Goal: Information Seeking & Learning: Check status

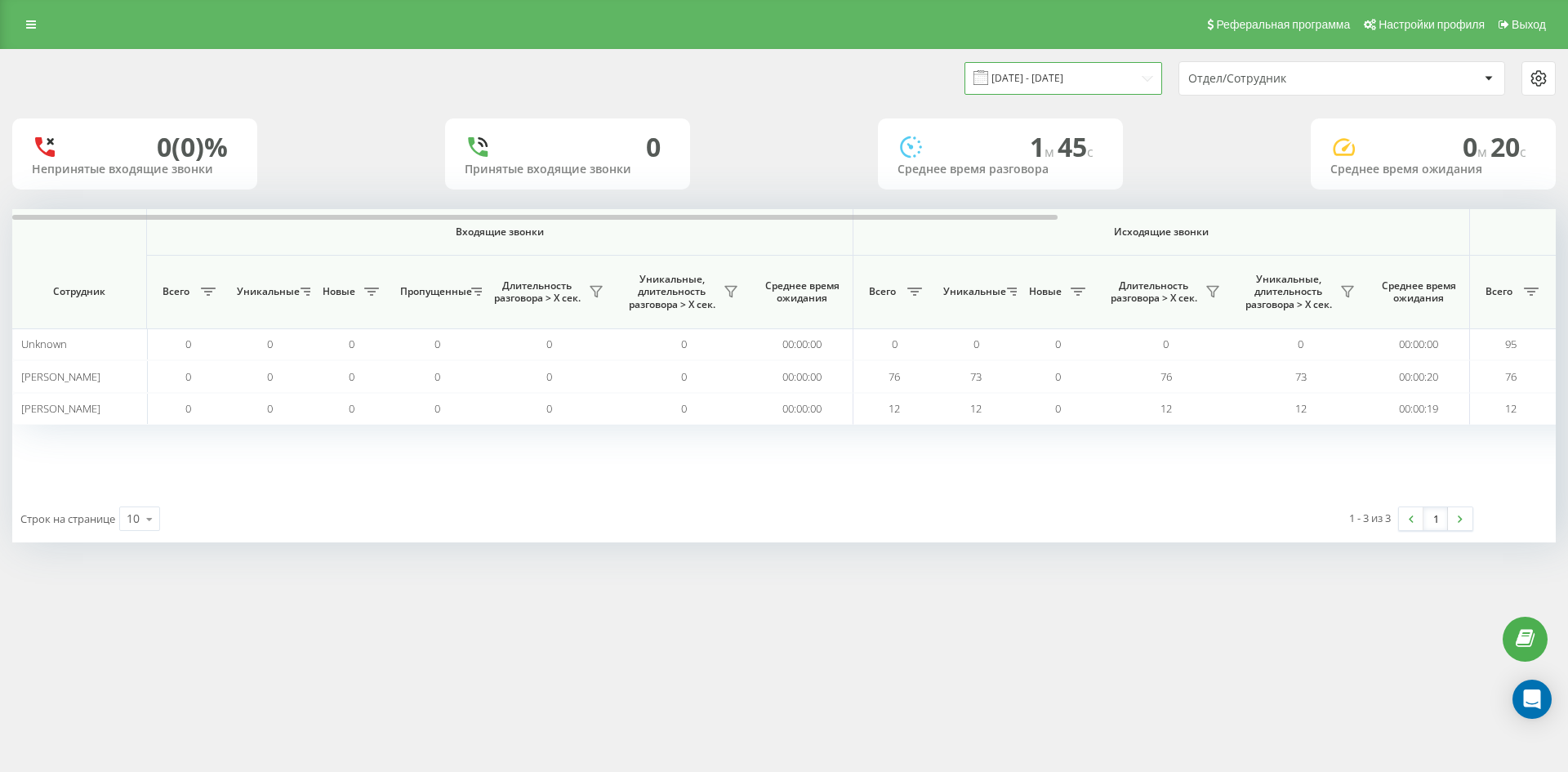
click at [1104, 81] on input "17.08.2025 - 17.08.2025" at bounding box center [1063, 77] width 198 height 32
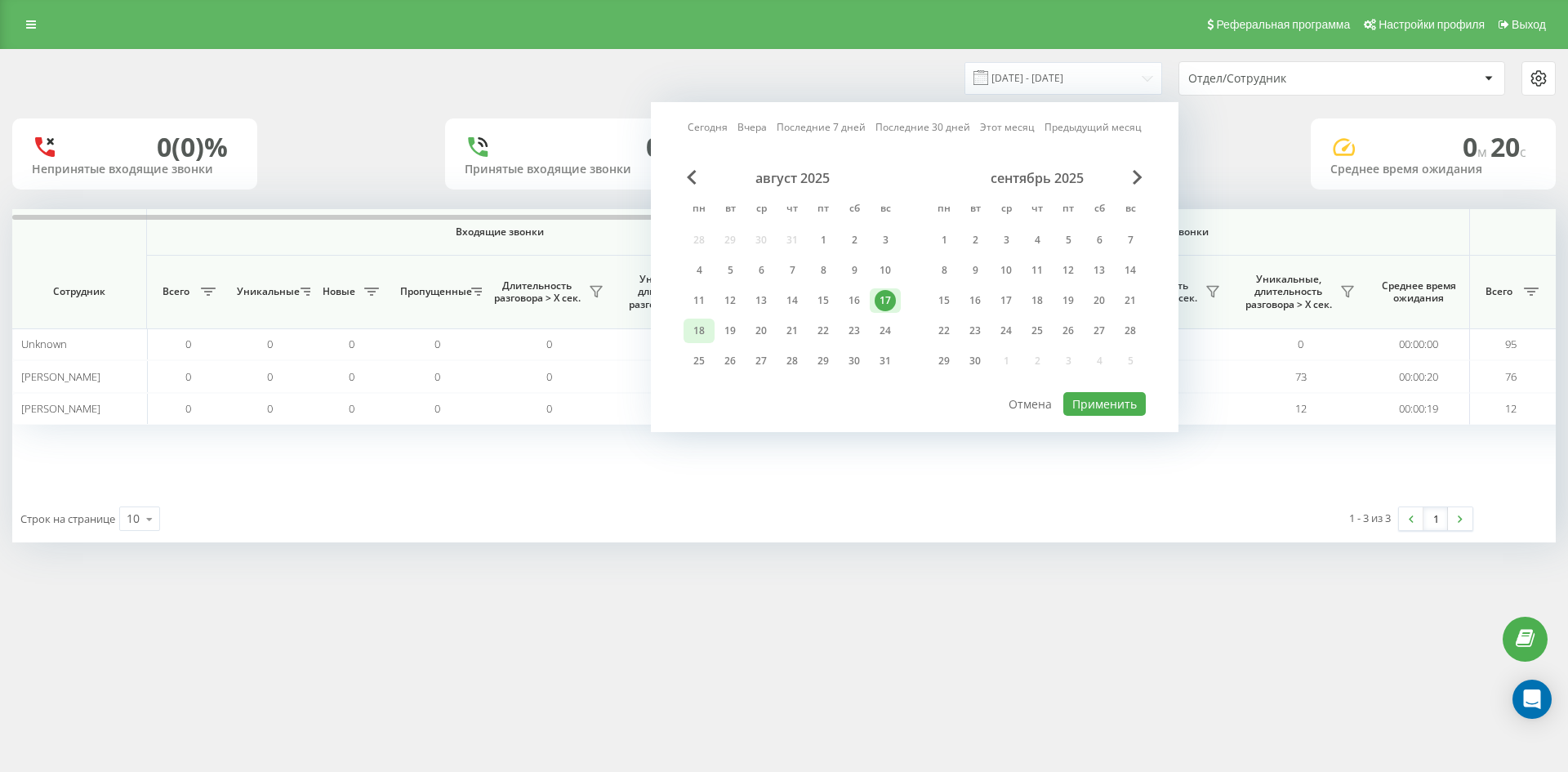
click at [700, 330] on div "18" at bounding box center [699, 331] width 21 height 21
click at [1107, 407] on button "Применить" at bounding box center [1104, 404] width 82 height 24
type input "[DATE] - [DATE]"
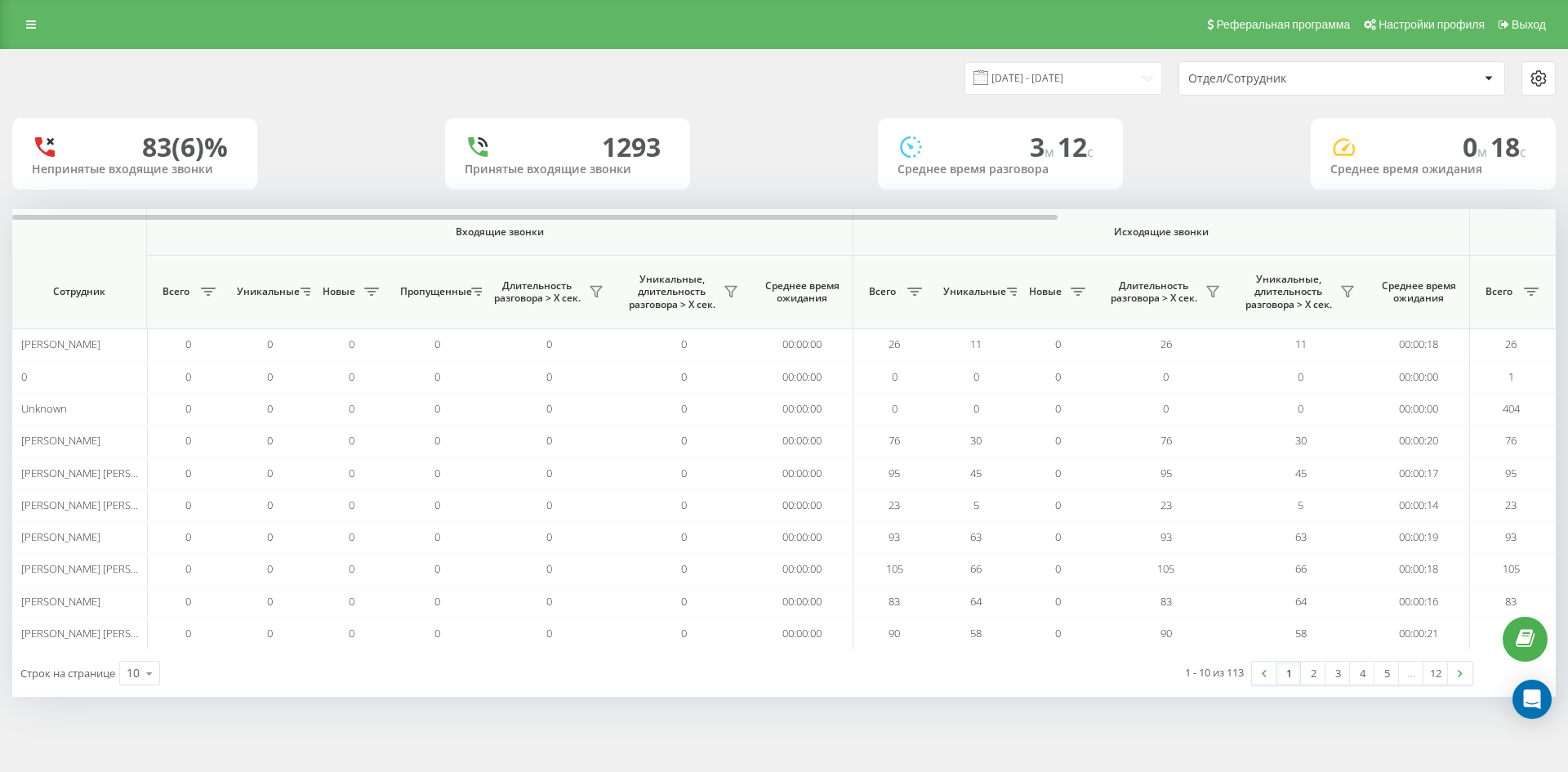
click at [1299, 76] on div "Отдел/Сотрудник" at bounding box center [1286, 78] width 195 height 14
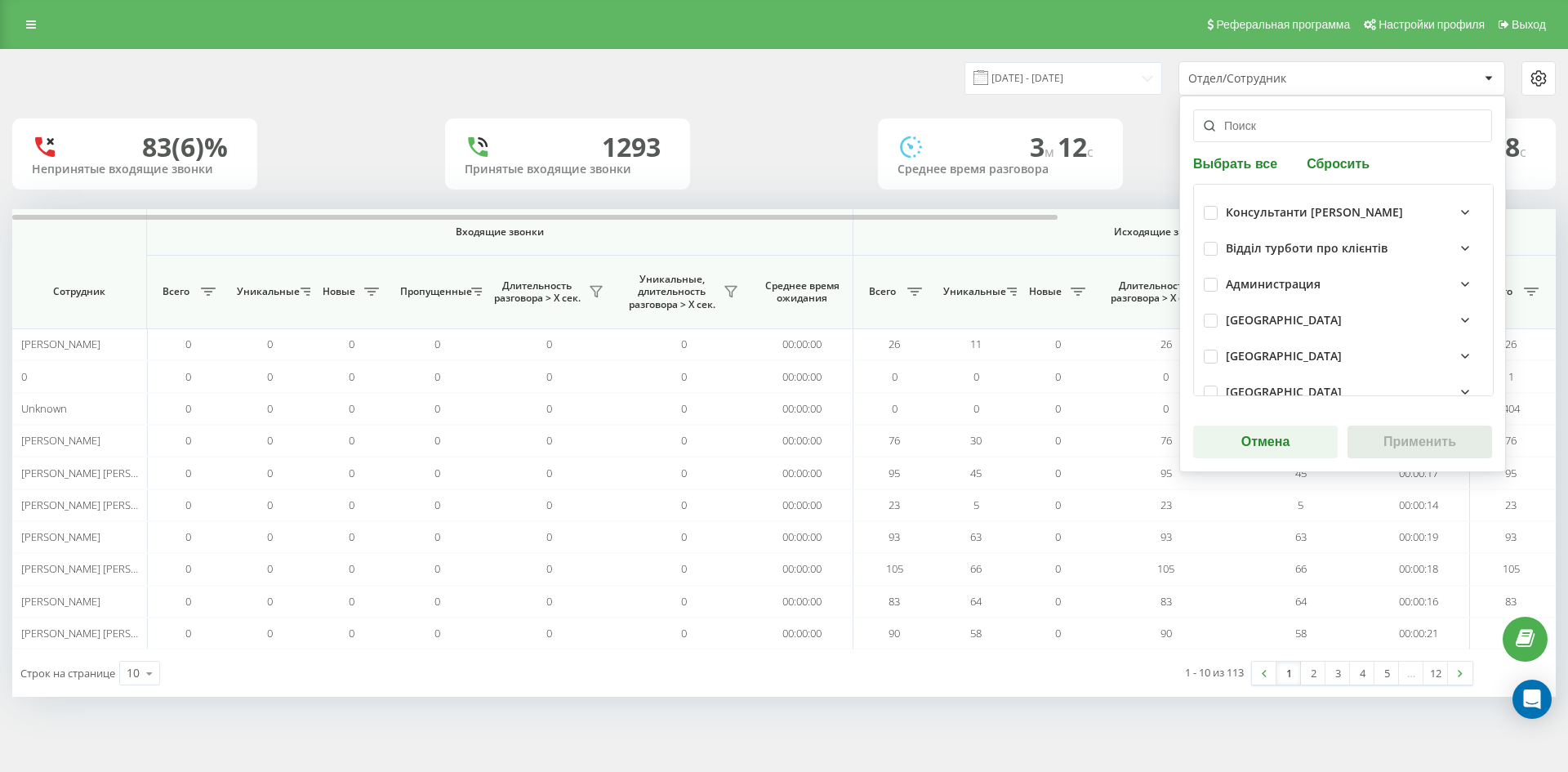
click at [1323, 160] on button "Сбросить" at bounding box center [1338, 163] width 73 height 15
click at [1315, 137] on input "text" at bounding box center [1342, 125] width 299 height 33
paste input "[PERSON_NAME]"
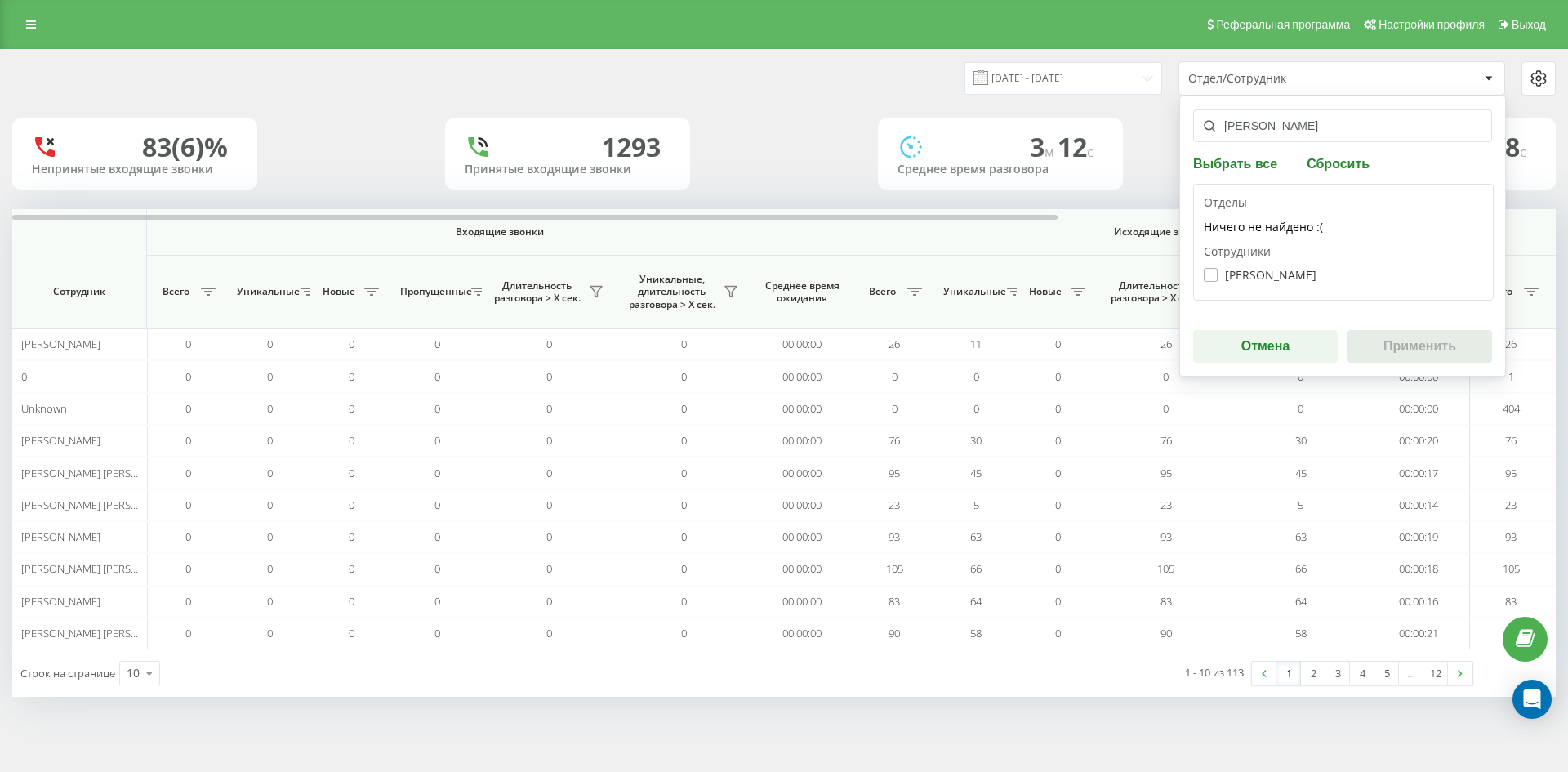
type input "[PERSON_NAME]"
click at [1275, 276] on label "Кислиця Ангеліна Олегівна" at bounding box center [1260, 275] width 113 height 14
checkbox input "true"
click at [1412, 350] on button "Применить" at bounding box center [1419, 346] width 144 height 33
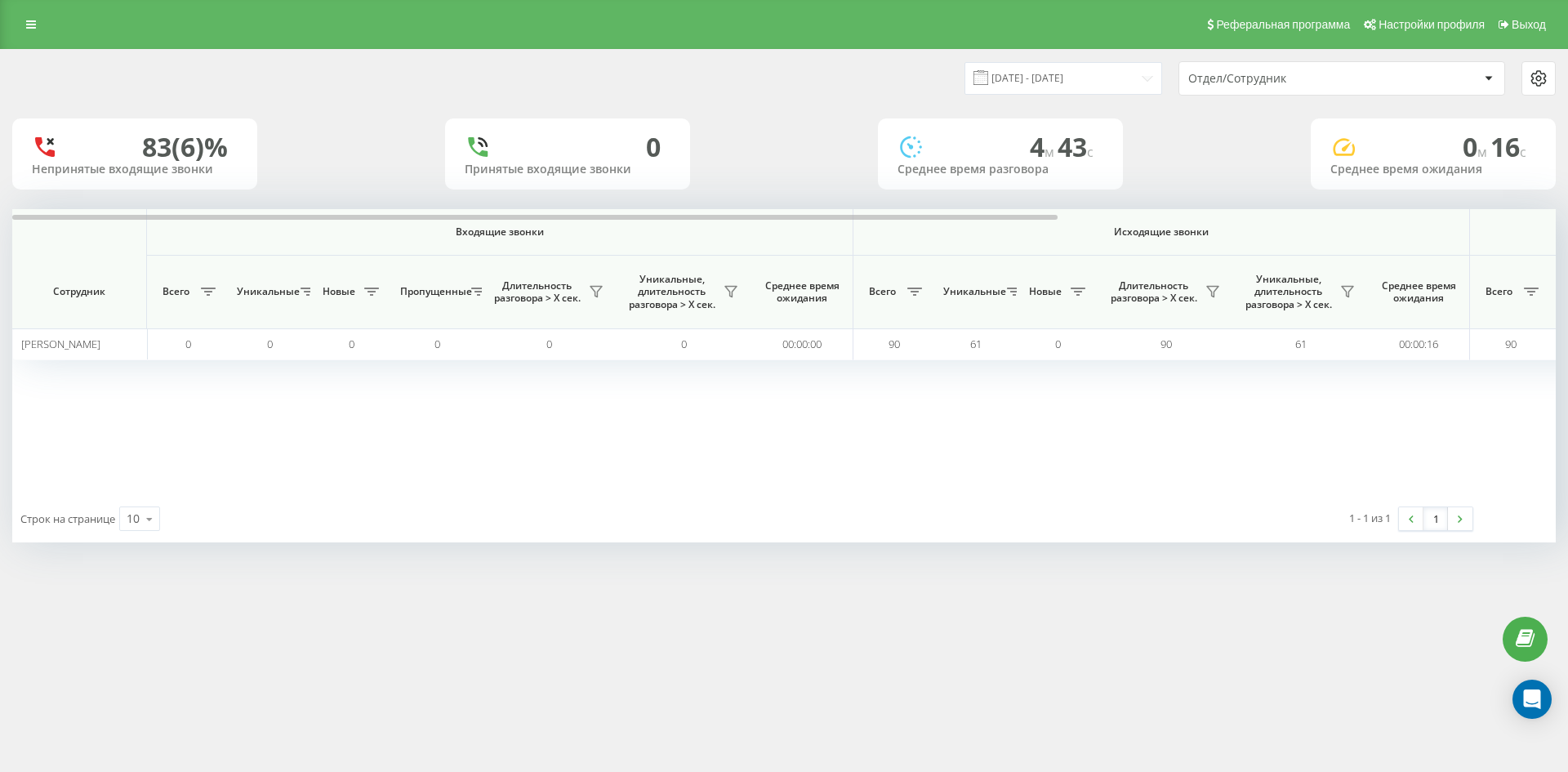
scroll to position [0, 572]
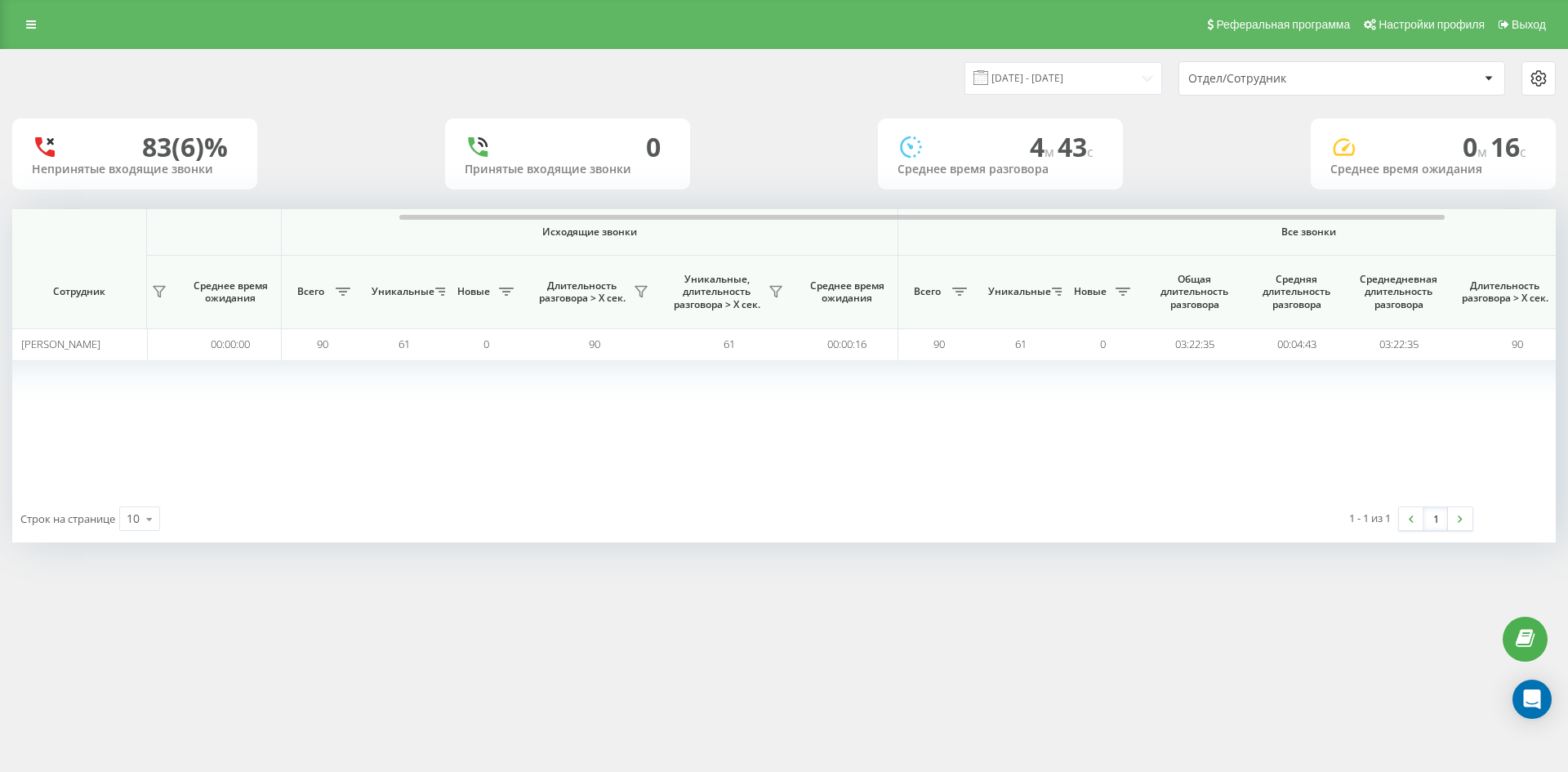
click at [1351, 81] on div "Отдел/Сотрудник" at bounding box center [1286, 78] width 195 height 14
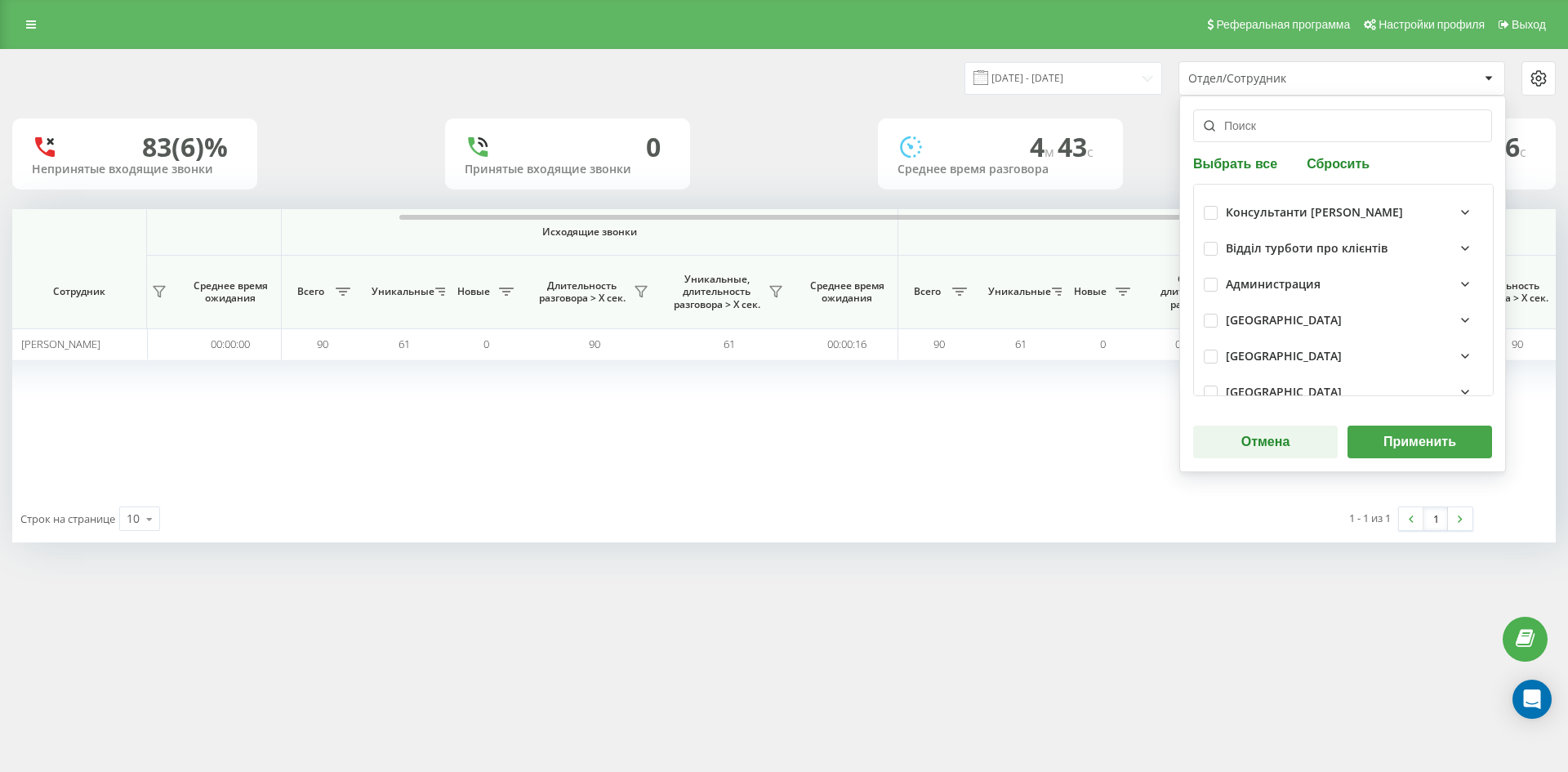
click at [1319, 165] on button "Сбросить" at bounding box center [1338, 163] width 73 height 15
click at [1300, 128] on input "text" at bounding box center [1342, 125] width 299 height 33
paste input "інкілюк анастасія"
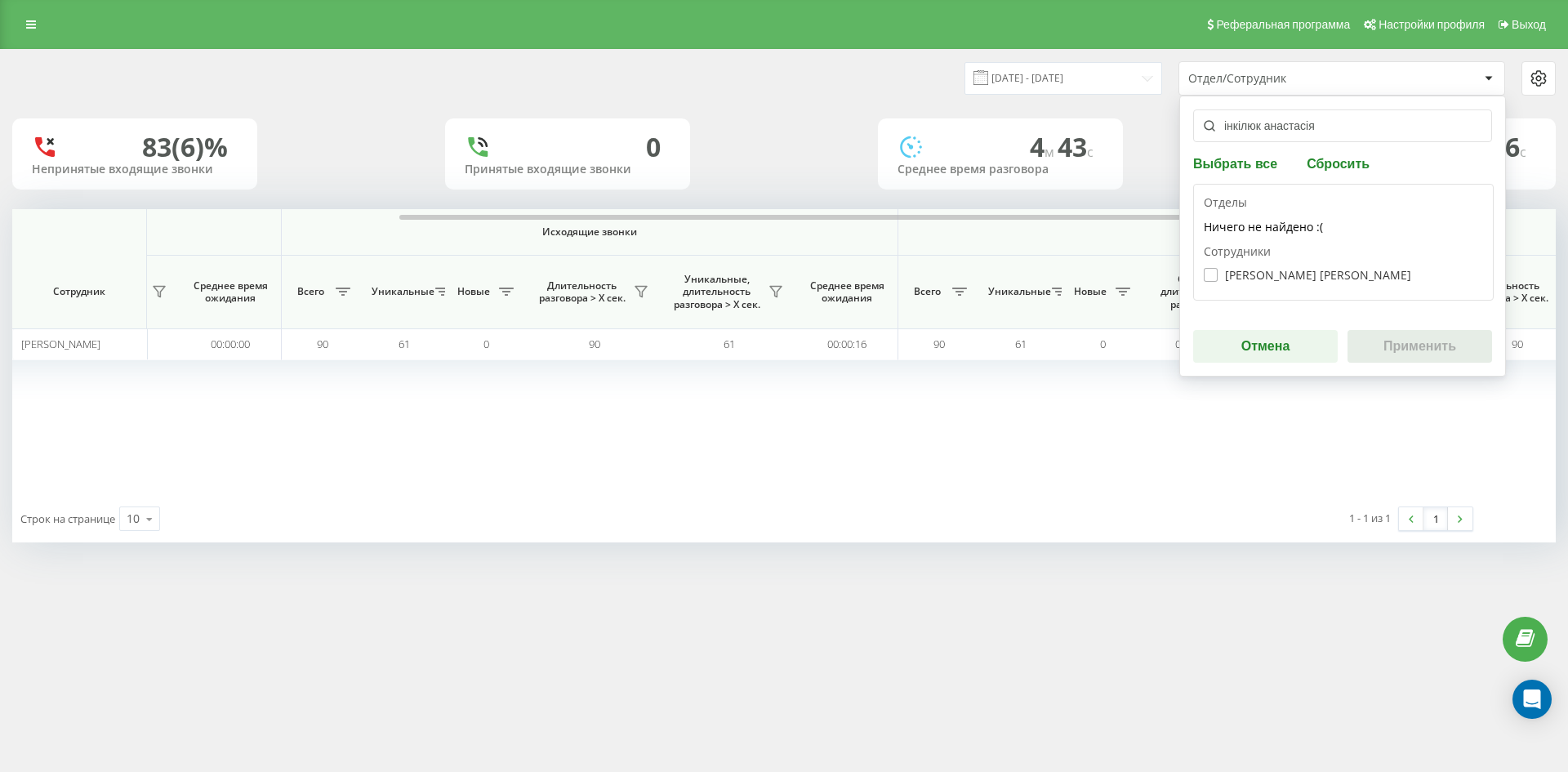
type input "інкілюк анастасія"
click at [1255, 279] on label "Інкілюк Анастасія Ігорівна" at bounding box center [1307, 275] width 207 height 14
checkbox input "true"
click at [1399, 346] on button "Применить" at bounding box center [1419, 346] width 144 height 33
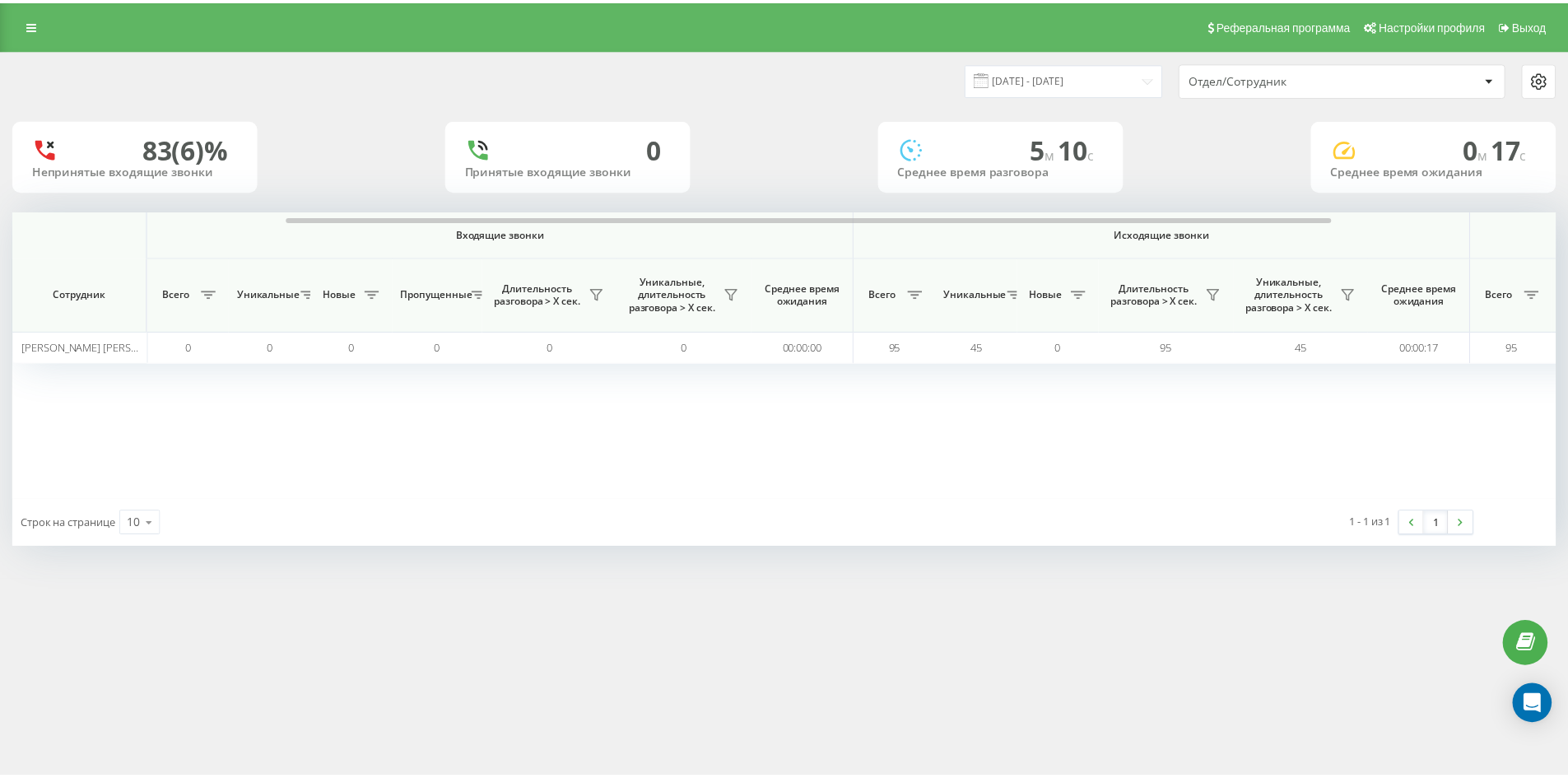
scroll to position [0, 493]
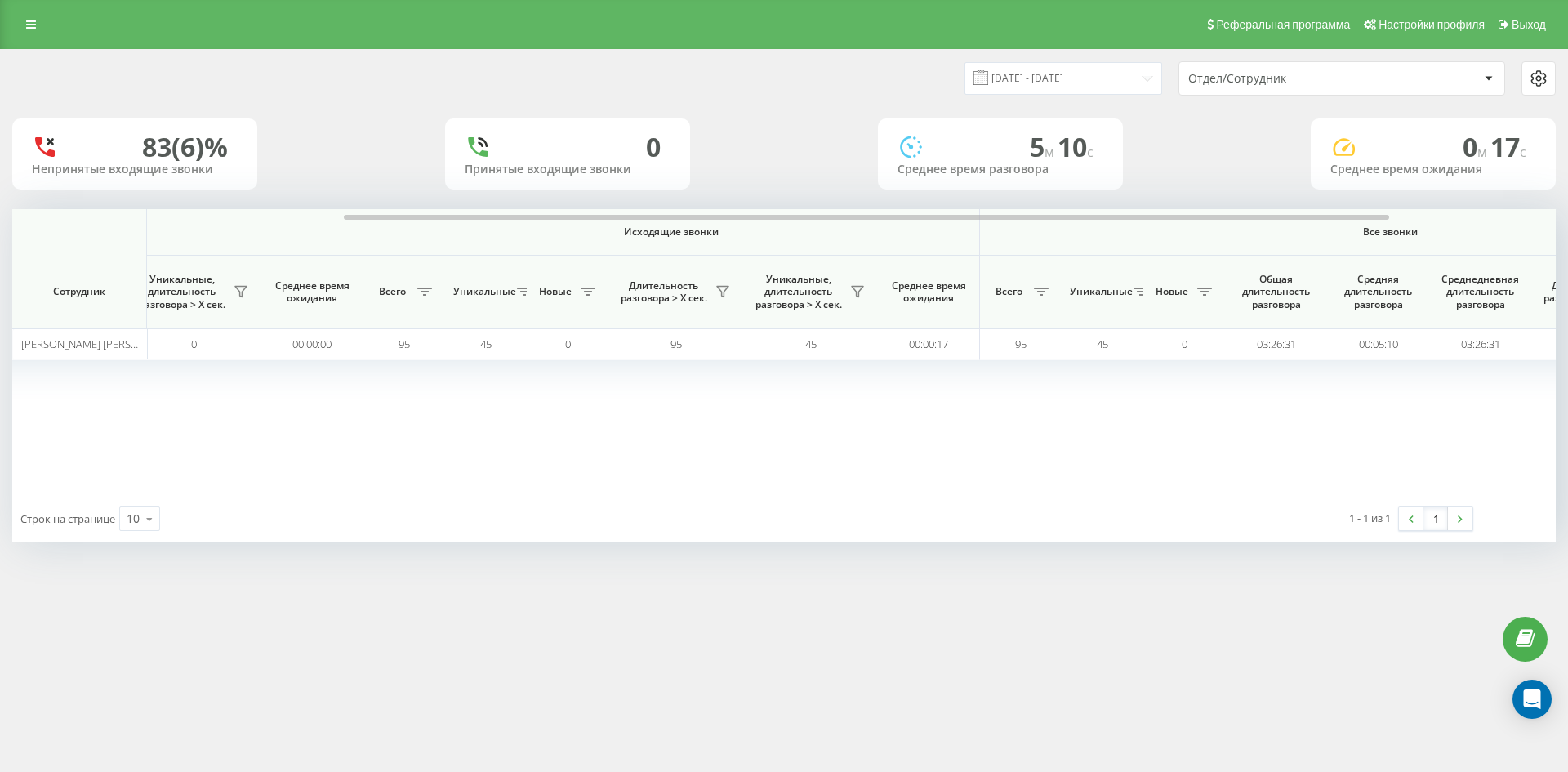
click at [1312, 82] on div "Отдел/Сотрудник" at bounding box center [1286, 78] width 195 height 14
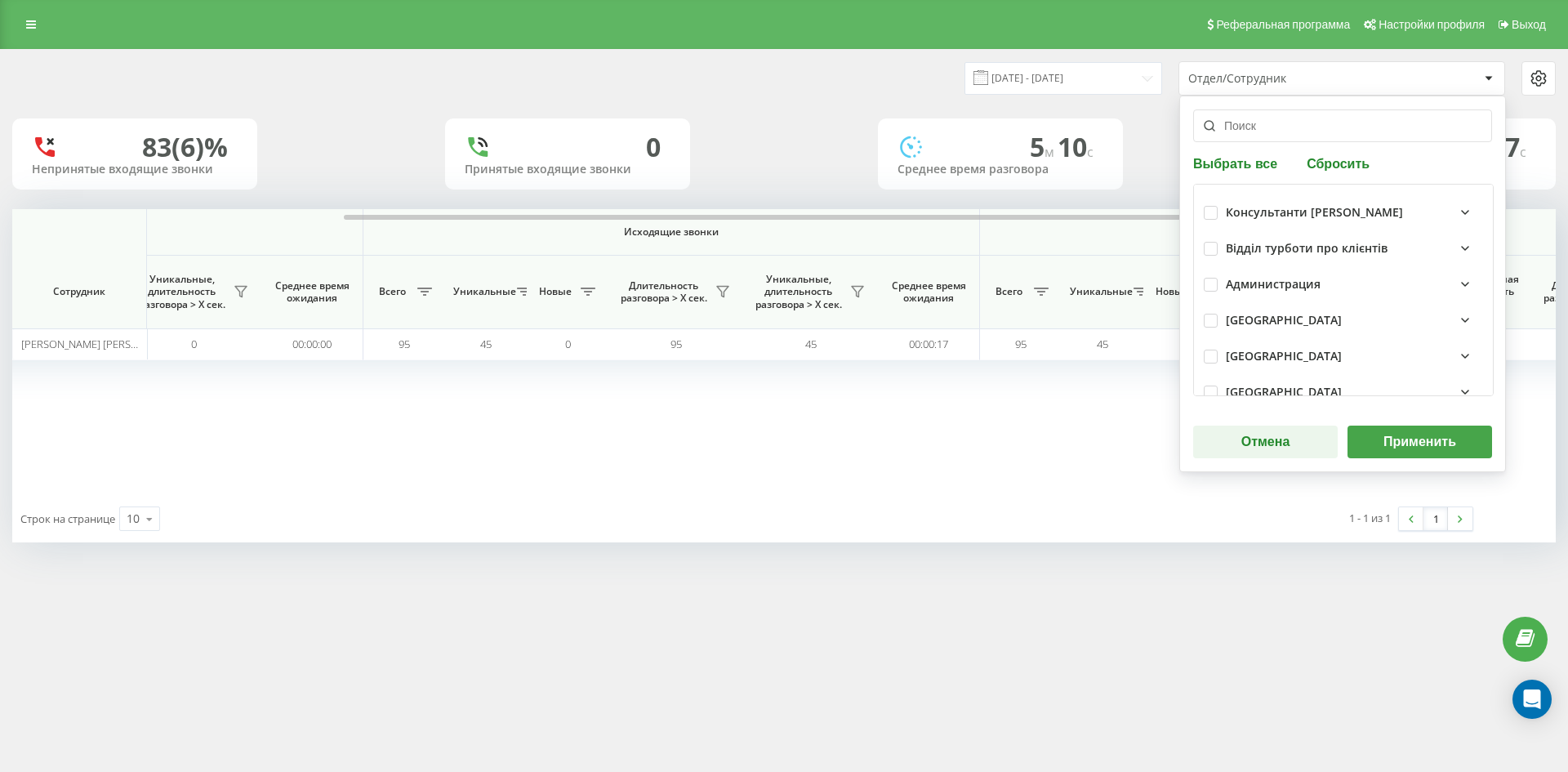
click at [1319, 165] on button "Сбросить" at bounding box center [1338, 163] width 73 height 15
click at [1314, 139] on input "text" at bounding box center [1342, 125] width 299 height 33
paste input "[PERSON_NAME]"
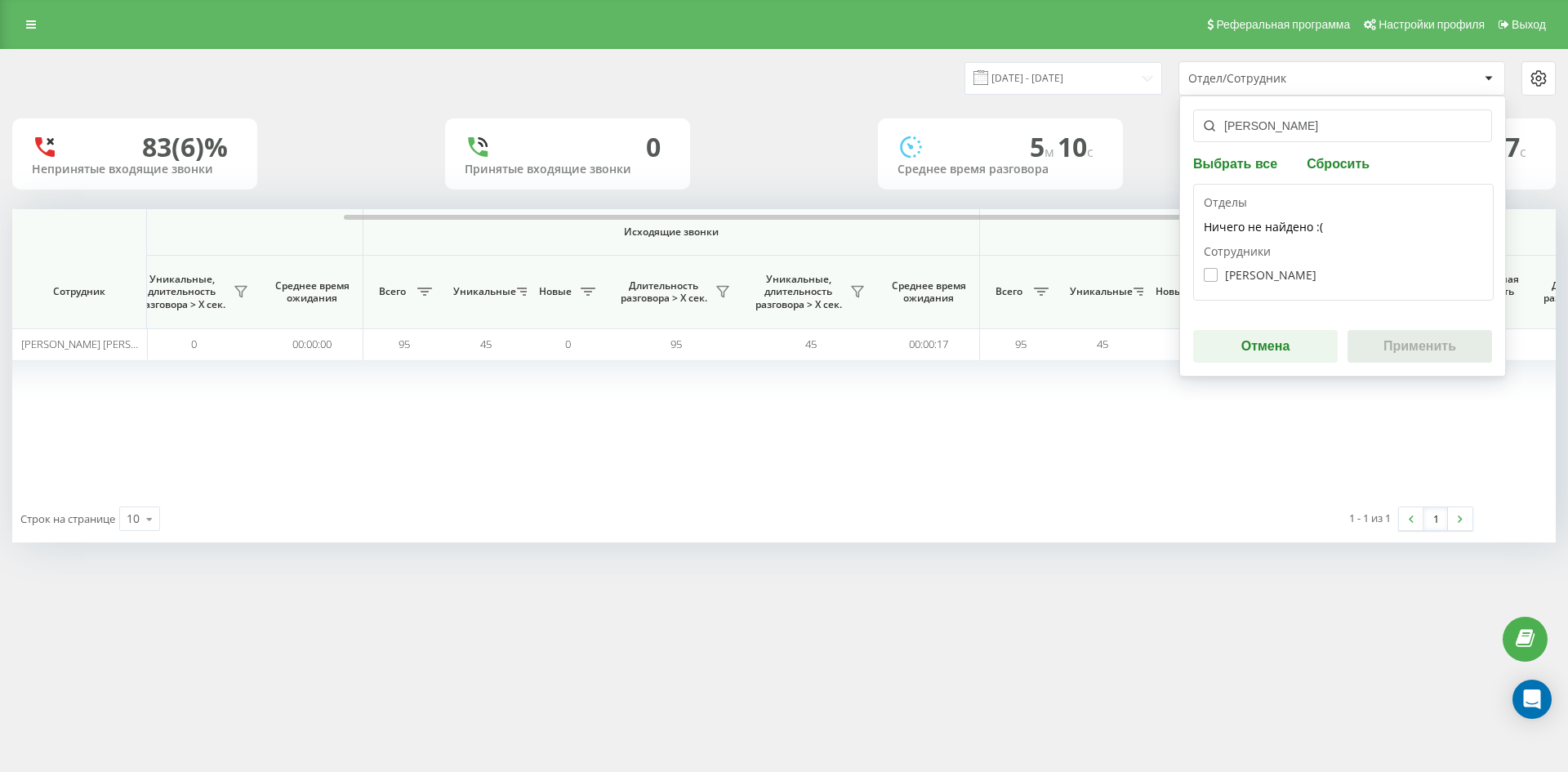
type input "[PERSON_NAME]"
click at [1273, 273] on label "Складанюк Карина Вікторівна" at bounding box center [1260, 275] width 113 height 14
checkbox input "true"
click at [1428, 350] on button "Применить" at bounding box center [1419, 346] width 144 height 33
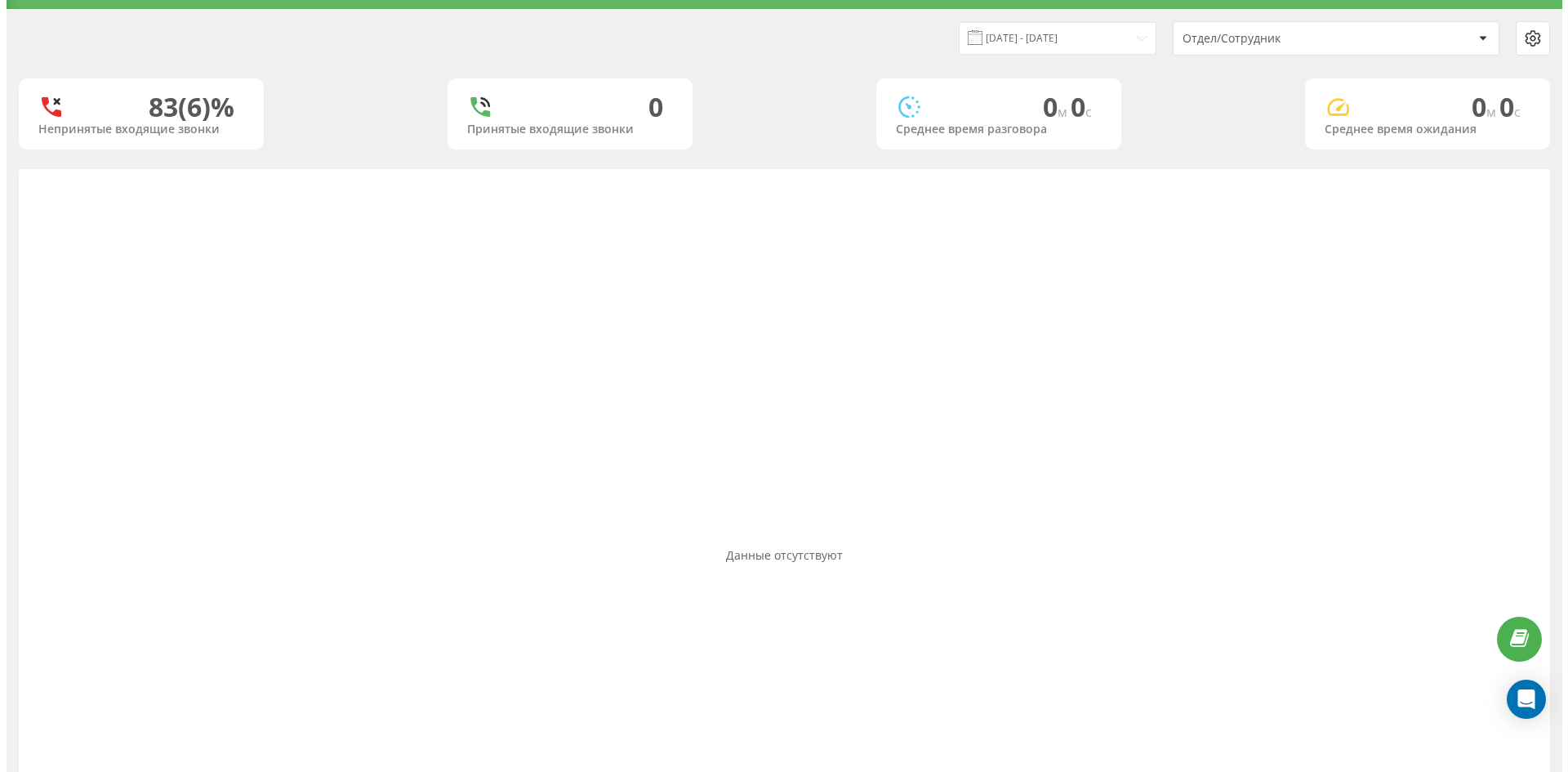
scroll to position [0, 0]
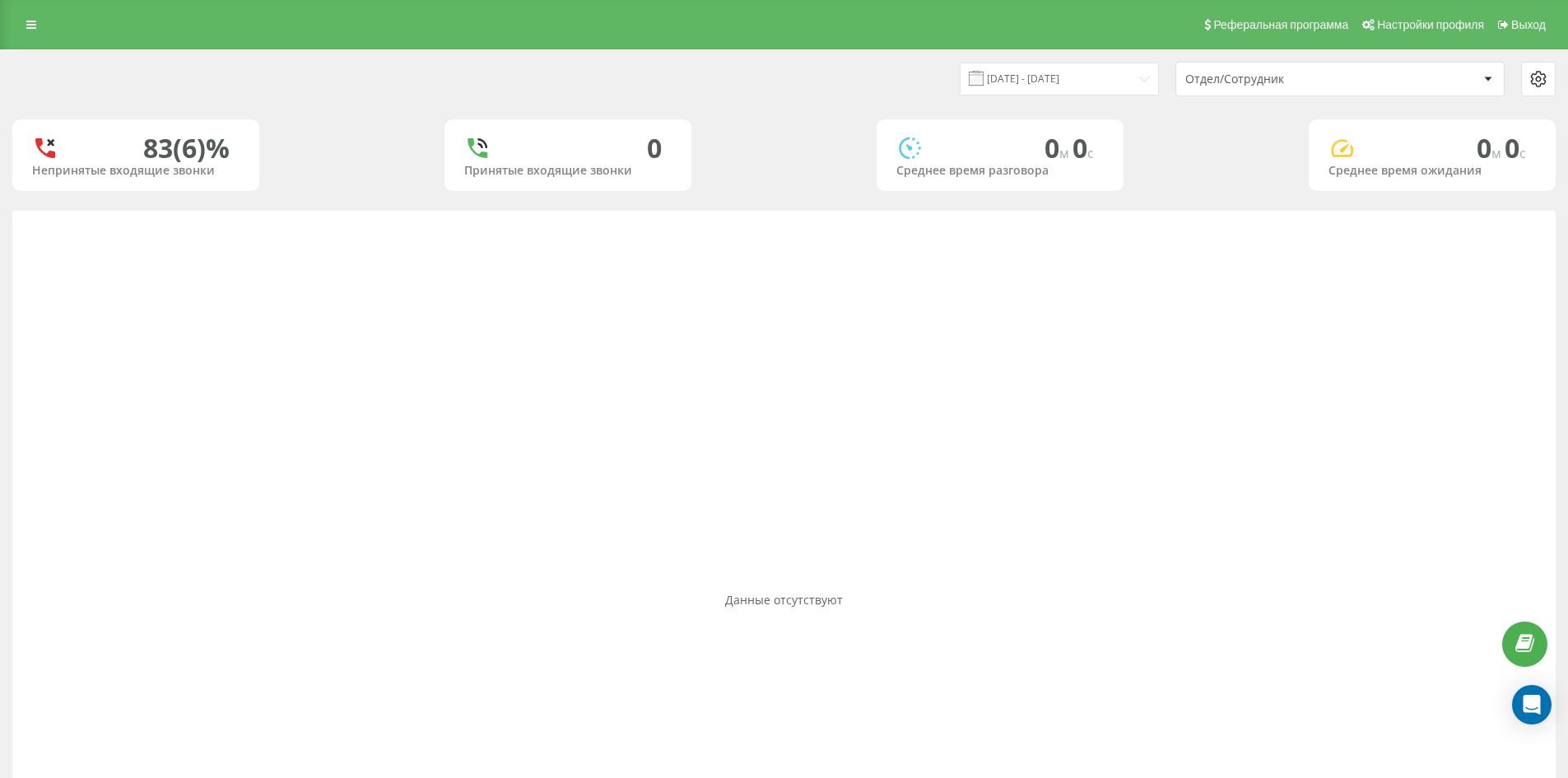
click at [1334, 70] on div "Отдел/Сотрудник" at bounding box center [1340, 79] width 328 height 33
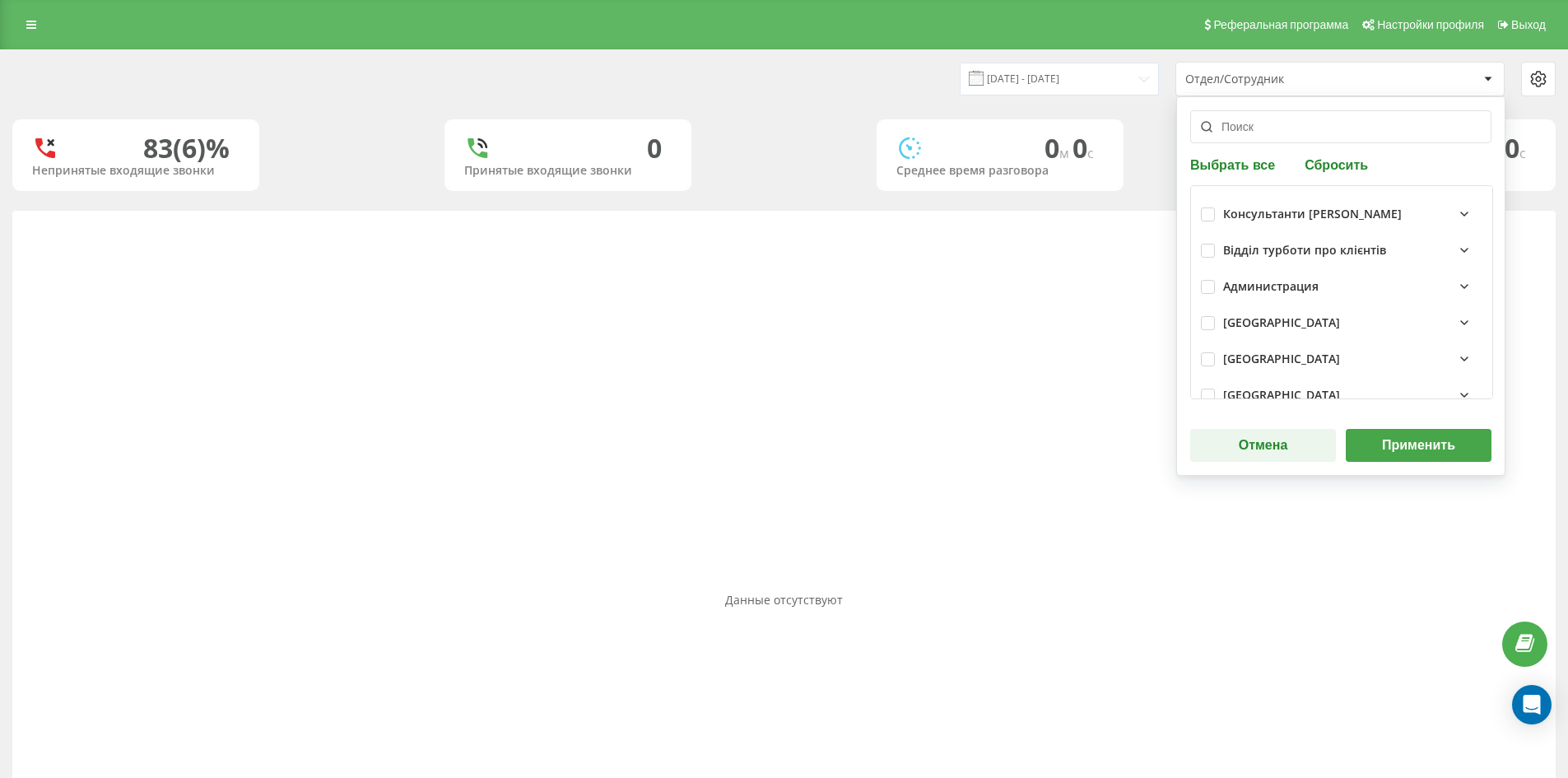
click at [1329, 168] on button "Сбросить" at bounding box center [1337, 164] width 73 height 15
click at [1319, 132] on input "text" at bounding box center [1341, 126] width 302 height 33
paste input "[PERSON_NAME]"
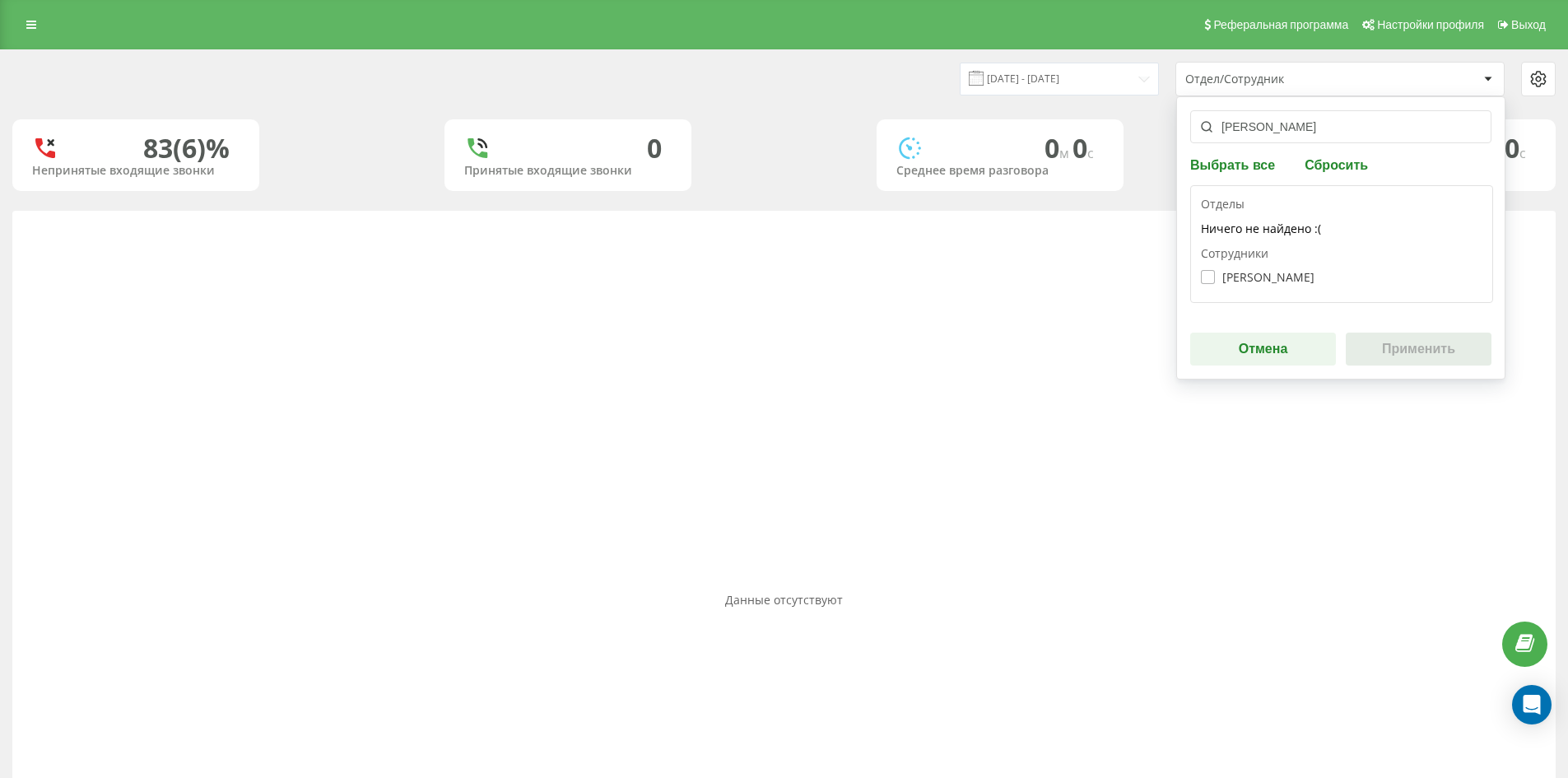
type input "[PERSON_NAME]"
click at [1289, 284] on div "Конюшенко Анна Олександрівна" at bounding box center [1342, 278] width 281 height 31
click at [1287, 279] on label "Конюшенко Анна Олександрівна" at bounding box center [1258, 277] width 114 height 14
checkbox input "true"
click at [1431, 347] on button "Применить" at bounding box center [1418, 349] width 146 height 33
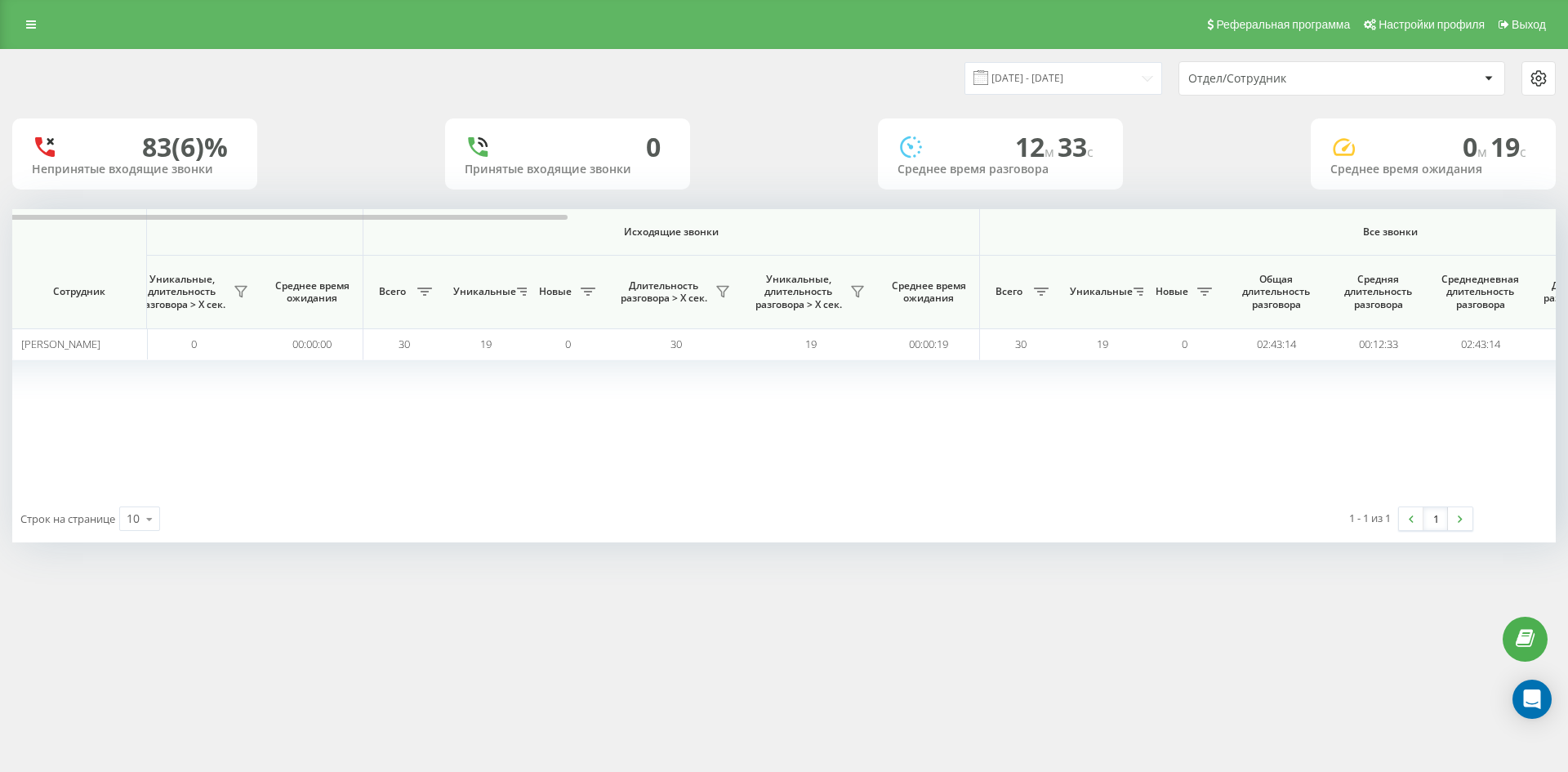
scroll to position [0, 572]
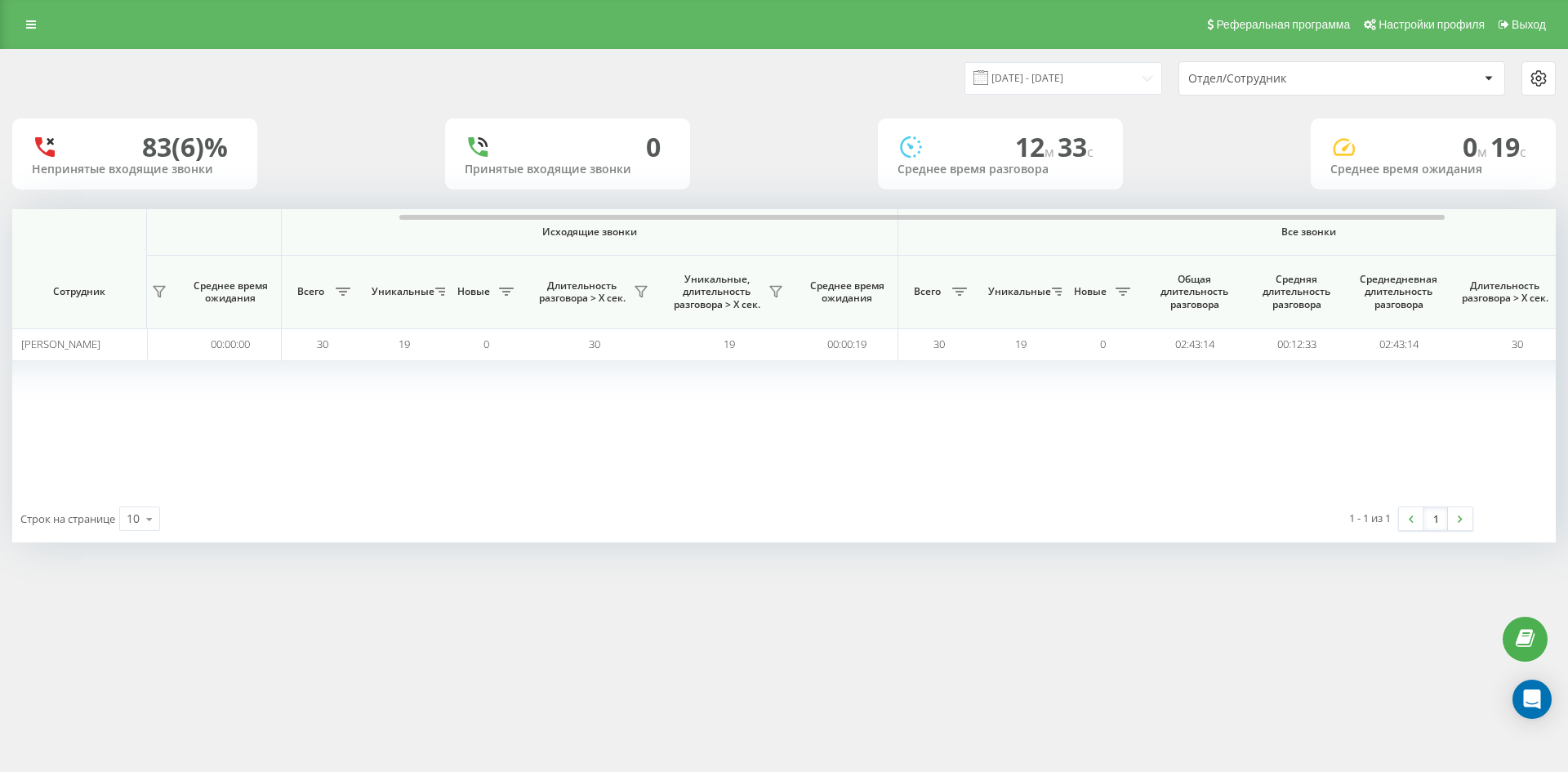
click at [1306, 82] on div "Отдел/Сотрудник" at bounding box center [1286, 78] width 195 height 14
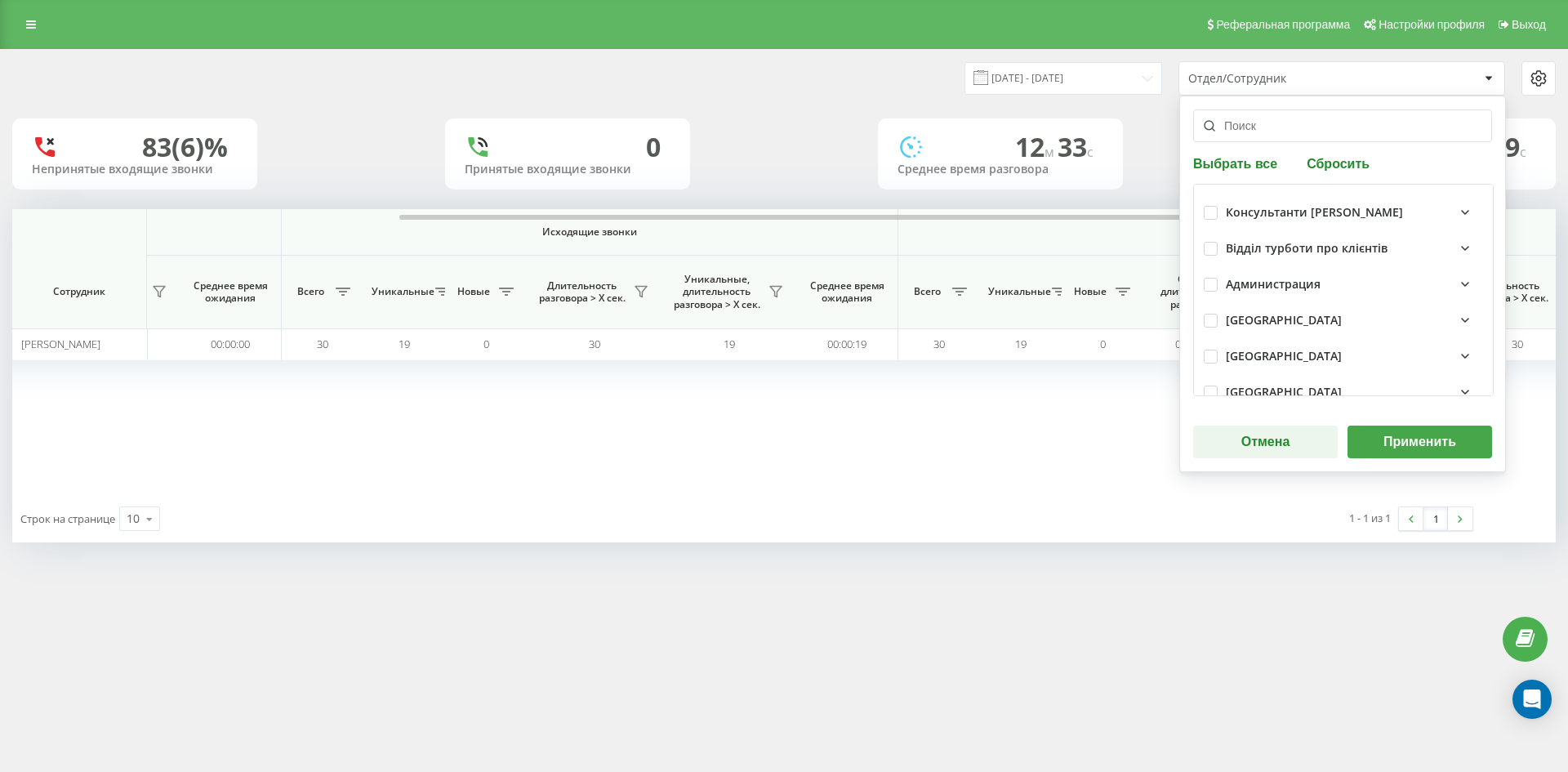
click at [1349, 159] on button "Сбросить" at bounding box center [1338, 163] width 73 height 15
click at [1333, 137] on input "text" at bounding box center [1342, 125] width 299 height 33
paste input "[PERSON_NAME]"
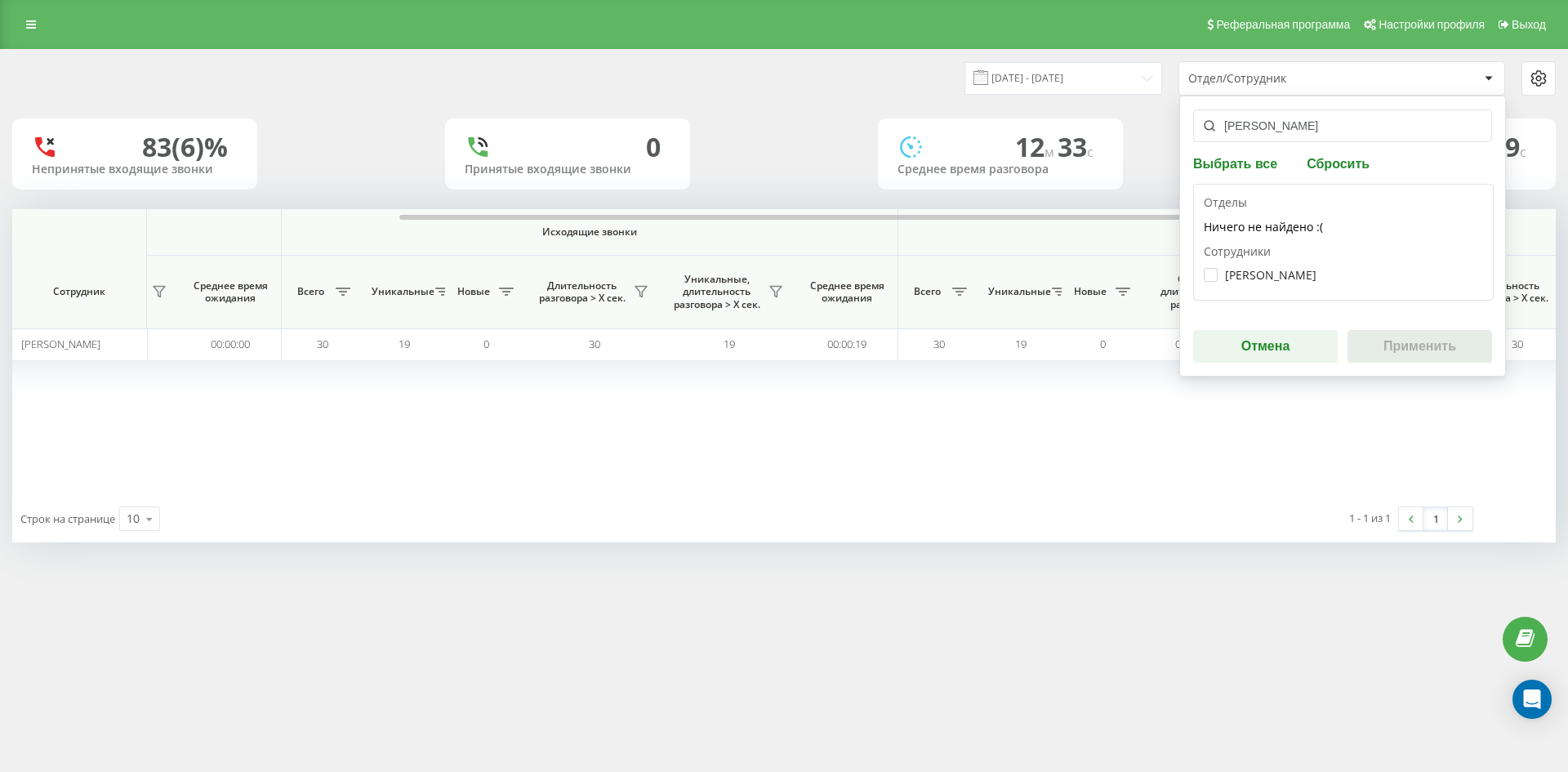
type input "[PERSON_NAME]"
click at [1274, 266] on div "Штефан Альона Анатоліївна" at bounding box center [1343, 276] width 279 height 31
click at [1278, 279] on label "Штефан Альона Анатоліївна" at bounding box center [1260, 275] width 113 height 14
checkbox input "true"
click at [1366, 321] on div "штефан альона Выбрать все Сбросить Отделы Ничего не найдено :( Сотрудники Штефа…" at bounding box center [1342, 236] width 327 height 281
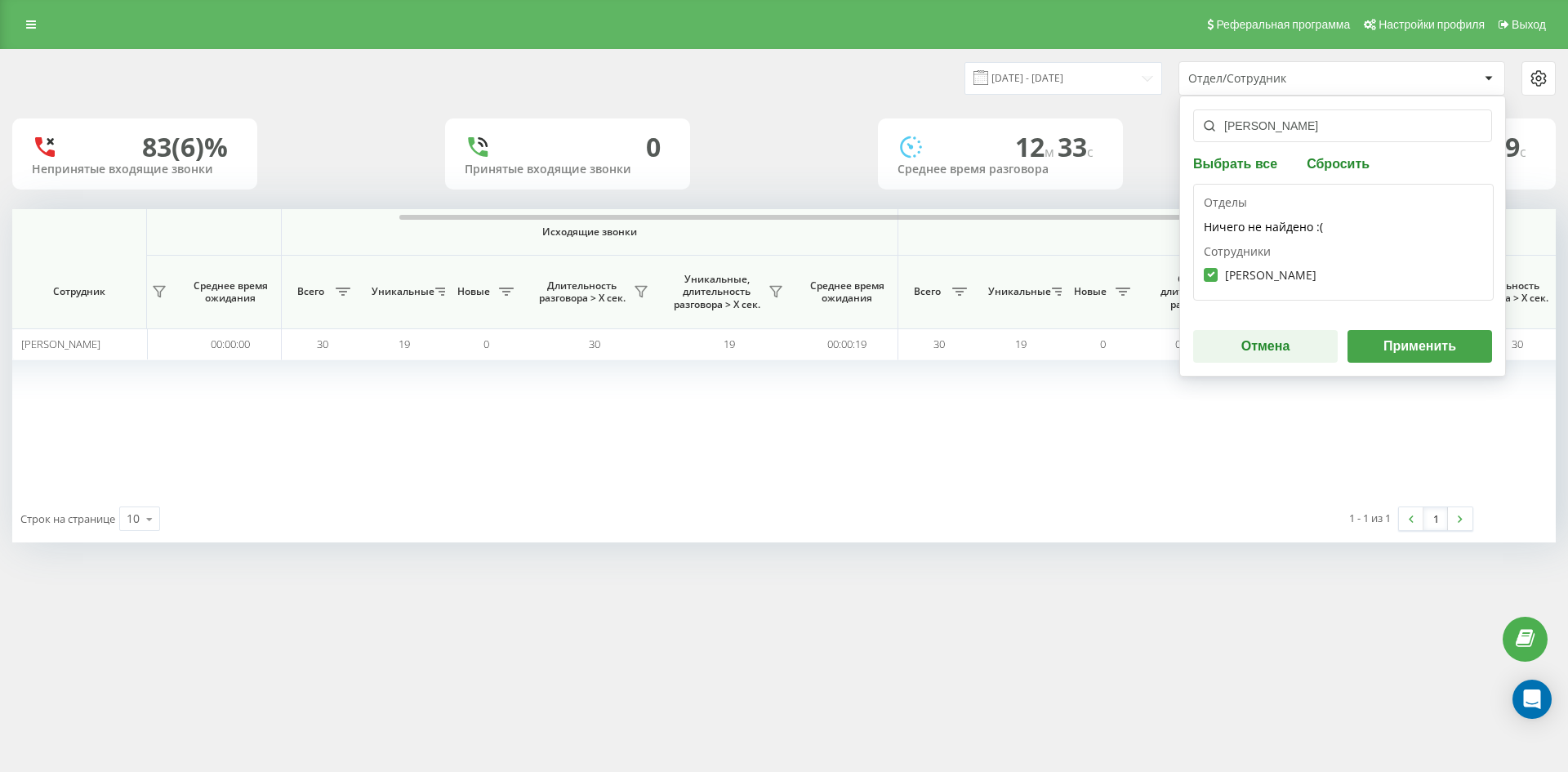
click at [1426, 342] on button "Применить" at bounding box center [1419, 346] width 144 height 33
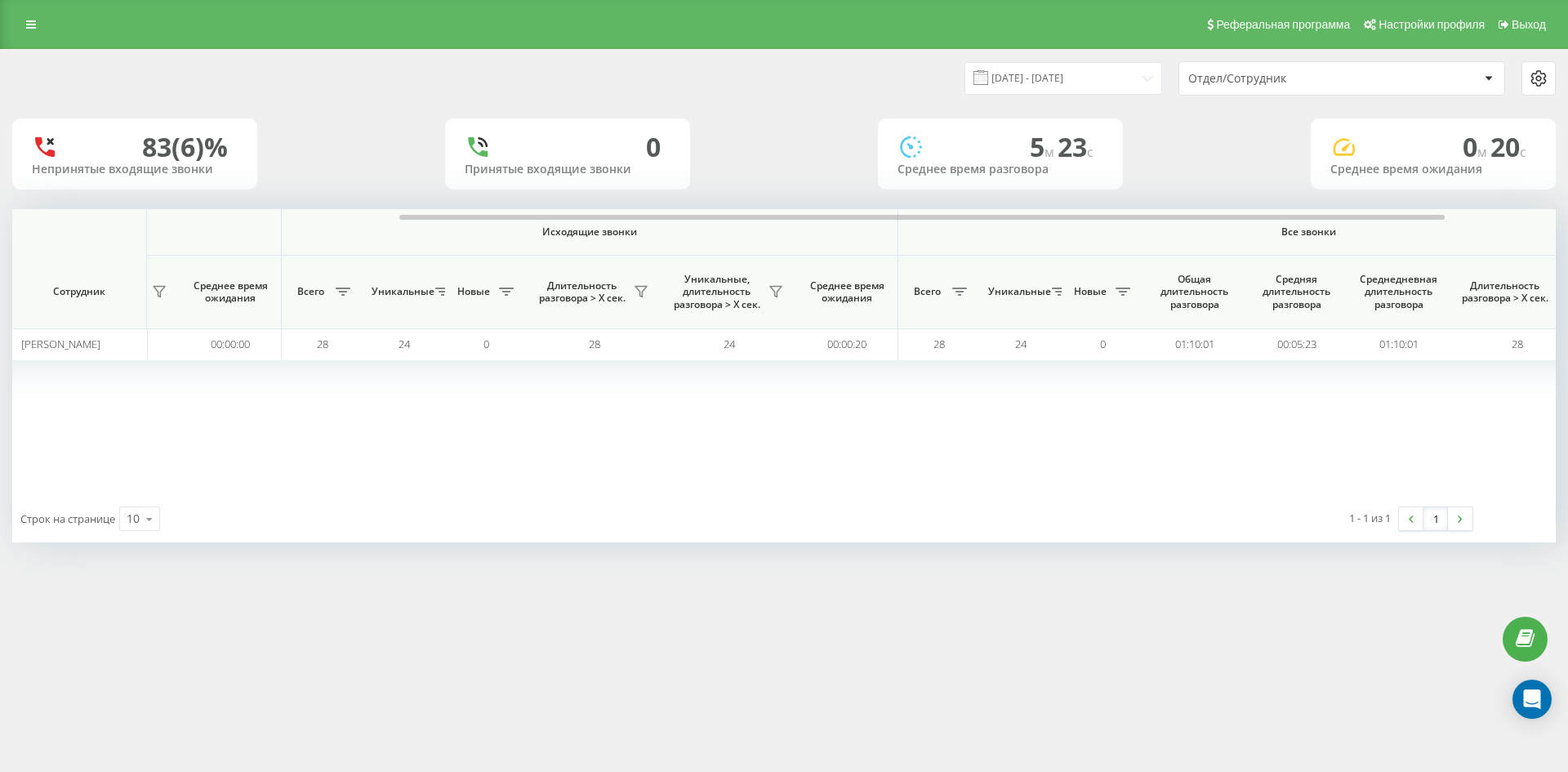
click at [1330, 77] on div "Отдел/Сотрудник" at bounding box center [1286, 78] width 195 height 14
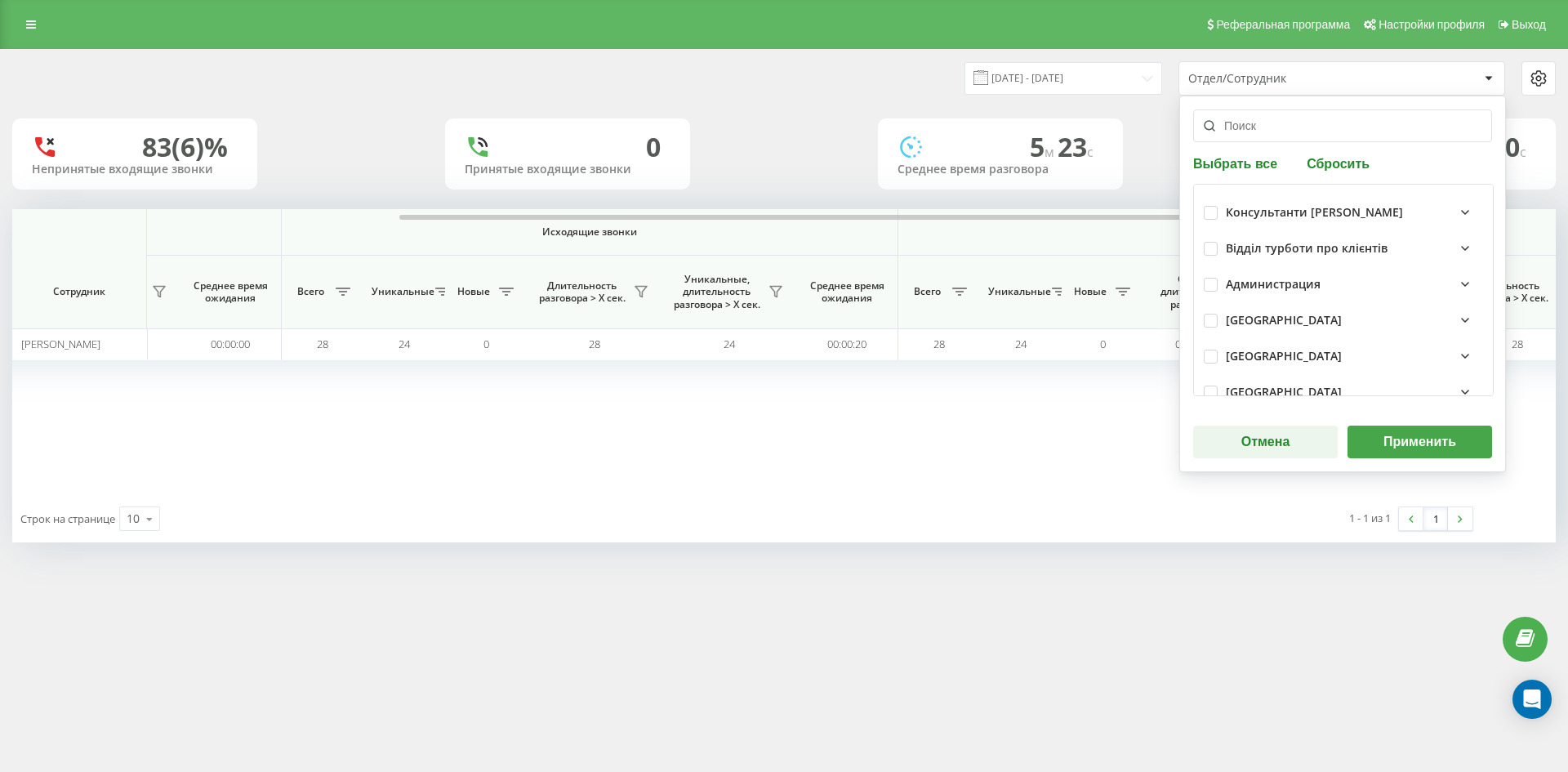
click at [1332, 165] on button "Сбросить" at bounding box center [1338, 163] width 73 height 15
click at [1323, 133] on input "text" at bounding box center [1342, 125] width 299 height 33
paste input "[PERSON_NAME]"
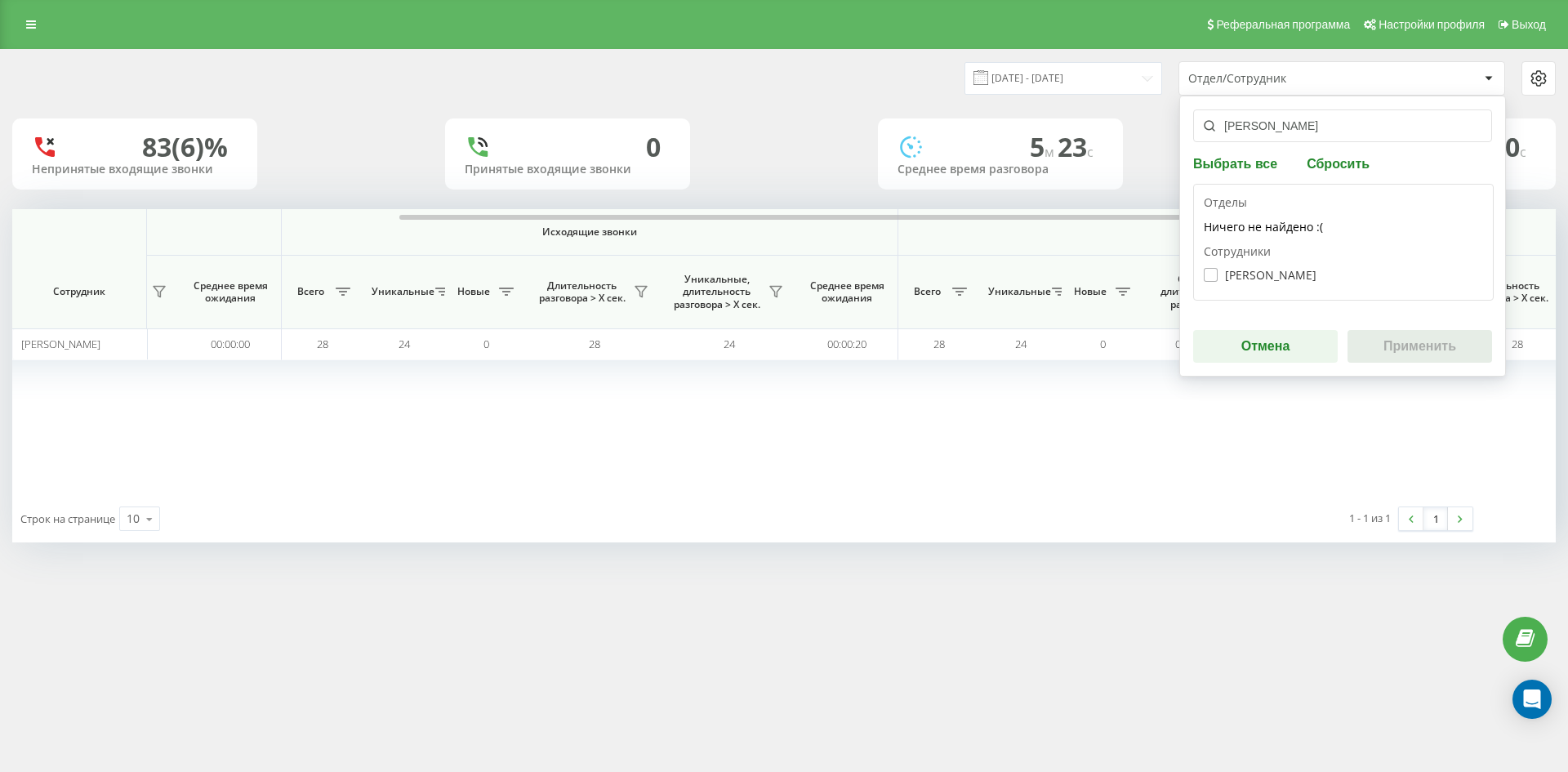
type input "[PERSON_NAME]"
click at [1300, 280] on label "Саїк Олена Богданівна" at bounding box center [1260, 275] width 113 height 14
checkbox input "true"
click at [1402, 333] on button "Применить" at bounding box center [1419, 346] width 144 height 33
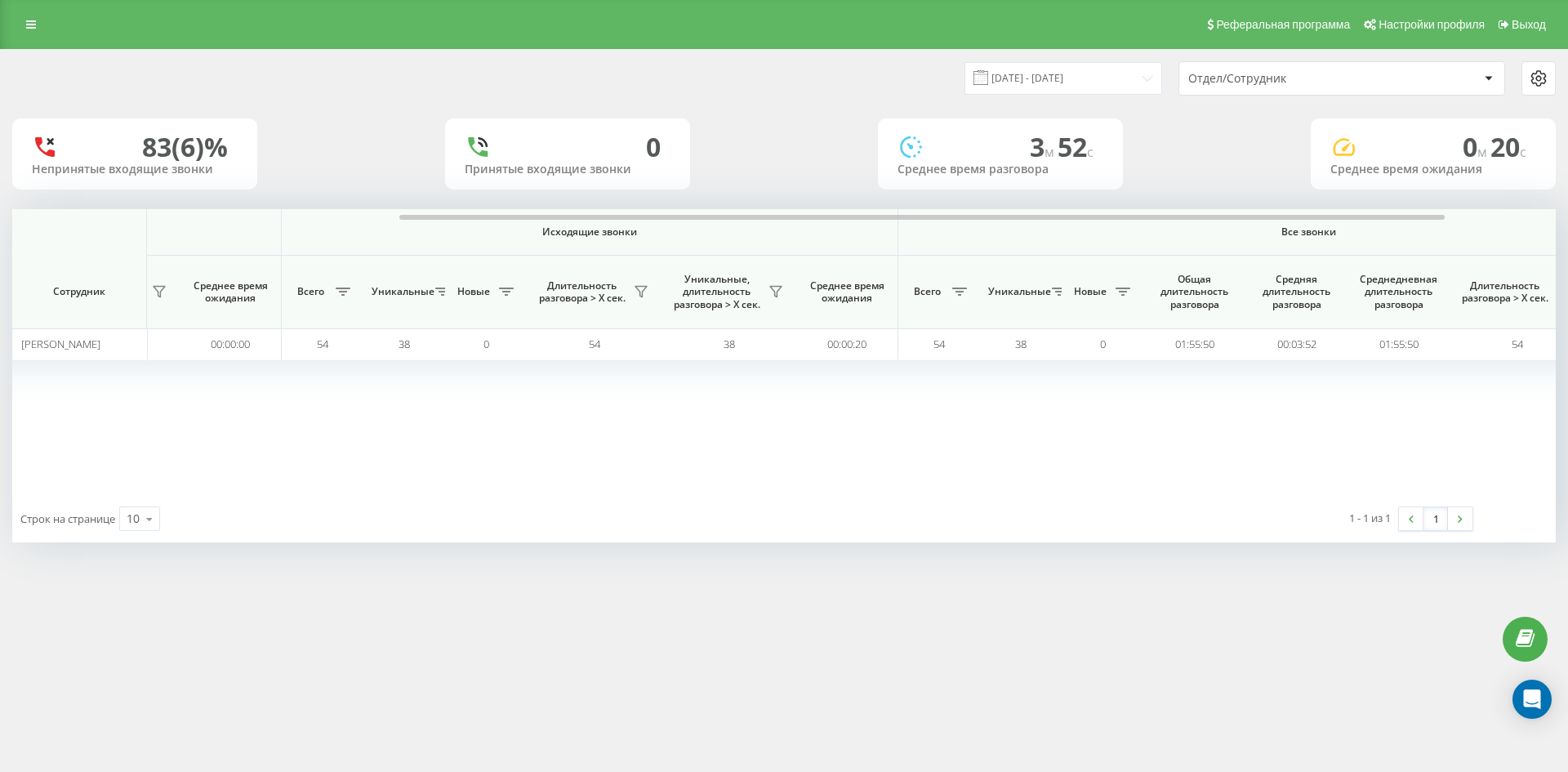
click at [1324, 85] on div "Отдел/Сотрудник" at bounding box center [1286, 78] width 195 height 14
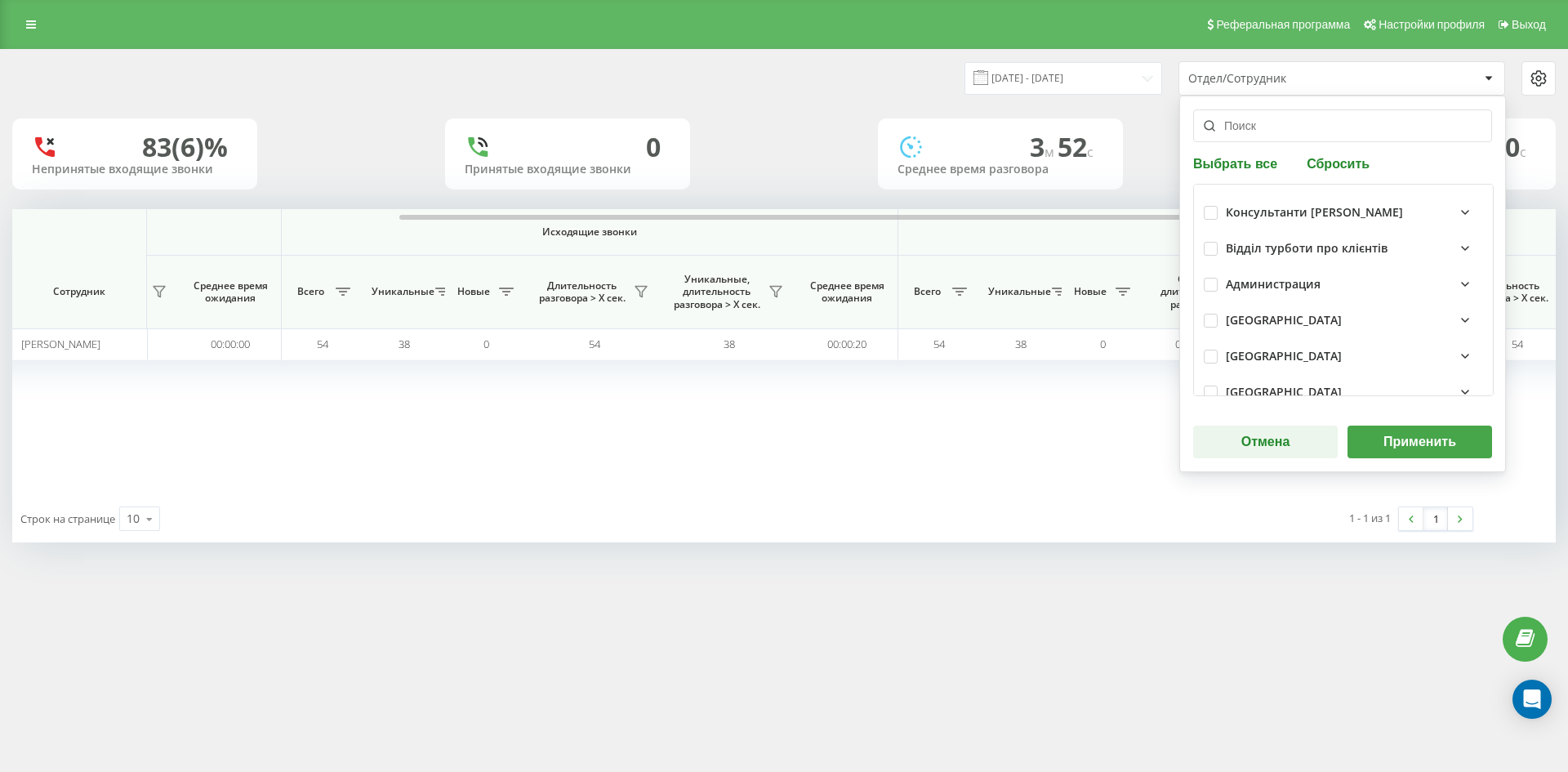
click at [1342, 166] on button "Сбросить" at bounding box center [1338, 163] width 73 height 15
click at [1319, 131] on input "text" at bounding box center [1342, 125] width 299 height 33
paste input "[PERSON_NAME]"
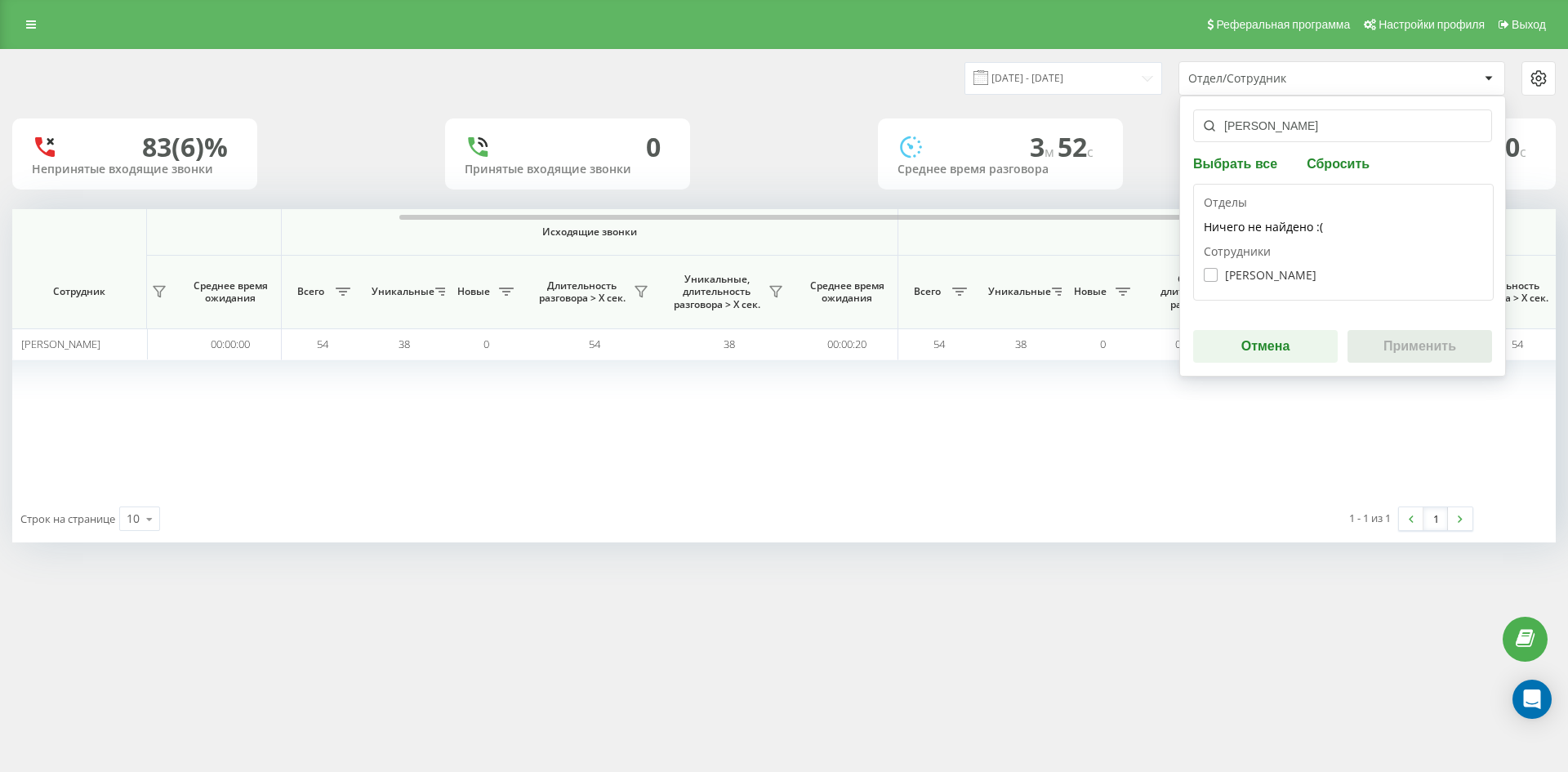
type input "[PERSON_NAME]"
click at [1280, 275] on label "Трофимова Елеонора Олександрівна" at bounding box center [1260, 275] width 113 height 14
checkbox input "true"
click at [1394, 337] on button "Применить" at bounding box center [1419, 346] width 144 height 33
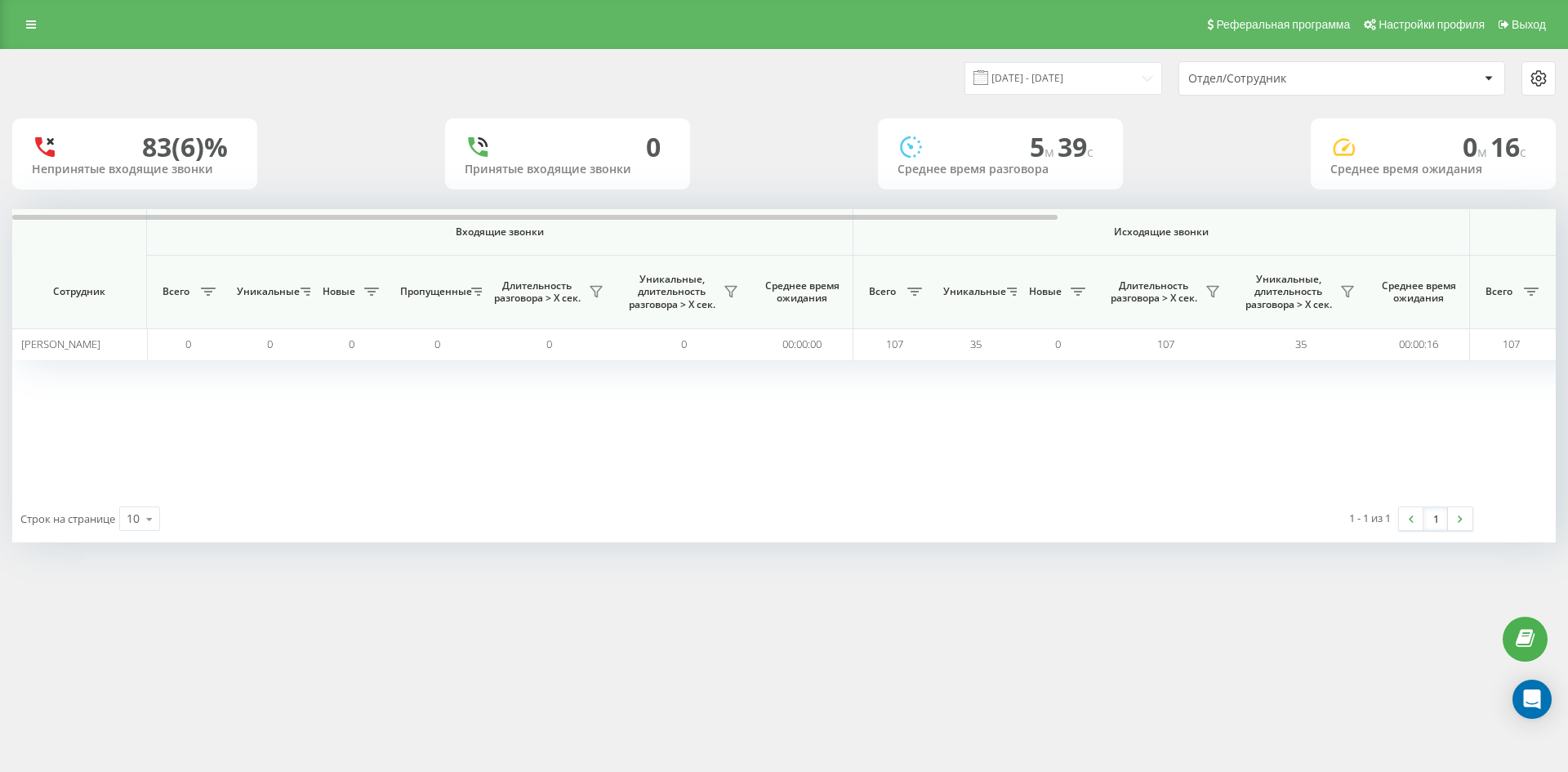
scroll to position [0, 653]
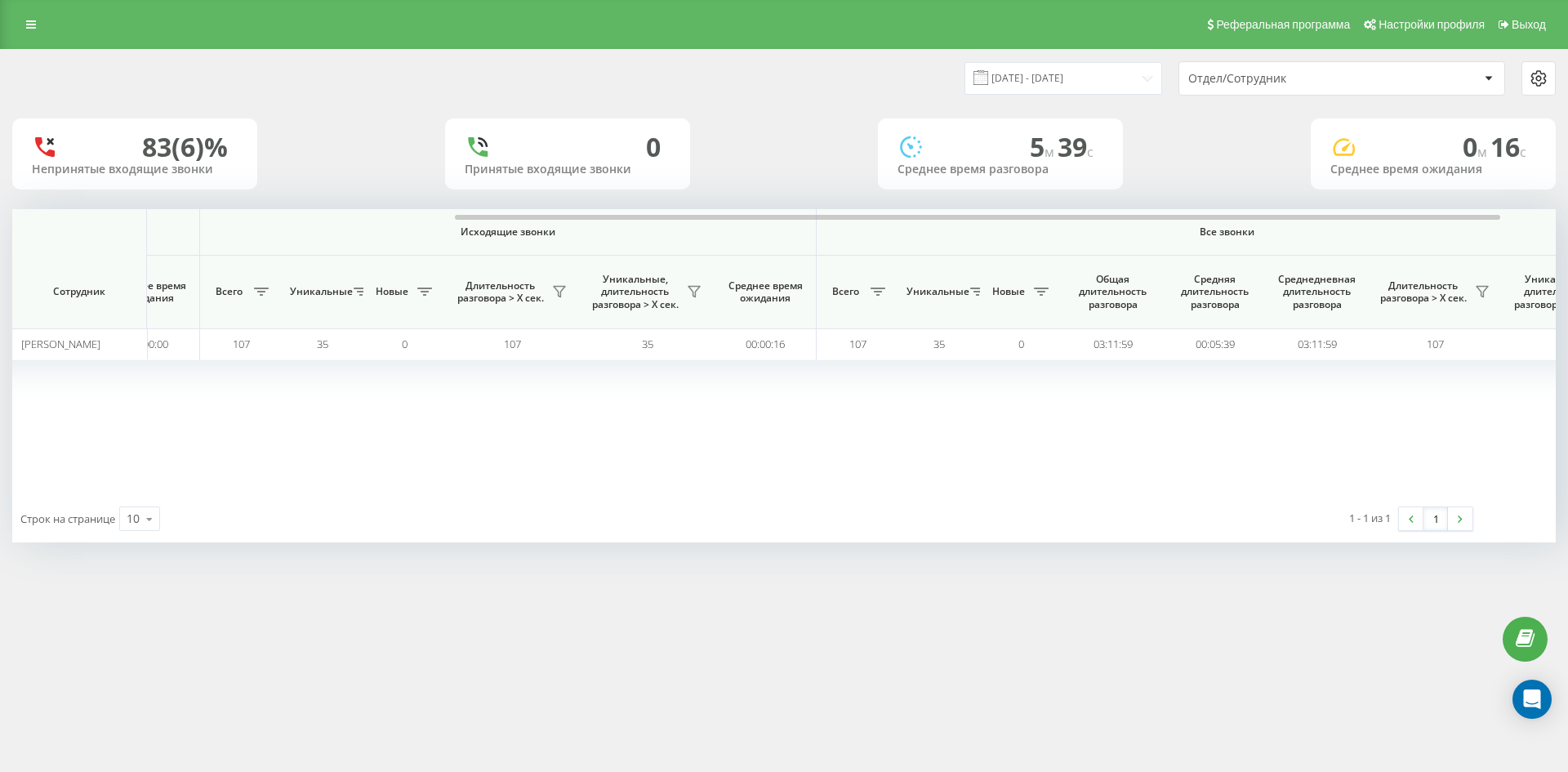
click at [1334, 85] on div "Отдел/Сотрудник" at bounding box center [1286, 78] width 195 height 14
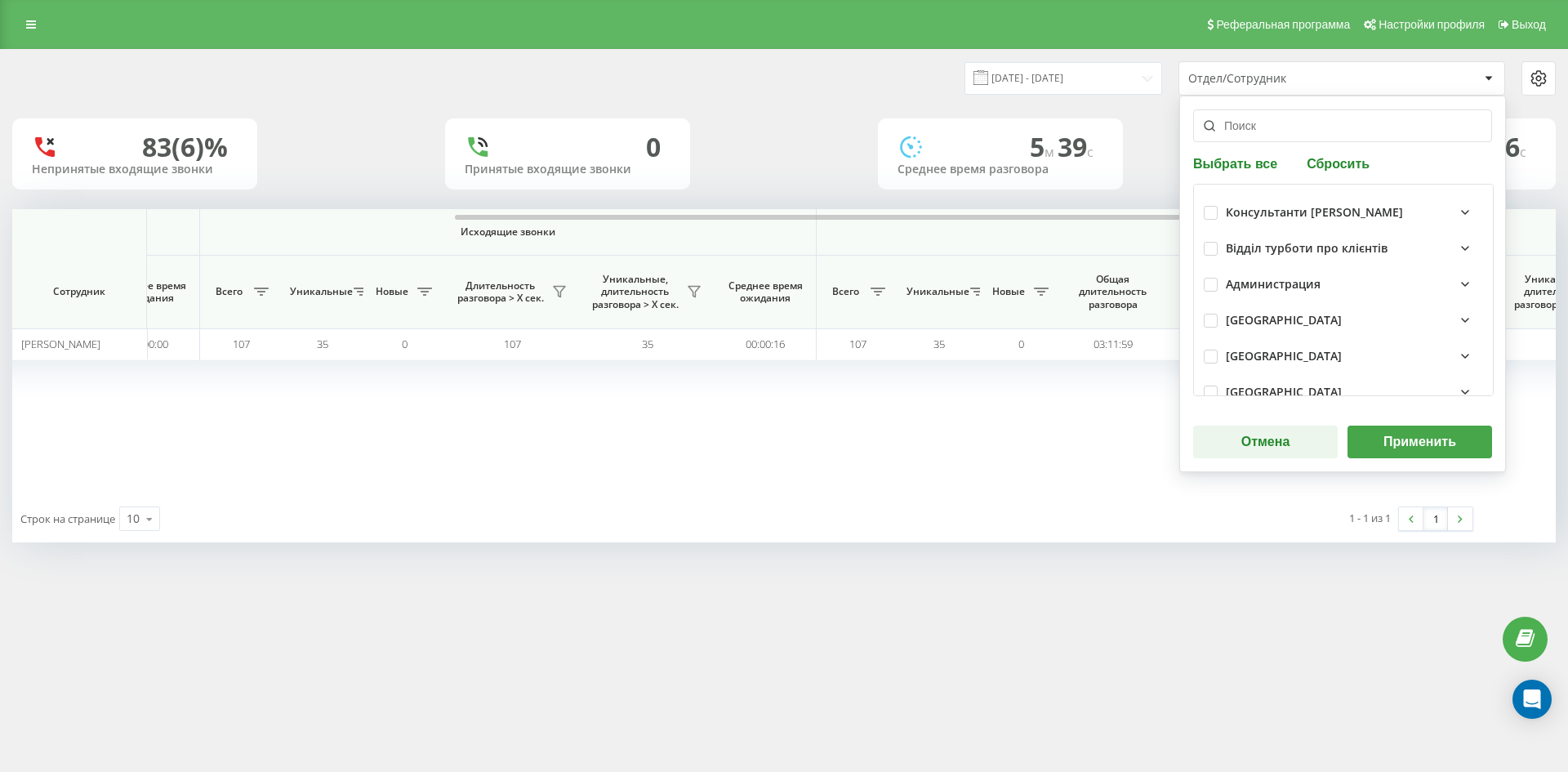
click at [1335, 154] on div "Выбрать все Сбросить Консультанти Савчук Відділ турботи про клієнтів Администра…" at bounding box center [1342, 284] width 327 height 377
click at [1337, 162] on button "Сбросить" at bounding box center [1338, 163] width 73 height 15
click at [1309, 127] on input "text" at bounding box center [1342, 125] width 299 height 33
paste input "[PERSON_NAME]"
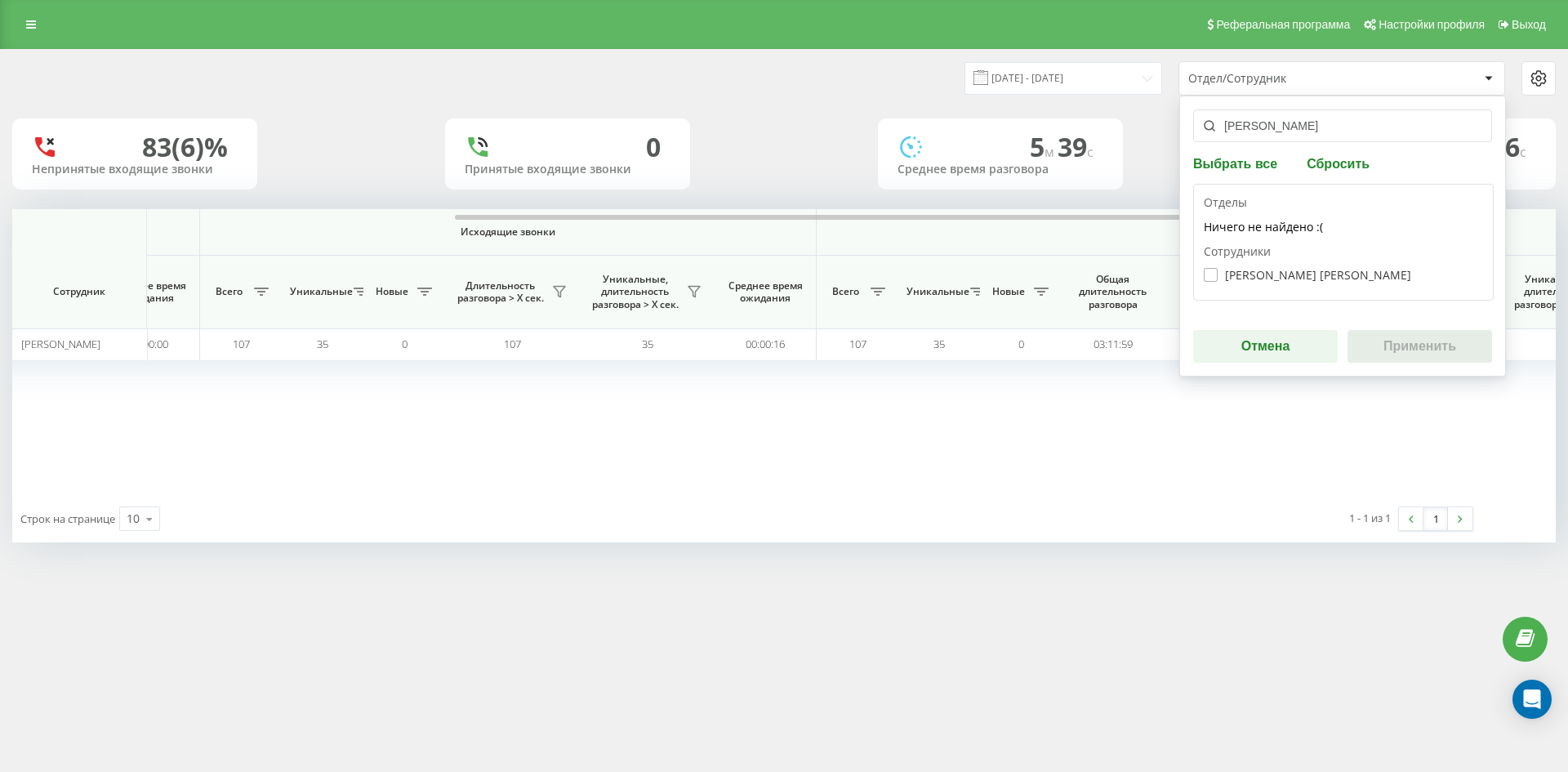
type input "[PERSON_NAME]"
click at [1289, 280] on label "[PERSON_NAME] [PERSON_NAME]" at bounding box center [1307, 275] width 207 height 14
checkbox input "true"
click at [1389, 335] on button "Применить" at bounding box center [1419, 346] width 144 height 33
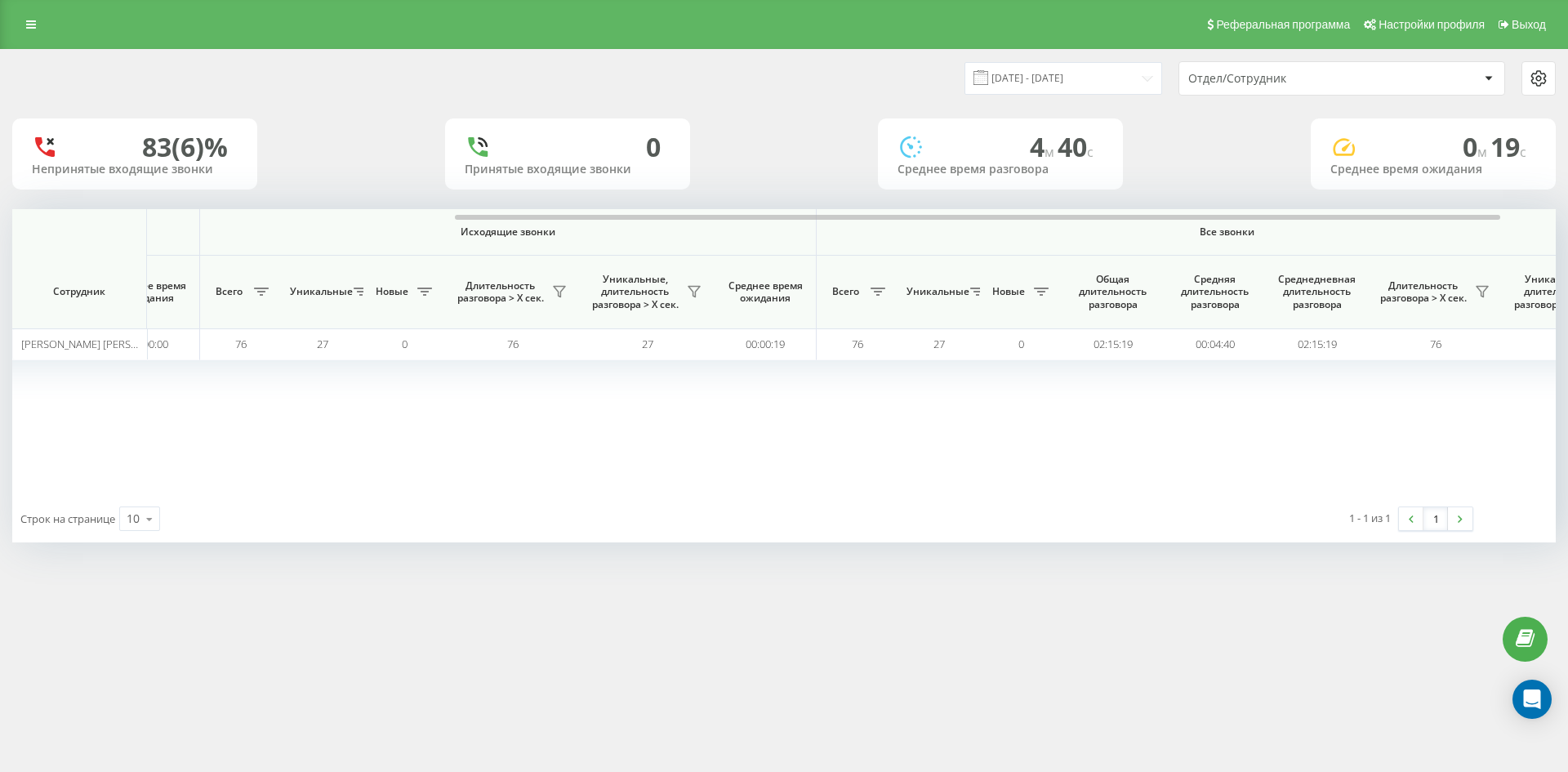
click at [1357, 82] on div "Отдел/Сотрудник" at bounding box center [1286, 78] width 195 height 14
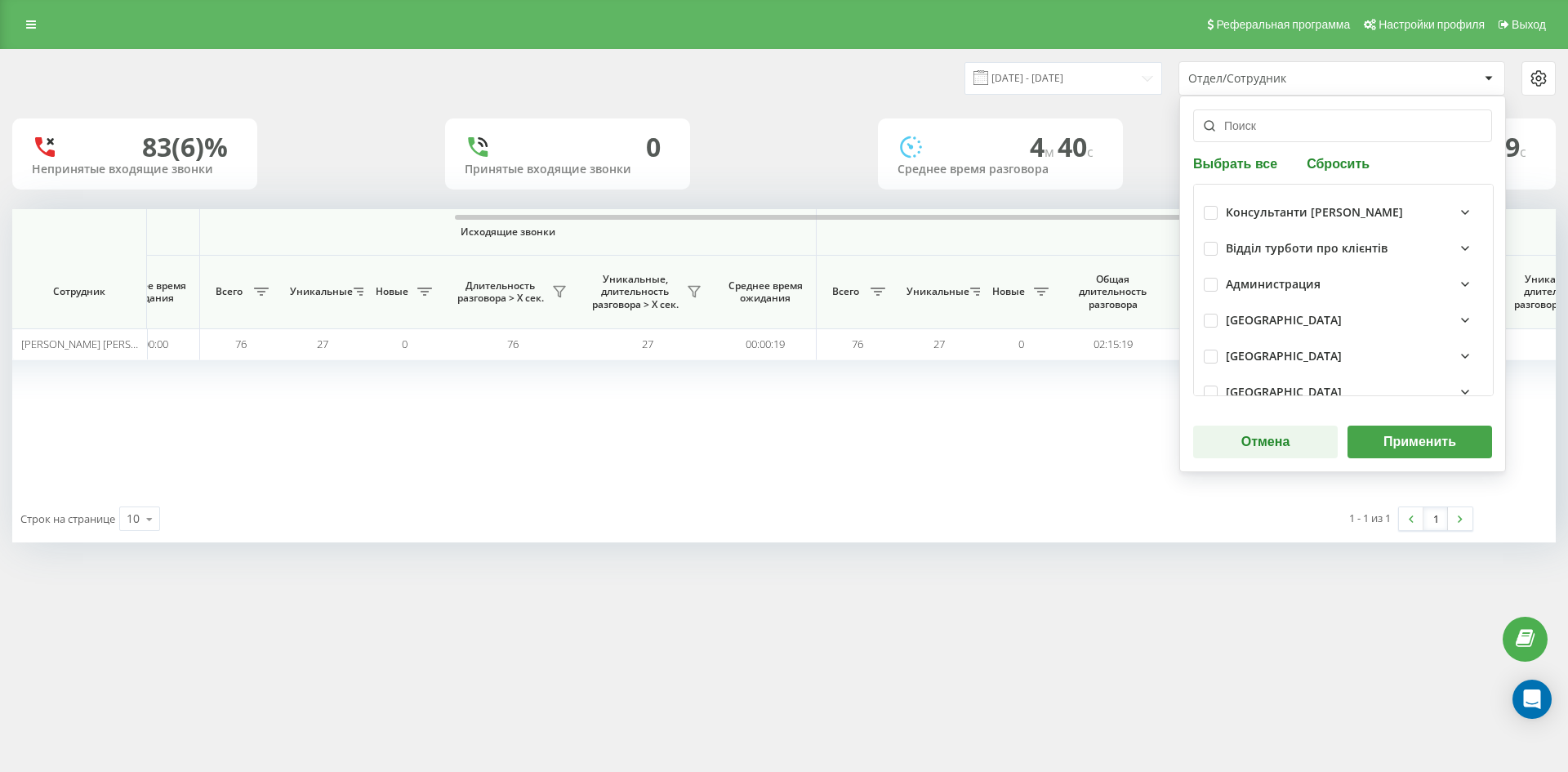
click at [1354, 163] on button "Сбросить" at bounding box center [1338, 163] width 73 height 15
click at [1330, 139] on input "text" at bounding box center [1342, 125] width 299 height 33
paste input "[PERSON_NAME]"
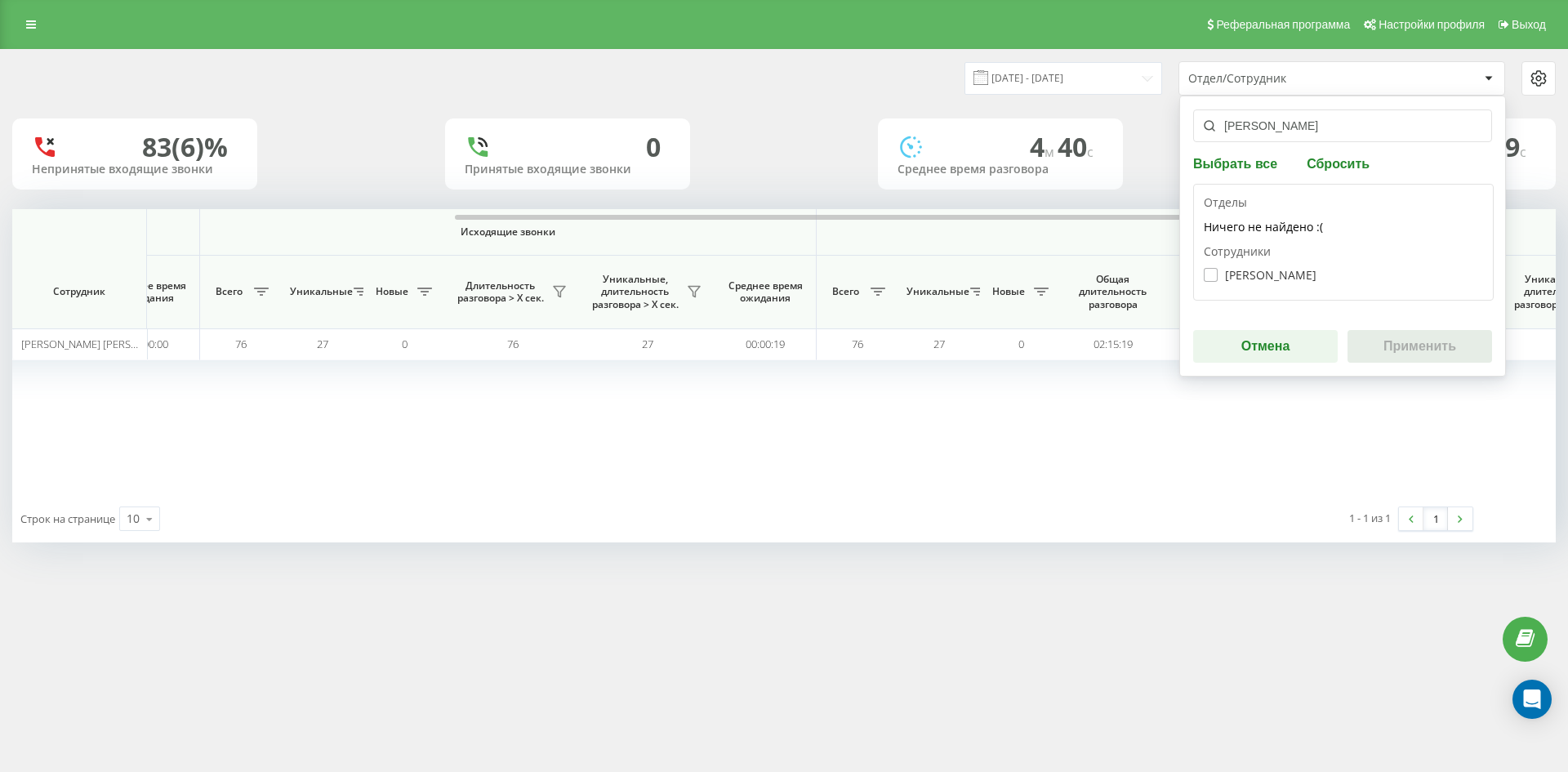
type input "[PERSON_NAME]"
click at [1300, 277] on label "Лиса Анаріна Сергіївна" at bounding box center [1260, 275] width 113 height 14
checkbox input "true"
click at [1414, 352] on button "Применить" at bounding box center [1419, 346] width 144 height 33
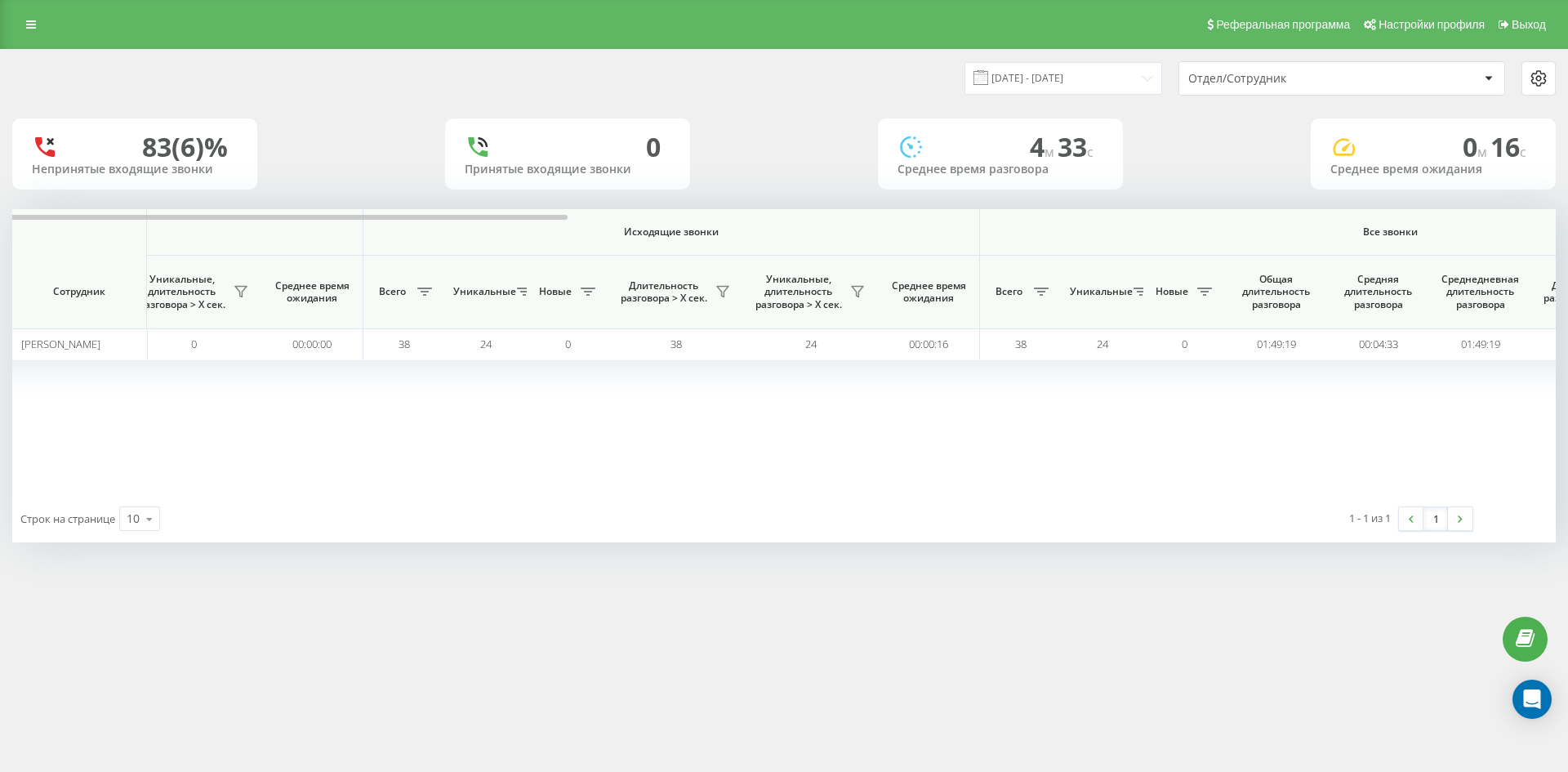
scroll to position [0, 572]
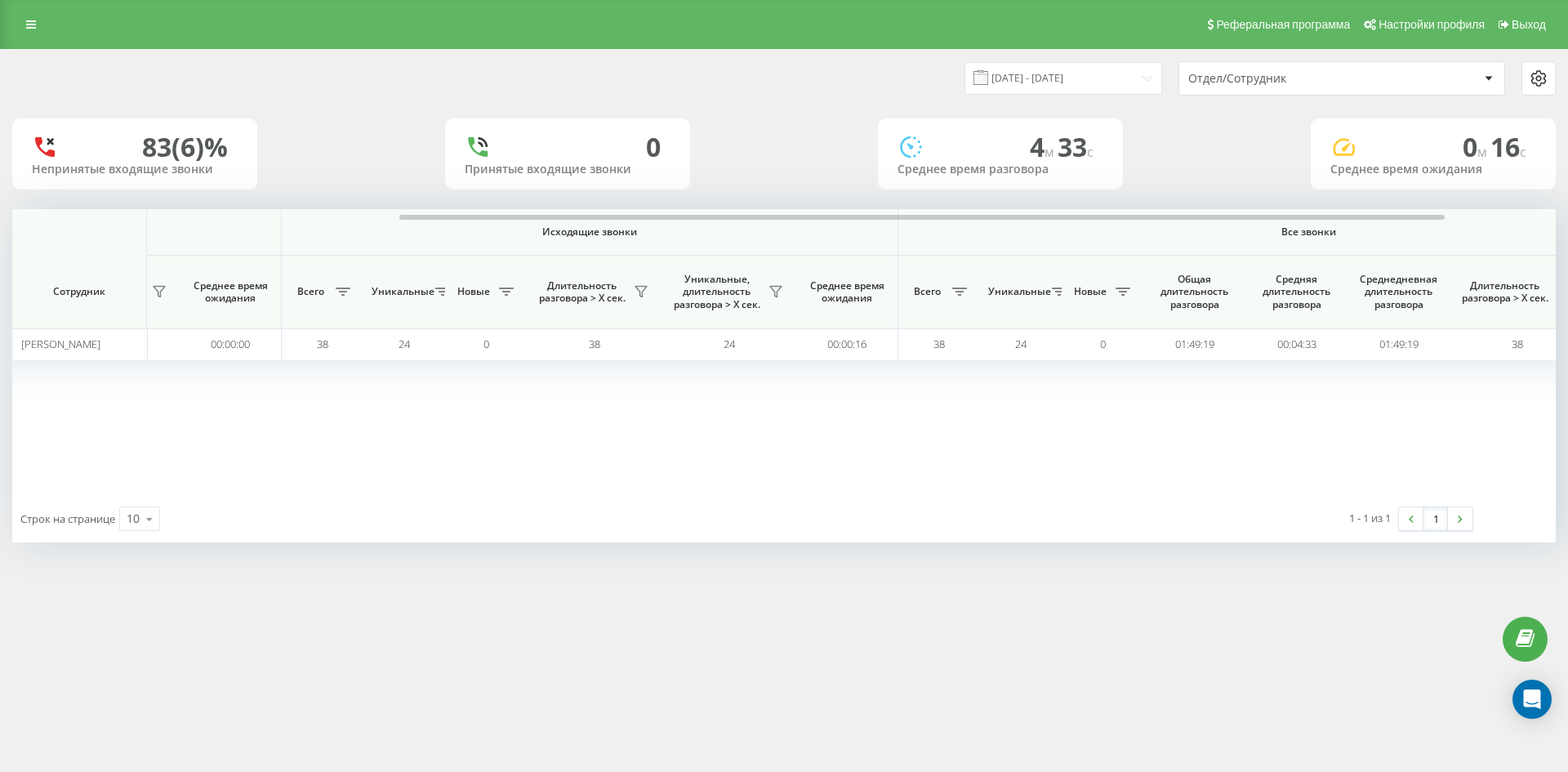
drag, startPoint x: 1334, startPoint y: 80, endPoint x: 1332, endPoint y: 94, distance: 14.1
click at [1334, 80] on div "Отдел/Сотрудник" at bounding box center [1286, 78] width 195 height 14
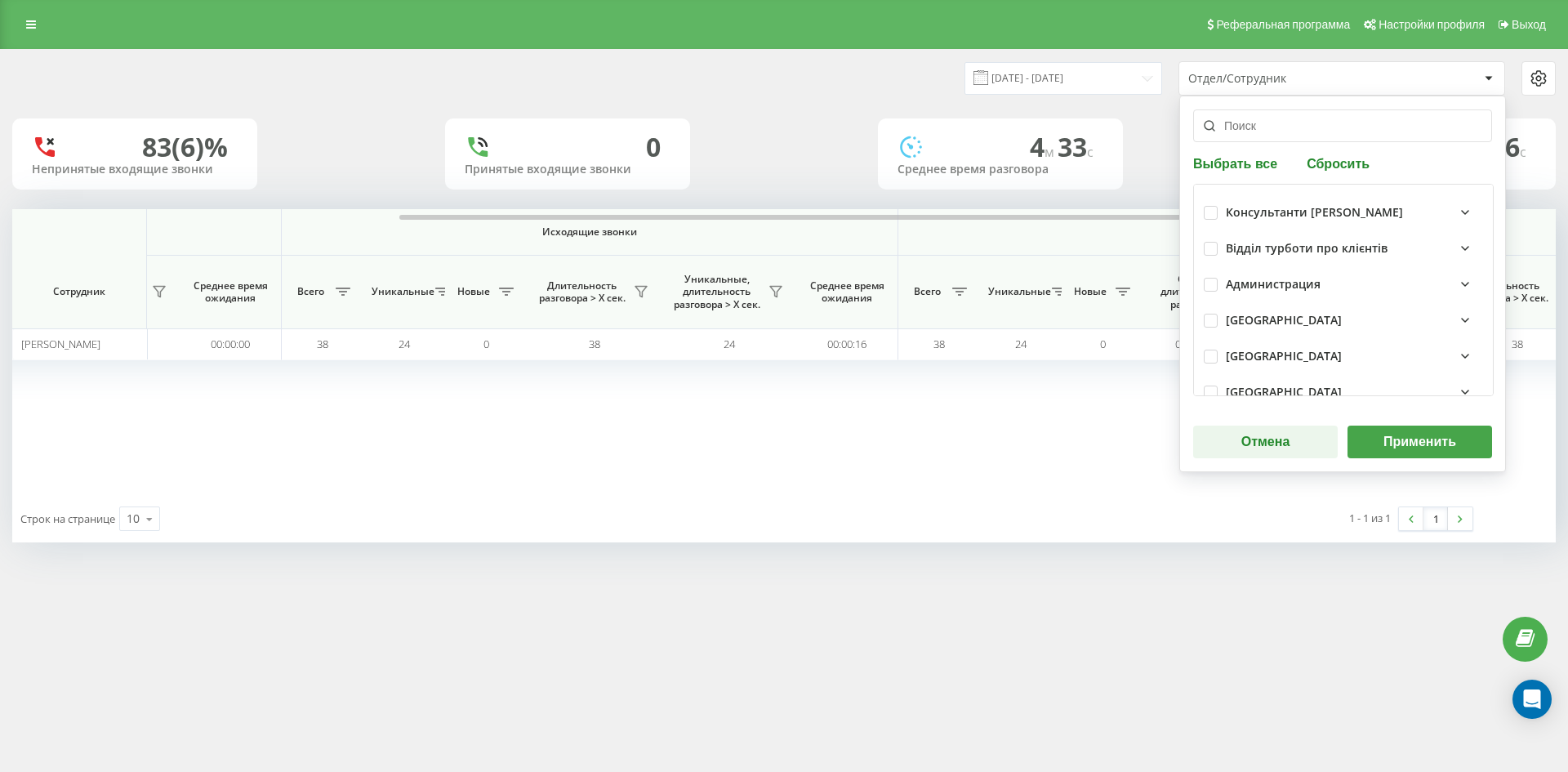
click at [1337, 168] on button "Сбросить" at bounding box center [1338, 163] width 73 height 15
click at [1318, 130] on input "text" at bounding box center [1342, 125] width 299 height 33
paste input "[PERSON_NAME]"
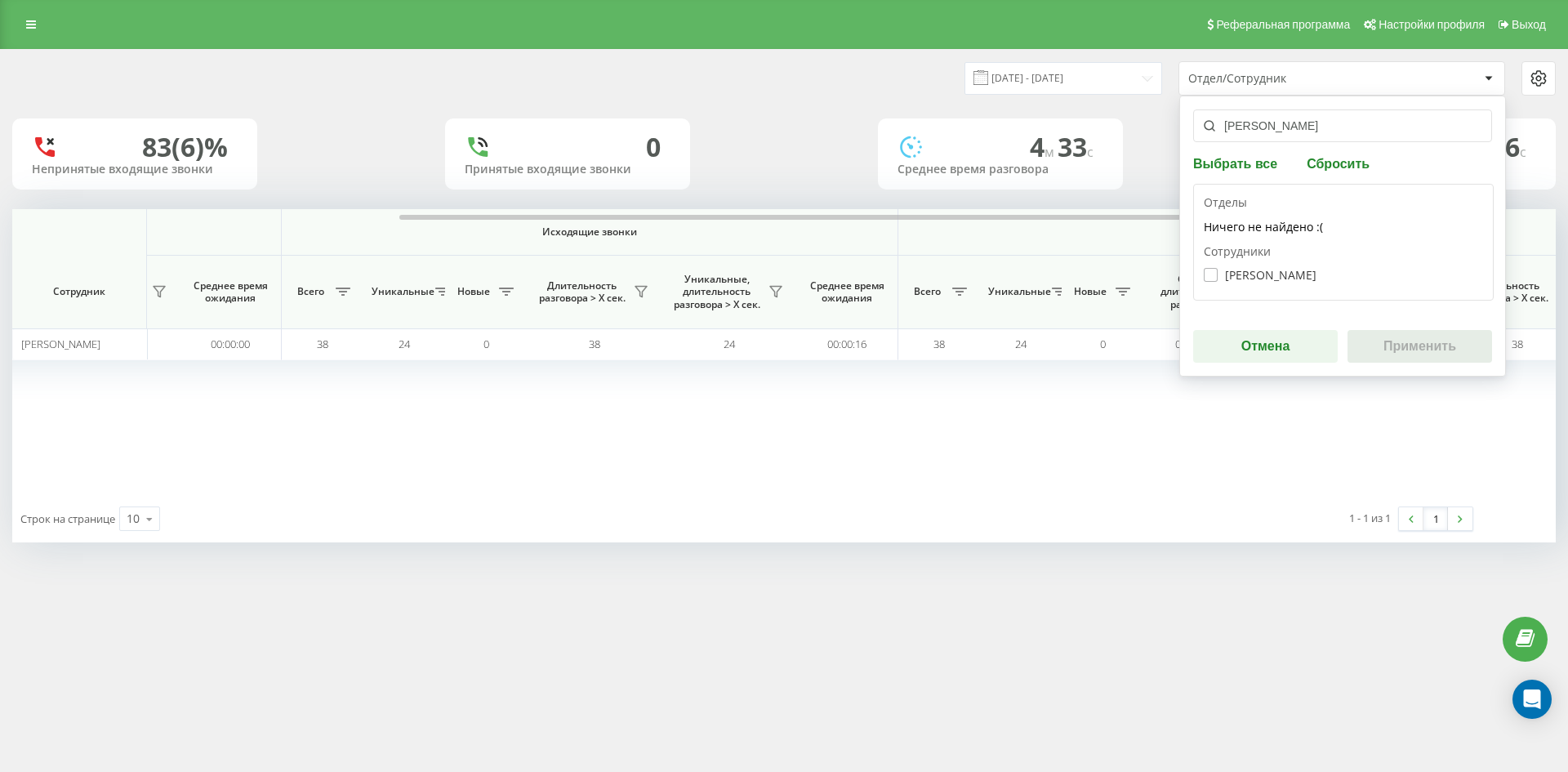
type input "[PERSON_NAME]"
click at [1302, 271] on label "Солодчук Юрій Юрійович" at bounding box center [1260, 275] width 113 height 14
checkbox input "true"
click at [1401, 353] on button "Применить" at bounding box center [1419, 346] width 144 height 33
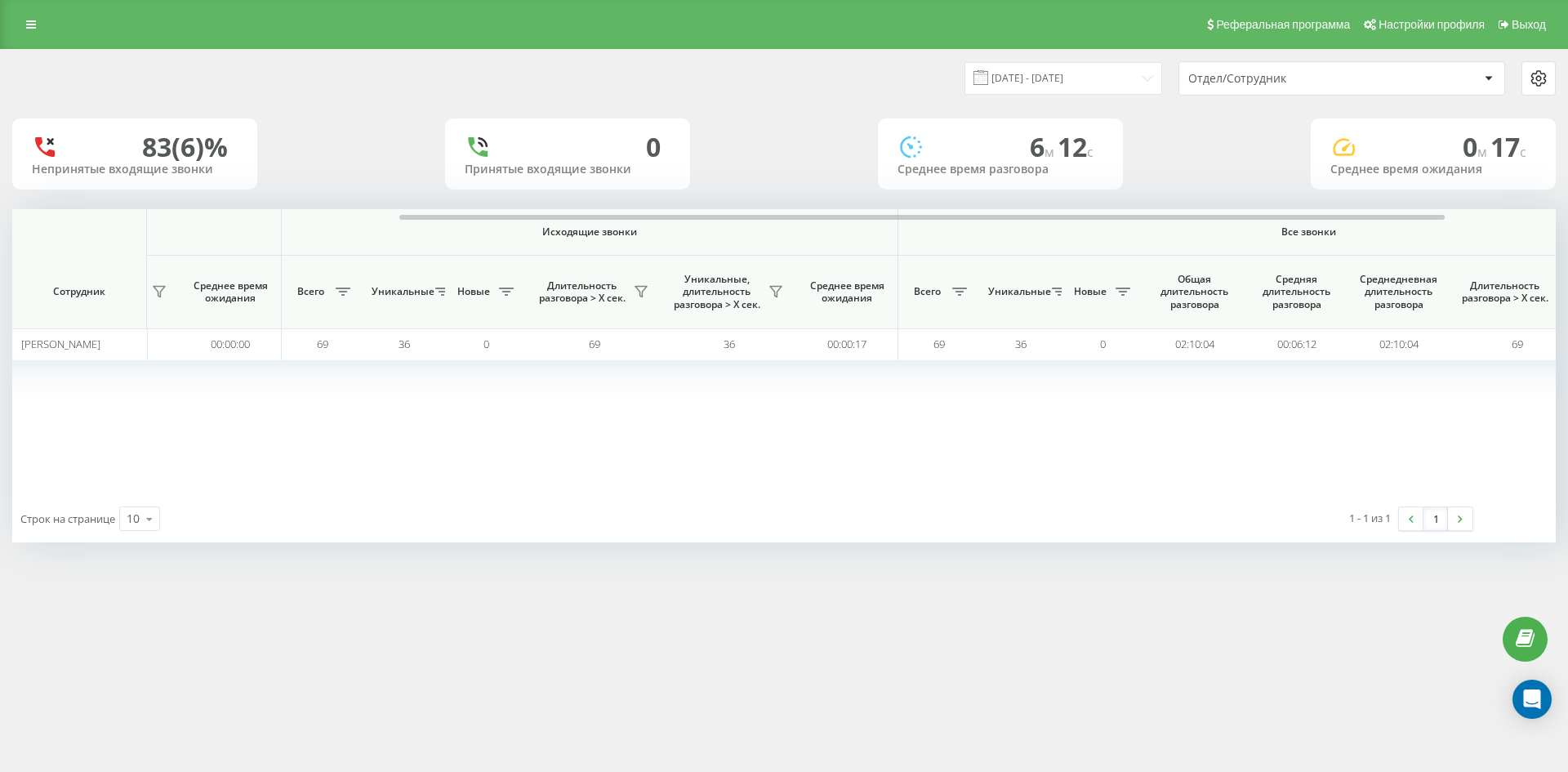
click at [1334, 84] on div "Отдел/Сотрудник" at bounding box center [1286, 78] width 195 height 14
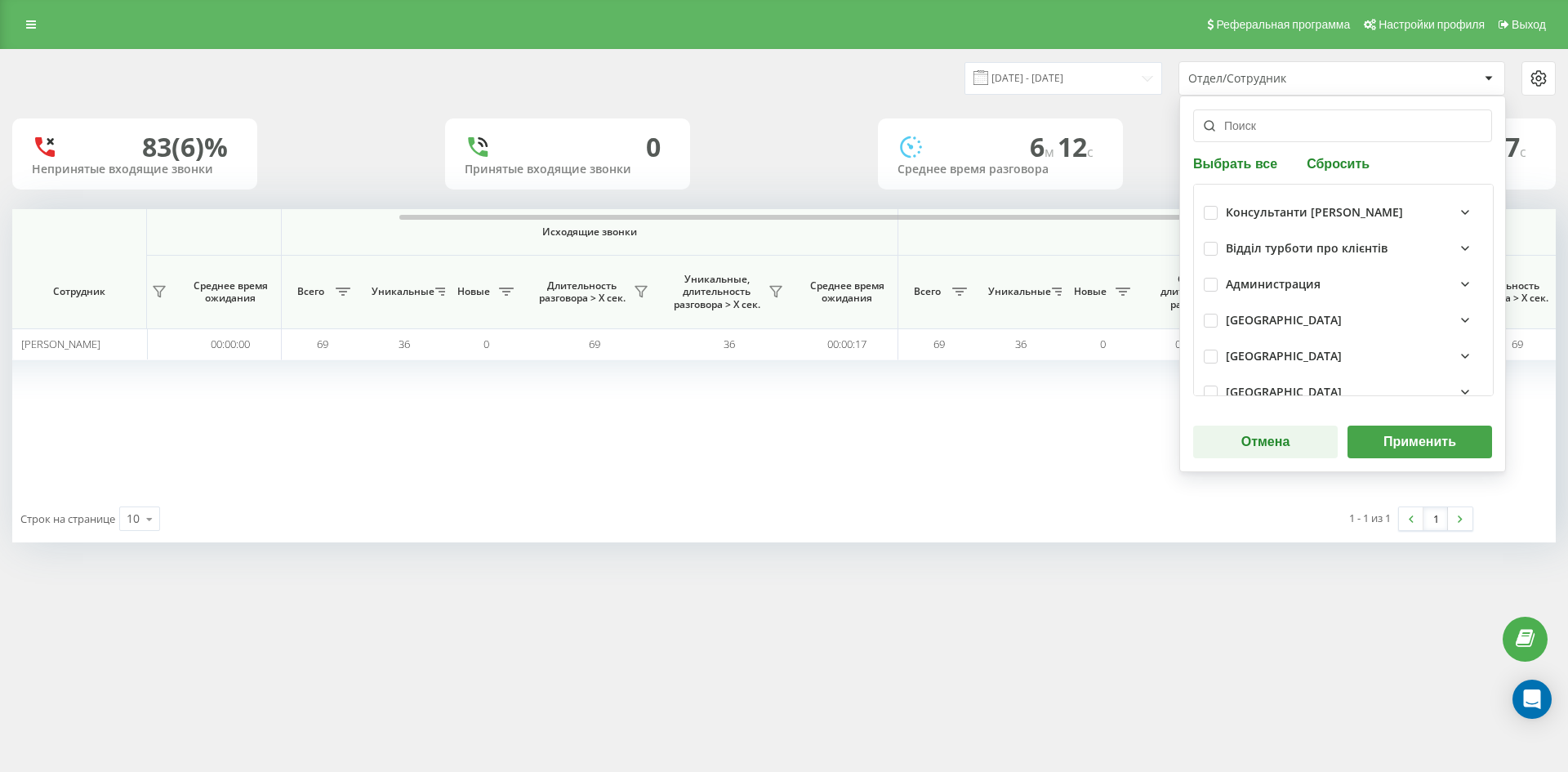
click at [1339, 165] on button "Сбросить" at bounding box center [1338, 163] width 73 height 15
click at [1311, 118] on input "text" at bounding box center [1342, 125] width 299 height 33
paste input "[DEMOGRAPHIC_DATA][PERSON_NAME]"
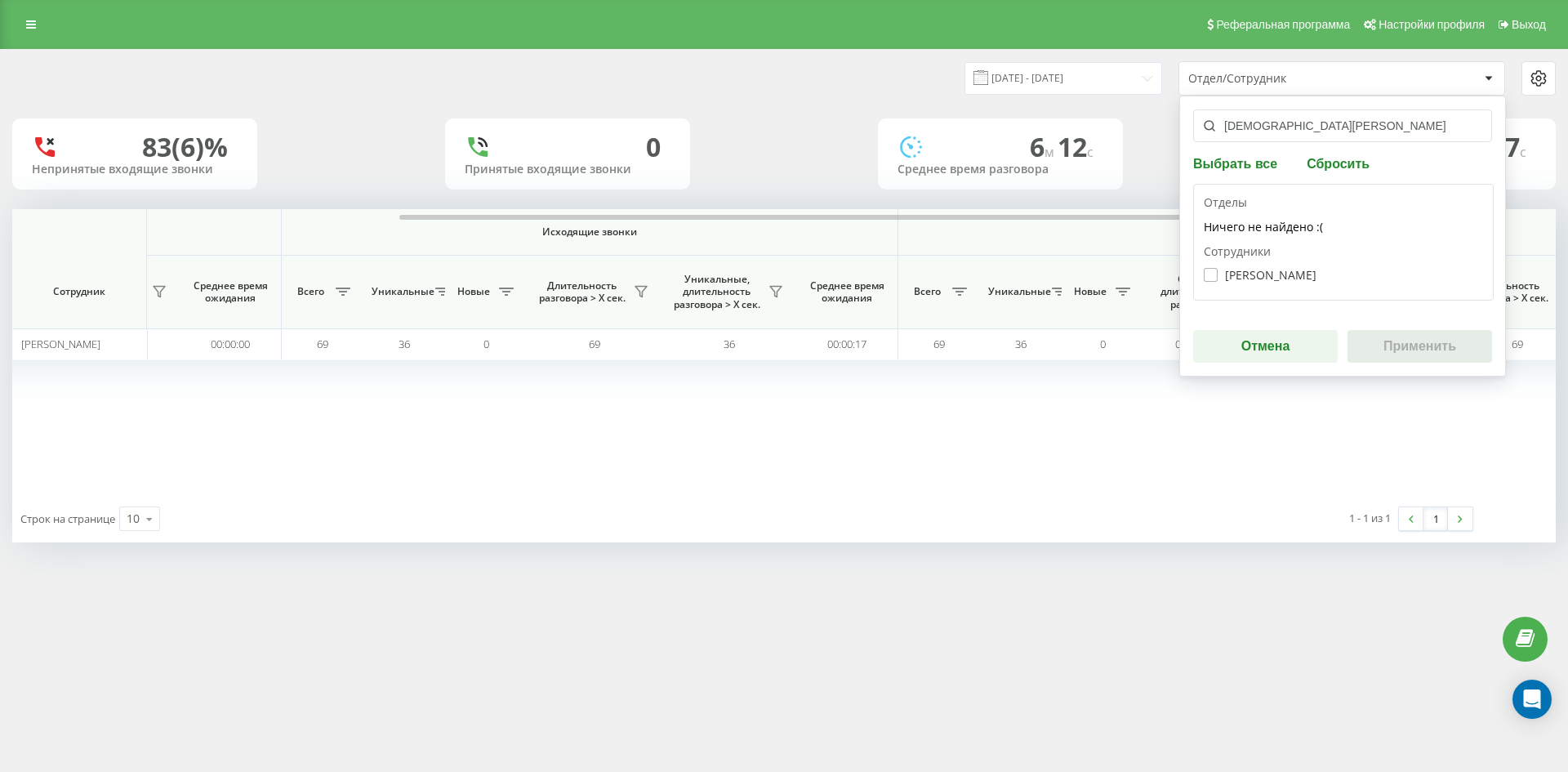
type input "[DEMOGRAPHIC_DATA][PERSON_NAME]"
click at [1250, 272] on label "Татаріна Вікторія Василівна" at bounding box center [1260, 275] width 113 height 14
checkbox input "true"
click at [1440, 342] on button "Применить" at bounding box center [1419, 346] width 144 height 33
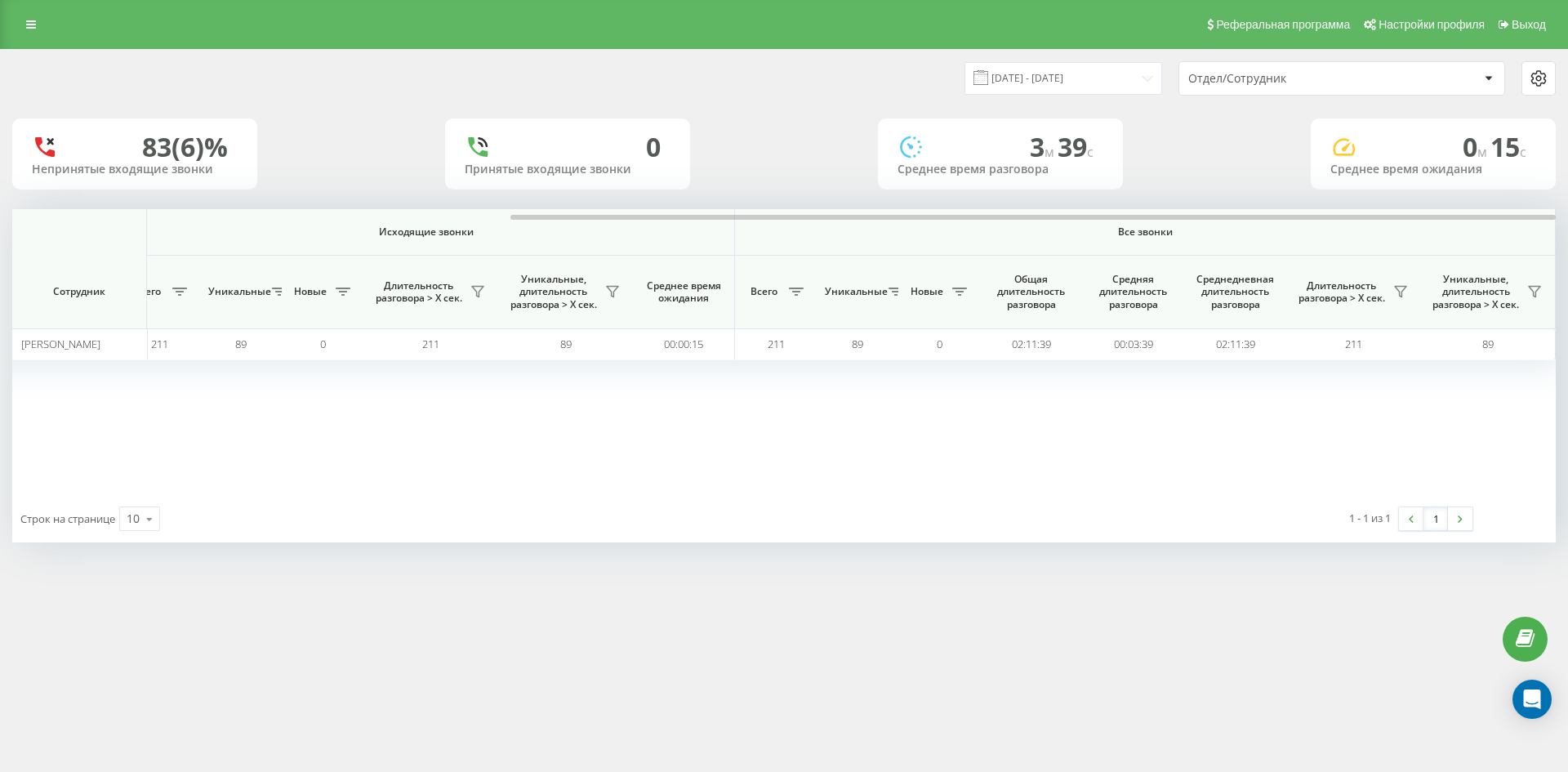
scroll to position [0, 490]
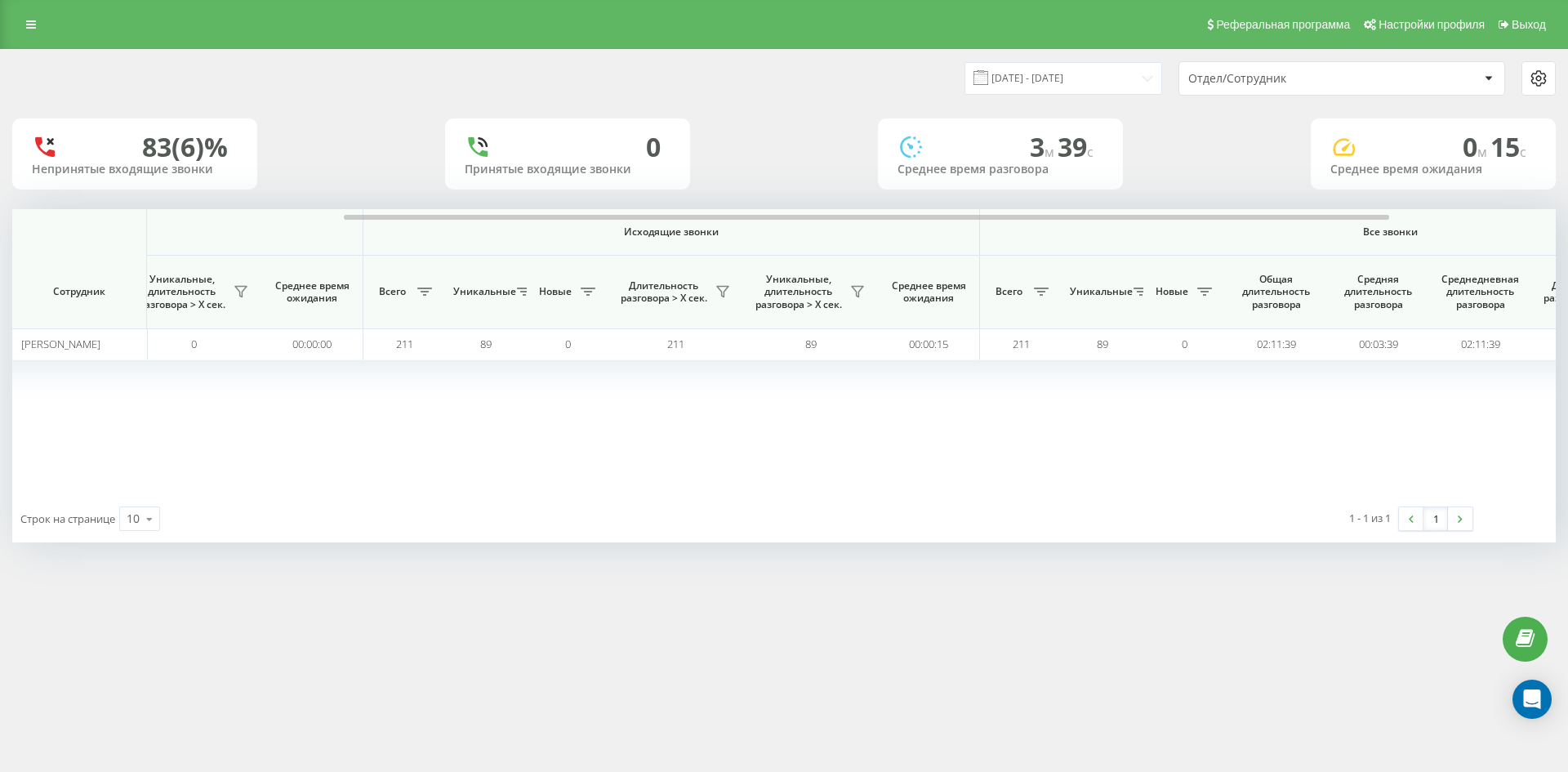
click at [1315, 81] on div "Отдел/Сотрудник" at bounding box center [1286, 78] width 195 height 14
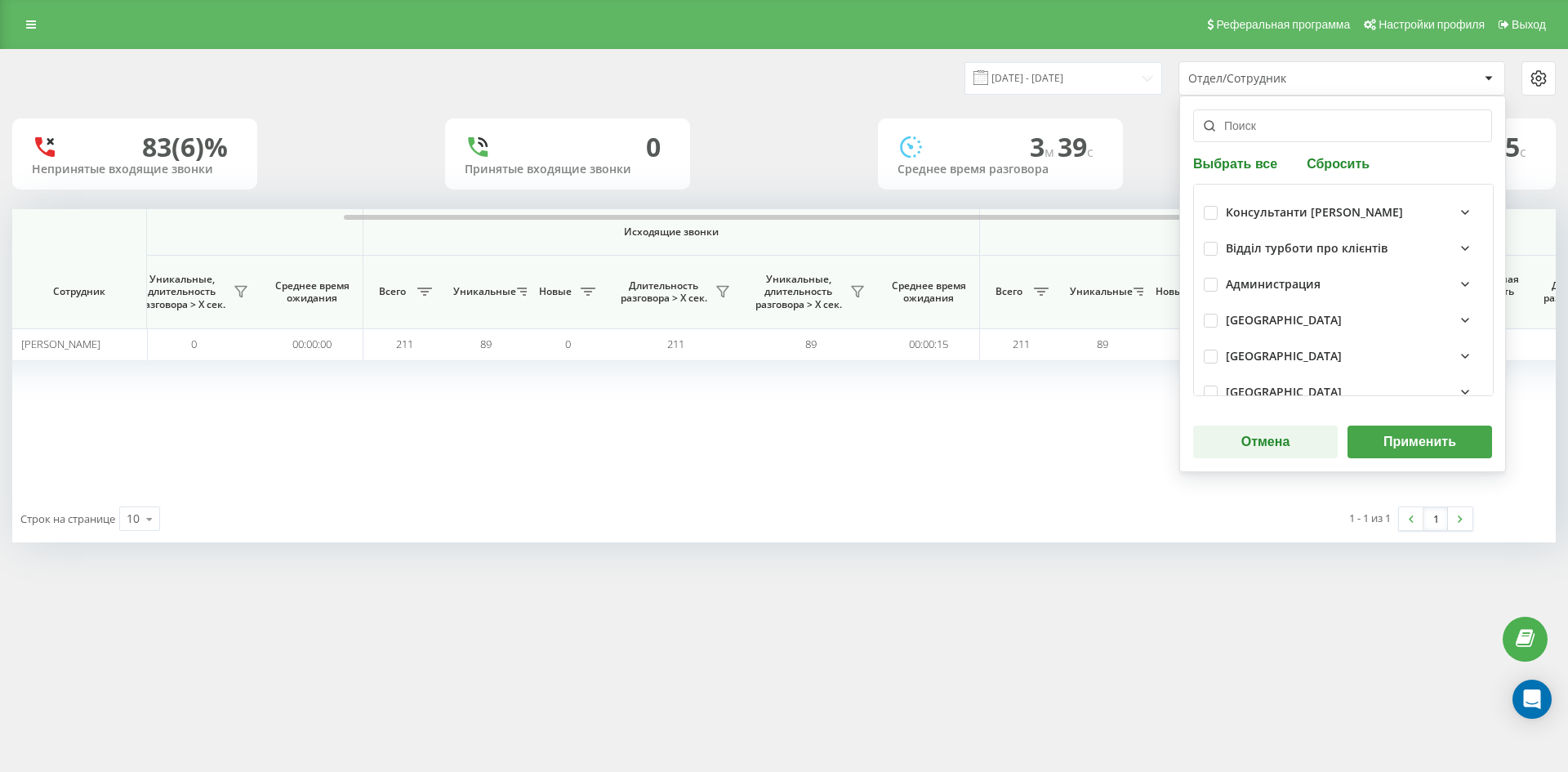
click at [1330, 167] on button "Сбросить" at bounding box center [1338, 163] width 73 height 15
click at [1318, 141] on input "text" at bounding box center [1342, 125] width 299 height 33
paste input "литвине"
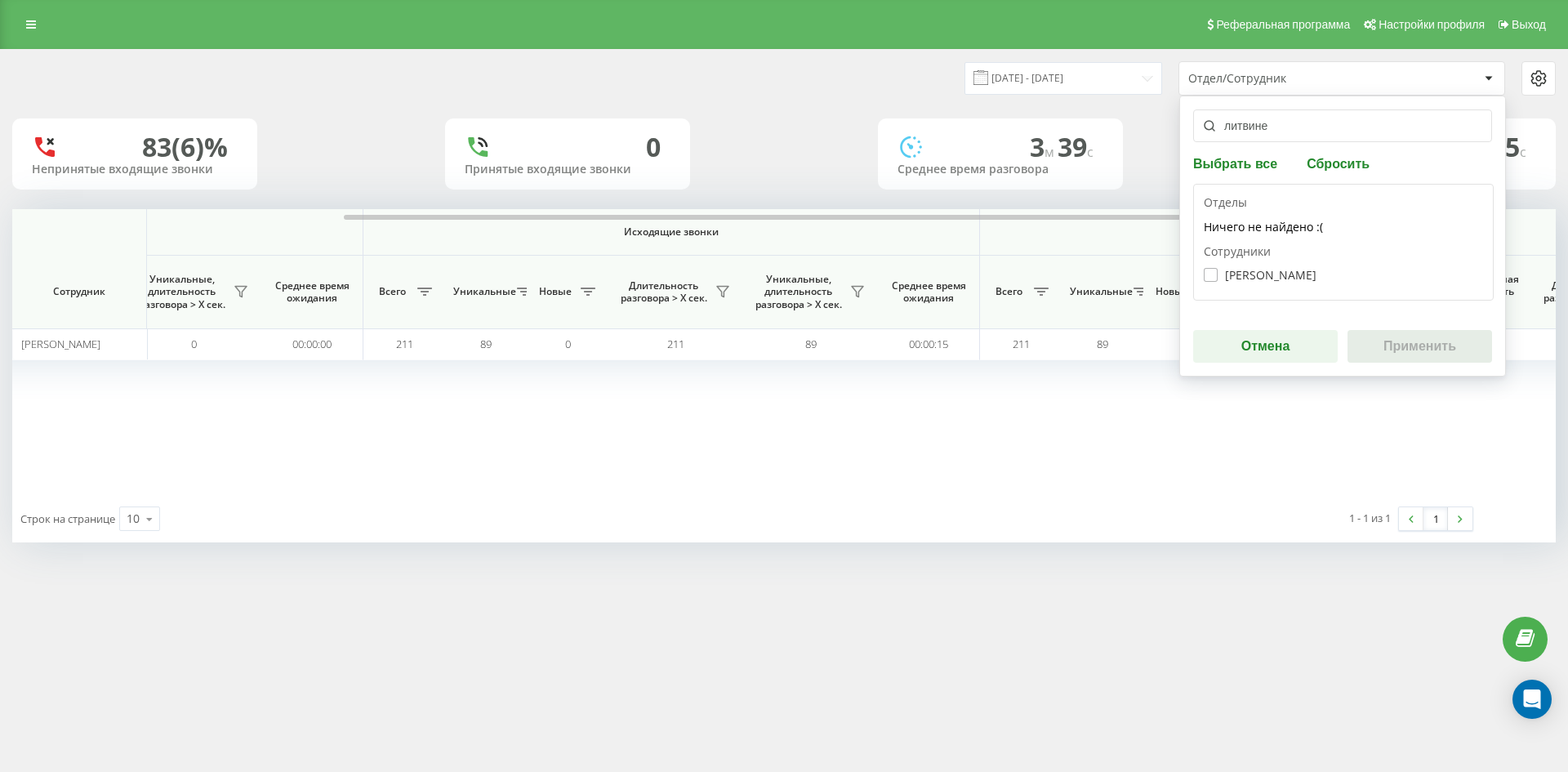
type input "литвине"
click at [1280, 276] on label "[PERSON_NAME]" at bounding box center [1260, 275] width 113 height 14
checkbox input "true"
click at [1447, 356] on button "Применить" at bounding box center [1419, 346] width 144 height 33
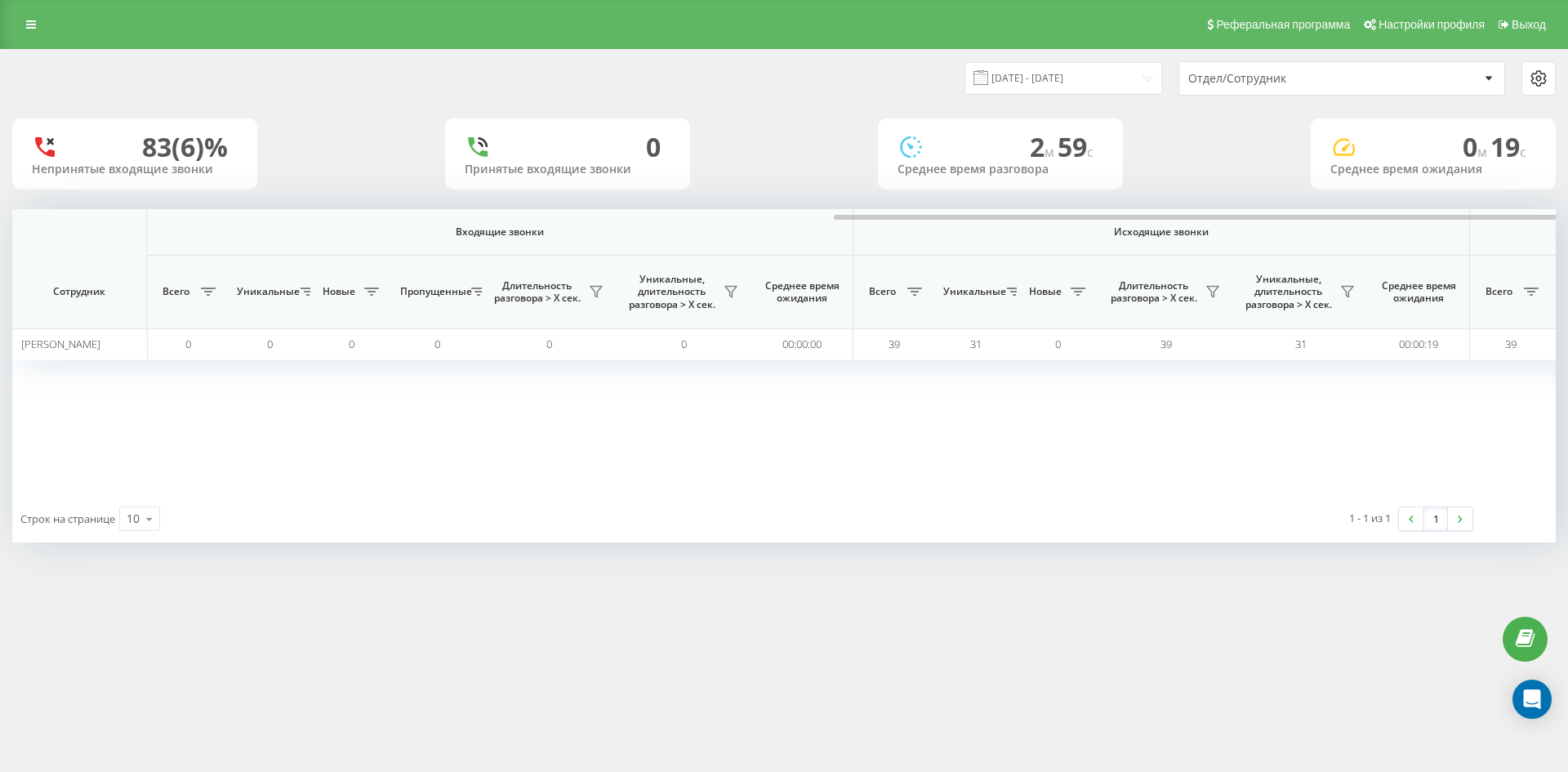
scroll to position [0, 572]
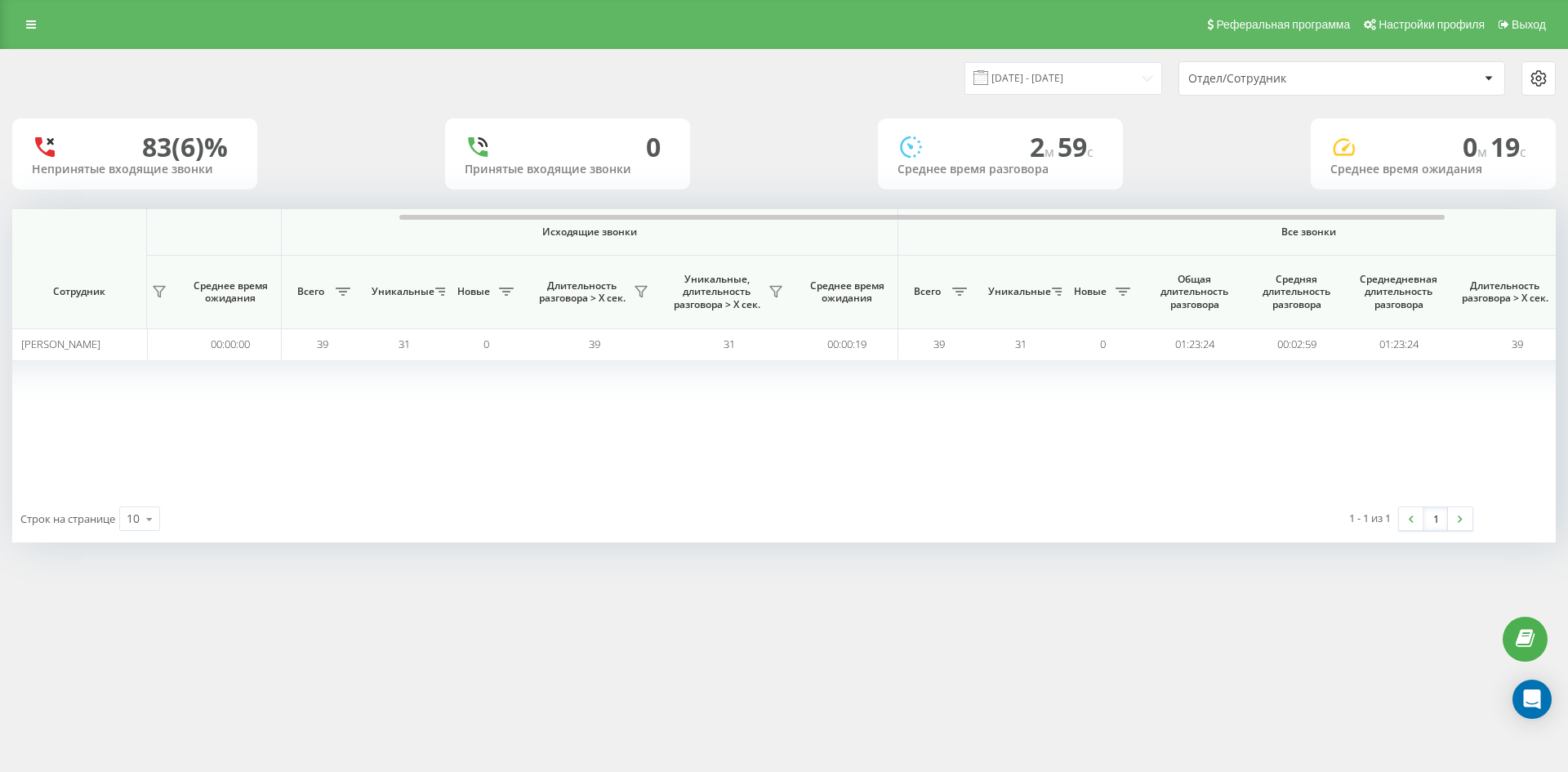
drag, startPoint x: 1321, startPoint y: 82, endPoint x: 1324, endPoint y: 93, distance: 11.4
click at [1321, 83] on div "Отдел/Сотрудник" at bounding box center [1286, 78] width 195 height 14
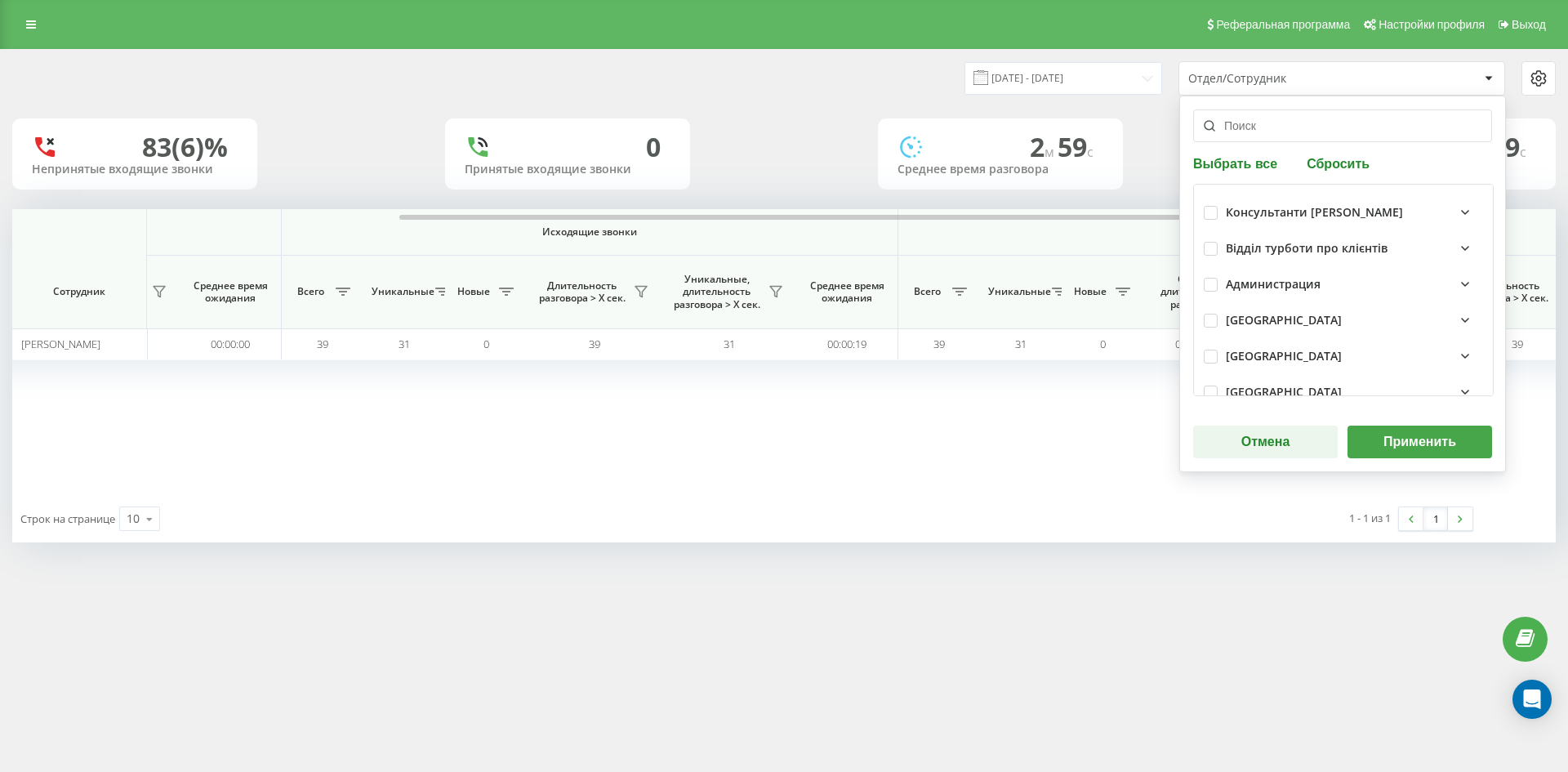
click at [1337, 165] on button "Сбросить" at bounding box center [1338, 163] width 73 height 15
click at [1310, 128] on input "text" at bounding box center [1342, 125] width 299 height 33
paste input "[PERSON_NAME]"
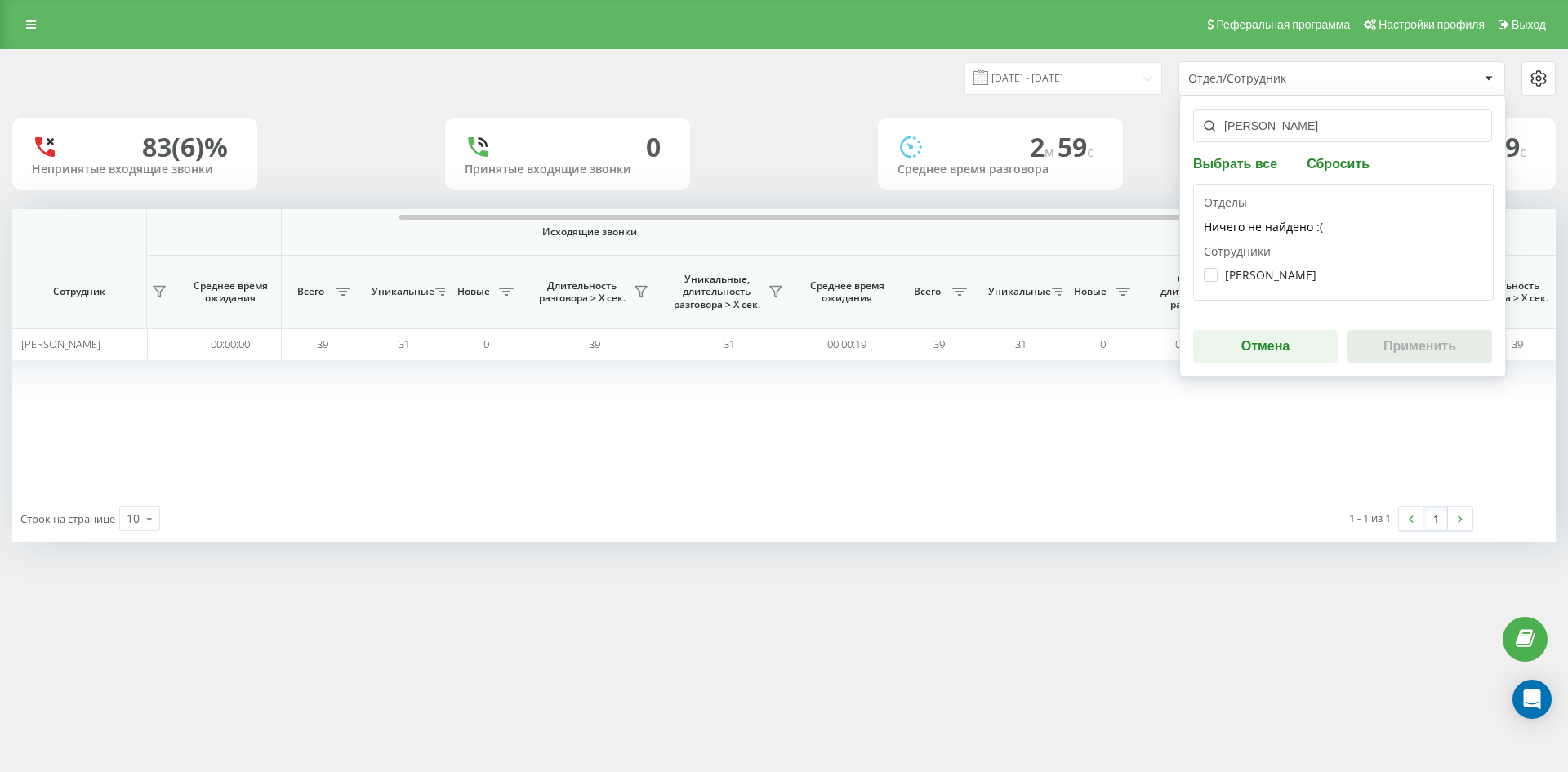
type input "[PERSON_NAME]"
click at [1282, 269] on label "Олексюк Андрій Анатолійович" at bounding box center [1260, 275] width 113 height 14
checkbox input "true"
click at [1418, 348] on button "Применить" at bounding box center [1419, 346] width 144 height 33
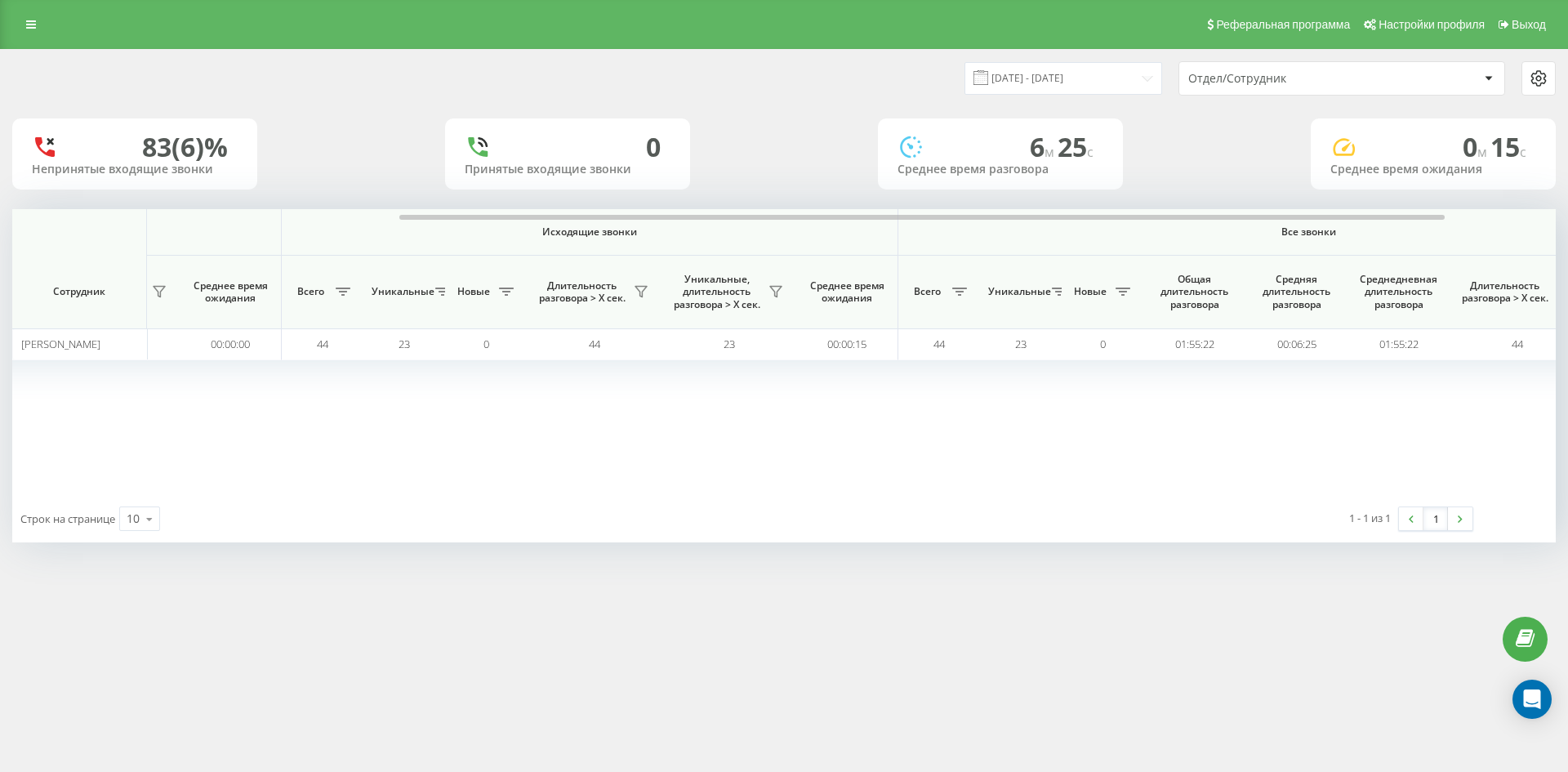
click at [1350, 84] on div "Отдел/Сотрудник" at bounding box center [1286, 78] width 195 height 14
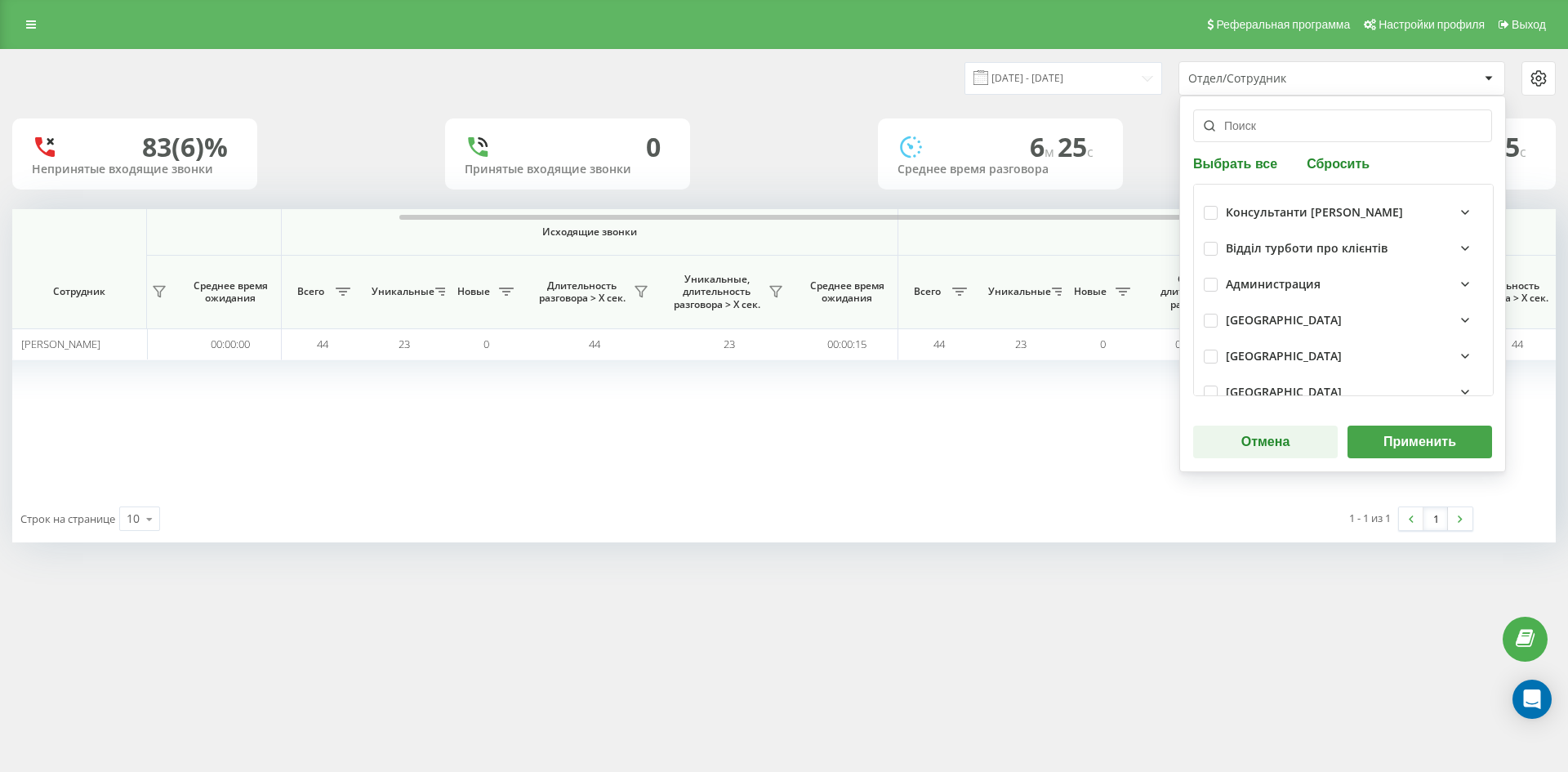
click at [1341, 165] on button "Сбросить" at bounding box center [1338, 163] width 73 height 15
click at [1318, 136] on input "text" at bounding box center [1342, 125] width 299 height 33
paste input "[PERSON_NAME]"
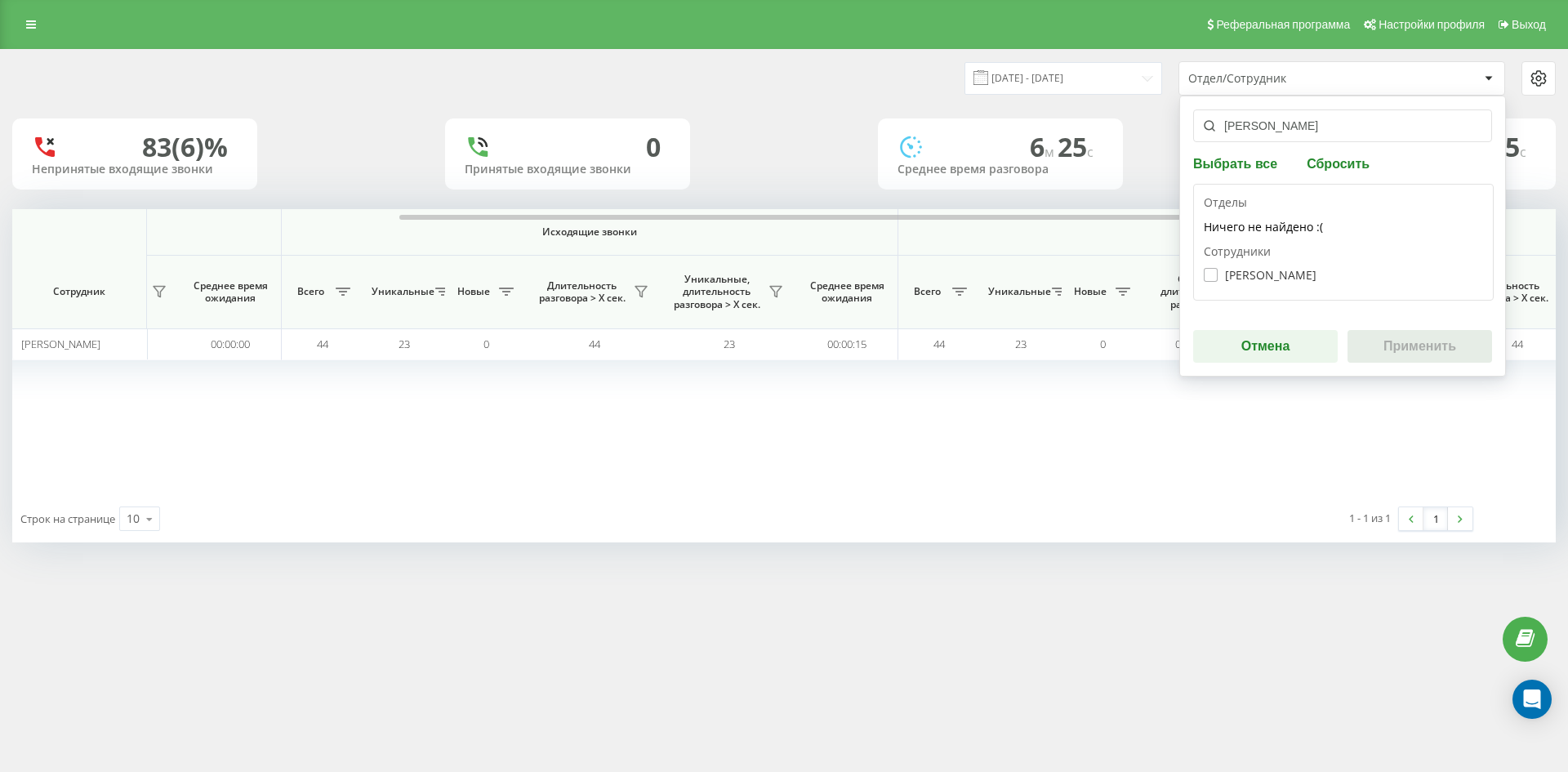
type input "[PERSON_NAME]"
click at [1274, 272] on label "Круглов Олександр Олександрович" at bounding box center [1260, 275] width 113 height 14
checkbox input "true"
click at [1418, 342] on button "Применить" at bounding box center [1419, 346] width 144 height 33
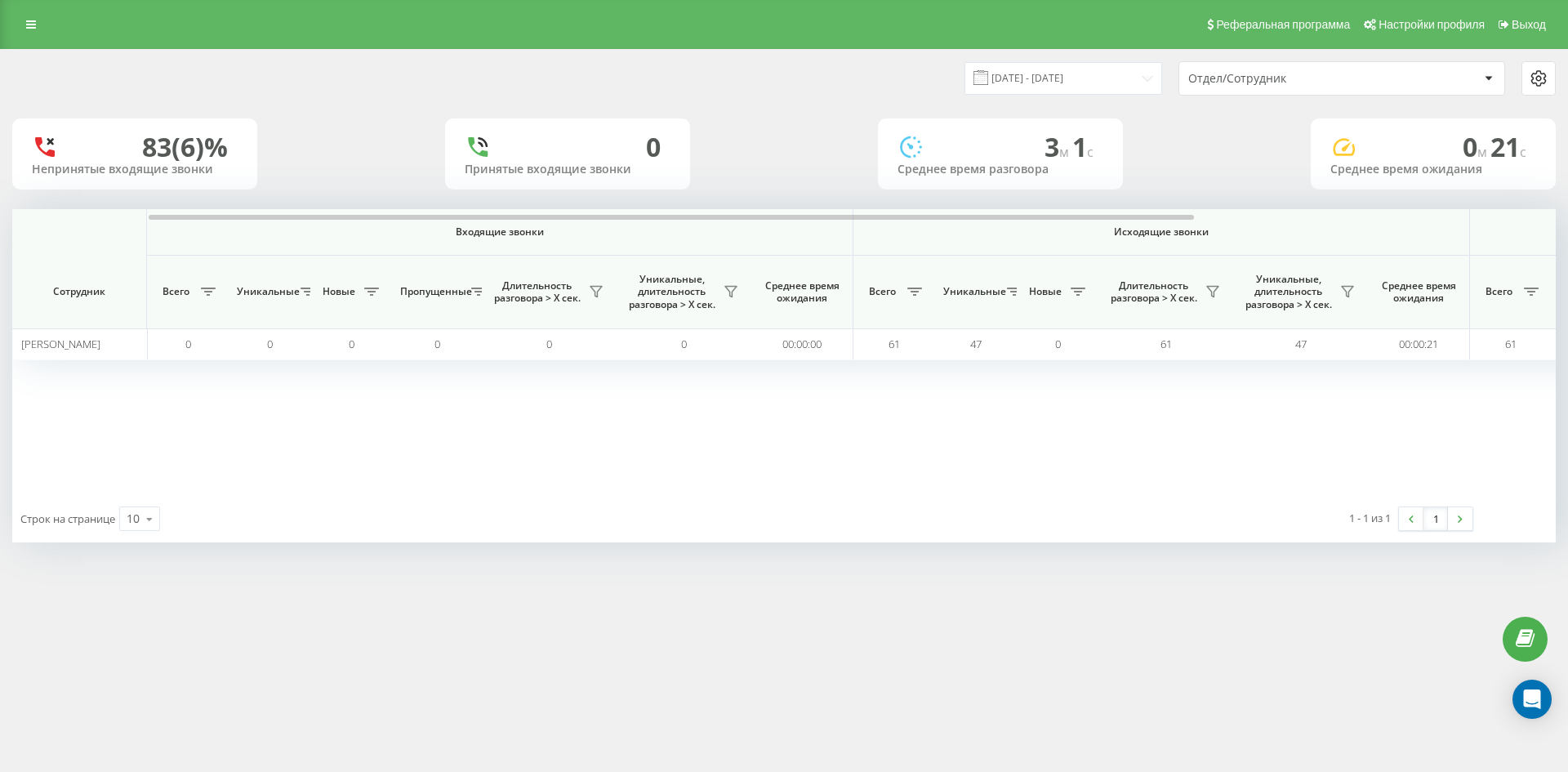
scroll to position [0, 490]
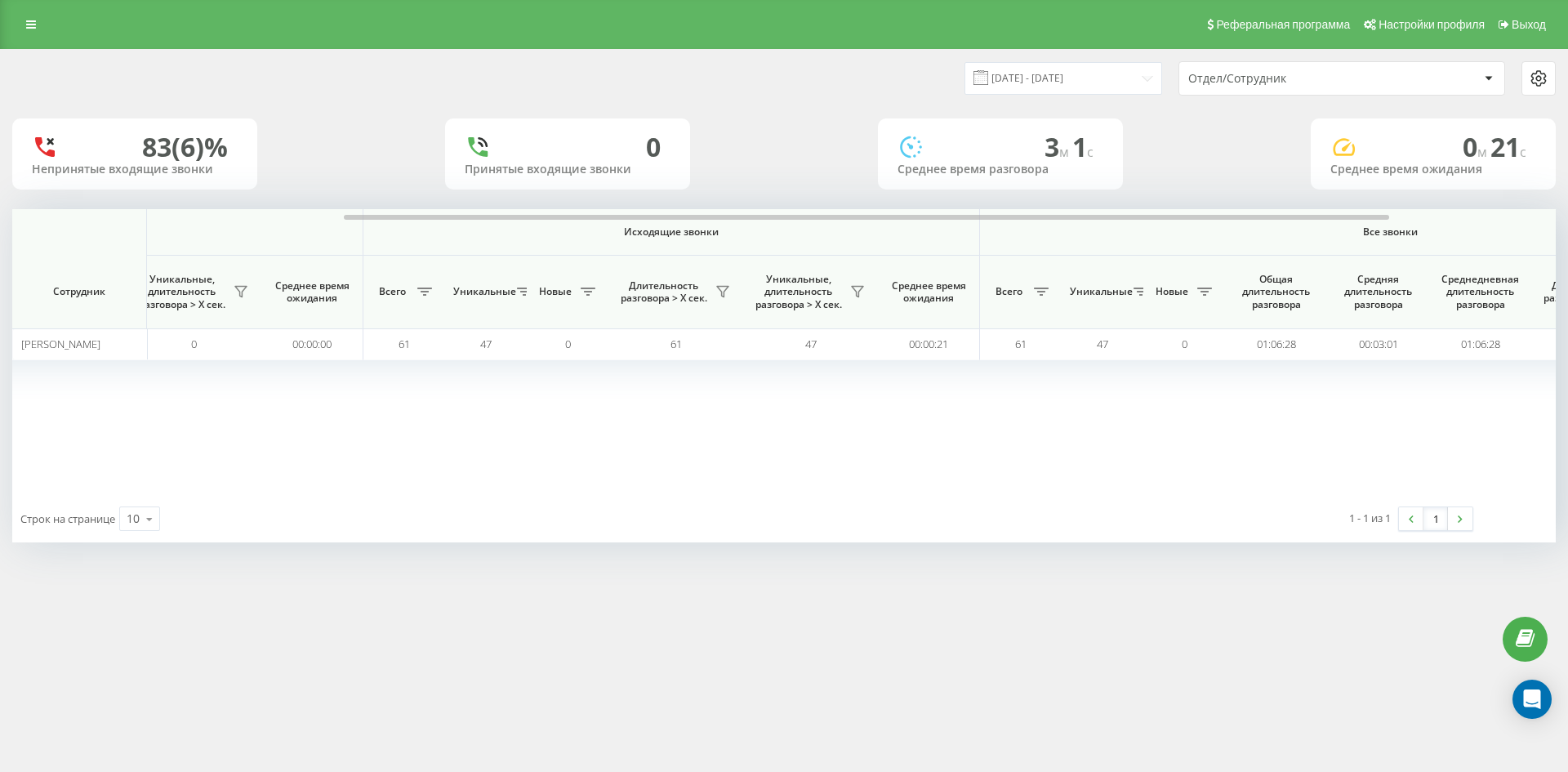
click at [1334, 86] on div "Отдел/Сотрудник" at bounding box center [1341, 78] width 325 height 33
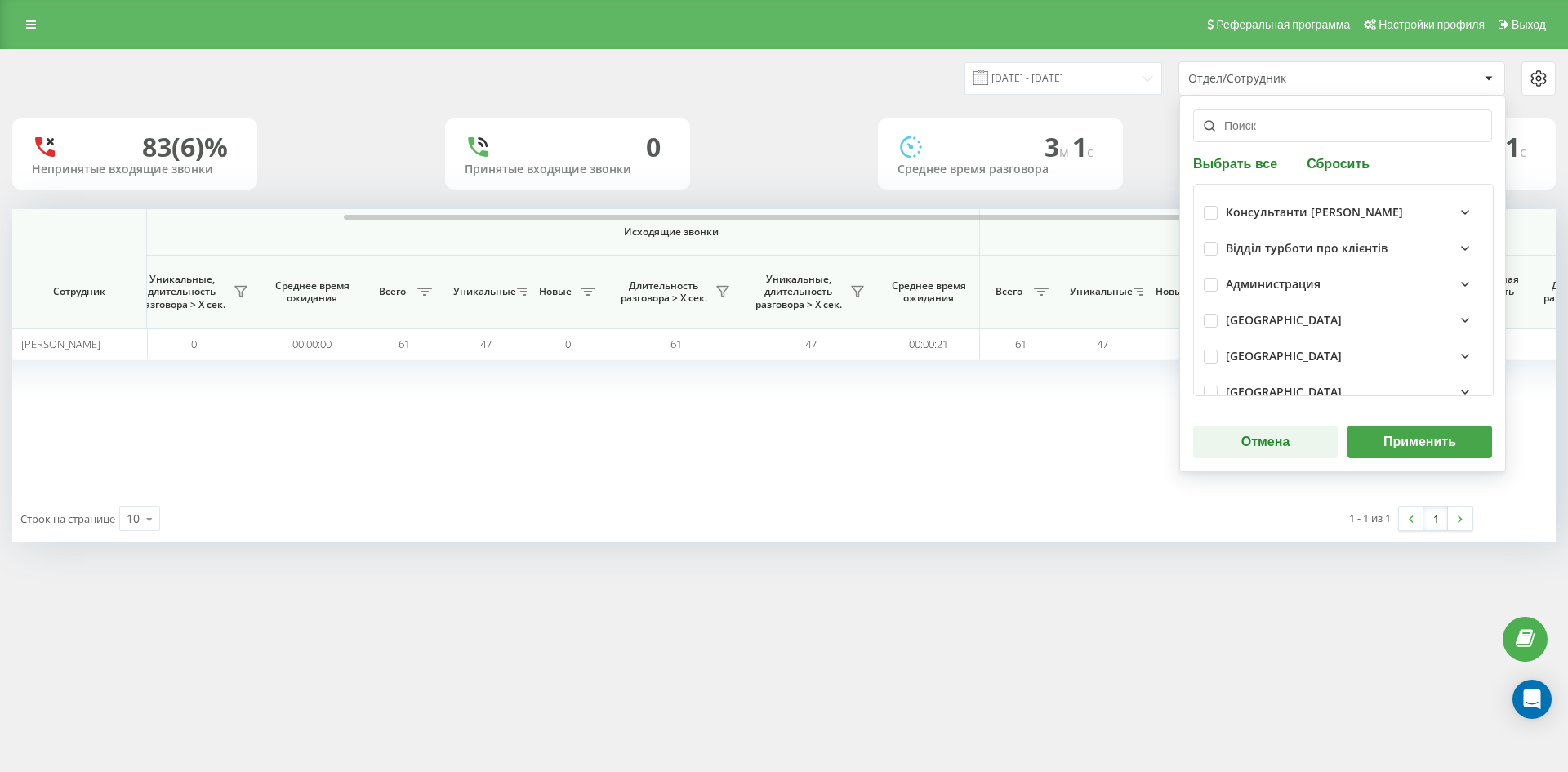
click at [1346, 155] on button "Сбросить" at bounding box center [1338, 163] width 73 height 15
click at [1333, 134] on input "text" at bounding box center [1342, 125] width 299 height 33
paste input "[PERSON_NAME] [PERSON_NAME]"
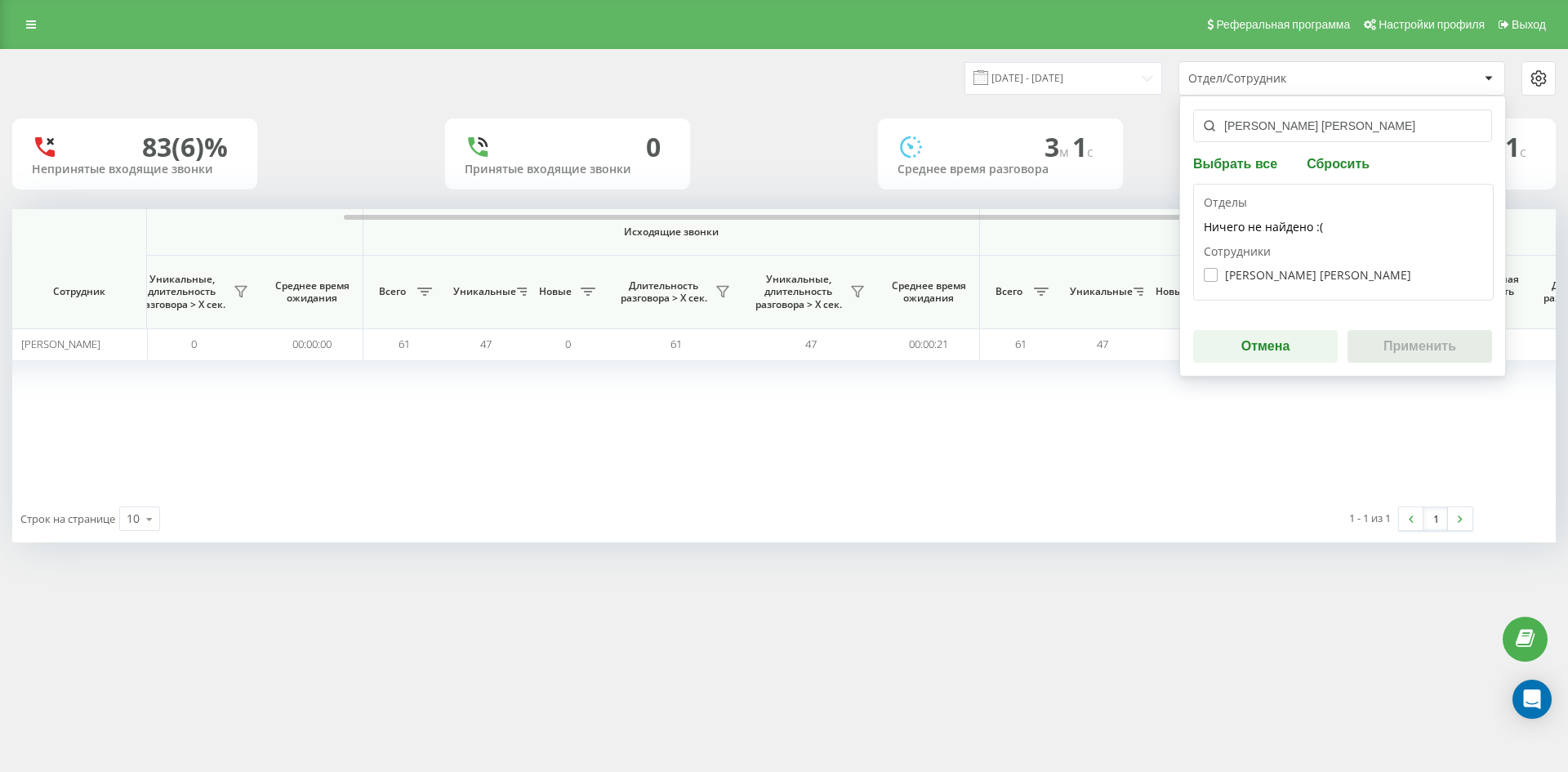
type input "[PERSON_NAME] [PERSON_NAME]"
click at [1281, 272] on label "Арсеній Олена Федорівна" at bounding box center [1307, 275] width 207 height 14
checkbox input "true"
click at [1417, 341] on button "Применить" at bounding box center [1419, 346] width 144 height 33
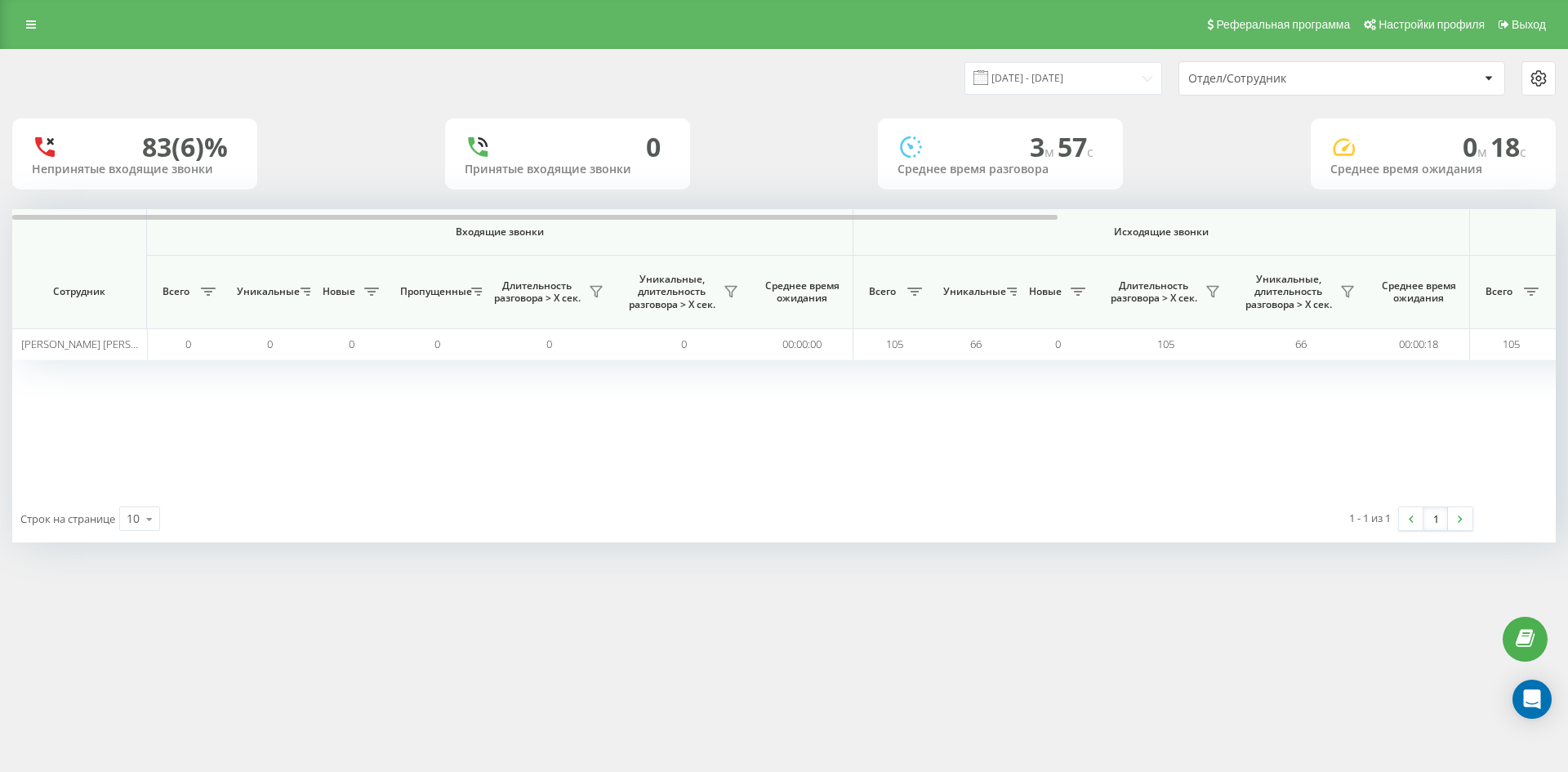
scroll to position [0, 572]
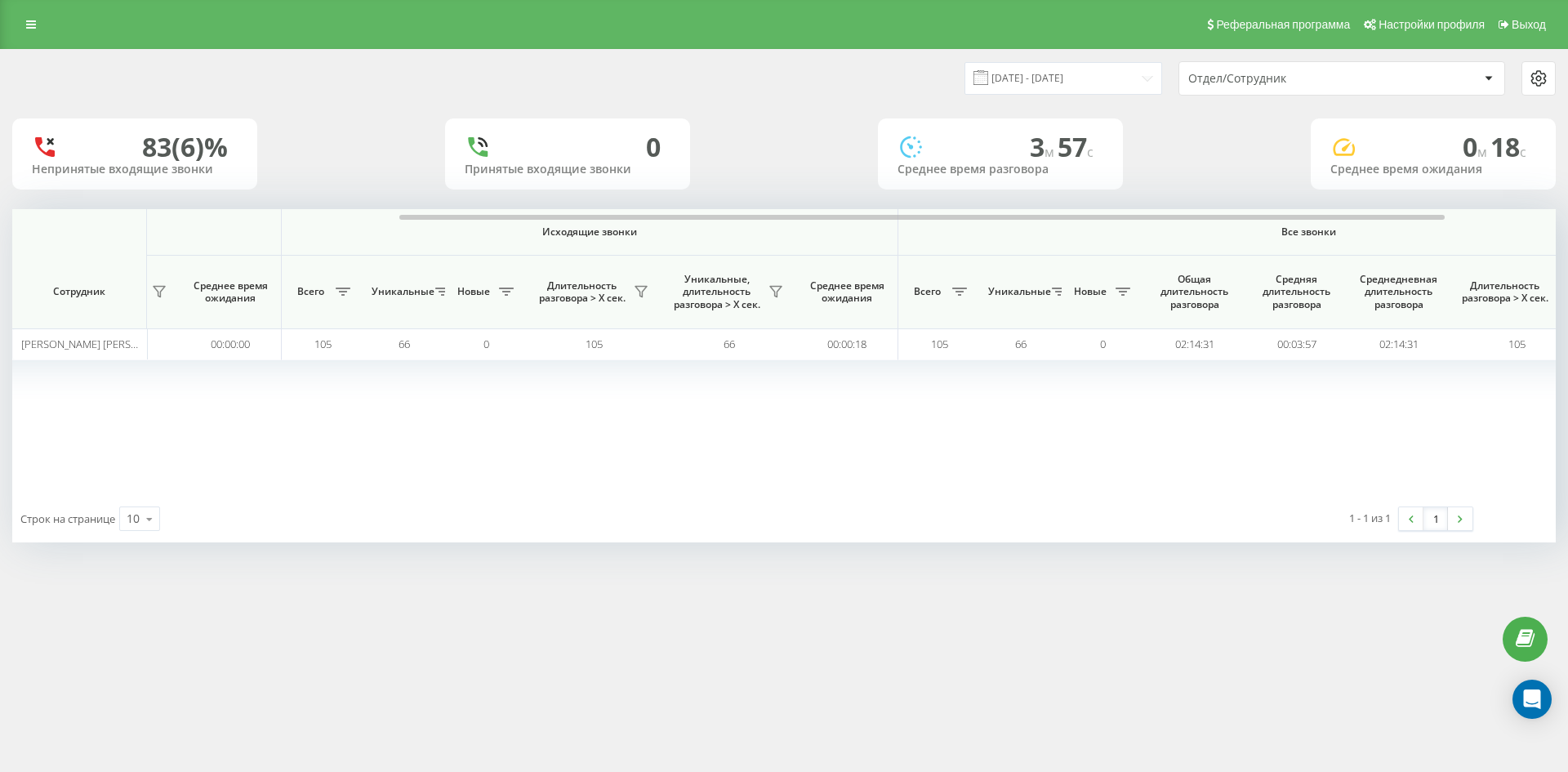
click at [1359, 80] on div "Отдел/Сотрудник" at bounding box center [1286, 78] width 195 height 14
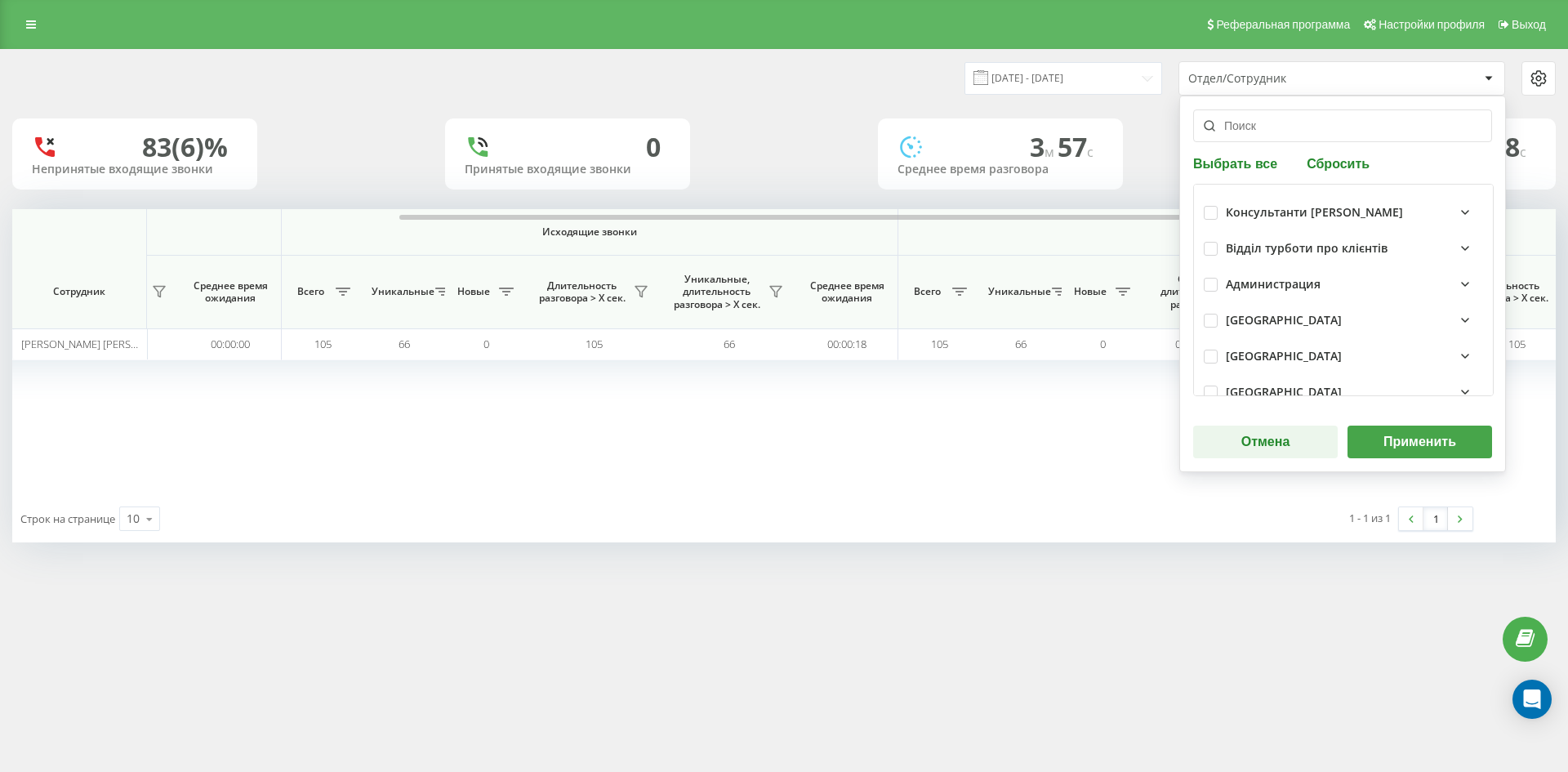
click at [1339, 160] on button "Сбросить" at bounding box center [1338, 163] width 73 height 15
click at [1332, 131] on input "text" at bounding box center [1342, 125] width 299 height 33
paste input "[PERSON_NAME]"
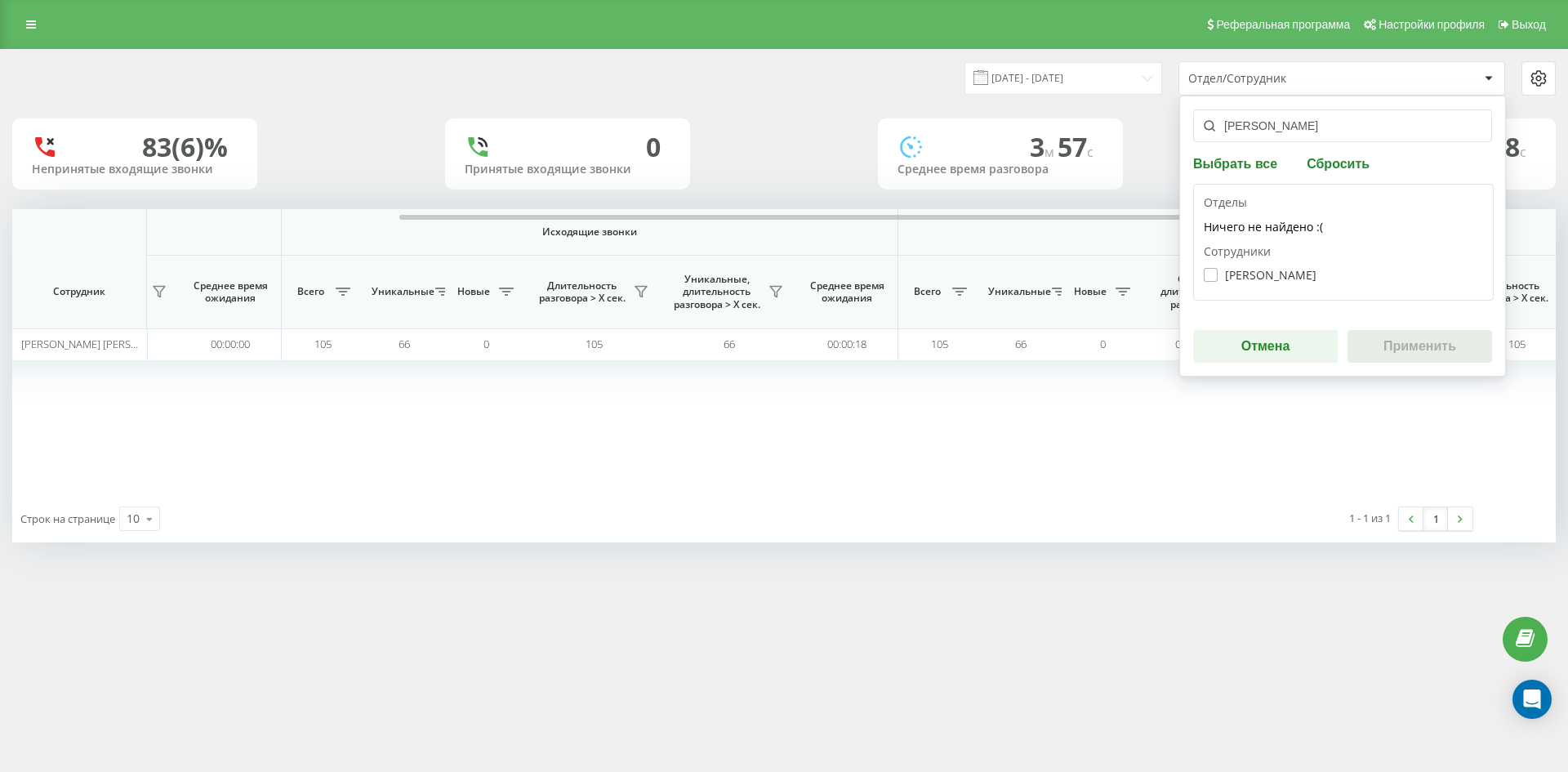
type input "[PERSON_NAME]"
click at [1304, 272] on label "Жук Анастасія Олександрівна" at bounding box center [1260, 275] width 113 height 14
checkbox input "true"
click at [1424, 341] on button "Применить" at bounding box center [1419, 346] width 144 height 33
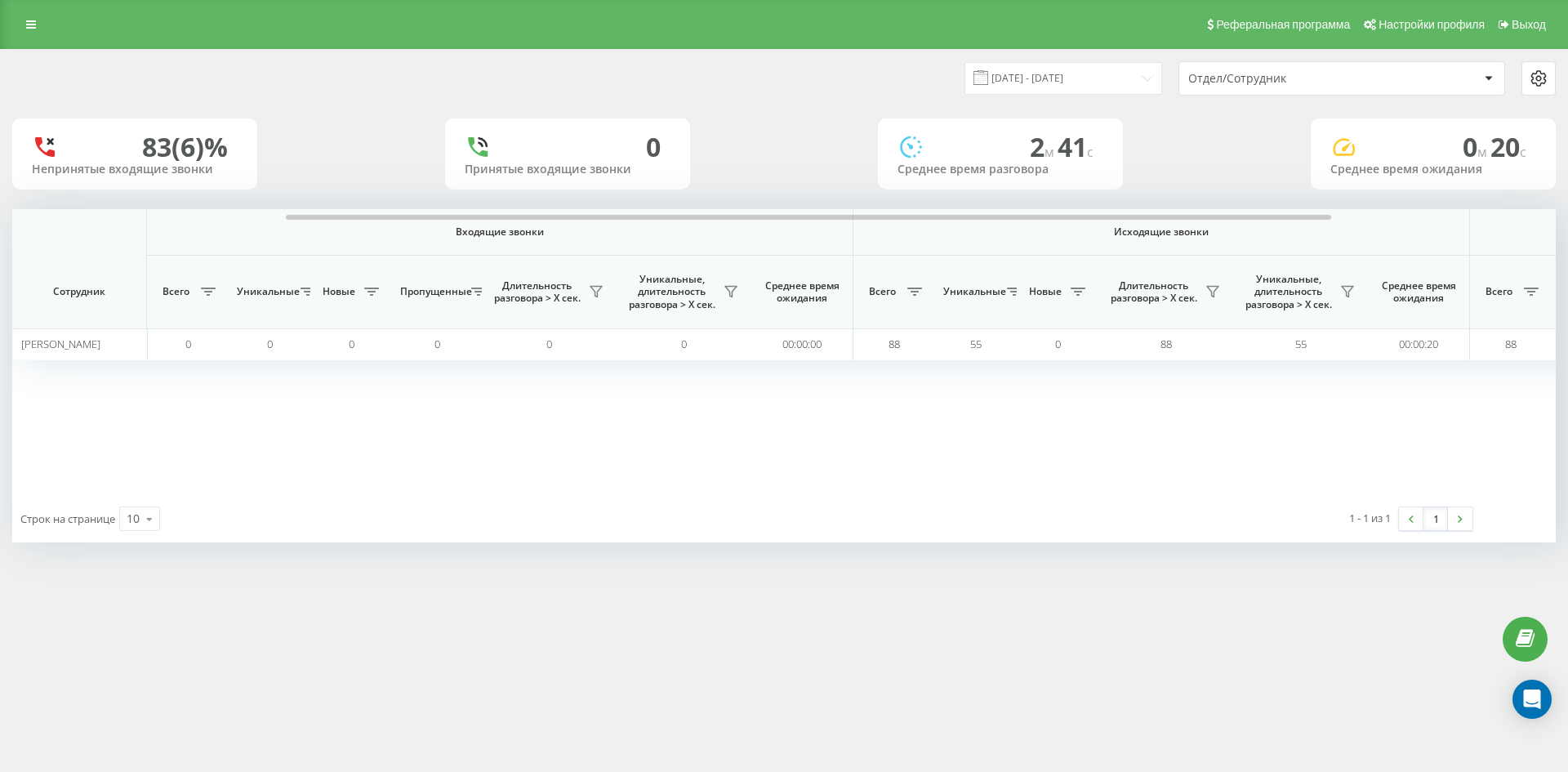
scroll to position [0, 490]
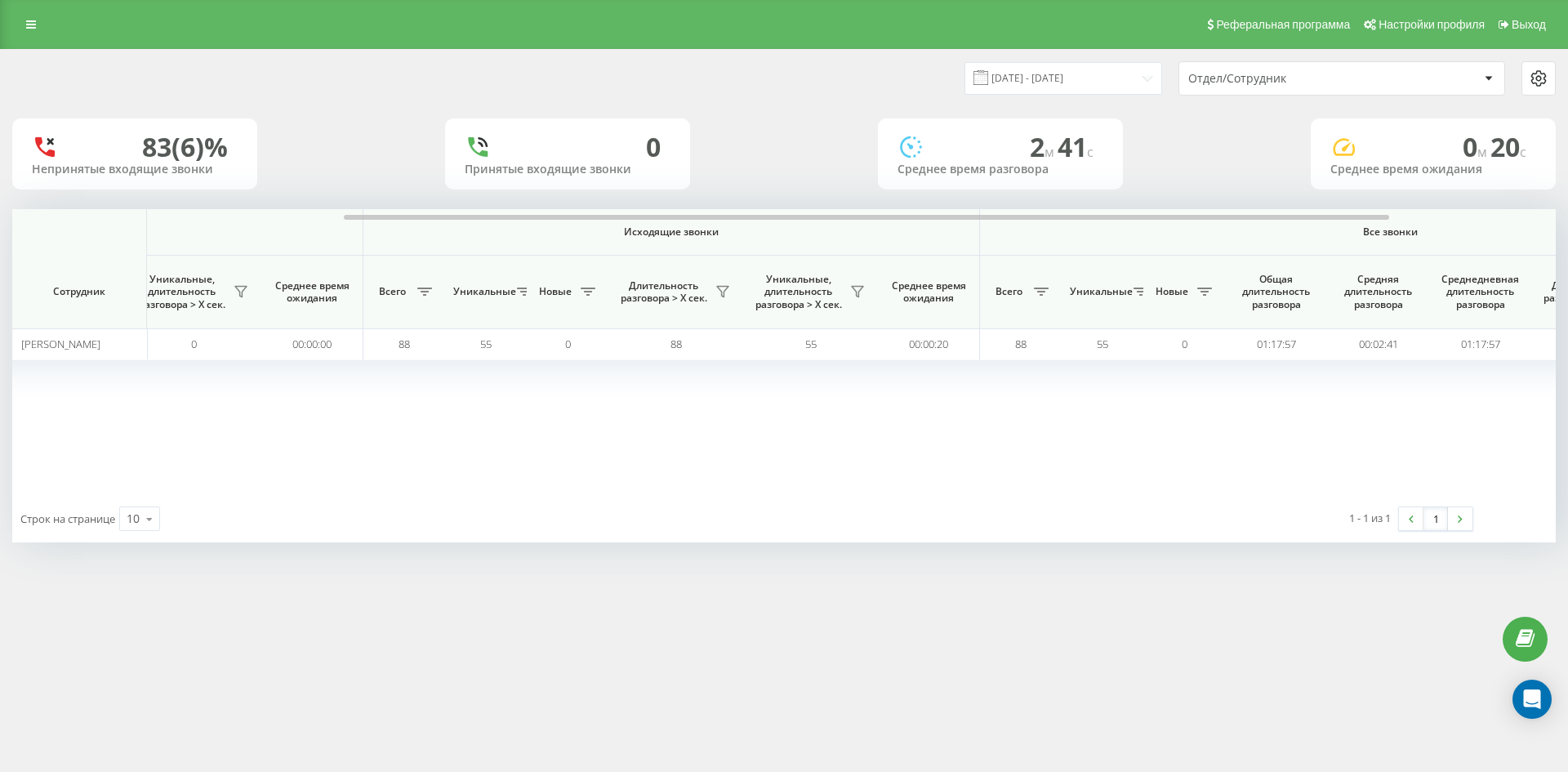
click at [1386, 84] on div "Отдел/Сотрудник" at bounding box center [1334, 78] width 291 height 14
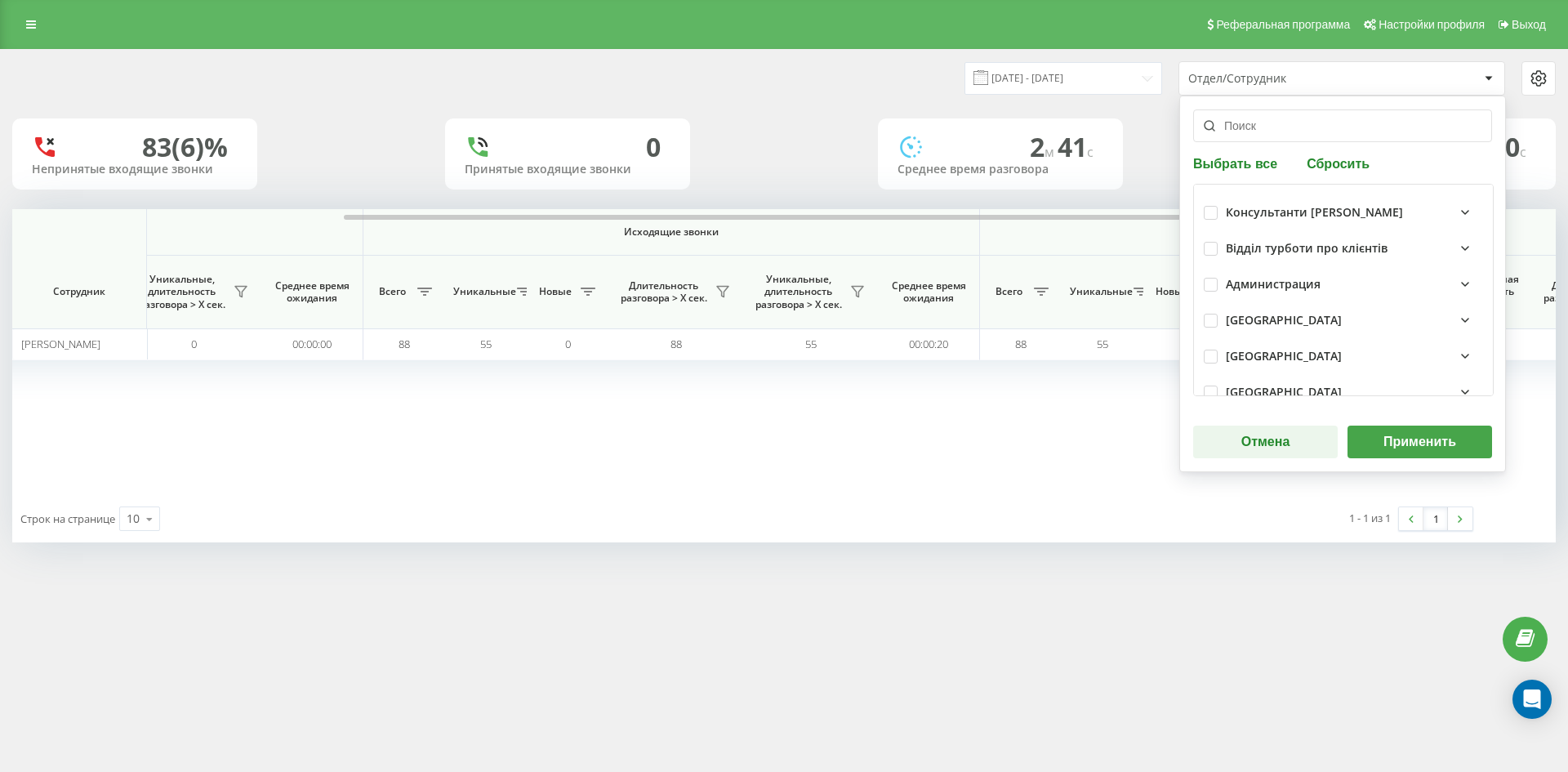
click at [1333, 165] on button "Сбросить" at bounding box center [1338, 163] width 73 height 15
click at [1323, 136] on input "text" at bounding box center [1342, 125] width 299 height 33
paste input "[PERSON_NAME]"
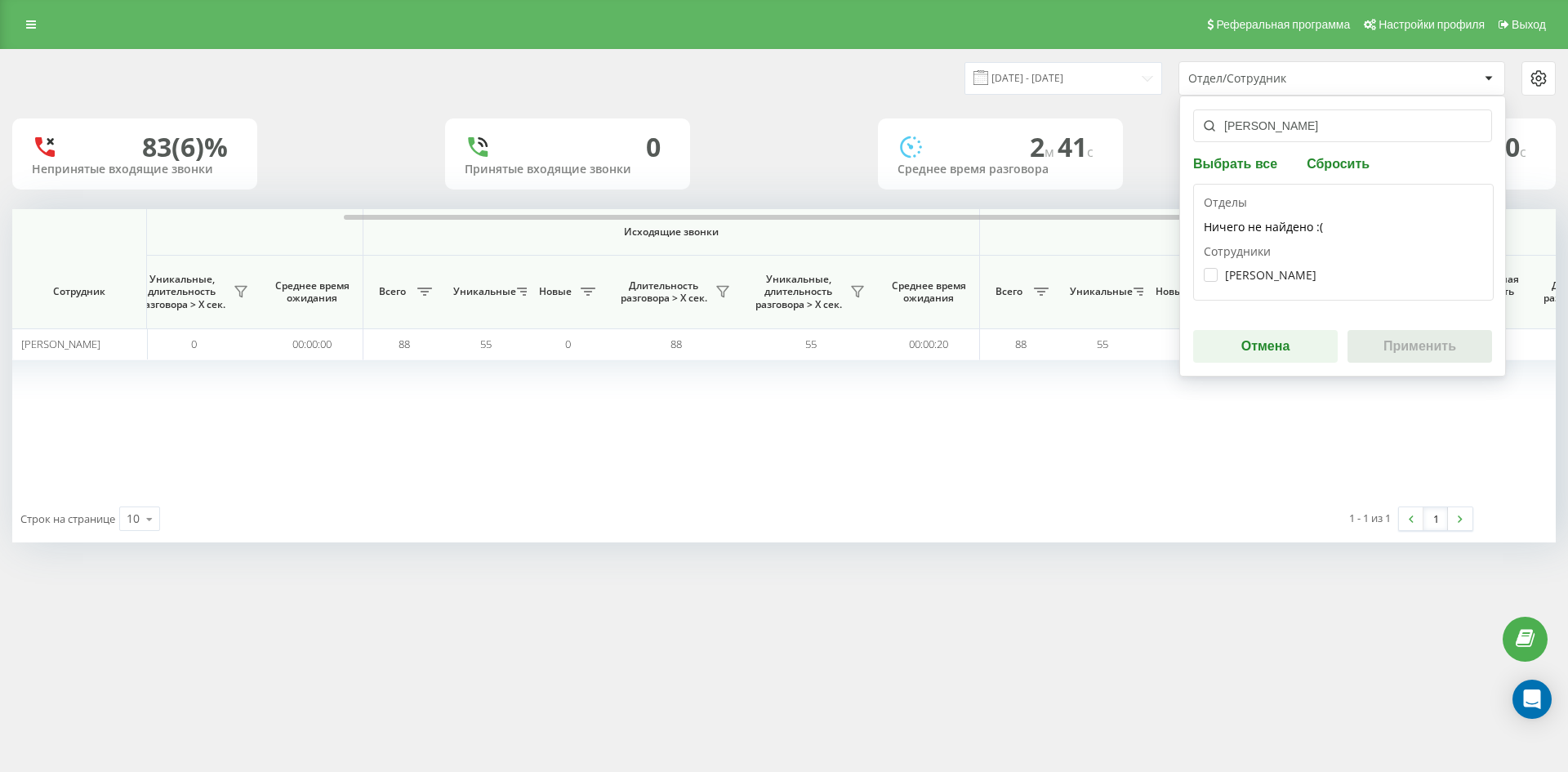
type input "[PERSON_NAME]"
click at [1295, 266] on div "Цинко Надія Василівна" at bounding box center [1343, 276] width 279 height 31
click at [1298, 272] on label "Цинко Надія Василівна" at bounding box center [1260, 275] width 113 height 14
checkbox input "true"
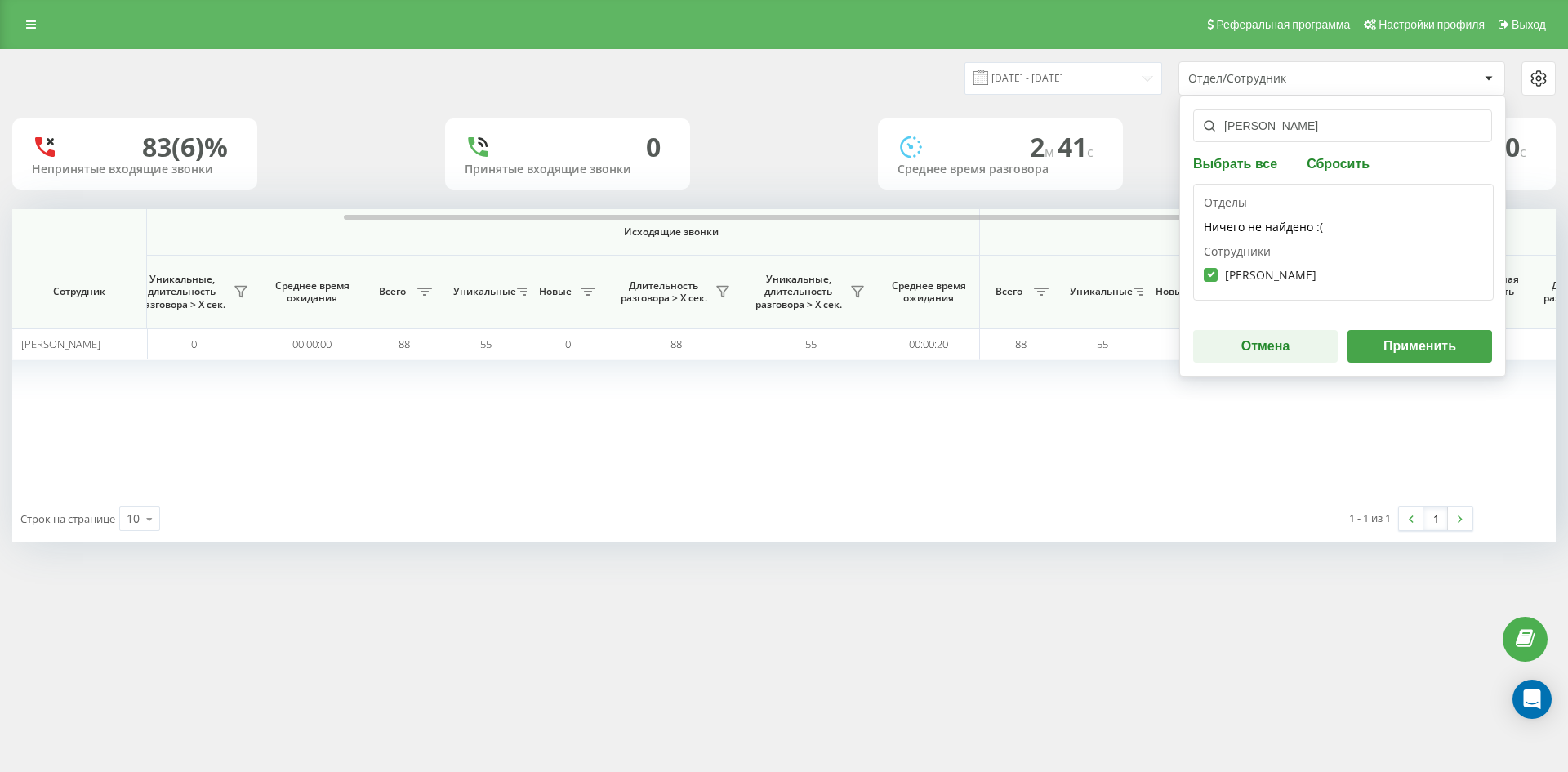
click at [1428, 338] on button "Применить" at bounding box center [1419, 346] width 144 height 33
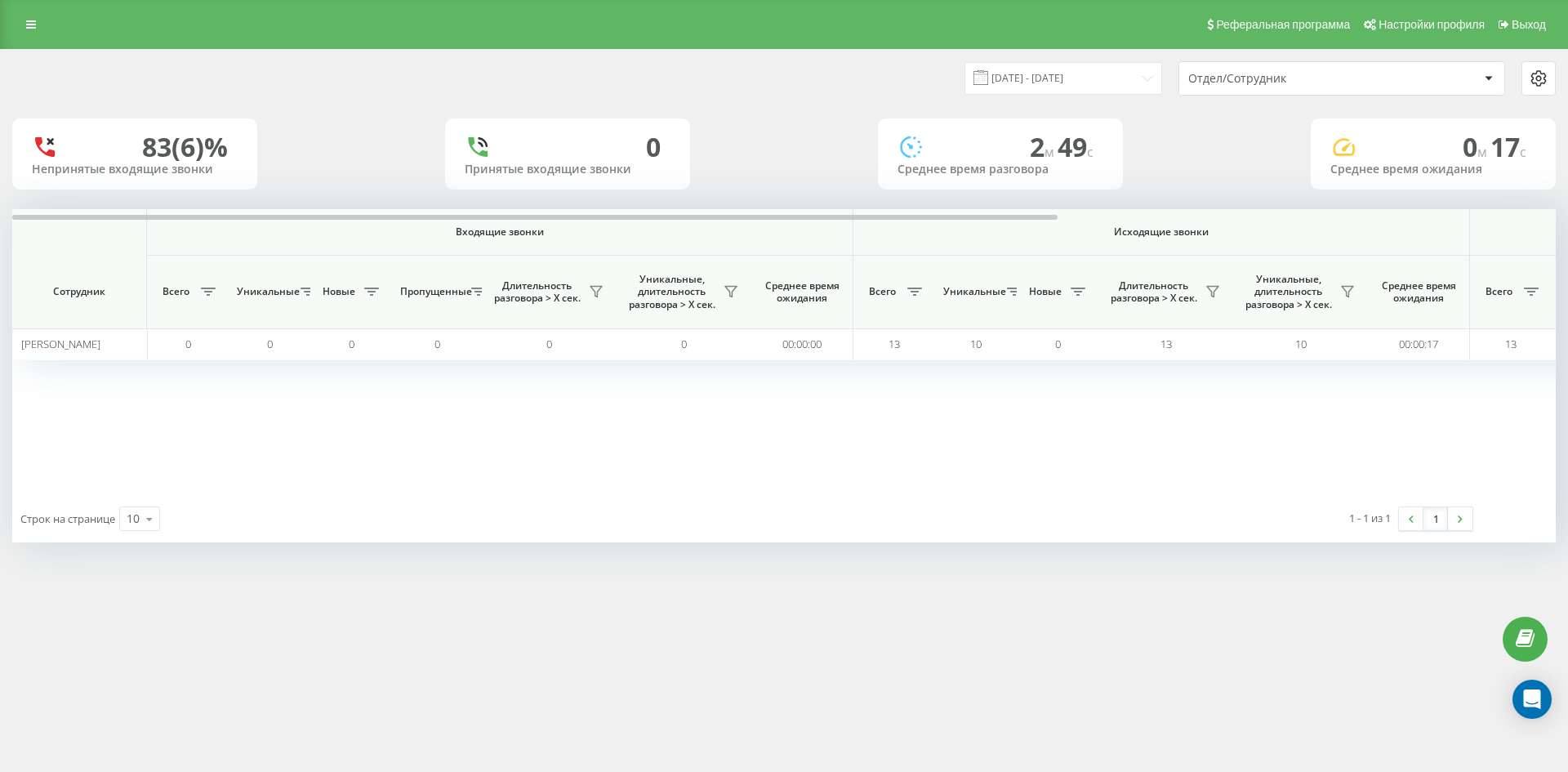
scroll to position [0, 572]
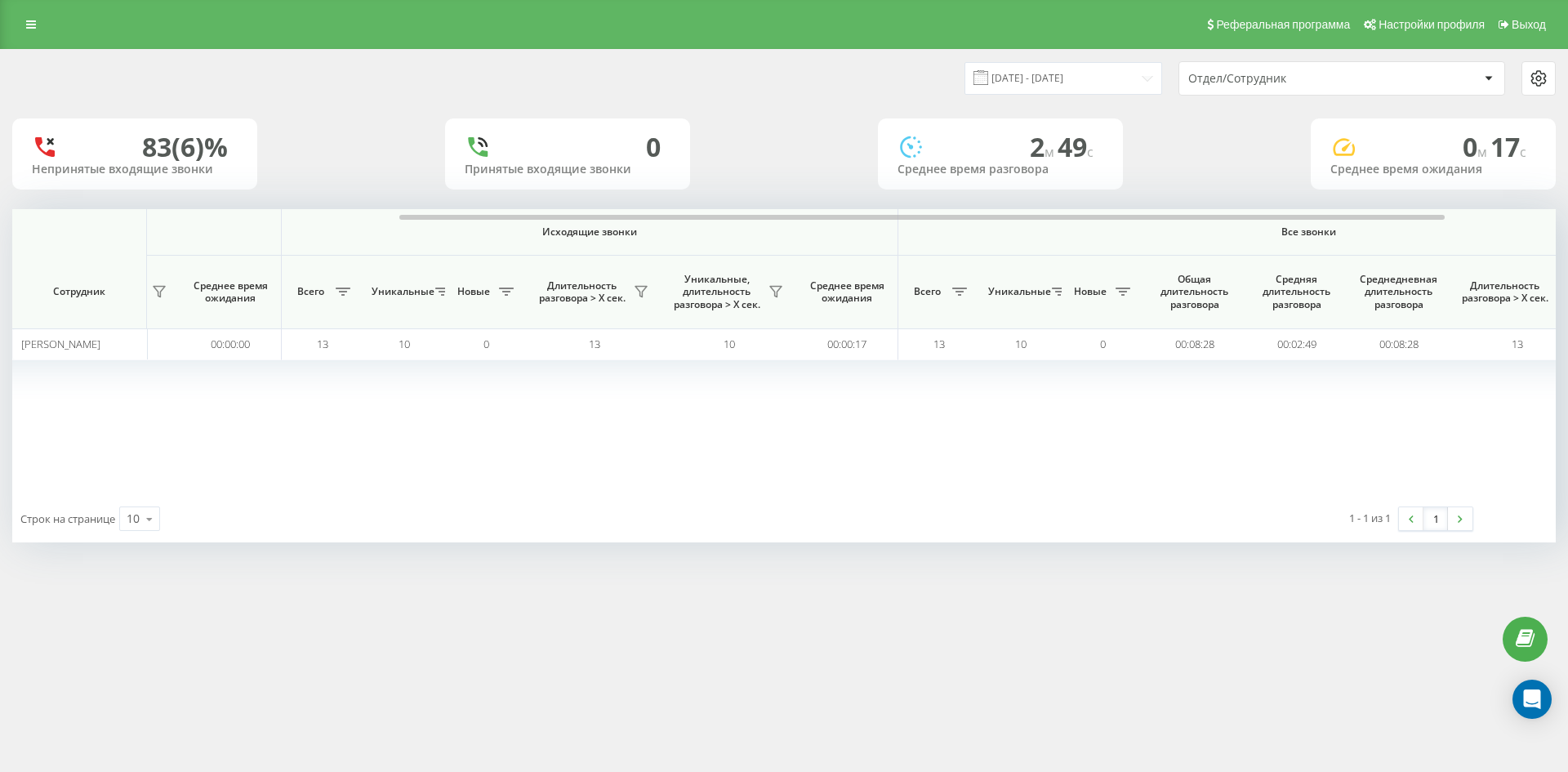
click at [1328, 91] on div "Отдел/Сотрудник" at bounding box center [1341, 78] width 325 height 33
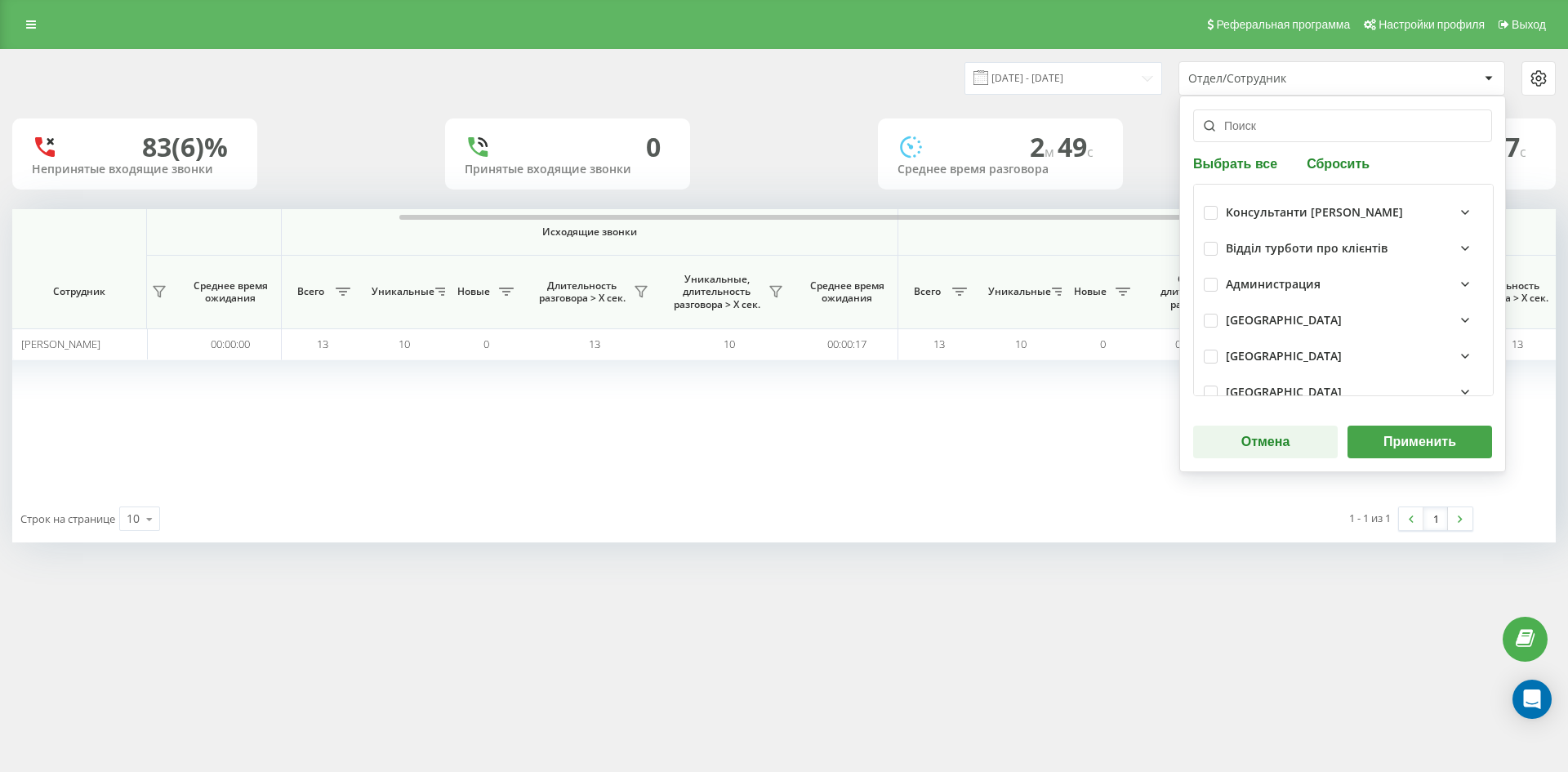
drag, startPoint x: 1331, startPoint y: 169, endPoint x: 1314, endPoint y: 133, distance: 39.8
click at [1330, 169] on button "Сбросить" at bounding box center [1338, 163] width 73 height 15
click at [1314, 131] on input "text" at bounding box center [1342, 125] width 299 height 33
paste input "[PERSON_NAME]"
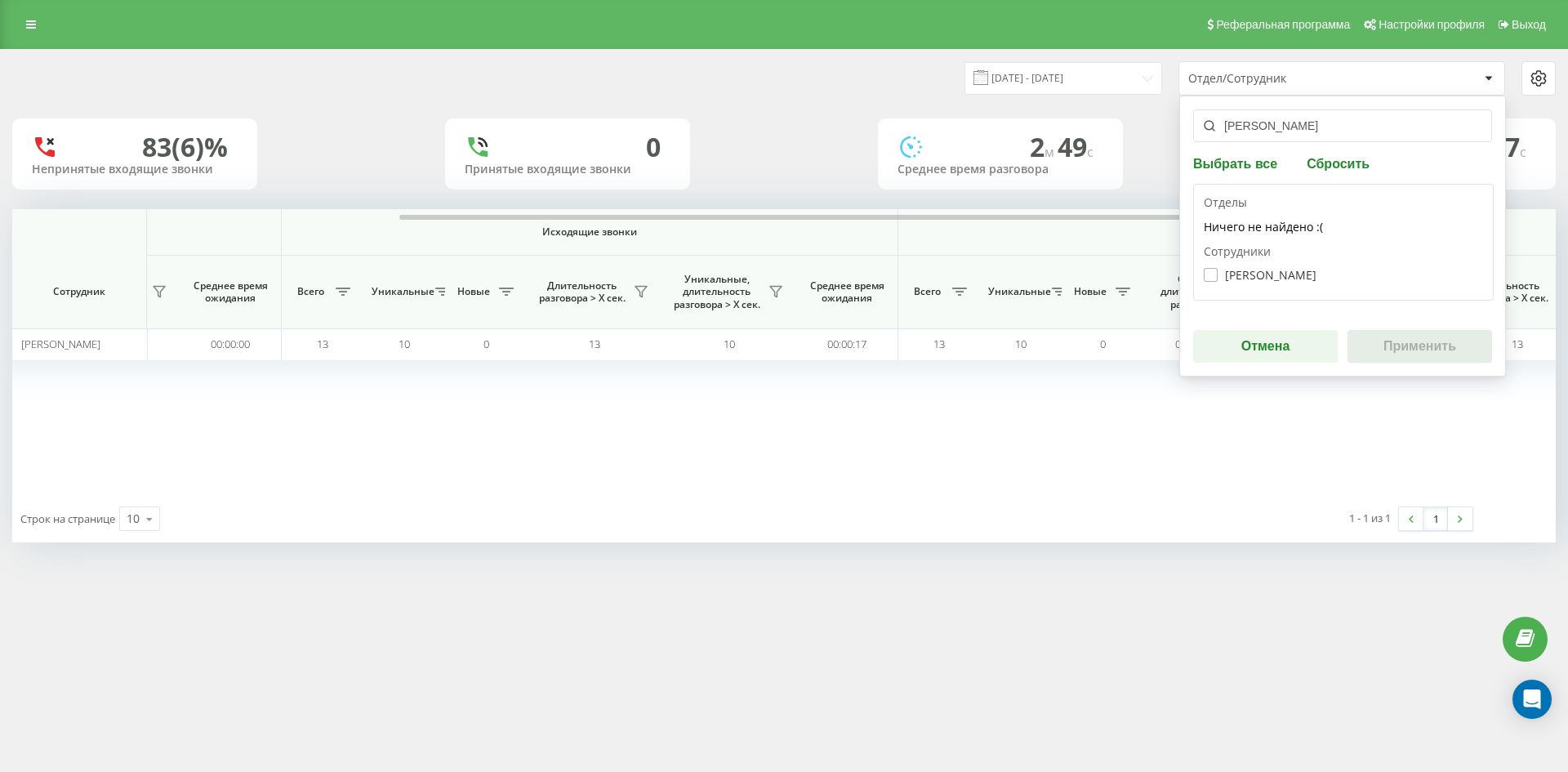
type input "[PERSON_NAME]"
click at [1293, 280] on label "Мартищук Надія Іванівна" at bounding box center [1260, 275] width 113 height 14
checkbox input "true"
click at [1408, 348] on button "Применить" at bounding box center [1419, 346] width 144 height 33
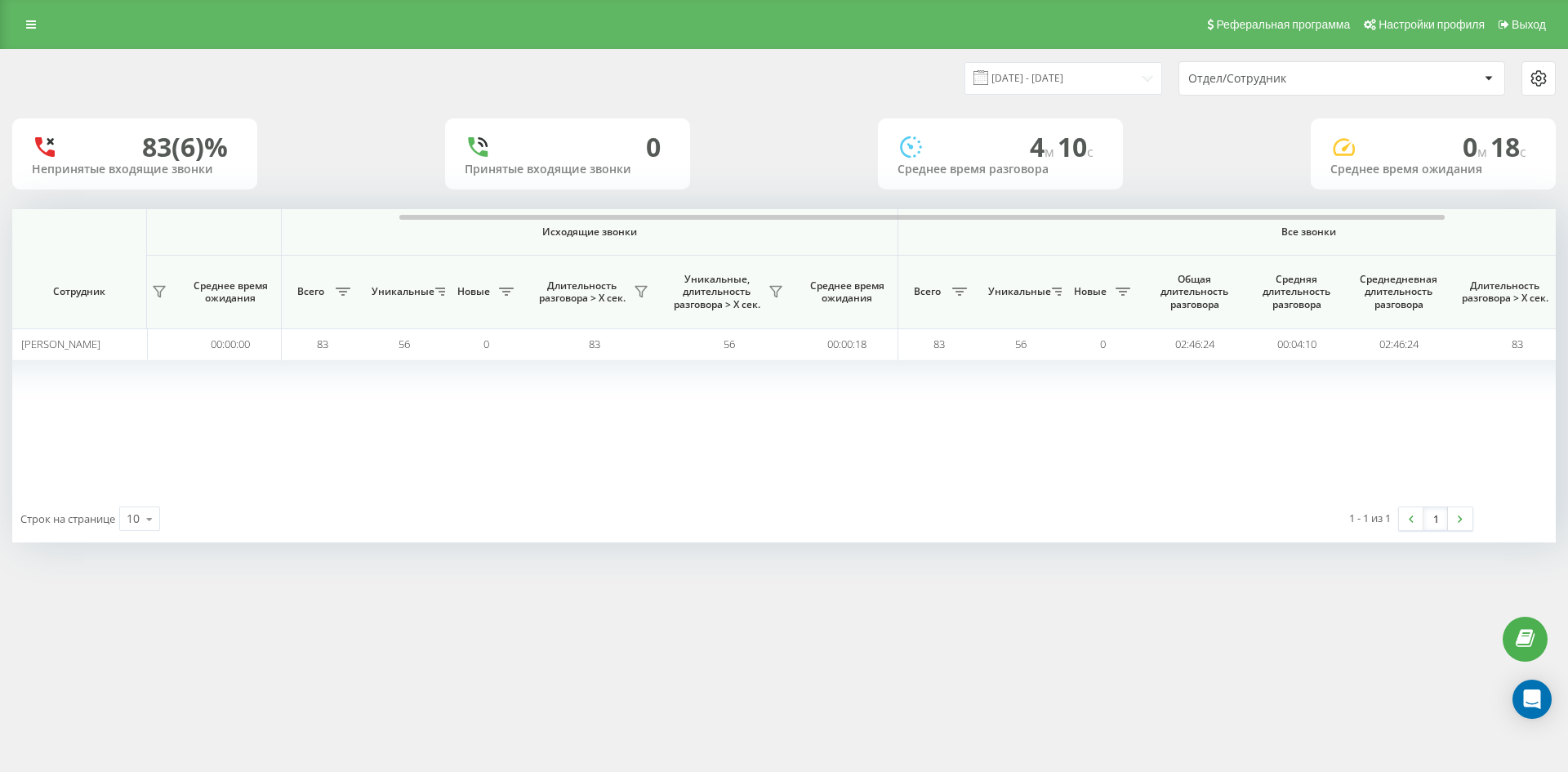
drag, startPoint x: 1328, startPoint y: 77, endPoint x: 1328, endPoint y: 90, distance: 13.0
click at [1328, 79] on div "Отдел/Сотрудник" at bounding box center [1286, 78] width 195 height 14
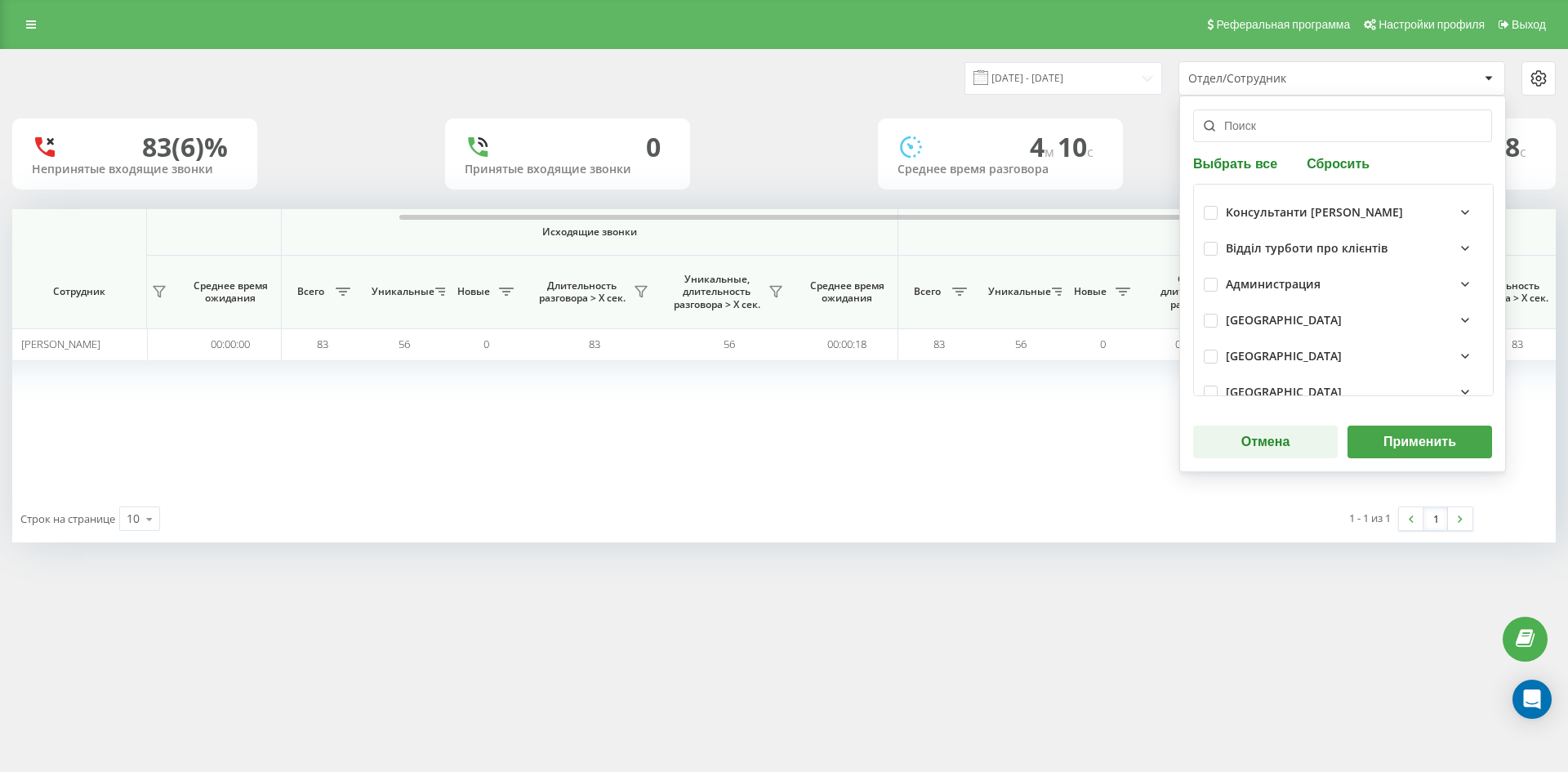
click at [1326, 166] on button "Сбросить" at bounding box center [1338, 163] width 73 height 15
click at [1309, 133] on input "text" at bounding box center [1342, 125] width 299 height 33
paste input "[PERSON_NAME]"
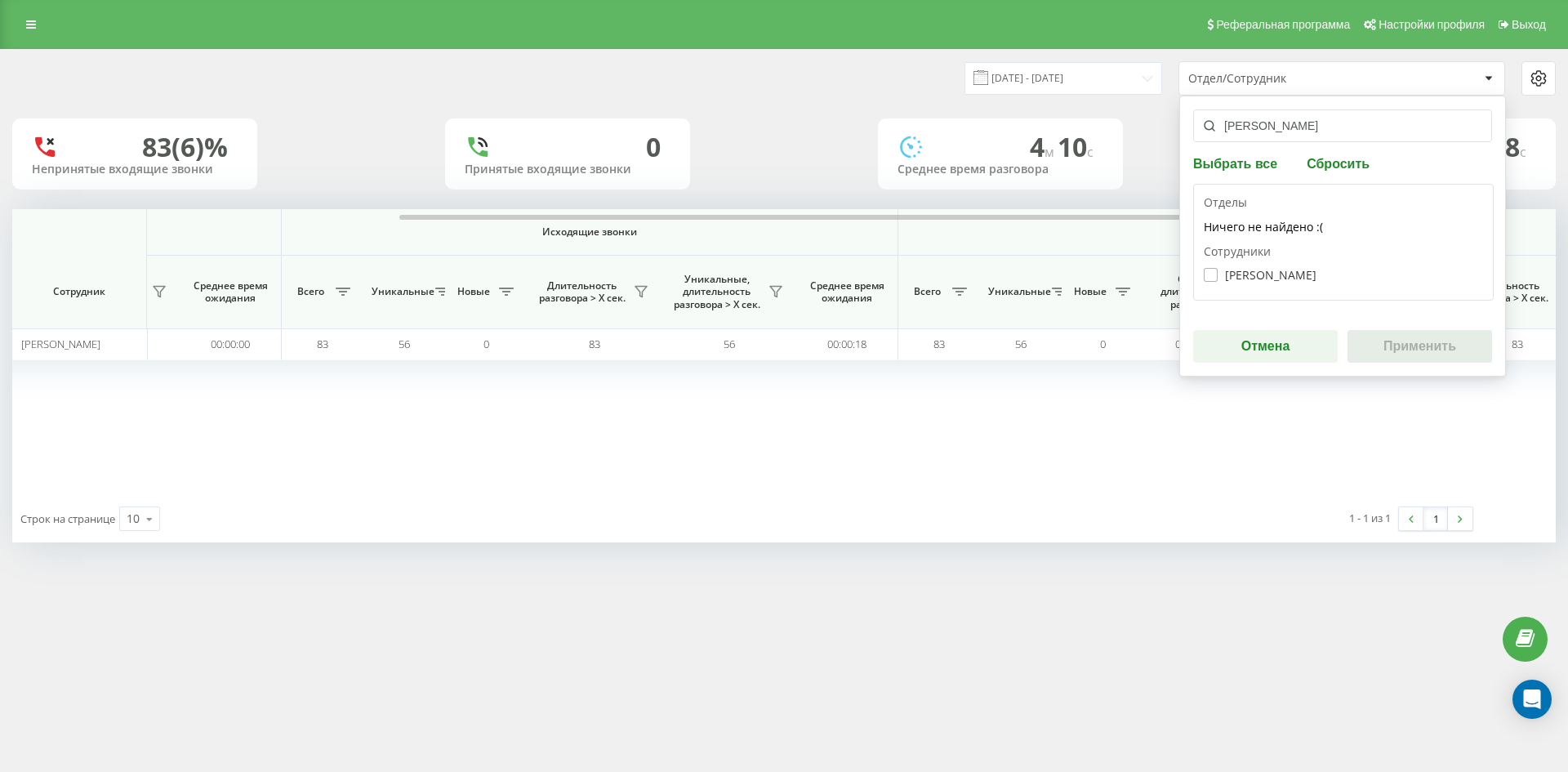
type input "[PERSON_NAME]"
click at [1284, 277] on label "Дацюк Анастасія Володимирівна" at bounding box center [1260, 275] width 113 height 14
checkbox input "true"
click at [1386, 344] on button "Применить" at bounding box center [1419, 346] width 144 height 33
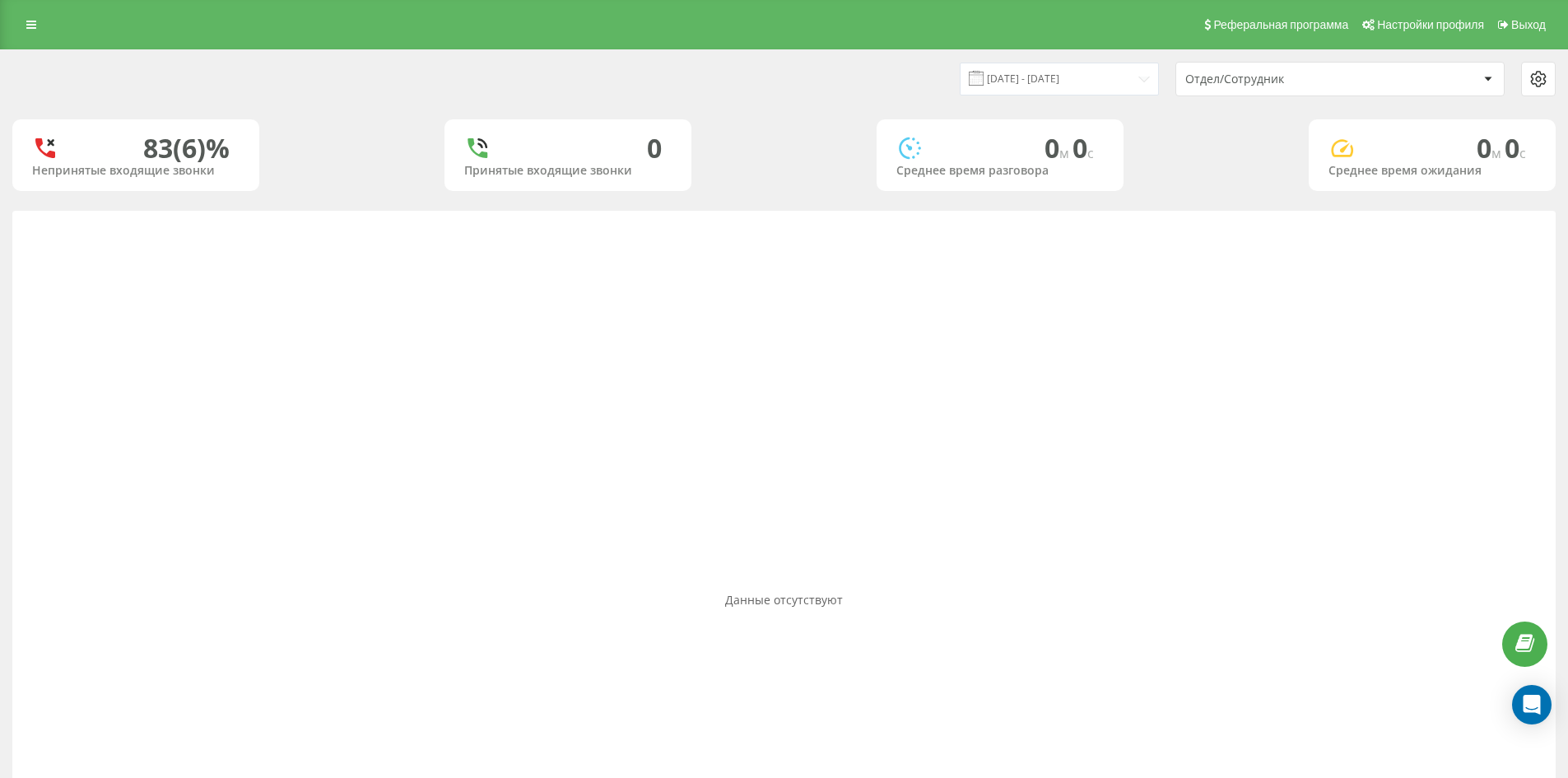
click at [1356, 88] on div "Отдел/Сотрудник" at bounding box center [1340, 79] width 328 height 33
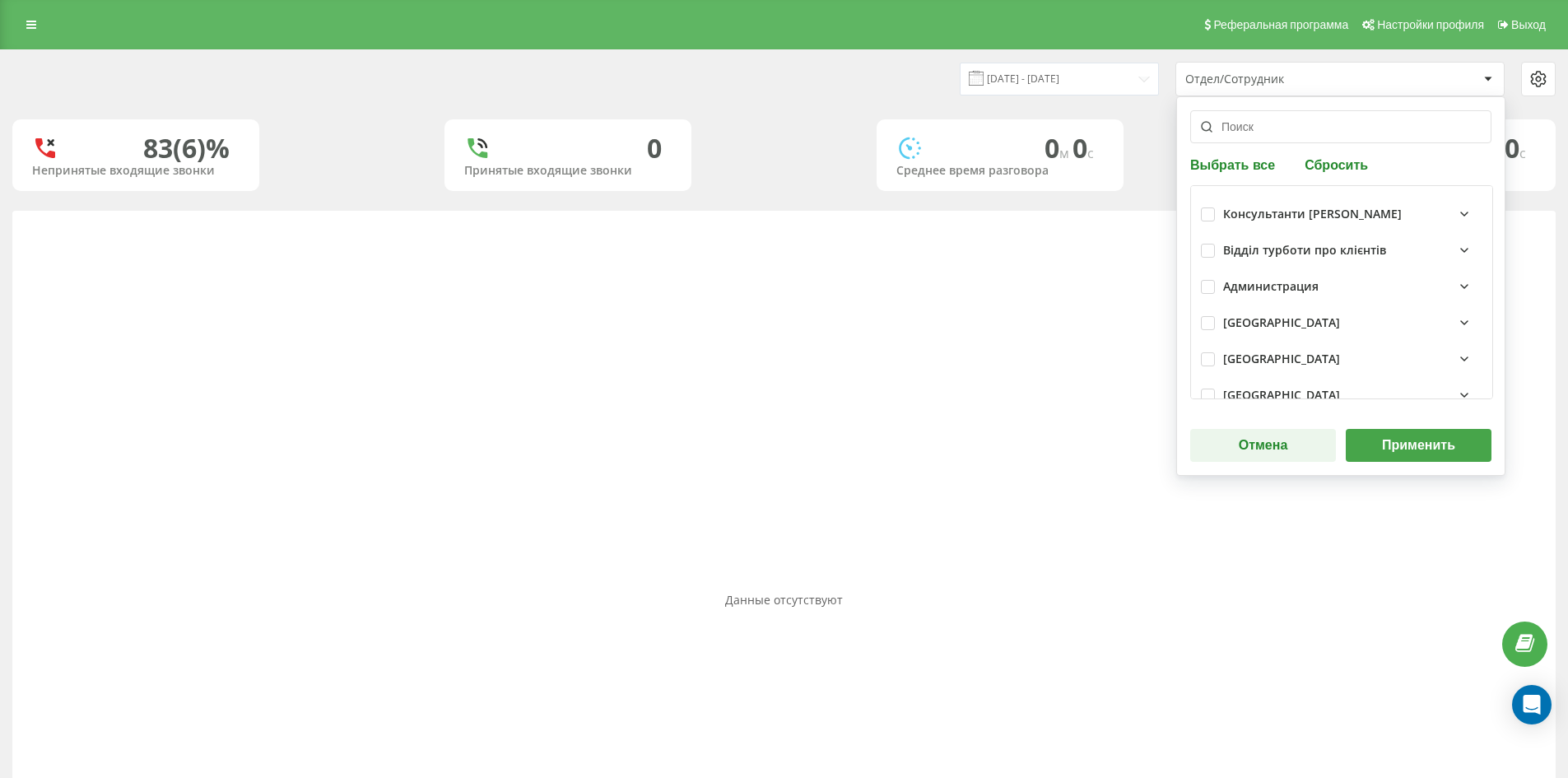
click at [1336, 159] on button "Сбросить" at bounding box center [1337, 164] width 73 height 15
click at [1324, 127] on input "text" at bounding box center [1341, 126] width 302 height 33
paste input "[PERSON_NAME]"
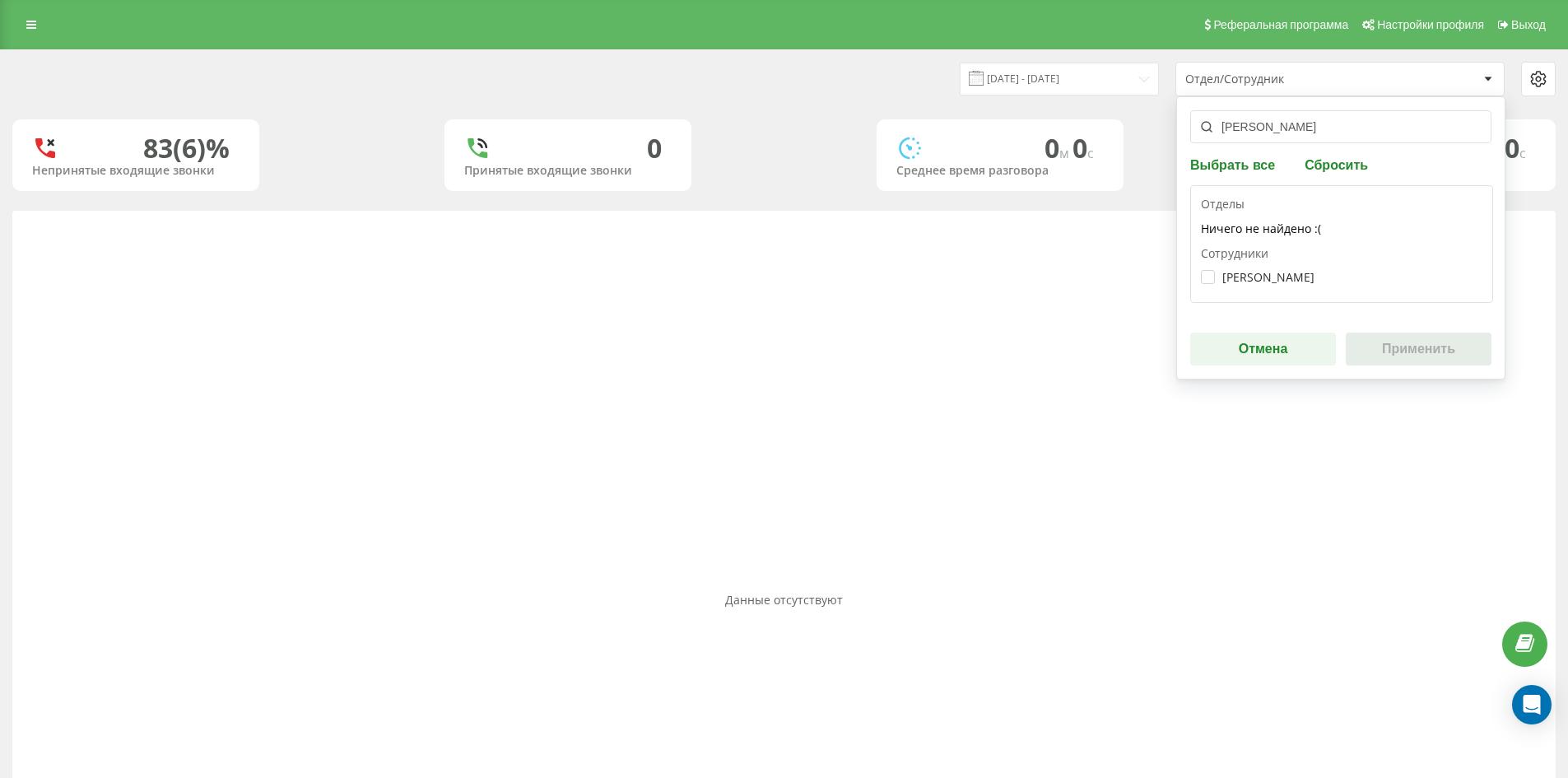
type input "[PERSON_NAME]"
click at [1284, 269] on div "Медяник Катерина Вадимівна" at bounding box center [1342, 278] width 281 height 31
click at [1268, 272] on label "Медяник Катерина Вадимівна" at bounding box center [1258, 277] width 114 height 14
checkbox input "true"
click at [1442, 357] on button "Применить" at bounding box center [1418, 349] width 146 height 33
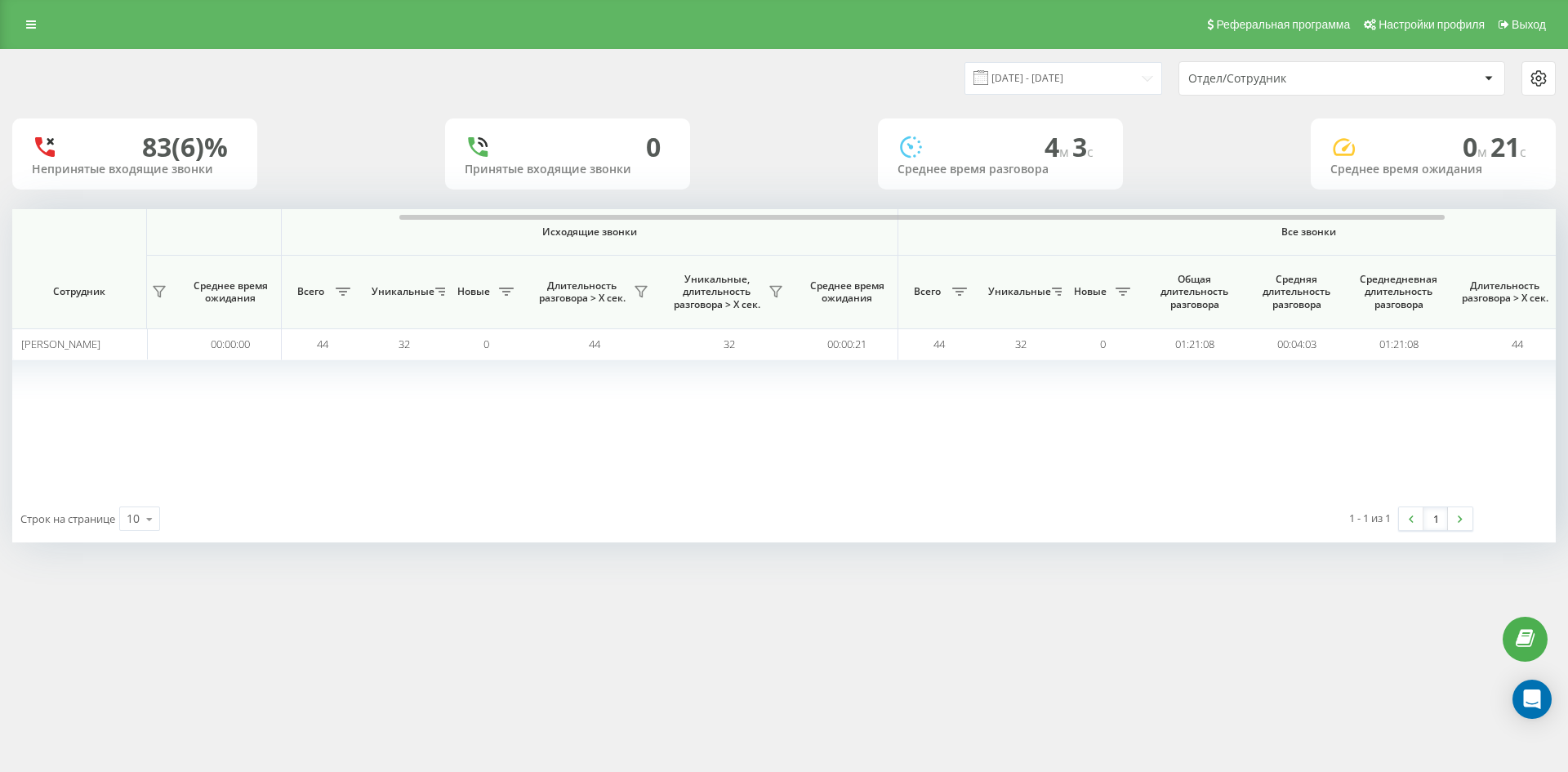
click at [1330, 77] on div "Отдел/Сотрудник" at bounding box center [1286, 78] width 195 height 14
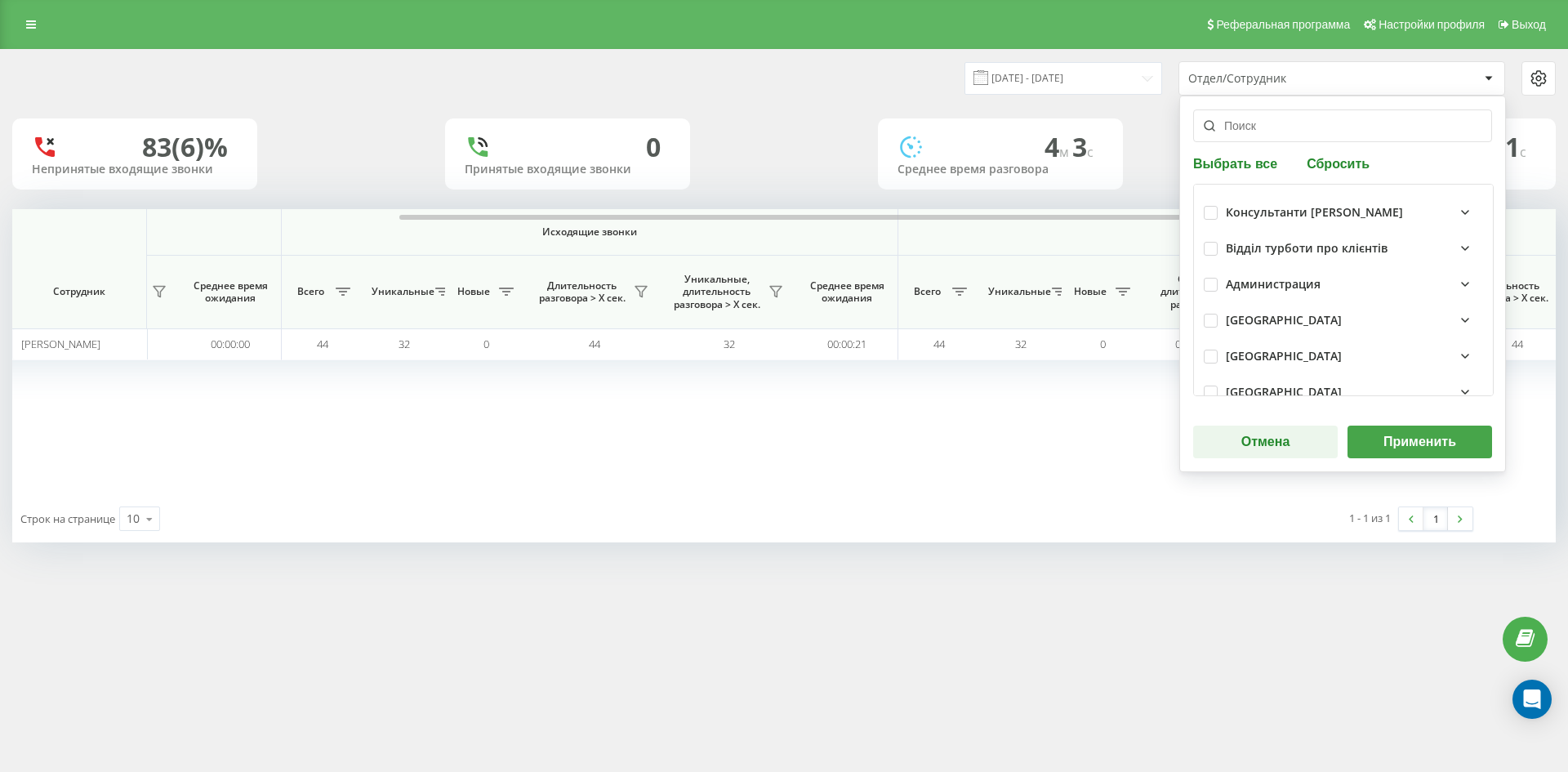
click at [1334, 161] on button "Сбросить" at bounding box center [1338, 163] width 73 height 15
click at [1319, 131] on input "text" at bounding box center [1342, 125] width 299 height 33
paste input "[PERSON_NAME]"
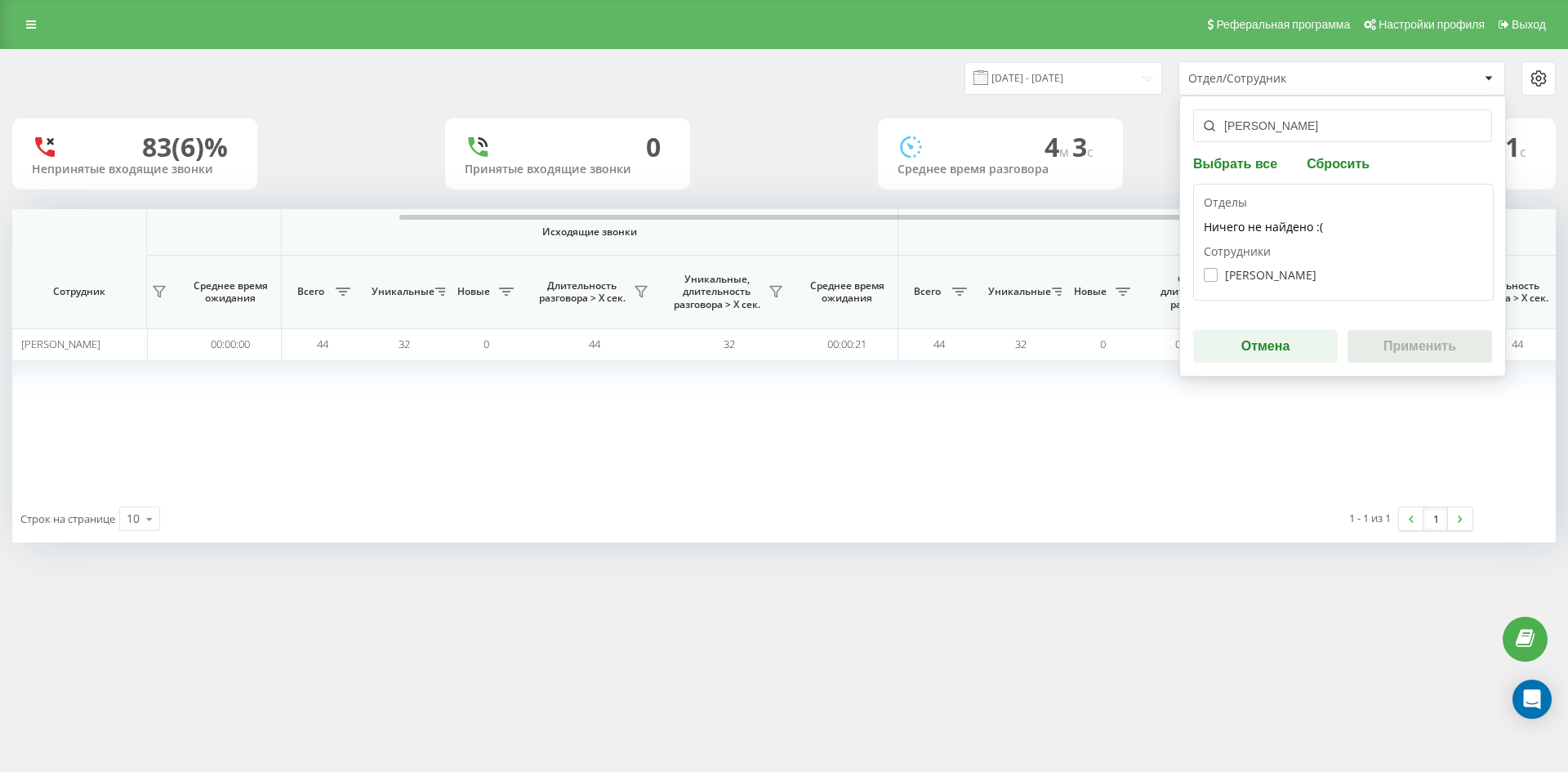
type input "[PERSON_NAME]"
click at [1305, 276] on label "Коломієць Вікторія Миколаївна" at bounding box center [1260, 275] width 113 height 14
checkbox input "true"
click at [1435, 341] on button "Применить" at bounding box center [1419, 346] width 144 height 33
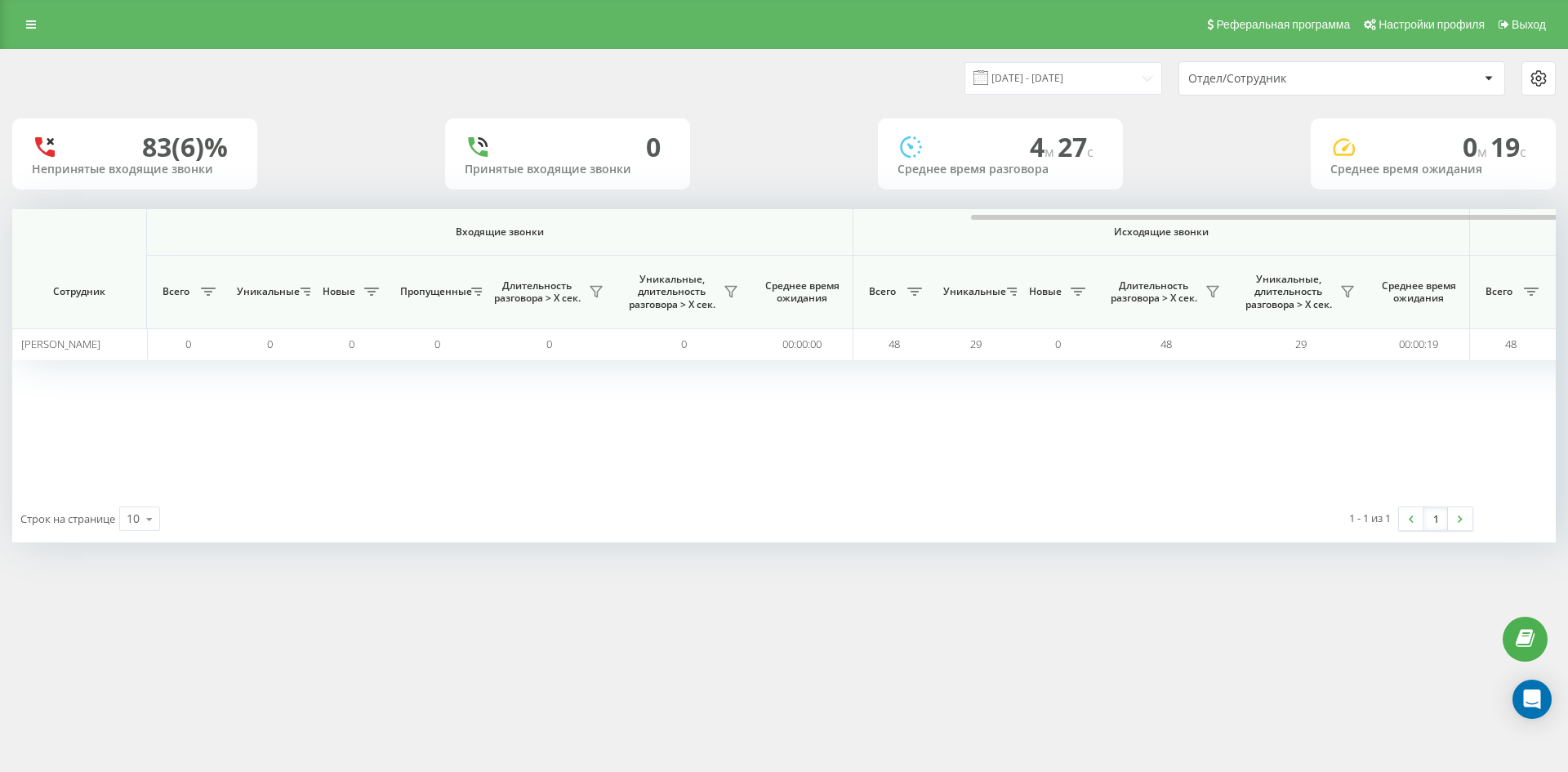
scroll to position [0, 653]
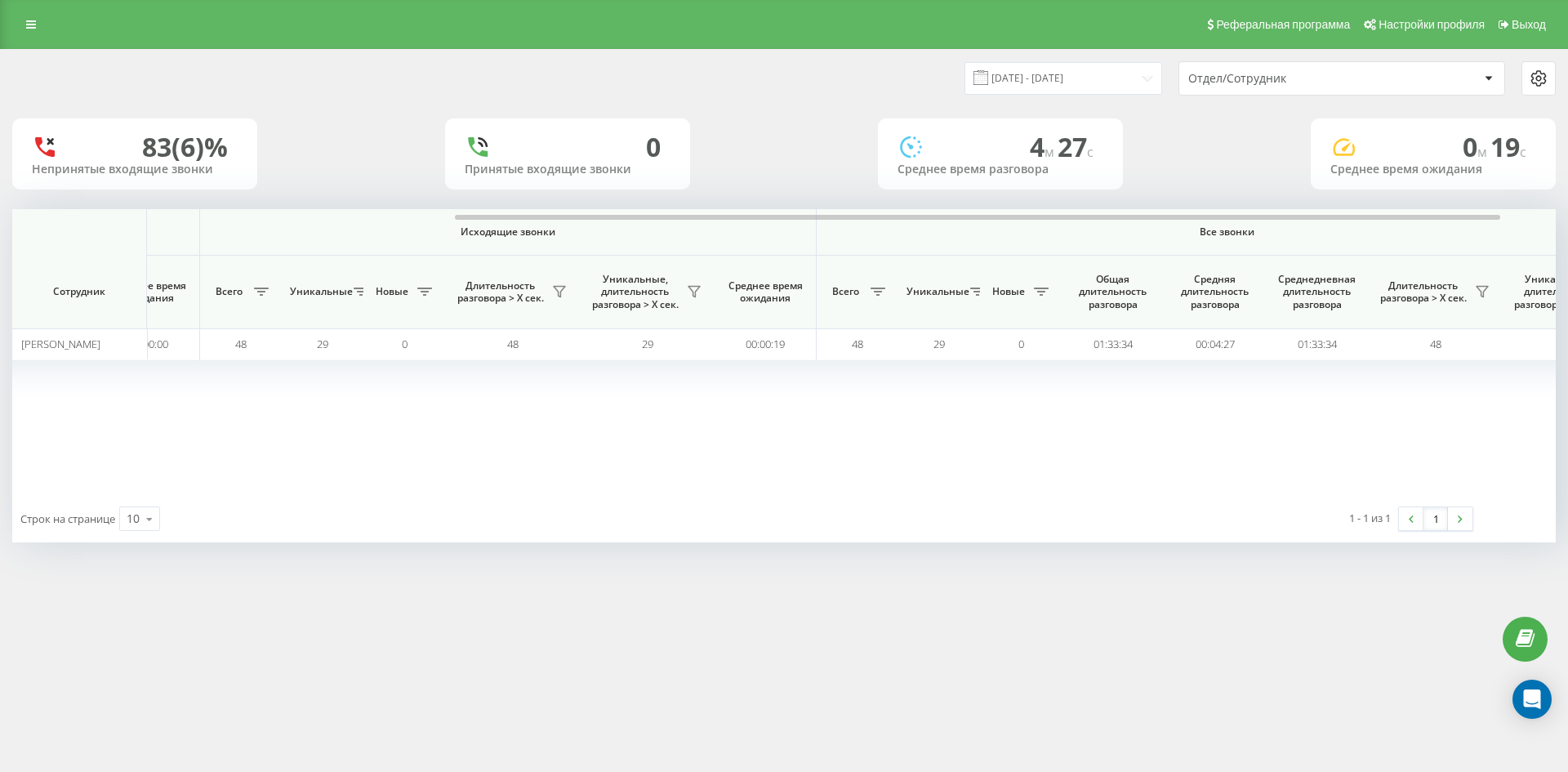
click at [1356, 86] on div "Отдел/Сотрудник" at bounding box center [1341, 78] width 325 height 33
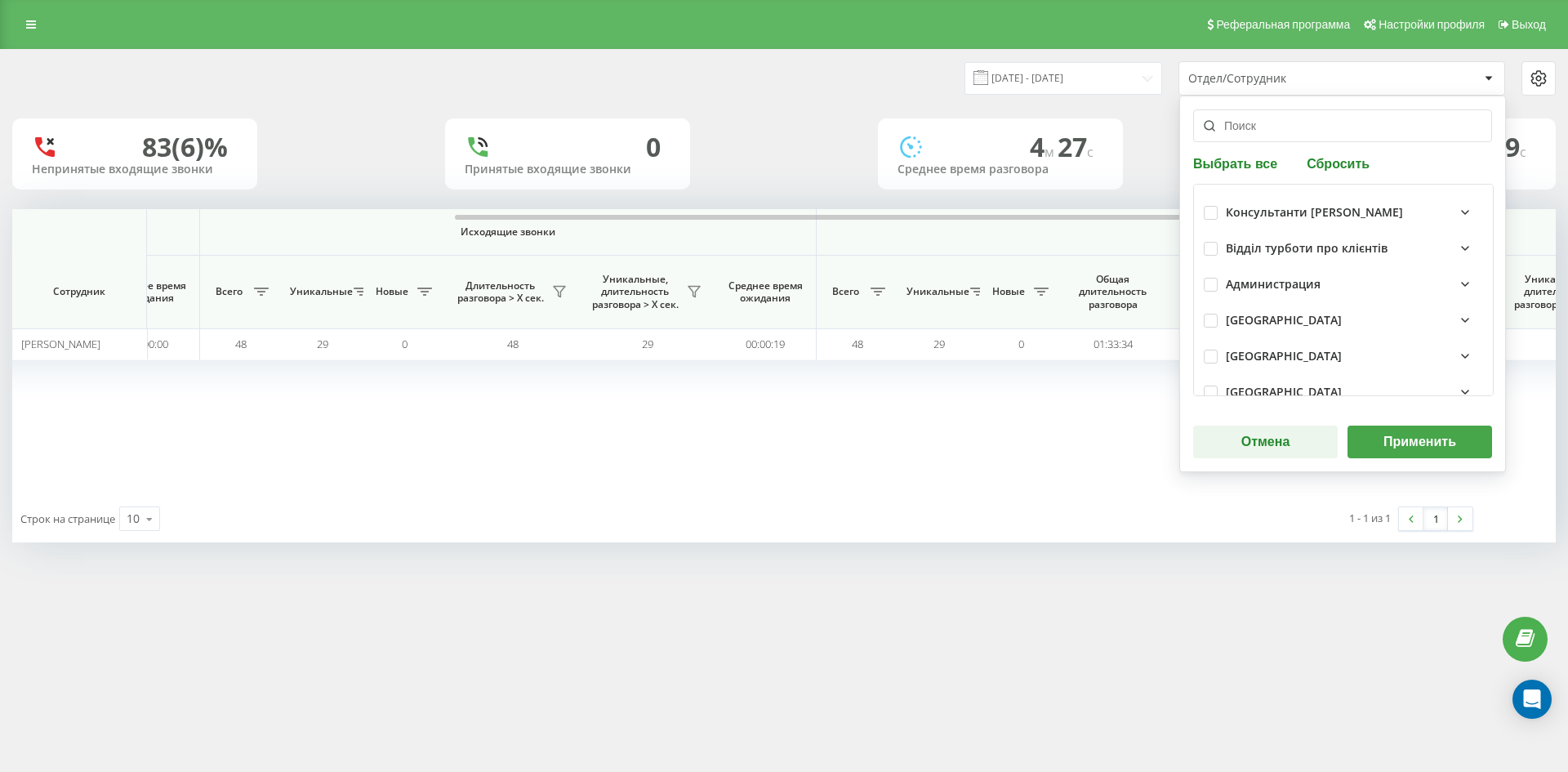
click at [1333, 157] on button "Сбросить" at bounding box center [1338, 163] width 73 height 15
click at [1319, 131] on input "text" at bounding box center [1342, 125] width 299 height 33
paste input "[PERSON_NAME]"
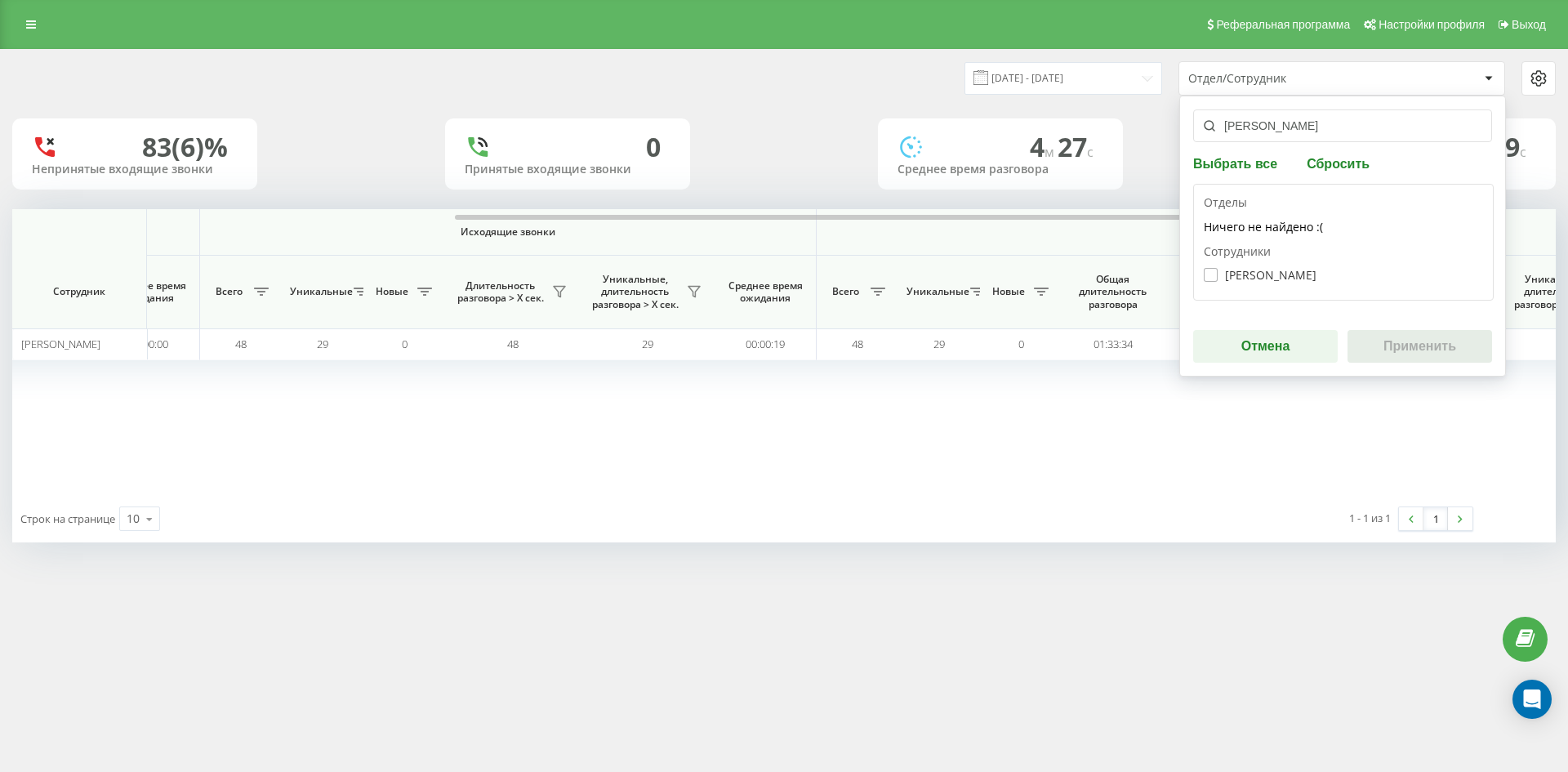
type input "[PERSON_NAME]"
click at [1285, 272] on label "Єрмакова Наталя Олексіївна" at bounding box center [1260, 275] width 113 height 14
checkbox input "true"
click at [1399, 334] on button "Применить" at bounding box center [1419, 346] width 144 height 33
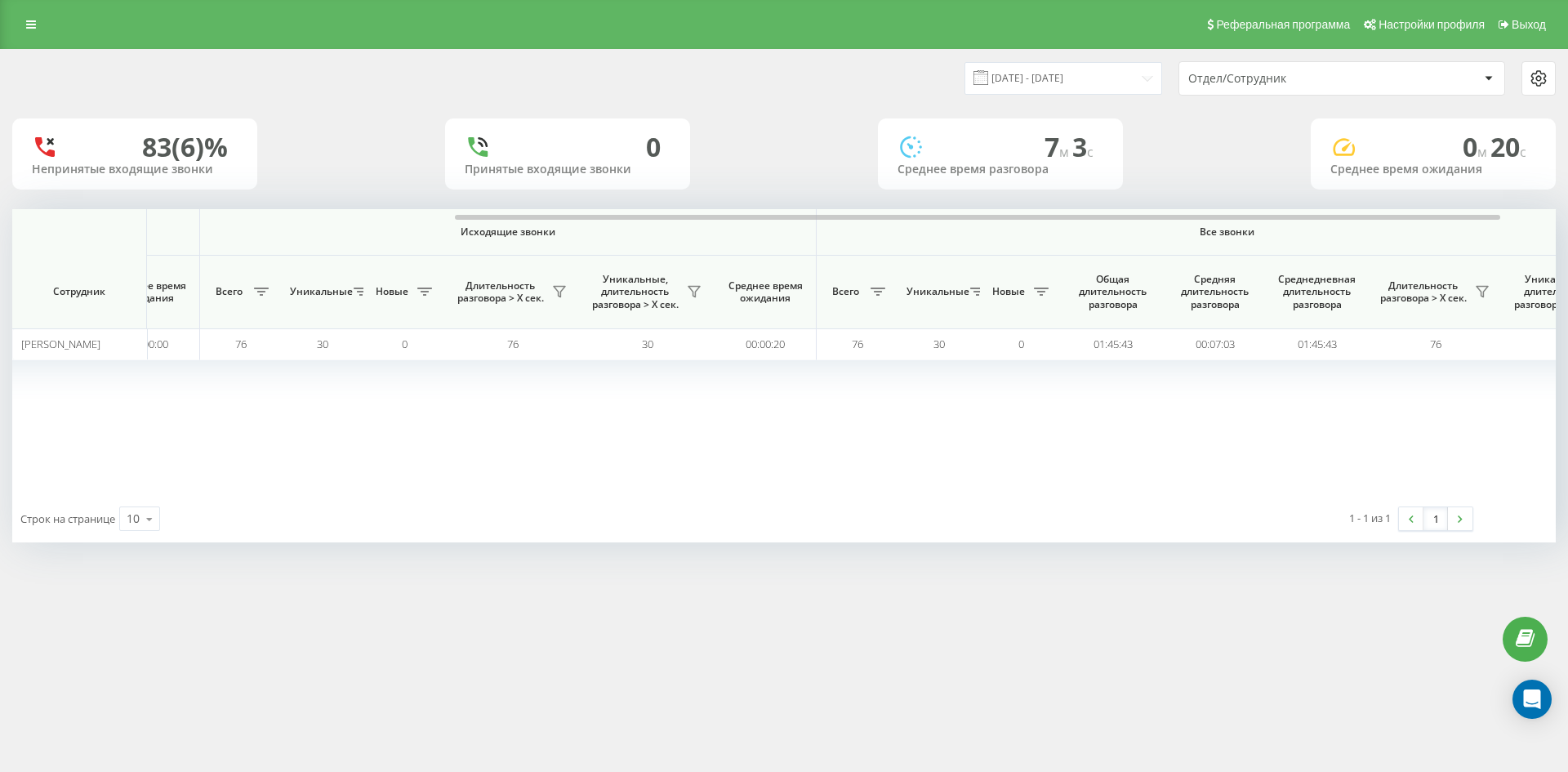
click at [1328, 80] on div "Отдел/Сотрудник" at bounding box center [1286, 78] width 195 height 14
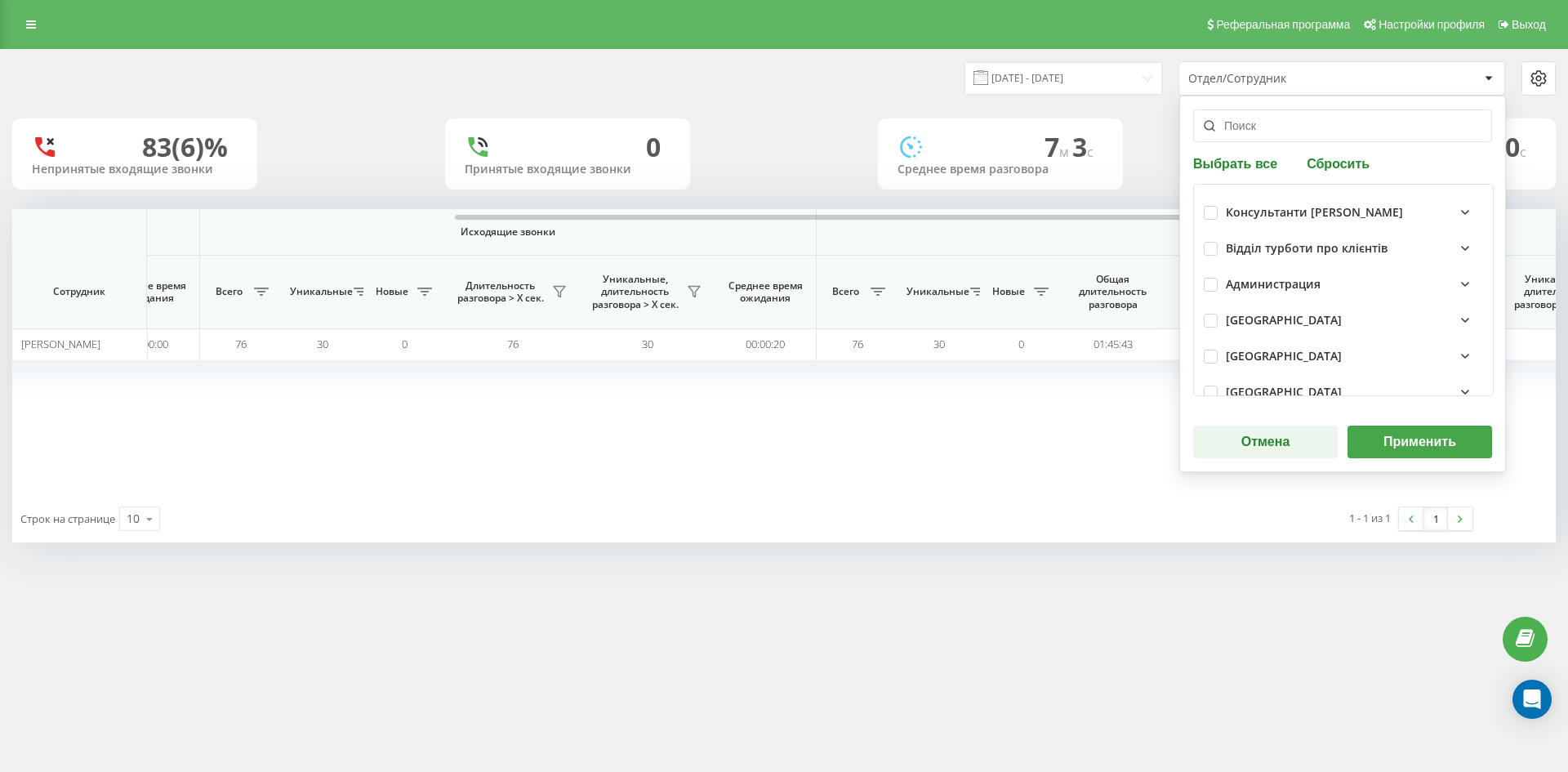
drag, startPoint x: 1339, startPoint y: 170, endPoint x: 1335, endPoint y: 152, distance: 18.4
click at [1339, 167] on button "Сбросить" at bounding box center [1338, 163] width 73 height 15
click at [1326, 136] on input "text" at bounding box center [1342, 125] width 299 height 33
paste input "[PERSON_NAME]"
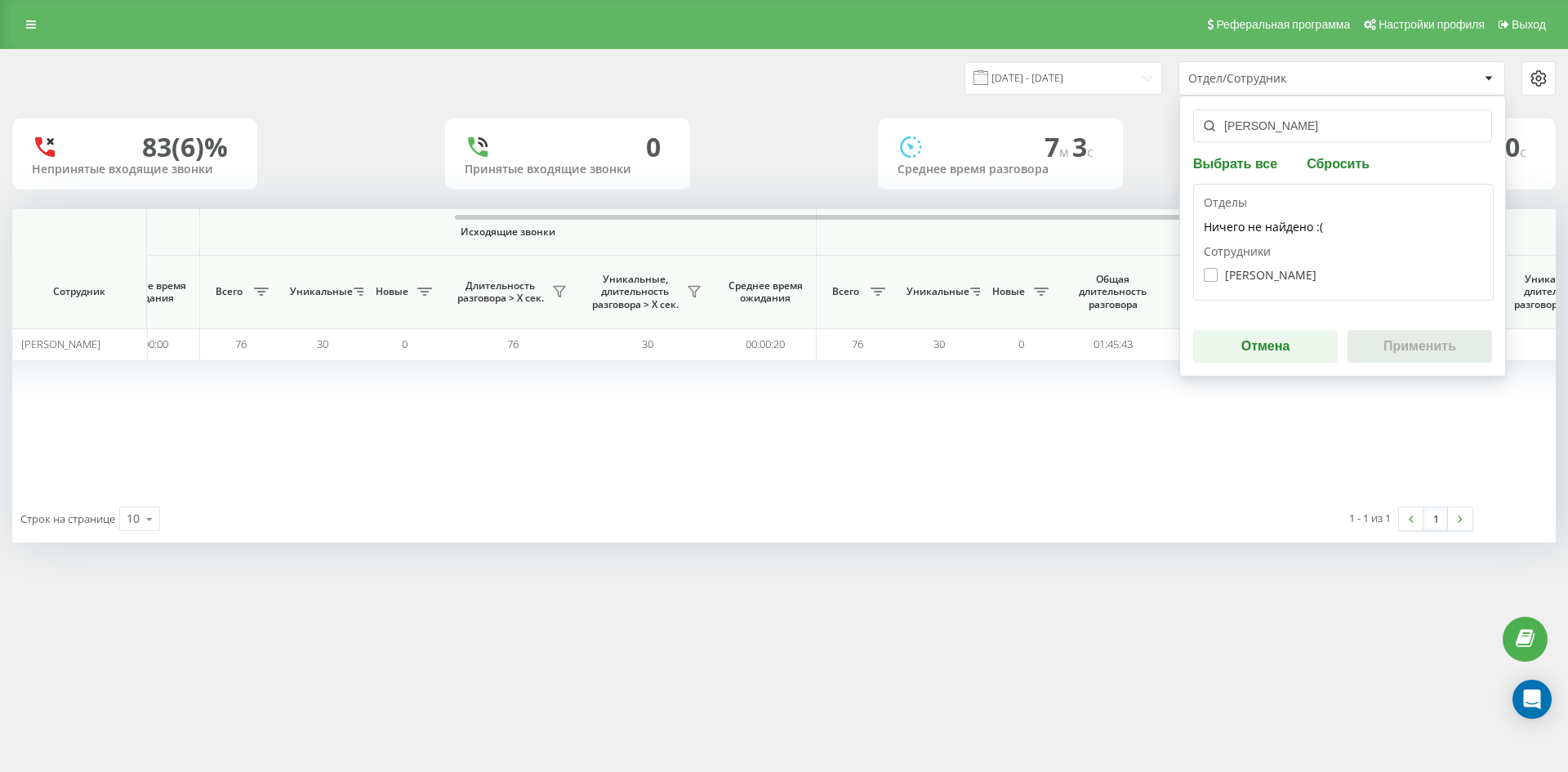
type input "[PERSON_NAME]"
click at [1298, 276] on label "Кучерешко Наталія Анатоліївна" at bounding box center [1260, 275] width 113 height 14
checkbox input "true"
click at [1406, 346] on button "Применить" at bounding box center [1419, 346] width 144 height 33
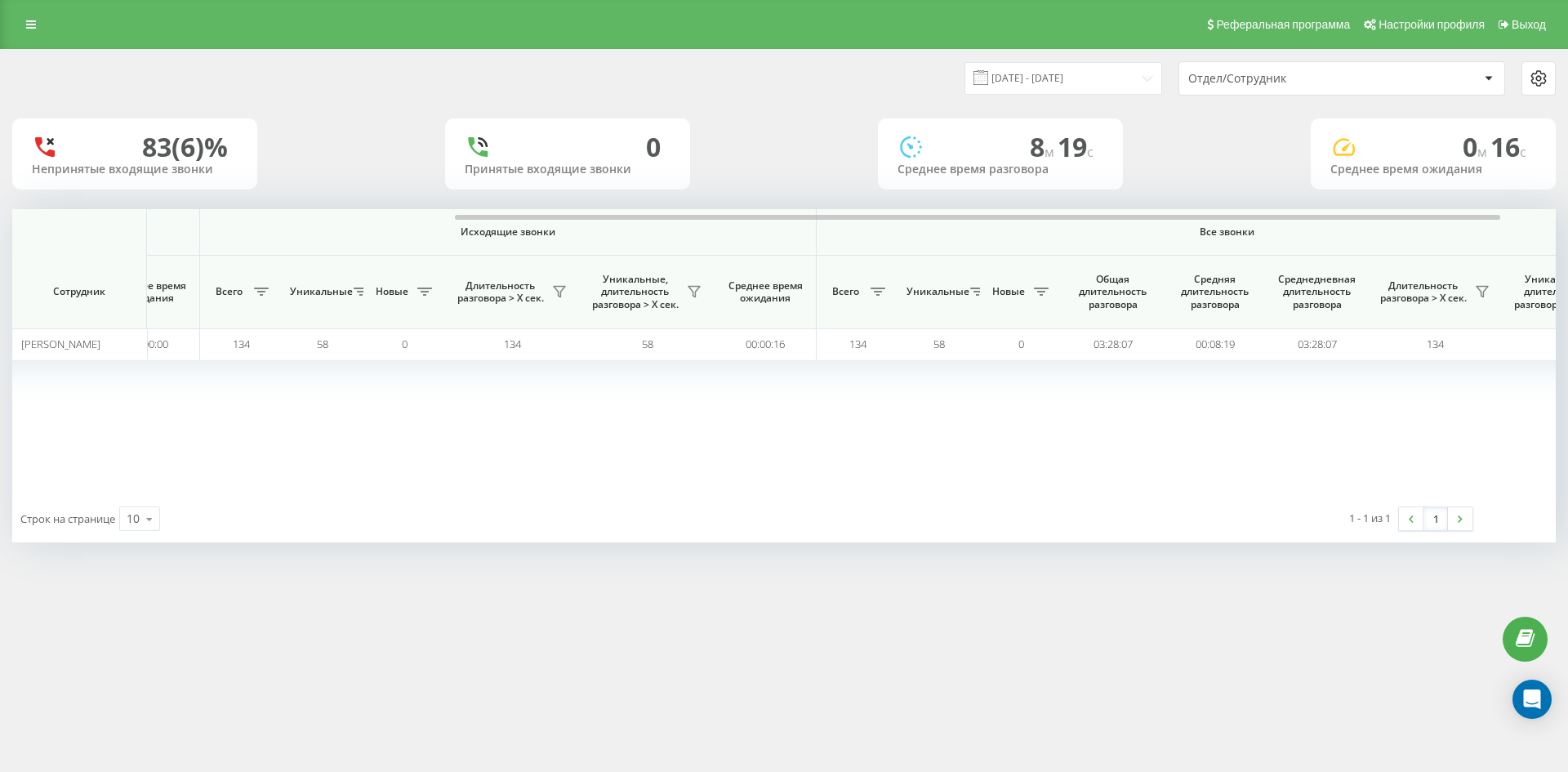
click at [1336, 81] on div "Отдел/Сотрудник" at bounding box center [1286, 78] width 195 height 14
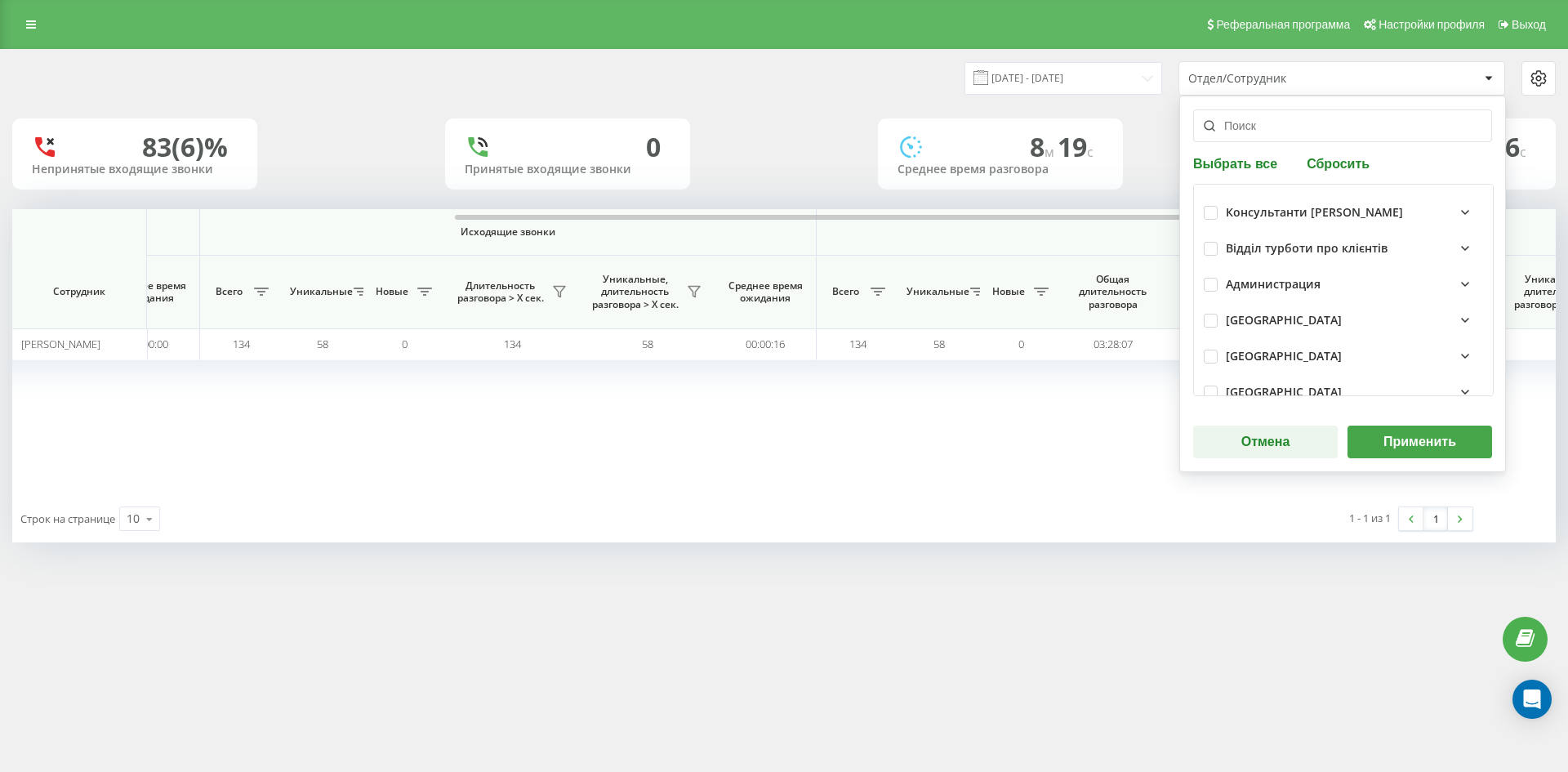
click at [1339, 160] on button "Сбросить" at bounding box center [1338, 163] width 73 height 15
click at [1323, 136] on input "text" at bounding box center [1342, 125] width 299 height 33
paste input "[PERSON_NAME]"
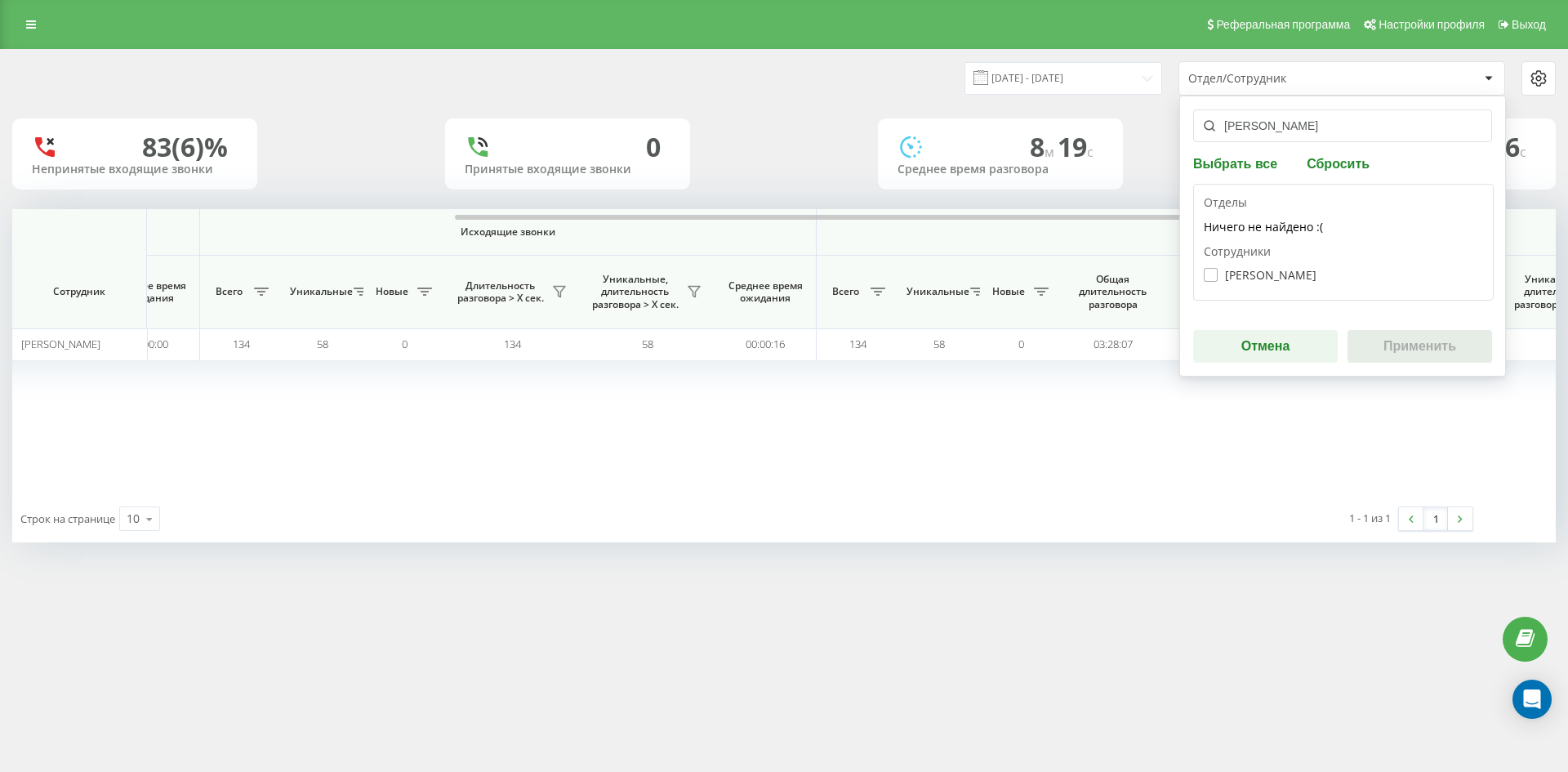
type input "[PERSON_NAME]"
click at [1287, 269] on label "Зубрій Тетяна Русланівна" at bounding box center [1260, 275] width 113 height 14
checkbox input "true"
click at [1435, 357] on button "Применить" at bounding box center [1419, 346] width 144 height 33
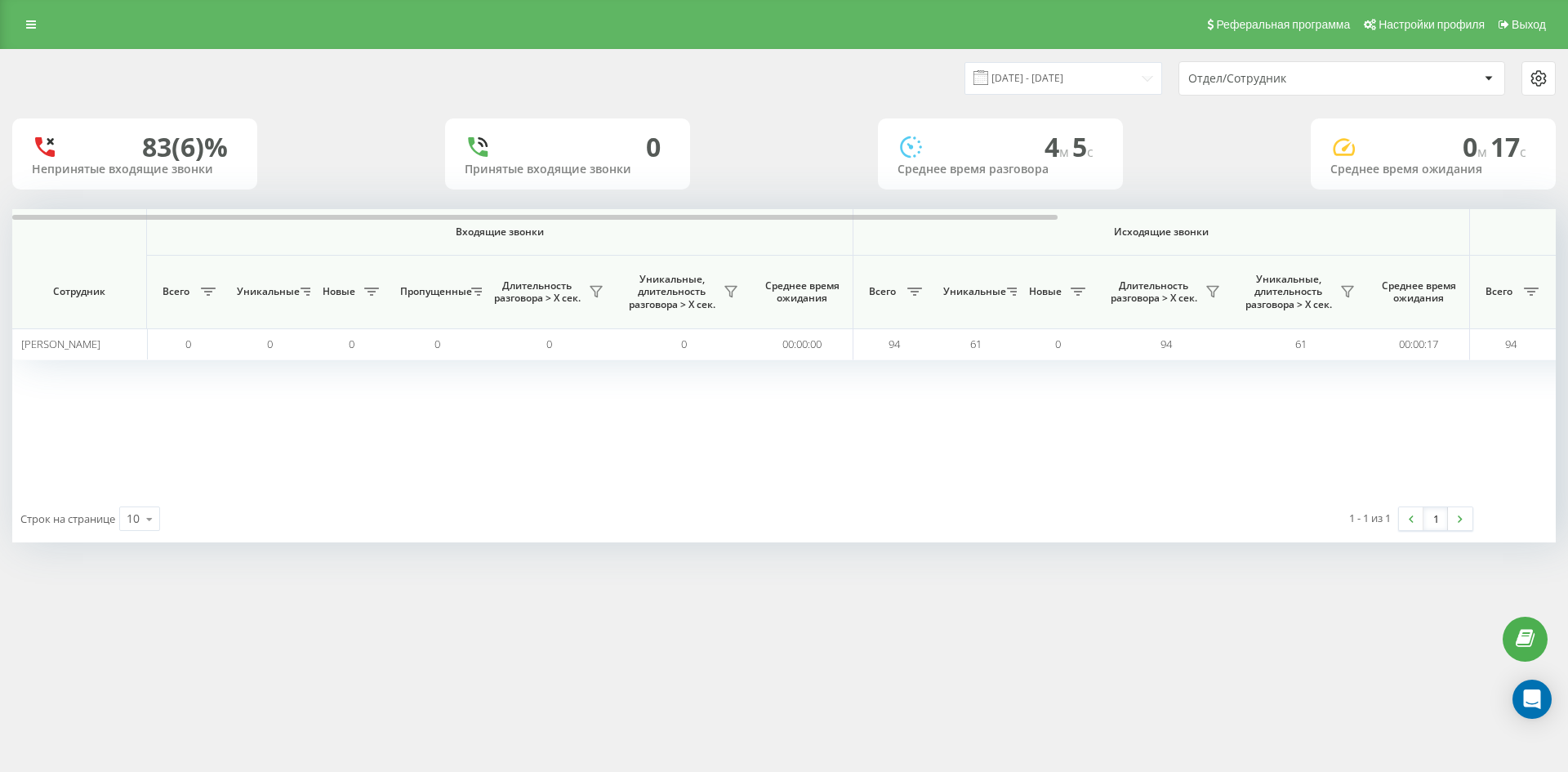
scroll to position [0, 572]
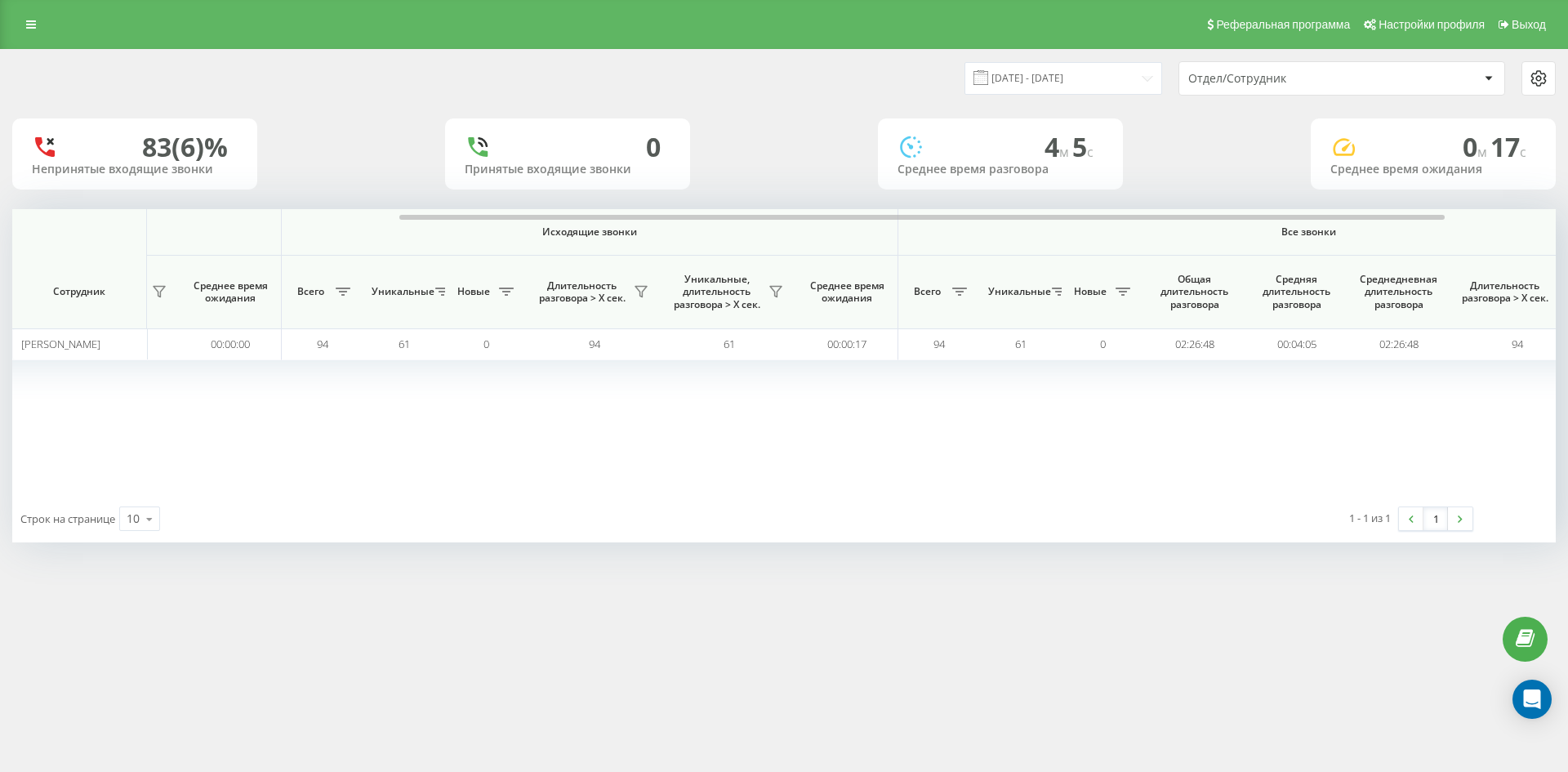
click at [1325, 77] on div "Отдел/Сотрудник" at bounding box center [1286, 78] width 195 height 14
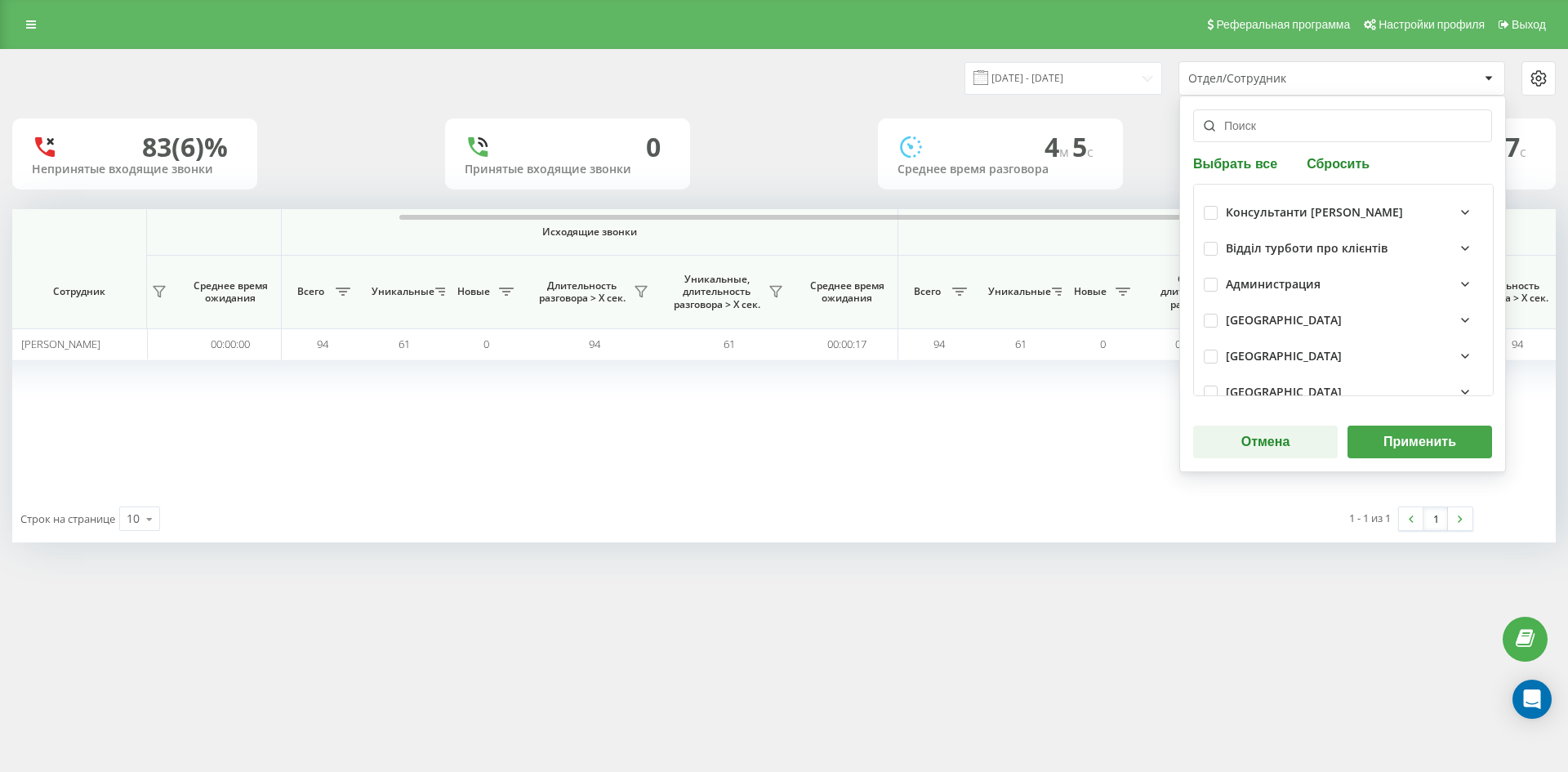
click at [1351, 164] on button "Сбросить" at bounding box center [1338, 163] width 73 height 15
click at [1328, 127] on input "text" at bounding box center [1342, 125] width 299 height 33
paste input "[PERSON_NAME]"
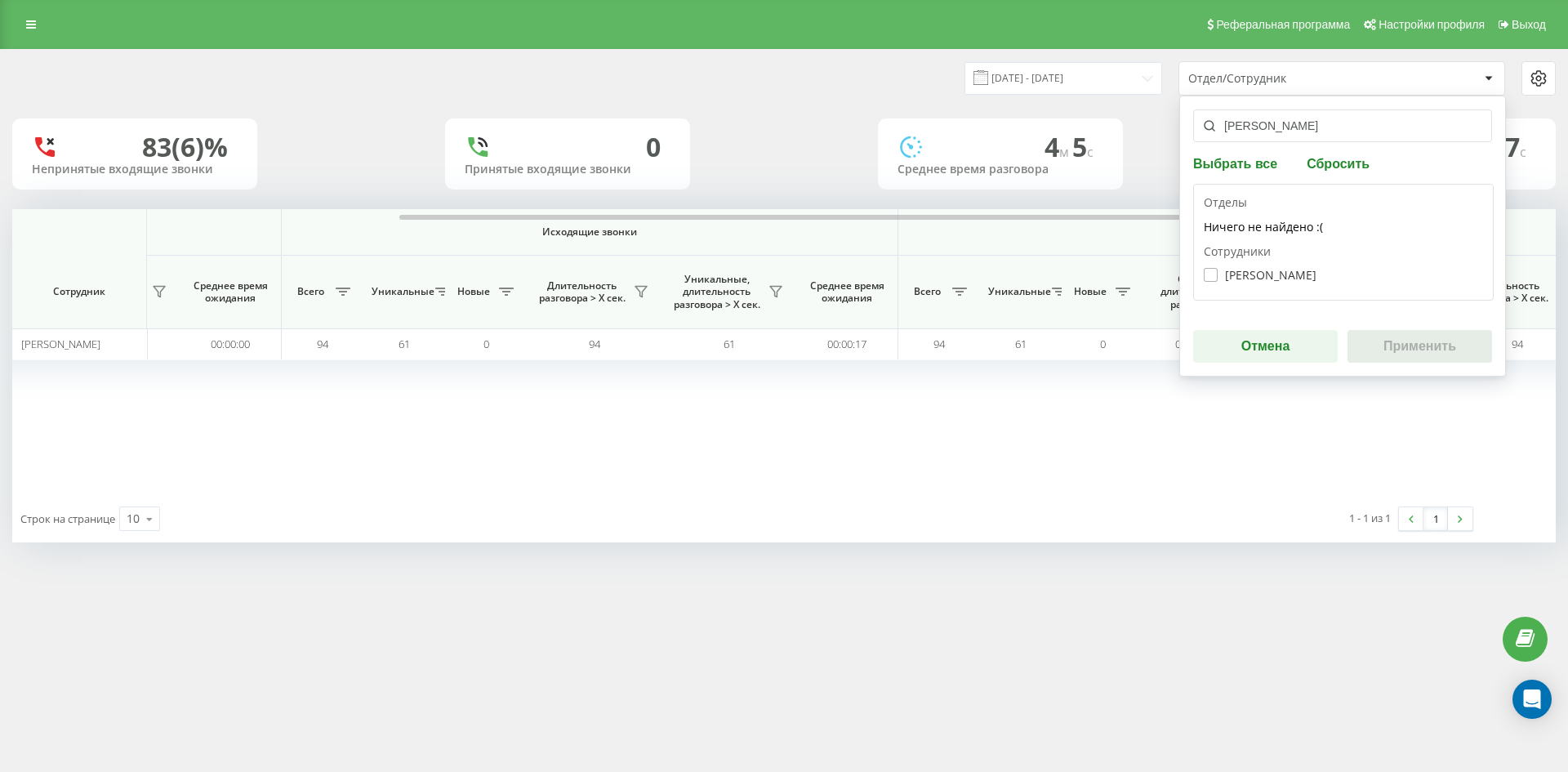
type input "[PERSON_NAME]"
click at [1312, 281] on label "Антонишина Марина Ярославівна" at bounding box center [1260, 275] width 113 height 14
checkbox input "true"
click at [1396, 344] on button "Применить" at bounding box center [1419, 346] width 144 height 33
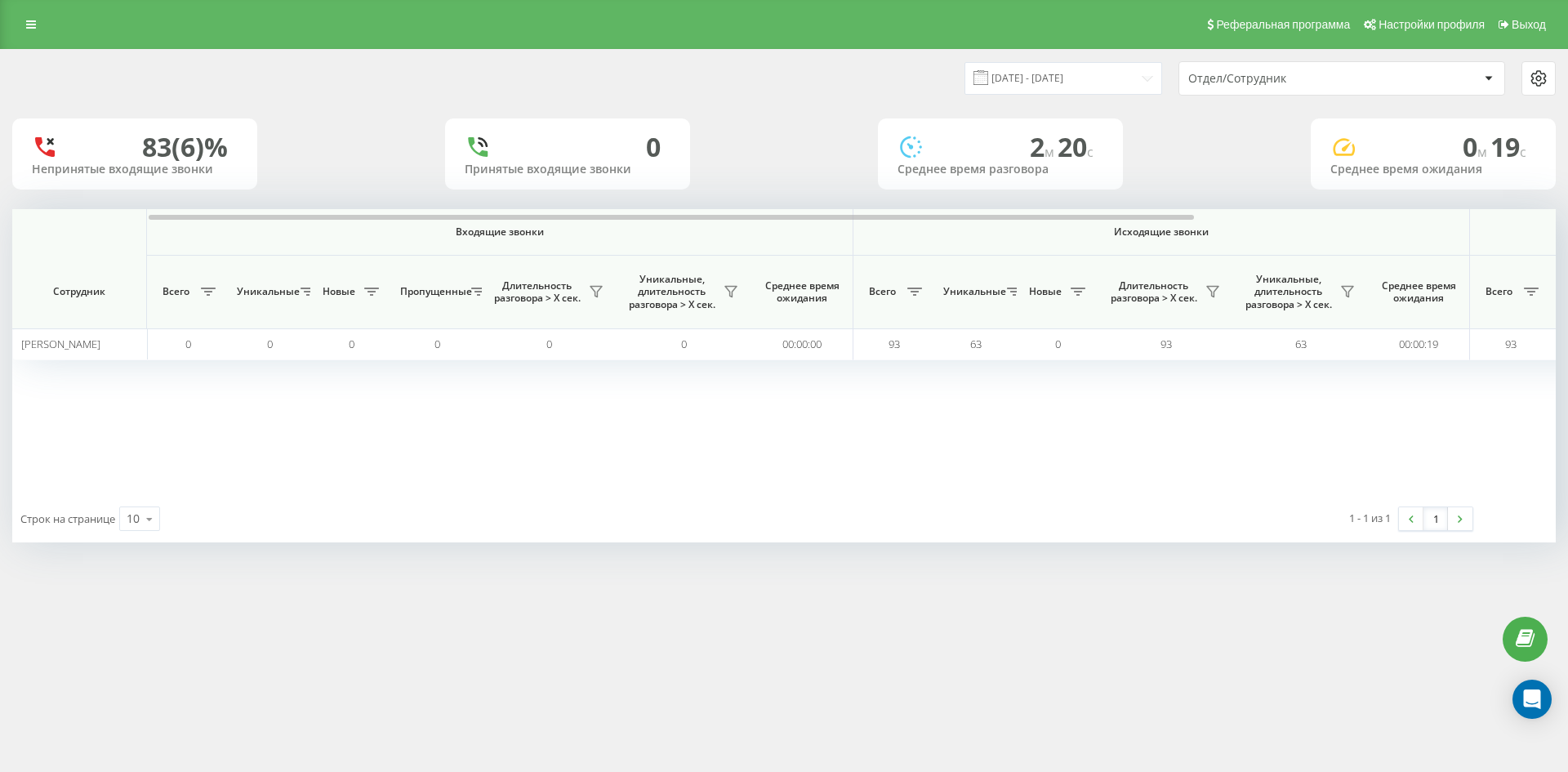
scroll to position [0, 653]
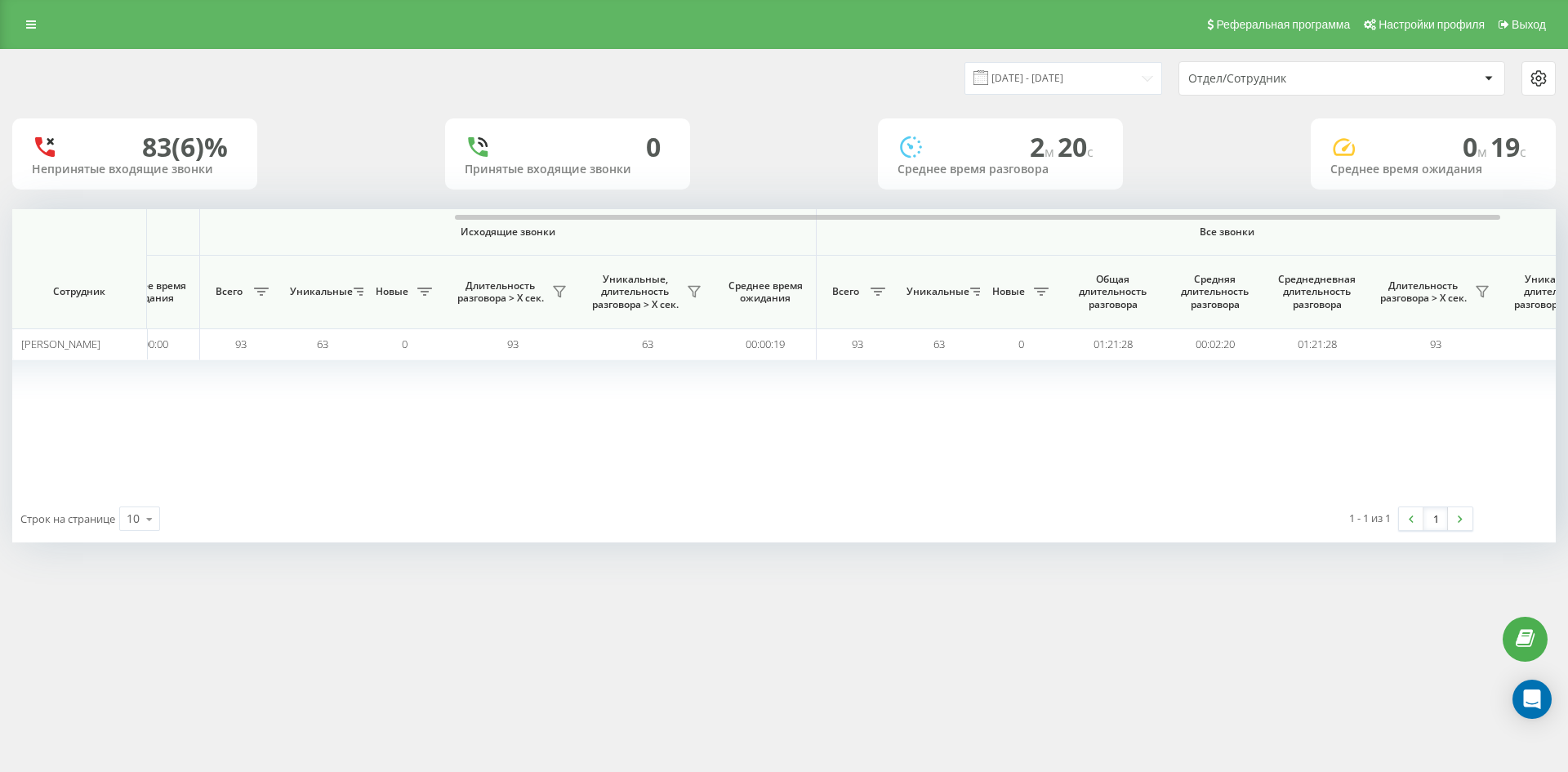
drag, startPoint x: 1324, startPoint y: 78, endPoint x: 1323, endPoint y: 95, distance: 17.0
click at [1324, 79] on div "Отдел/Сотрудник" at bounding box center [1286, 78] width 195 height 14
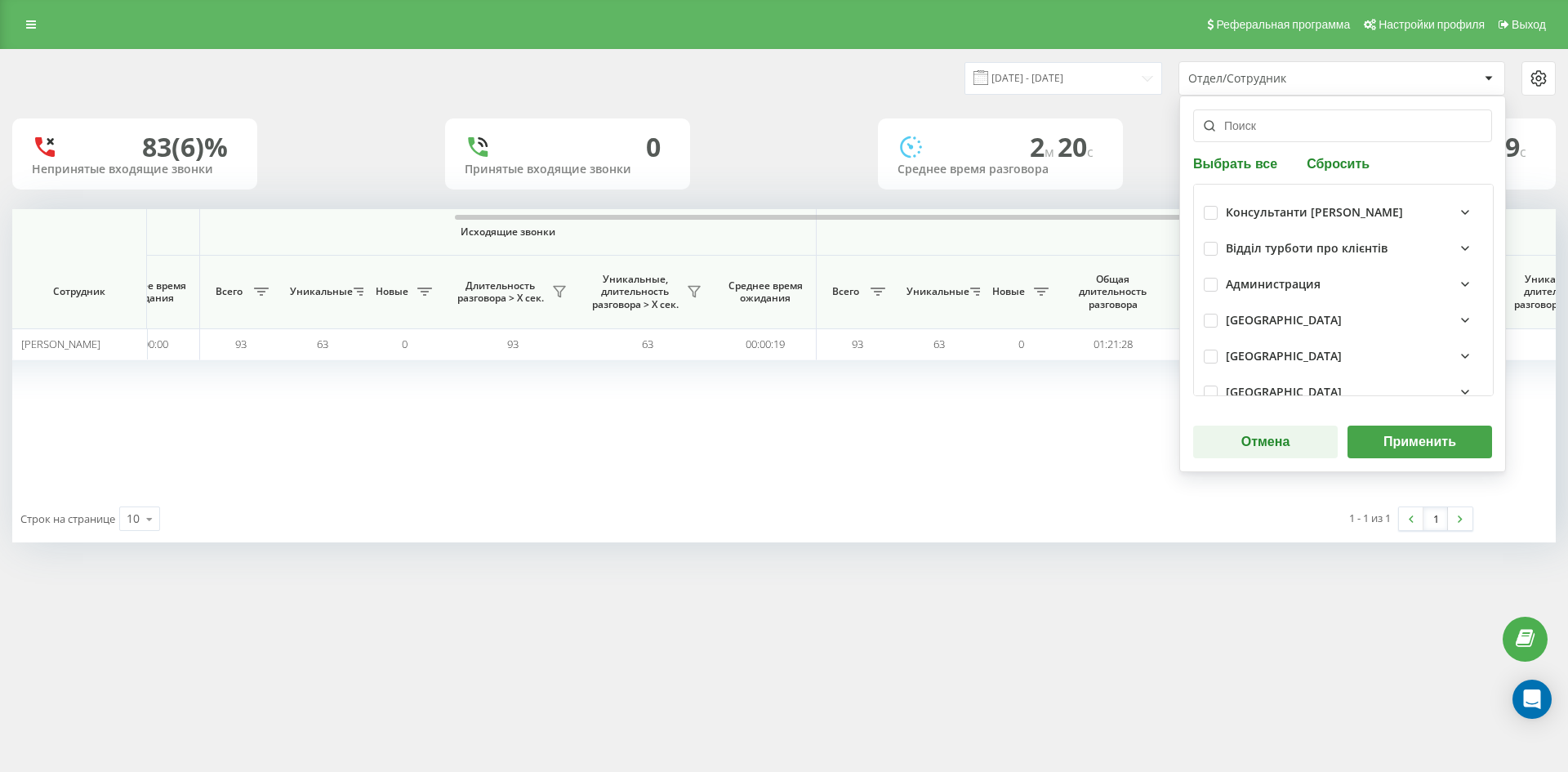
click at [1320, 172] on div "Выбрать все Сбросить Консультанти Савчук Відділ турботи про клієнтів Администра…" at bounding box center [1342, 284] width 327 height 377
click at [1320, 165] on button "Сбросить" at bounding box center [1338, 163] width 73 height 15
click at [1306, 126] on input "text" at bounding box center [1342, 125] width 299 height 33
paste input "[PERSON_NAME]"
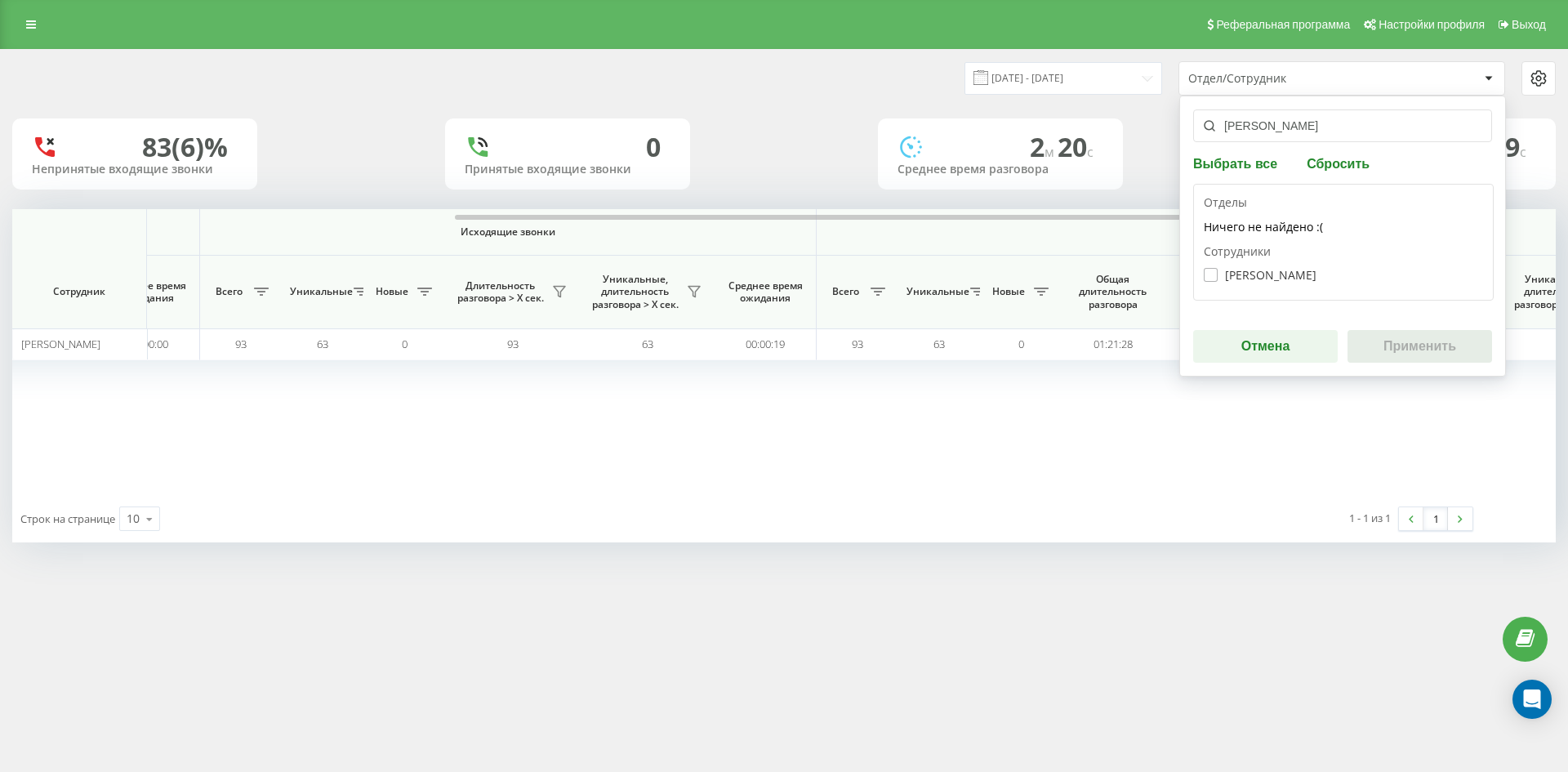
type input "[PERSON_NAME]"
click at [1291, 280] on label "Внукова Наталія Сергіївна" at bounding box center [1260, 275] width 113 height 14
checkbox input "true"
click at [1400, 341] on button "Применить" at bounding box center [1419, 346] width 144 height 33
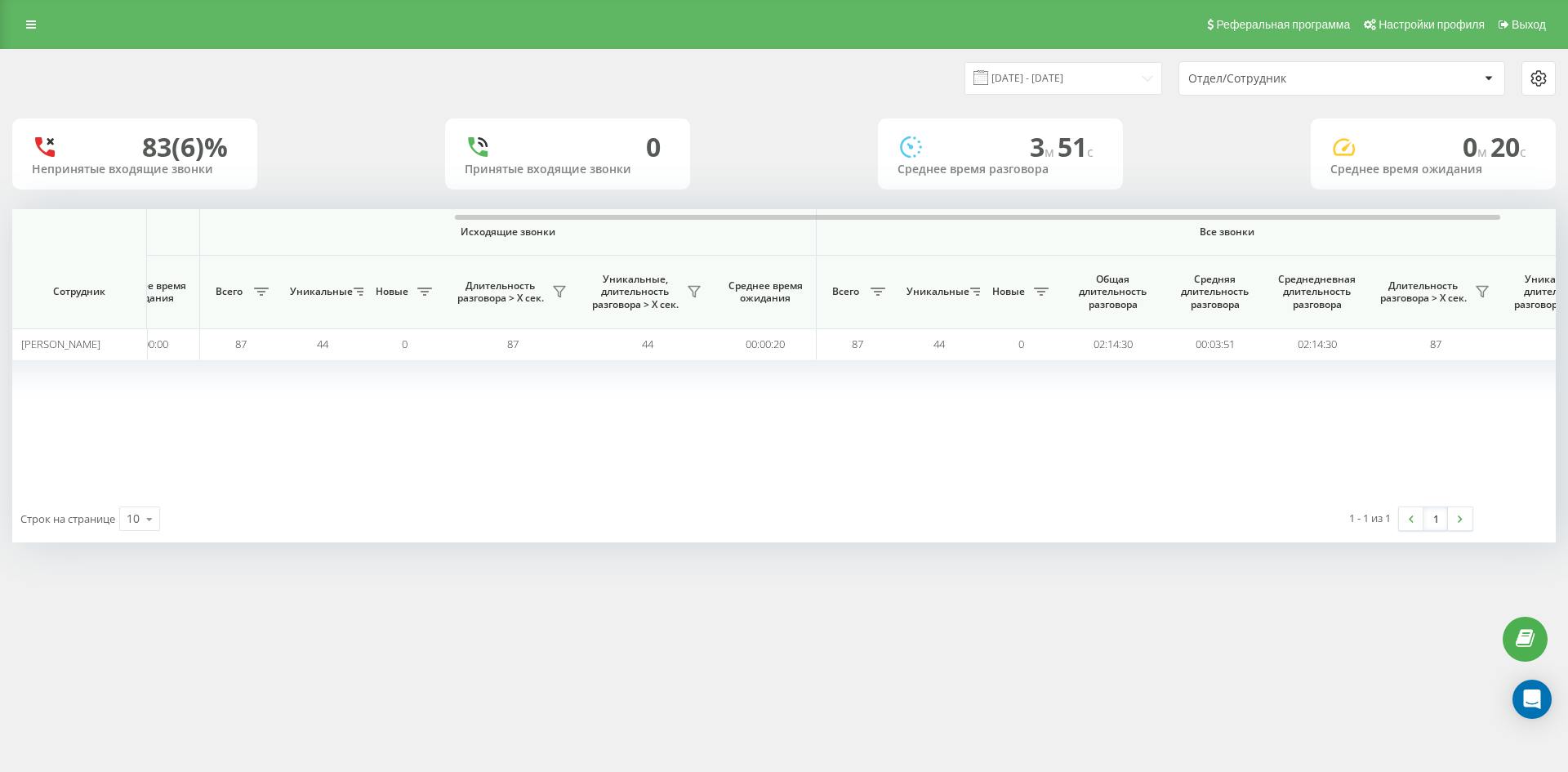
click at [1331, 78] on div "Отдел/Сотрудник" at bounding box center [1286, 78] width 195 height 14
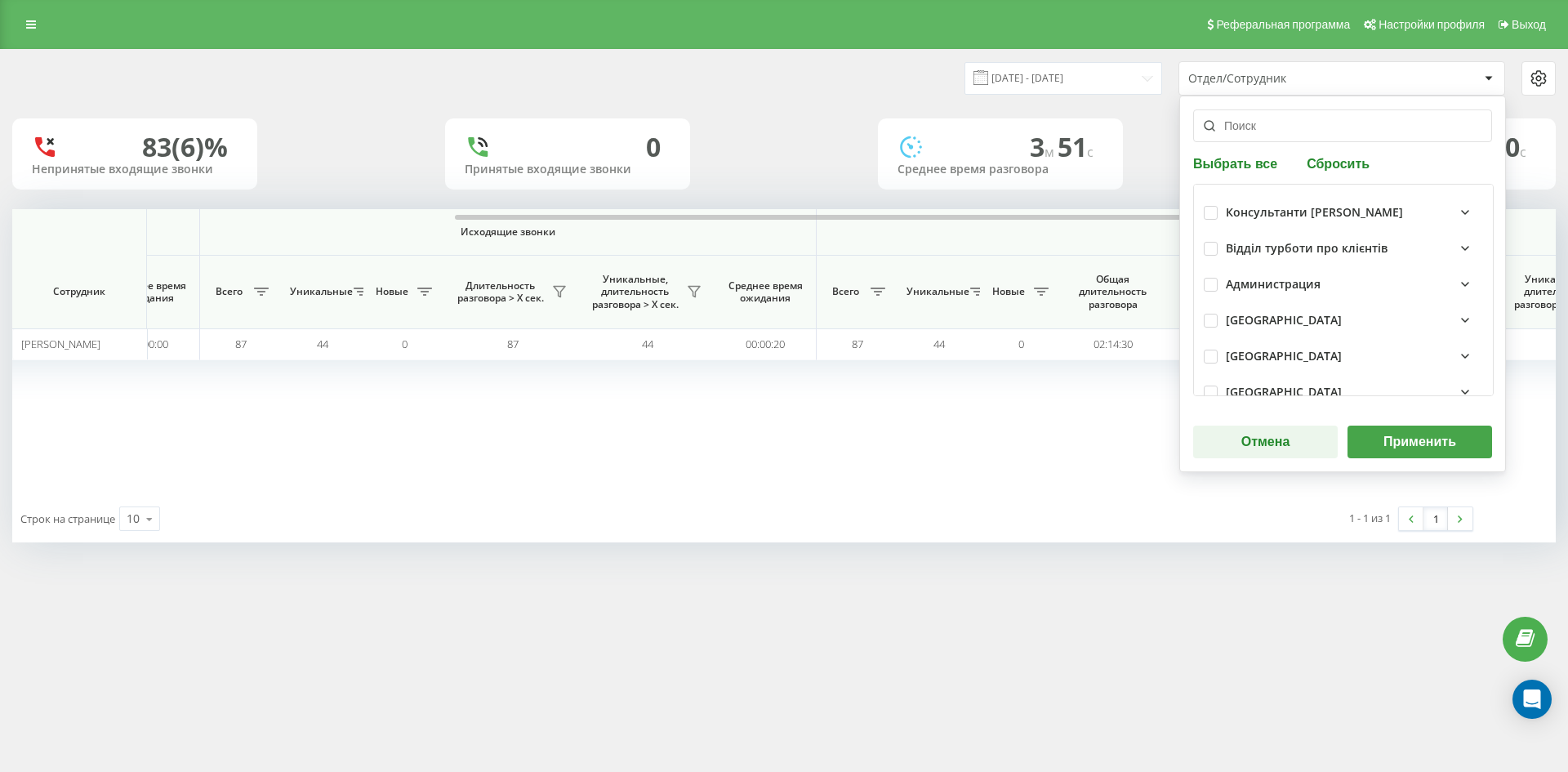
click at [1328, 169] on button "Сбросить" at bounding box center [1338, 163] width 73 height 15
click at [1316, 136] on input "text" at bounding box center [1342, 125] width 299 height 33
paste input "[PERSON_NAME]"
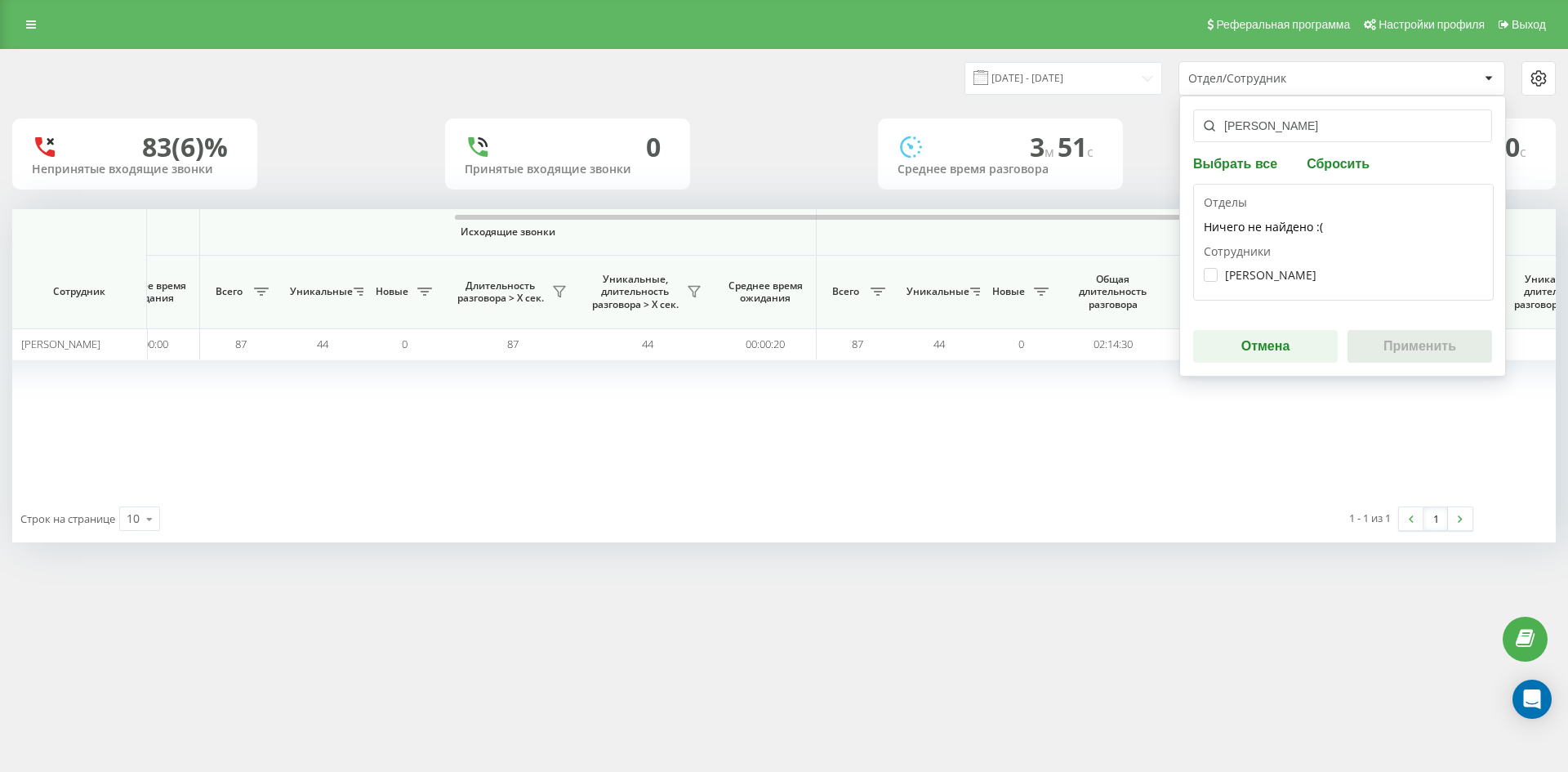
type input "[PERSON_NAME]"
click at [1278, 276] on label "Павлик Юлія Володимирівна" at bounding box center [1260, 275] width 113 height 14
checkbox input "true"
click at [1443, 347] on button "Применить" at bounding box center [1419, 346] width 144 height 33
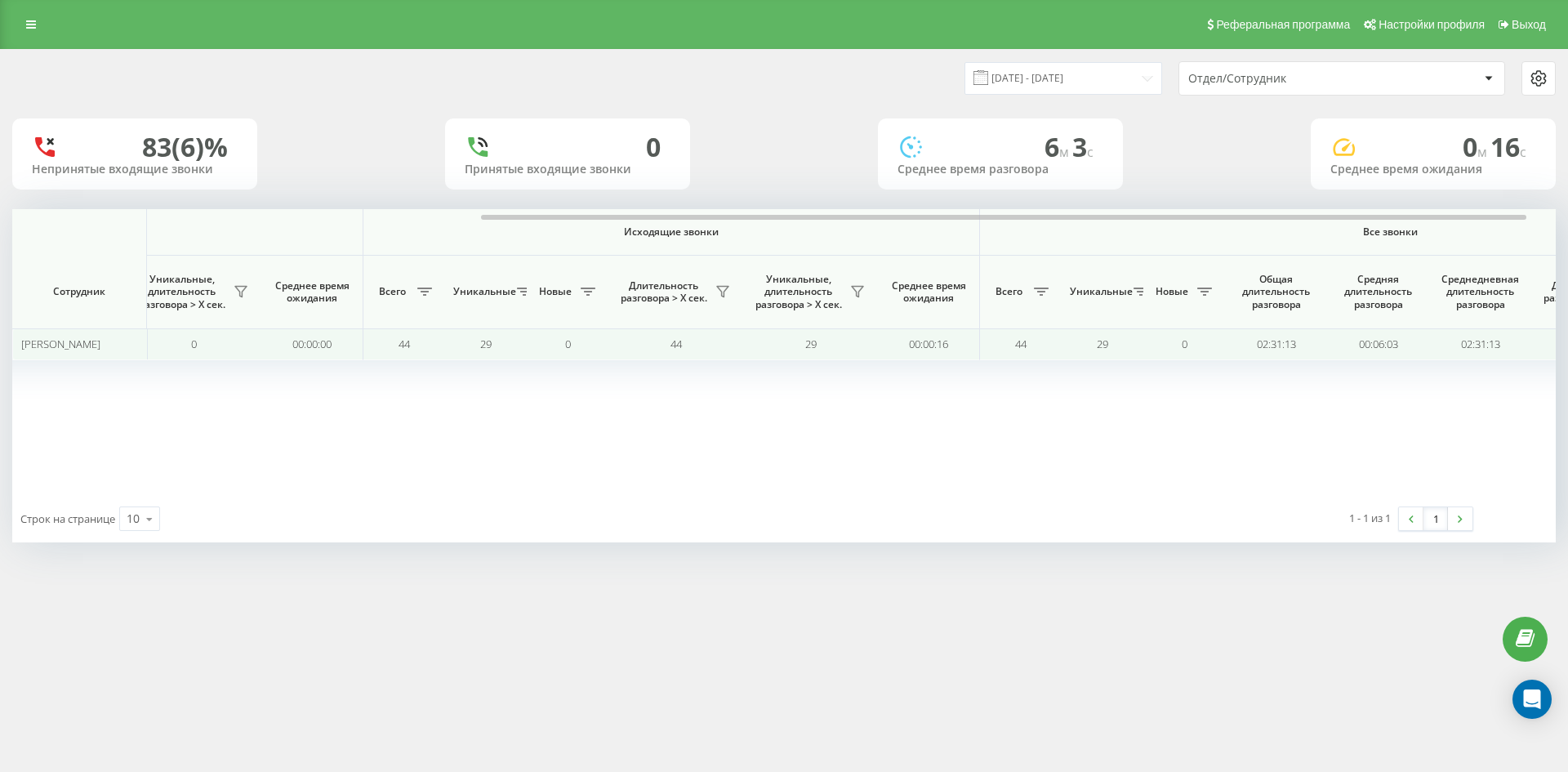
scroll to position [0, 572]
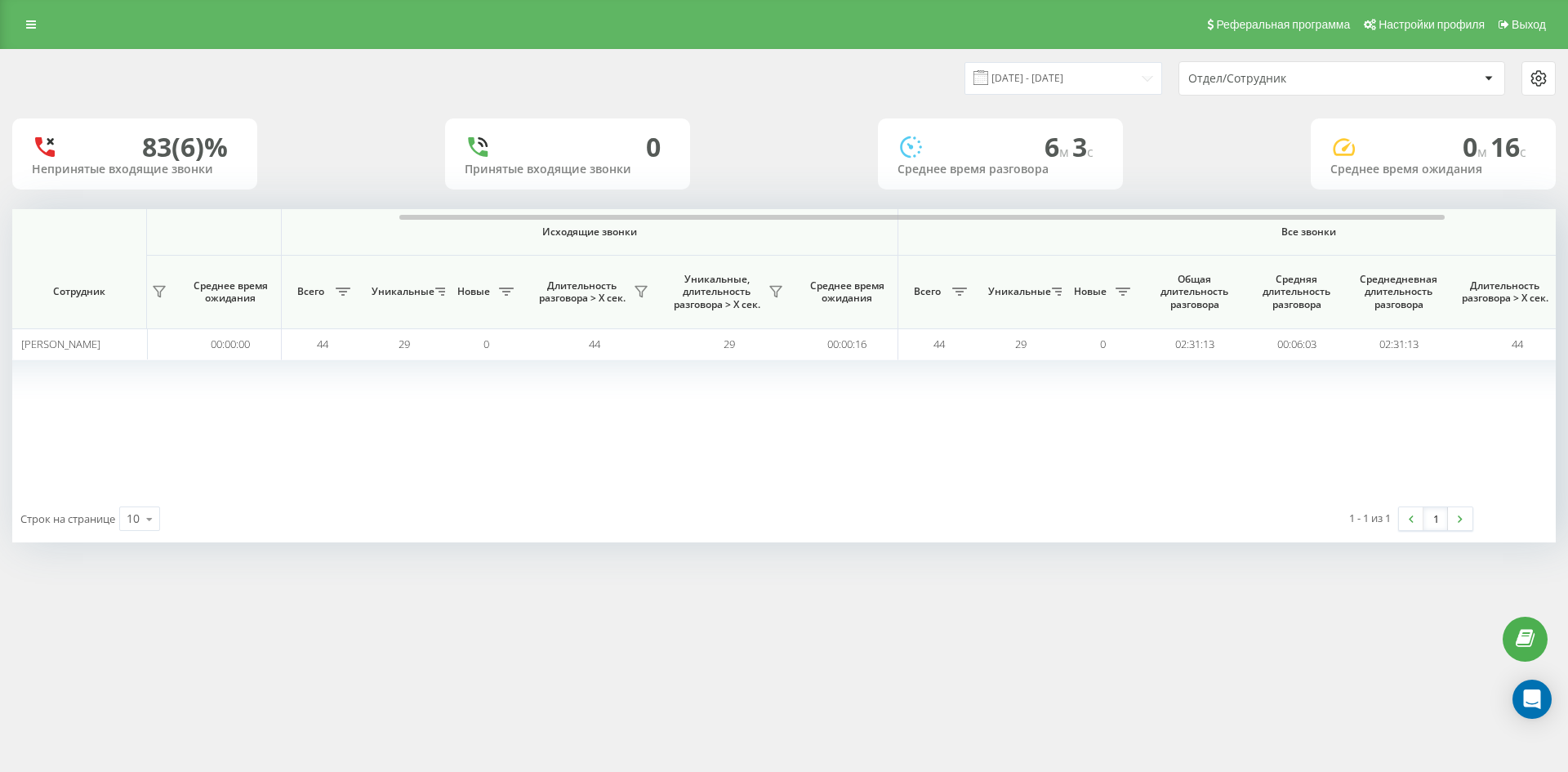
click at [1342, 77] on div "Отдел/Сотрудник" at bounding box center [1286, 78] width 195 height 14
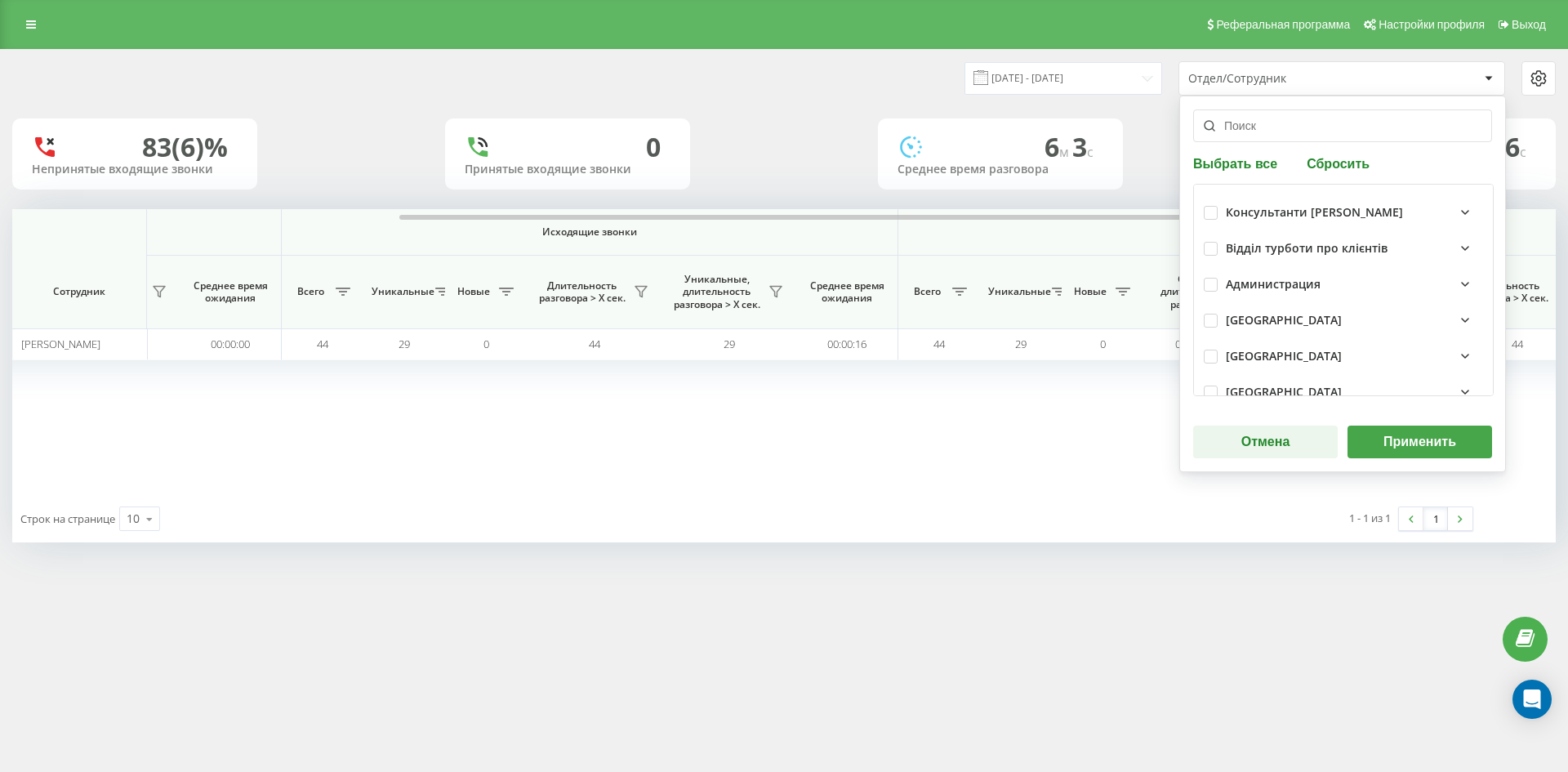
click at [1339, 165] on button "Сбросить" at bounding box center [1338, 163] width 73 height 15
click at [1318, 131] on input "text" at bounding box center [1342, 125] width 299 height 33
paste input "[PERSON_NAME]"
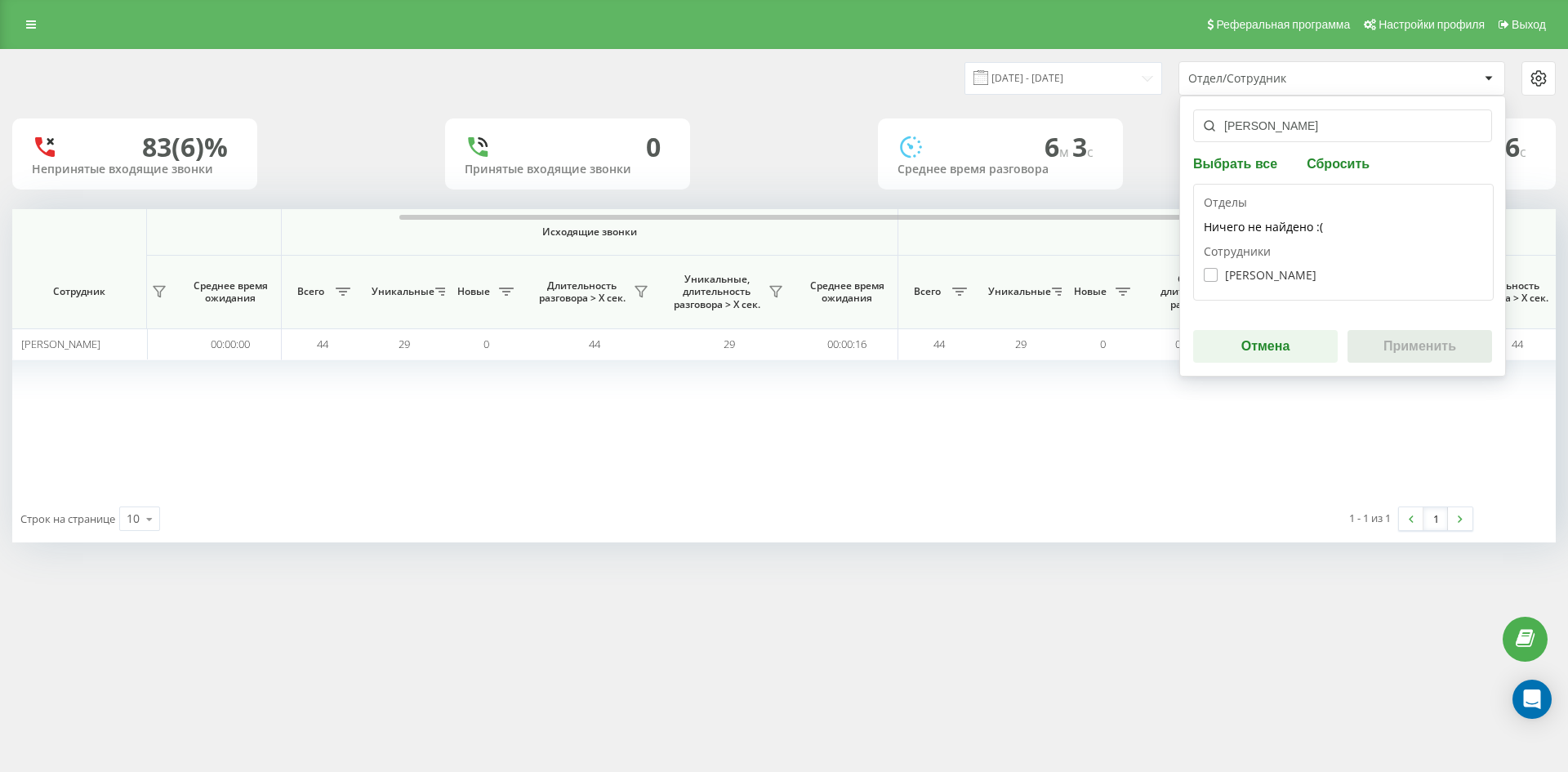
type input "[PERSON_NAME]"
click at [1305, 280] on label "Мельник Ірина Володимирівна" at bounding box center [1260, 275] width 113 height 14
checkbox input "true"
click at [1430, 349] on button "Применить" at bounding box center [1419, 346] width 144 height 33
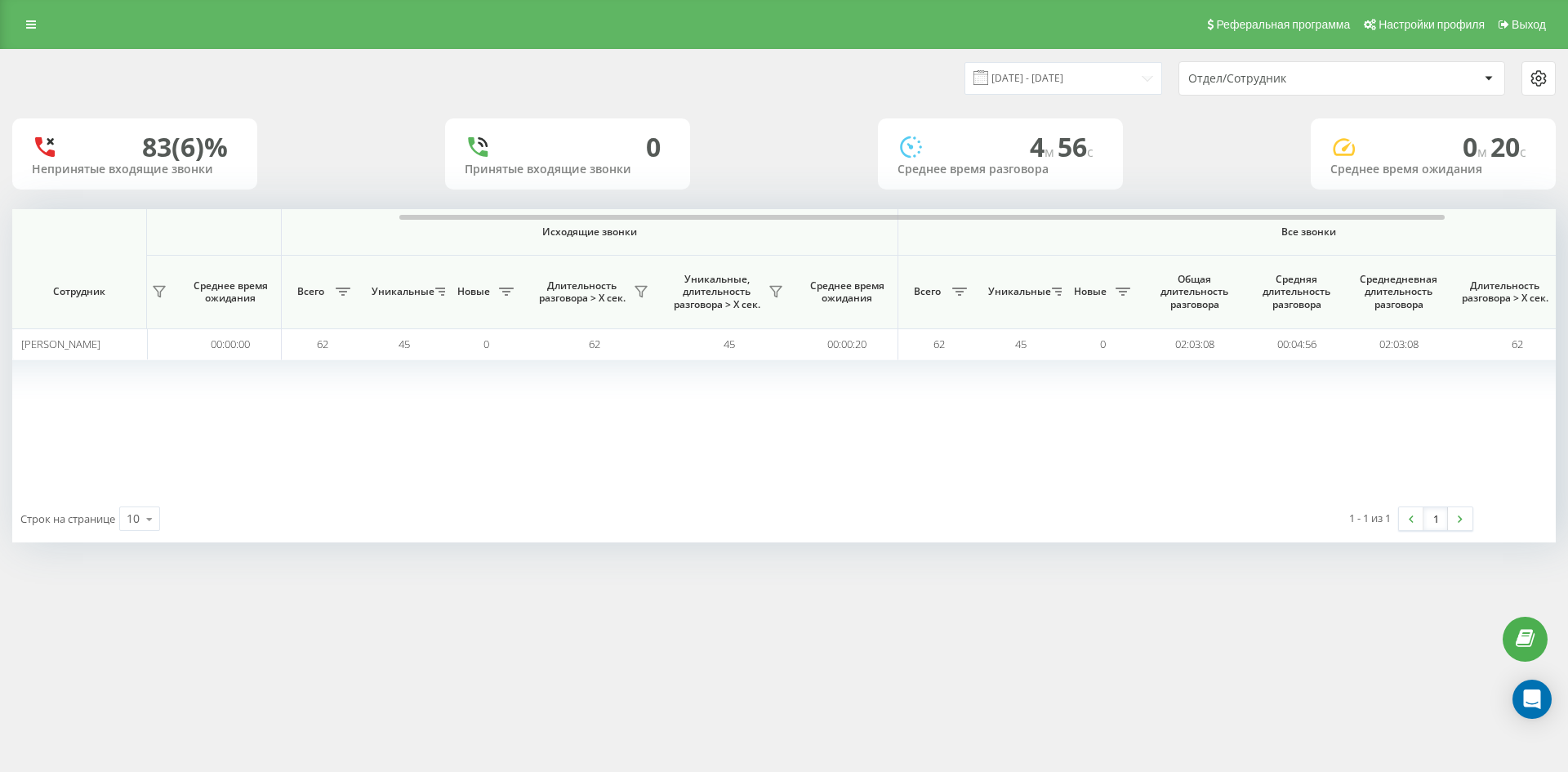
drag, startPoint x: 1318, startPoint y: 80, endPoint x: 1318, endPoint y: 95, distance: 15.0
click at [1318, 81] on div "Отдел/Сотрудник" at bounding box center [1286, 78] width 195 height 14
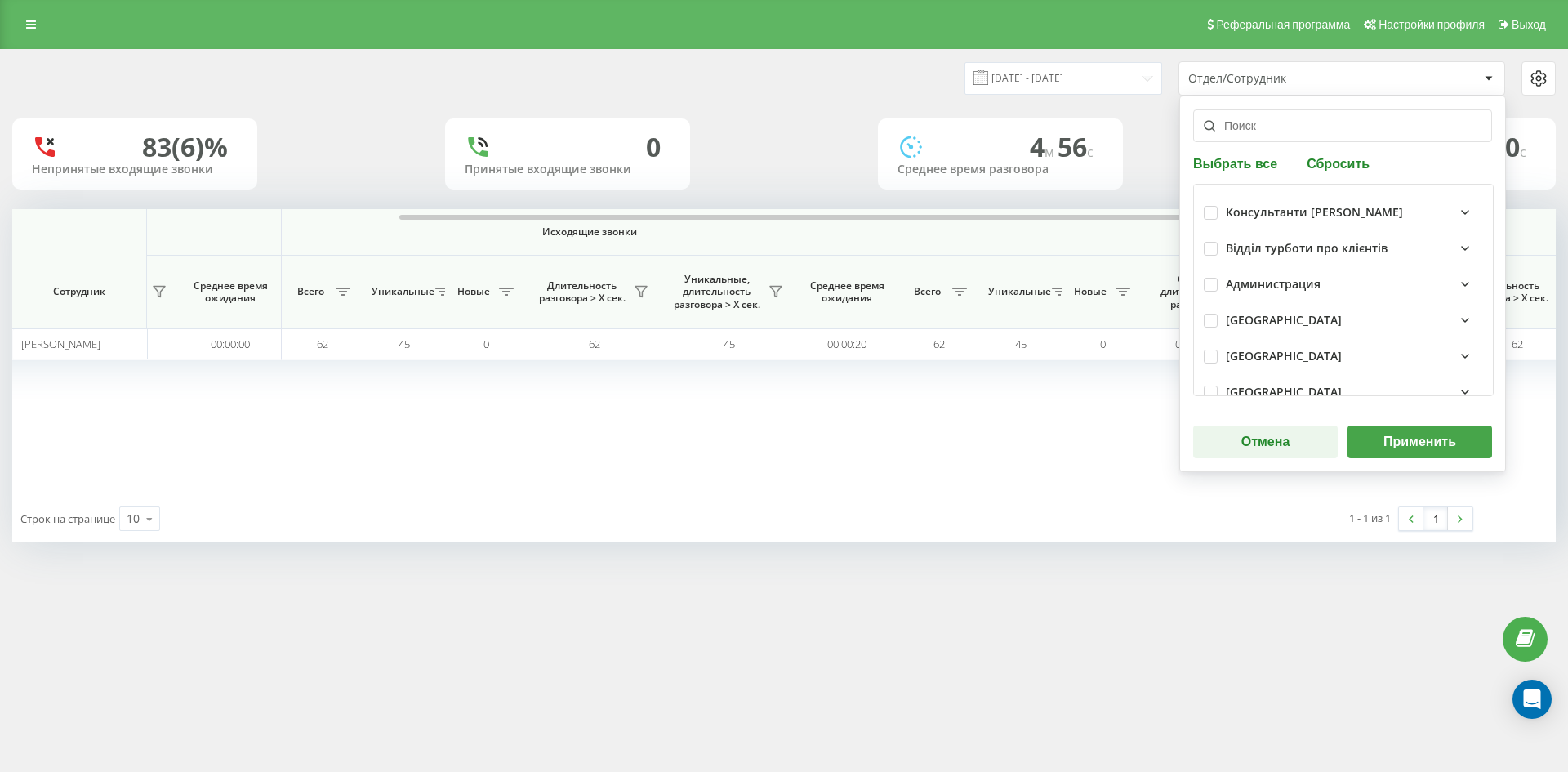
click at [1319, 165] on button "Сбросить" at bounding box center [1338, 163] width 73 height 15
click at [1300, 125] on input "text" at bounding box center [1342, 125] width 299 height 33
paste input "[PERSON_NAME]"
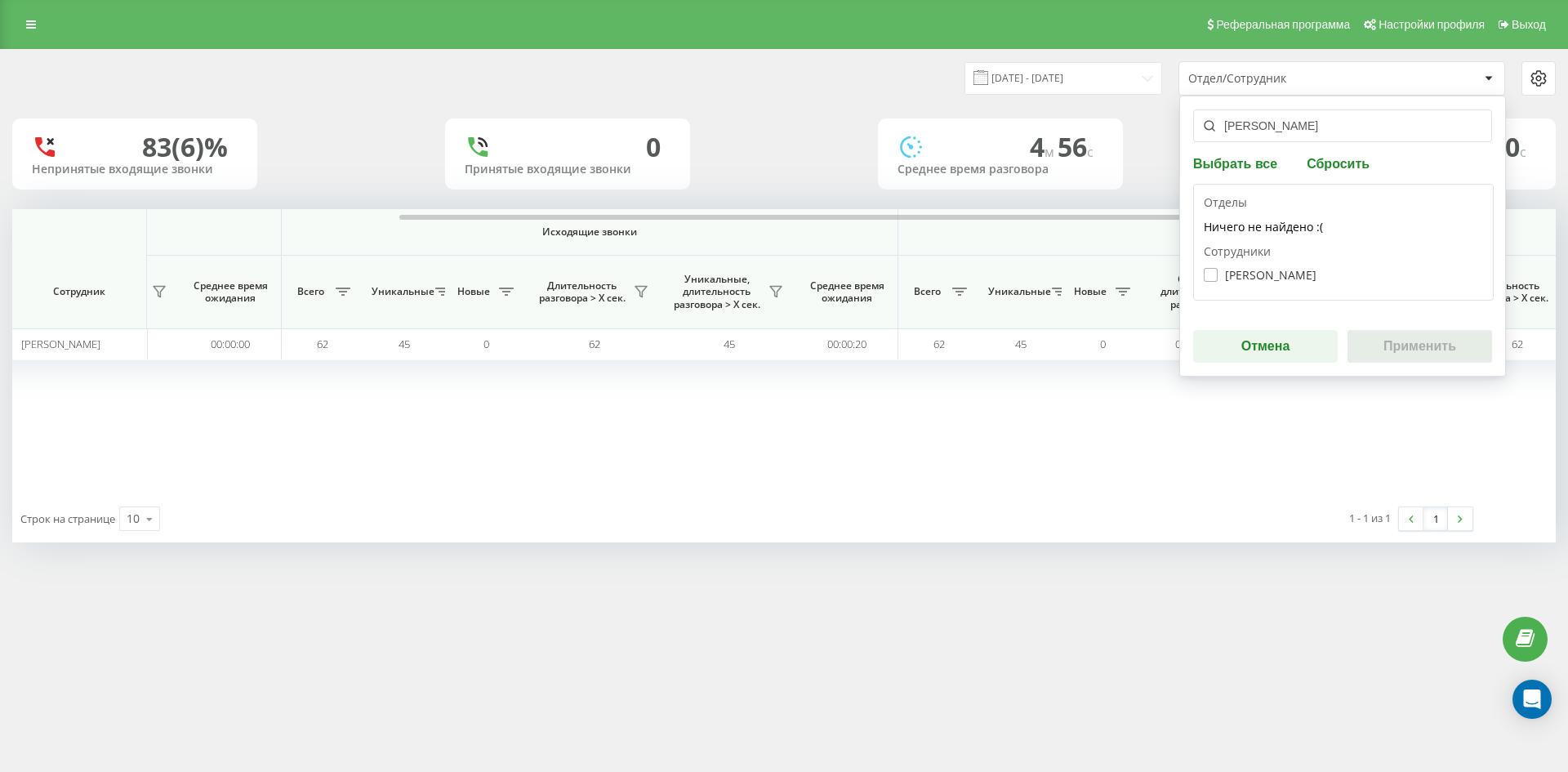
type input "[PERSON_NAME]"
click at [1285, 271] on label "Пилипенко Анжела Вікторівна" at bounding box center [1260, 275] width 113 height 14
checkbox input "true"
click at [1415, 346] on button "Применить" at bounding box center [1419, 346] width 144 height 33
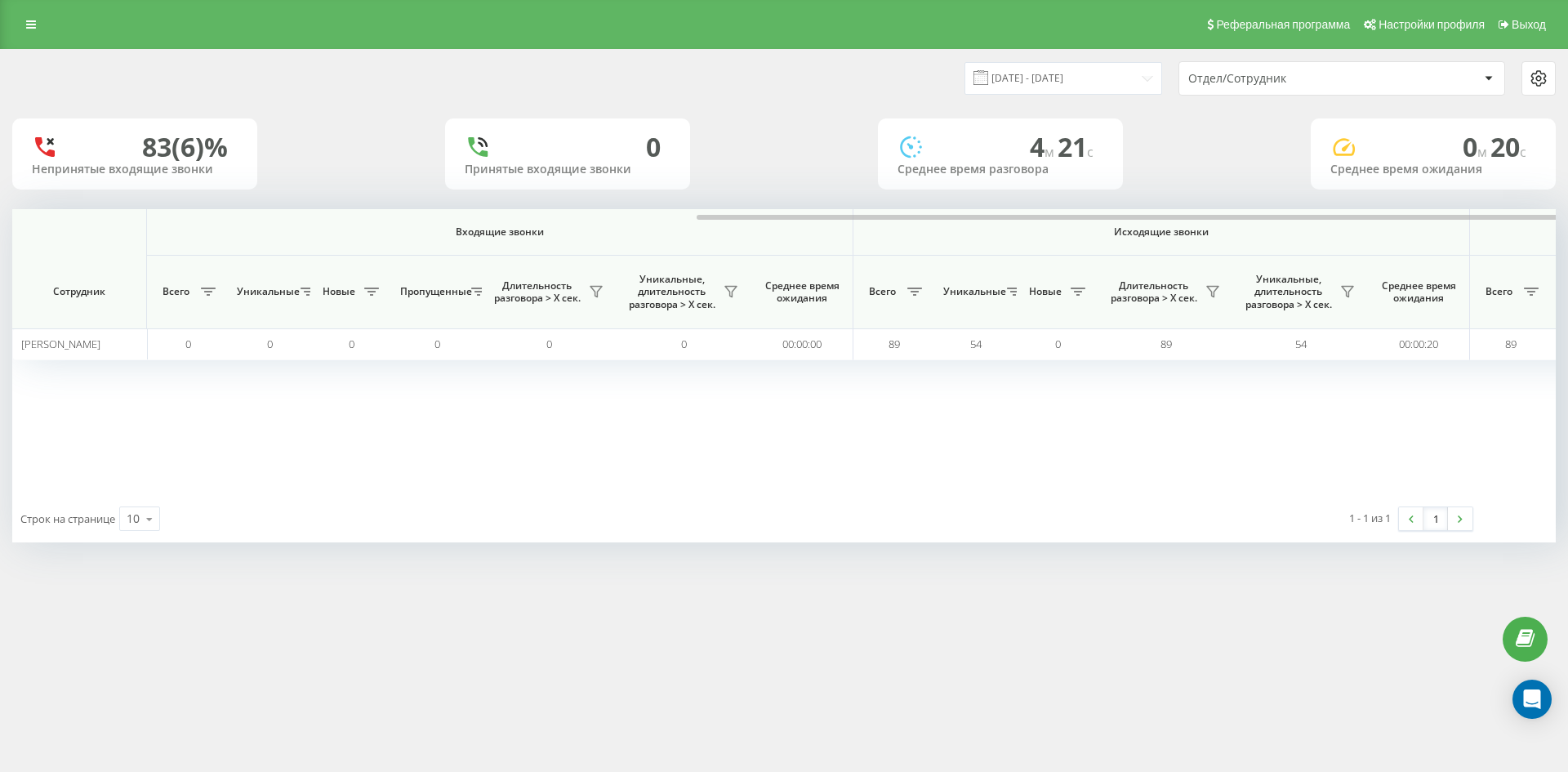
scroll to position [0, 490]
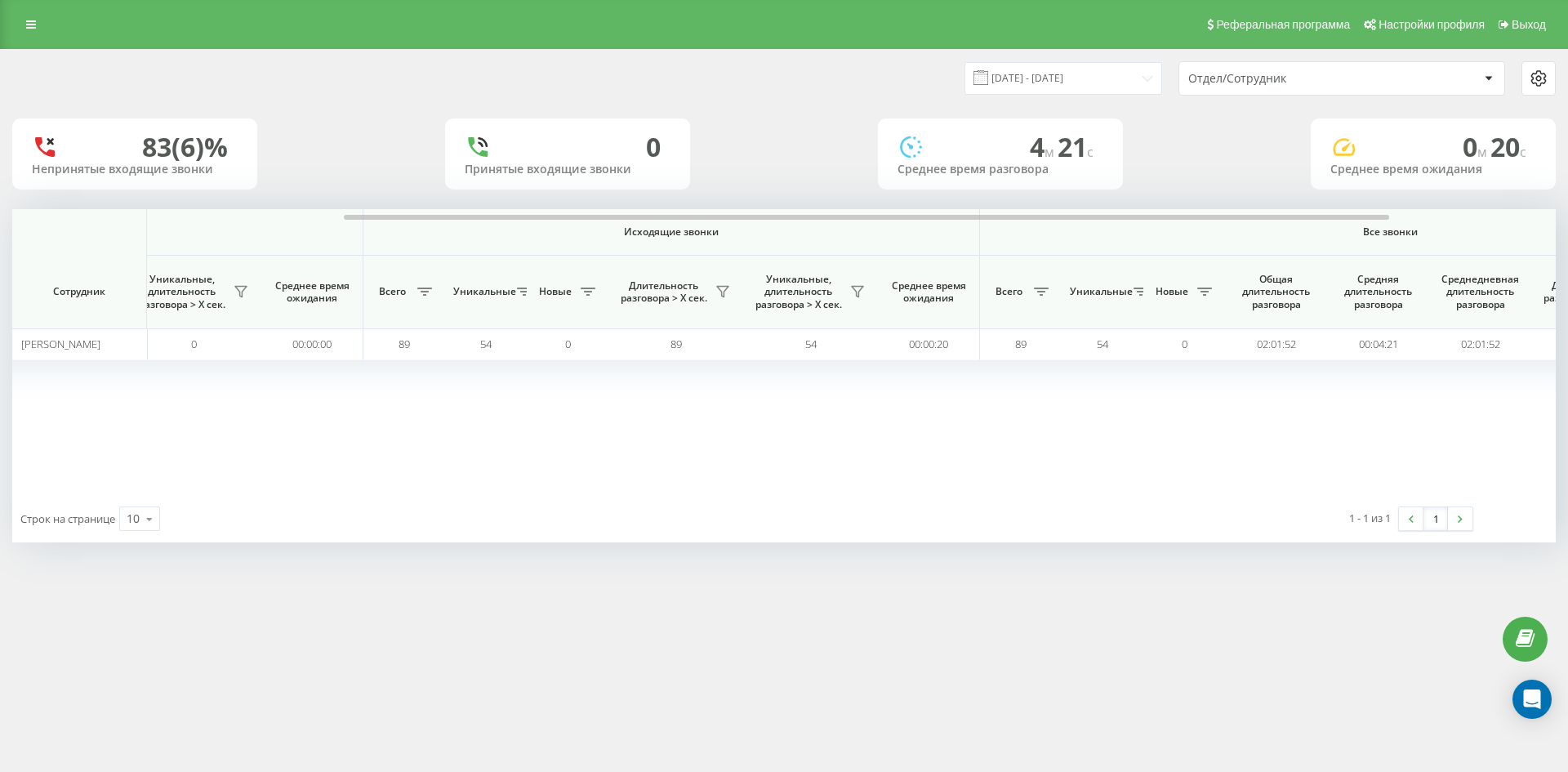
click at [1343, 77] on div "Отдел/Сотрудник" at bounding box center [1286, 78] width 195 height 14
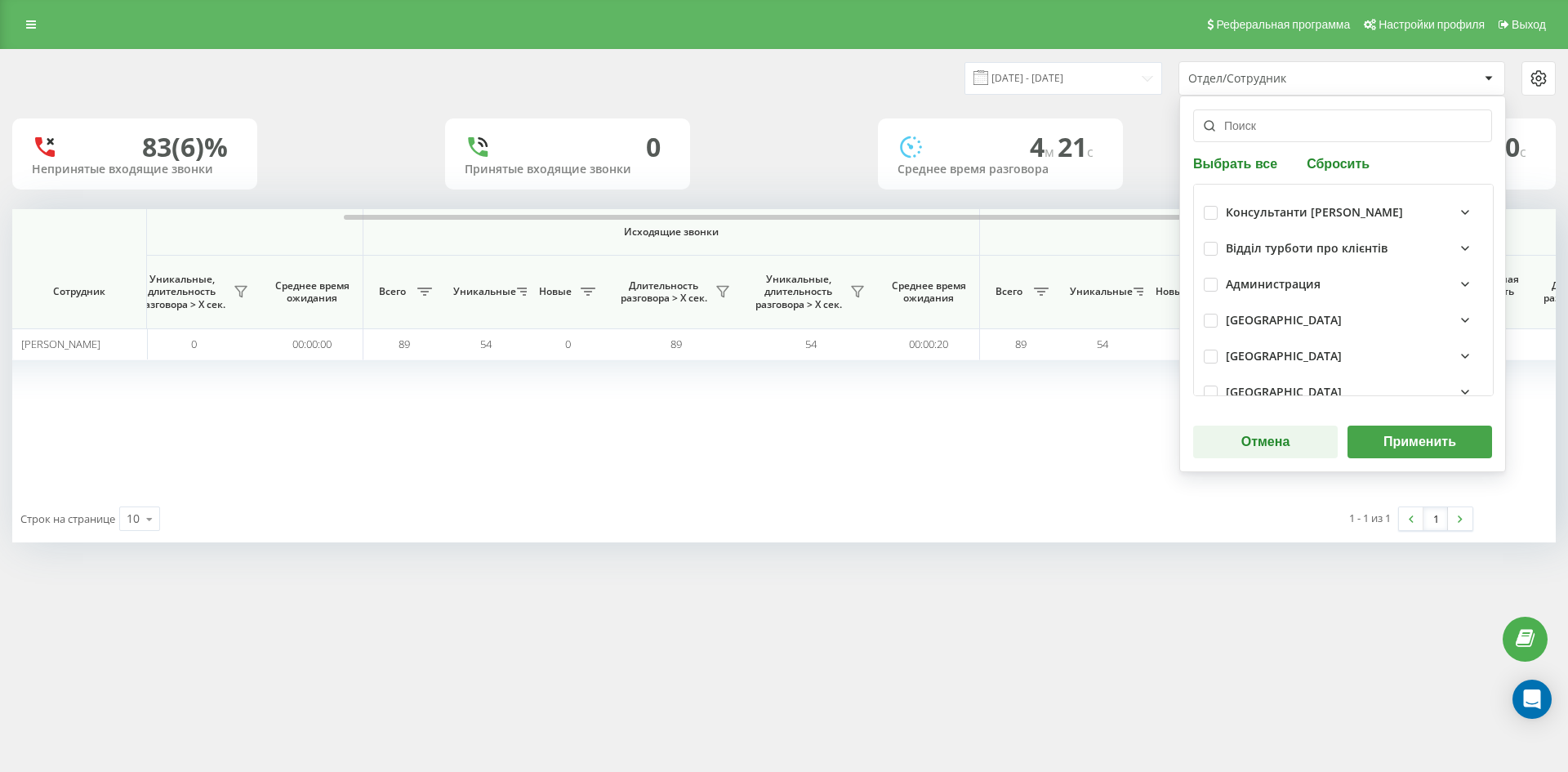
click at [1339, 163] on button "Сбросить" at bounding box center [1338, 163] width 73 height 15
click at [1325, 131] on input "text" at bounding box center [1342, 125] width 299 height 33
paste input "глинянська"
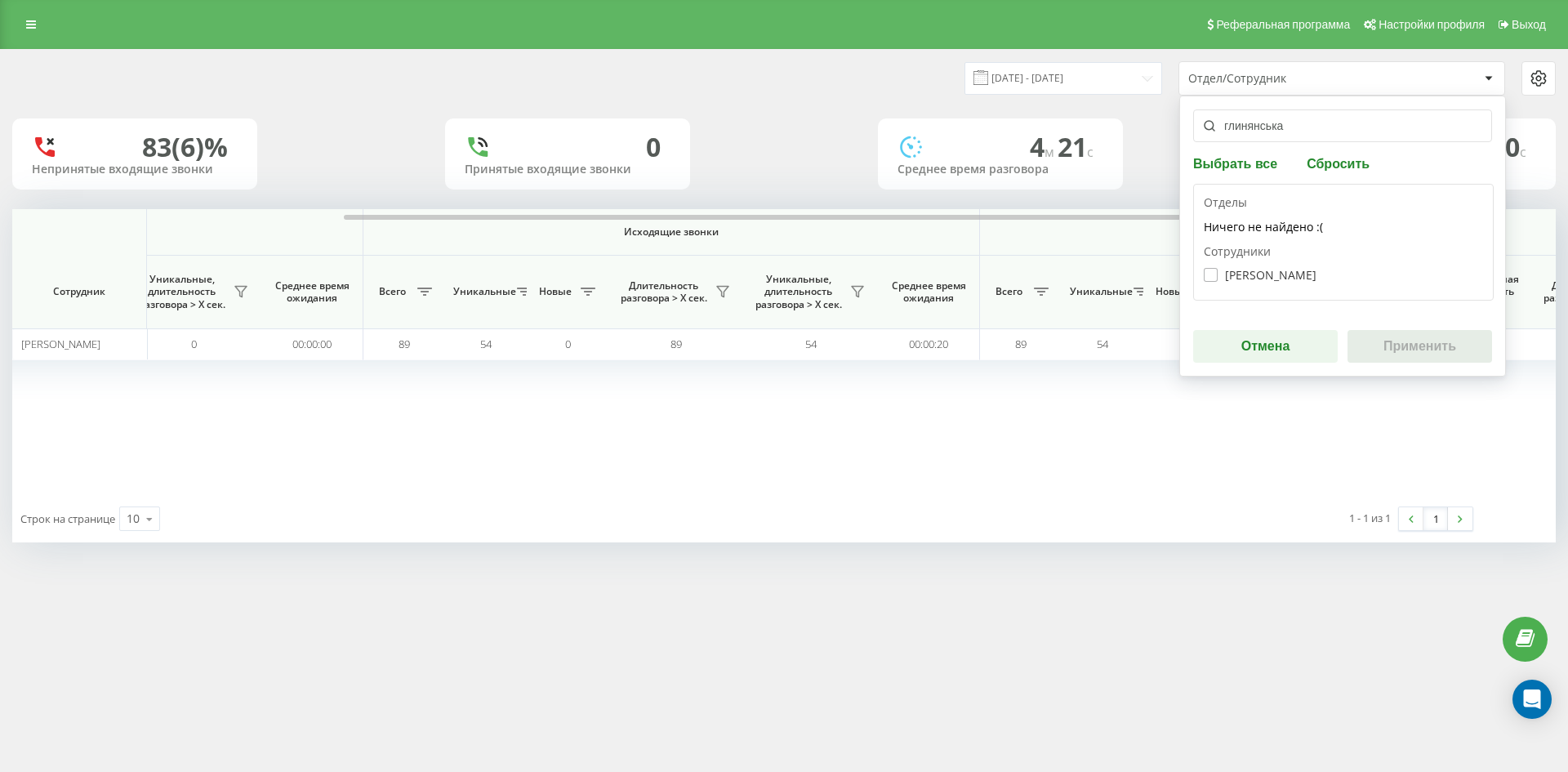
type input "глинянська"
click at [1311, 273] on label "Глинянська Ольга Ярославівна" at bounding box center [1260, 275] width 113 height 14
checkbox input "true"
click at [1435, 344] on button "Применить" at bounding box center [1419, 346] width 144 height 33
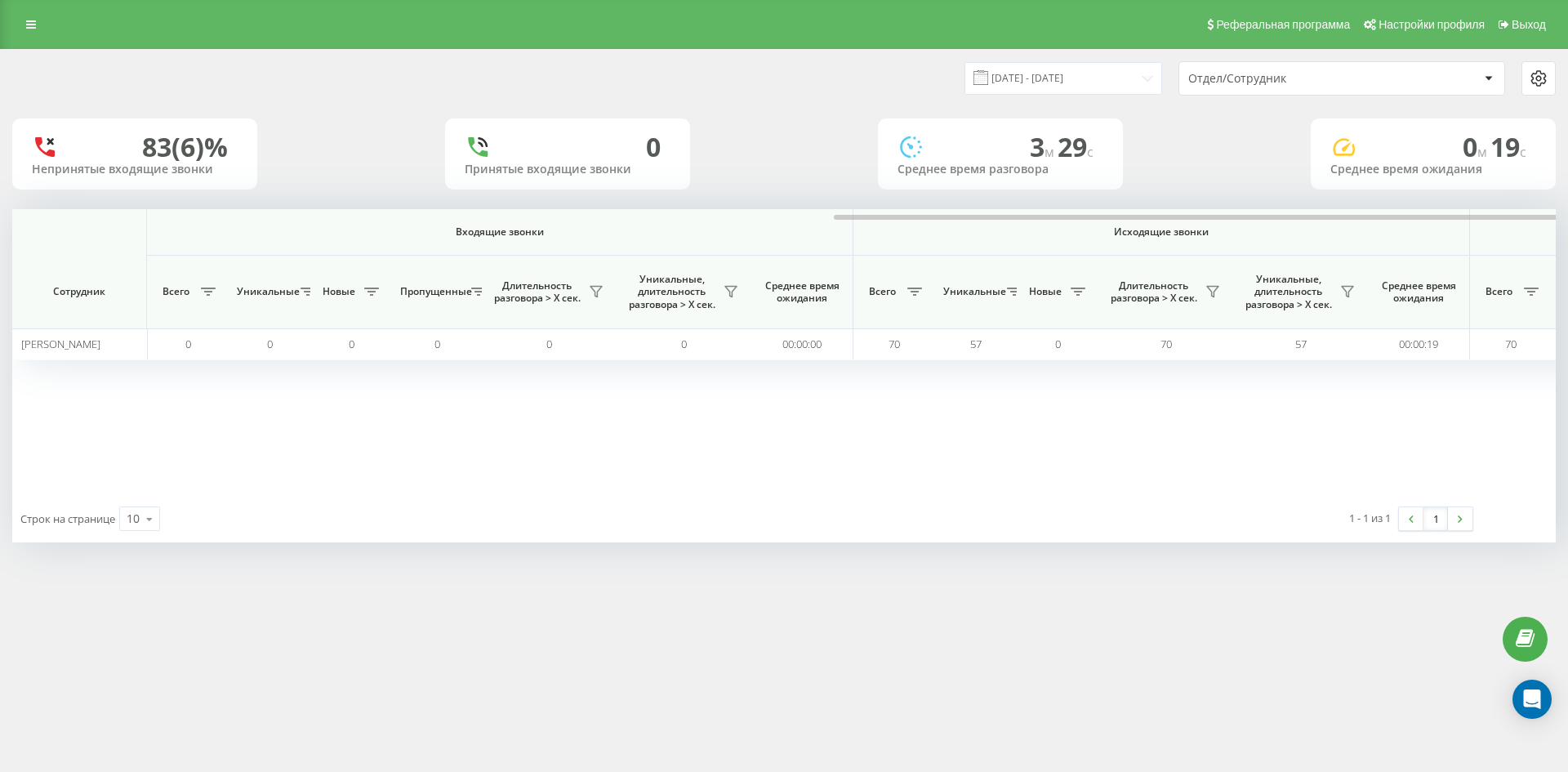
scroll to position [0, 572]
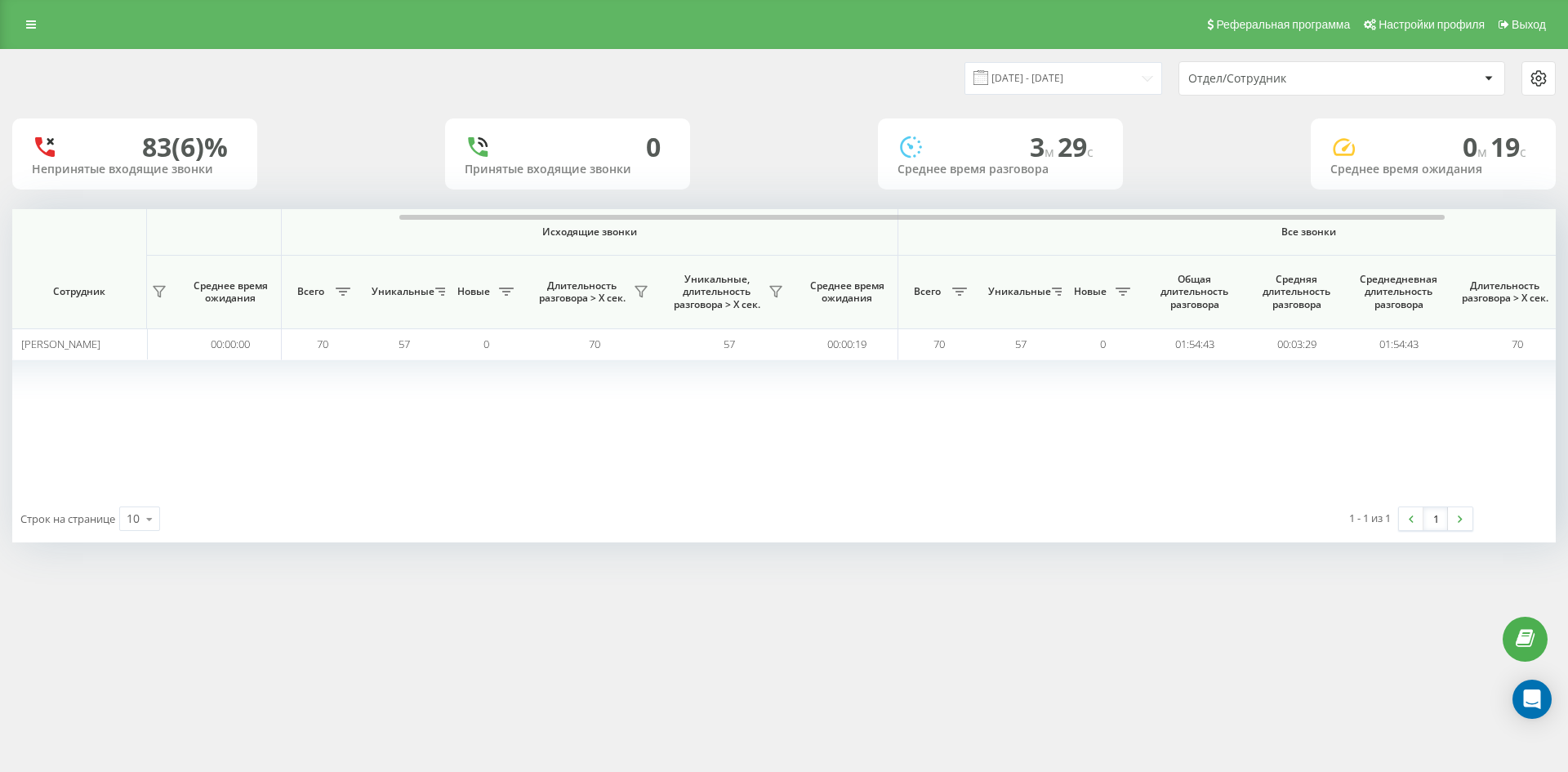
click at [1322, 78] on div "Отдел/Сотрудник" at bounding box center [1286, 78] width 195 height 14
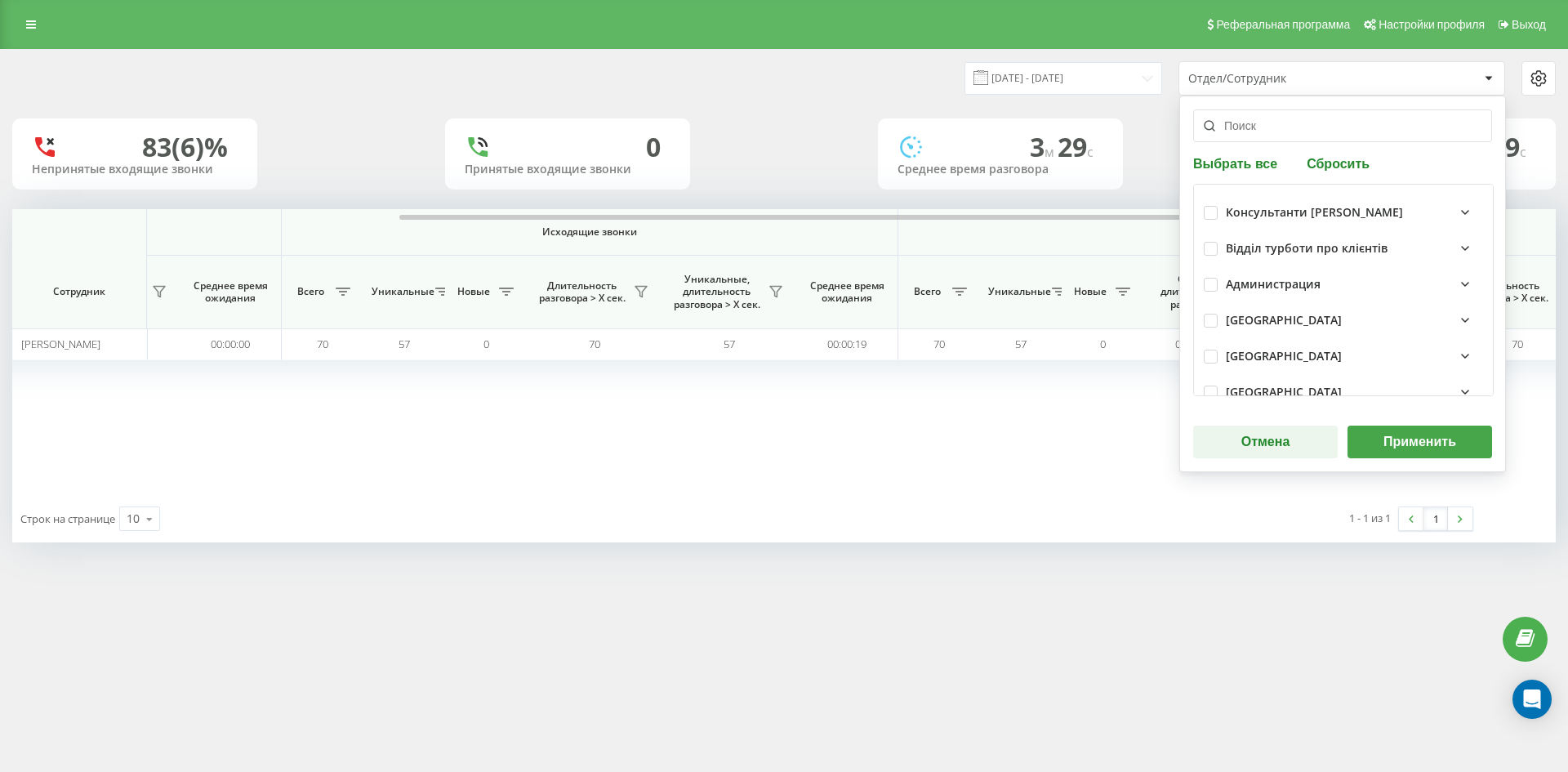
click at [1340, 164] on button "Сбросить" at bounding box center [1338, 163] width 73 height 15
click at [1312, 129] on input "text" at bounding box center [1342, 125] width 299 height 33
paste input "озаринська [PERSON_NAME]"
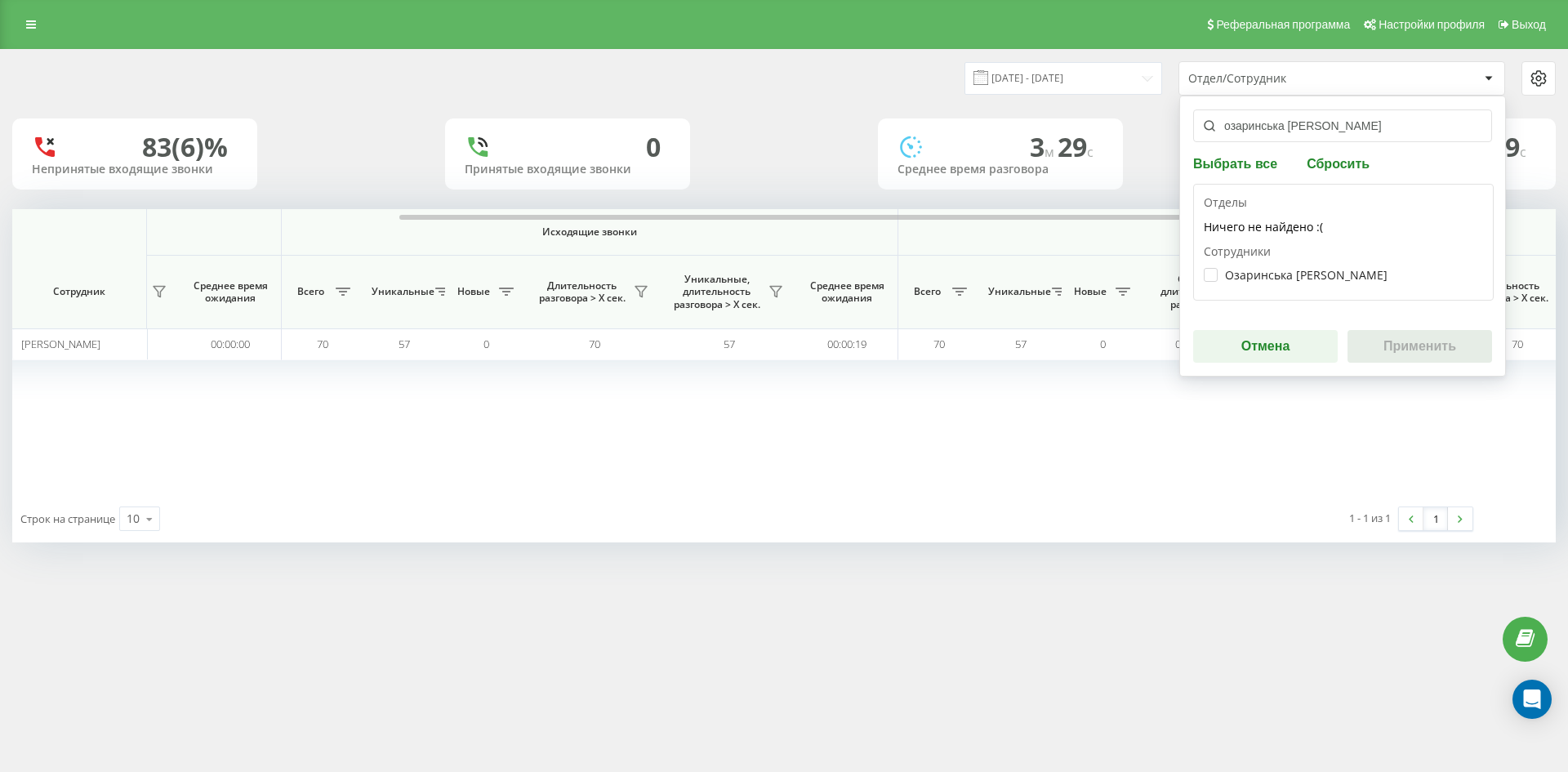
type input "озаринська [PERSON_NAME]"
click at [1293, 282] on div "Озаринська Анастасія Станіславівна" at bounding box center [1343, 276] width 279 height 31
drag, startPoint x: 1266, startPoint y: 272, endPoint x: 1330, endPoint y: 307, distance: 72.9
click at [1267, 272] on label "Озаринська Анастасія Станіславівна" at bounding box center [1296, 275] width 184 height 14
checkbox input "true"
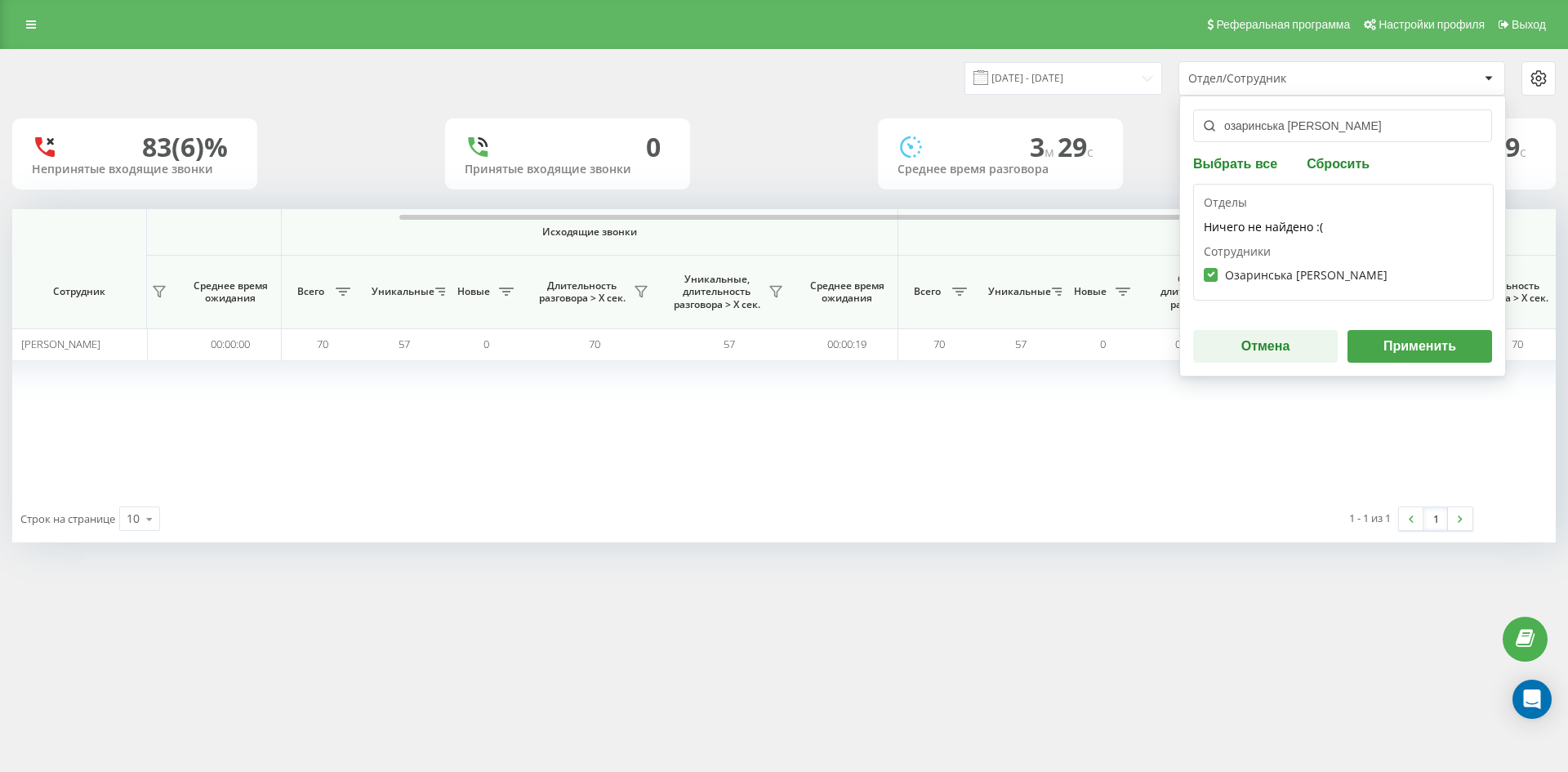
click at [1424, 347] on button "Применить" at bounding box center [1419, 346] width 144 height 33
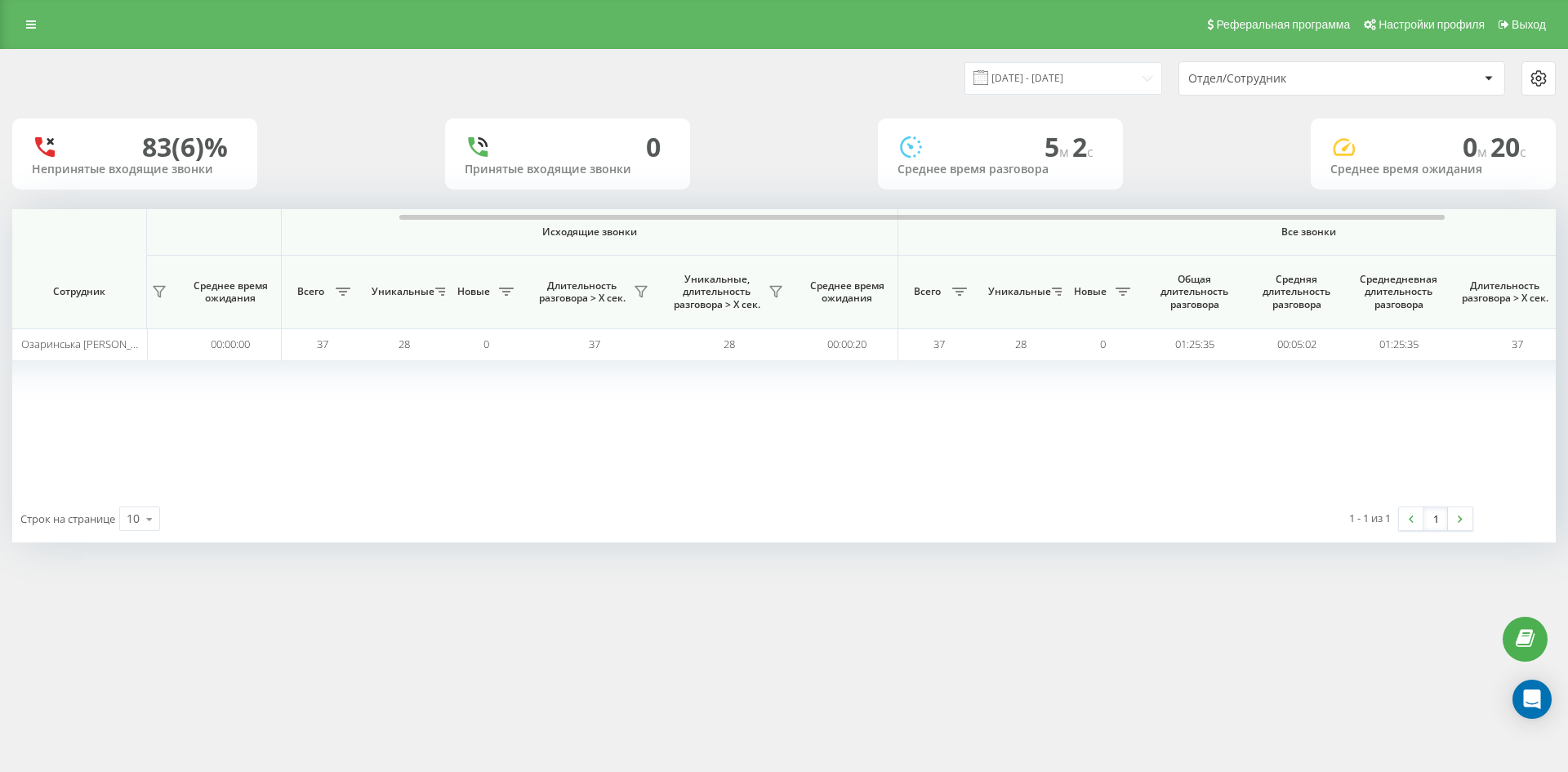
click at [1323, 83] on div "Отдел/Сотрудник" at bounding box center [1286, 78] width 195 height 14
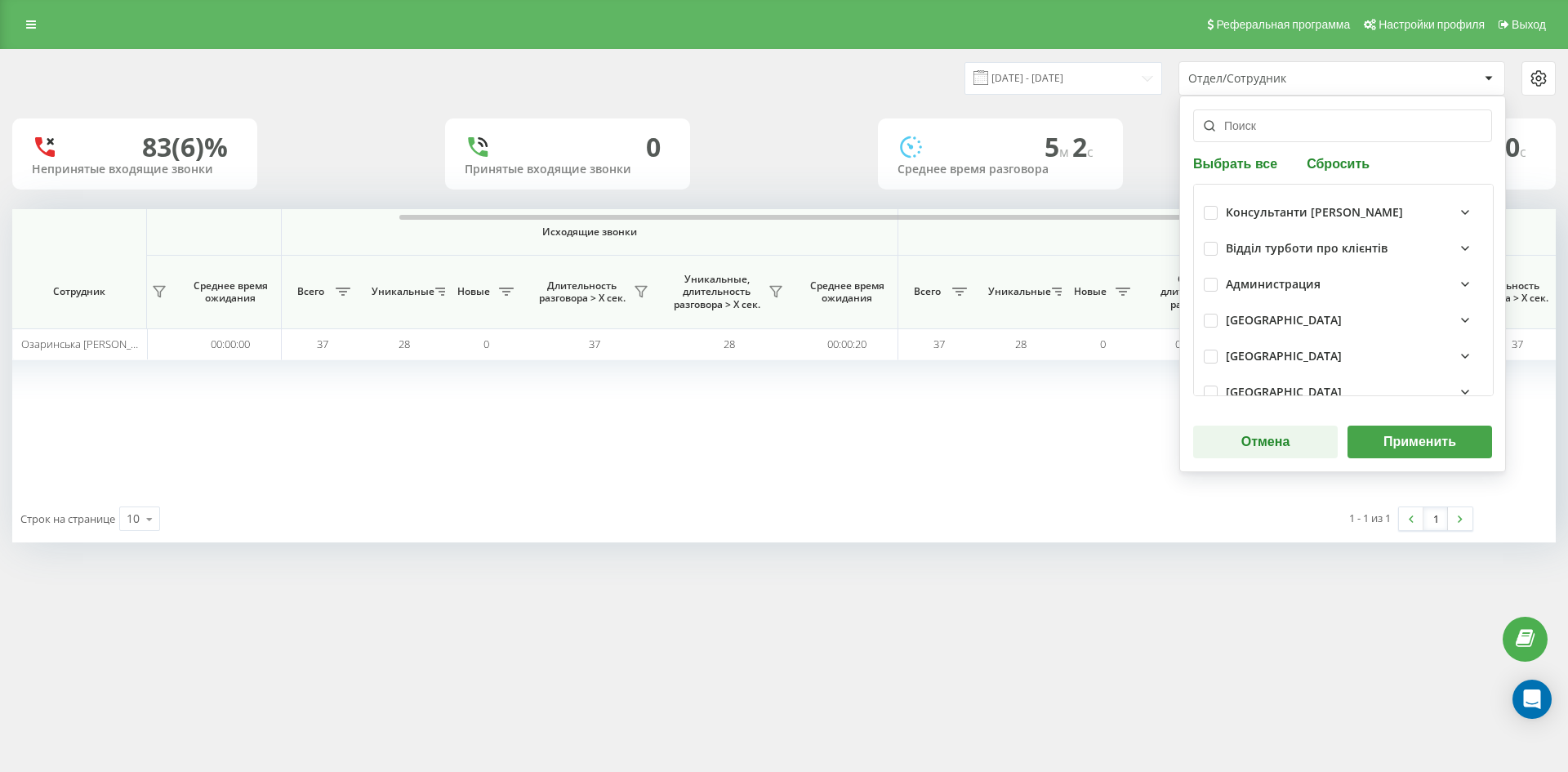
click at [1329, 165] on button "Сбросить" at bounding box center [1338, 163] width 73 height 15
click at [1315, 131] on input "text" at bounding box center [1342, 125] width 299 height 33
paste input "[PERSON_NAME]"
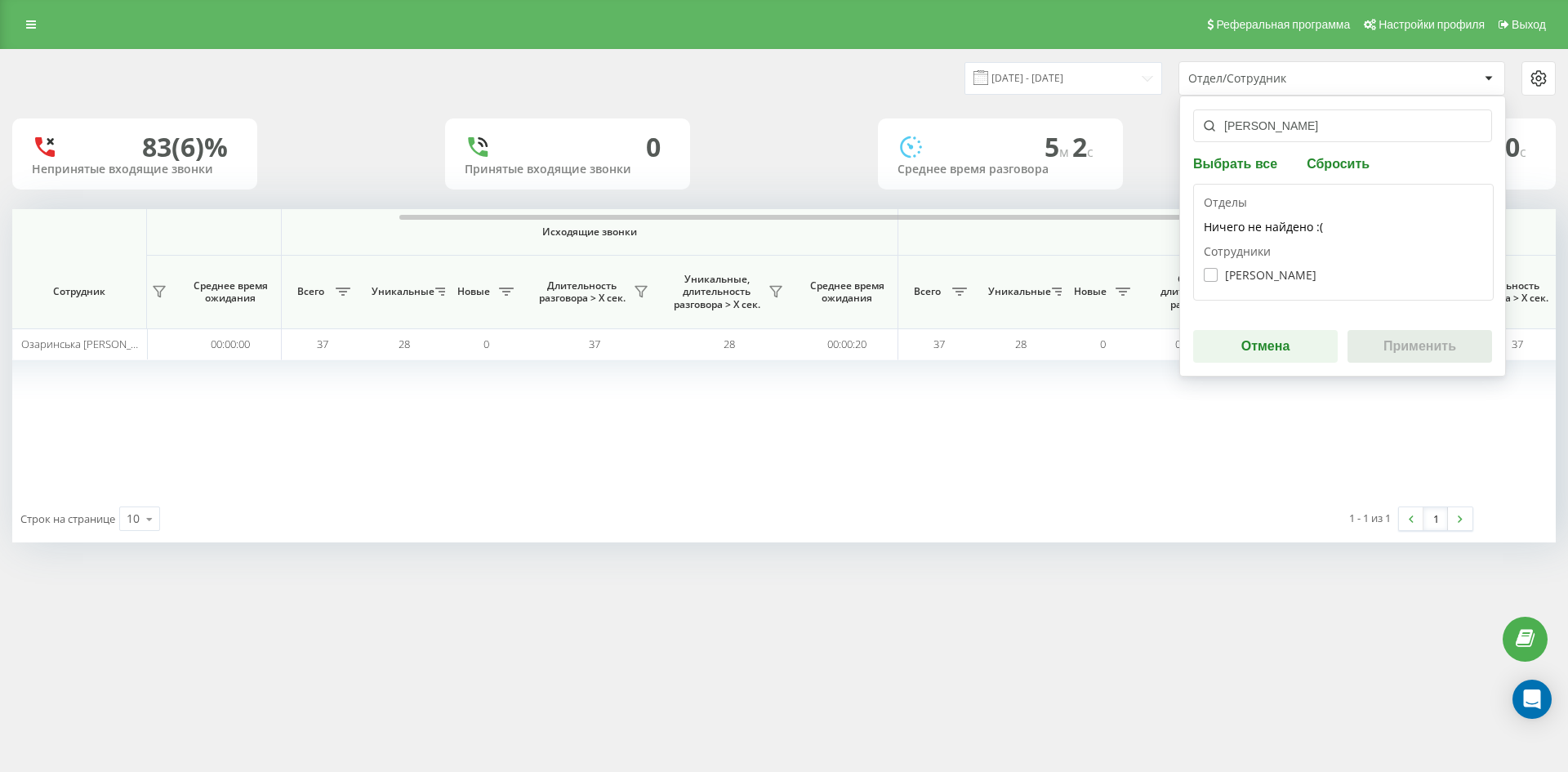
type input "[PERSON_NAME]"
click at [1291, 277] on label "Рященко Ксенія Сергіївна" at bounding box center [1260, 275] width 113 height 14
checkbox input "true"
click at [1427, 341] on button "Применить" at bounding box center [1419, 346] width 144 height 33
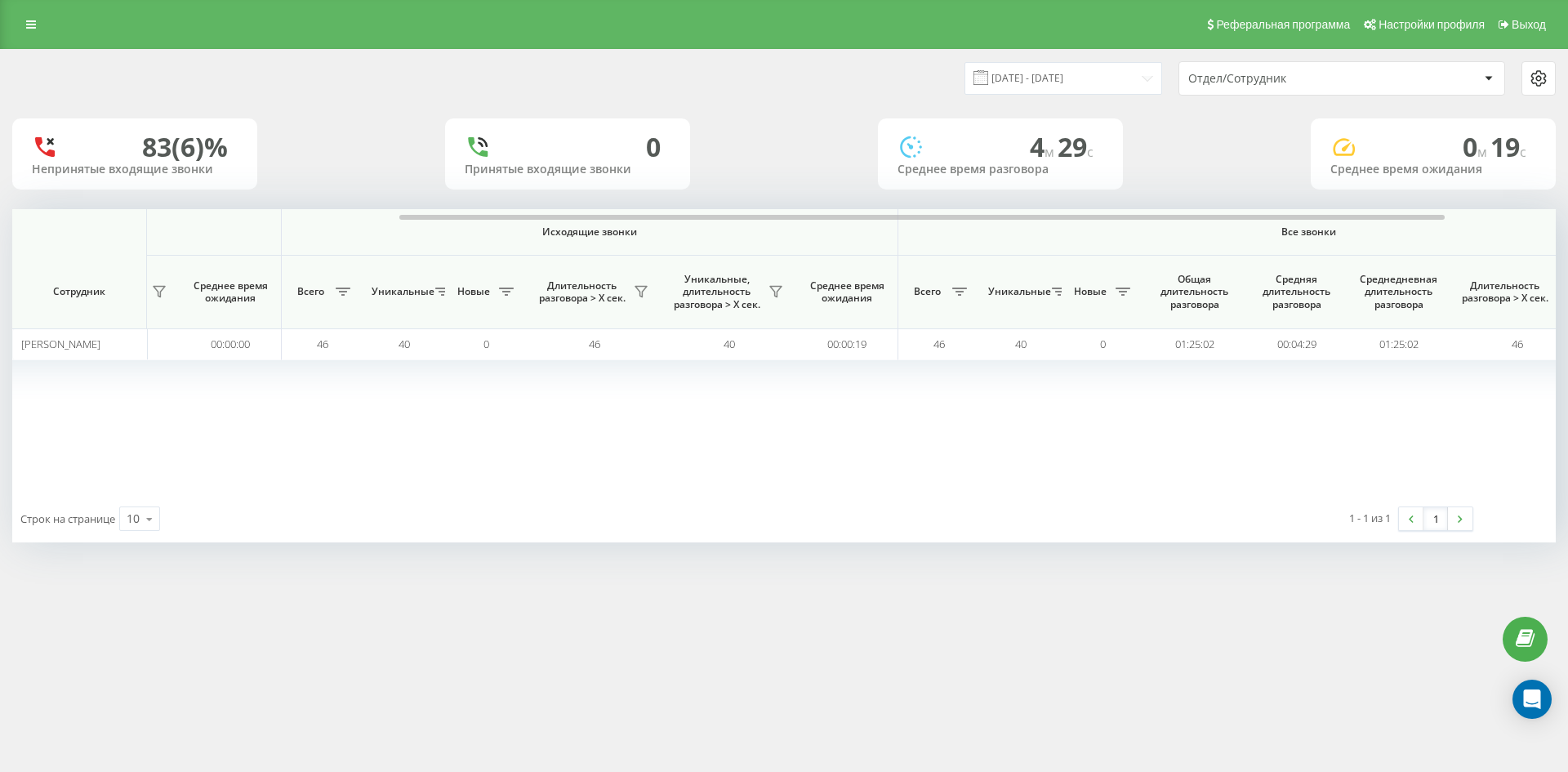
click at [1320, 82] on div "Отдел/Сотрудник" at bounding box center [1286, 78] width 195 height 14
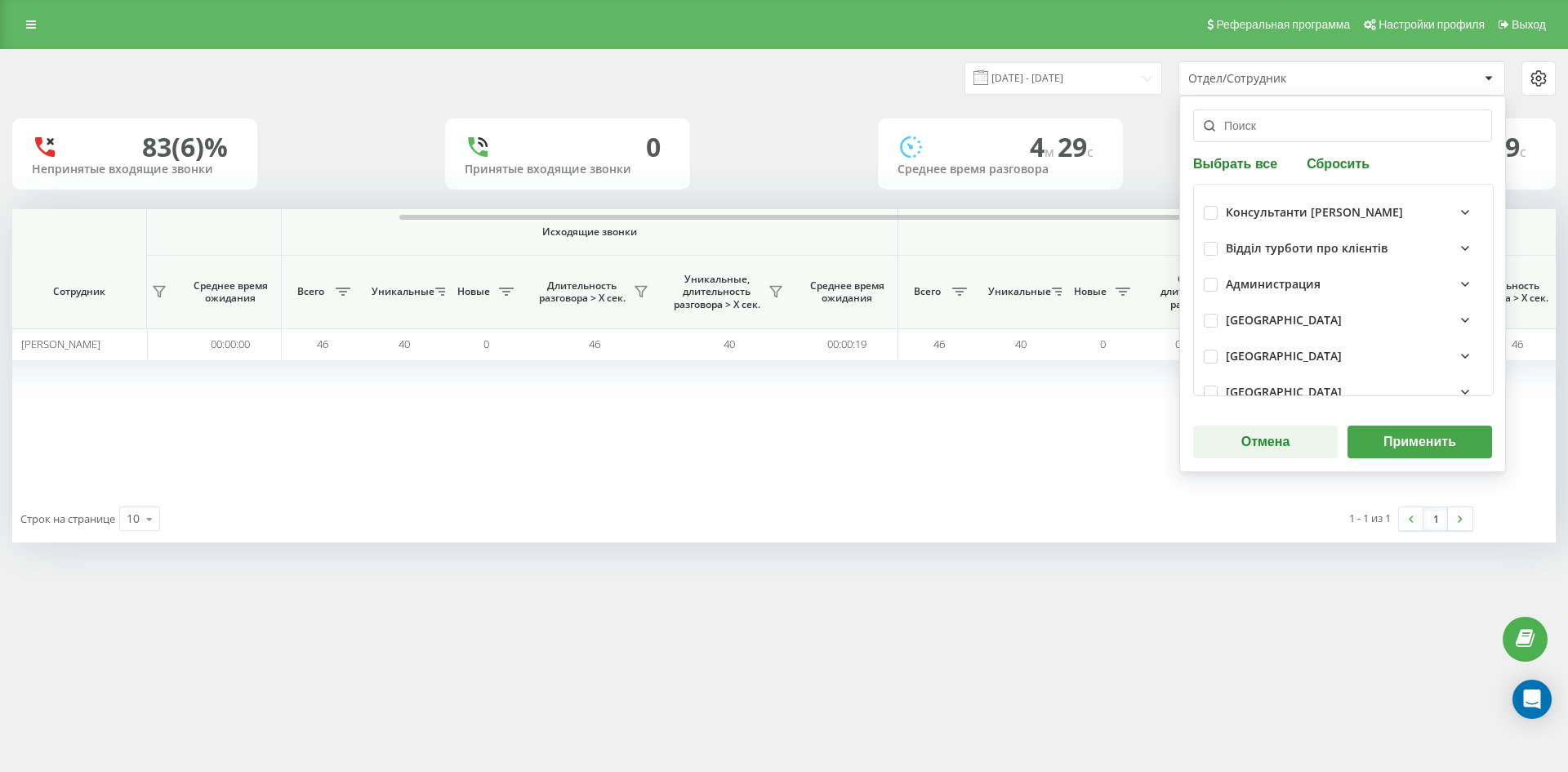
click at [1328, 161] on button "Сбросить" at bounding box center [1338, 163] width 73 height 15
click at [1312, 133] on input "text" at bounding box center [1342, 125] width 299 height 33
paste input "[PERSON_NAME]"
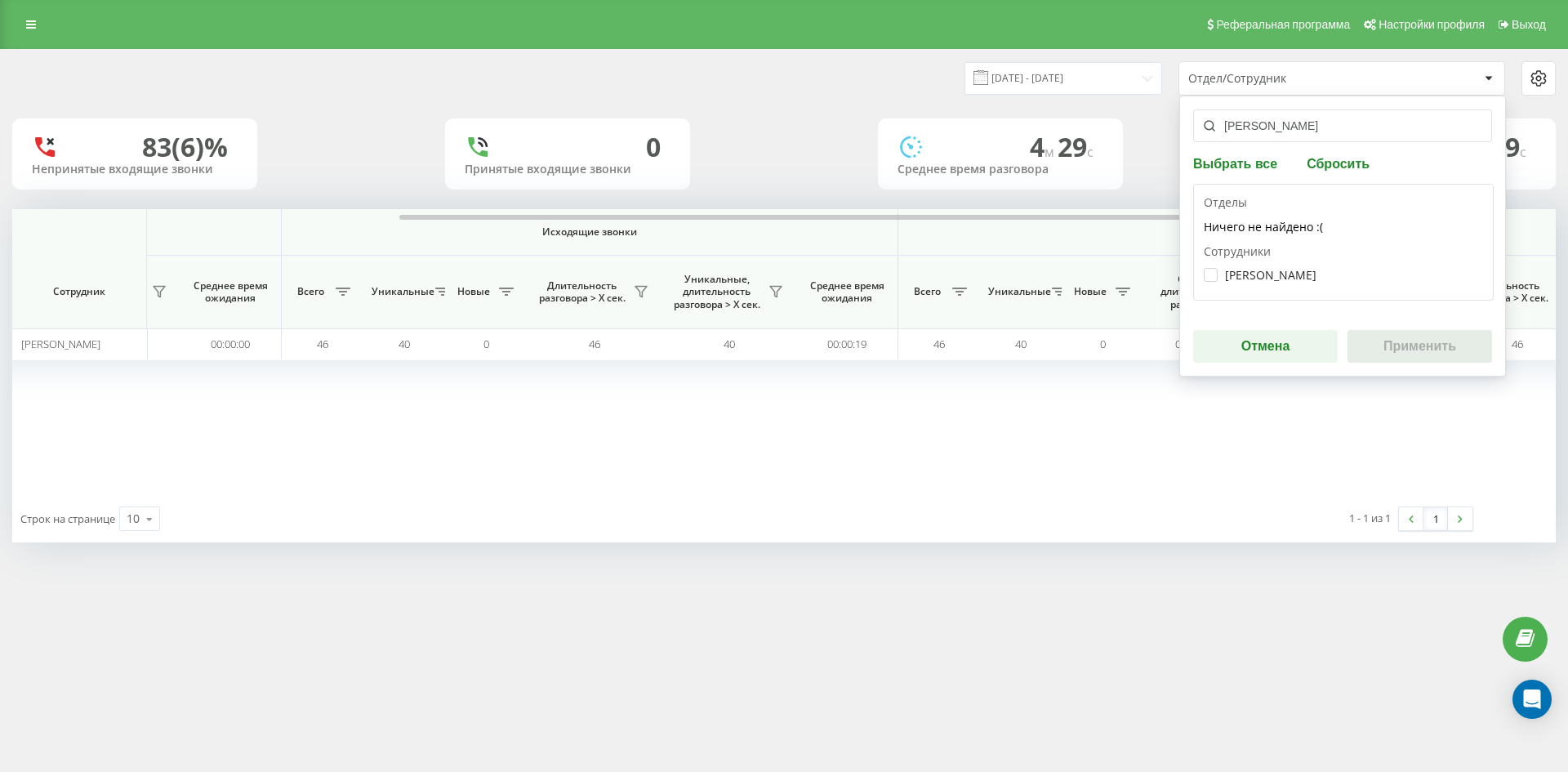
type input "[PERSON_NAME]"
click at [1286, 267] on div "Собко Ростислав Олексійович" at bounding box center [1343, 276] width 279 height 31
click at [1287, 270] on label "Собко Ростислав Олексійович" at bounding box center [1260, 275] width 113 height 14
checkbox input "true"
click at [1399, 336] on button "Применить" at bounding box center [1419, 346] width 144 height 33
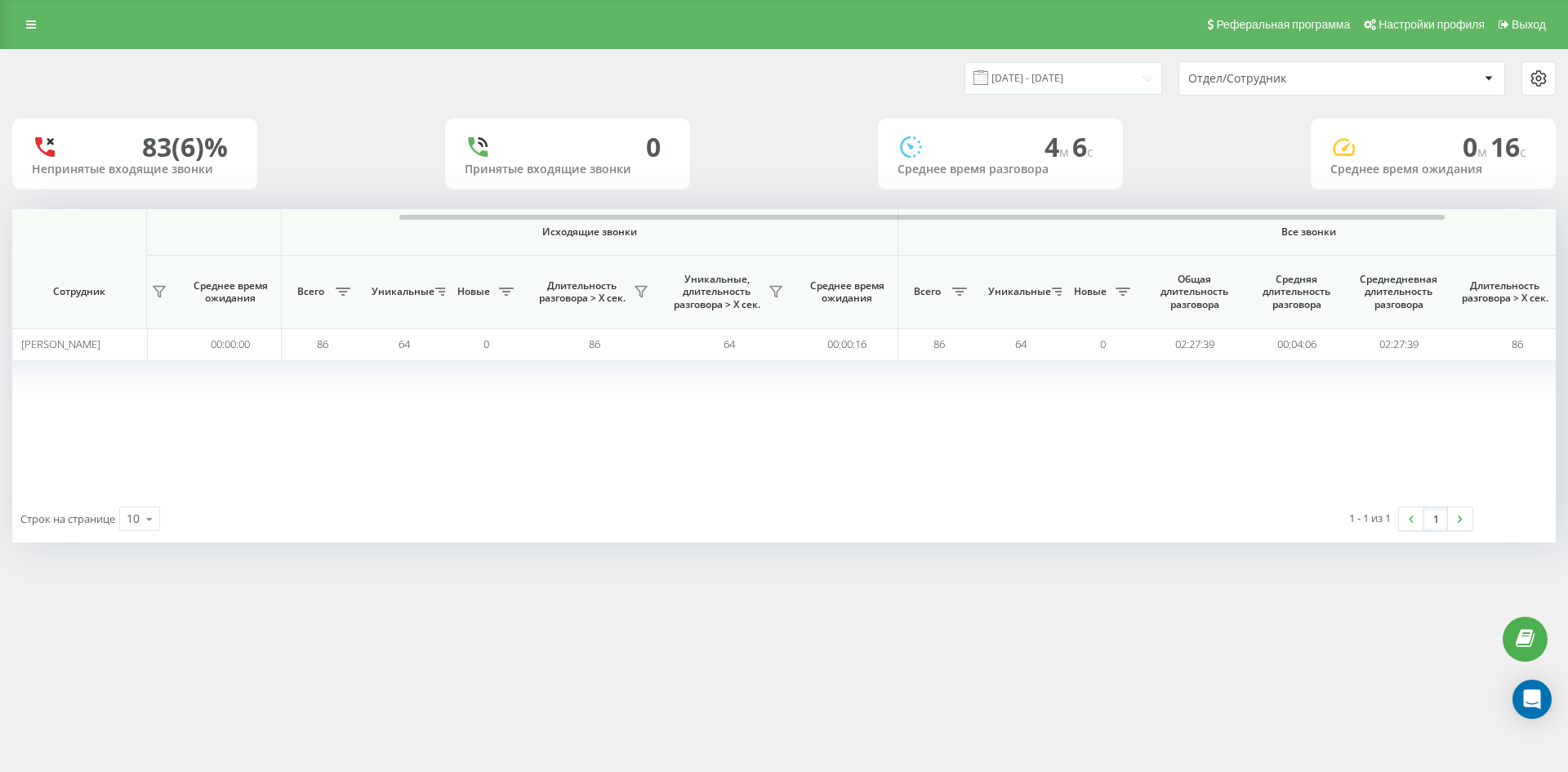
drag, startPoint x: 1318, startPoint y: 75, endPoint x: 1318, endPoint y: 88, distance: 13.0
click at [1318, 76] on div "Отдел/Сотрудник" at bounding box center [1286, 78] width 195 height 14
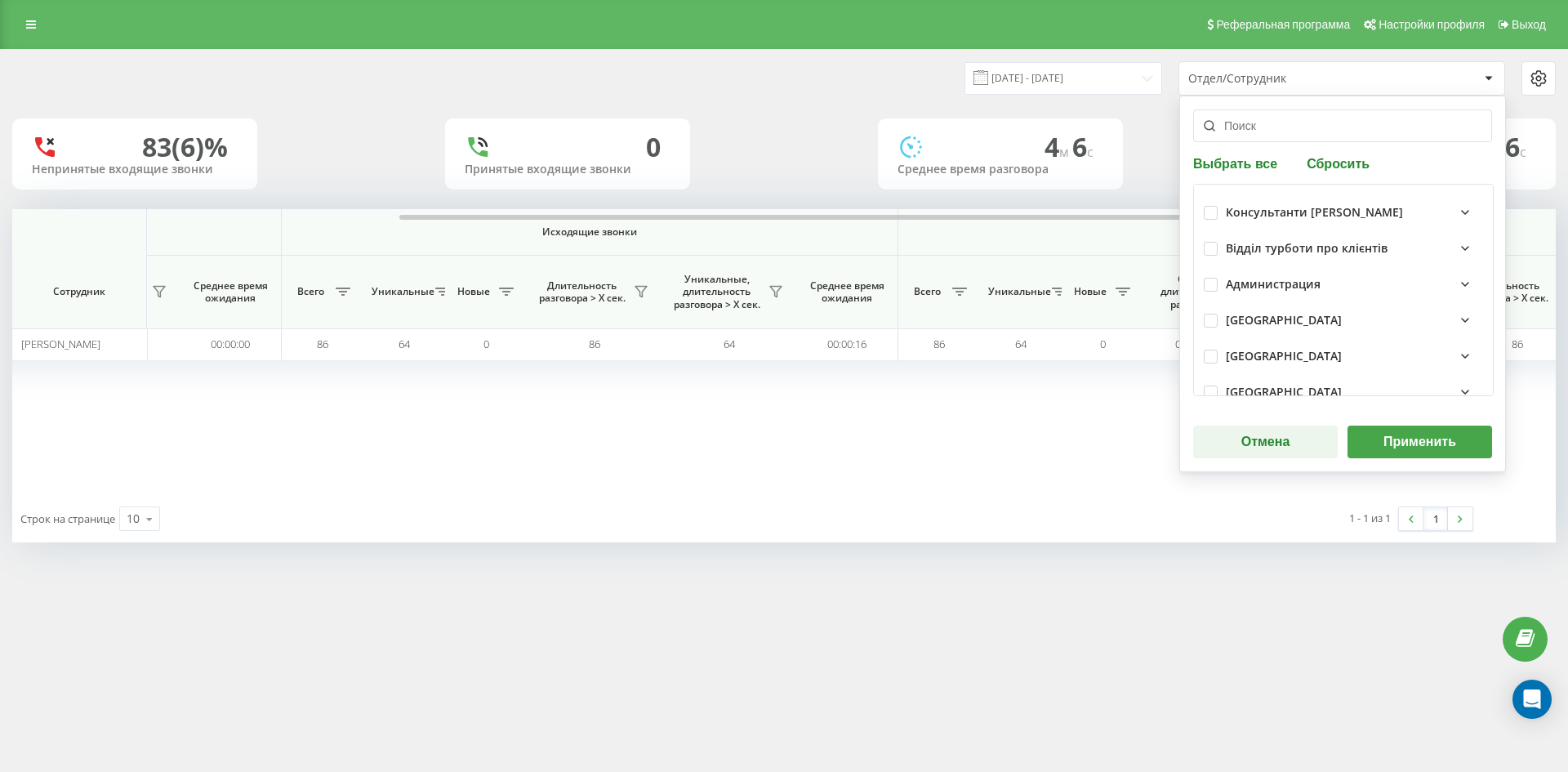
click at [1321, 165] on button "Сбросить" at bounding box center [1338, 163] width 73 height 15
click at [1296, 129] on input "text" at bounding box center [1342, 125] width 299 height 33
paste input "[PERSON_NAME]"
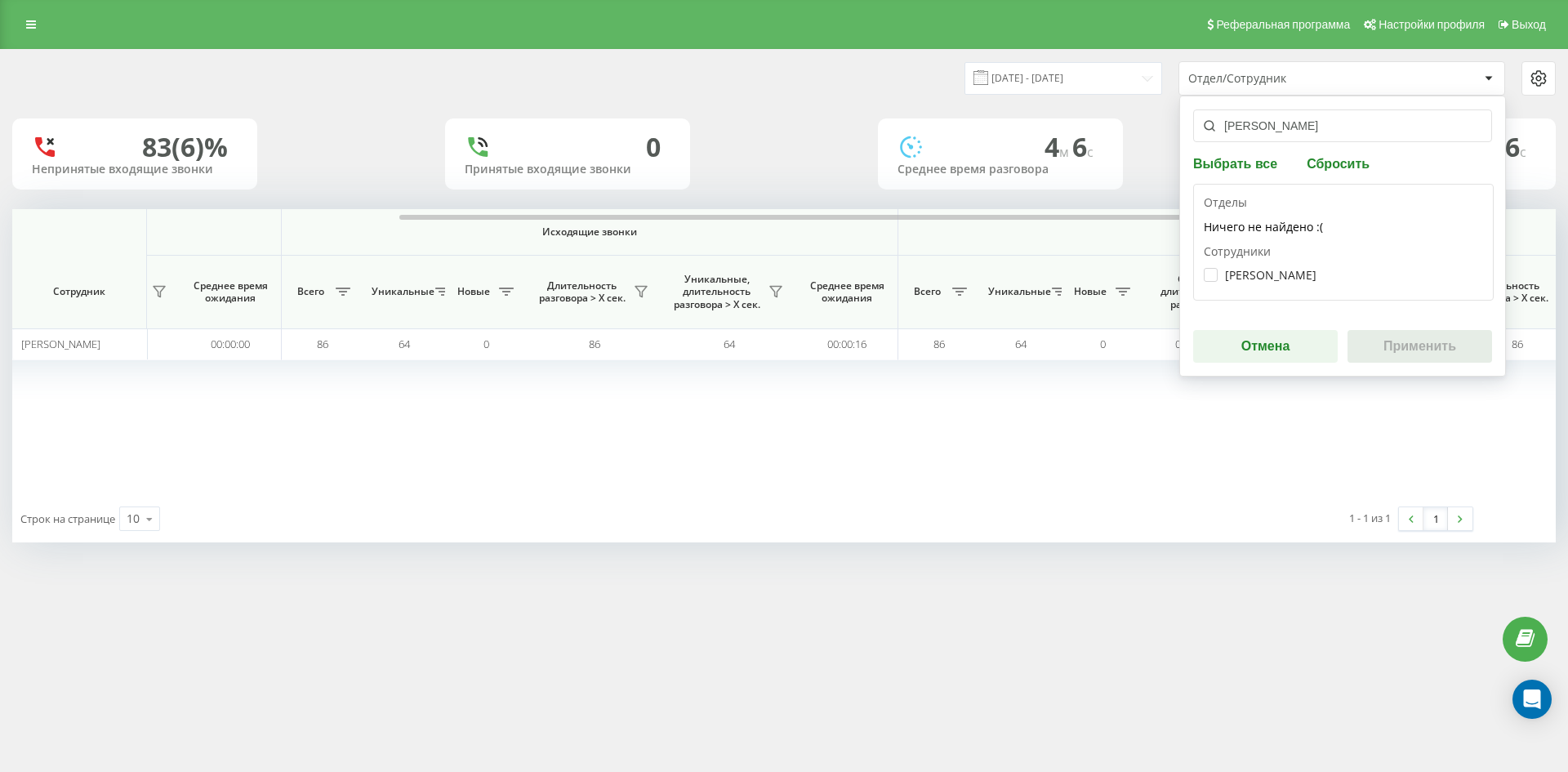
type input "[PERSON_NAME]"
click at [1262, 267] on div "Головань Святослав Сергійович" at bounding box center [1343, 276] width 279 height 31
click at [1263, 272] on label "Головань Святослав Сергійович" at bounding box center [1260, 275] width 113 height 14
checkbox input "true"
click at [1425, 343] on button "Применить" at bounding box center [1419, 346] width 144 height 33
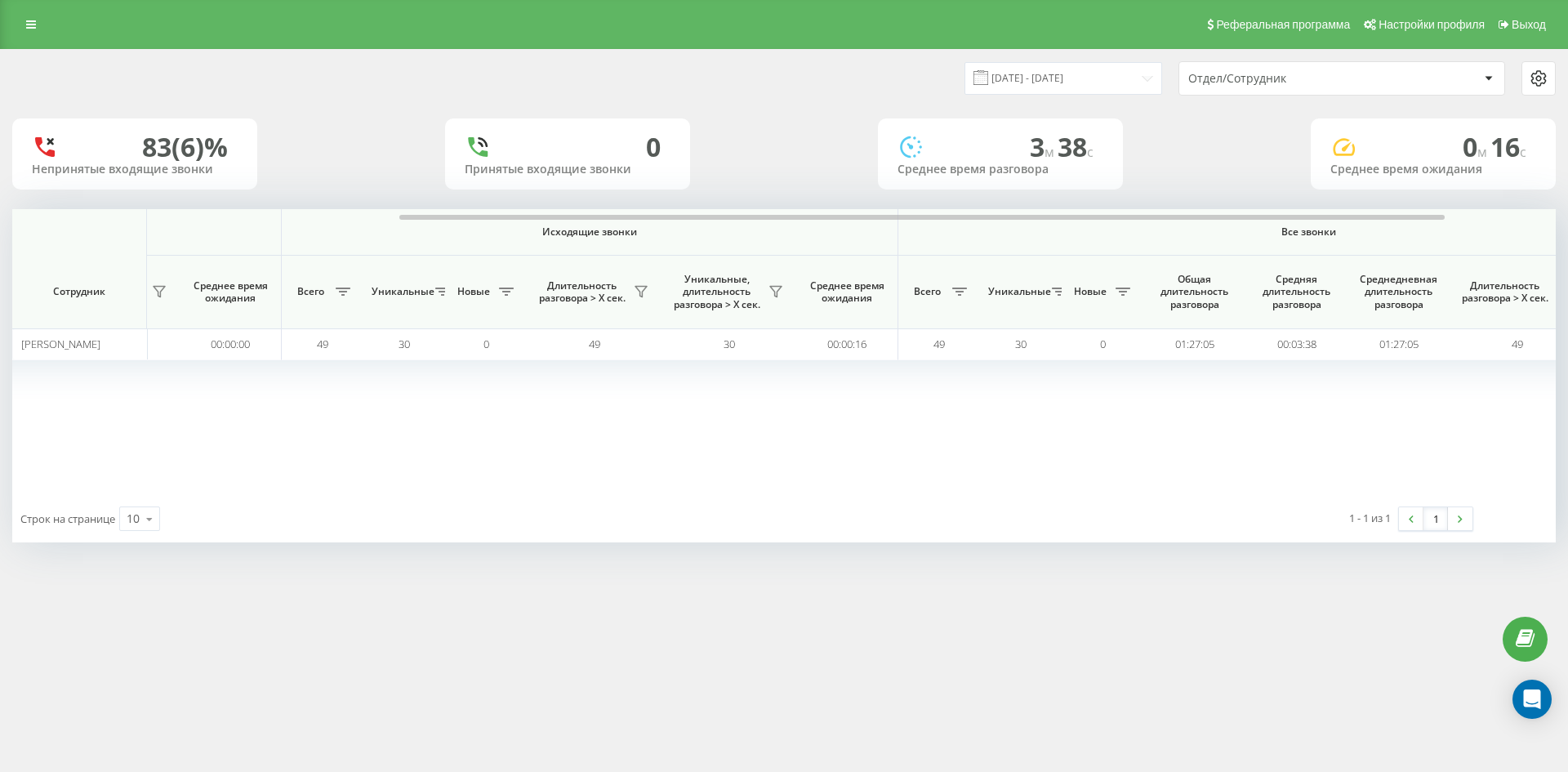
click at [1352, 80] on div "Отдел/Сотрудник" at bounding box center [1286, 78] width 195 height 14
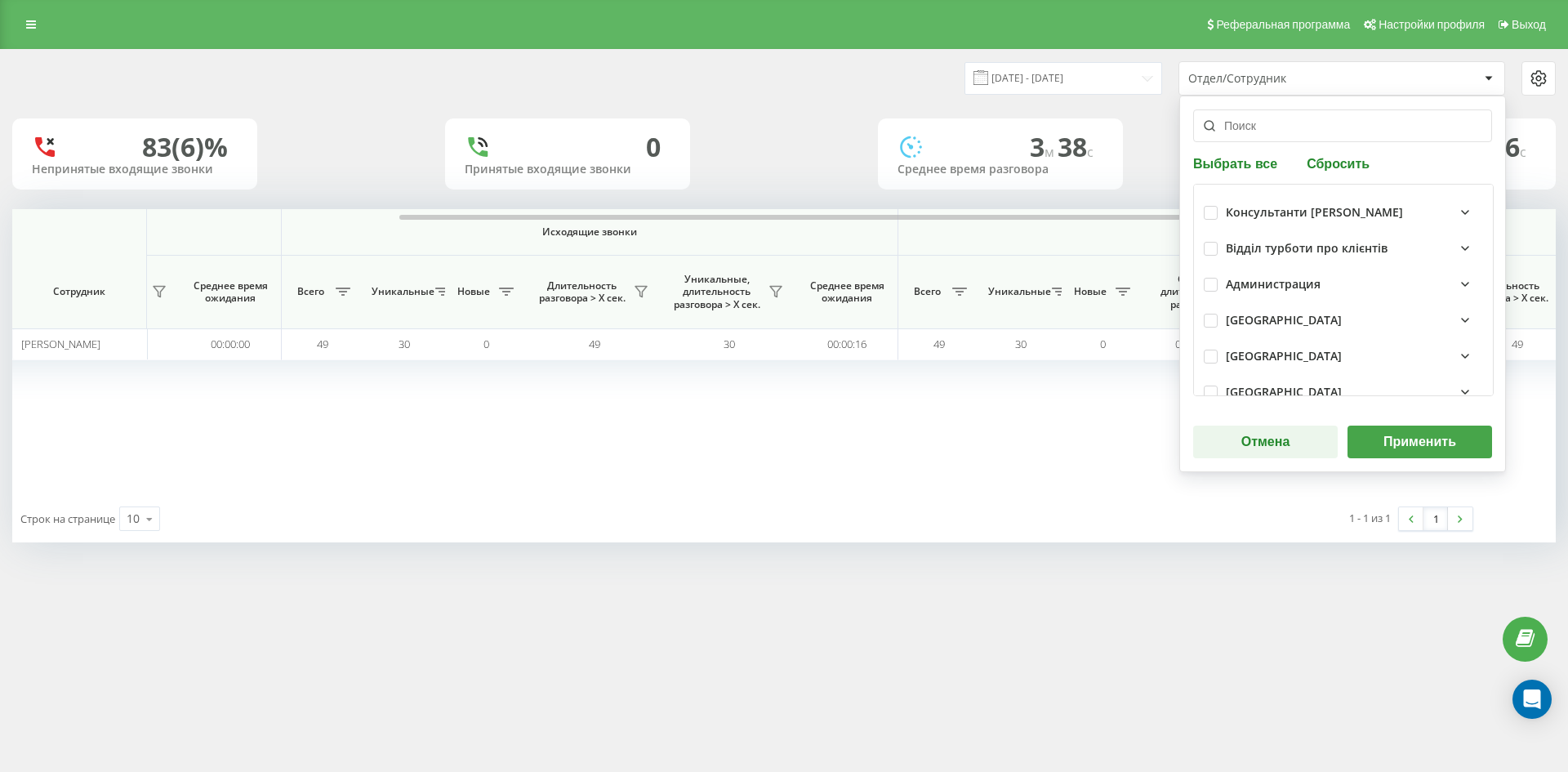
drag, startPoint x: 1339, startPoint y: 165, endPoint x: 1332, endPoint y: 154, distance: 13.0
click at [1339, 165] on button "Сбросить" at bounding box center [1338, 163] width 73 height 15
click at [1308, 129] on input "text" at bounding box center [1342, 125] width 299 height 33
paste input "[PERSON_NAME]"
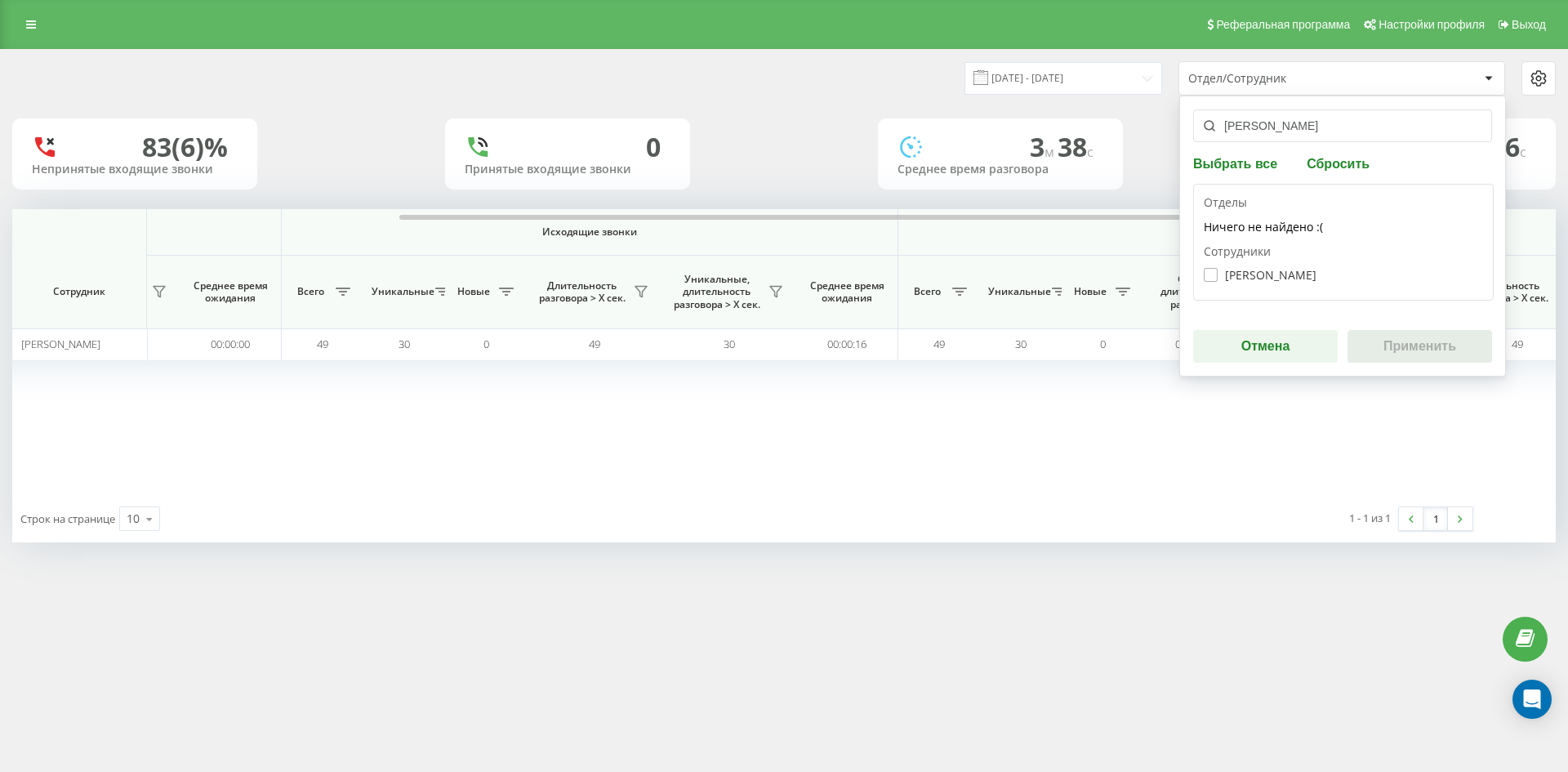
type input "[PERSON_NAME]"
click at [1274, 276] on label "Шиманський Євген Юрійович" at bounding box center [1260, 275] width 113 height 14
checkbox input "true"
click at [1427, 354] on button "Применить" at bounding box center [1419, 346] width 144 height 33
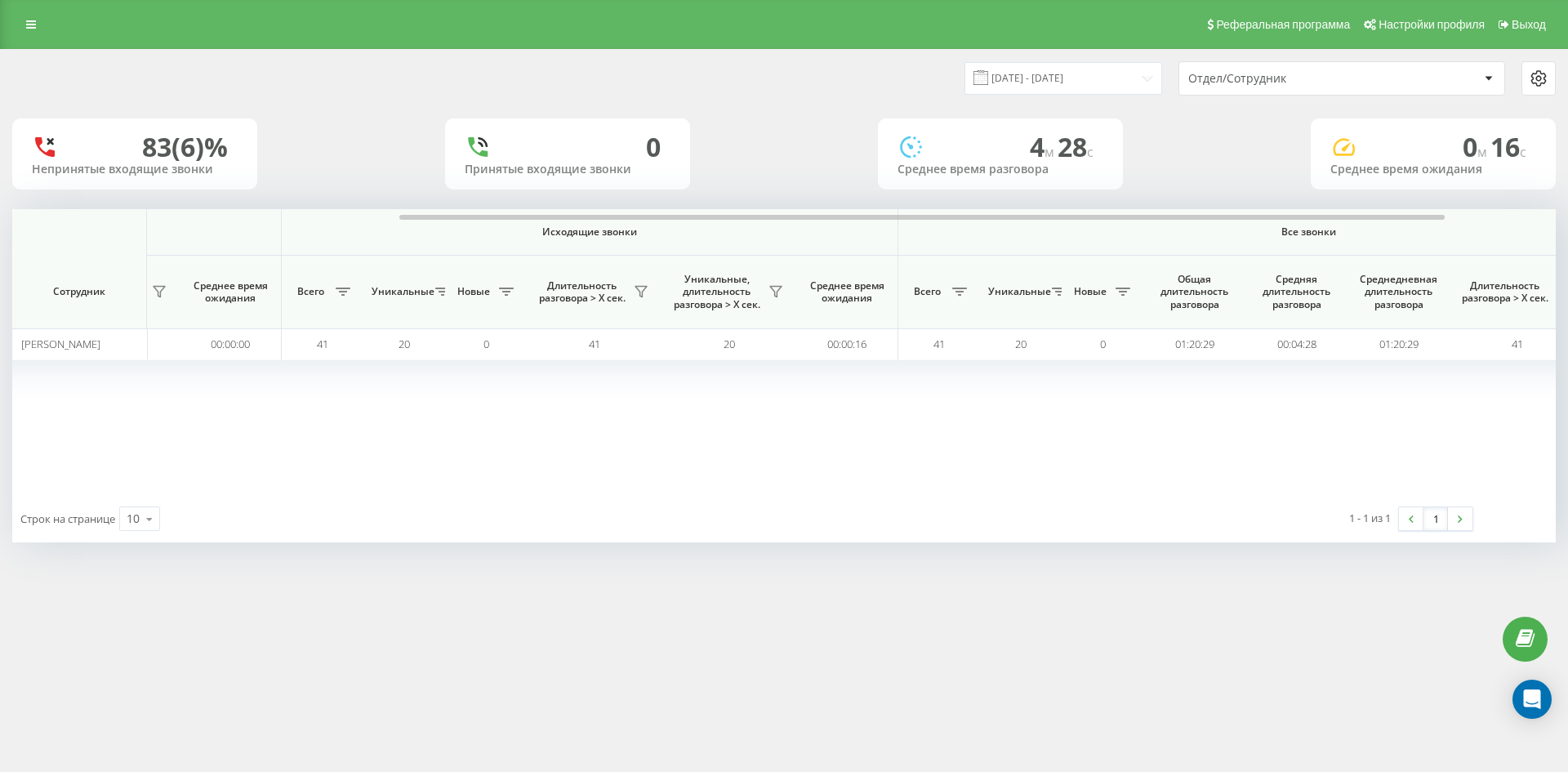
click at [1306, 81] on div "Отдел/Сотрудник" at bounding box center [1286, 78] width 195 height 14
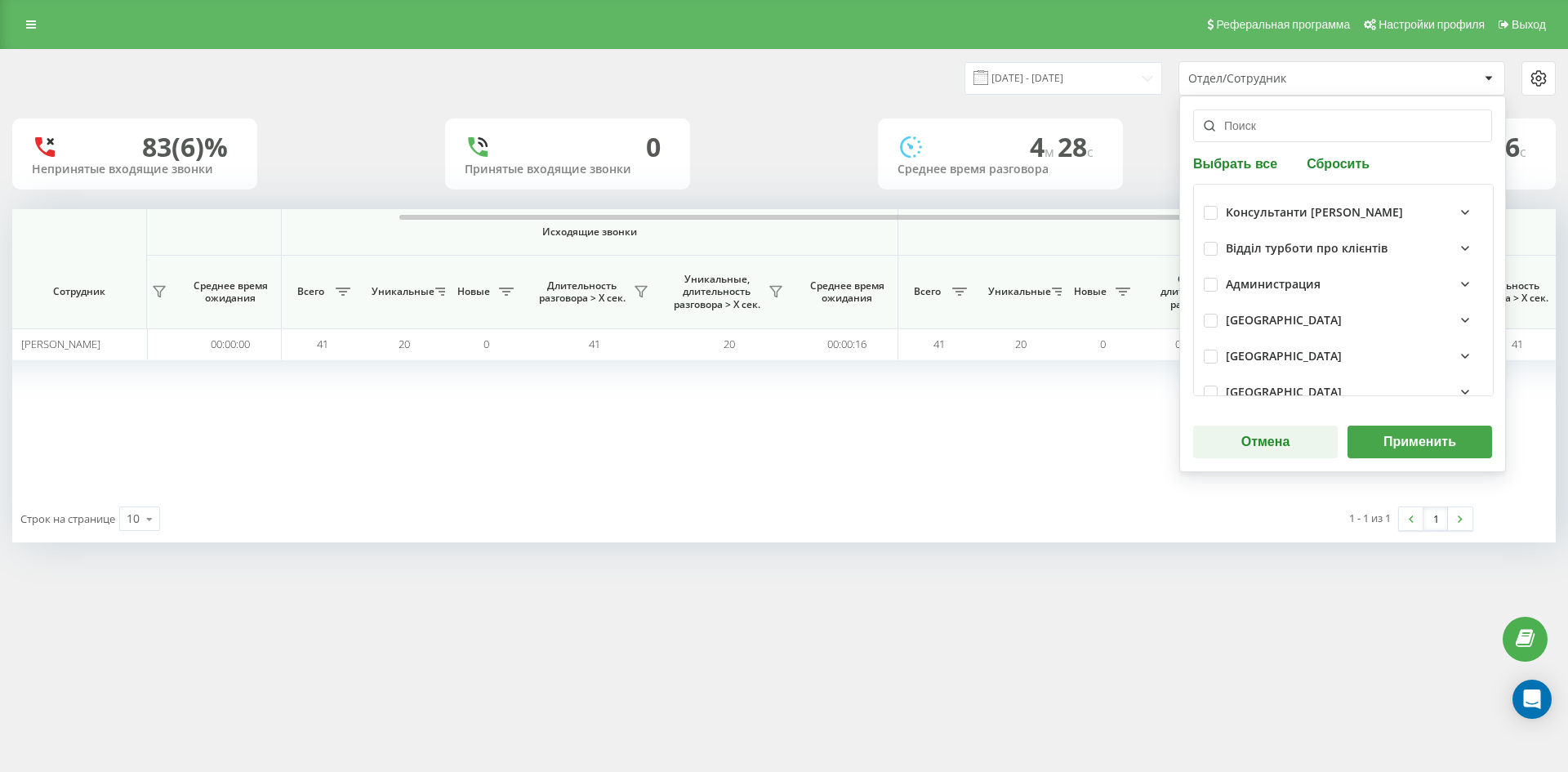
click at [1323, 159] on button "Сбросить" at bounding box center [1338, 163] width 73 height 15
click at [1310, 126] on input "text" at bounding box center [1342, 125] width 299 height 33
paste input "[PERSON_NAME]"
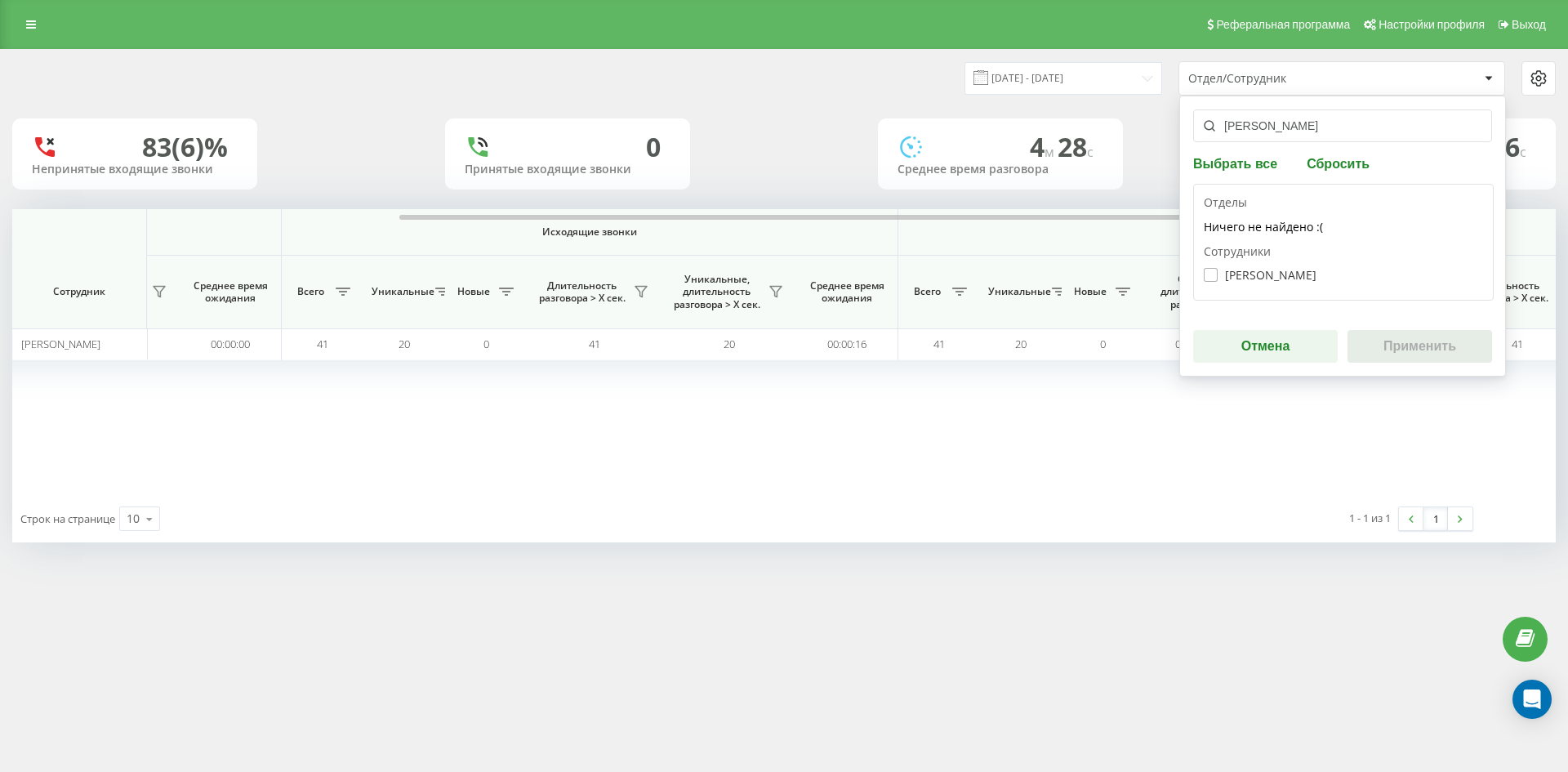
type input "[PERSON_NAME]"
click at [1274, 277] on label "Романчук Віталій Юрійович" at bounding box center [1260, 275] width 113 height 14
checkbox input "true"
click at [1398, 341] on button "Применить" at bounding box center [1419, 346] width 144 height 33
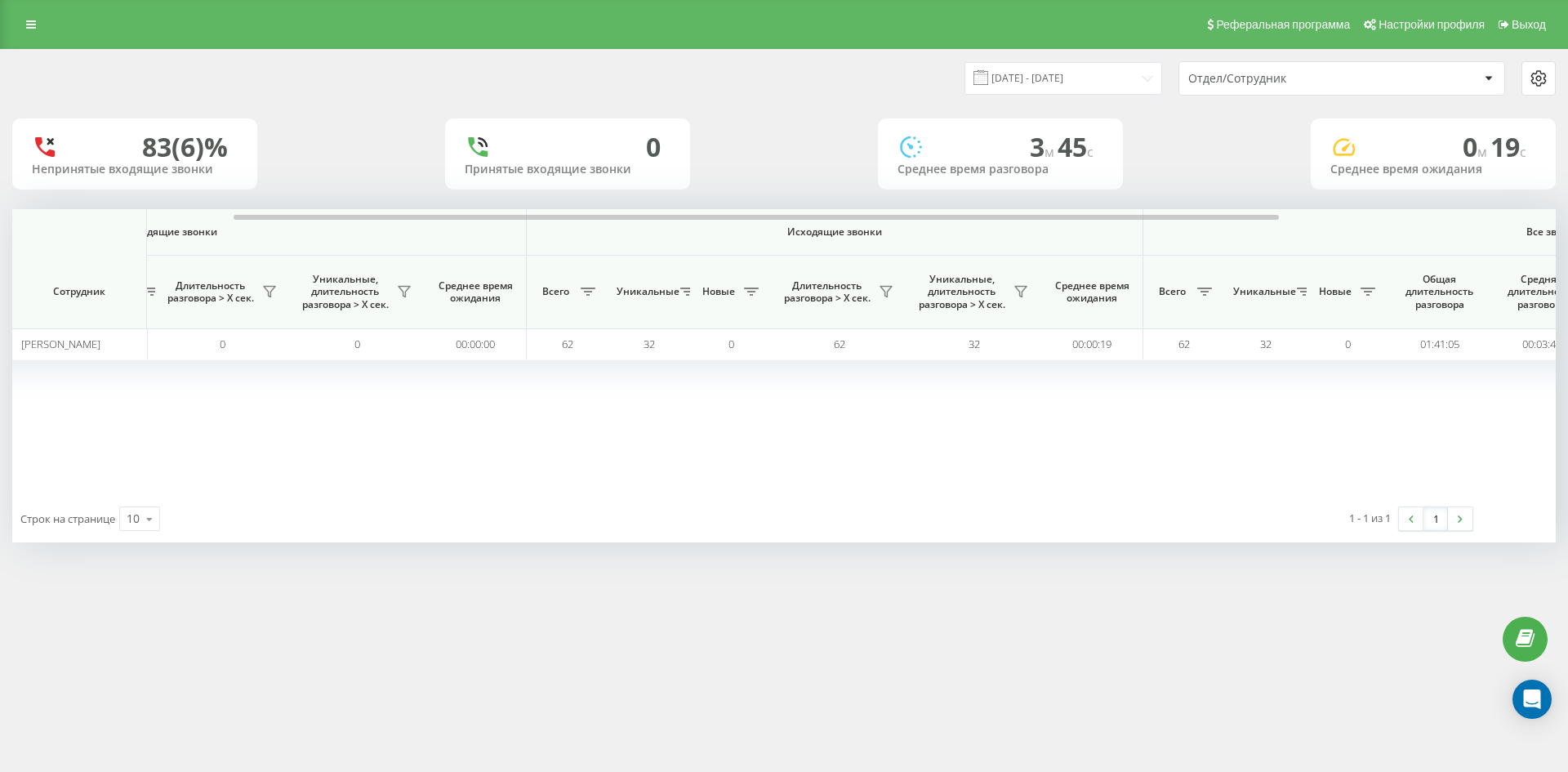
scroll to position [0, 408]
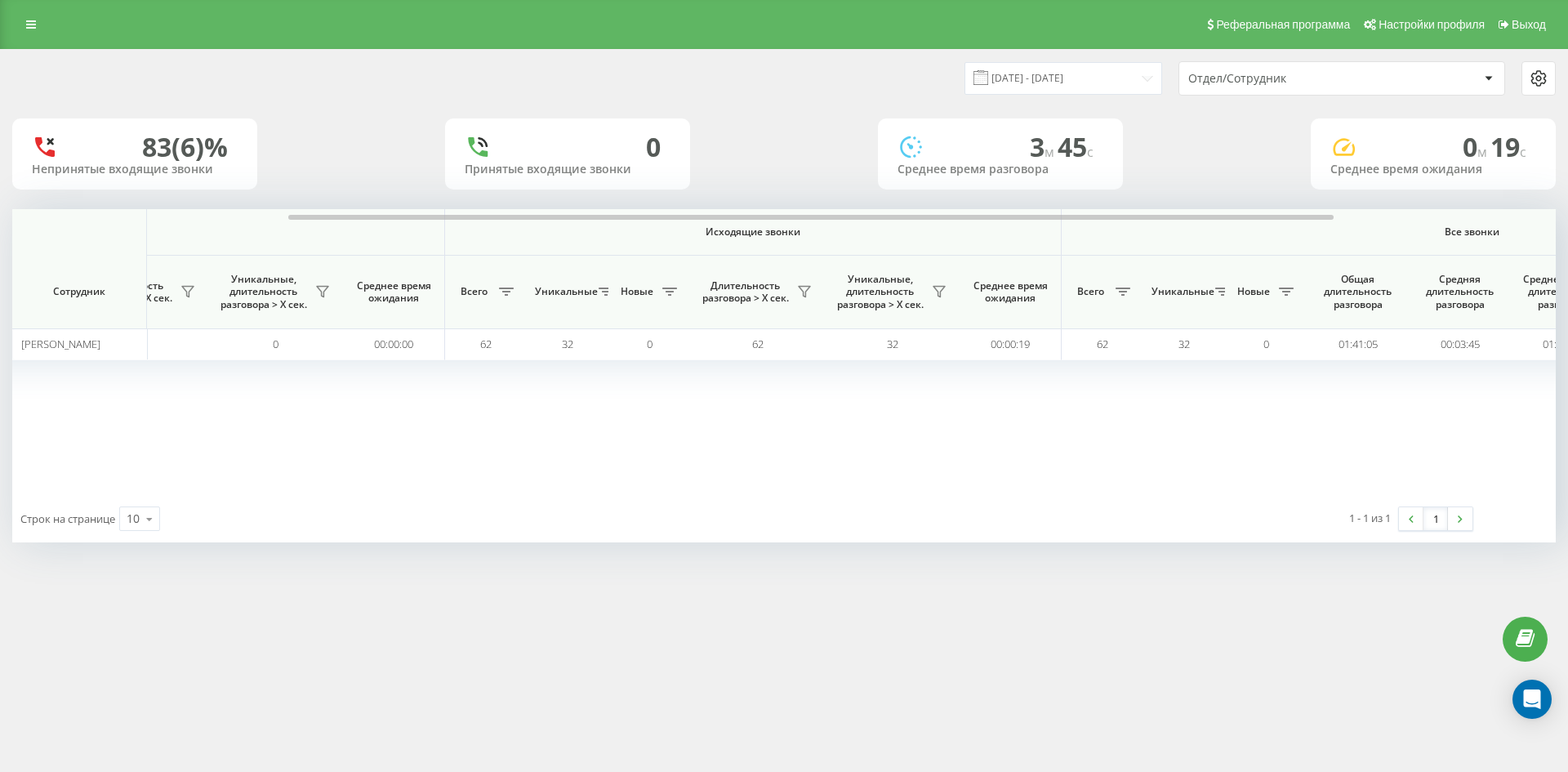
drag, startPoint x: 1339, startPoint y: 78, endPoint x: 1339, endPoint y: 94, distance: 16.0
click at [1339, 79] on div "Отдел/Сотрудник" at bounding box center [1286, 78] width 195 height 14
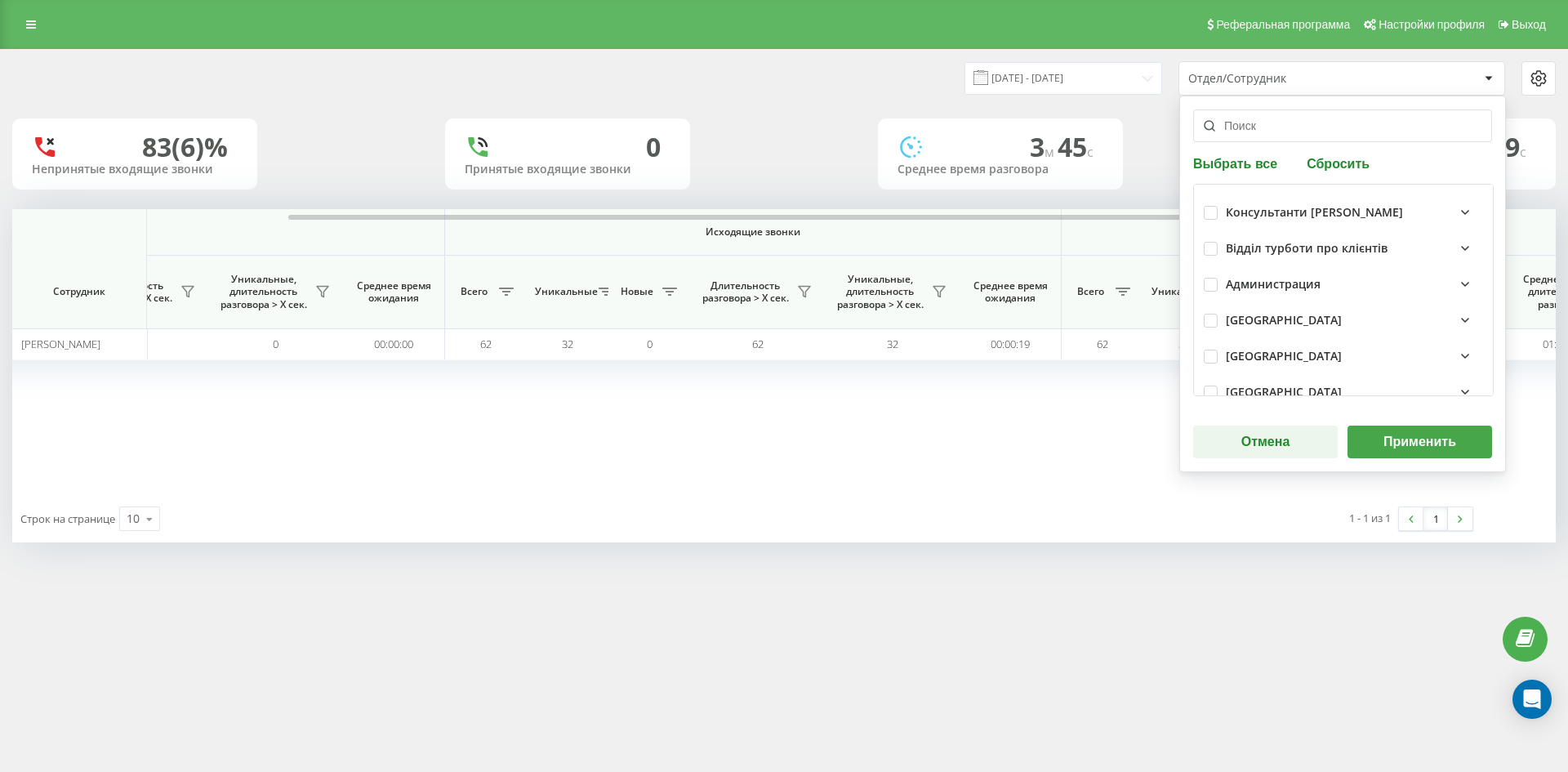
click at [1341, 165] on button "Сбросить" at bounding box center [1338, 163] width 73 height 15
click at [1308, 130] on input "text" at bounding box center [1342, 125] width 299 height 33
paste input "[PERSON_NAME]"
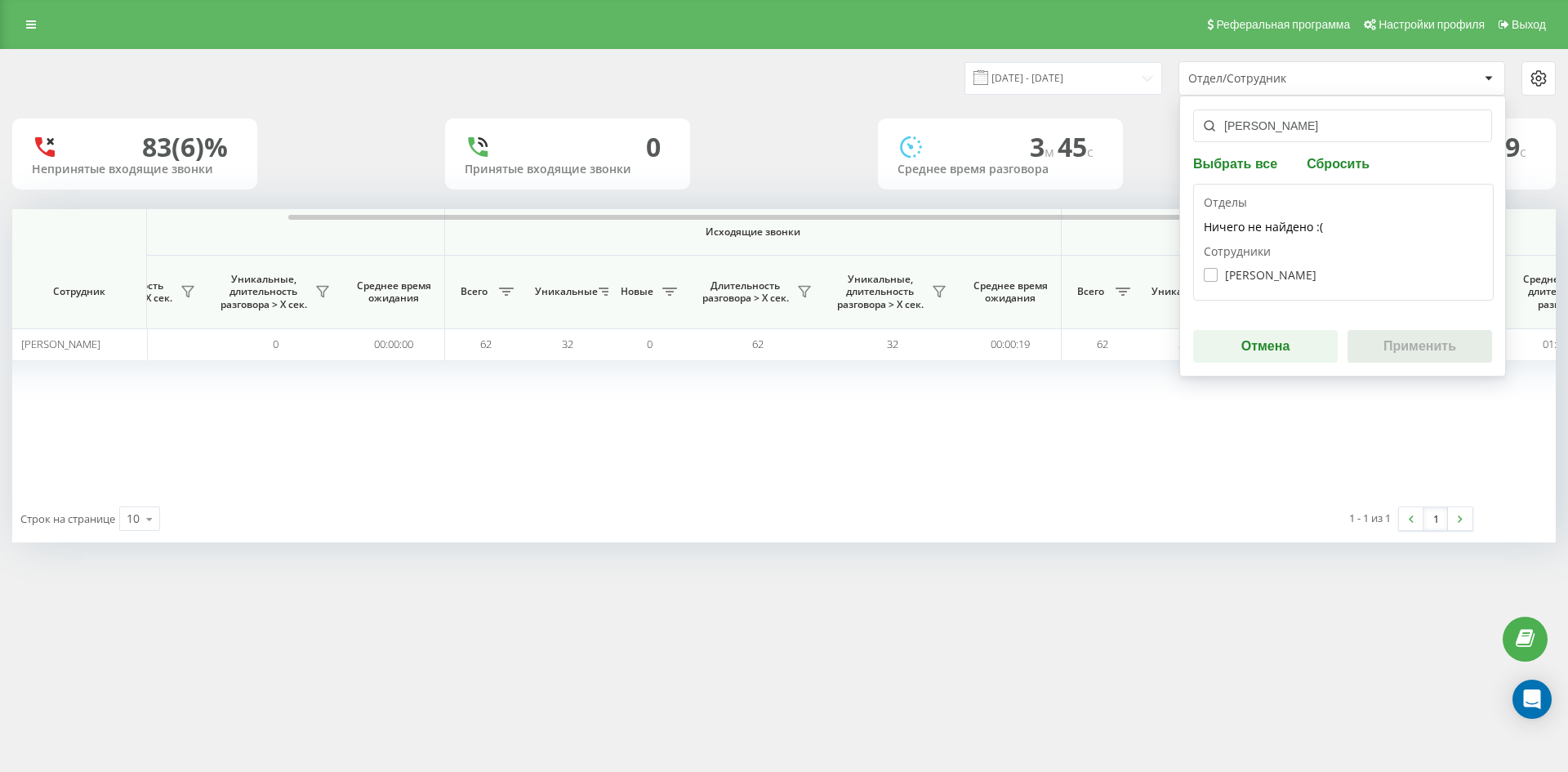
type input "[PERSON_NAME]"
click at [1283, 270] on label "Леус Аліна Віталіївна" at bounding box center [1260, 275] width 113 height 14
checkbox input "true"
click at [1414, 348] on button "Применить" at bounding box center [1419, 346] width 144 height 33
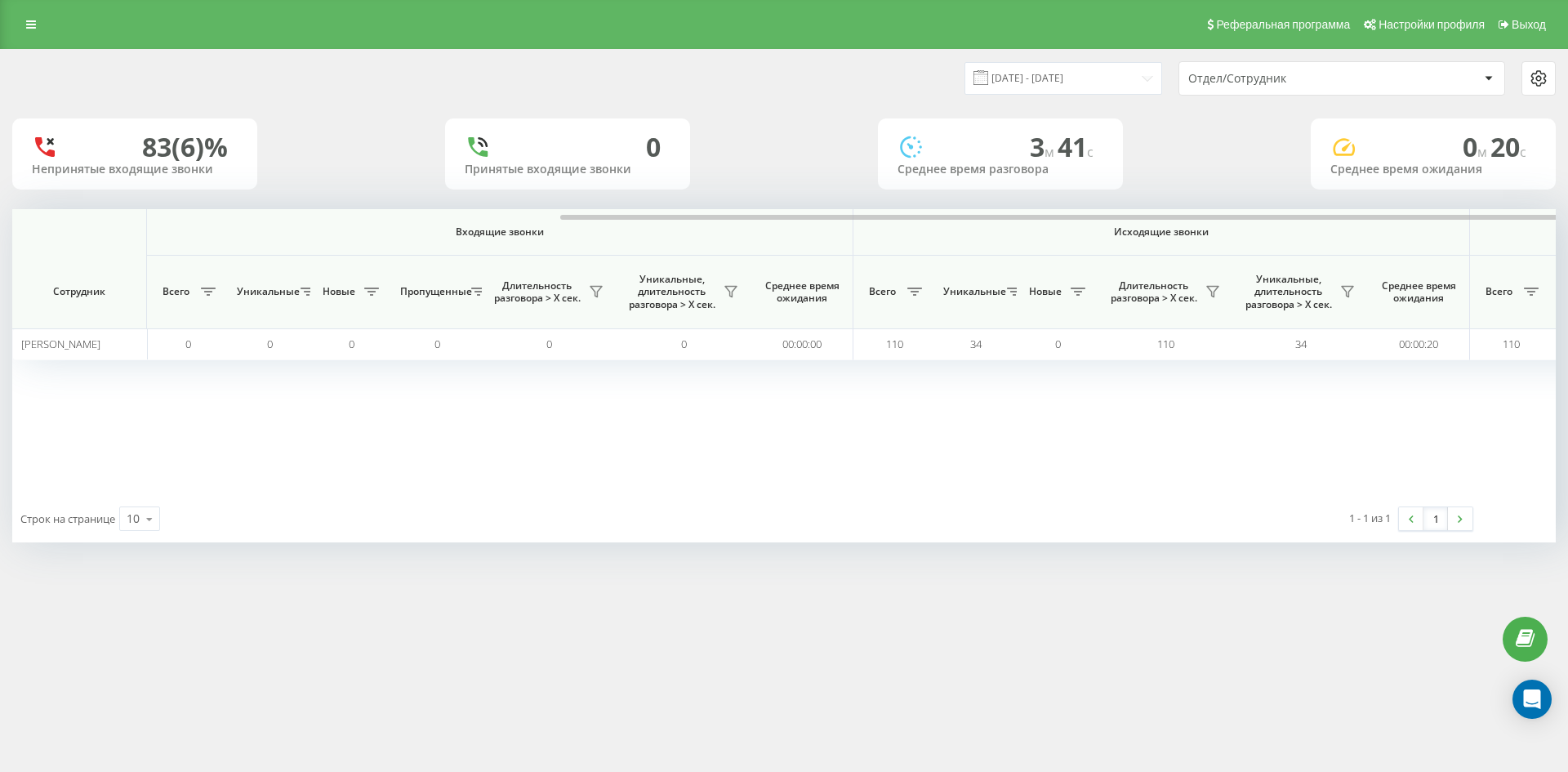
scroll to position [0, 735]
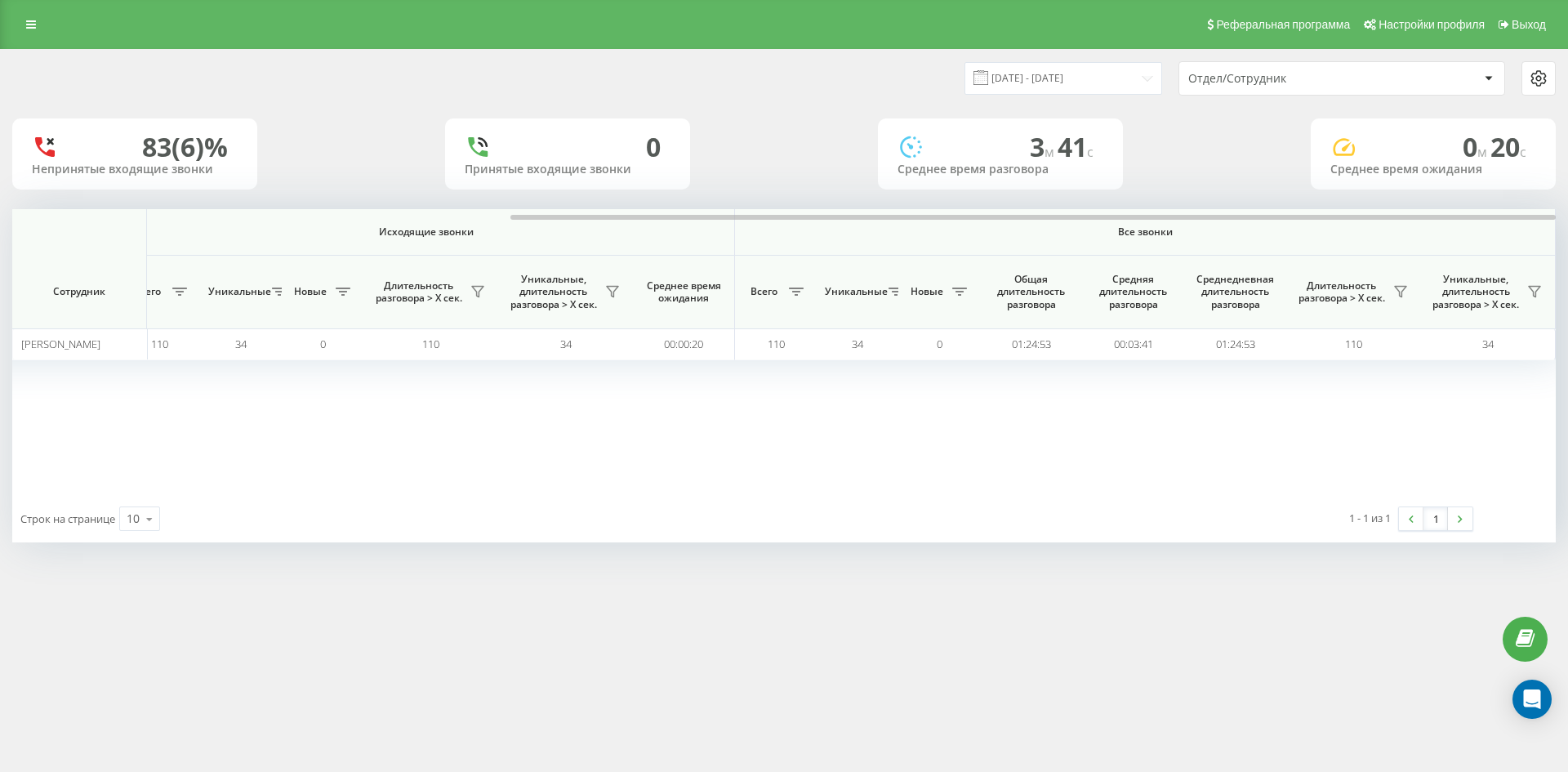
drag, startPoint x: 1332, startPoint y: 74, endPoint x: 1332, endPoint y: 86, distance: 12.0
click at [1332, 75] on div "Отдел/Сотрудник" at bounding box center [1286, 78] width 195 height 14
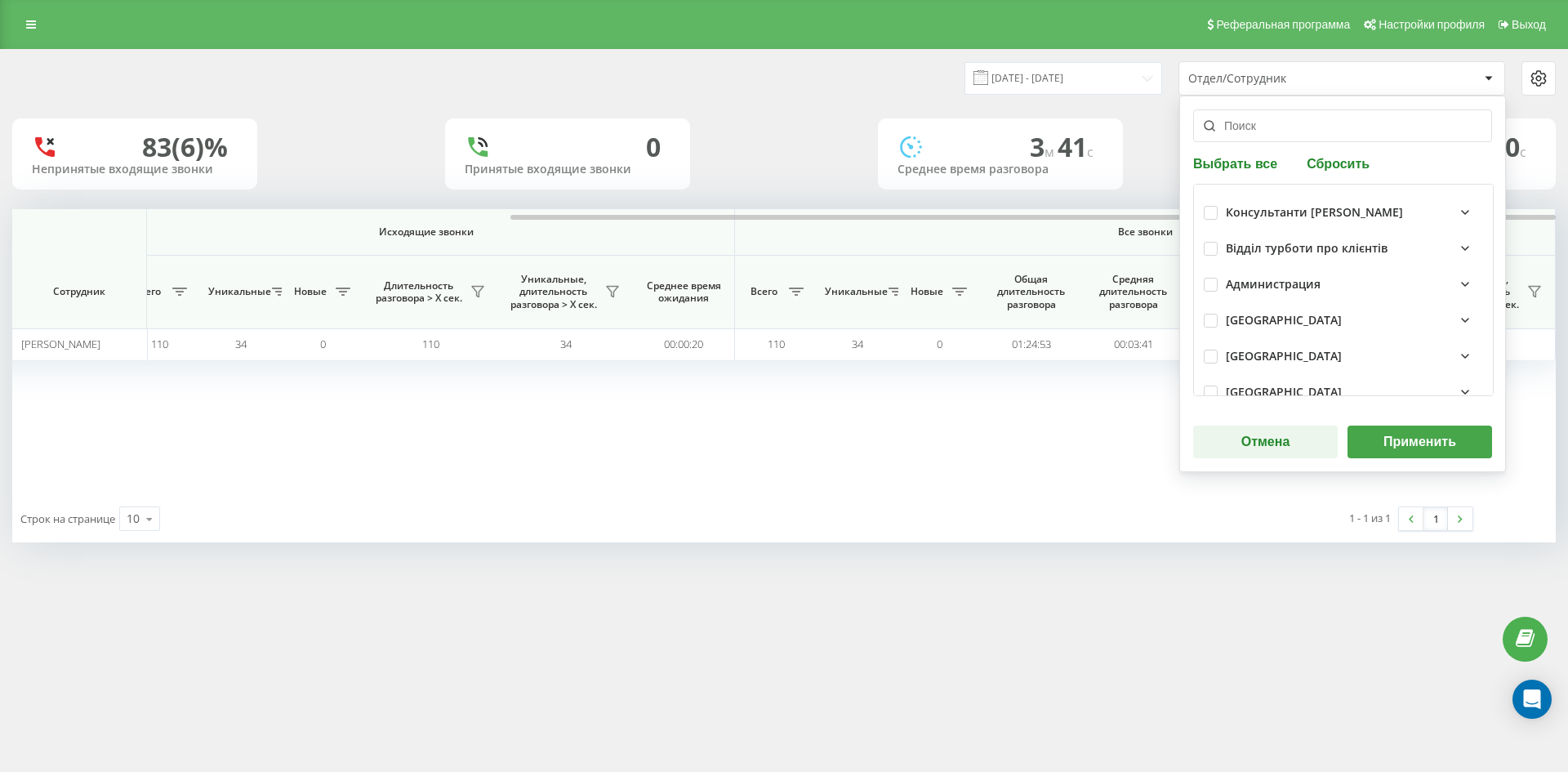
click at [1342, 178] on div "Выбрать все Сбросить Консультанти Савчук Відділ турботи про клієнтів Администра…" at bounding box center [1342, 284] width 327 height 377
click at [1336, 166] on button "Сбросить" at bounding box center [1338, 163] width 73 height 15
click at [1304, 130] on input "text" at bounding box center [1342, 125] width 299 height 33
paste input "[PERSON_NAME]"
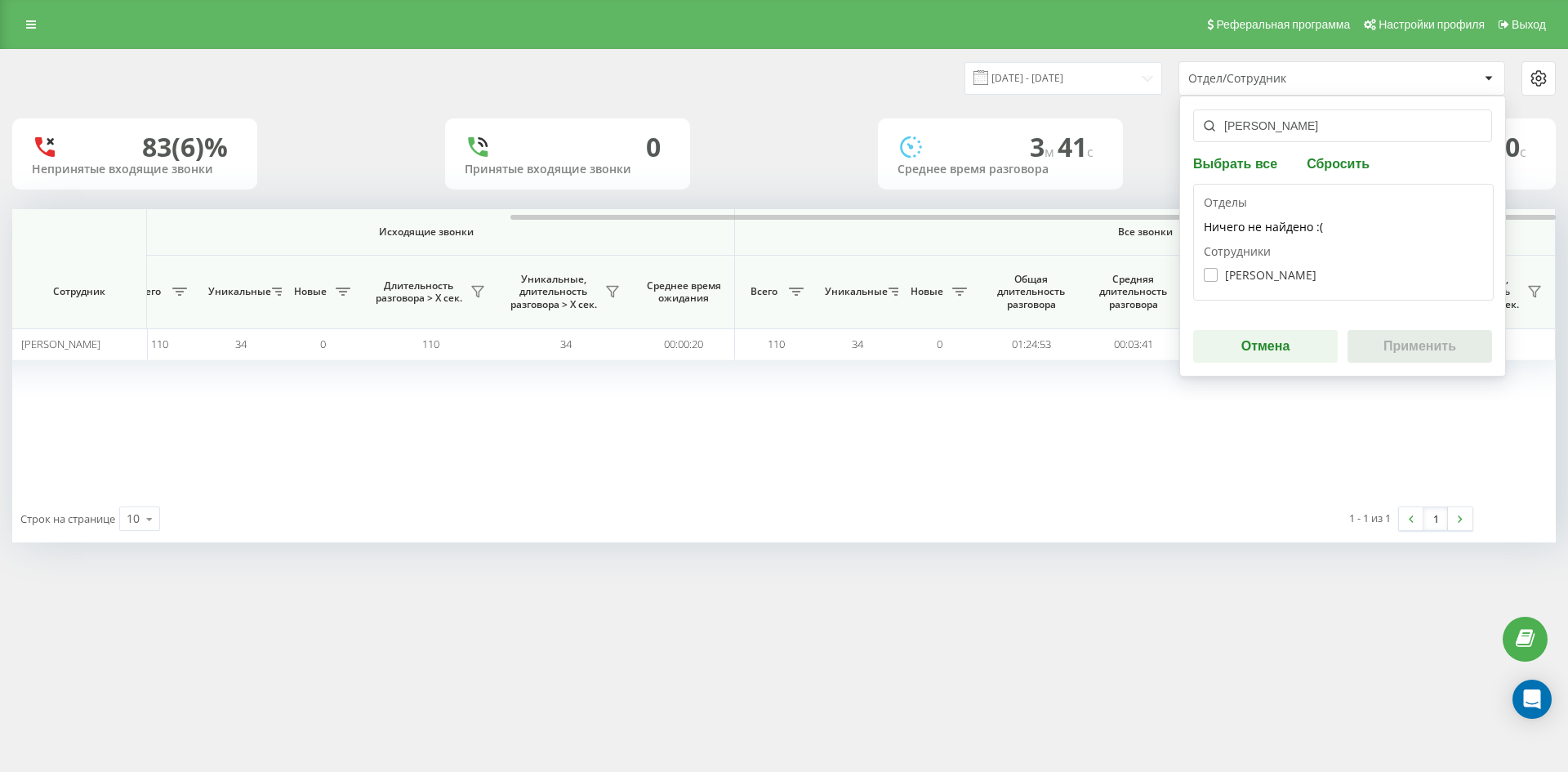
type input "[PERSON_NAME]"
click at [1292, 268] on label "Круподер Дмитро Олександрович" at bounding box center [1260, 275] width 113 height 14
checkbox input "true"
click at [1390, 333] on button "Применить" at bounding box center [1419, 346] width 144 height 33
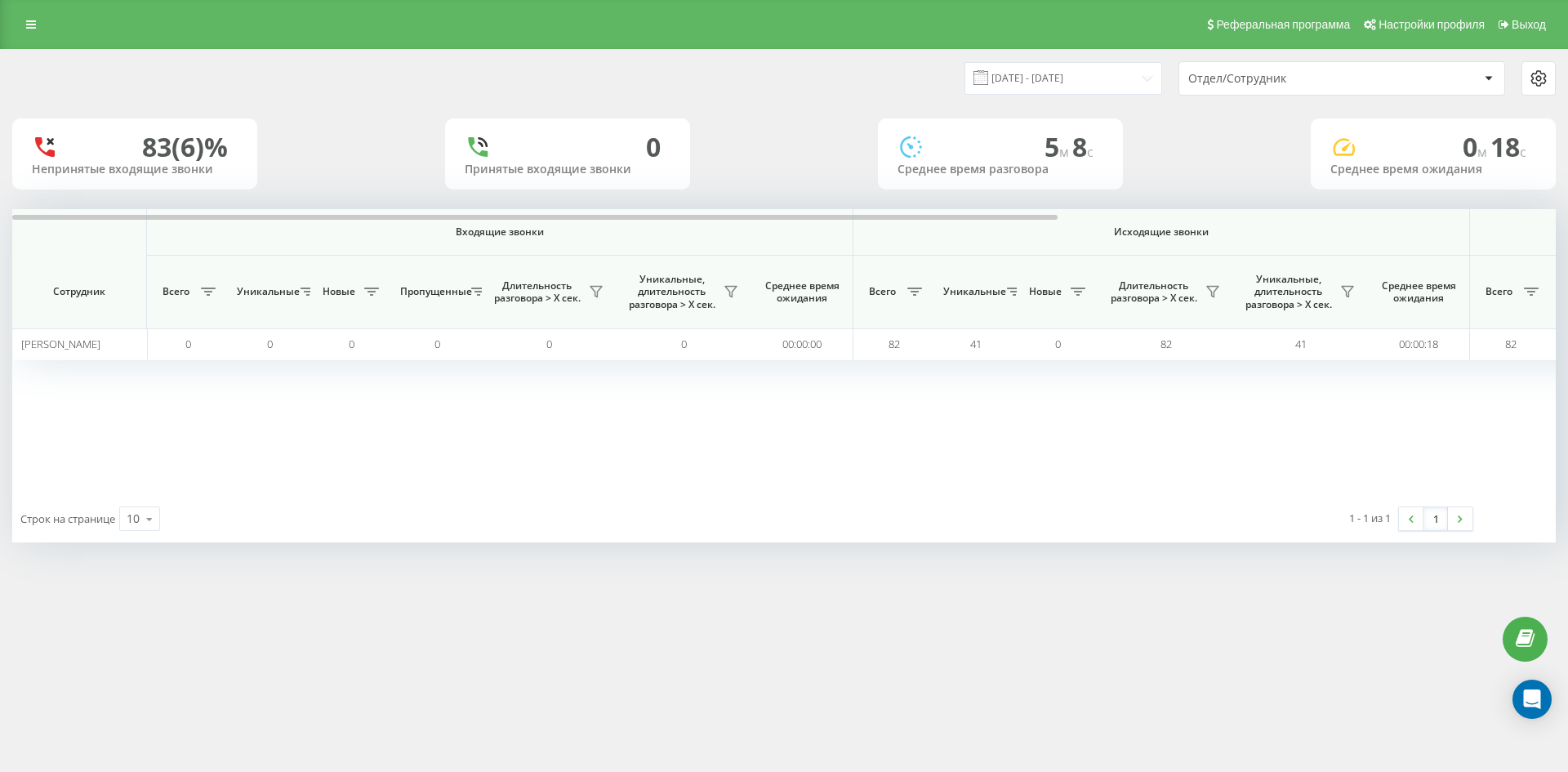
scroll to position [0, 490]
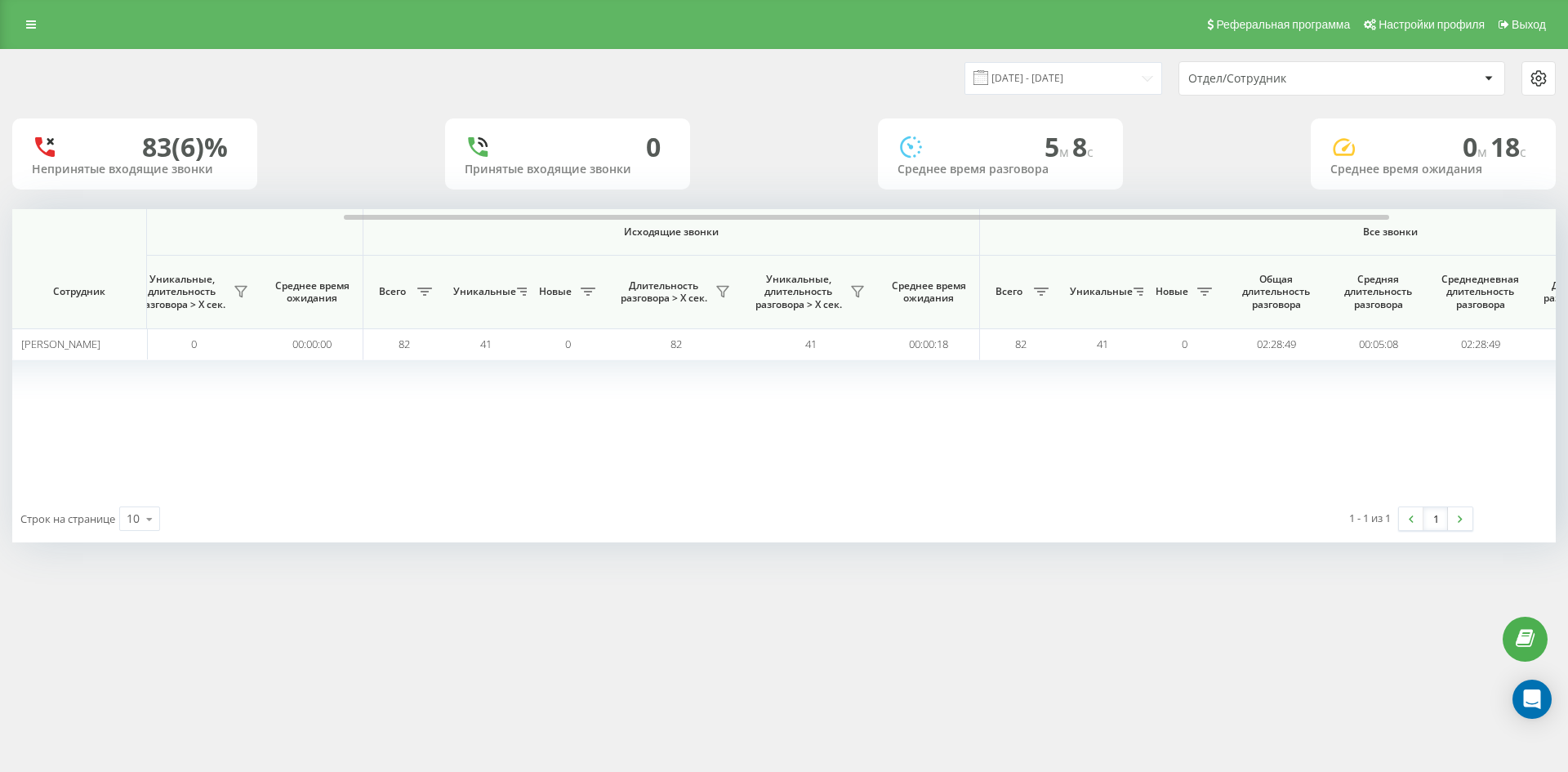
click at [1328, 90] on div "Отдел/Сотрудник" at bounding box center [1341, 78] width 325 height 33
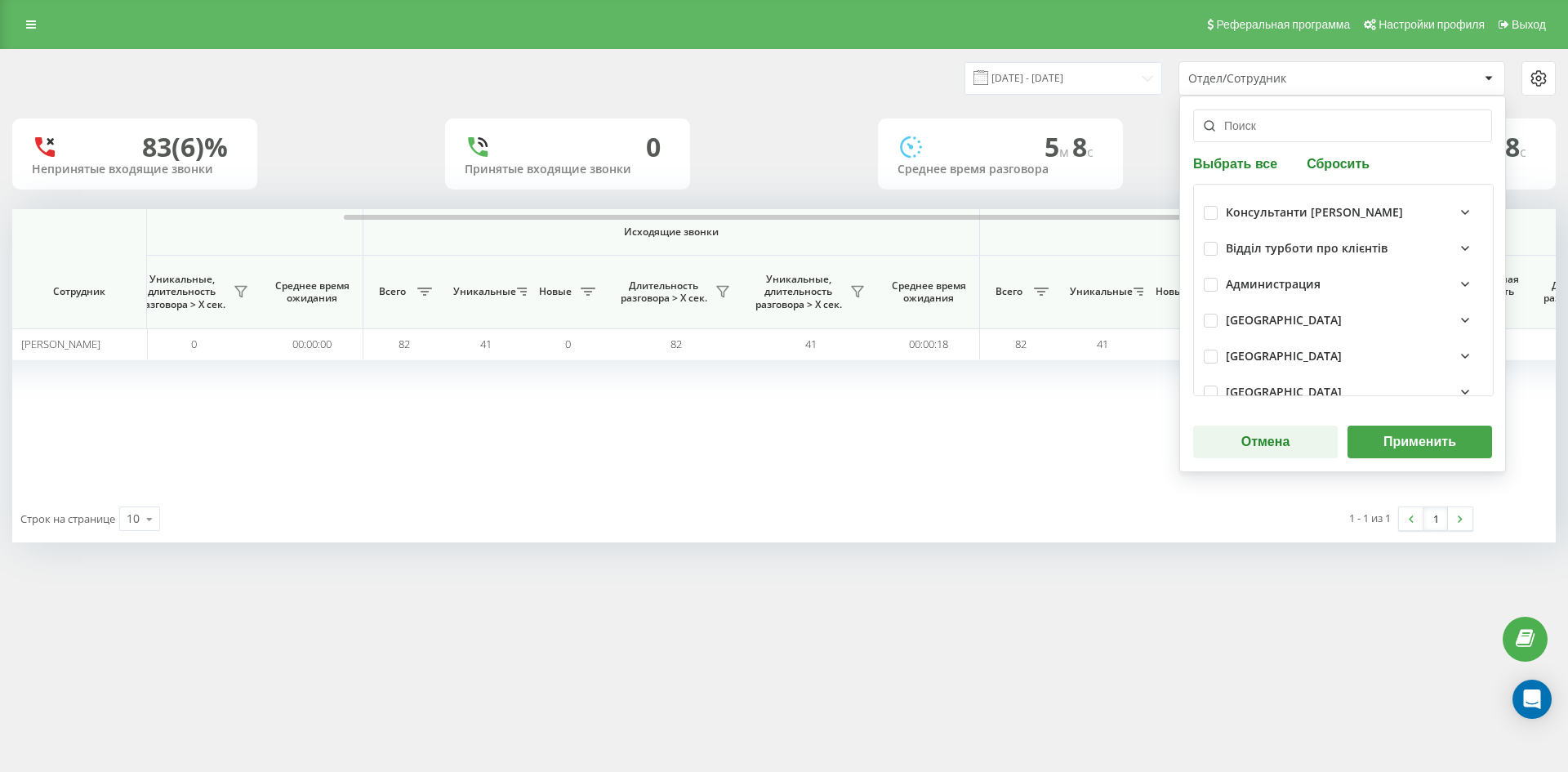
click at [1326, 164] on button "Сбросить" at bounding box center [1338, 163] width 73 height 15
click at [1304, 124] on input "text" at bounding box center [1342, 125] width 299 height 33
paste input "вага [PERSON_NAME]"
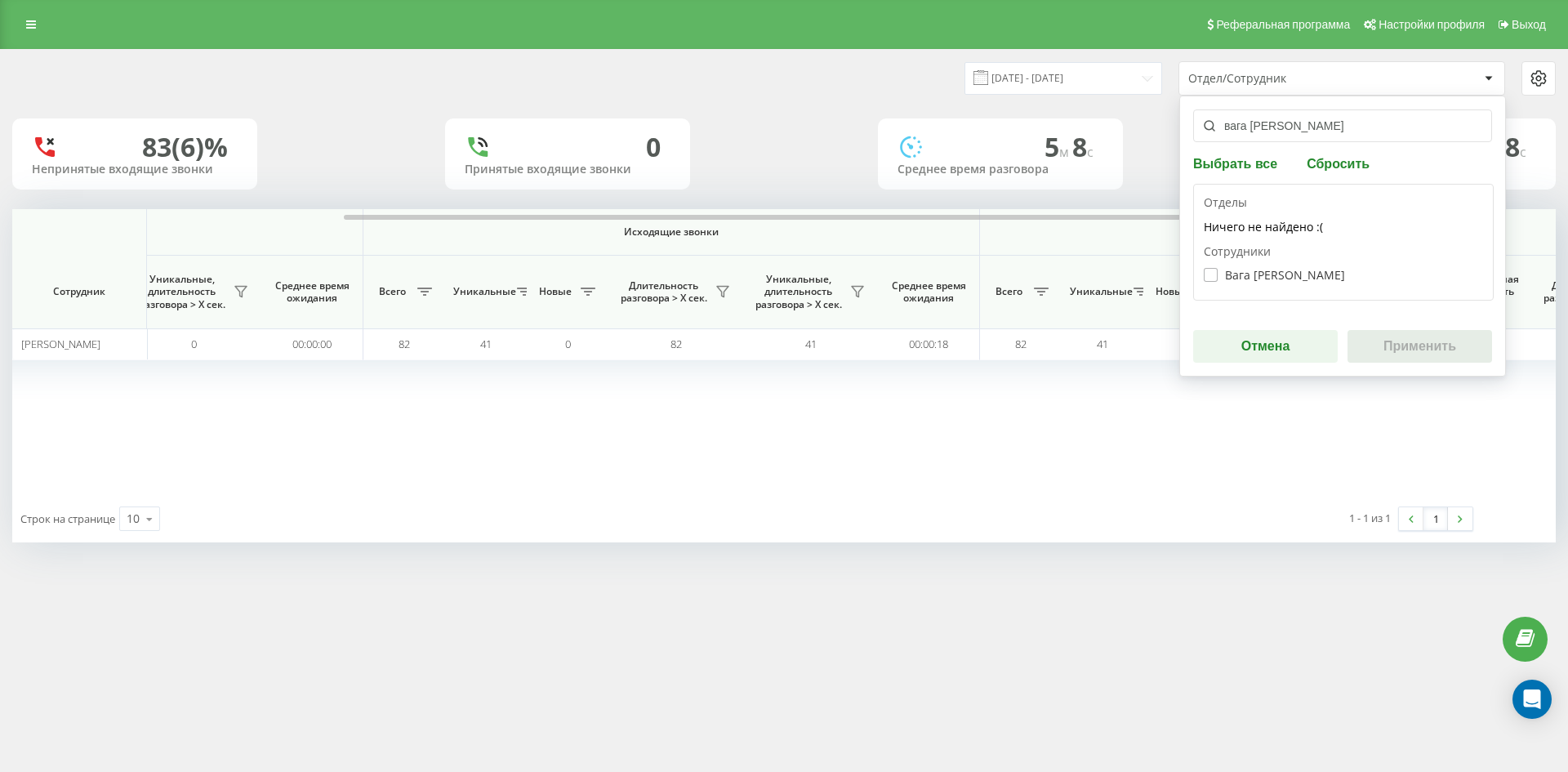
type input "вага [PERSON_NAME]"
click at [1275, 271] on label "Вага Марина Михайлівна" at bounding box center [1274, 275] width 142 height 14
checkbox input "true"
click at [1431, 359] on button "Применить" at bounding box center [1419, 346] width 144 height 33
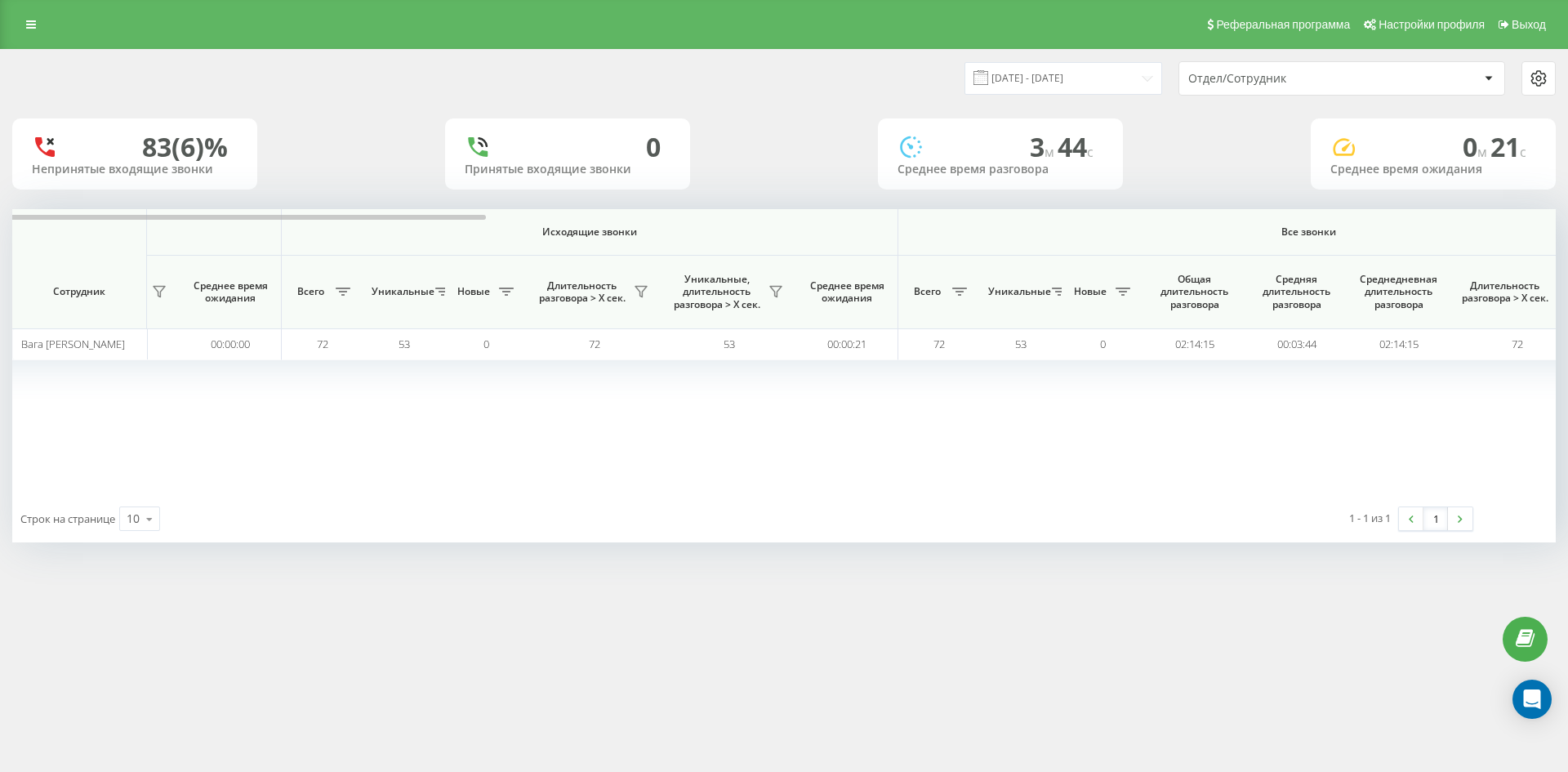
scroll to position [0, 653]
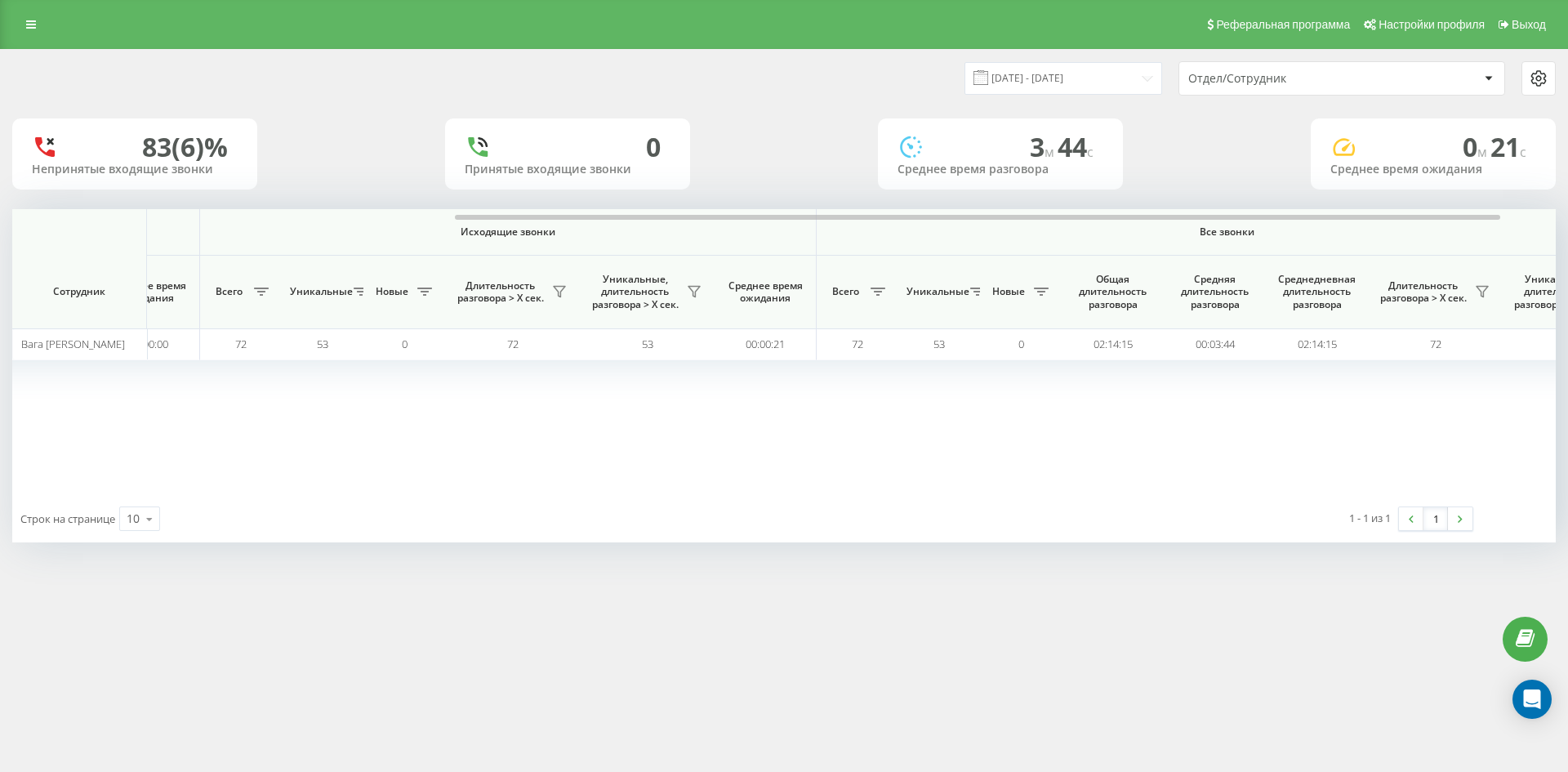
drag, startPoint x: 1339, startPoint y: 76, endPoint x: 1338, endPoint y: 90, distance: 14.0
click at [1338, 77] on div "Отдел/Сотрудник" at bounding box center [1286, 78] width 195 height 14
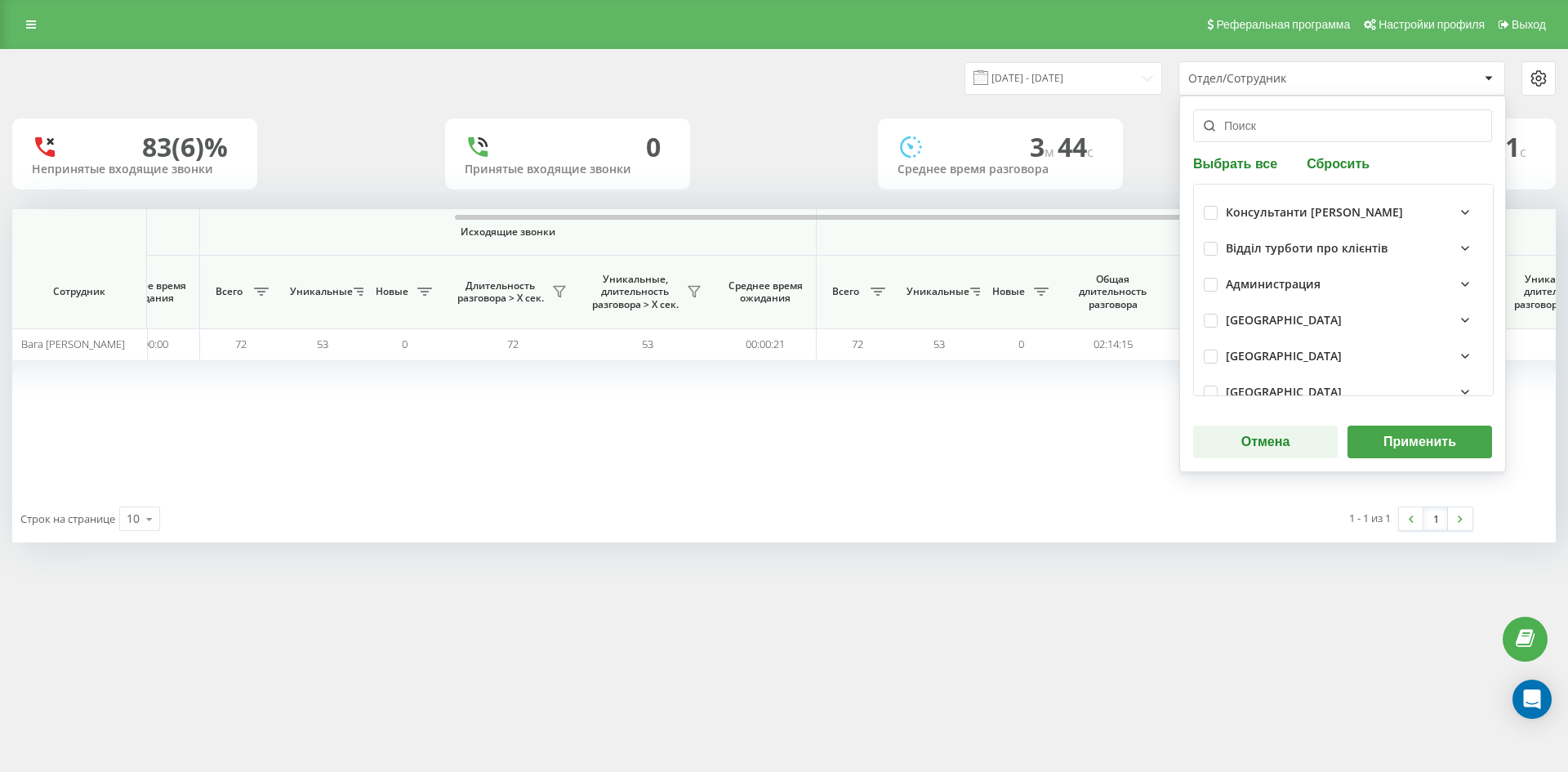
click at [1331, 166] on button "Сбросить" at bounding box center [1338, 163] width 73 height 15
click at [1297, 136] on input "text" at bounding box center [1342, 125] width 299 height 33
paste input "[PERSON_NAME]"
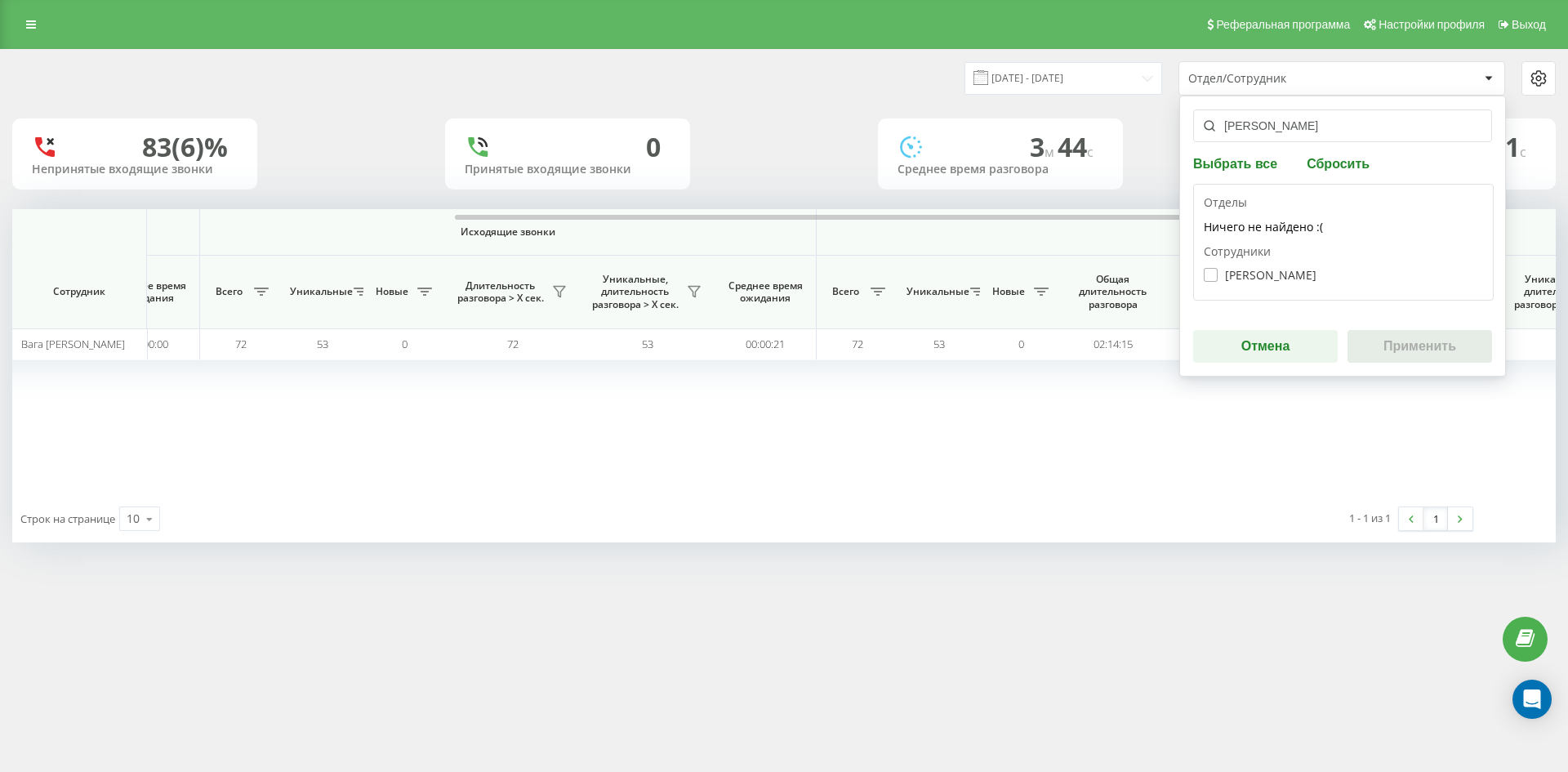
type input "[PERSON_NAME]"
click at [1289, 277] on label "Денисенко Станіслав Олександрович" at bounding box center [1260, 275] width 113 height 14
checkbox input "true"
click at [1395, 336] on button "Применить" at bounding box center [1419, 346] width 144 height 33
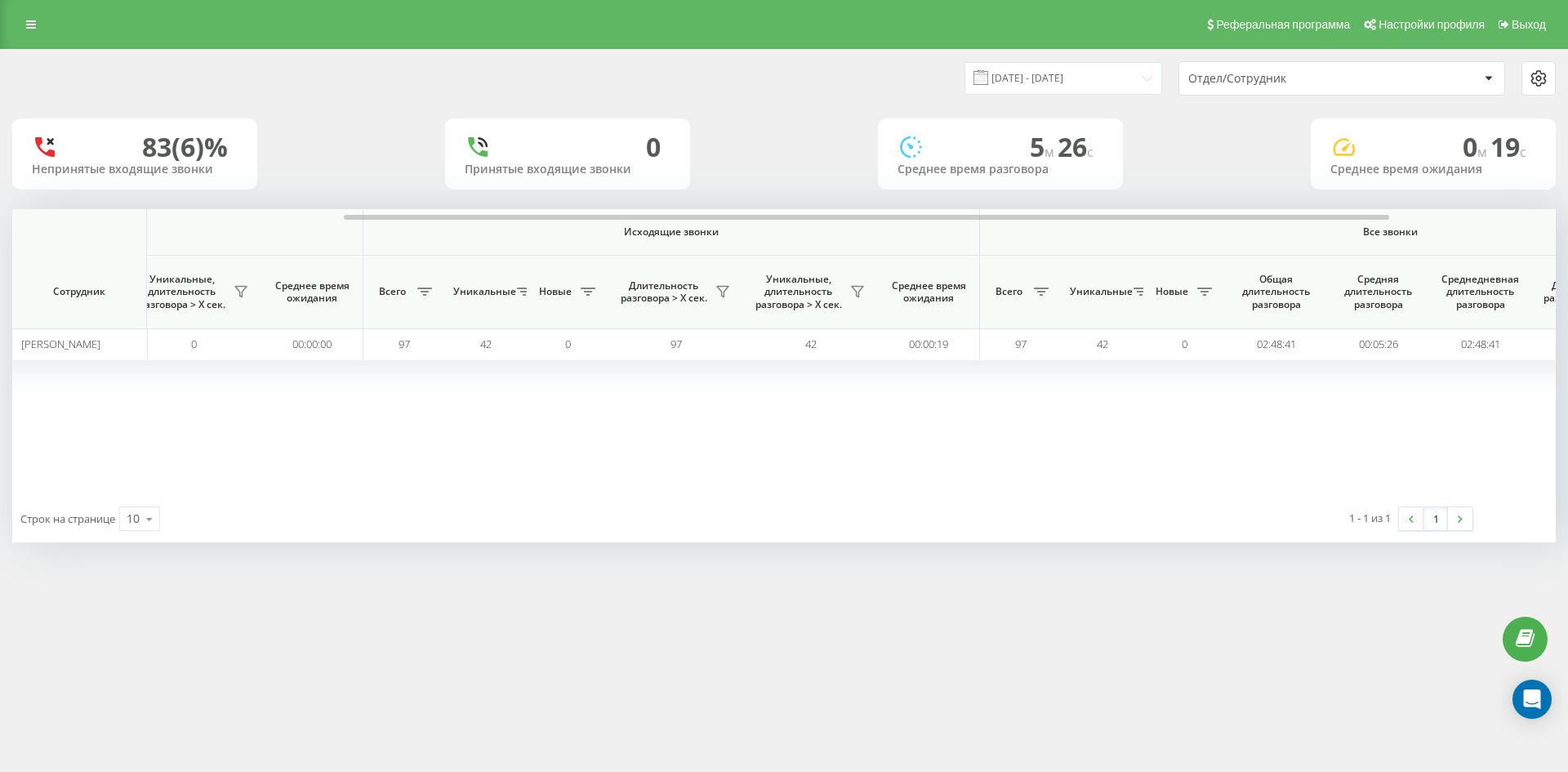
scroll to position [0, 572]
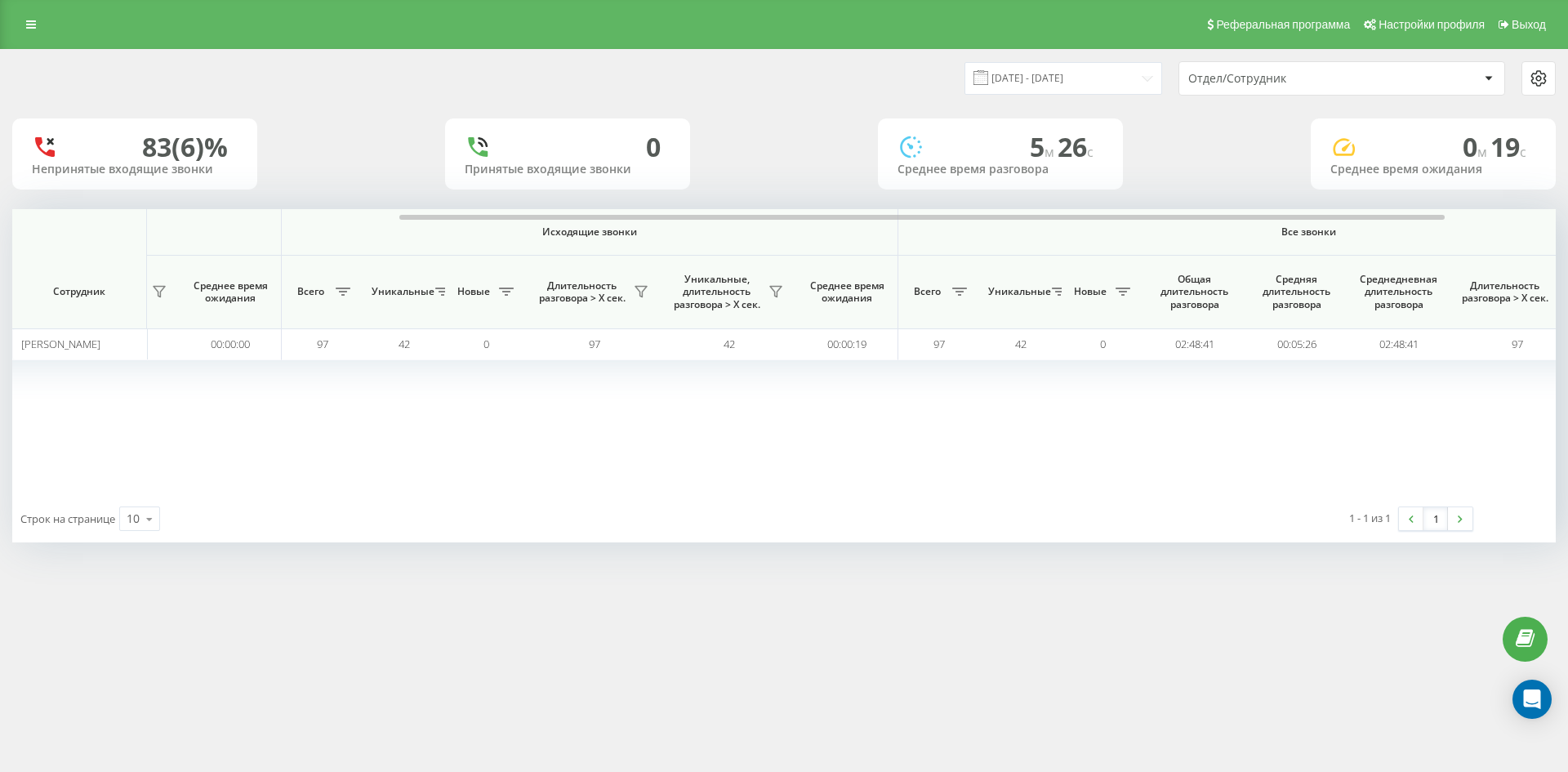
click at [1347, 76] on div "Отдел/Сотрудник" at bounding box center [1286, 78] width 195 height 14
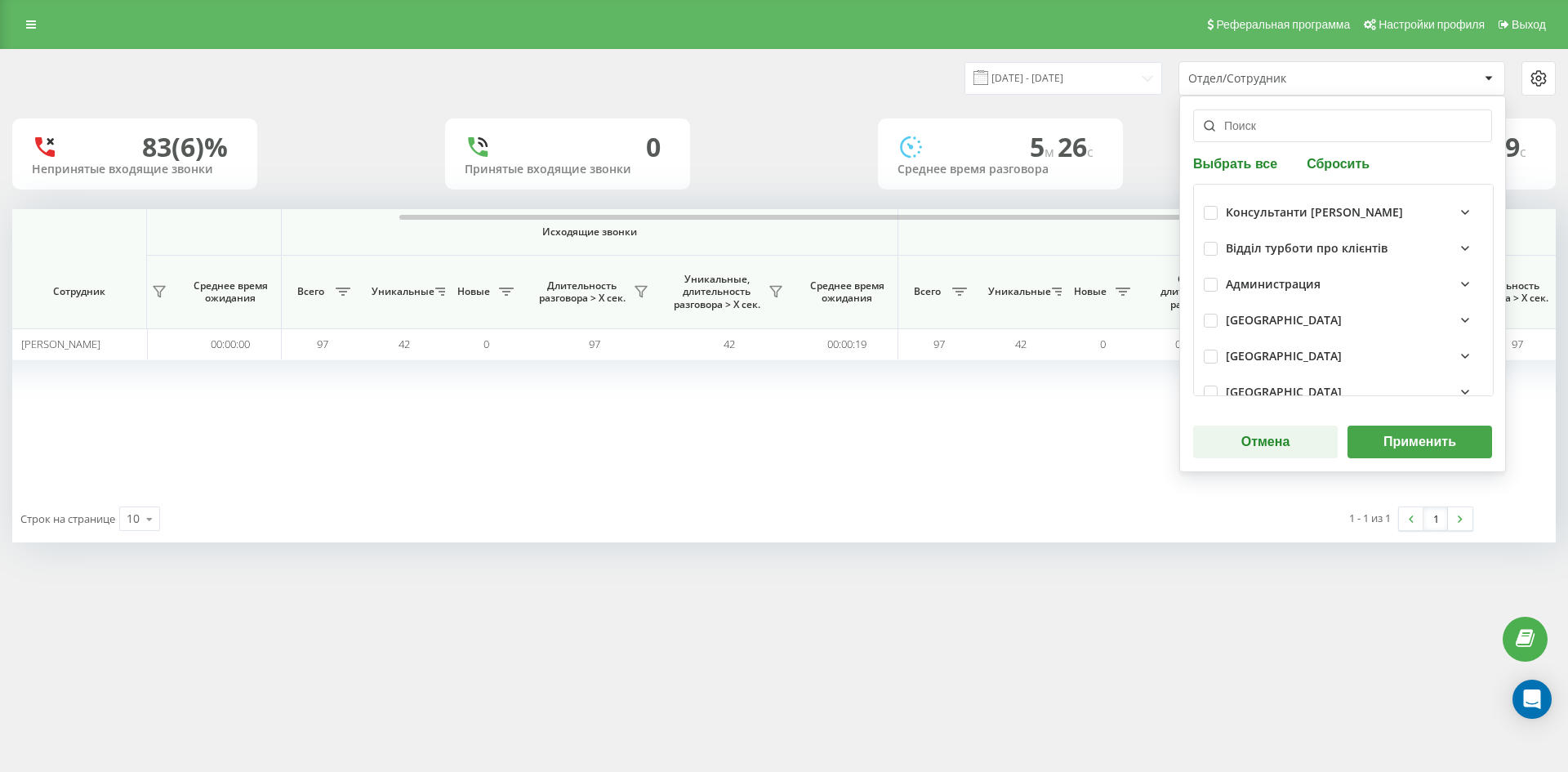
drag, startPoint x: 1343, startPoint y: 146, endPoint x: 1343, endPoint y: 162, distance: 16.0
click at [1343, 147] on div "Выбрать все Сбросить Консультанти Савчук Відділ турботи про клієнтів Администра…" at bounding box center [1342, 284] width 327 height 377
click at [1343, 162] on button "Сбросить" at bounding box center [1338, 163] width 73 height 15
click at [1326, 133] on input "text" at bounding box center [1342, 125] width 299 height 33
paste input "[PERSON_NAME]"
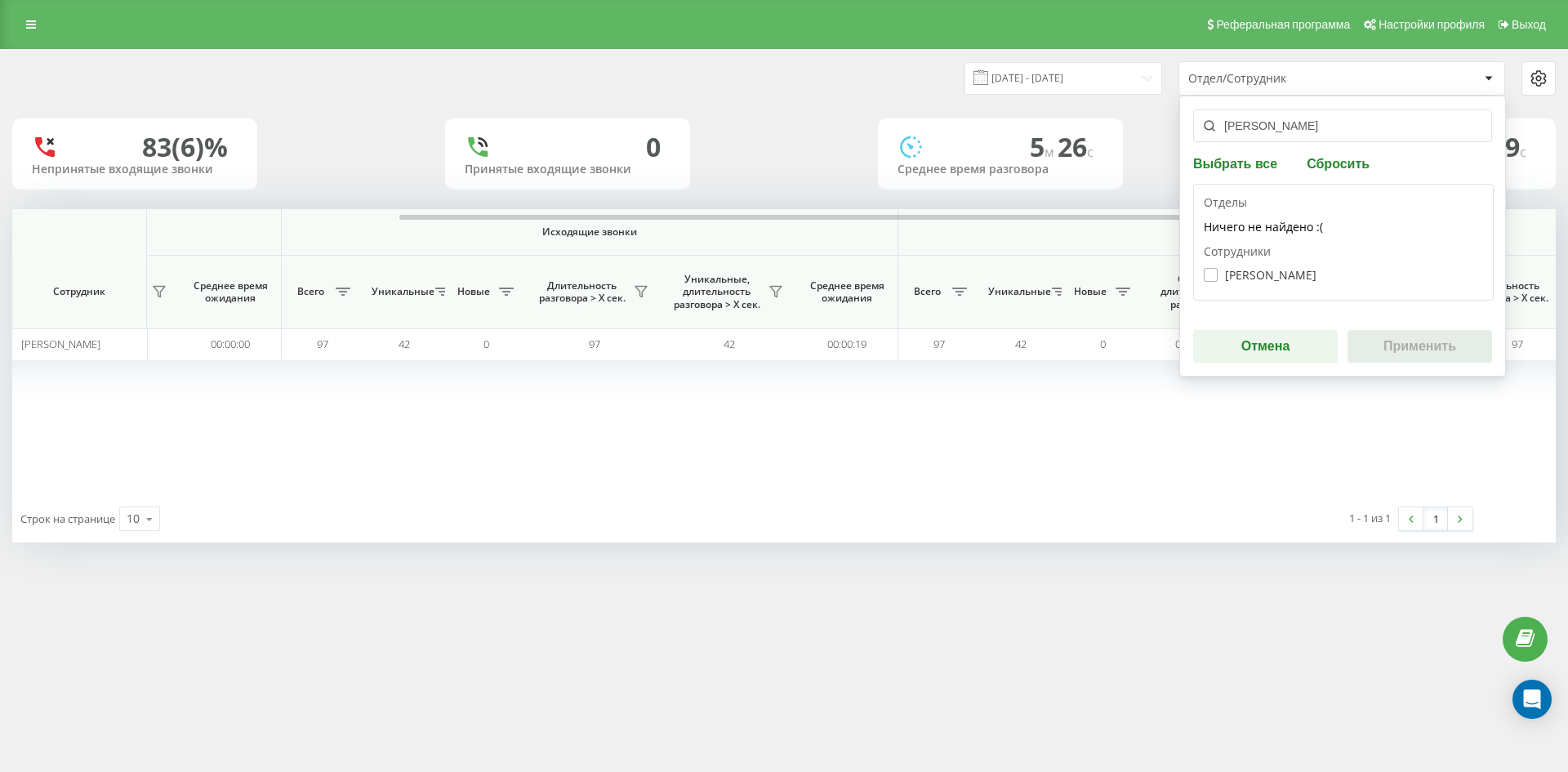
type input "[PERSON_NAME]"
click at [1281, 280] on label "Корякіна Влада Олексіївна" at bounding box center [1260, 275] width 113 height 14
checkbox input "true"
click at [1435, 356] on button "Применить" at bounding box center [1419, 346] width 144 height 33
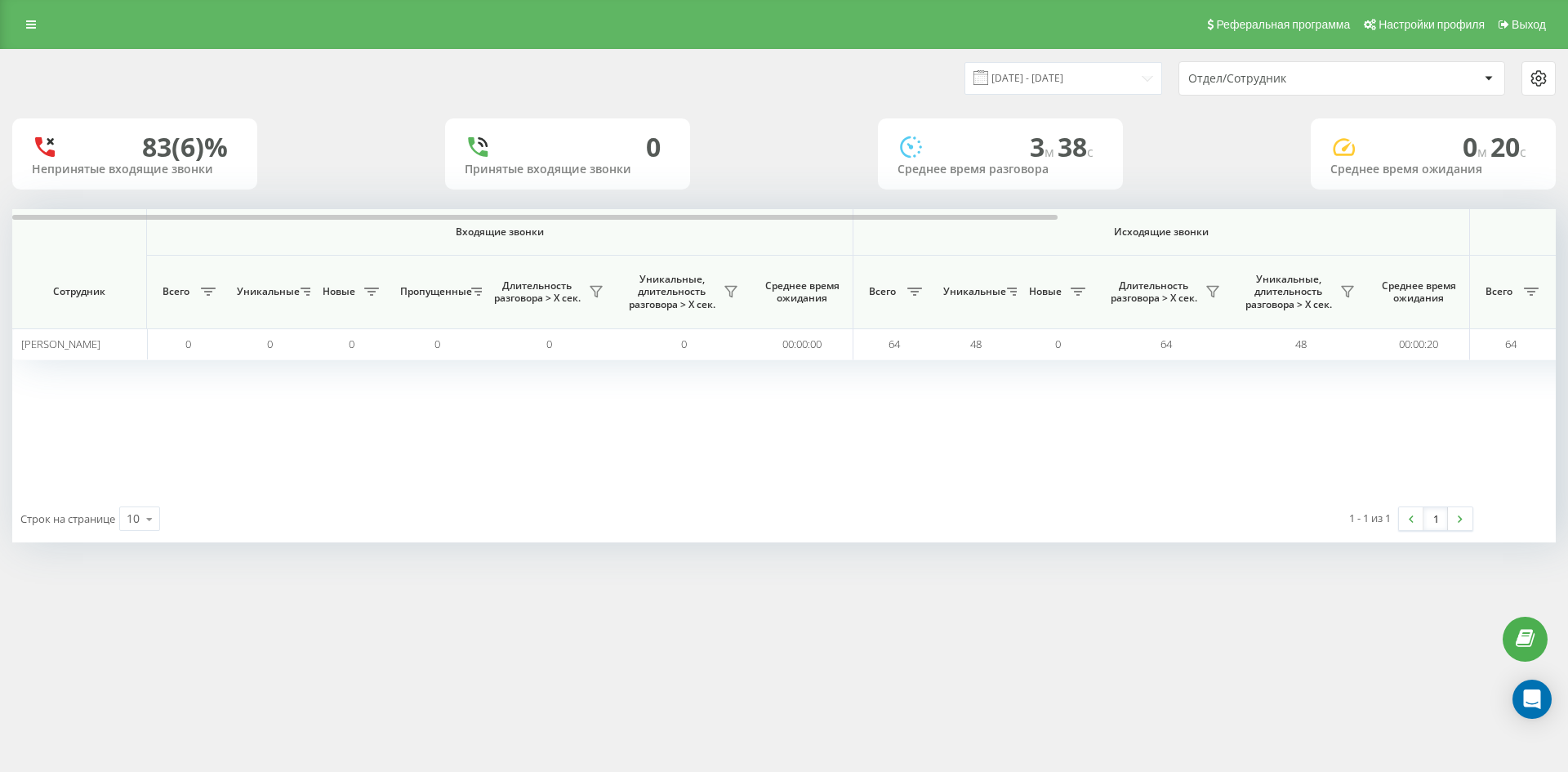
scroll to position [0, 490]
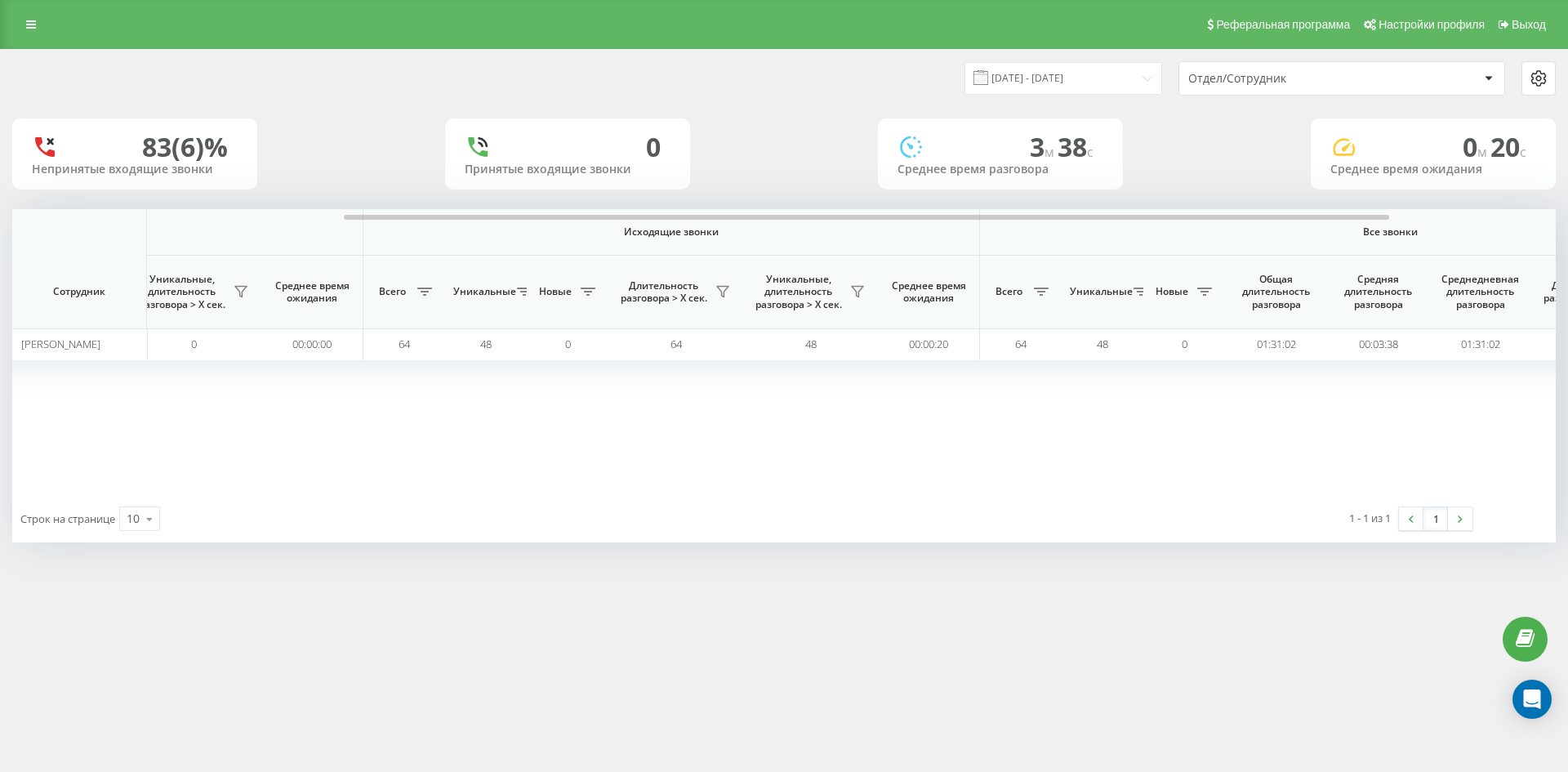
click at [1363, 80] on div "Отдел/Сотрудник" at bounding box center [1286, 78] width 195 height 14
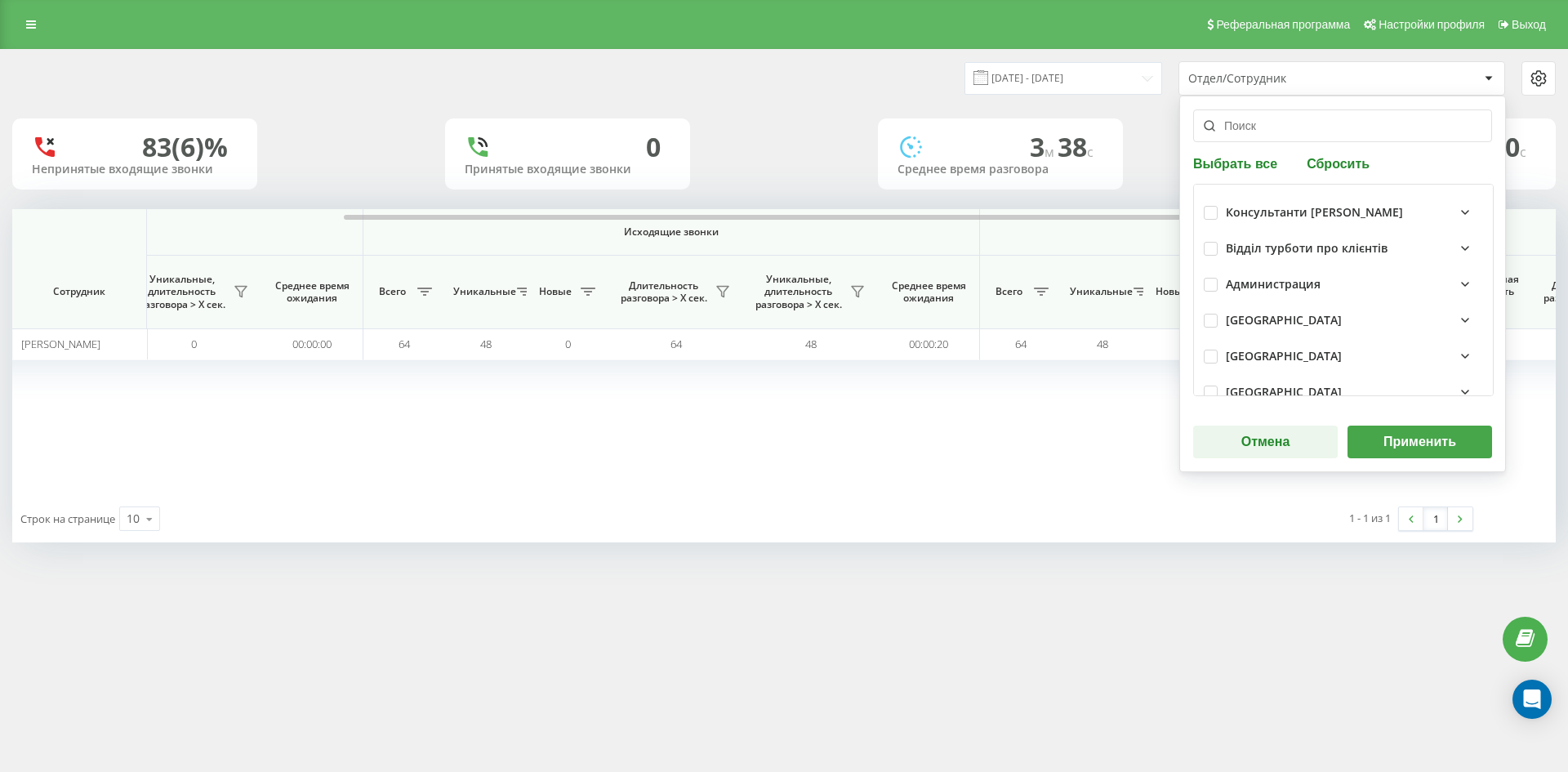
click at [1341, 168] on button "Сбросить" at bounding box center [1338, 163] width 73 height 15
click at [1317, 134] on input "text" at bounding box center [1342, 125] width 299 height 33
paste input "[PERSON_NAME]"
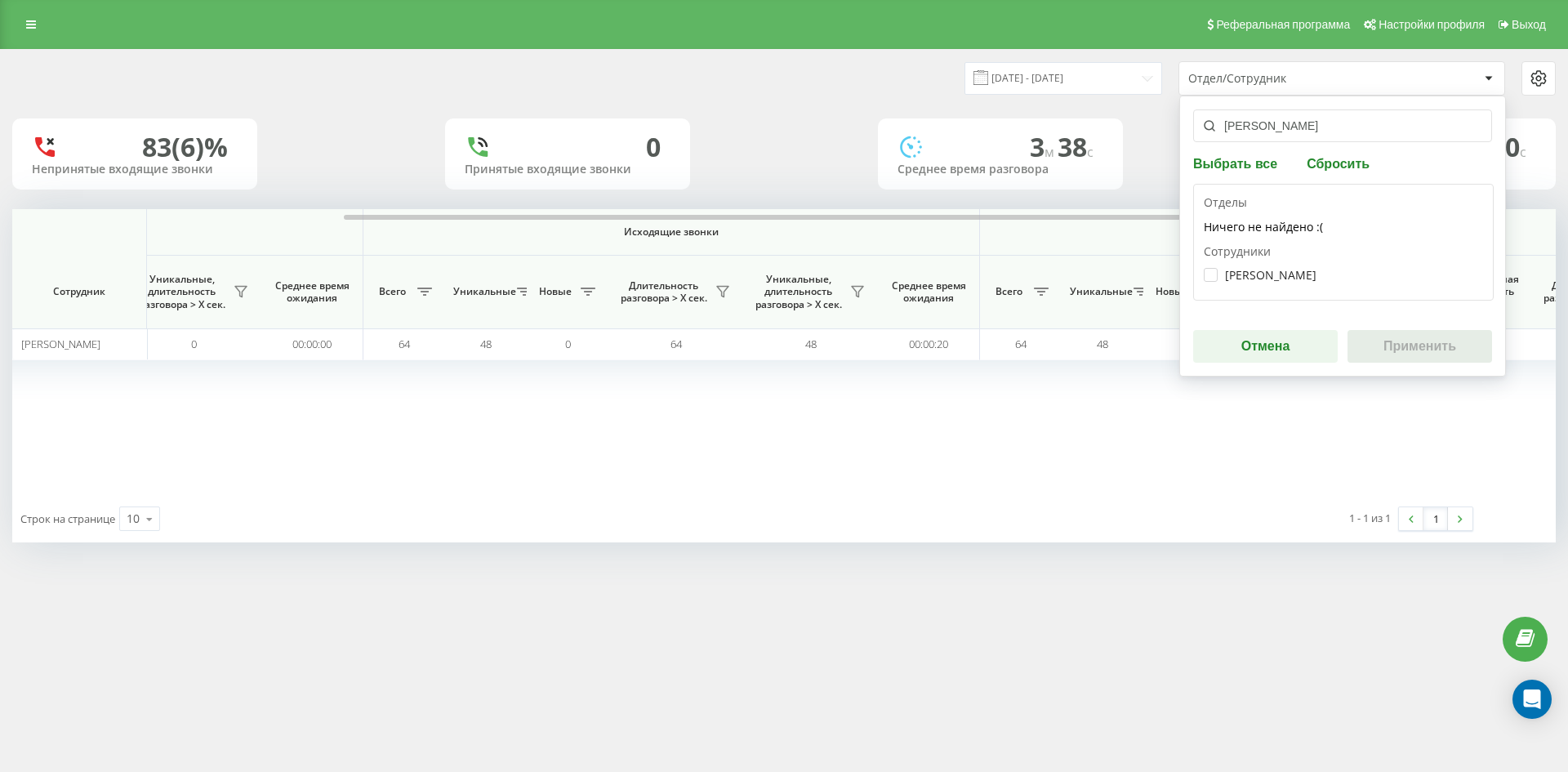
type input "[PERSON_NAME]"
click at [1290, 267] on div "Чаюк Максим Вікторович" at bounding box center [1343, 276] width 279 height 31
click at [1292, 276] on label "Чаюк Максим Вікторович" at bounding box center [1260, 275] width 113 height 14
checkbox input "true"
click at [1397, 334] on button "Применить" at bounding box center [1419, 346] width 144 height 33
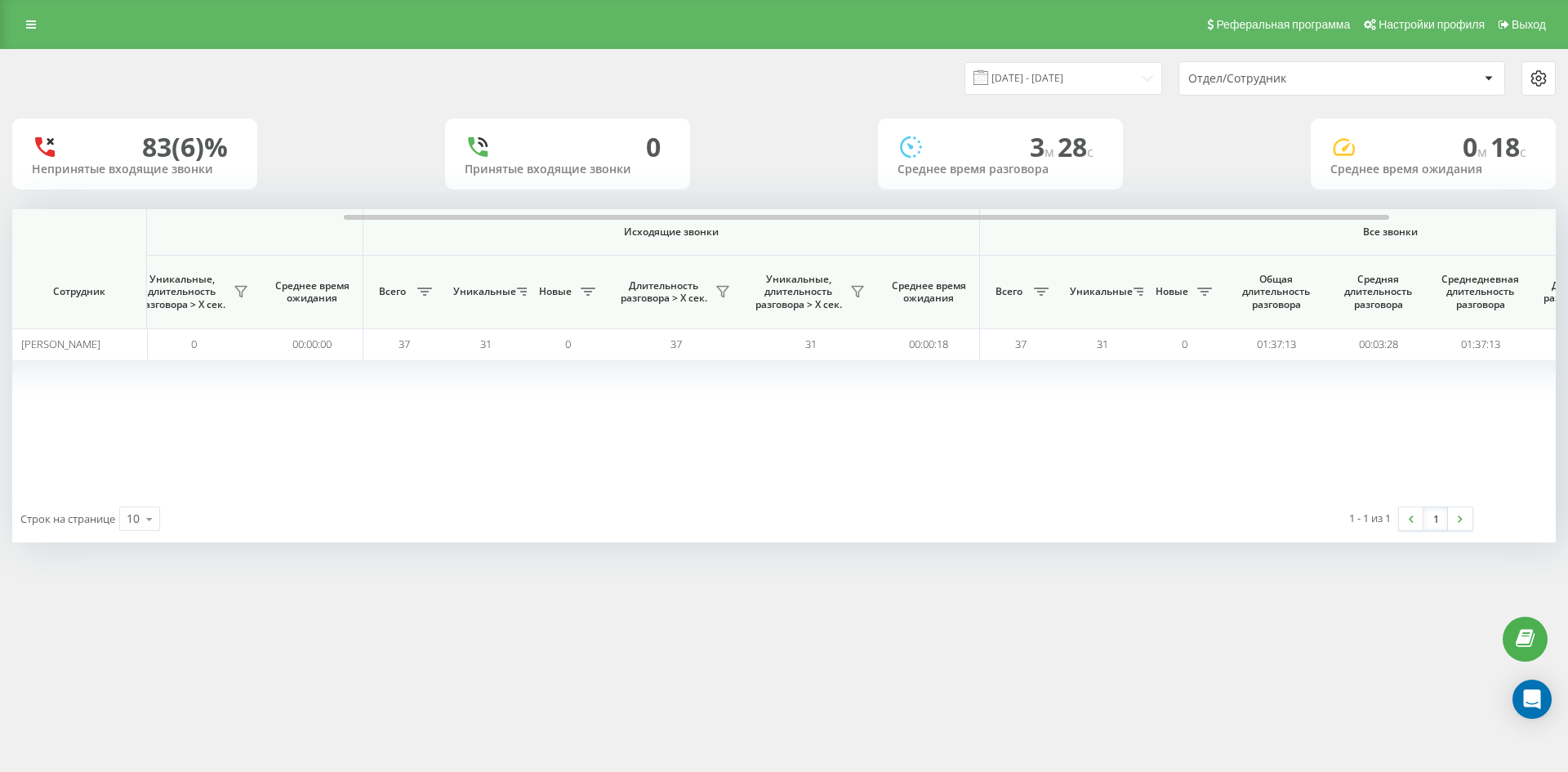
click at [1333, 91] on div "Отдел/Сотрудник" at bounding box center [1341, 78] width 325 height 33
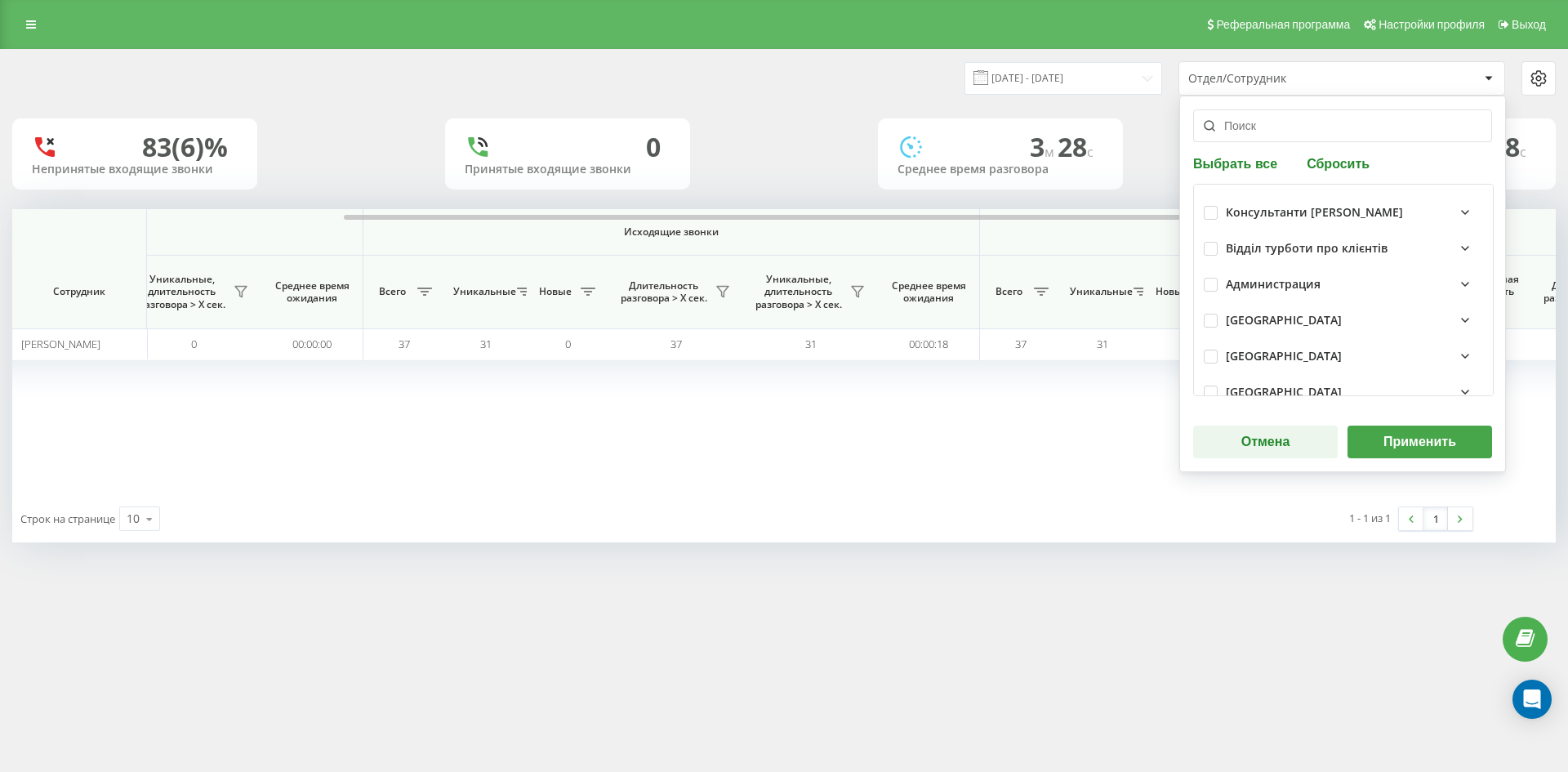
click at [1336, 170] on button "Сбросить" at bounding box center [1338, 163] width 73 height 15
click at [1318, 141] on input "text" at bounding box center [1342, 125] width 299 height 33
paste input "[PERSON_NAME]"
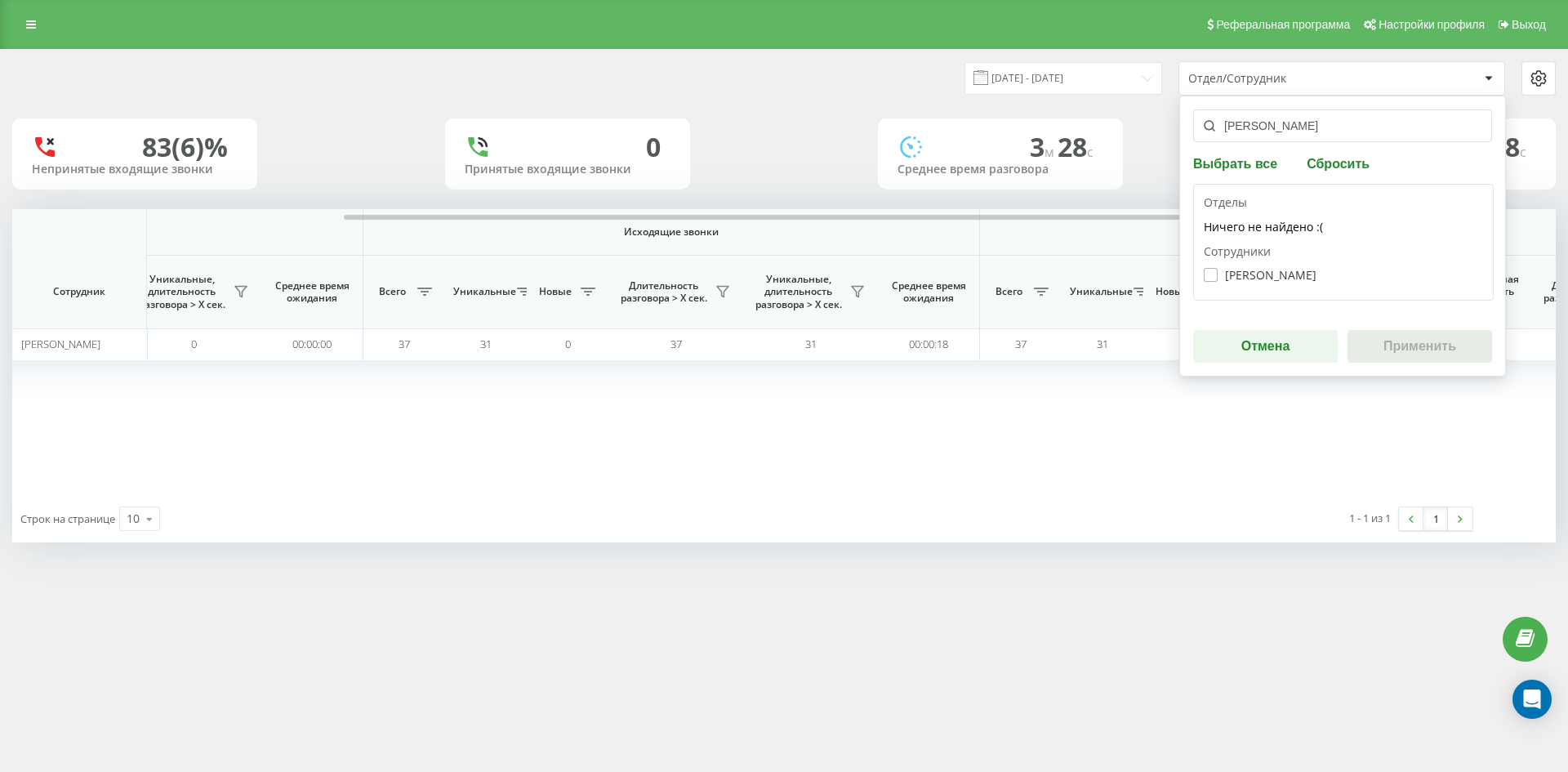
type input "[PERSON_NAME]"
click at [1286, 272] on label "Шевченко Віталій Валерійович" at bounding box center [1260, 275] width 113 height 14
checkbox input "true"
click at [1392, 339] on button "Применить" at bounding box center [1419, 346] width 144 height 33
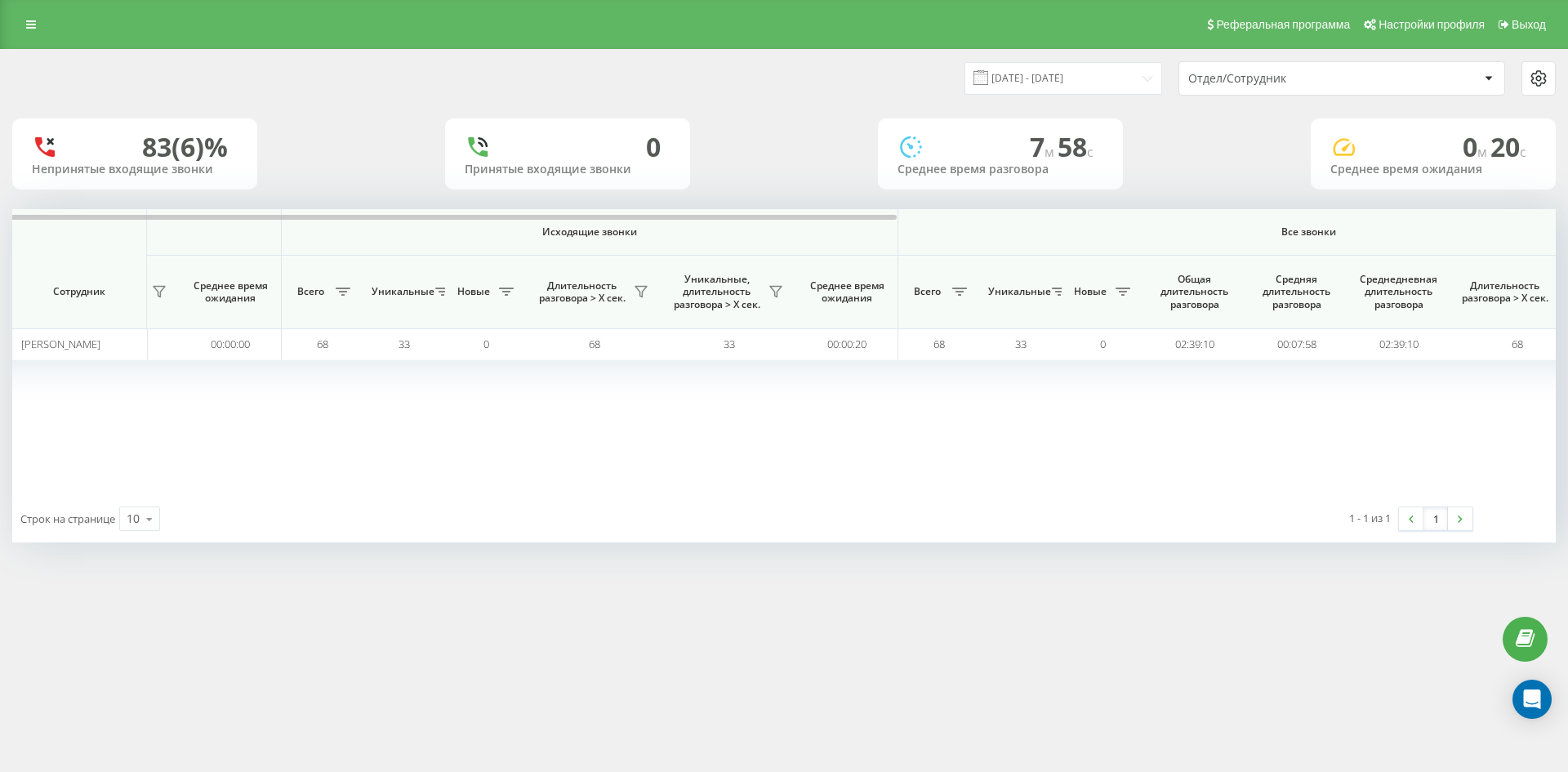
scroll to position [0, 653]
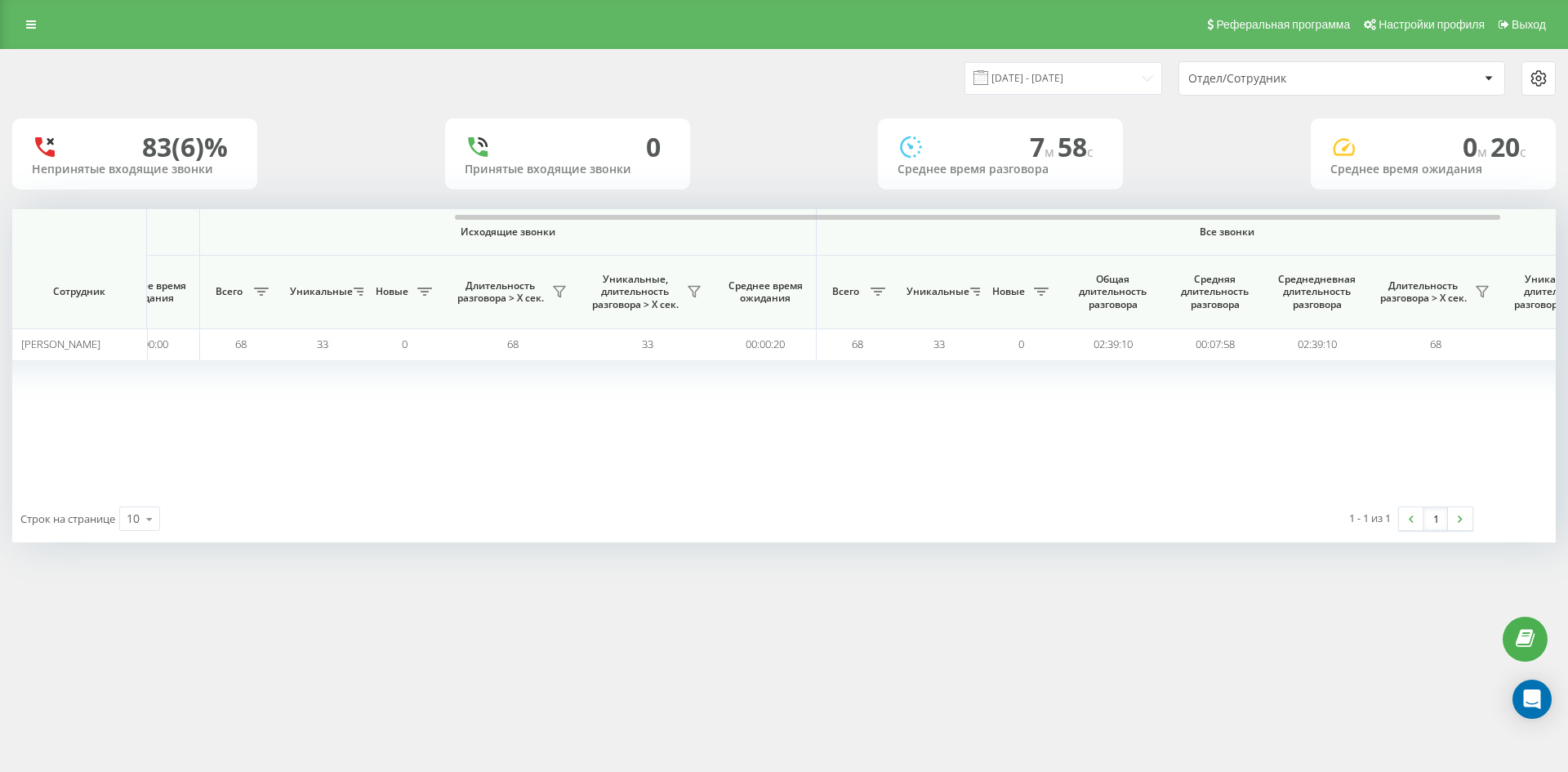
click at [1311, 94] on div "Отдел/Сотрудник" at bounding box center [1341, 78] width 325 height 33
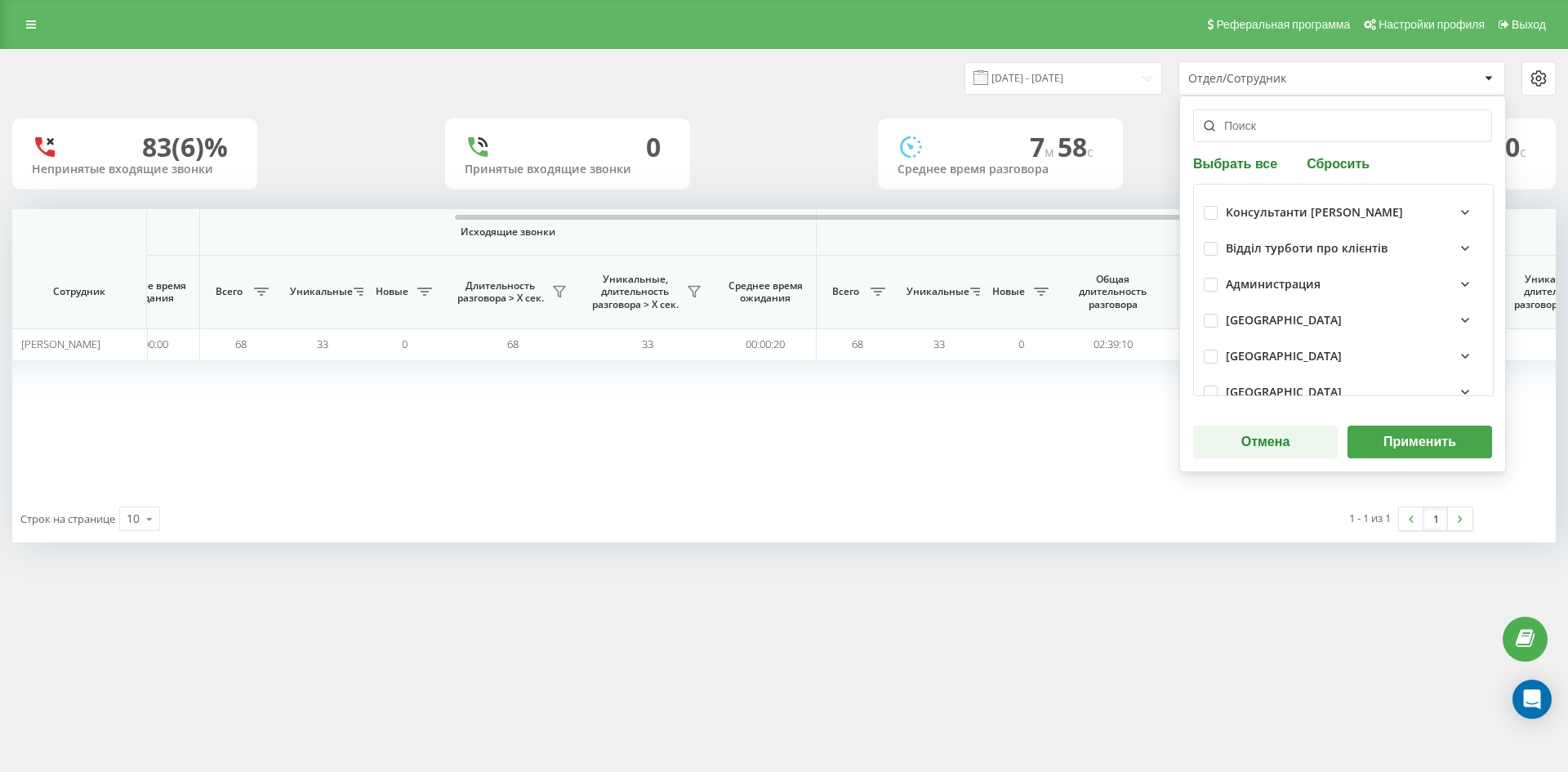
click at [1325, 172] on div "Выбрать все Сбросить Консультанти Савчук Відділ турботи про клієнтів Администра…" at bounding box center [1342, 284] width 327 height 377
click at [1307, 132] on input "text" at bounding box center [1342, 125] width 299 height 33
click at [1327, 166] on button "Сбросить" at bounding box center [1338, 163] width 73 height 15
click at [1292, 139] on input "text" at bounding box center [1342, 125] width 299 height 33
paste input "[PERSON_NAME]"
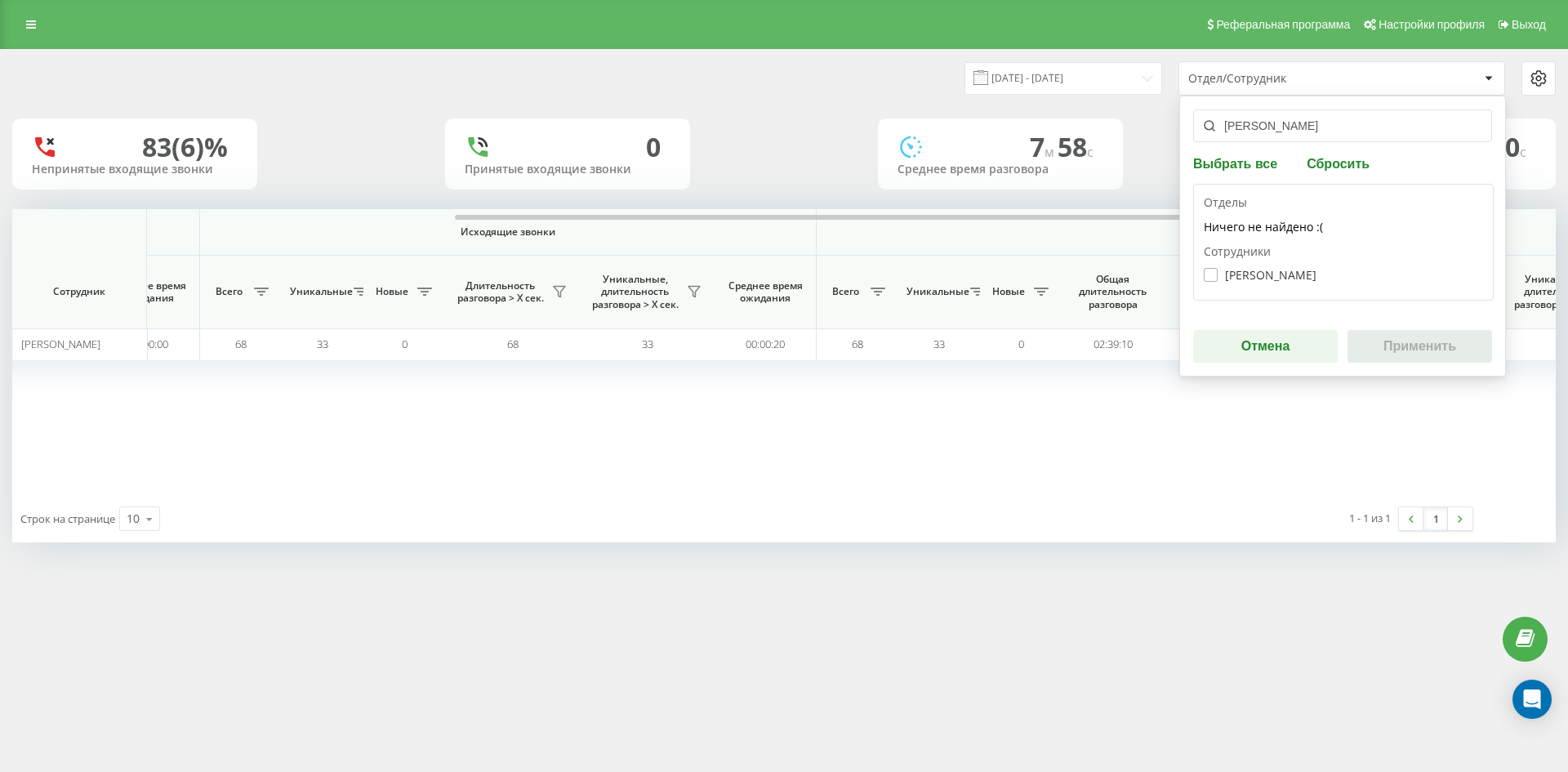
type input "[PERSON_NAME]"
click at [1244, 274] on label "Гуменюк Денис Миколайович" at bounding box center [1260, 275] width 113 height 14
checkbox input "true"
click at [1413, 346] on button "Применить" at bounding box center [1419, 346] width 144 height 33
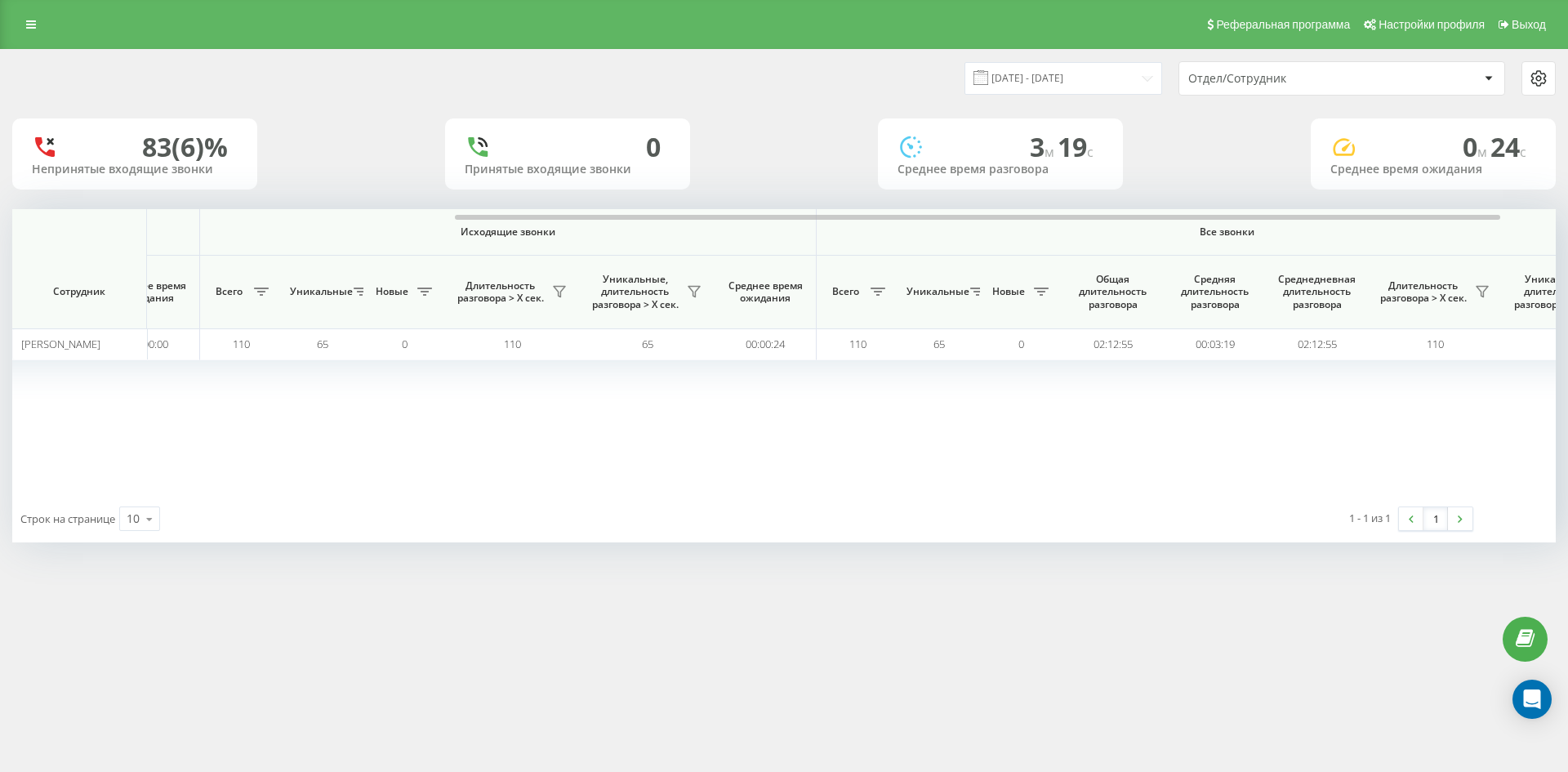
click at [1314, 89] on div "Отдел/Сотрудник" at bounding box center [1341, 78] width 325 height 33
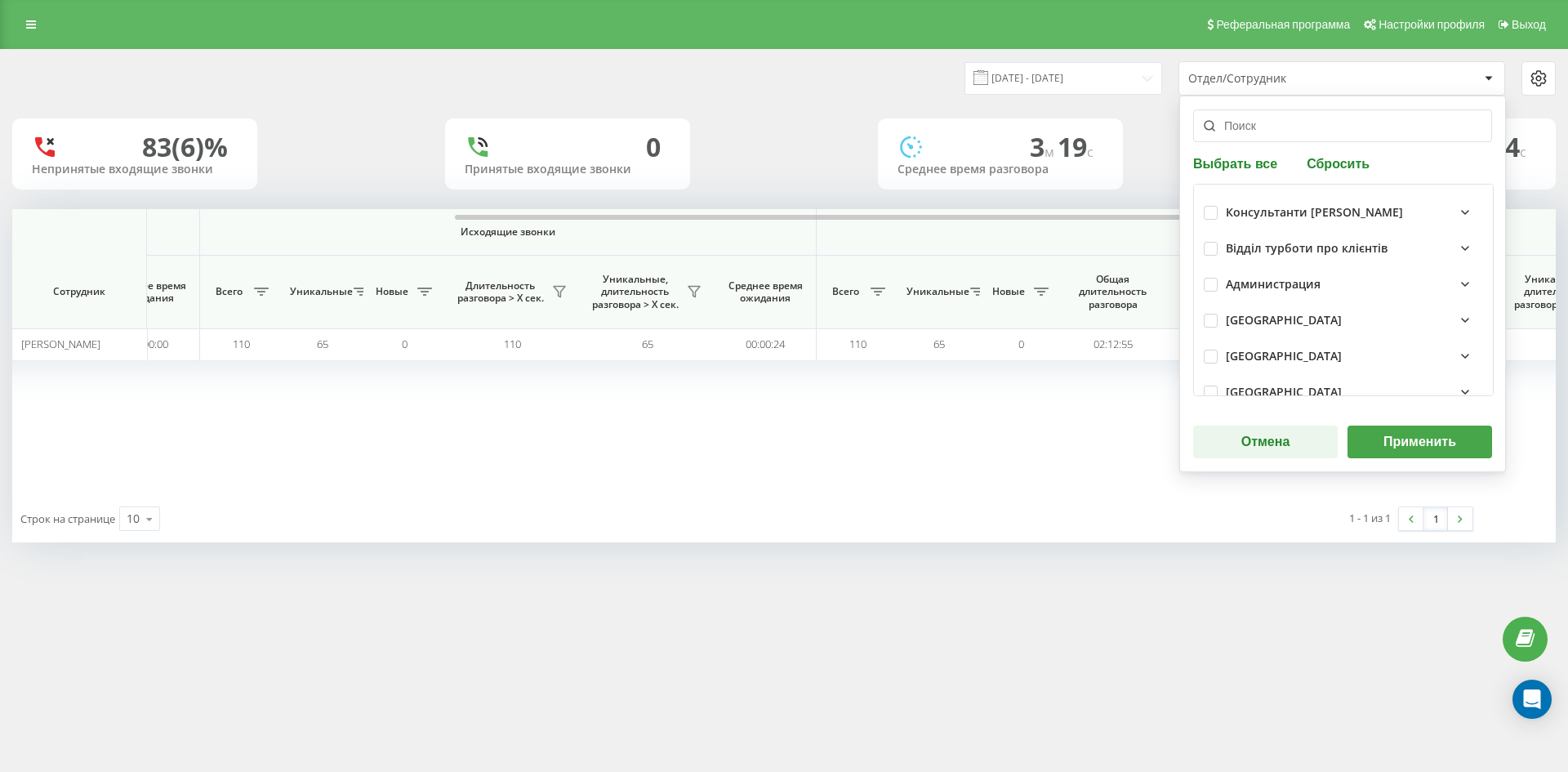
click at [1341, 179] on div "Выбрать все Сбросить Консультанти Савчук Відділ турботи про клієнтів Администра…" at bounding box center [1342, 284] width 327 height 377
click at [1335, 165] on button "Сбросить" at bounding box center [1338, 163] width 73 height 15
click at [1313, 133] on input "text" at bounding box center [1342, 125] width 299 height 33
paste input "борканин [PERSON_NAME]"
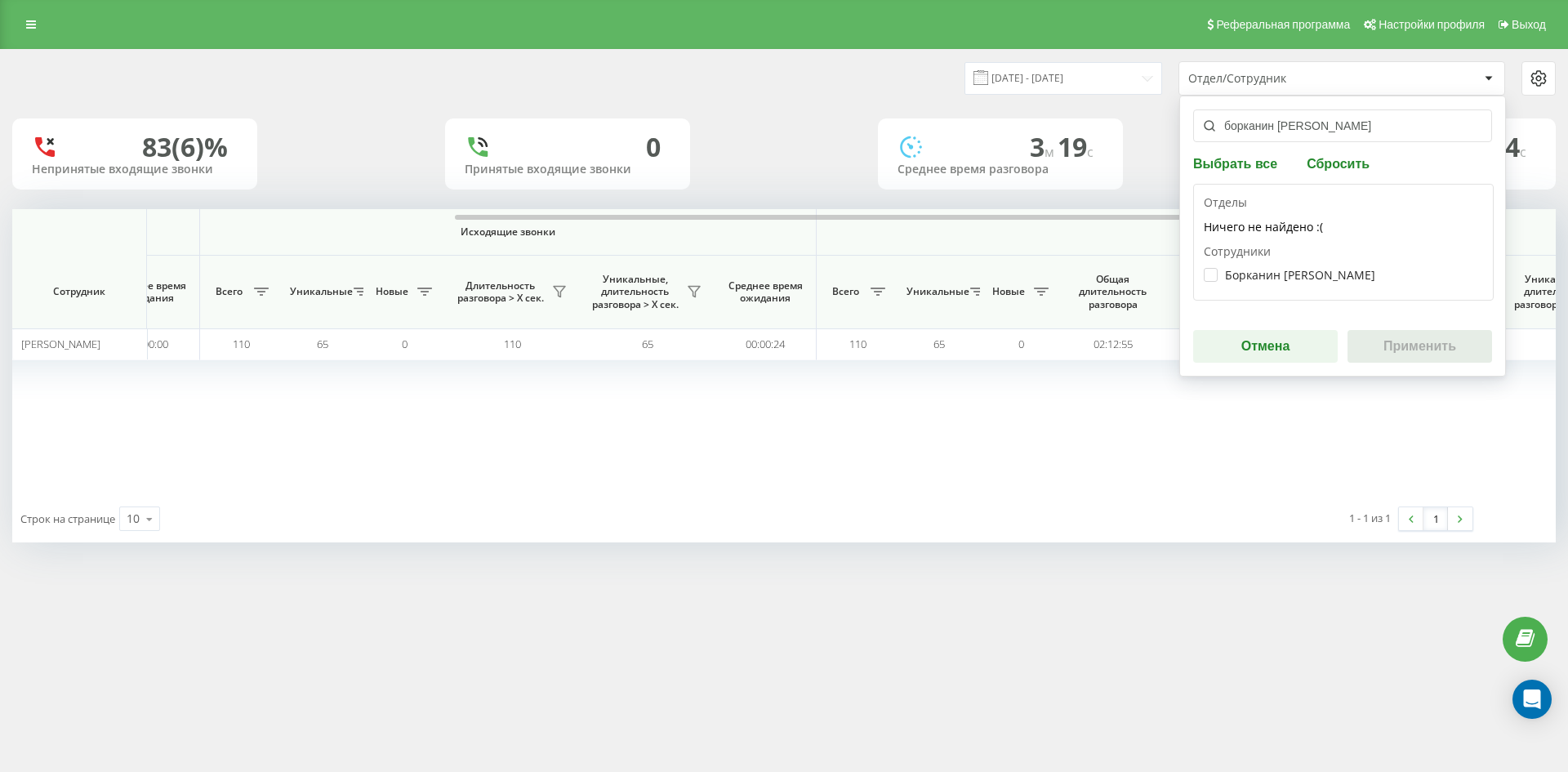
type input "борканин [PERSON_NAME]"
click at [1292, 283] on div "Борканин Тетяна Ярославівна" at bounding box center [1343, 276] width 279 height 31
click at [1286, 274] on label "Борканин Тетяна Ярославівна" at bounding box center [1289, 275] width 171 height 14
checkbox input "true"
click at [1418, 327] on div "борканин тетяна Выбрать все Сбросить Отделы Ничего не найдено :( Сотрудники Бор…" at bounding box center [1342, 236] width 327 height 281
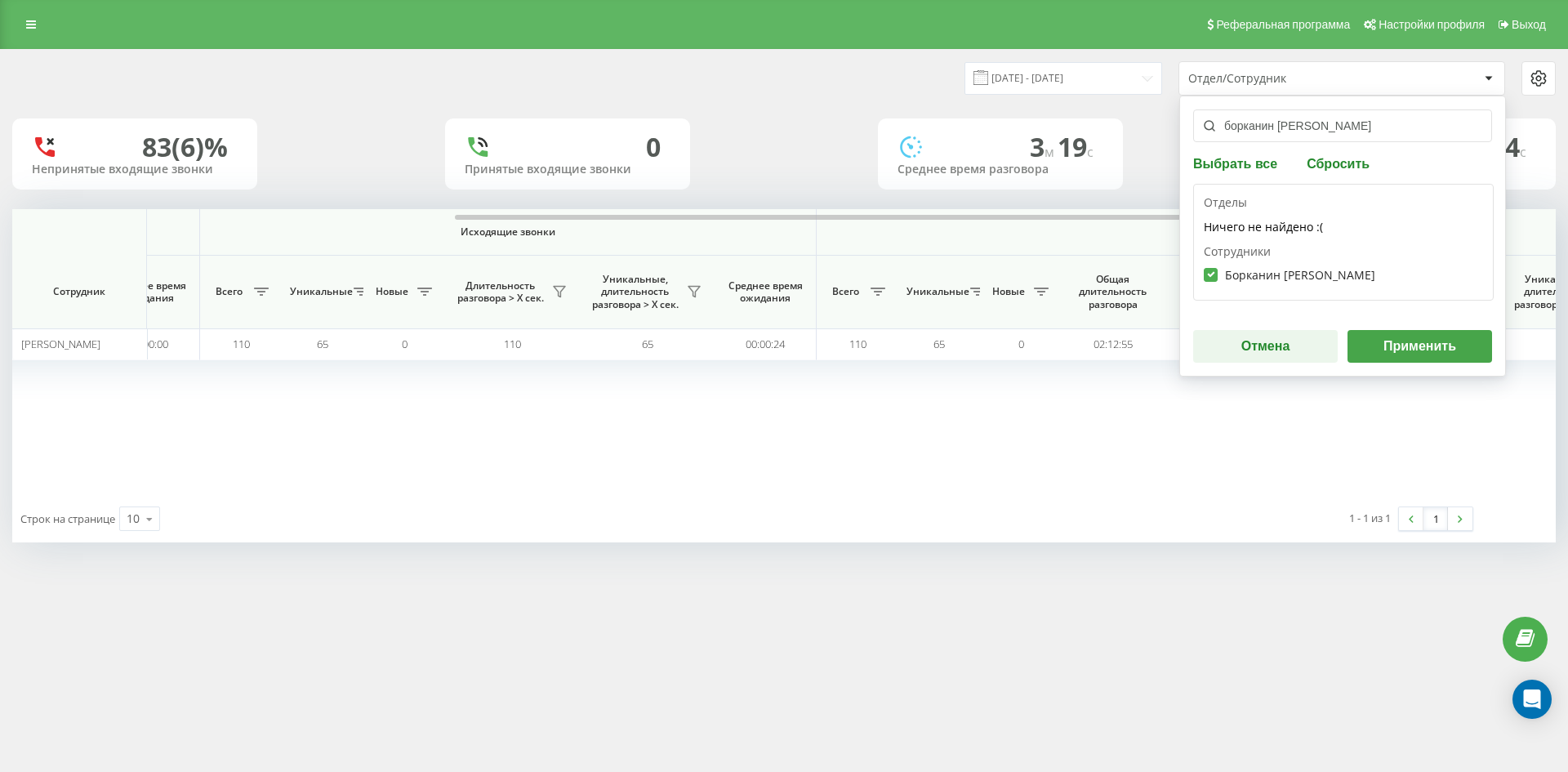
click at [1419, 343] on button "Применить" at bounding box center [1419, 346] width 144 height 33
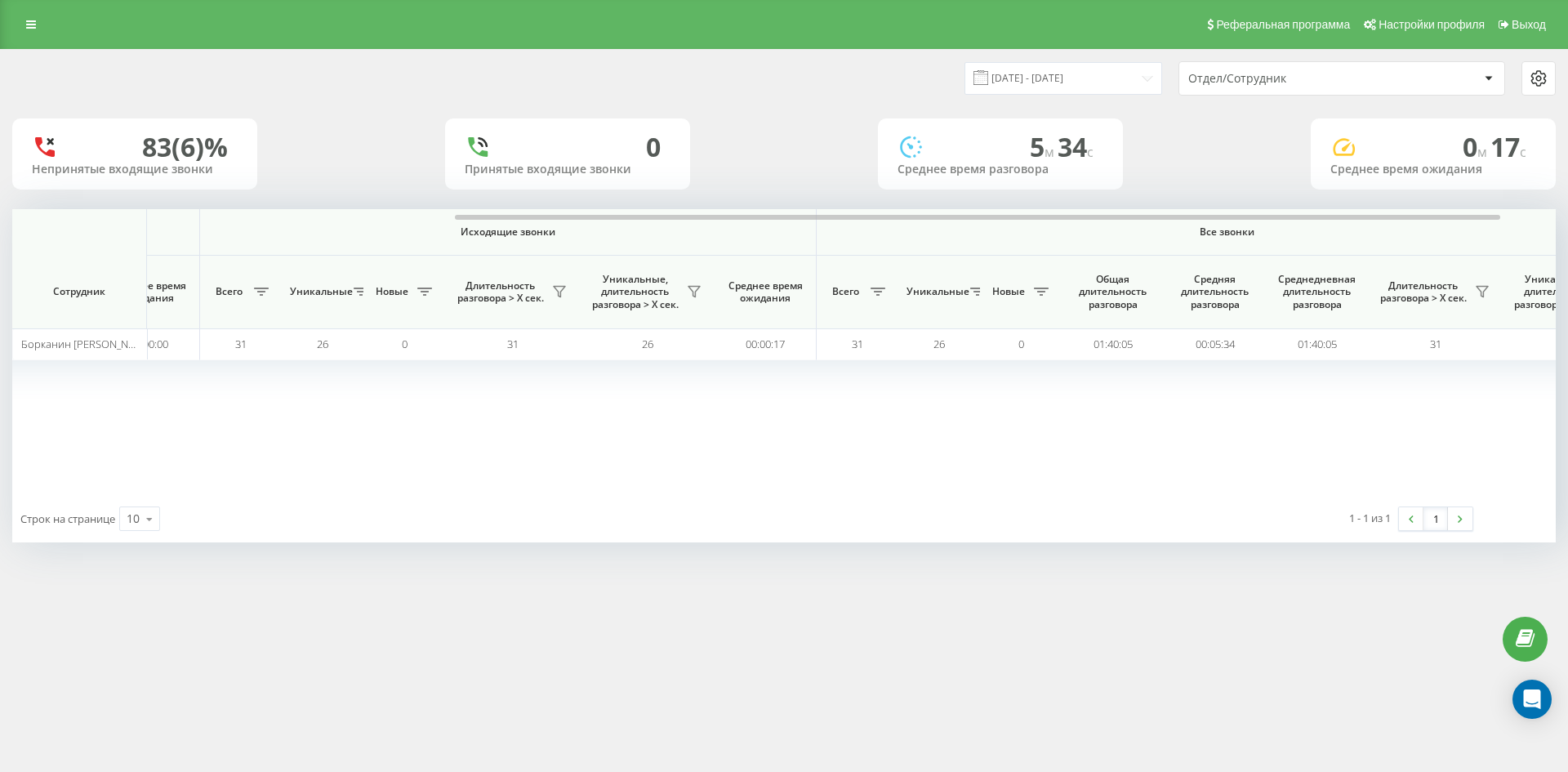
click at [1300, 78] on div "Отдел/Сотрудник" at bounding box center [1286, 78] width 195 height 14
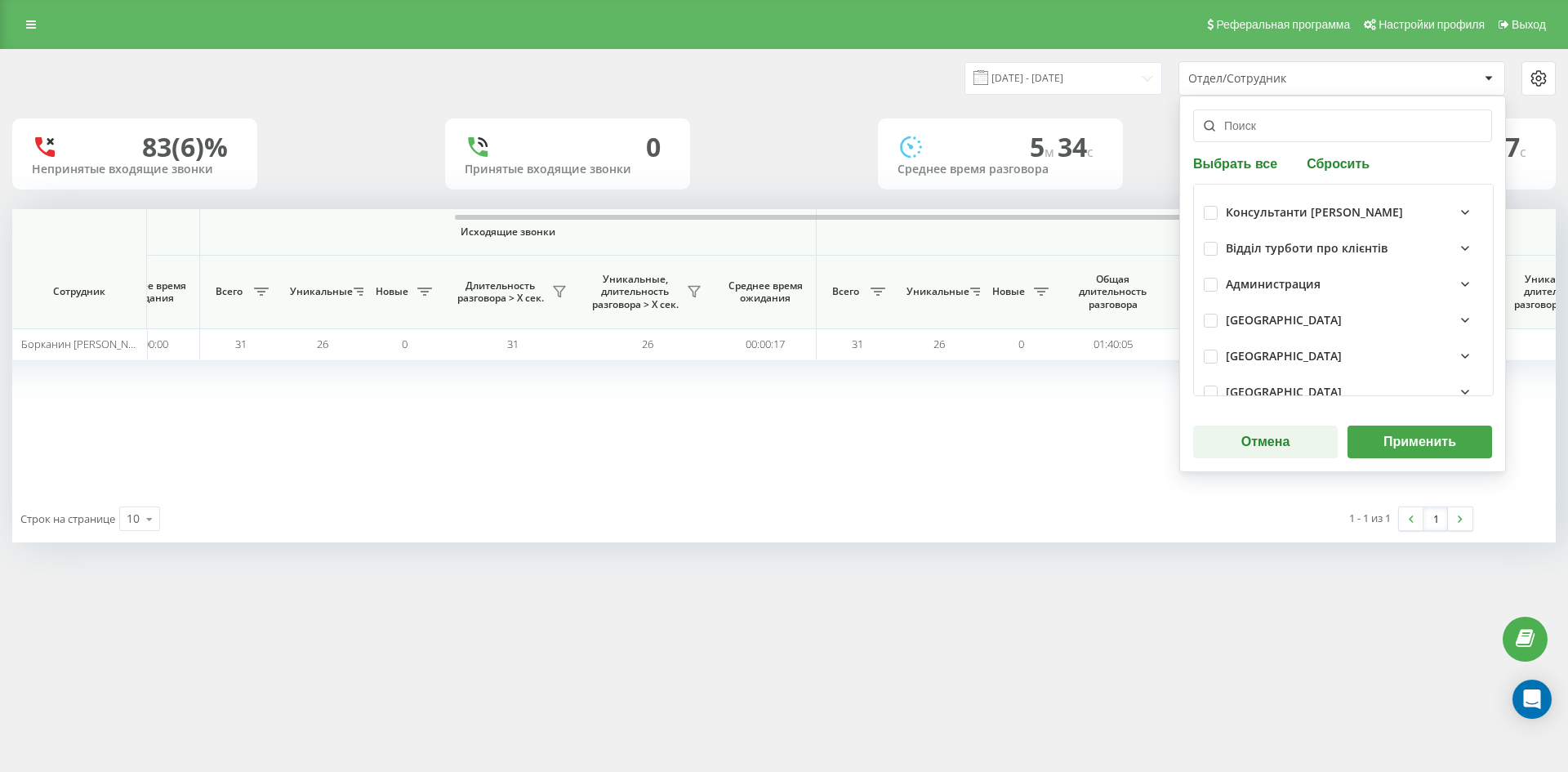
click at [1310, 163] on button "Сбросить" at bounding box center [1338, 163] width 73 height 15
click at [1300, 135] on input "text" at bounding box center [1342, 125] width 299 height 33
paste input "[PERSON_NAME]"
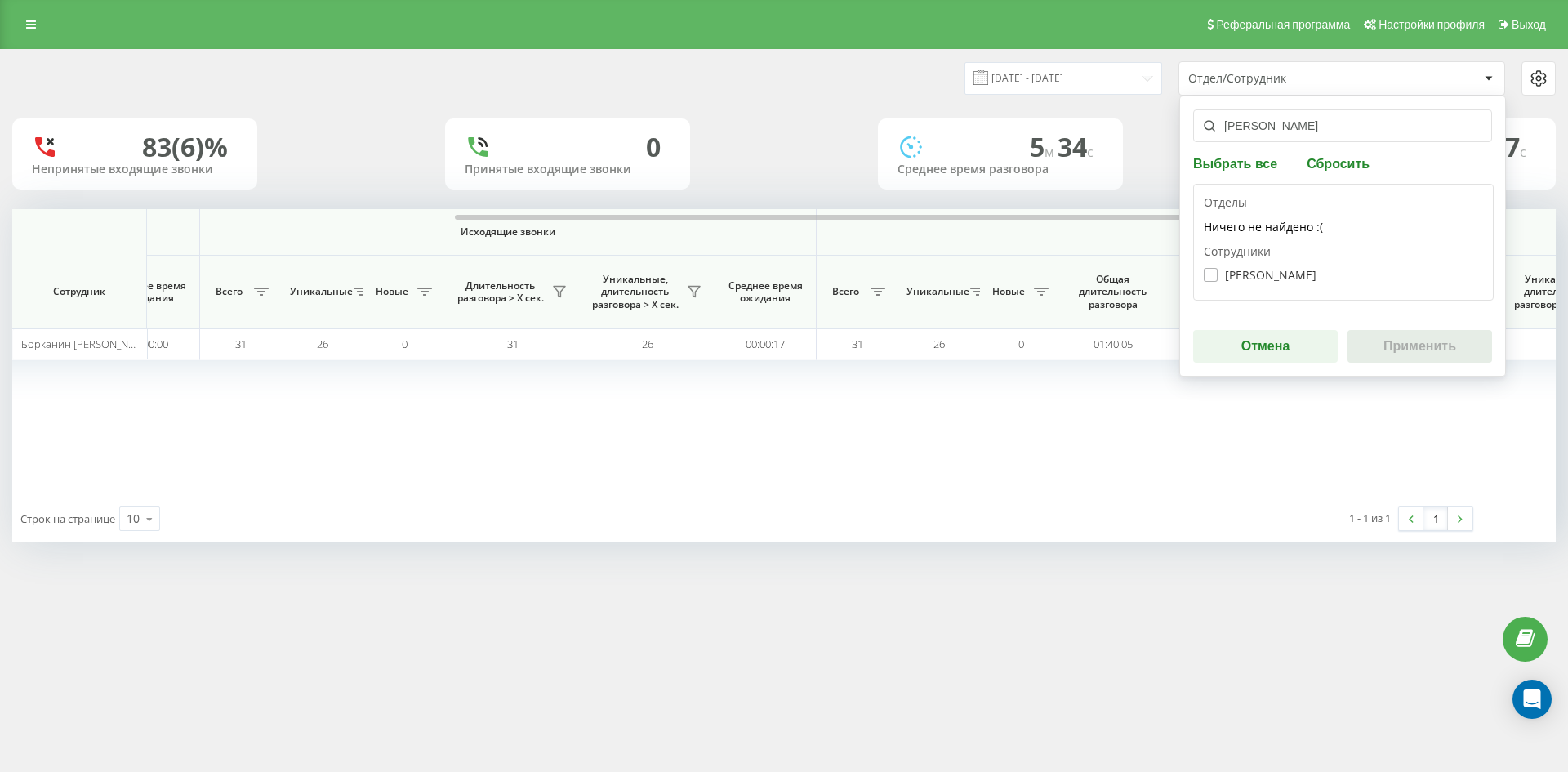
type input "[PERSON_NAME]"
click at [1272, 281] on label "Шинкарьова Вероніка Андріївна" at bounding box center [1260, 275] width 113 height 14
checkbox input "true"
click at [1400, 344] on button "Применить" at bounding box center [1419, 346] width 144 height 33
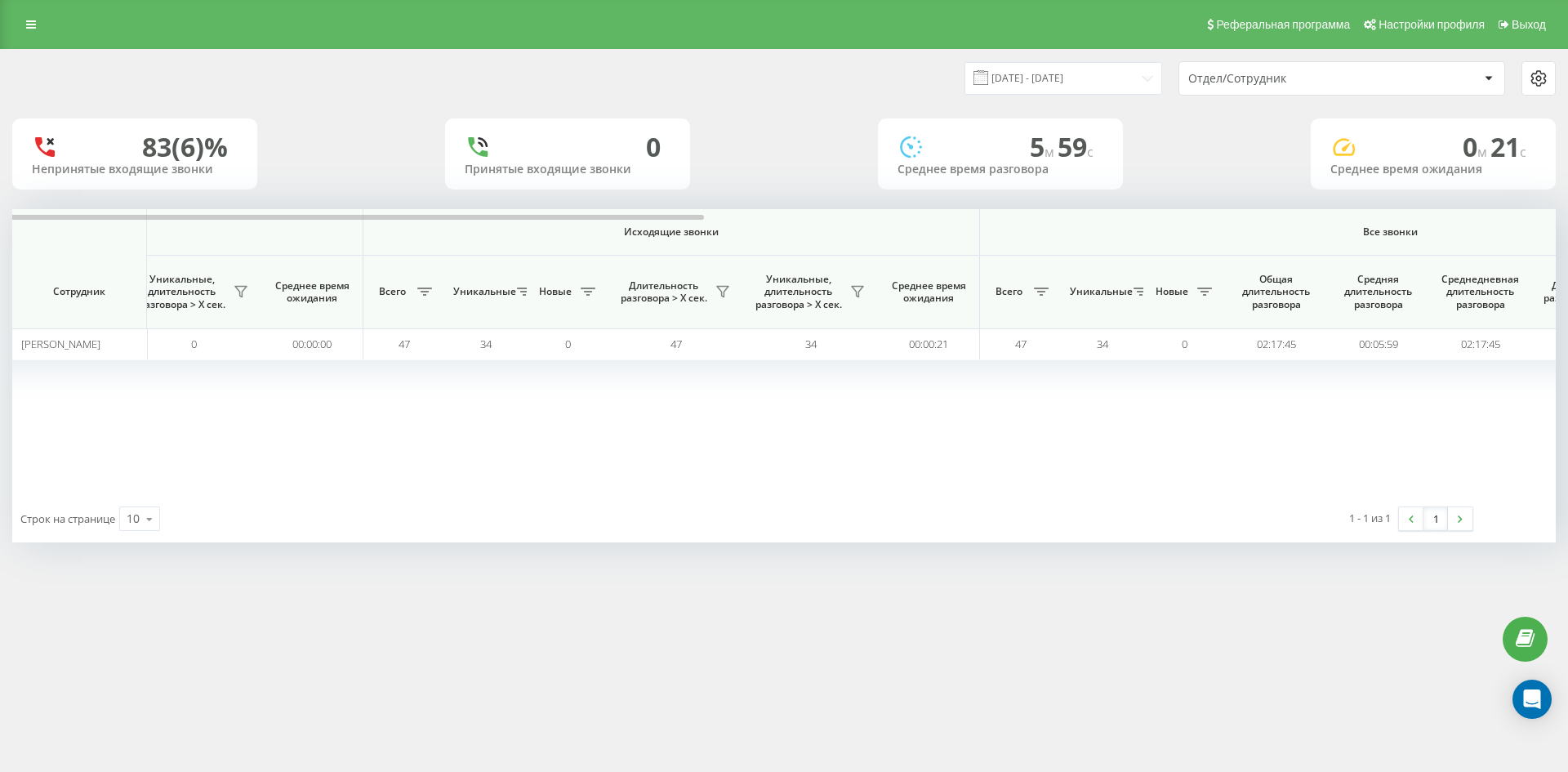
scroll to position [0, 572]
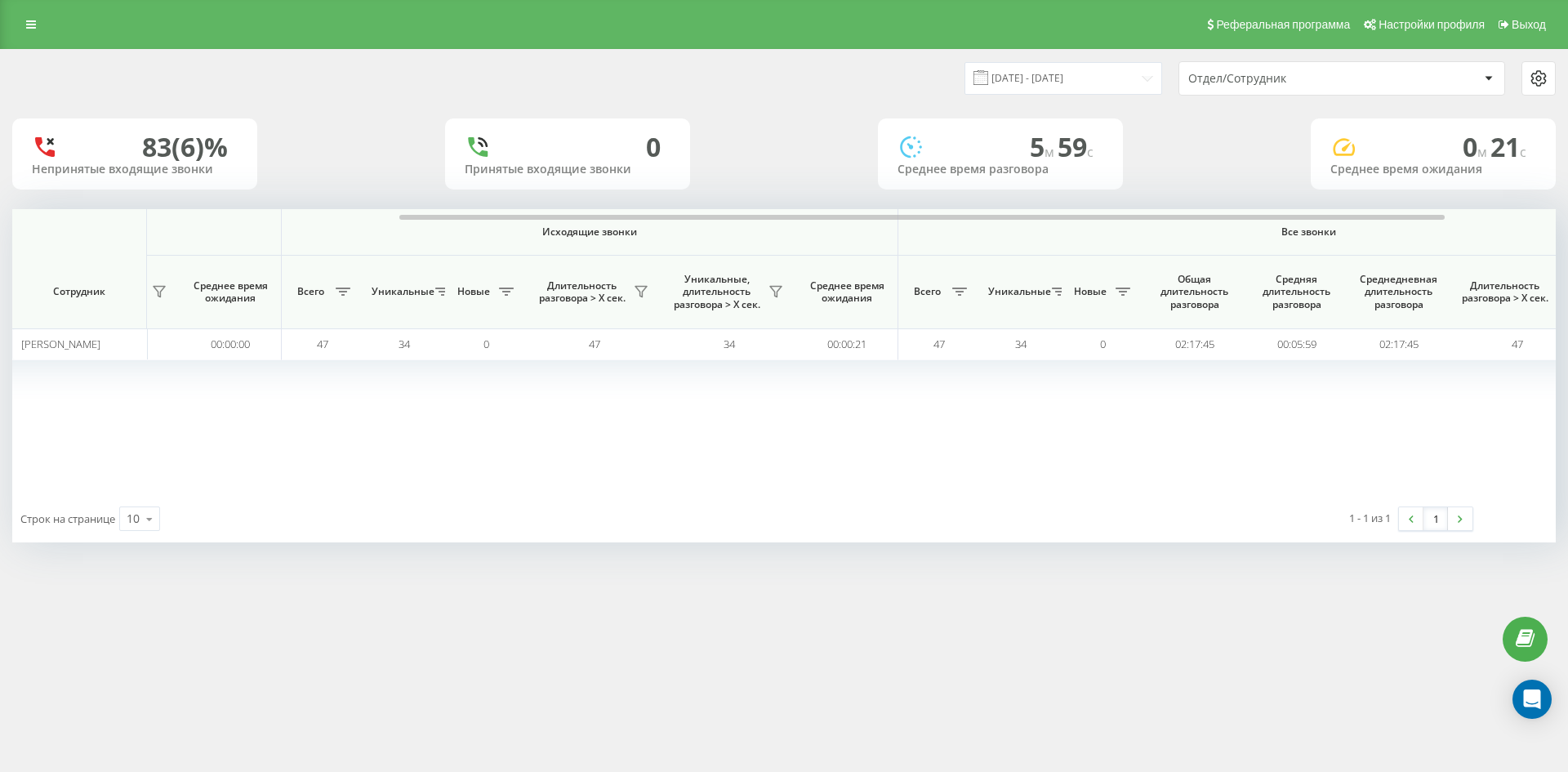
click at [1318, 81] on div "Отдел/Сотрудник" at bounding box center [1286, 78] width 195 height 14
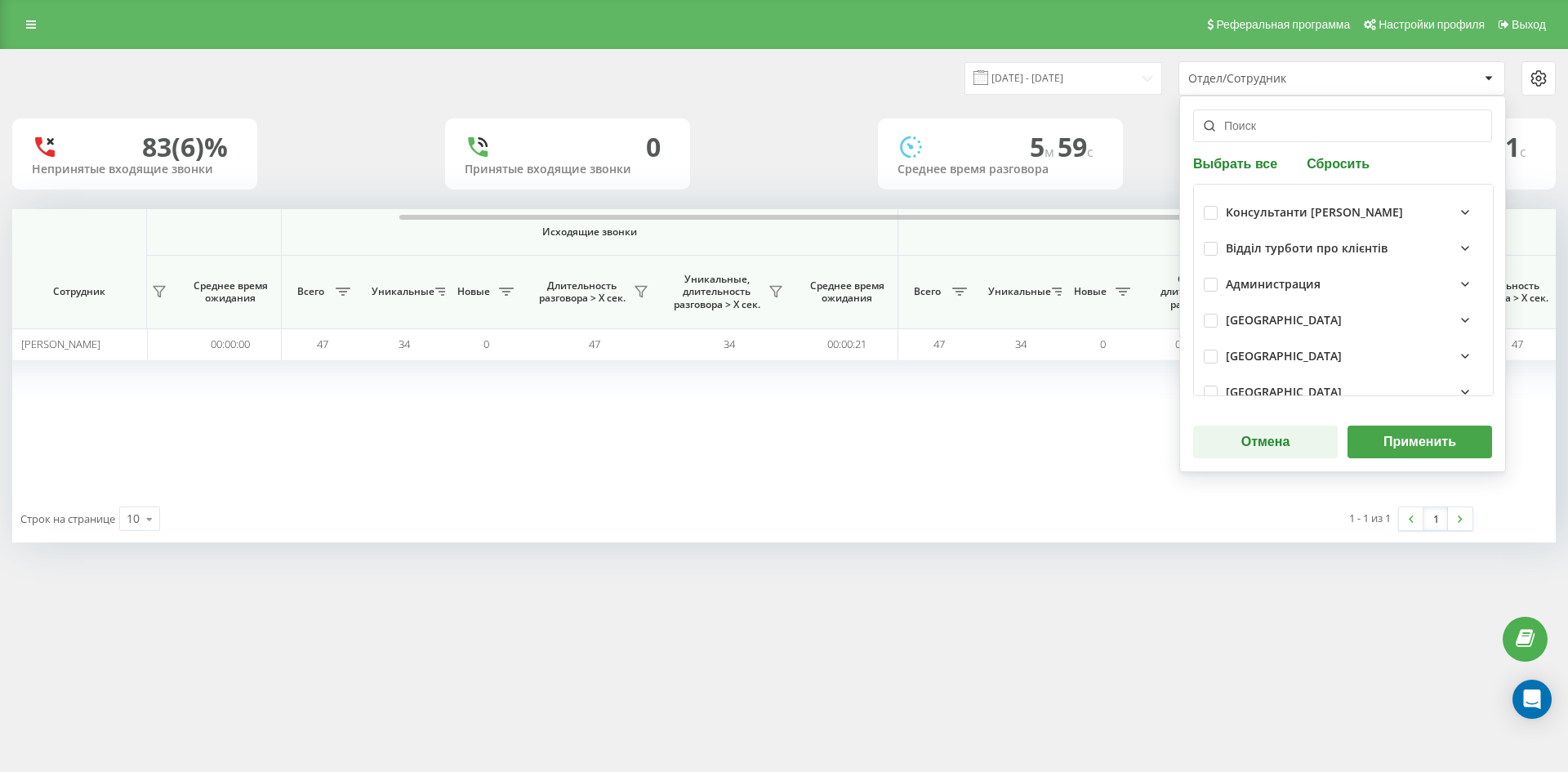
click at [1327, 170] on button "Сбросить" at bounding box center [1338, 163] width 73 height 15
click at [1311, 135] on input "text" at bounding box center [1342, 125] width 299 height 33
paste input "[PERSON_NAME]"
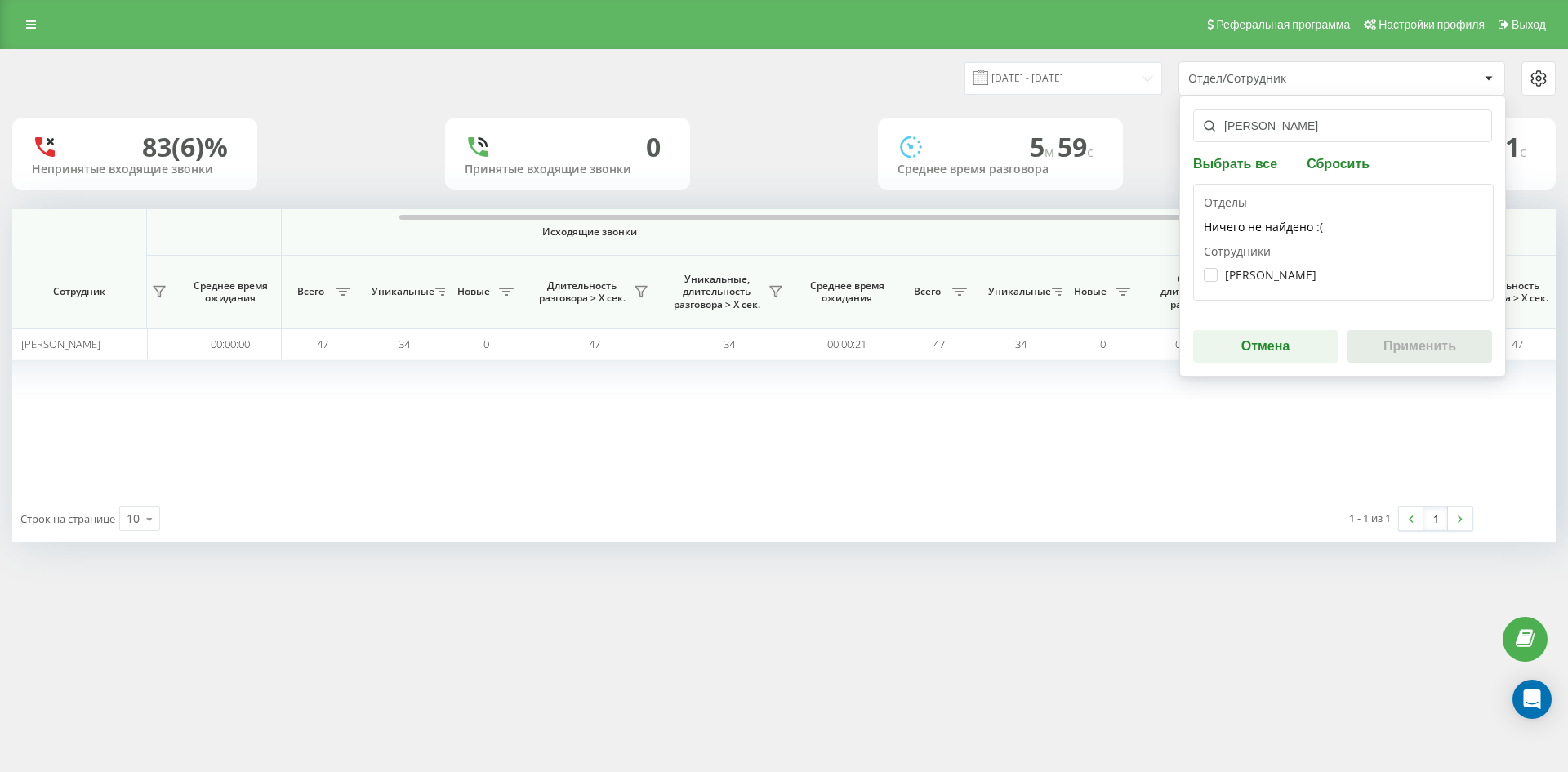
type input "[PERSON_NAME]"
click at [1258, 278] on label "Дзюба Володимир Михайлович" at bounding box center [1260, 275] width 113 height 14
checkbox input "true"
click at [1385, 339] on button "Применить" at bounding box center [1419, 346] width 144 height 33
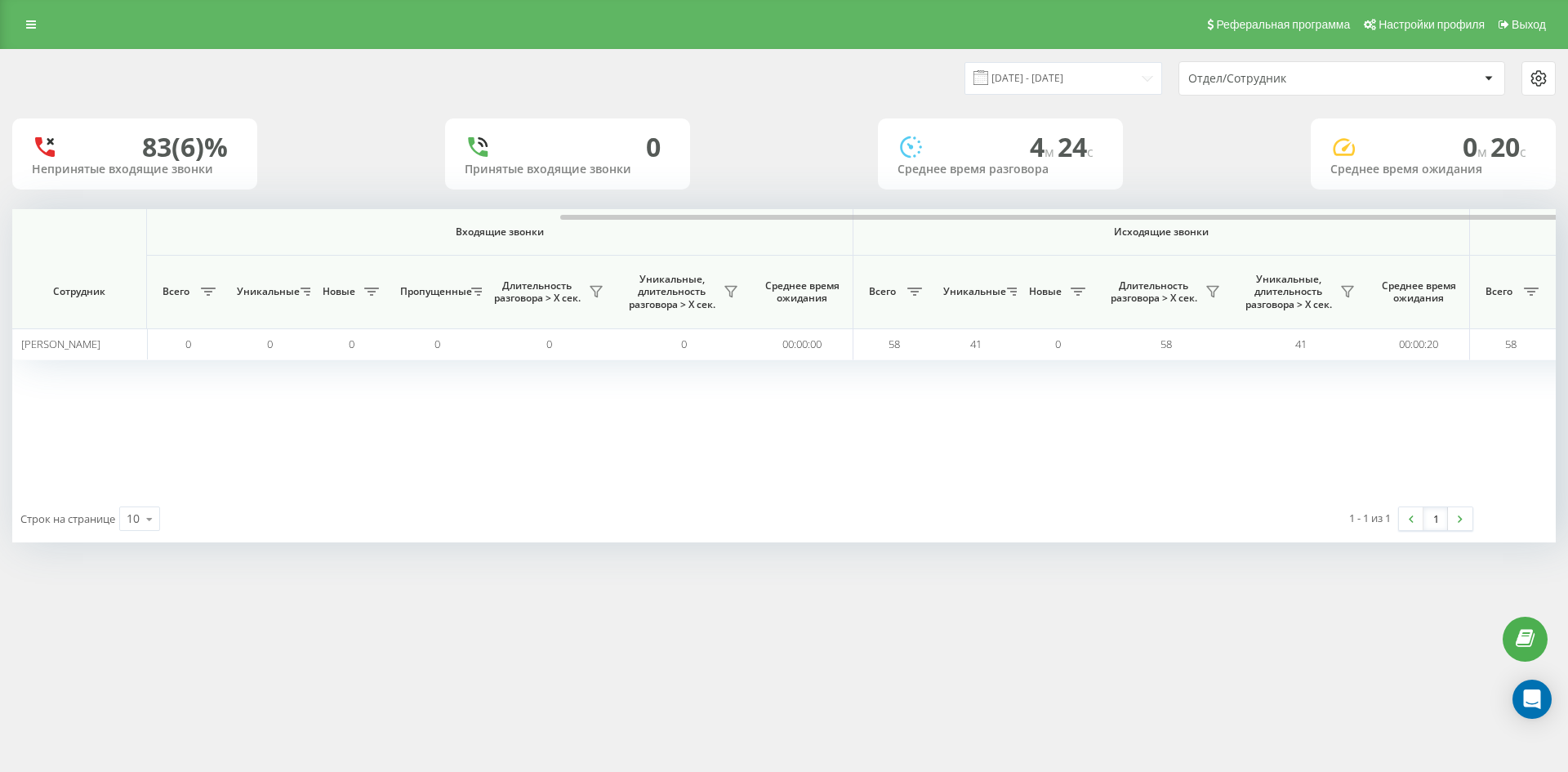
scroll to position [0, 490]
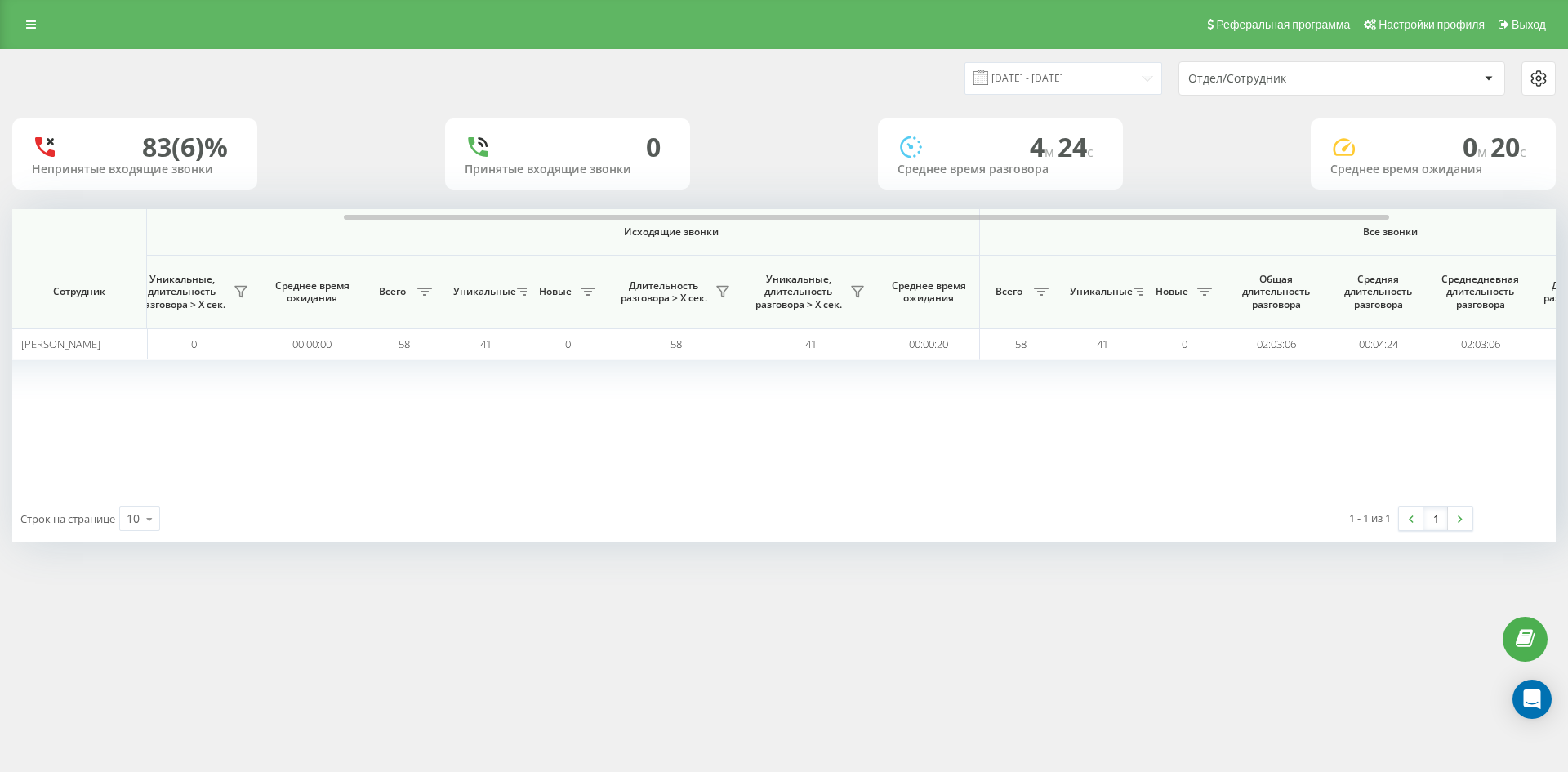
click at [1353, 89] on div "Отдел/Сотрудник" at bounding box center [1341, 78] width 325 height 33
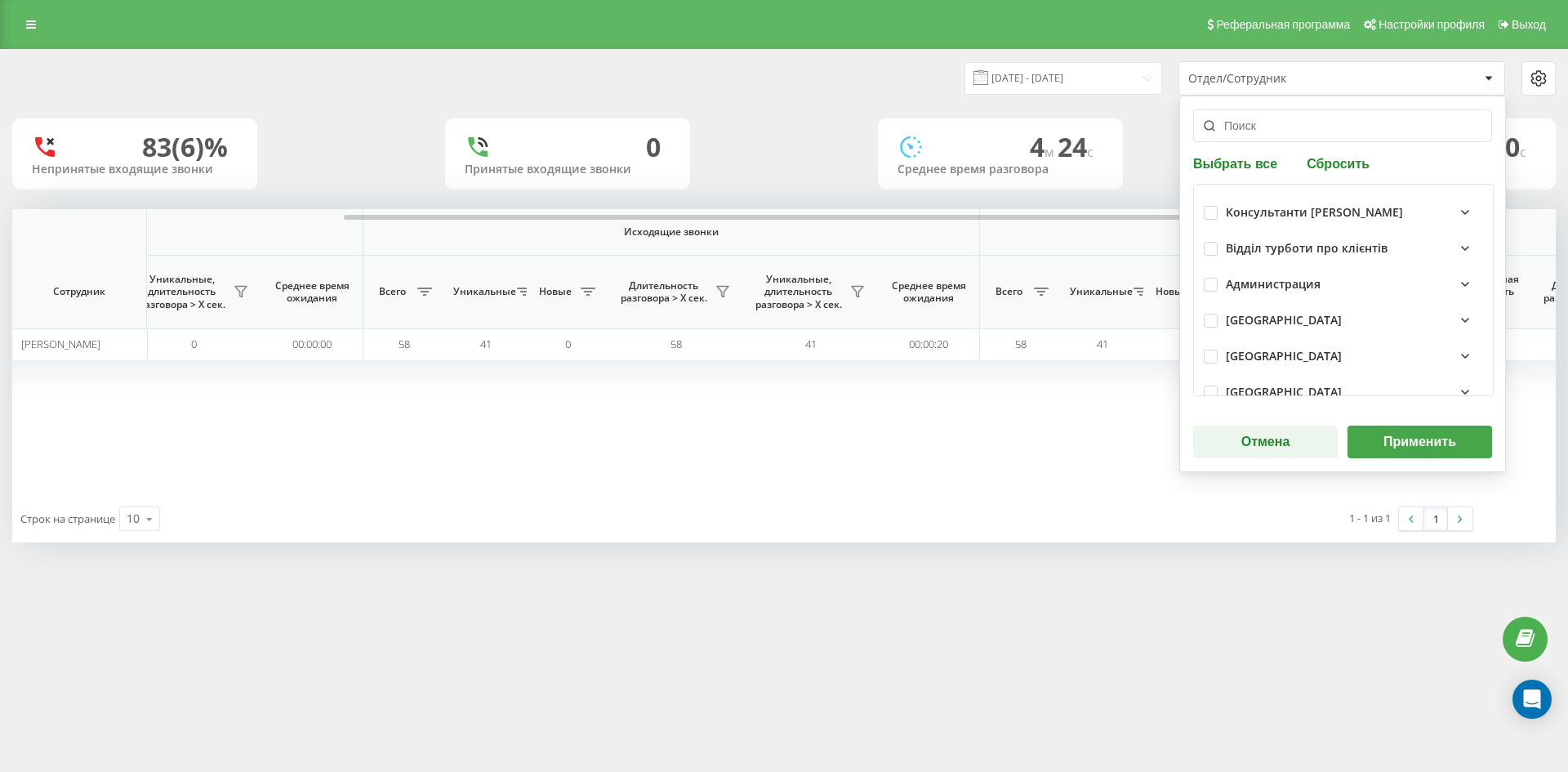
click at [1346, 182] on div "Выбрать все Сбросить Консультанти Савчук Відділ турботи про клієнтів Администра…" at bounding box center [1342, 284] width 327 height 377
click at [1339, 165] on button "Сбросить" at bounding box center [1338, 163] width 73 height 15
click at [1320, 134] on input "text" at bounding box center [1342, 125] width 299 height 33
paste input "[PERSON_NAME]"
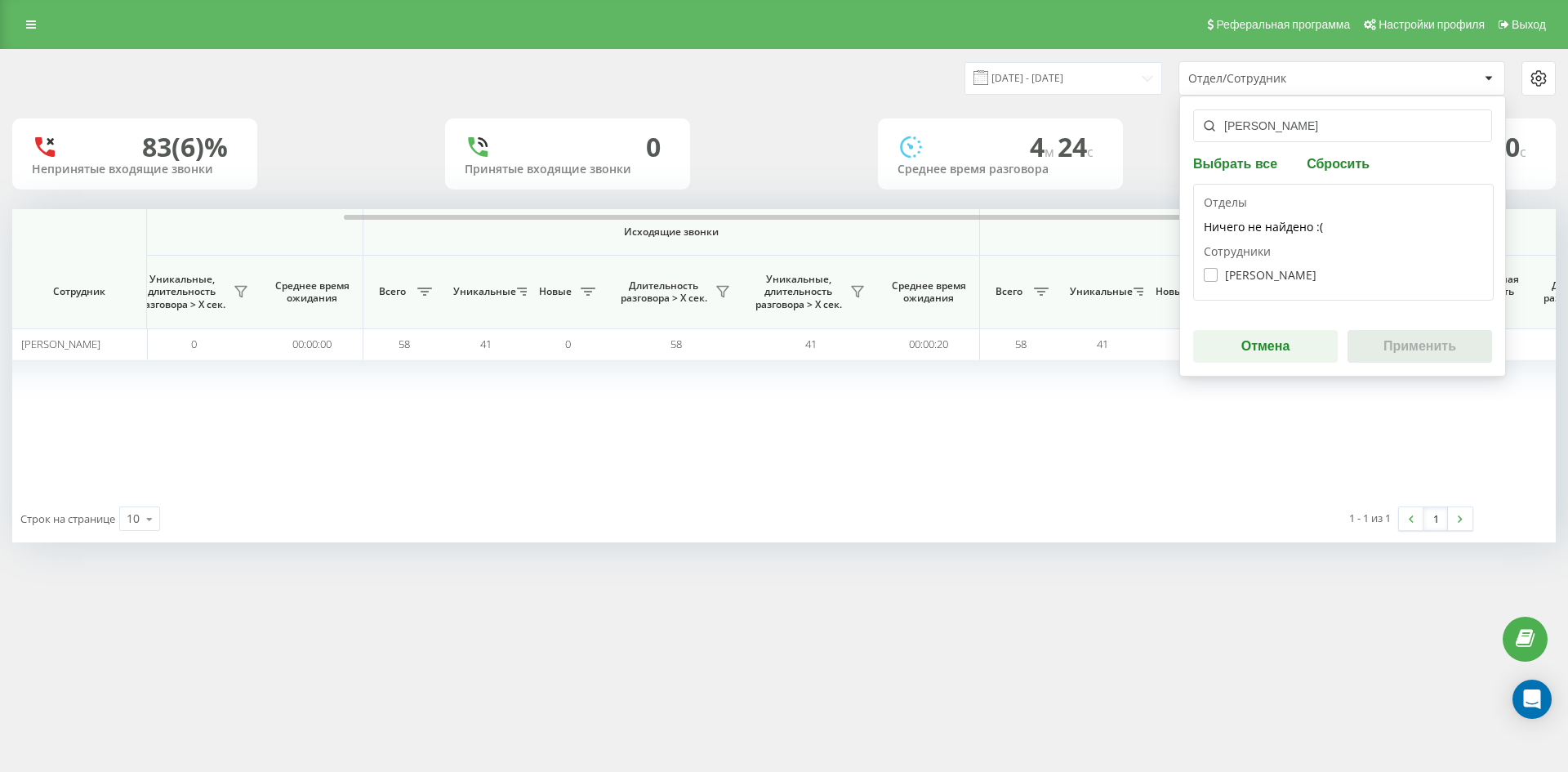
type input "[PERSON_NAME]"
click at [1288, 276] on label "Гнатюк Олександр Богданович" at bounding box center [1260, 275] width 113 height 14
checkbox input "true"
click at [1424, 348] on button "Применить" at bounding box center [1419, 346] width 144 height 33
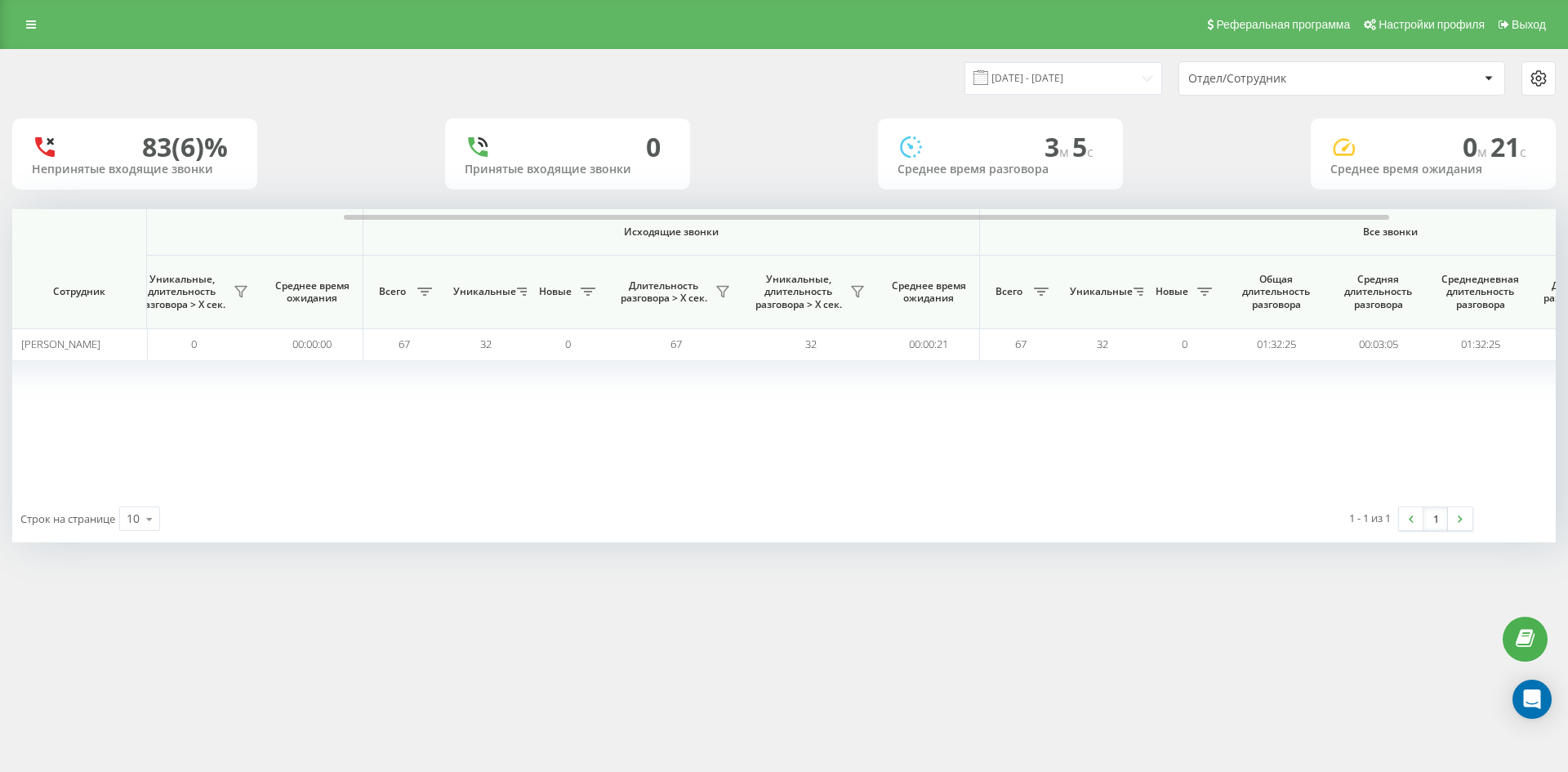
drag, startPoint x: 1309, startPoint y: 73, endPoint x: 1315, endPoint y: 87, distance: 15.2
click at [1310, 75] on div "Отдел/Сотрудник" at bounding box center [1286, 78] width 195 height 14
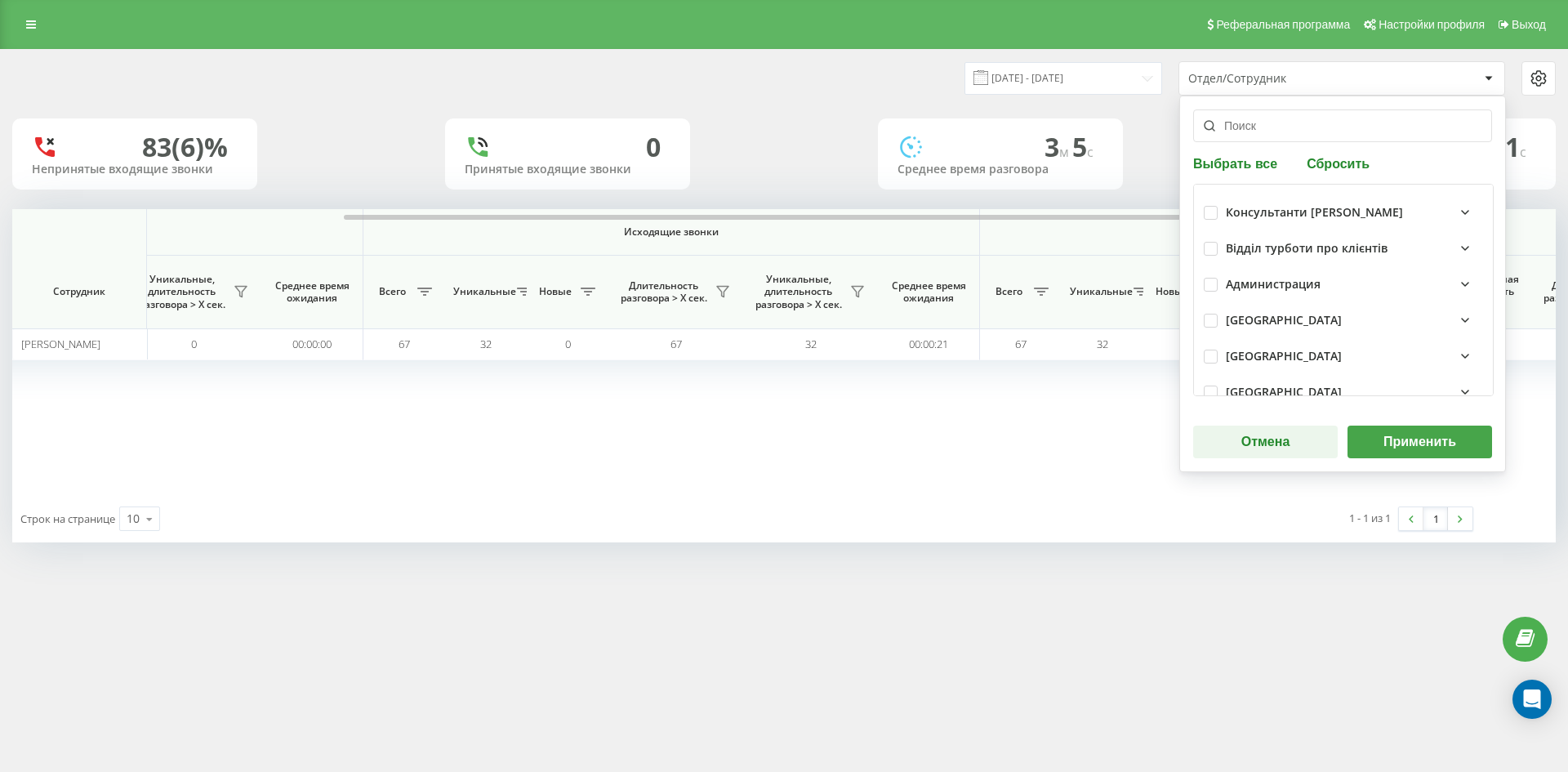
click at [1335, 163] on button "Сбросить" at bounding box center [1338, 163] width 73 height 15
click at [1318, 132] on input "text" at bounding box center [1342, 125] width 299 height 33
paste input "[PERSON_NAME]"
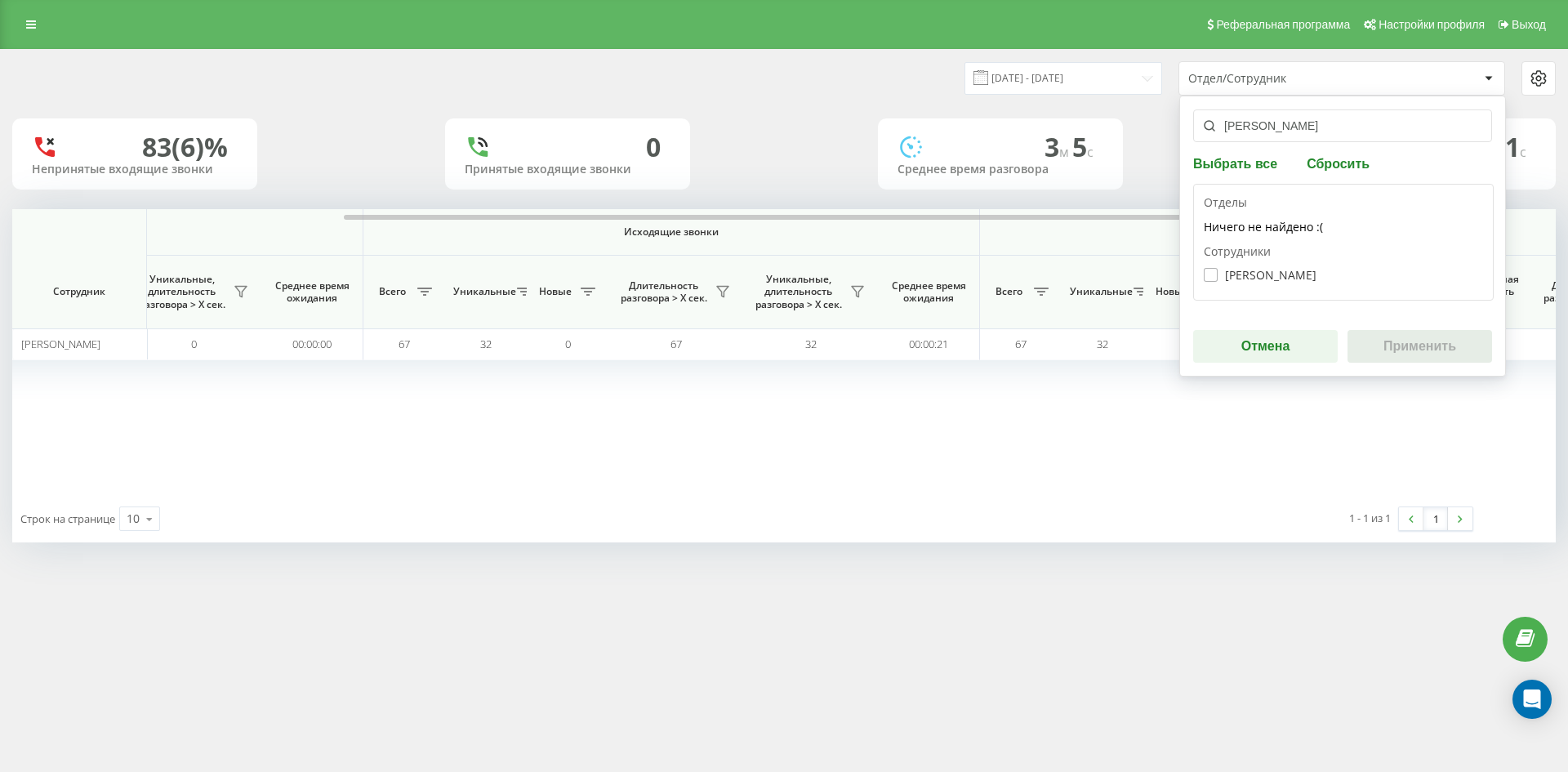
type input "[PERSON_NAME]"
click at [1296, 272] on label "Журавель Михайло Максимович" at bounding box center [1260, 275] width 113 height 14
checkbox input "true"
click at [1426, 355] on button "Применить" at bounding box center [1419, 346] width 144 height 33
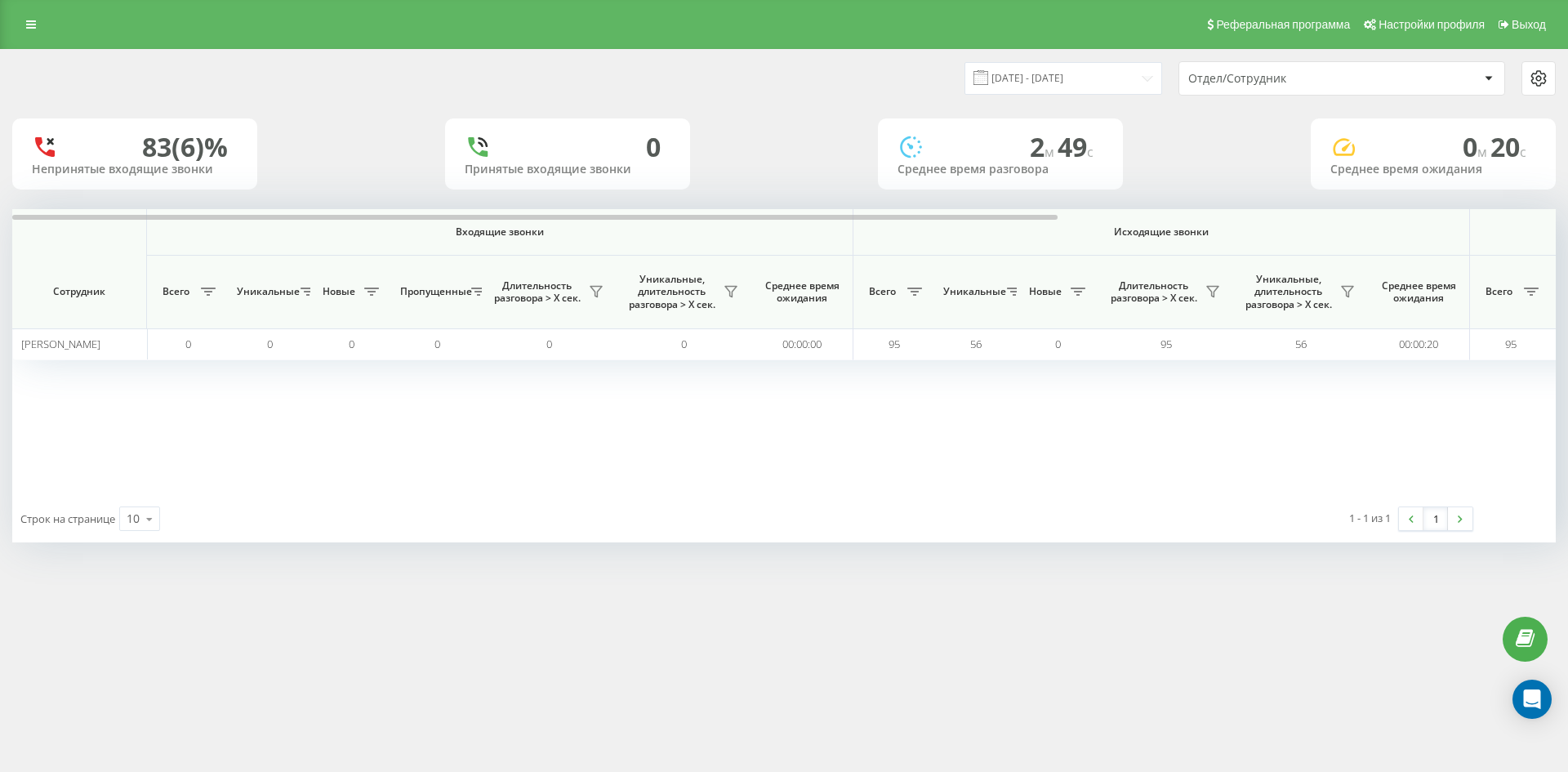
scroll to position [0, 572]
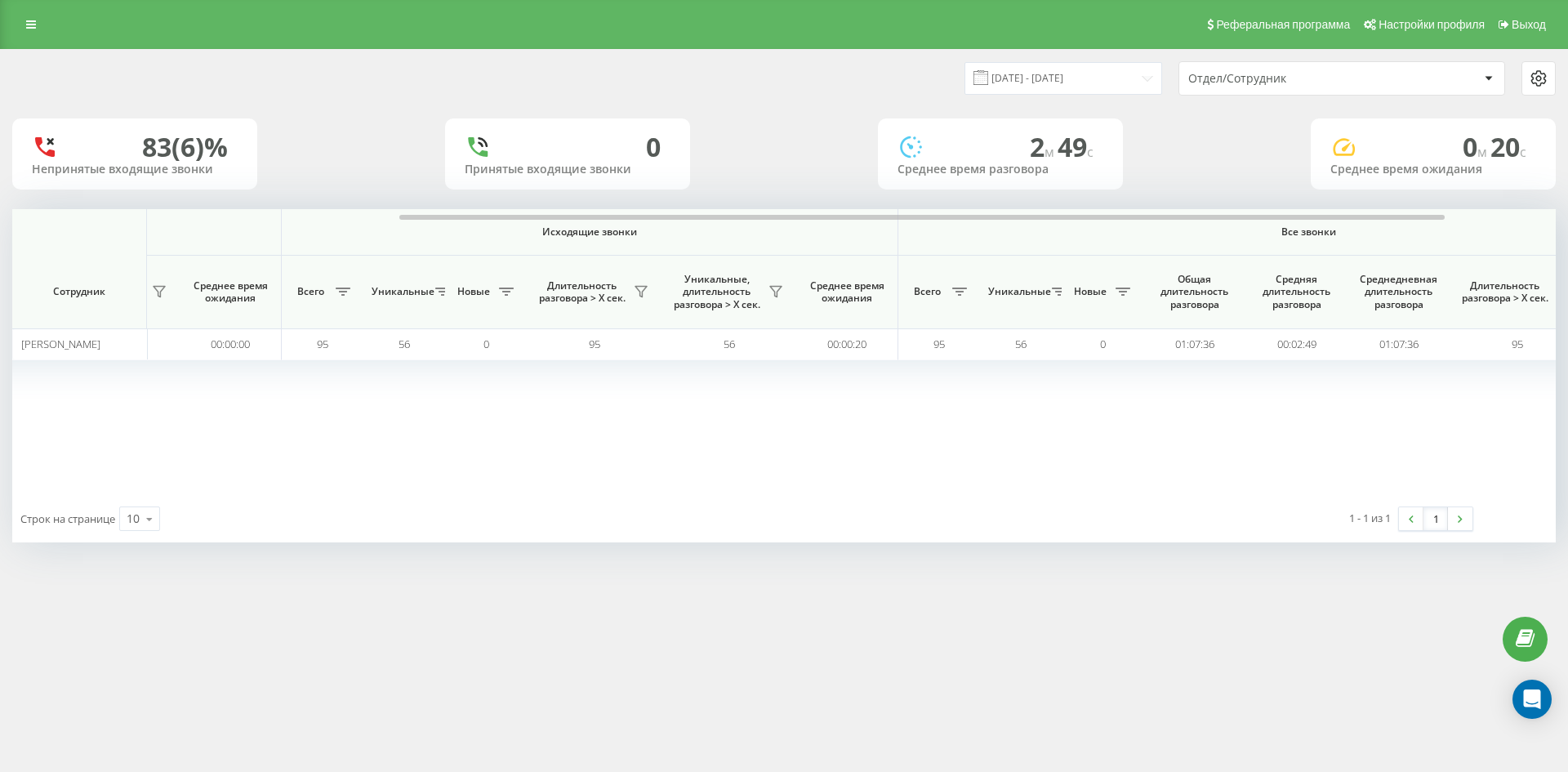
click at [1327, 92] on div "Отдел/Сотрудник" at bounding box center [1341, 78] width 325 height 33
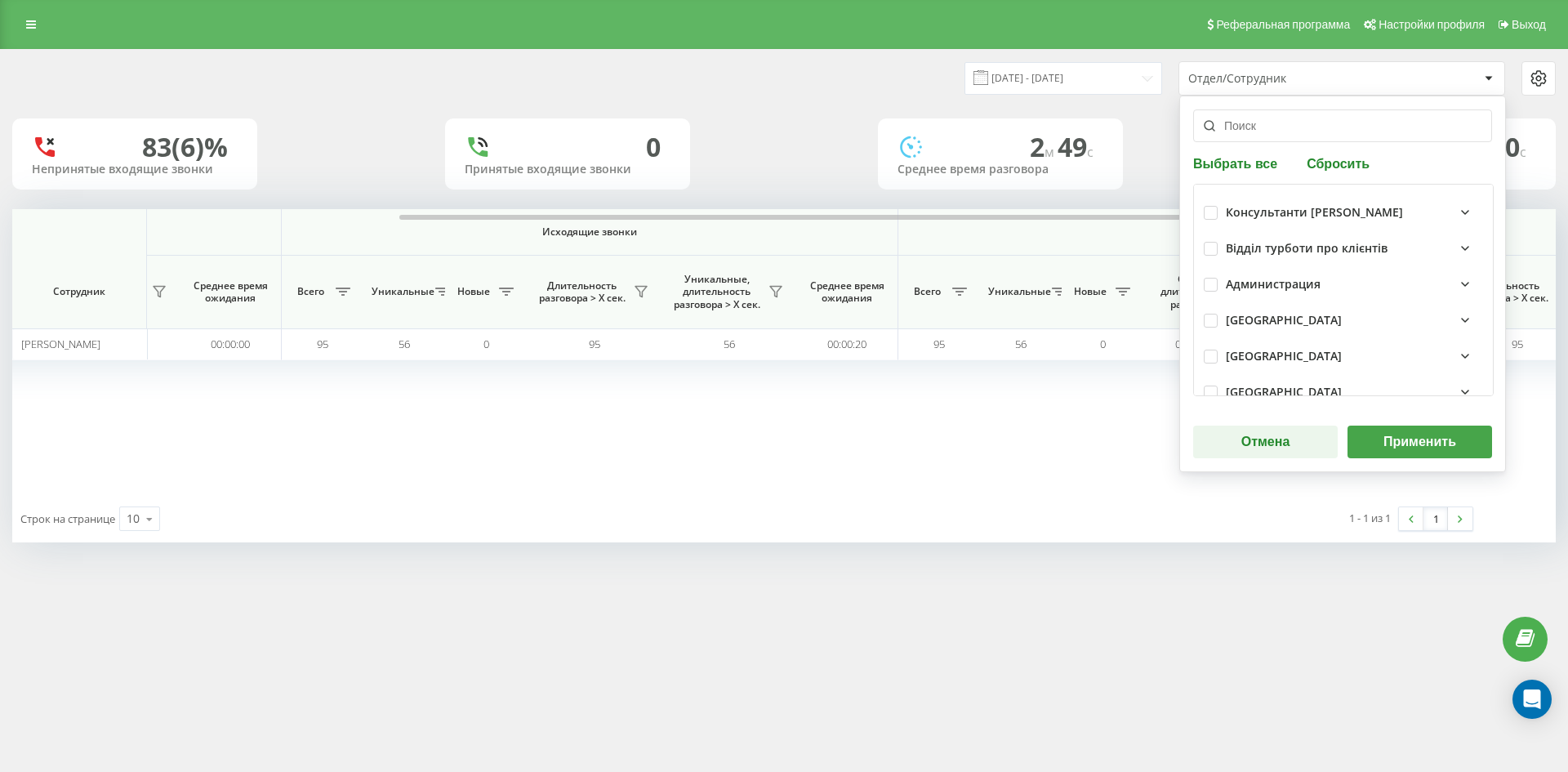
click at [1327, 170] on button "Сбросить" at bounding box center [1338, 163] width 73 height 15
click at [1313, 135] on input "text" at bounding box center [1342, 125] width 299 height 33
paste input "[PERSON_NAME]"
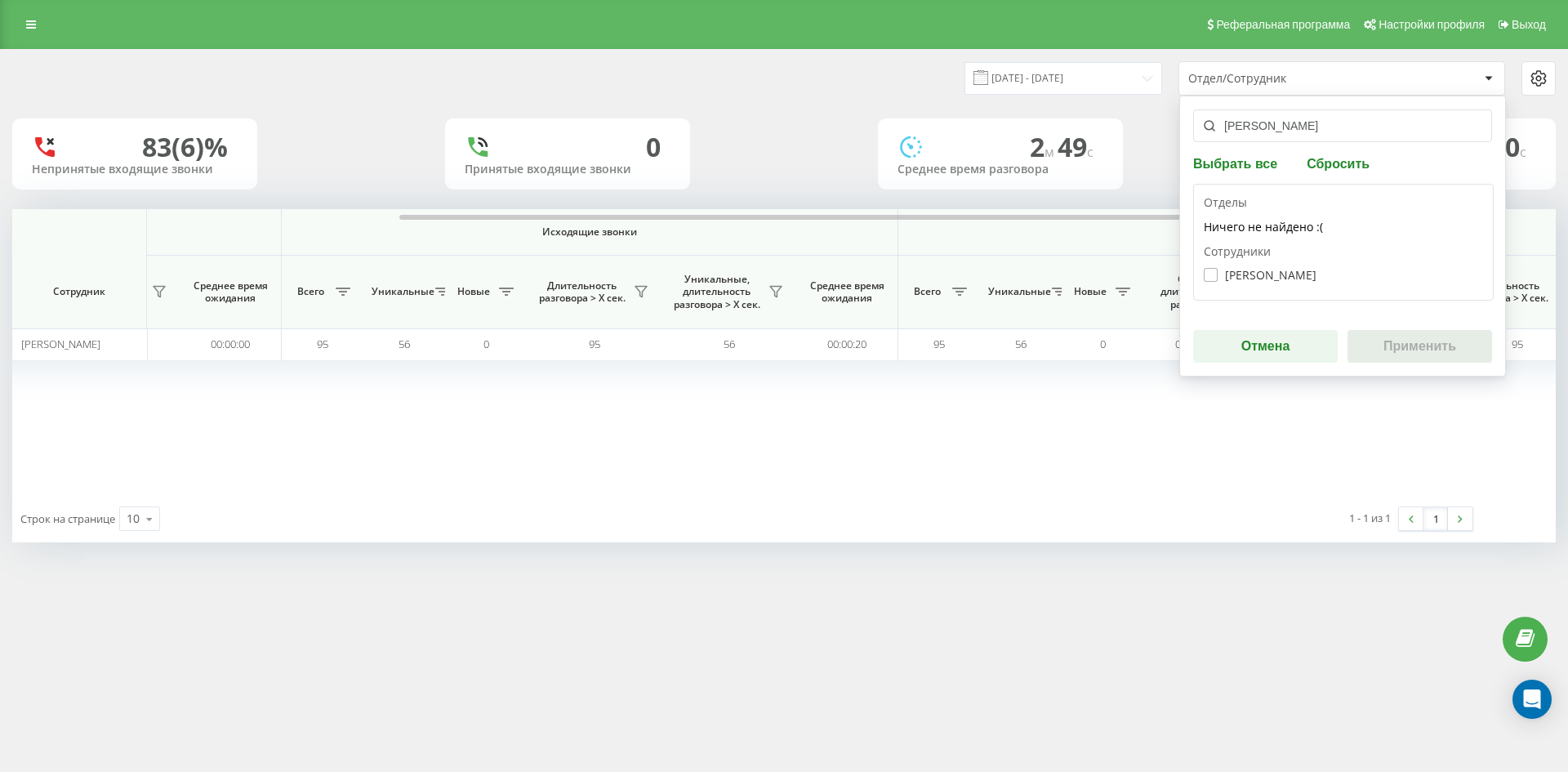
type input "[PERSON_NAME]"
click at [1275, 277] on label "Хабінець Василь Ігорович" at bounding box center [1260, 275] width 113 height 14
checkbox input "true"
click at [1428, 343] on button "Применить" at bounding box center [1419, 346] width 144 height 33
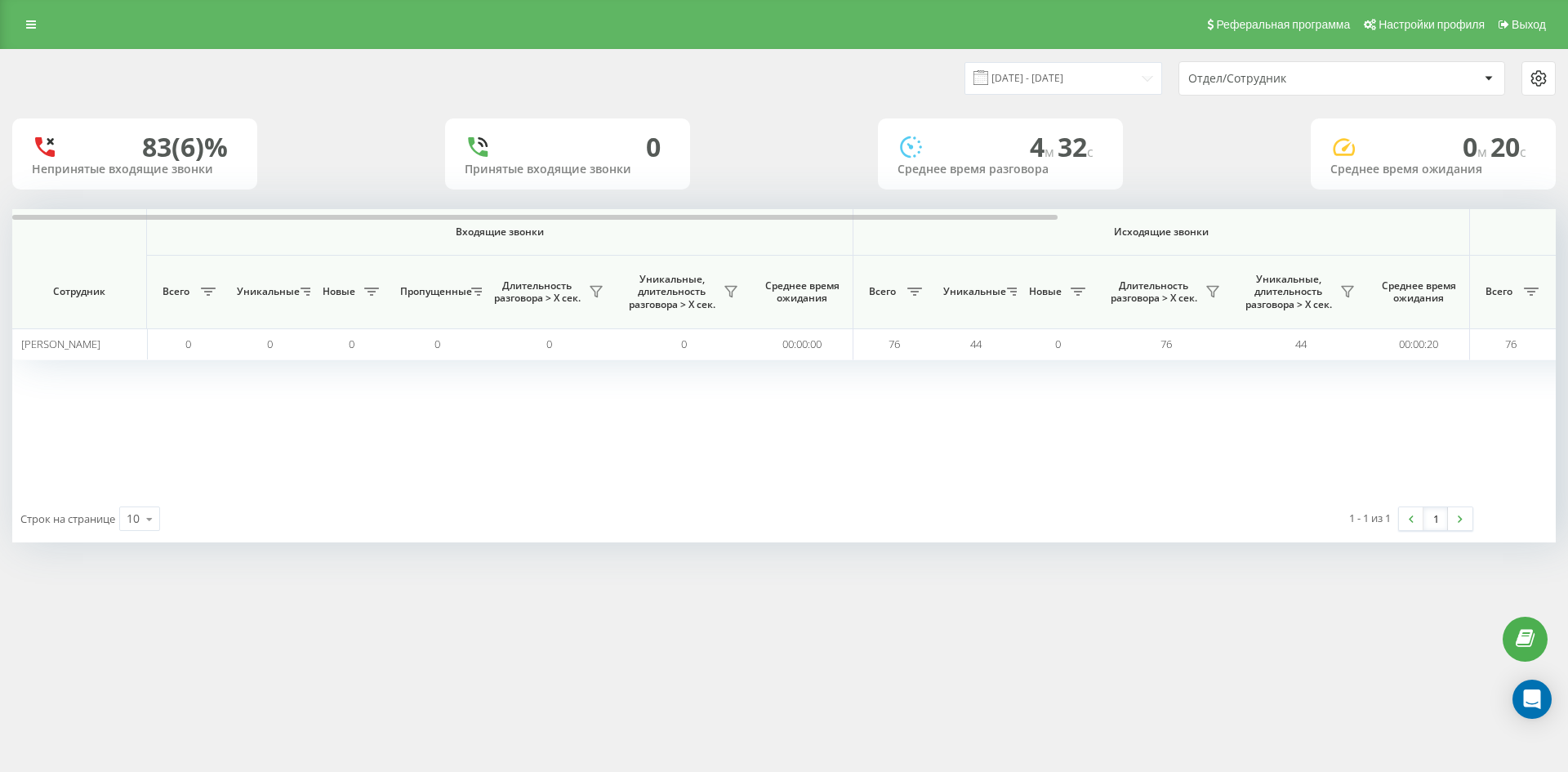
scroll to position [0, 490]
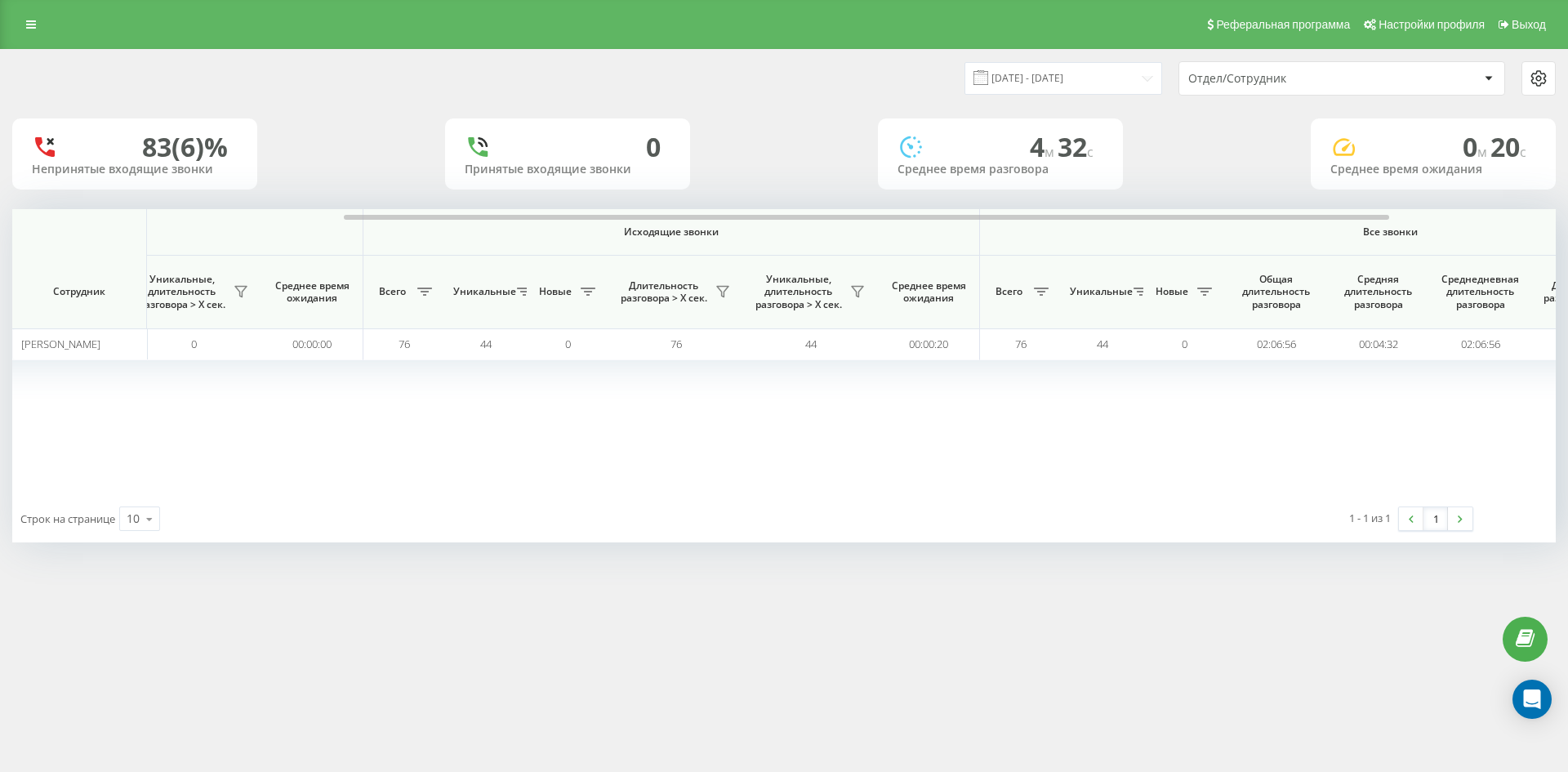
click at [1368, 87] on div "Отдел/Сотрудник" at bounding box center [1341, 78] width 325 height 33
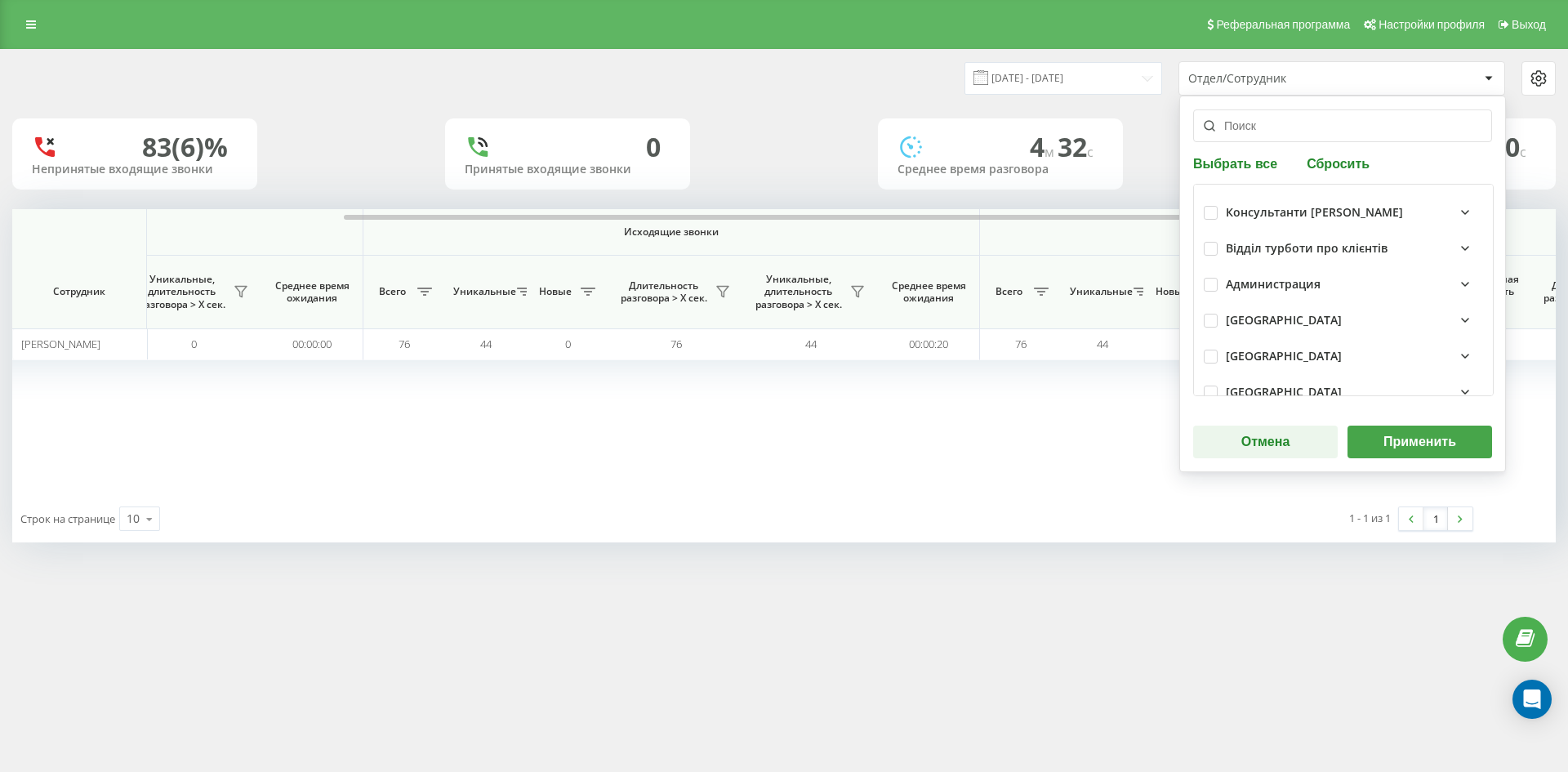
click at [1355, 155] on button "Сбросить" at bounding box center [1338, 163] width 73 height 15
click at [1328, 130] on input "text" at bounding box center [1342, 125] width 299 height 33
paste input "мамацашвілі"
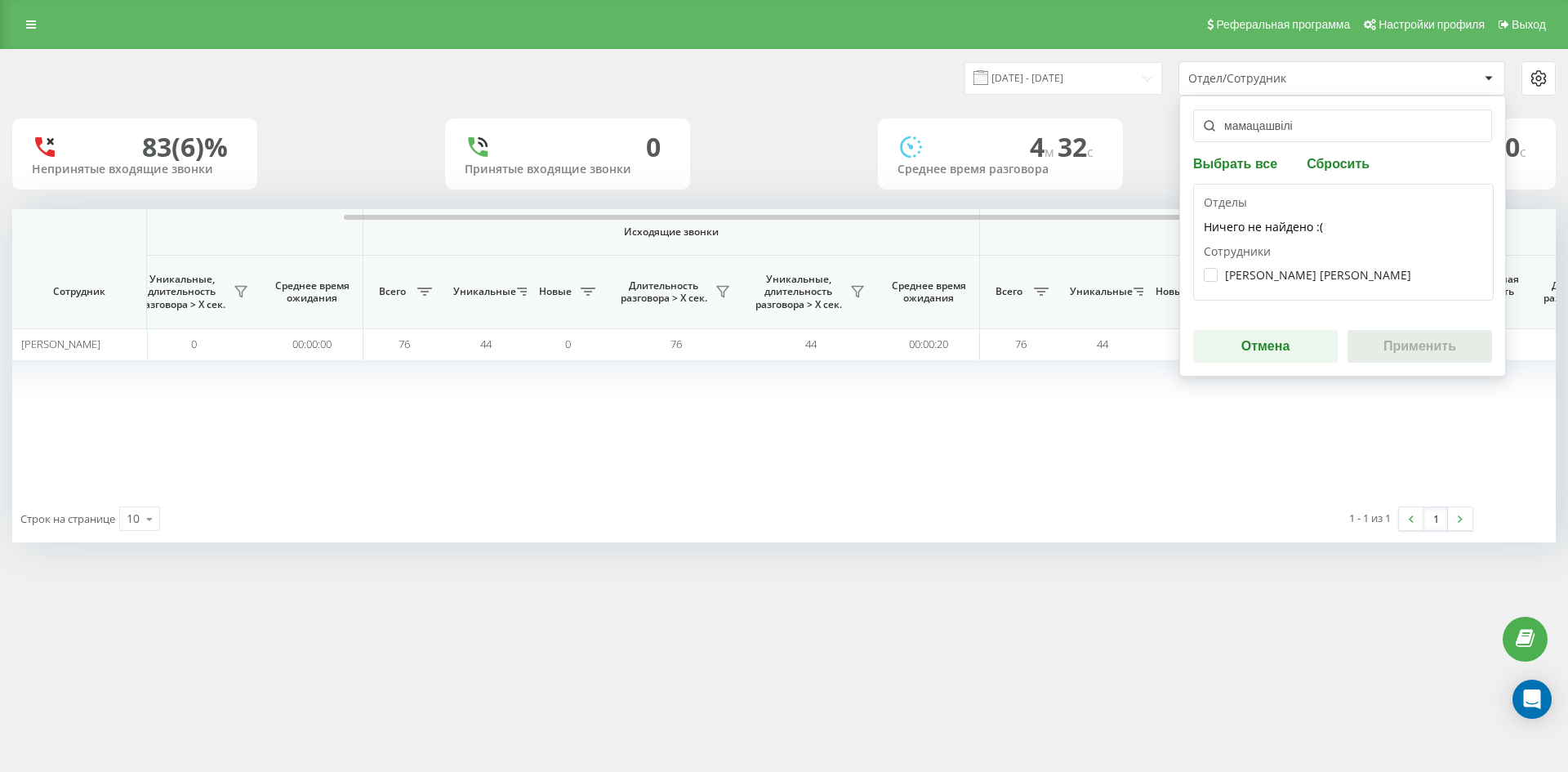
type input "мамацашвілі"
click at [1284, 275] on label "Мамацашвілі Анна Володимирівна" at bounding box center [1307, 275] width 207 height 14
checkbox input "true"
click at [1410, 338] on button "Применить" at bounding box center [1419, 346] width 144 height 33
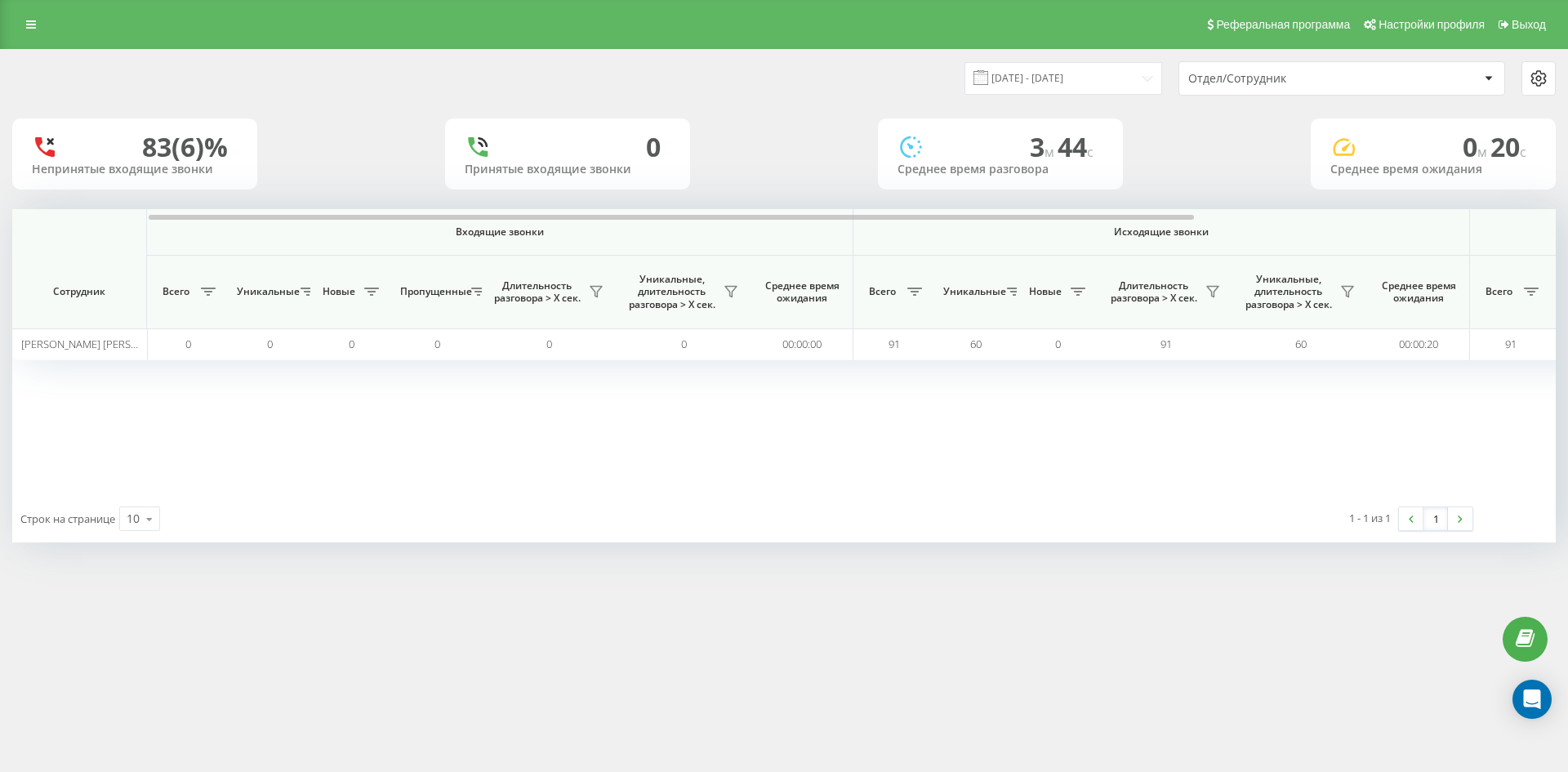
scroll to position [0, 572]
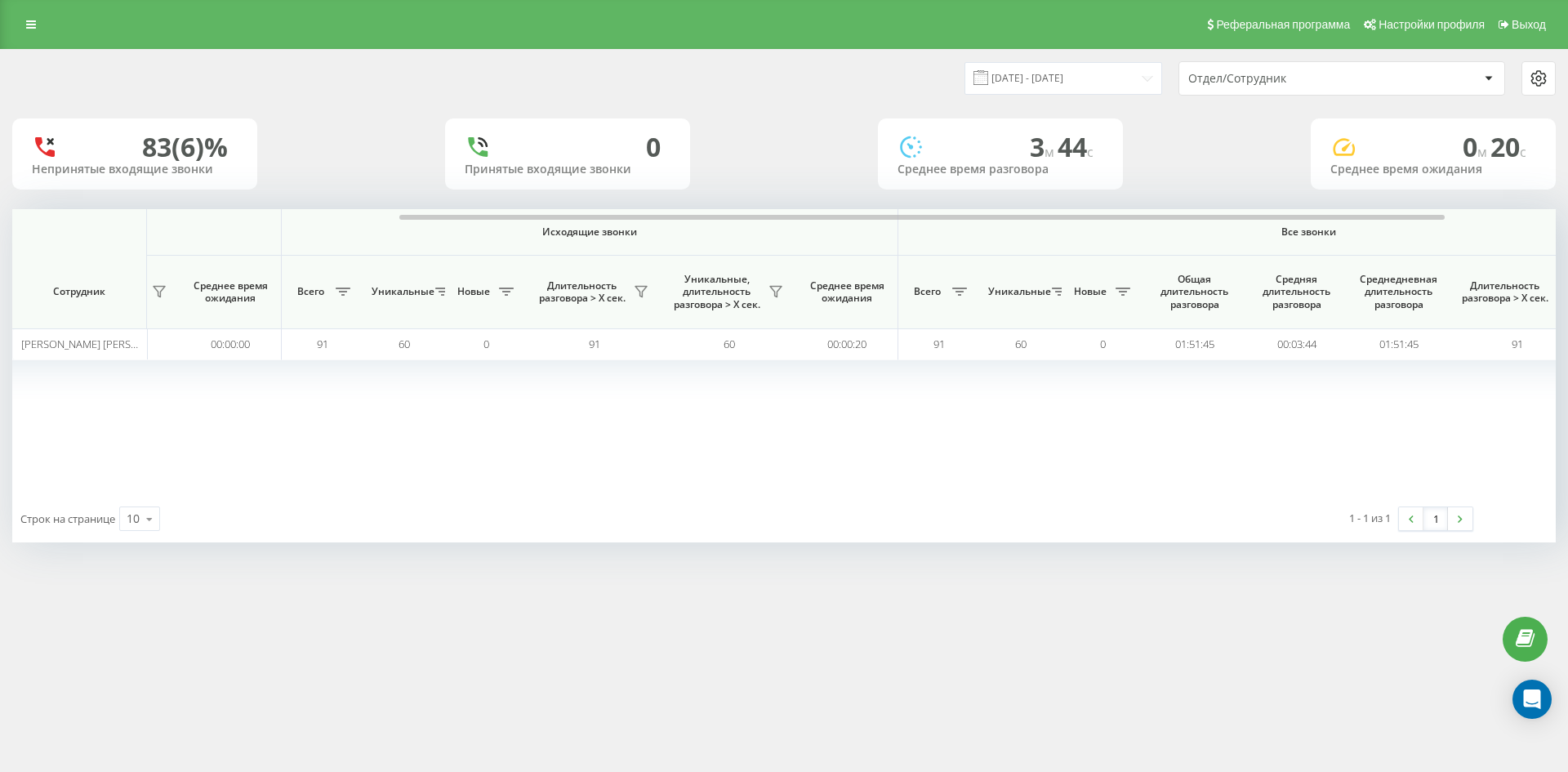
drag, startPoint x: 1321, startPoint y: 80, endPoint x: 1322, endPoint y: 93, distance: 13.0
click at [1322, 81] on div "Отдел/Сотрудник" at bounding box center [1286, 78] width 195 height 14
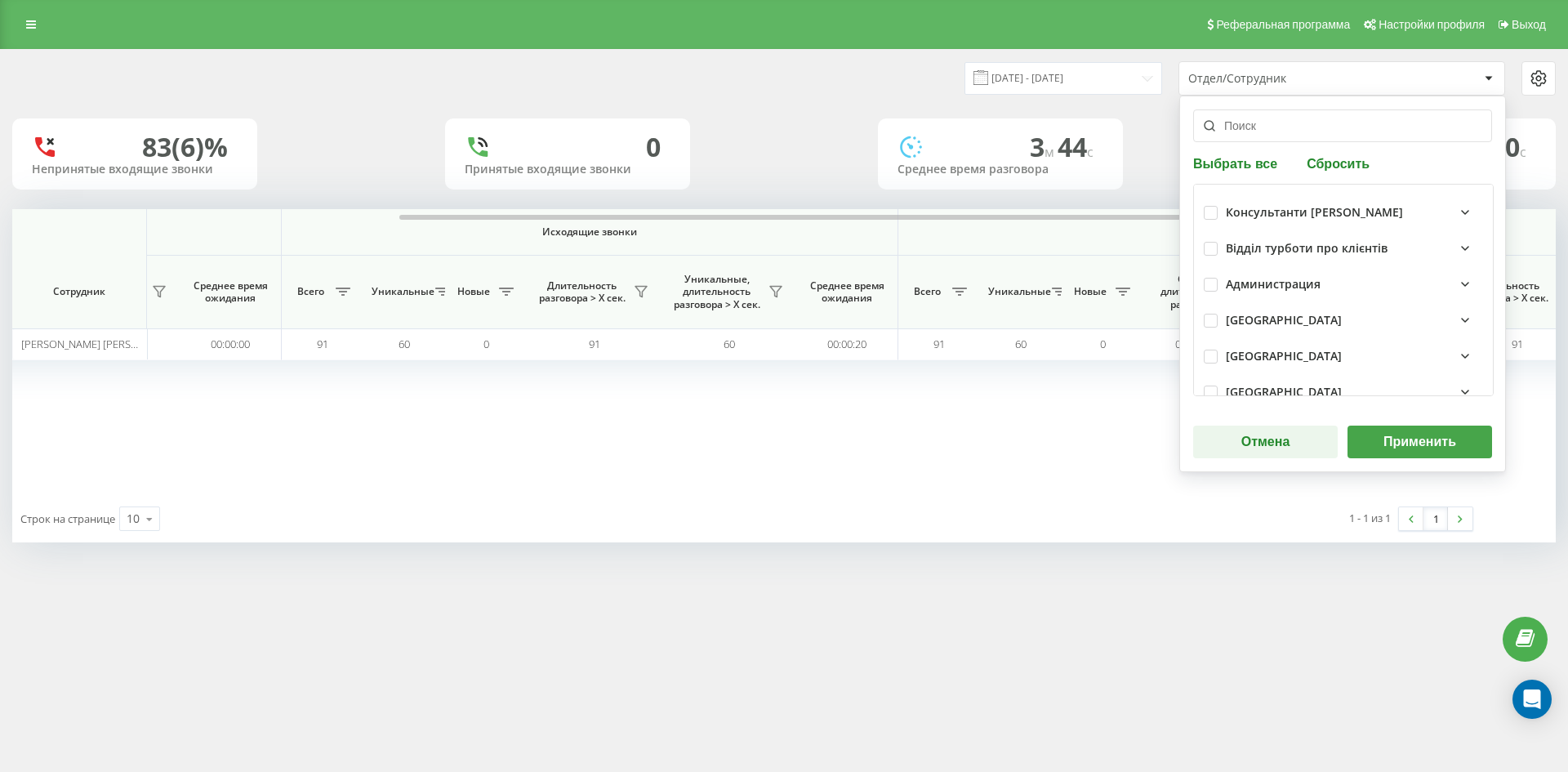
click at [1328, 161] on button "Сбросить" at bounding box center [1338, 163] width 73 height 15
click at [1303, 135] on input "text" at bounding box center [1342, 125] width 299 height 33
paste input "[PERSON_NAME]"
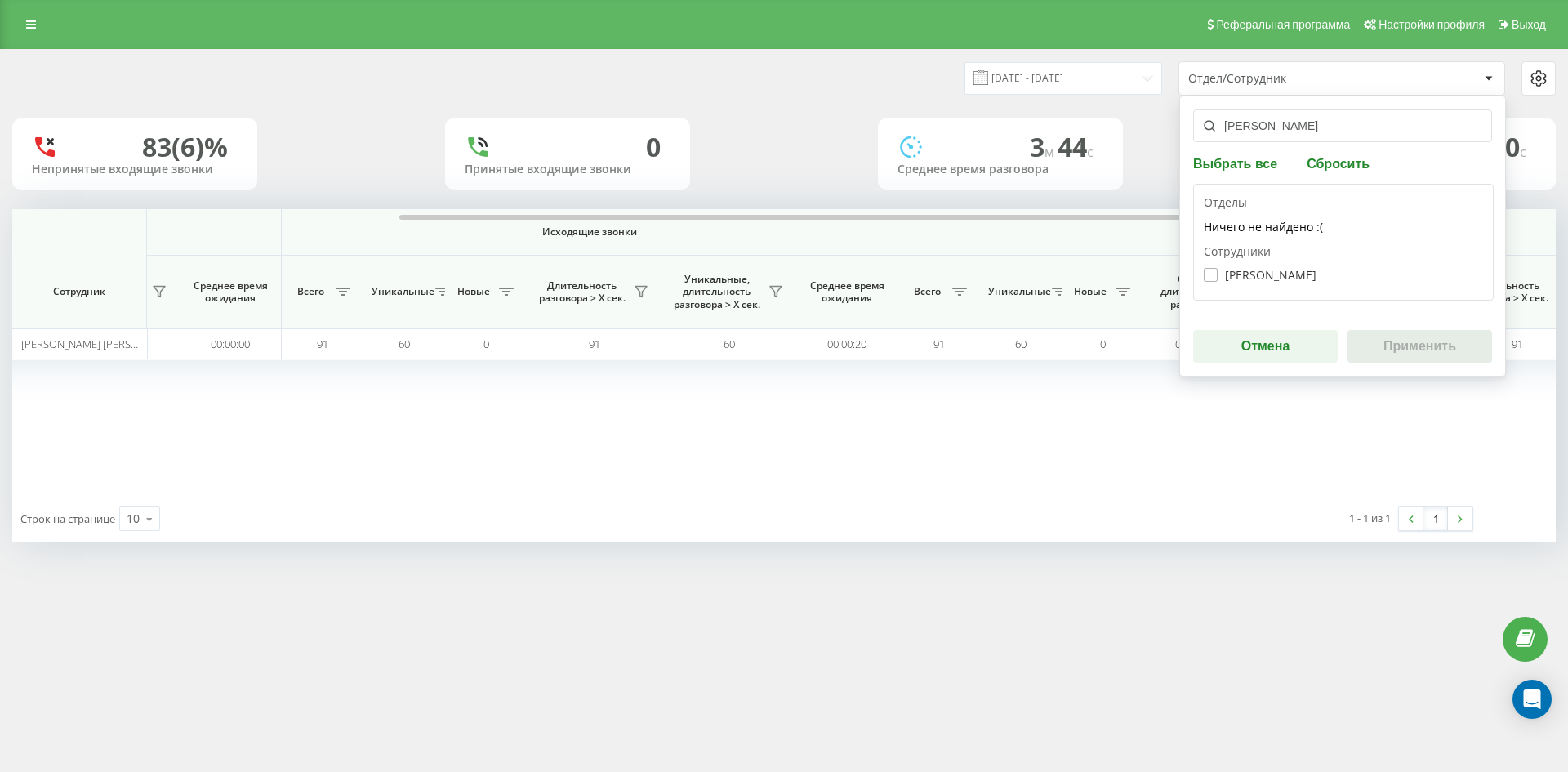
type input "[PERSON_NAME]"
click at [1300, 280] on label "Вітюк Олександр Володимирович" at bounding box center [1260, 275] width 113 height 14
checkbox input "true"
click at [1397, 341] on button "Применить" at bounding box center [1419, 346] width 144 height 33
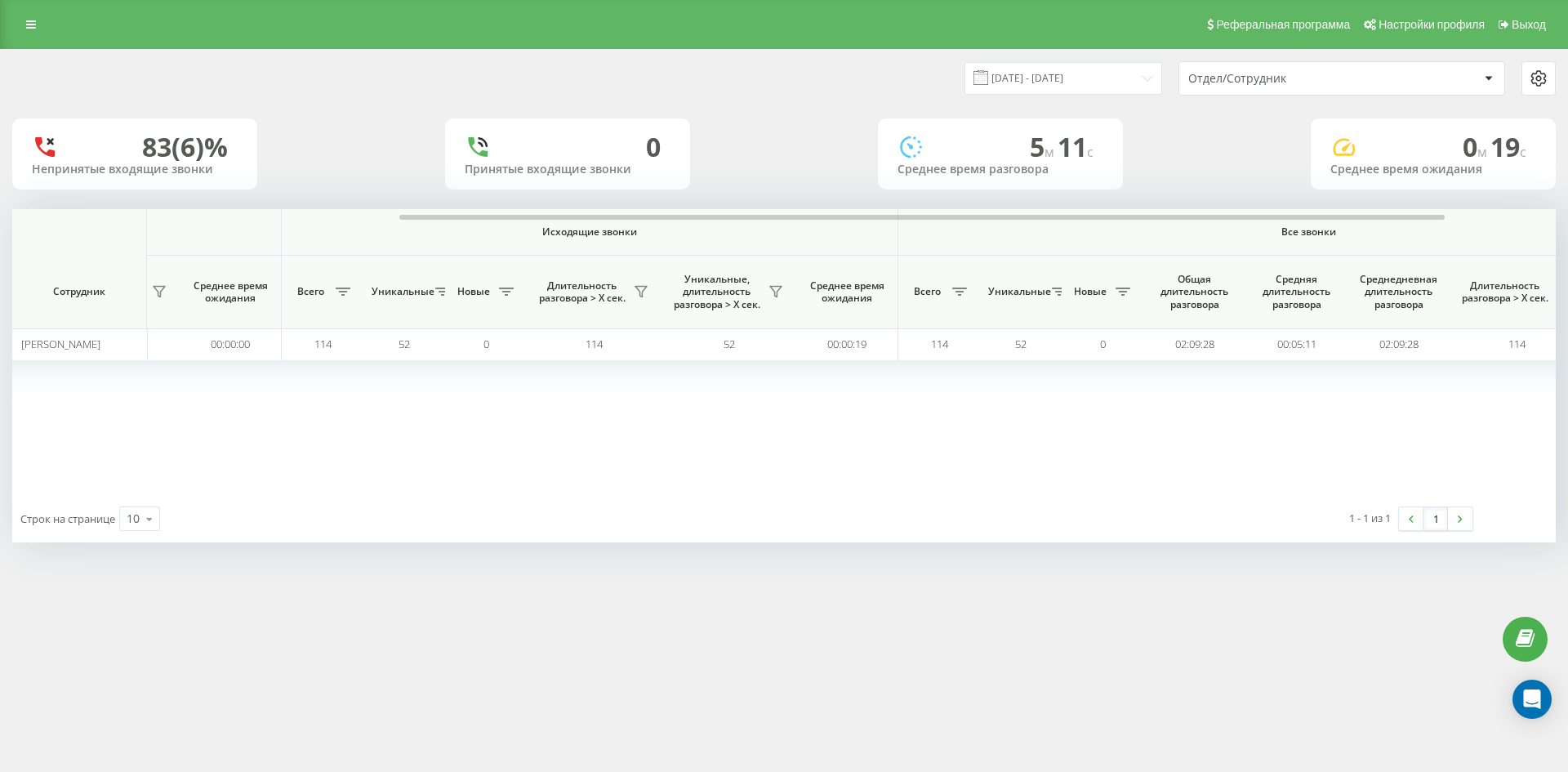
click at [1340, 81] on div "Отдел/Сотрудник" at bounding box center [1286, 78] width 195 height 14
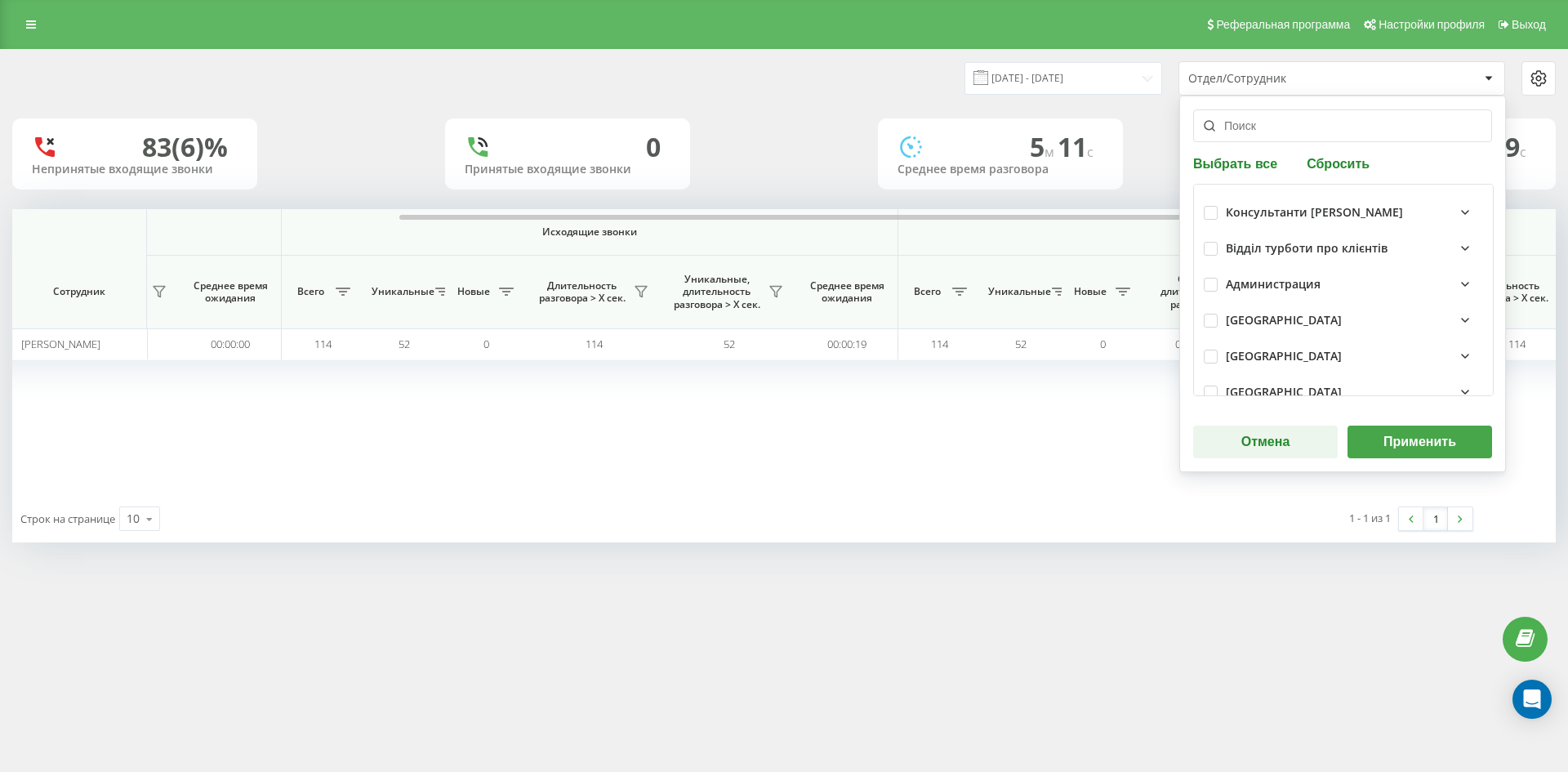
click at [1332, 165] on button "Сбросить" at bounding box center [1338, 163] width 73 height 15
click at [1304, 130] on input "text" at bounding box center [1342, 125] width 299 height 33
paste input "[PERSON_NAME]"
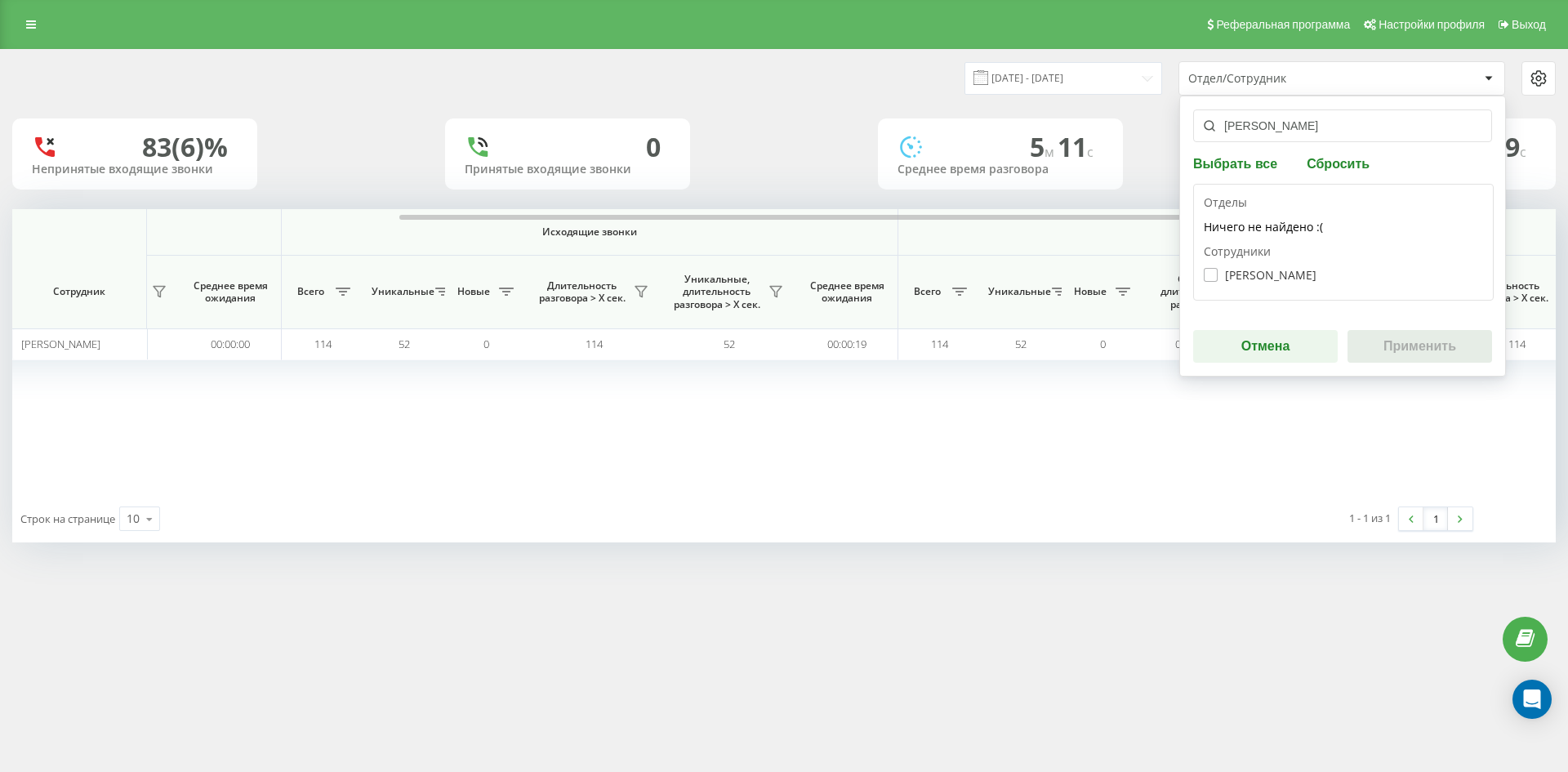
type input "[PERSON_NAME]"
click at [1275, 275] on label "Зініна Олена Сергіївна" at bounding box center [1260, 275] width 113 height 14
checkbox input "true"
click at [1412, 348] on button "Применить" at bounding box center [1419, 346] width 144 height 33
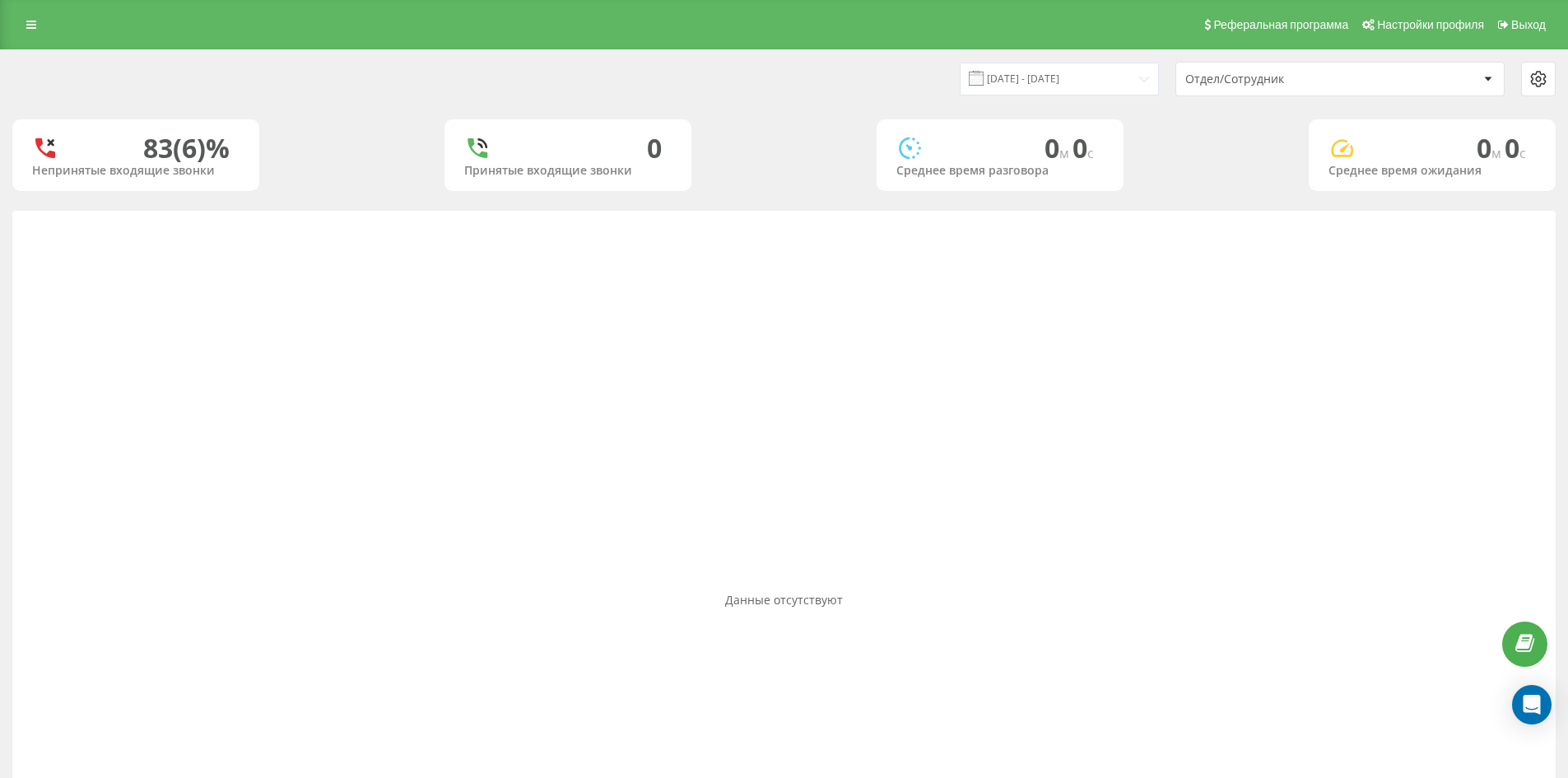
click at [1315, 80] on div "Отдел/Сотрудник" at bounding box center [1284, 79] width 197 height 14
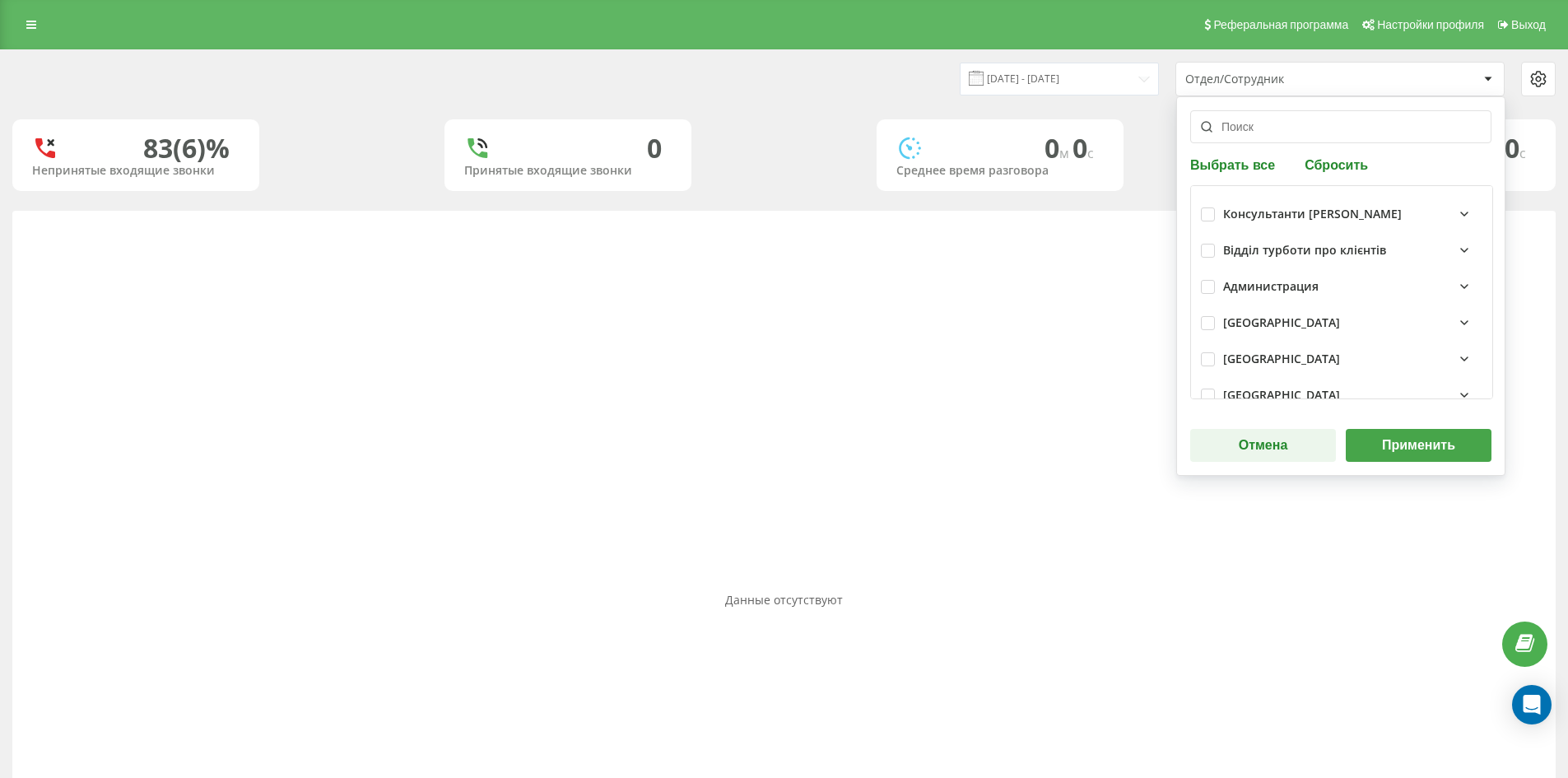
click at [1329, 156] on button "Сбросить" at bounding box center [1337, 164] width 73 height 15
click at [1314, 127] on input "text" at bounding box center [1341, 126] width 302 height 33
paste input "[PERSON_NAME]"
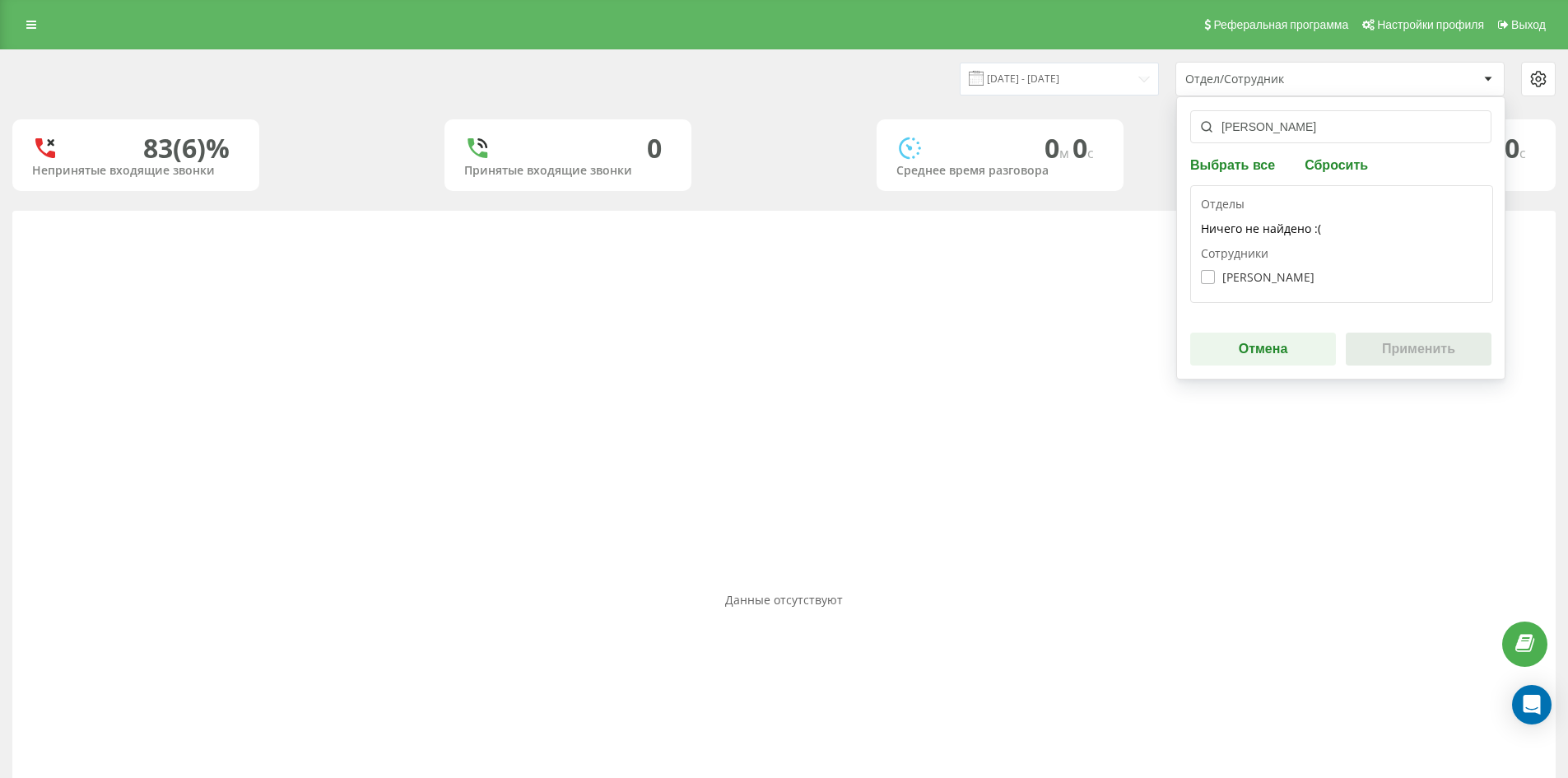
type input "[PERSON_NAME]"
click at [1287, 282] on label "Ткач Дарина Костянтинівна" at bounding box center [1258, 277] width 114 height 14
checkbox input "true"
click at [1408, 342] on button "Применить" at bounding box center [1418, 349] width 146 height 33
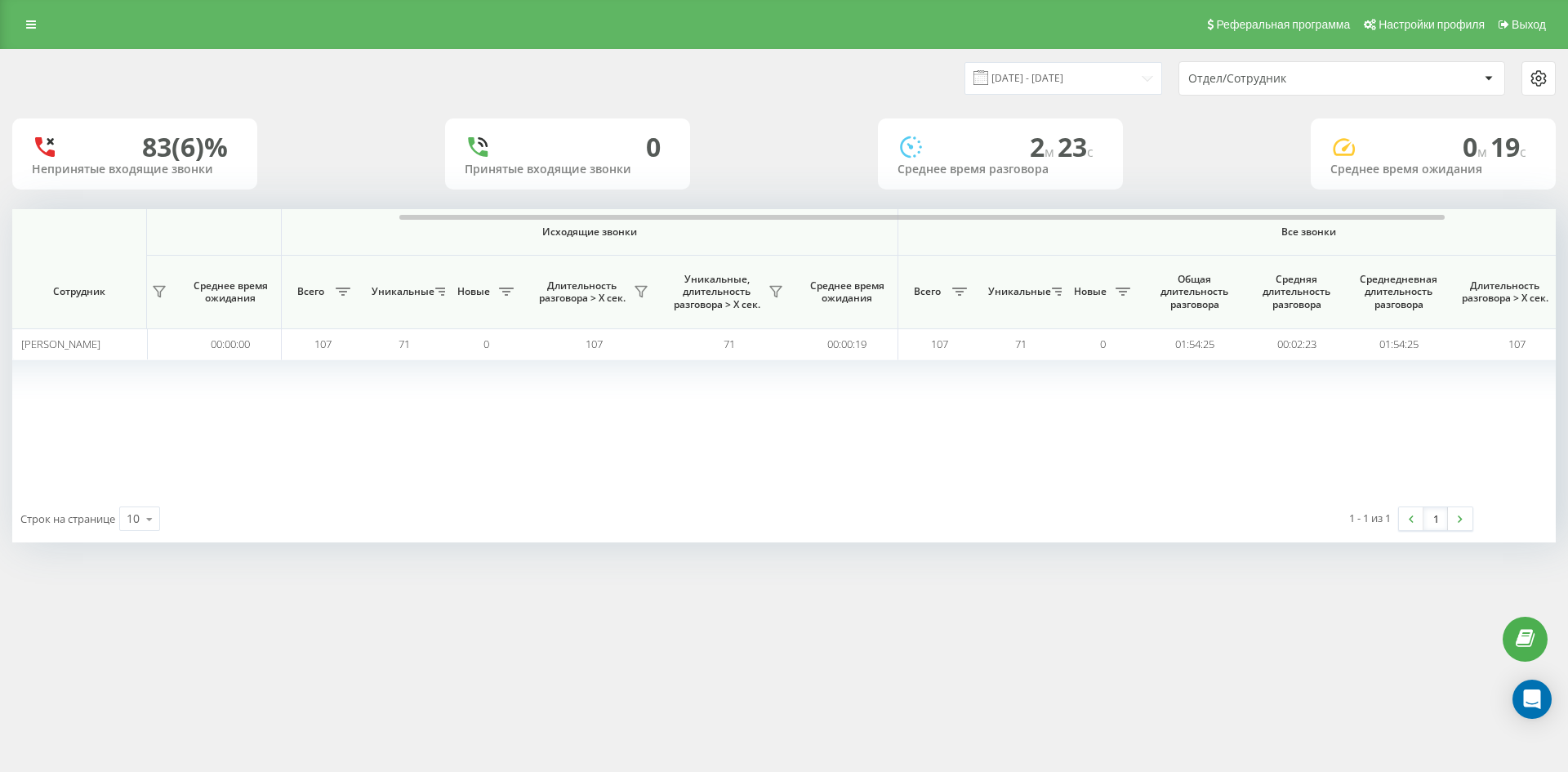
click at [1338, 84] on div "Отдел/Сотрудник" at bounding box center [1286, 78] width 195 height 14
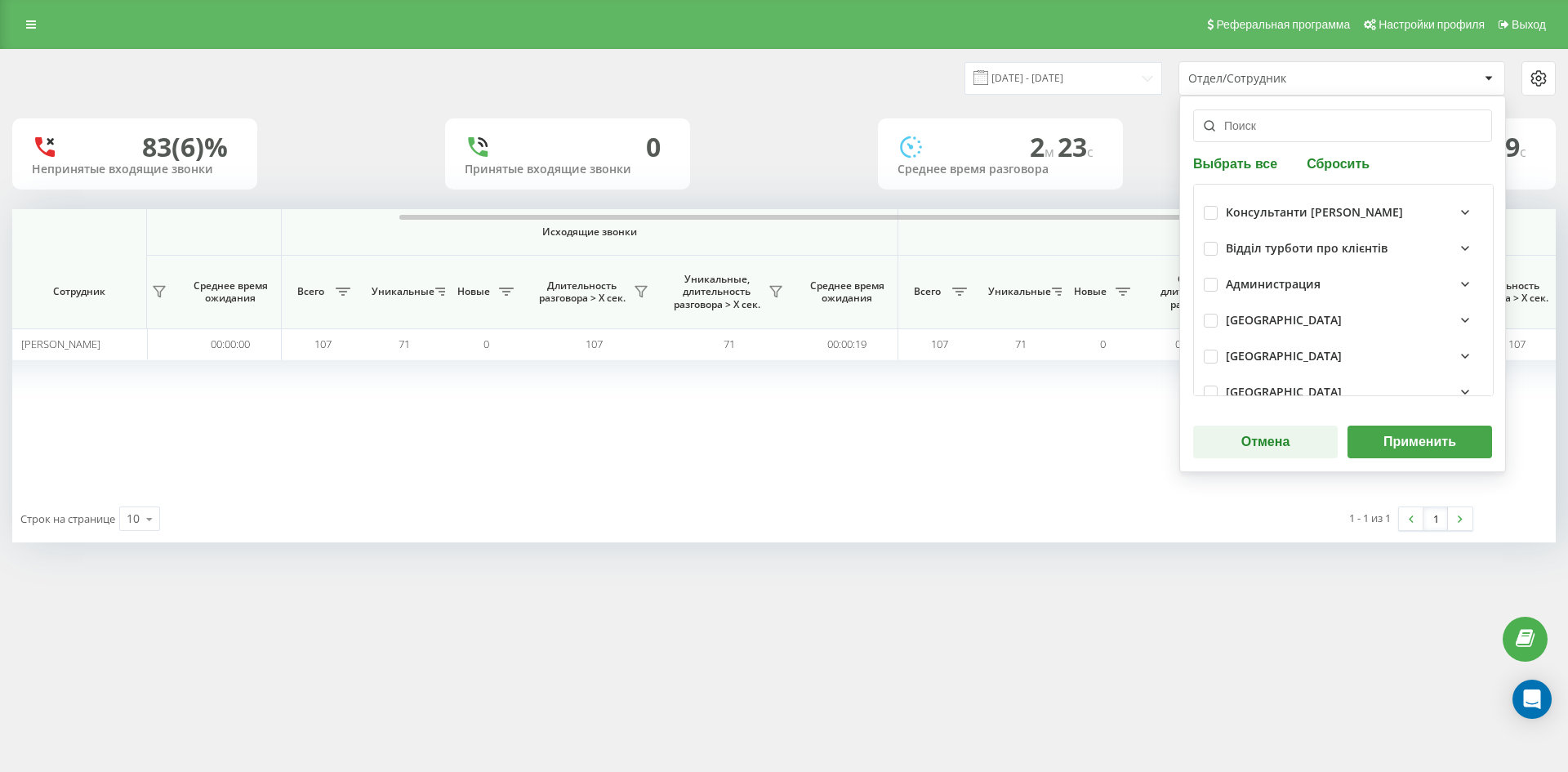
drag, startPoint x: 1350, startPoint y: 158, endPoint x: 1319, endPoint y: 126, distance: 44.6
click at [1350, 157] on button "Сбросить" at bounding box center [1338, 163] width 73 height 15
click at [1319, 126] on input "text" at bounding box center [1342, 125] width 299 height 33
paste input "[PERSON_NAME]"
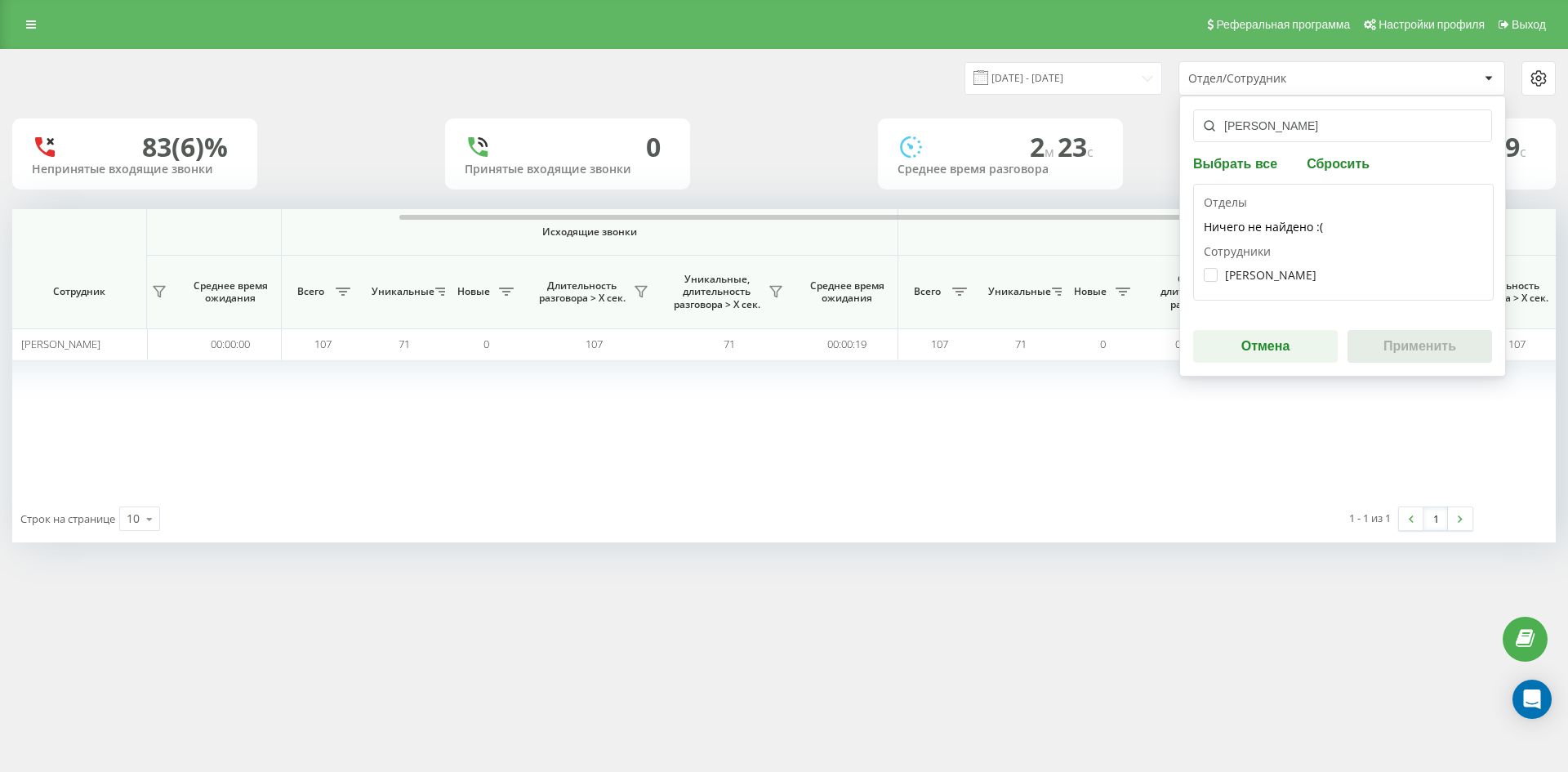
type input "[PERSON_NAME]"
click at [1283, 282] on div "Подус Оксана Миколаївна" at bounding box center [1343, 276] width 279 height 31
click at [1281, 280] on label "Подус Оксана Миколаївна" at bounding box center [1260, 275] width 113 height 14
checkbox input "true"
click at [1407, 342] on button "Применить" at bounding box center [1419, 346] width 144 height 33
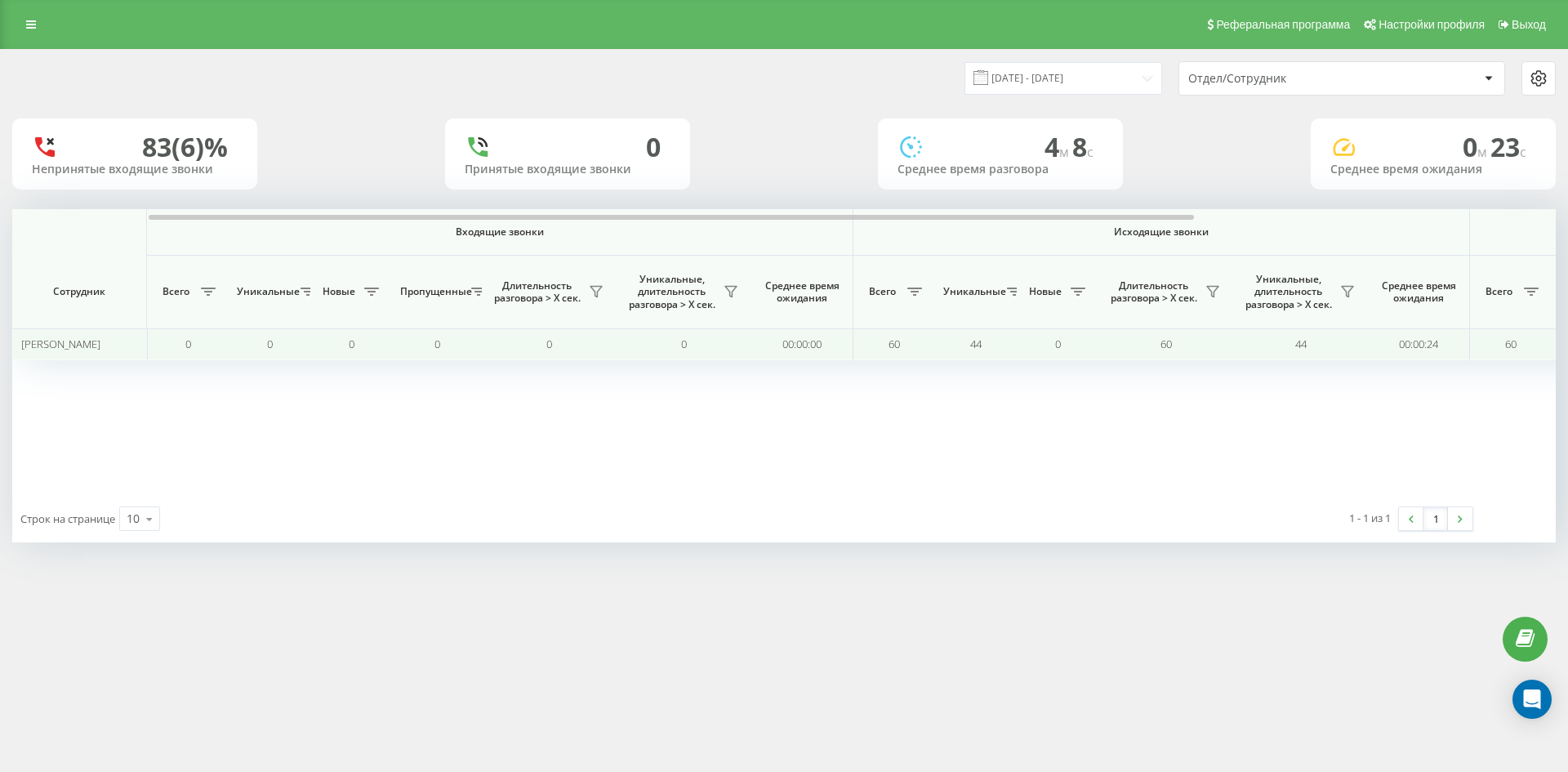
scroll to position [0, 653]
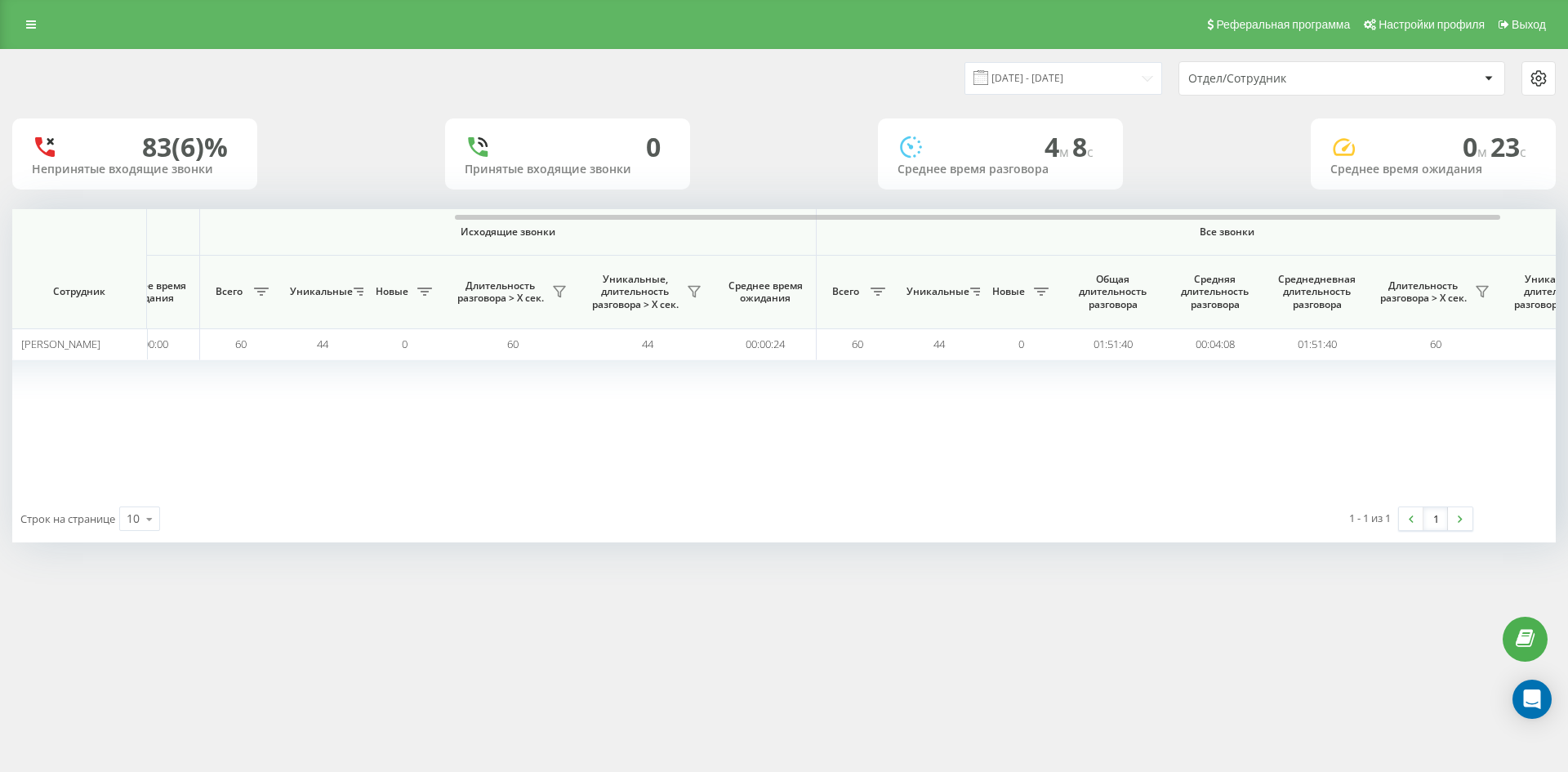
click at [1330, 77] on div "Отдел/Сотрудник" at bounding box center [1286, 78] width 195 height 14
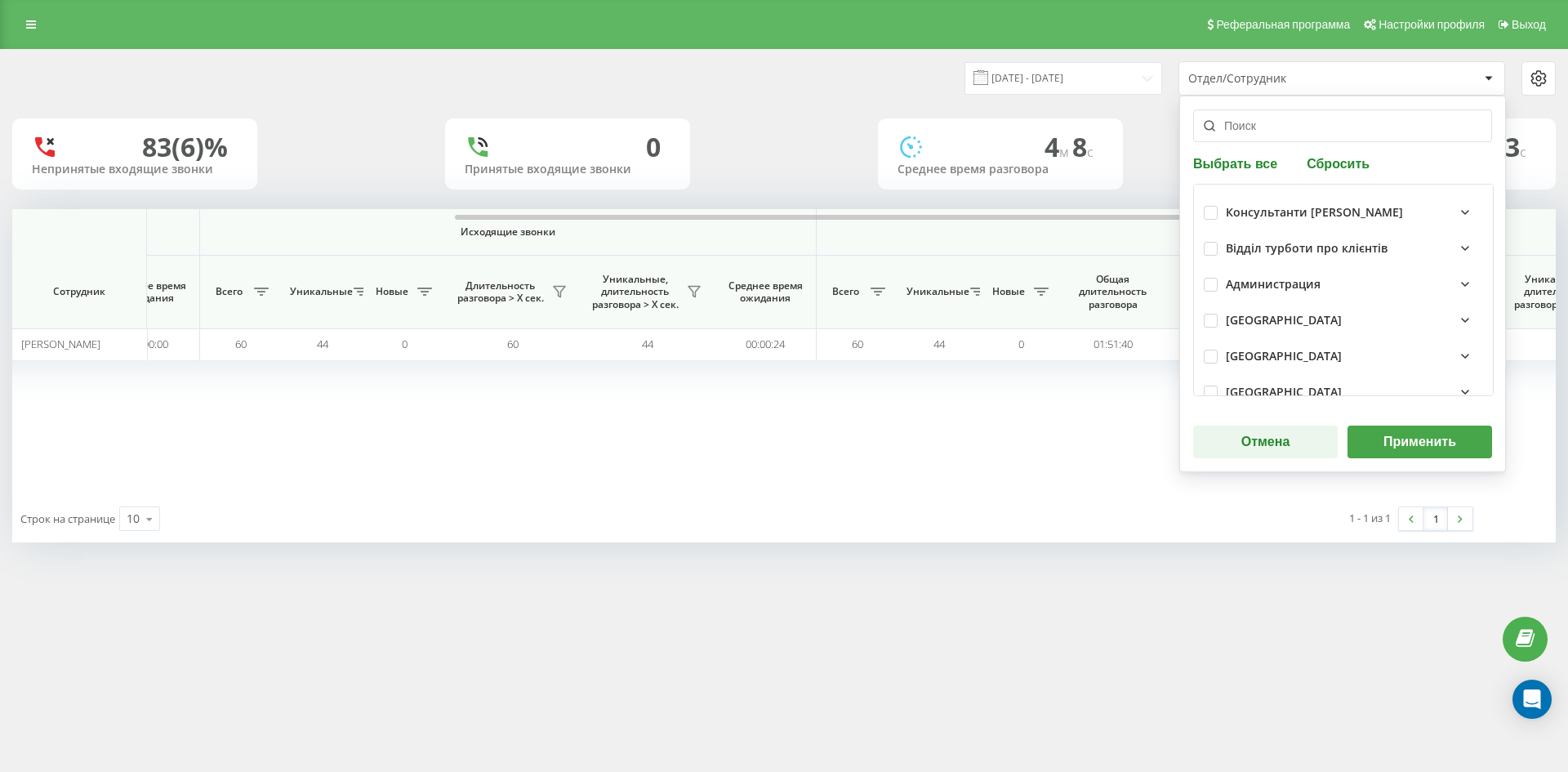
click at [1327, 161] on button "Сбросить" at bounding box center [1338, 163] width 73 height 15
click at [1308, 143] on div "Выбрать все Сбросить Консультанти Савчук Відділ турботи про клієнтів Администра…" at bounding box center [1342, 284] width 327 height 377
click at [1258, 145] on div "Выбрать все Сбросить Консультанти Савчук Відділ турботи про клієнтів Администра…" at bounding box center [1342, 284] width 327 height 377
click at [1253, 133] on input "text" at bounding box center [1342, 125] width 299 height 33
paste input "[PERSON_NAME]"
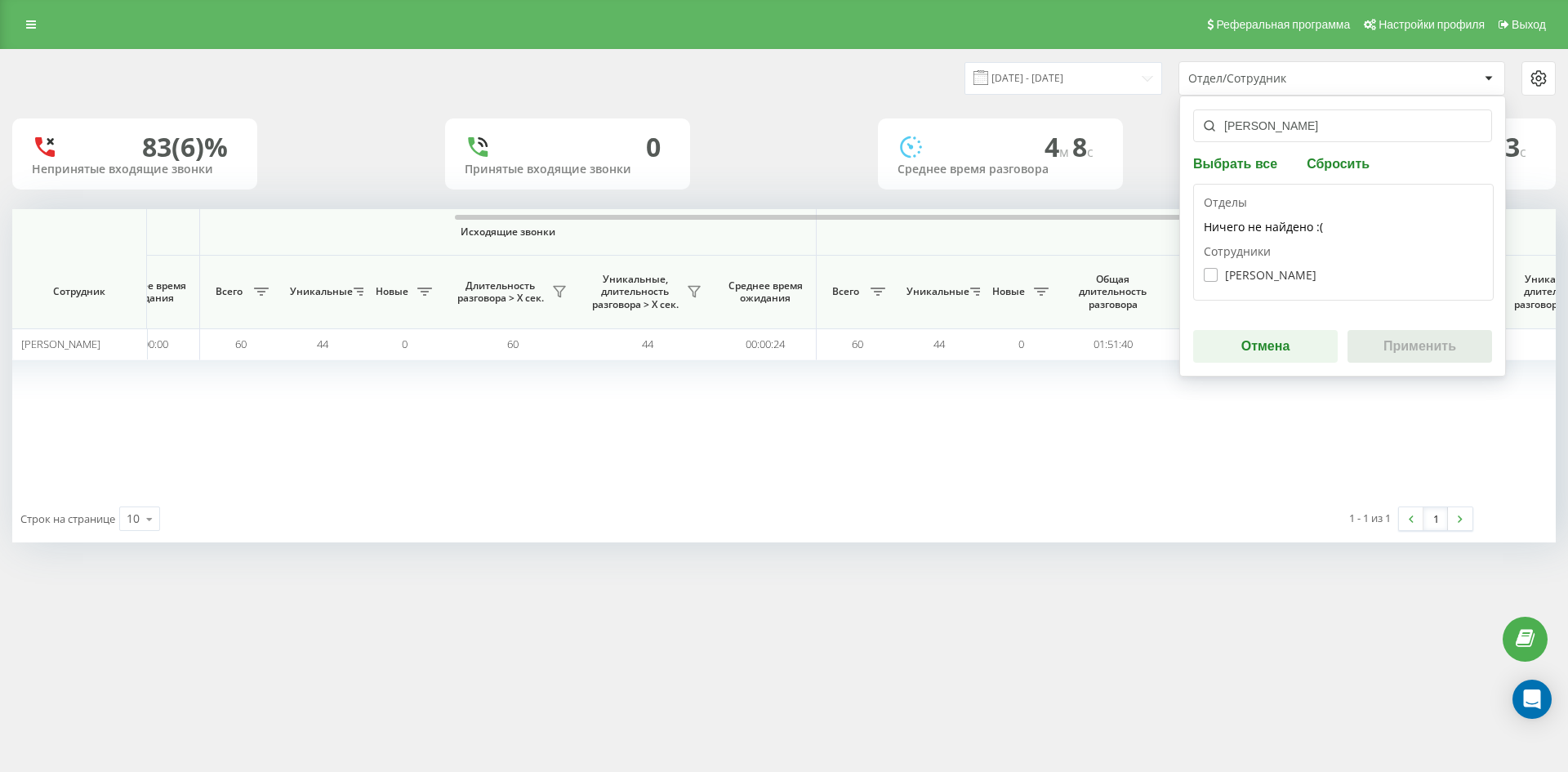
type input "[PERSON_NAME]"
drag, startPoint x: 1242, startPoint y: 268, endPoint x: 1328, endPoint y: 308, distance: 94.8
click at [1245, 272] on label "Степанюк Владислава Андріївна" at bounding box center [1260, 275] width 113 height 14
checkbox input "true"
click at [1397, 342] on button "Применить" at bounding box center [1419, 346] width 144 height 33
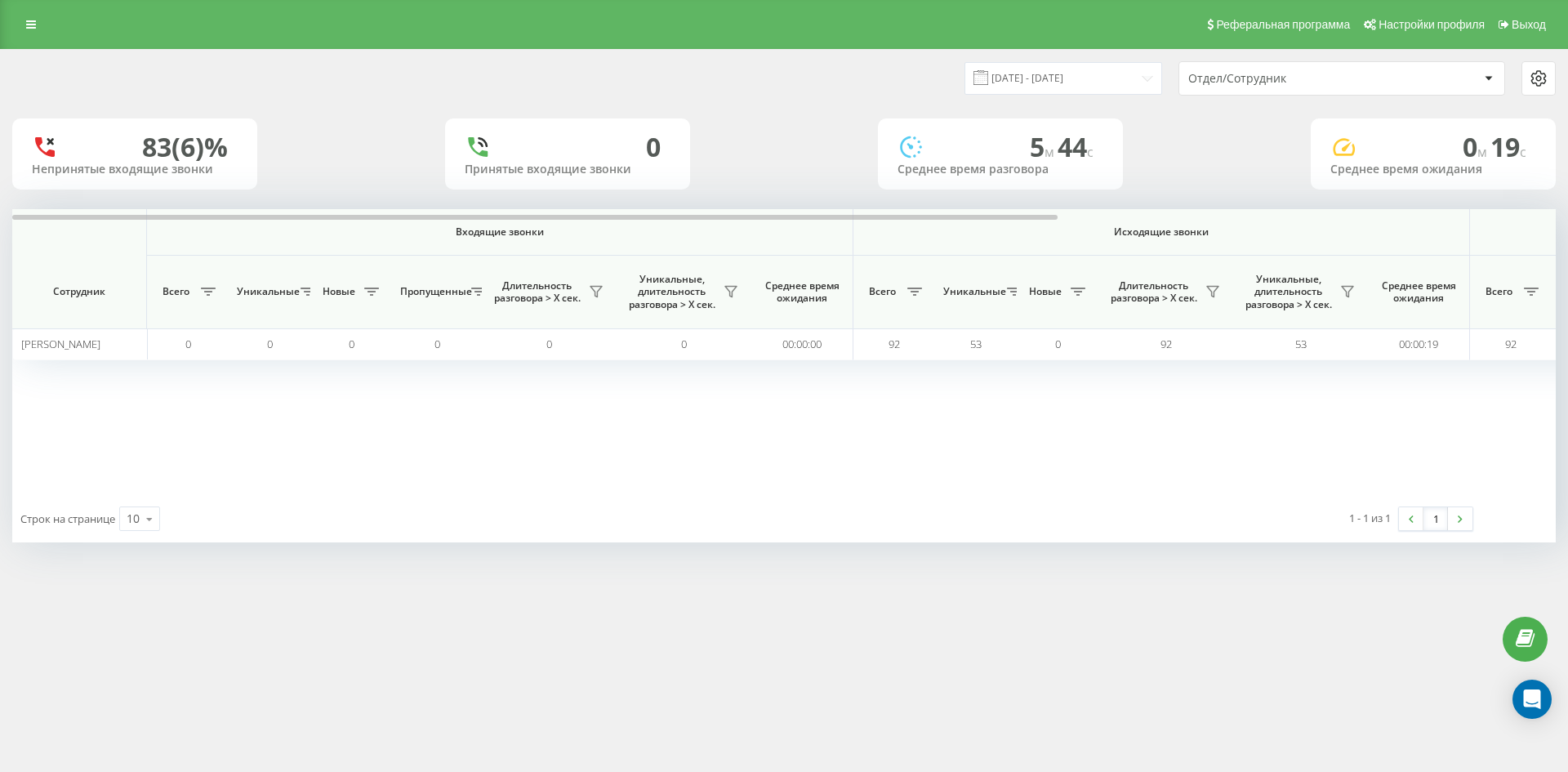
scroll to position [0, 490]
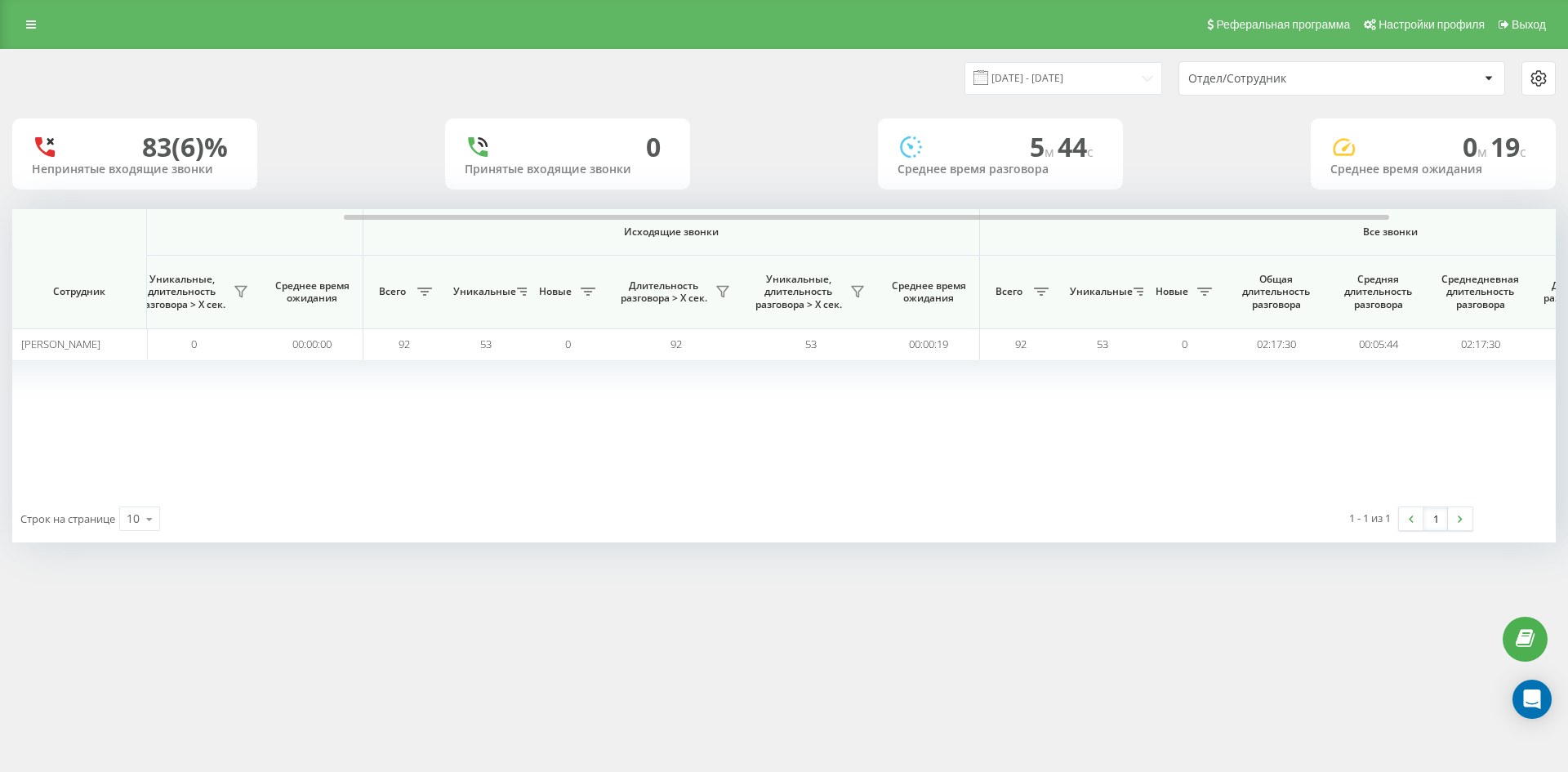
drag, startPoint x: 1303, startPoint y: 83, endPoint x: 1308, endPoint y: 95, distance: 13.0
click at [1303, 84] on div "Отдел/Сотрудник" at bounding box center [1286, 78] width 195 height 14
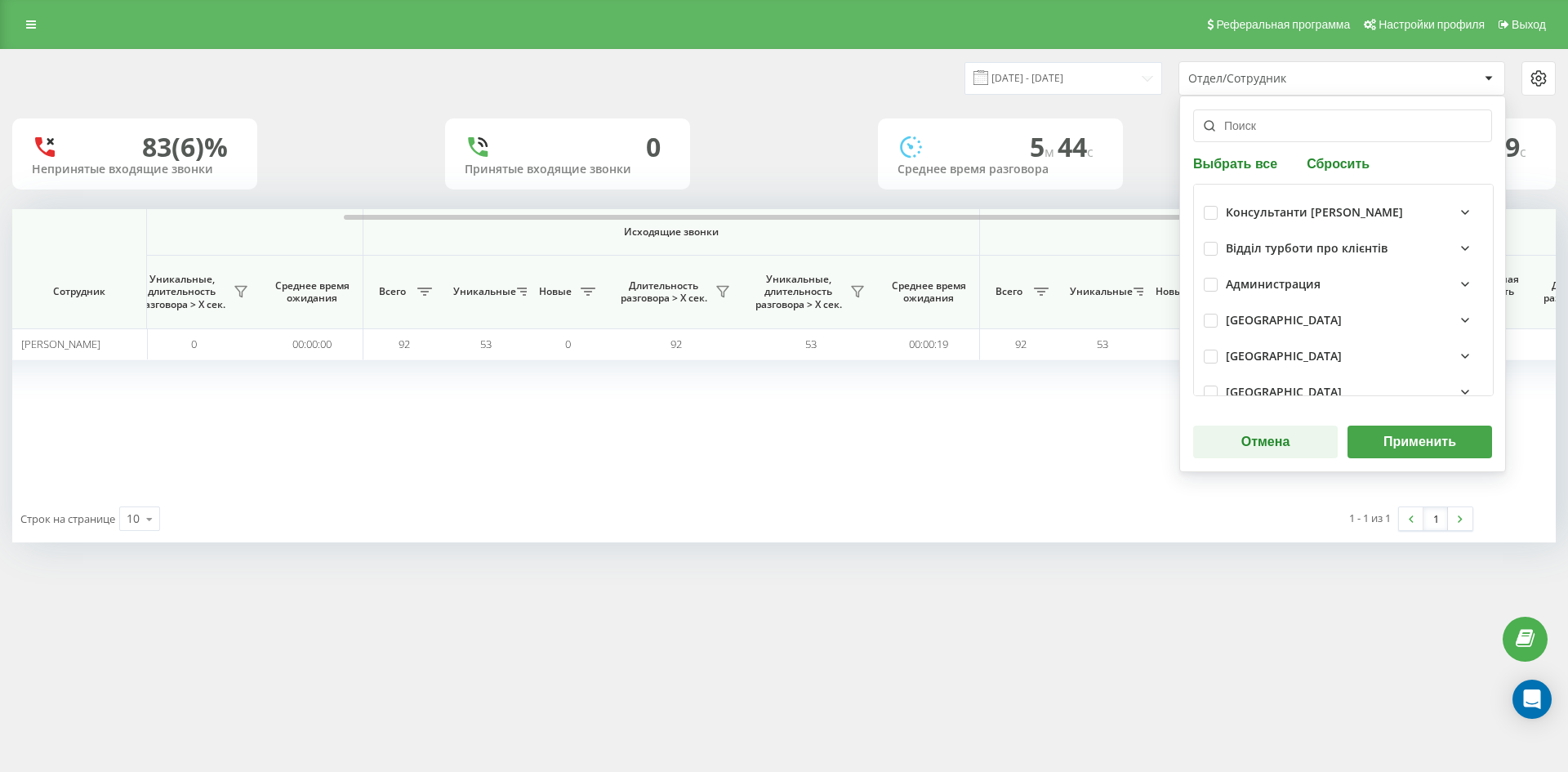
click at [1337, 169] on button "Сбросить" at bounding box center [1338, 163] width 73 height 15
click at [1318, 138] on input "text" at bounding box center [1342, 125] width 299 height 33
paste input "[PERSON_NAME]"
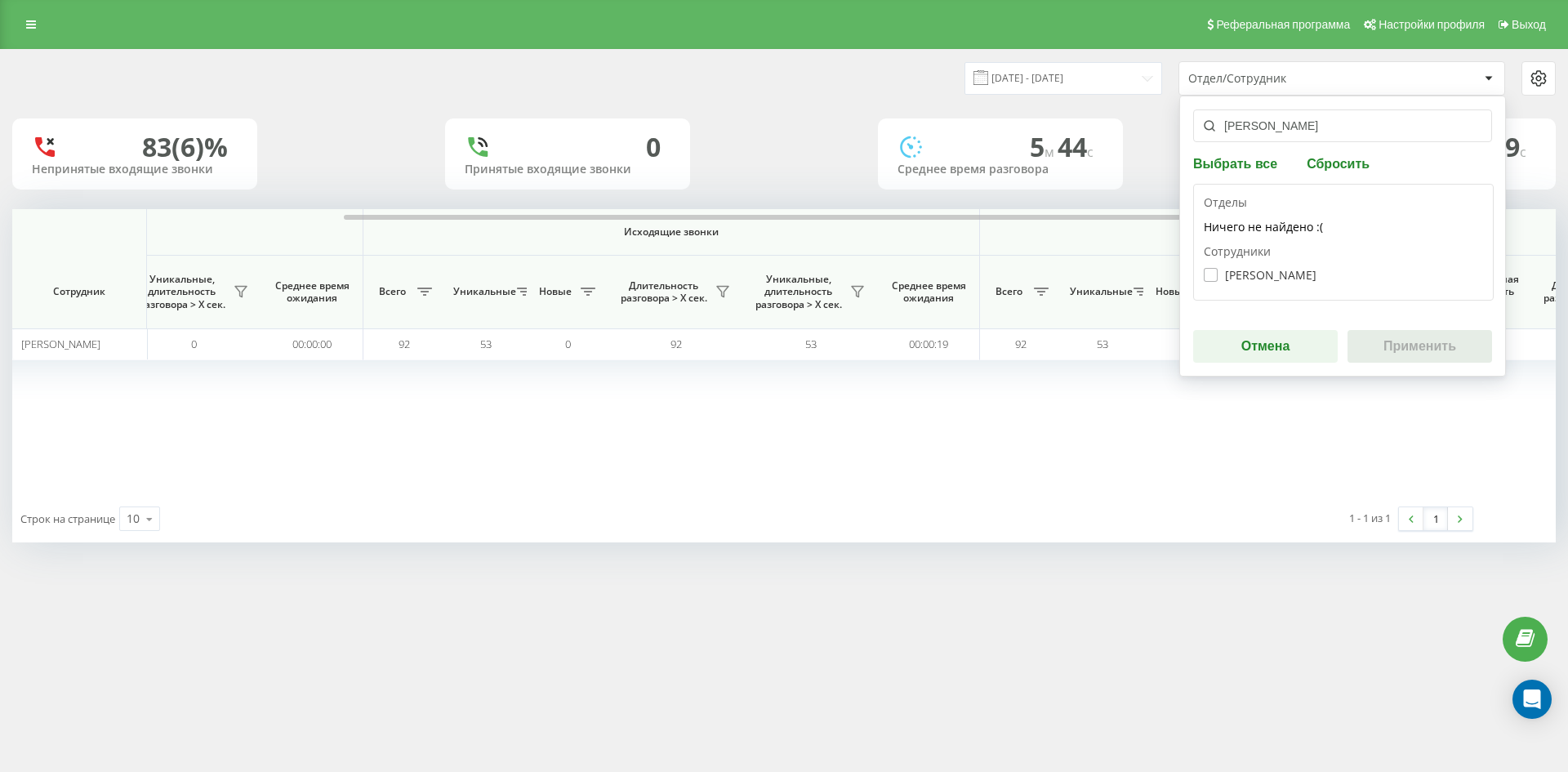
type input "[PERSON_NAME]"
click at [1306, 277] on label "Теличко Ірина Миколаївна" at bounding box center [1260, 275] width 113 height 14
checkbox input "true"
click at [1396, 342] on button "Применить" at bounding box center [1419, 346] width 144 height 33
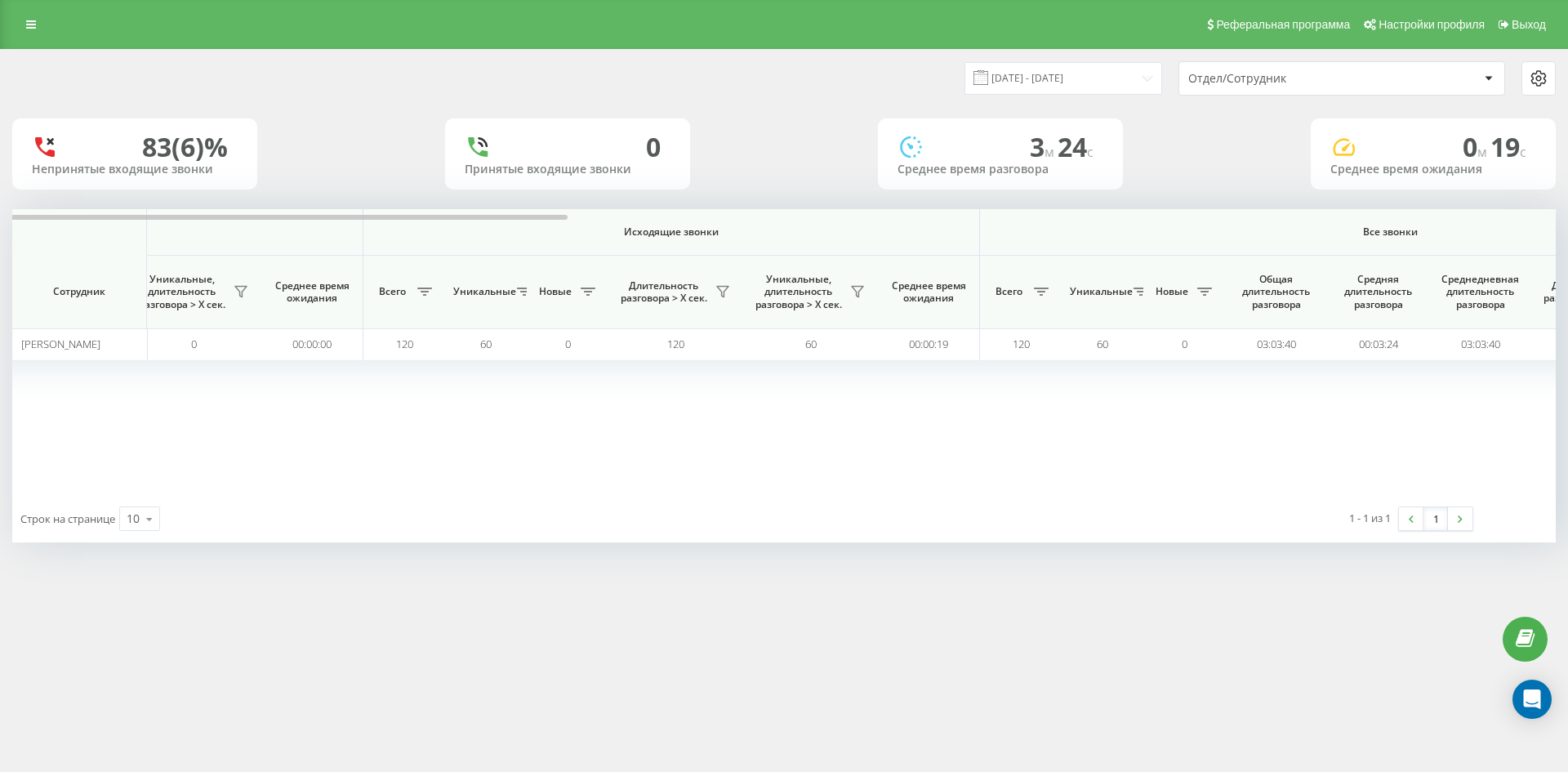
scroll to position [0, 572]
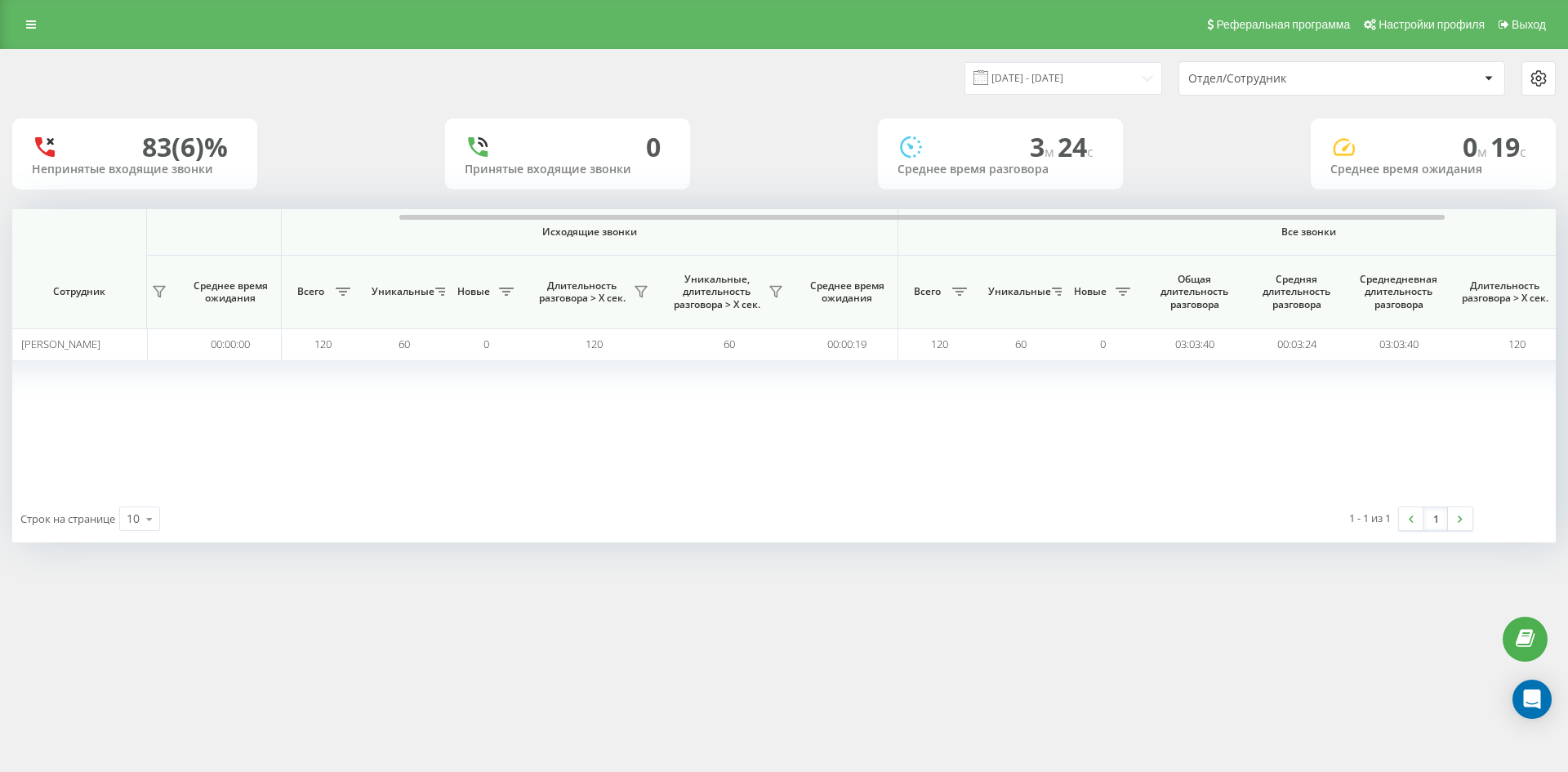
click at [1313, 84] on div "Отдел/Сотрудник" at bounding box center [1341, 78] width 325 height 33
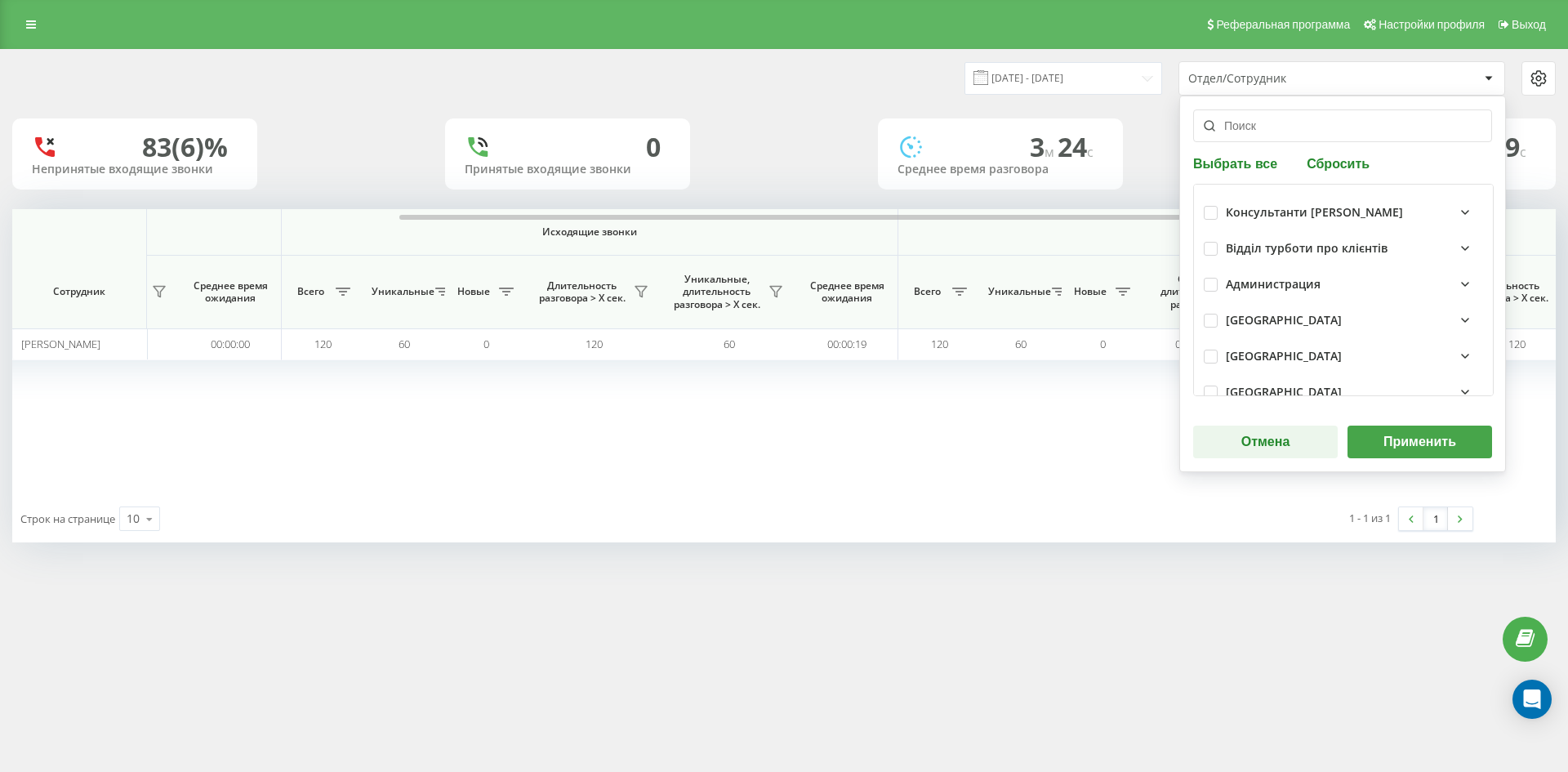
click at [1323, 160] on button "Сбросить" at bounding box center [1338, 163] width 73 height 15
click at [1309, 135] on input "text" at bounding box center [1342, 125] width 299 height 33
paste input "[PERSON_NAME]"
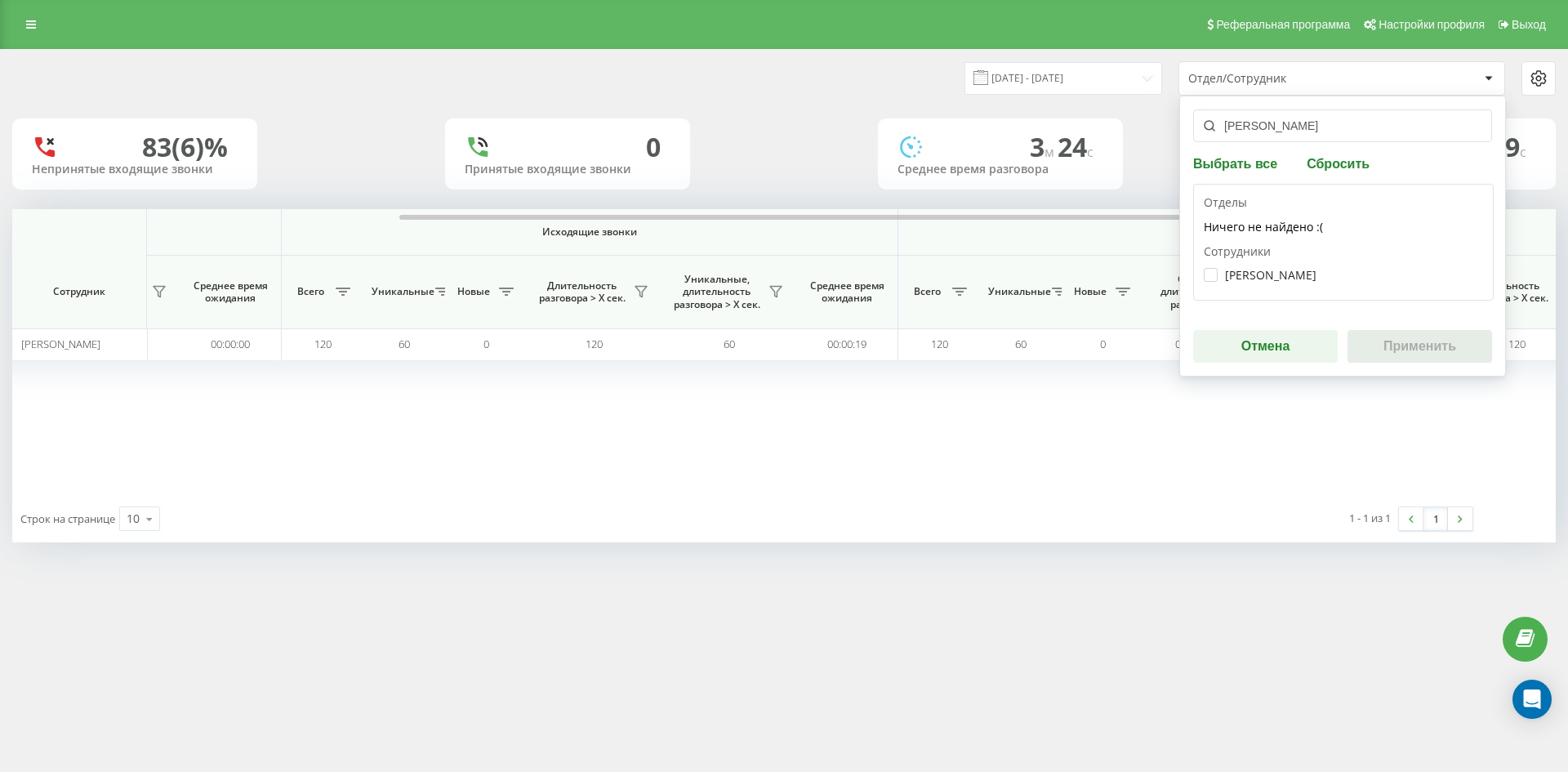
type input "[PERSON_NAME]"
click at [1307, 283] on div "Новгородцева Аміна Вікторівна" at bounding box center [1343, 276] width 279 height 31
click at [1302, 275] on label "Новгородцева Аміна Вікторівна" at bounding box center [1260, 275] width 113 height 14
checkbox input "true"
click at [1419, 335] on button "Применить" at bounding box center [1419, 346] width 144 height 33
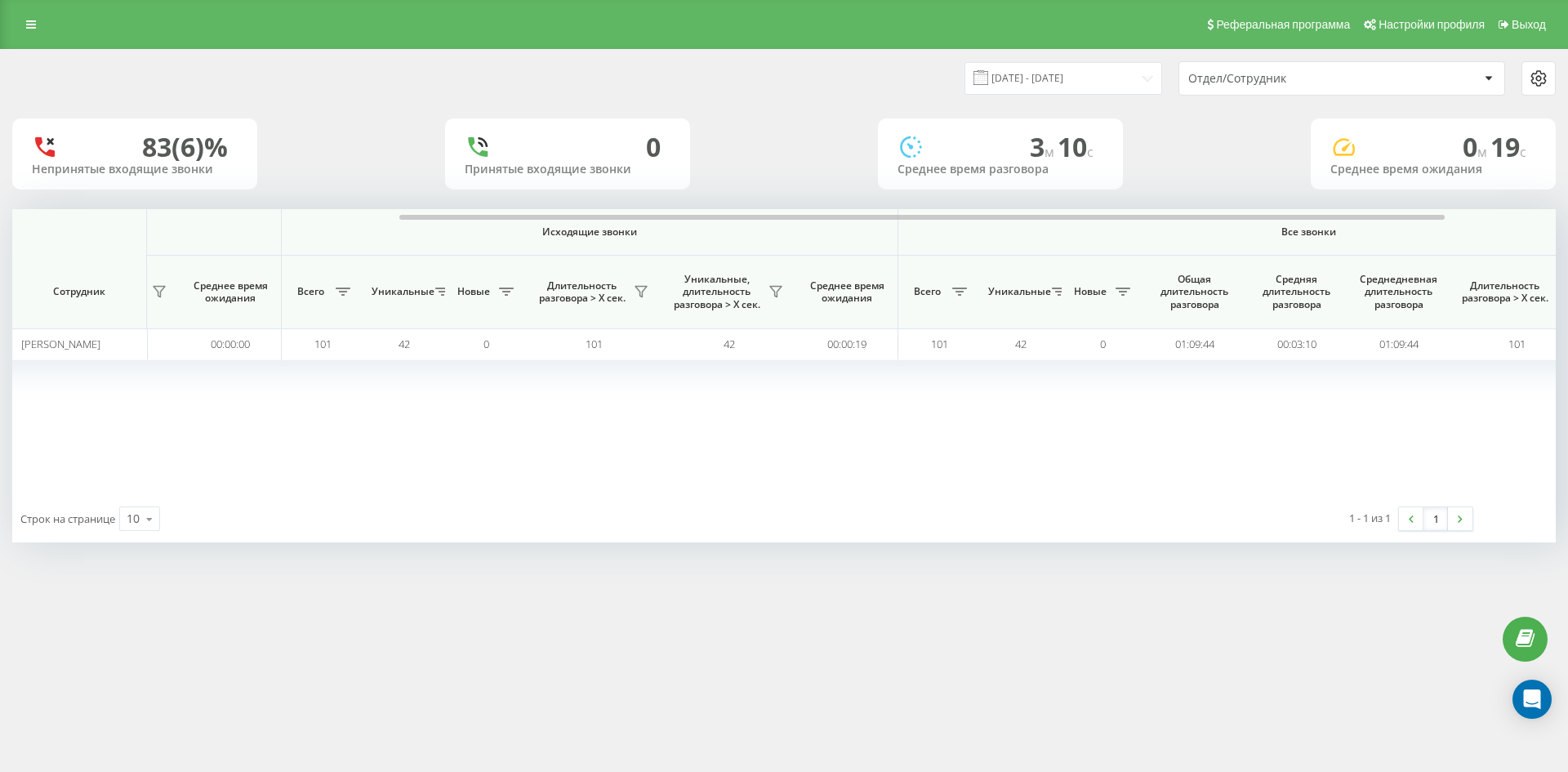
click at [1350, 80] on div "Отдел/Сотрудник" at bounding box center [1286, 78] width 195 height 14
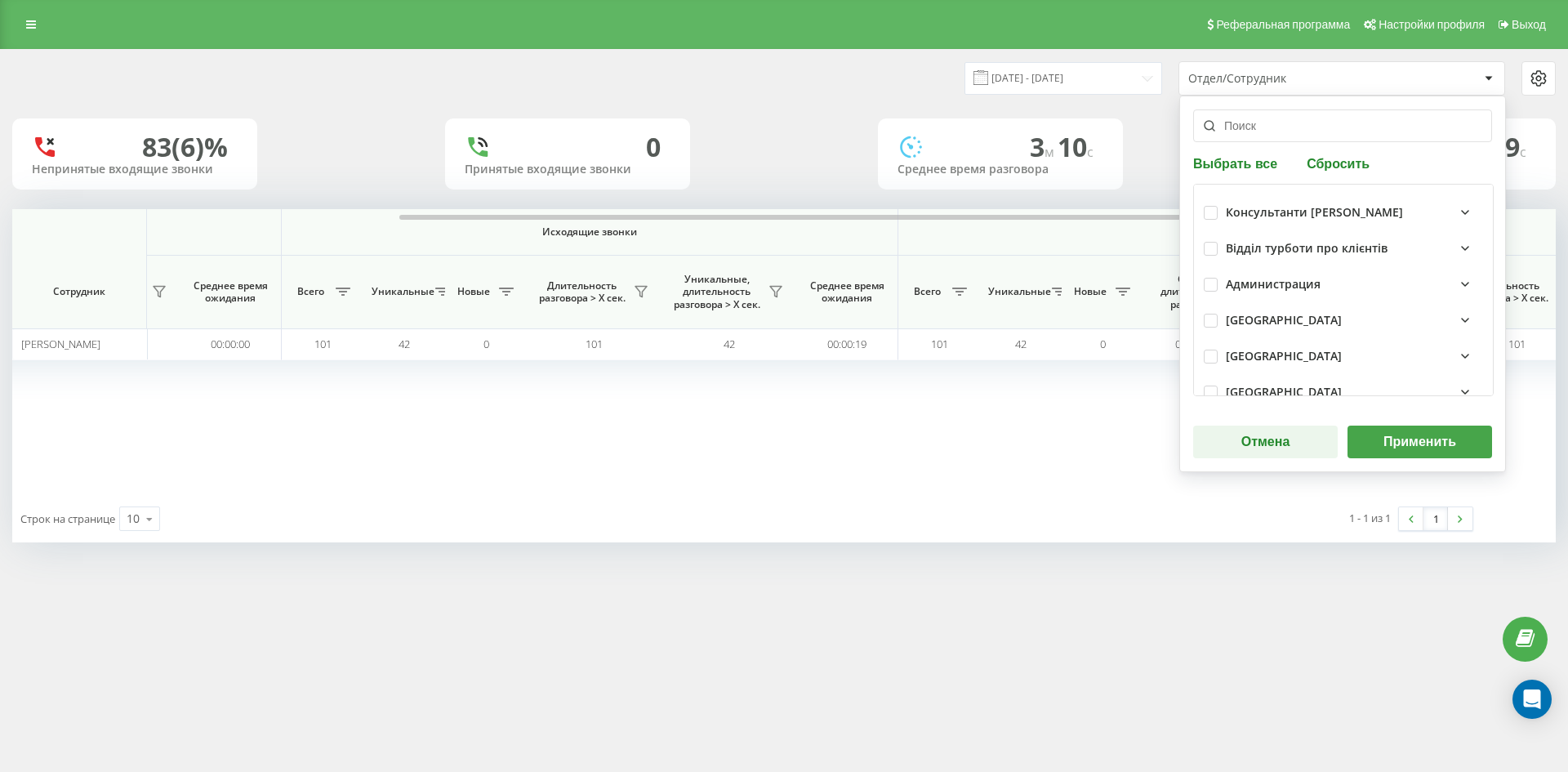
click at [1339, 165] on button "Сбросить" at bounding box center [1338, 163] width 73 height 15
click at [1328, 138] on input "text" at bounding box center [1342, 125] width 299 height 33
paste input "болковенко [PERSON_NAME]"
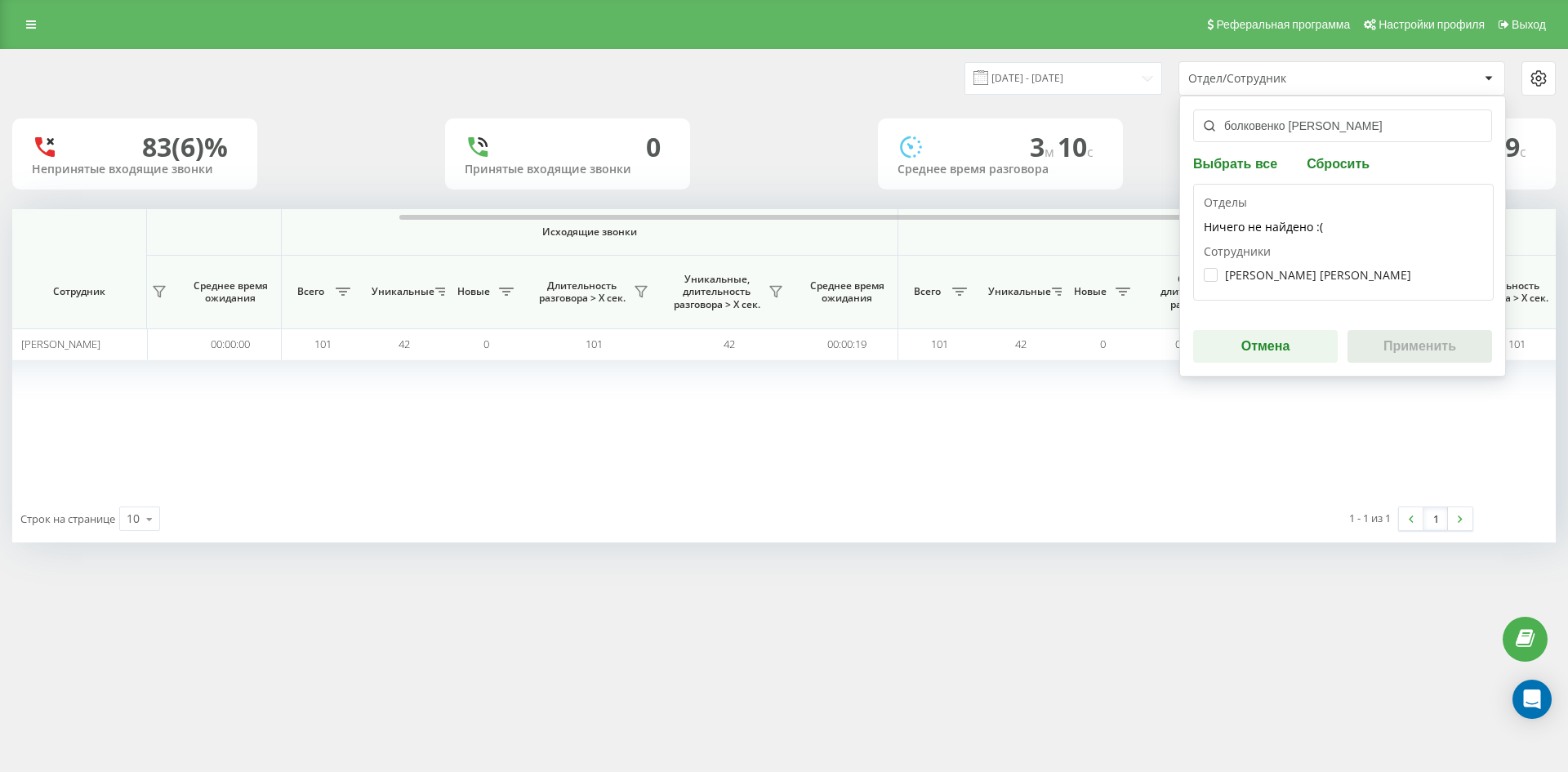
type input "болковенко [PERSON_NAME]"
click at [1280, 264] on div "Болковенко Карина Вікторівна" at bounding box center [1343, 276] width 279 height 31
click at [1281, 273] on label "Болковенко Карина Вікторівна" at bounding box center [1307, 275] width 207 height 14
checkbox input "true"
click at [1424, 350] on button "Применить" at bounding box center [1419, 346] width 144 height 33
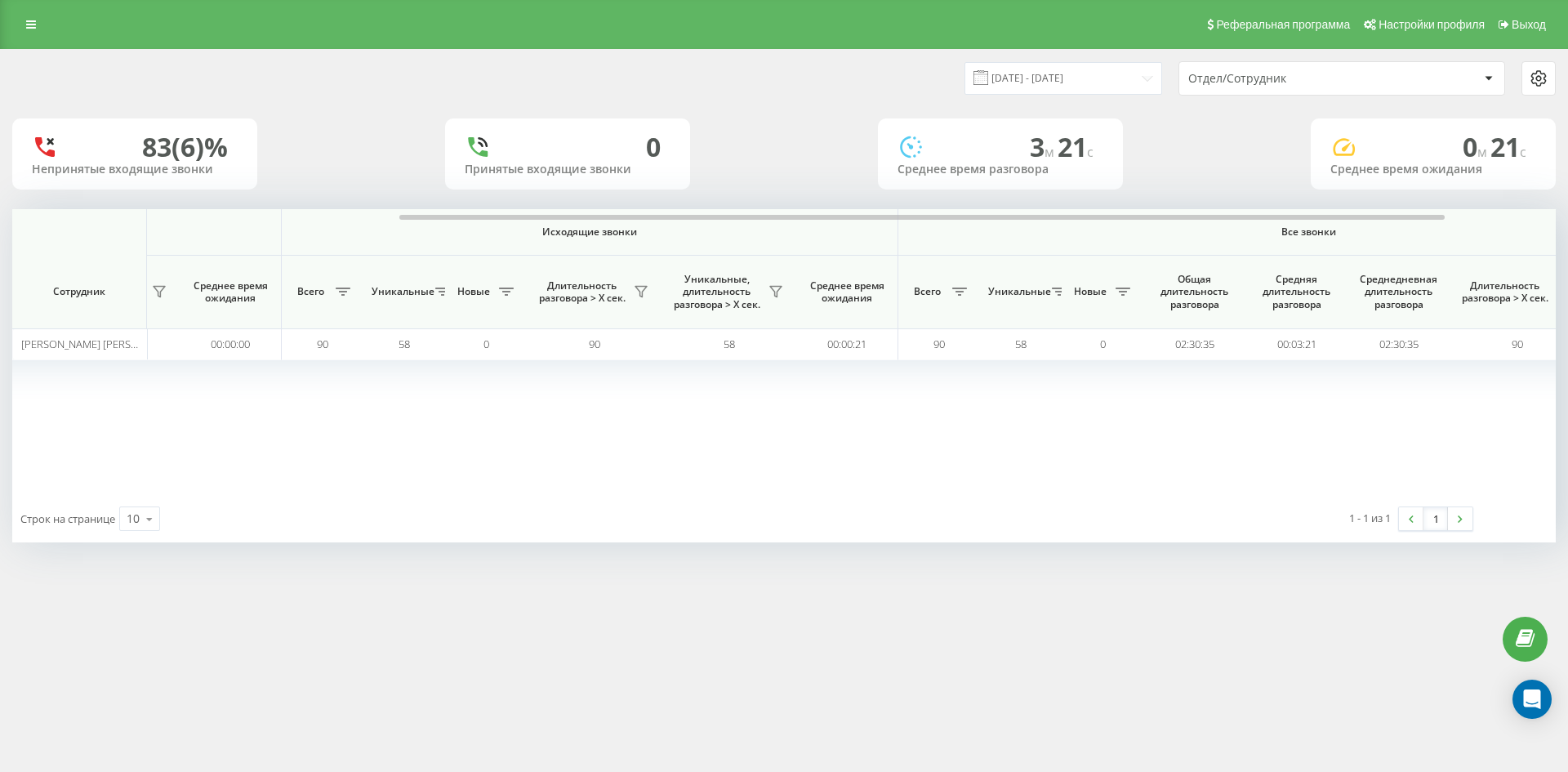
click at [1364, 82] on div "Отдел/Сотрудник" at bounding box center [1286, 78] width 195 height 14
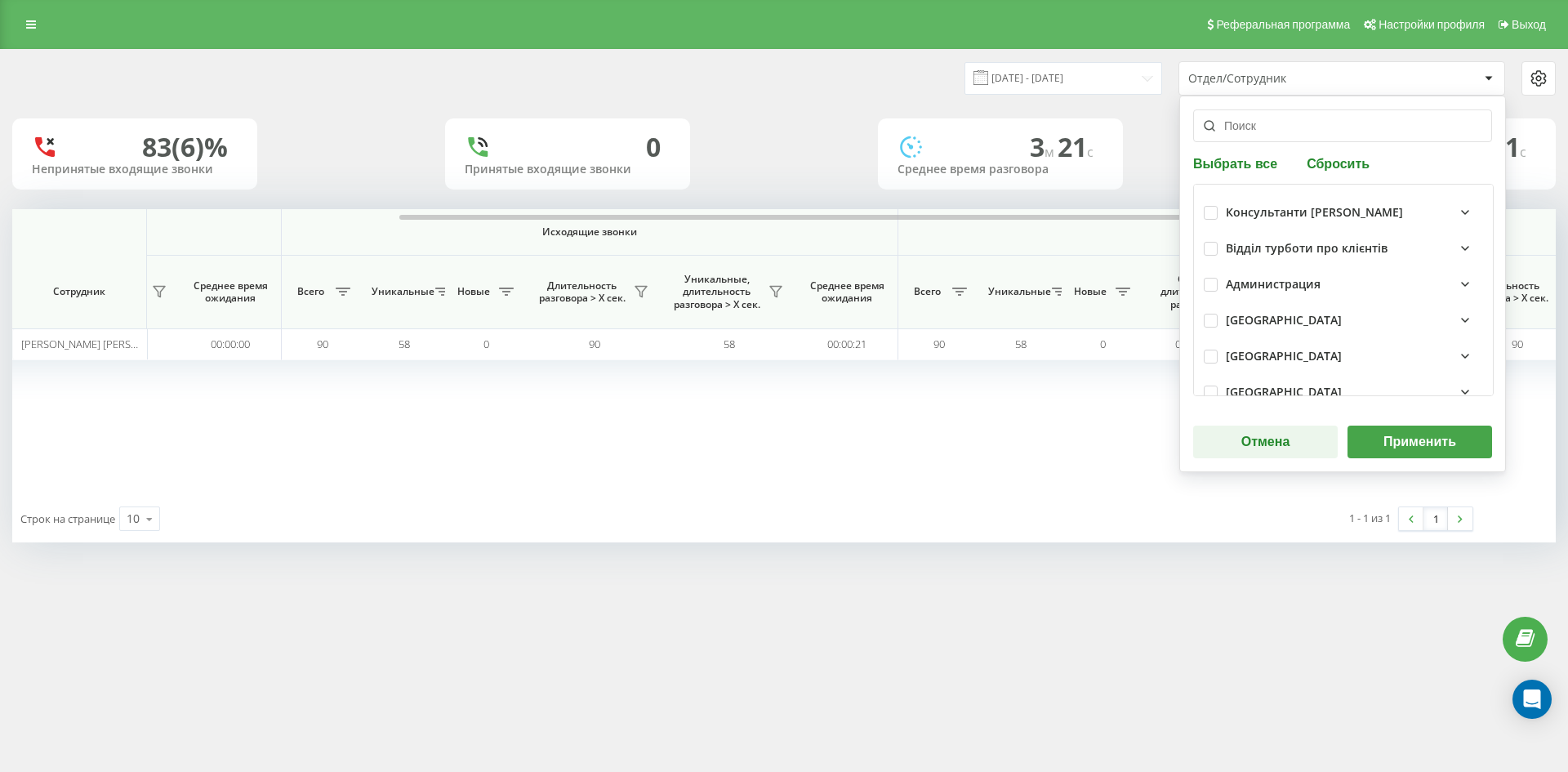
click at [1343, 176] on div "Выбрать все Сбросить Консультанти Савчук Відділ турботи про клієнтів Администра…" at bounding box center [1342, 284] width 327 height 377
click at [1328, 157] on button "Сбросить" at bounding box center [1338, 163] width 73 height 15
click at [1318, 127] on input "text" at bounding box center [1342, 125] width 299 height 33
paste input "[PERSON_NAME]"
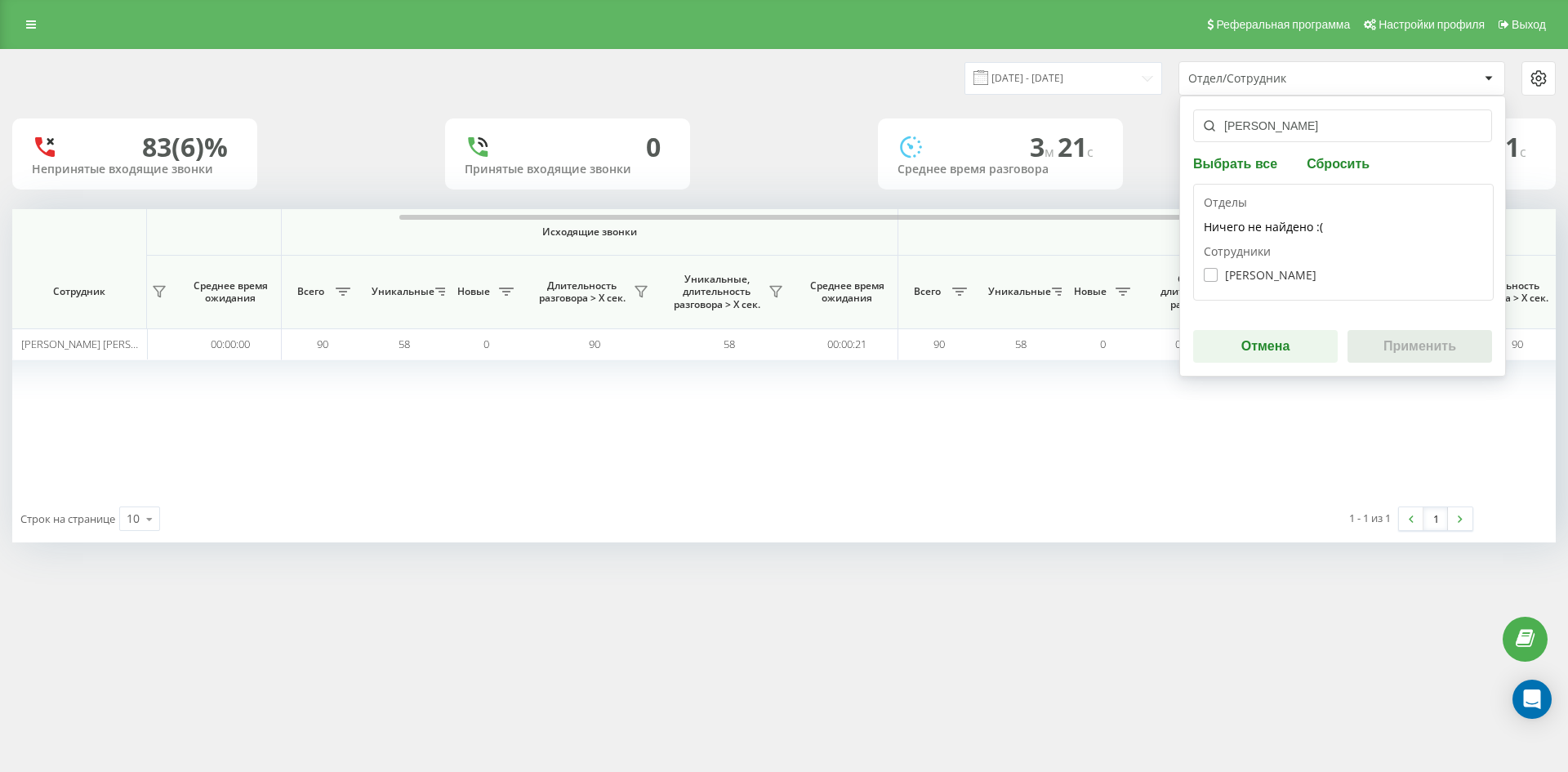
type input "[PERSON_NAME]"
click at [1289, 272] on label "Грешко Михайло Сергійович" at bounding box center [1260, 275] width 113 height 14
checkbox input "true"
click at [1424, 366] on div "грешко михайло Выбрать все Сбросить Отделы Ничего не найдено :( Сотрудники Греш…" at bounding box center [1342, 236] width 327 height 281
click at [1405, 342] on button "Применить" at bounding box center [1419, 346] width 144 height 33
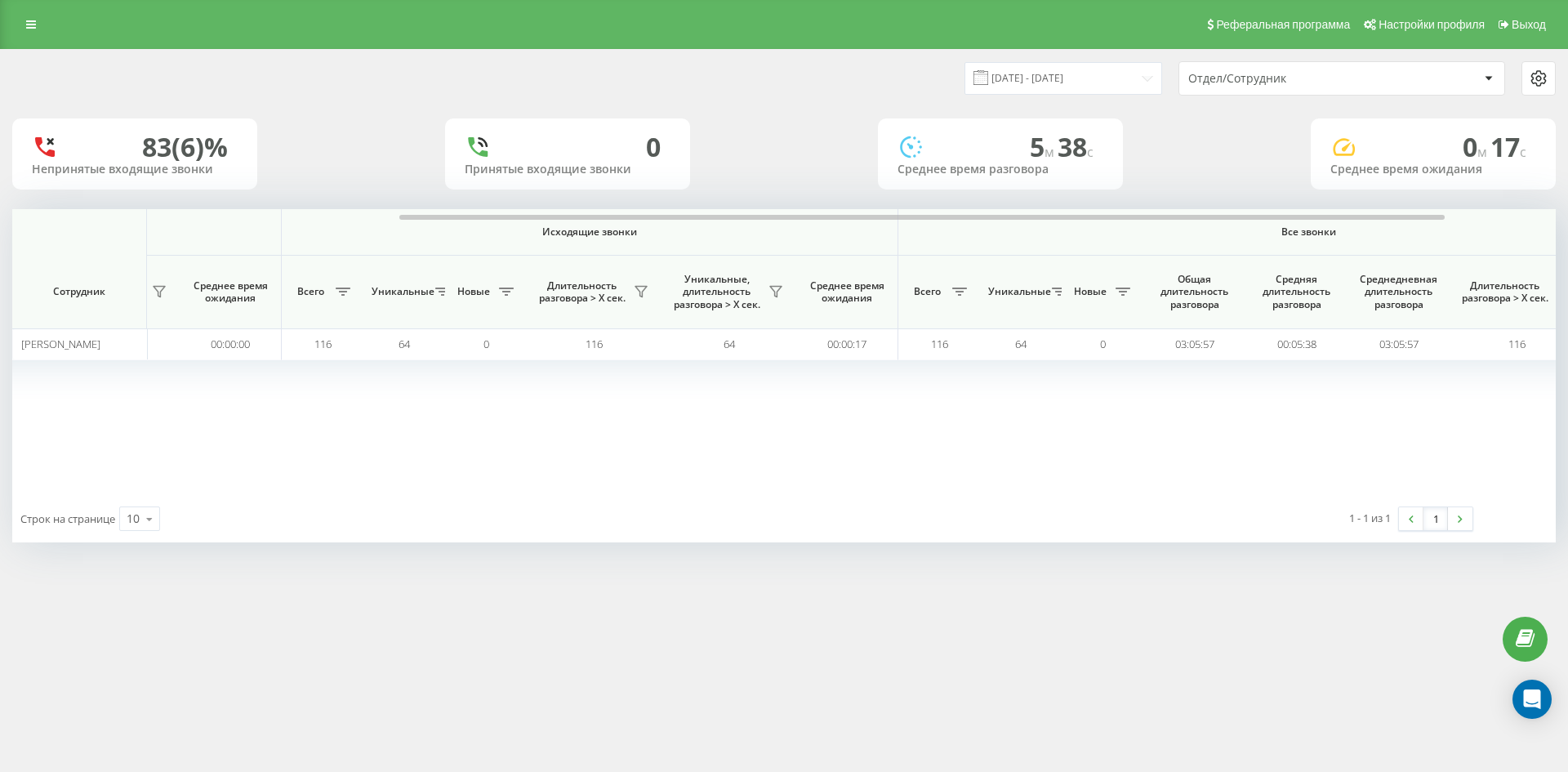
click at [1328, 78] on div "Отдел/Сотрудник" at bounding box center [1286, 78] width 195 height 14
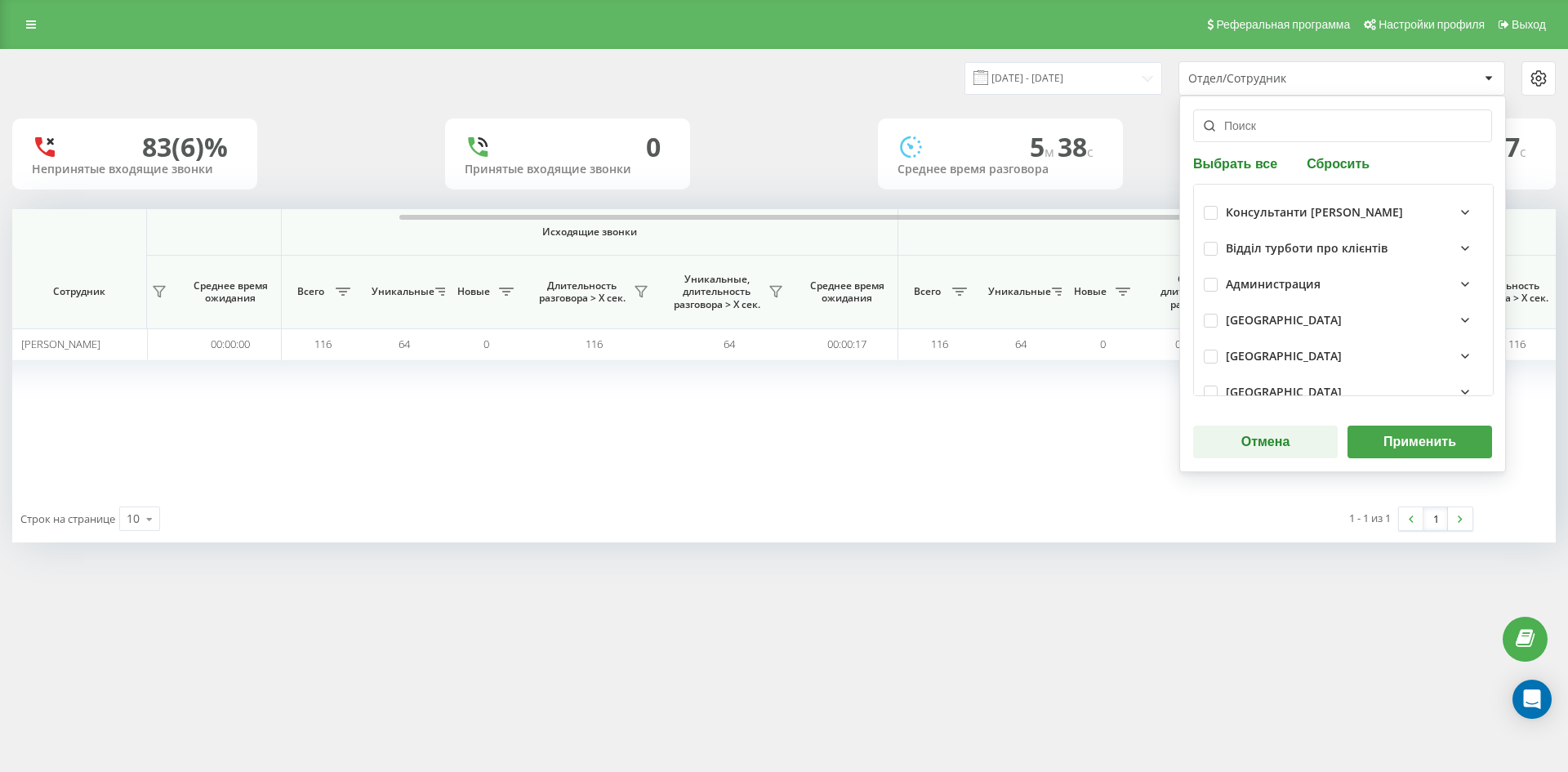
click at [1340, 177] on div "Выбрать все Сбросить Консультанти Савчук Відділ турботи про клієнтів Администра…" at bounding box center [1342, 284] width 327 height 377
click at [1339, 167] on button "Сбросить" at bounding box center [1338, 163] width 73 height 15
click at [1305, 133] on input "text" at bounding box center [1342, 125] width 299 height 33
paste input "пржевальська"
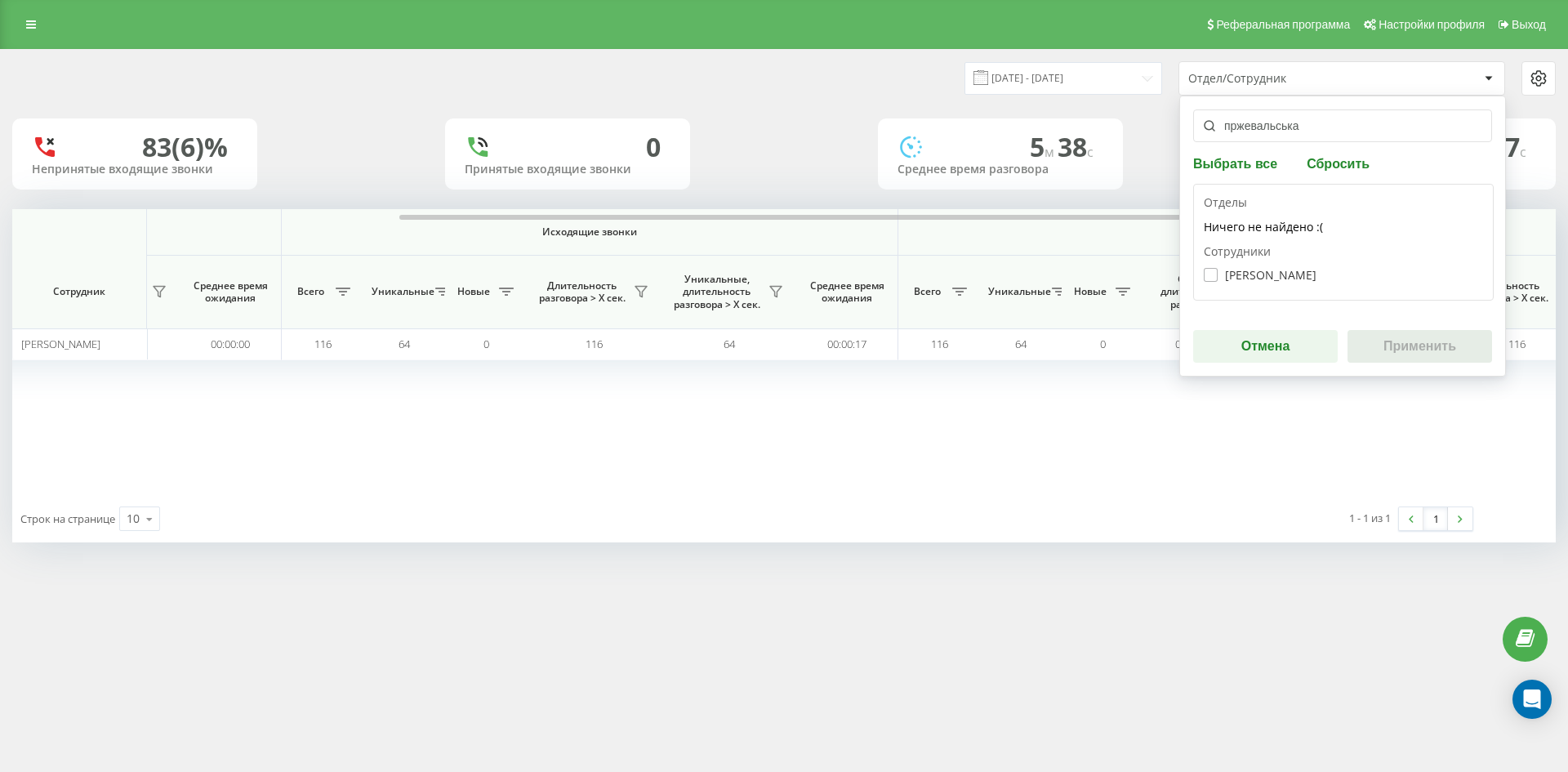
type input "пржевальська"
click at [1292, 272] on label "Пржевальська Вікторія Ігорівна" at bounding box center [1260, 275] width 113 height 14
checkbox input "true"
click at [1393, 338] on button "Применить" at bounding box center [1419, 346] width 144 height 33
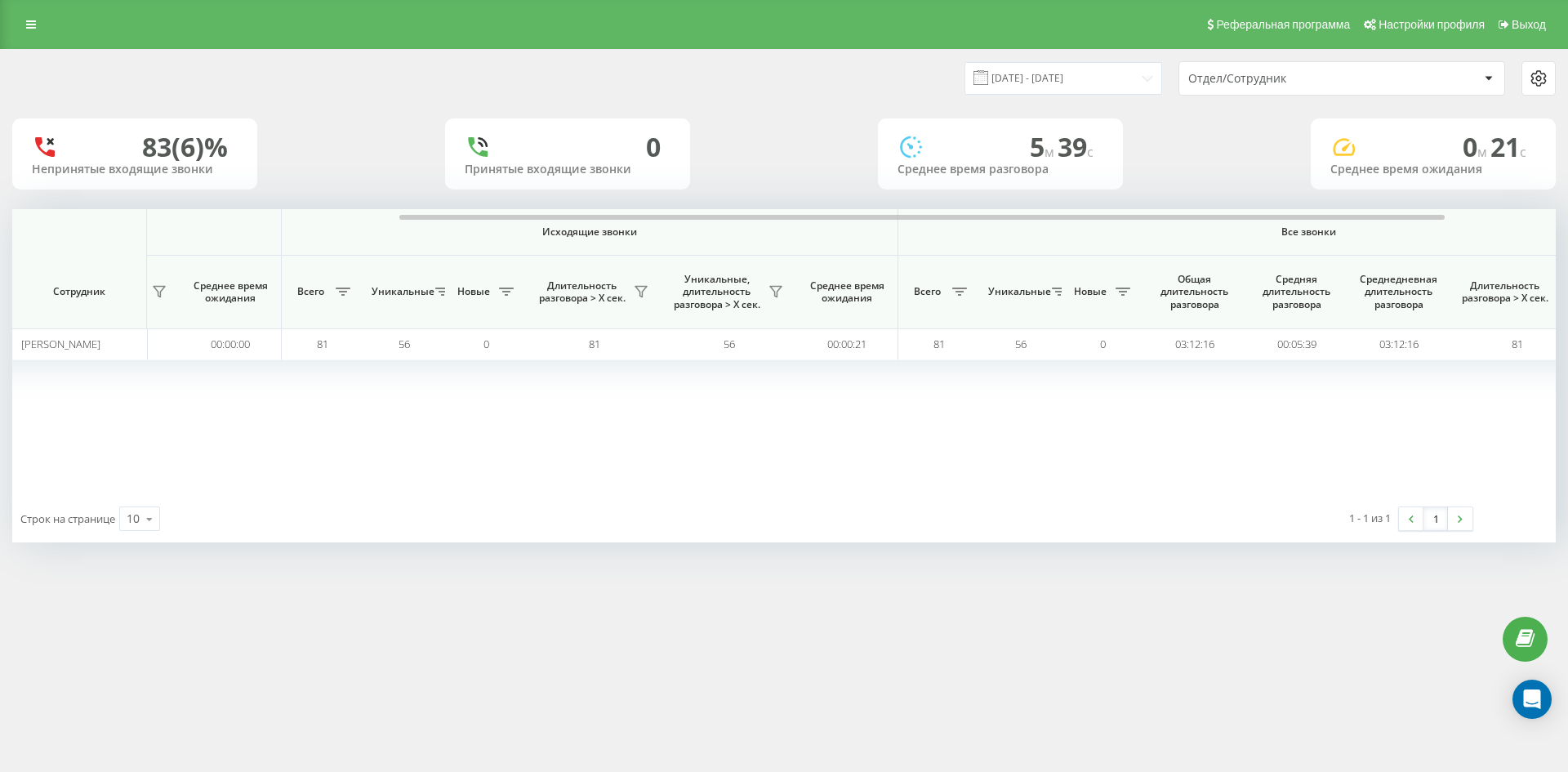
click at [1336, 86] on div "Отдел/Сотрудник" at bounding box center [1341, 78] width 325 height 33
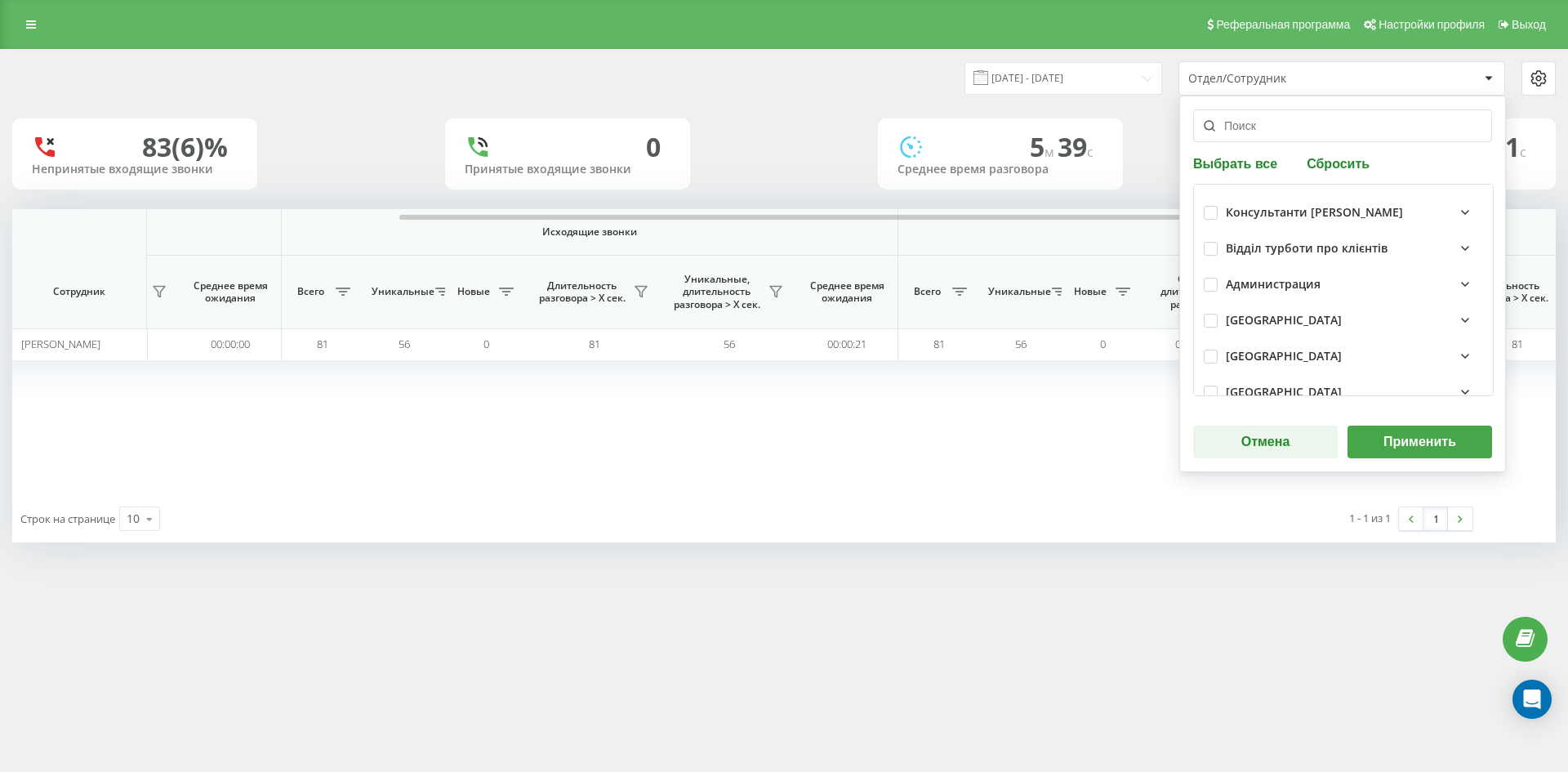
click at [1335, 173] on div "Выбрать все Сбросить Консультанти Савчук Відділ турботи про клієнтів Администра…" at bounding box center [1342, 284] width 327 height 377
click at [1335, 170] on button "Сбросить" at bounding box center [1338, 163] width 73 height 15
click at [1322, 135] on input "text" at bounding box center [1342, 125] width 299 height 33
paste input "[PERSON_NAME]"
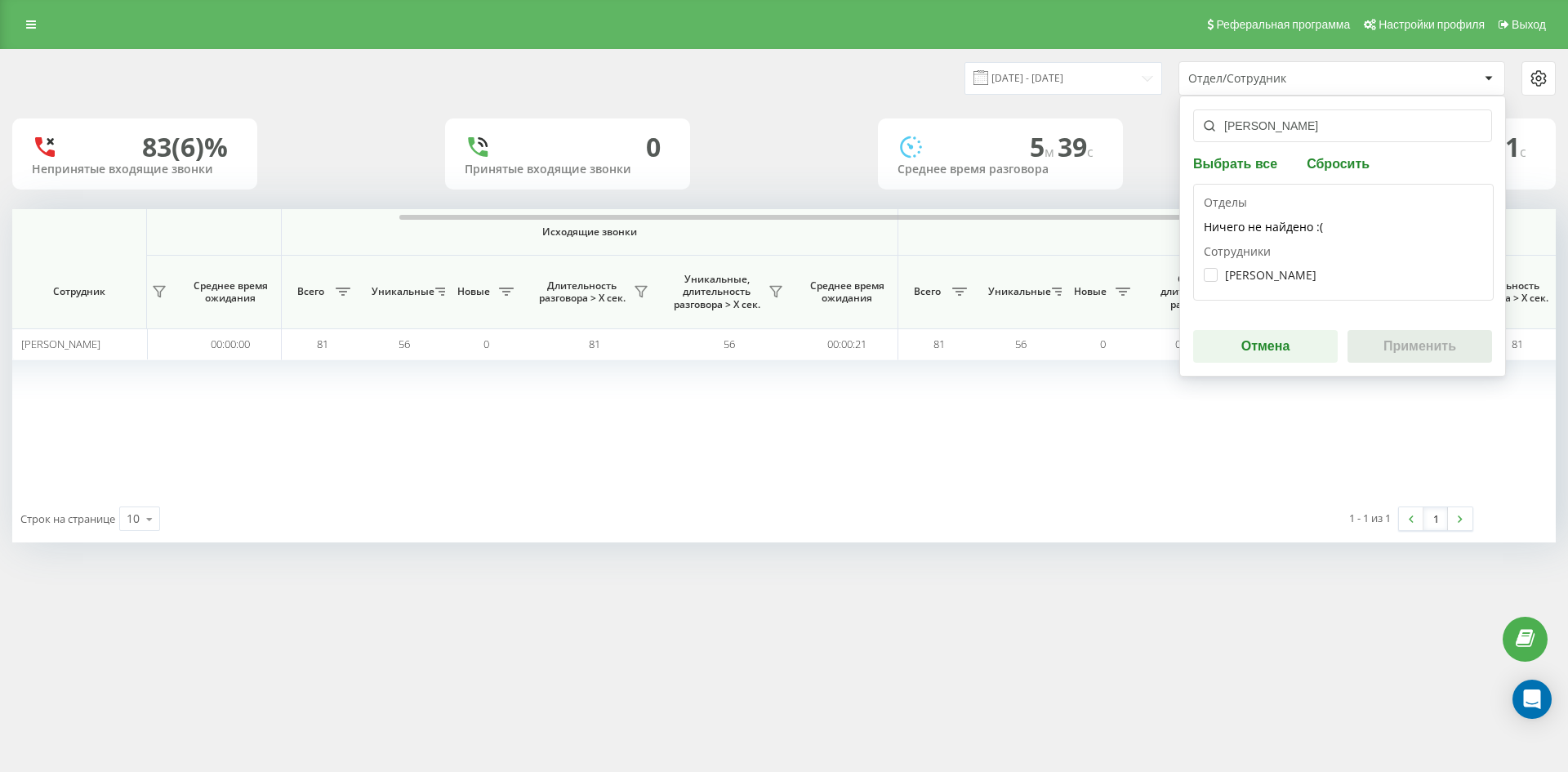
type input "[PERSON_NAME]"
click at [1300, 285] on div "Лазарева Еліна Олексіївна" at bounding box center [1343, 276] width 279 height 31
click at [1292, 280] on label "Лазарева Еліна Олексіївна" at bounding box center [1260, 275] width 113 height 14
checkbox input "true"
click at [1409, 336] on button "Применить" at bounding box center [1419, 346] width 144 height 33
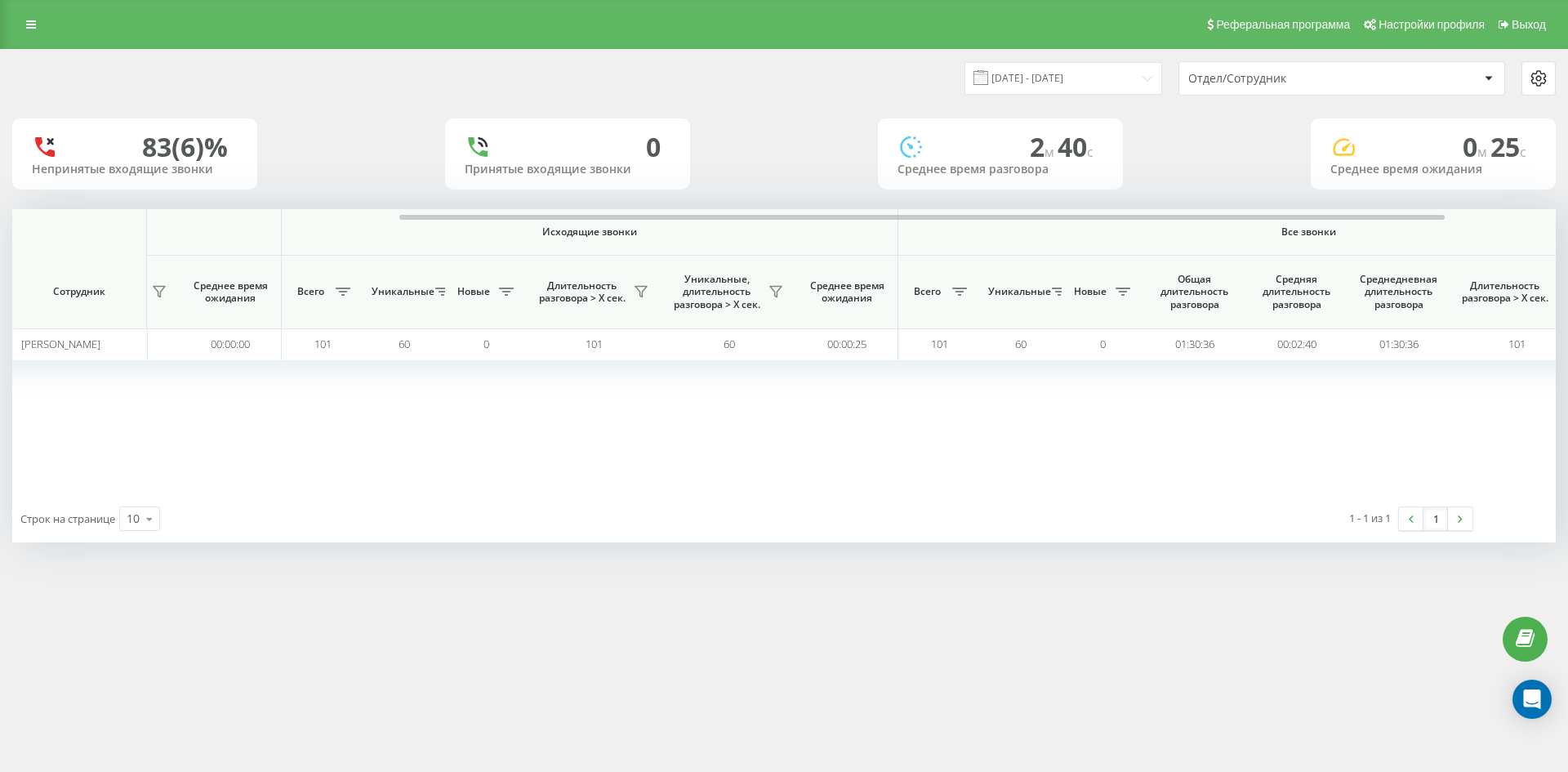
click at [1316, 91] on div "Отдел/Сотрудник" at bounding box center [1341, 78] width 325 height 33
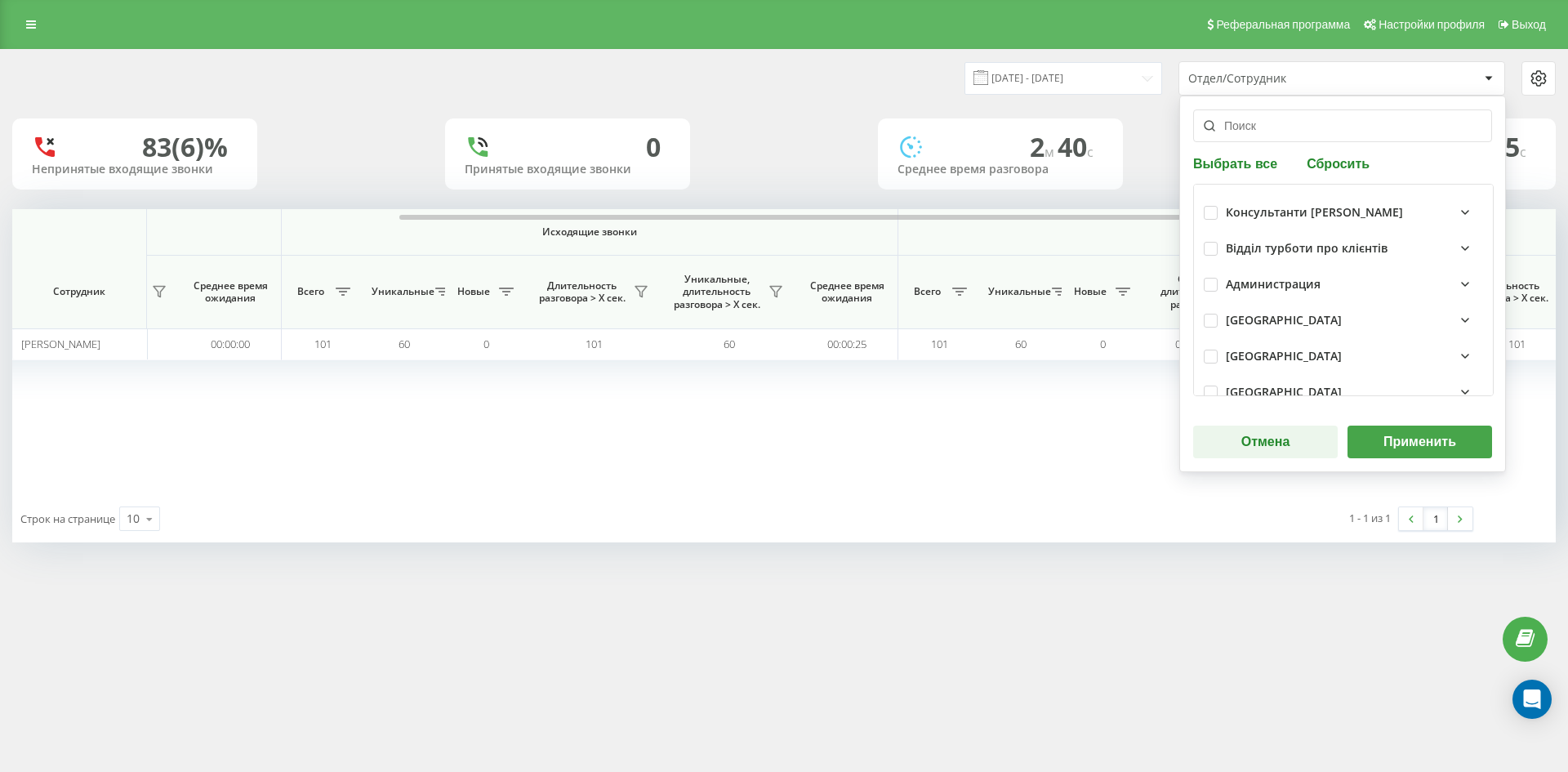
click at [1317, 165] on button "Сбросить" at bounding box center [1338, 163] width 73 height 15
click at [1296, 132] on input "text" at bounding box center [1342, 125] width 299 height 33
paste input "[PERSON_NAME]"
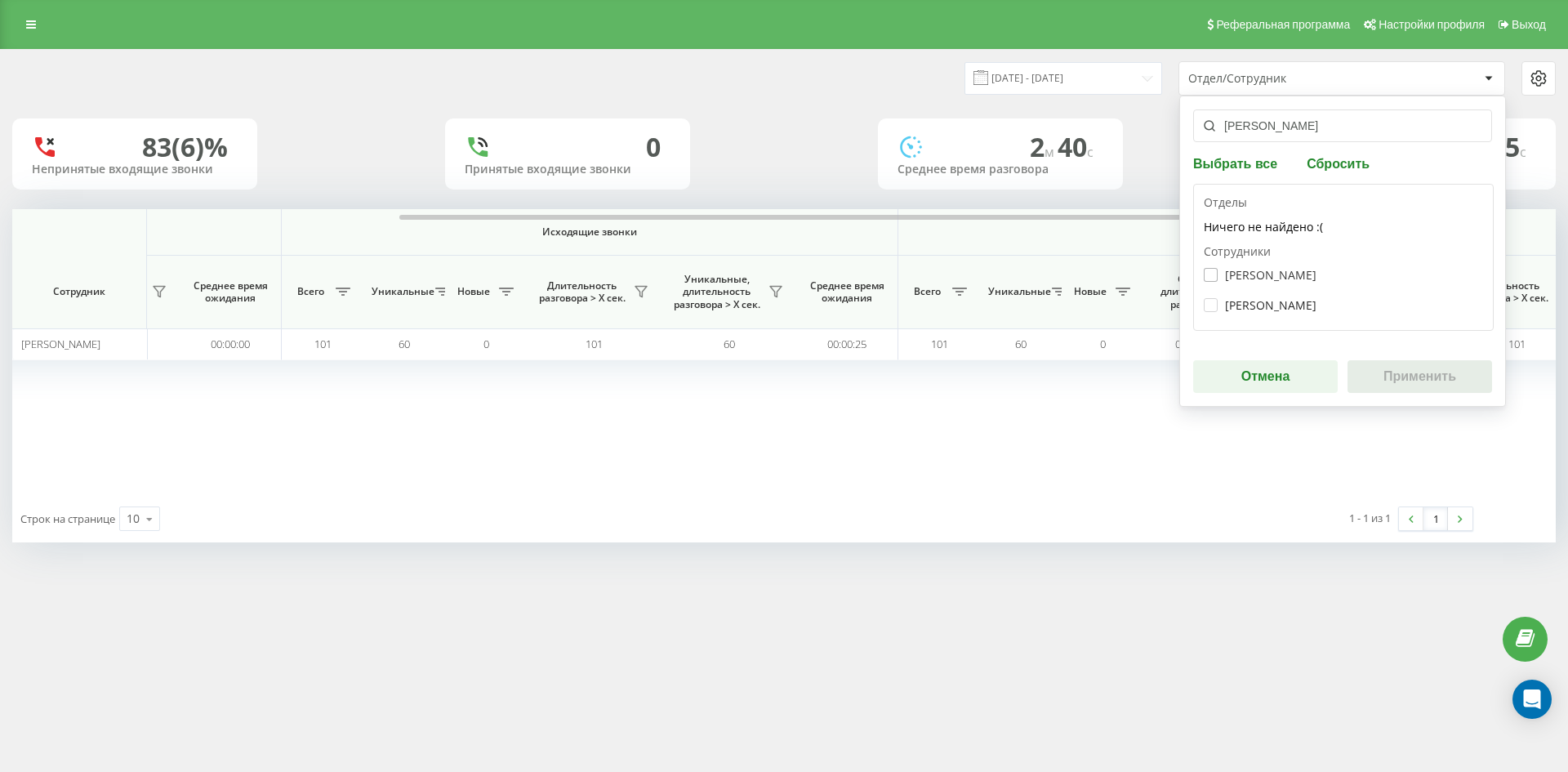
type input "[PERSON_NAME]"
click at [1246, 275] on label "Пазяк Поліна Валентинівна" at bounding box center [1260, 275] width 113 height 14
checkbox input "true"
click at [1414, 382] on button "Применить" at bounding box center [1419, 377] width 144 height 33
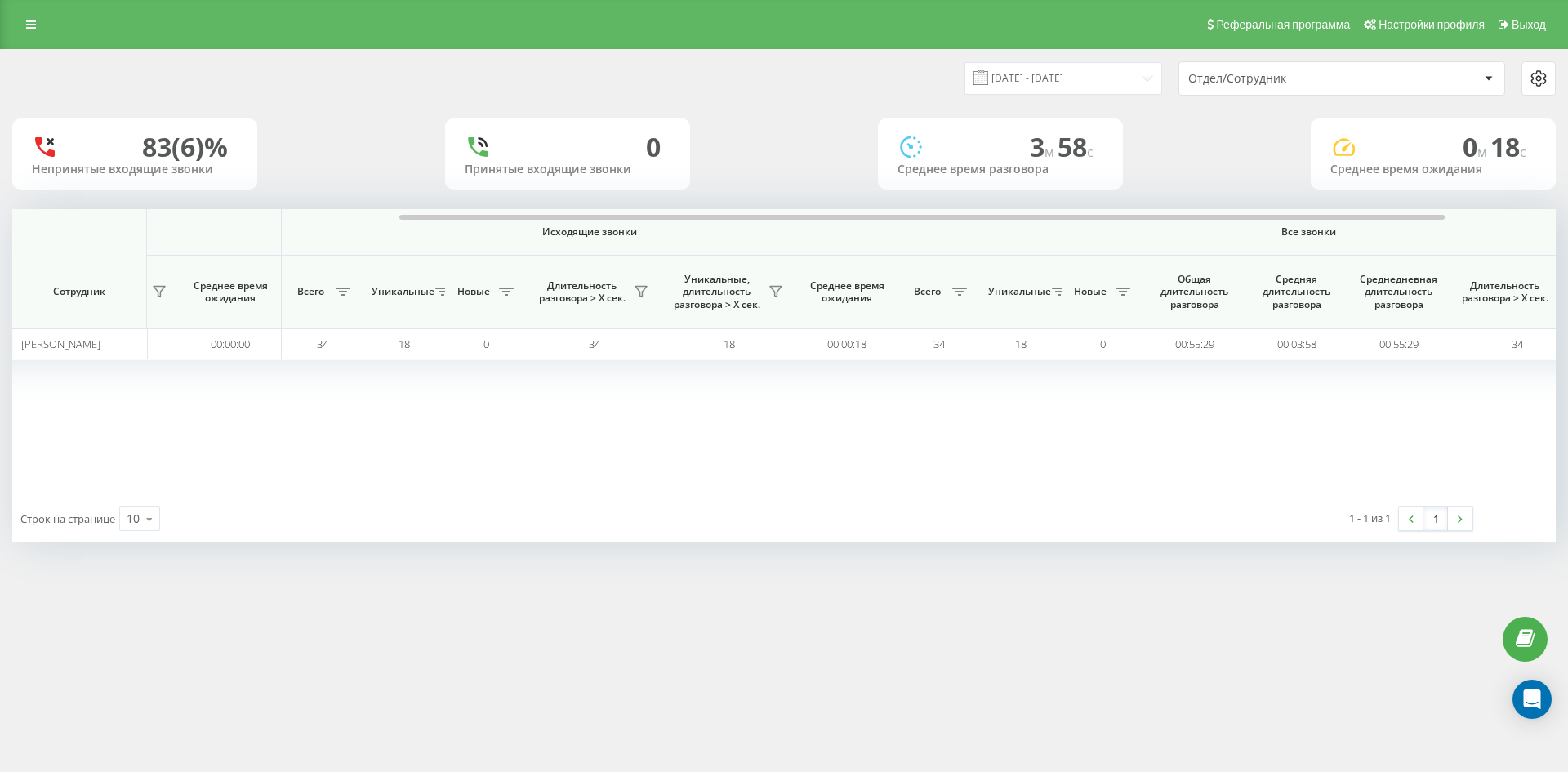
click at [1306, 72] on div "Отдел/Сотрудник" at bounding box center [1286, 78] width 195 height 14
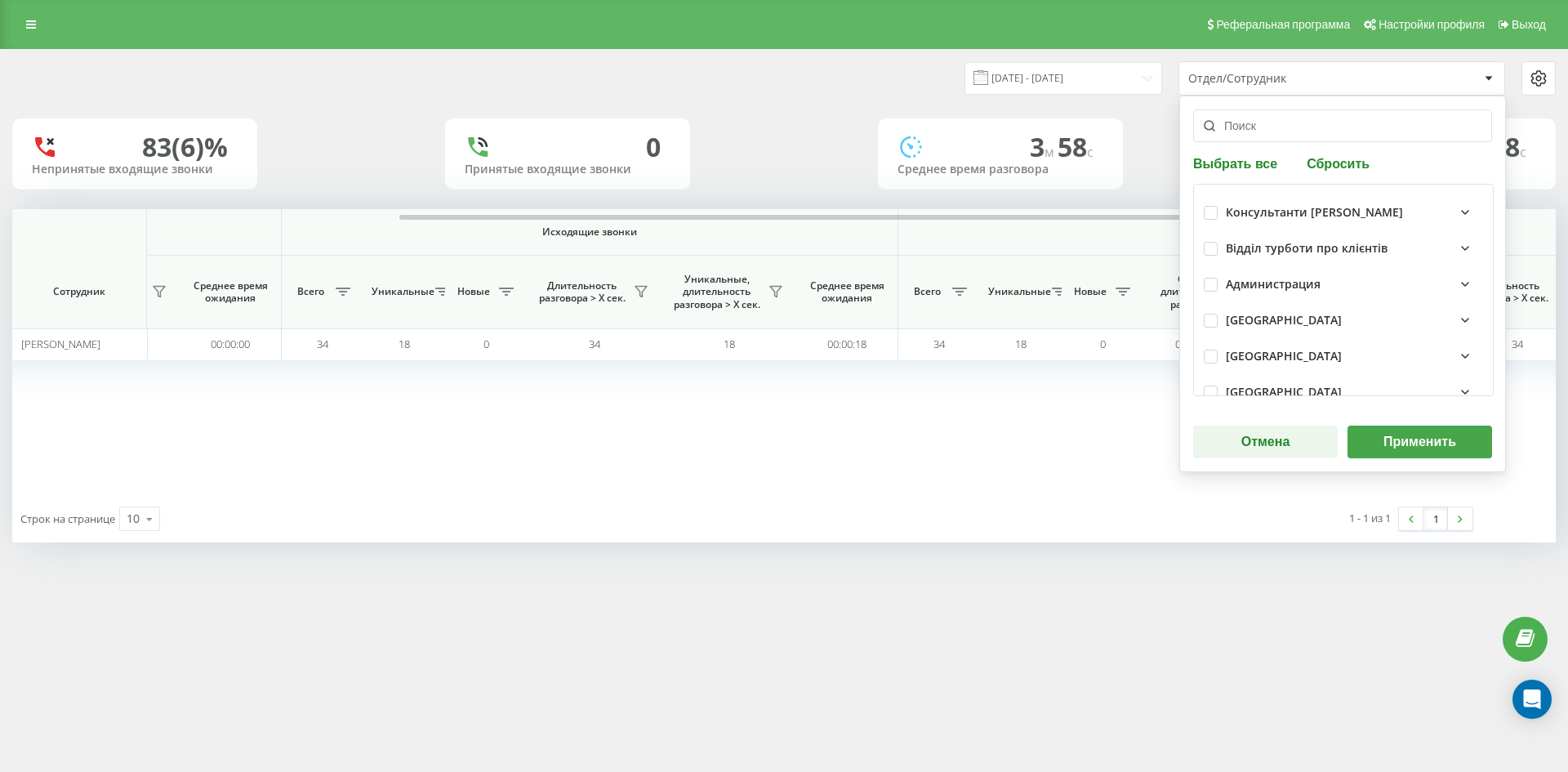
click at [1346, 159] on button "Сбросить" at bounding box center [1338, 163] width 73 height 15
click at [1313, 131] on input "text" at bounding box center [1342, 125] width 299 height 33
paste input "[PERSON_NAME]"
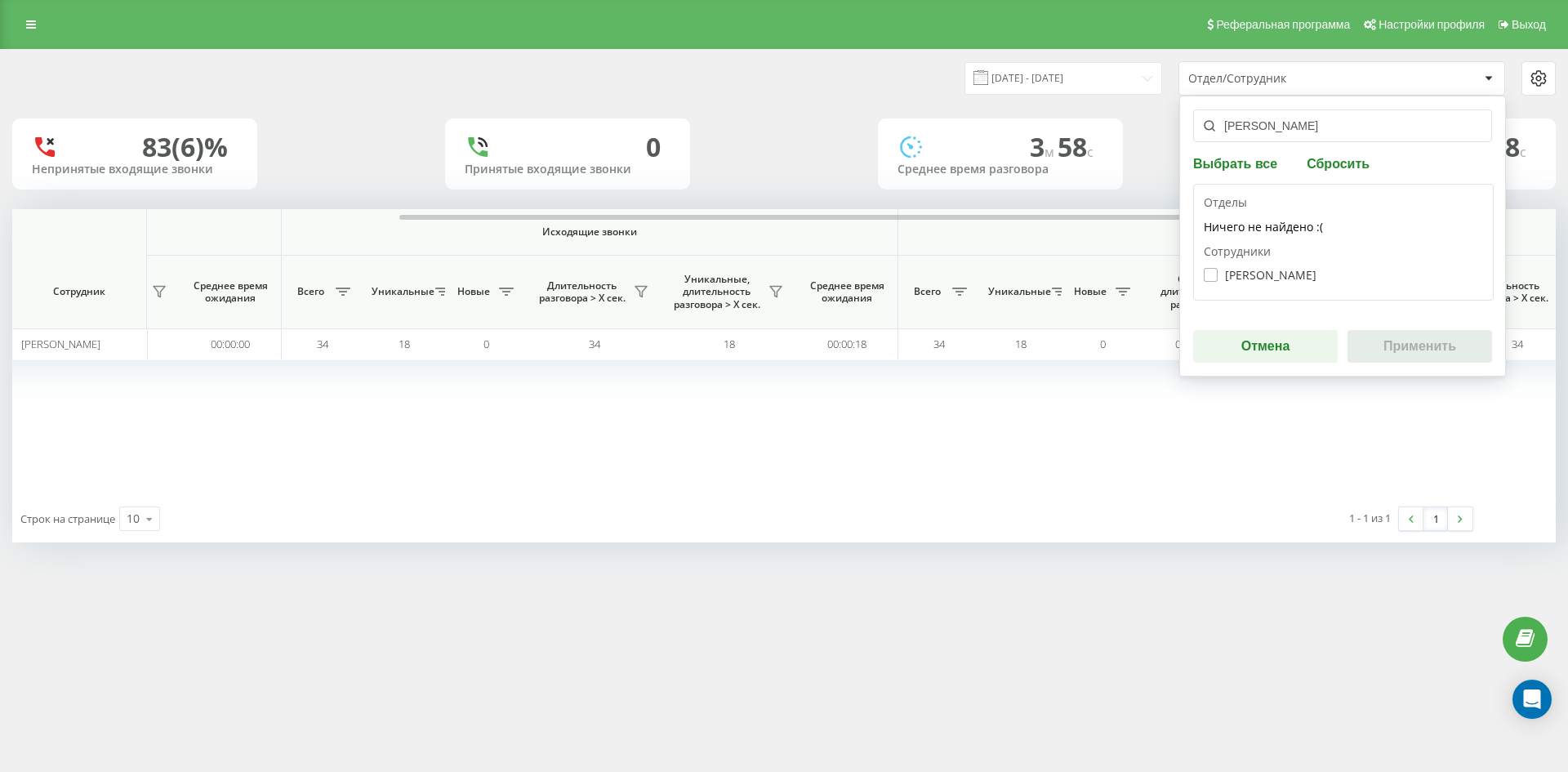
type input "[PERSON_NAME]"
click at [1280, 278] on label "Коротич Вадим Вікторович" at bounding box center [1260, 275] width 113 height 14
checkbox input "true"
click at [1412, 367] on div "коротич вадим Выбрать все Сбросить Отделы Ничего не найдено :( Сотрудники Корот…" at bounding box center [1342, 236] width 327 height 281
click at [1389, 346] on button "Применить" at bounding box center [1419, 346] width 144 height 33
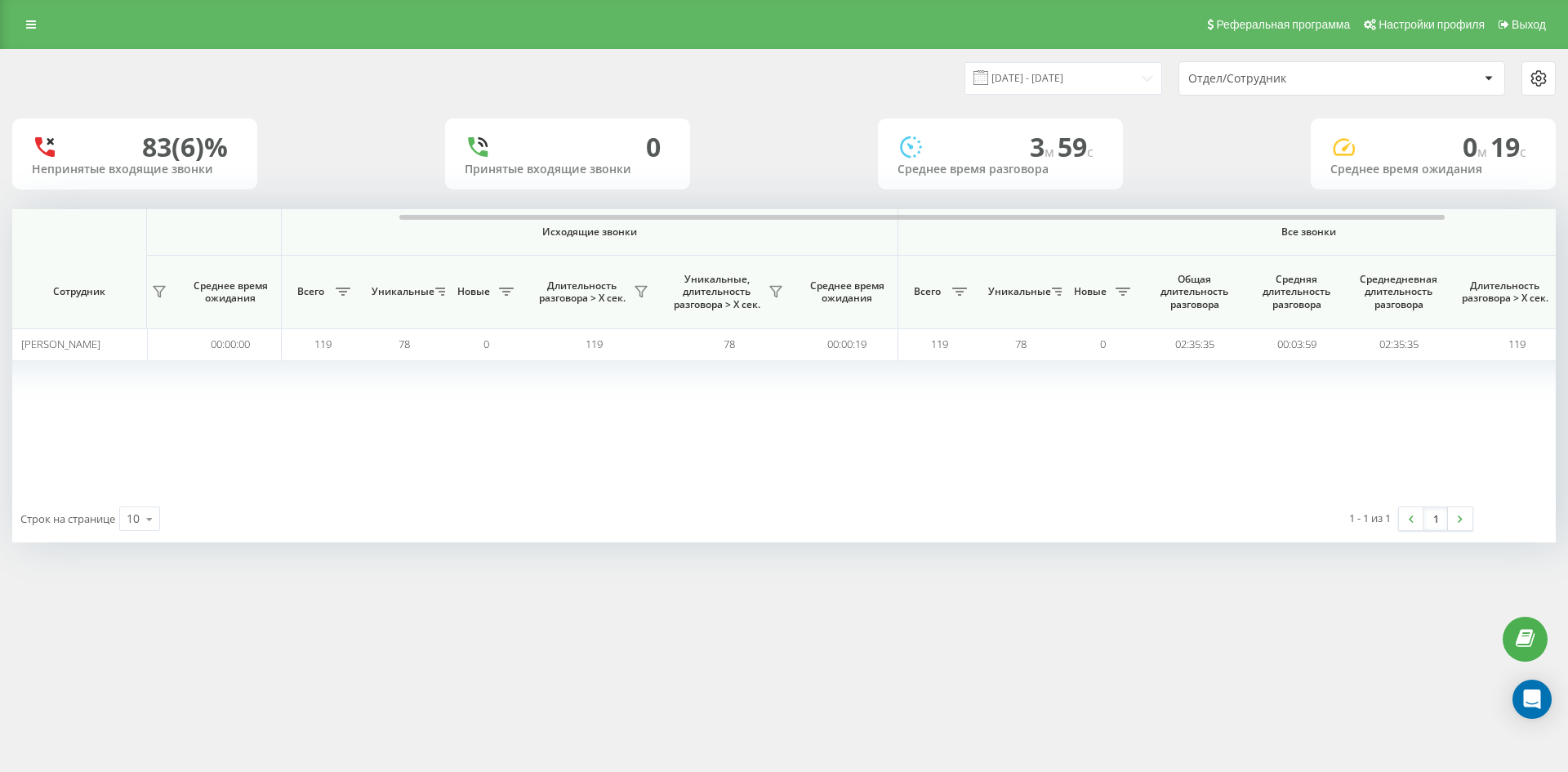
click at [1293, 88] on div "Отдел/Сотрудник" at bounding box center [1341, 78] width 325 height 33
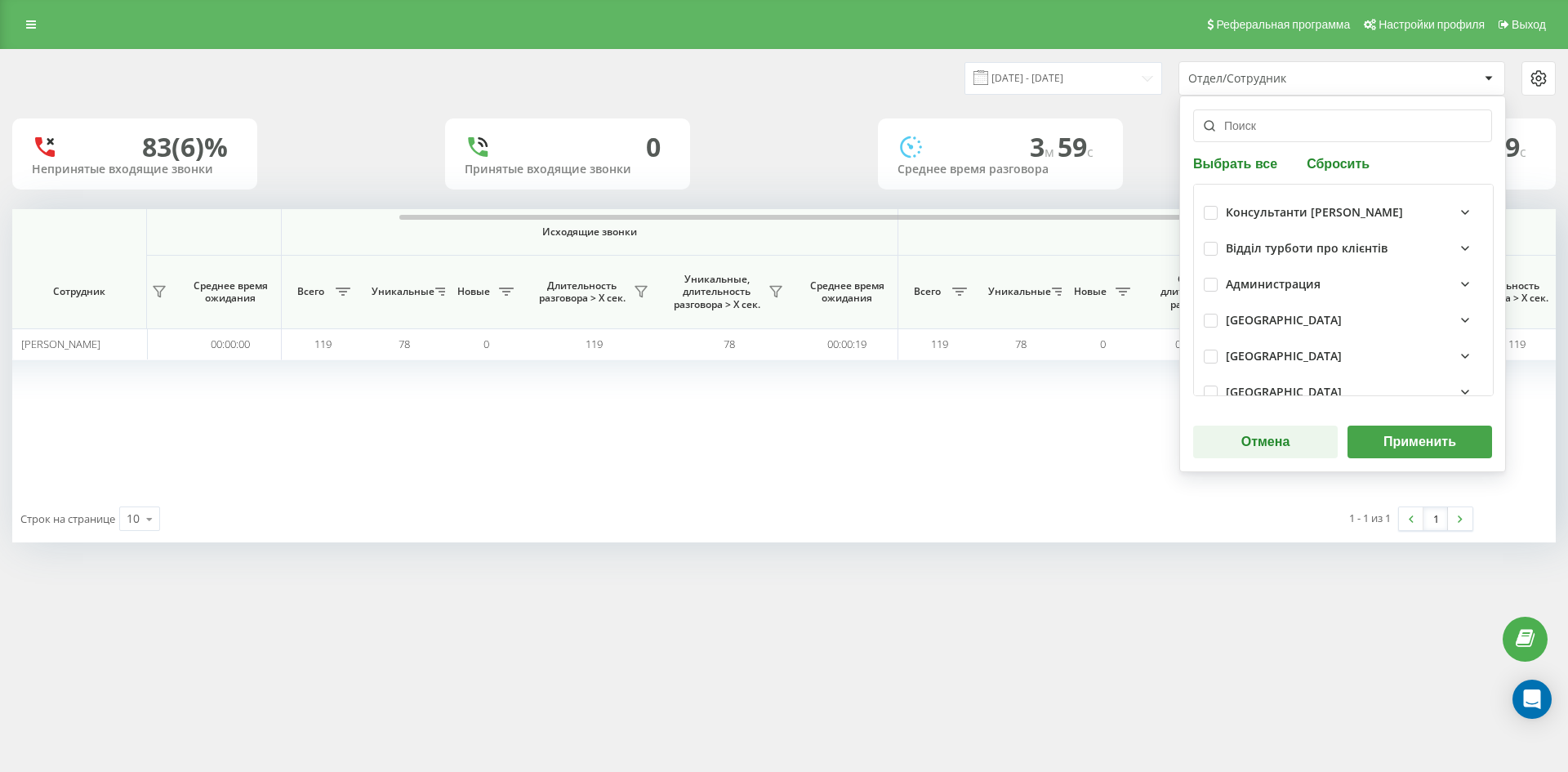
click at [1323, 170] on button "Сбросить" at bounding box center [1338, 163] width 73 height 15
click at [1294, 137] on input "text" at bounding box center [1342, 125] width 299 height 33
paste input "[PERSON_NAME]"
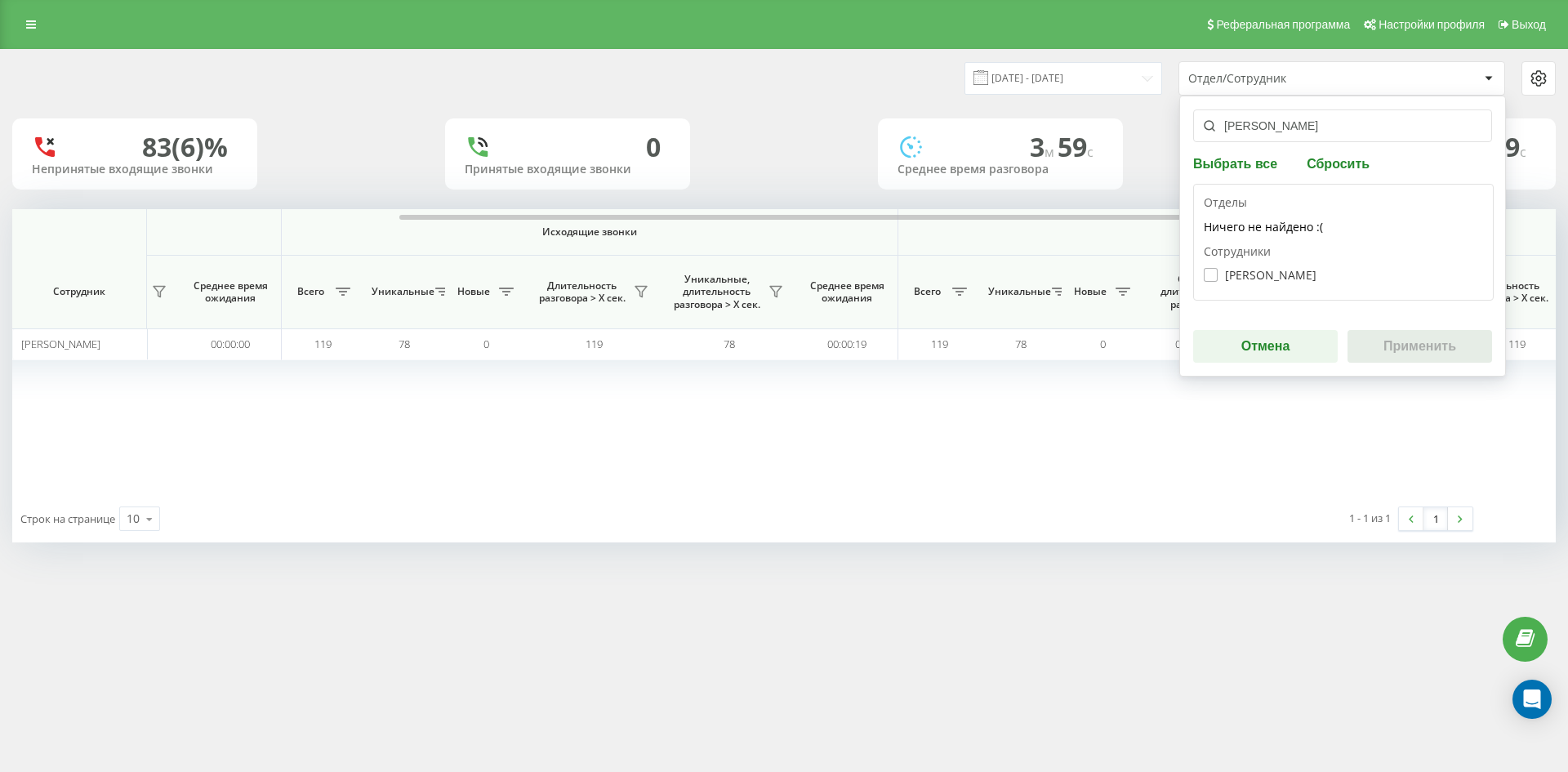
type input "[PERSON_NAME]"
drag, startPoint x: 1292, startPoint y: 270, endPoint x: 1424, endPoint y: 362, distance: 160.9
click at [1292, 271] on label "Лісова Ольга Вікторівна" at bounding box center [1260, 275] width 113 height 14
checkbox input "true"
click at [1429, 364] on div "лісова ольга Выбрать все Сбросить Отделы Ничего не найдено :( Сотрудники Лісова…" at bounding box center [1342, 236] width 327 height 281
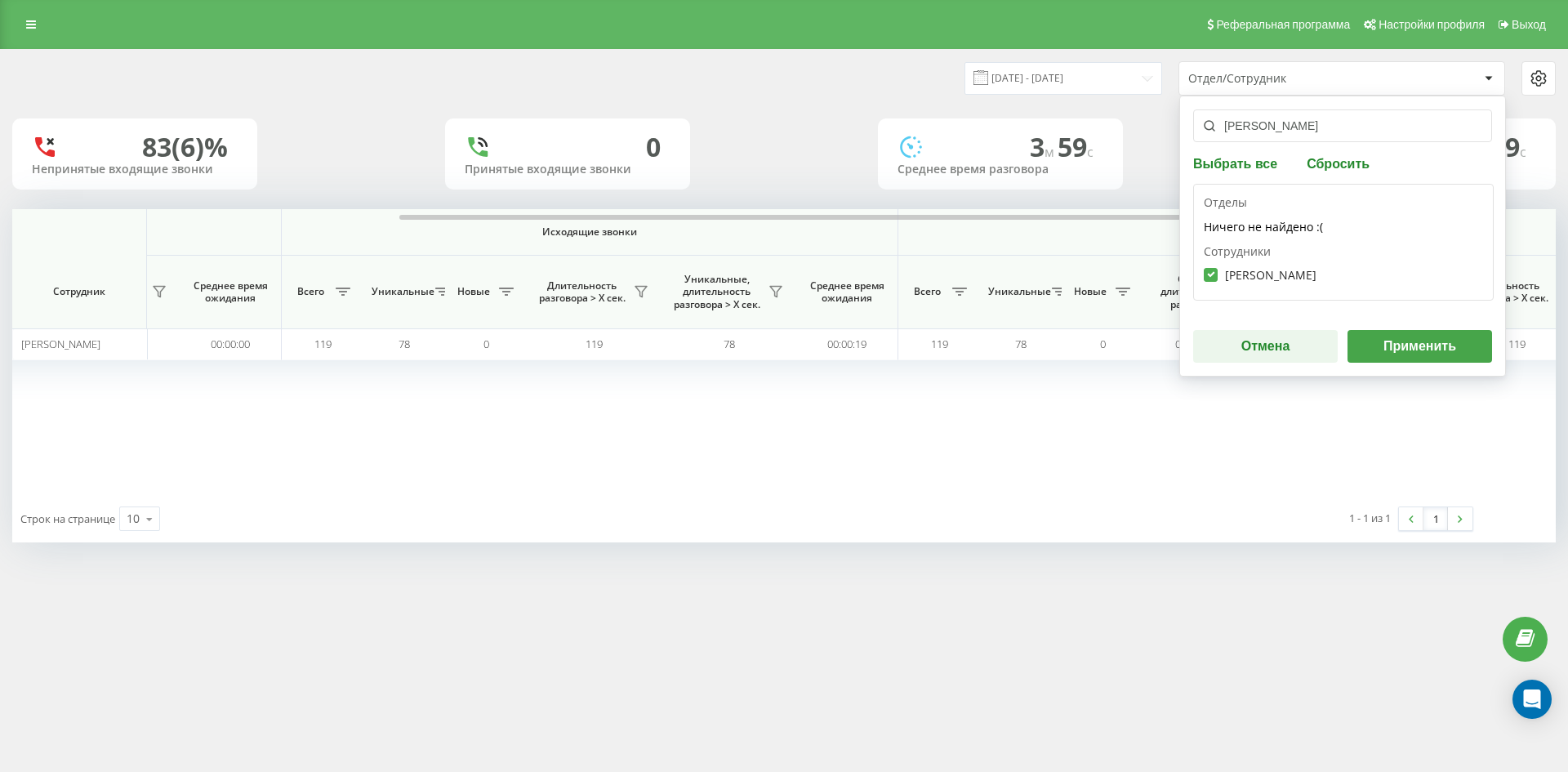
click at [1398, 350] on button "Применить" at bounding box center [1419, 346] width 144 height 33
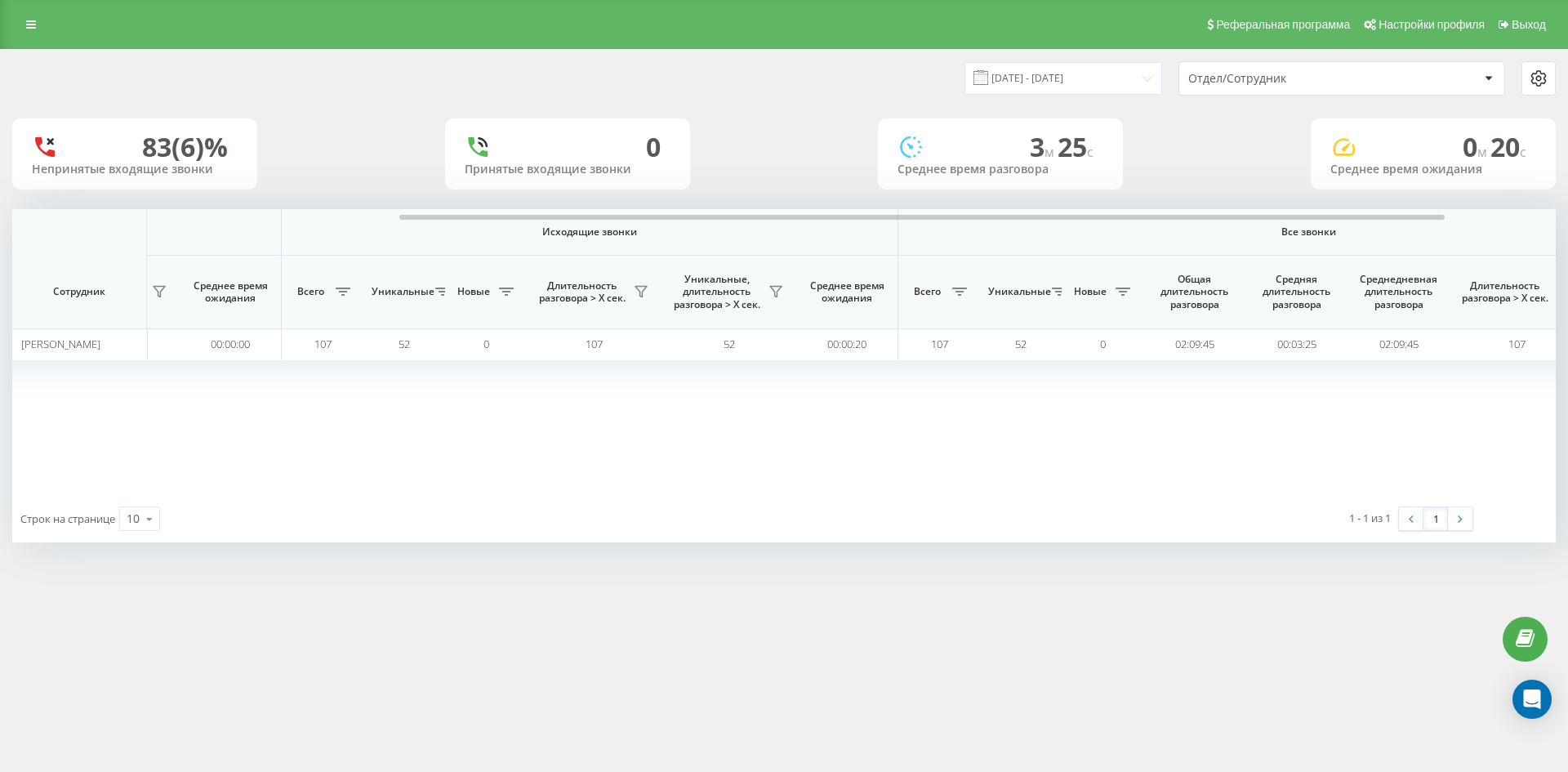
click at [1329, 77] on div "Отдел/Сотрудник" at bounding box center [1286, 78] width 195 height 14
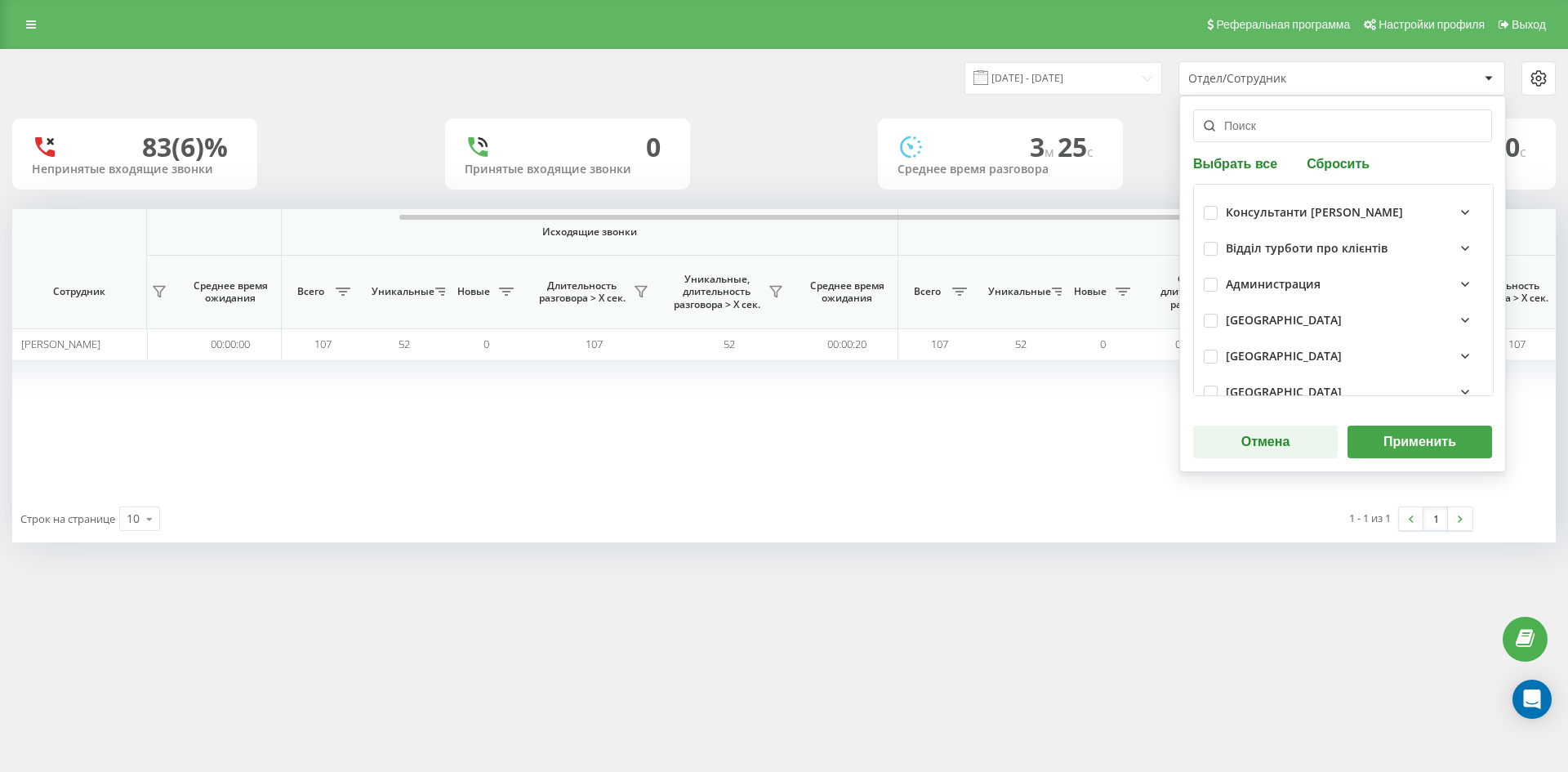
click at [1334, 152] on div "Выбрать все Сбросить Консультанти Савчук Відділ турботи про клієнтів Администра…" at bounding box center [1342, 284] width 327 height 377
click at [1337, 163] on button "Сбросить" at bounding box center [1338, 163] width 73 height 15
click at [1308, 124] on input "text" at bounding box center [1342, 125] width 299 height 33
paste input "[PERSON_NAME]"
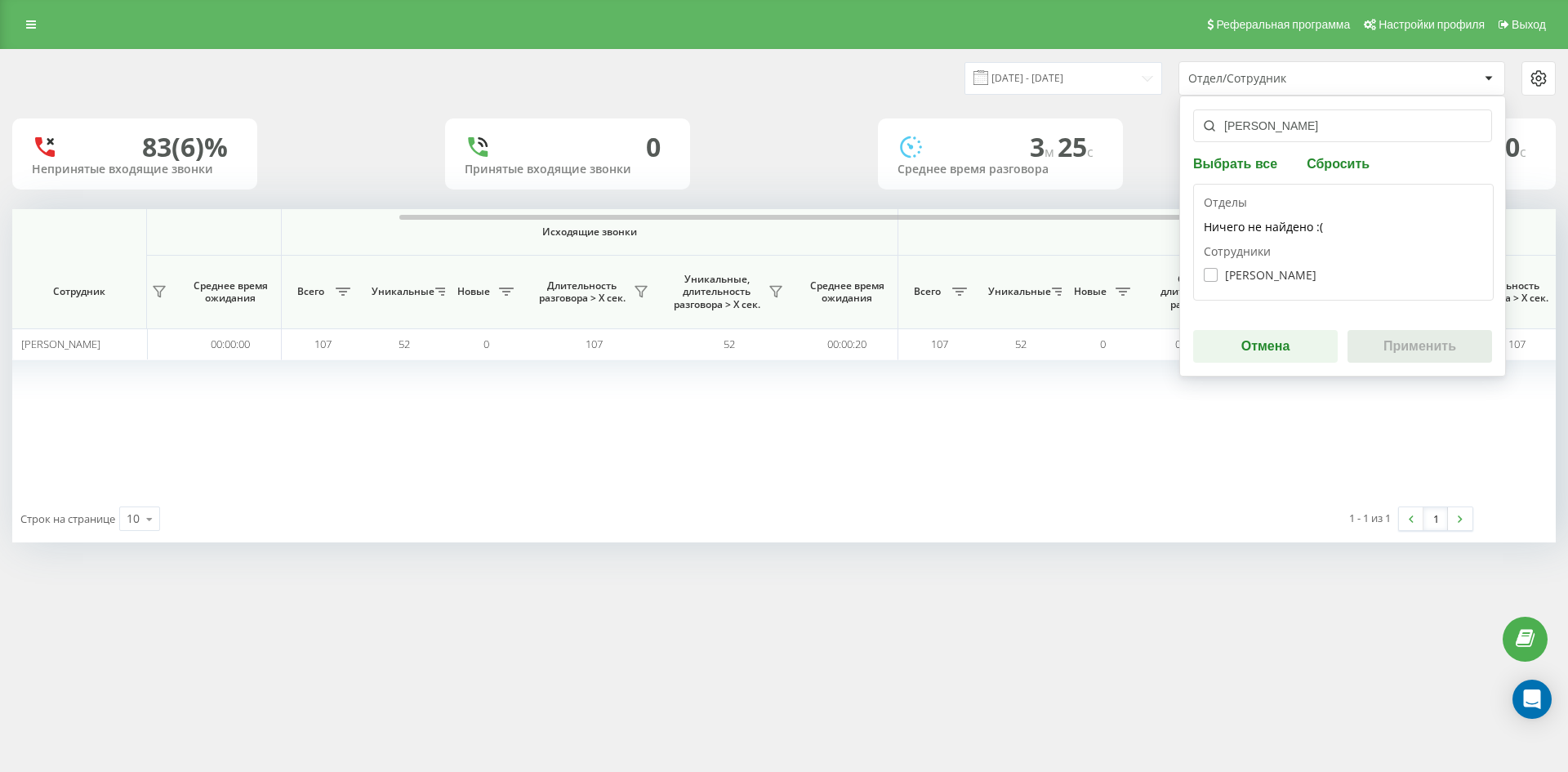
type input "[PERSON_NAME]"
drag, startPoint x: 1273, startPoint y: 274, endPoint x: 1378, endPoint y: 335, distance: 121.4
click at [1273, 275] on label "Ярещенко Анастасія Василівна" at bounding box center [1260, 275] width 113 height 14
checkbox input "true"
click at [1401, 341] on button "Применить" at bounding box center [1419, 346] width 144 height 33
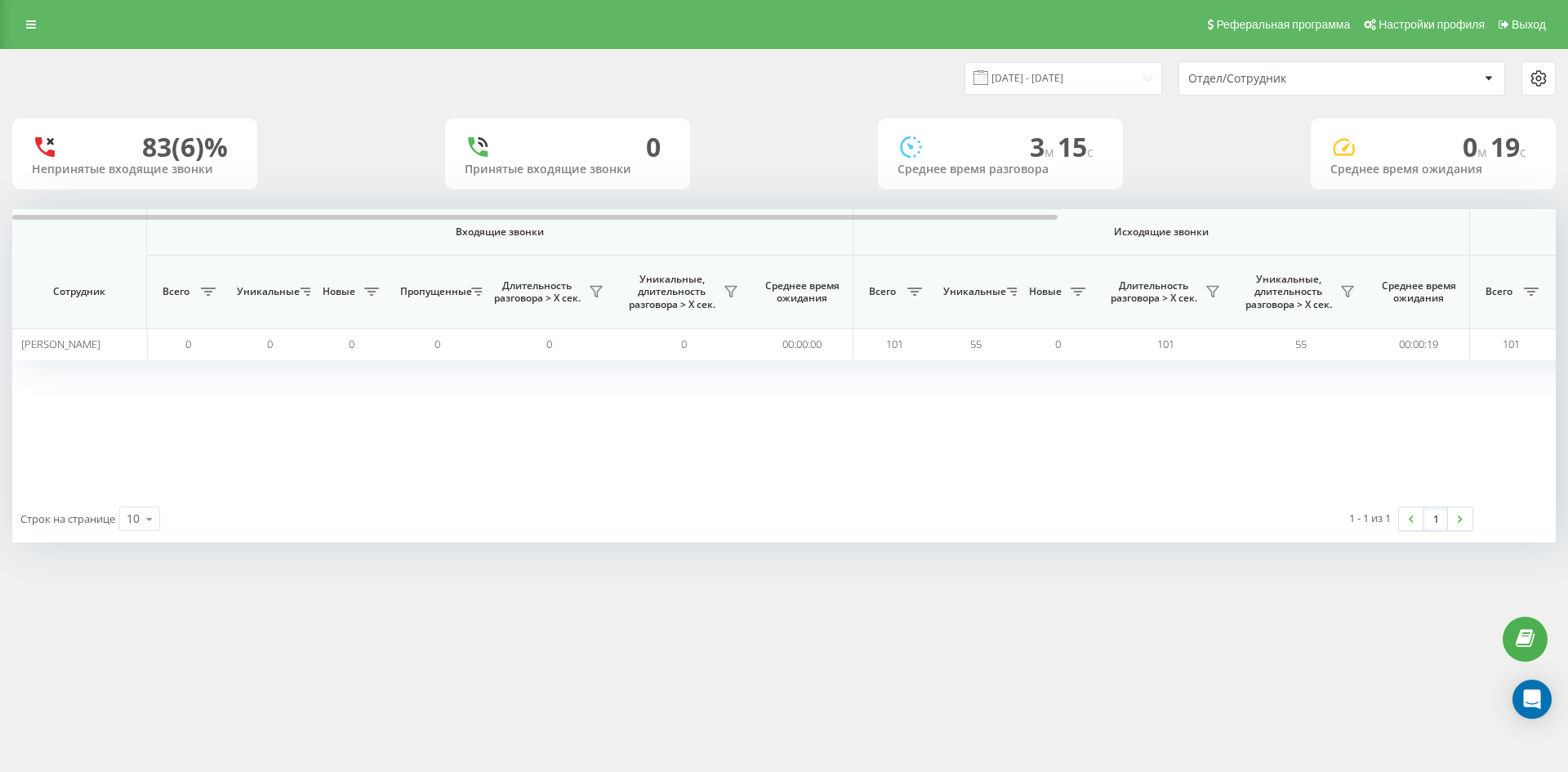
scroll to position [0, 490]
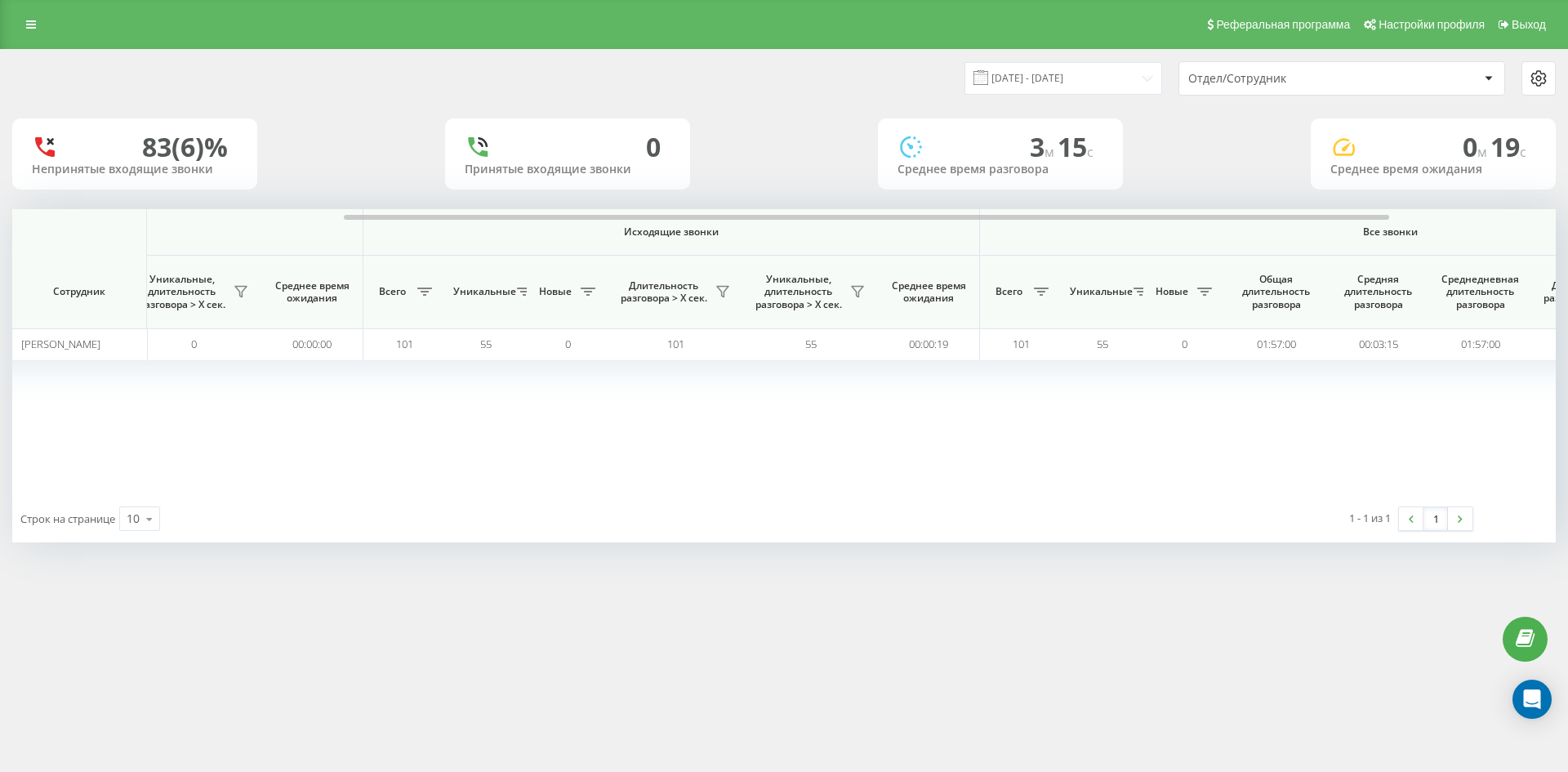
click at [1333, 78] on div "Отдел/Сотрудник" at bounding box center [1286, 78] width 195 height 14
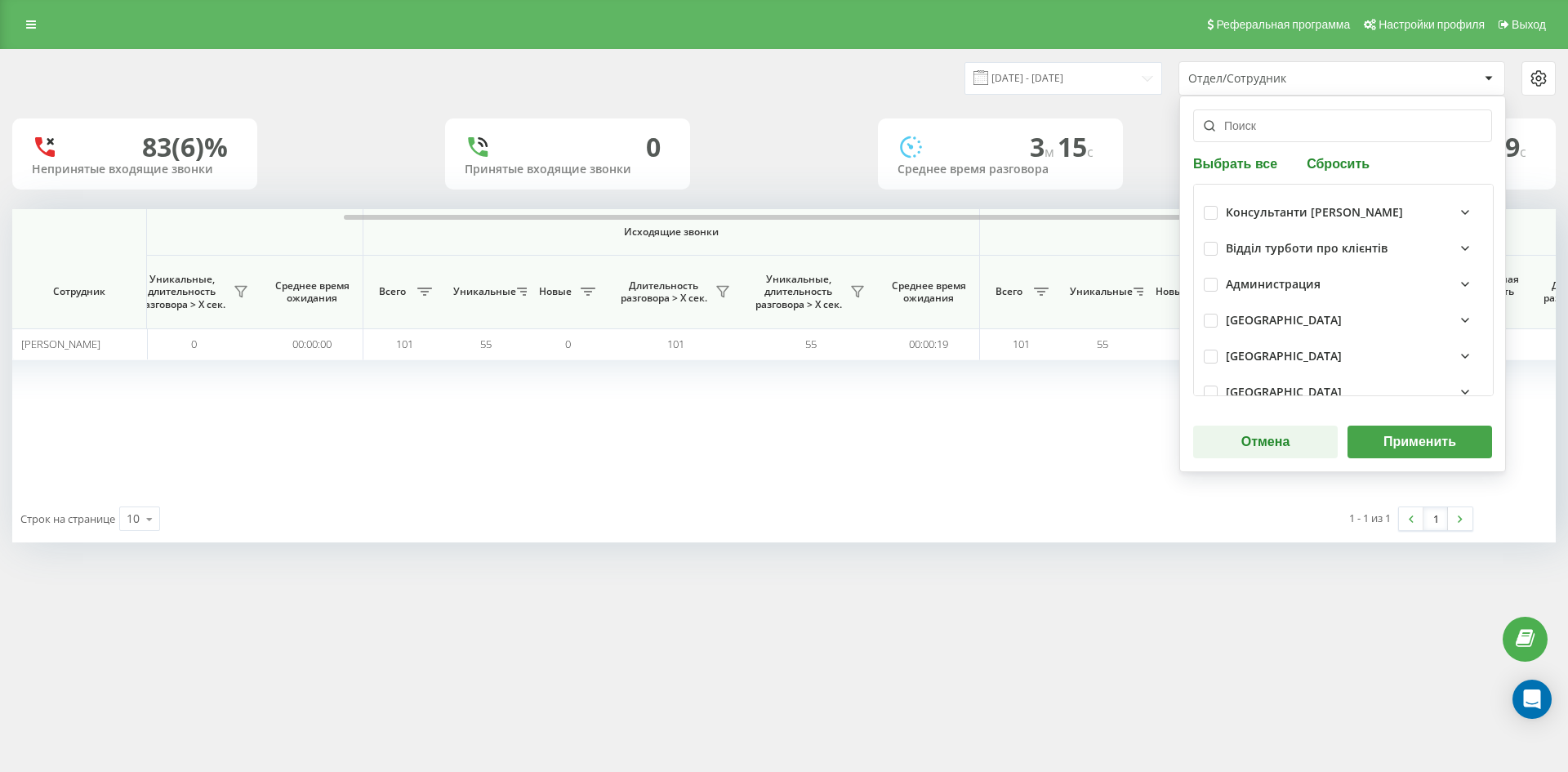
click at [1316, 170] on button "Сбросить" at bounding box center [1338, 163] width 73 height 15
click at [1312, 137] on input "text" at bounding box center [1342, 125] width 299 height 33
paste input "[PERSON_NAME]"
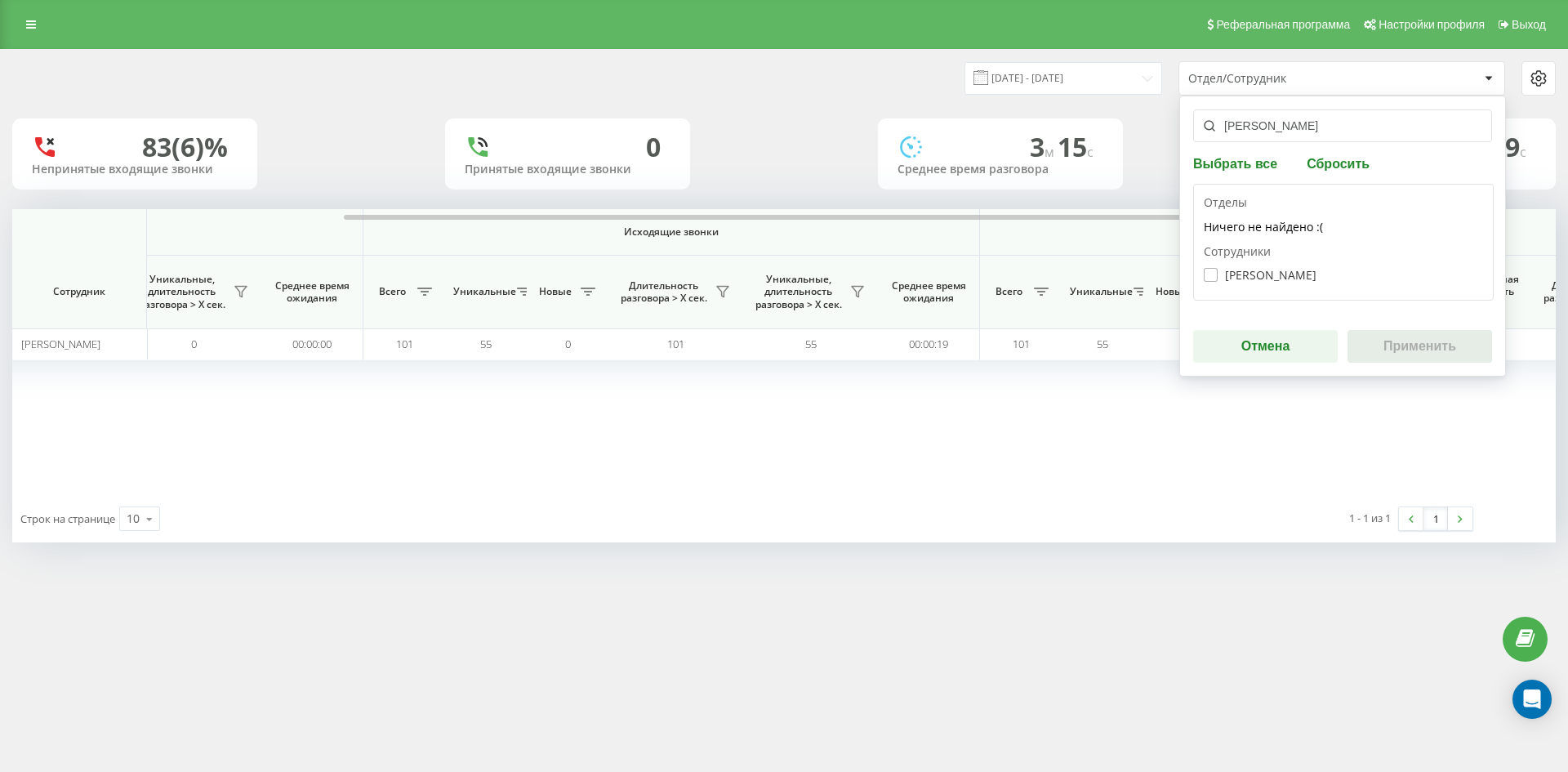
type input "[PERSON_NAME]"
click at [1285, 272] on label "Бабій Юлія Олександрівна" at bounding box center [1260, 275] width 113 height 14
checkbox input "true"
click at [1418, 341] on button "Применить" at bounding box center [1419, 346] width 144 height 33
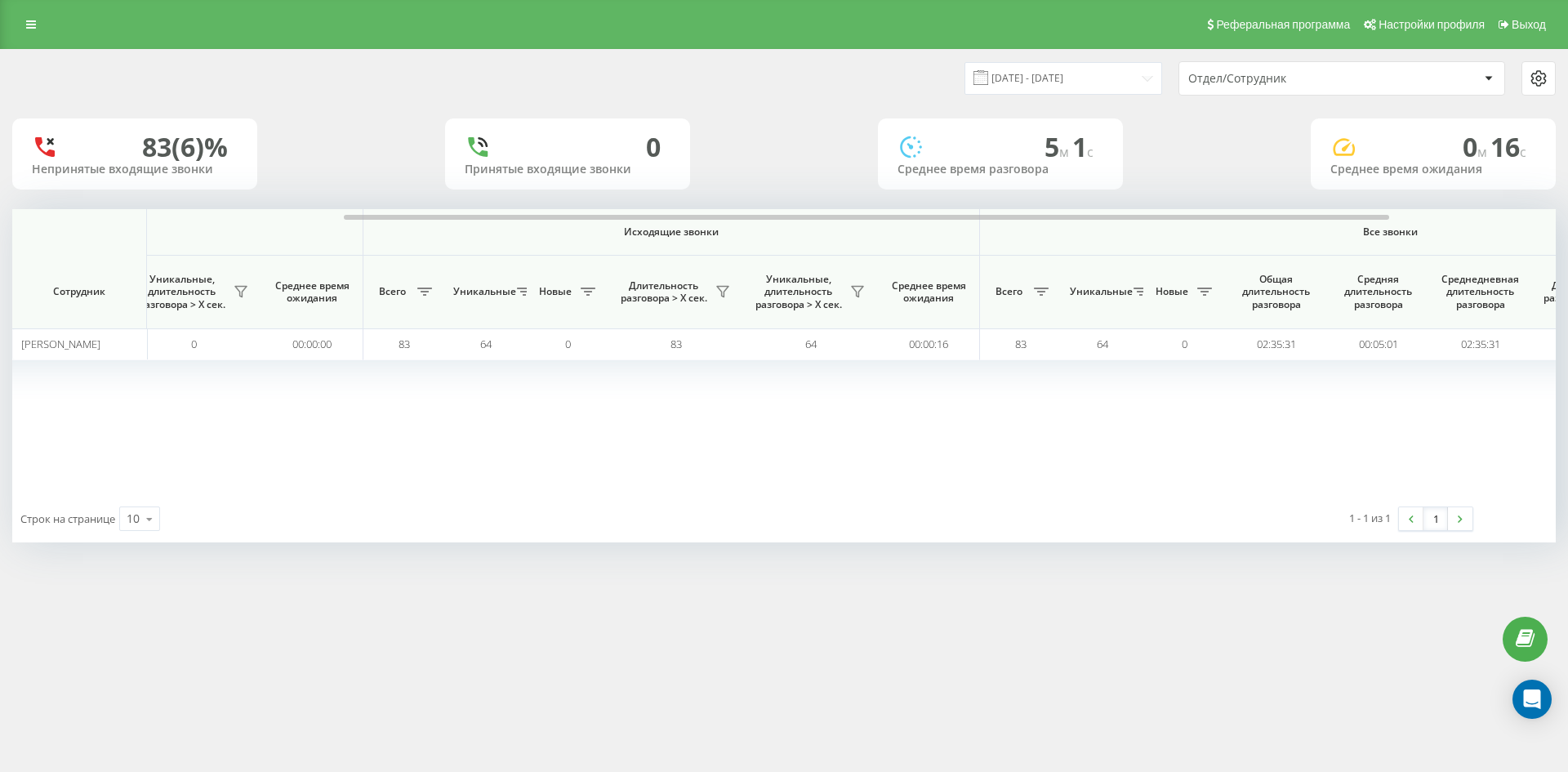
click at [1350, 85] on div "Отдел/Сотрудник" at bounding box center [1286, 78] width 195 height 14
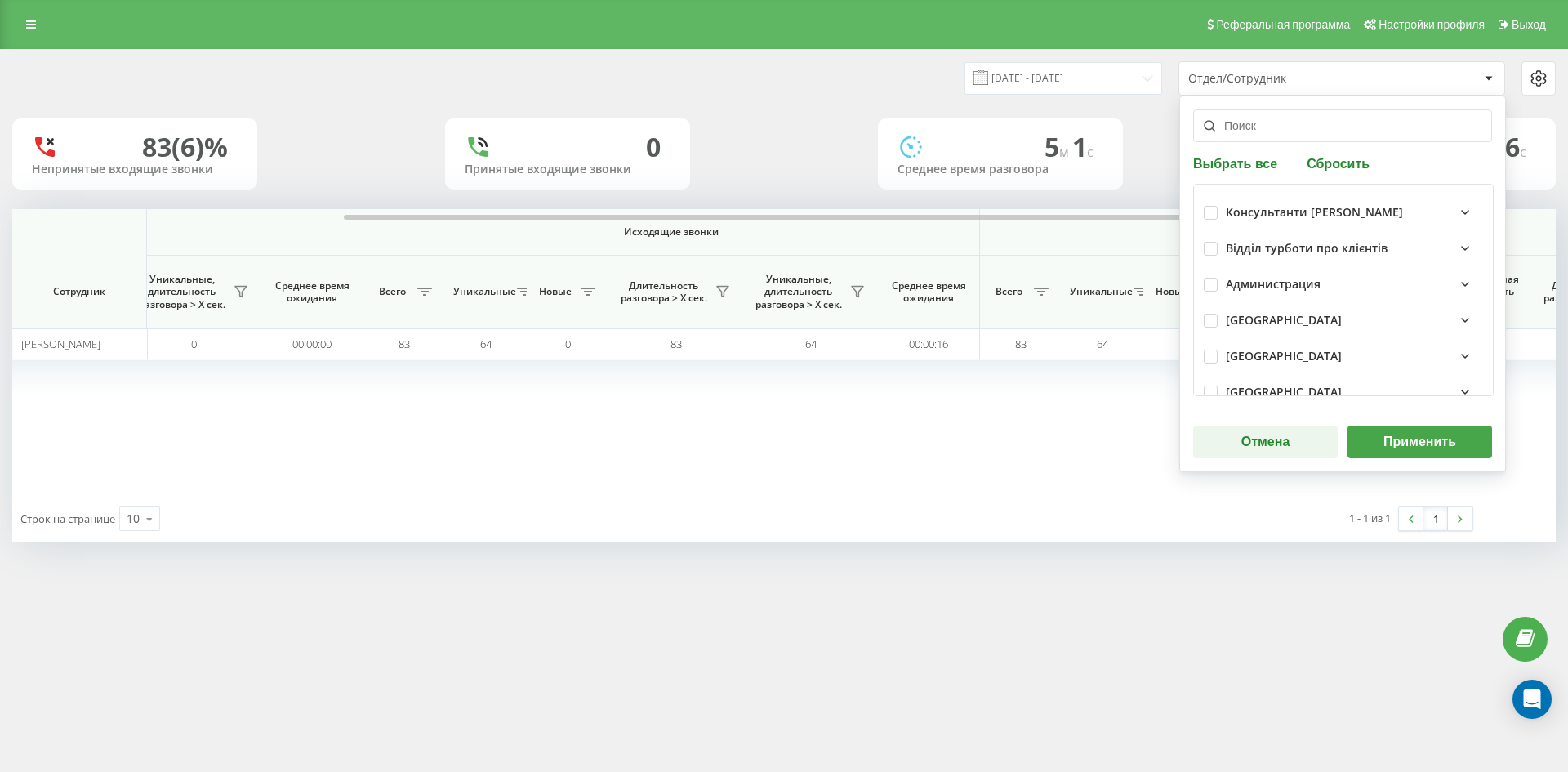
click at [1331, 170] on button "Сбросить" at bounding box center [1338, 163] width 73 height 15
click at [1323, 138] on input "text" at bounding box center [1342, 125] width 299 height 33
paste input "[PERSON_NAME]"
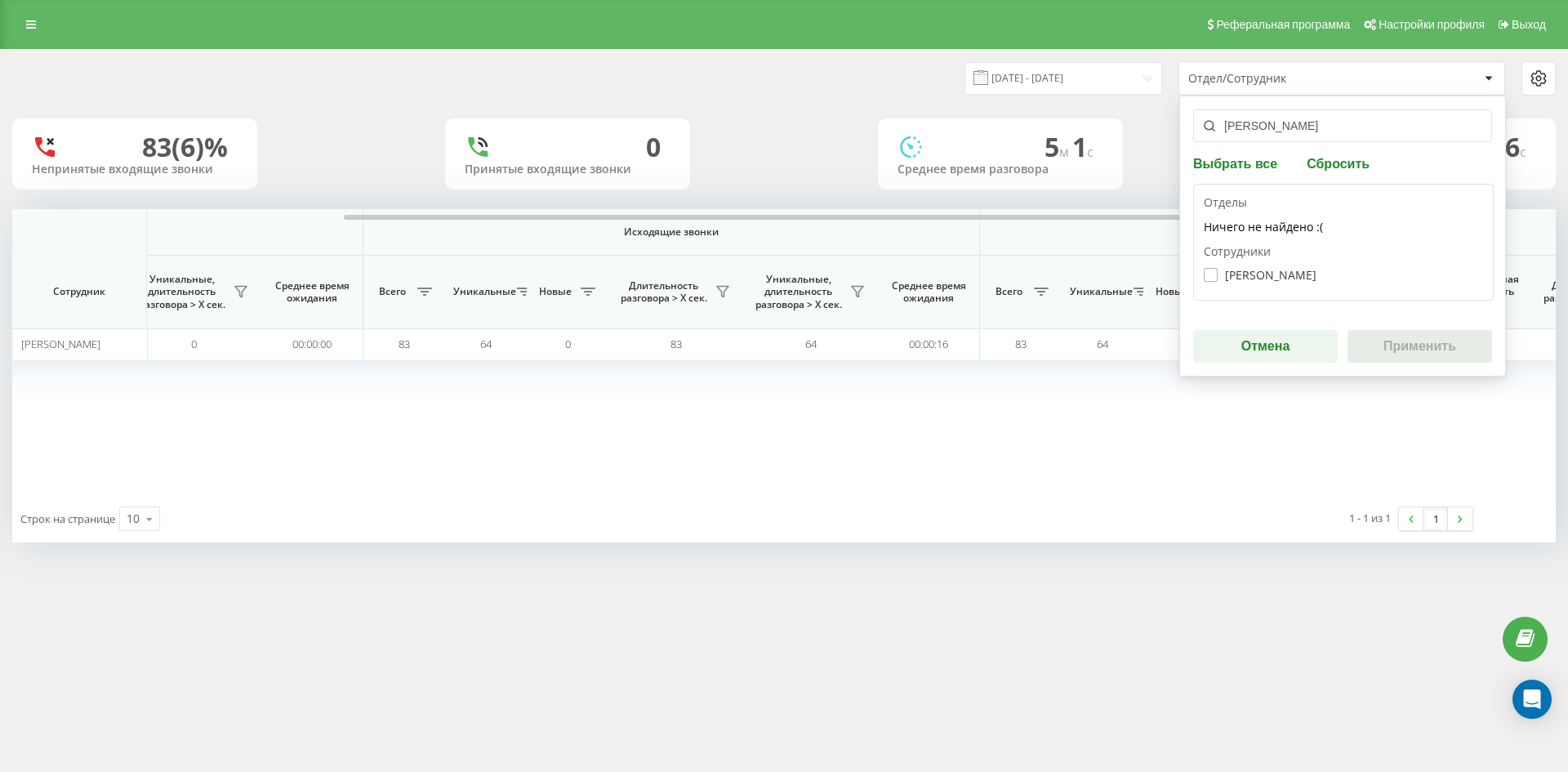
type input "[PERSON_NAME]"
click at [1254, 277] on label "Соломка Карина Станіславівна" at bounding box center [1260, 275] width 113 height 14
checkbox input "true"
click at [1455, 356] on button "Применить" at bounding box center [1419, 346] width 144 height 33
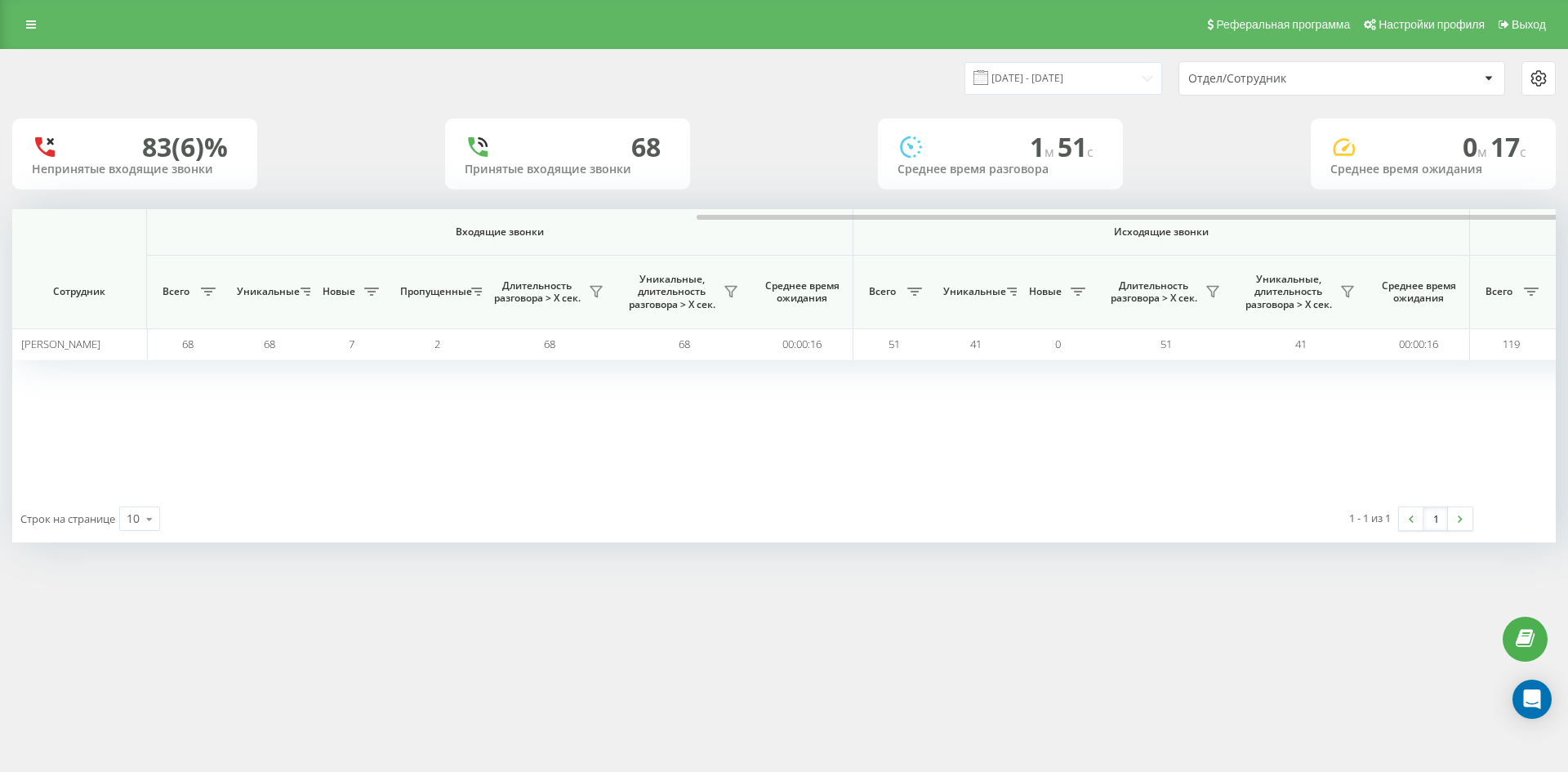
scroll to position [0, 653]
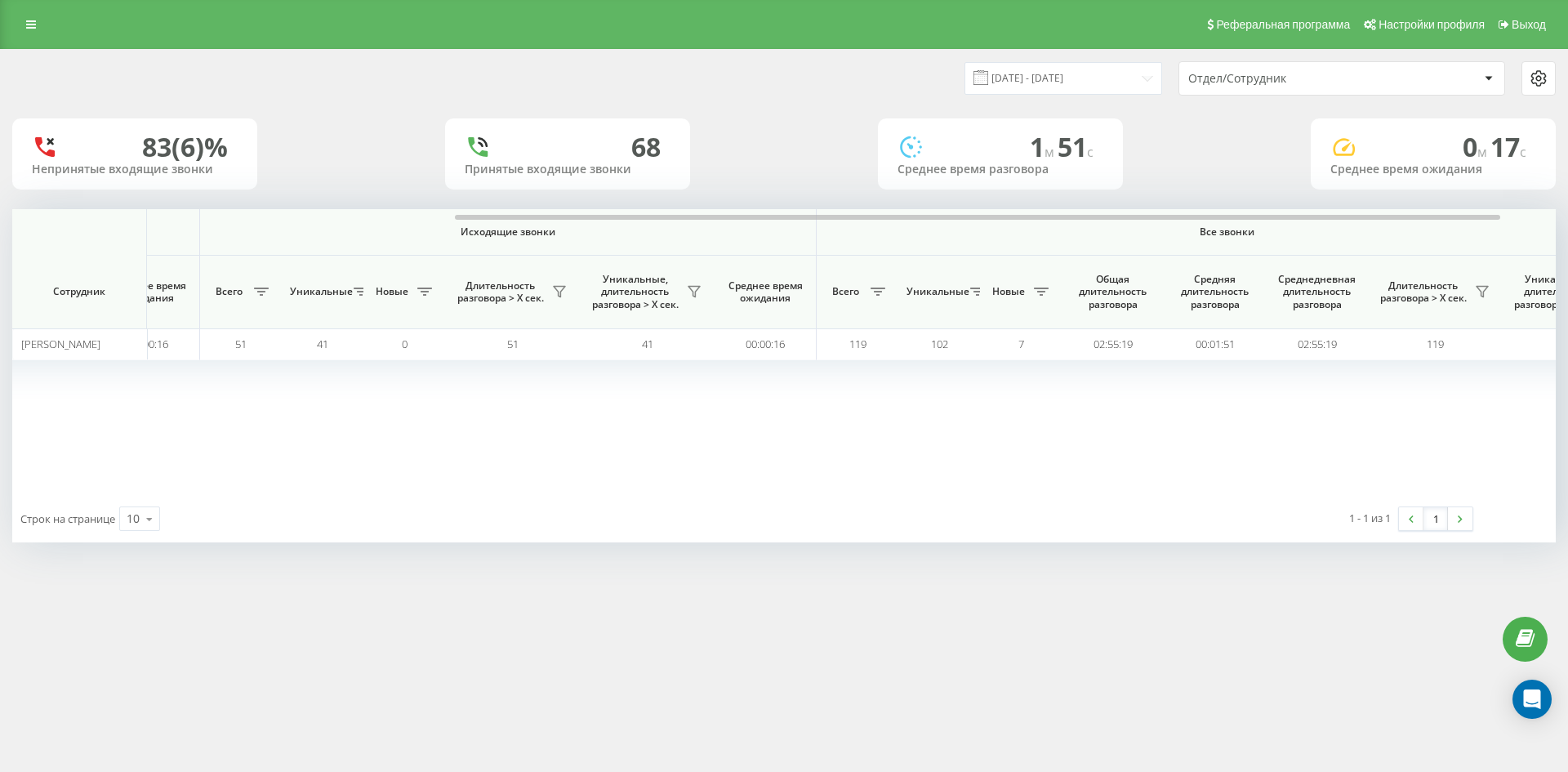
click at [1317, 80] on div "Отдел/Сотрудник" at bounding box center [1286, 78] width 195 height 14
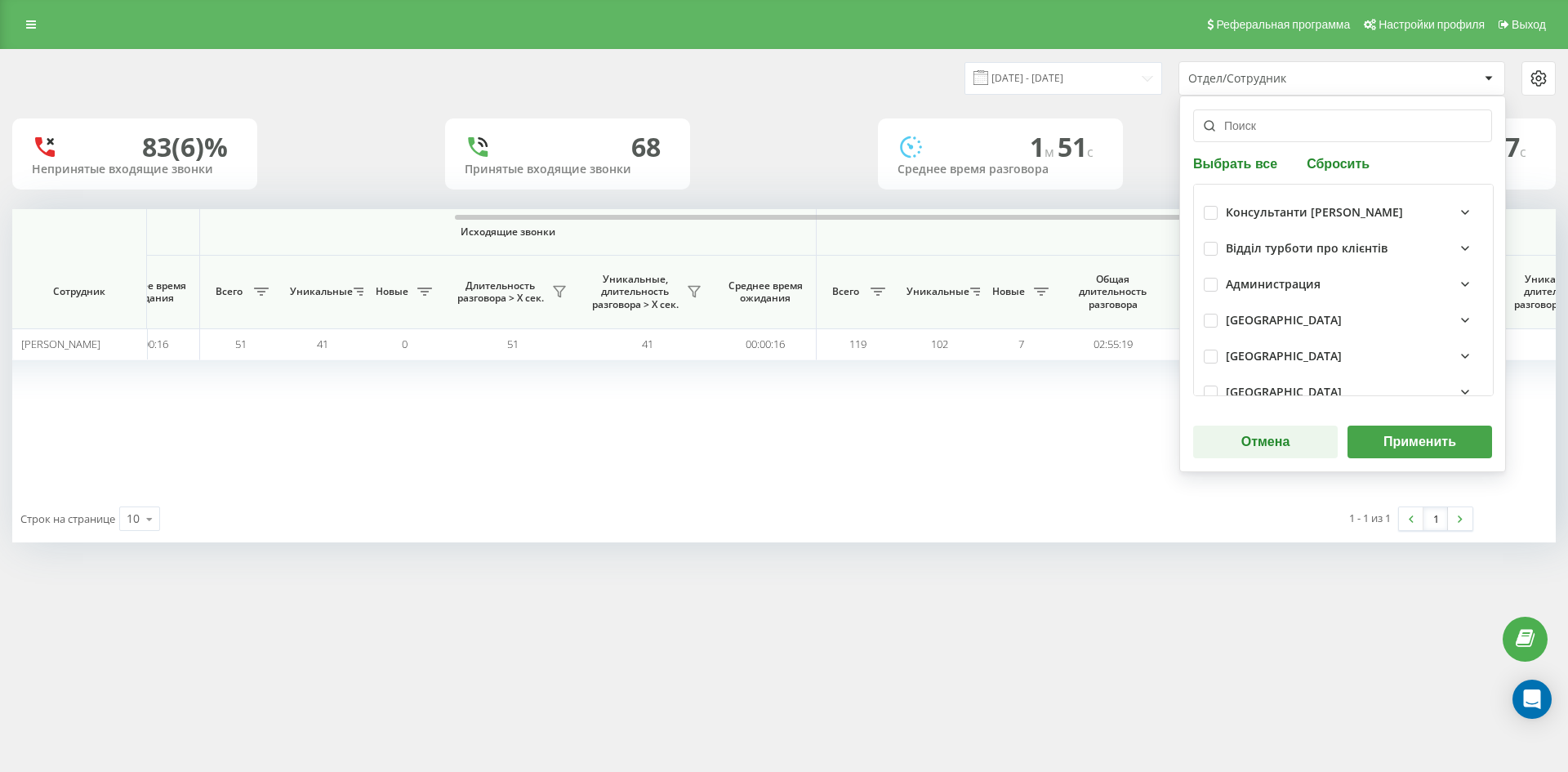
click at [1325, 159] on button "Сбросить" at bounding box center [1338, 163] width 73 height 15
click at [1300, 127] on input "text" at bounding box center [1342, 125] width 299 height 33
paste input "[PERSON_NAME]"
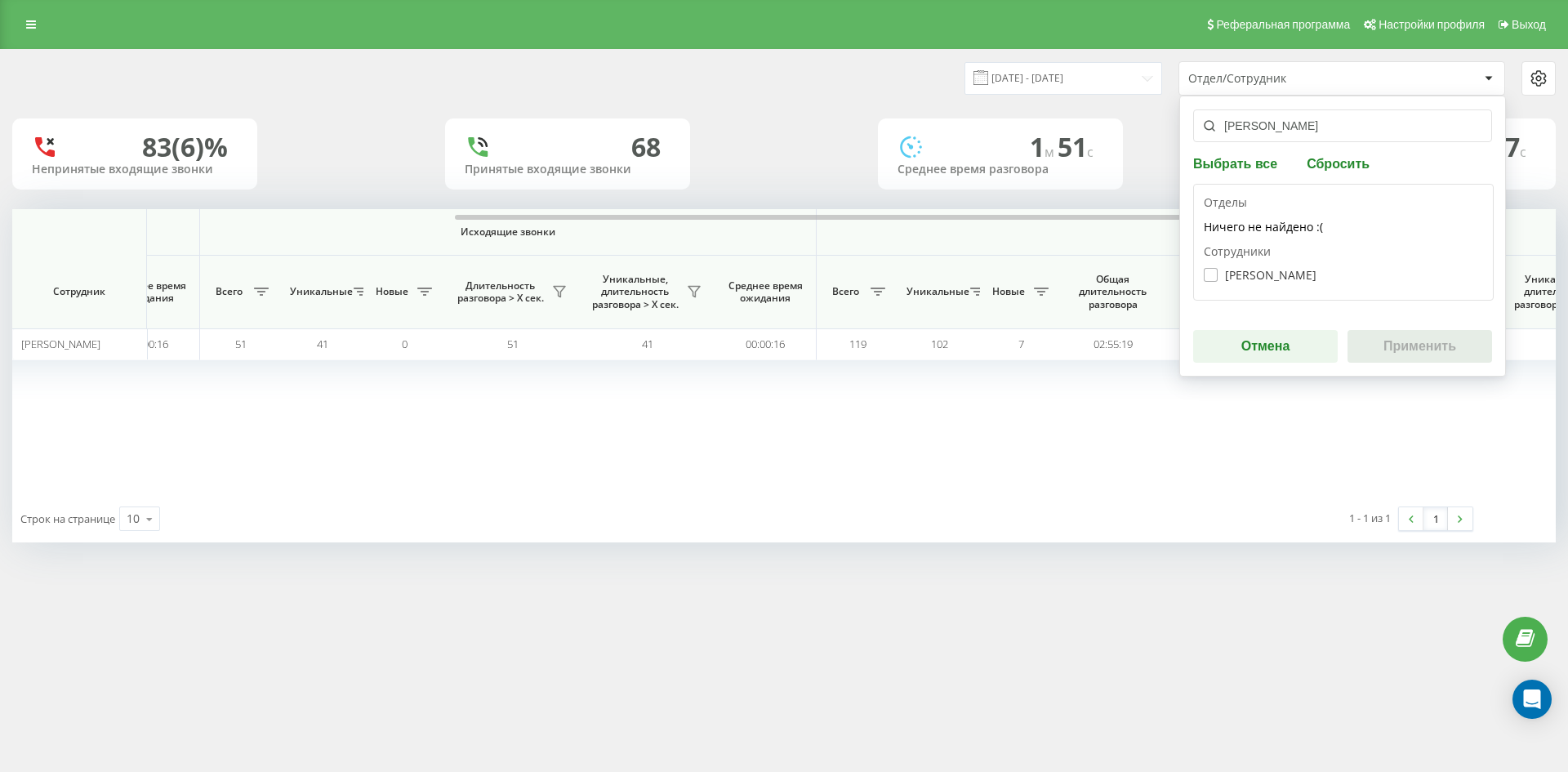
type input "[PERSON_NAME]"
click at [1276, 270] on label "Юрчук Олександр Євгенович" at bounding box center [1260, 275] width 113 height 14
checkbox input "true"
click at [1447, 362] on button "Применить" at bounding box center [1419, 346] width 144 height 33
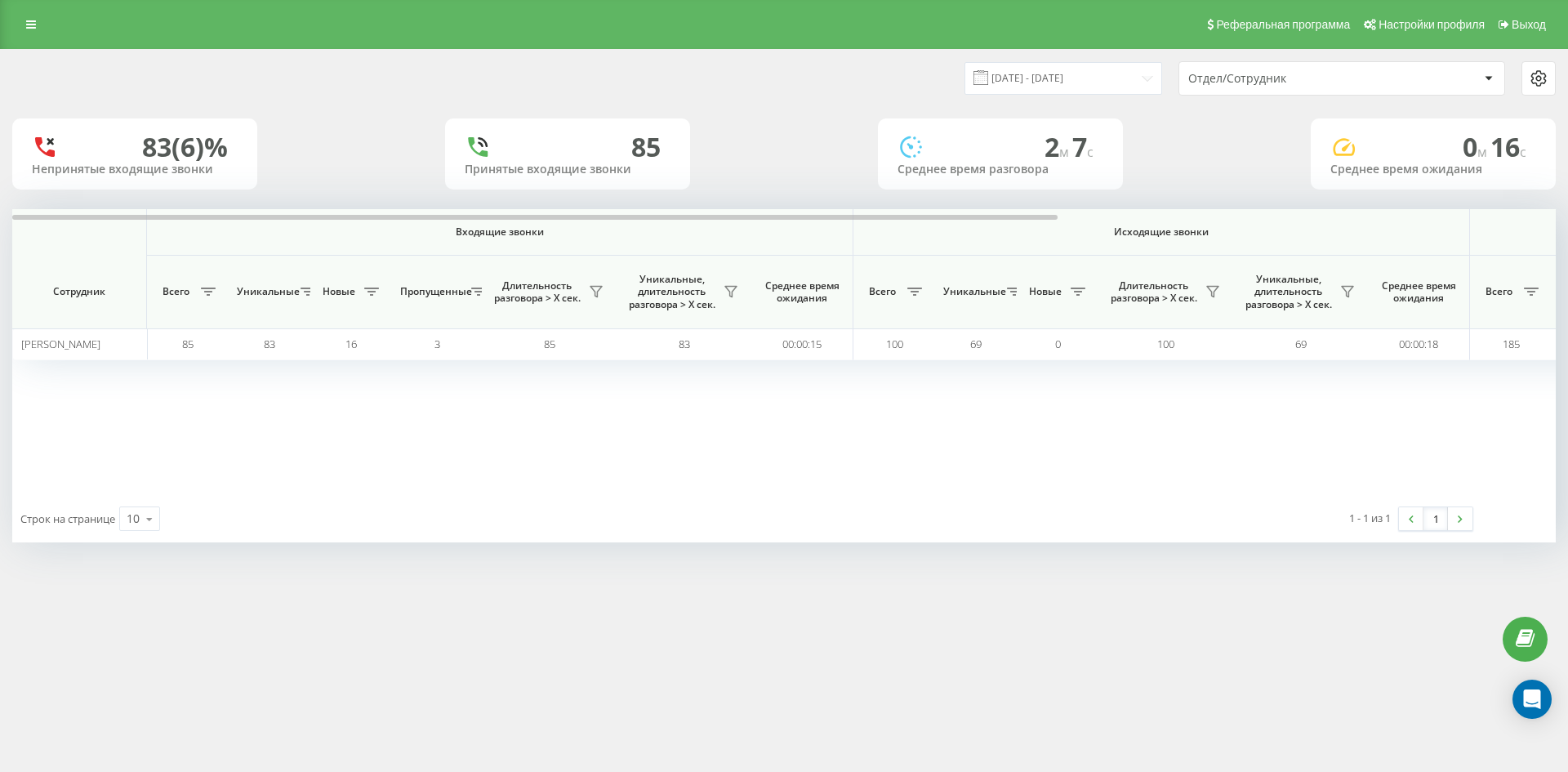
scroll to position [0, 735]
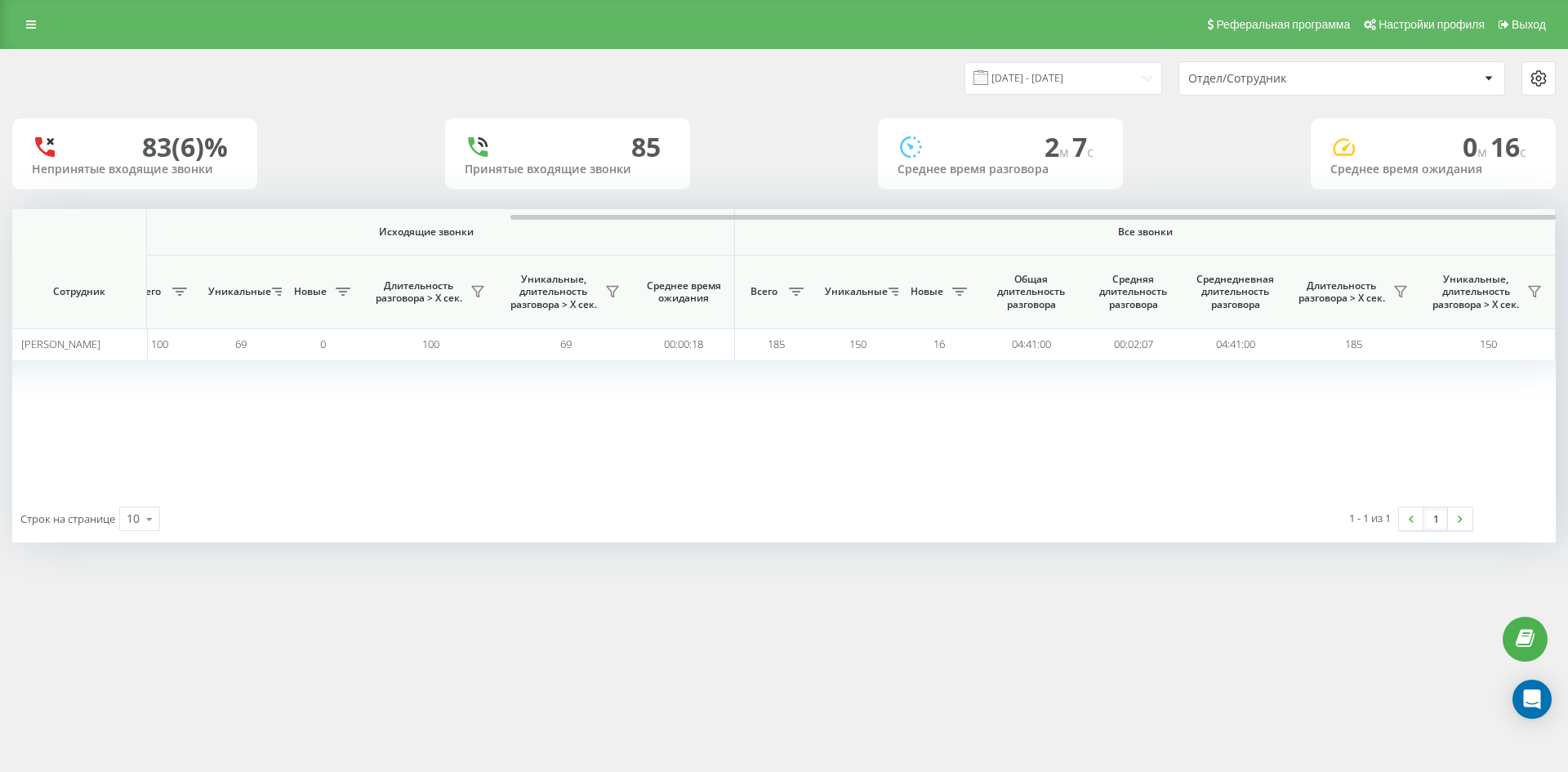
click at [1351, 77] on div "Отдел/Сотрудник" at bounding box center [1286, 78] width 195 height 14
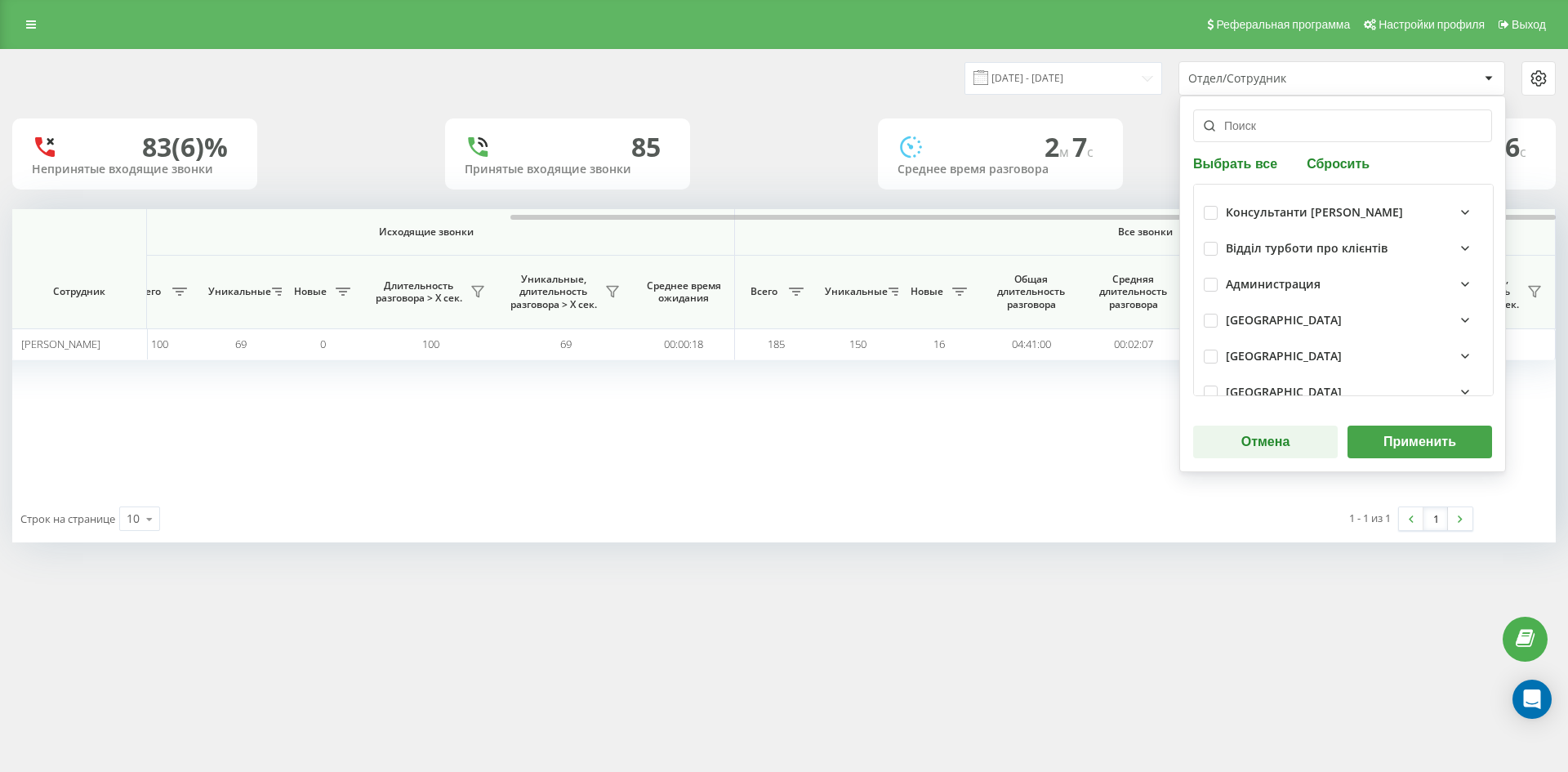
click at [1345, 162] on button "Сбросить" at bounding box center [1338, 163] width 73 height 15
click at [1329, 133] on input "text" at bounding box center [1342, 125] width 299 height 33
paste input "[PERSON_NAME]"
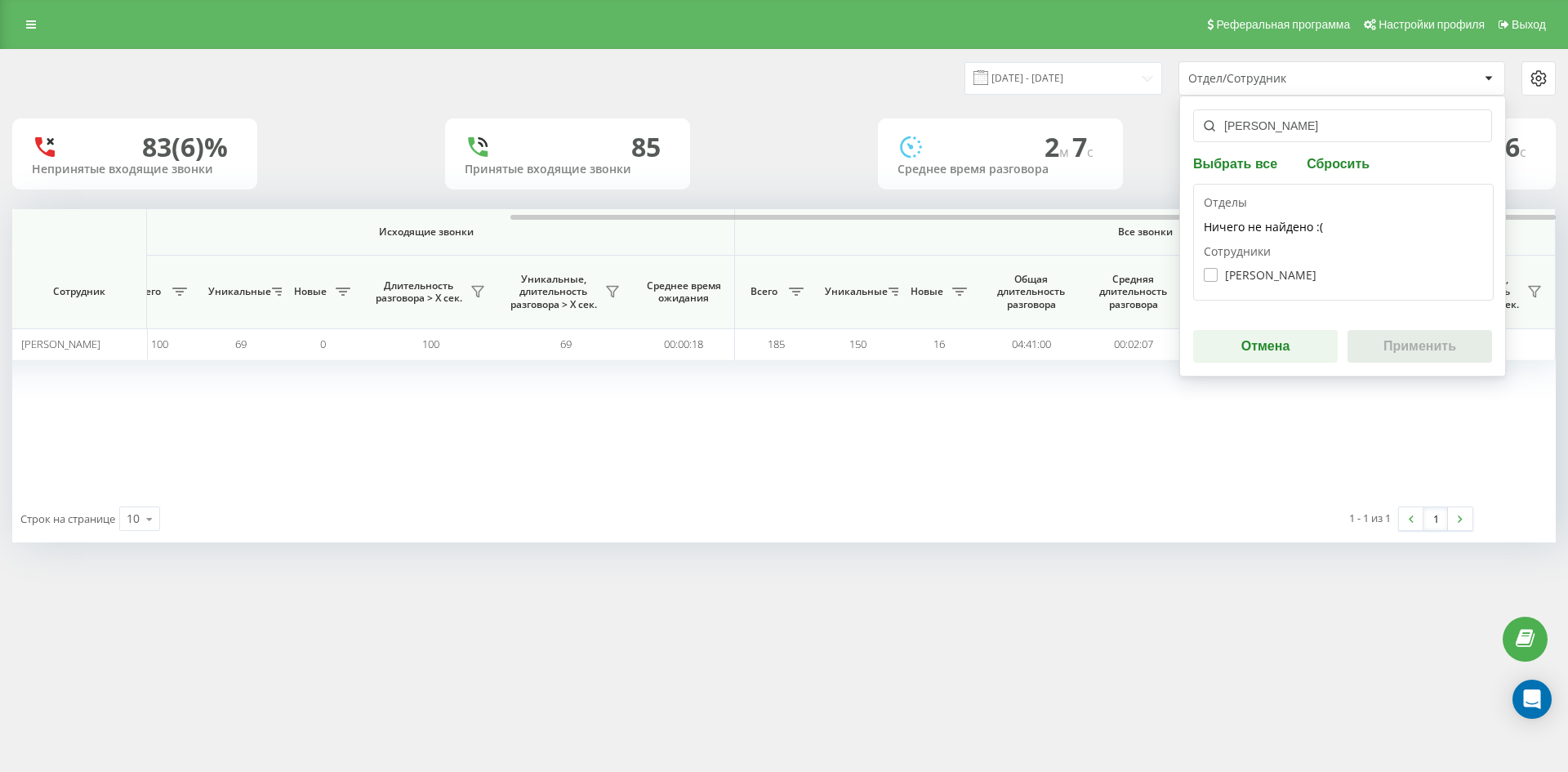
type input "[PERSON_NAME]"
click at [1261, 276] on label "Довганюк Тамара Василівна" at bounding box center [1260, 275] width 113 height 14
checkbox input "true"
click at [1405, 343] on button "Применить" at bounding box center [1419, 346] width 144 height 33
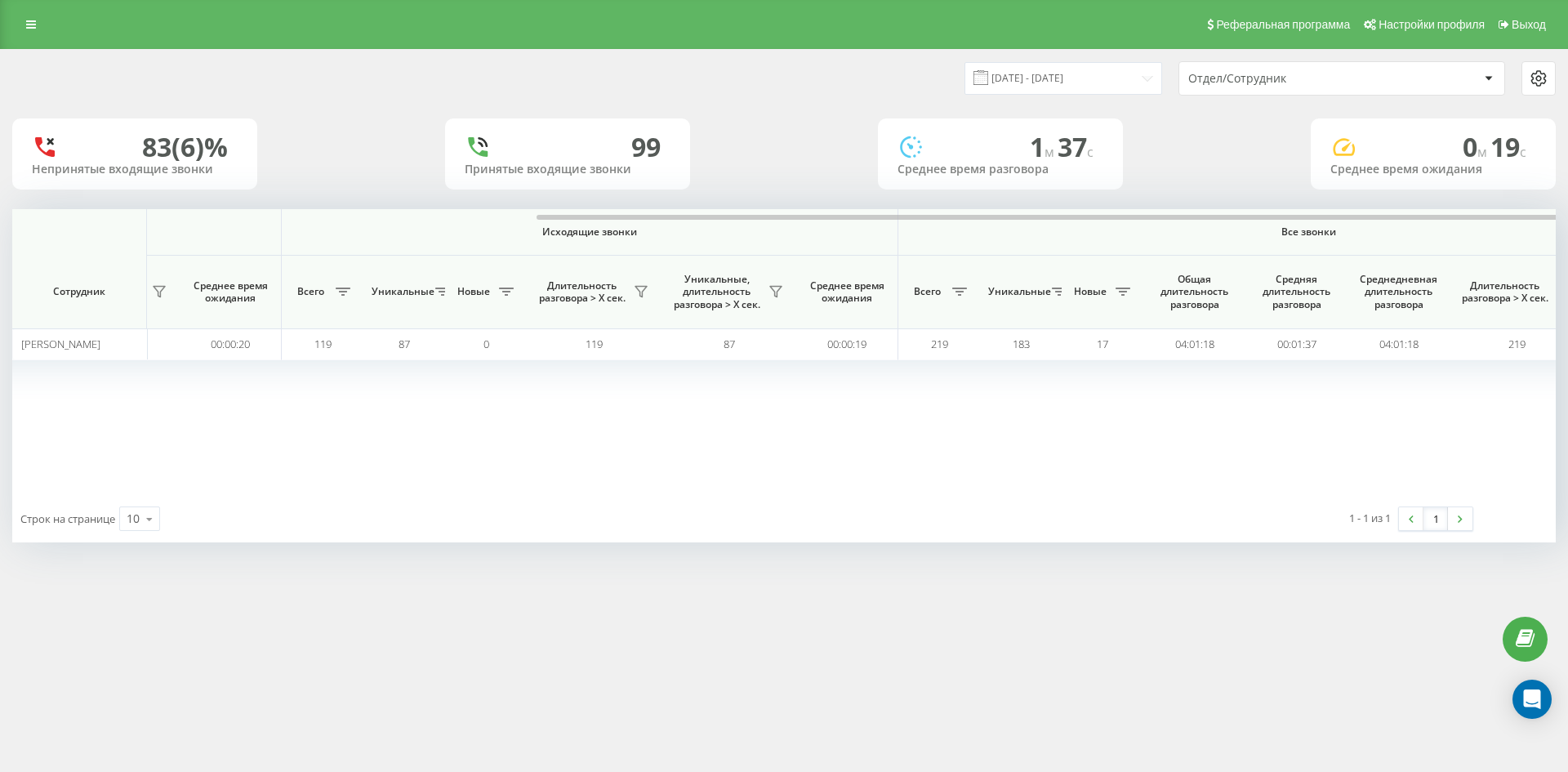
scroll to position [0, 653]
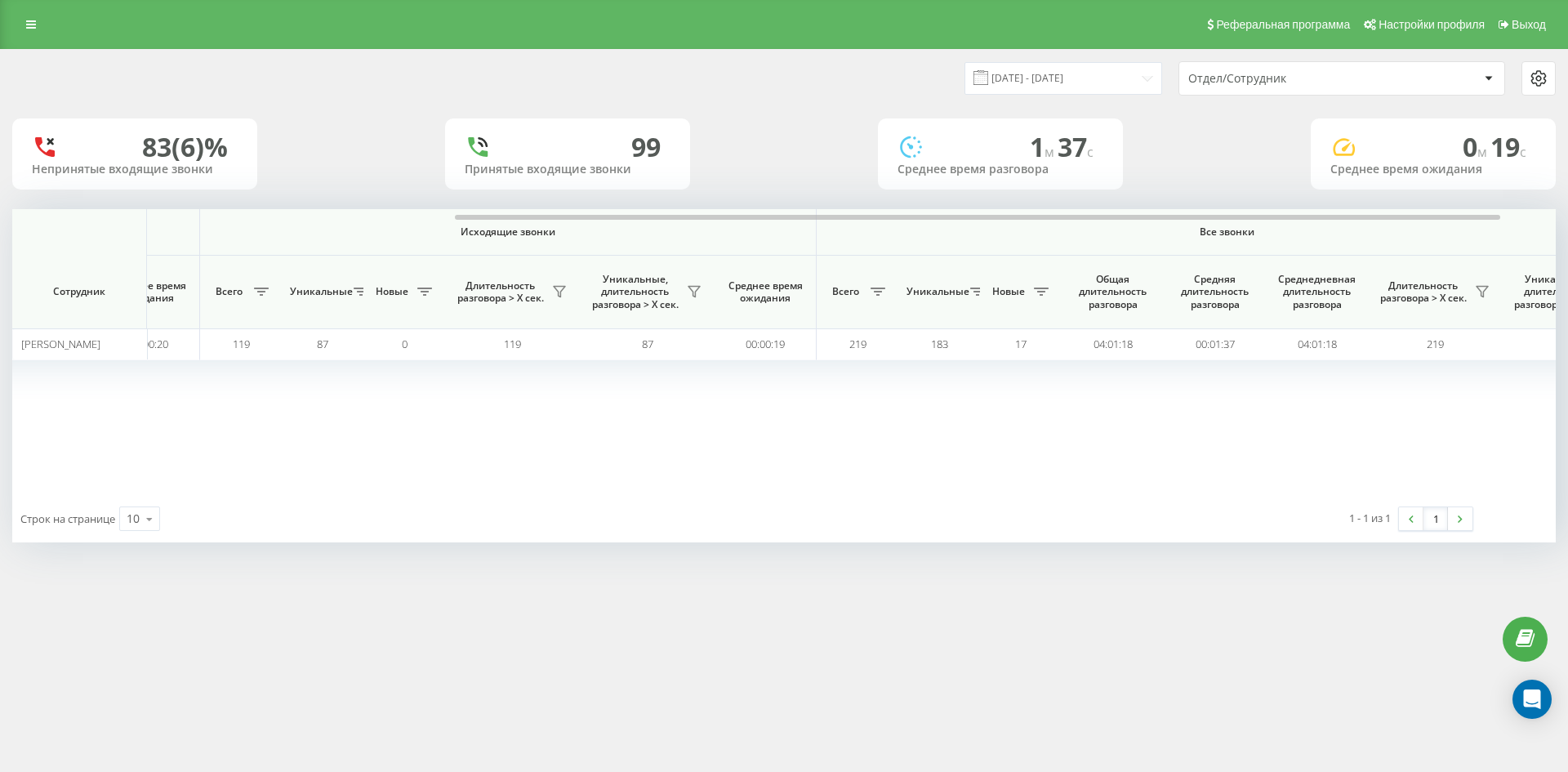
click at [1323, 82] on div "Отдел/Сотрудник" at bounding box center [1286, 78] width 195 height 14
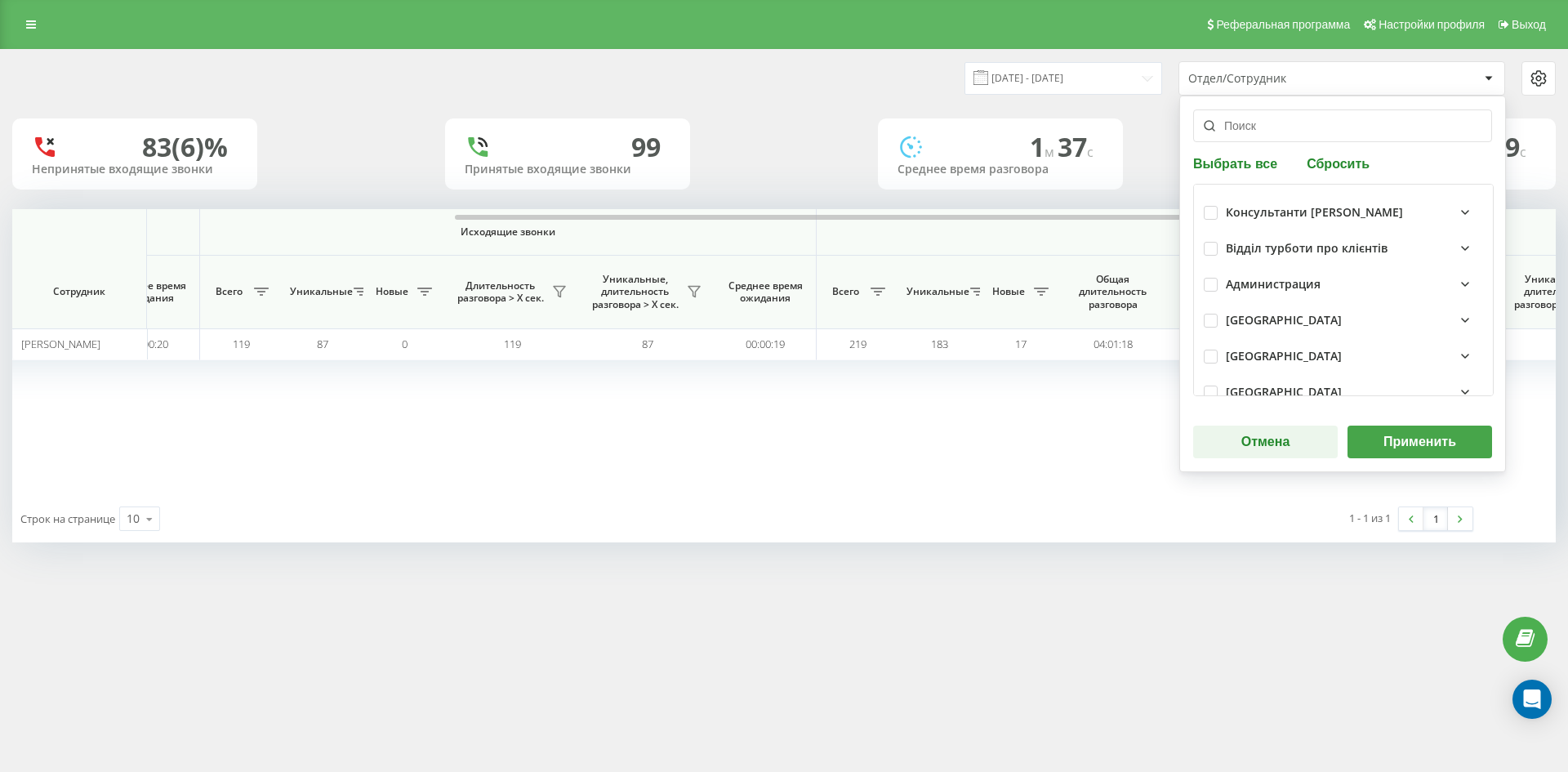
click at [1338, 170] on button "Сбросить" at bounding box center [1338, 163] width 73 height 15
click at [1306, 139] on input "text" at bounding box center [1342, 125] width 299 height 33
paste input "[PERSON_NAME]"
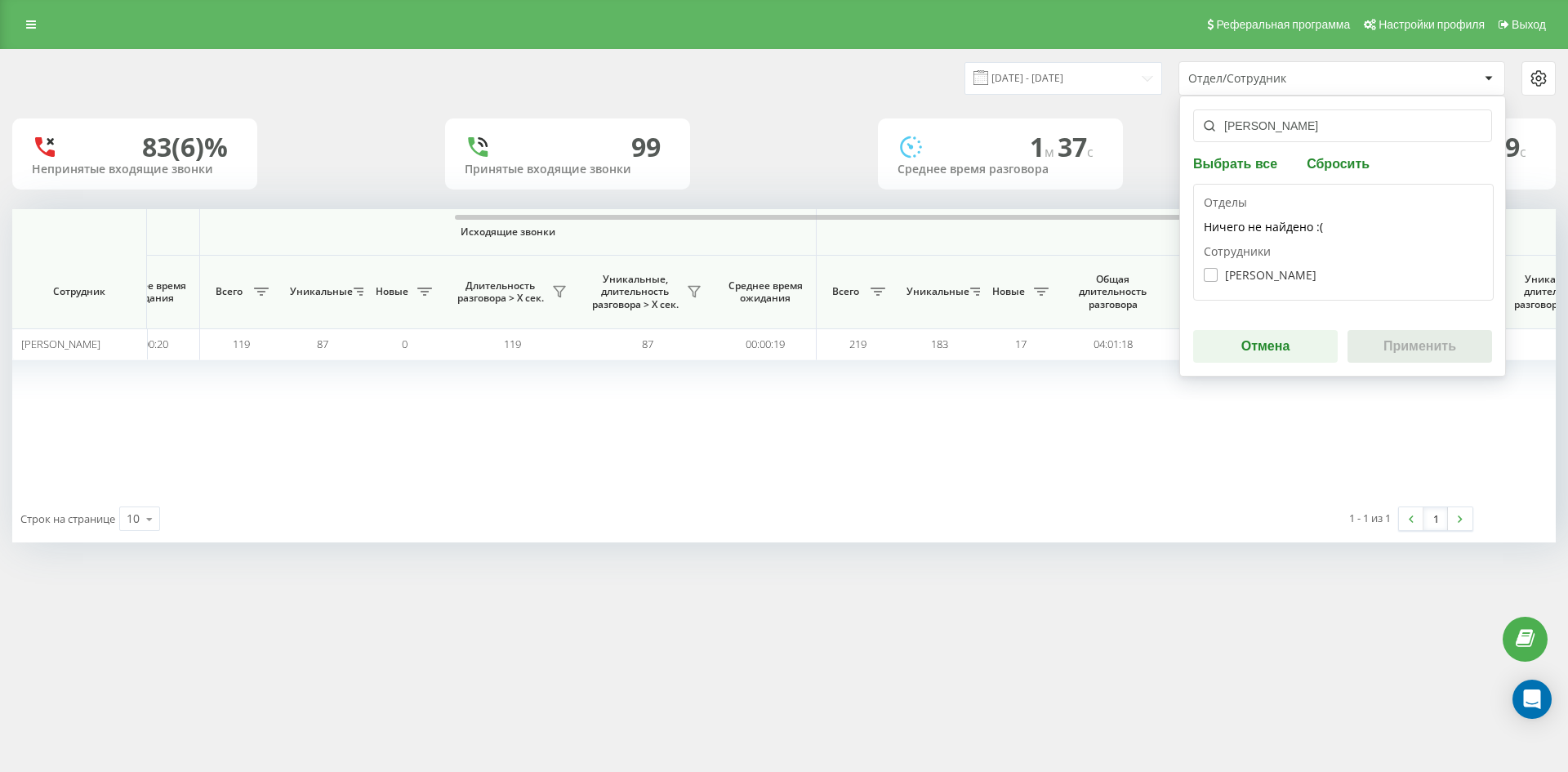
type input "[PERSON_NAME]"
click at [1295, 278] on label "Копленко Аліна Вікторівна" at bounding box center [1260, 275] width 113 height 14
checkbox input "true"
click at [1392, 342] on button "Применить" at bounding box center [1419, 346] width 144 height 33
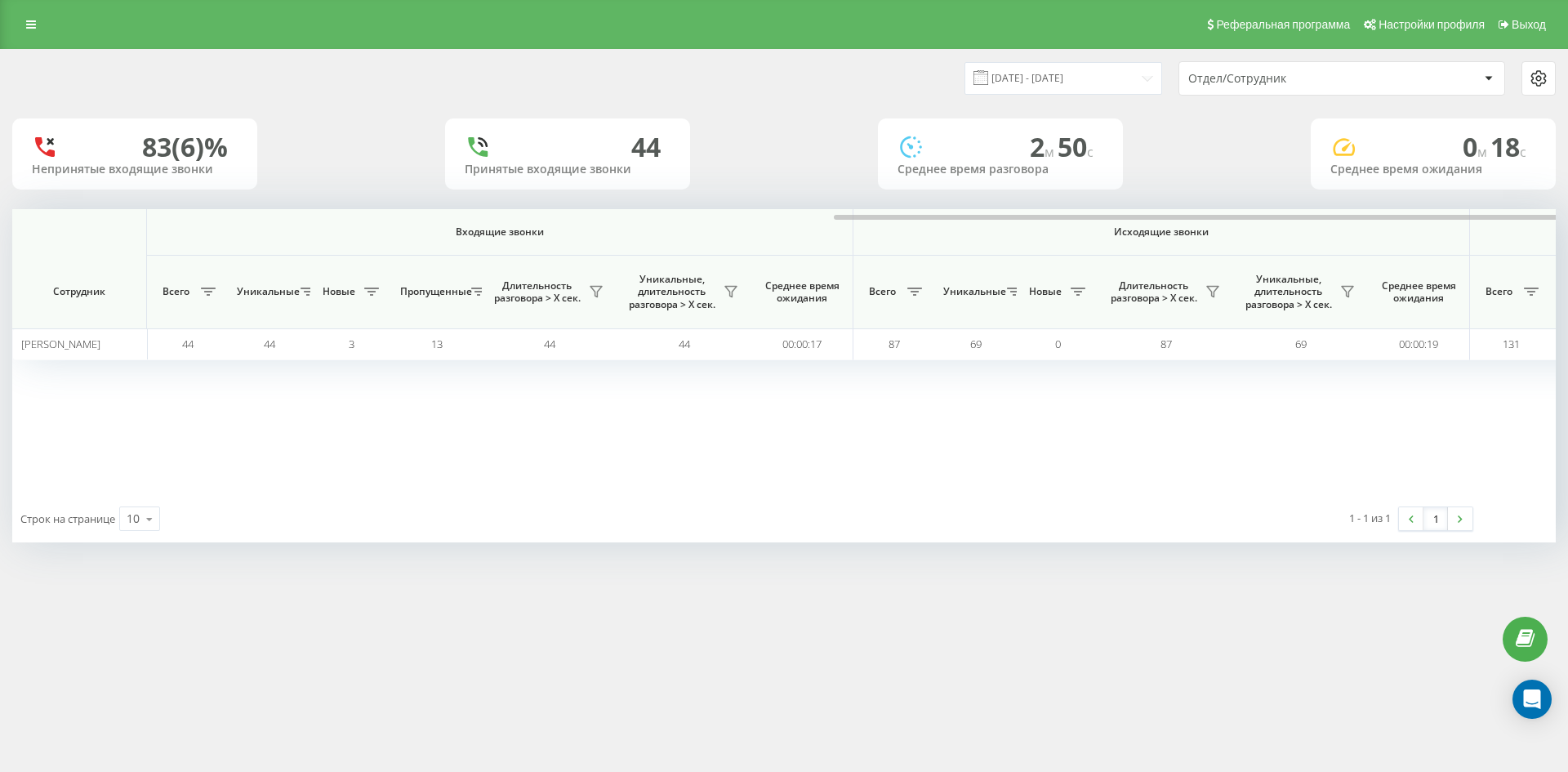
scroll to position [0, 735]
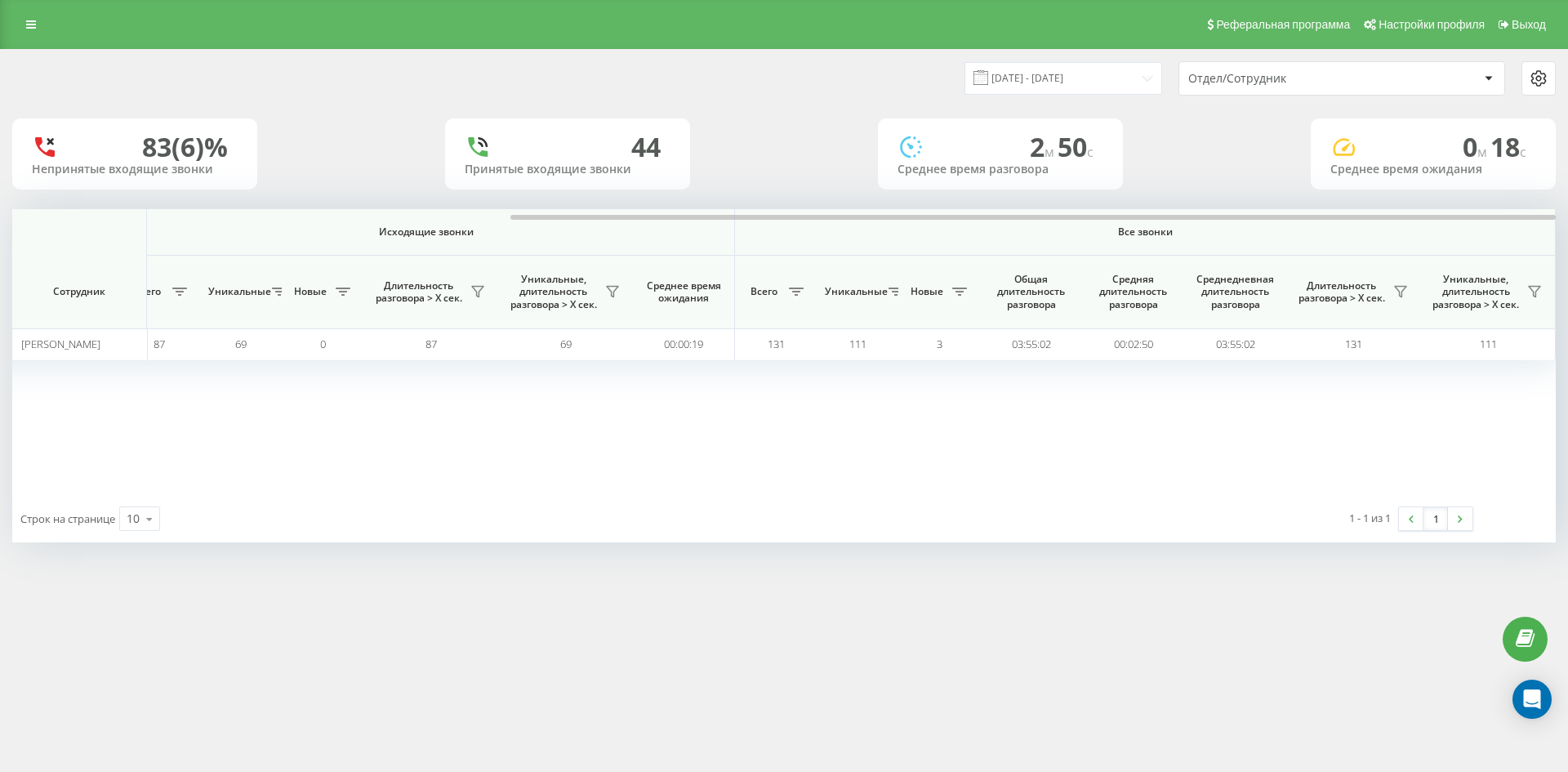
click at [1341, 76] on div "Отдел/Сотрудник" at bounding box center [1286, 78] width 195 height 14
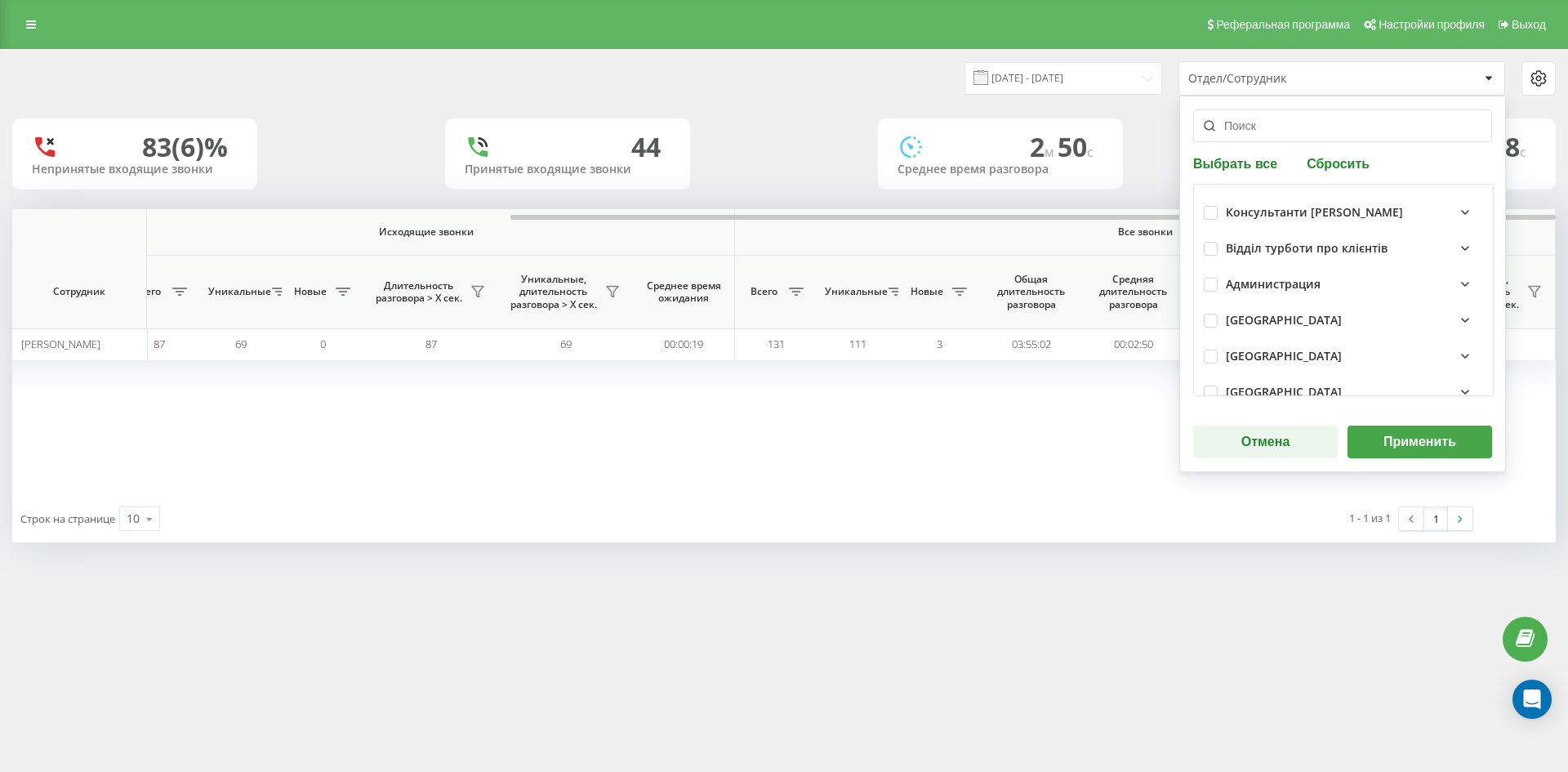
click at [1339, 163] on button "Сбросить" at bounding box center [1338, 163] width 73 height 15
click at [1317, 129] on input "text" at bounding box center [1342, 125] width 299 height 33
paste input "приколота артем"
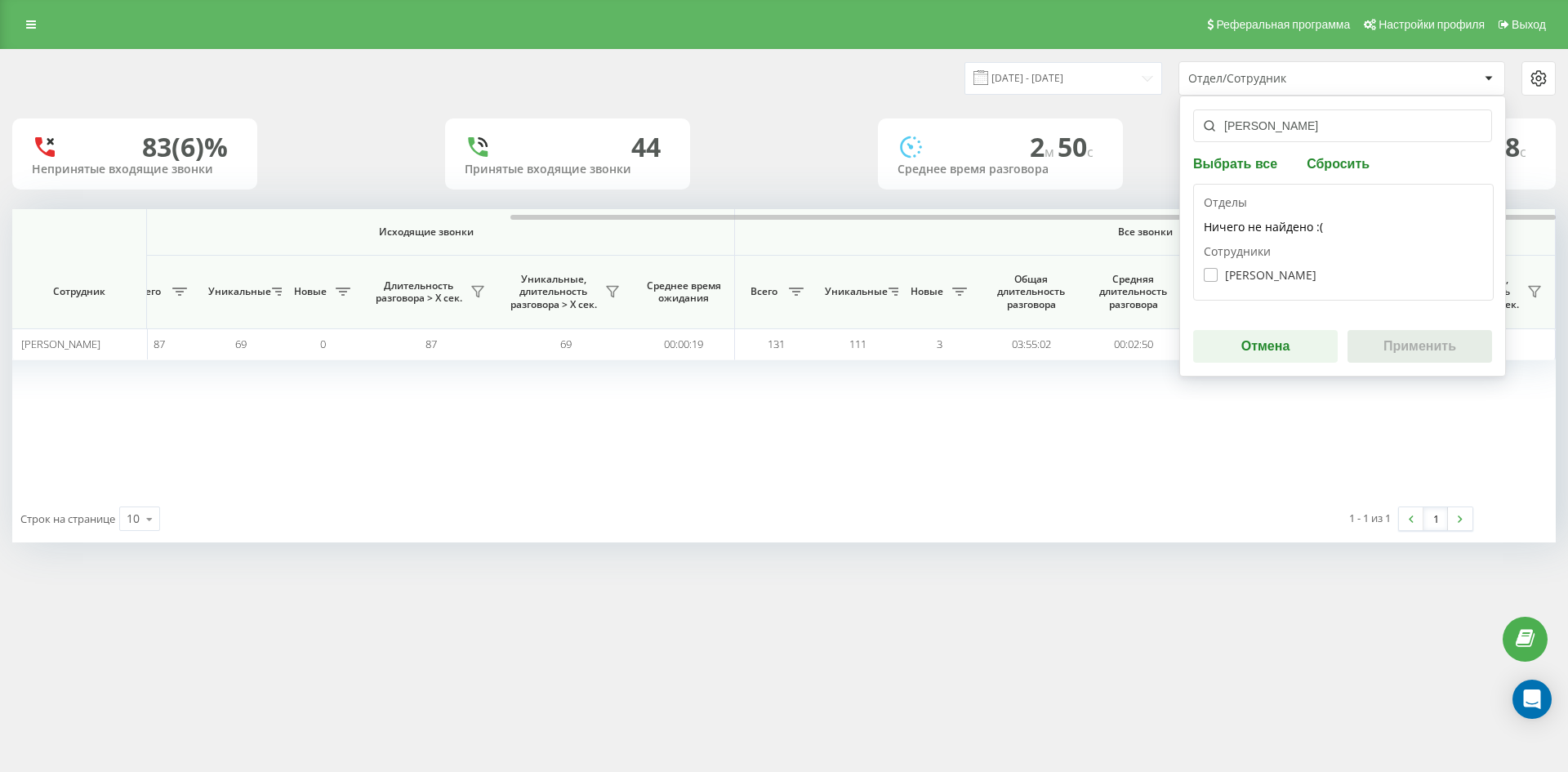
type input "приколота артем"
click at [1279, 280] on label "Приколота Артем Олександрович" at bounding box center [1260, 275] width 113 height 14
checkbox input "true"
drag, startPoint x: 1443, startPoint y: 368, endPoint x: 1434, endPoint y: 364, distance: 9.8
click at [1442, 367] on div "приколота артем Выбрать все Сбросить Отделы Ничего не найдено :( Сотрудники При…" at bounding box center [1342, 236] width 327 height 281
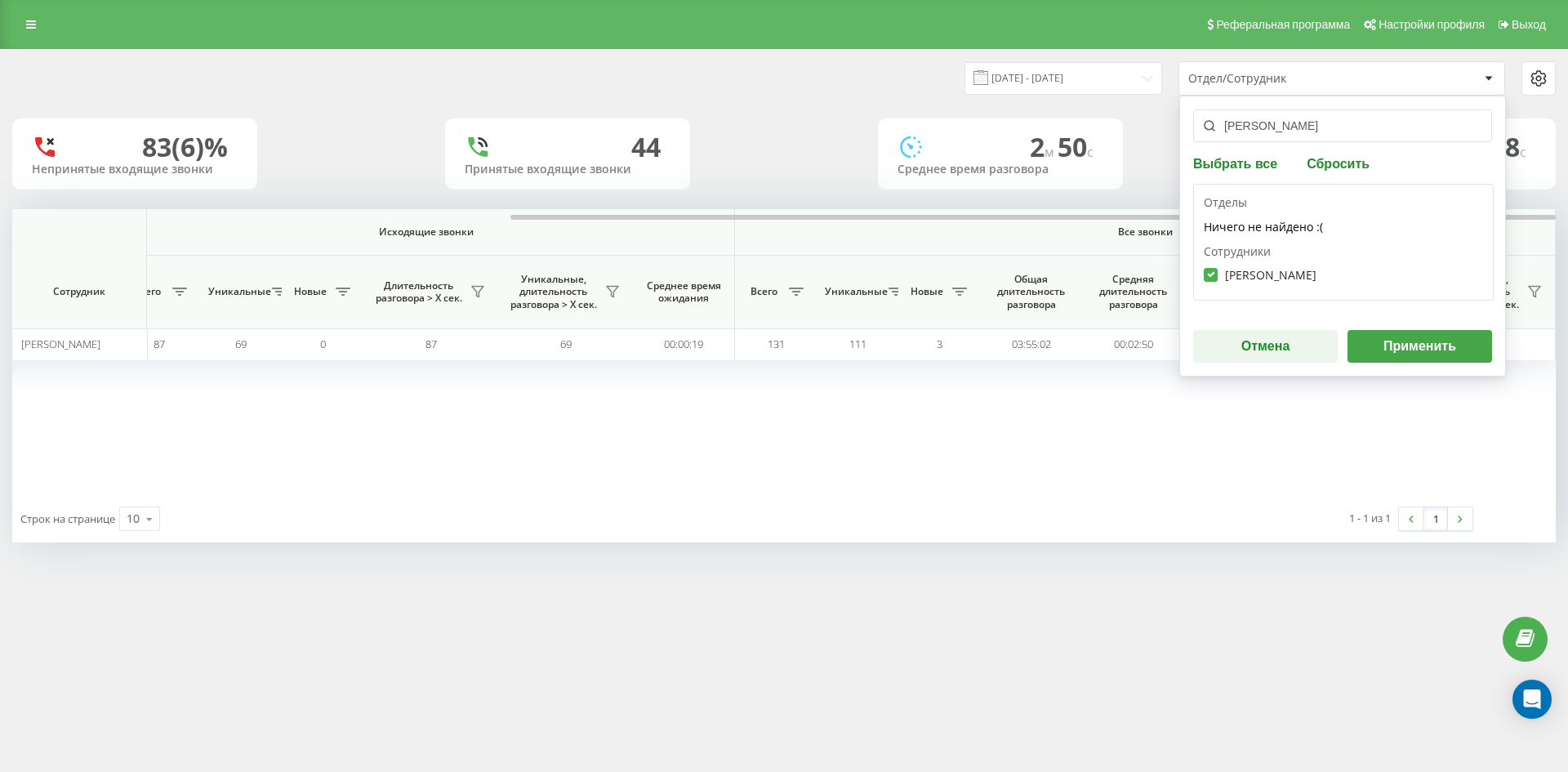
click at [1412, 349] on button "Применить" at bounding box center [1419, 346] width 144 height 33
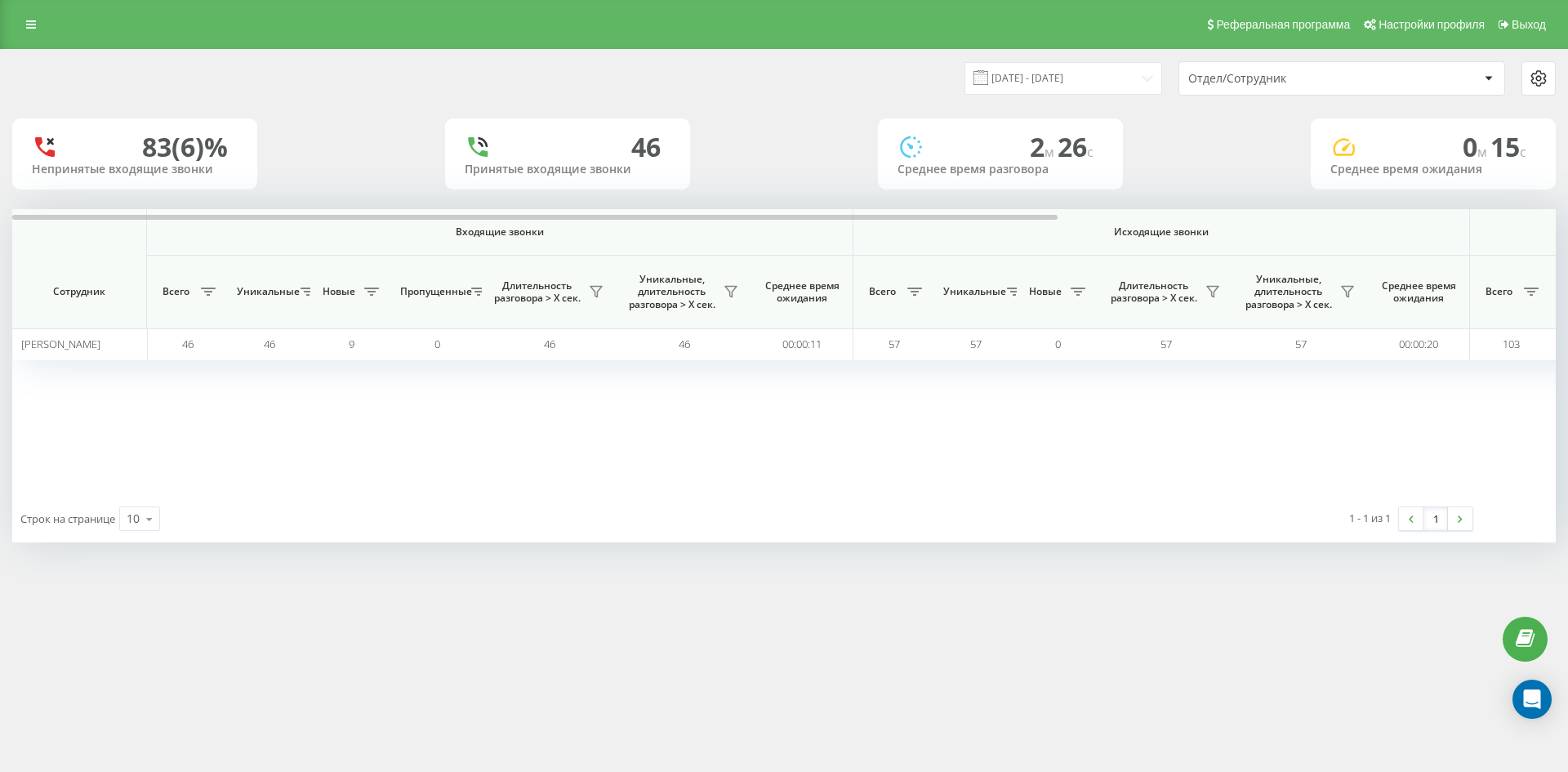
scroll to position [0, 572]
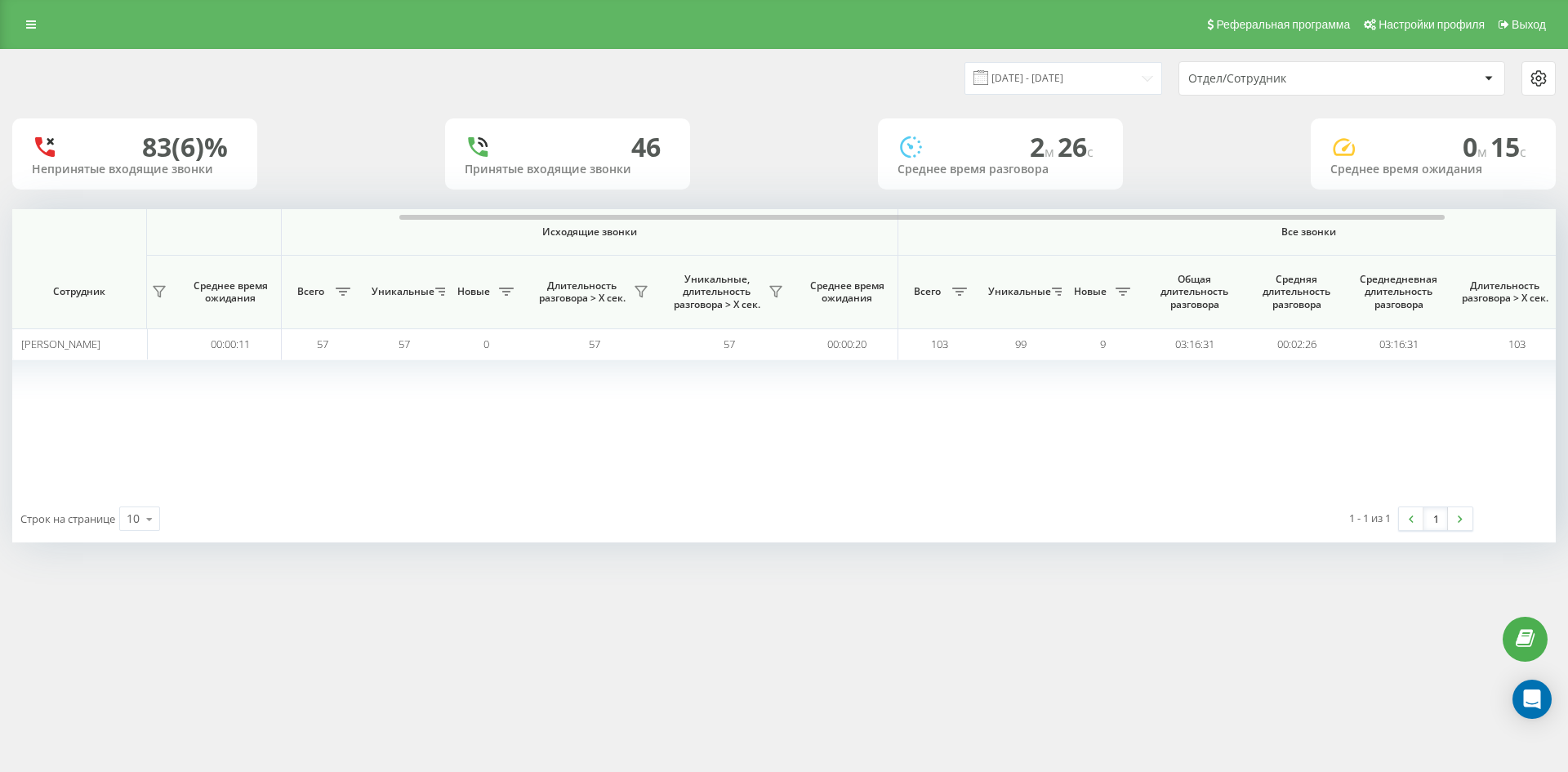
click at [1338, 78] on div "Отдел/Сотрудник" at bounding box center [1286, 78] width 195 height 14
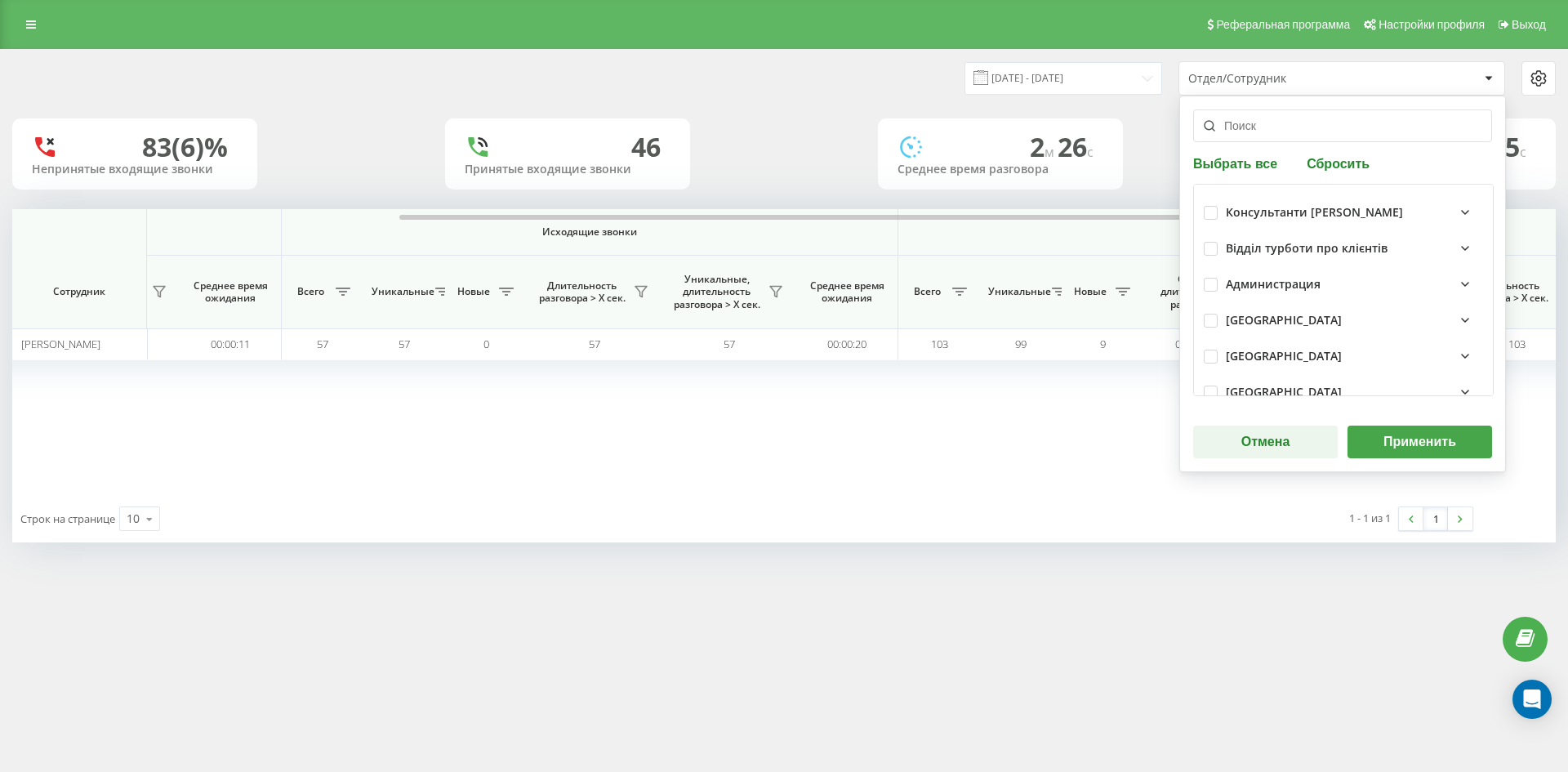
click at [1335, 159] on button "Сбросить" at bounding box center [1338, 163] width 73 height 15
click at [1318, 133] on input "text" at bounding box center [1342, 125] width 299 height 33
paste input "лобас анна"
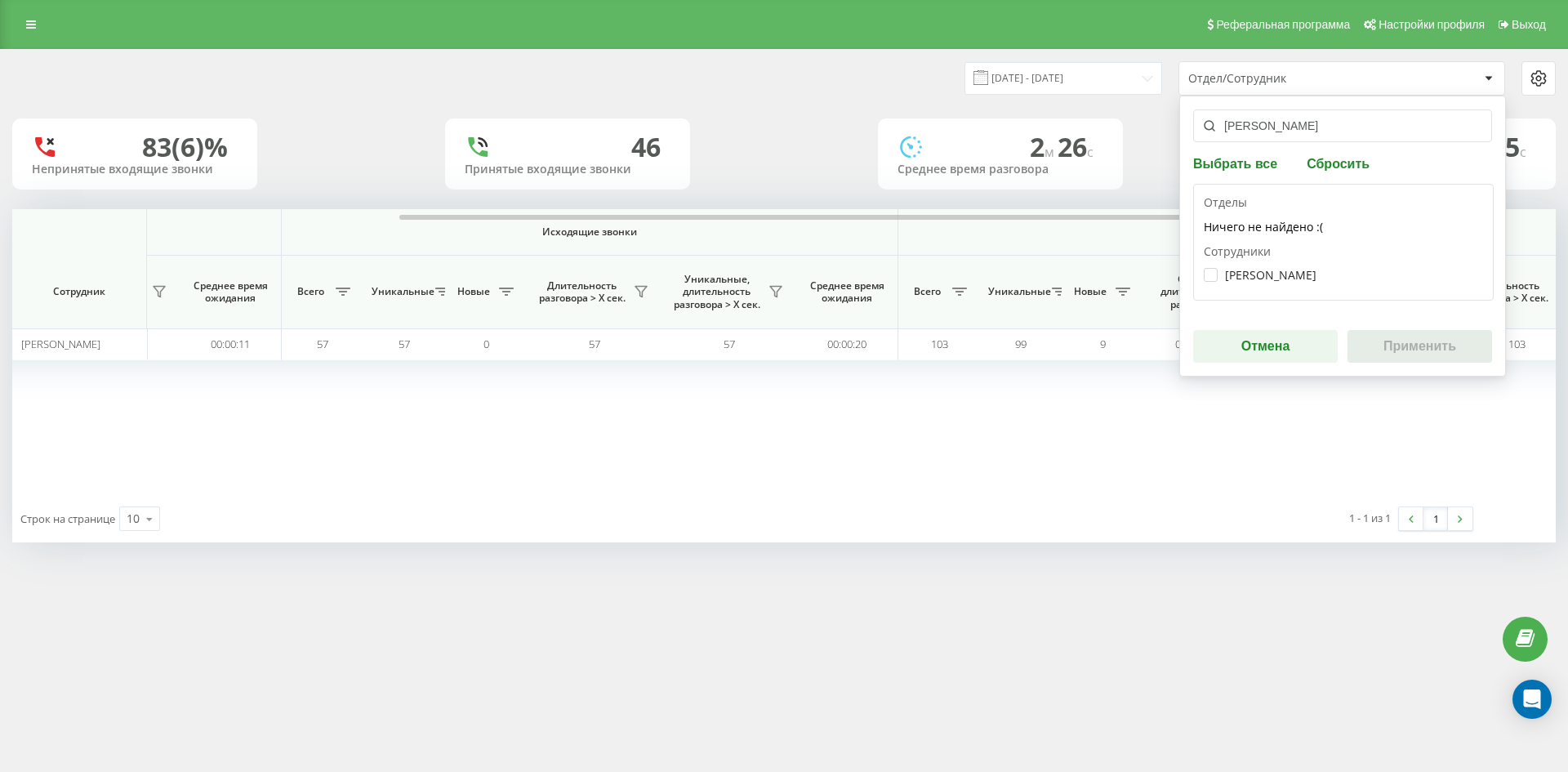
type input "лобас анна"
click at [1286, 265] on div "Лобас Анна Андріївна" at bounding box center [1343, 276] width 279 height 31
click at [1286, 272] on label "Лобас Анна Андріївна" at bounding box center [1260, 275] width 113 height 14
checkbox input "true"
click at [1406, 337] on button "Применить" at bounding box center [1419, 346] width 144 height 33
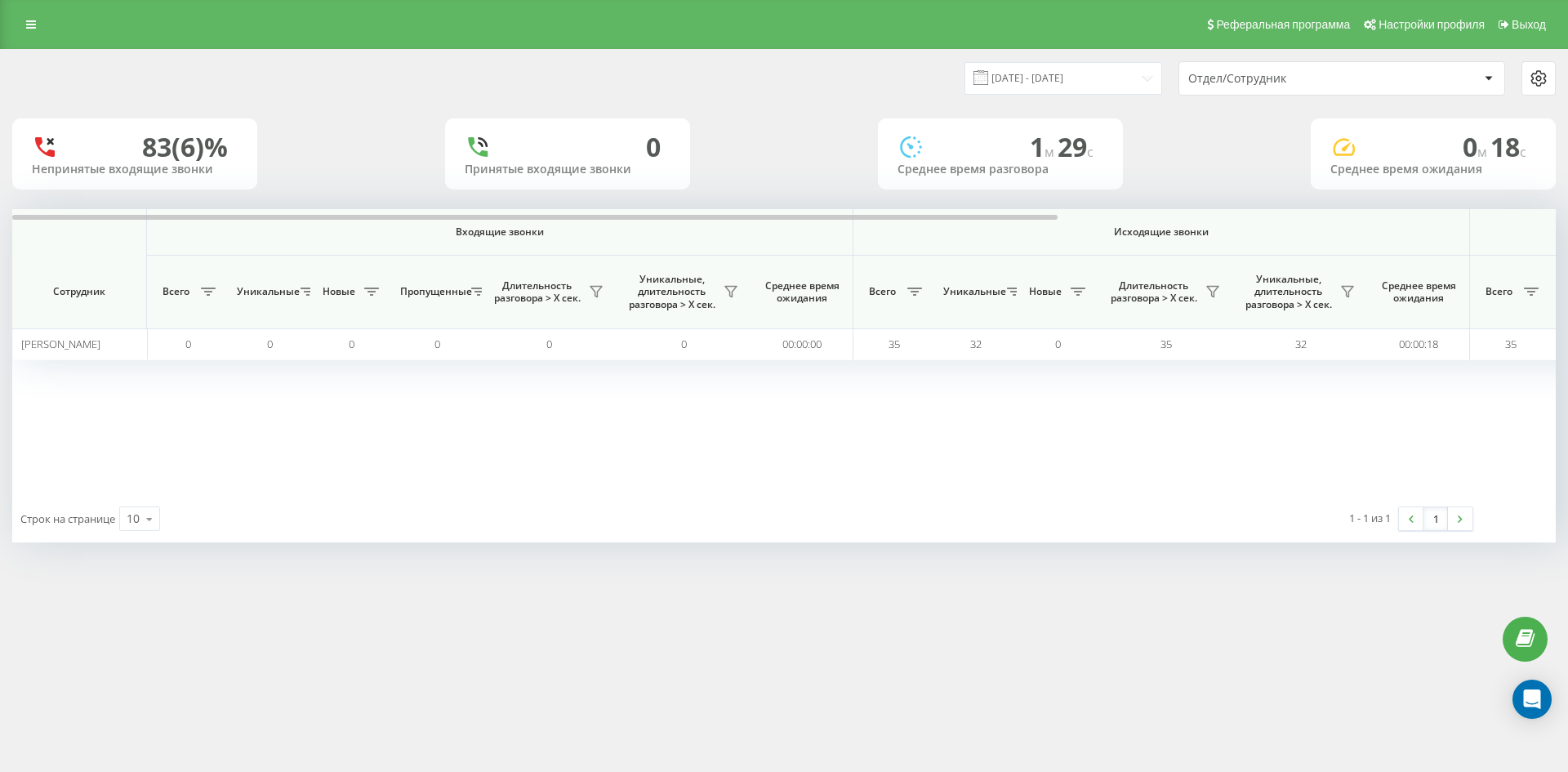
scroll to position [0, 653]
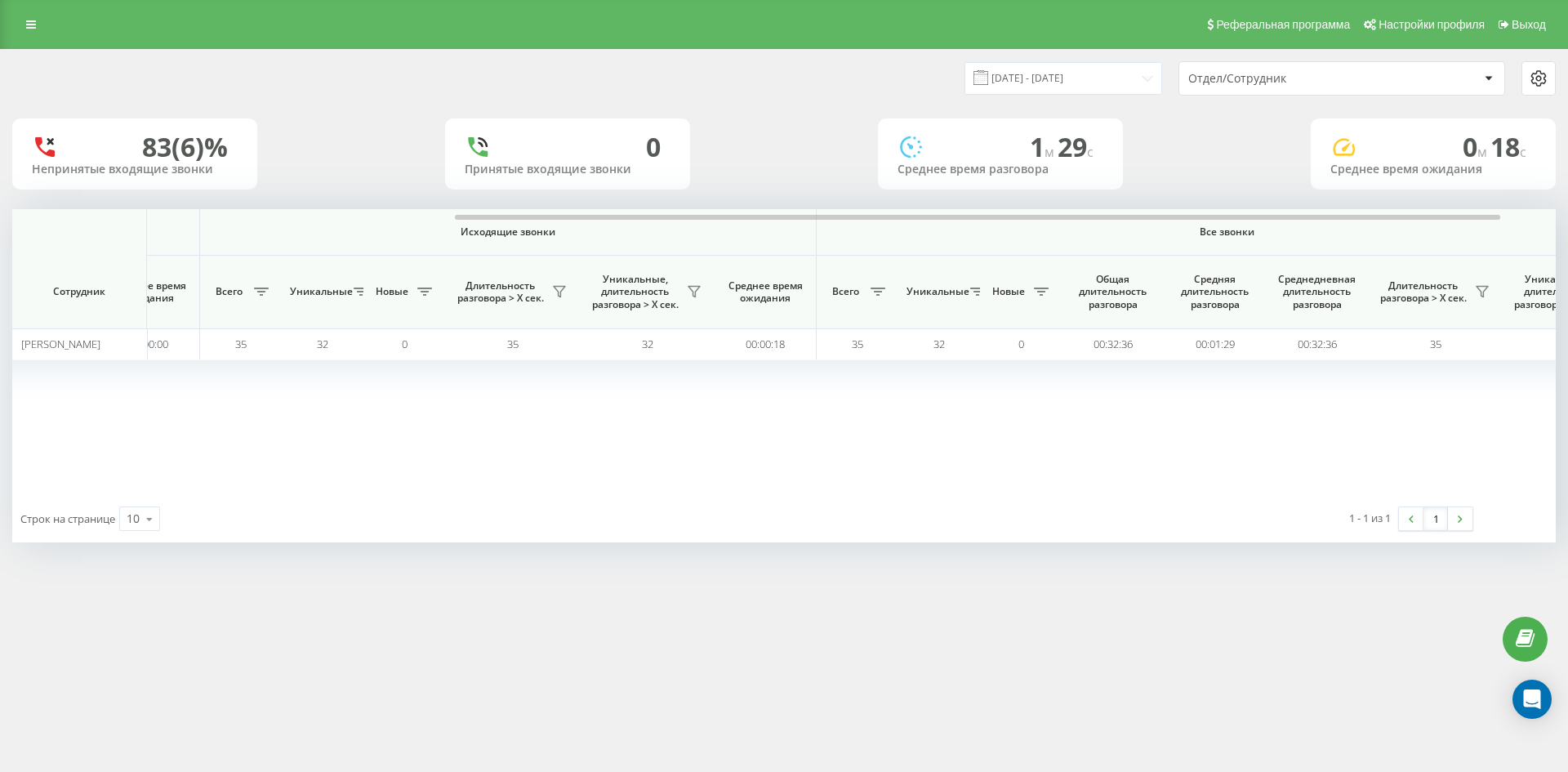
click at [1309, 84] on div "Отдел/Сотрудник" at bounding box center [1286, 78] width 195 height 14
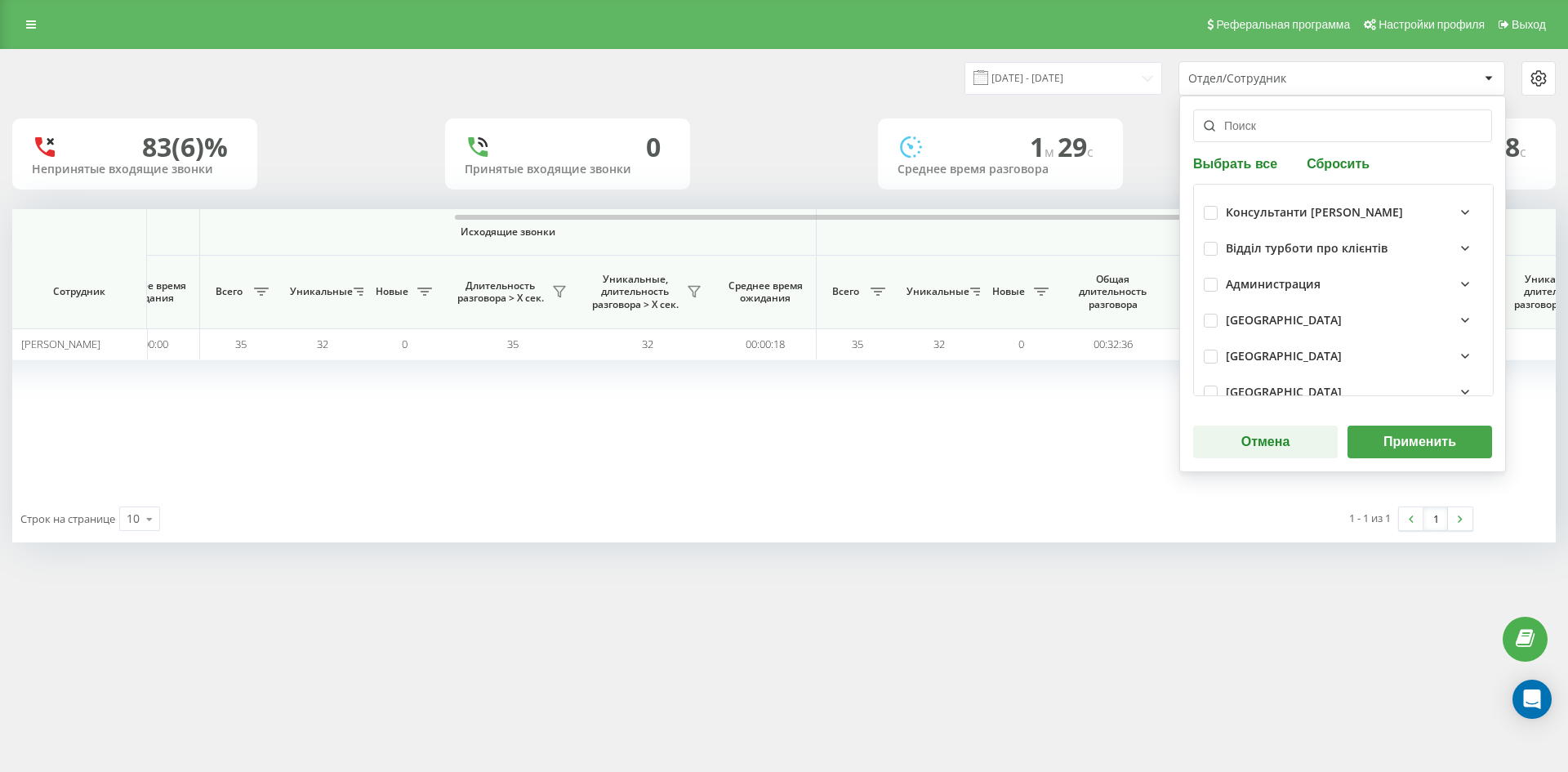
click at [1349, 163] on button "Сбросить" at bounding box center [1338, 163] width 73 height 15
click at [1314, 129] on input "text" at bounding box center [1342, 125] width 299 height 33
paste input "воронкова олена"
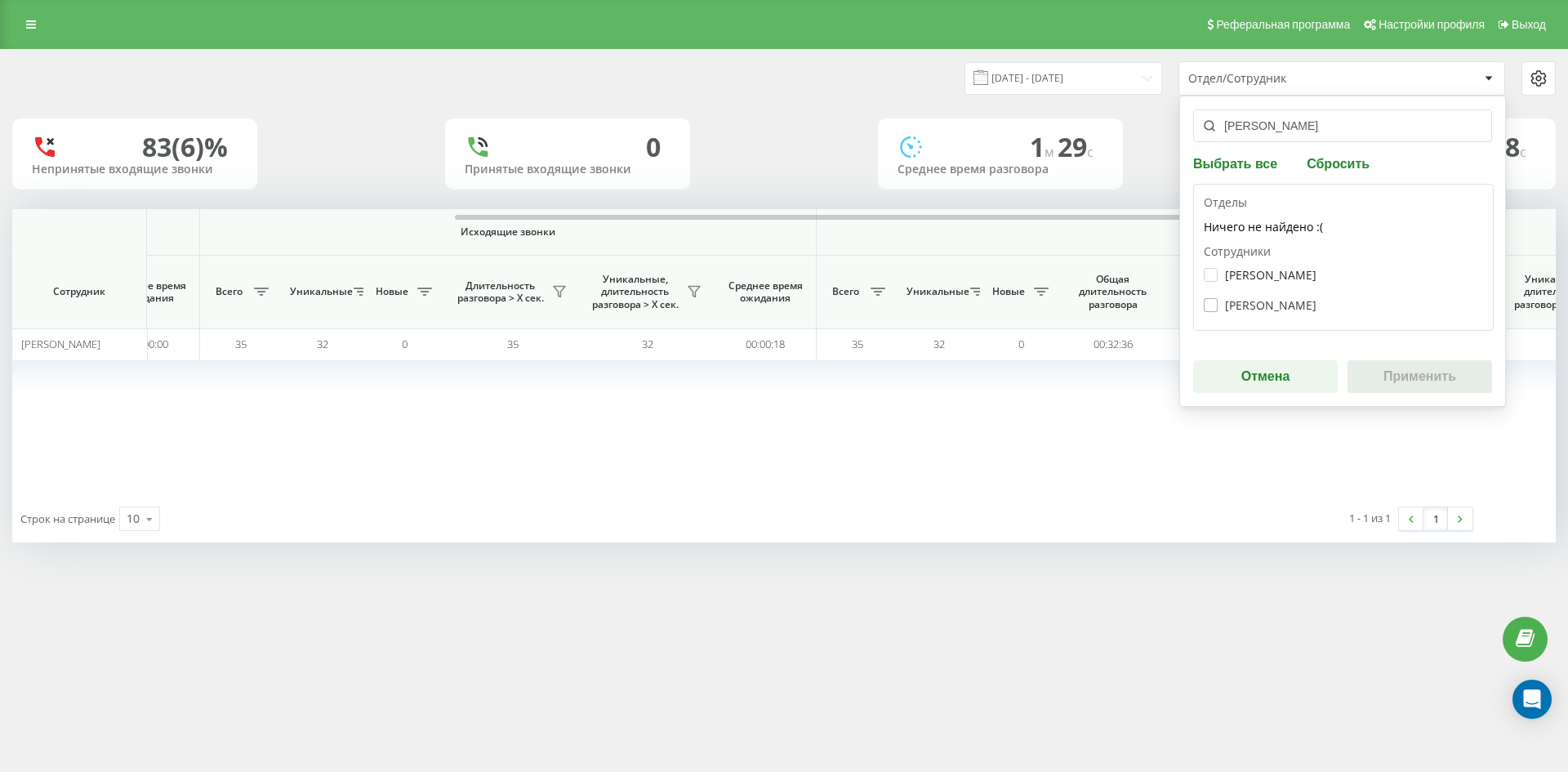
type input "воронкова олена"
click at [1304, 305] on label "Воронкова Олена Олександрівна" at bounding box center [1260, 305] width 113 height 14
checkbox input "true"
click at [1395, 369] on button "Применить" at bounding box center [1419, 377] width 144 height 33
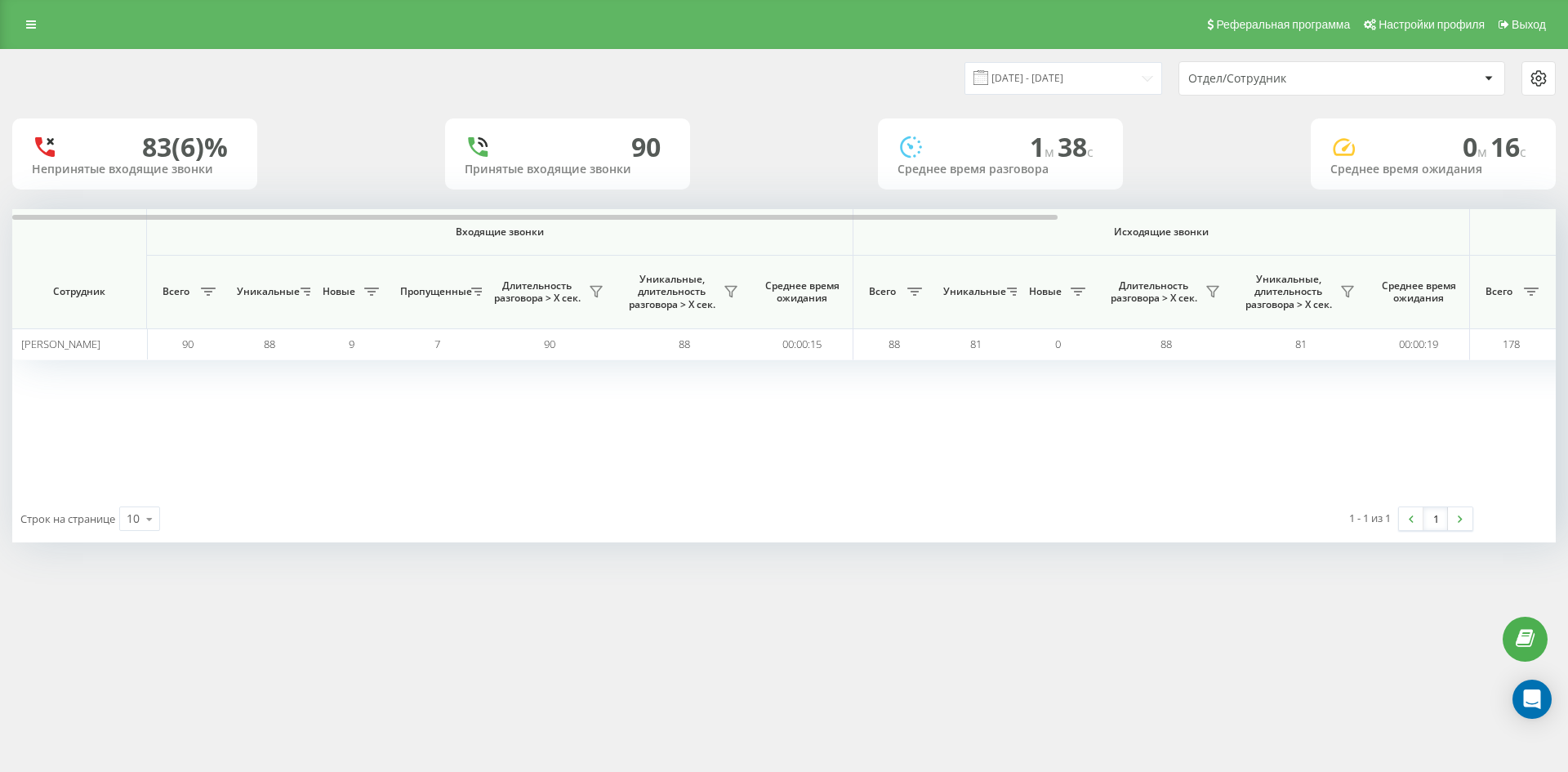
scroll to position [0, 572]
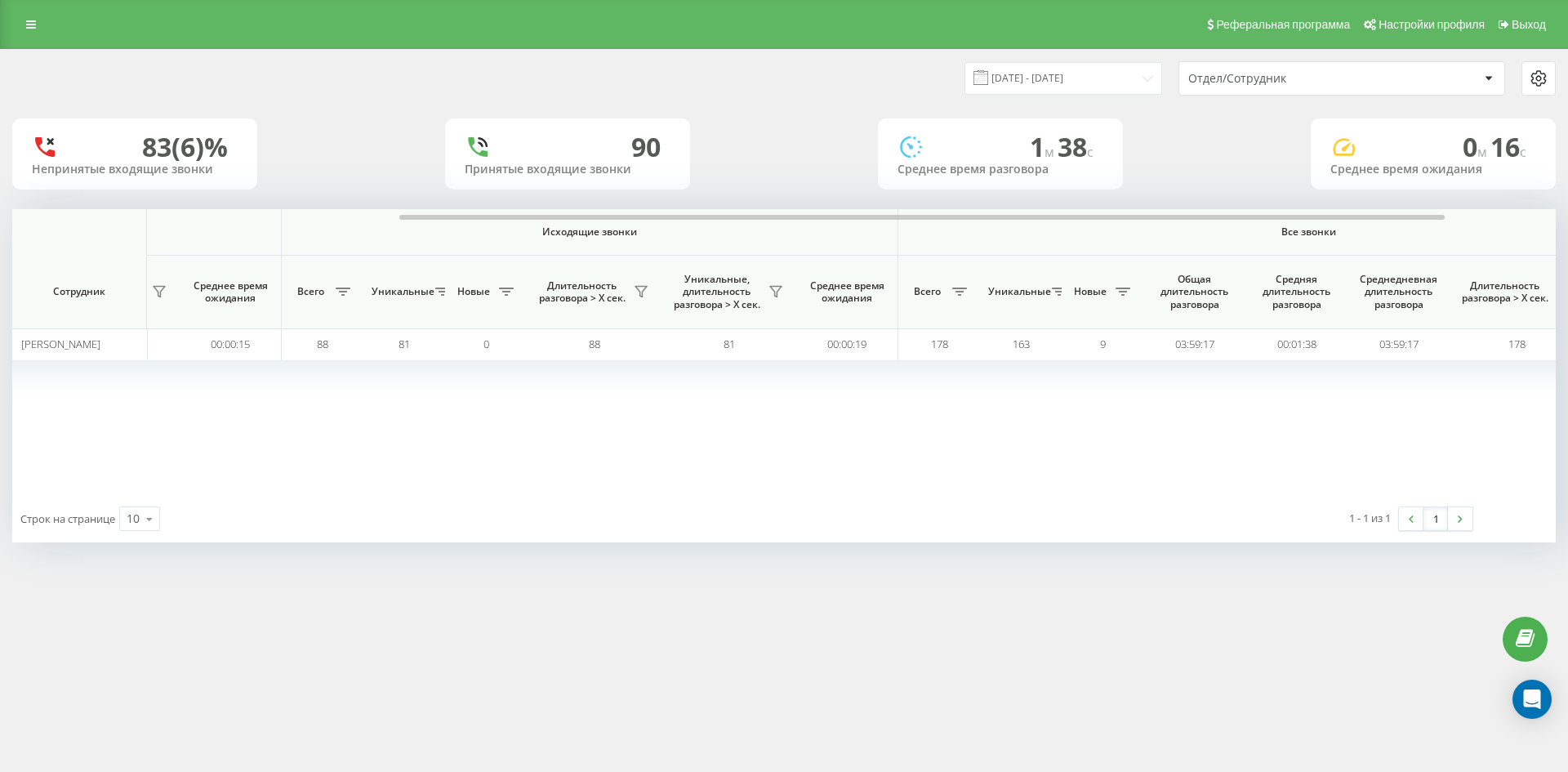
click at [1335, 87] on div "Отдел/Сотрудник" at bounding box center [1341, 78] width 325 height 33
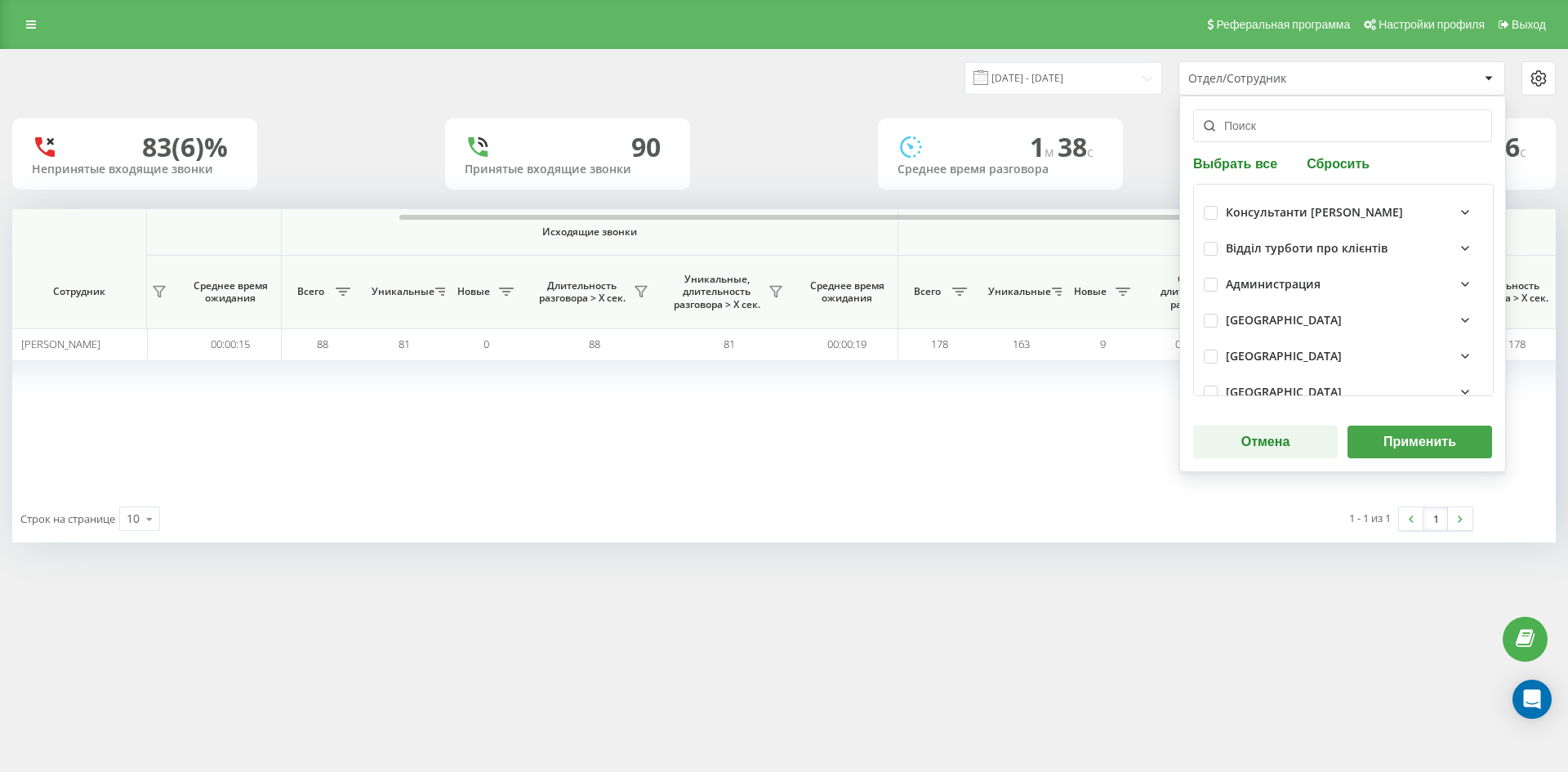
click at [1332, 160] on button "Сбросить" at bounding box center [1338, 163] width 73 height 15
click at [1314, 131] on input "text" at bounding box center [1342, 125] width 299 height 33
paste input "мунтяну валерія"
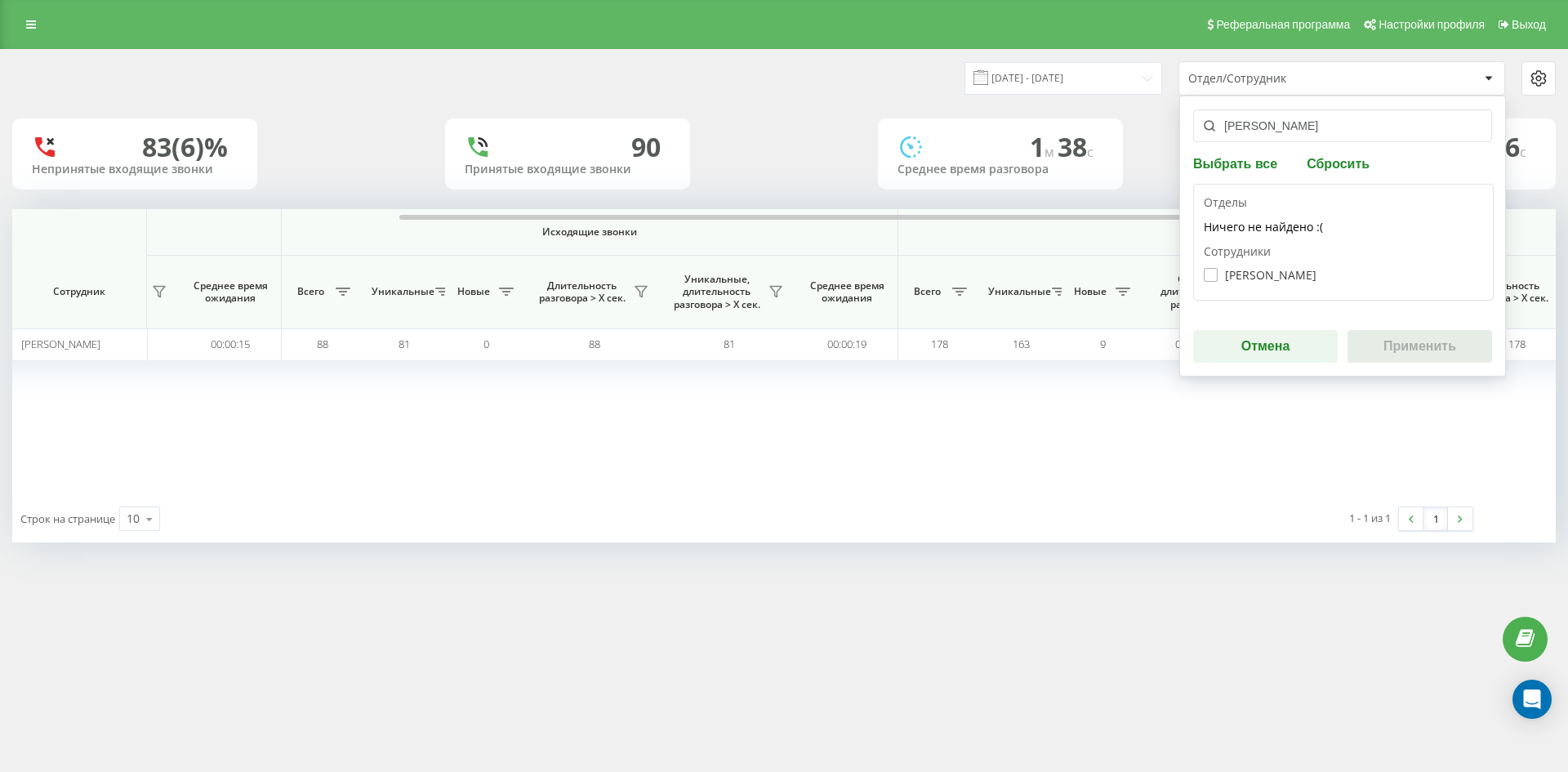
type input "мунтяну валерія"
click at [1271, 277] on label "Мунтяну Валерія Михайлівна" at bounding box center [1260, 275] width 113 height 14
checkbox input "true"
click at [1400, 343] on button "Применить" at bounding box center [1419, 346] width 144 height 33
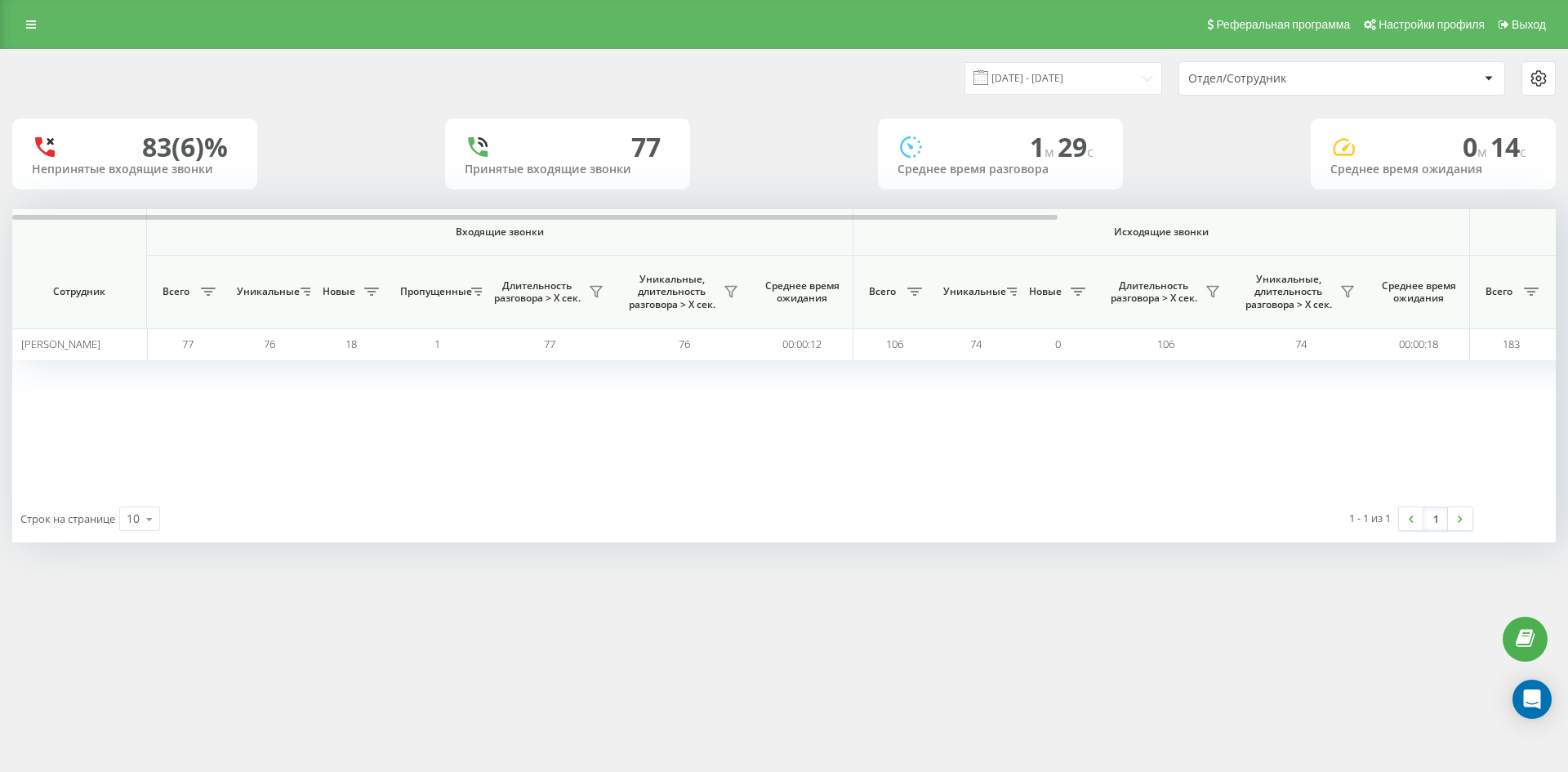
scroll to position [0, 653]
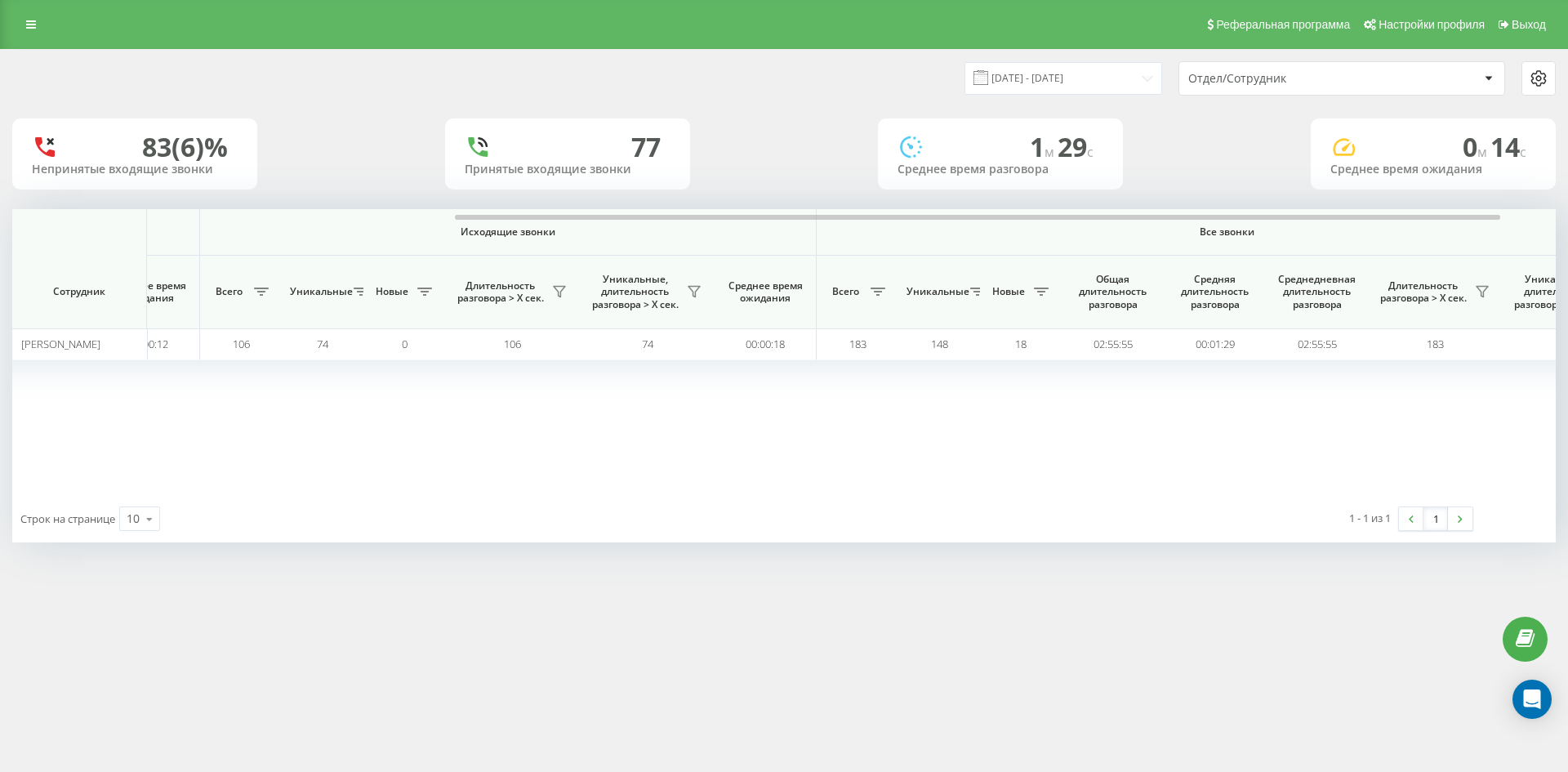
click at [1341, 83] on div "Отдел/Сотрудник" at bounding box center [1286, 78] width 195 height 14
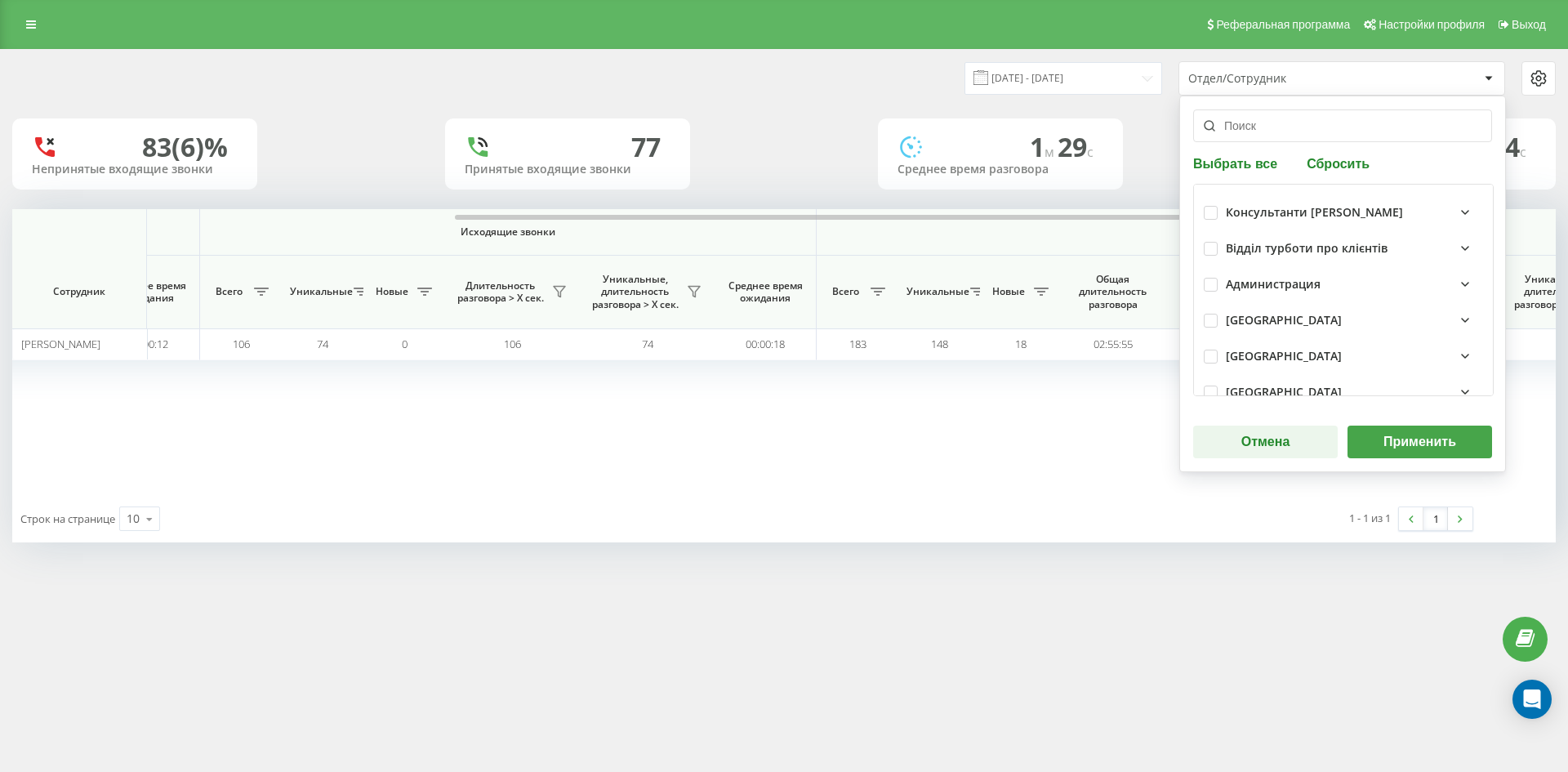
click at [1324, 163] on button "Сбросить" at bounding box center [1338, 163] width 73 height 15
click at [1315, 131] on input "text" at bounding box center [1342, 125] width 299 height 33
paste input "омелянчук максим"
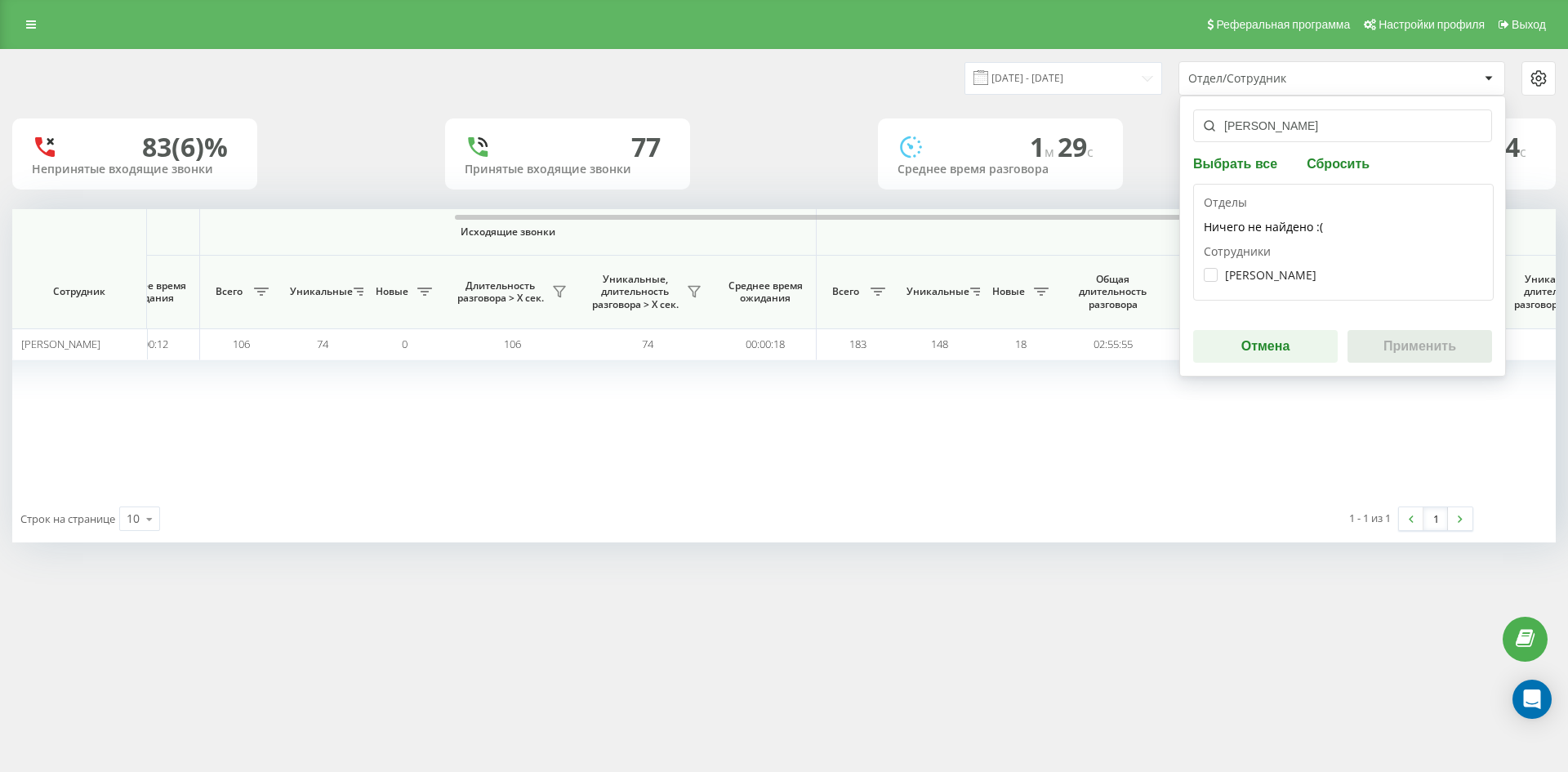
type input "омелянчук максим"
click at [1285, 266] on div "Омелянчук Максим Володимирович" at bounding box center [1343, 276] width 279 height 31
click at [1285, 268] on label "Омелянчук Максим Володимирович" at bounding box center [1260, 275] width 113 height 14
checkbox input "true"
click at [1411, 340] on button "Применить" at bounding box center [1419, 346] width 144 height 33
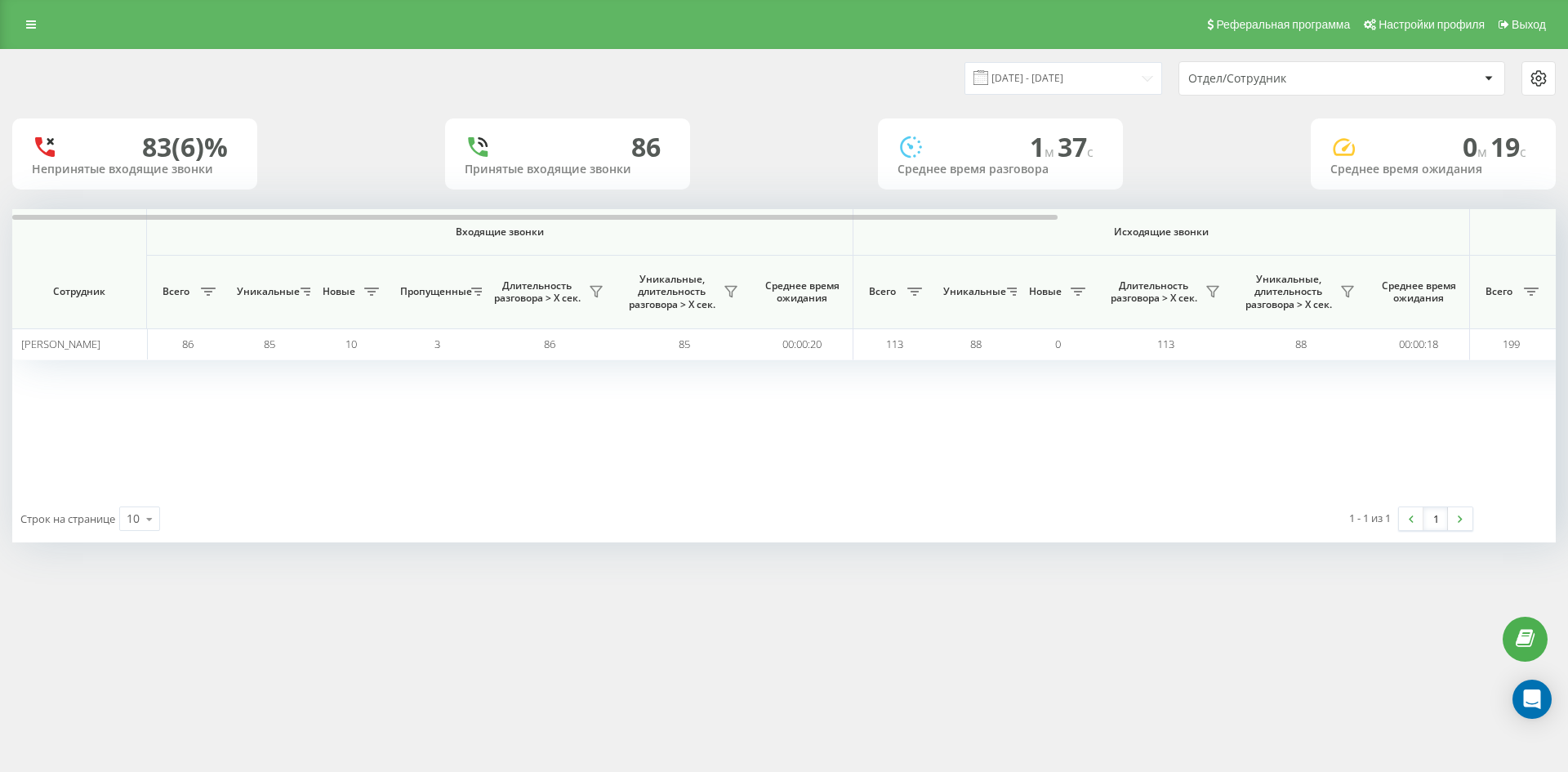
scroll to position [0, 572]
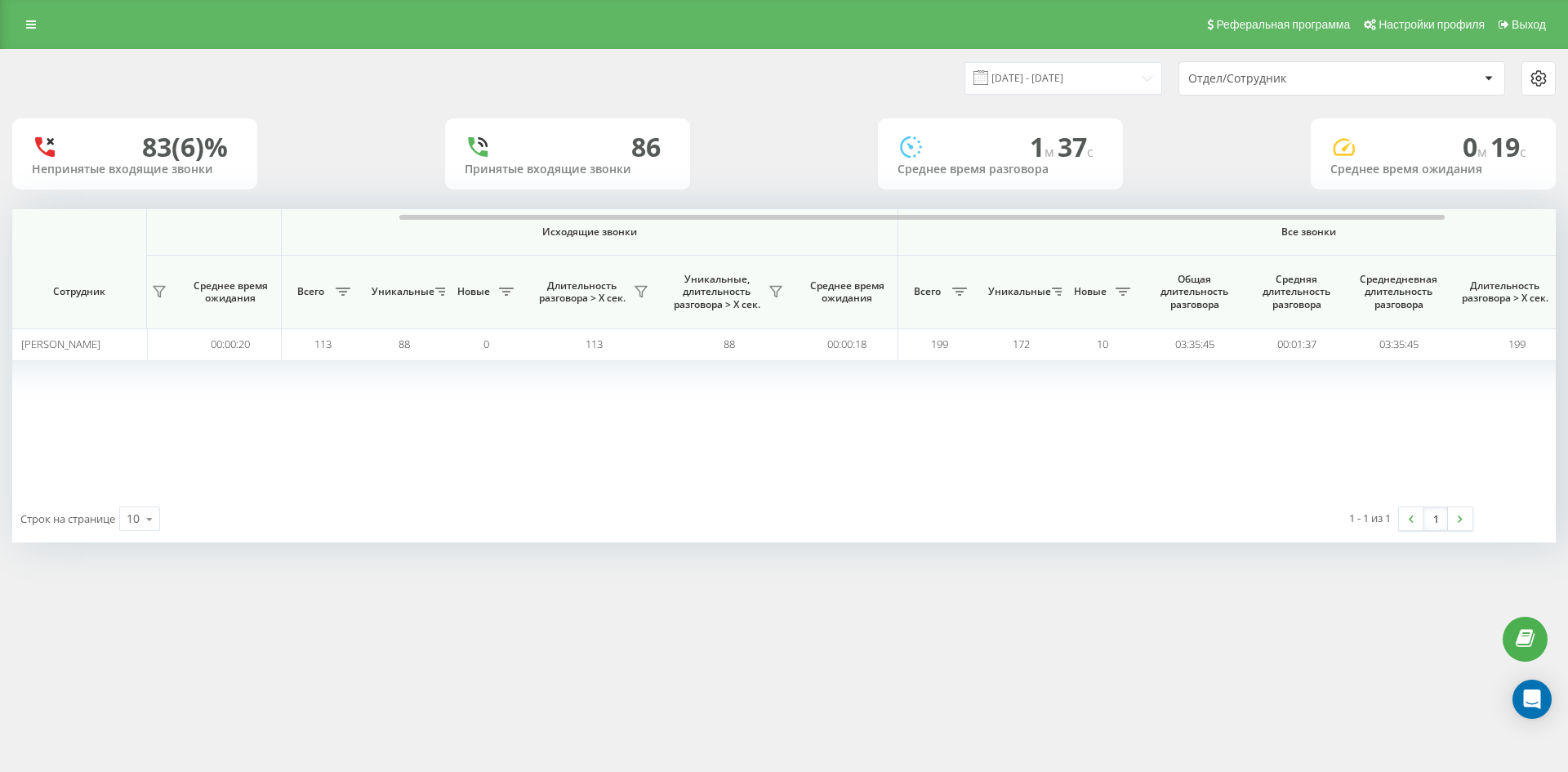
drag, startPoint x: 1328, startPoint y: 77, endPoint x: 1328, endPoint y: 92, distance: 15.0
click at [1328, 79] on div "Отдел/Сотрудник" at bounding box center [1286, 78] width 195 height 14
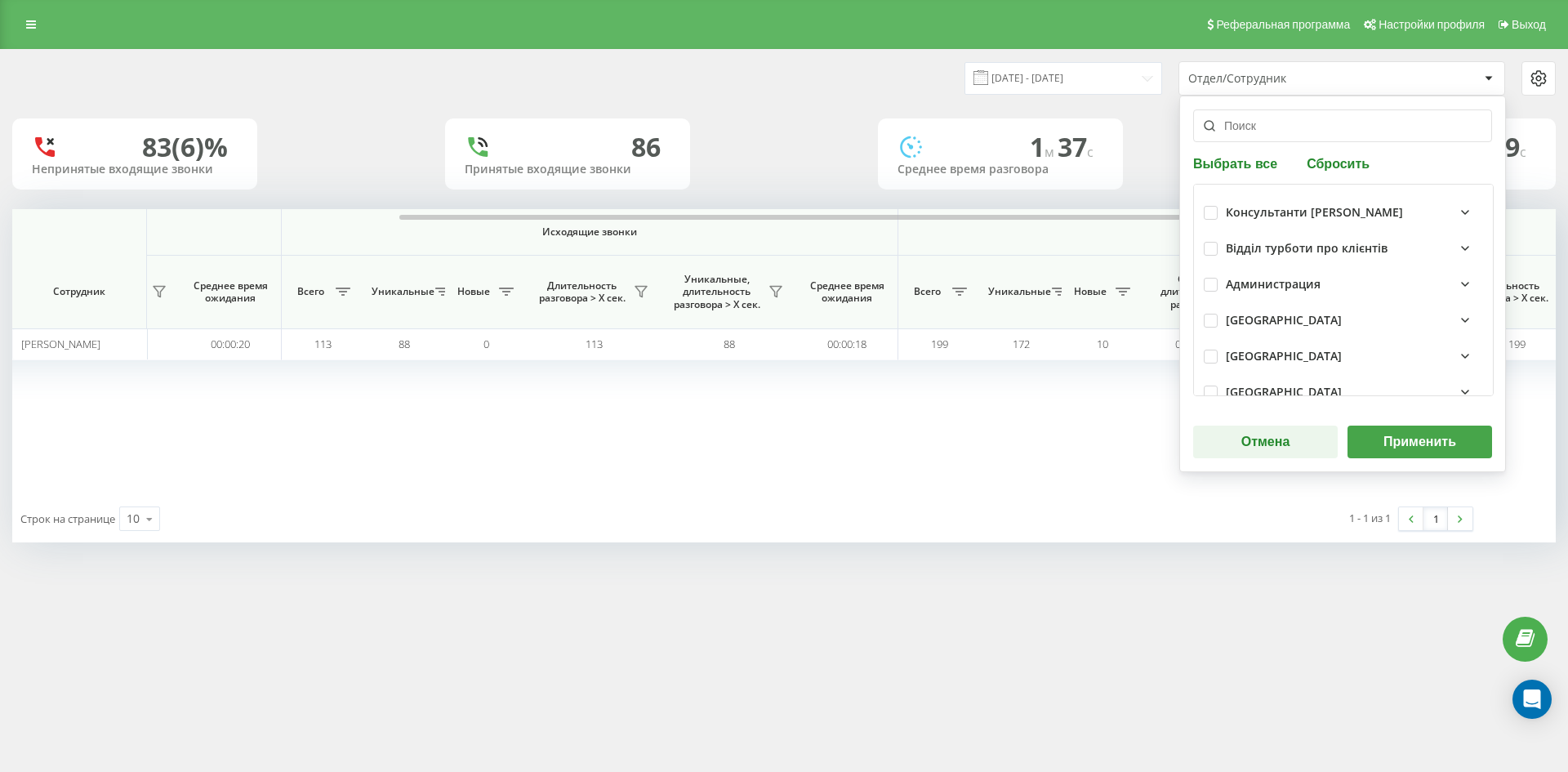
click at [1334, 165] on button "Сбросить" at bounding box center [1338, 163] width 73 height 15
click at [1312, 136] on input "text" at bounding box center [1342, 125] width 299 height 33
paste input "ямковий святослав"
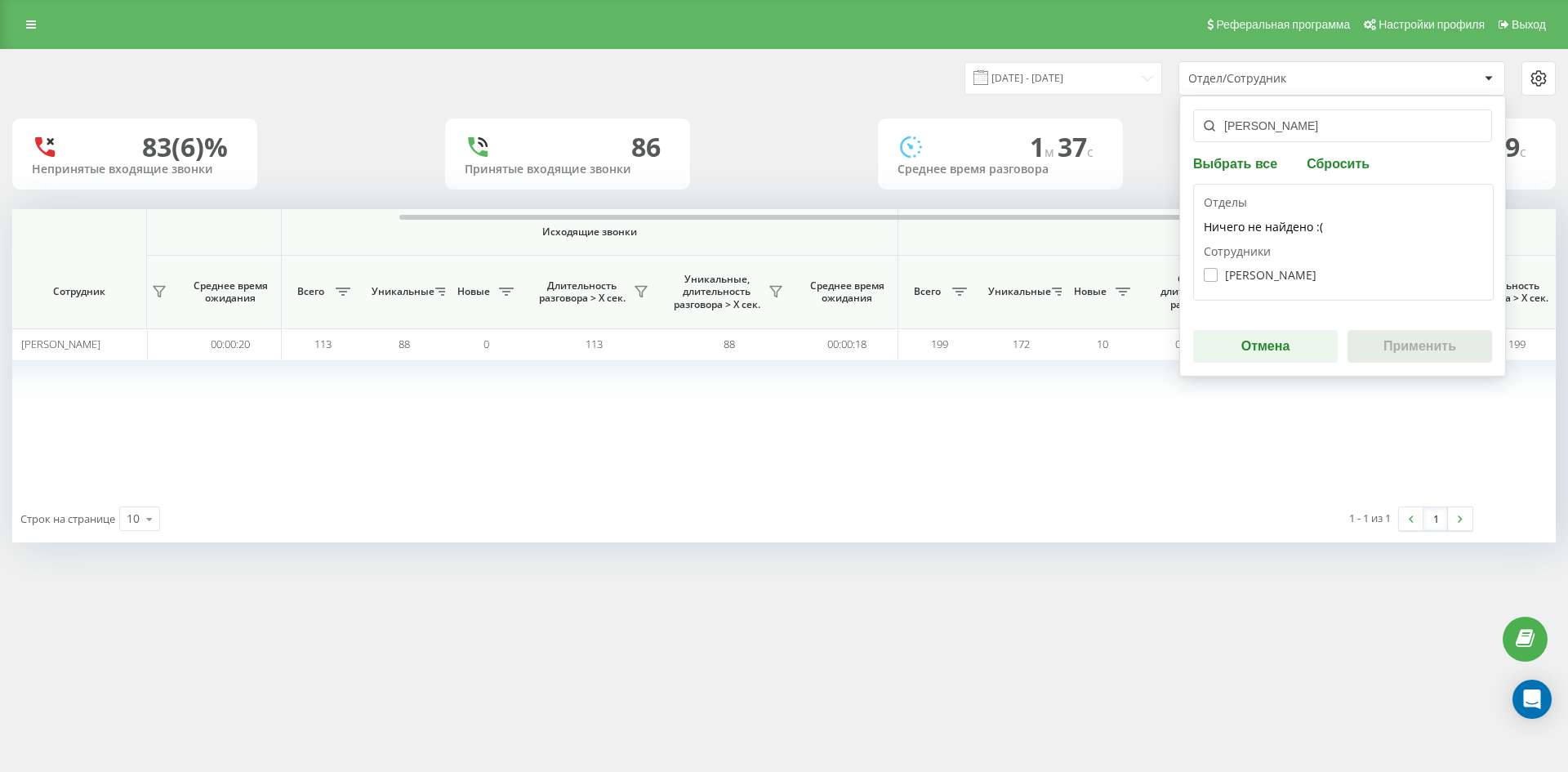
type input "ямковий святослав"
click at [1290, 277] on label "Ямковий Святослав Ігорович" at bounding box center [1260, 275] width 113 height 14
checkbox input "true"
click at [1412, 342] on button "Применить" at bounding box center [1419, 346] width 144 height 33
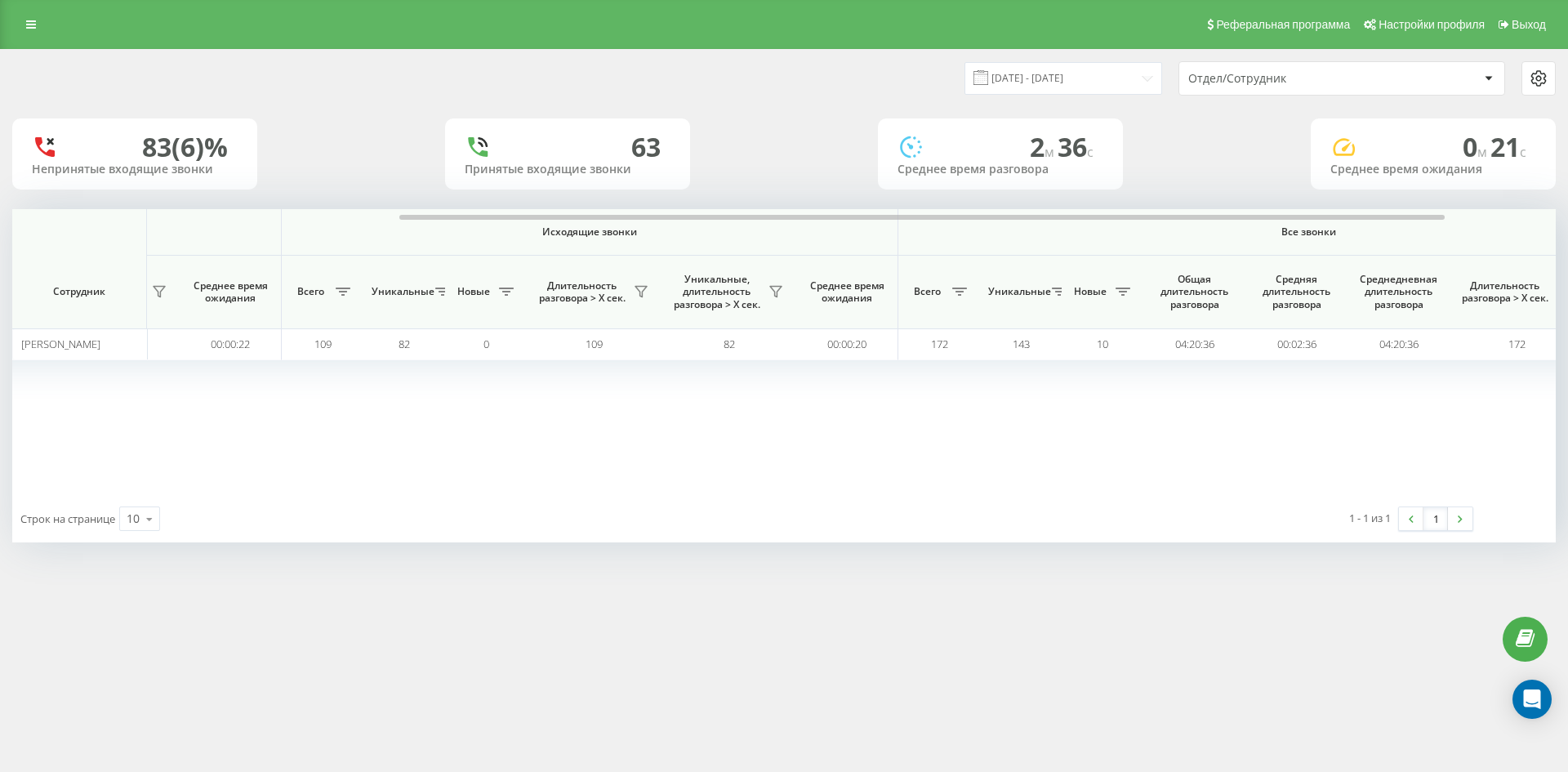
click at [1316, 84] on div "Отдел/Сотрудник" at bounding box center [1286, 78] width 195 height 14
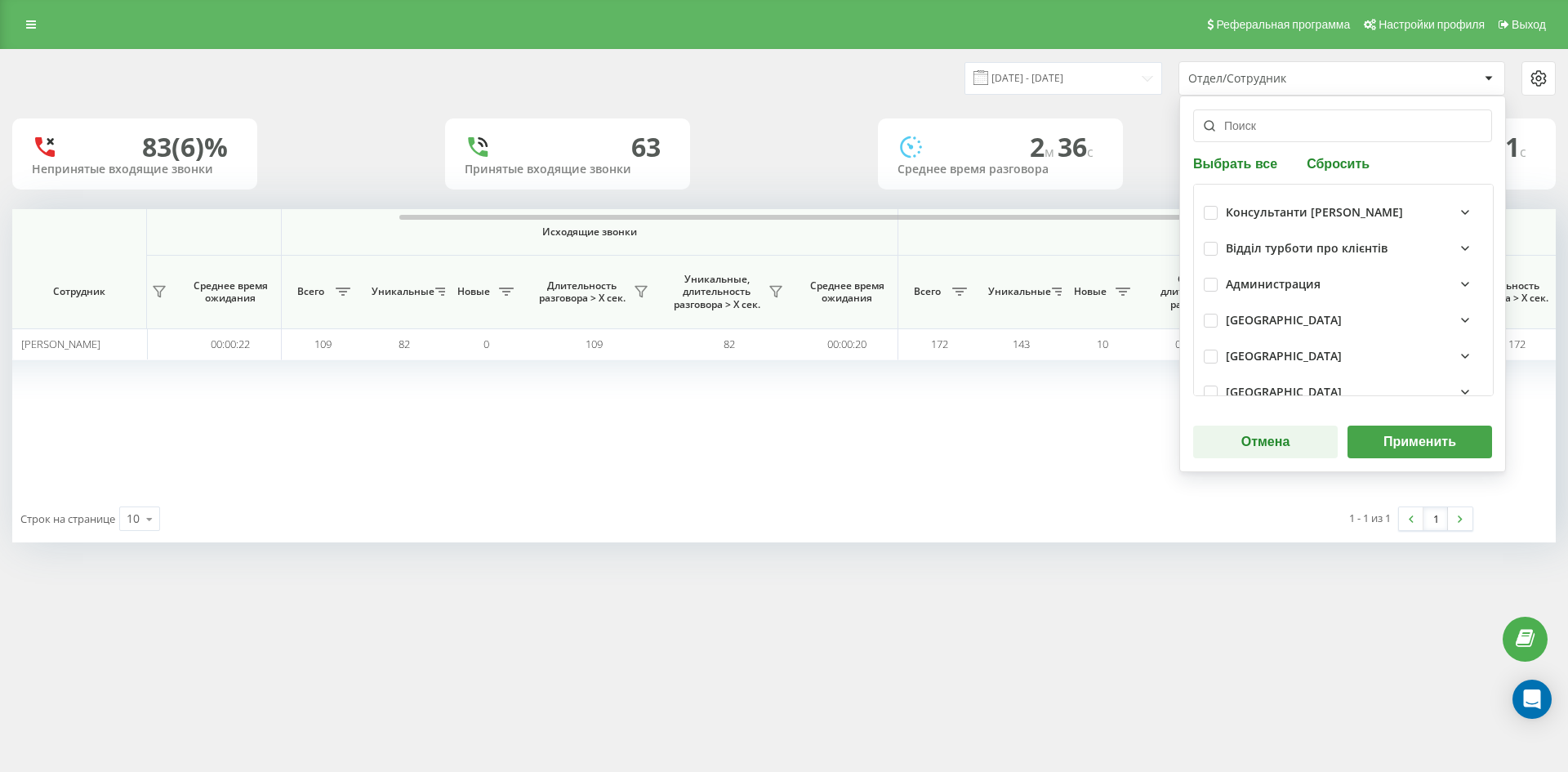
click at [1339, 165] on button "Сбросить" at bounding box center [1338, 163] width 73 height 15
click at [1312, 126] on input "text" at bounding box center [1342, 125] width 299 height 33
paste input "кухар богдана"
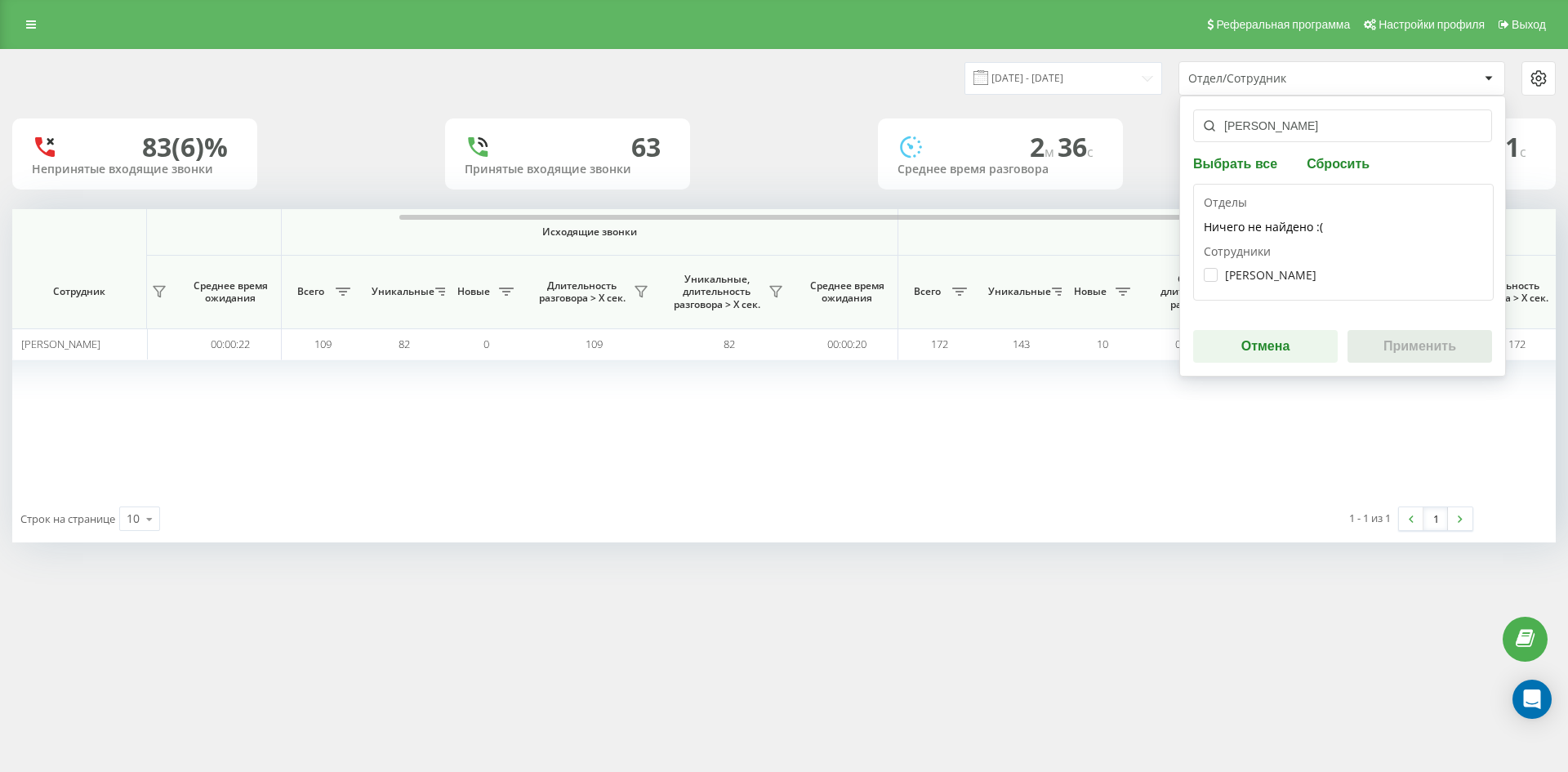
type input "кухар богдана"
click at [1284, 267] on div "Кухар Богдана Олександрівна" at bounding box center [1343, 276] width 279 height 31
click at [1287, 272] on label "Кухар Богдана Олександрівна" at bounding box center [1260, 275] width 113 height 14
checkbox input "true"
click at [1430, 348] on button "Применить" at bounding box center [1419, 346] width 144 height 33
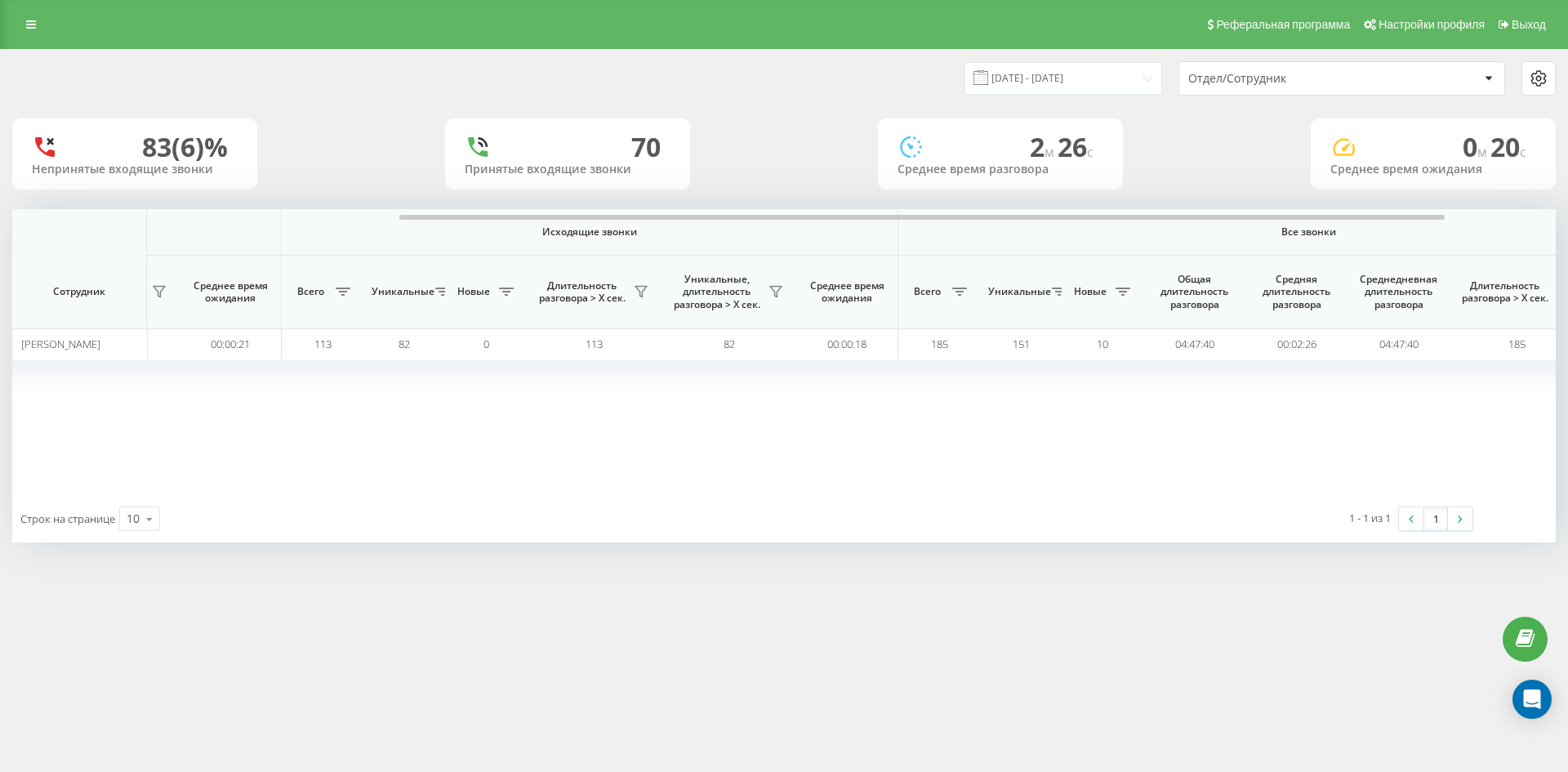
click at [1338, 86] on div "Отдел/Сотрудник" at bounding box center [1341, 78] width 325 height 33
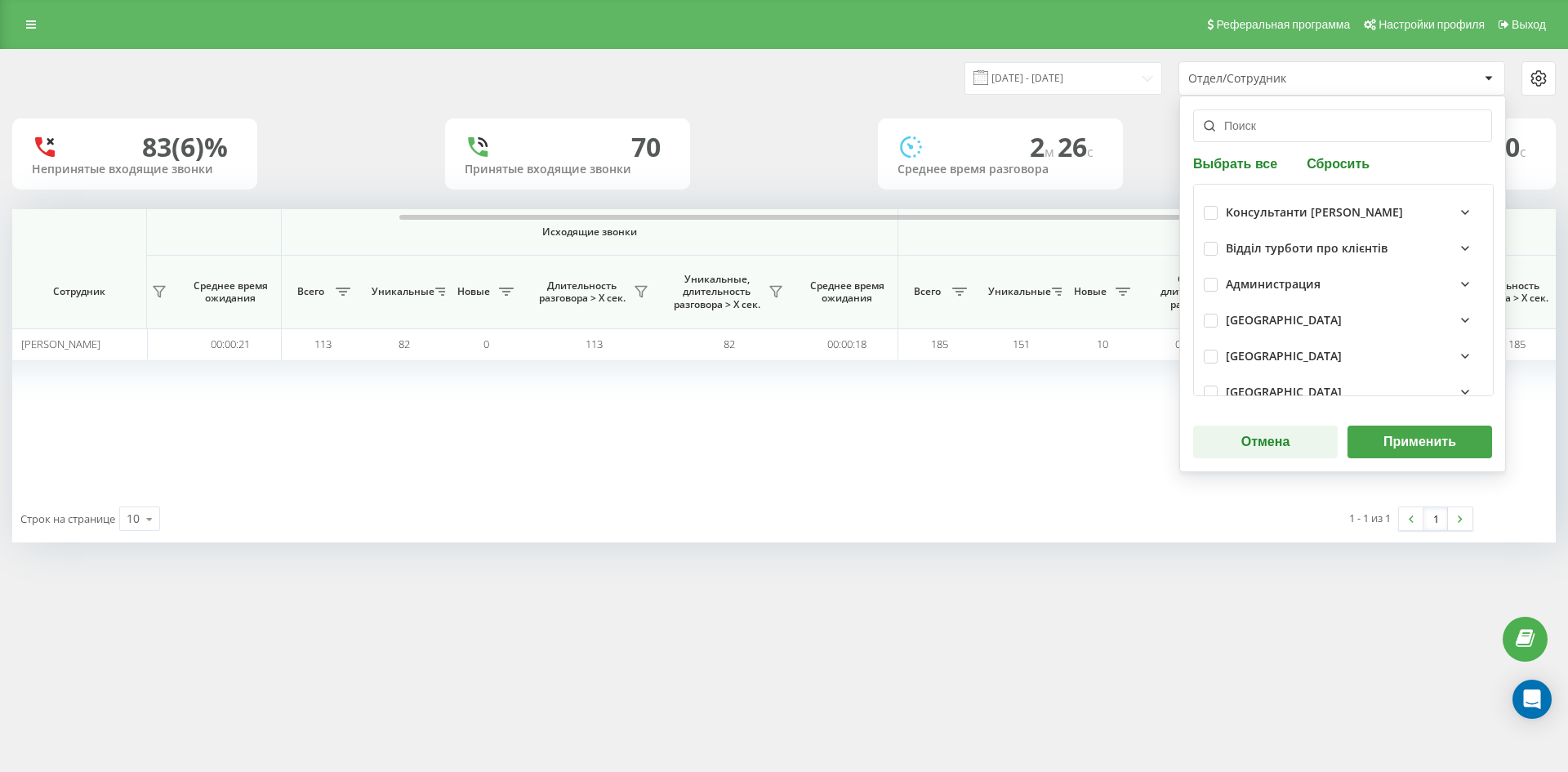
click at [1329, 170] on button "Сбросить" at bounding box center [1338, 163] width 73 height 15
click at [1304, 135] on input "text" at bounding box center [1342, 125] width 299 height 33
paste input "руда ірина"
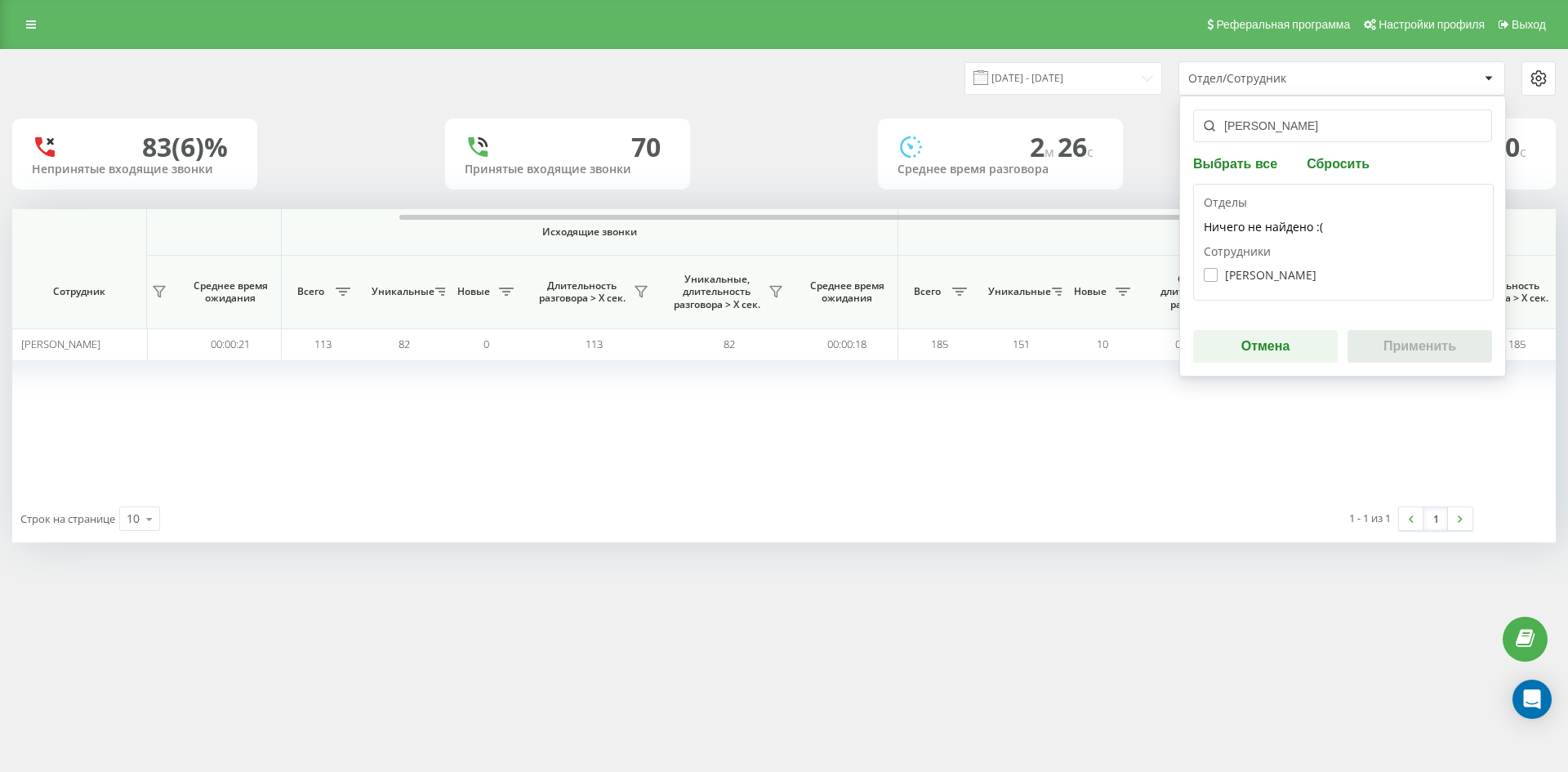
type input "руда ірина"
click at [1276, 273] on label "Руда Ірина Борисівна" at bounding box center [1260, 275] width 113 height 14
checkbox input "true"
click at [1413, 339] on button "Применить" at bounding box center [1419, 346] width 144 height 33
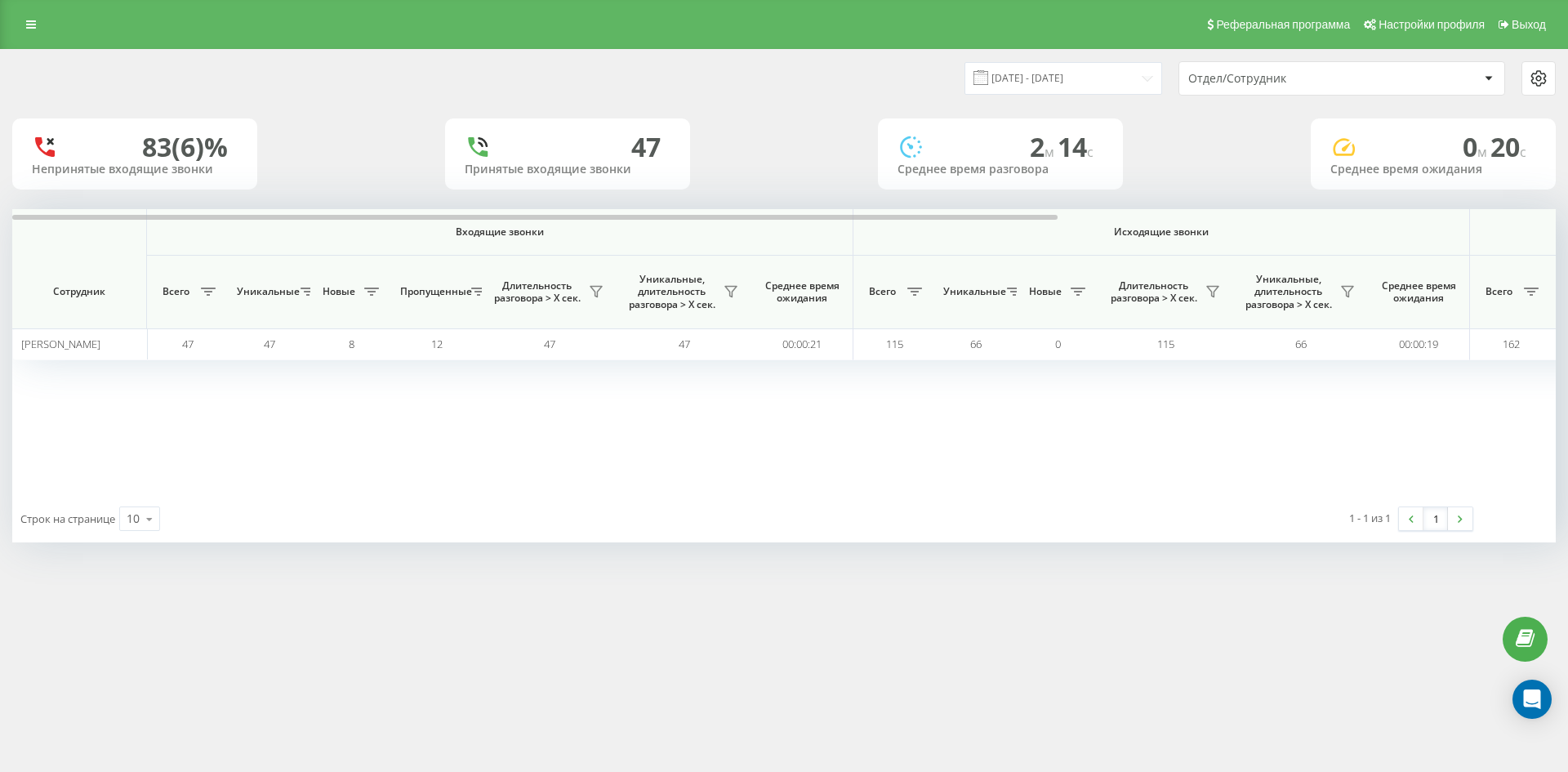
scroll to position [0, 653]
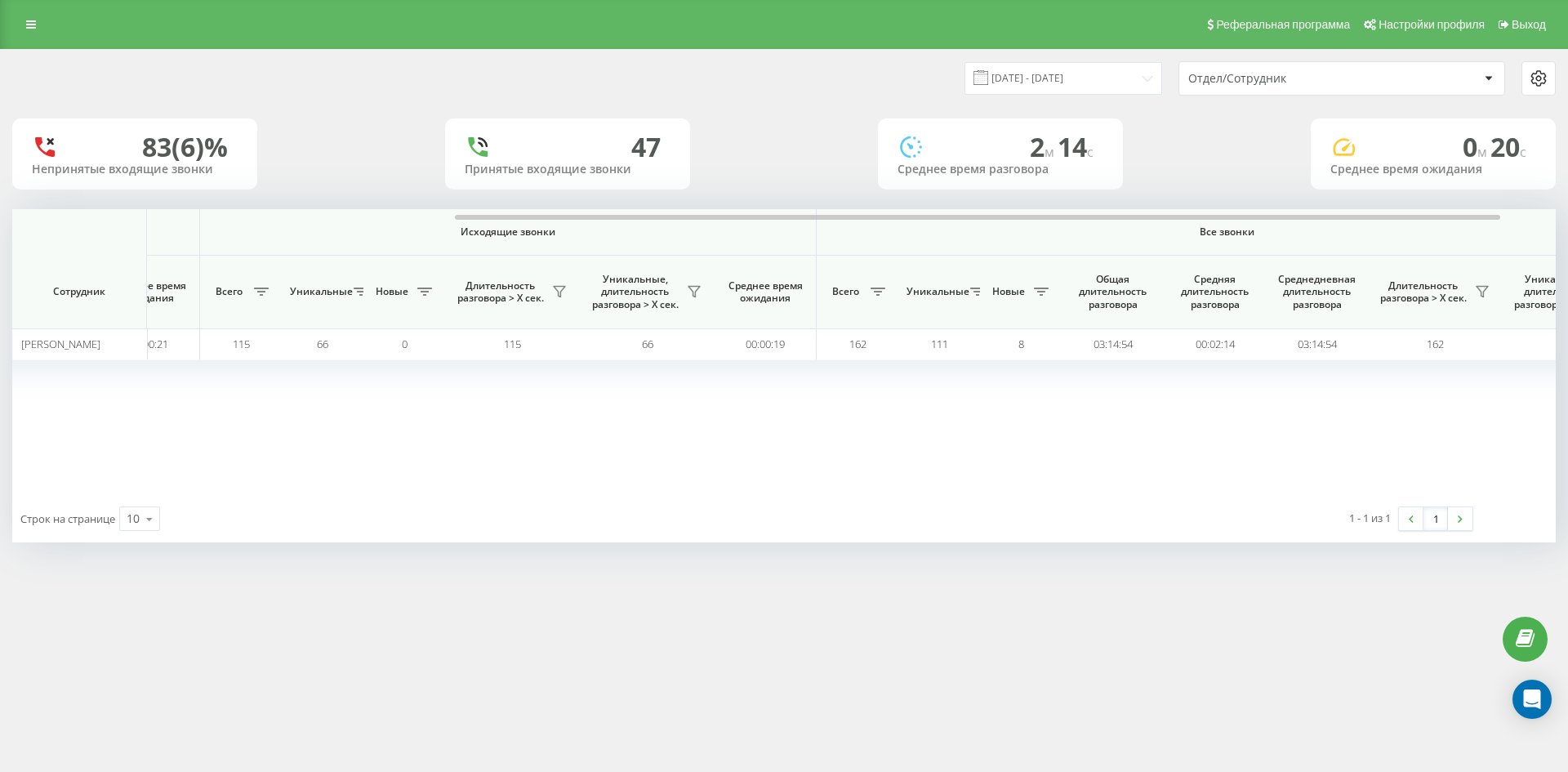
drag, startPoint x: 1339, startPoint y: 76, endPoint x: 1337, endPoint y: 90, distance: 14.1
click at [1338, 80] on div "Отдел/Сотрудник" at bounding box center [1286, 78] width 195 height 14
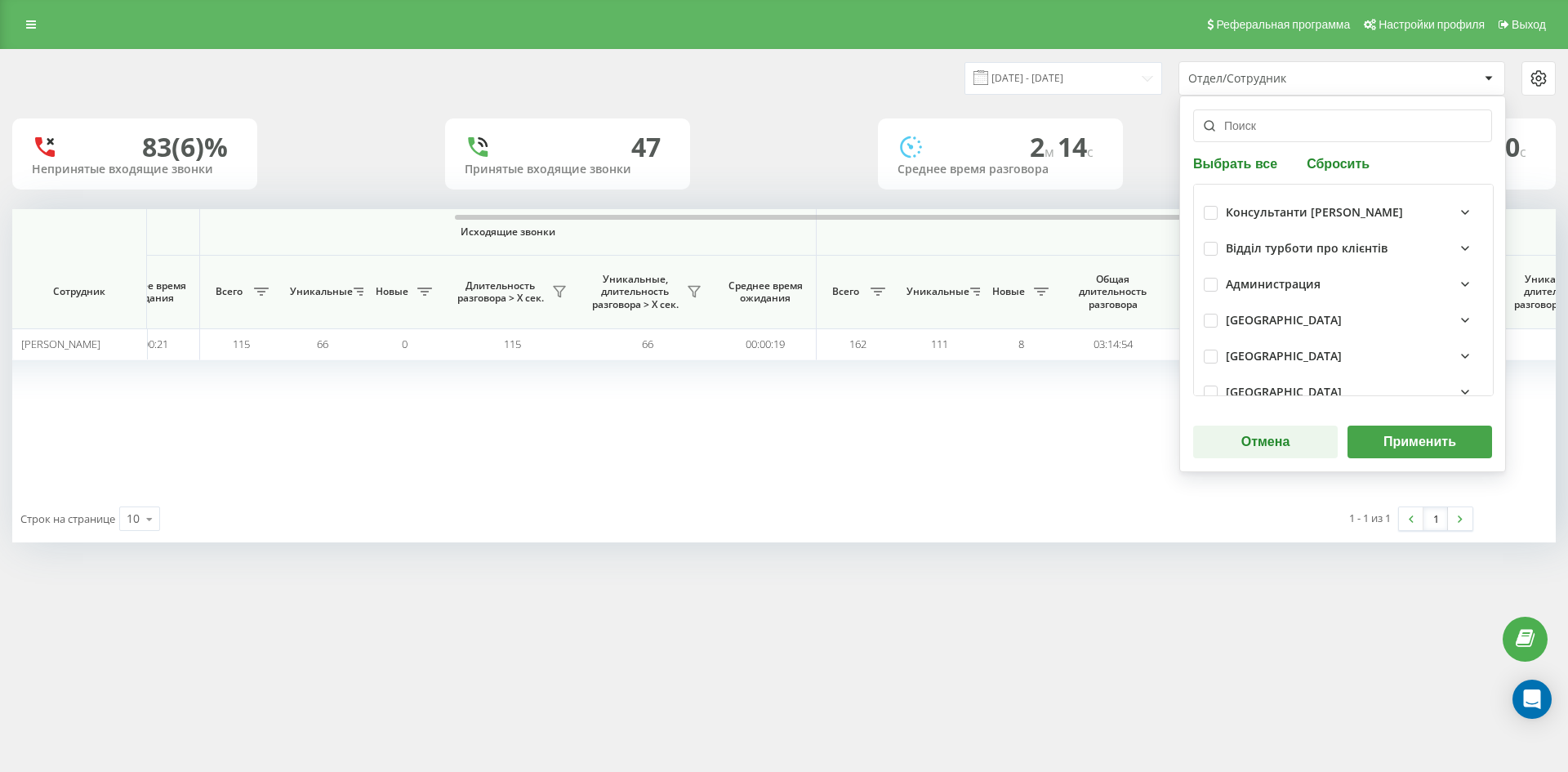
click at [1342, 170] on button "Сбросить" at bounding box center [1338, 163] width 73 height 15
click at [1307, 134] on input "text" at bounding box center [1342, 125] width 299 height 33
paste input "бояров владислав"
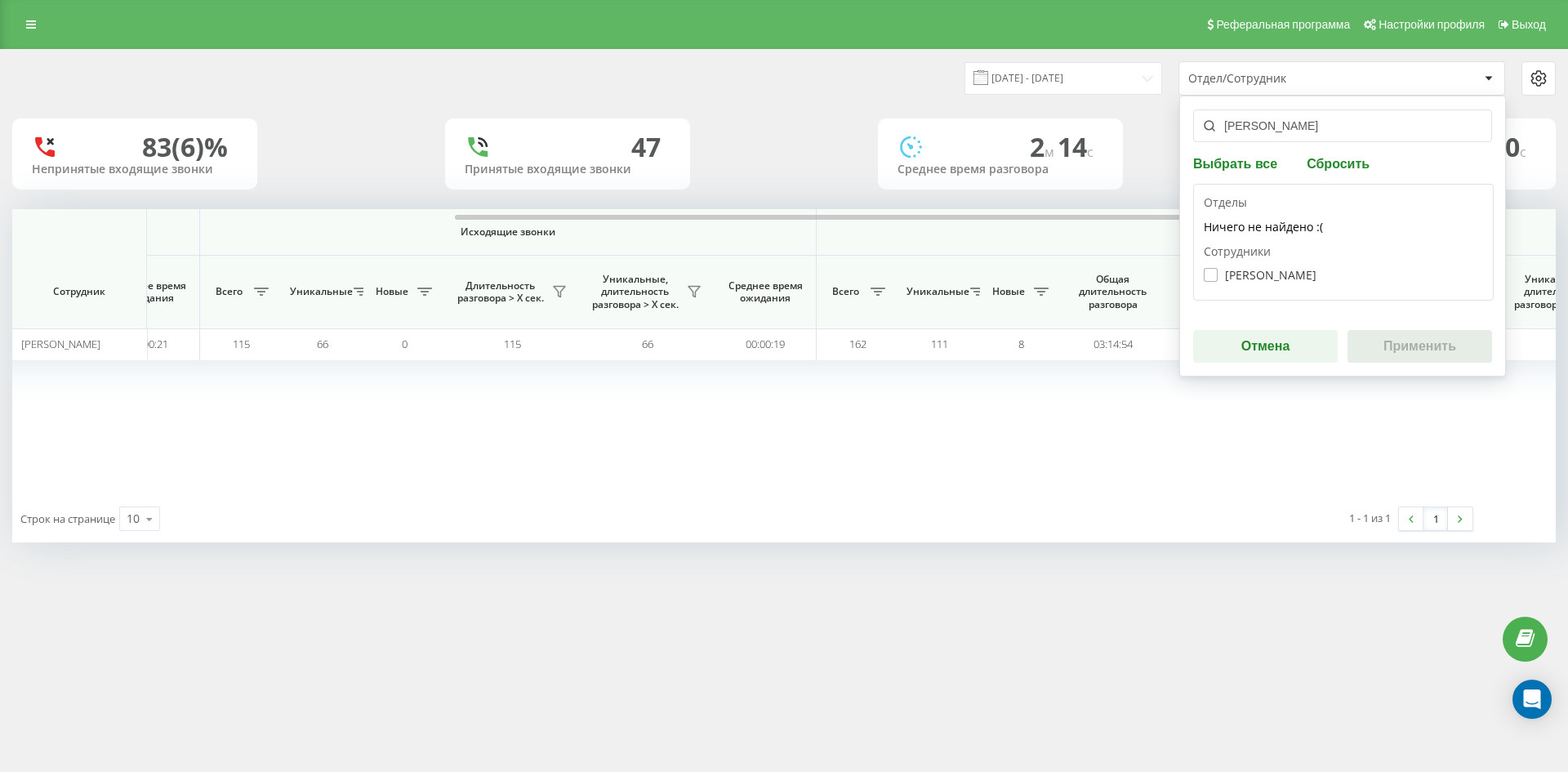
type input "бояров владислав"
click at [1272, 280] on label "Бояров Владислав Васильович" at bounding box center [1260, 275] width 113 height 14
checkbox input "true"
click at [1419, 356] on button "Применить" at bounding box center [1419, 346] width 144 height 33
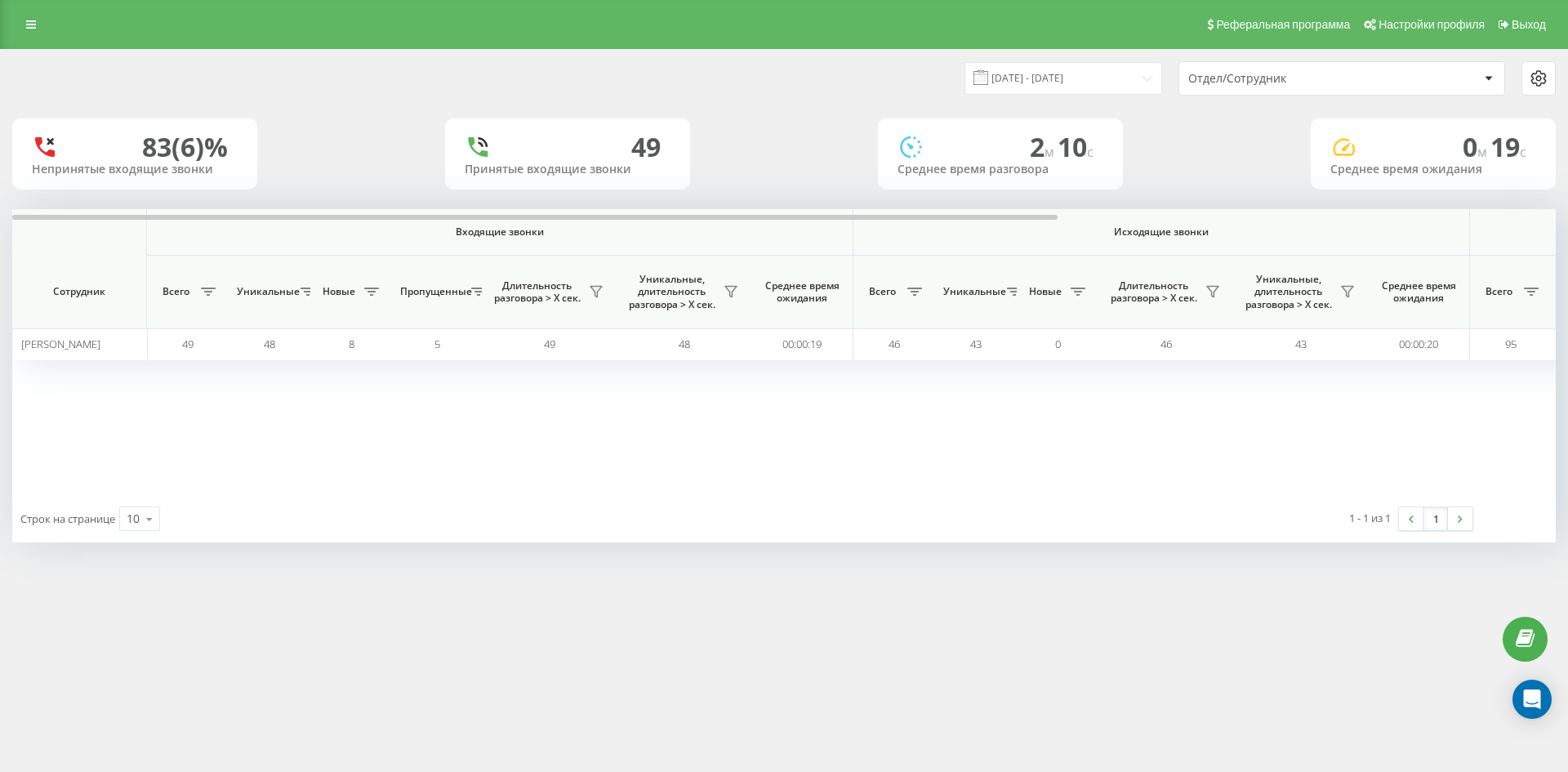
scroll to position [0, 735]
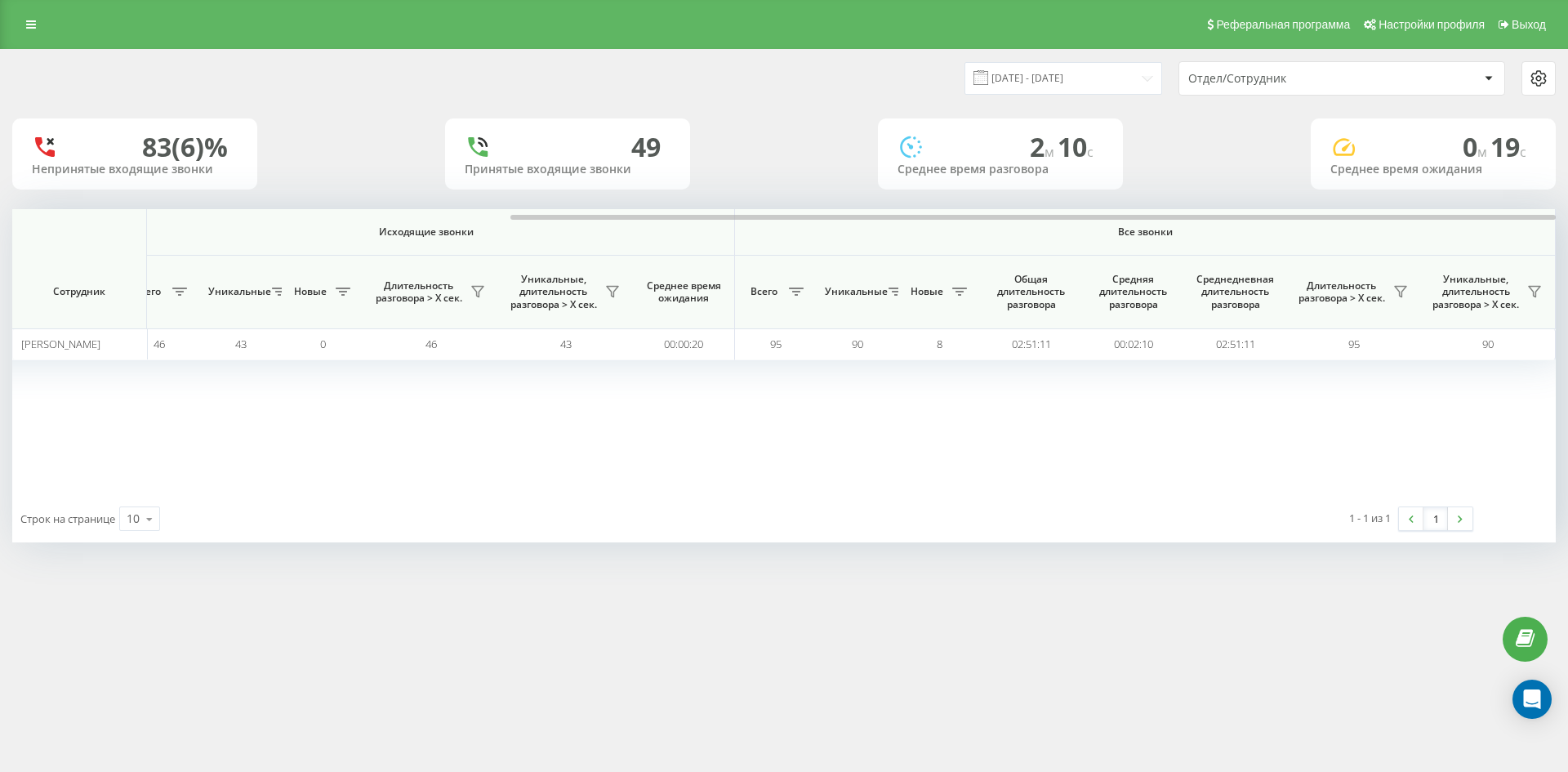
click at [1328, 81] on div "Отдел/Сотрудник" at bounding box center [1286, 78] width 195 height 14
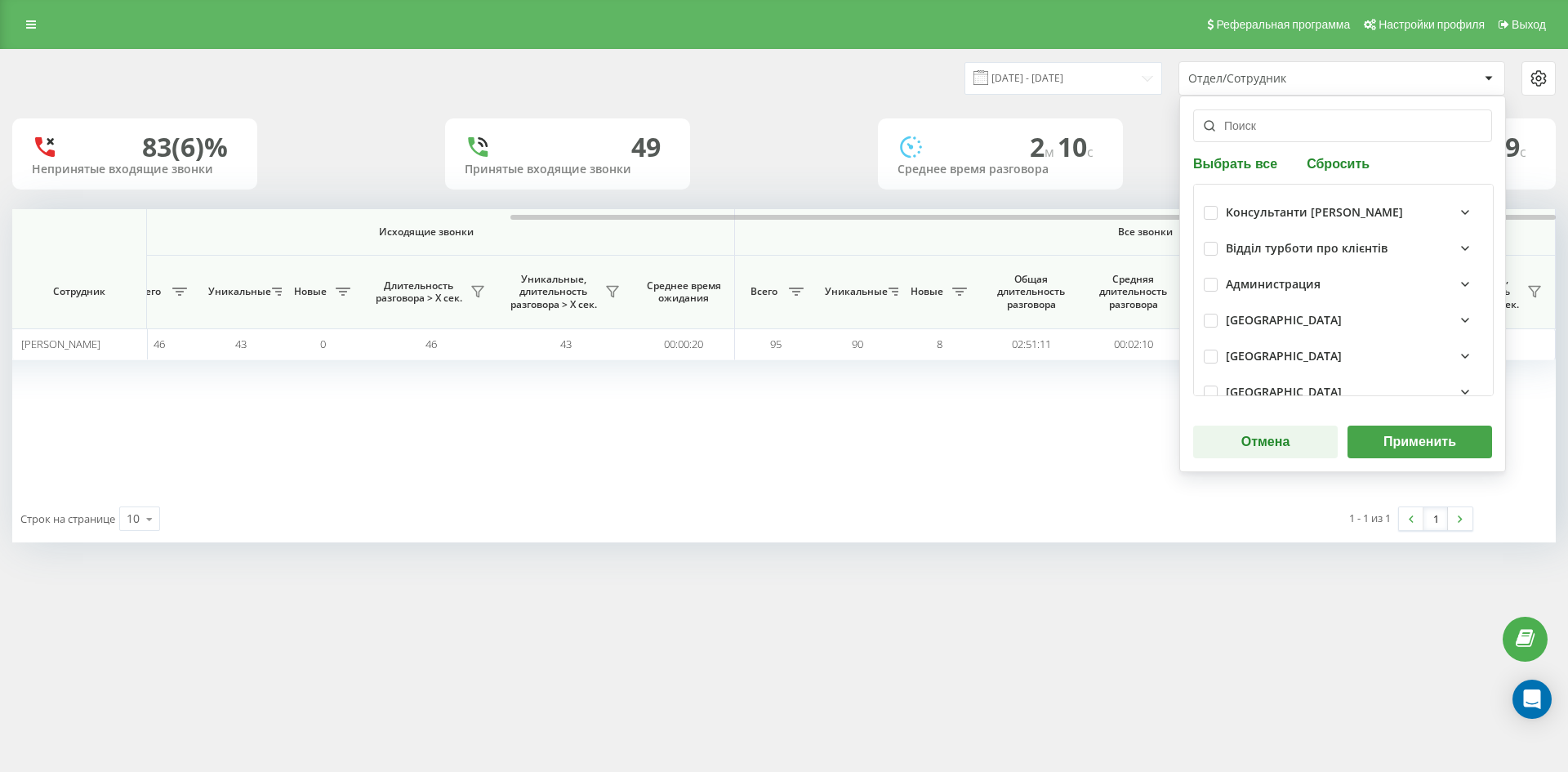
click at [1348, 153] on div "Выбрать все Сбросить Консультанти Савчук Відділ турботи про клієнтів Администра…" at bounding box center [1342, 284] width 327 height 377
click at [1348, 163] on button "Сбросить" at bounding box center [1338, 163] width 73 height 15
click at [1322, 126] on input "text" at bounding box center [1342, 125] width 299 height 33
paste input "салієнко сергій"
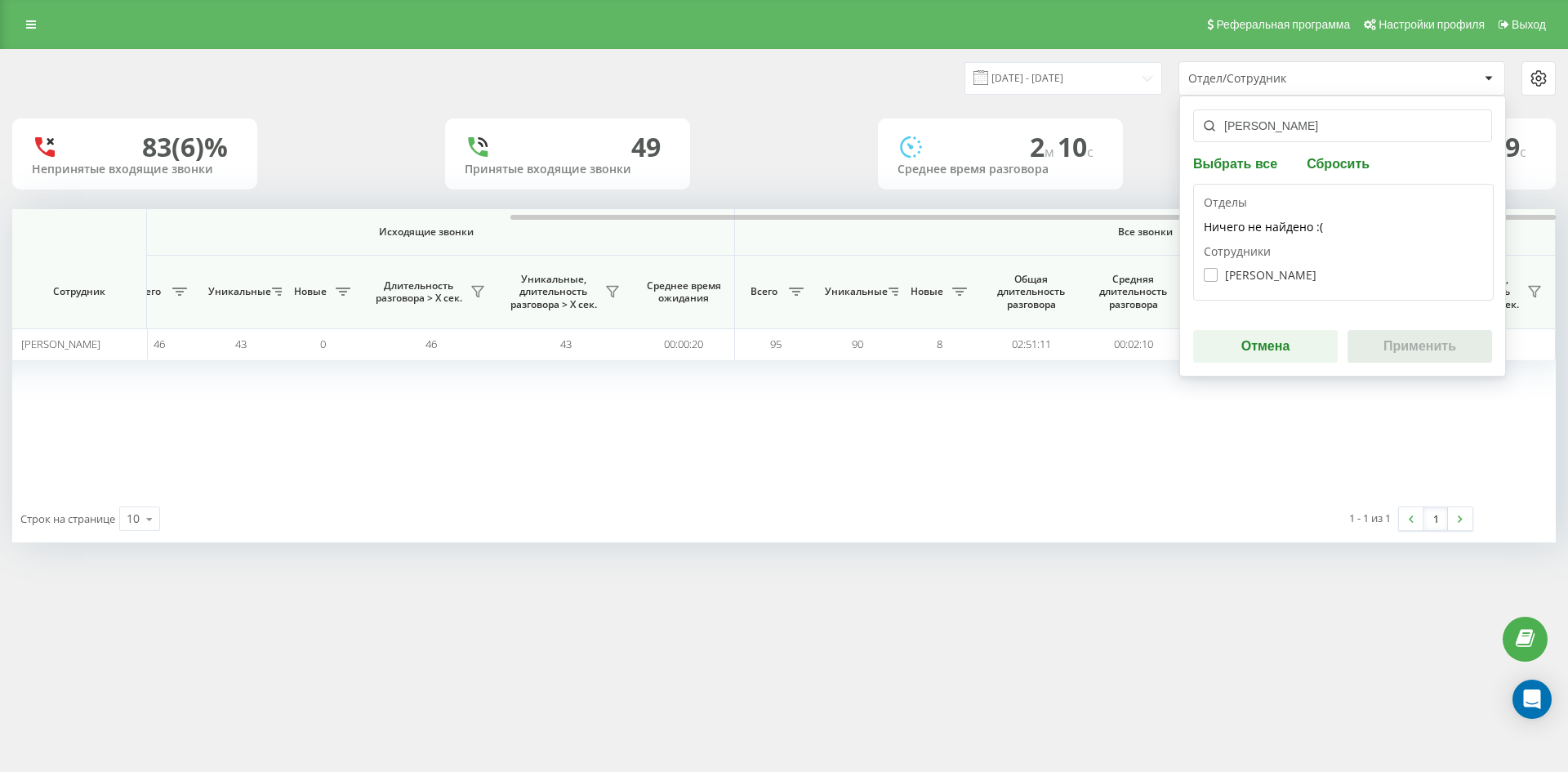
type input "салієнко сергій"
click at [1296, 281] on label "Салієнко Сергій Олександрович" at bounding box center [1260, 275] width 113 height 14
checkbox input "true"
click at [1421, 339] on button "Применить" at bounding box center [1419, 346] width 144 height 33
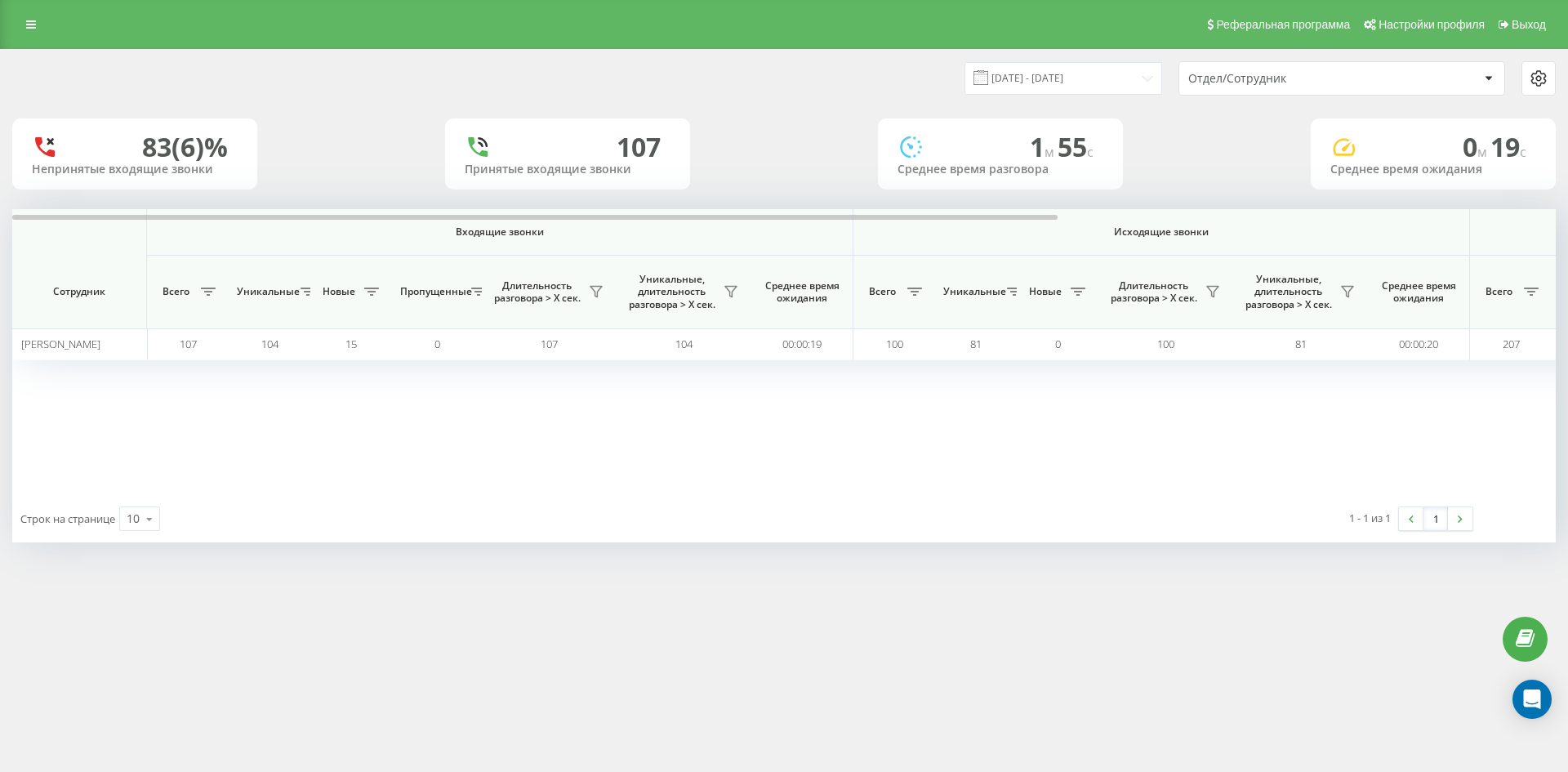
scroll to position [0, 653]
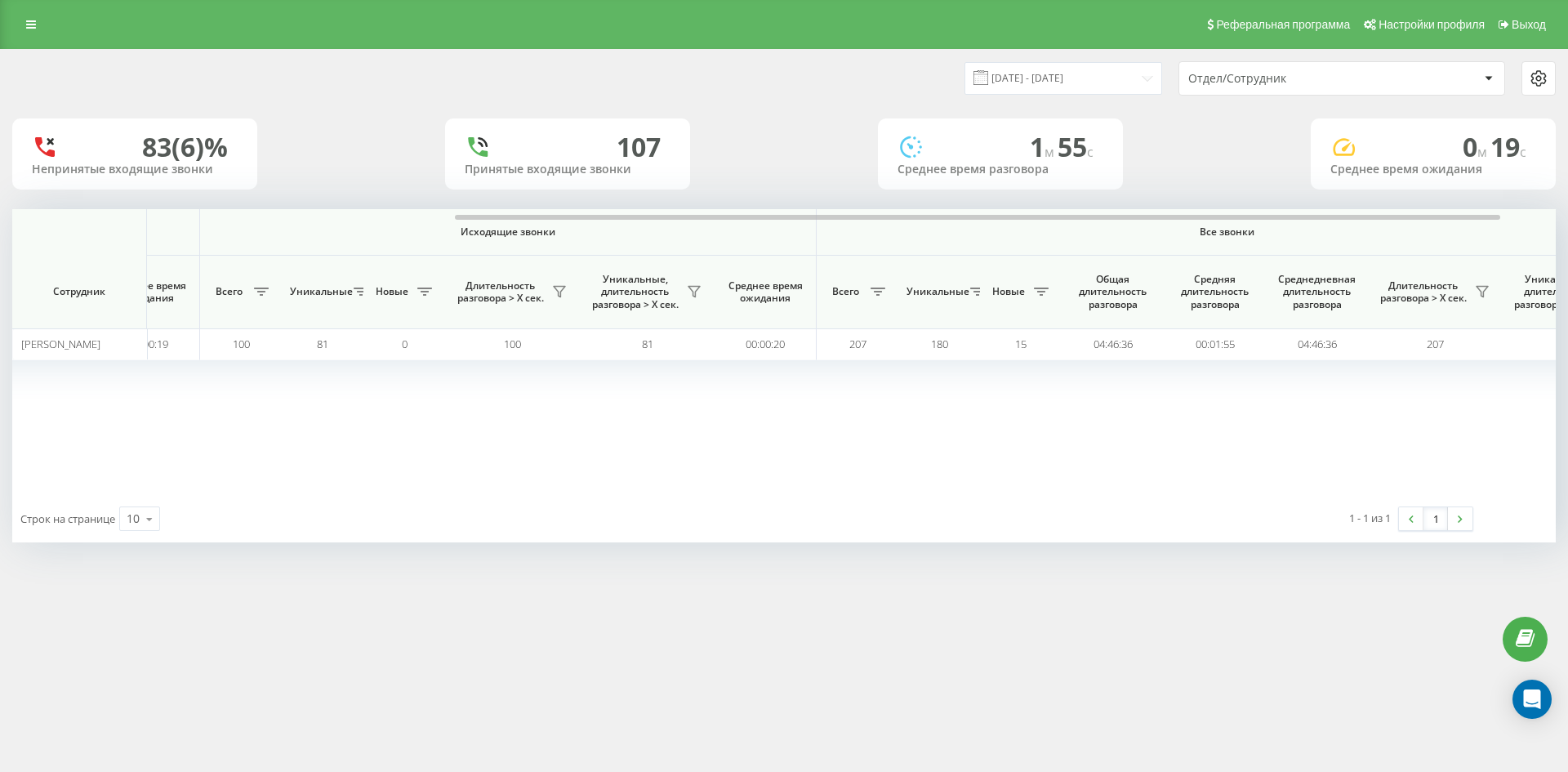
click at [1308, 84] on div "Отдел/Сотрудник" at bounding box center [1286, 78] width 195 height 14
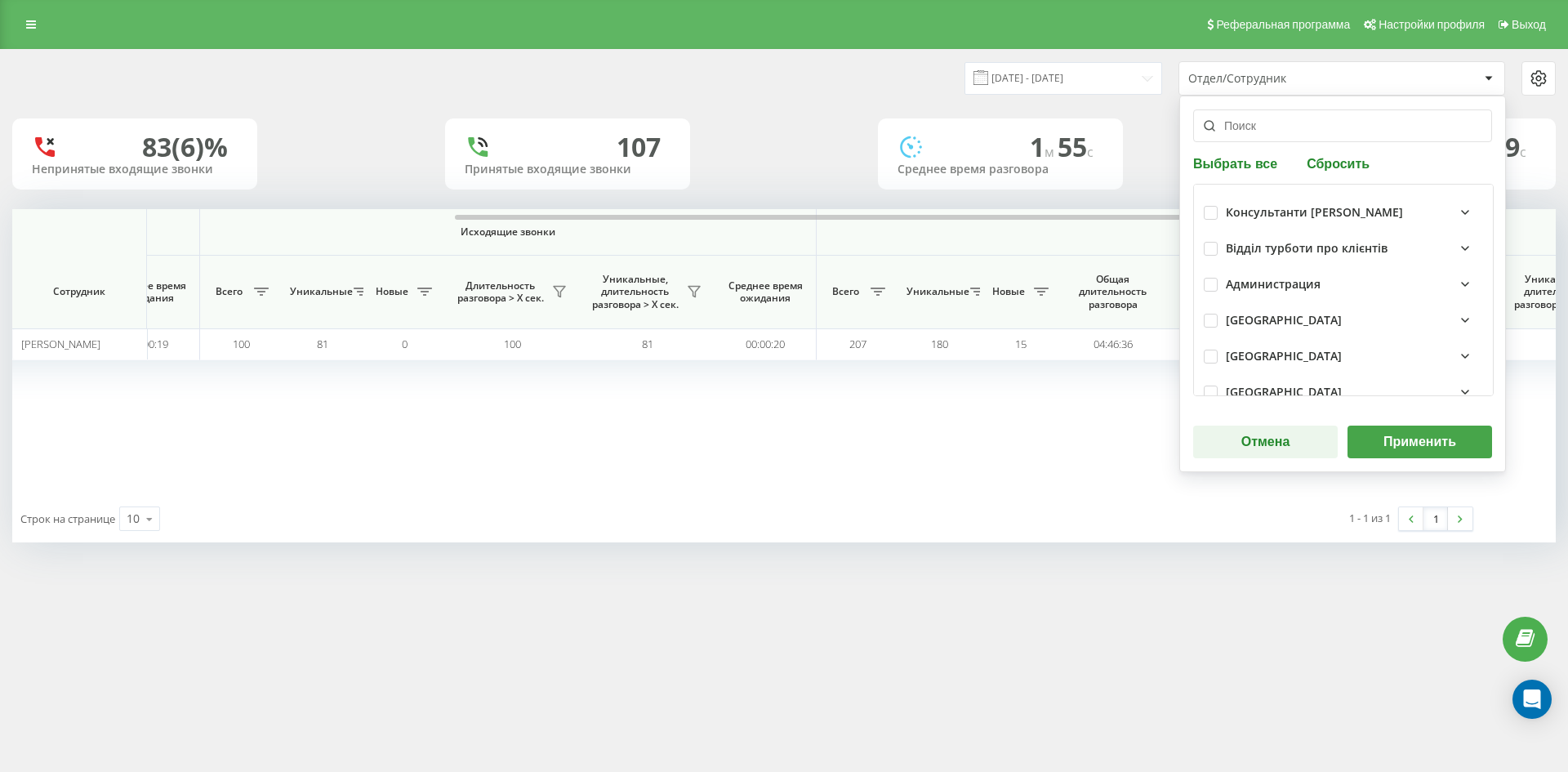
click at [1323, 176] on div "Выбрать все Сбросить Консультанти Савчук Відділ турботи про клієнтів Администра…" at bounding box center [1342, 284] width 327 height 377
click at [1324, 173] on div "Выбрать все Сбросить Консультанти Савчук Відділ турботи про клієнтів Администра…" at bounding box center [1342, 284] width 327 height 377
click at [1324, 170] on button "Сбросить" at bounding box center [1338, 163] width 73 height 15
click at [1312, 132] on input "text" at bounding box center [1342, 125] width 299 height 33
paste input "раєвська анастасія"
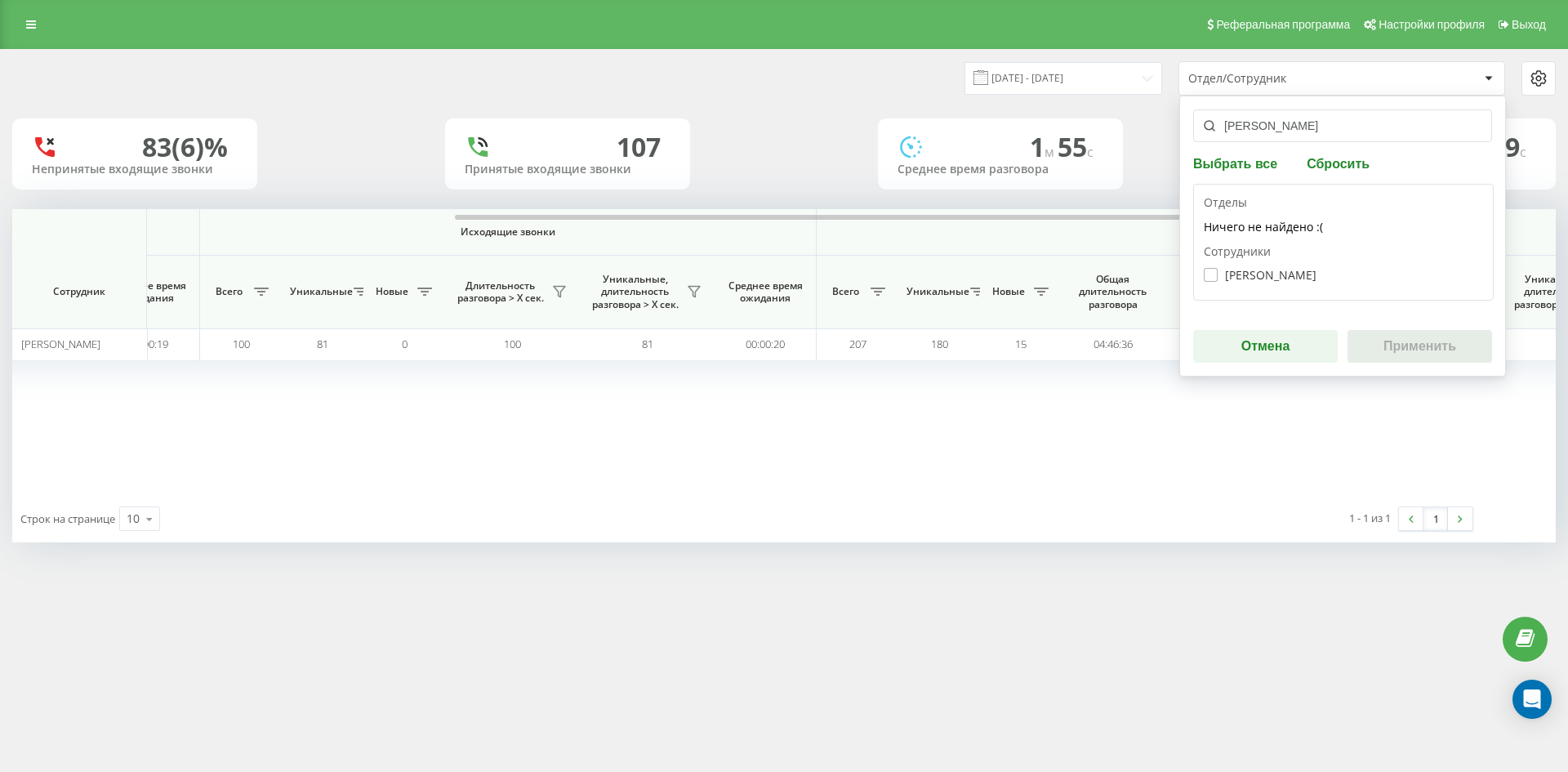
type input "раєвська анастасія"
click at [1281, 274] on label "Раєвська Анастасія Дмитрівна" at bounding box center [1260, 275] width 113 height 14
checkbox input "true"
click at [1418, 352] on button "Применить" at bounding box center [1419, 346] width 144 height 33
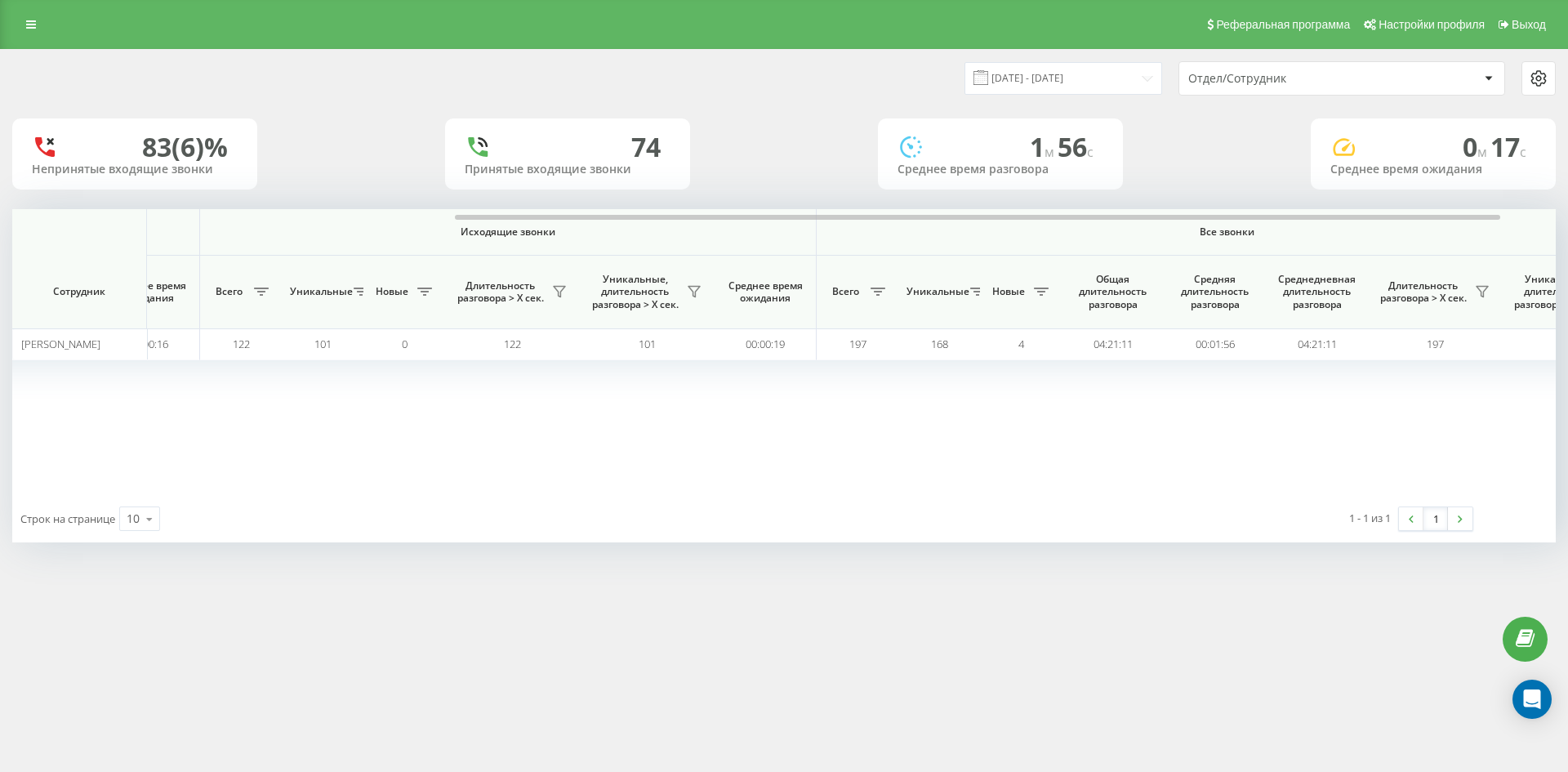
click at [1310, 85] on div "Отдел/Сотрудник" at bounding box center [1286, 78] width 195 height 14
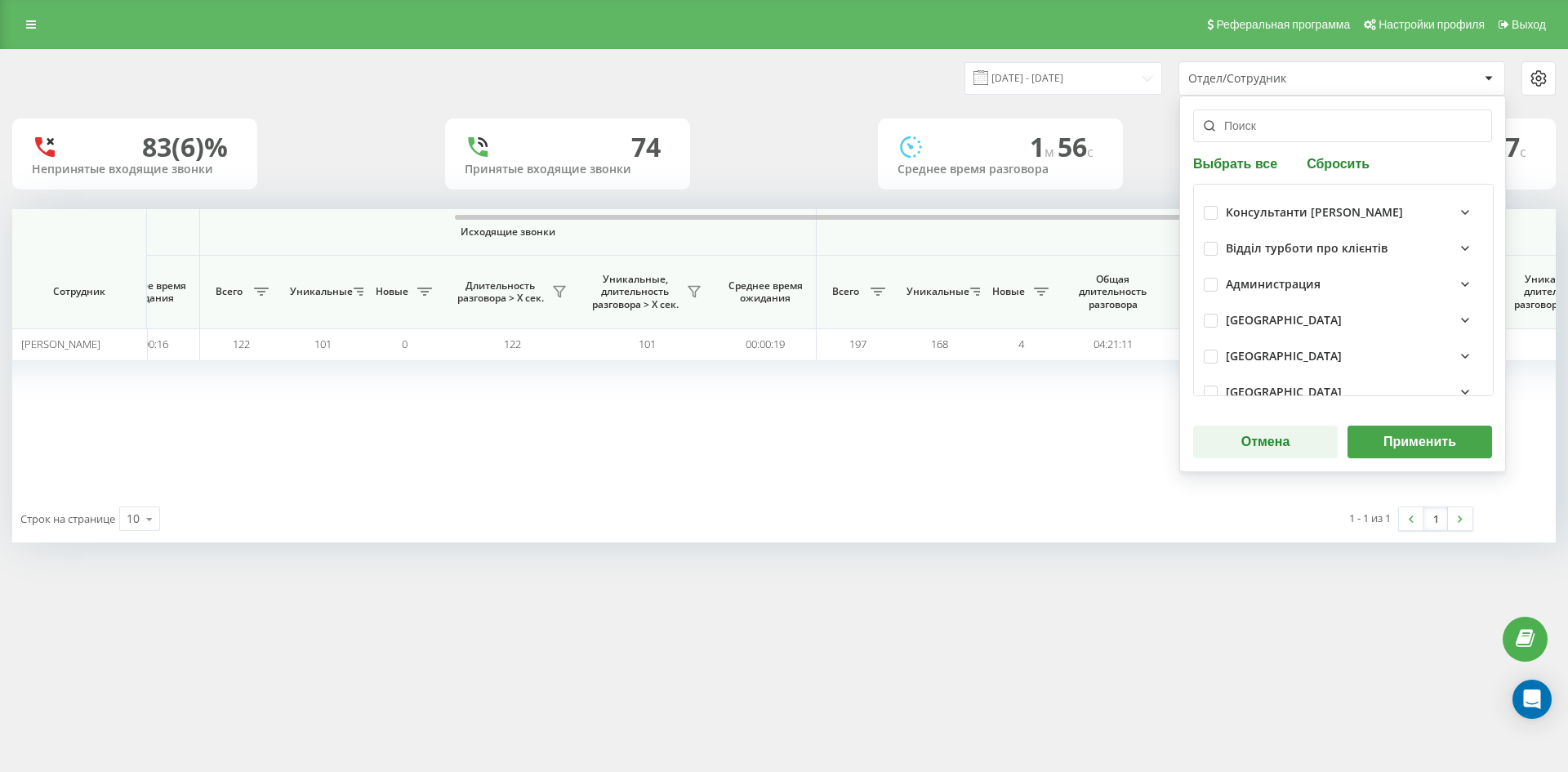
click at [1314, 167] on button "Сбросить" at bounding box center [1338, 163] width 73 height 15
click at [1300, 135] on input "text" at bounding box center [1342, 125] width 299 height 33
paste input "ващенко марія"
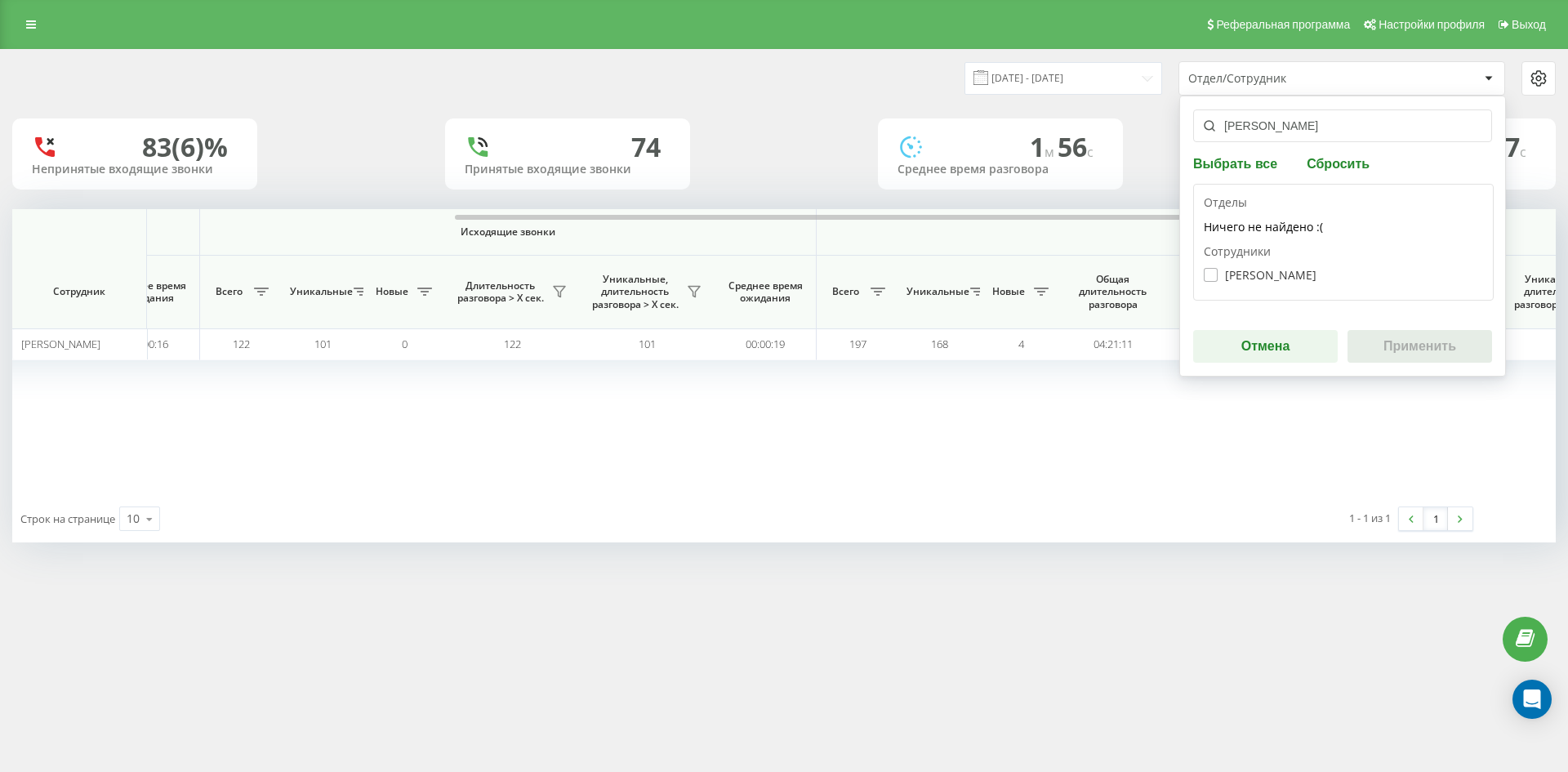
type input "ващенко марія"
click at [1257, 275] on label "Ващенко Марія Олександрівна" at bounding box center [1260, 275] width 113 height 14
checkbox input "true"
click at [1413, 342] on button "Применить" at bounding box center [1419, 346] width 144 height 33
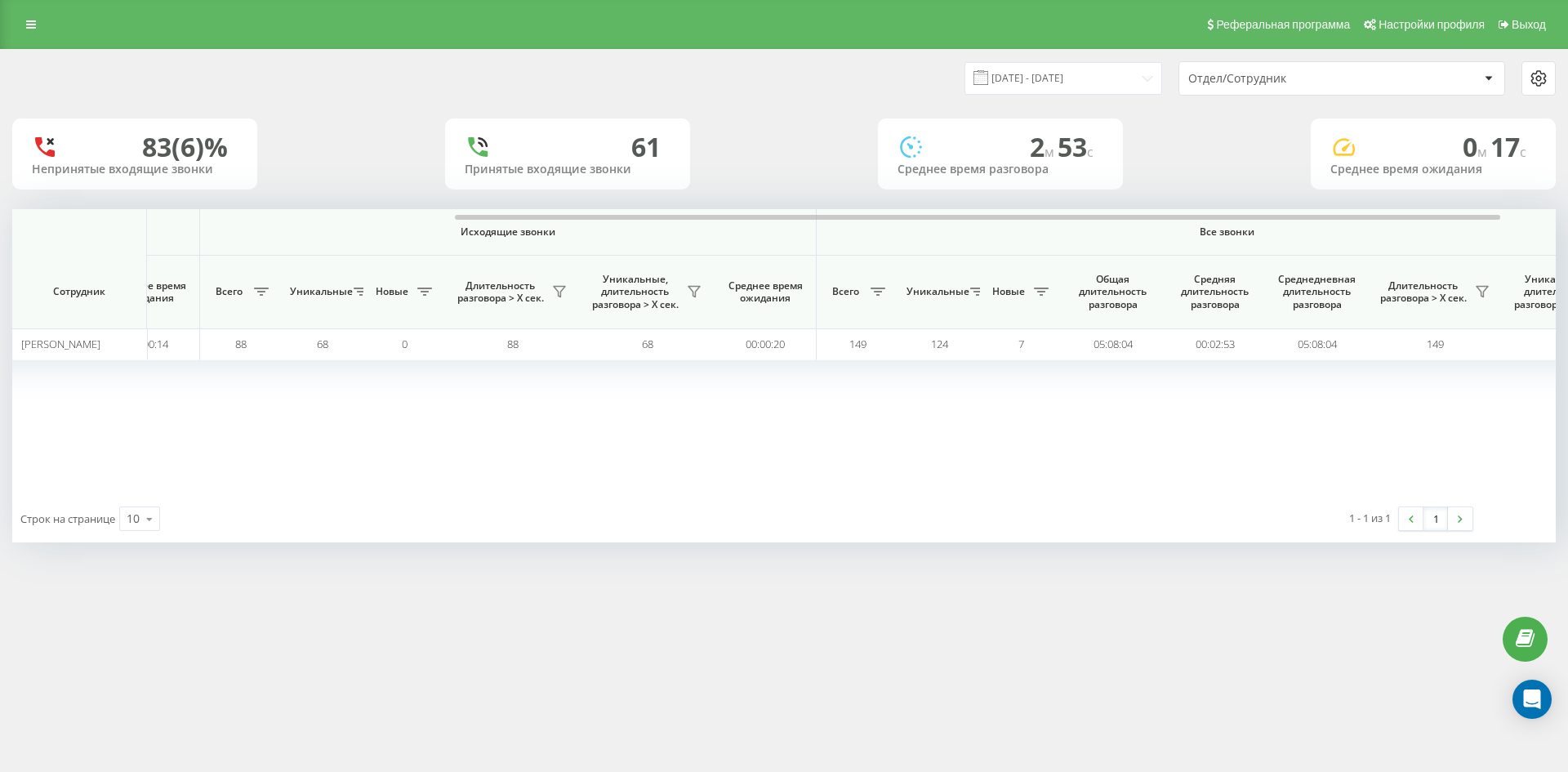
click at [1347, 80] on div "Отдел/Сотрудник" at bounding box center [1286, 78] width 195 height 14
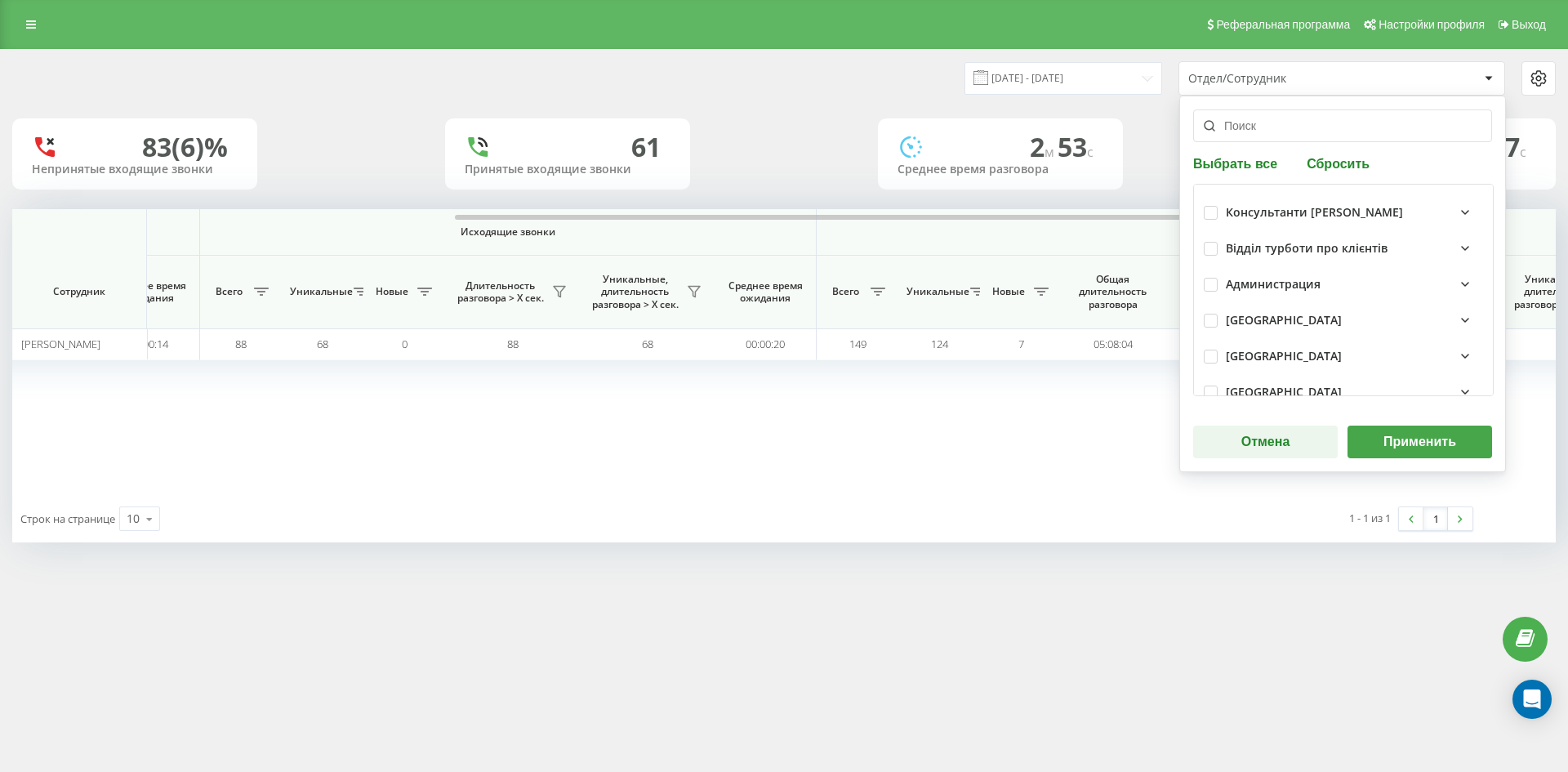
click at [1332, 162] on button "Сбросить" at bounding box center [1338, 163] width 73 height 15
click at [1307, 130] on input "text" at bounding box center [1342, 125] width 299 height 33
paste input "сауляк юлія"
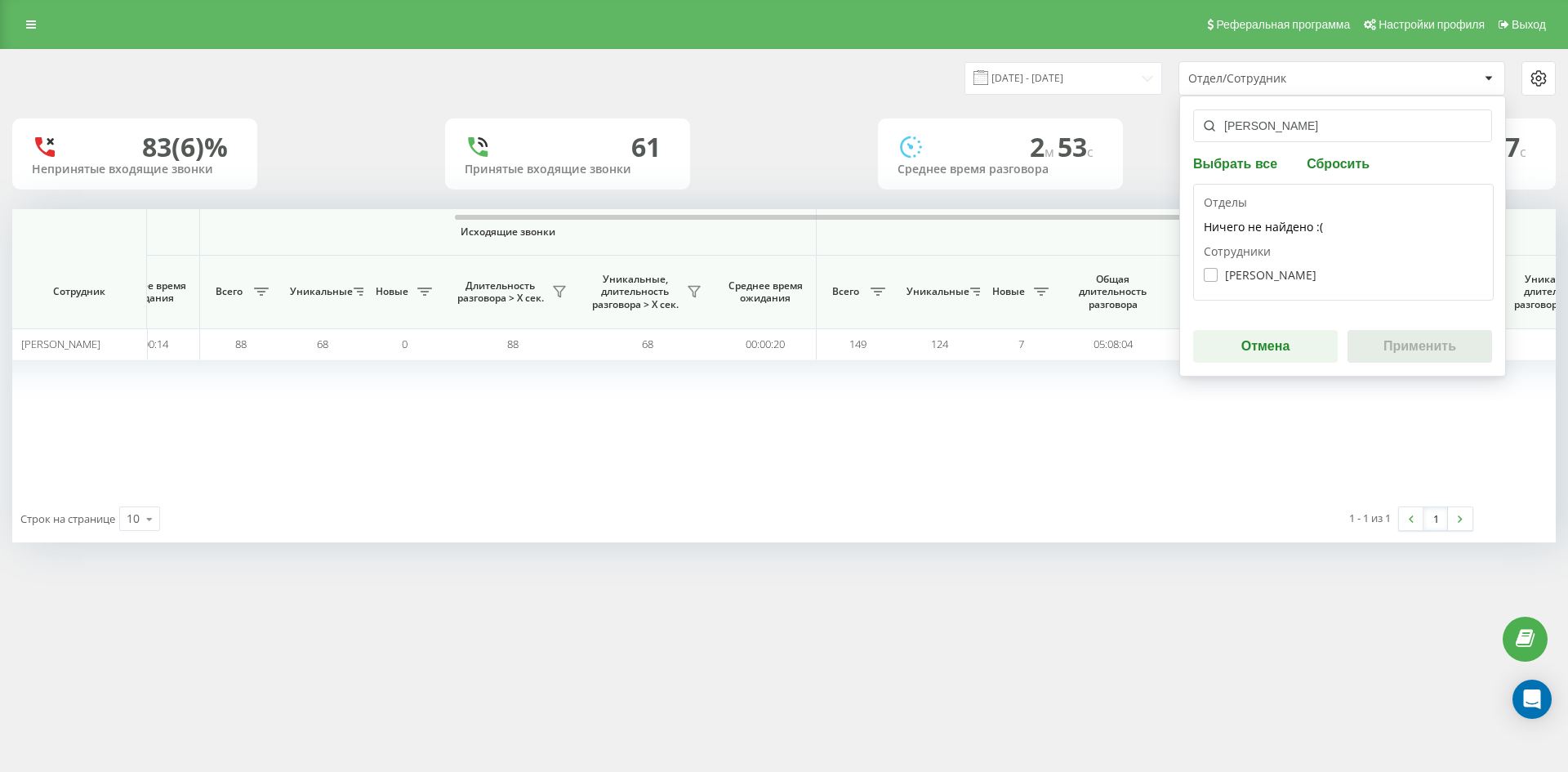
type input "сауляк юлія"
click at [1270, 280] on label "Сауляк Юлія Віталіївна" at bounding box center [1260, 275] width 113 height 14
checkbox input "true"
click at [1384, 346] on button "Применить" at bounding box center [1419, 346] width 144 height 33
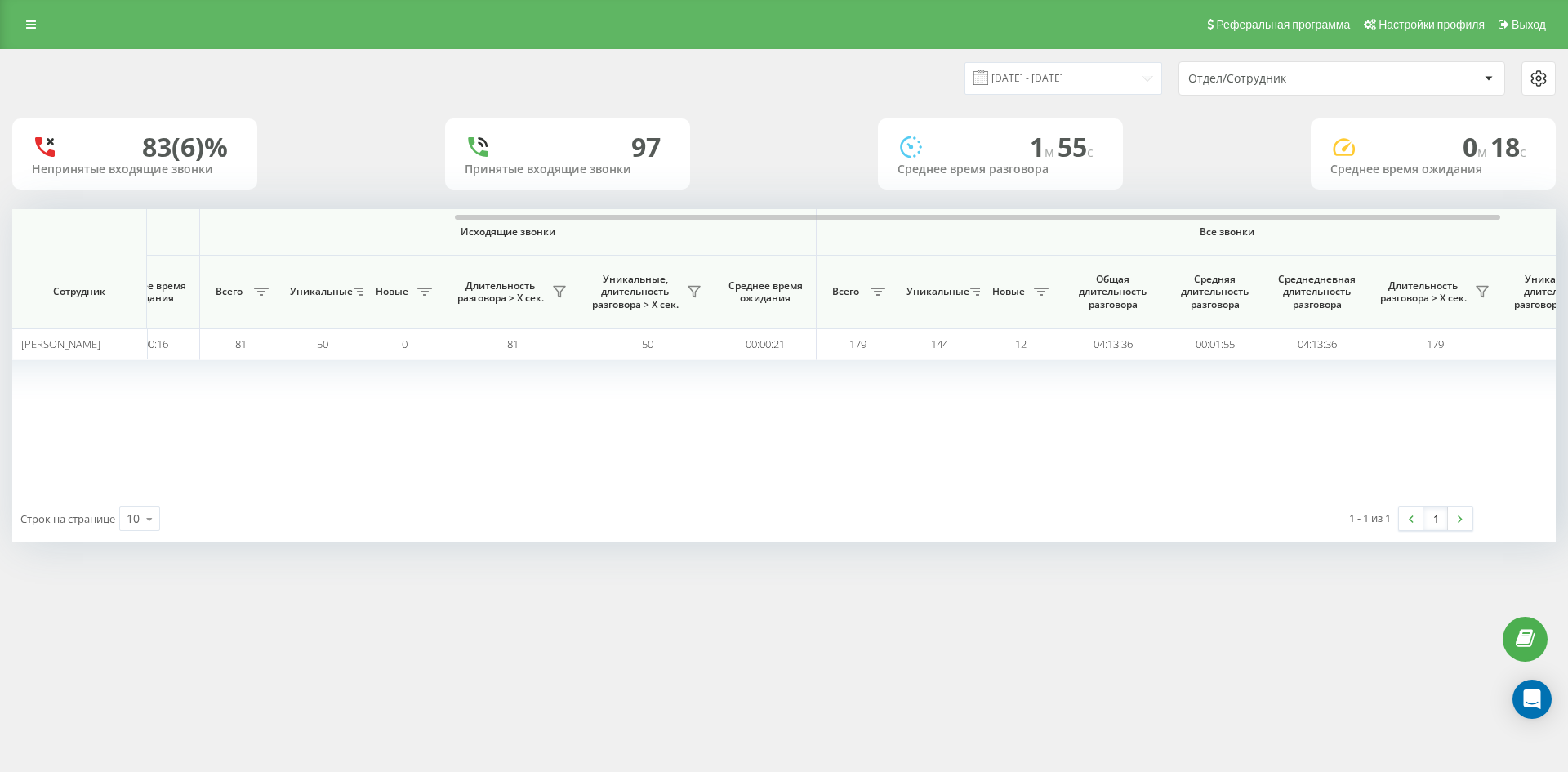
click at [1347, 79] on div "Отдел/Сотрудник" at bounding box center [1286, 78] width 195 height 14
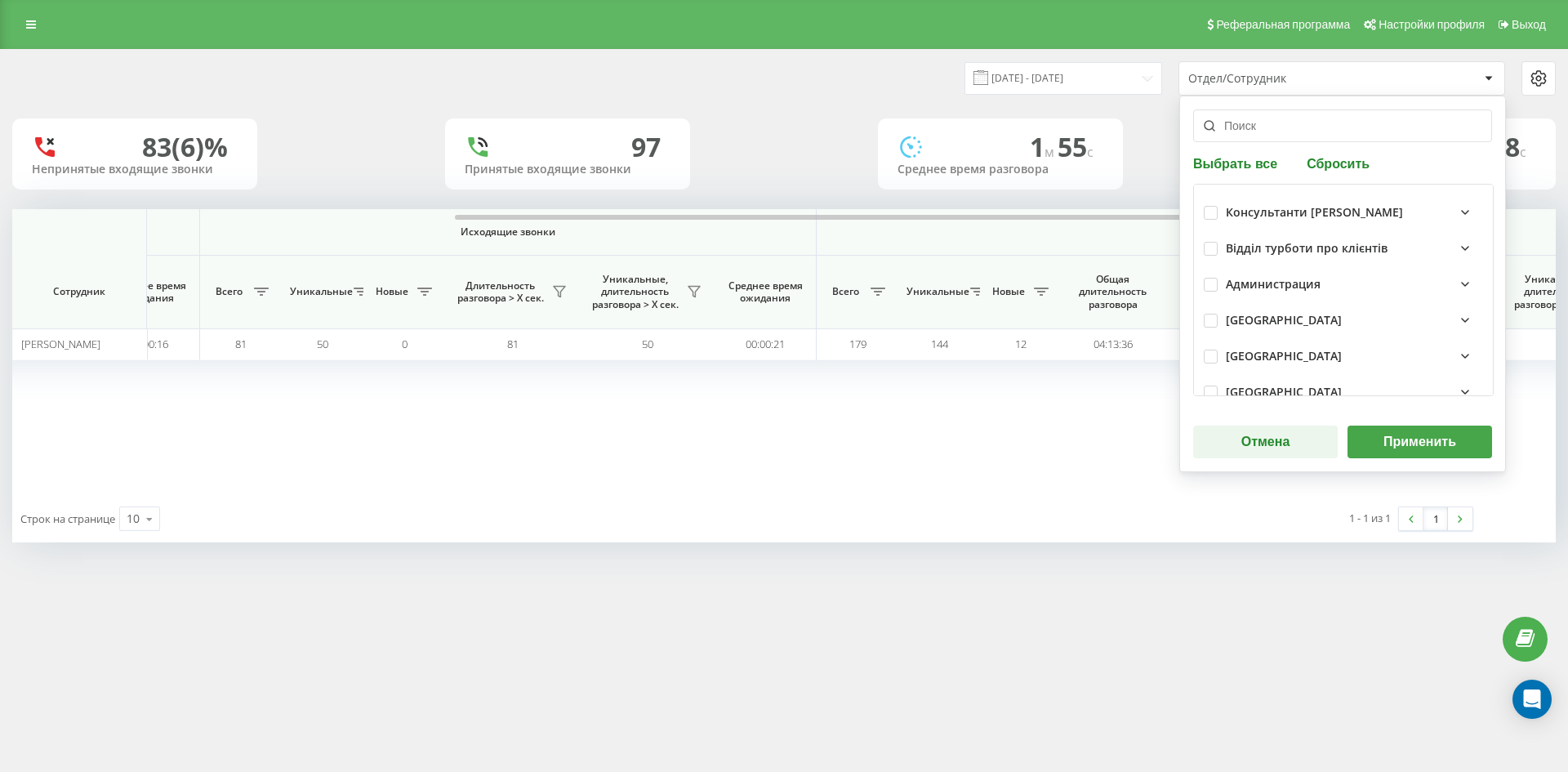
click at [1348, 176] on div "Выбрать все Сбросить Консультанти Савчук Відділ турботи про клієнтів Администра…" at bounding box center [1342, 284] width 327 height 377
click at [1336, 165] on button "Сбросить" at bounding box center [1338, 163] width 73 height 15
click at [1312, 141] on input "text" at bounding box center [1342, 125] width 299 height 33
paste input "якимів юлія"
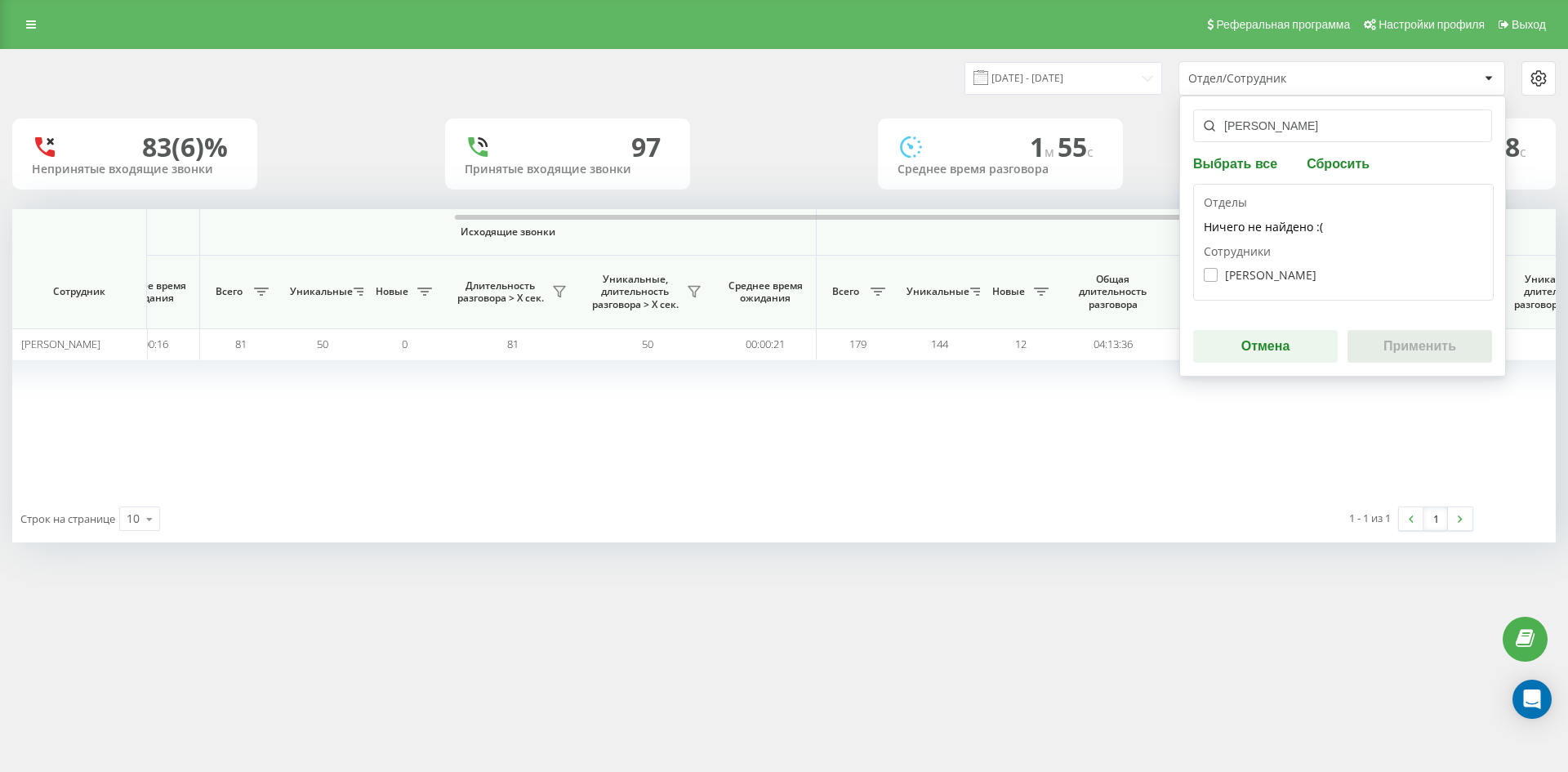
type input "якимів юлія"
click at [1268, 276] on label "Якимів Юлія Олександрівна" at bounding box center [1260, 275] width 113 height 14
checkbox input "true"
click at [1426, 329] on div "якимів юлія Выбрать все Сбросить Отделы Ничего не найдено :( Сотрудники Якимів …" at bounding box center [1342, 236] width 327 height 281
click at [1430, 342] on button "Применить" at bounding box center [1419, 346] width 144 height 33
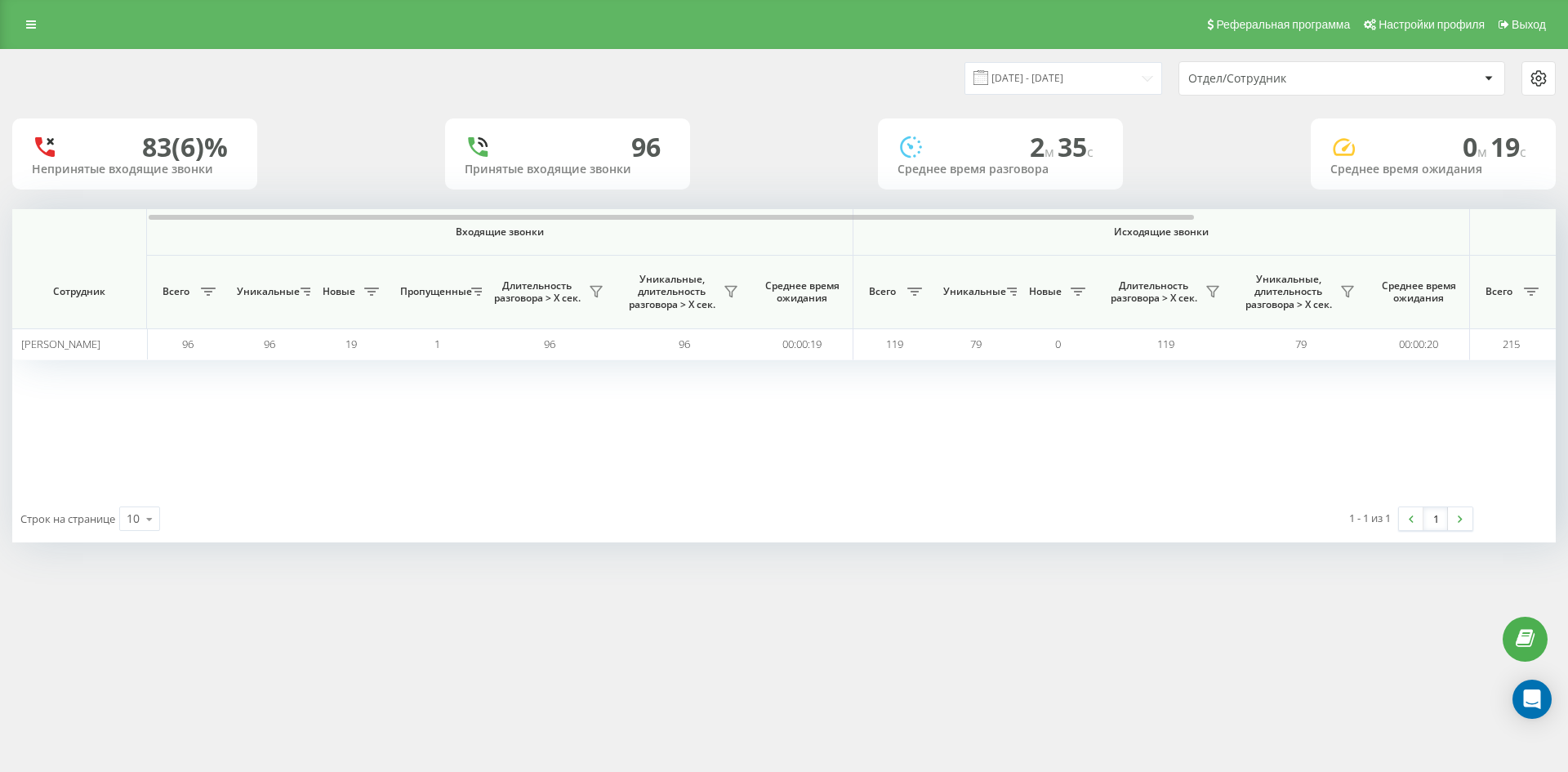
scroll to position [0, 735]
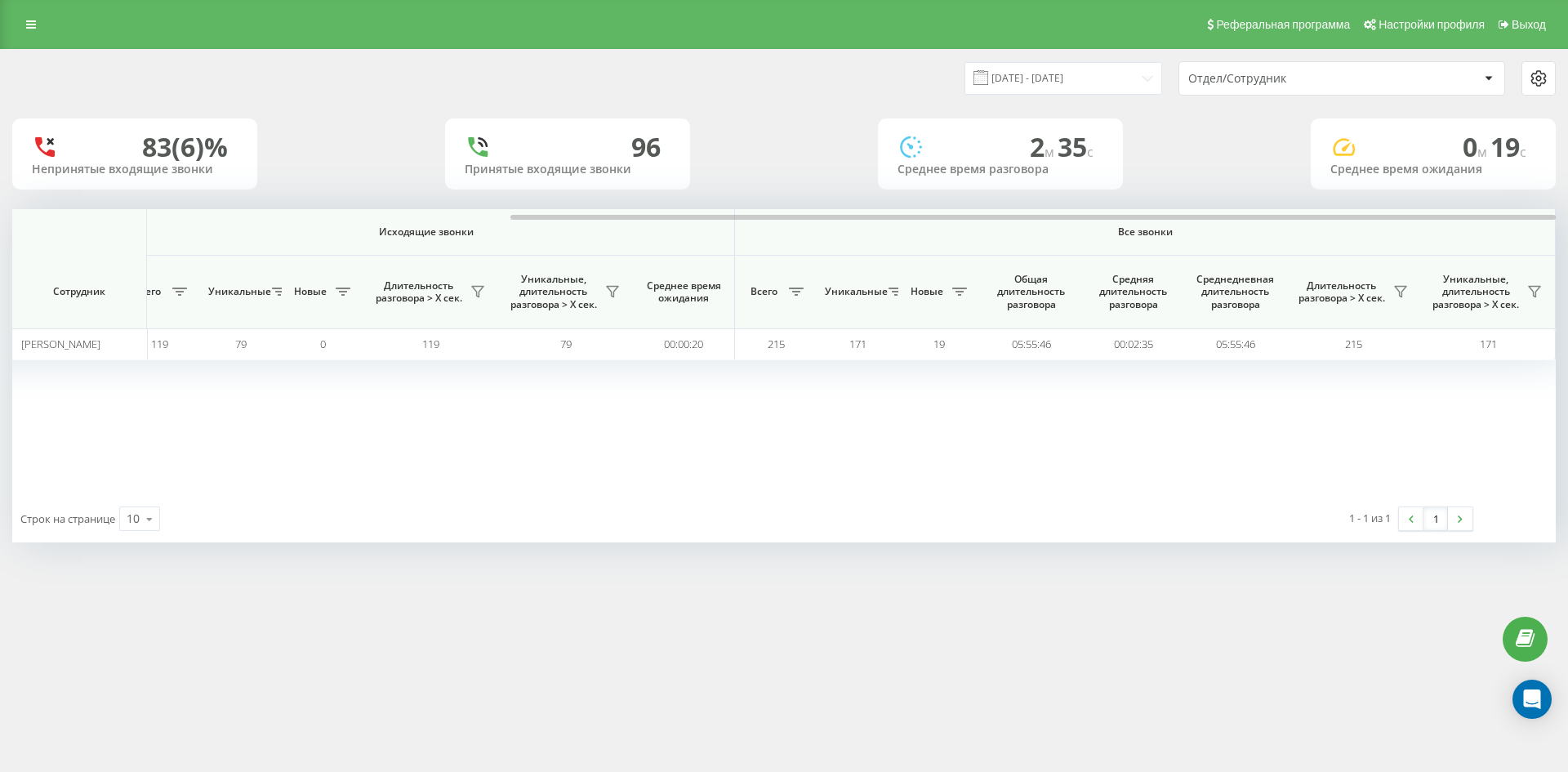
click at [1299, 82] on div "Отдел/Сотрудник" at bounding box center [1286, 78] width 195 height 14
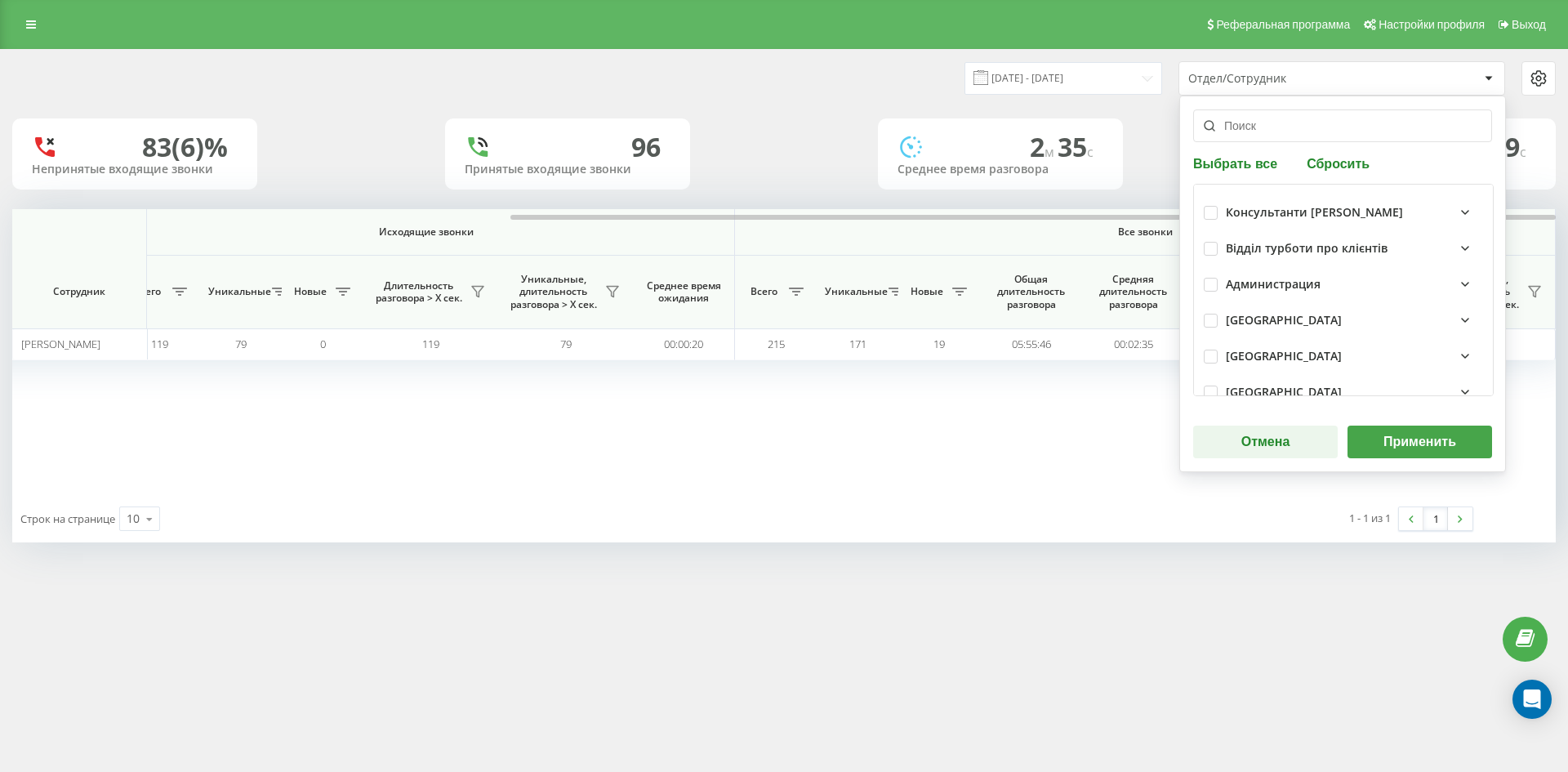
click at [1328, 166] on button "Сбросить" at bounding box center [1338, 163] width 73 height 15
click at [1308, 131] on input "text" at bounding box center [1342, 125] width 299 height 33
paste input "лапицький віталій"
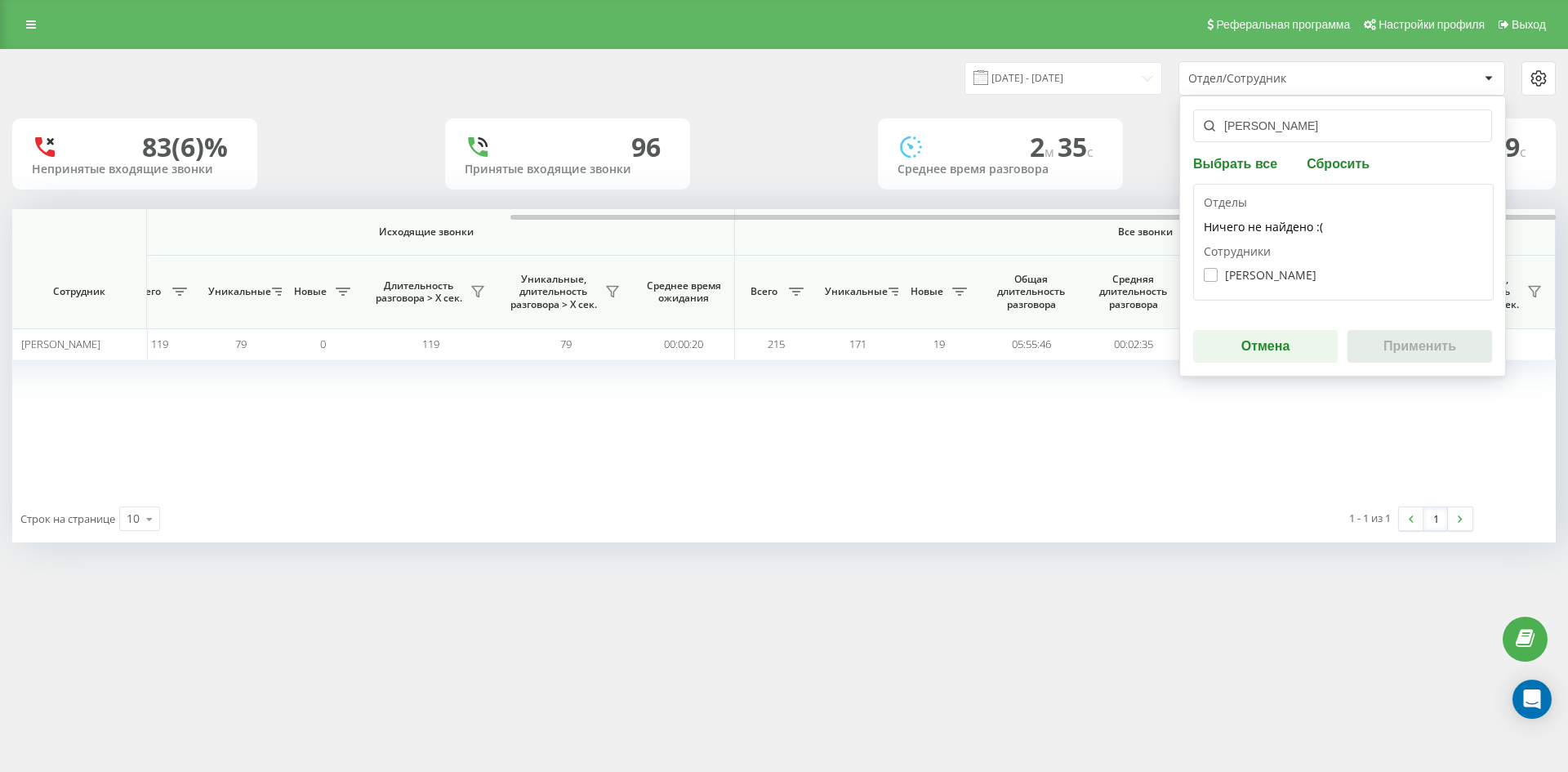
type input "лапицький віталій"
click at [1293, 274] on label "Лапицький Віталій Романович" at bounding box center [1260, 275] width 113 height 14
checkbox input "true"
click at [1396, 340] on button "Применить" at bounding box center [1419, 346] width 144 height 33
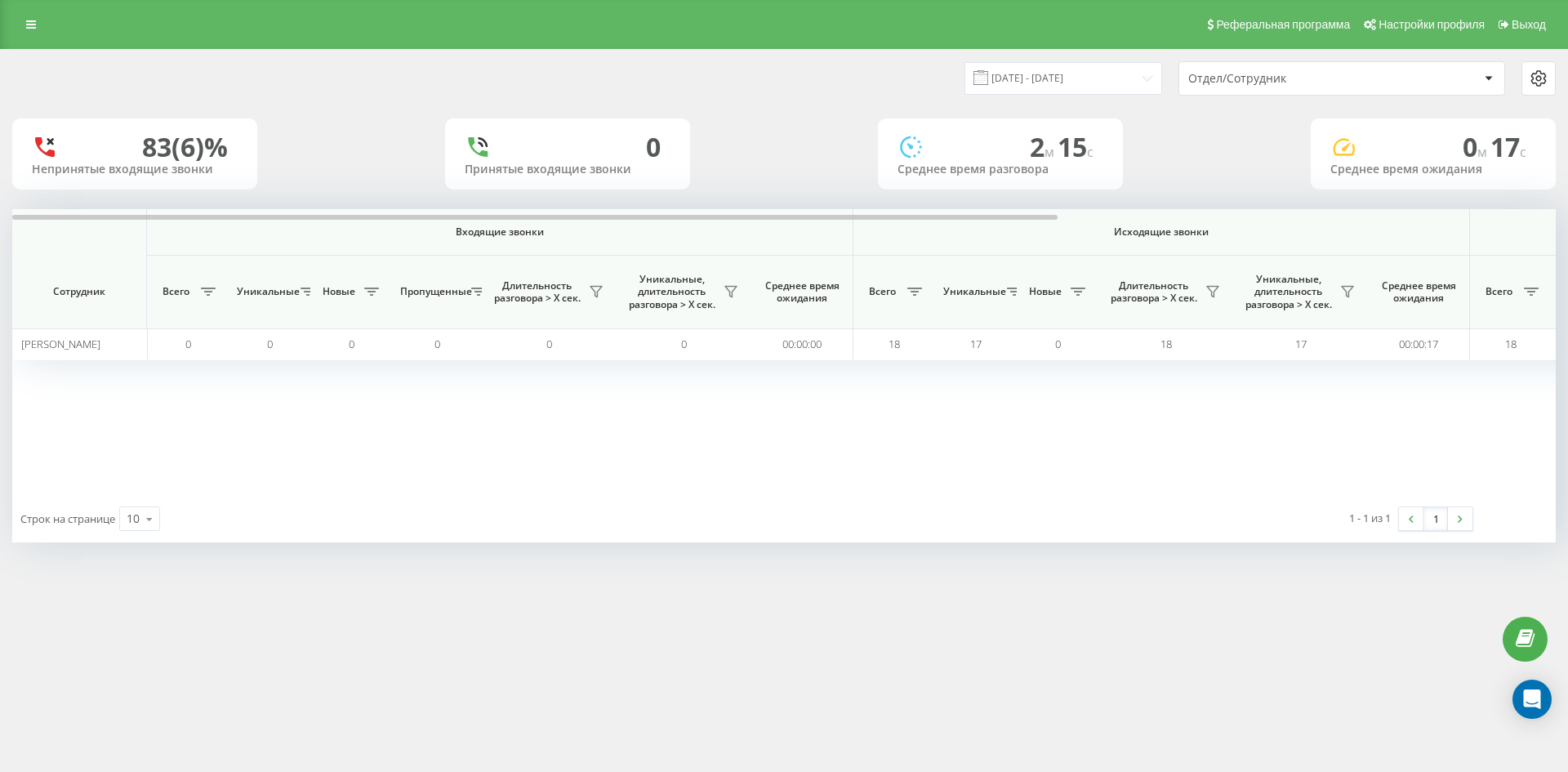
scroll to position [0, 572]
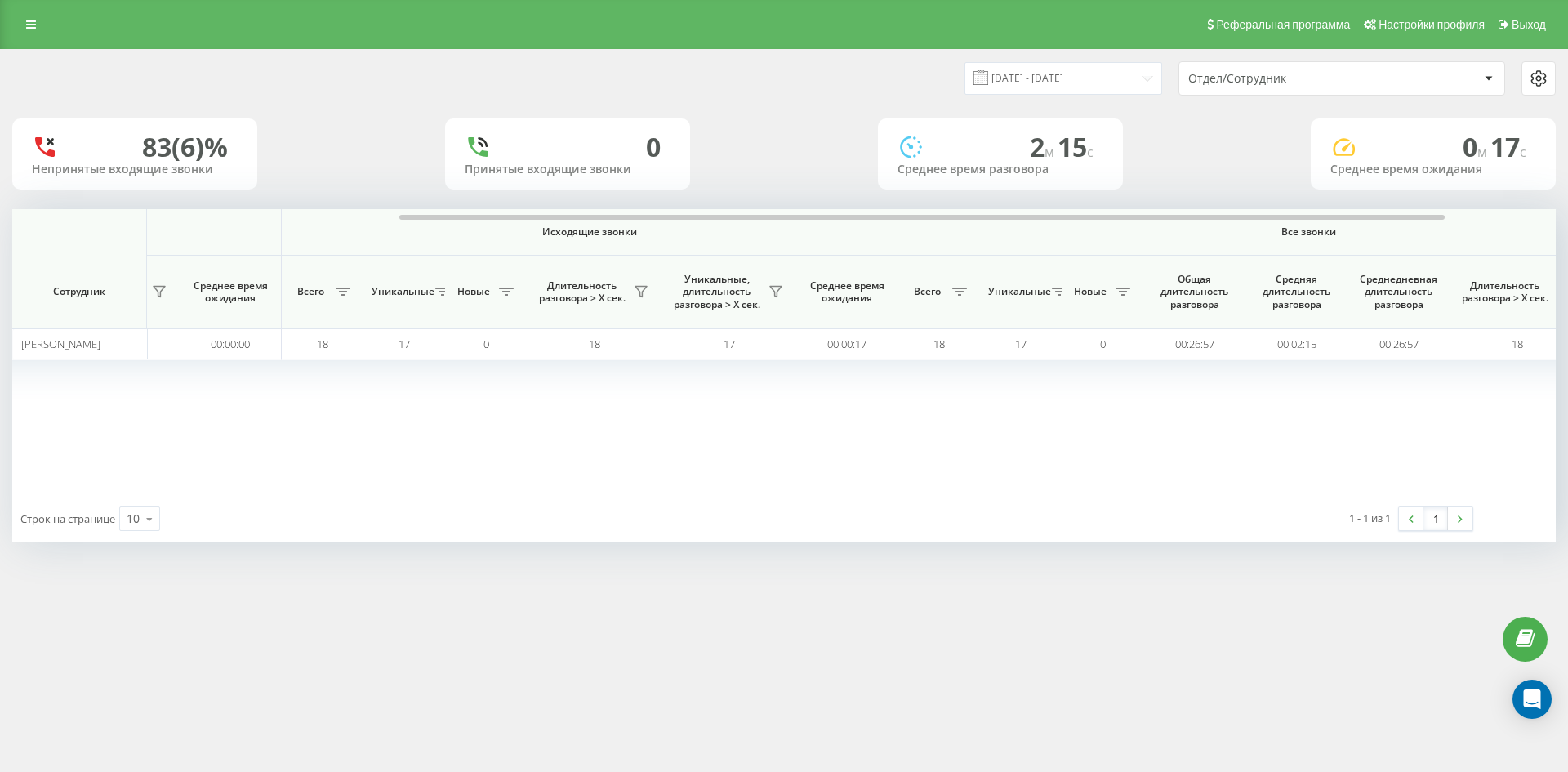
drag, startPoint x: 1322, startPoint y: 76, endPoint x: 1328, endPoint y: 95, distance: 19.9
click at [1323, 79] on div "Отдел/Сотрудник" at bounding box center [1286, 78] width 195 height 14
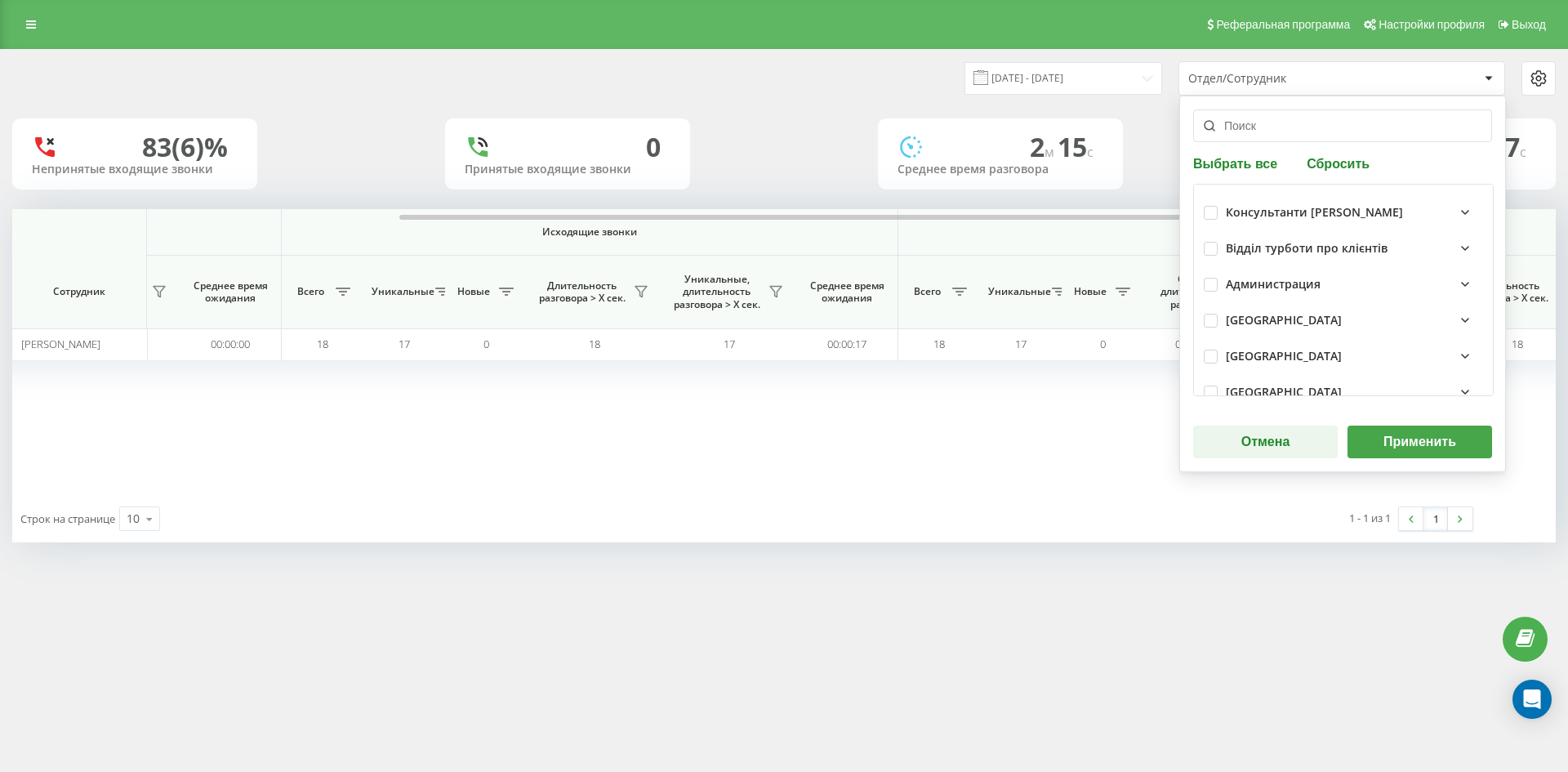
click at [1334, 170] on button "Сбросить" at bounding box center [1338, 163] width 73 height 15
click at [1300, 129] on input "text" at bounding box center [1342, 125] width 299 height 33
paste input "клімова а"
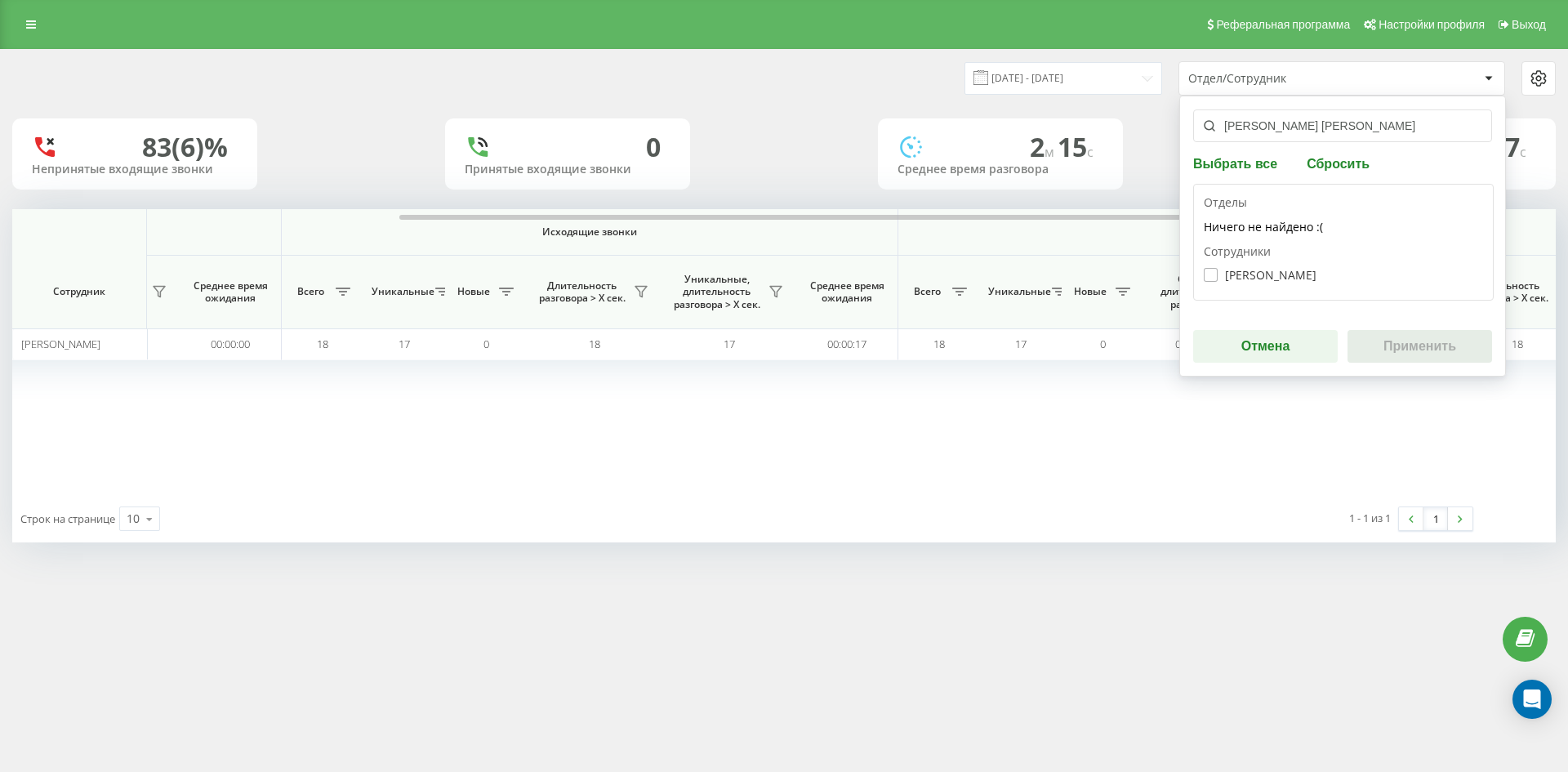
type input "клімова а"
click at [1285, 276] on label "Клімова Анна Олександрівна" at bounding box center [1260, 275] width 113 height 14
checkbox input "true"
click at [1403, 346] on button "Применить" at bounding box center [1419, 346] width 144 height 33
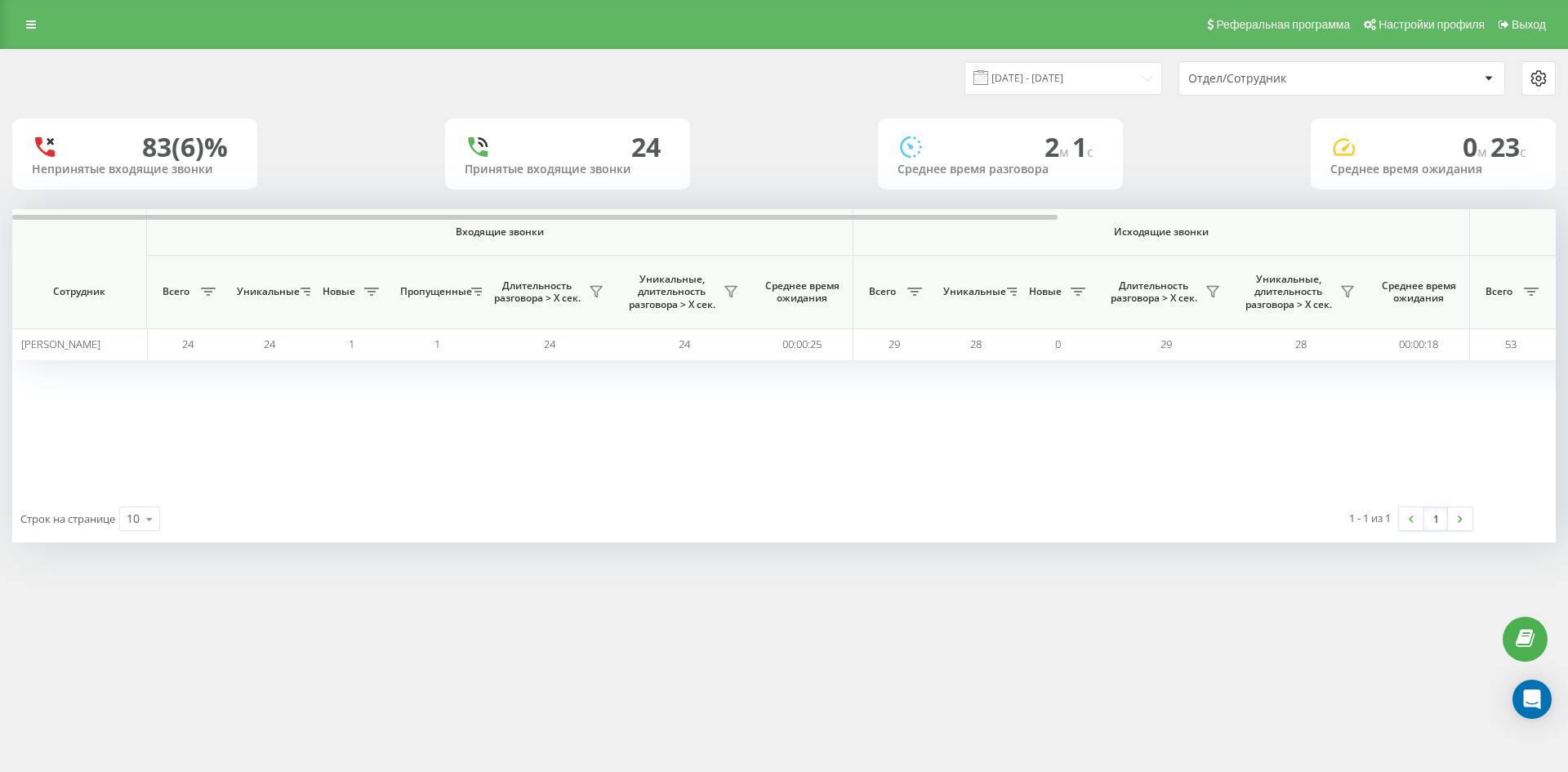
scroll to position [0, 653]
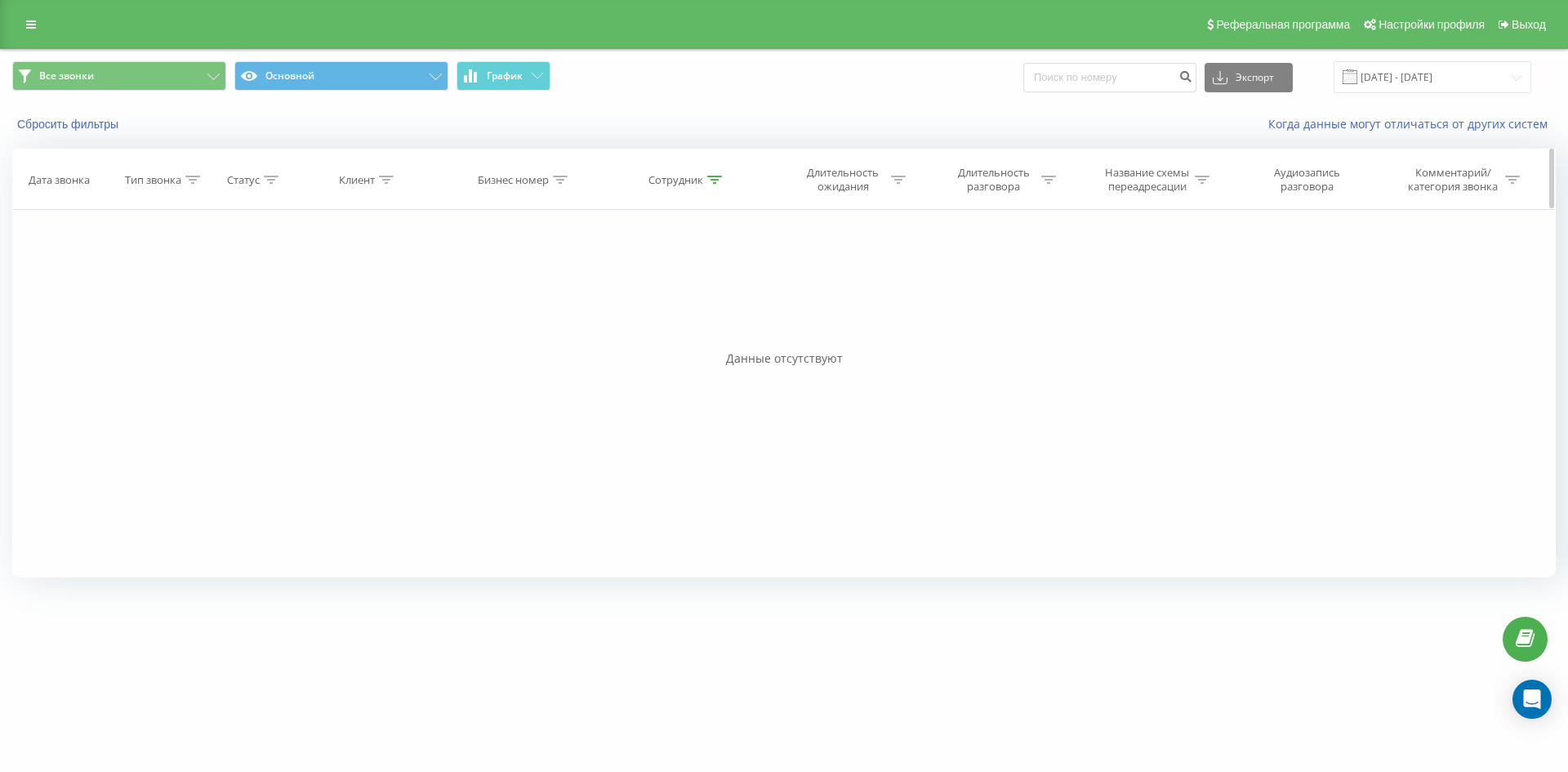
click at [727, 197] on th "Сотрудник" at bounding box center [687, 179] width 169 height 60
click at [713, 182] on icon at bounding box center [714, 180] width 14 height 9
click at [713, 121] on div "Когда данные могут отличаться от других систем" at bounding box center [1078, 123] width 979 height 16
click at [58, 117] on button "Сбросить фильтры" at bounding box center [70, 123] width 115 height 14
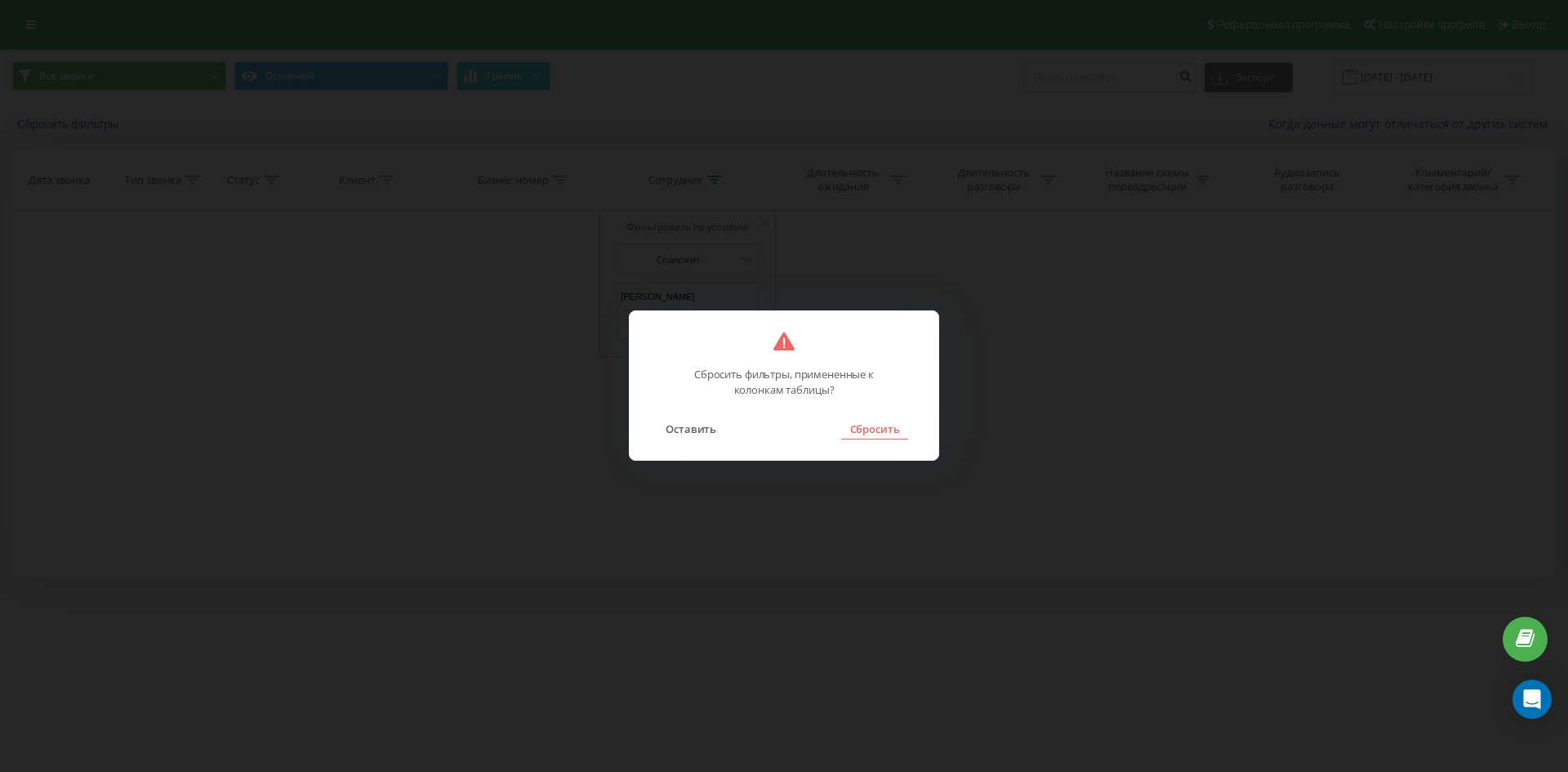
click at [865, 435] on button "Сбросить" at bounding box center [874, 429] width 66 height 21
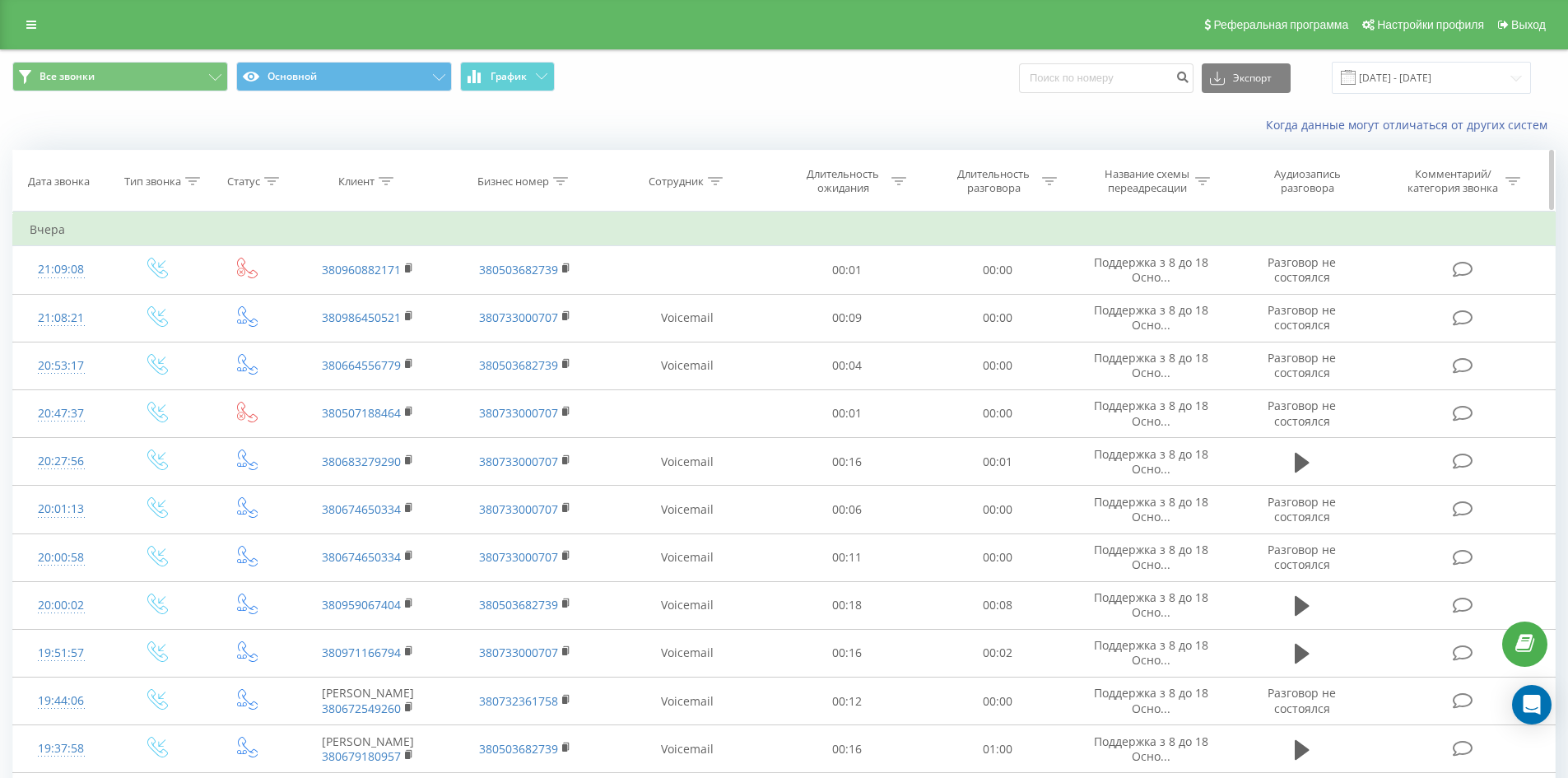
click at [716, 181] on icon at bounding box center [714, 181] width 14 height 9
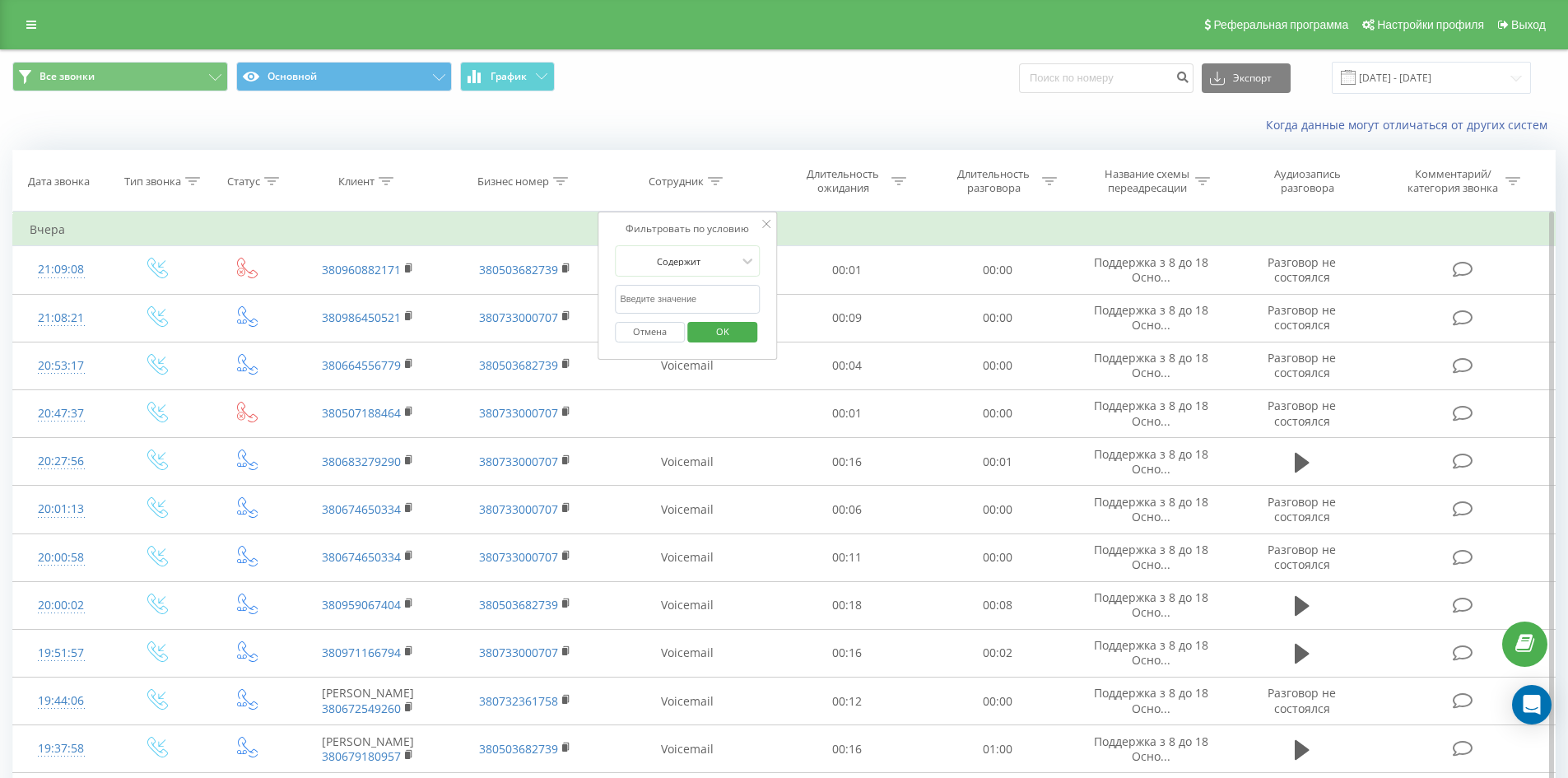
click at [705, 291] on input "text" at bounding box center [687, 299] width 145 height 29
click button "OK" at bounding box center [722, 332] width 70 height 20
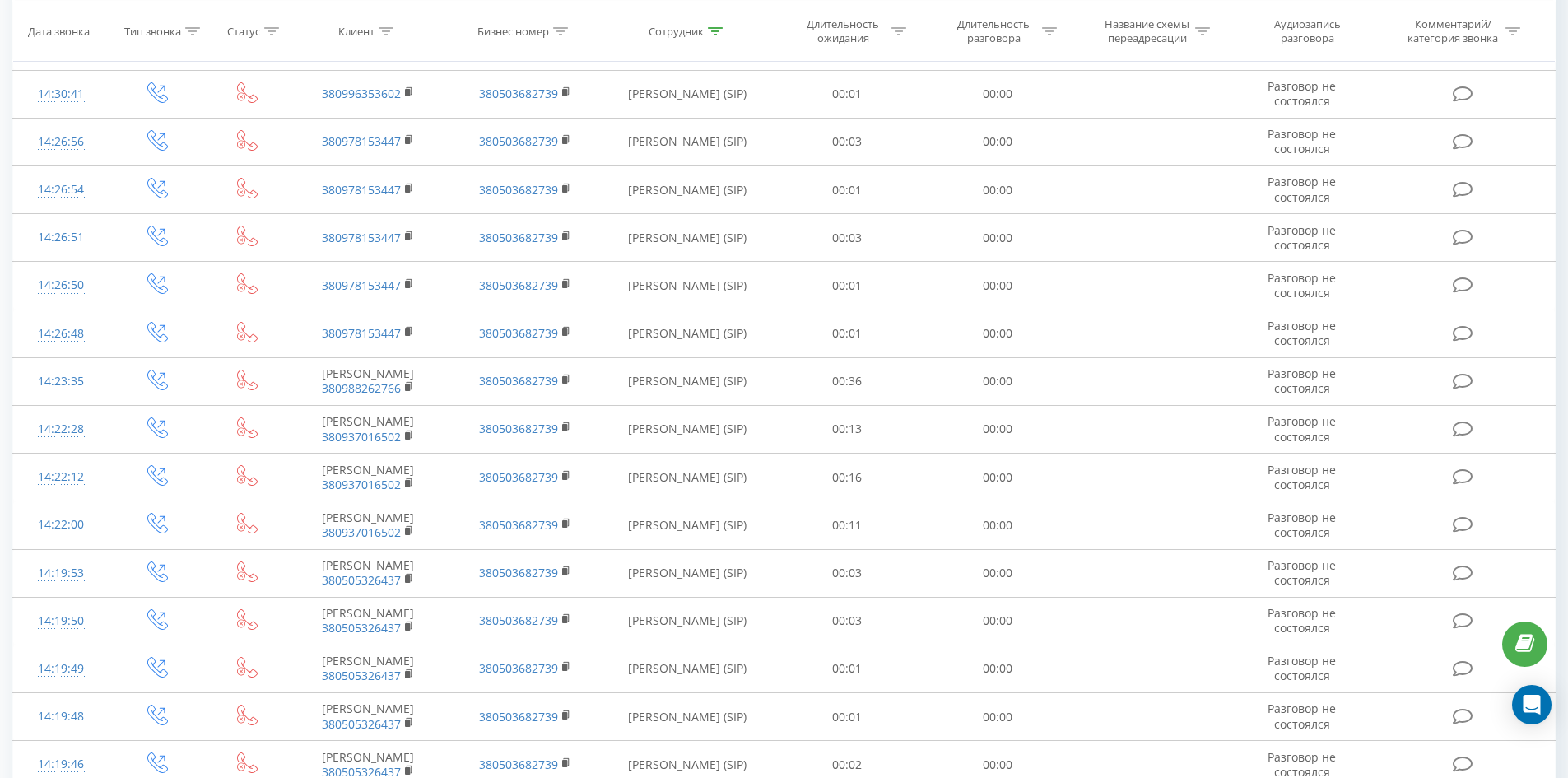
scroll to position [4115, 0]
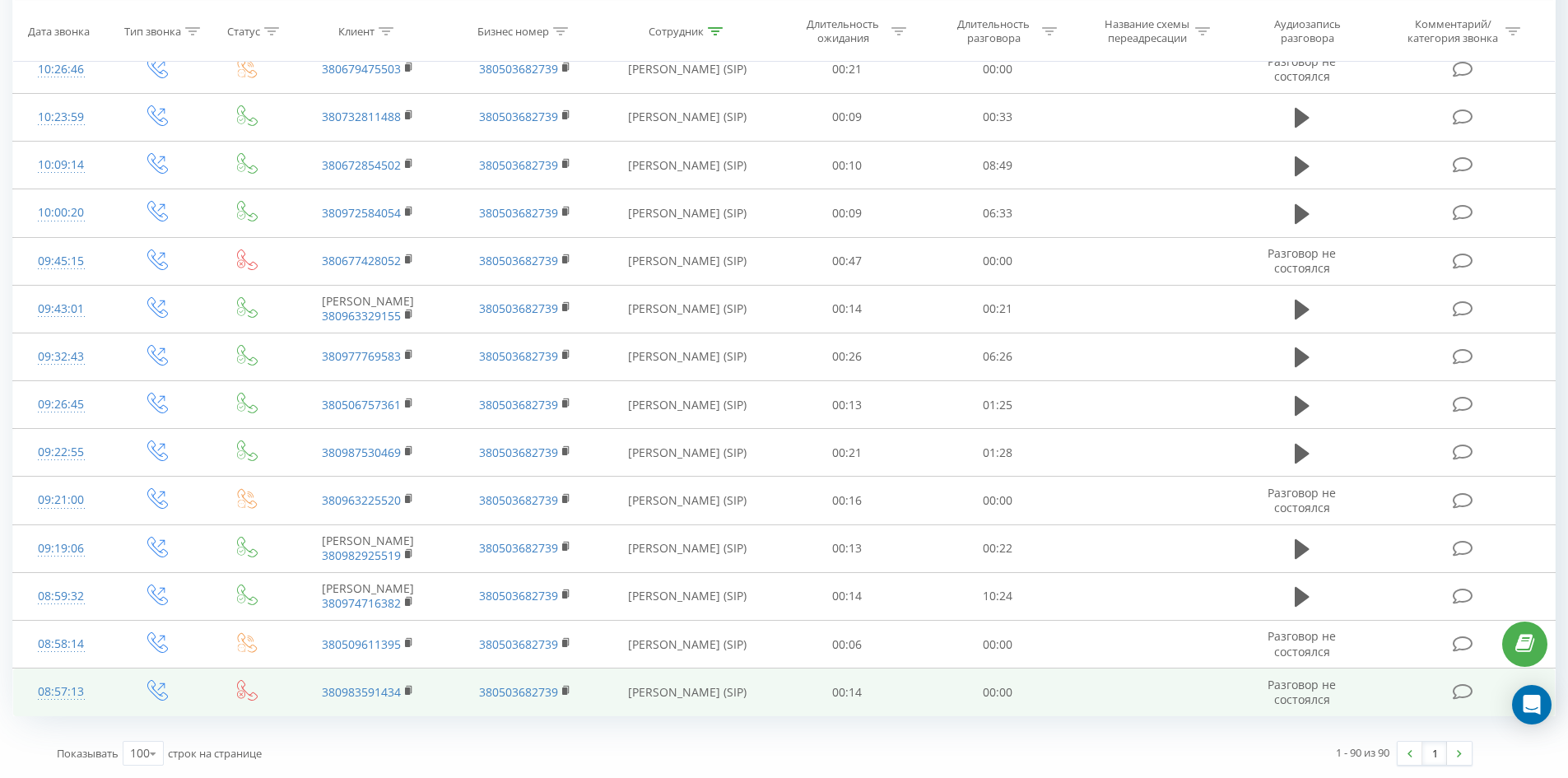
drag, startPoint x: 978, startPoint y: 346, endPoint x: 1341, endPoint y: 694, distance: 502.9
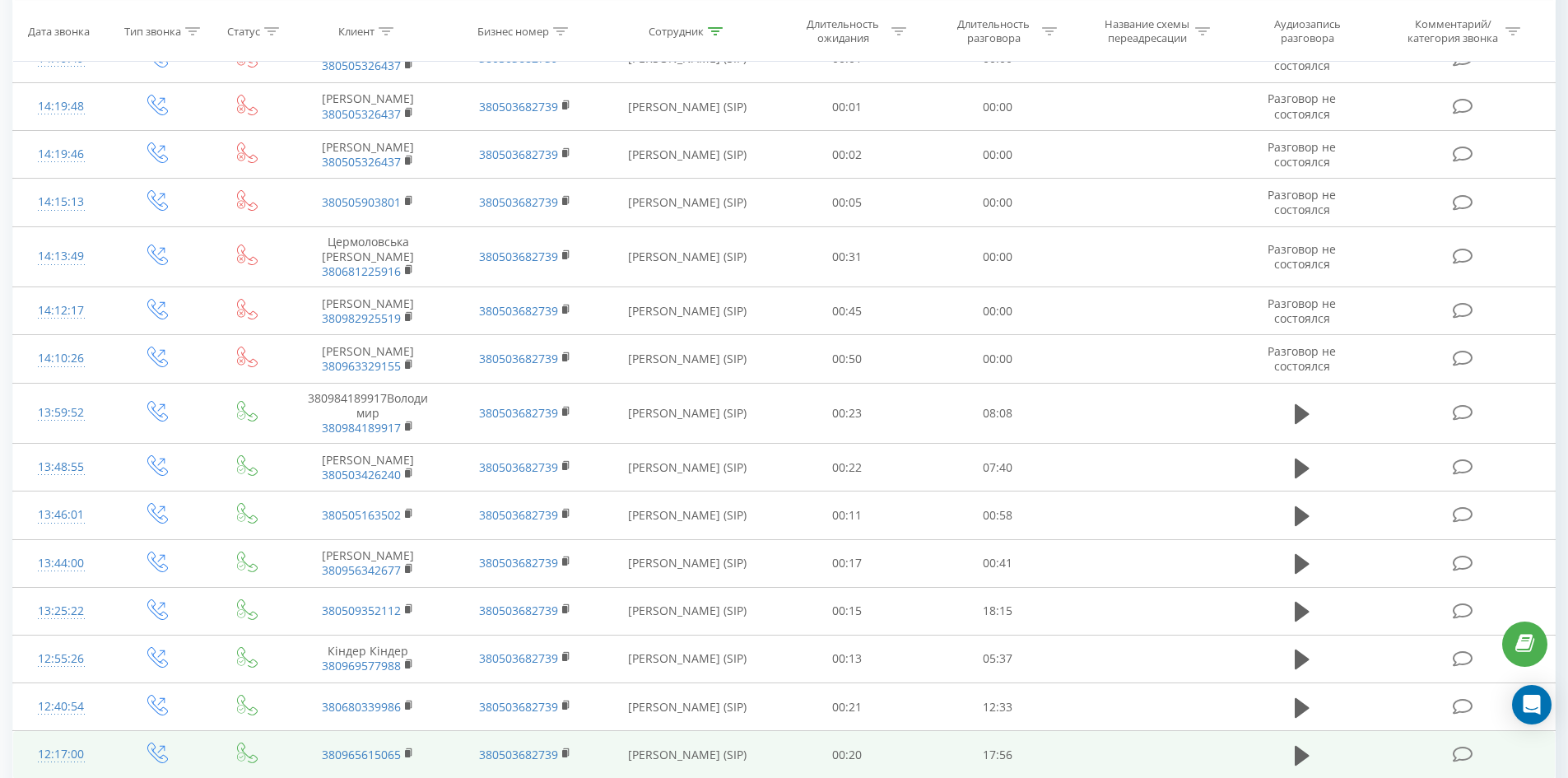
scroll to position [0, 0]
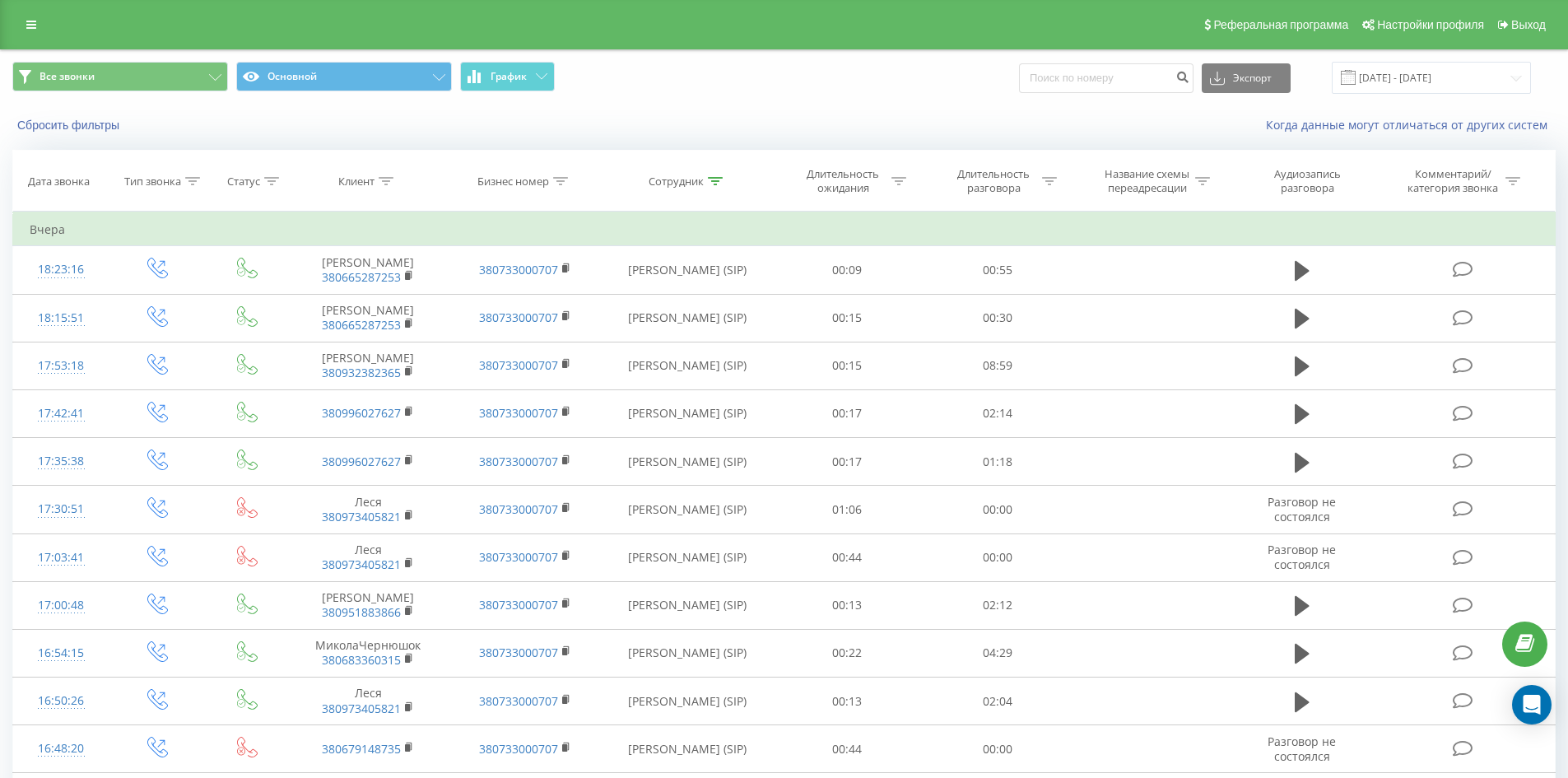
drag, startPoint x: 865, startPoint y: 430, endPoint x: 940, endPoint y: 129, distance: 310.2
click at [712, 173] on th "Сотрудник" at bounding box center [687, 180] width 169 height 61
drag, startPoint x: 713, startPoint y: 173, endPoint x: 709, endPoint y: 195, distance: 22.4
click at [713, 174] on th "Сотрудник" at bounding box center [687, 180] width 169 height 61
click at [709, 173] on th "Сотрудник" at bounding box center [687, 180] width 169 height 61
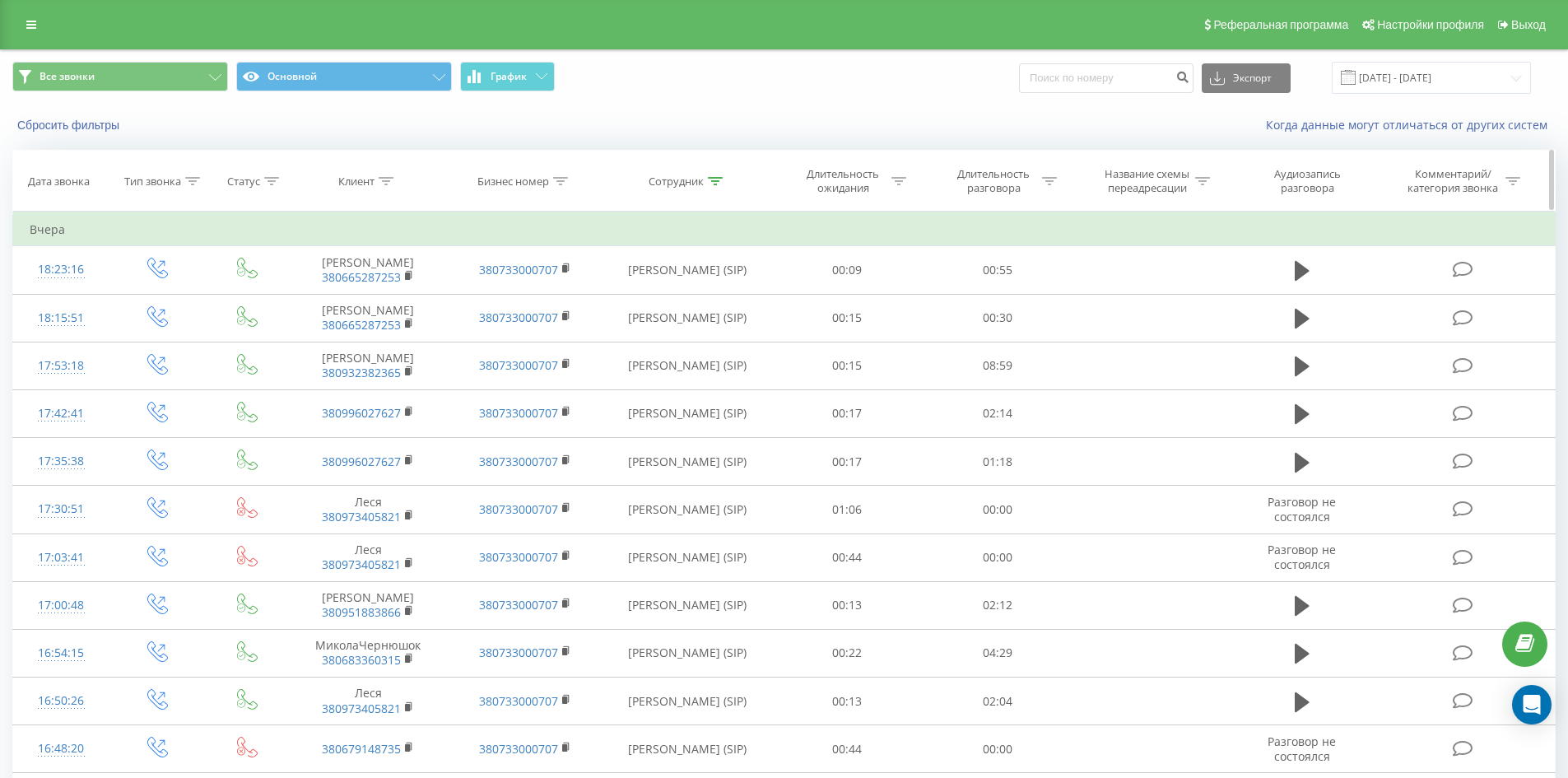
click at [713, 184] on icon at bounding box center [714, 181] width 14 height 9
click at [707, 297] on input "[PERSON_NAME]" at bounding box center [687, 299] width 145 height 29
click button "OK" at bounding box center [722, 332] width 70 height 20
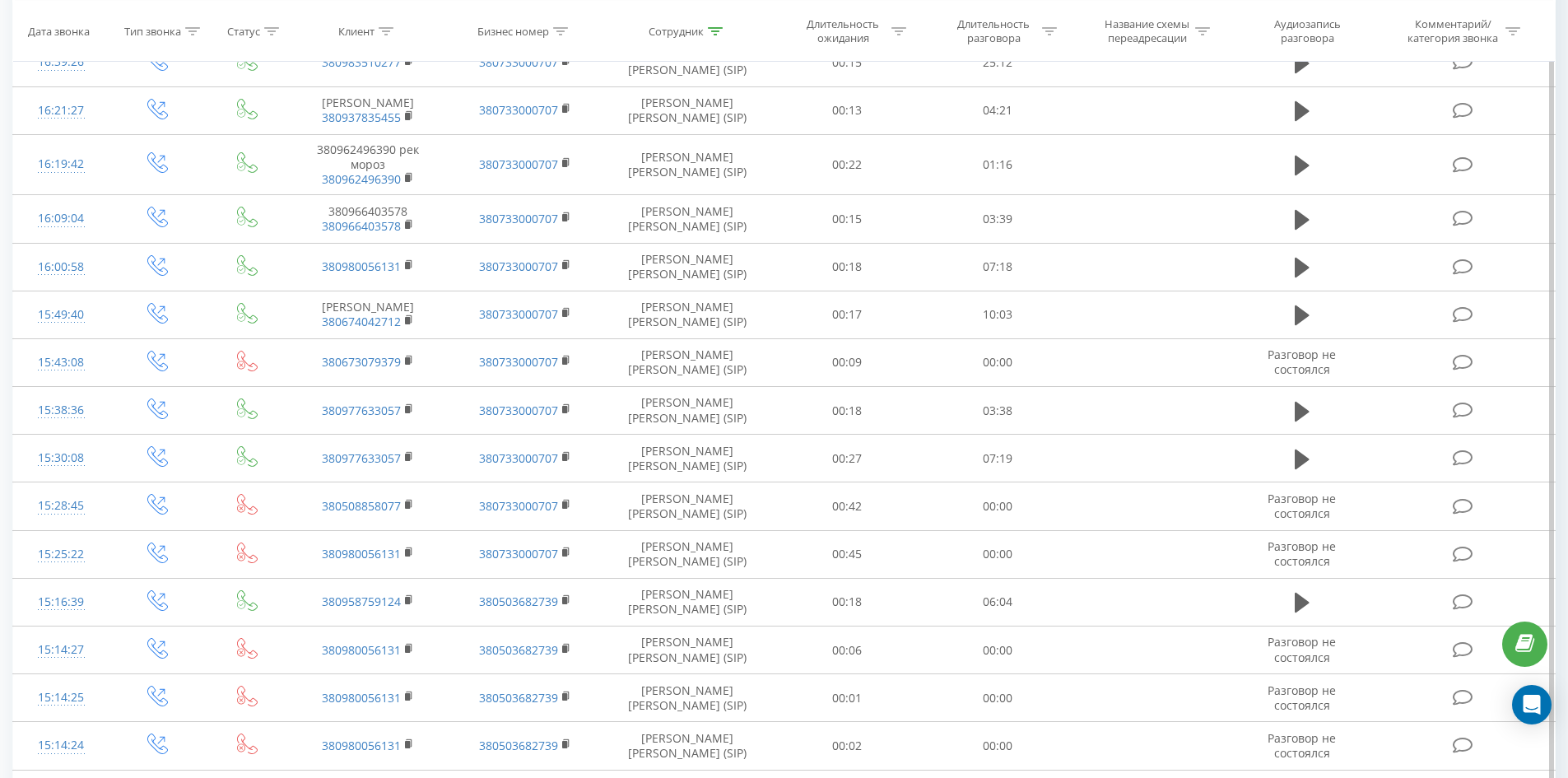
scroll to position [4373, 0]
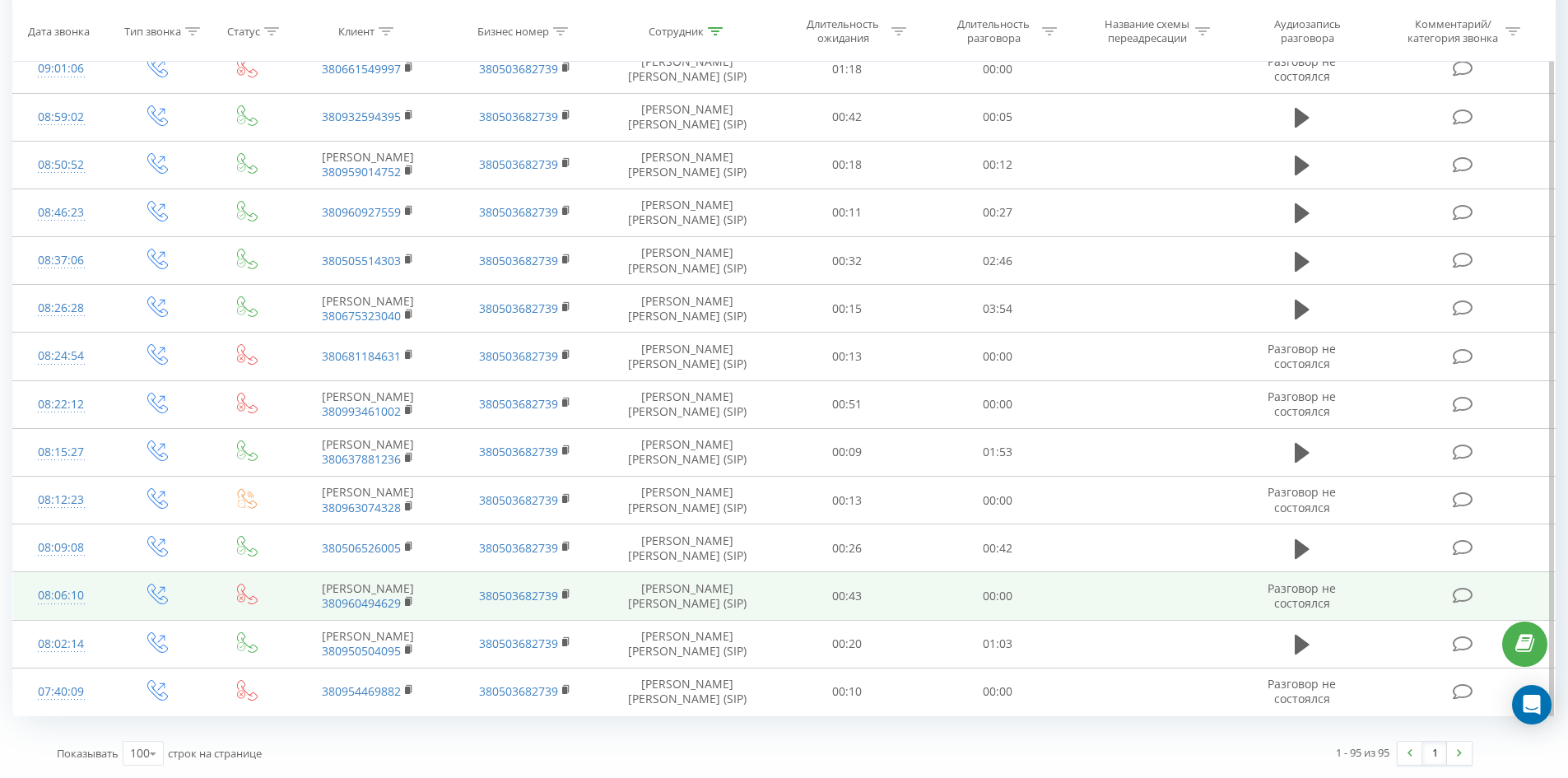
drag, startPoint x: 709, startPoint y: 286, endPoint x: 765, endPoint y: 556, distance: 275.7
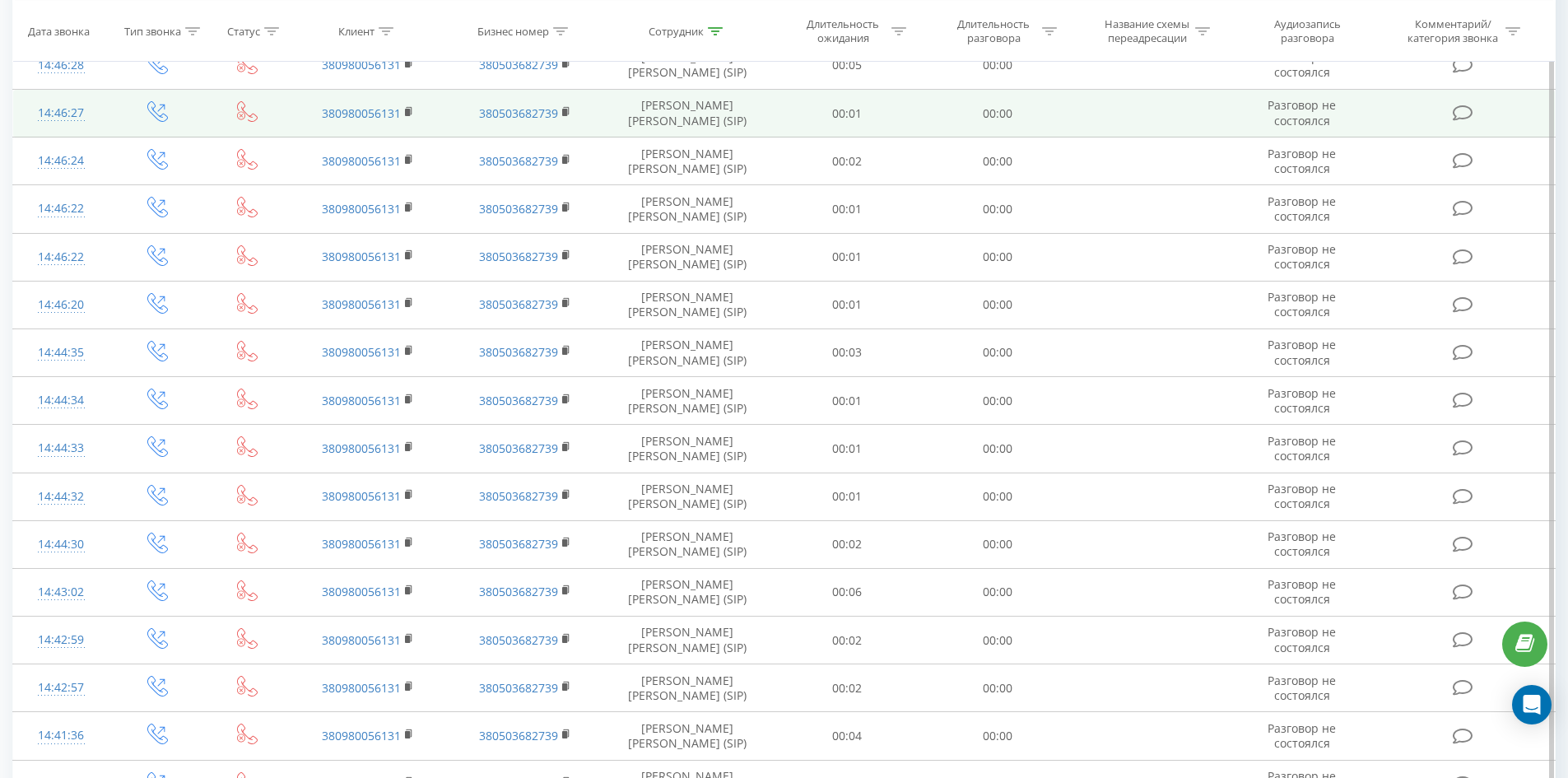
scroll to position [0, 0]
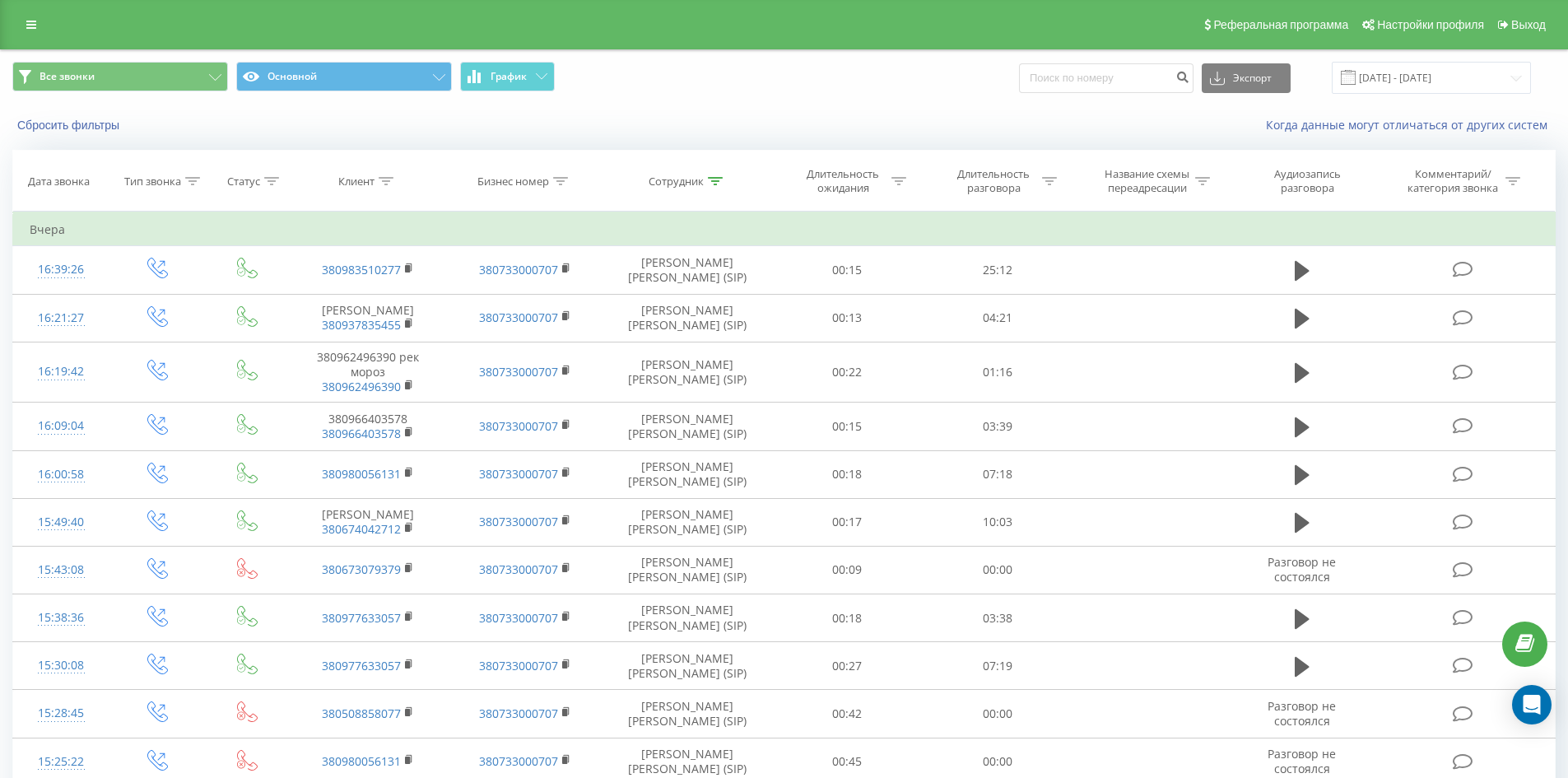
drag, startPoint x: 757, startPoint y: 550, endPoint x: 844, endPoint y: 144, distance: 415.2
click at [711, 183] on icon at bounding box center [714, 181] width 14 height 9
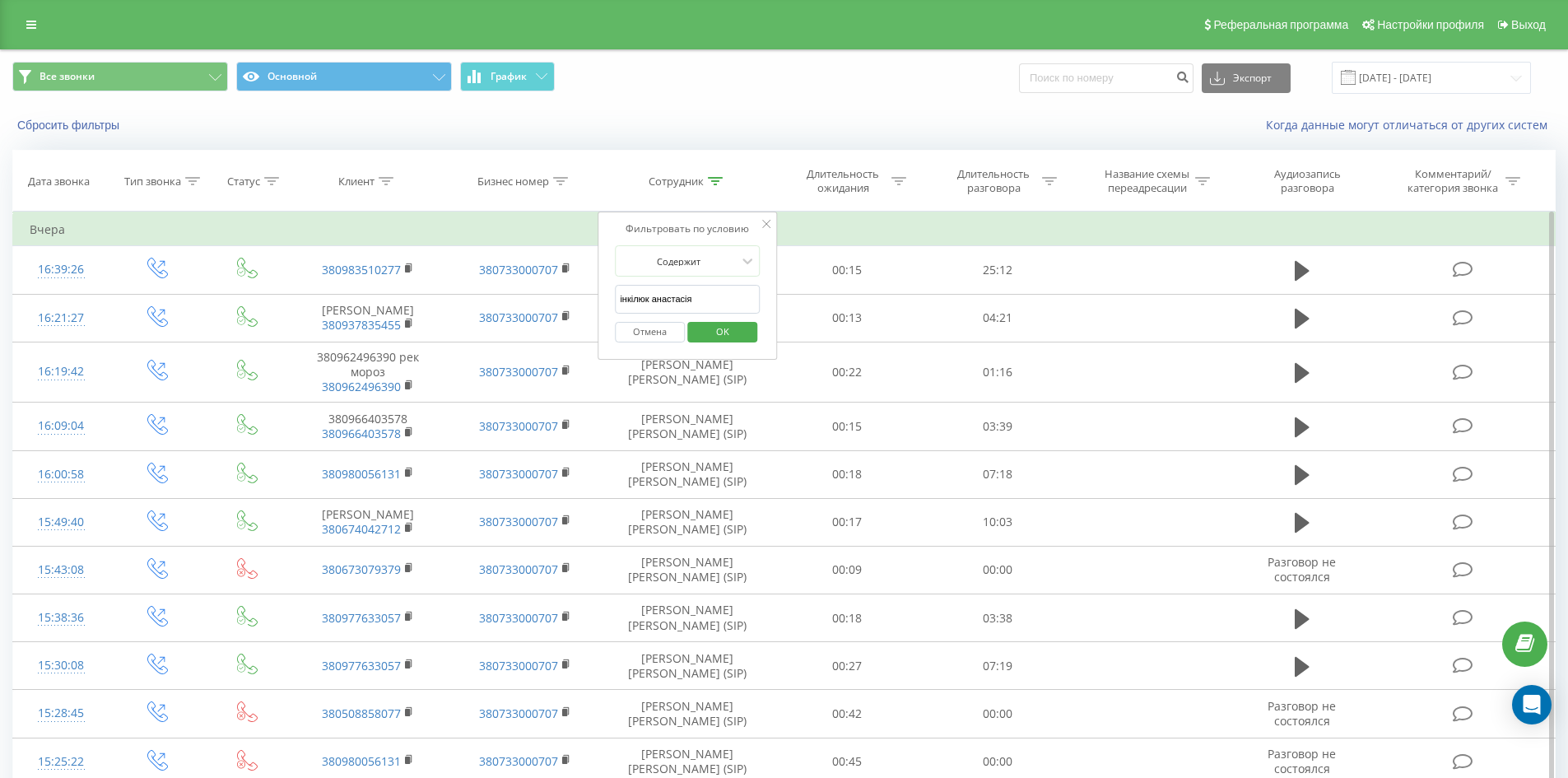
click at [708, 284] on form "Содержит [DEMOGRAPHIC_DATA] [PERSON_NAME] OK" at bounding box center [687, 297] width 145 height 105
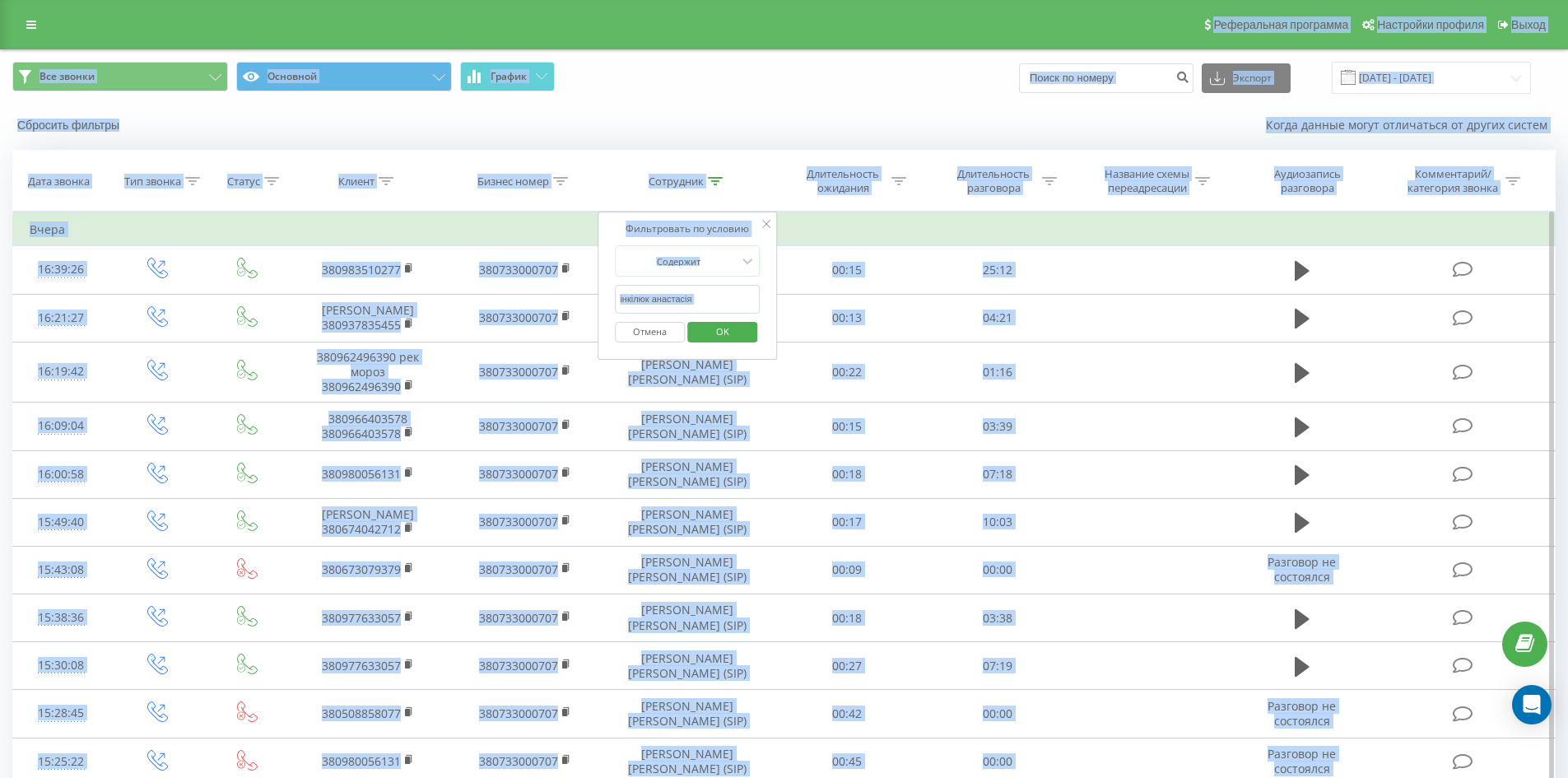
click at [702, 311] on input "інкілюк анастасія" at bounding box center [687, 299] width 145 height 29
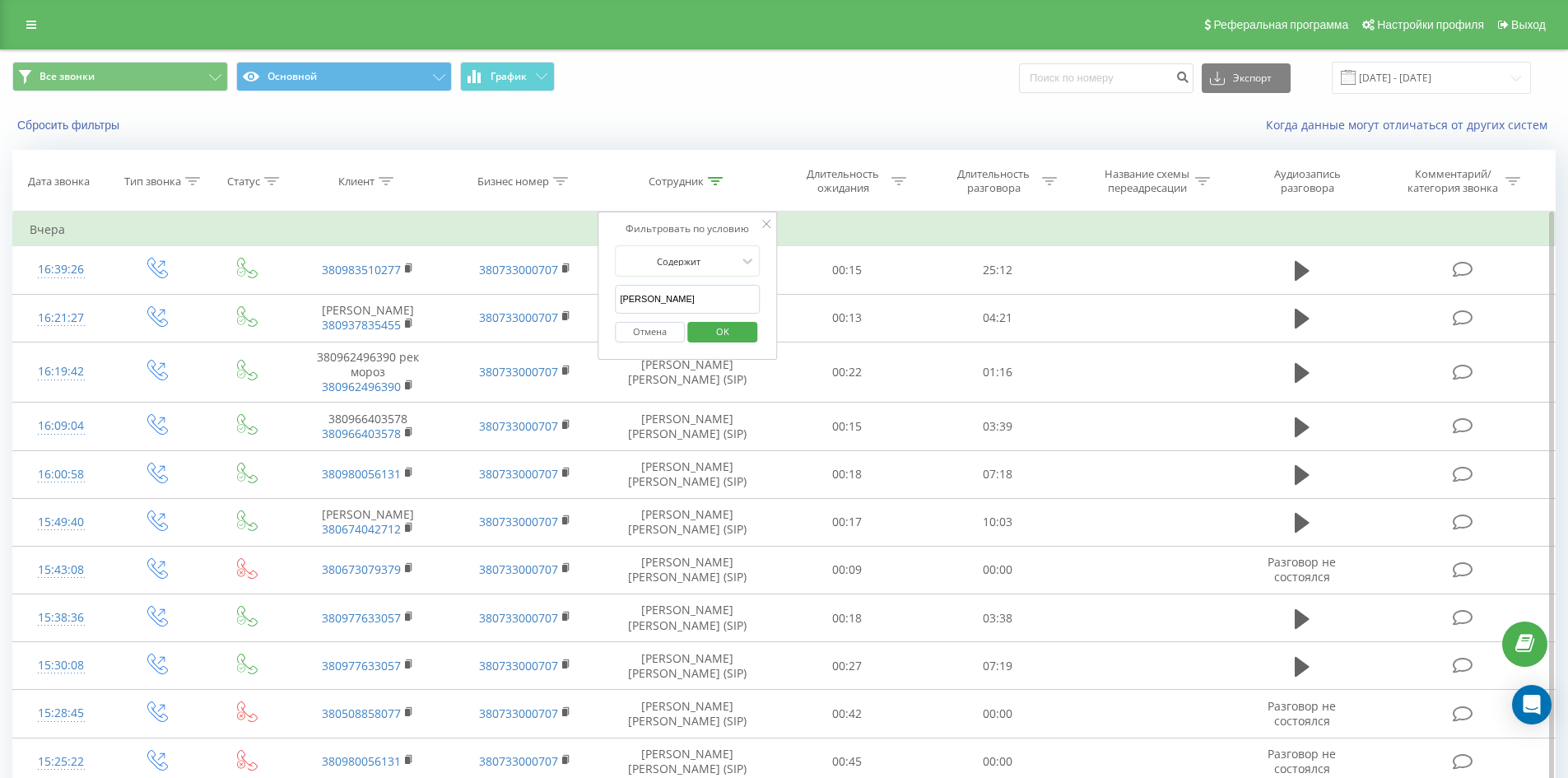
click button "OK" at bounding box center [722, 332] width 70 height 20
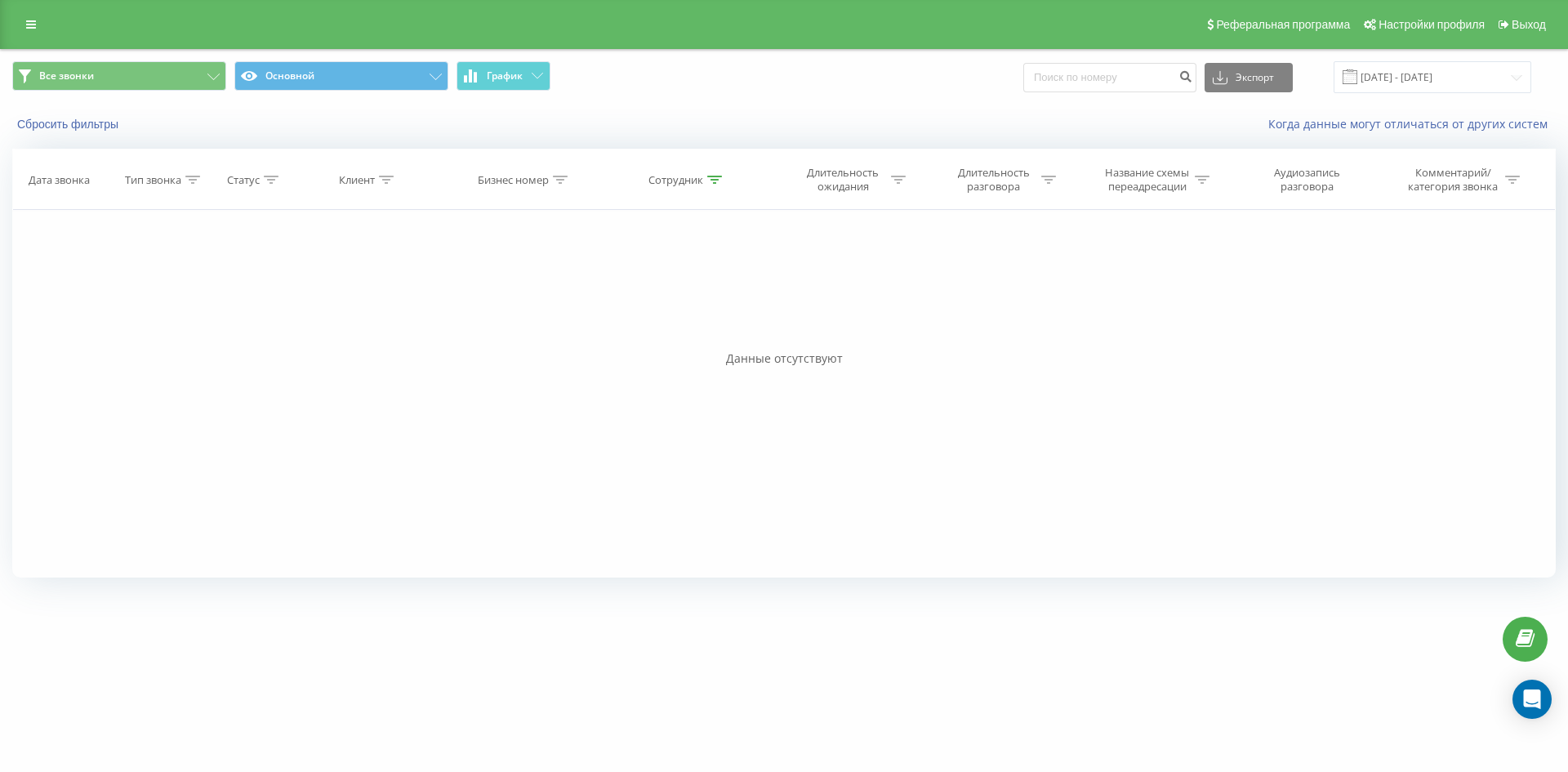
drag, startPoint x: 708, startPoint y: 347, endPoint x: 694, endPoint y: 378, distance: 34.0
click at [714, 177] on icon at bounding box center [714, 180] width 14 height 9
click at [697, 297] on input "[PERSON_NAME]" at bounding box center [687, 297] width 143 height 29
click button "OK" at bounding box center [722, 329] width 70 height 20
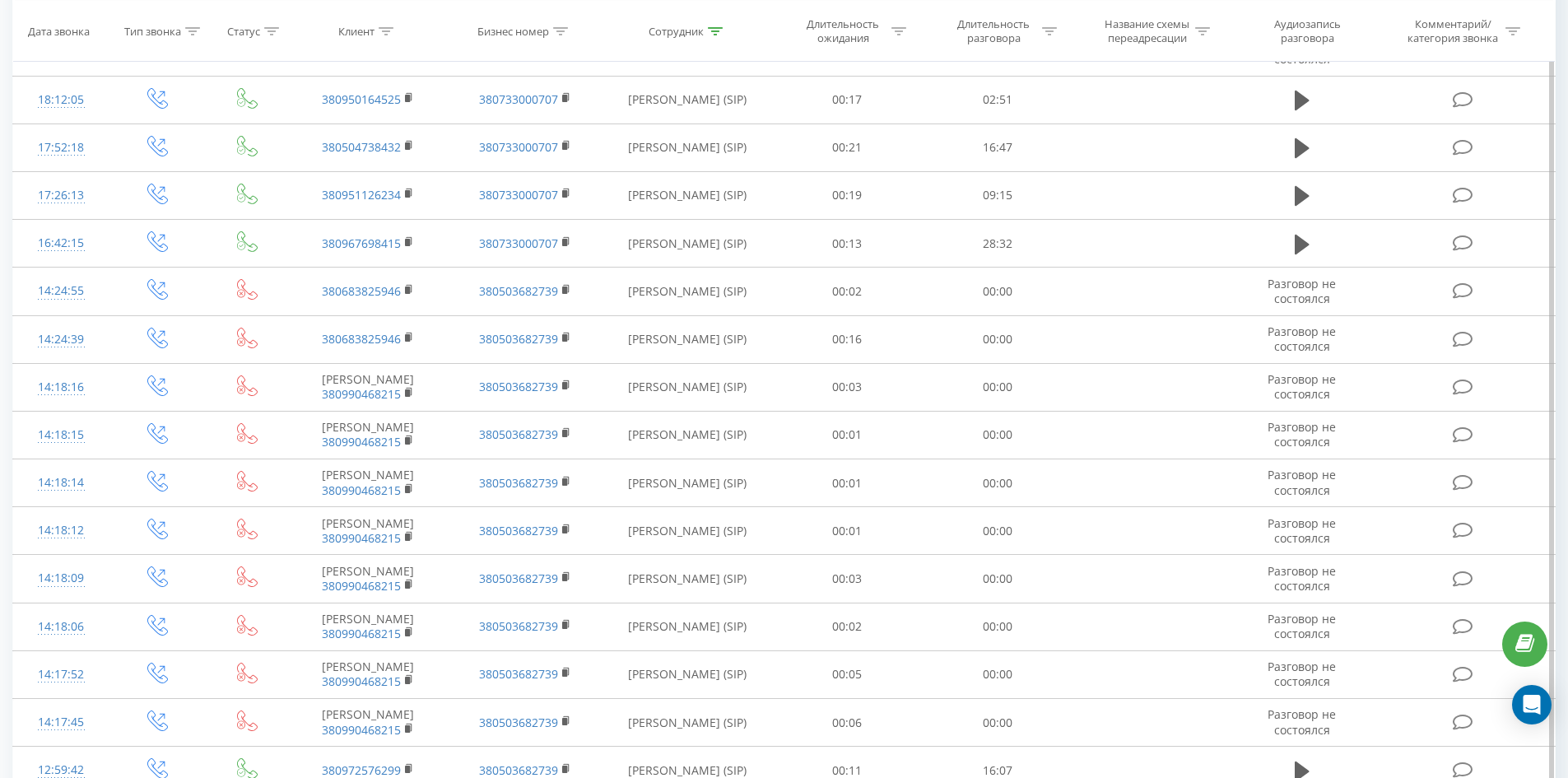
scroll to position [1069, 0]
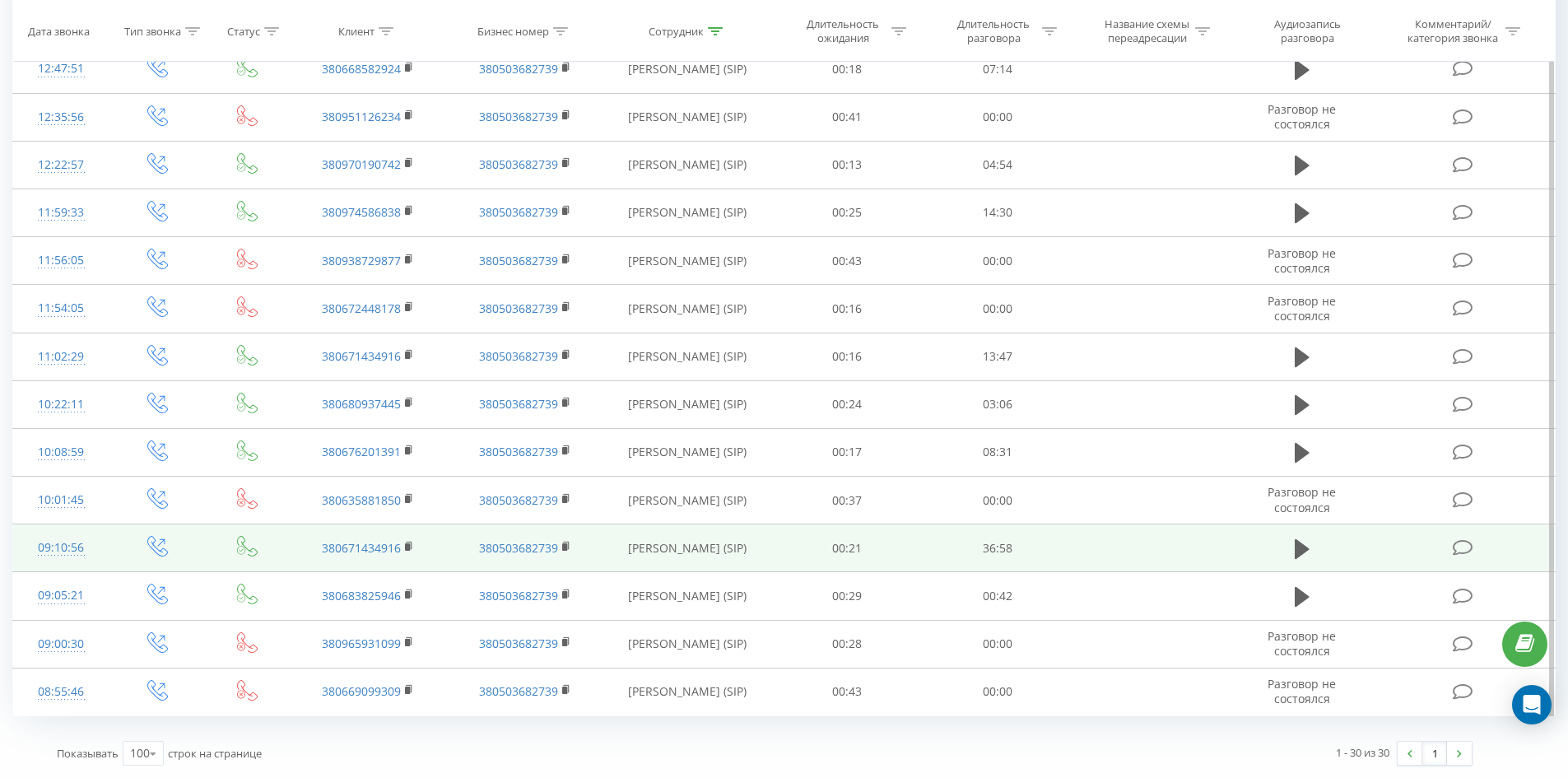
drag, startPoint x: 595, startPoint y: 110, endPoint x: 650, endPoint y: 555, distance: 448.4
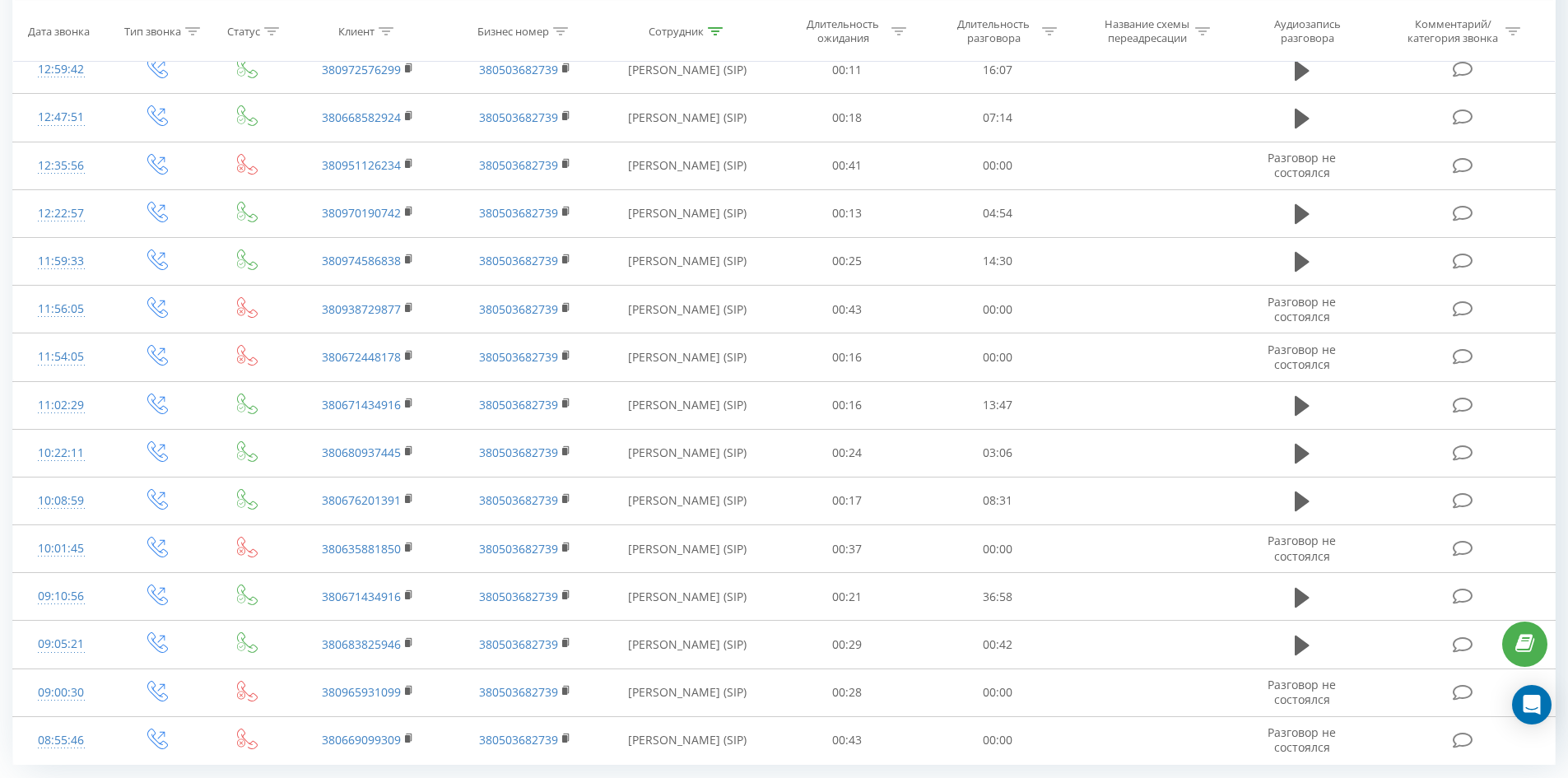
scroll to position [0, 0]
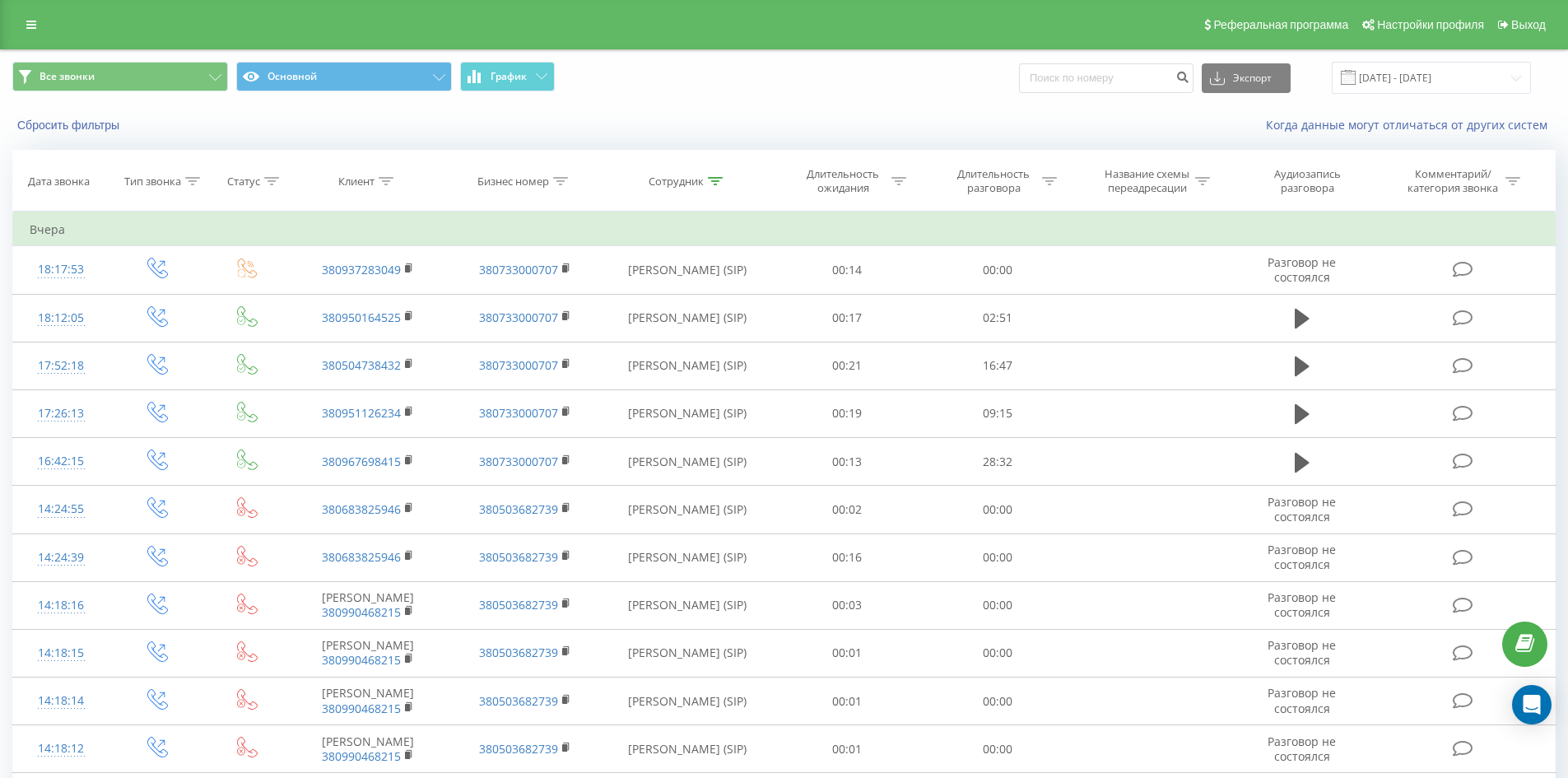
drag, startPoint x: 678, startPoint y: 302, endPoint x: 761, endPoint y: 81, distance: 236.1
click at [714, 177] on icon at bounding box center [714, 181] width 14 height 9
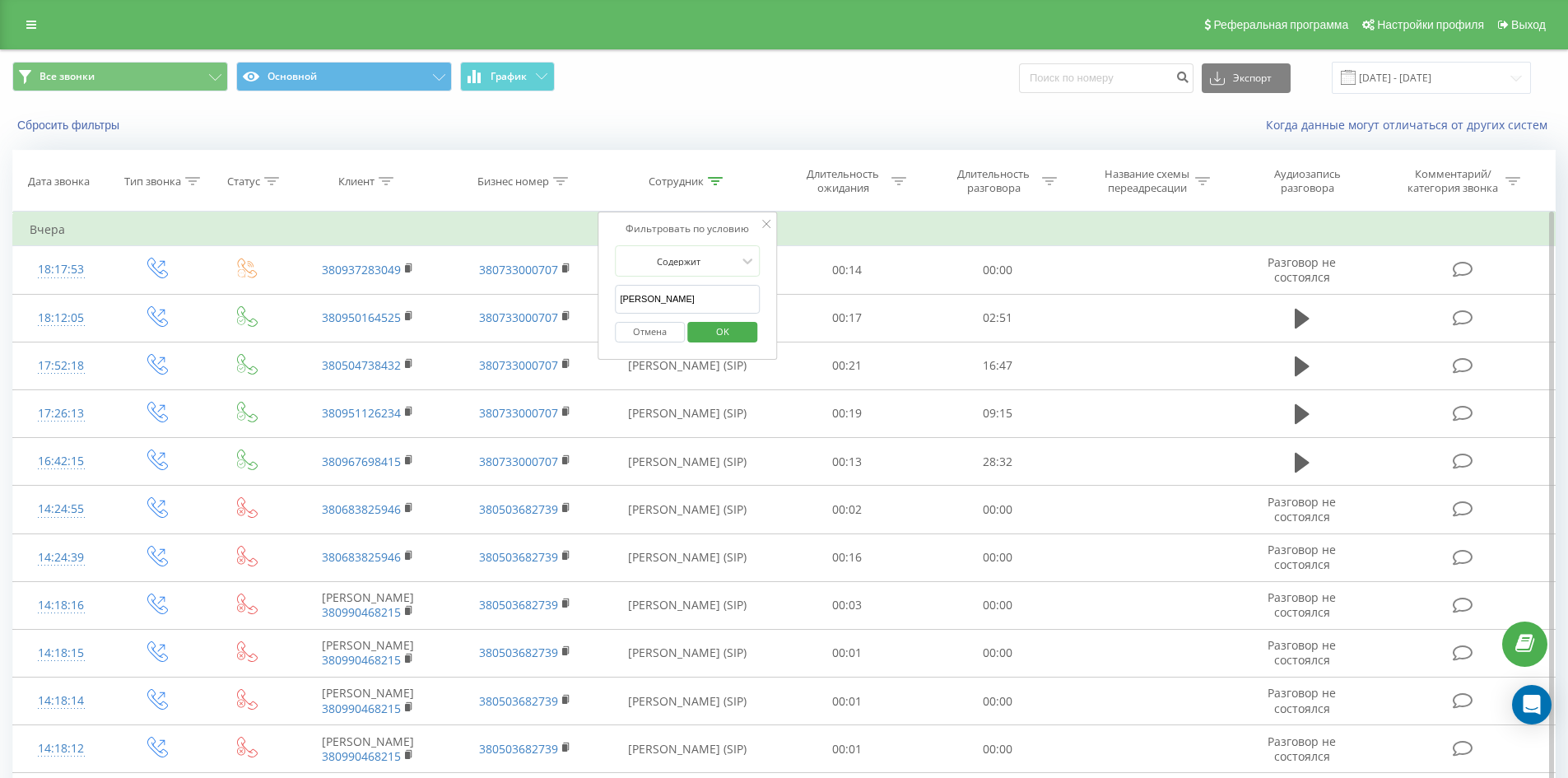
click at [702, 298] on input "[PERSON_NAME]" at bounding box center [687, 299] width 145 height 29
click button "OK" at bounding box center [722, 332] width 70 height 20
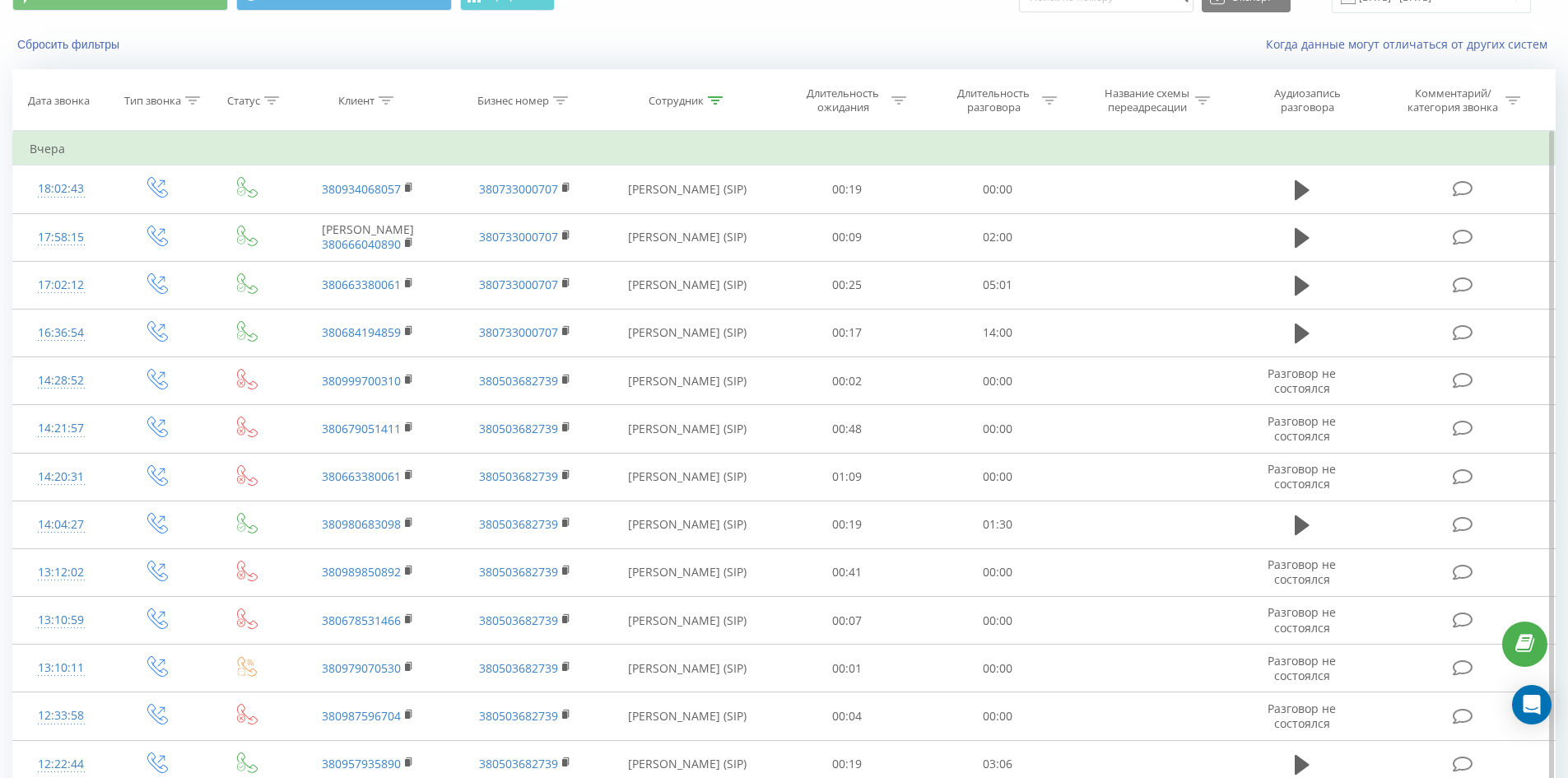
scroll to position [910, 0]
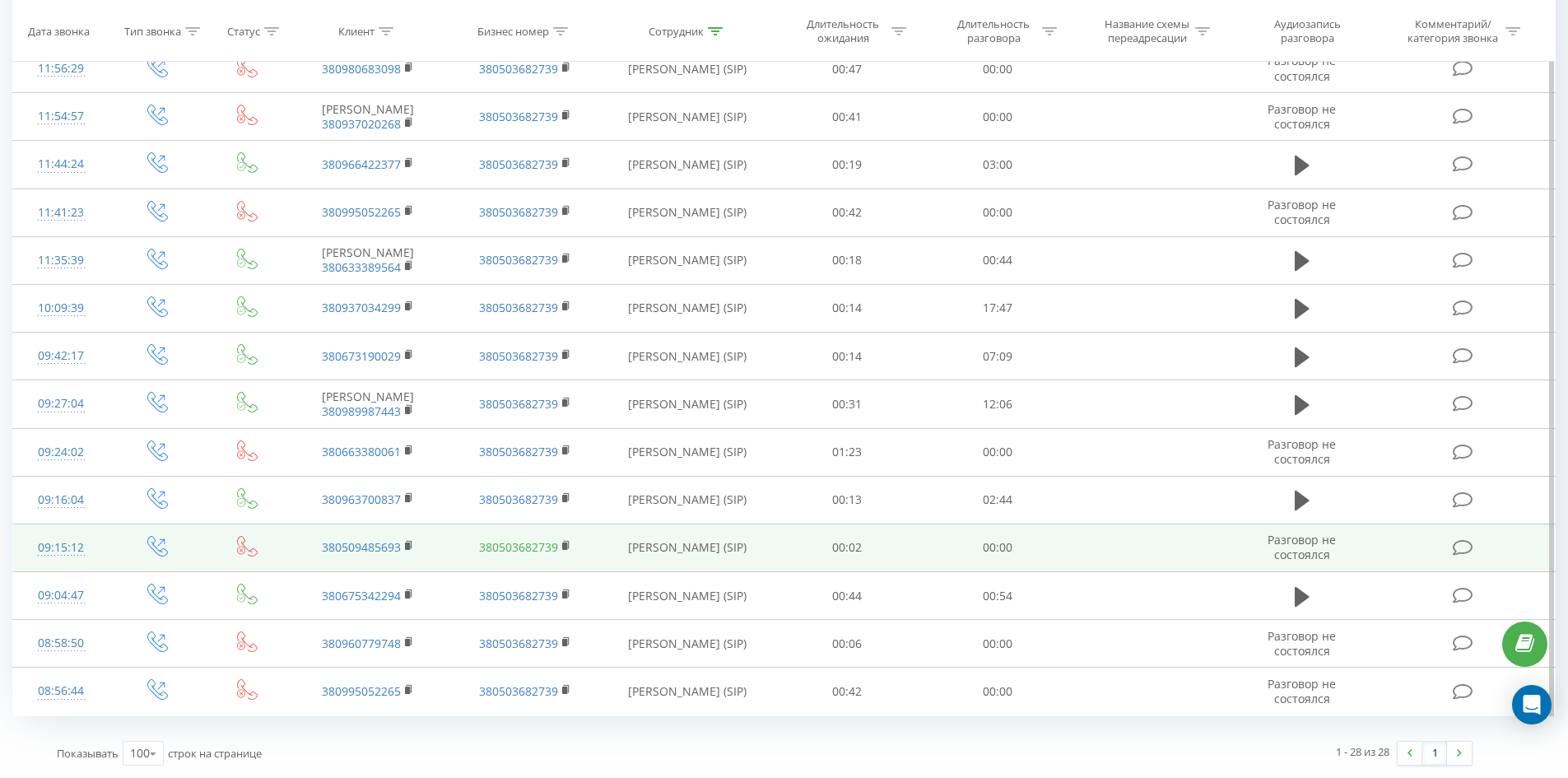
drag, startPoint x: 546, startPoint y: 251, endPoint x: 552, endPoint y: 547, distance: 296.1
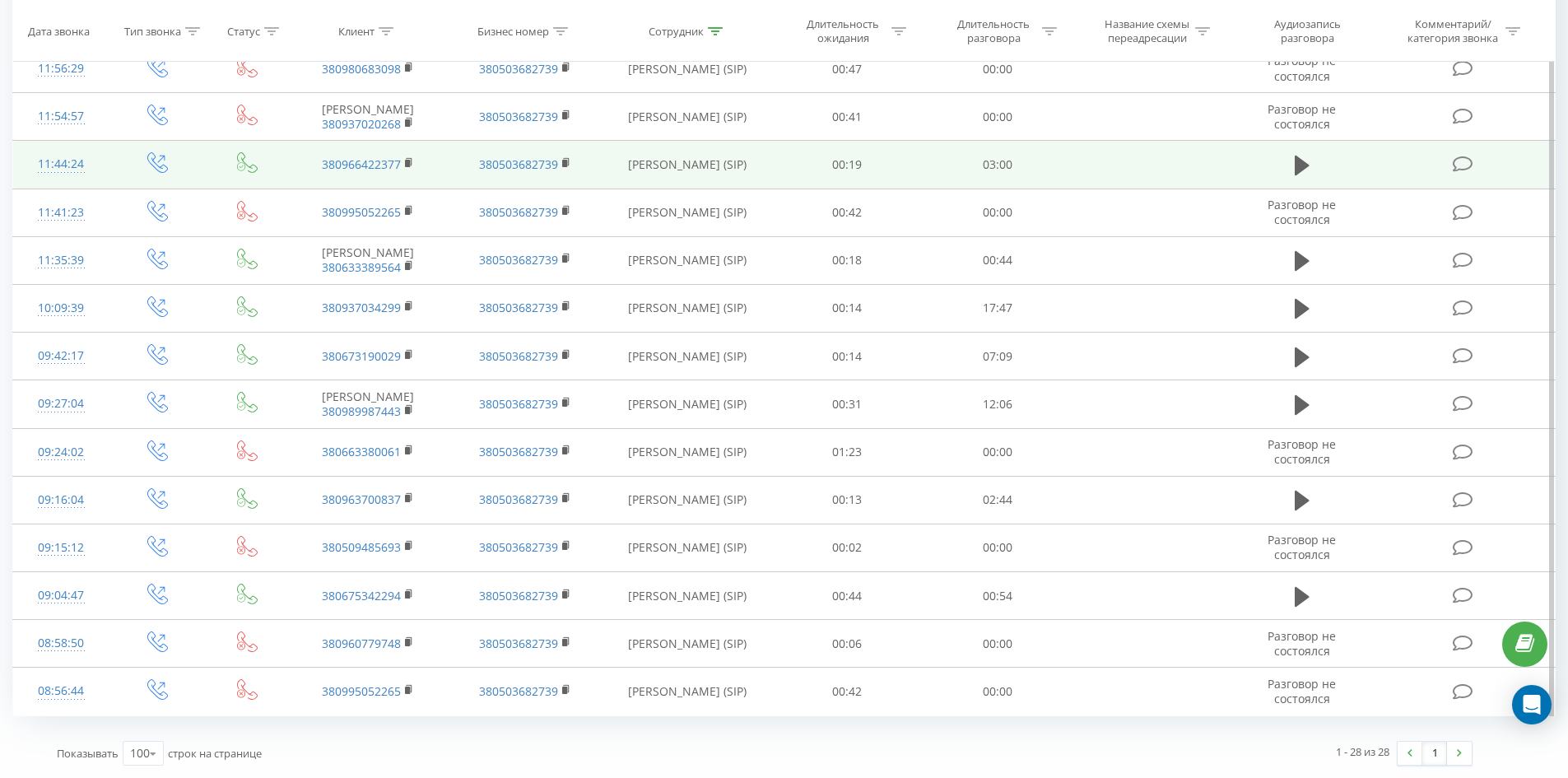
drag, startPoint x: 552, startPoint y: 547, endPoint x: 633, endPoint y: 148, distance: 407.1
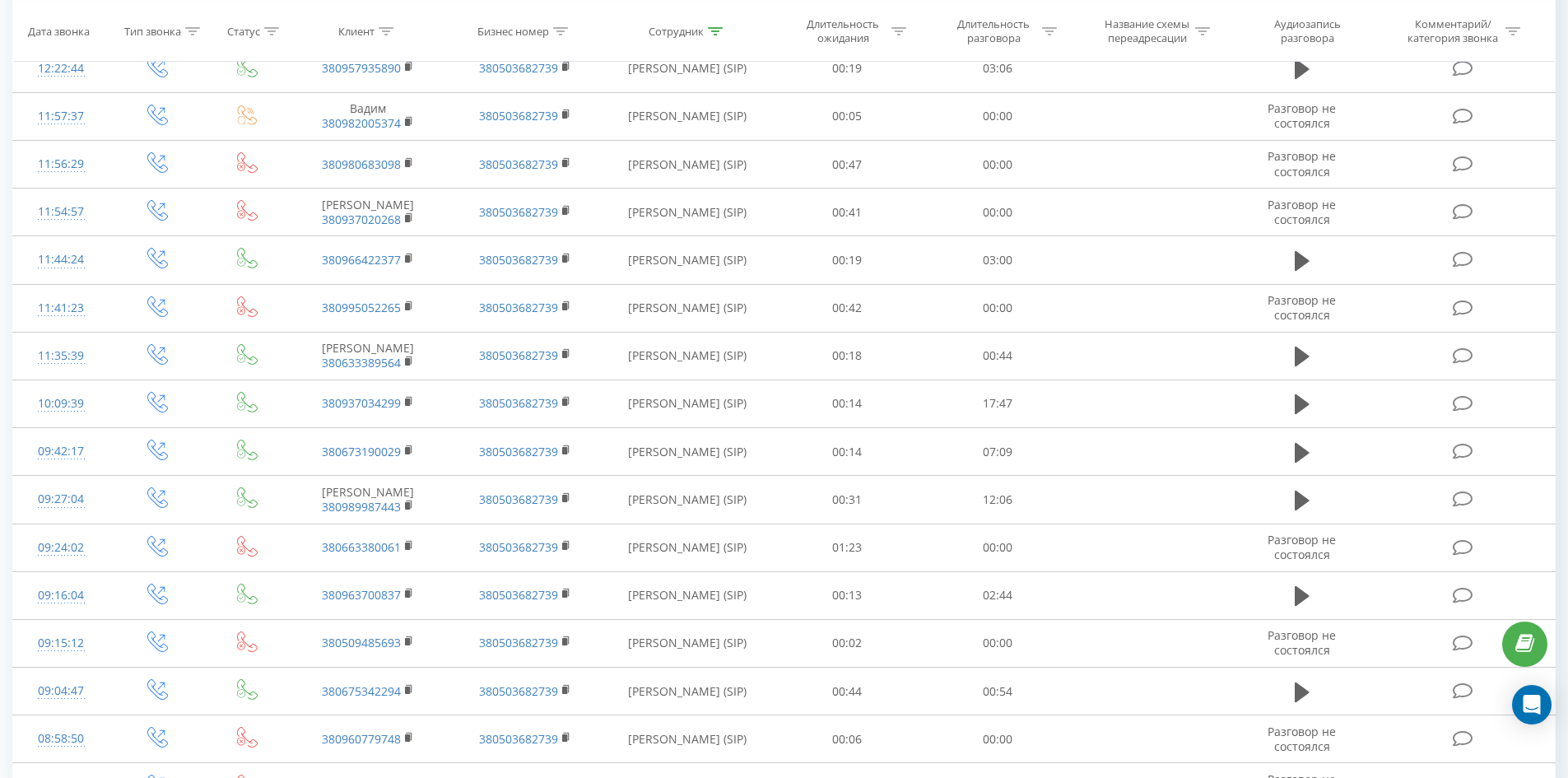
scroll to position [0, 0]
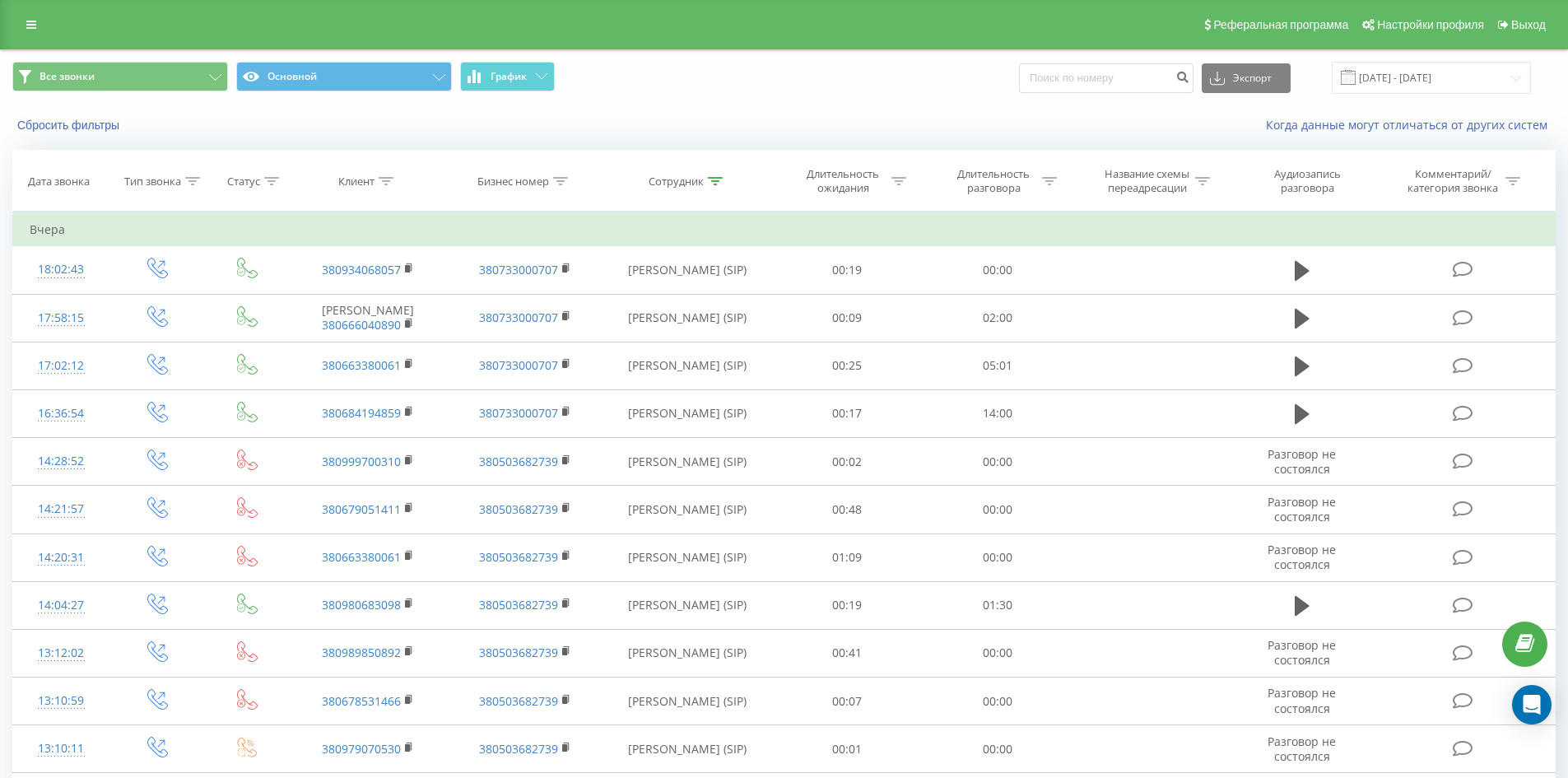
drag, startPoint x: 888, startPoint y: 175, endPoint x: 940, endPoint y: -12, distance: 194.1
drag, startPoint x: 731, startPoint y: 219, endPoint x: 737, endPoint y: 146, distance: 73.2
drag, startPoint x: 713, startPoint y: 176, endPoint x: 709, endPoint y: 219, distance: 43.2
click at [713, 177] on icon at bounding box center [714, 181] width 14 height 9
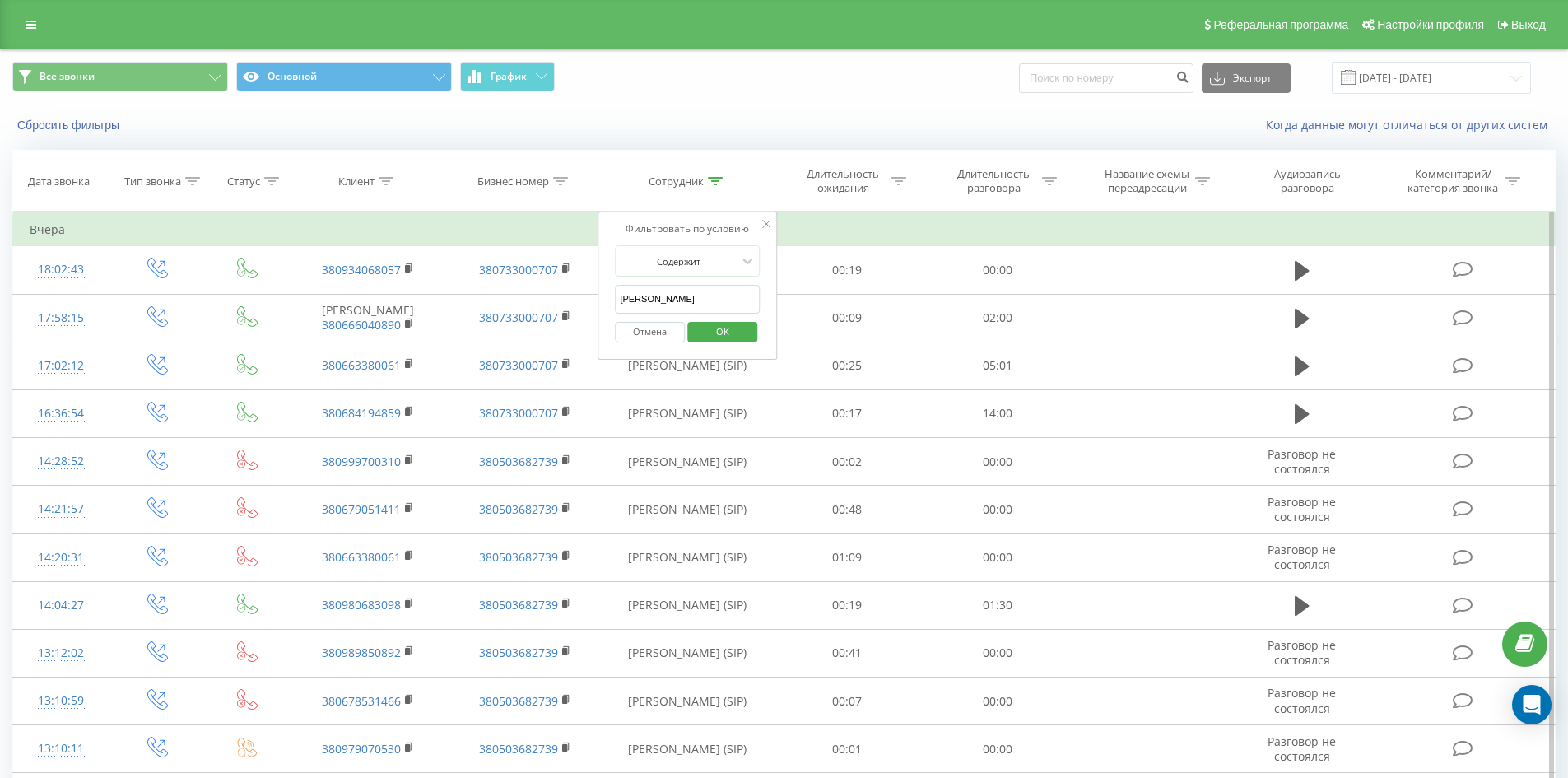
click at [719, 296] on input "[PERSON_NAME]" at bounding box center [687, 299] width 145 height 29
click button "OK" at bounding box center [722, 332] width 70 height 20
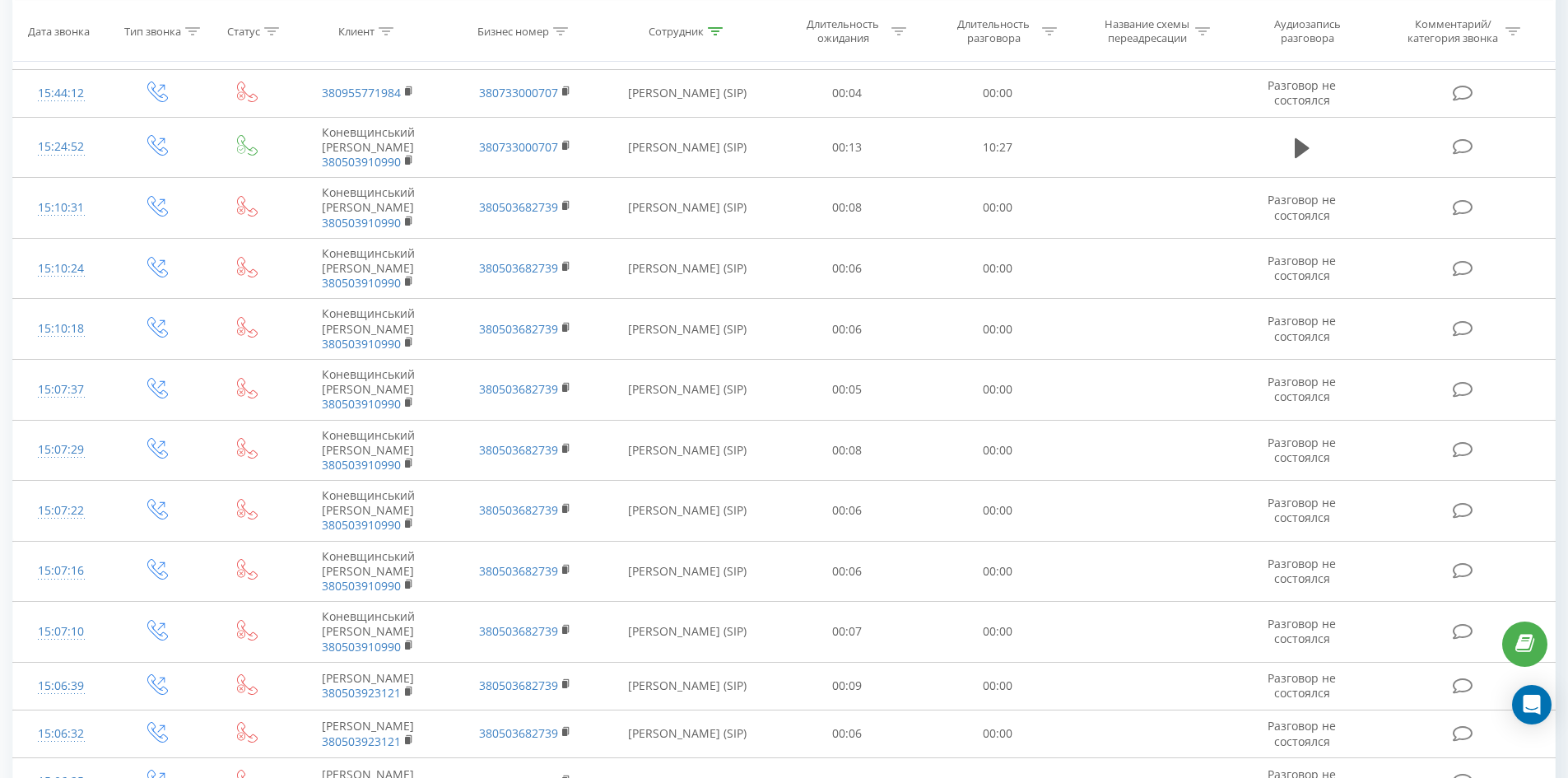
scroll to position [2710, 0]
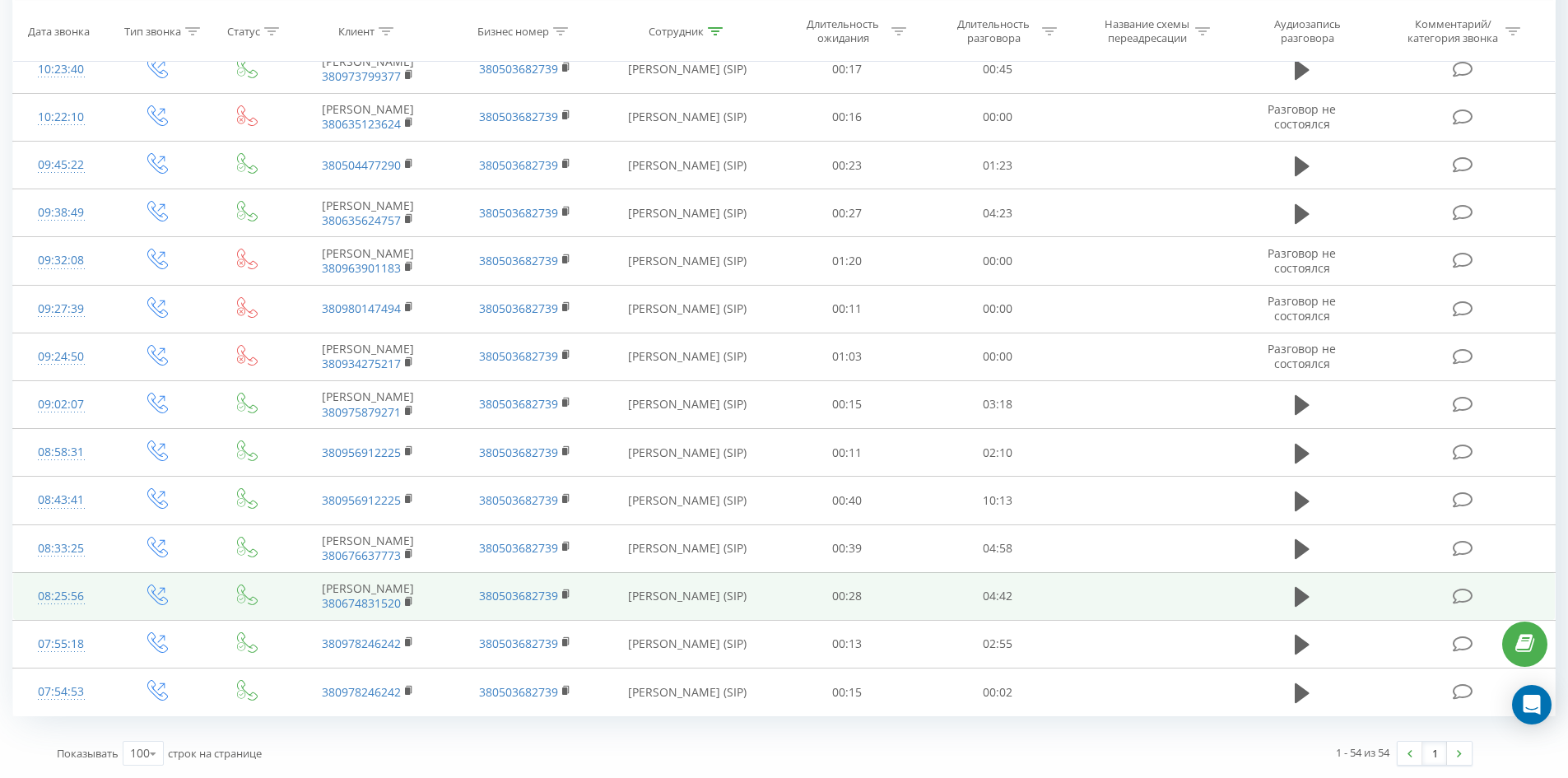
drag, startPoint x: 521, startPoint y: 148, endPoint x: 583, endPoint y: 570, distance: 426.5
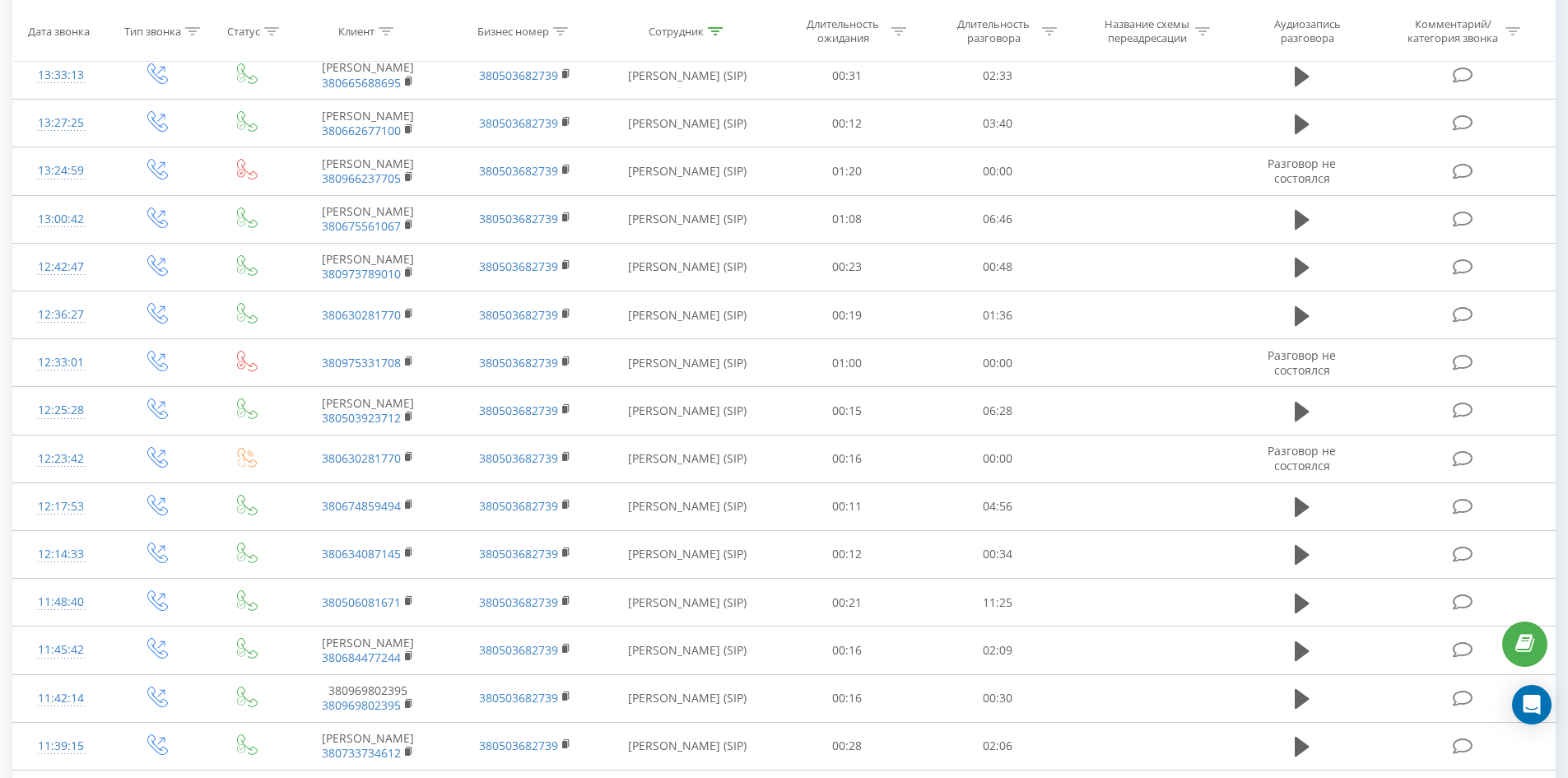
scroll to position [0, 0]
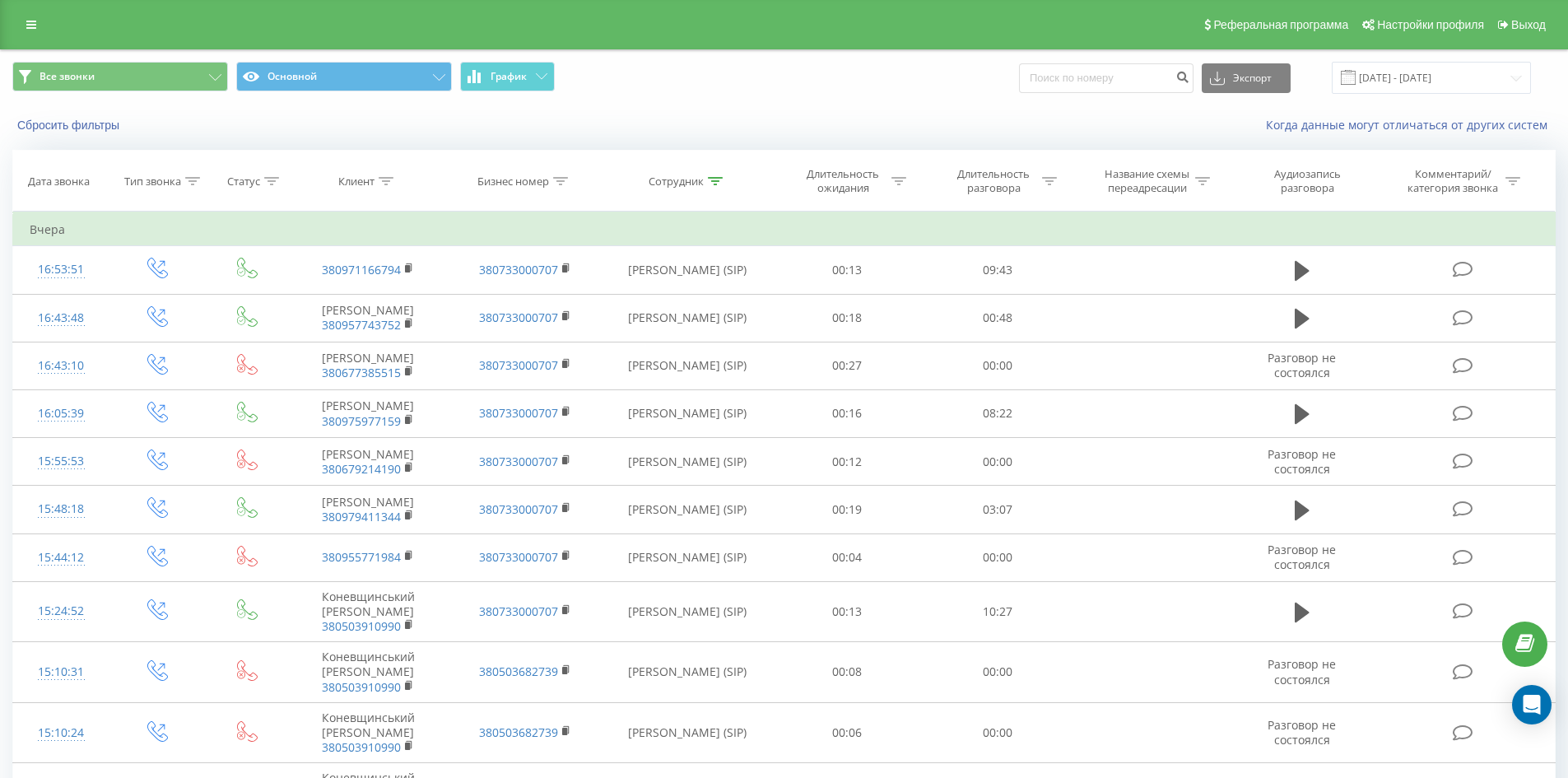
drag, startPoint x: 606, startPoint y: 200, endPoint x: 653, endPoint y: -50, distance: 254.4
click at [713, 183] on icon at bounding box center [714, 181] width 14 height 9
click at [709, 296] on input "[PERSON_NAME]" at bounding box center [687, 299] width 145 height 29
click button "OK" at bounding box center [722, 332] width 70 height 20
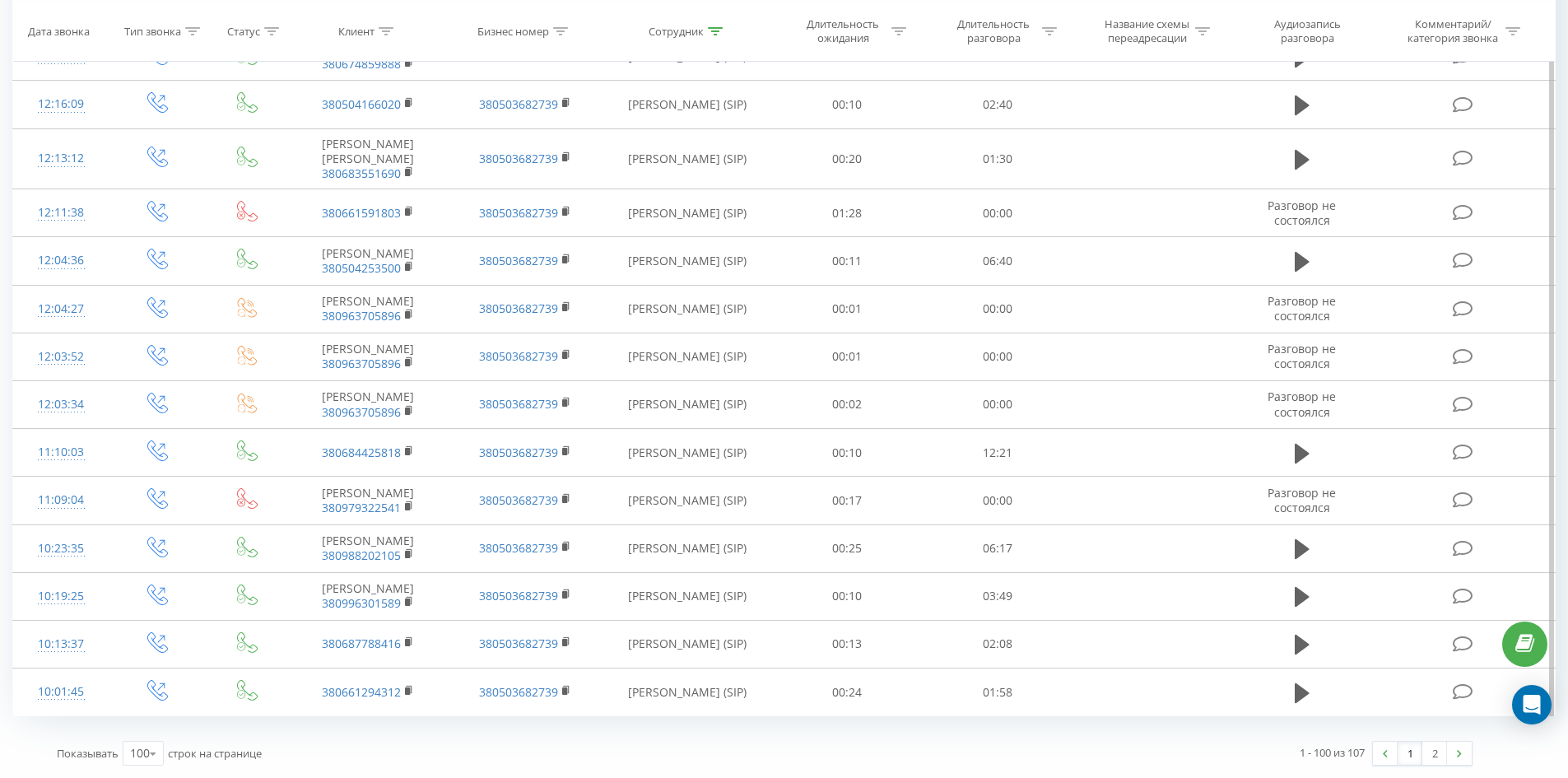
scroll to position [4890, 0]
drag, startPoint x: 685, startPoint y: 383, endPoint x: 813, endPoint y: 598, distance: 250.2
click at [1446, 753] on link "2" at bounding box center [1435, 753] width 25 height 23
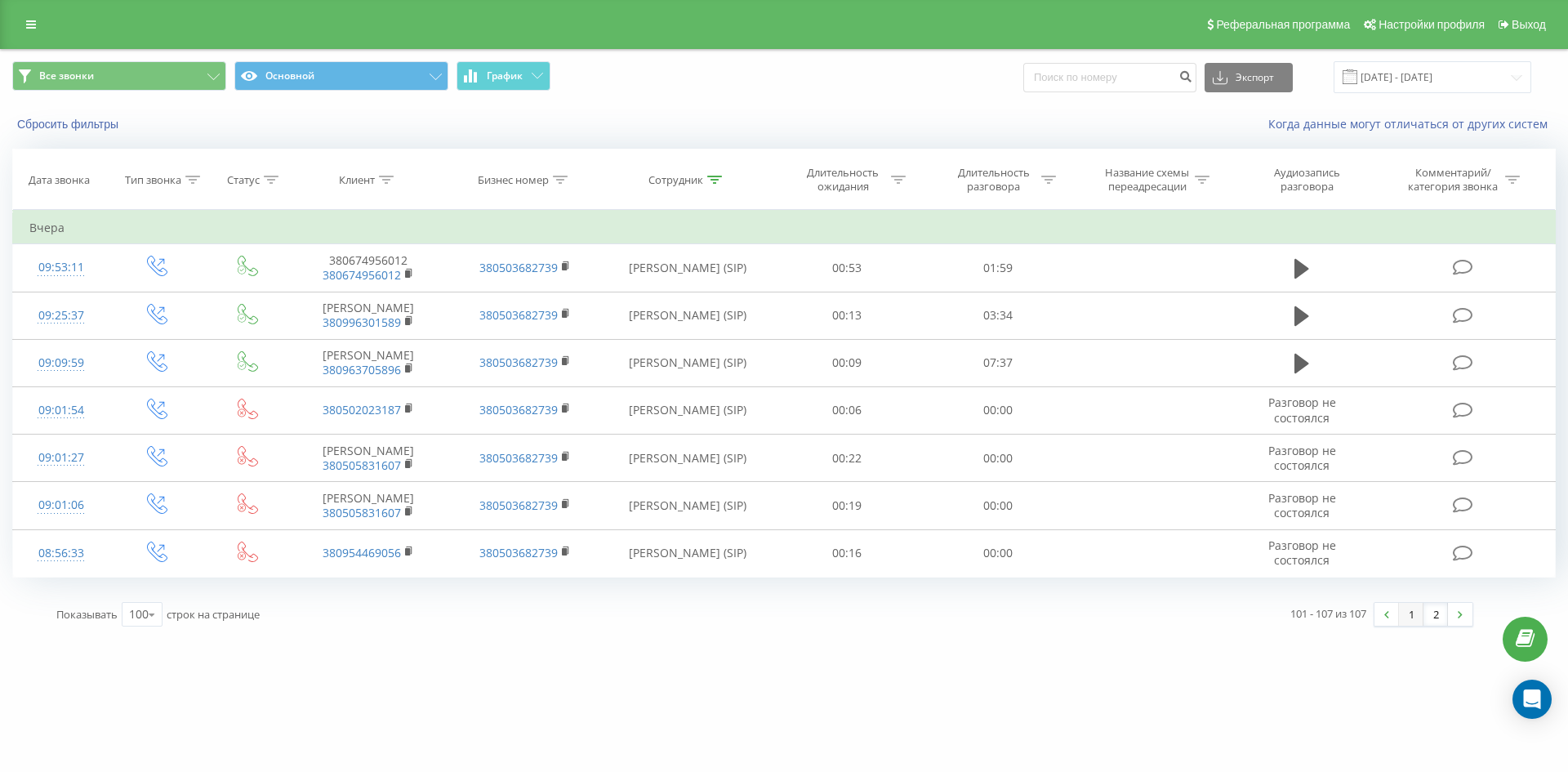
click at [1412, 626] on link "1" at bounding box center [1411, 614] width 25 height 23
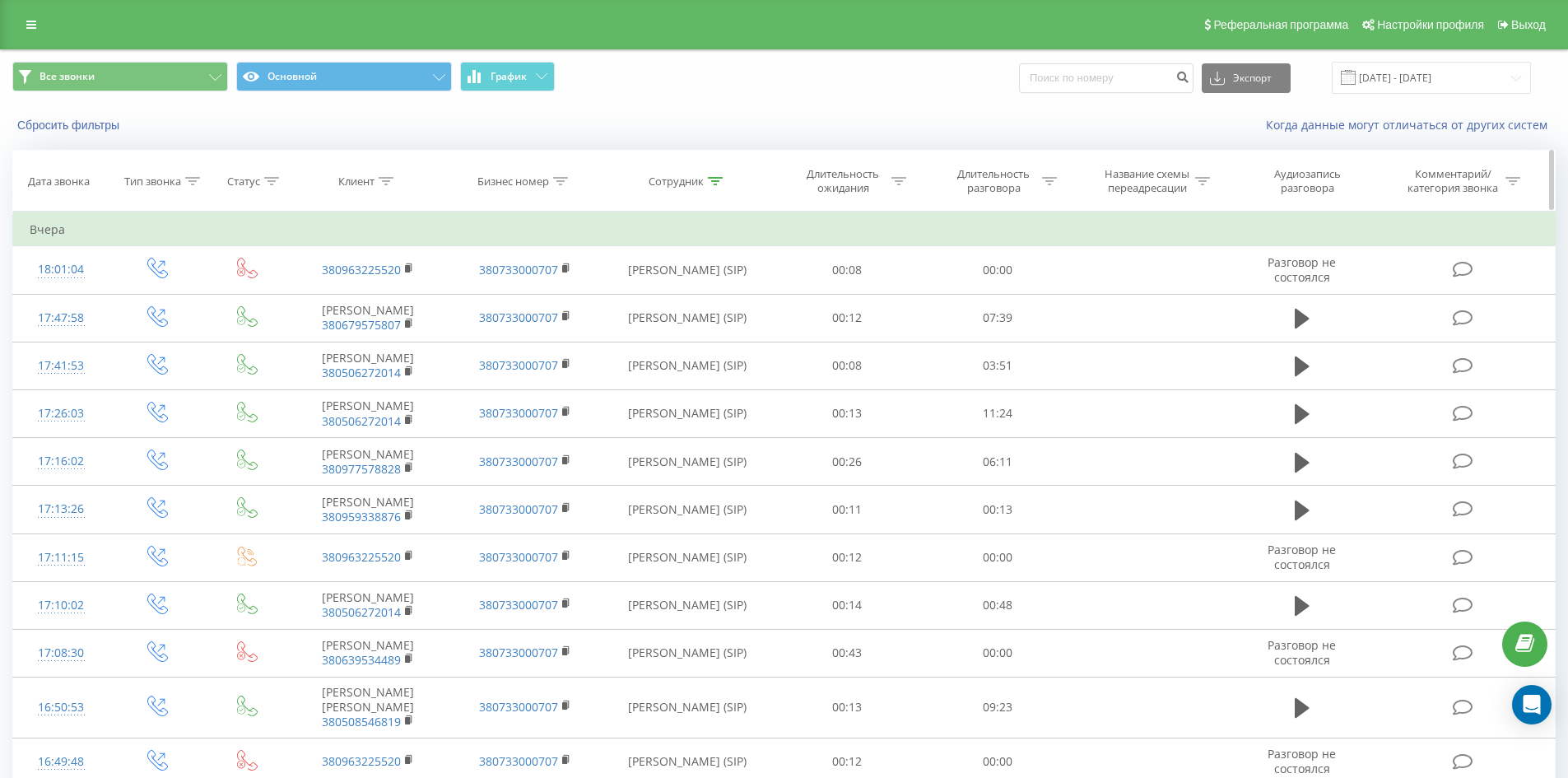
click at [716, 183] on icon at bounding box center [714, 181] width 14 height 9
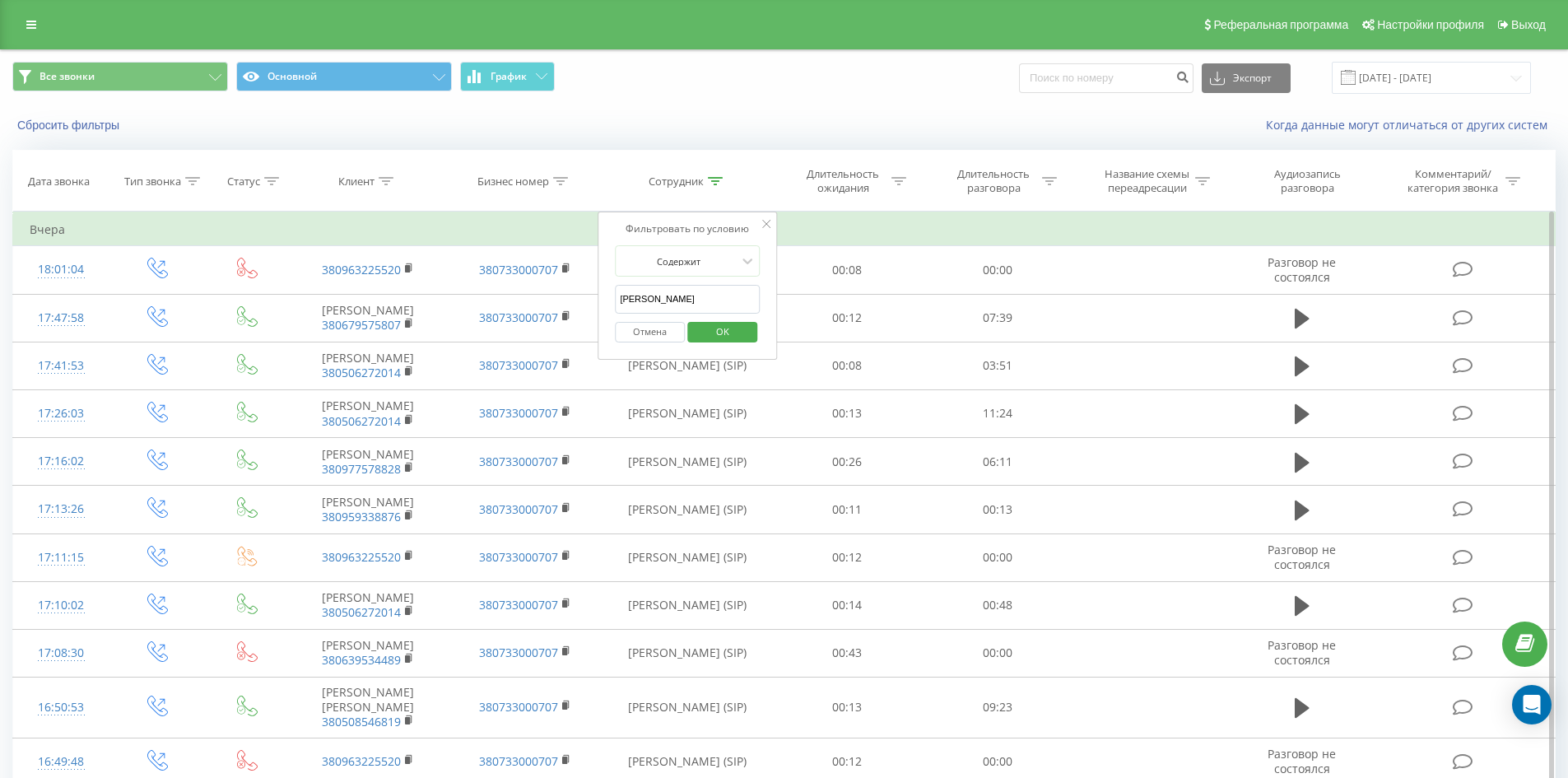
click at [716, 305] on input "[PERSON_NAME]" at bounding box center [687, 299] width 145 height 29
click button "OK" at bounding box center [722, 332] width 70 height 20
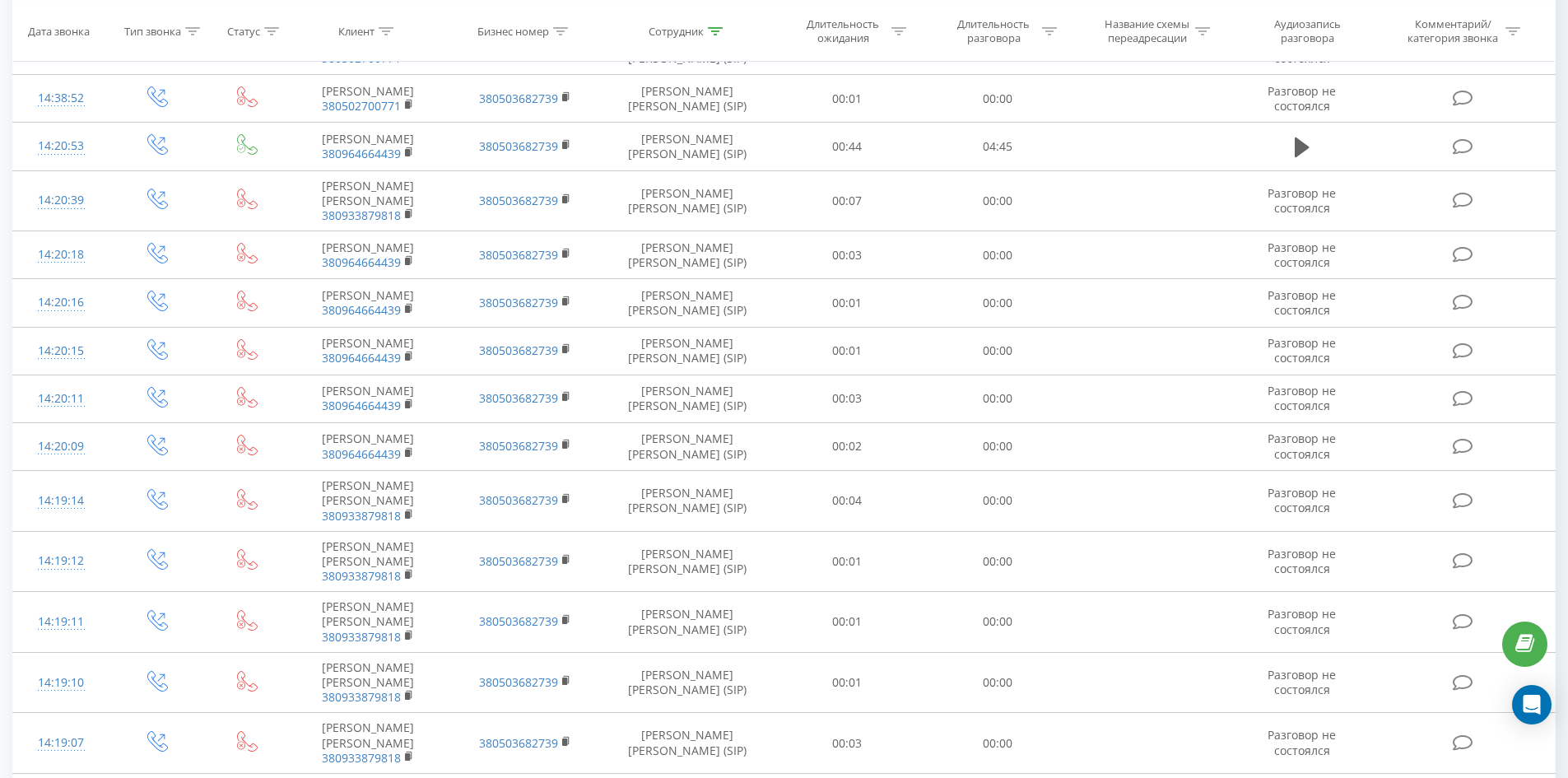
scroll to position [3968, 0]
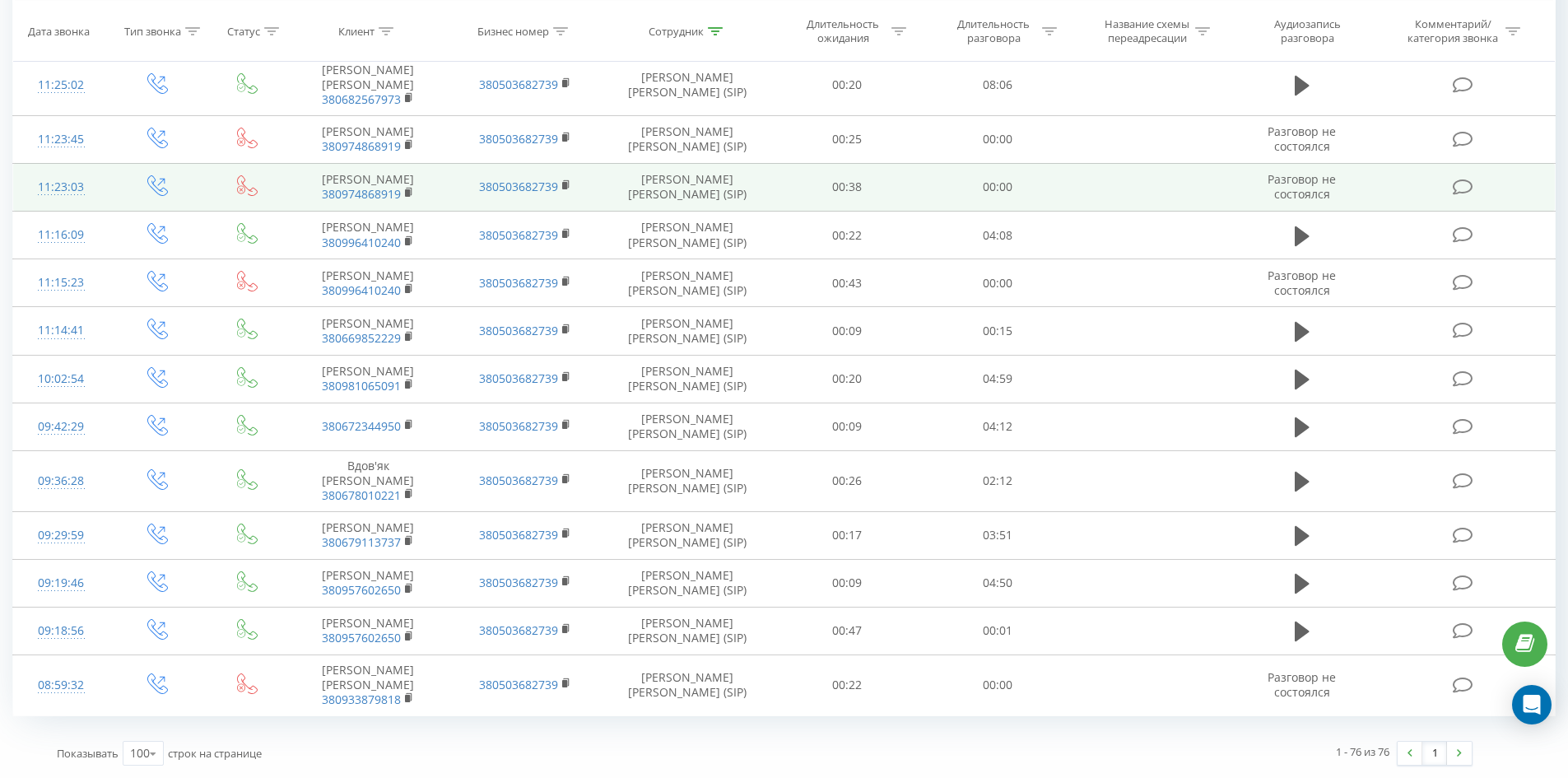
drag, startPoint x: 764, startPoint y: 343, endPoint x: 757, endPoint y: 552, distance: 209.1
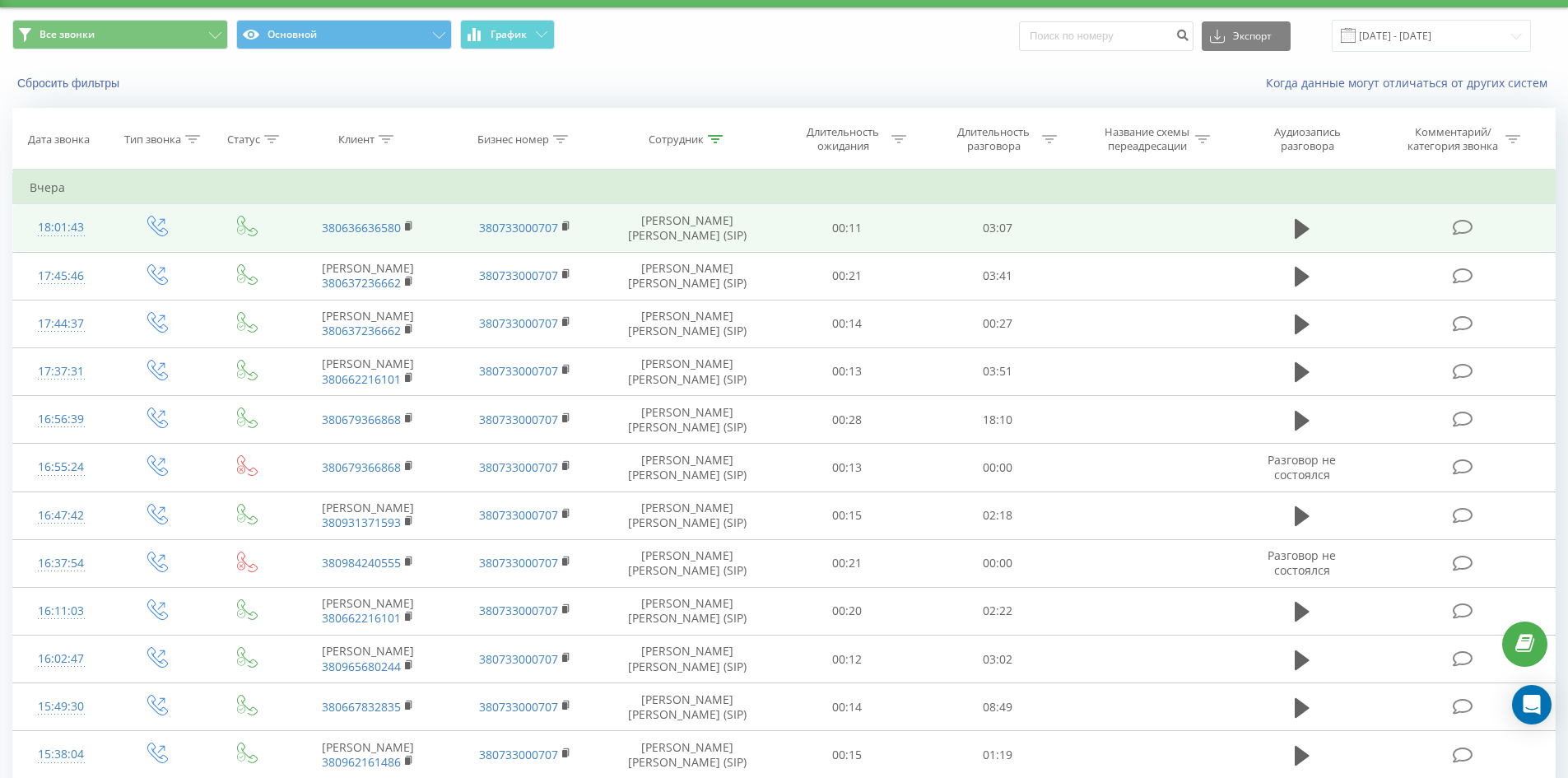
scroll to position [0, 0]
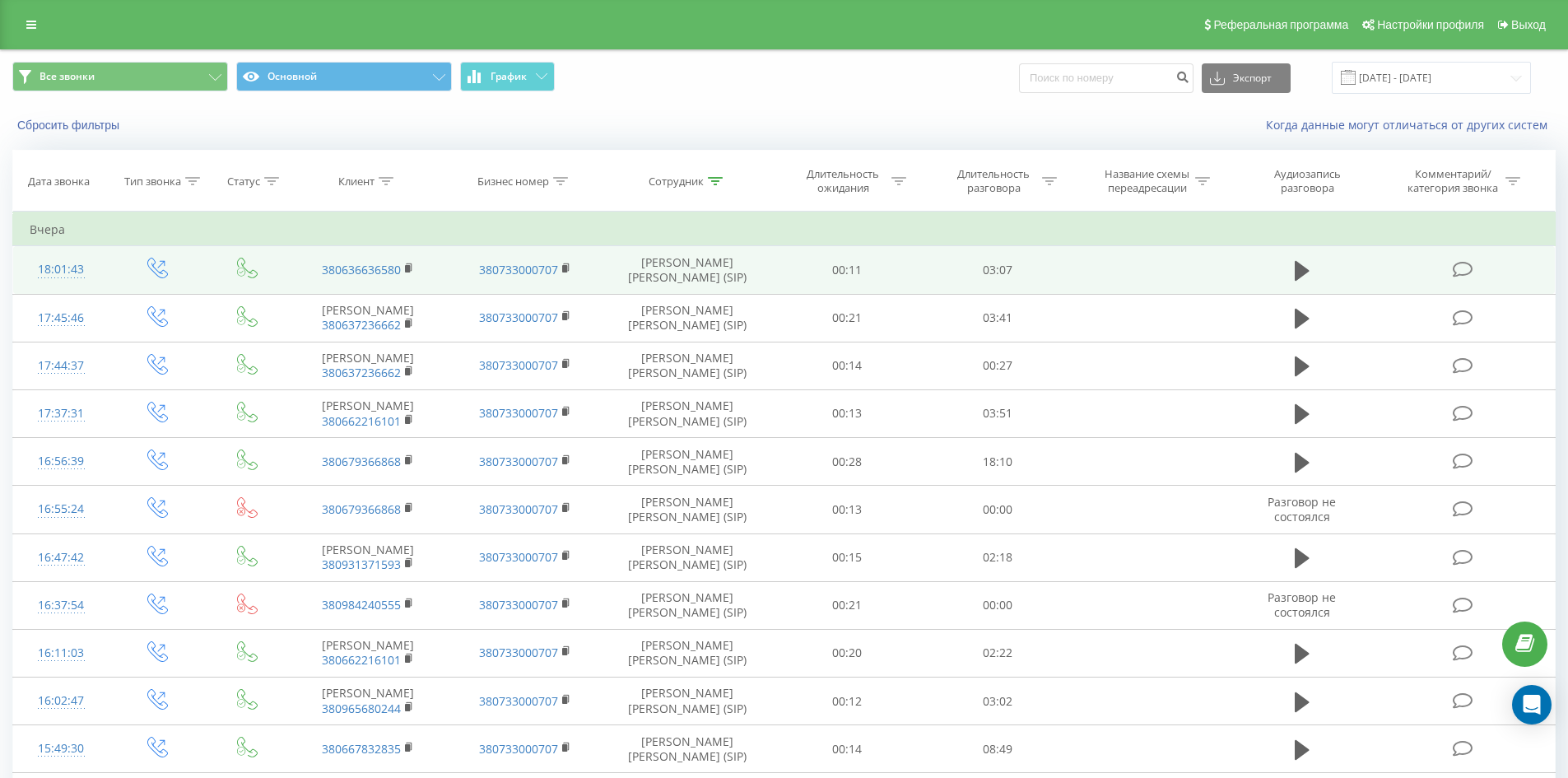
drag, startPoint x: 744, startPoint y: 686, endPoint x: 698, endPoint y: 245, distance: 443.4
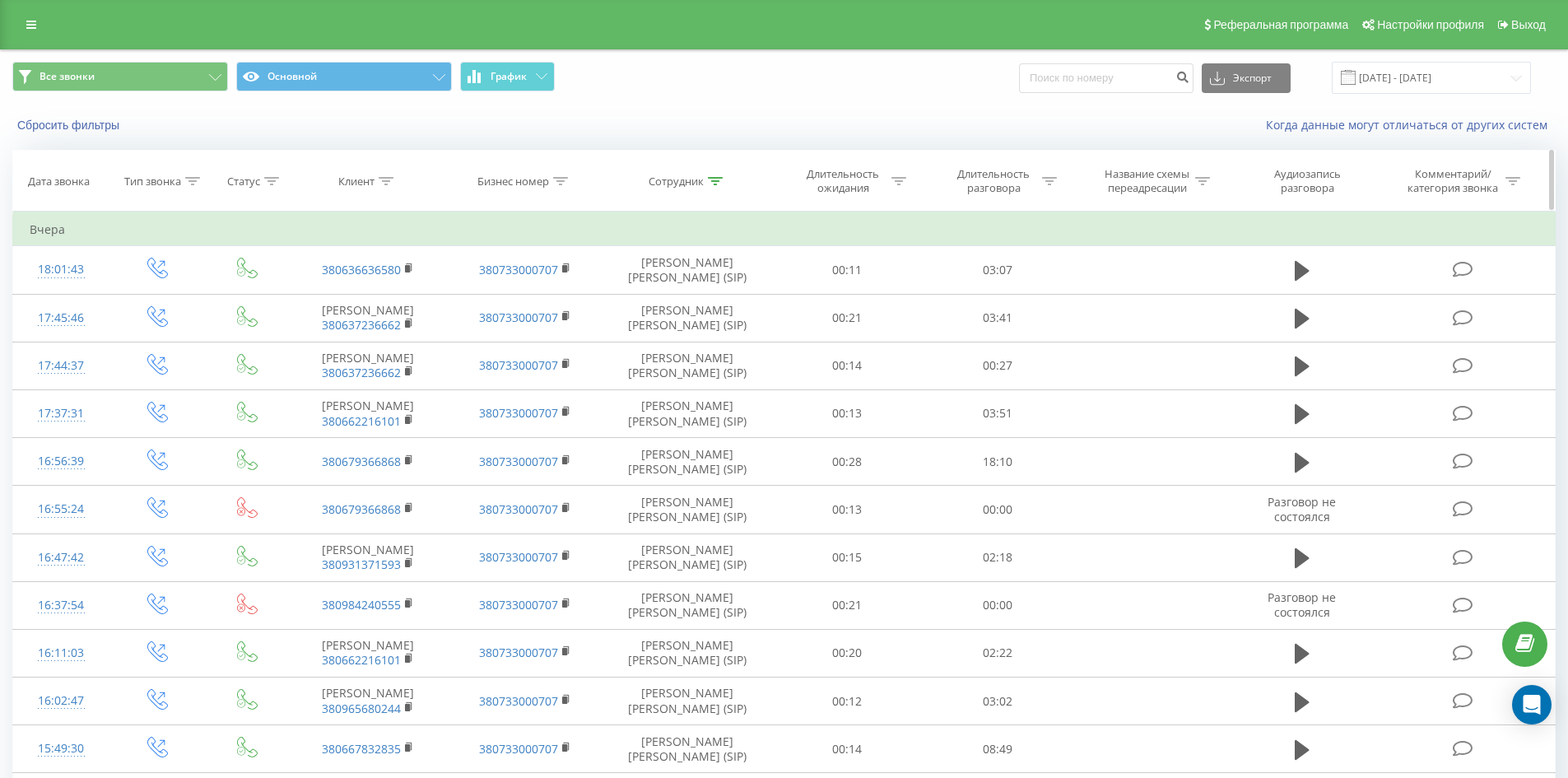
click at [721, 183] on icon at bounding box center [714, 181] width 14 height 9
click at [707, 283] on form "Содержит [PERSON_NAME] Отмена OK" at bounding box center [687, 297] width 145 height 105
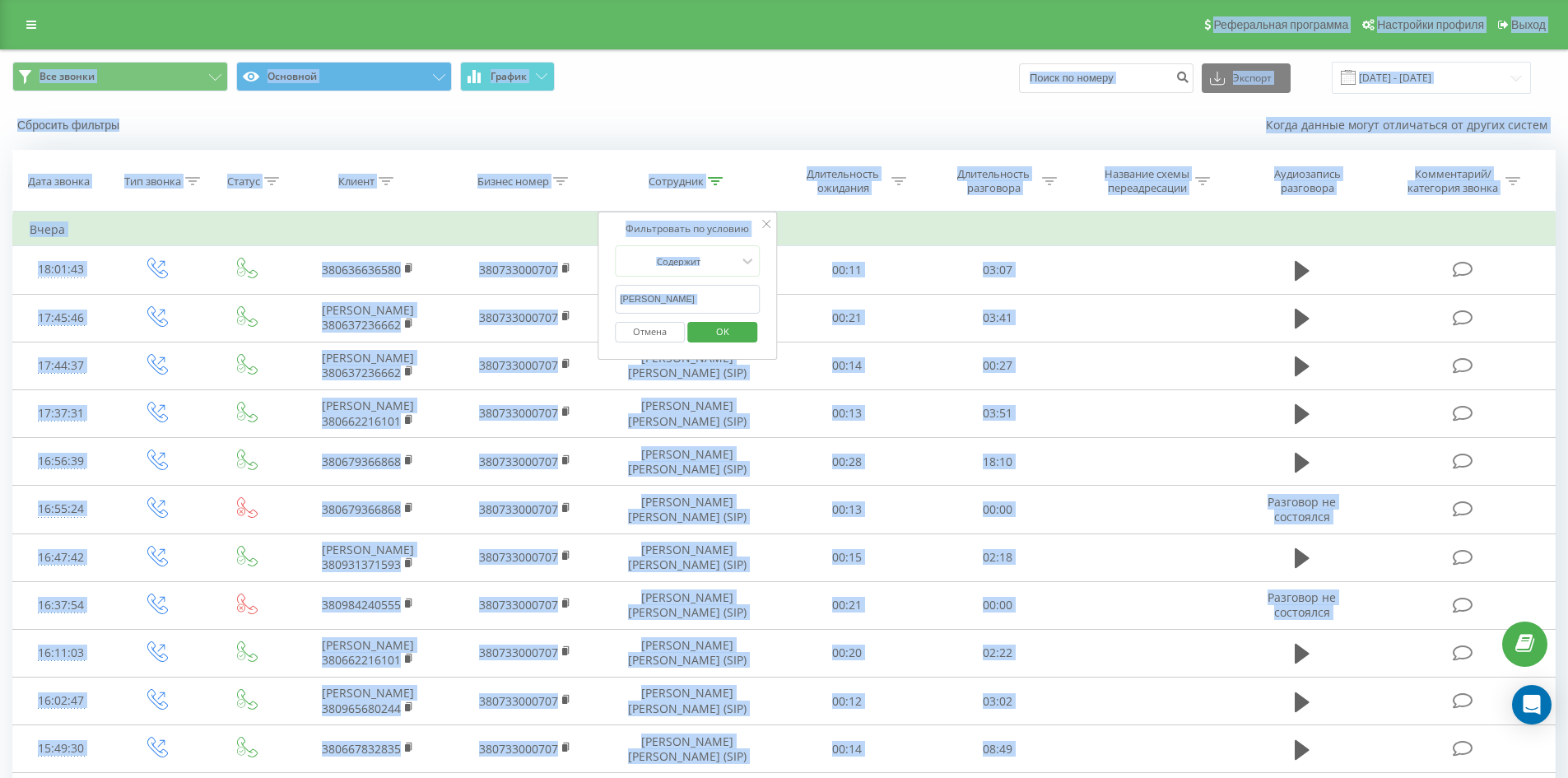
click at [709, 297] on input "[PERSON_NAME]" at bounding box center [687, 299] width 145 height 29
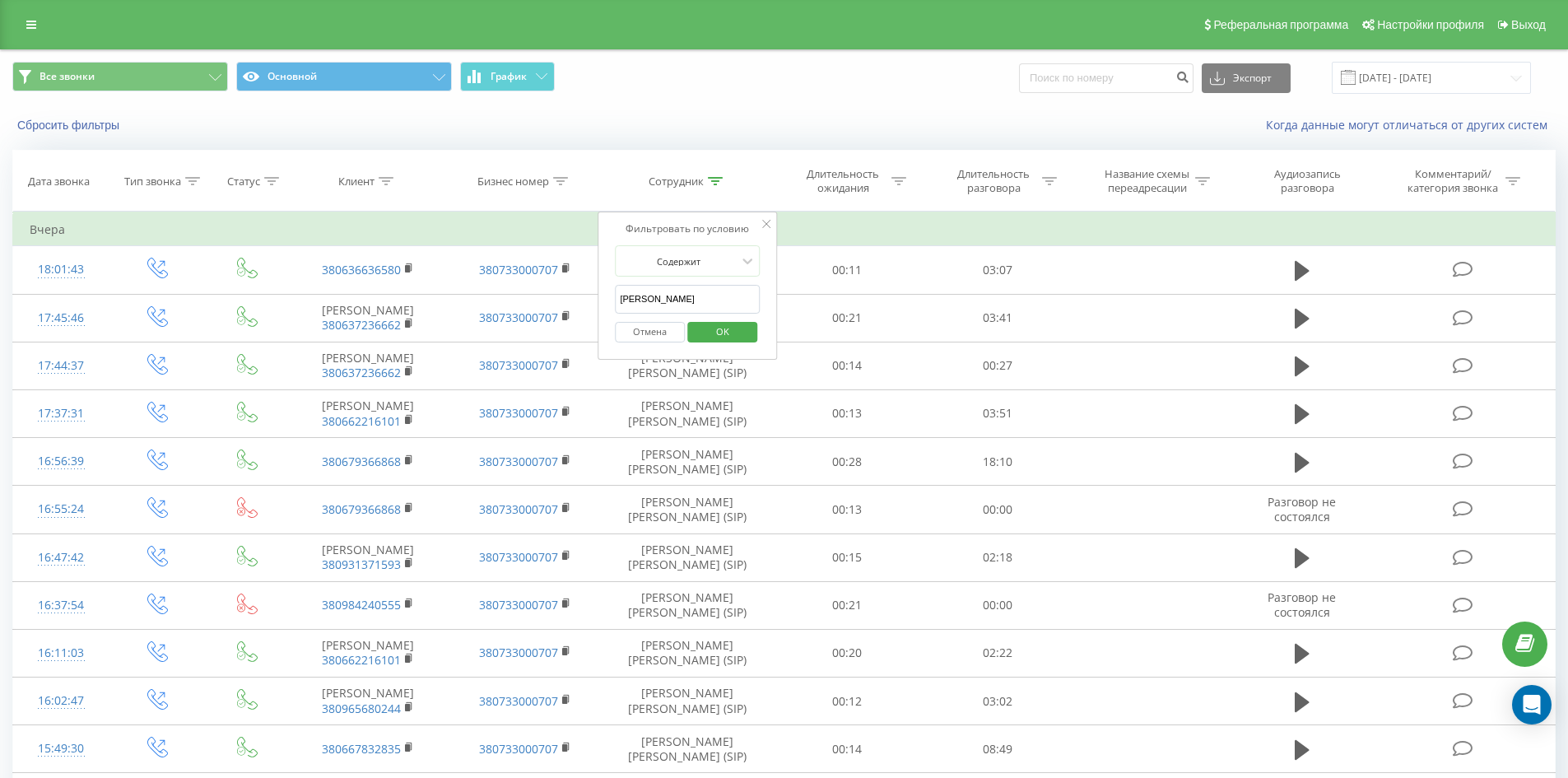
click button "OK" at bounding box center [722, 332] width 70 height 20
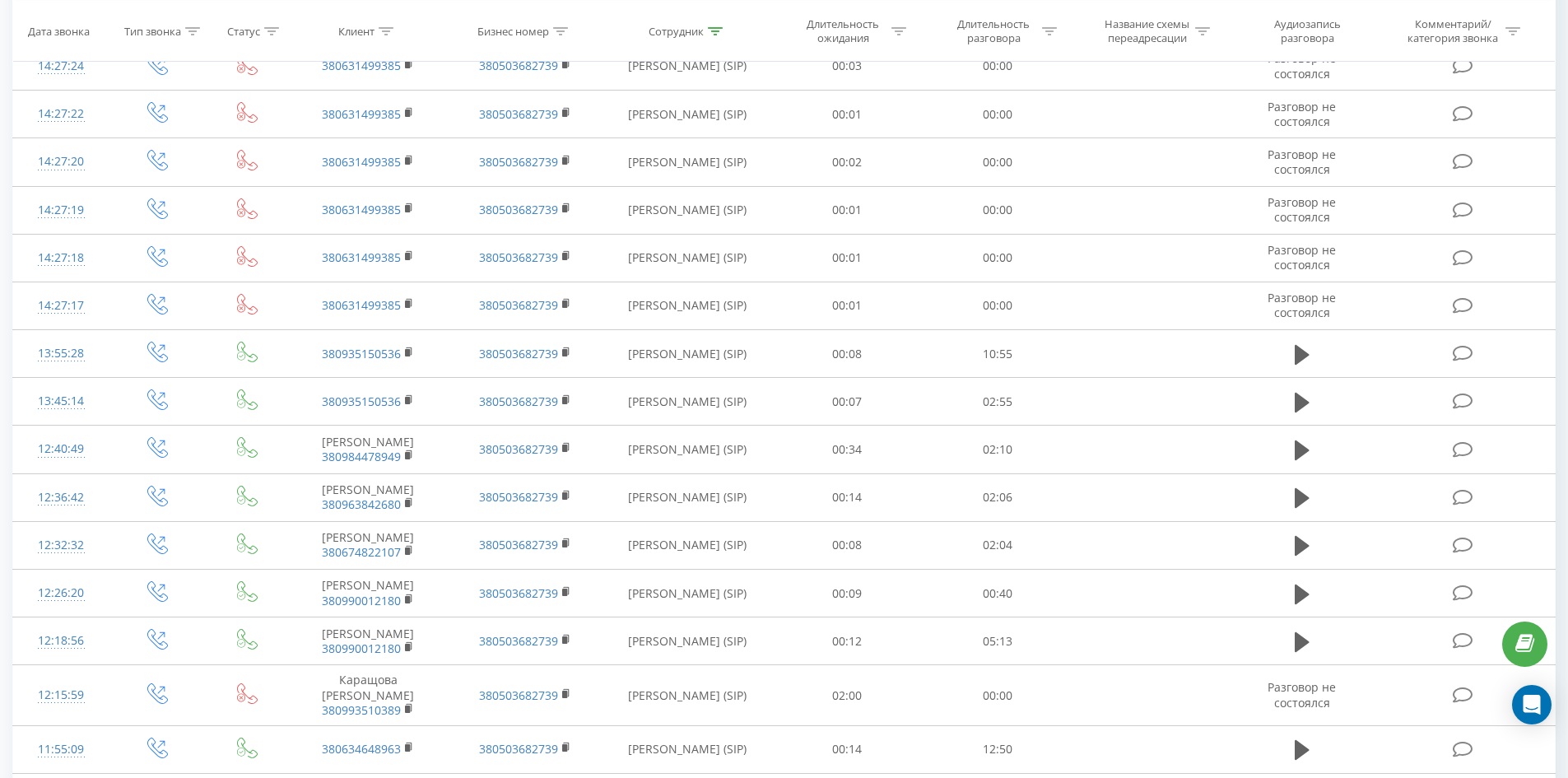
scroll to position [1592, 0]
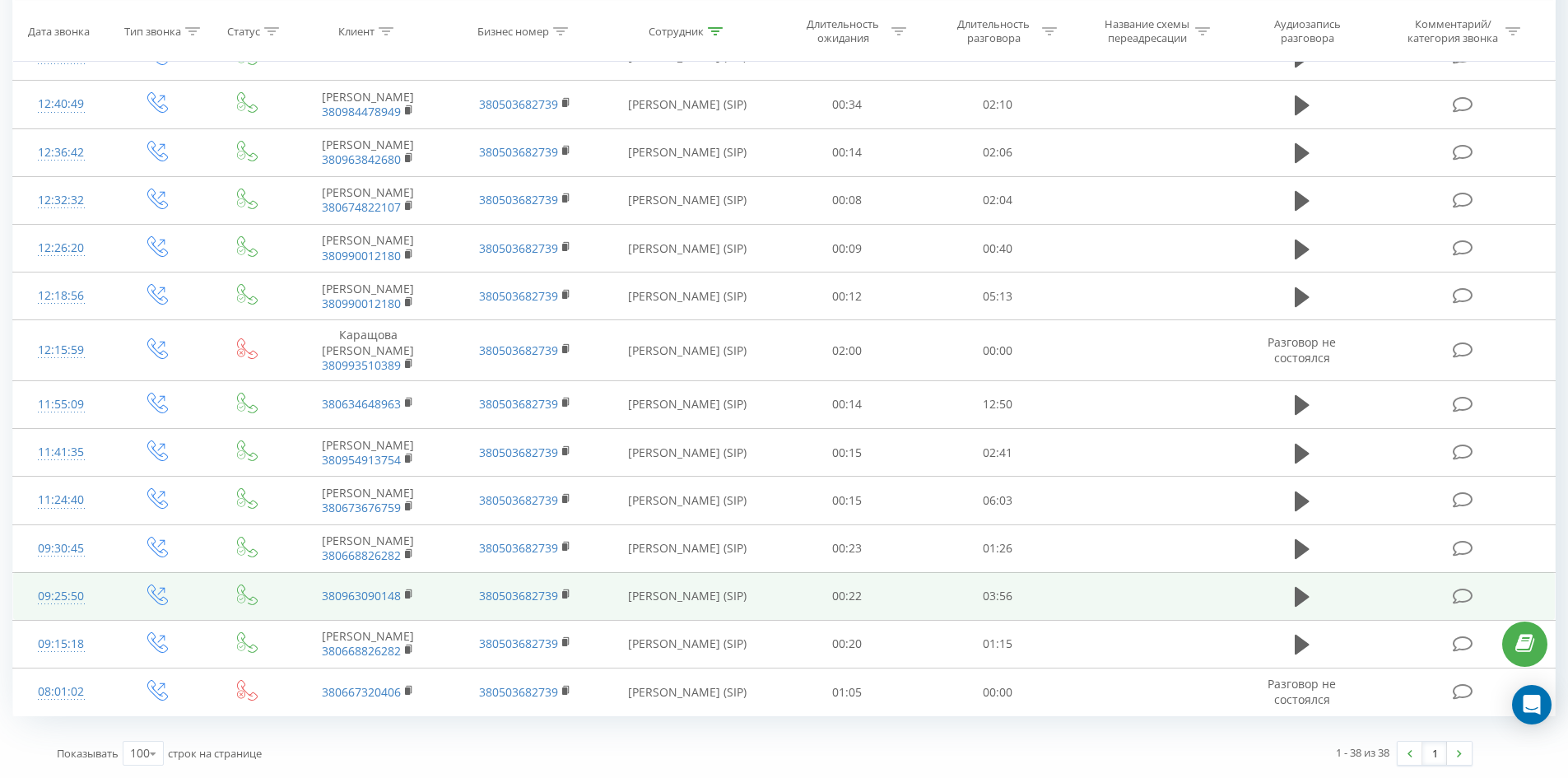
drag, startPoint x: 726, startPoint y: 215, endPoint x: 731, endPoint y: 567, distance: 352.0
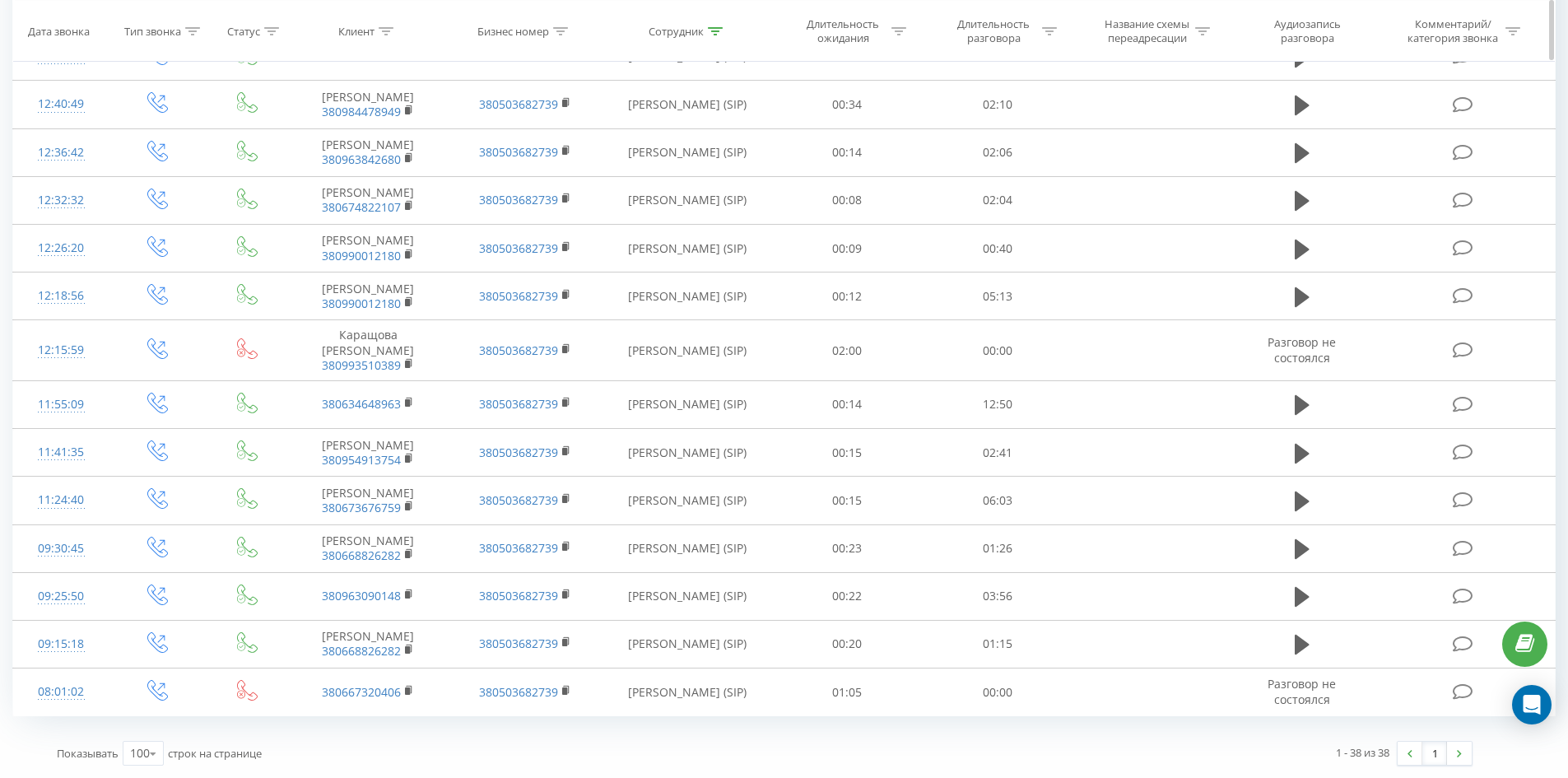
scroll to position [0, 0]
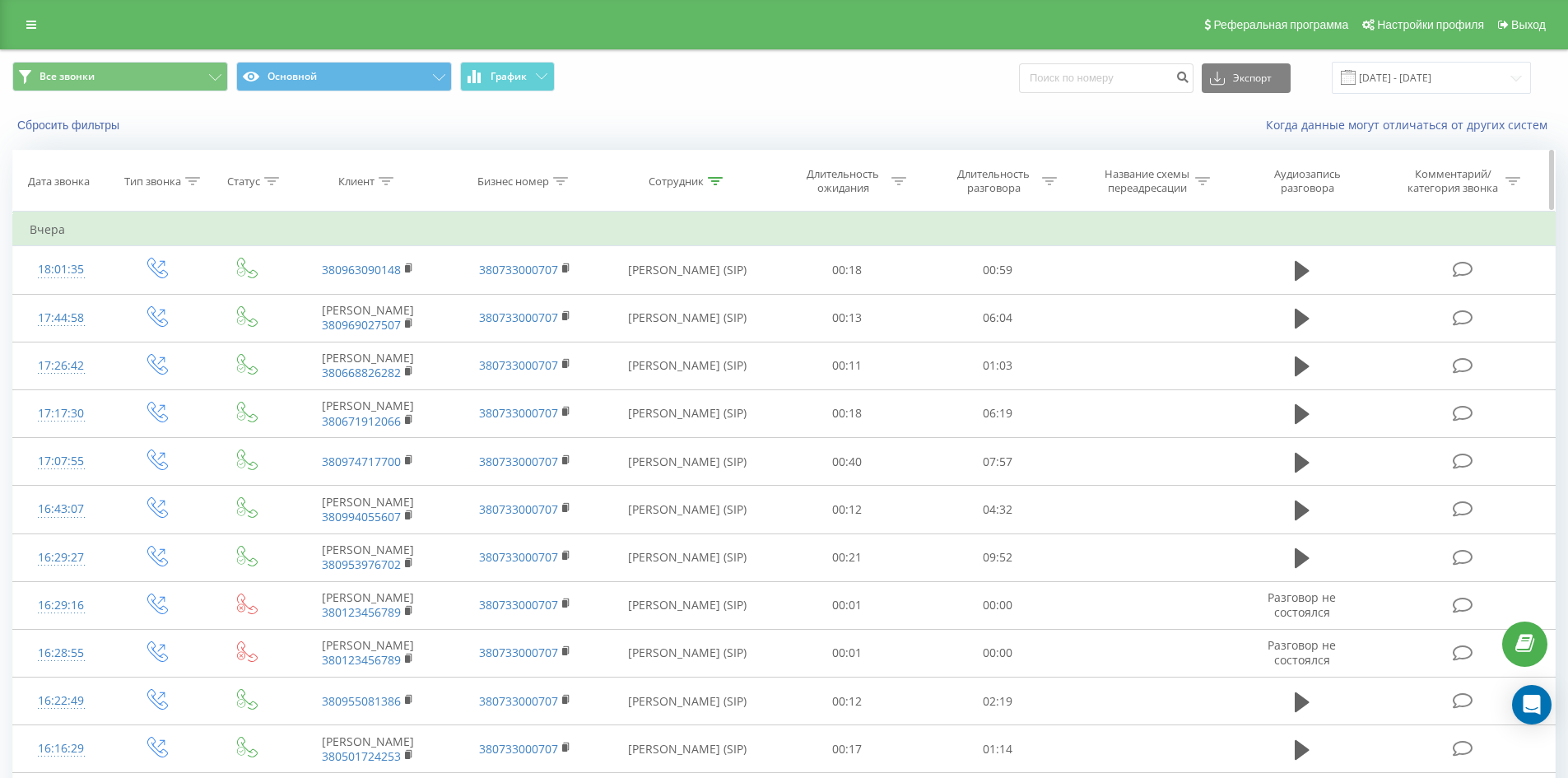
drag, startPoint x: 679, startPoint y: 690, endPoint x: 764, endPoint y: 176, distance: 521.0
click at [712, 183] on icon at bounding box center [714, 181] width 14 height 9
click at [718, 290] on input "[PERSON_NAME]" at bounding box center [687, 299] width 145 height 29
click button "OK" at bounding box center [722, 332] width 70 height 20
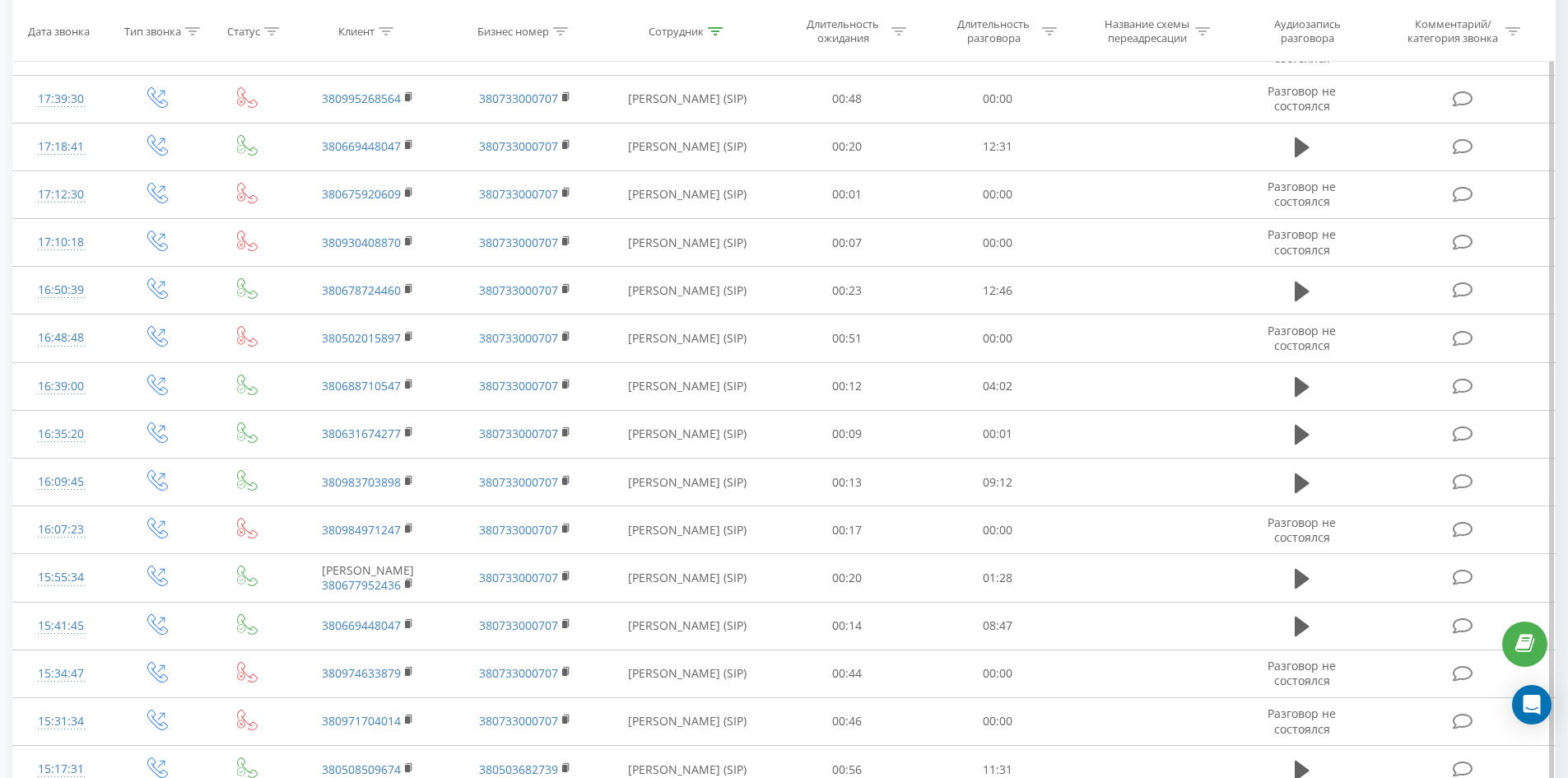
scroll to position [2861, 0]
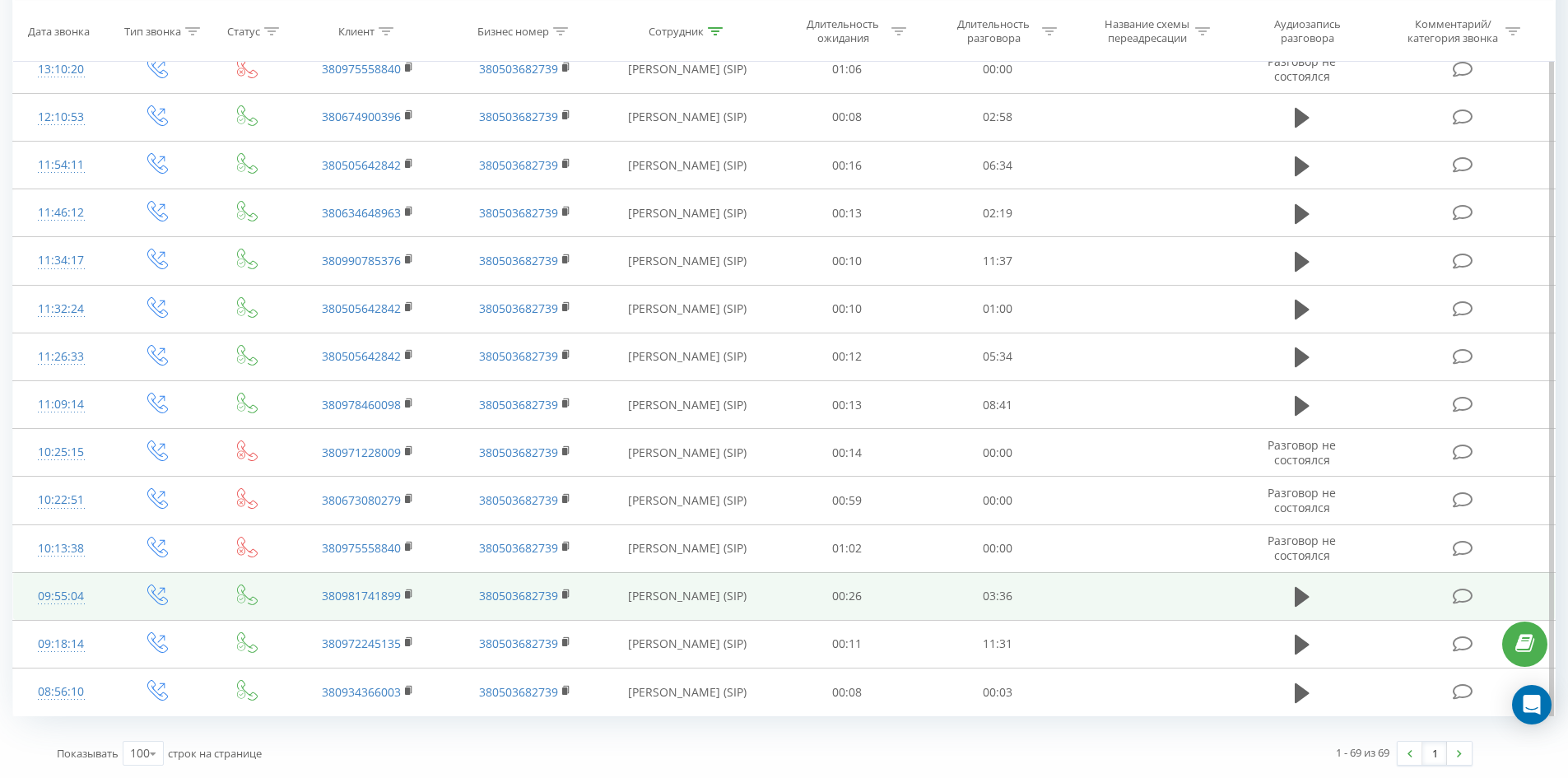
drag, startPoint x: 686, startPoint y: 190, endPoint x: 735, endPoint y: 573, distance: 386.1
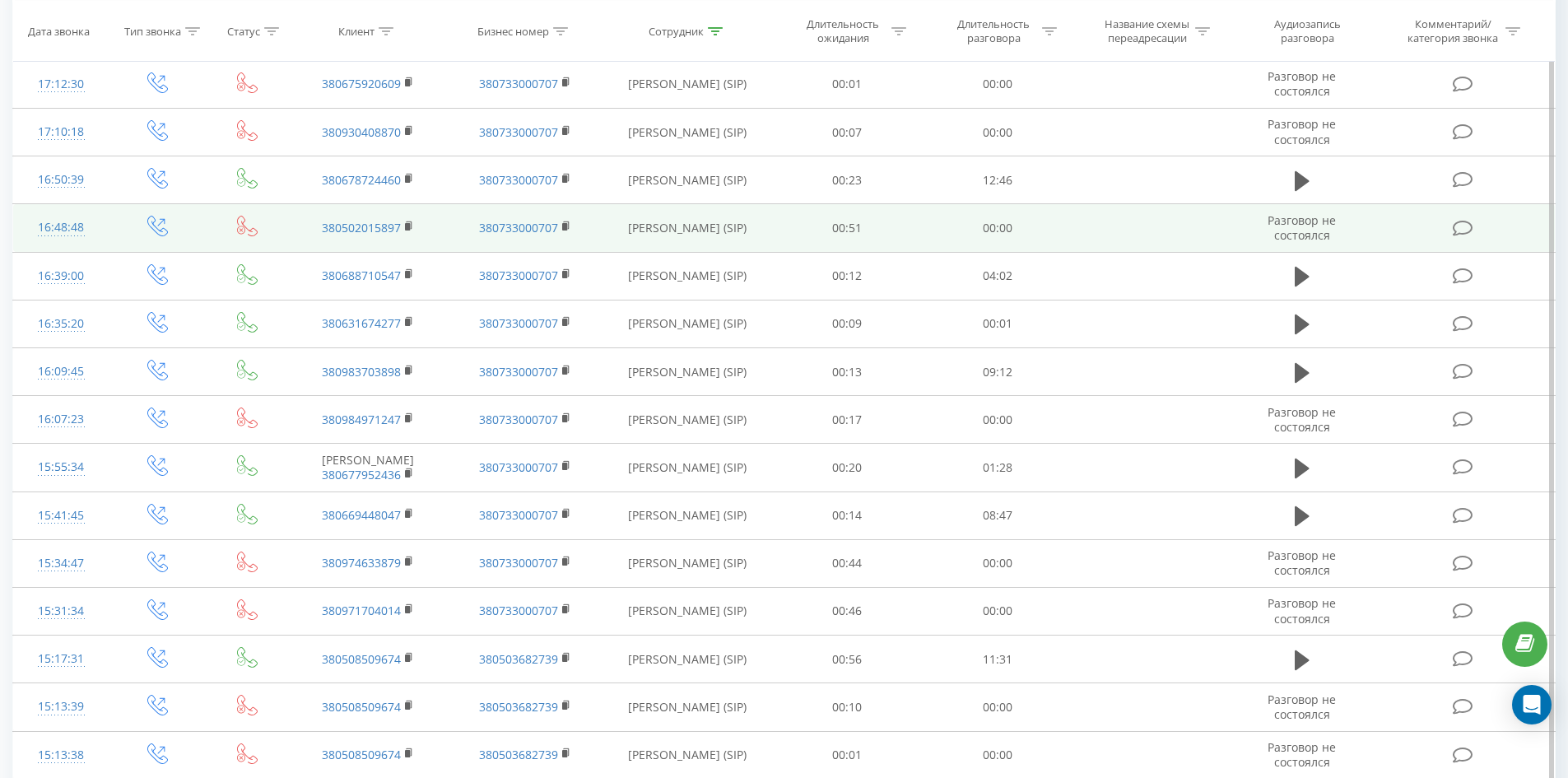
scroll to position [0, 0]
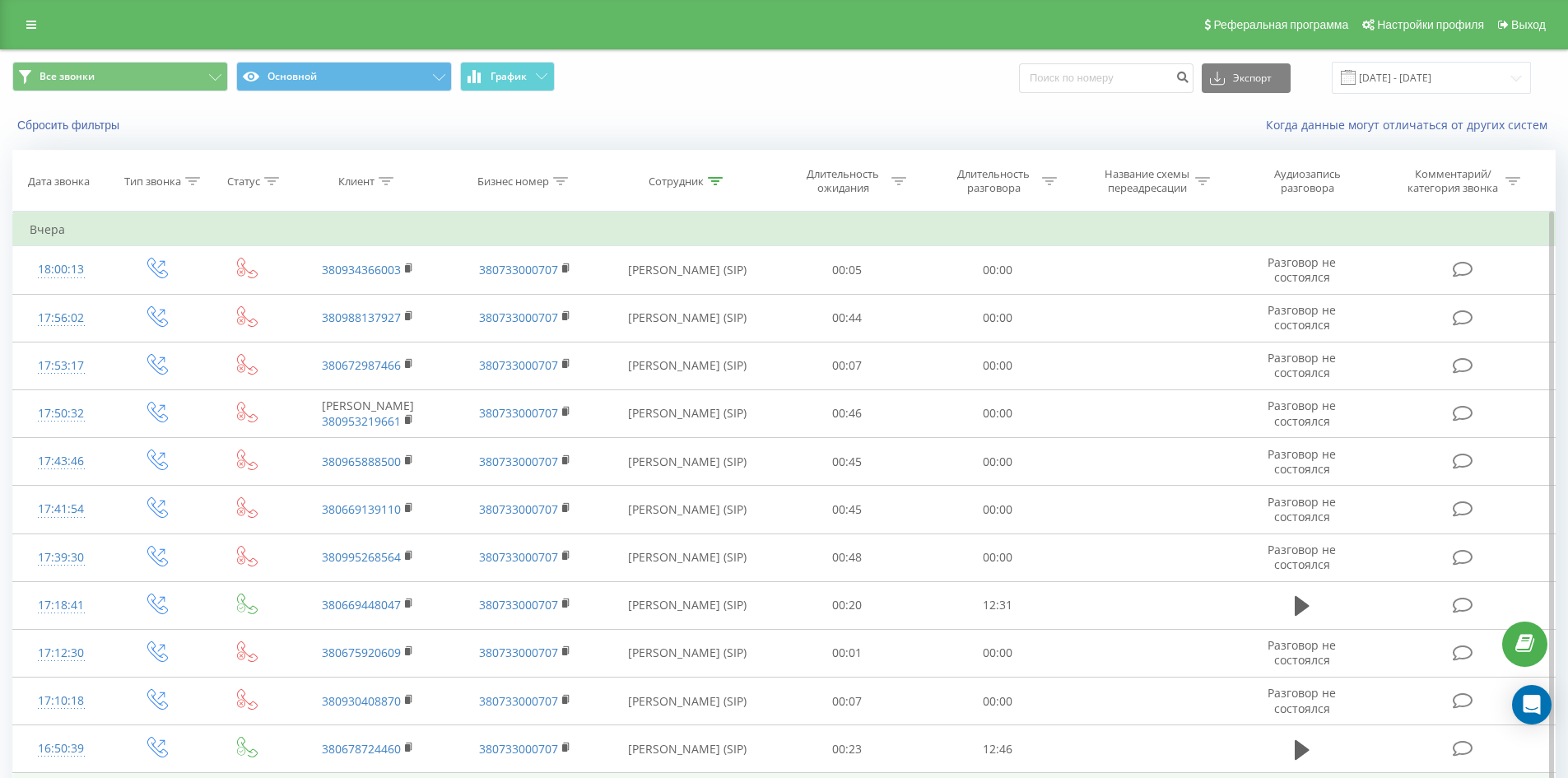
drag, startPoint x: 798, startPoint y: 635, endPoint x: 804, endPoint y: 254, distance: 381.0
click at [713, 178] on icon at bounding box center [714, 181] width 14 height 9
click at [703, 302] on input "[PERSON_NAME]" at bounding box center [687, 299] width 145 height 29
click button "OK" at bounding box center [722, 332] width 70 height 20
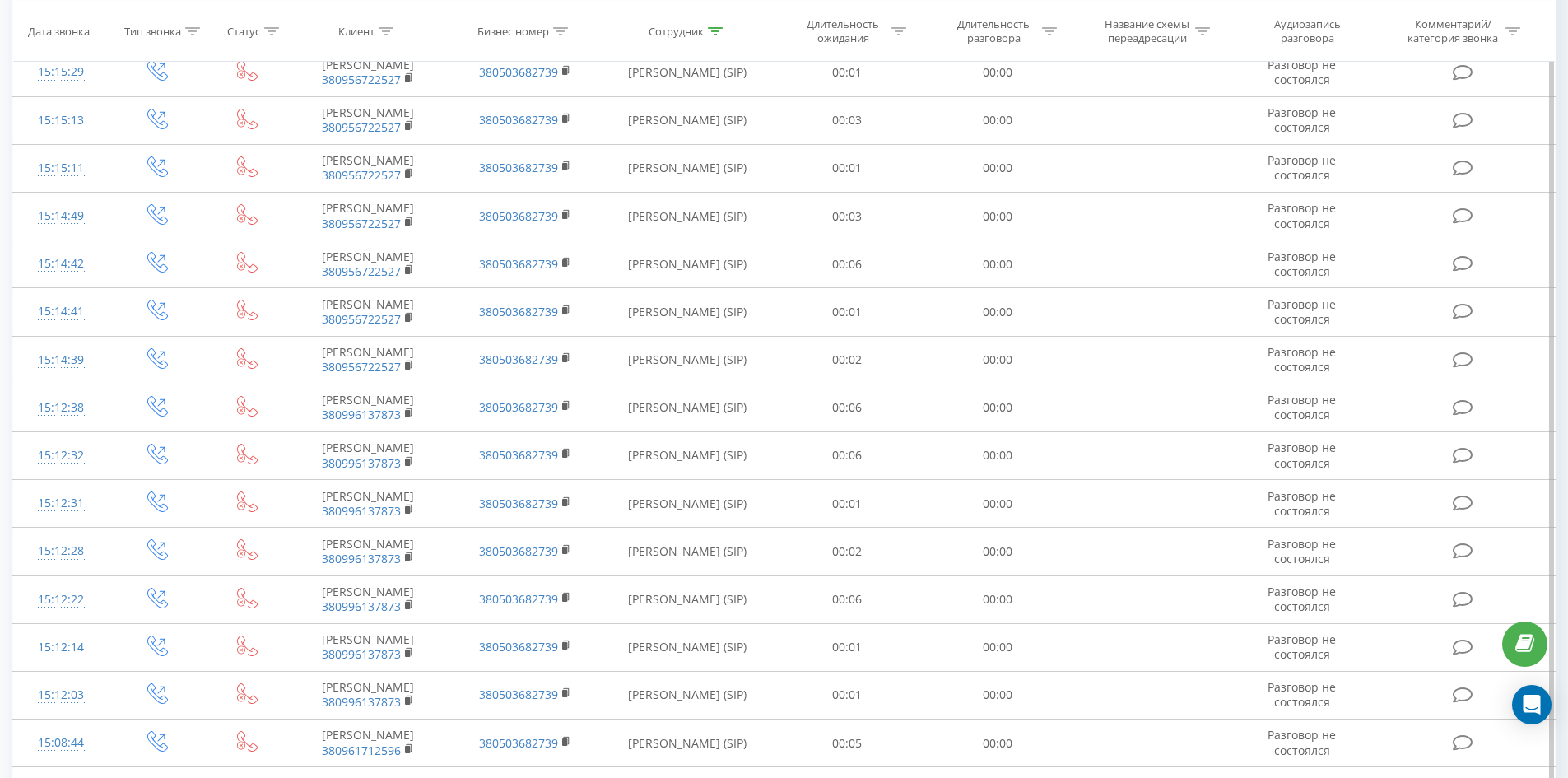
scroll to position [4346, 0]
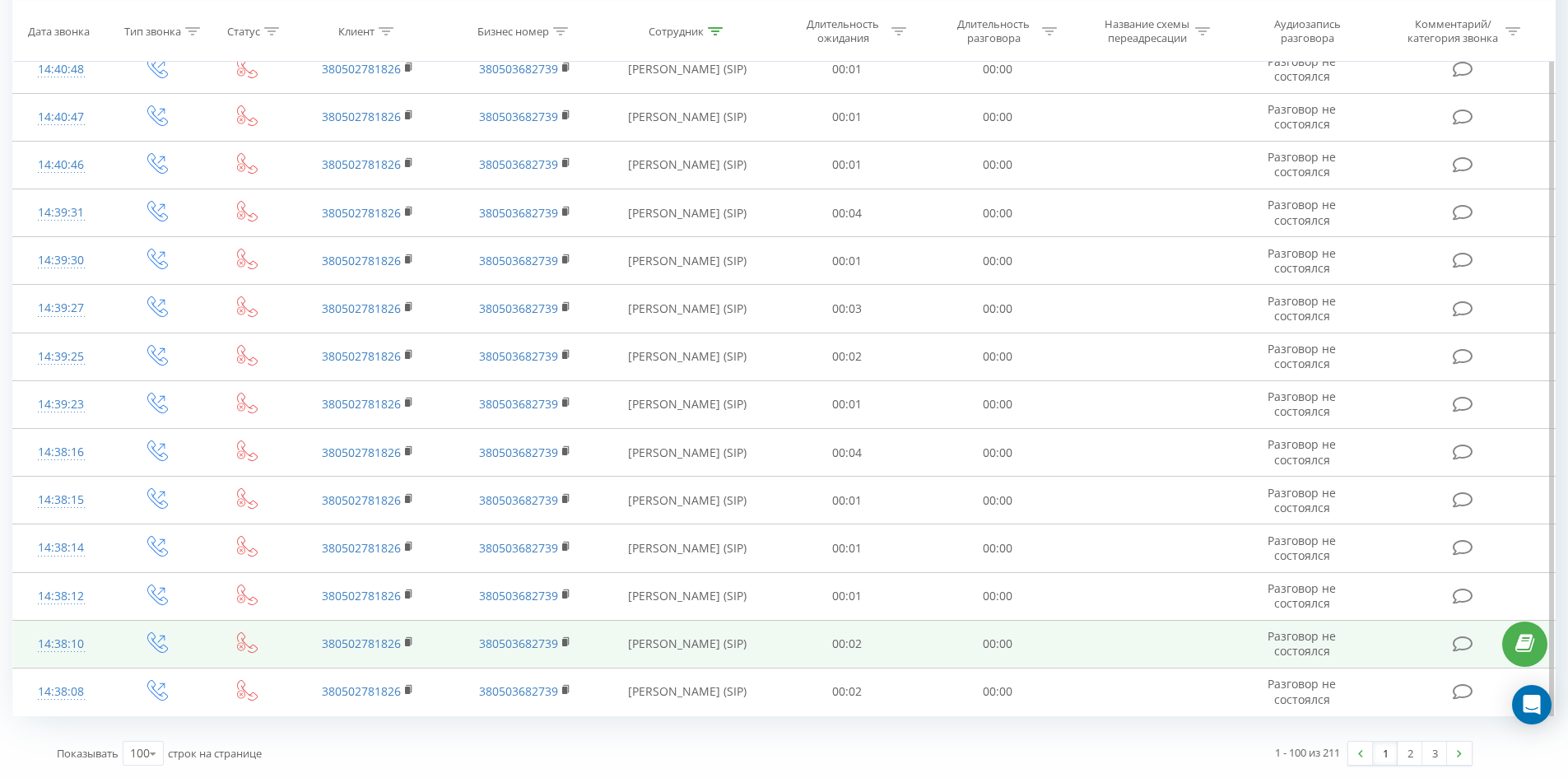
drag, startPoint x: 704, startPoint y: 138, endPoint x: 1108, endPoint y: 620, distance: 628.9
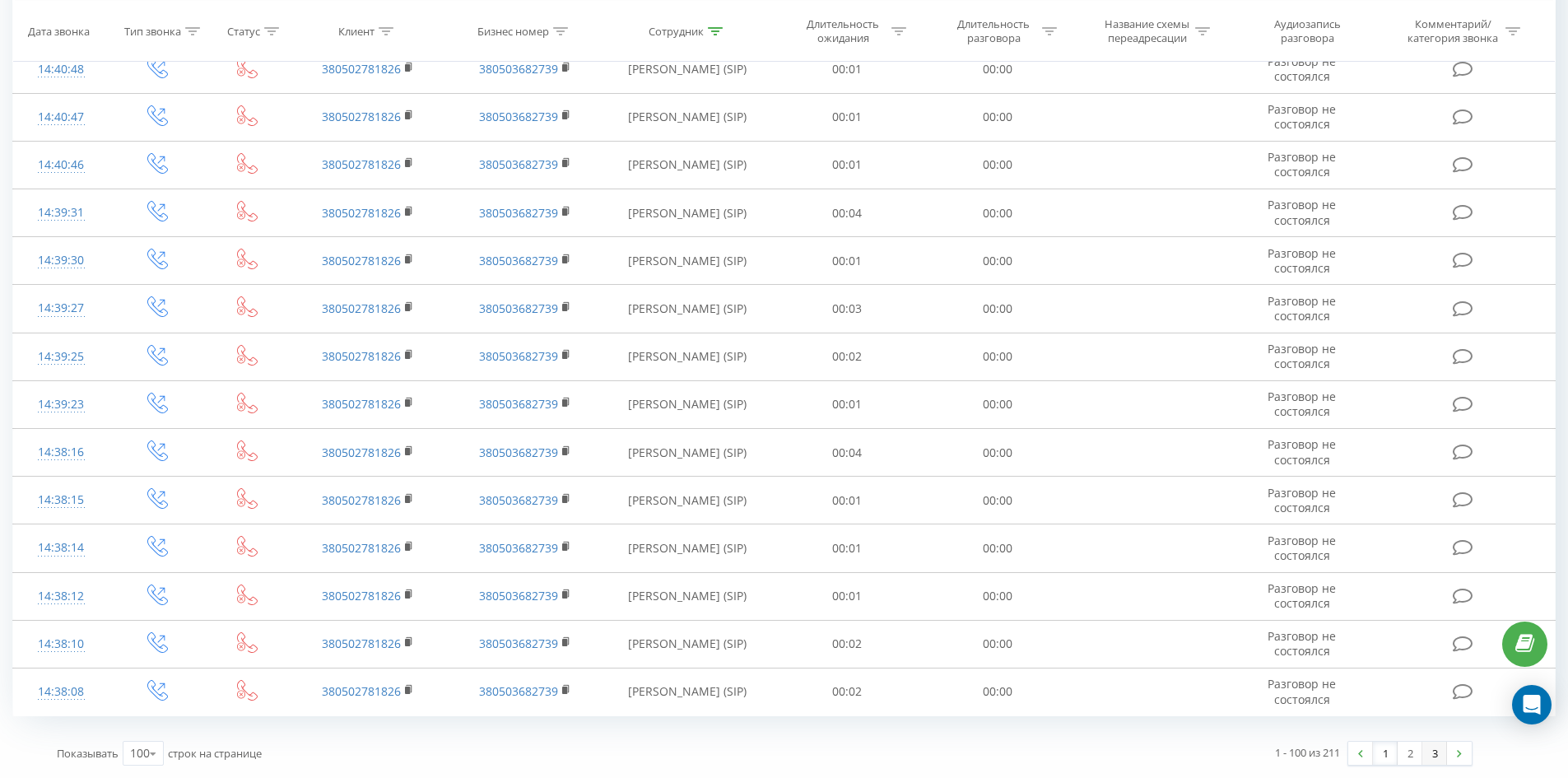
click at [1431, 749] on link "3" at bounding box center [1435, 753] width 25 height 23
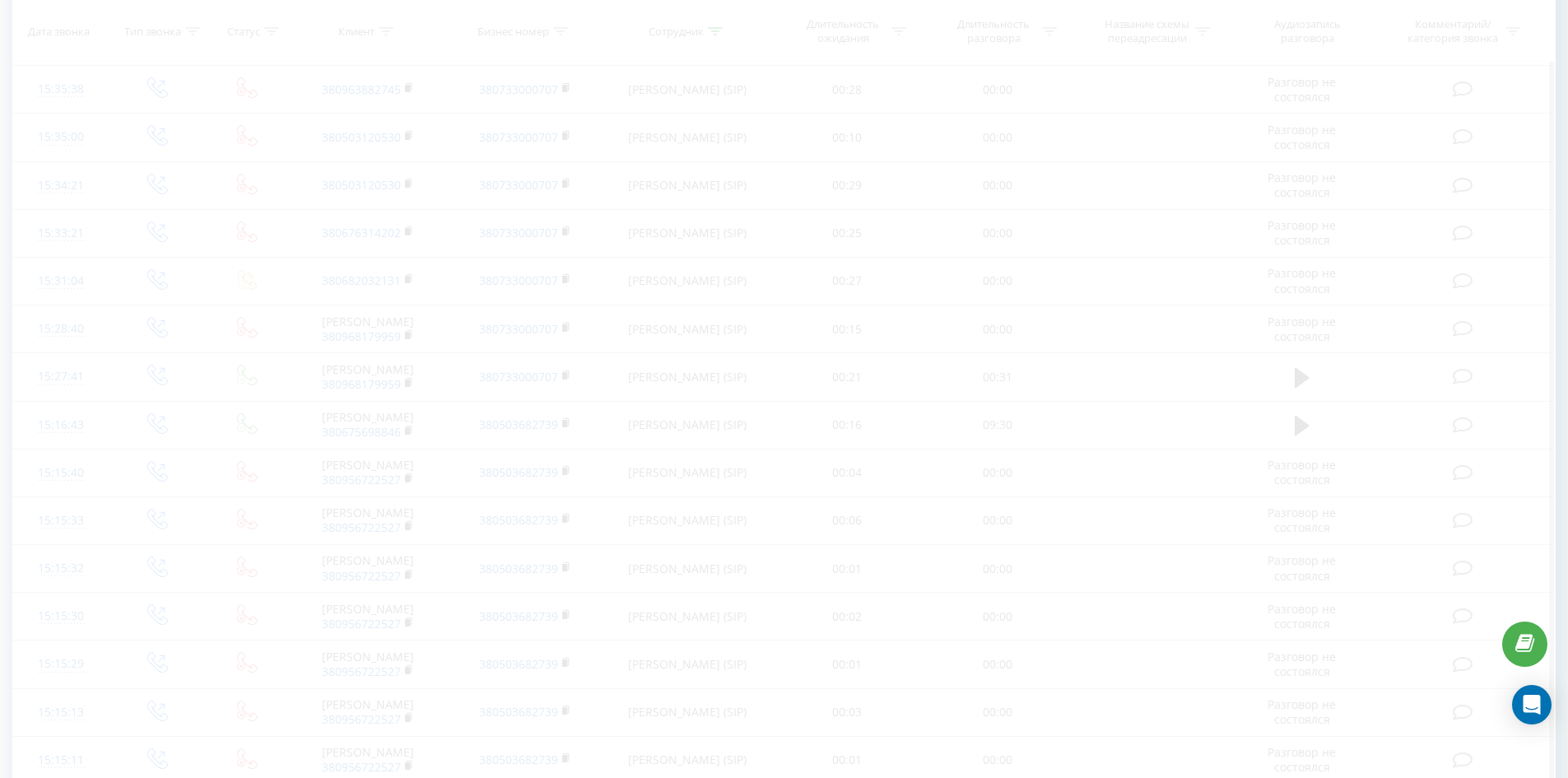
scroll to position [57, 0]
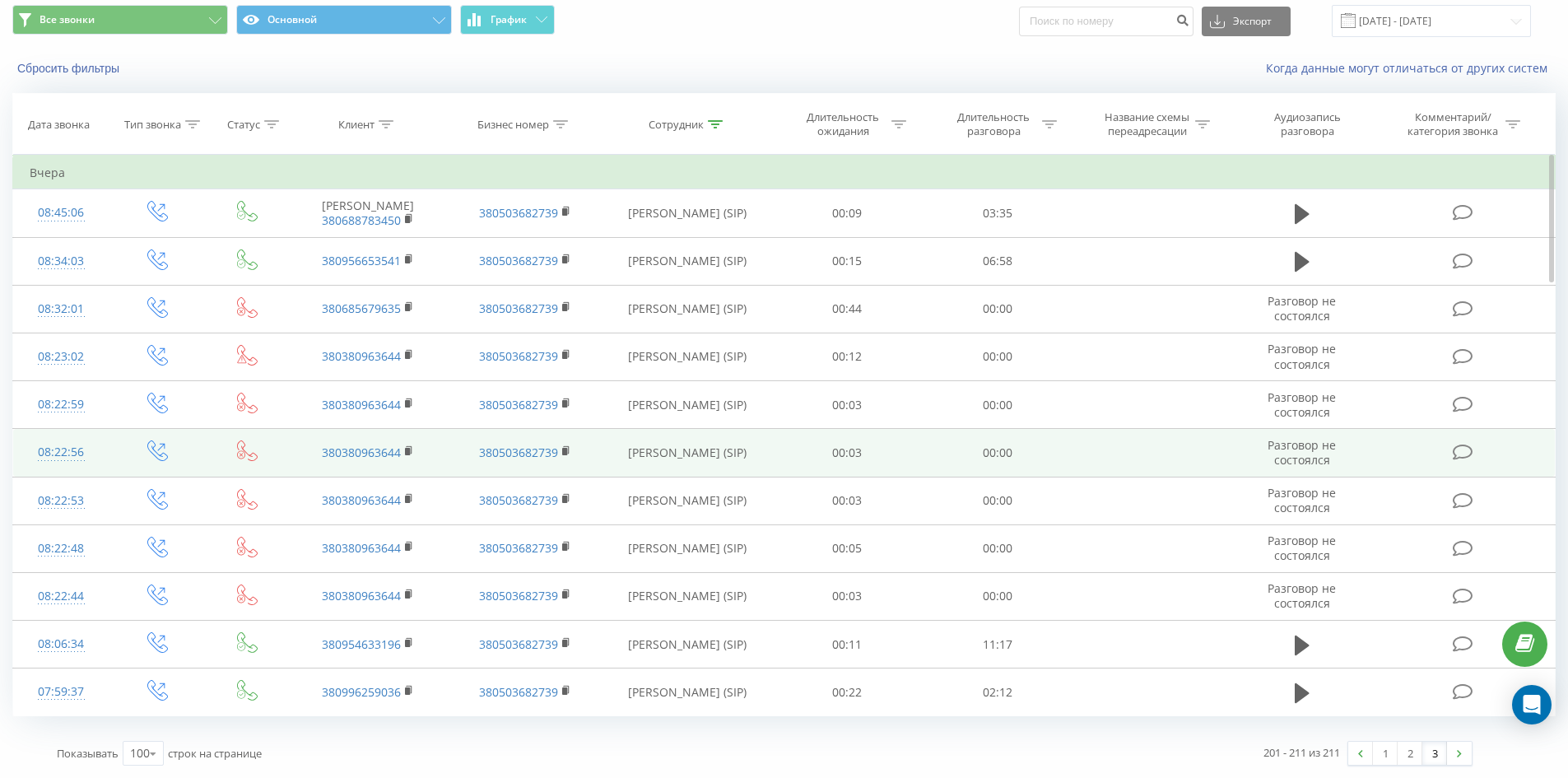
drag, startPoint x: 801, startPoint y: 327, endPoint x: 787, endPoint y: 453, distance: 126.8
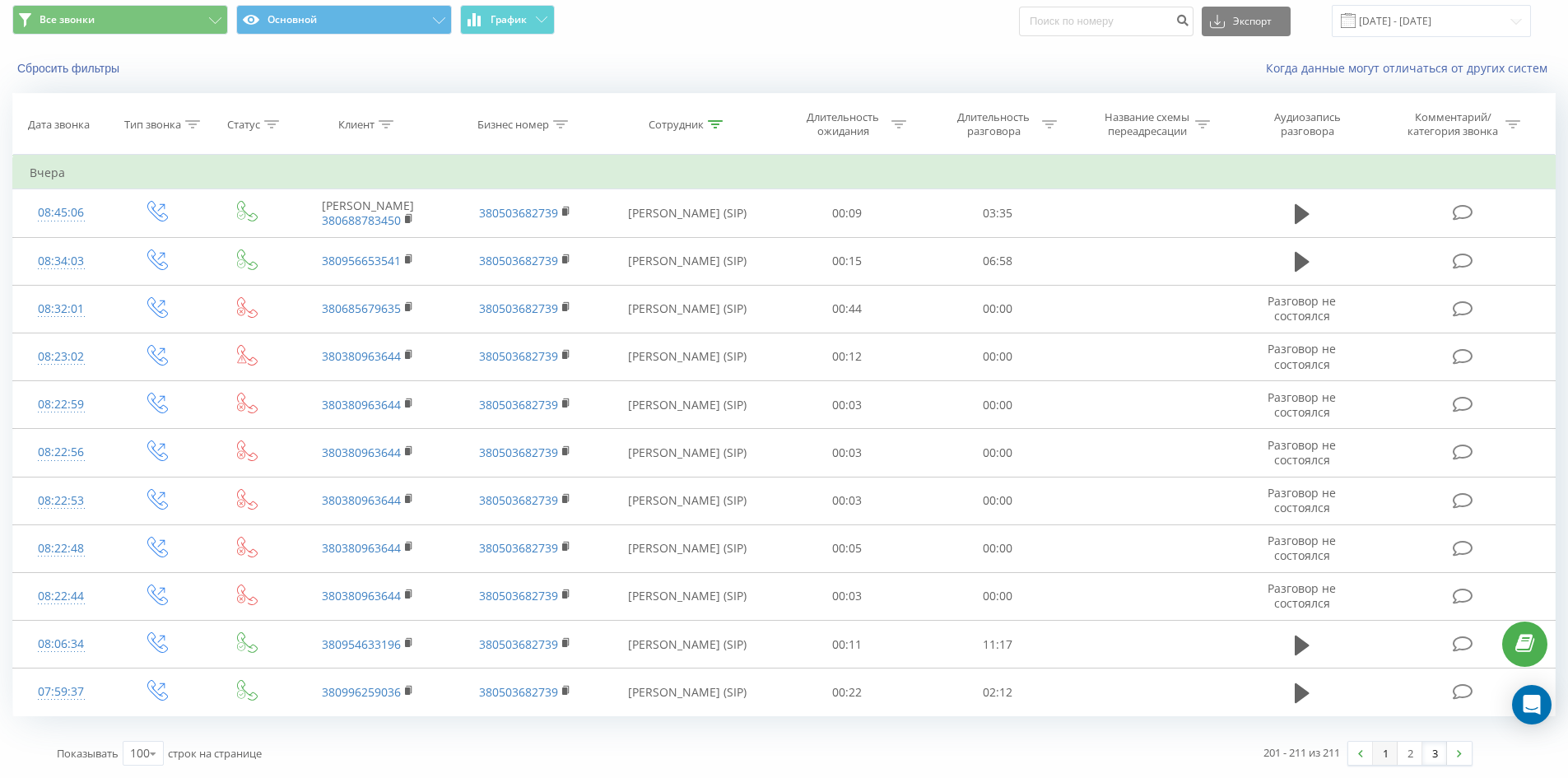
click at [1388, 753] on link "1" at bounding box center [1386, 753] width 25 height 23
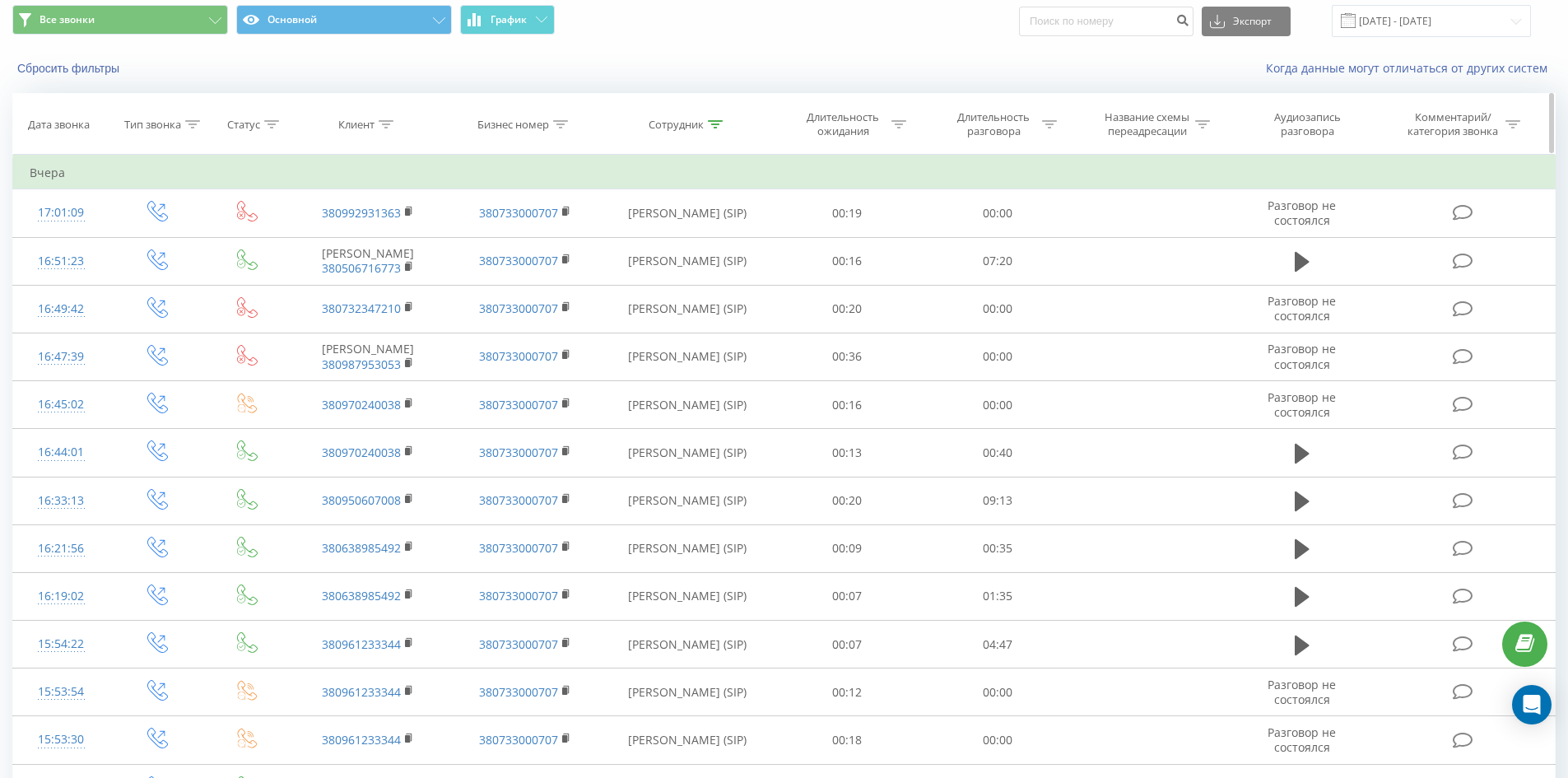
click at [706, 124] on div "Сотрудник" at bounding box center [685, 124] width 74 height 14
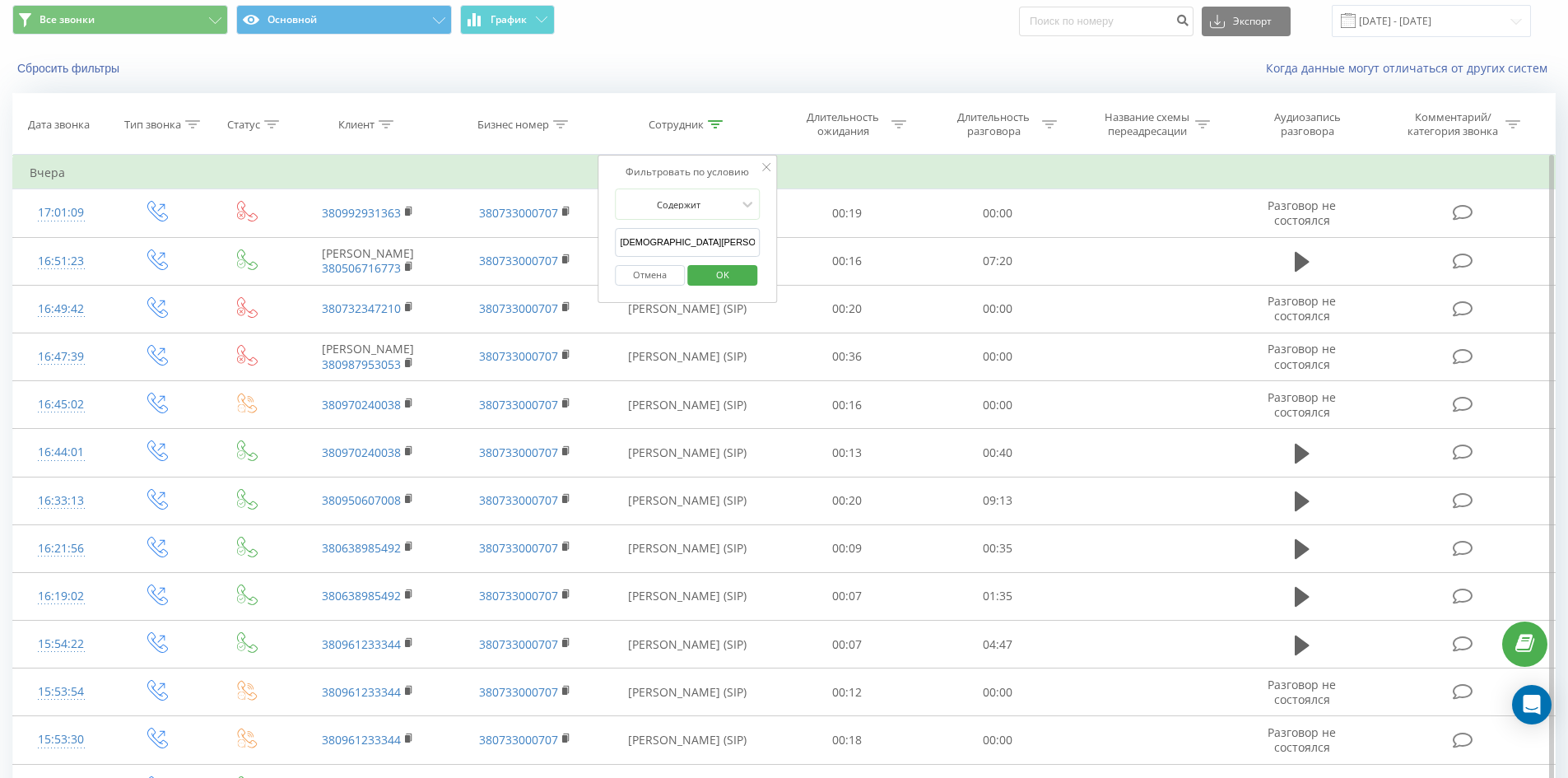
click at [729, 244] on input "[DEMOGRAPHIC_DATA][PERSON_NAME]" at bounding box center [687, 243] width 145 height 29
click button "OK" at bounding box center [722, 275] width 70 height 20
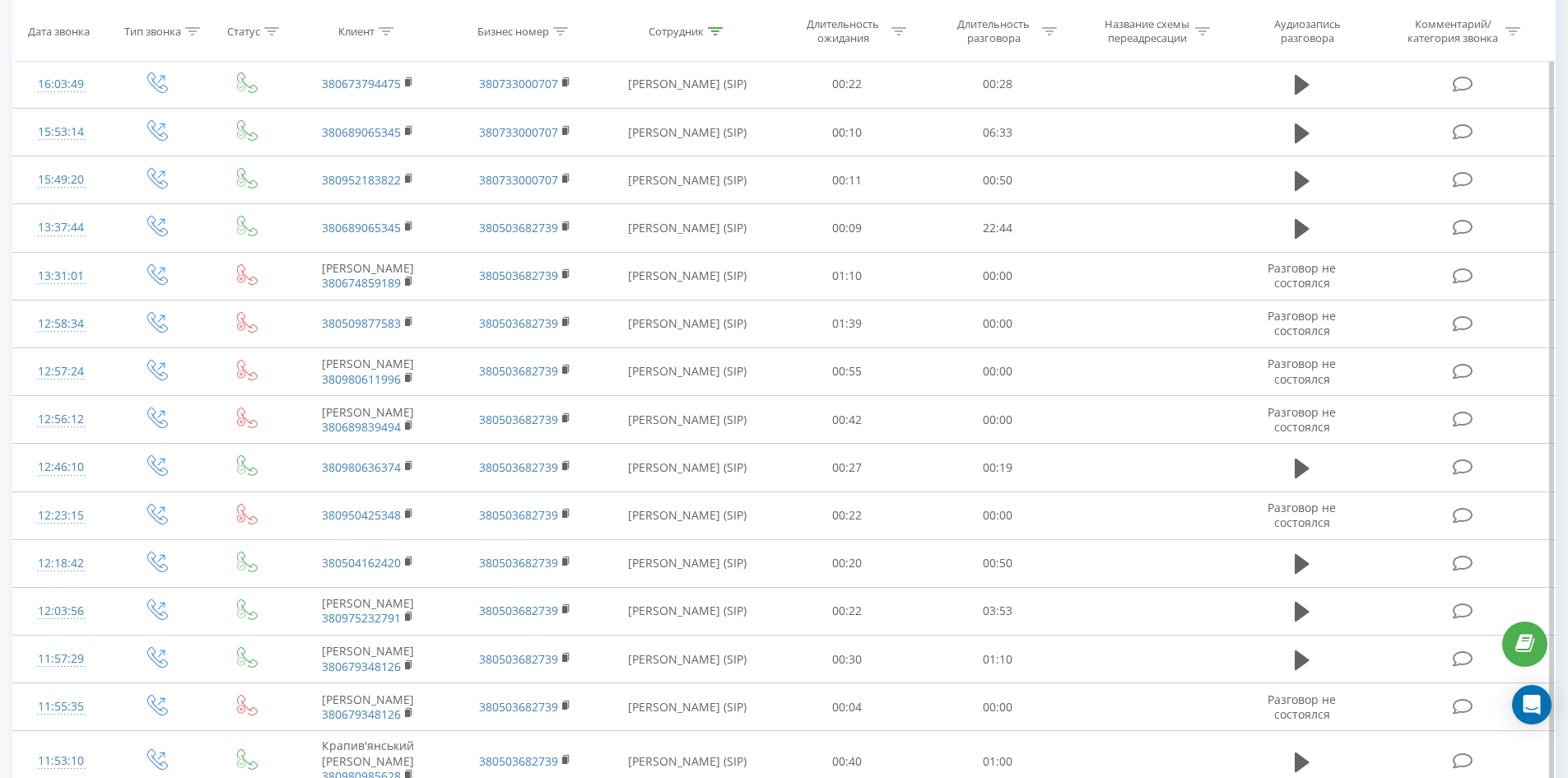
scroll to position [1639, 0]
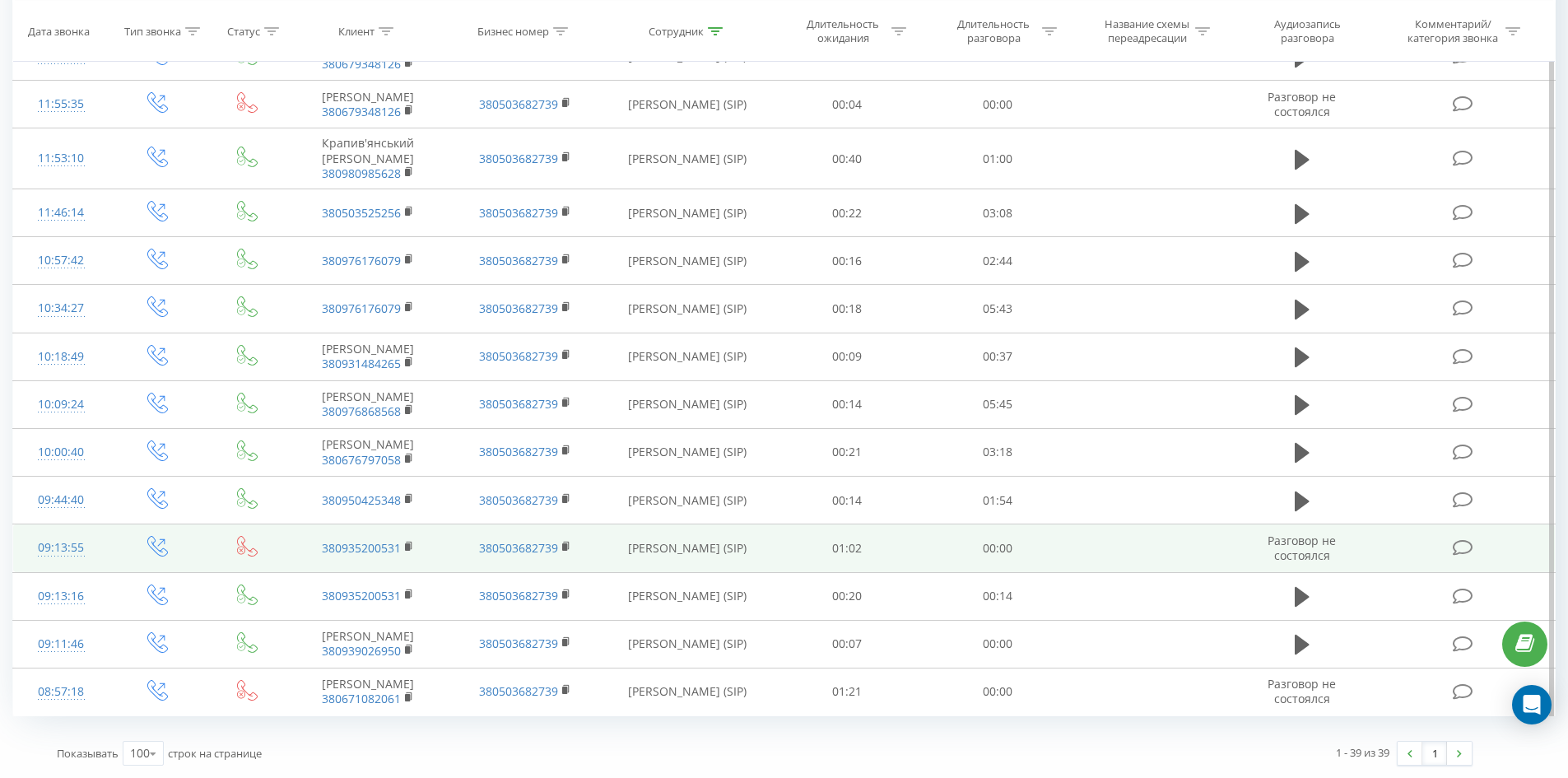
drag, startPoint x: 695, startPoint y: 350, endPoint x: 676, endPoint y: 545, distance: 195.9
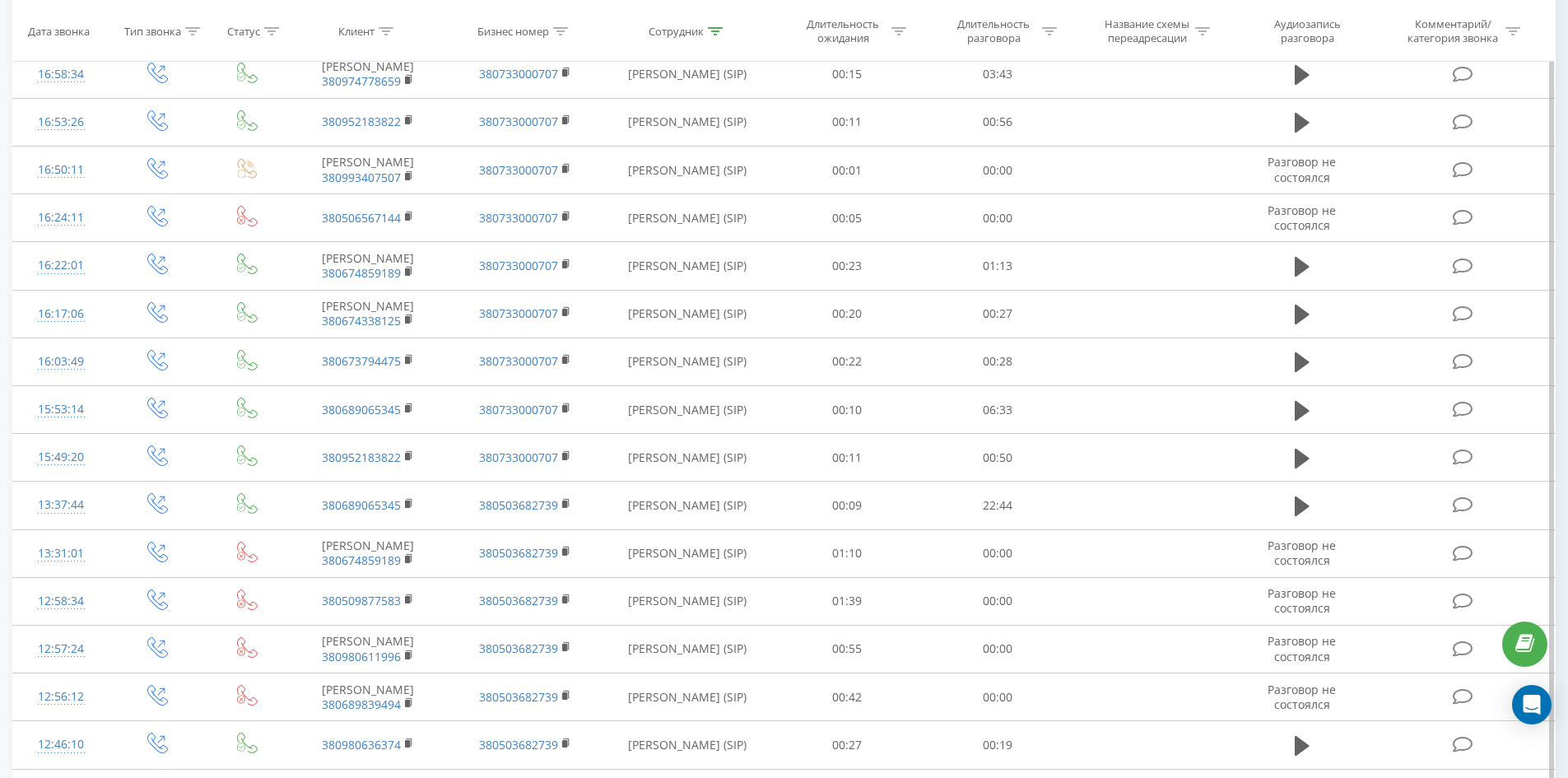
scroll to position [0, 0]
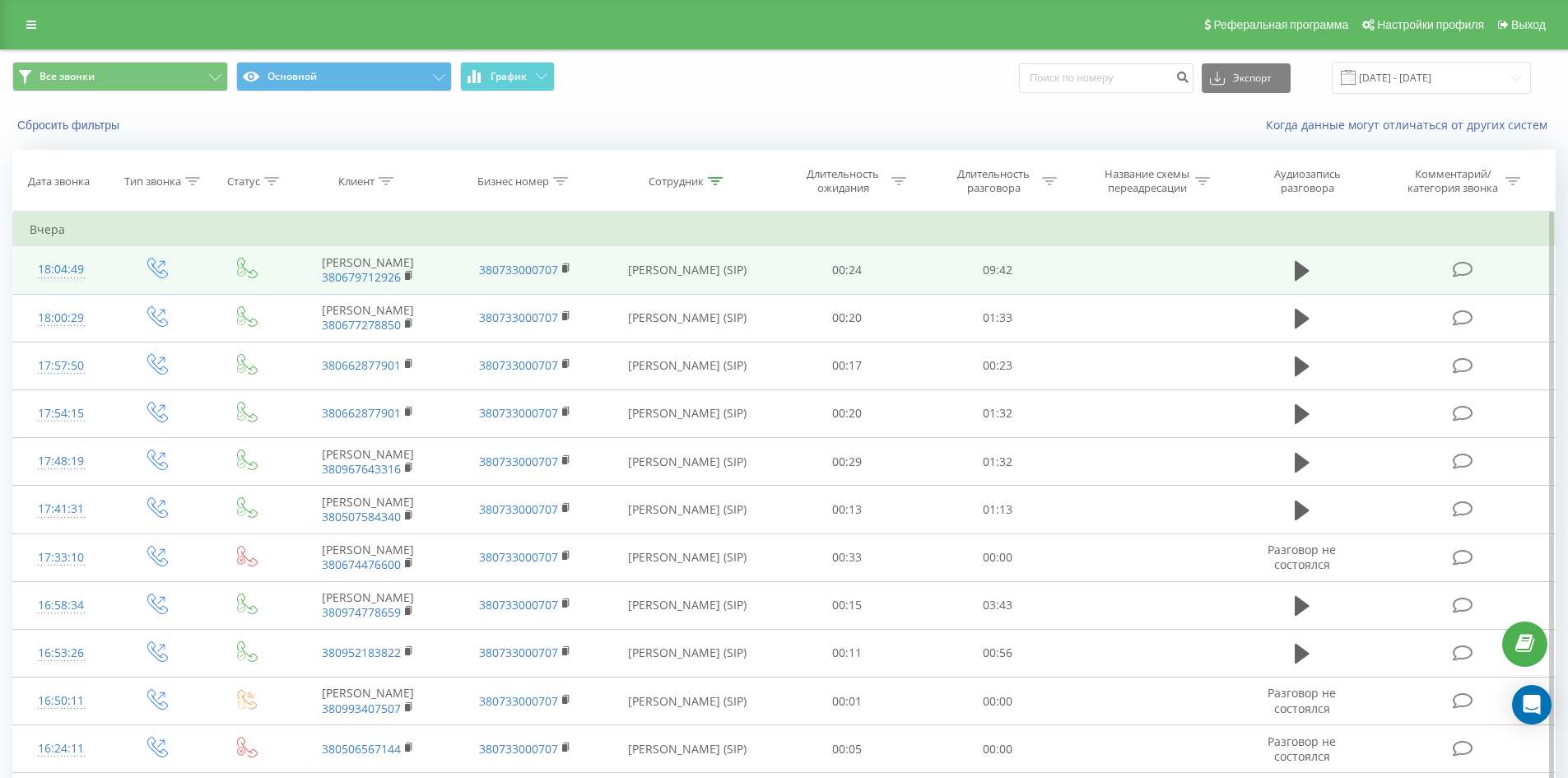
drag, startPoint x: 704, startPoint y: 648, endPoint x: 781, endPoint y: 276, distance: 379.9
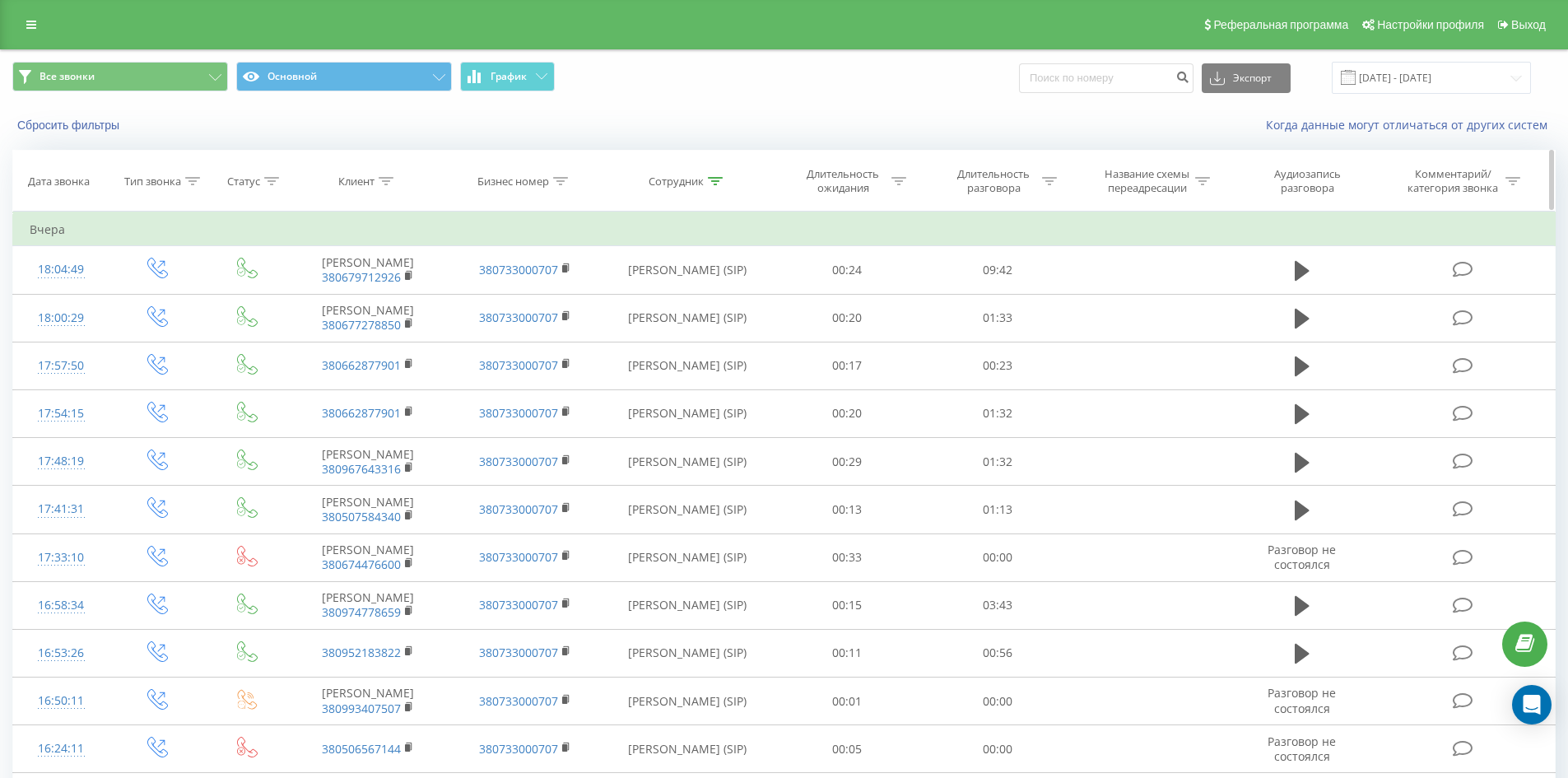
click at [712, 183] on icon at bounding box center [714, 181] width 14 height 9
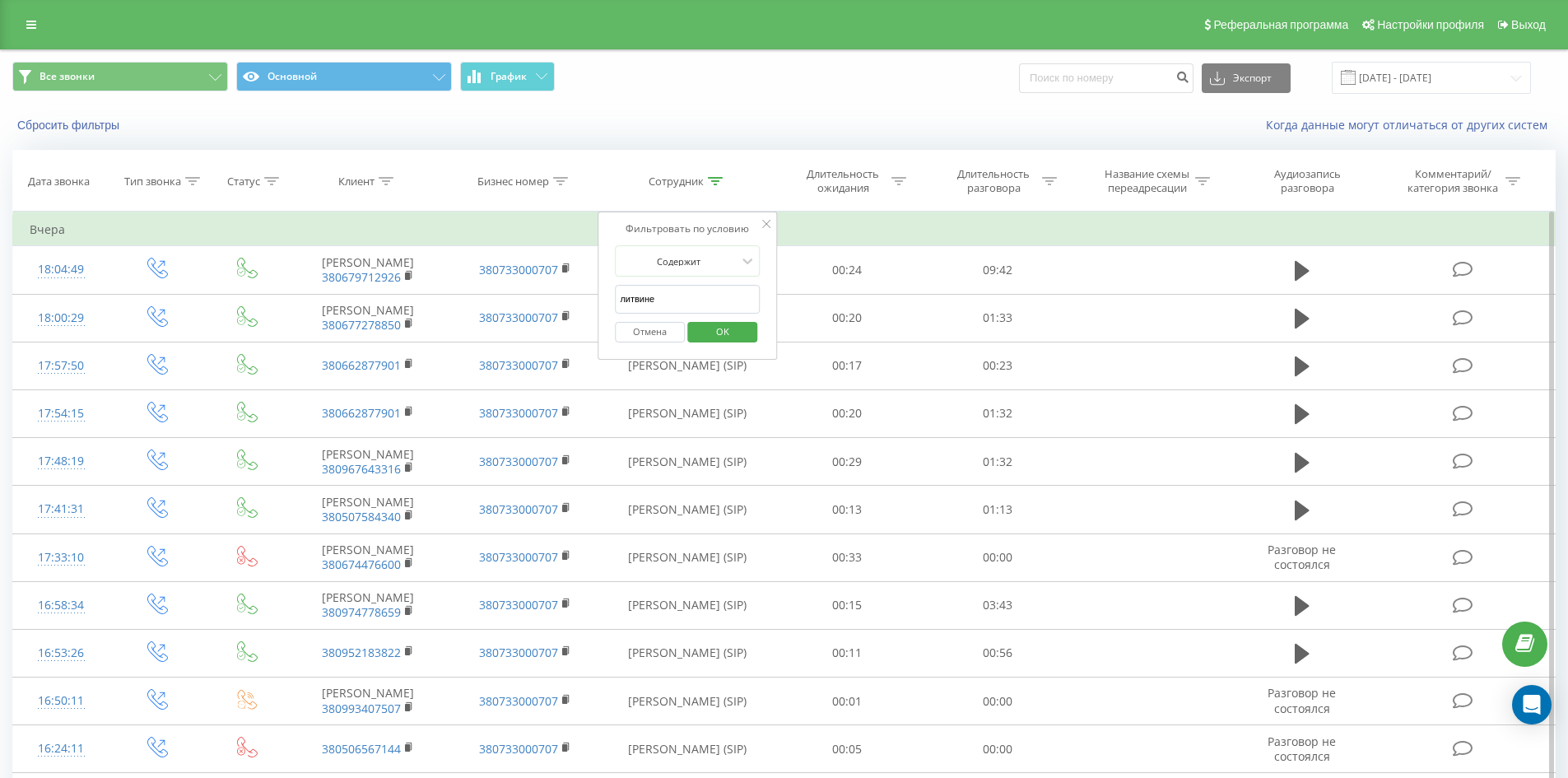
click at [725, 302] on input "литвине" at bounding box center [687, 299] width 145 height 29
click button "OK" at bounding box center [722, 332] width 70 height 20
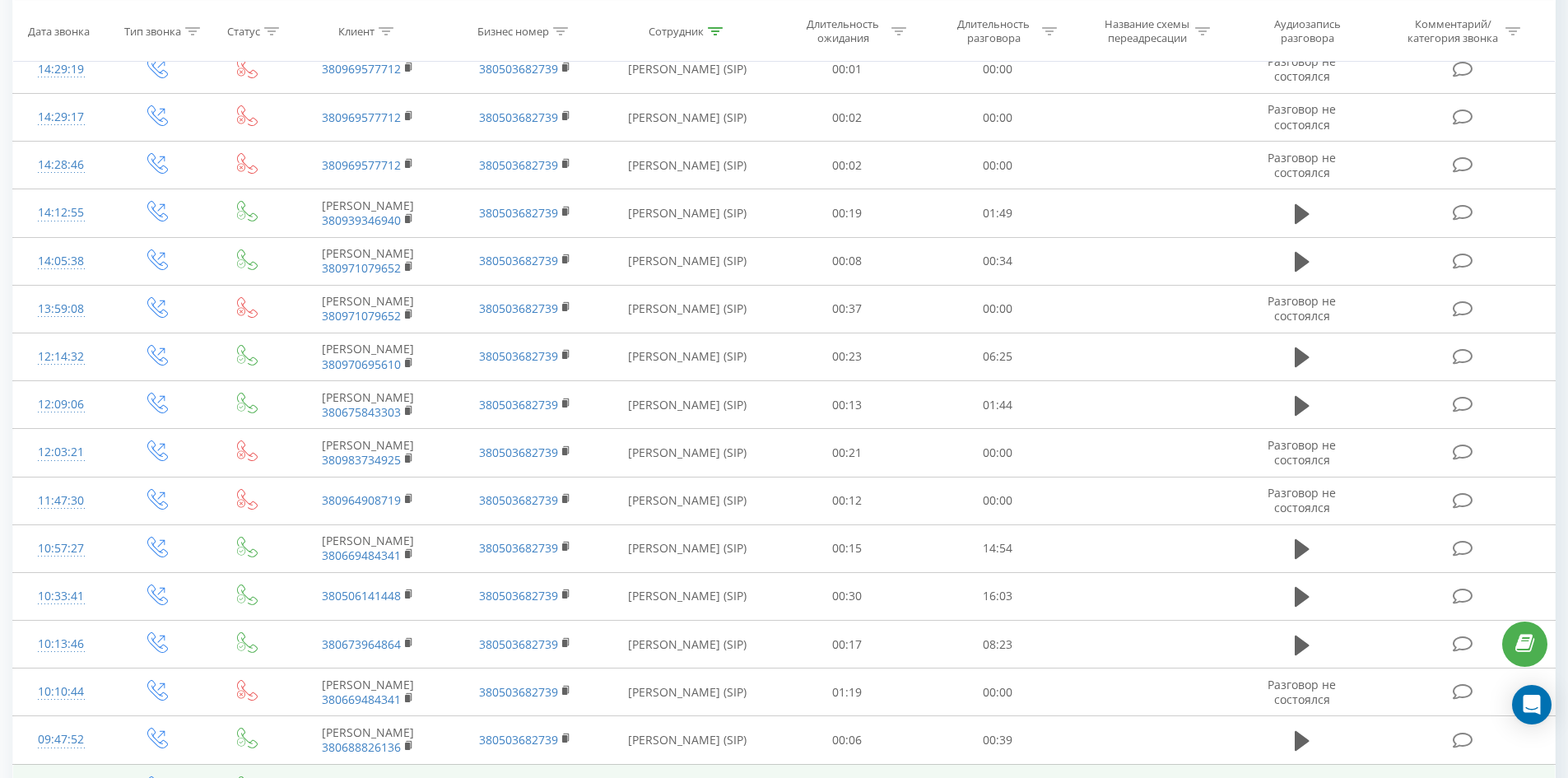
scroll to position [1845, 0]
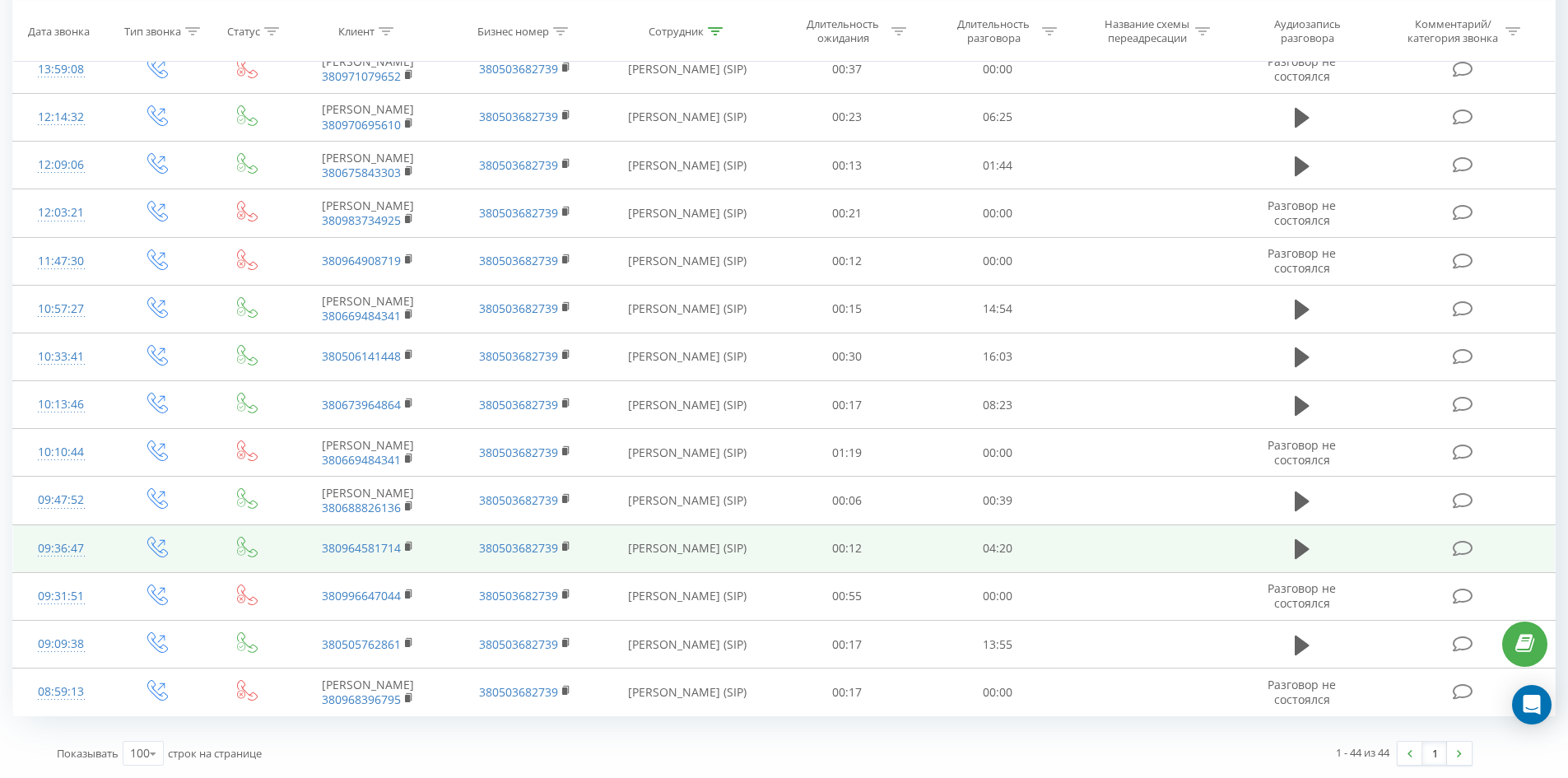
drag, startPoint x: 647, startPoint y: 121, endPoint x: 624, endPoint y: 550, distance: 429.6
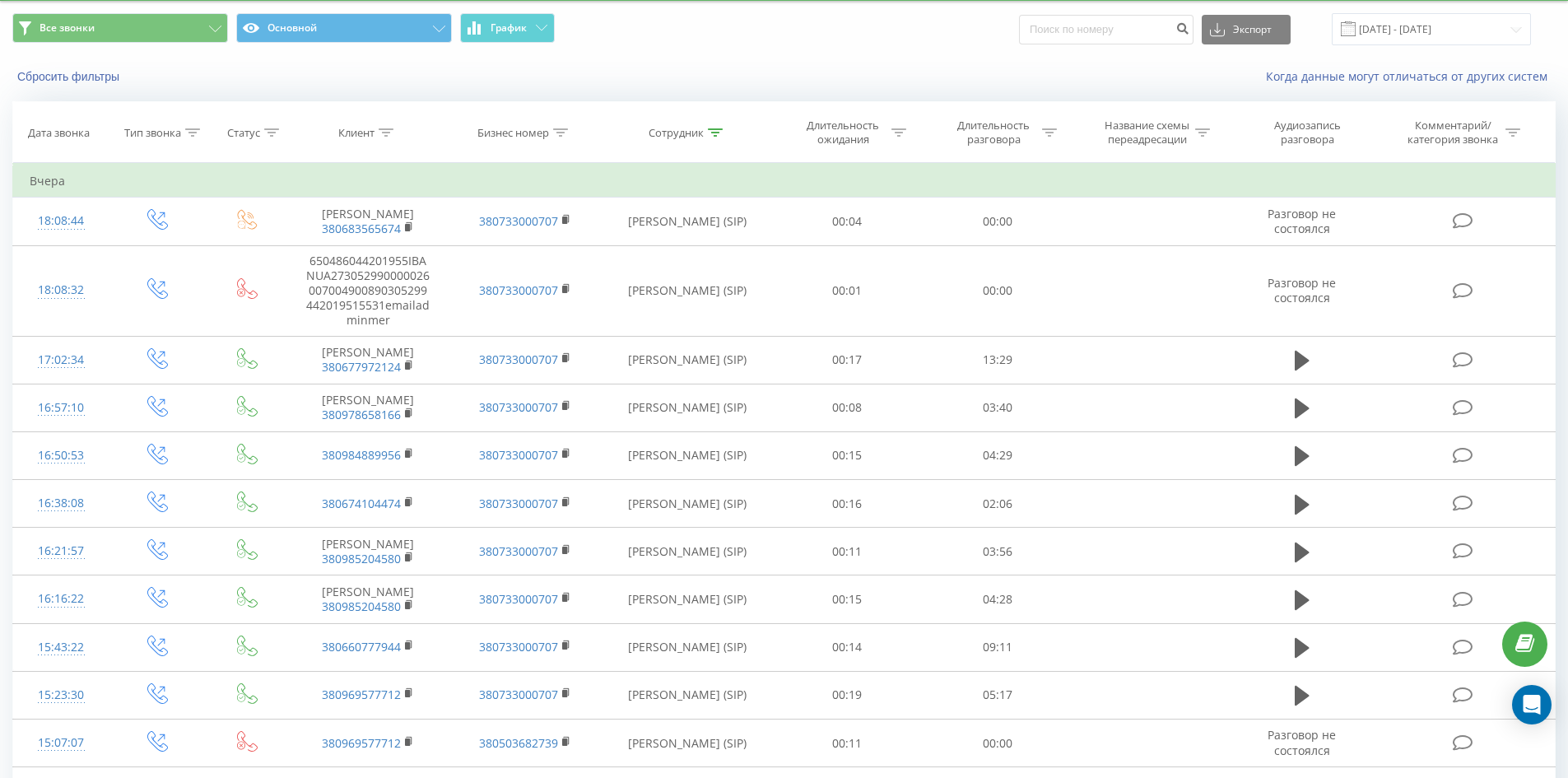
scroll to position [0, 0]
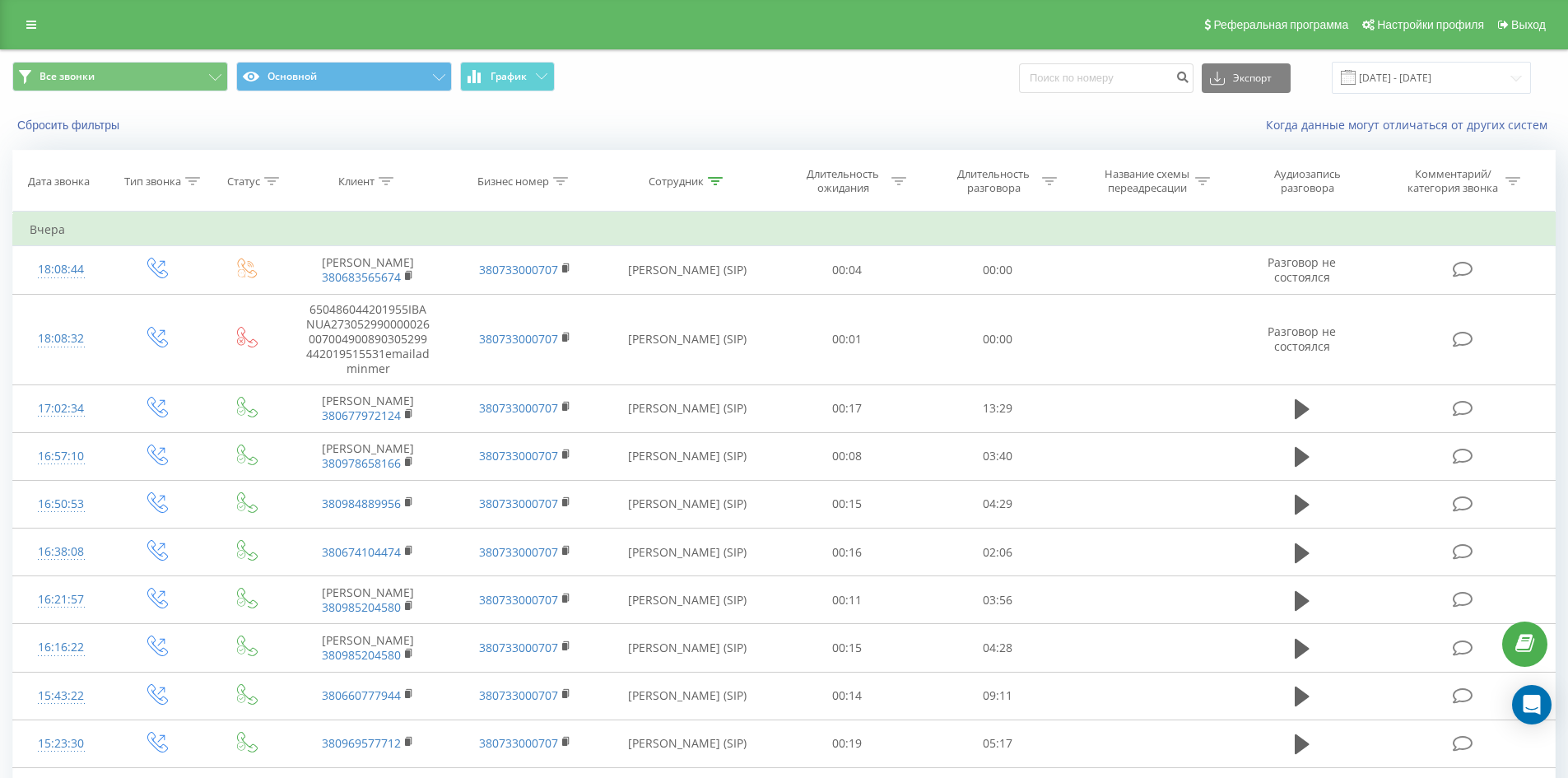
drag, startPoint x: 587, startPoint y: 587, endPoint x: 633, endPoint y: 238, distance: 352.0
click at [719, 178] on icon at bounding box center [714, 181] width 14 height 9
click at [730, 287] on input "[PERSON_NAME]" at bounding box center [687, 299] width 145 height 29
click button "OK" at bounding box center [722, 332] width 70 height 20
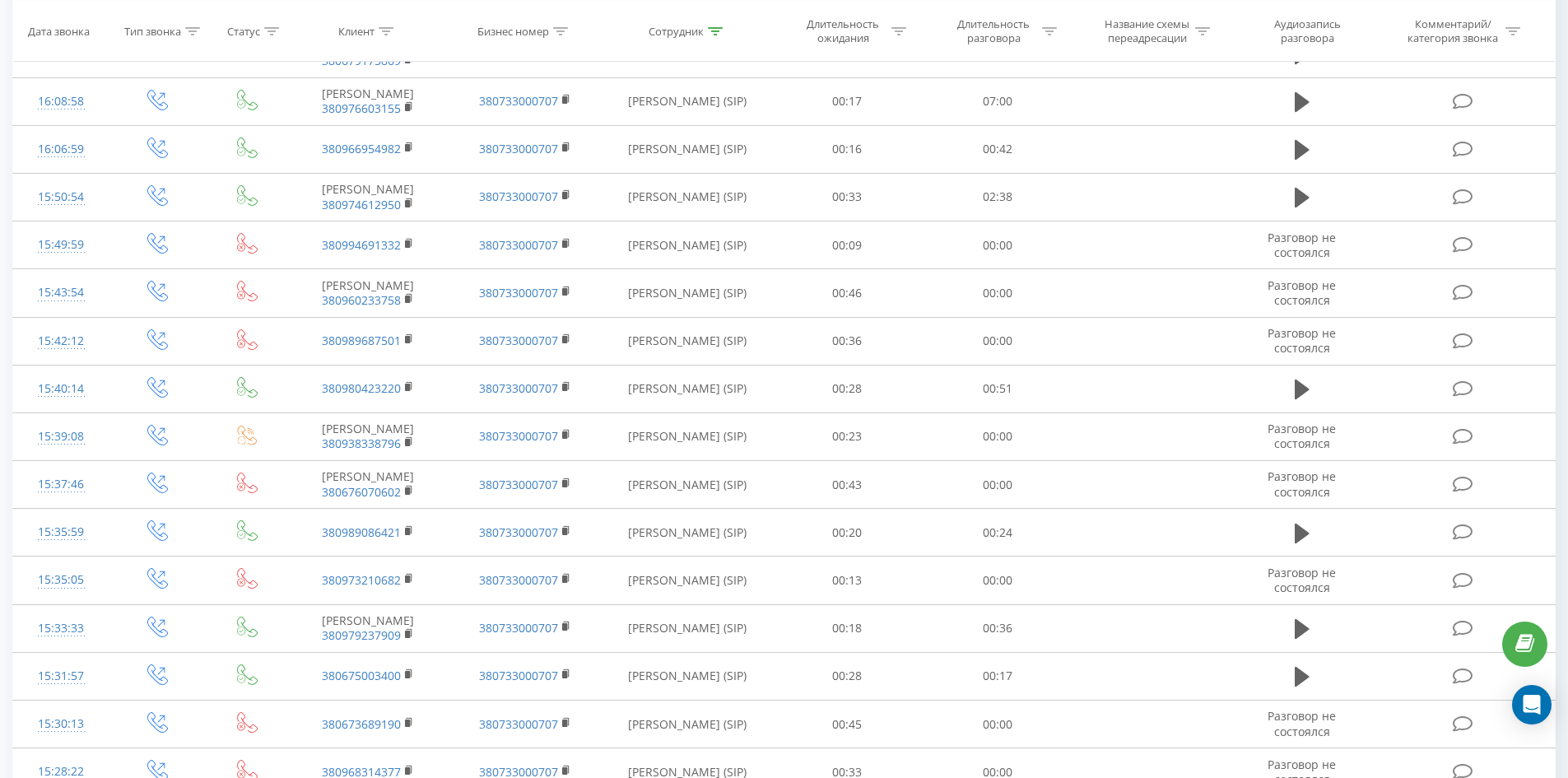
scroll to position [2806, 0]
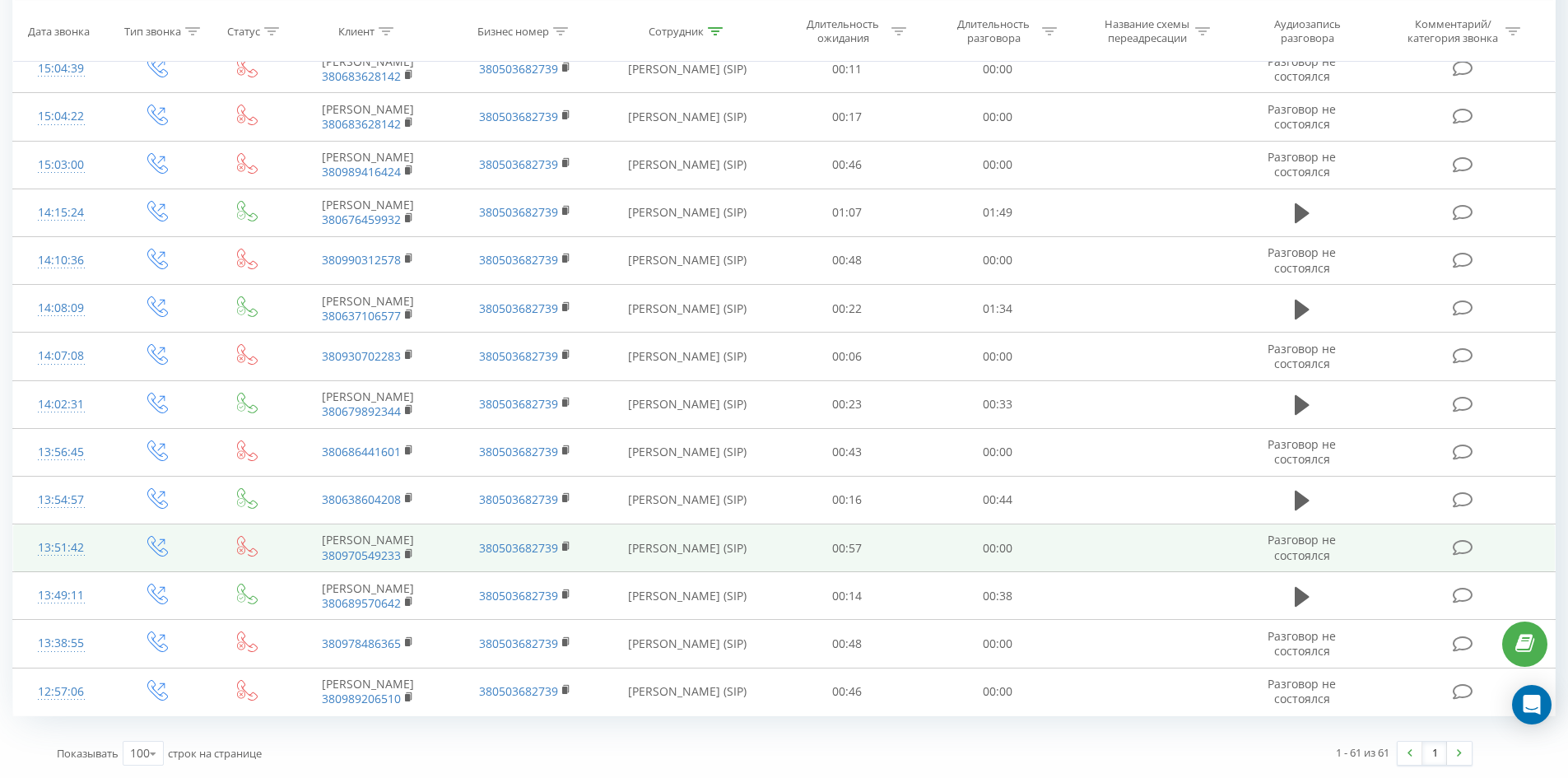
drag, startPoint x: 725, startPoint y: 256, endPoint x: 707, endPoint y: 567, distance: 311.5
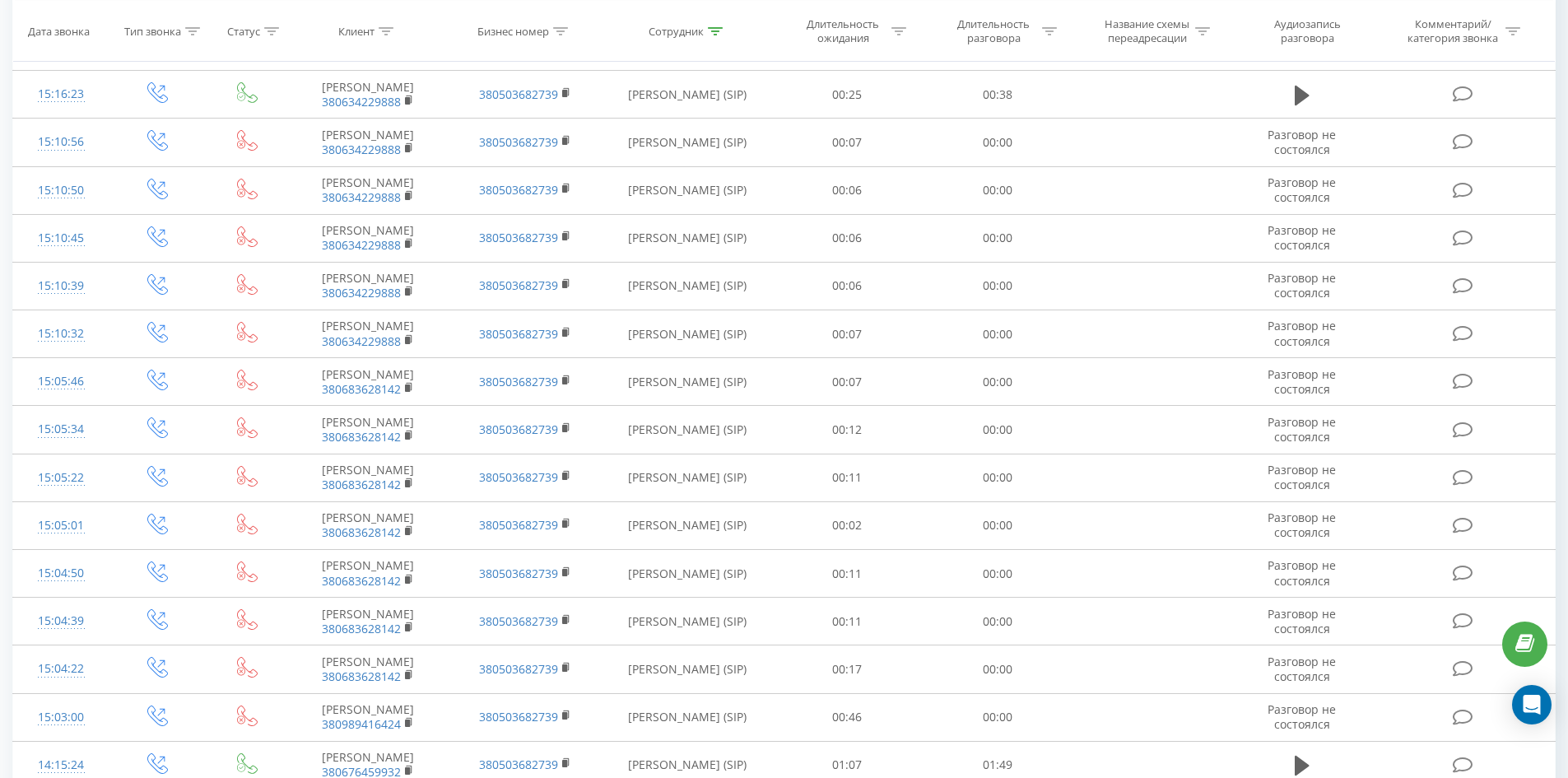
scroll to position [0, 0]
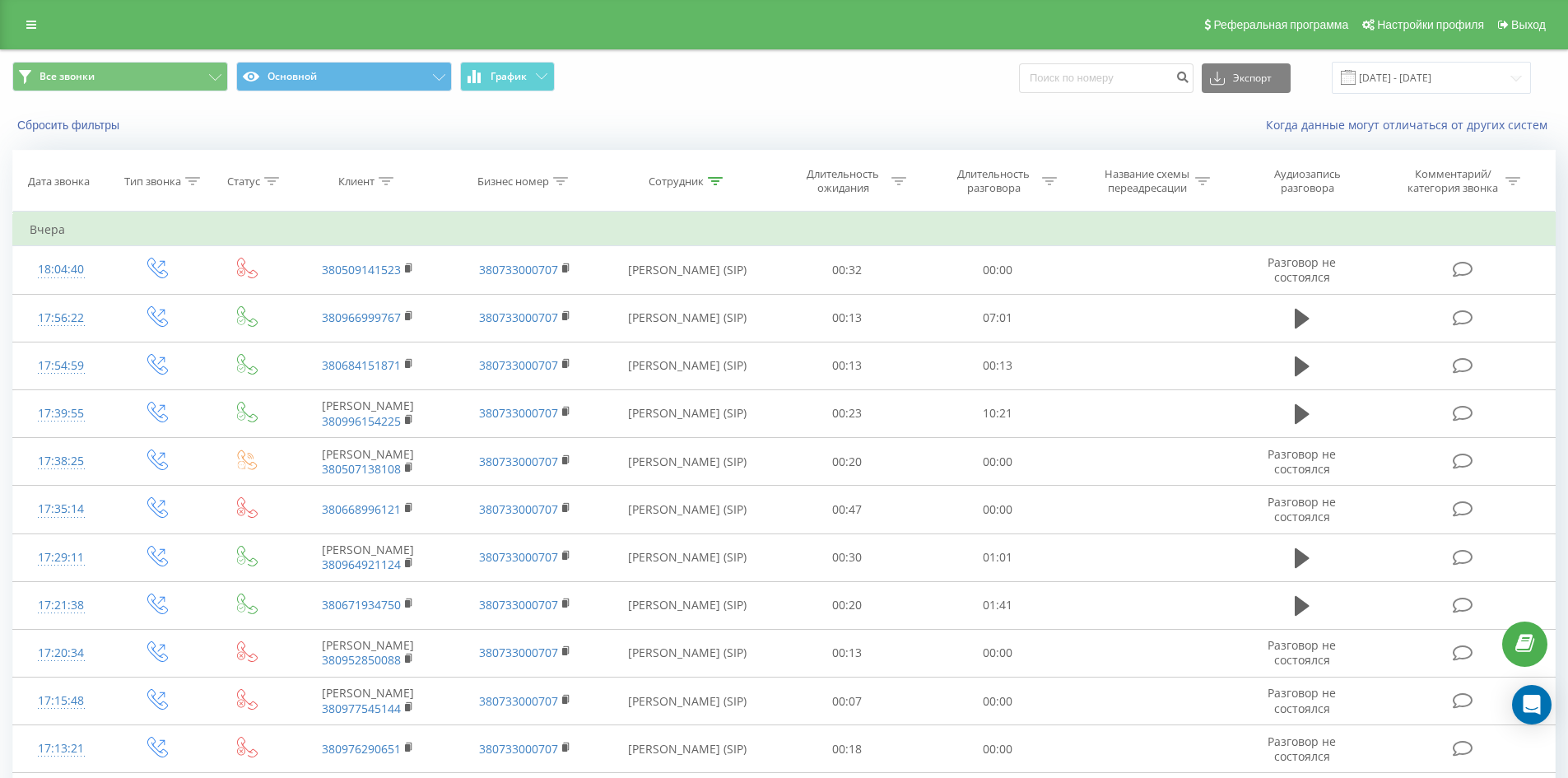
drag, startPoint x: 735, startPoint y: 639, endPoint x: 773, endPoint y: 302, distance: 339.1
click at [713, 182] on icon at bounding box center [714, 181] width 14 height 9
click at [715, 291] on input "[PERSON_NAME]" at bounding box center [687, 299] width 145 height 29
click button "OK" at bounding box center [722, 332] width 70 height 20
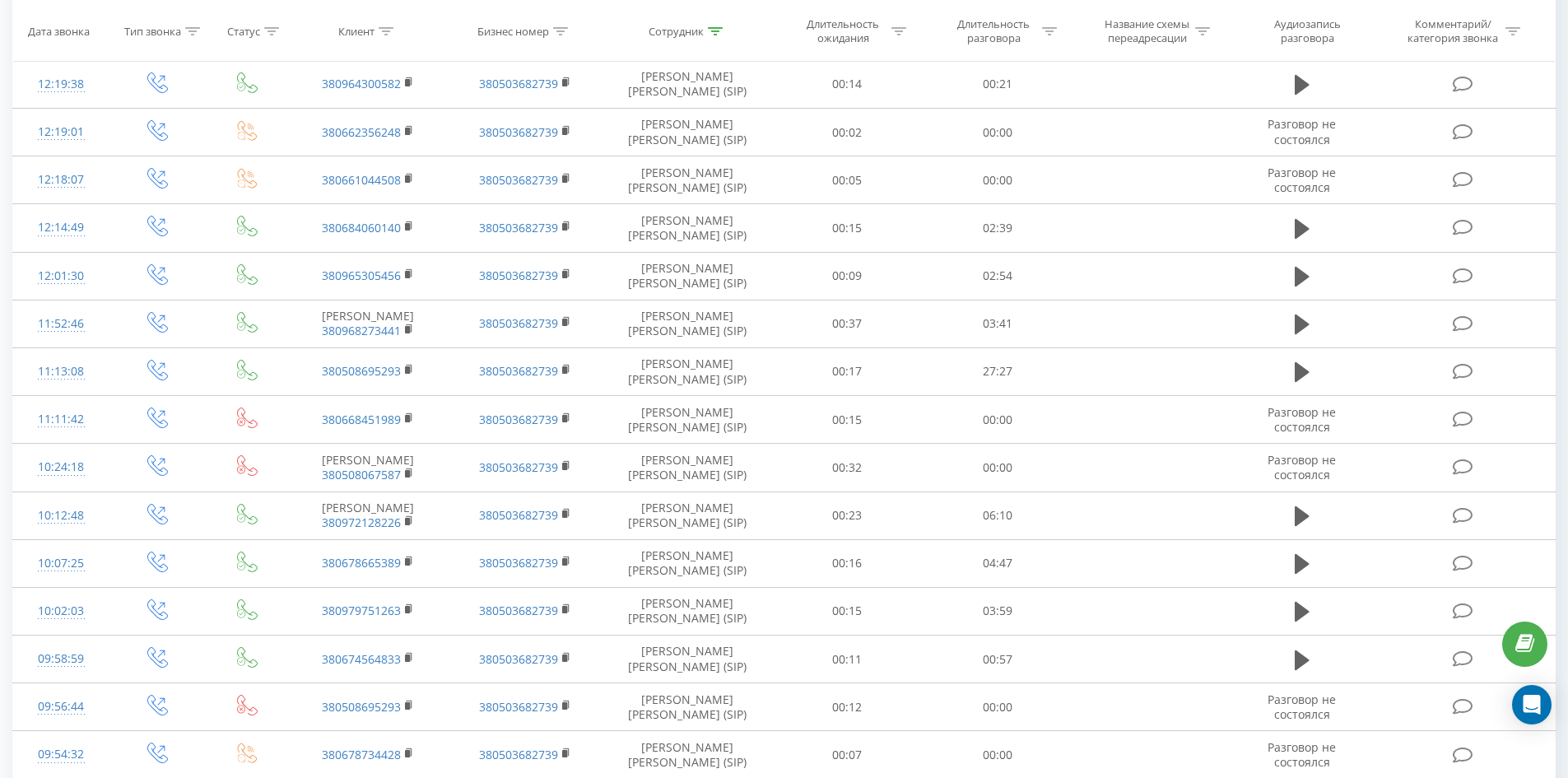
scroll to position [4804, 0]
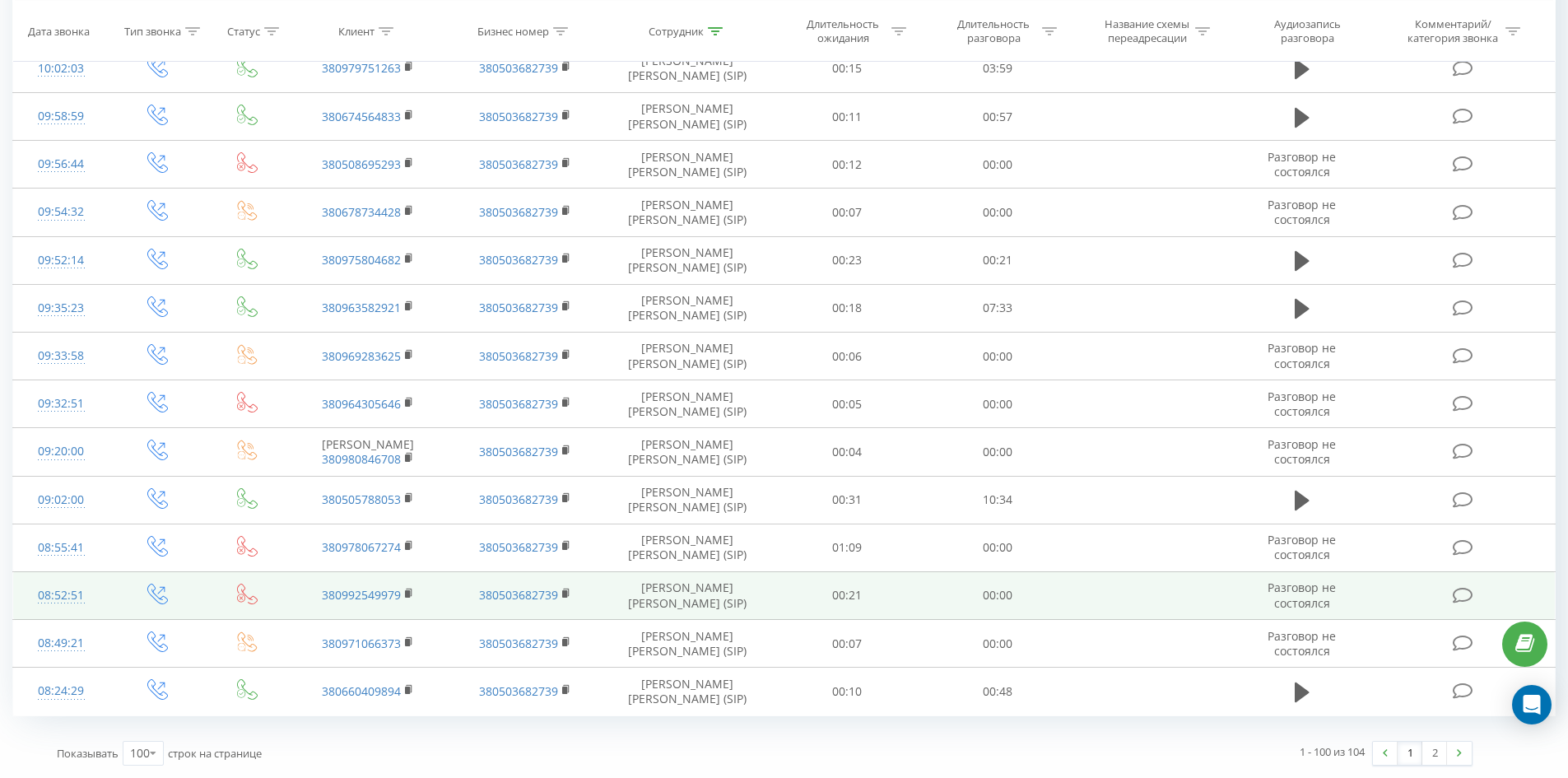
drag, startPoint x: 684, startPoint y: 241, endPoint x: 630, endPoint y: 619, distance: 381.8
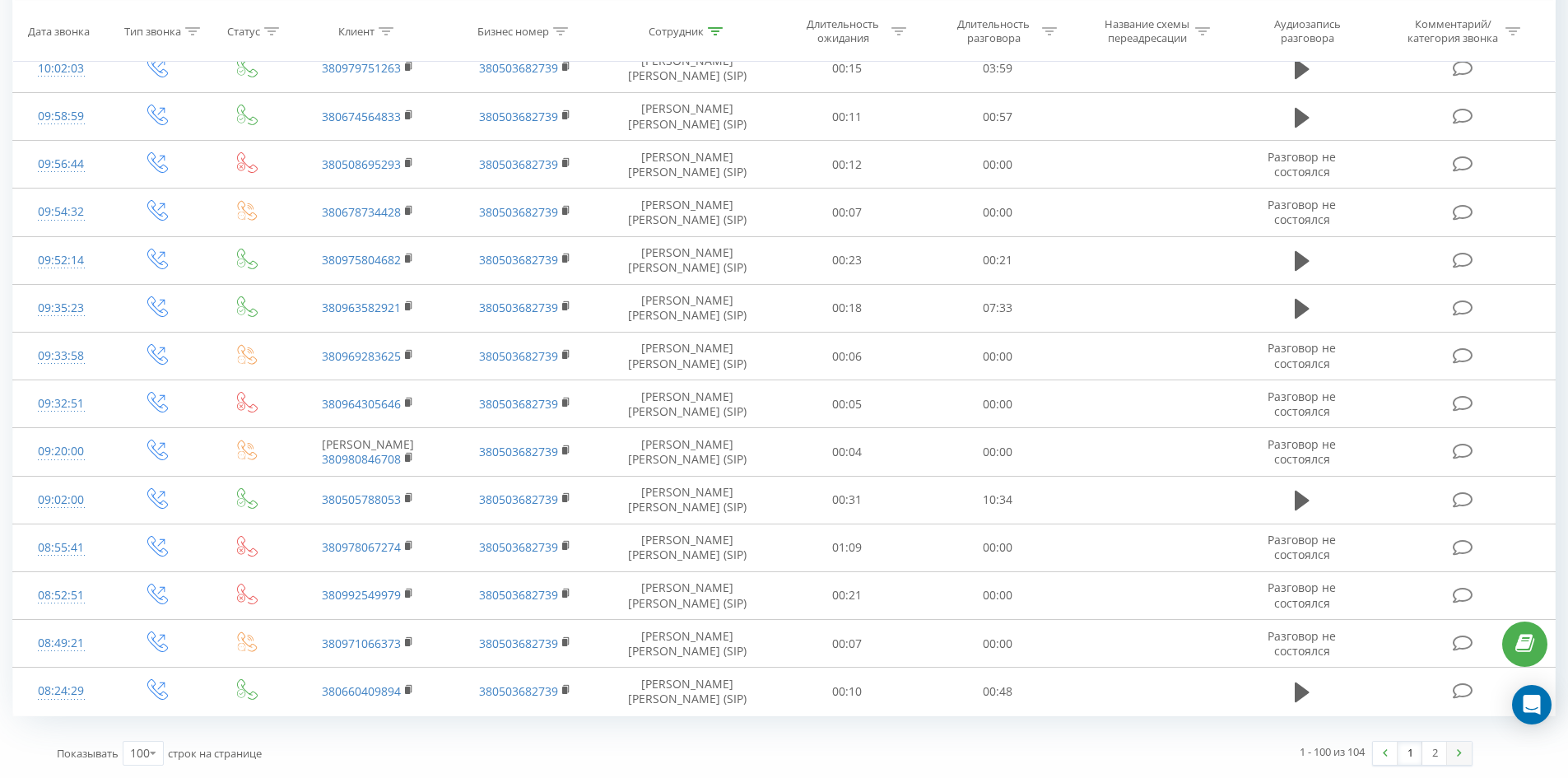
click at [1448, 756] on link at bounding box center [1459, 753] width 25 height 23
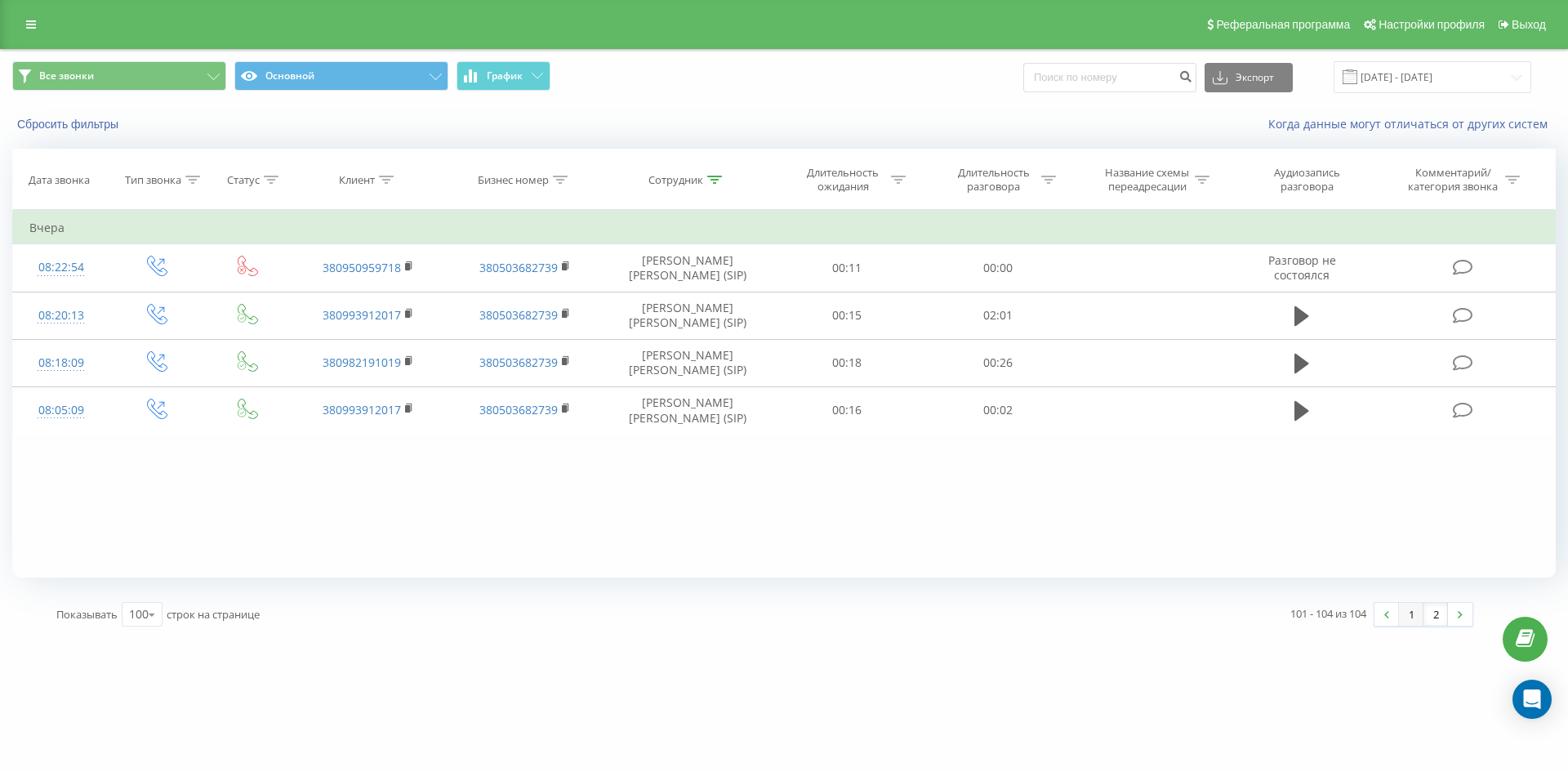
click at [1406, 612] on link "1" at bounding box center [1411, 614] width 25 height 23
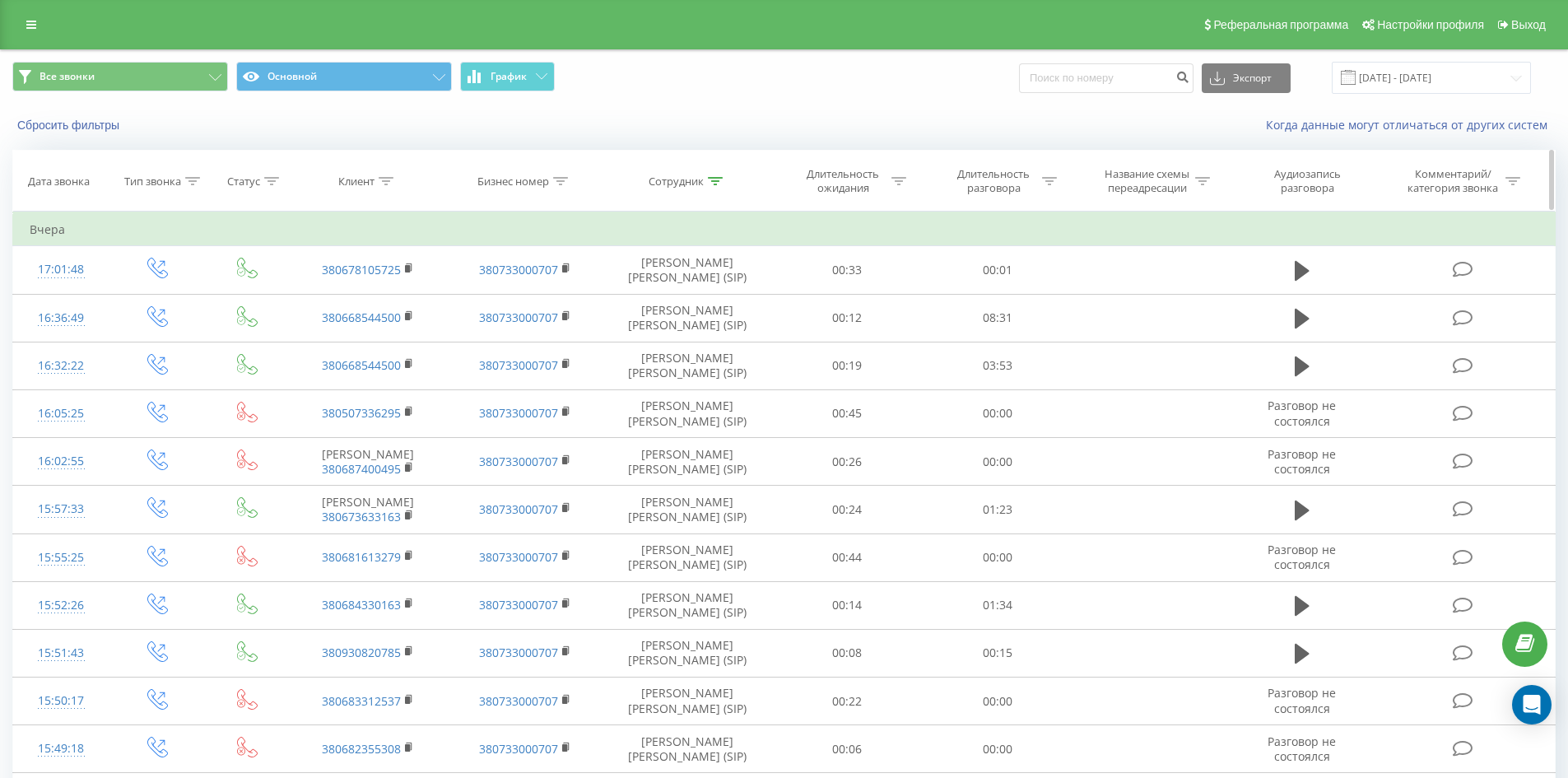
click at [714, 185] on div at bounding box center [714, 181] width 14 height 14
click at [716, 299] on input "[PERSON_NAME] [PERSON_NAME]" at bounding box center [687, 299] width 145 height 29
click button "OK" at bounding box center [722, 332] width 70 height 20
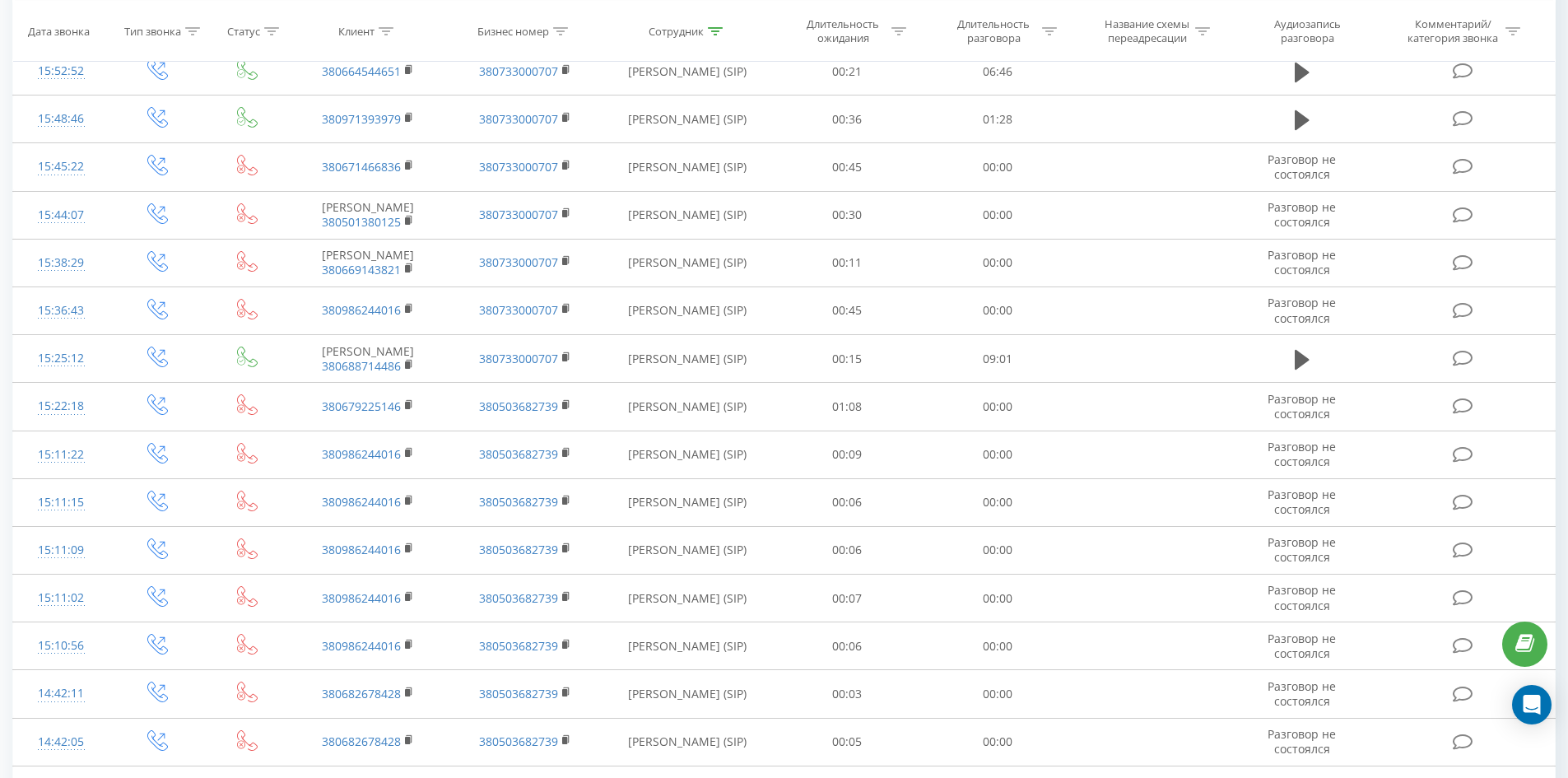
scroll to position [3936, 0]
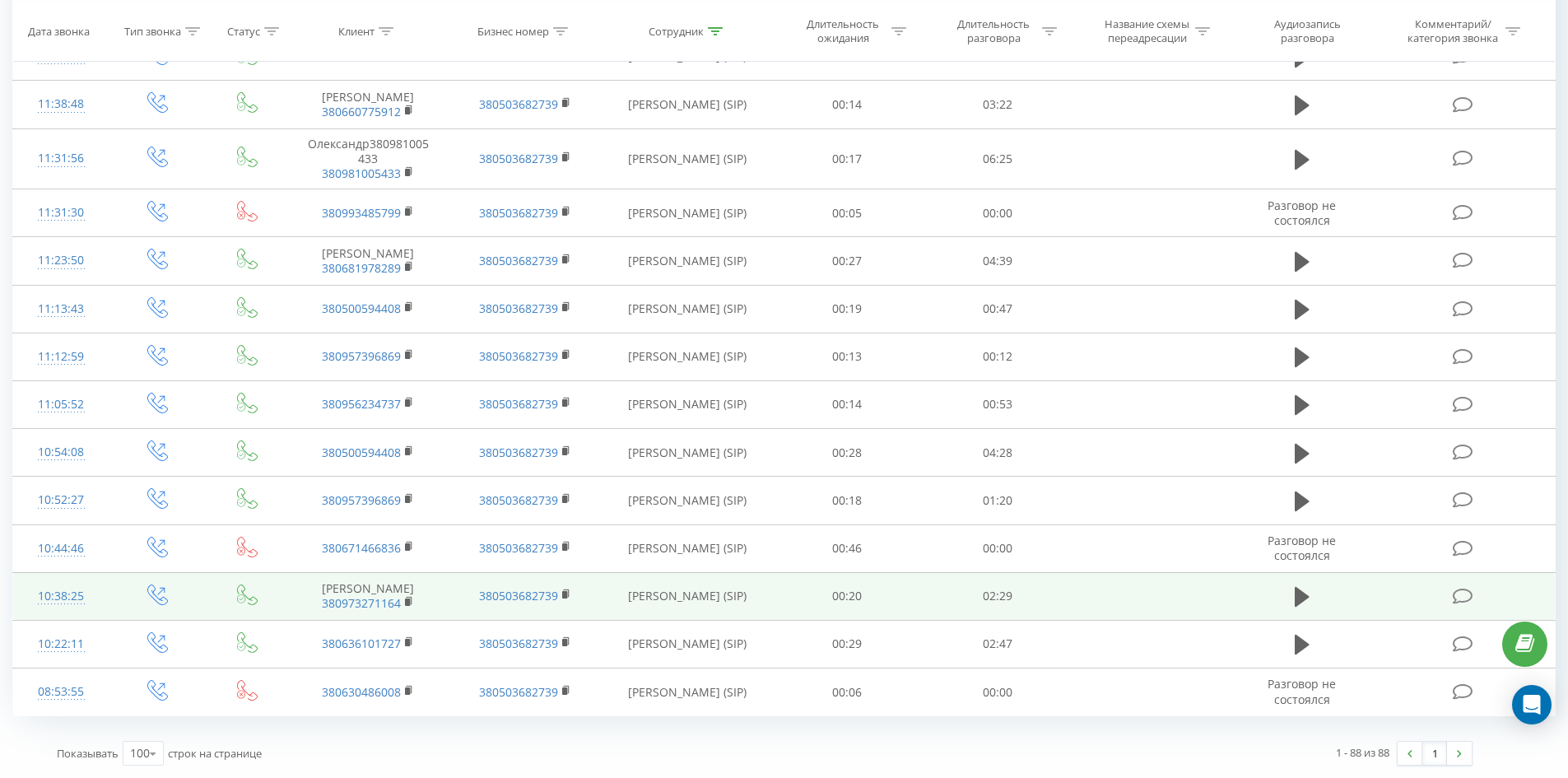
drag, startPoint x: 625, startPoint y: 280, endPoint x: 681, endPoint y: 599, distance: 323.9
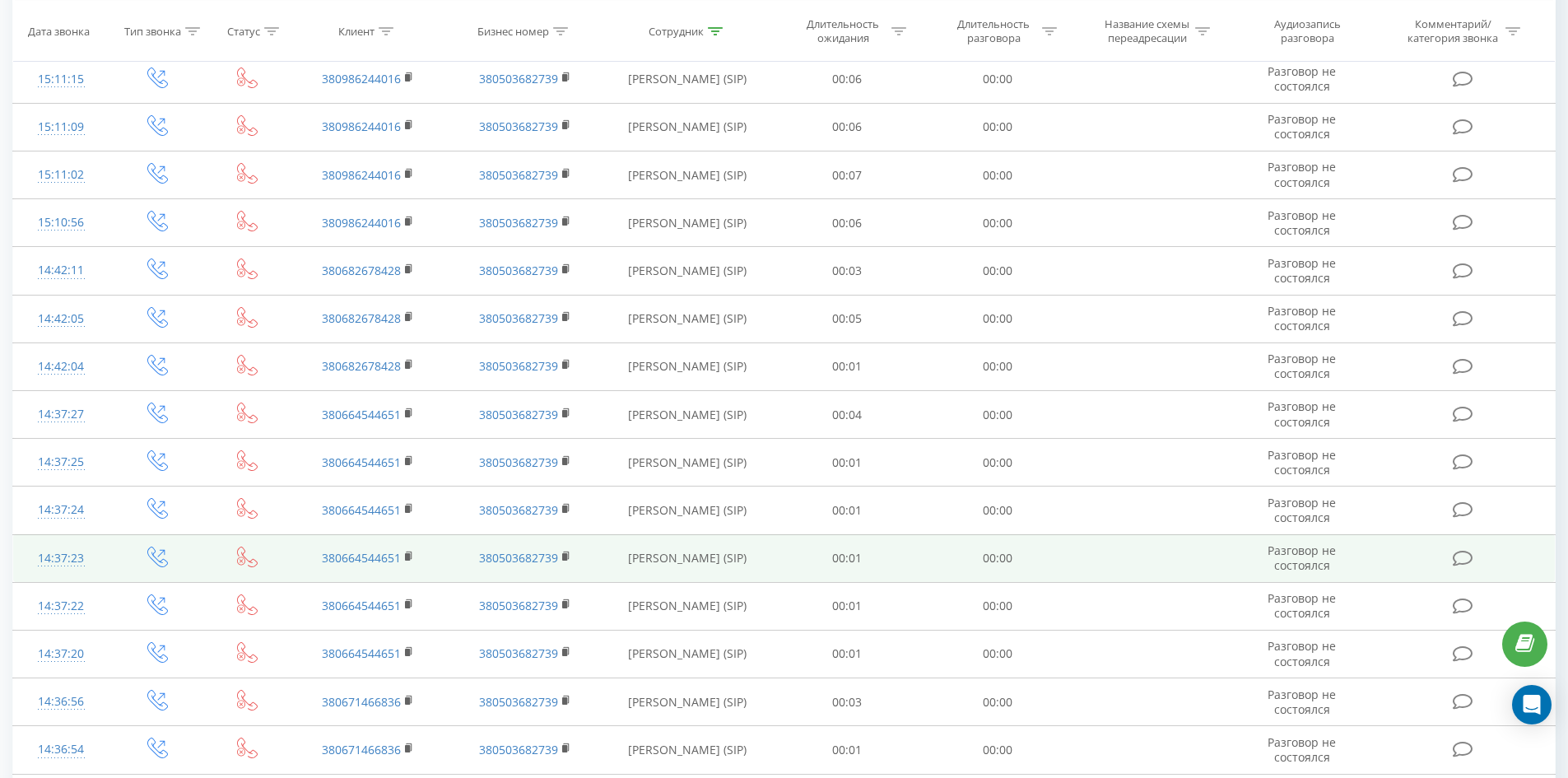
scroll to position [0, 0]
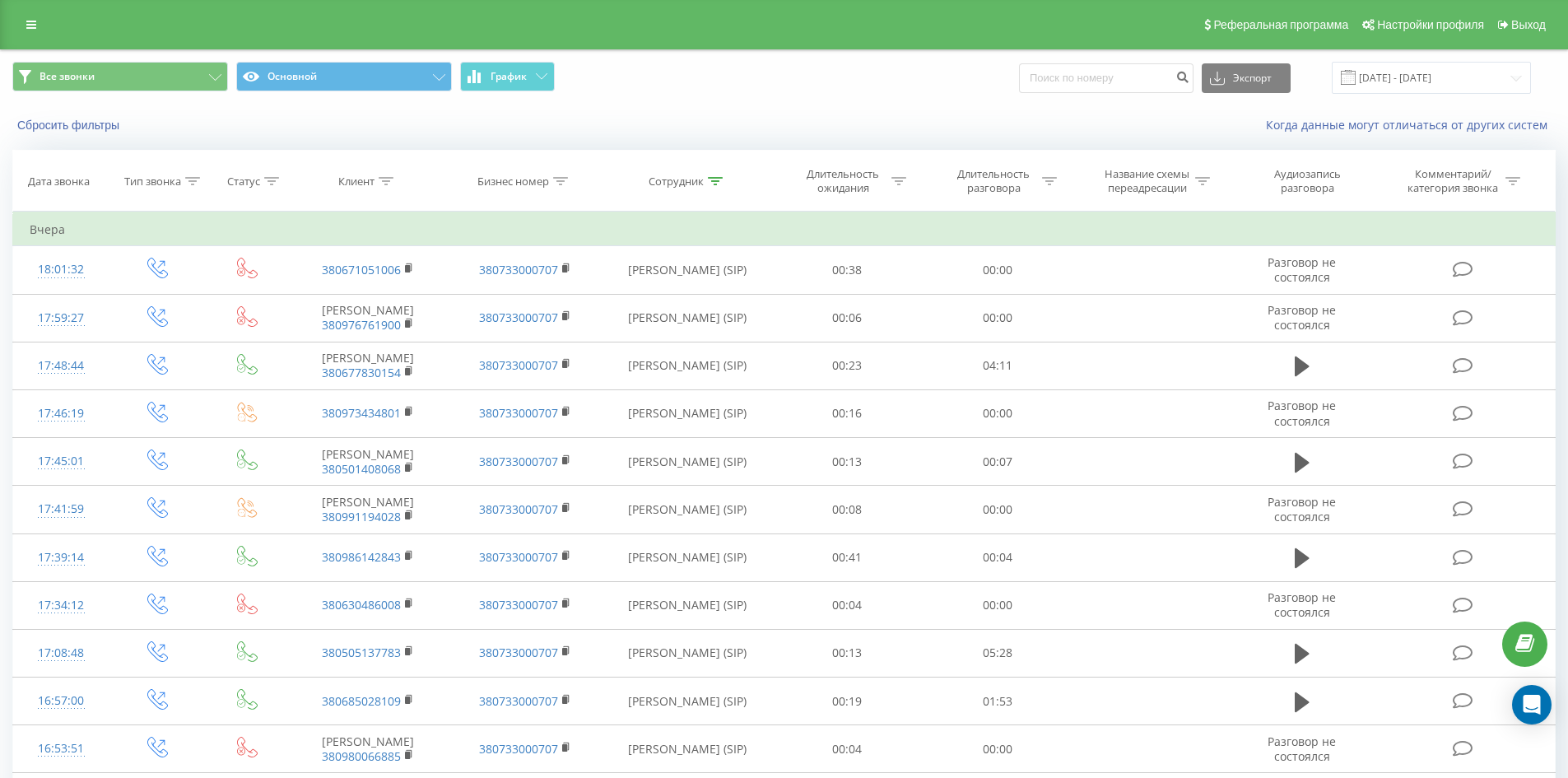
drag, startPoint x: 720, startPoint y: 329, endPoint x: 757, endPoint y: 207, distance: 127.5
click at [713, 178] on icon at bounding box center [714, 181] width 14 height 9
click at [705, 293] on input "[PERSON_NAME]" at bounding box center [687, 299] width 145 height 29
click button "OK" at bounding box center [722, 332] width 70 height 20
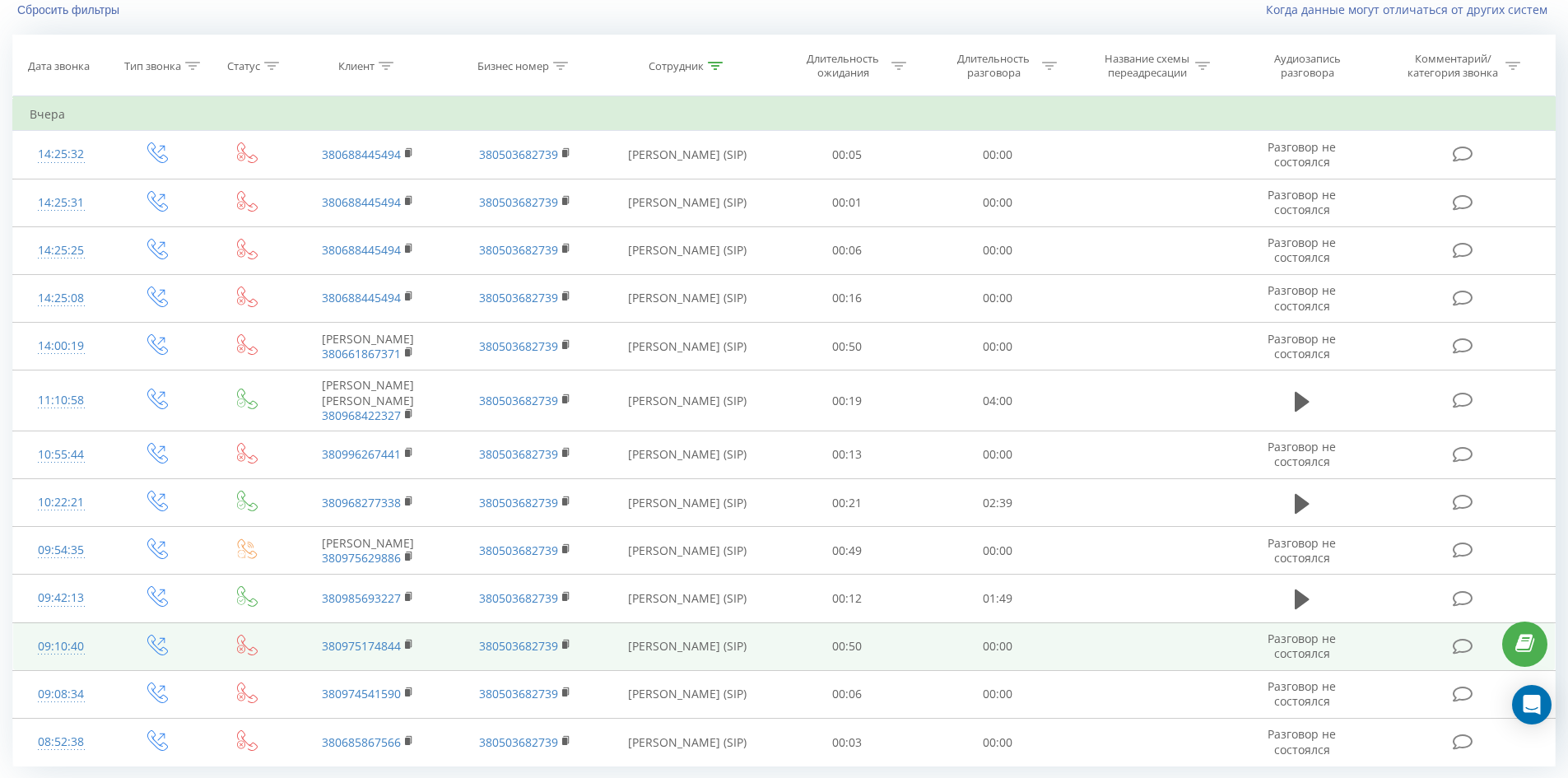
scroll to position [178, 0]
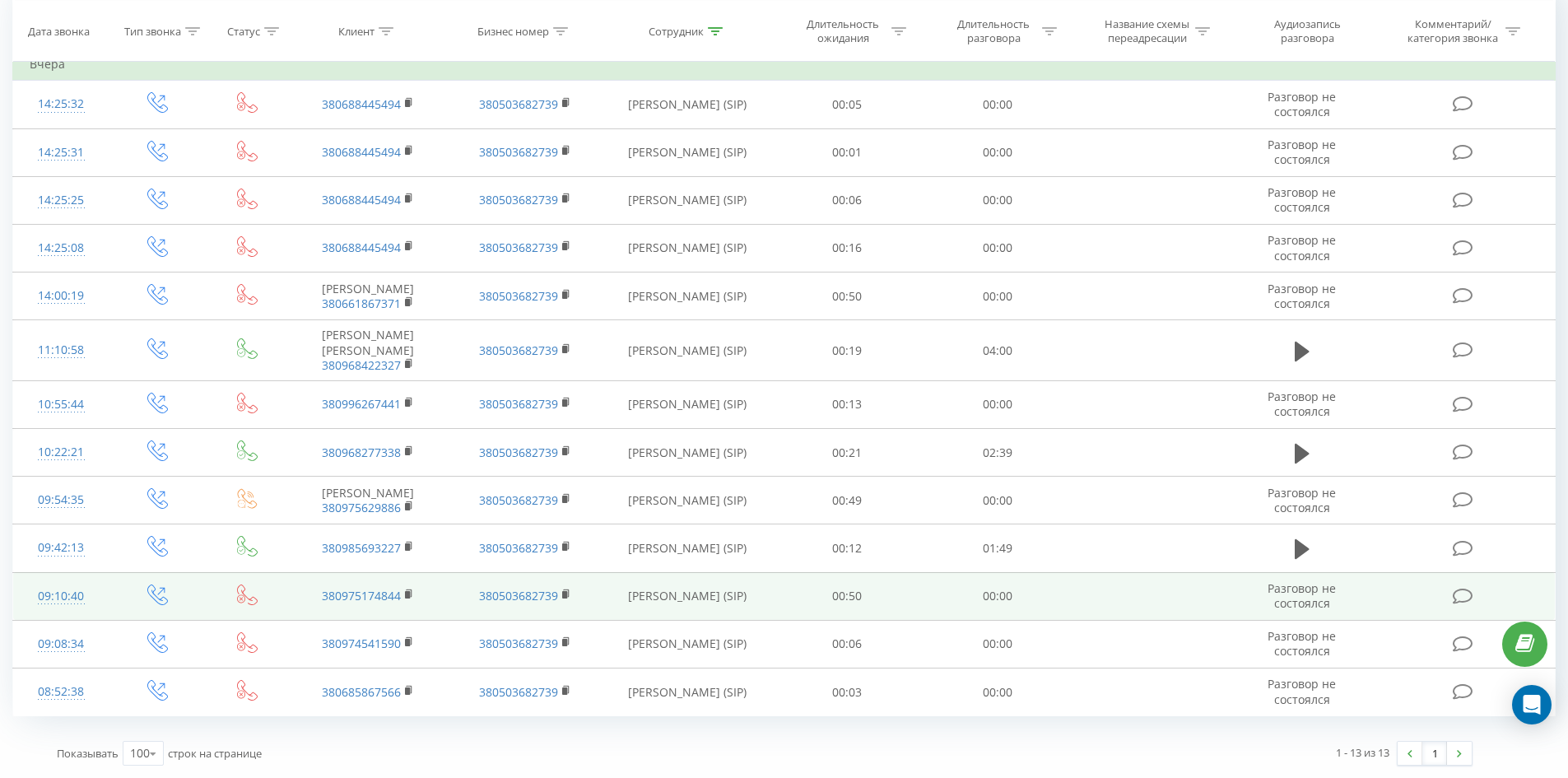
drag, startPoint x: 617, startPoint y: 177, endPoint x: 618, endPoint y: 584, distance: 407.0
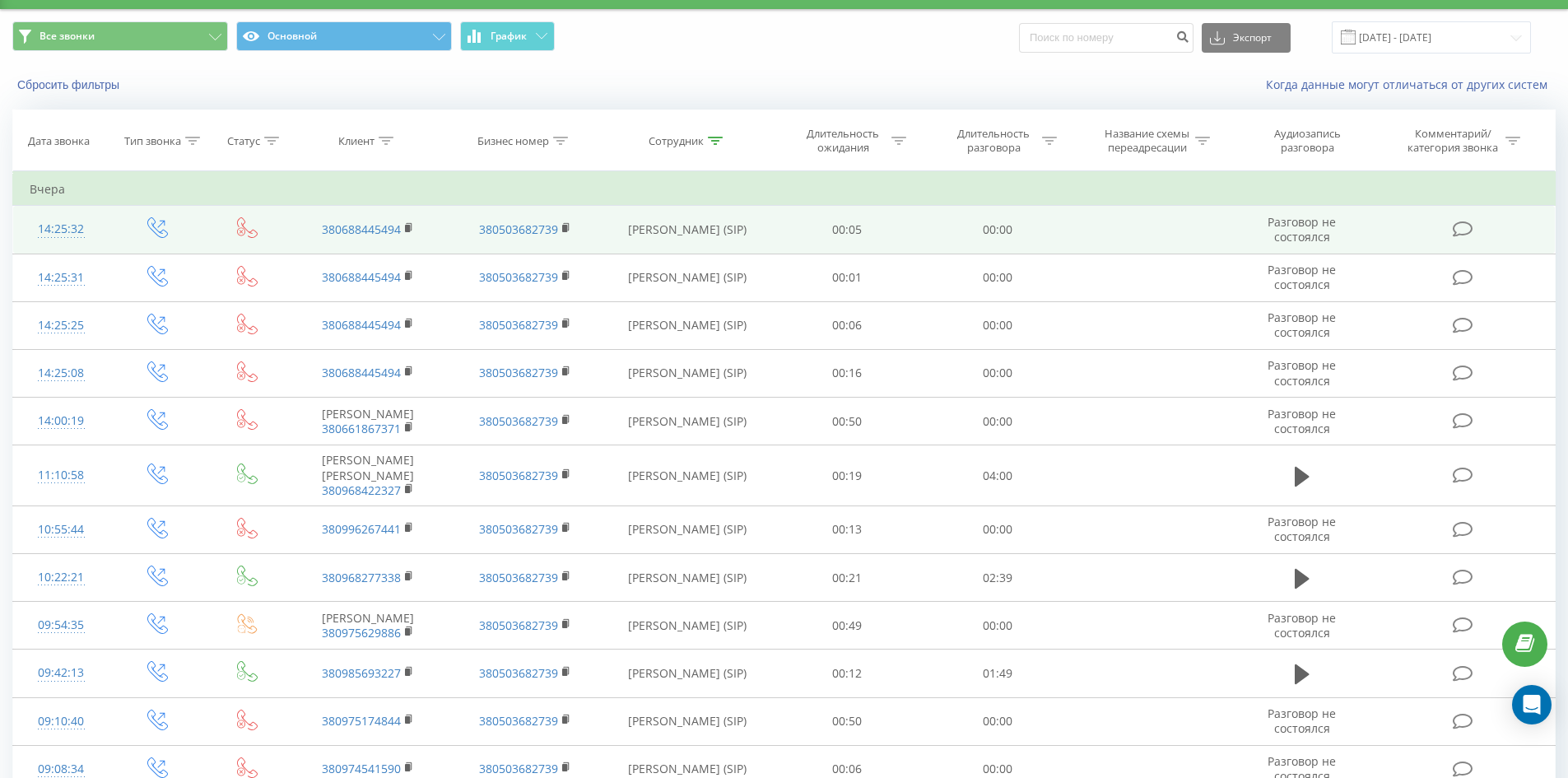
scroll to position [0, 0]
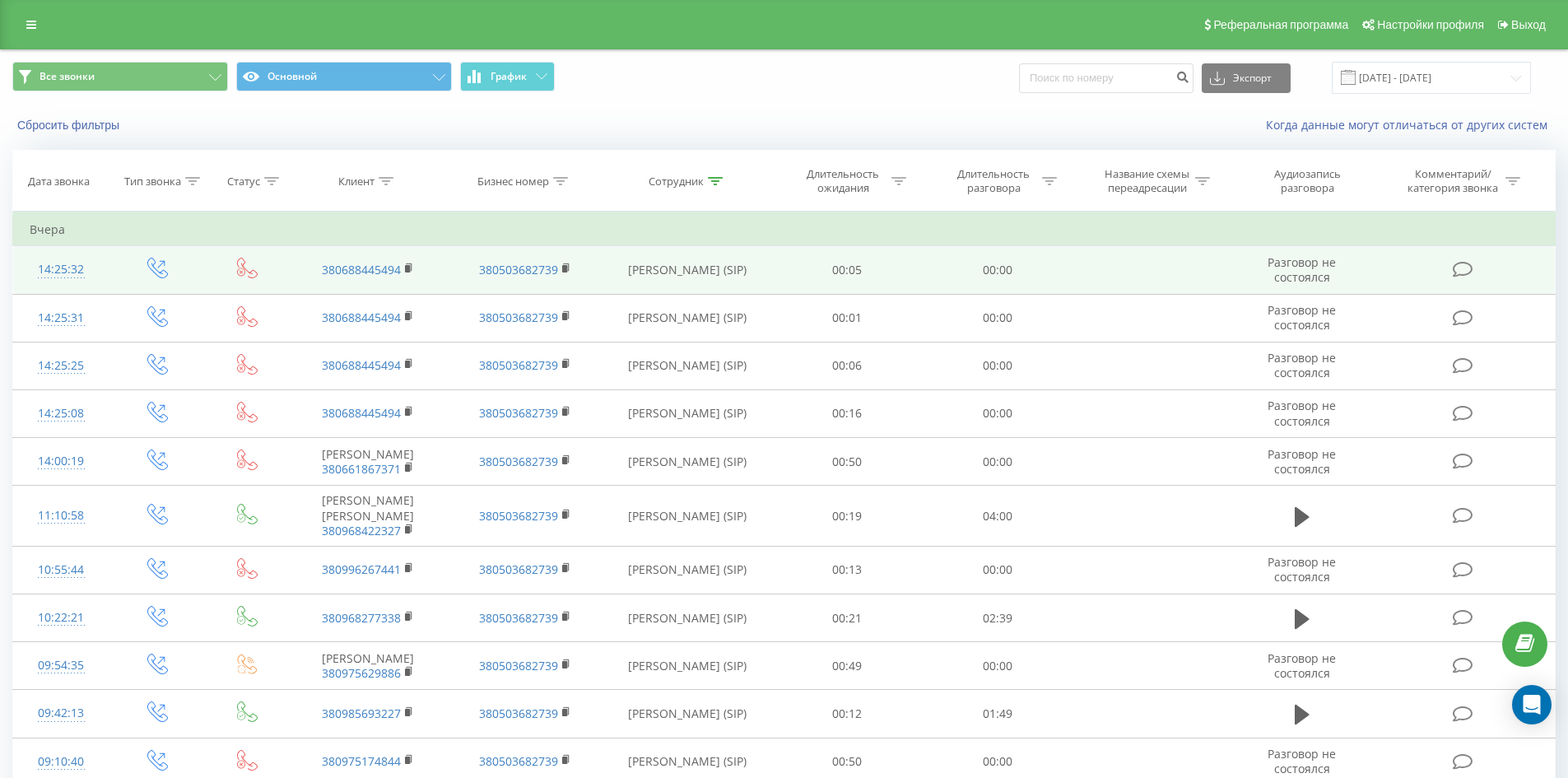
drag, startPoint x: 618, startPoint y: 584, endPoint x: 643, endPoint y: 282, distance: 303.0
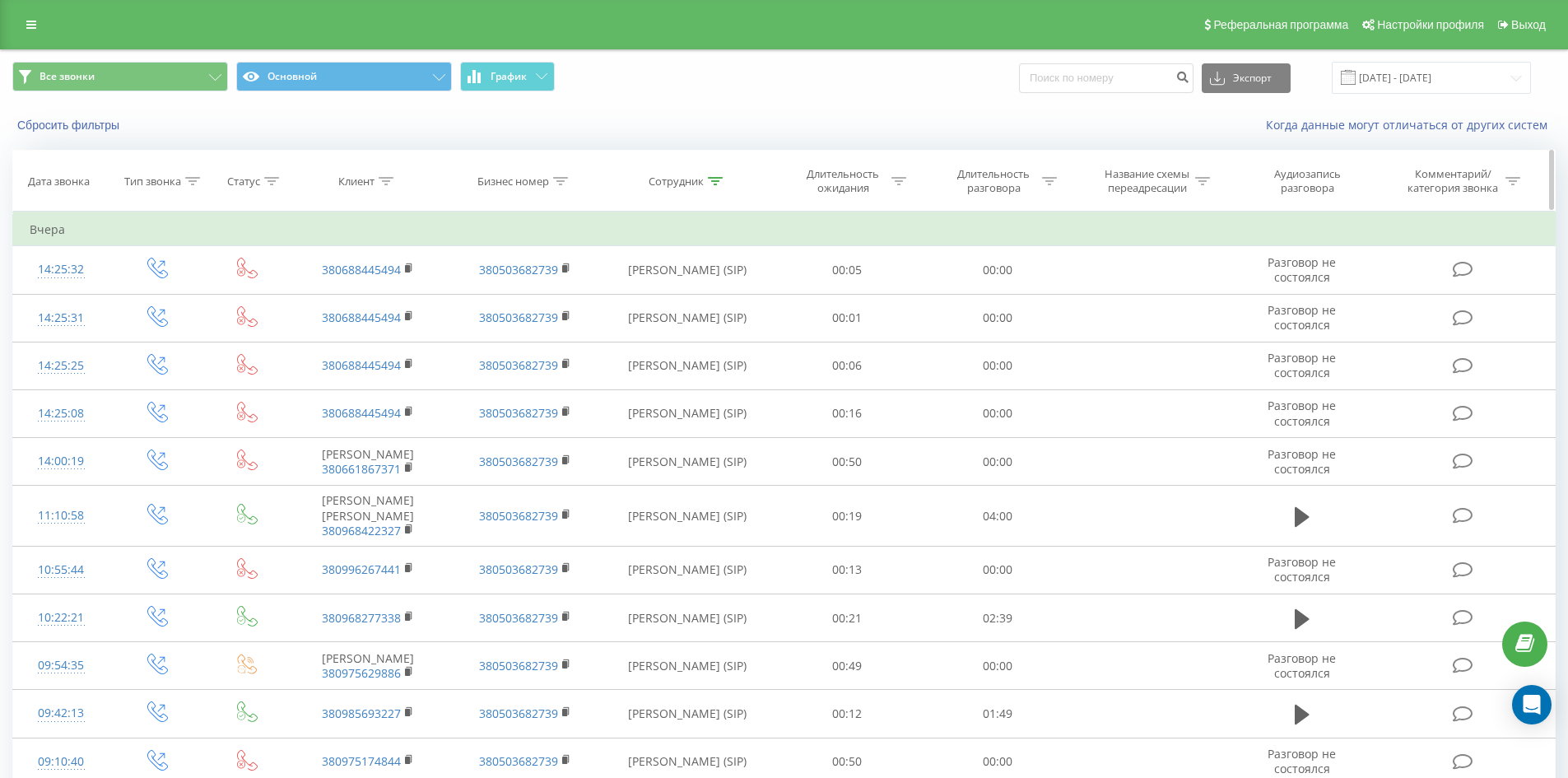
click at [713, 183] on icon at bounding box center [714, 181] width 14 height 9
click at [713, 305] on input "[PERSON_NAME]" at bounding box center [687, 299] width 145 height 29
click button "OK" at bounding box center [722, 332] width 70 height 20
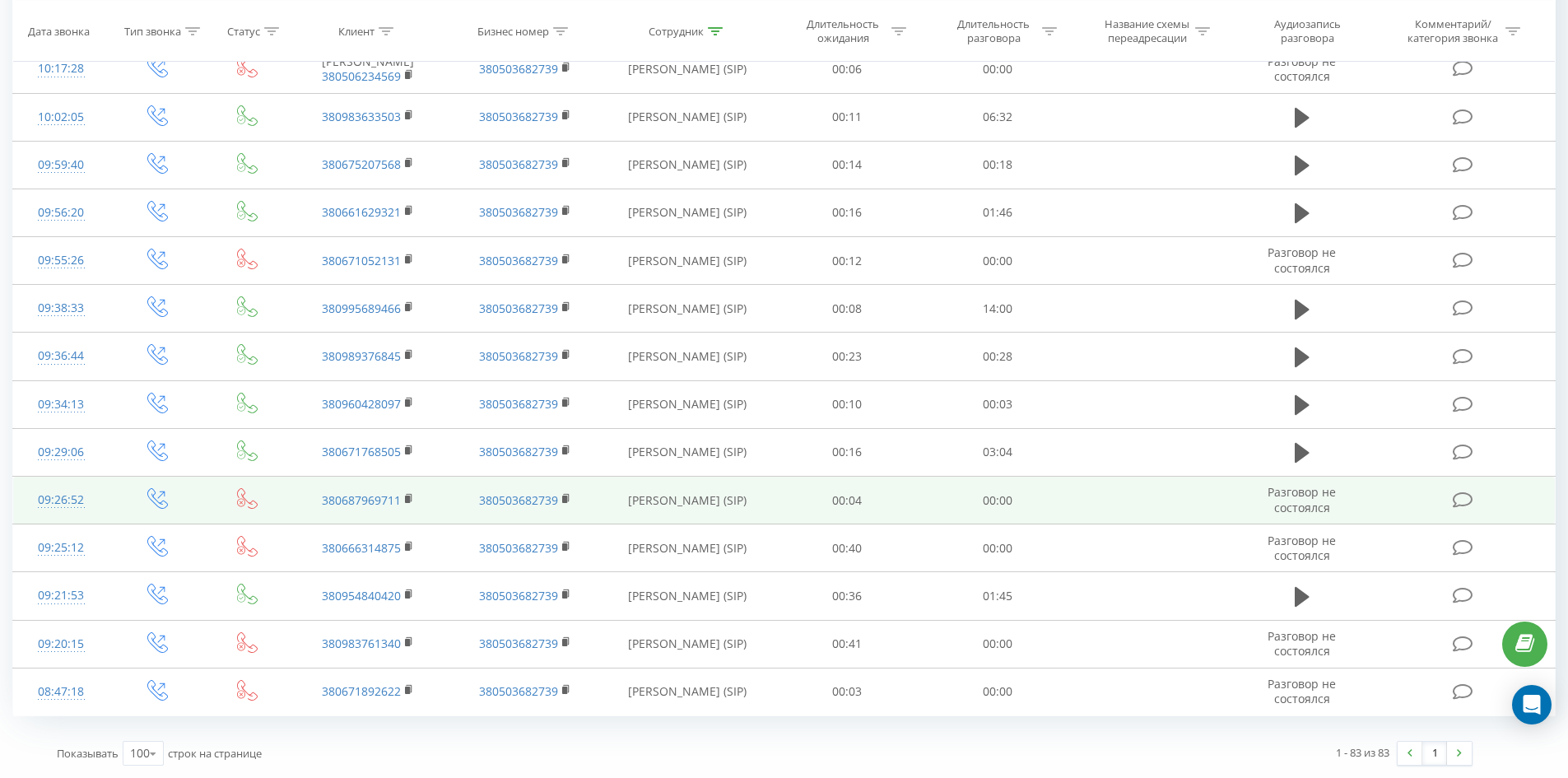
scroll to position [3620, 0]
drag, startPoint x: 708, startPoint y: 260, endPoint x: 696, endPoint y: 511, distance: 251.3
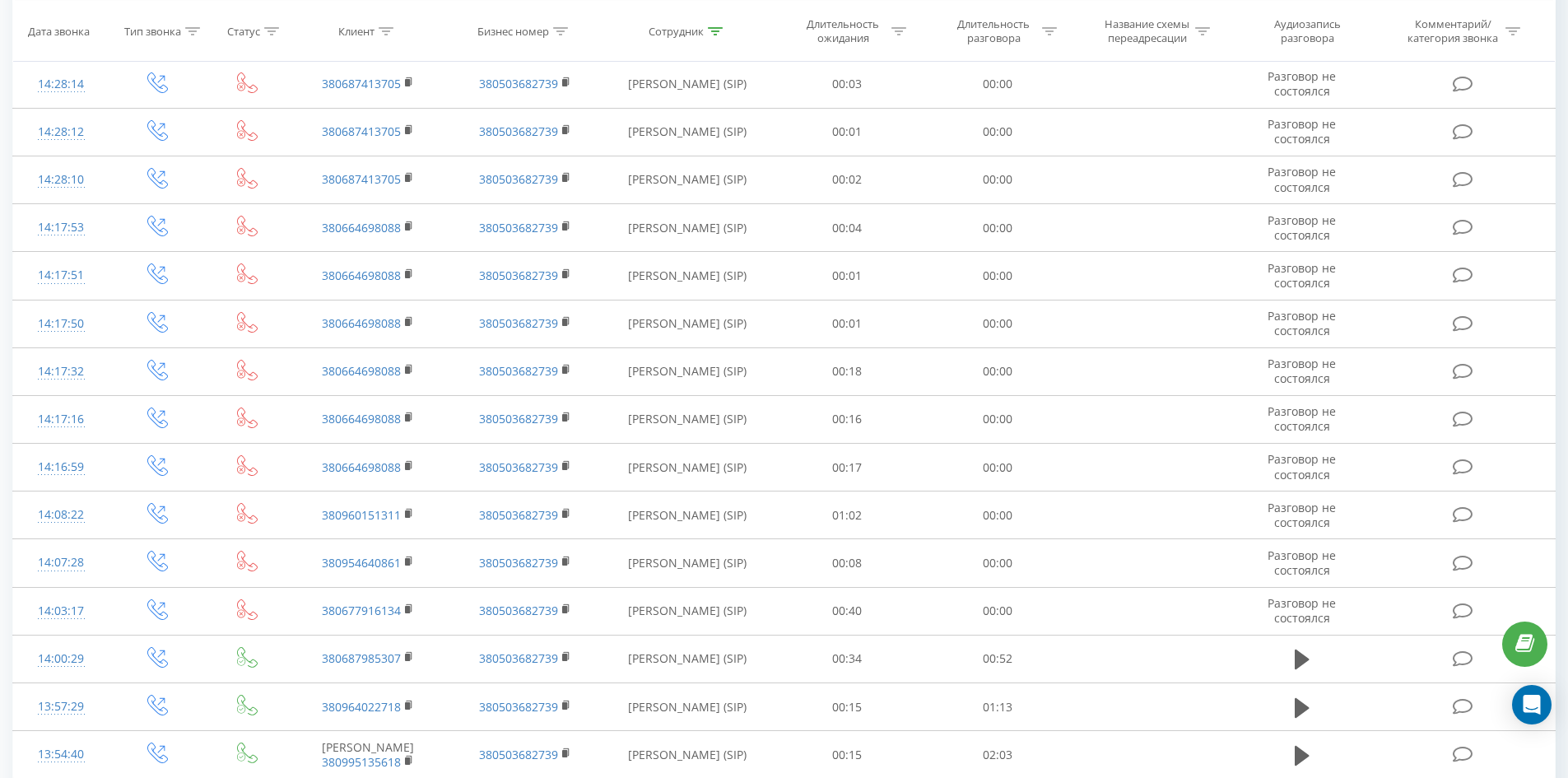
scroll to position [0, 0]
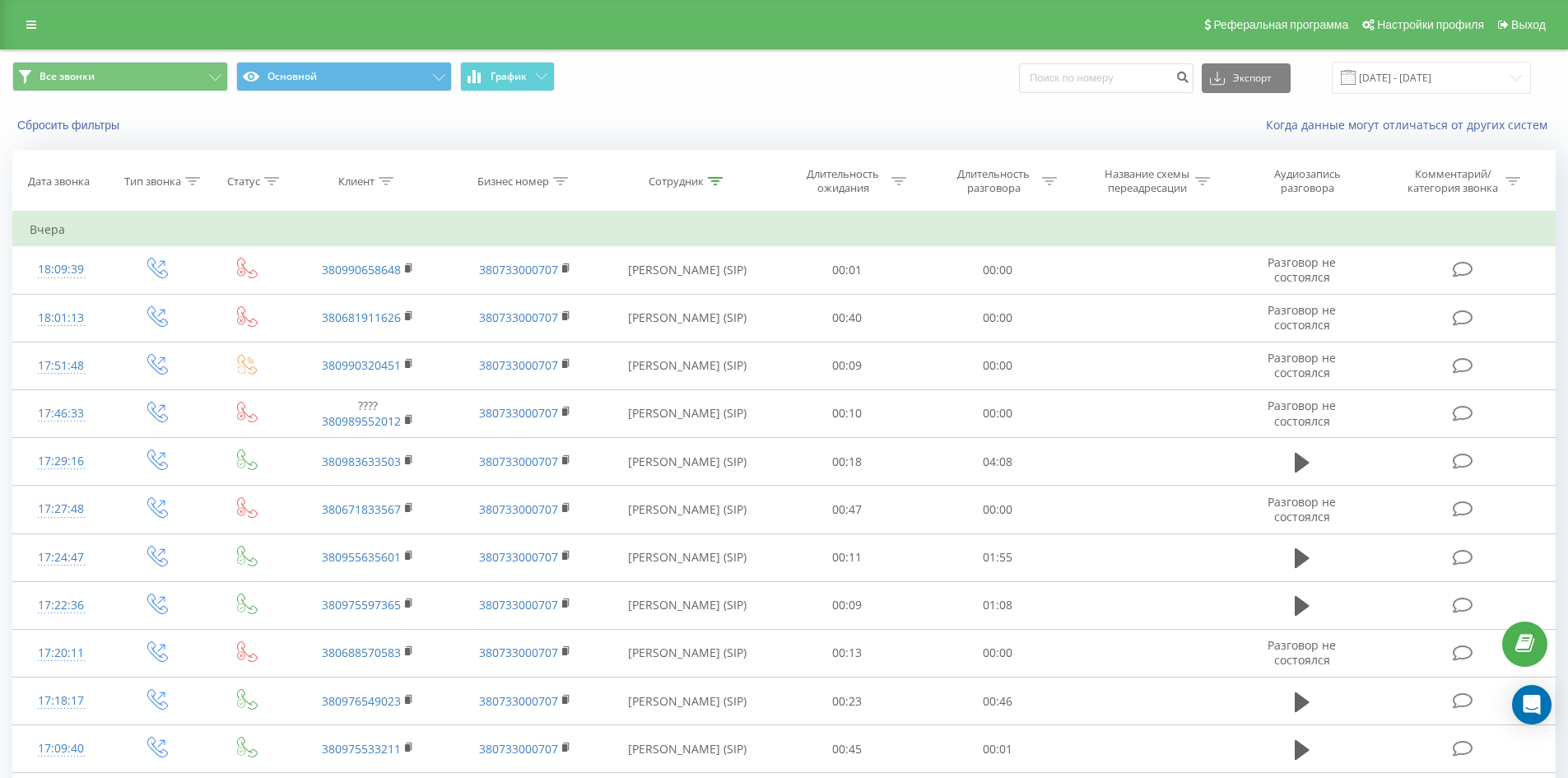
drag, startPoint x: 679, startPoint y: 505, endPoint x: 781, endPoint y: 169, distance: 351.1
drag, startPoint x: 709, startPoint y: 177, endPoint x: 707, endPoint y: 238, distance: 61.0
click at [708, 177] on icon at bounding box center [714, 181] width 14 height 9
click at [714, 312] on input "[PERSON_NAME]" at bounding box center [687, 299] width 145 height 29
click button "OK" at bounding box center [722, 332] width 70 height 20
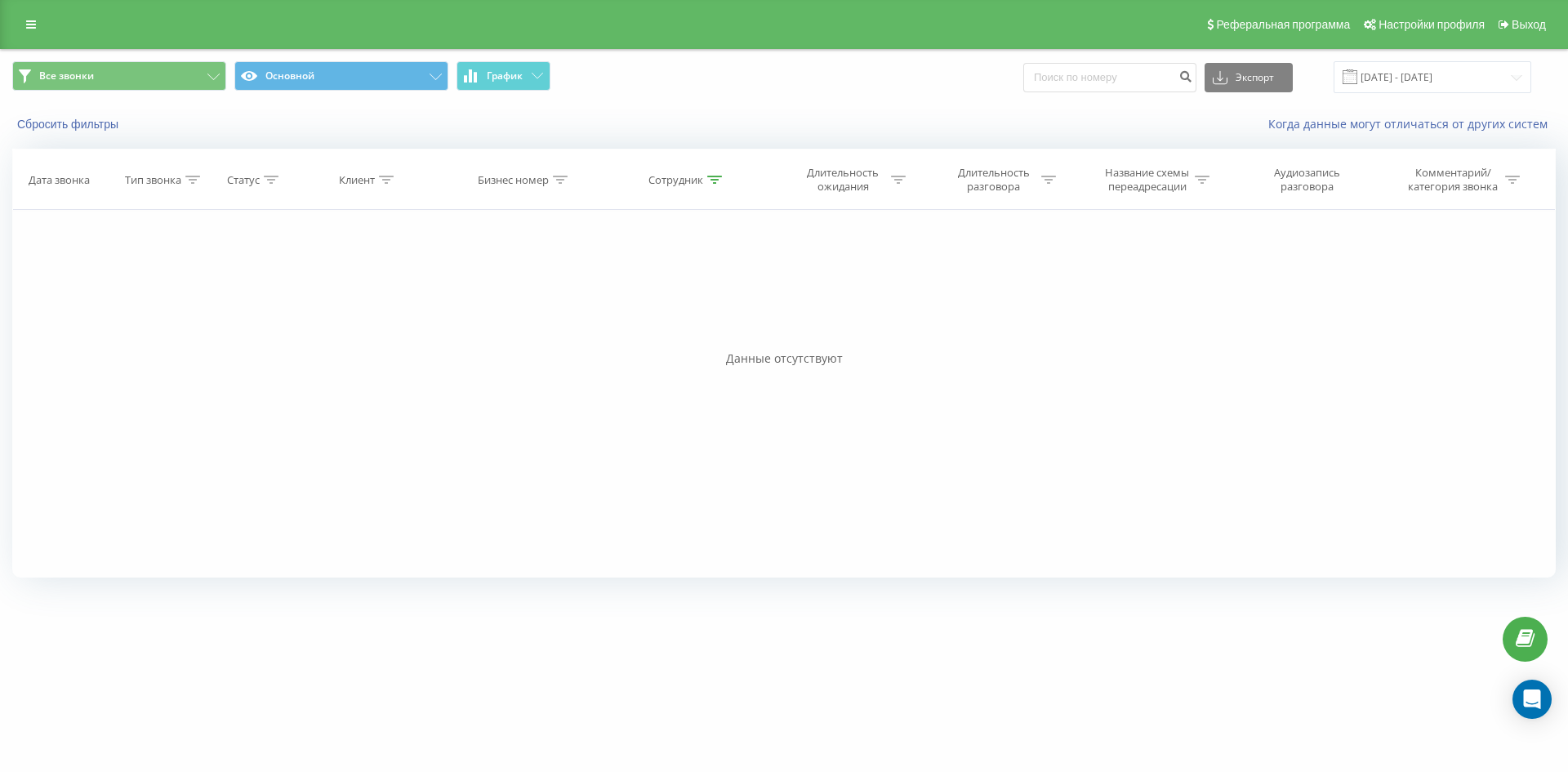
drag, startPoint x: 653, startPoint y: 121, endPoint x: 640, endPoint y: 268, distance: 147.6
click at [713, 177] on icon at bounding box center [714, 180] width 14 height 9
click at [718, 299] on input "[PERSON_NAME]" at bounding box center [687, 297] width 143 height 29
click button "OK" at bounding box center [722, 329] width 70 height 20
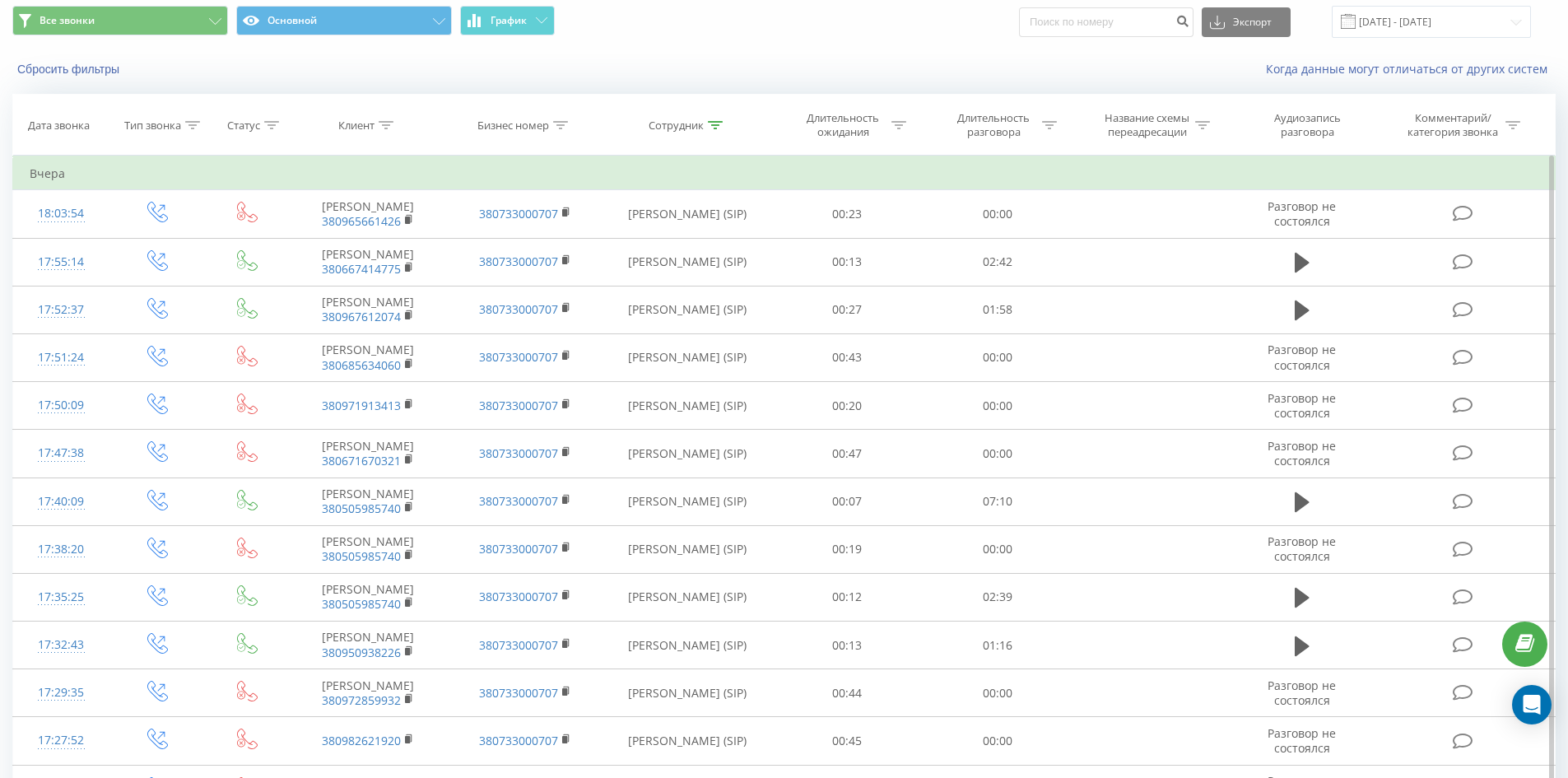
scroll to position [2160, 0]
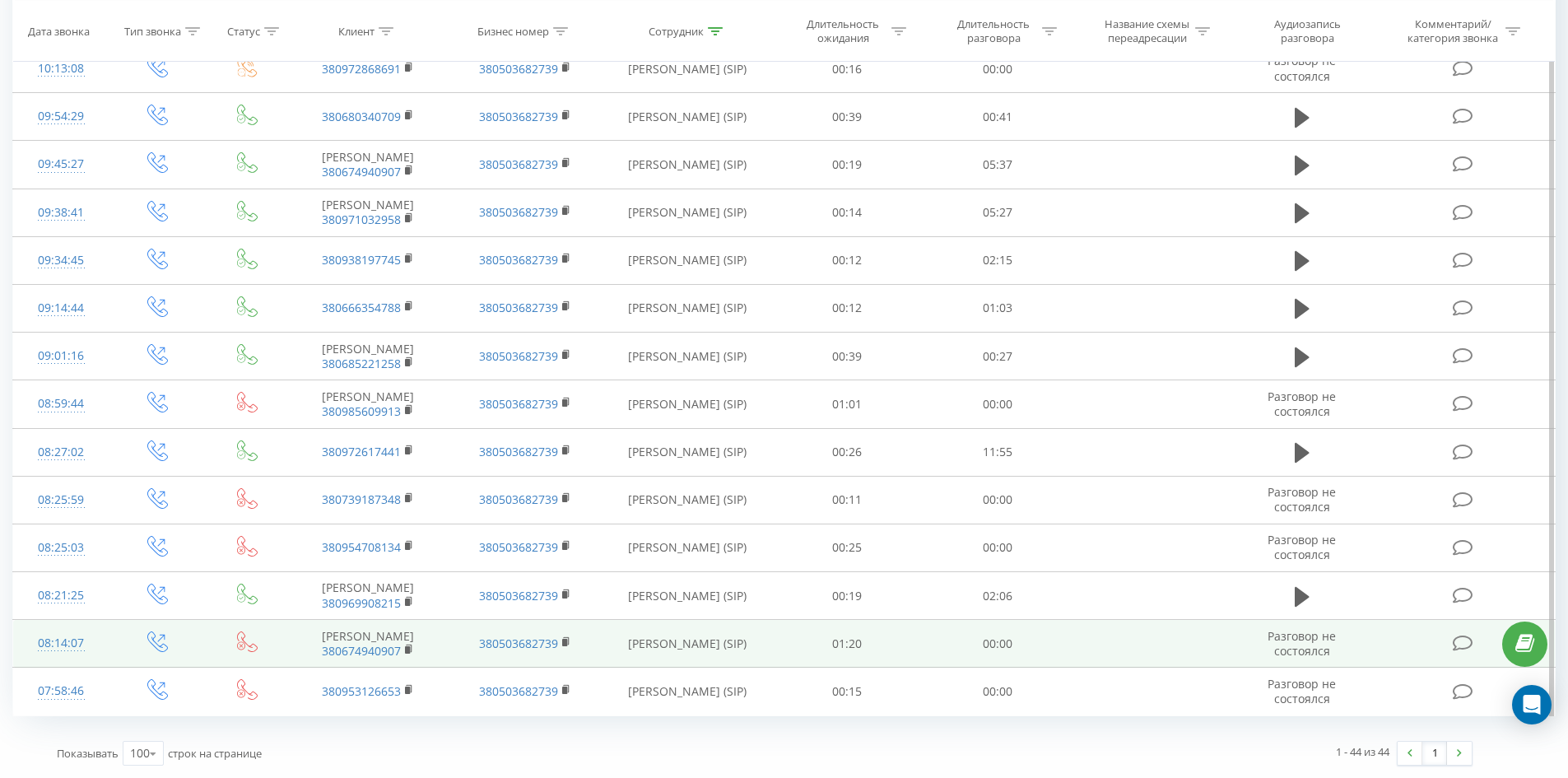
drag, startPoint x: 621, startPoint y: 204, endPoint x: 603, endPoint y: 619, distance: 415.4
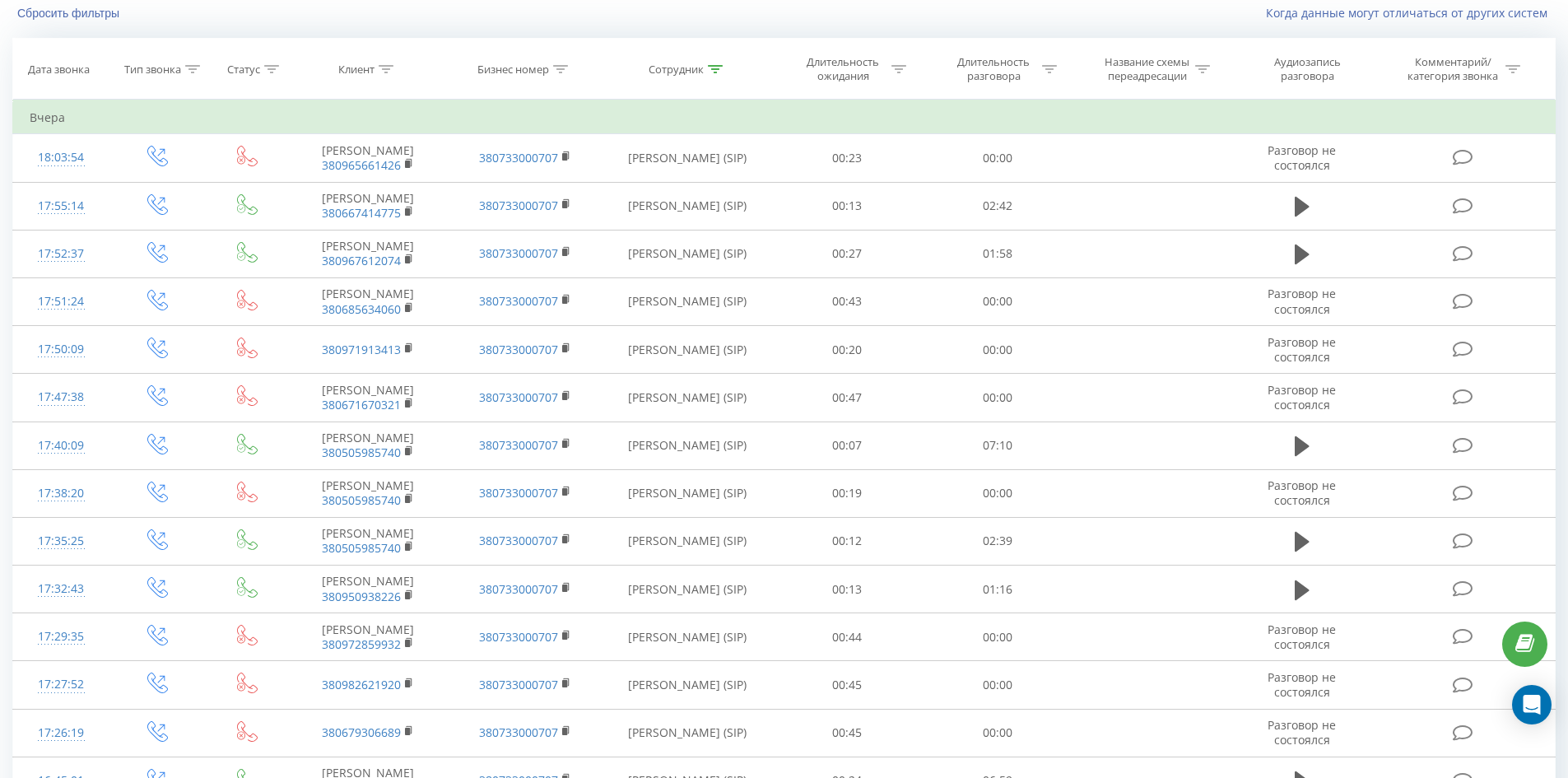
scroll to position [0, 0]
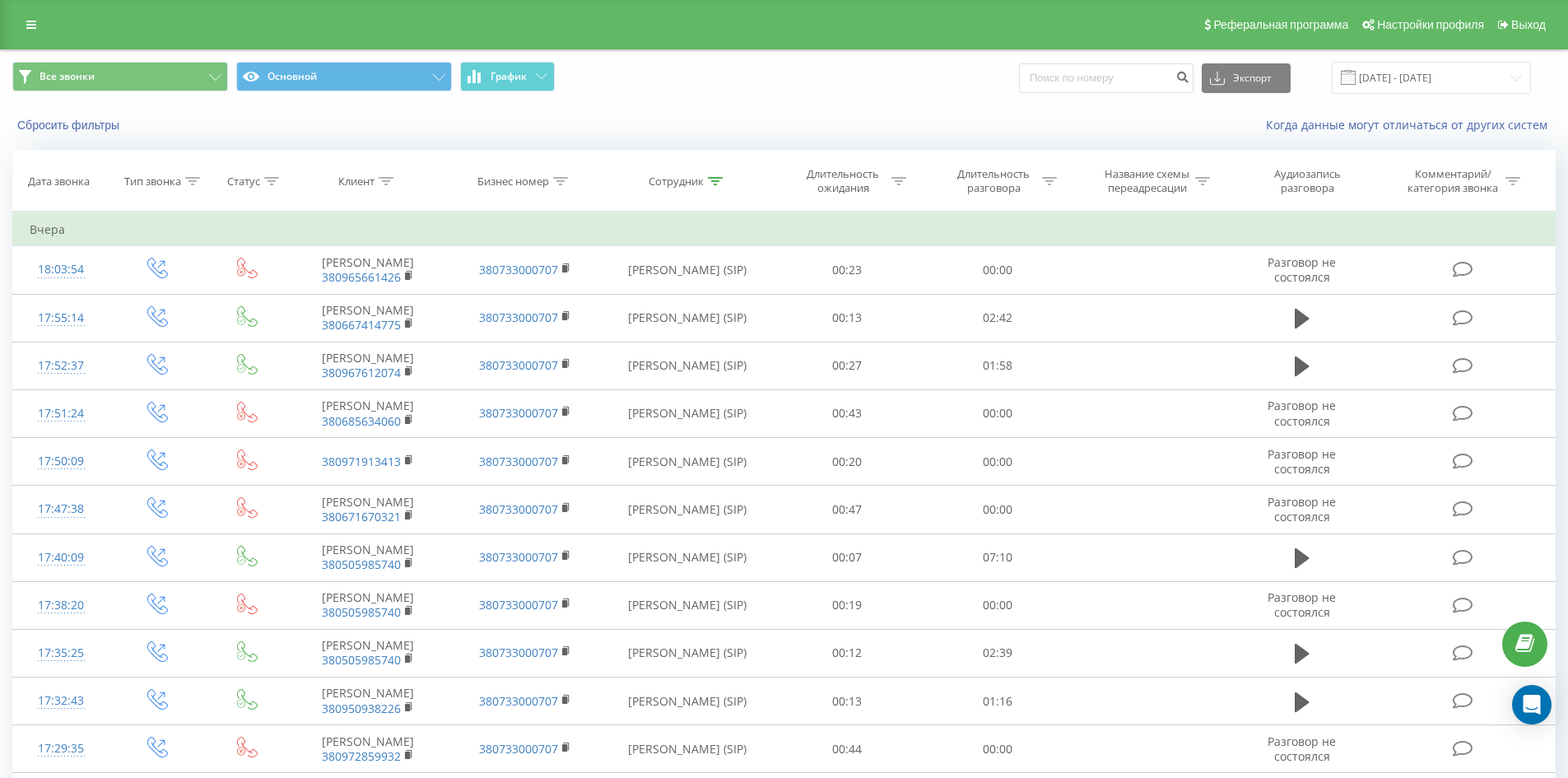
drag, startPoint x: 745, startPoint y: 568, endPoint x: 849, endPoint y: 125, distance: 455.0
click at [710, 179] on icon at bounding box center [714, 181] width 14 height 9
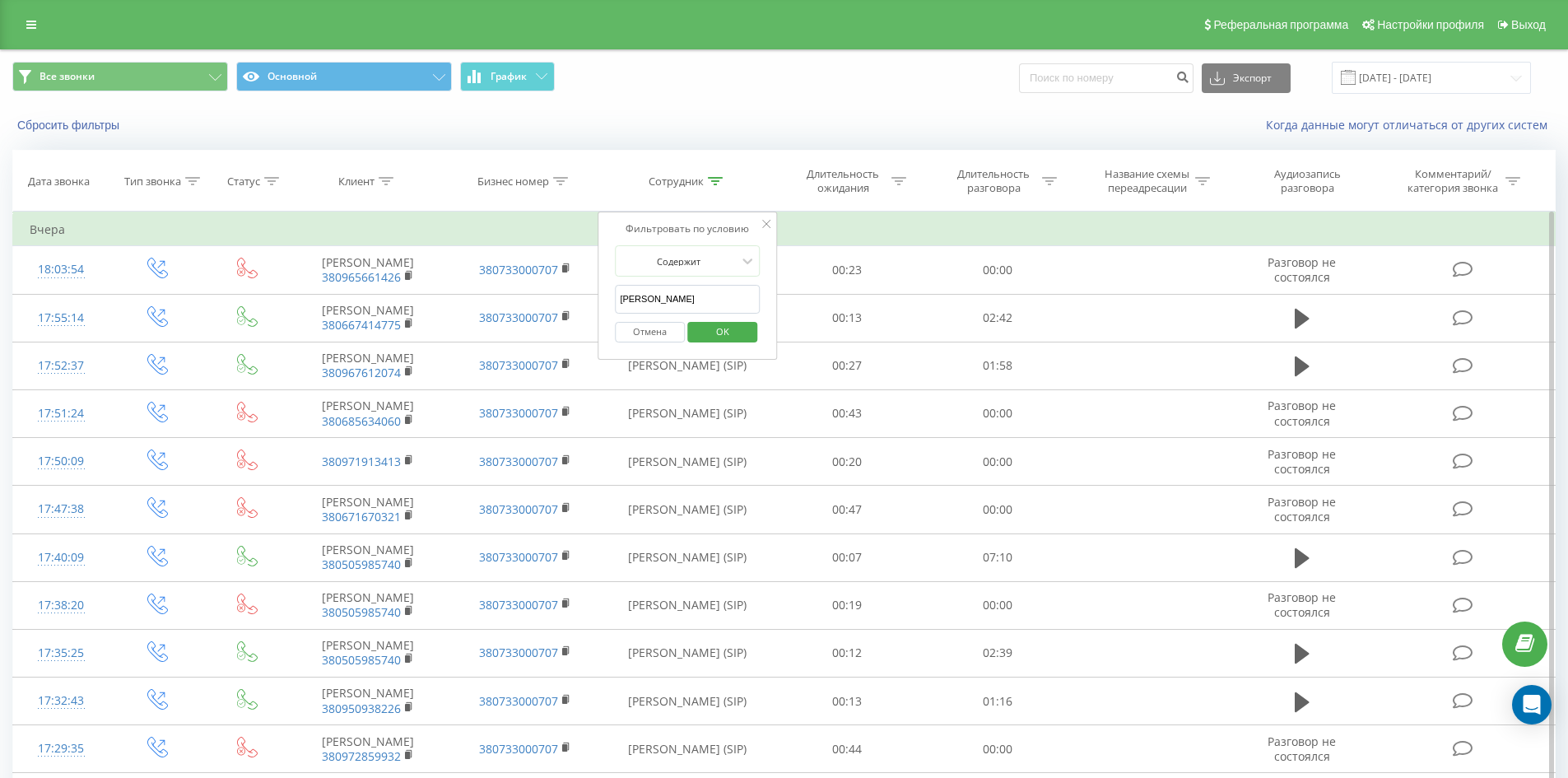
click at [705, 299] on input "[PERSON_NAME]" at bounding box center [687, 299] width 145 height 29
click button "OK" at bounding box center [722, 332] width 70 height 20
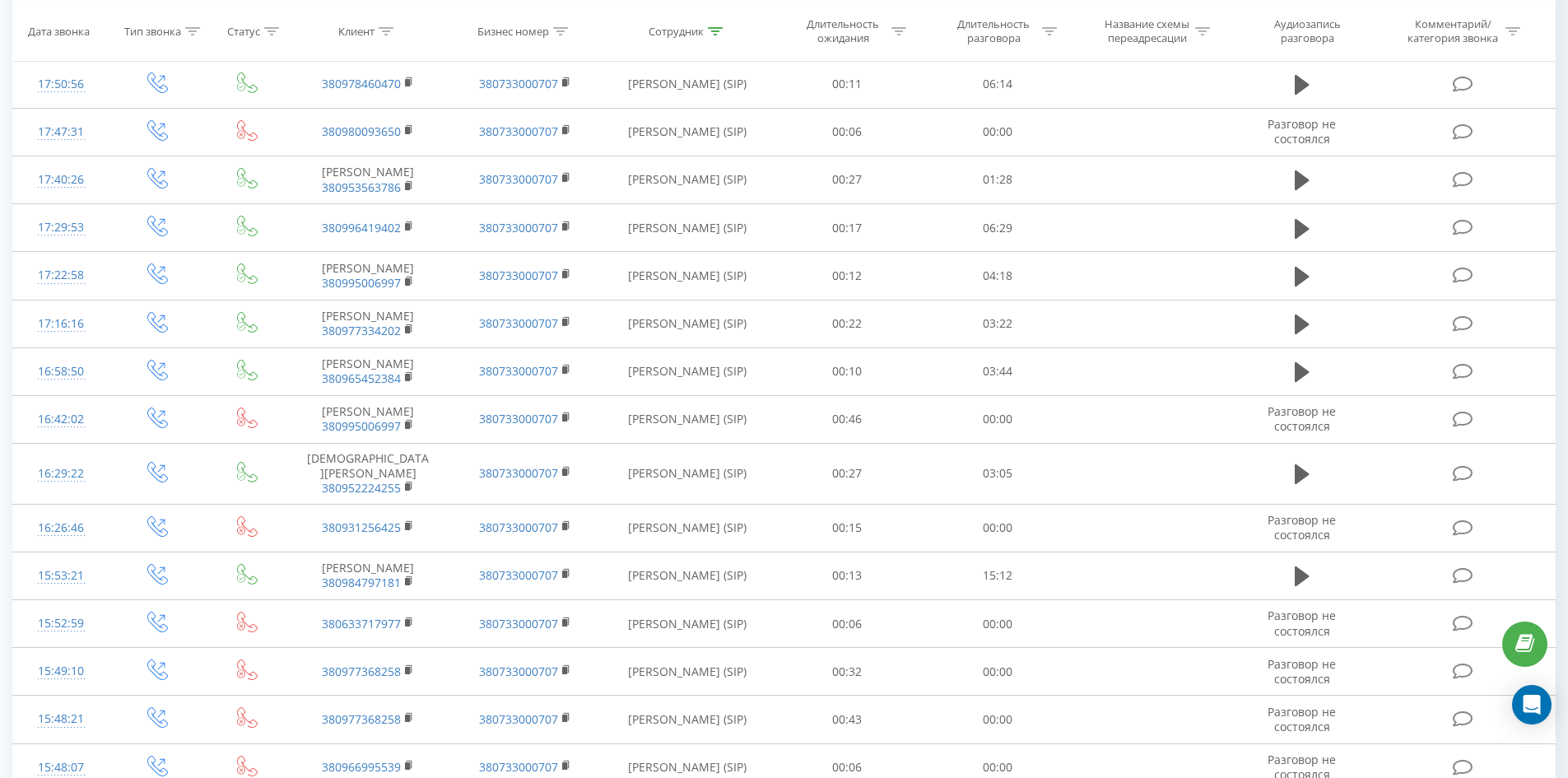
scroll to position [2032, 0]
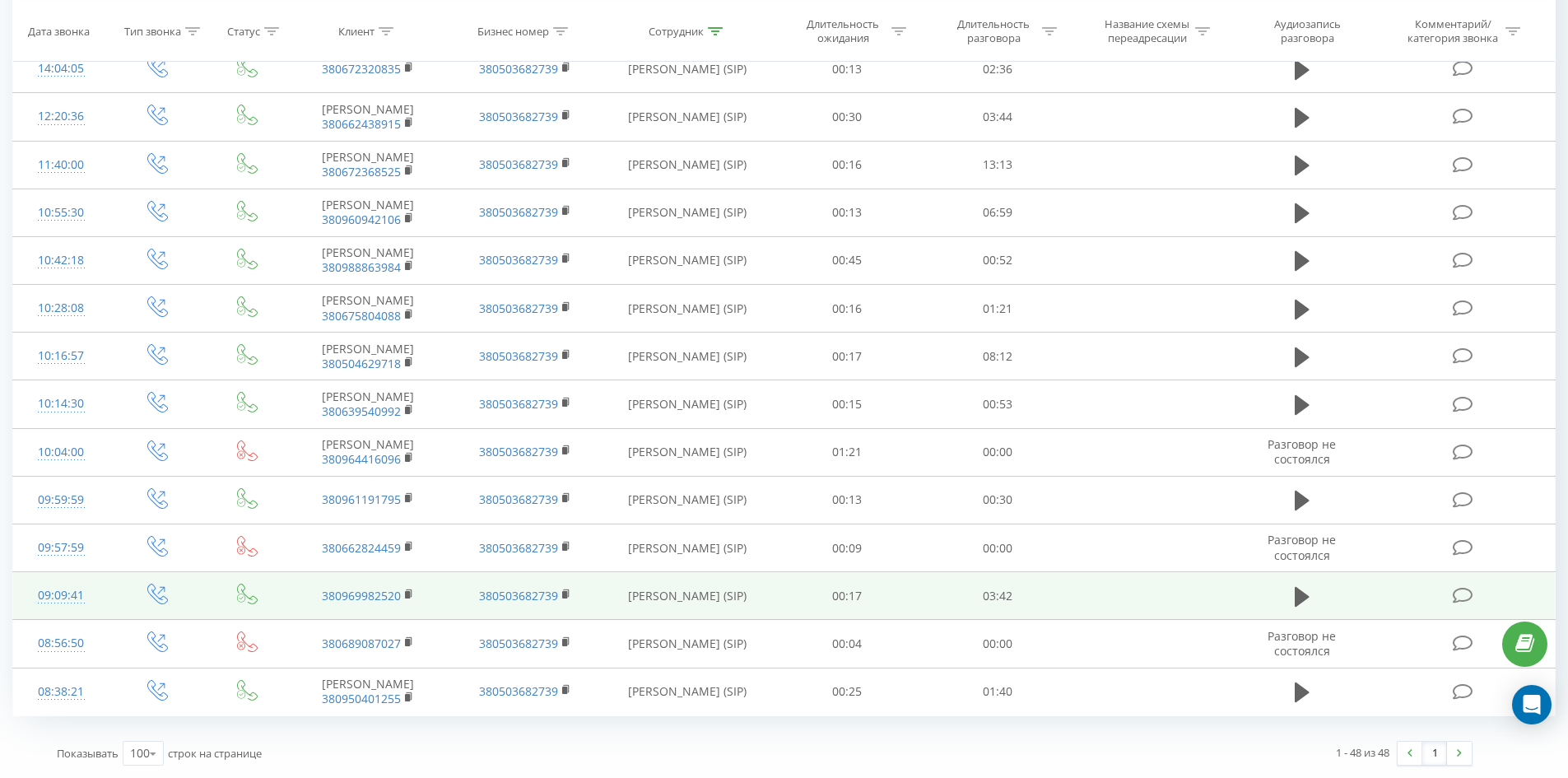
drag, startPoint x: 721, startPoint y: 134, endPoint x: 740, endPoint y: 575, distance: 441.4
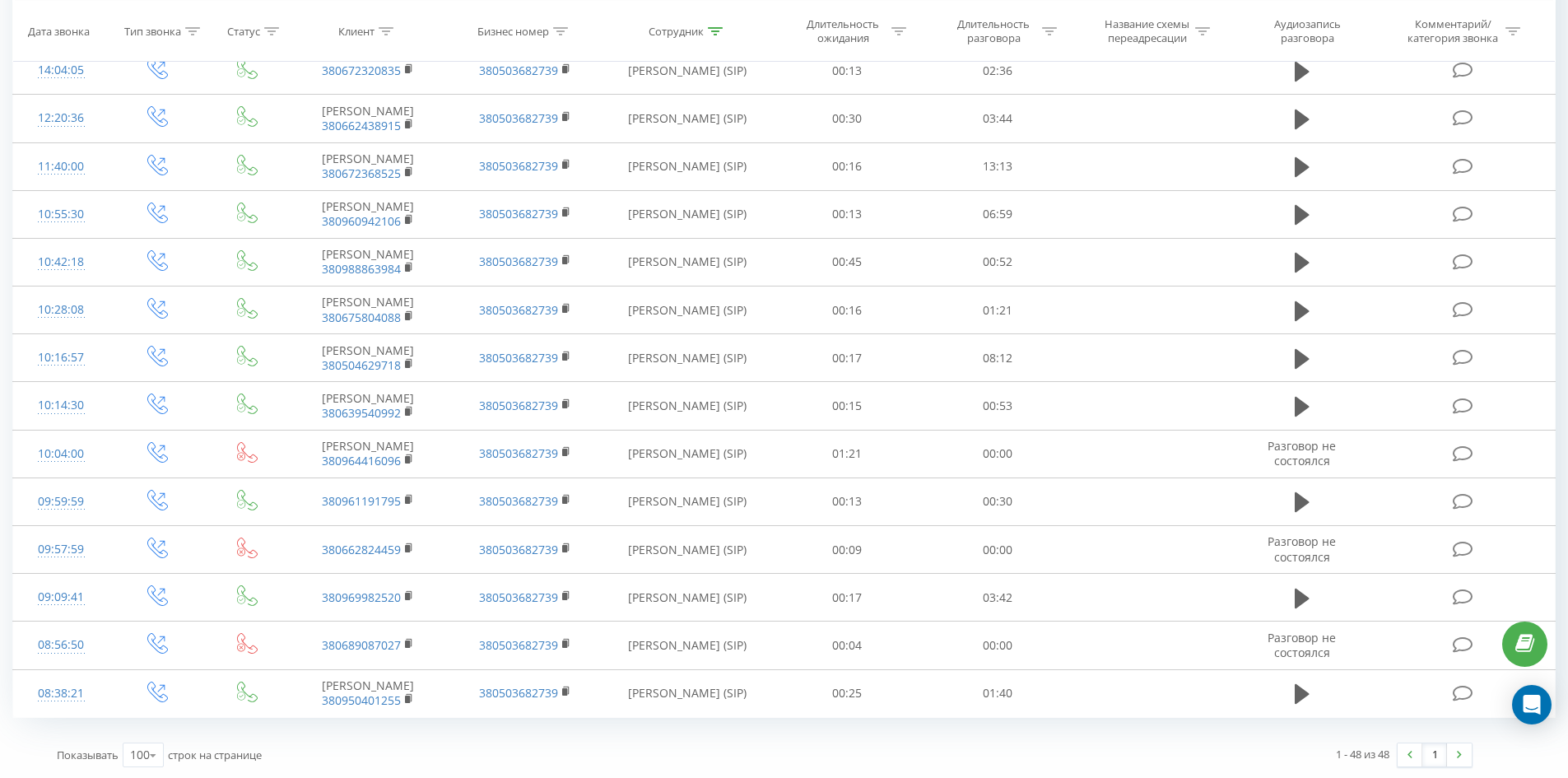
scroll to position [0, 0]
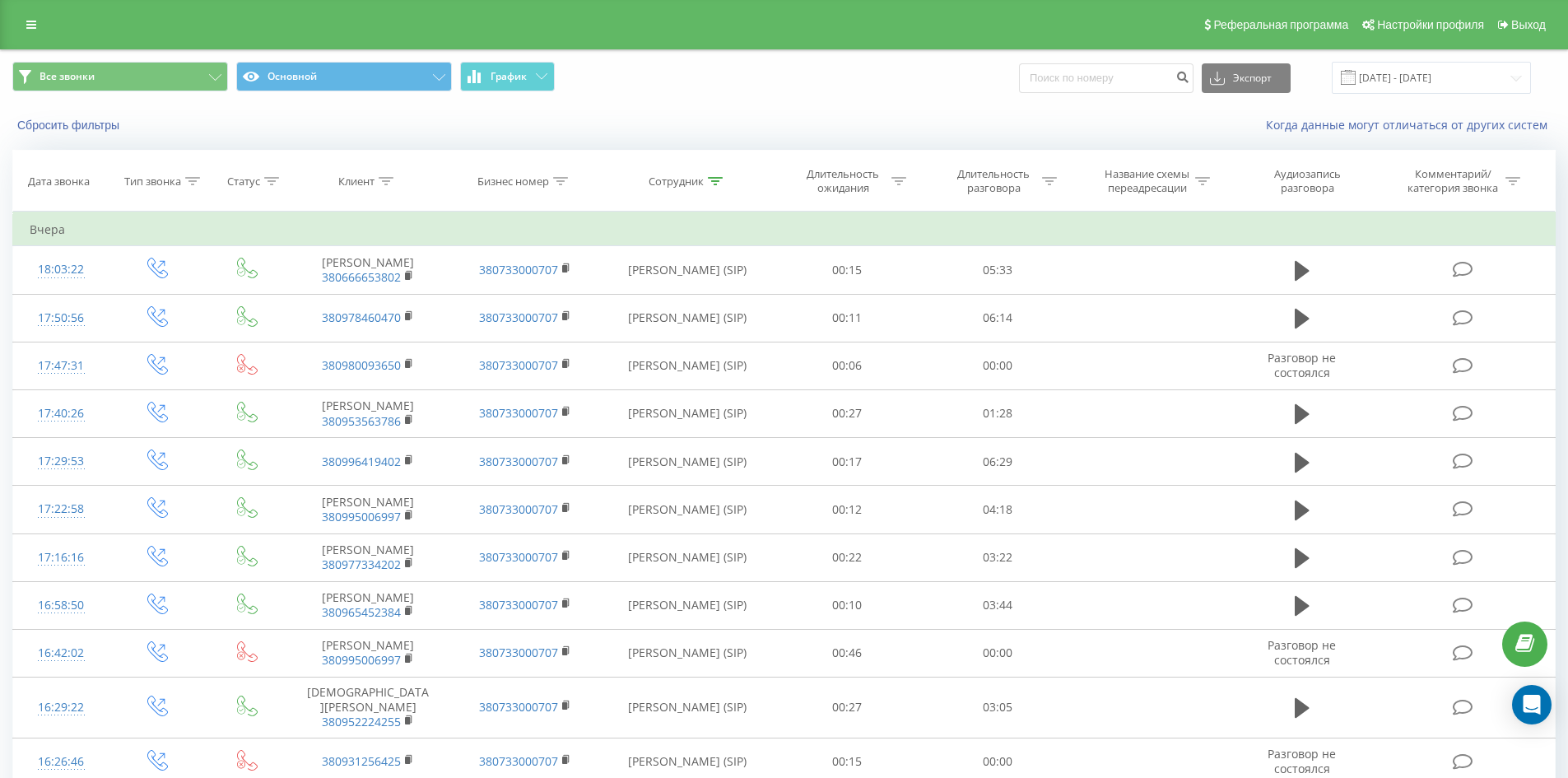
drag, startPoint x: 704, startPoint y: 312, endPoint x: 709, endPoint y: 138, distance: 174.1
click at [713, 180] on icon at bounding box center [714, 181] width 14 height 9
click at [707, 302] on input "[PERSON_NAME]" at bounding box center [687, 299] width 145 height 29
click button "OK" at bounding box center [722, 332] width 70 height 20
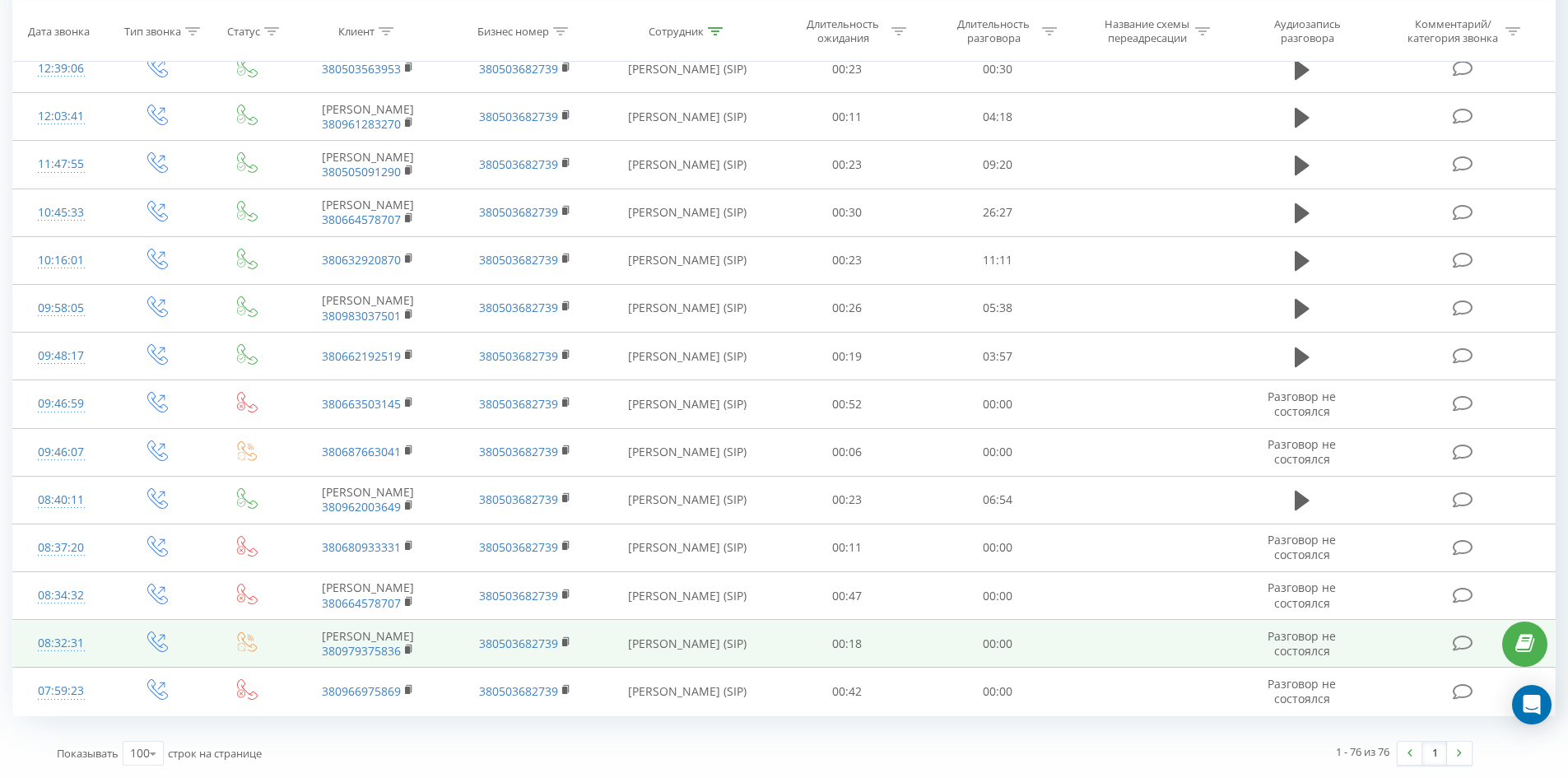
scroll to position [3260, 0]
drag, startPoint x: 650, startPoint y: 304, endPoint x: 620, endPoint y: 614, distance: 311.4
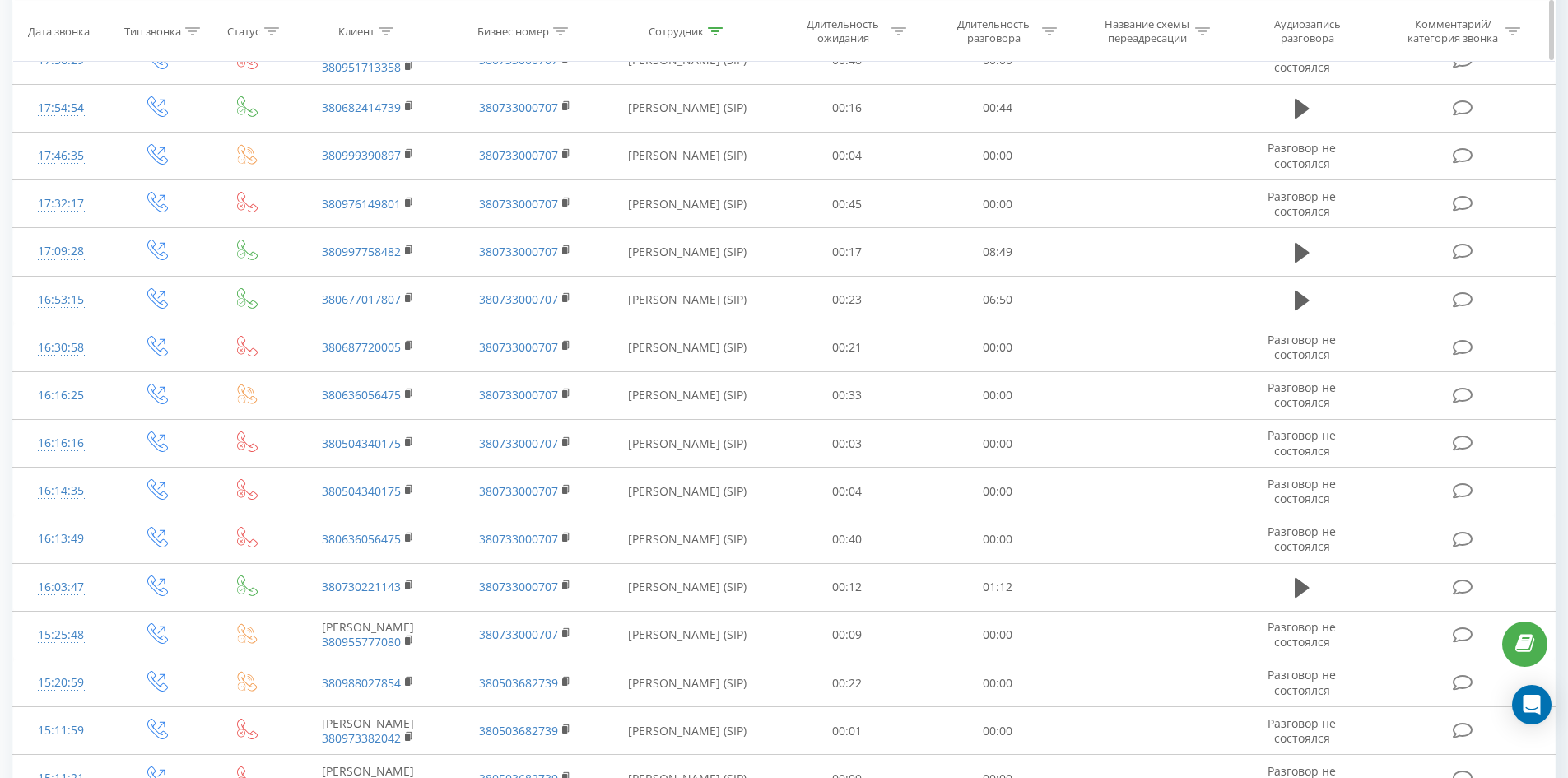
scroll to position [0, 0]
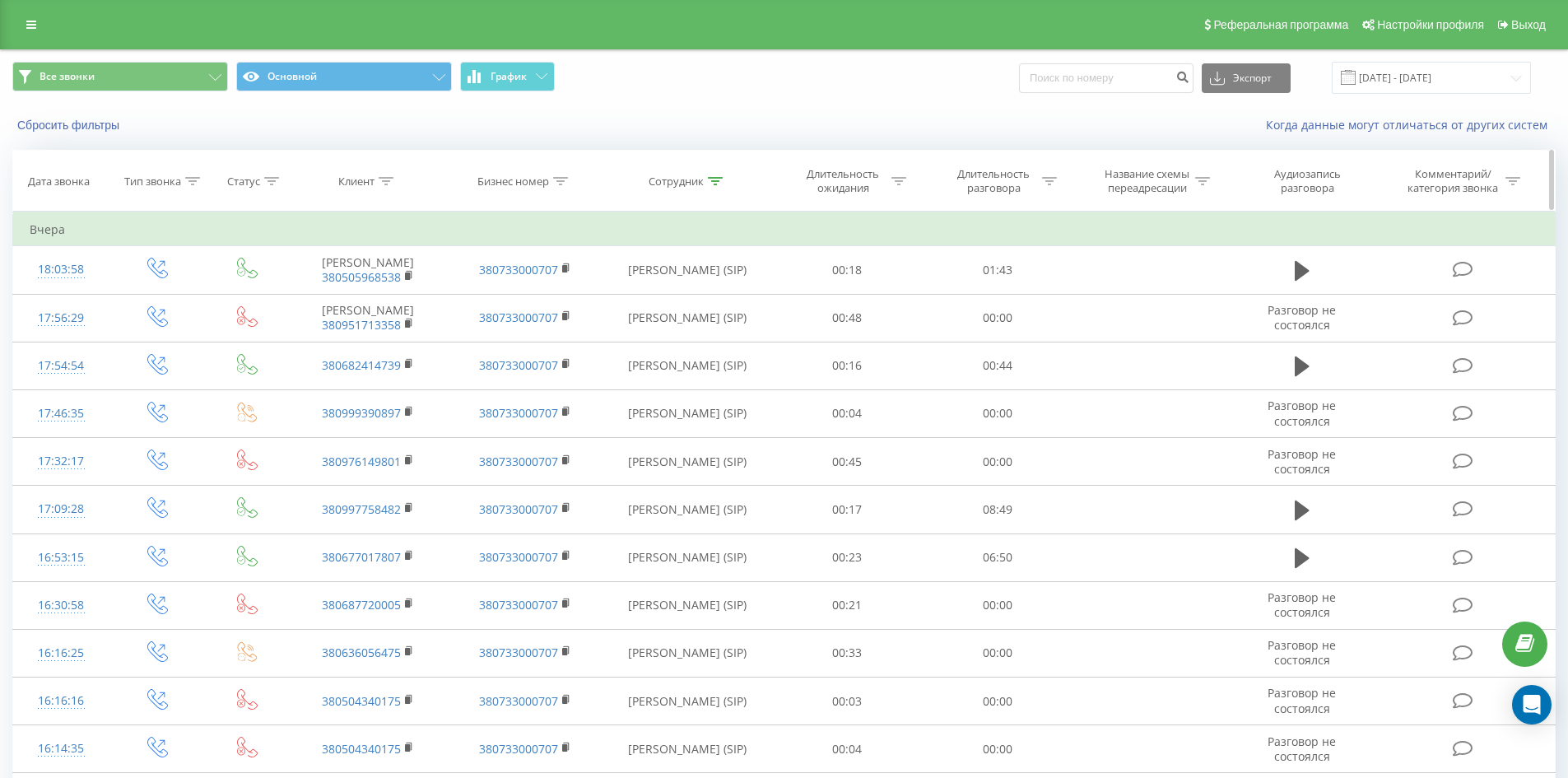
drag, startPoint x: 595, startPoint y: 402, endPoint x: 646, endPoint y: 153, distance: 254.2
click at [719, 177] on icon at bounding box center [714, 181] width 14 height 9
click at [718, 302] on input "[PERSON_NAME]" at bounding box center [687, 299] width 145 height 29
click button "OK" at bounding box center [722, 332] width 70 height 20
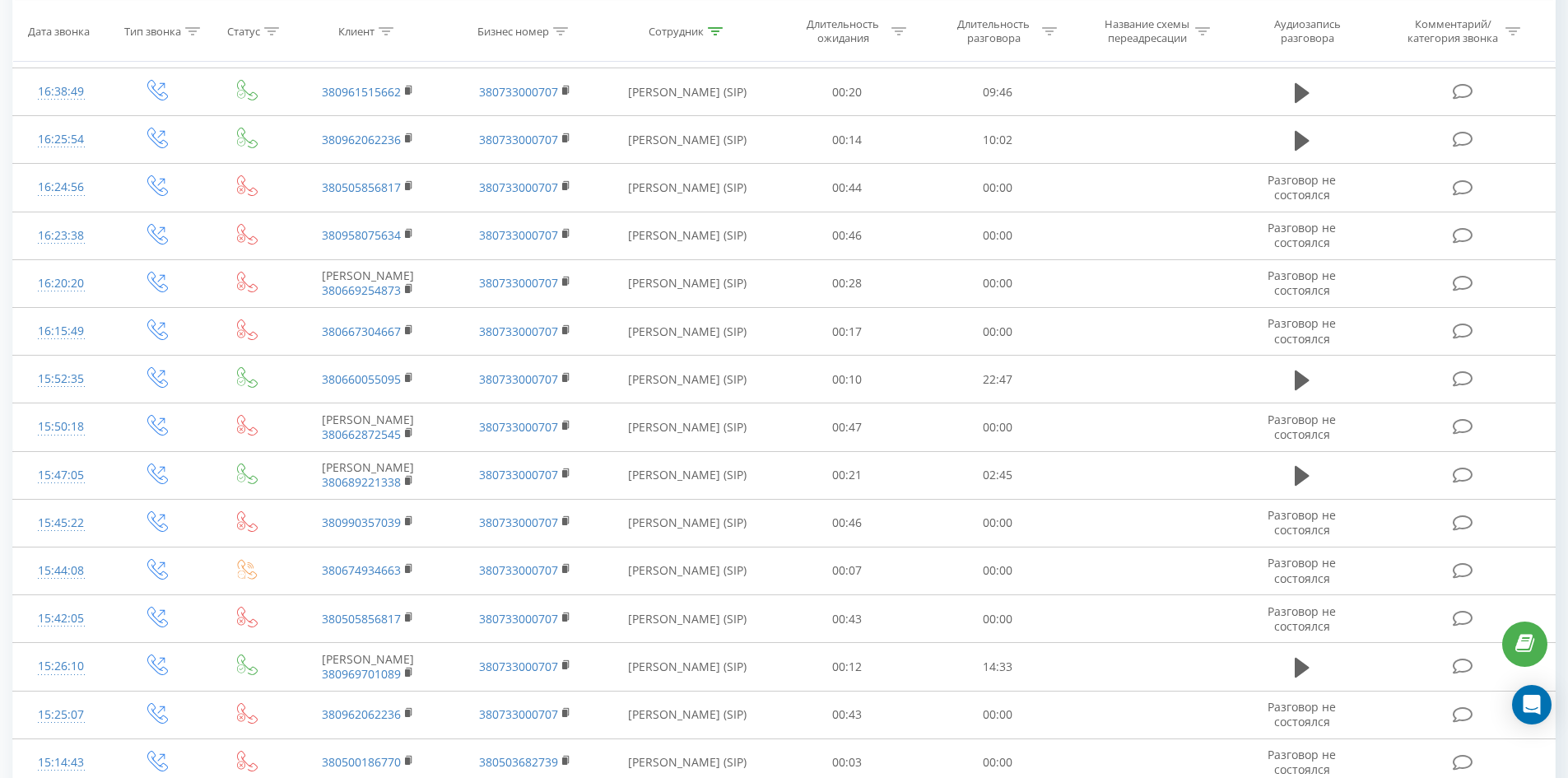
scroll to position [4460, 0]
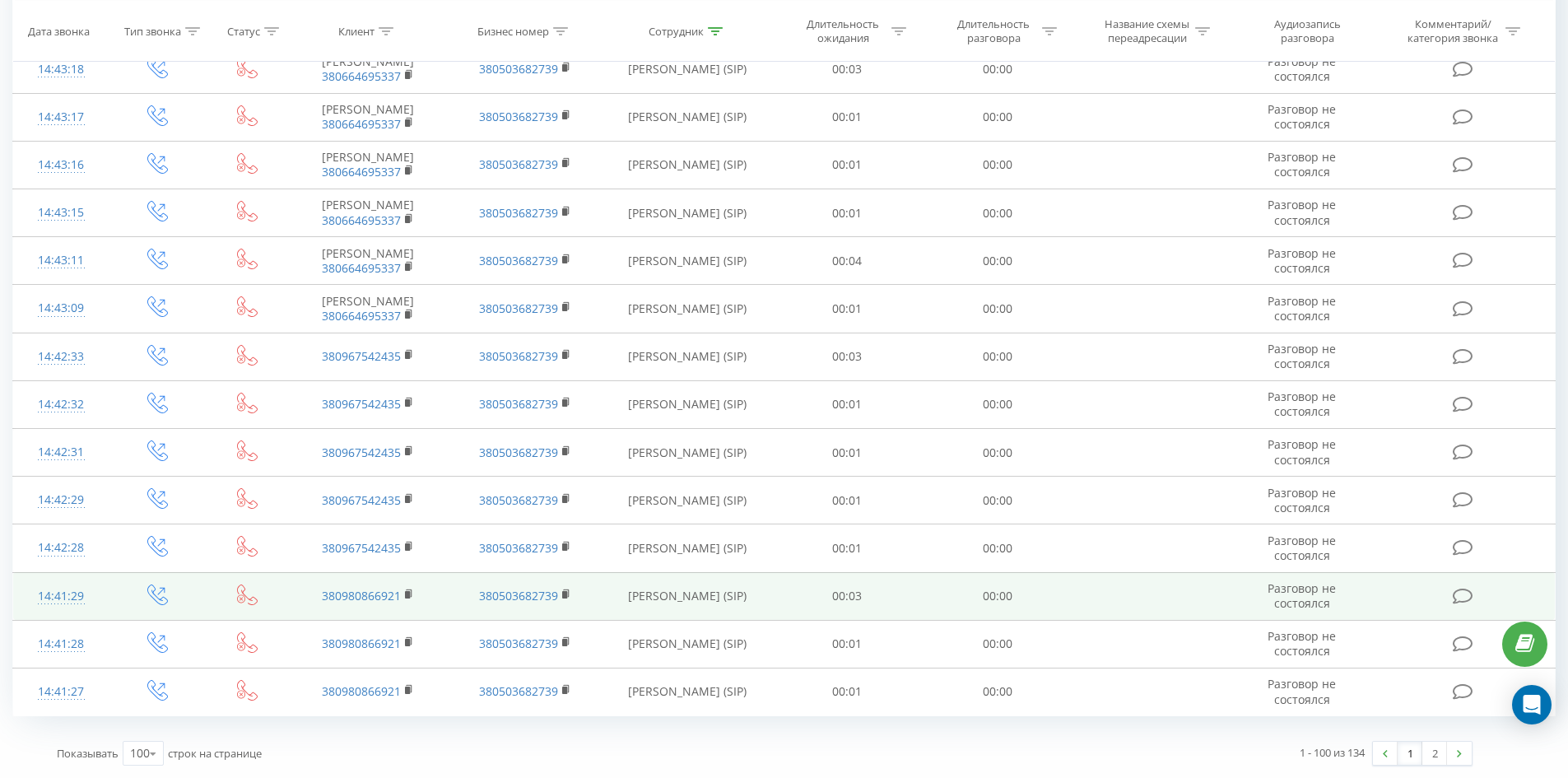
drag, startPoint x: 686, startPoint y: 140, endPoint x: 713, endPoint y: 584, distance: 444.8
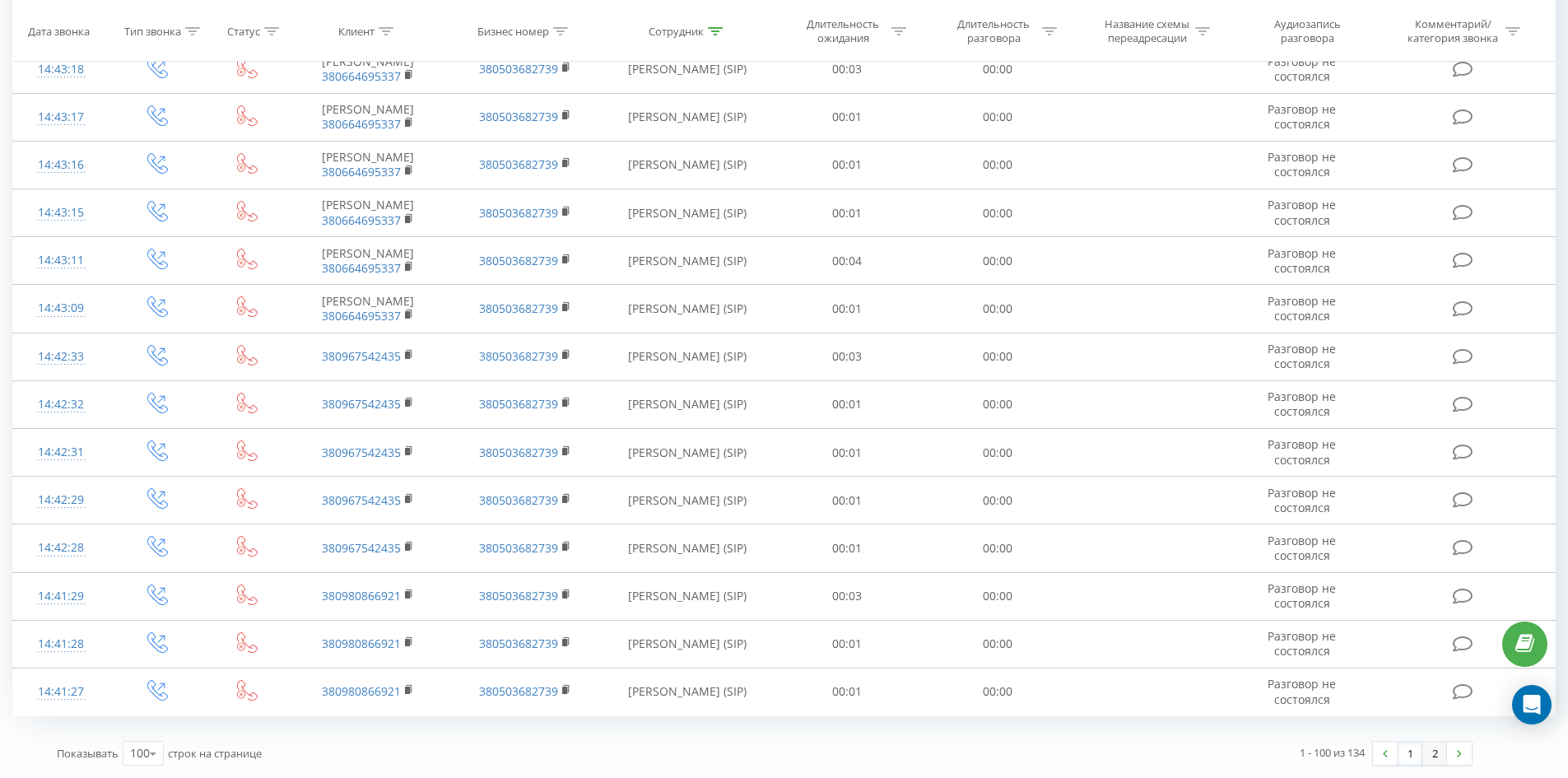
click at [1429, 757] on link "2" at bounding box center [1435, 753] width 25 height 23
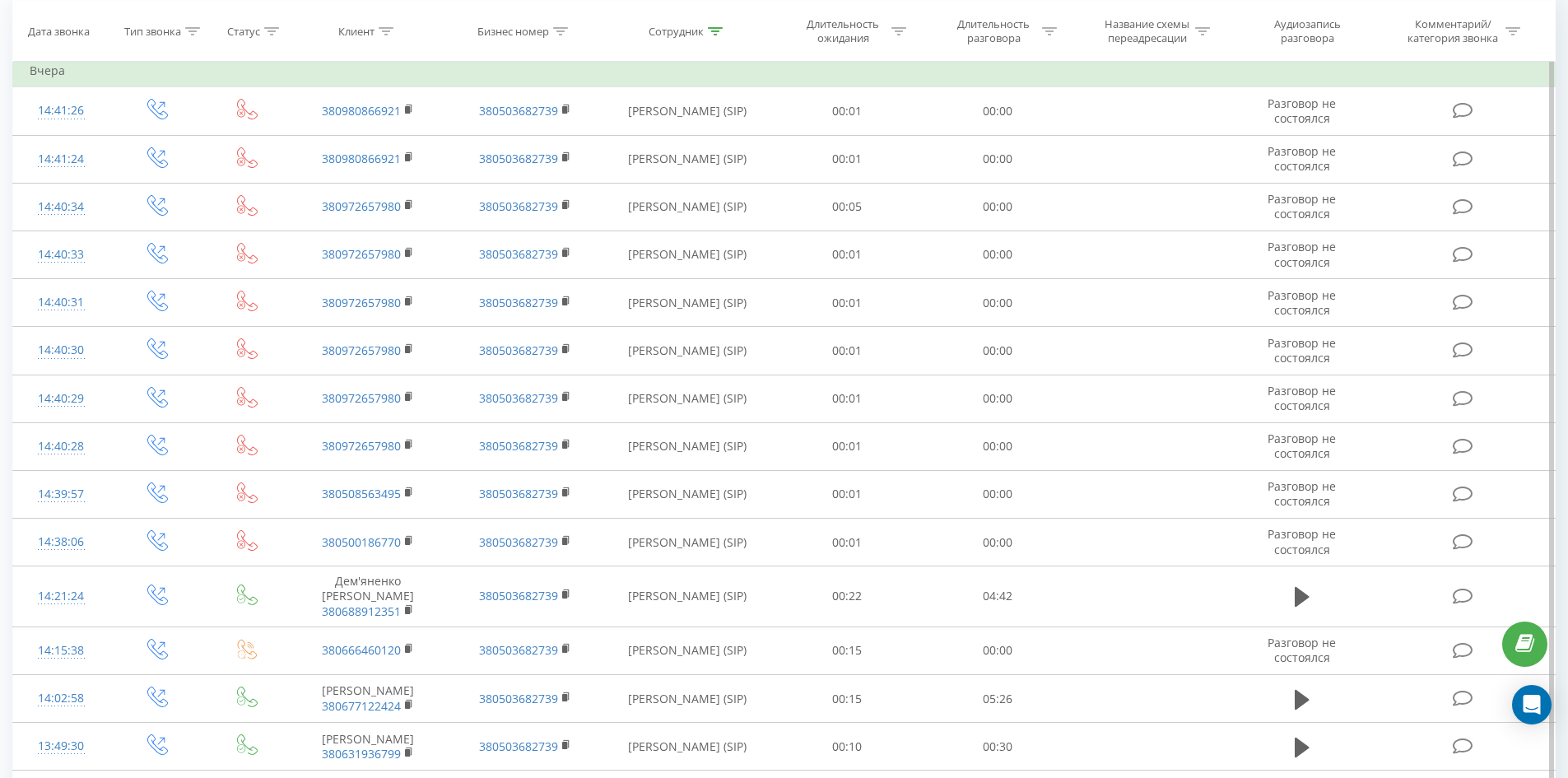
scroll to position [1222, 0]
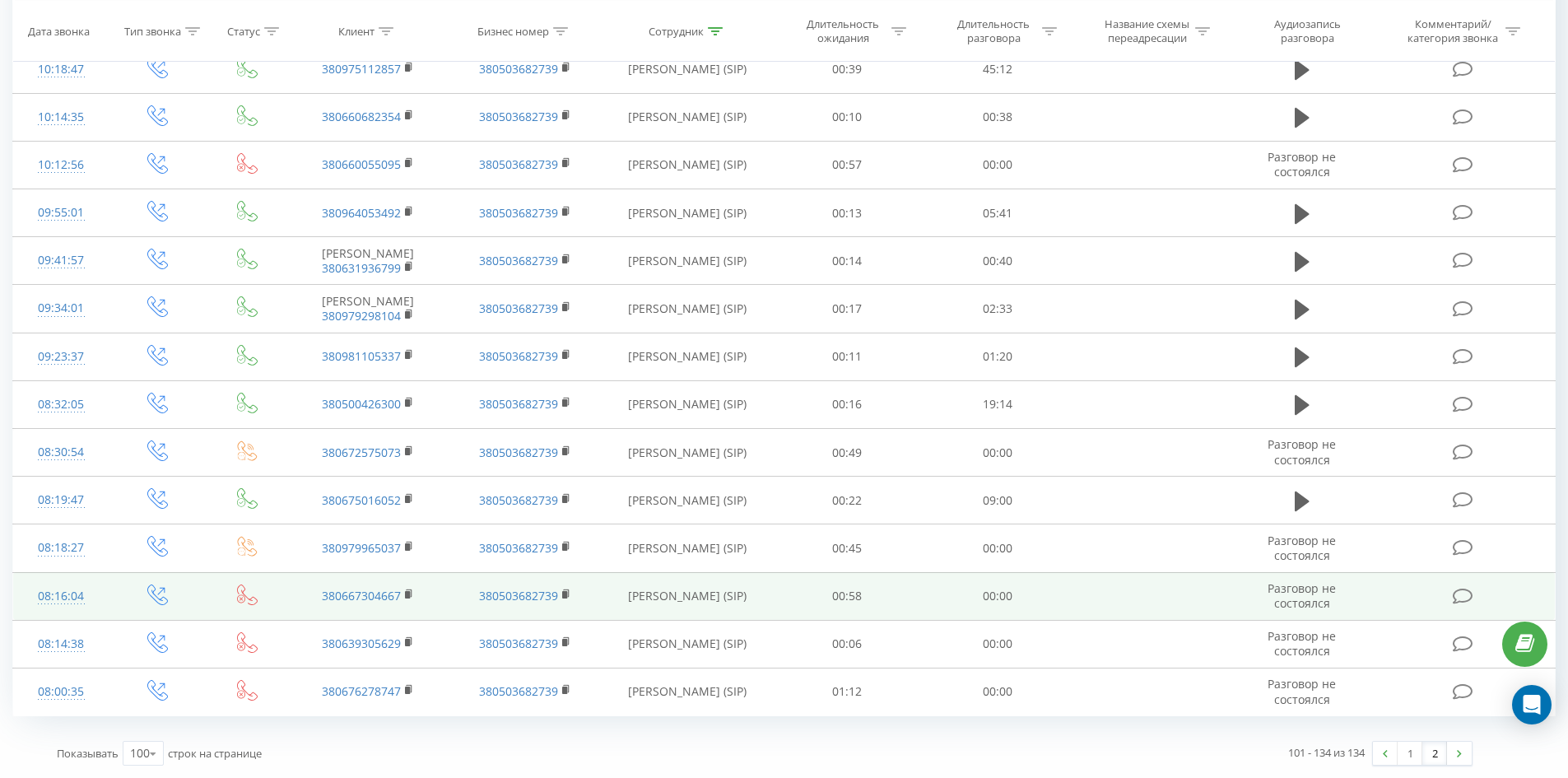
drag, startPoint x: 563, startPoint y: 144, endPoint x: 762, endPoint y: 575, distance: 474.7
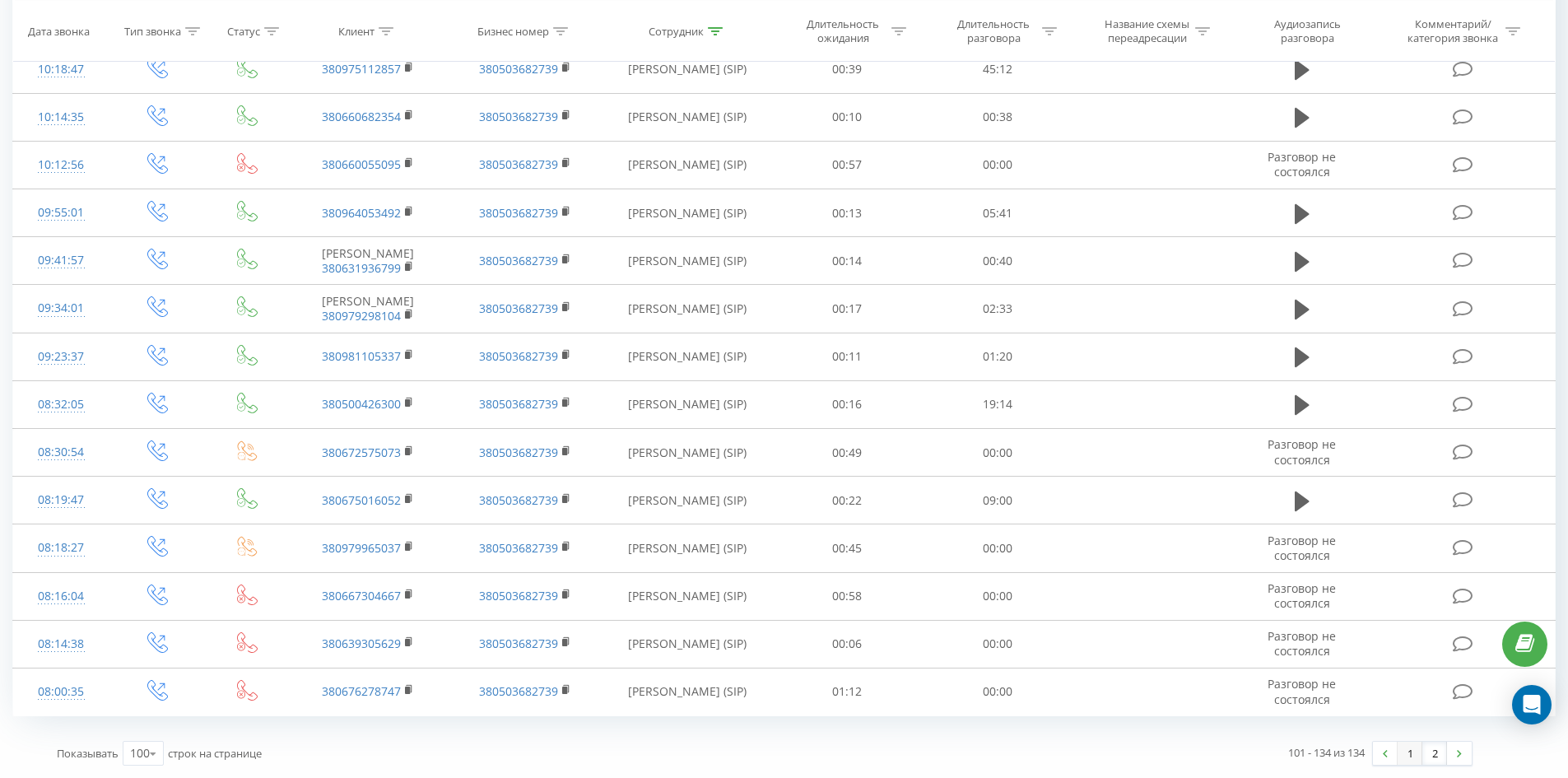
click at [1419, 753] on link "1" at bounding box center [1410, 753] width 25 height 23
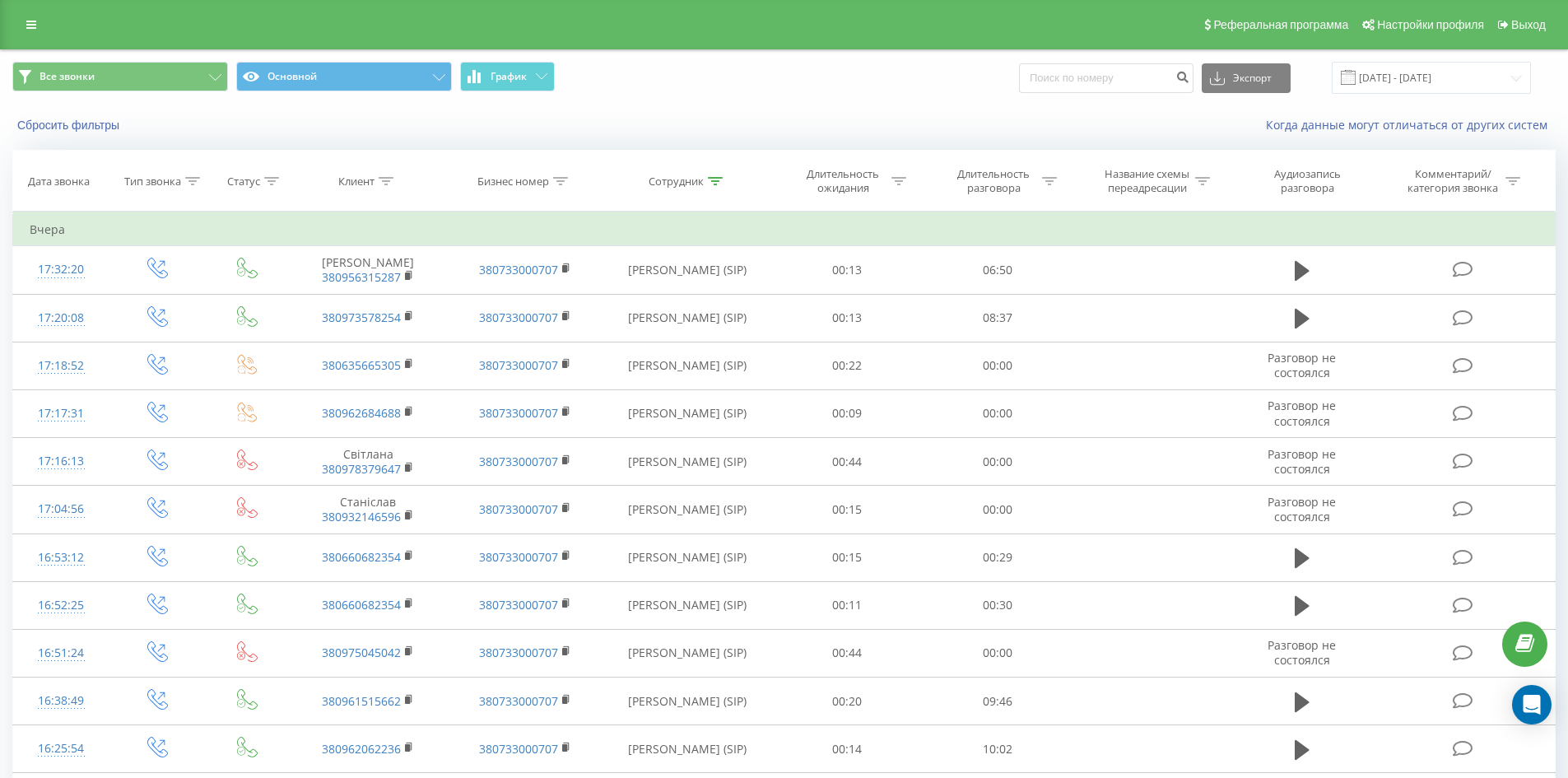
click at [714, 183] on icon at bounding box center [714, 181] width 14 height 9
click at [728, 296] on input "[PERSON_NAME]" at bounding box center [687, 299] width 145 height 29
click button "OK" at bounding box center [722, 332] width 70 height 20
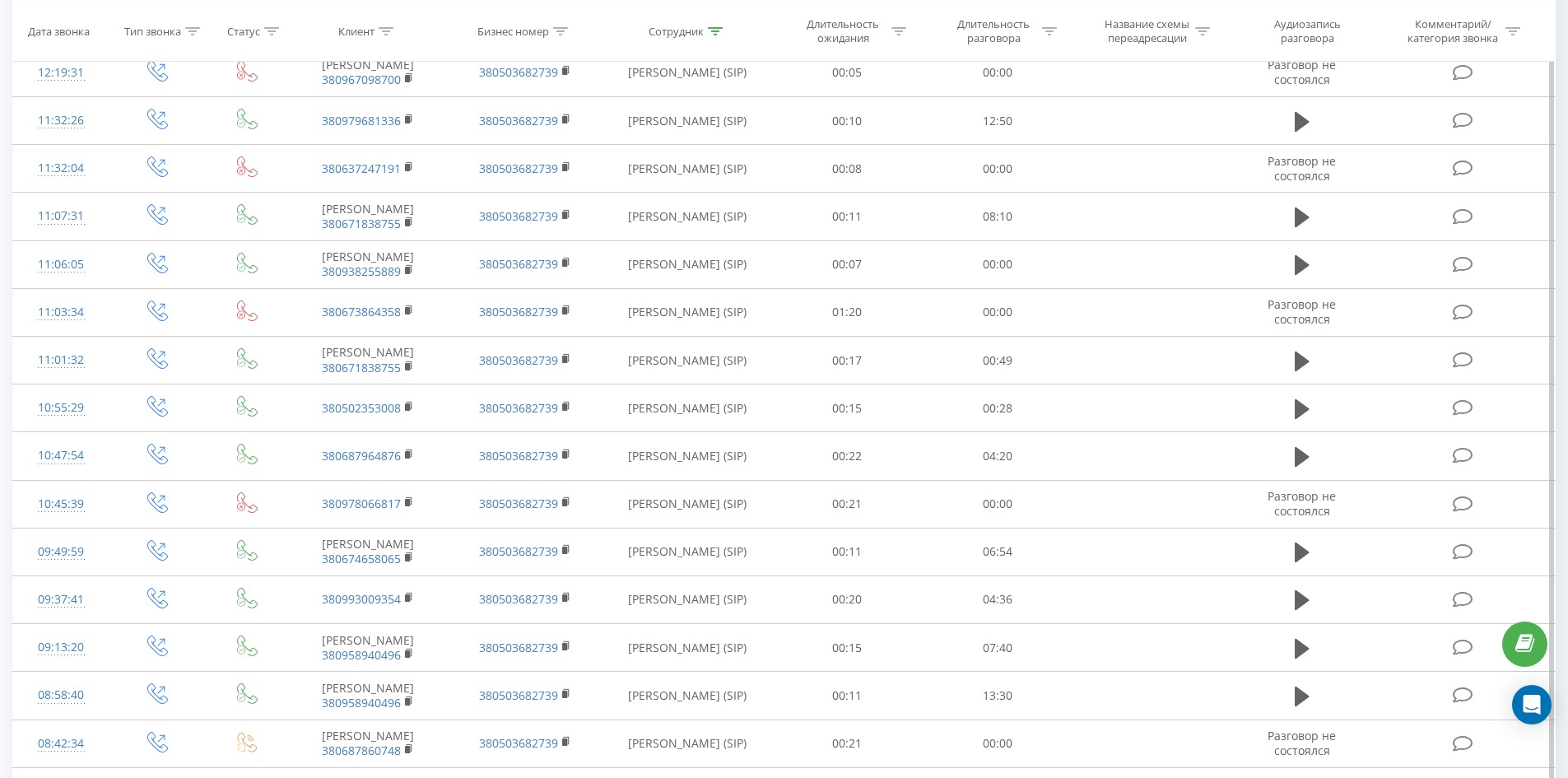
scroll to position [4261, 0]
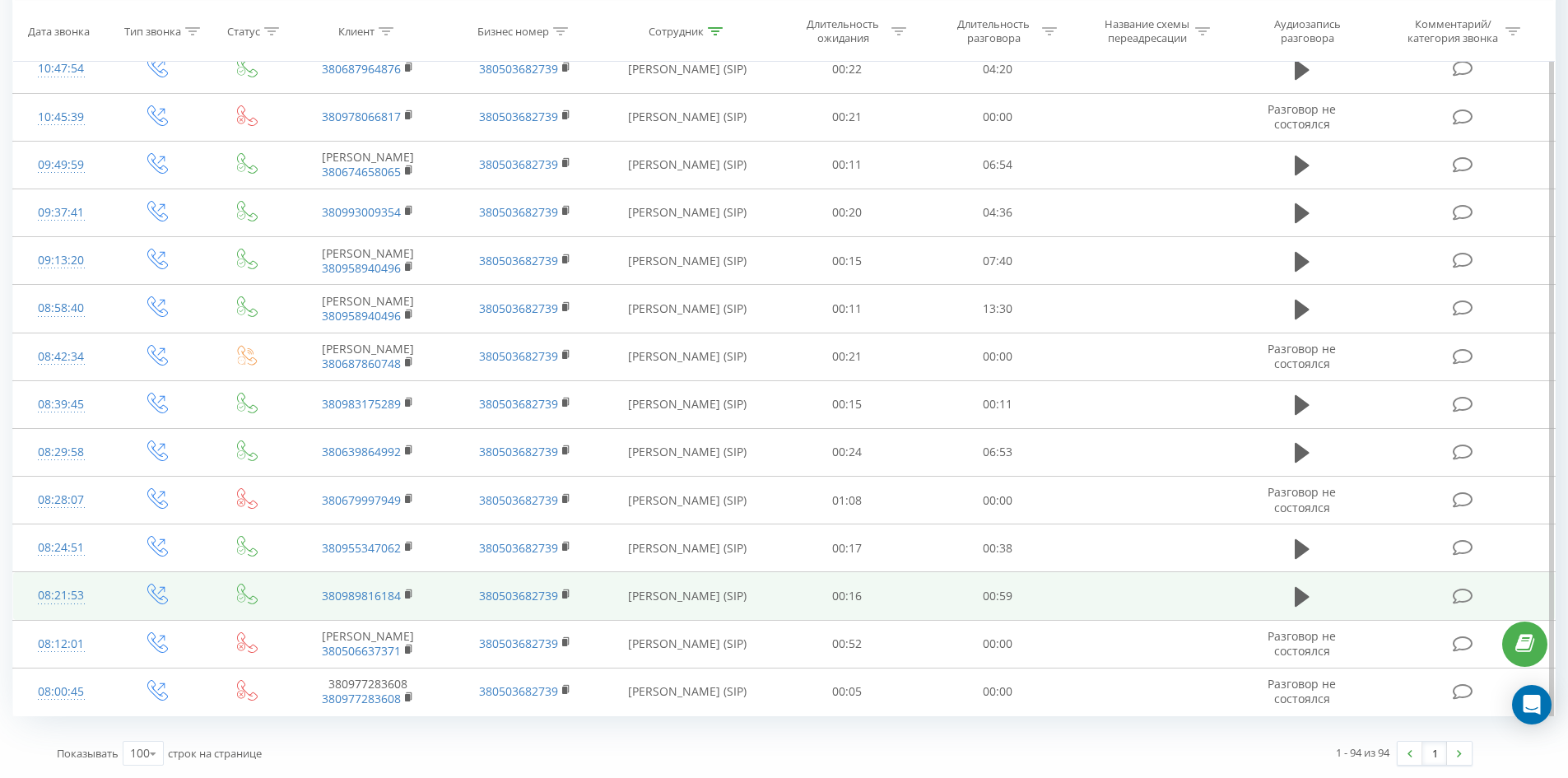
drag, startPoint x: 826, startPoint y: 296, endPoint x: 865, endPoint y: 578, distance: 284.7
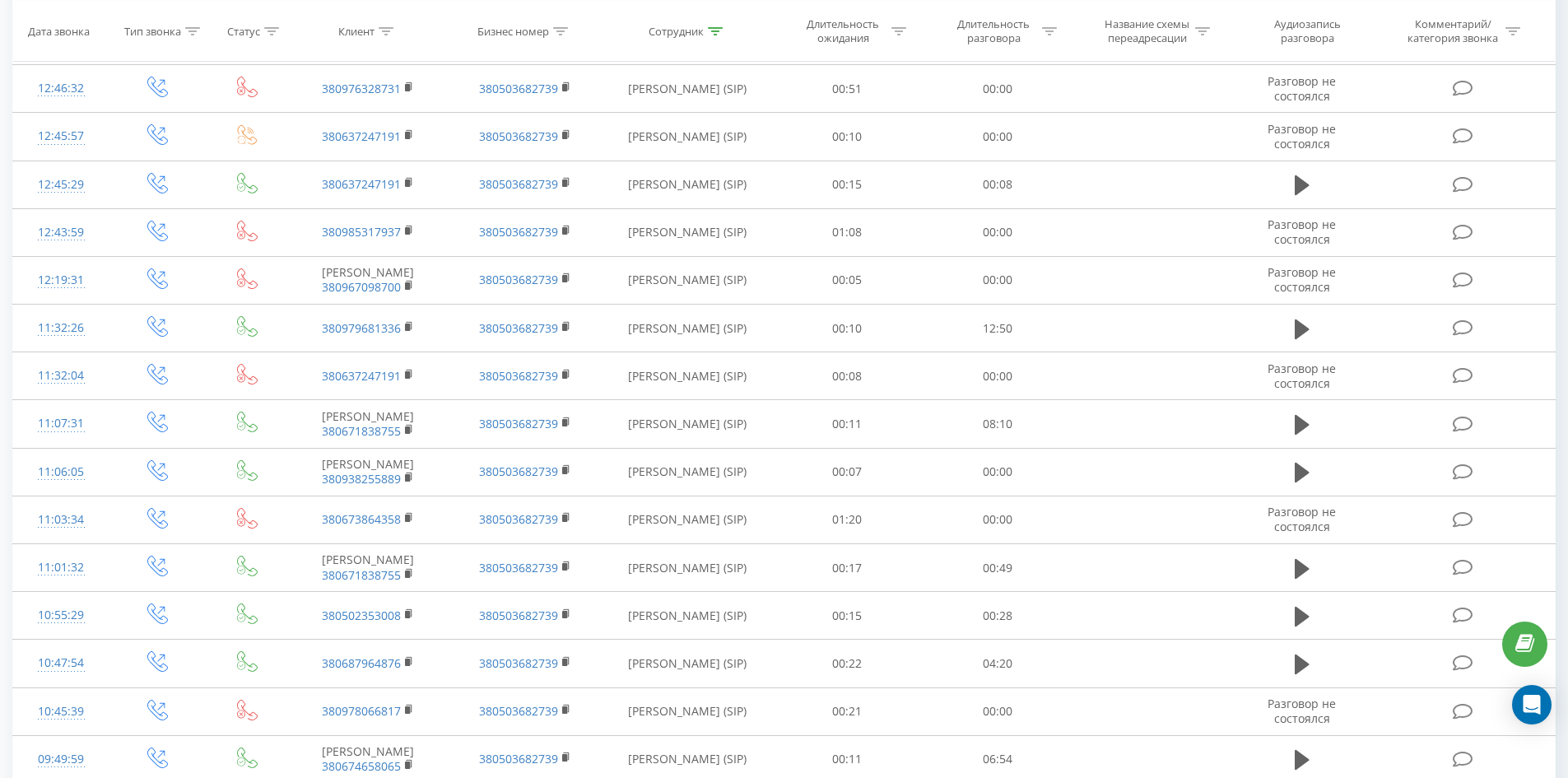
scroll to position [0, 0]
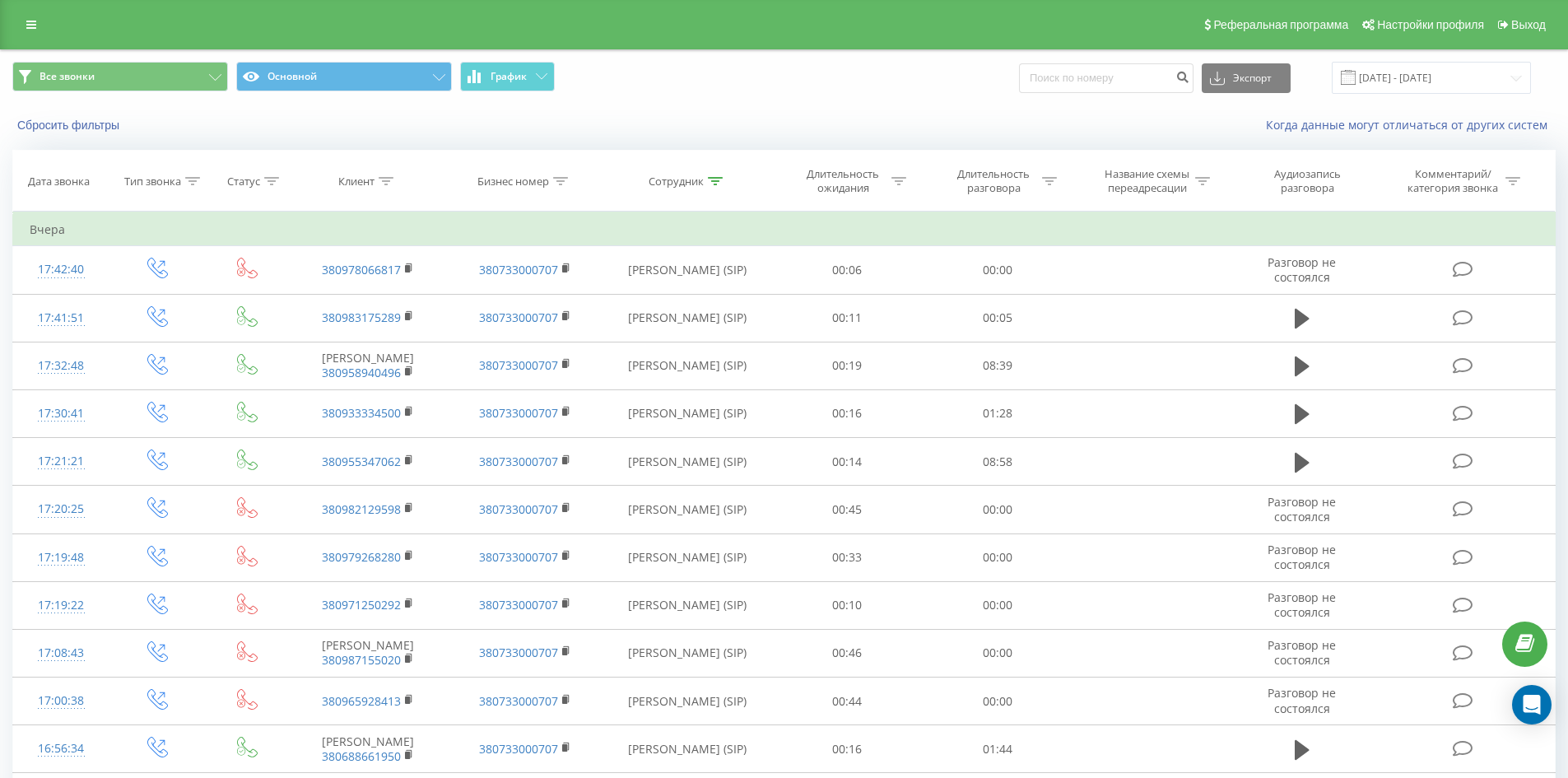
drag, startPoint x: 845, startPoint y: 550, endPoint x: 919, endPoint y: 31, distance: 524.2
click at [722, 180] on icon at bounding box center [714, 181] width 14 height 9
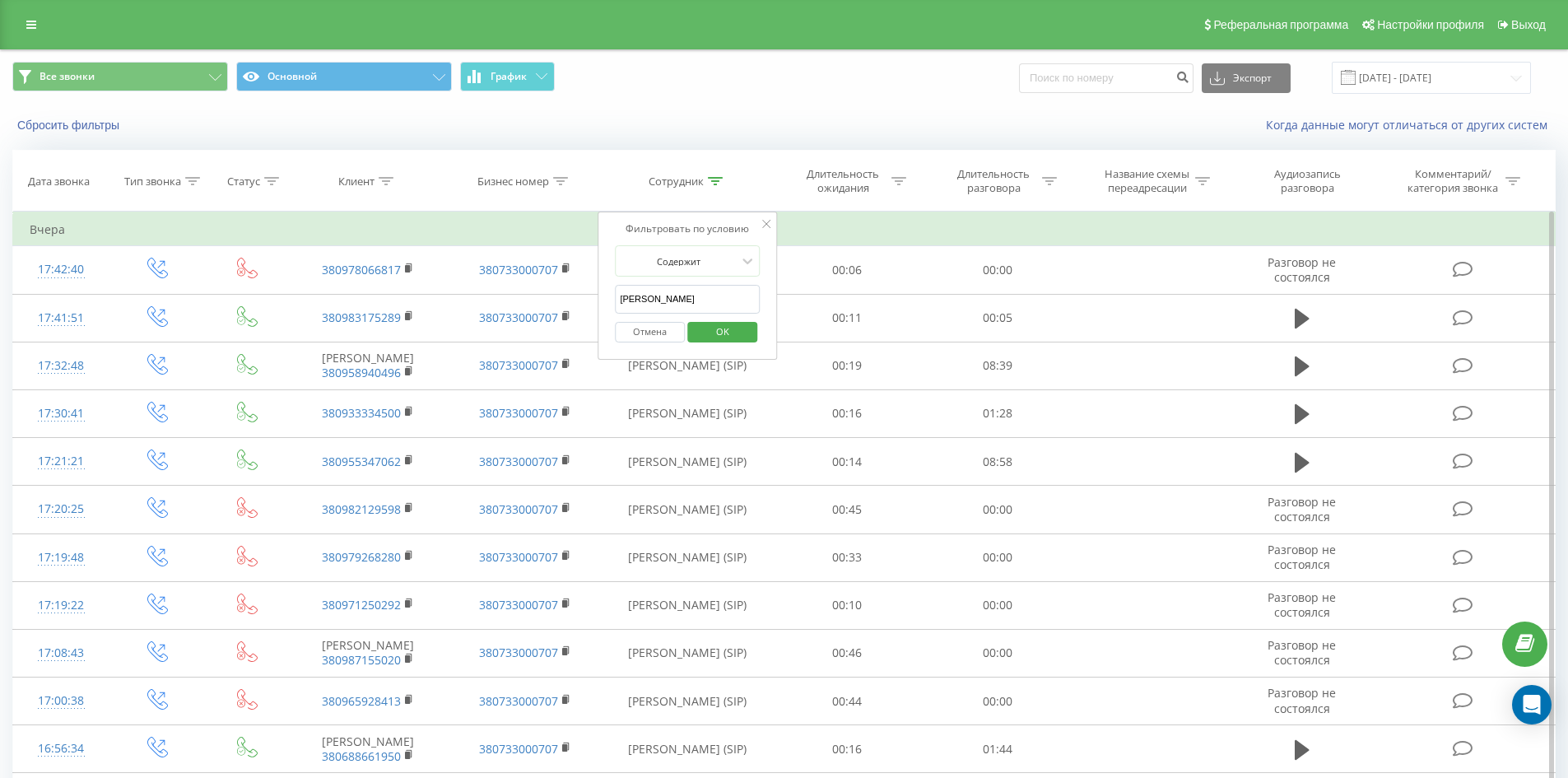
click at [730, 297] on input "[PERSON_NAME]" at bounding box center [687, 299] width 145 height 29
click button "OK" at bounding box center [722, 332] width 70 height 20
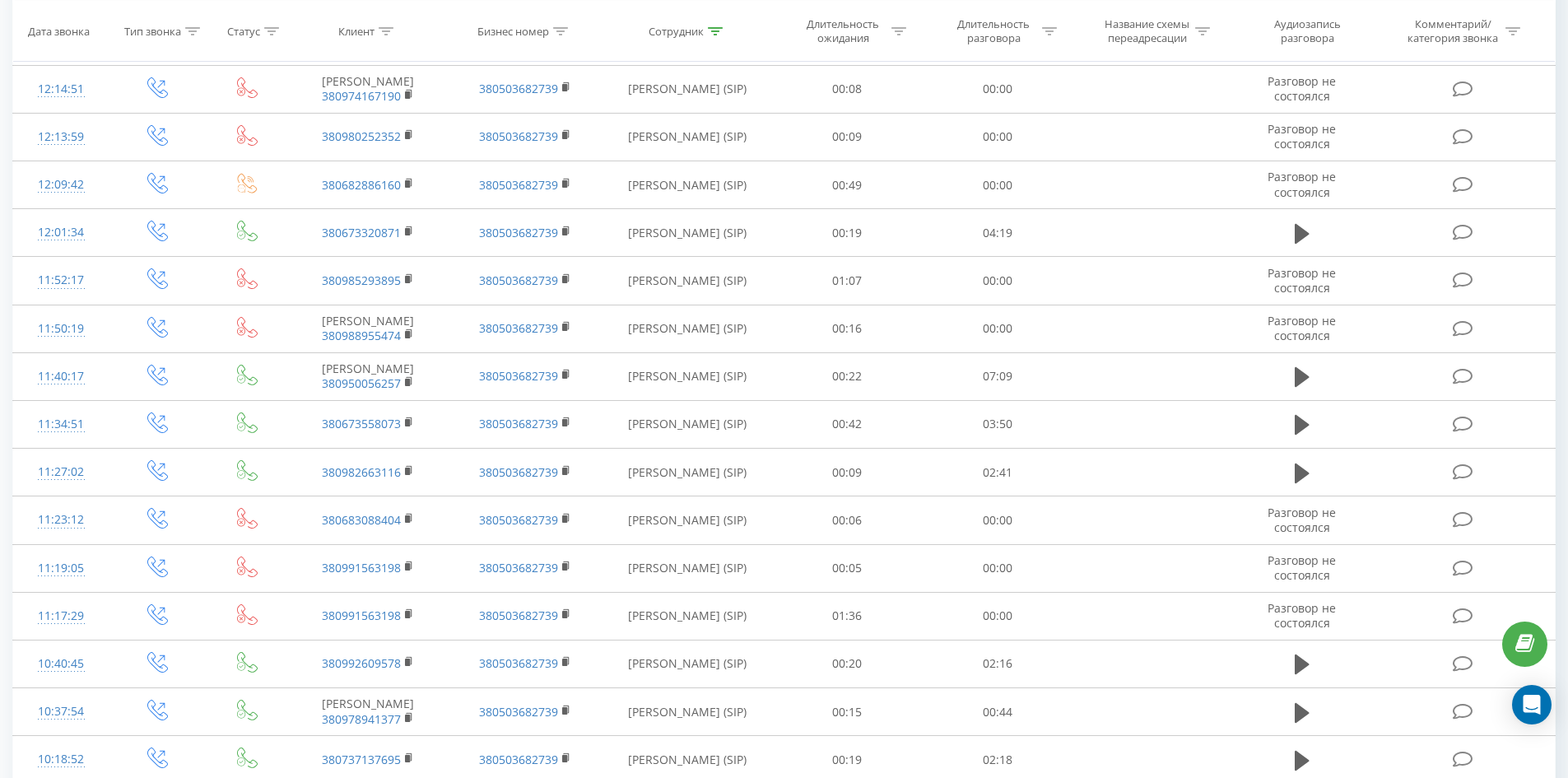
scroll to position [4113, 0]
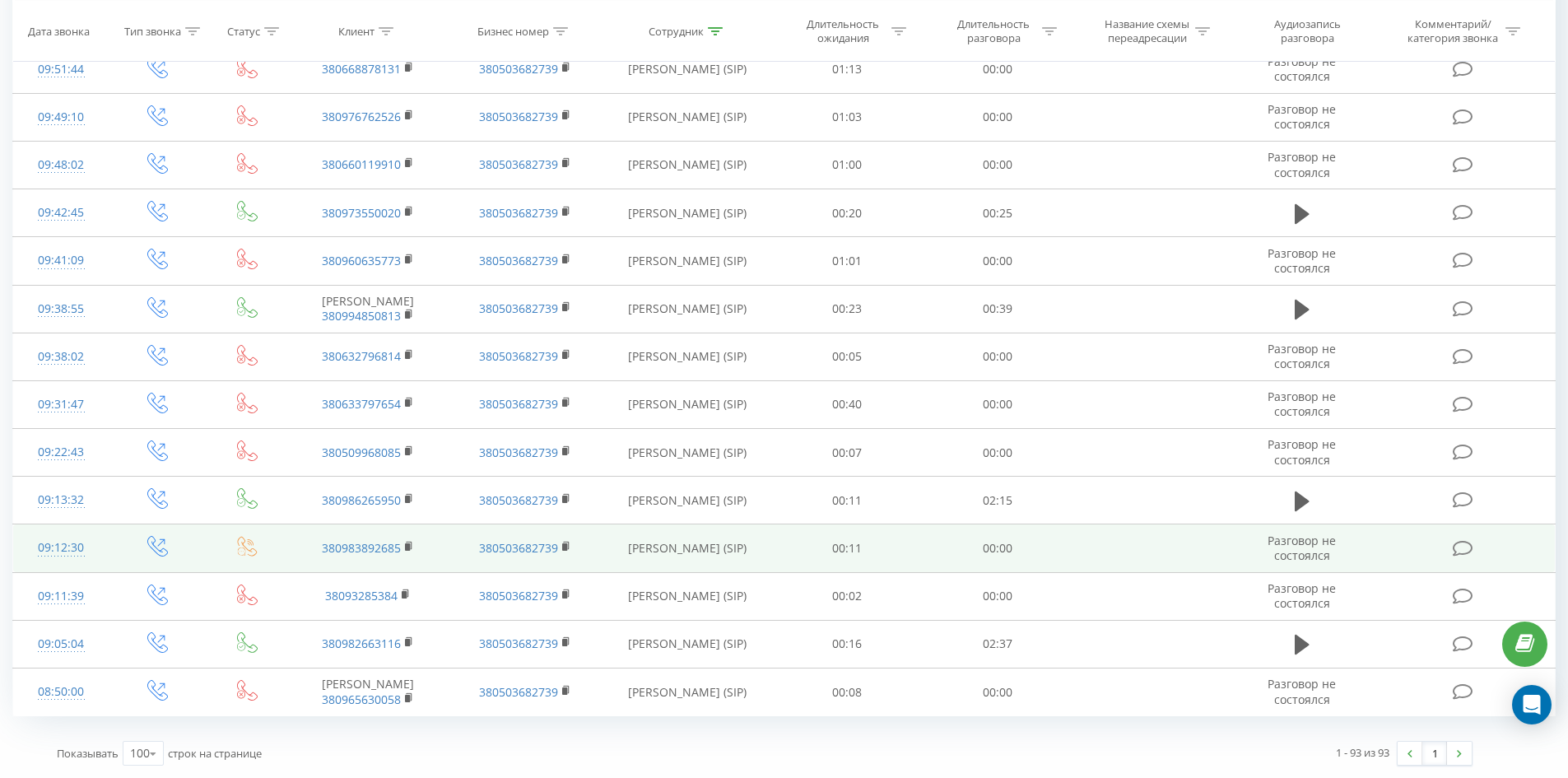
drag, startPoint x: 662, startPoint y: 389, endPoint x: 628, endPoint y: 554, distance: 168.5
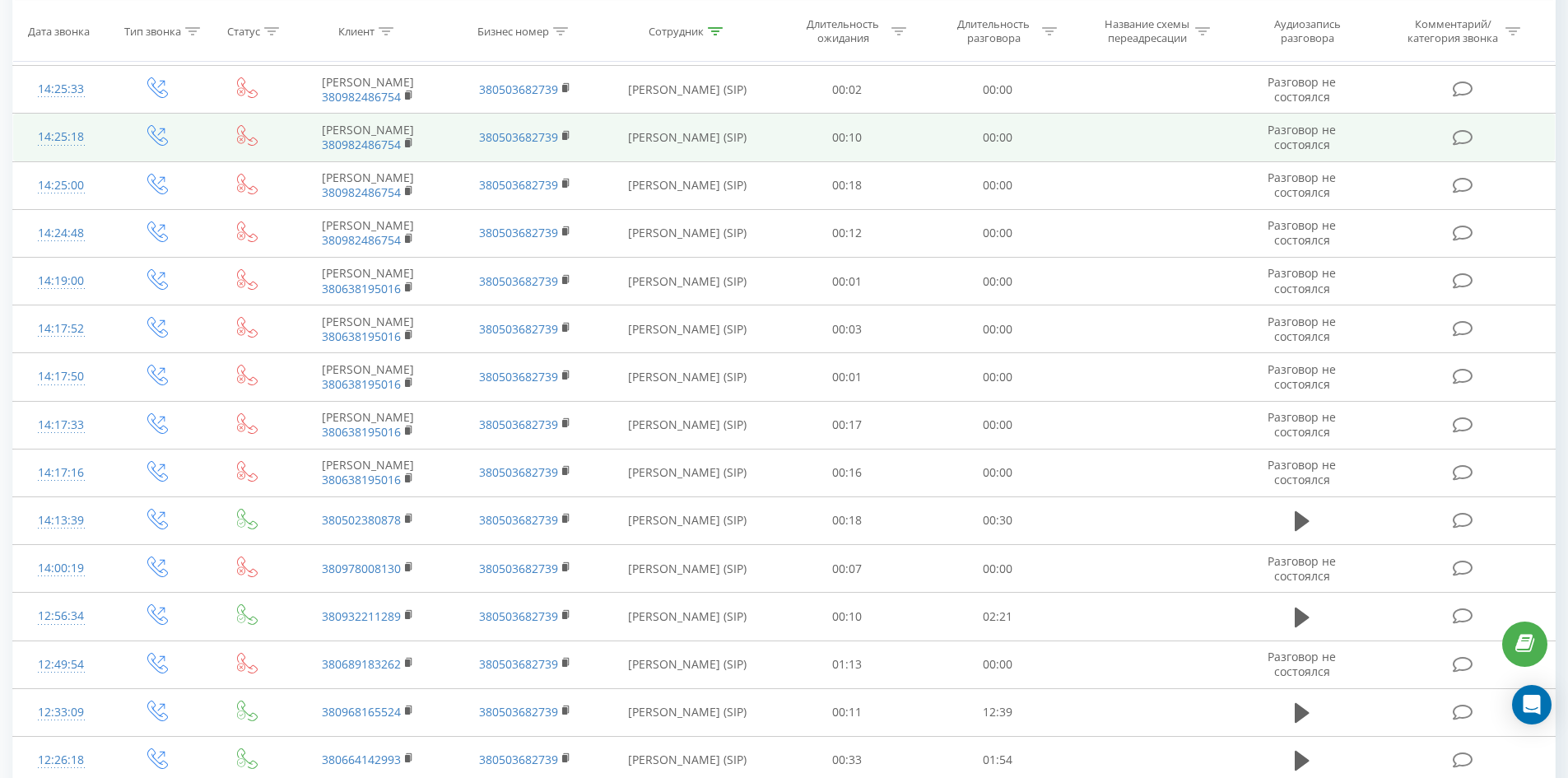
scroll to position [0, 0]
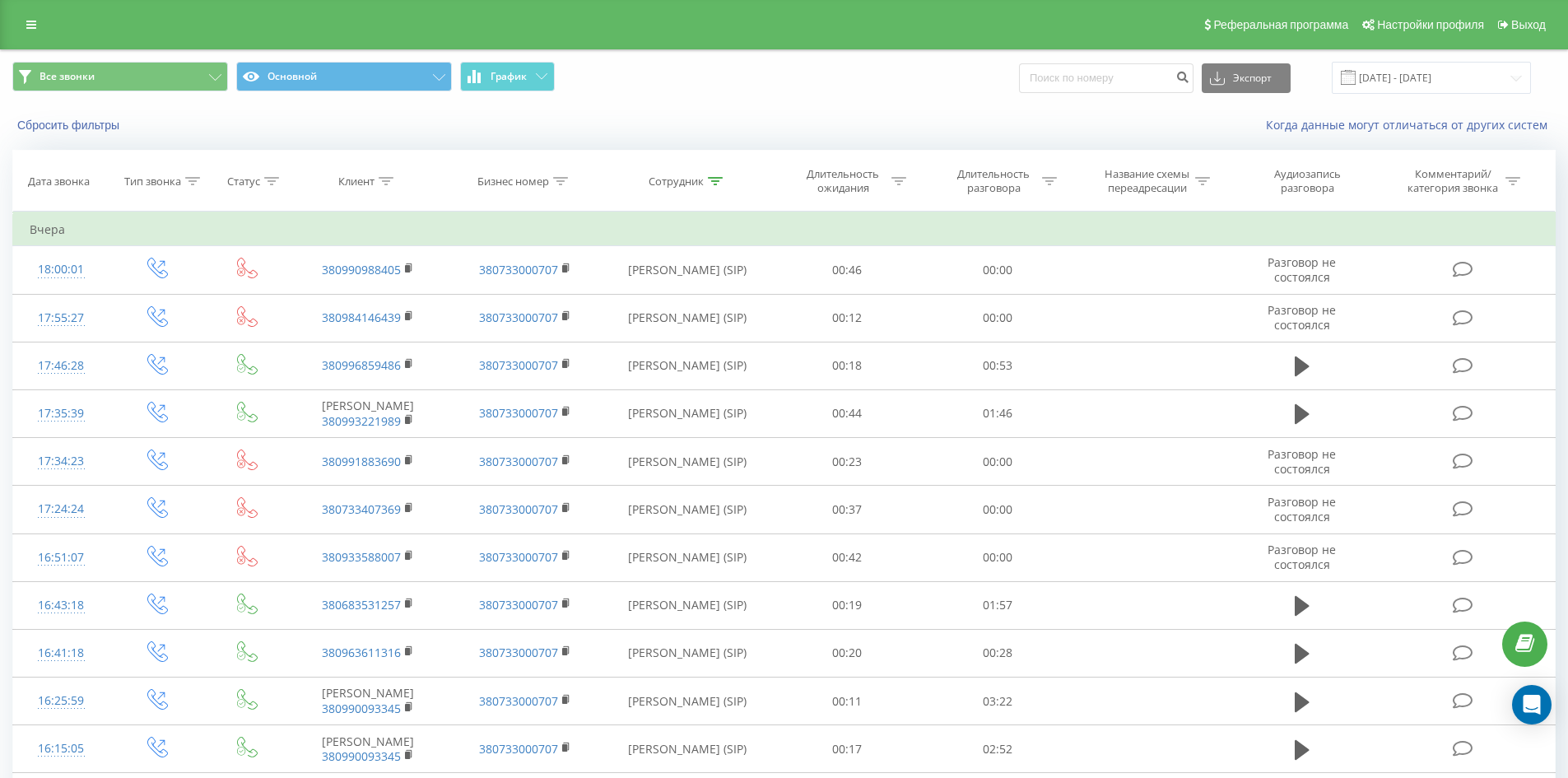
drag, startPoint x: 628, startPoint y: 554, endPoint x: 710, endPoint y: 183, distance: 380.0
click at [716, 181] on icon at bounding box center [714, 181] width 14 height 9
click at [706, 316] on div "Отмена OK" at bounding box center [687, 332] width 145 height 37
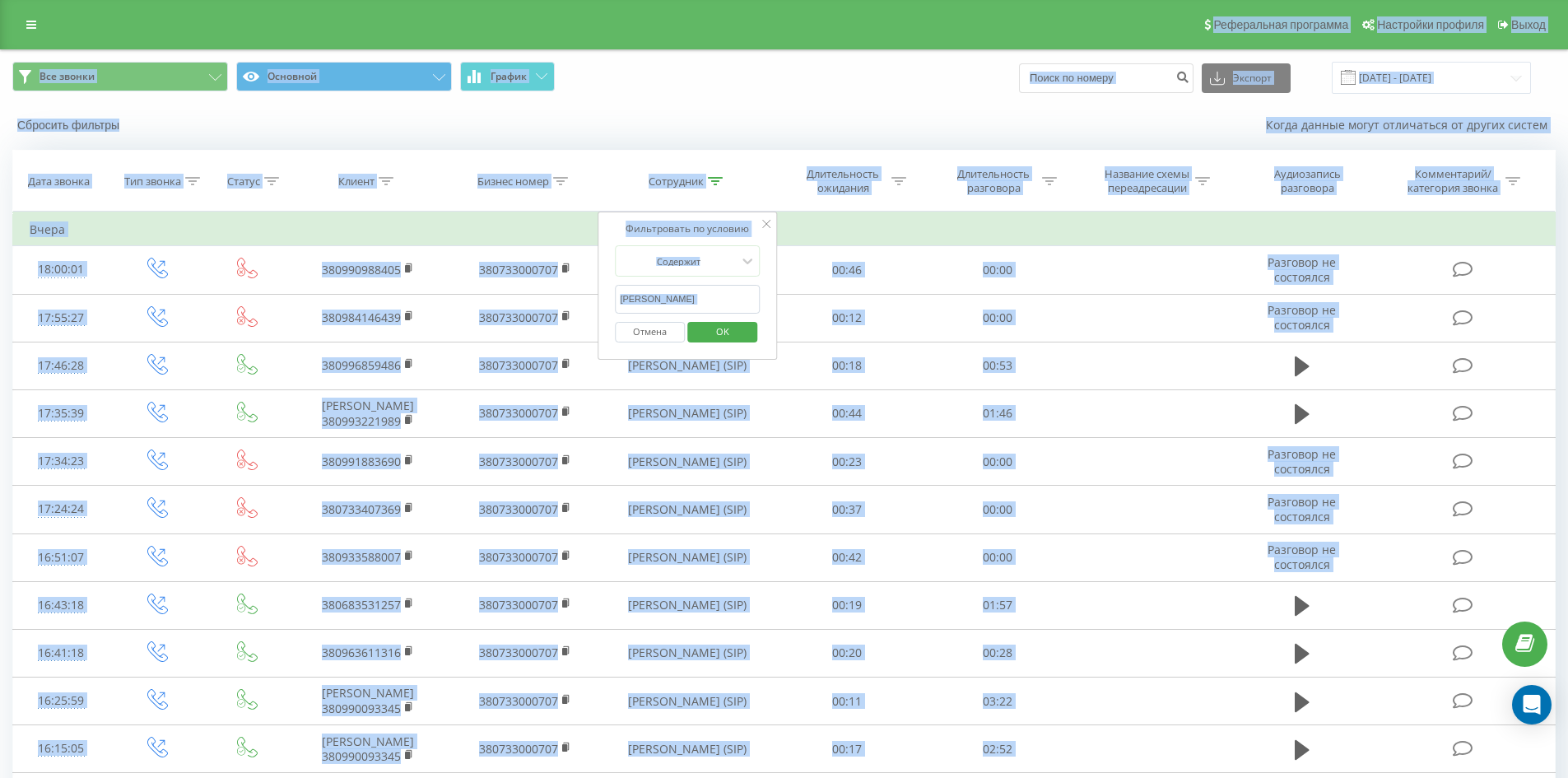
click at [707, 306] on input "[PERSON_NAME]" at bounding box center [687, 299] width 145 height 29
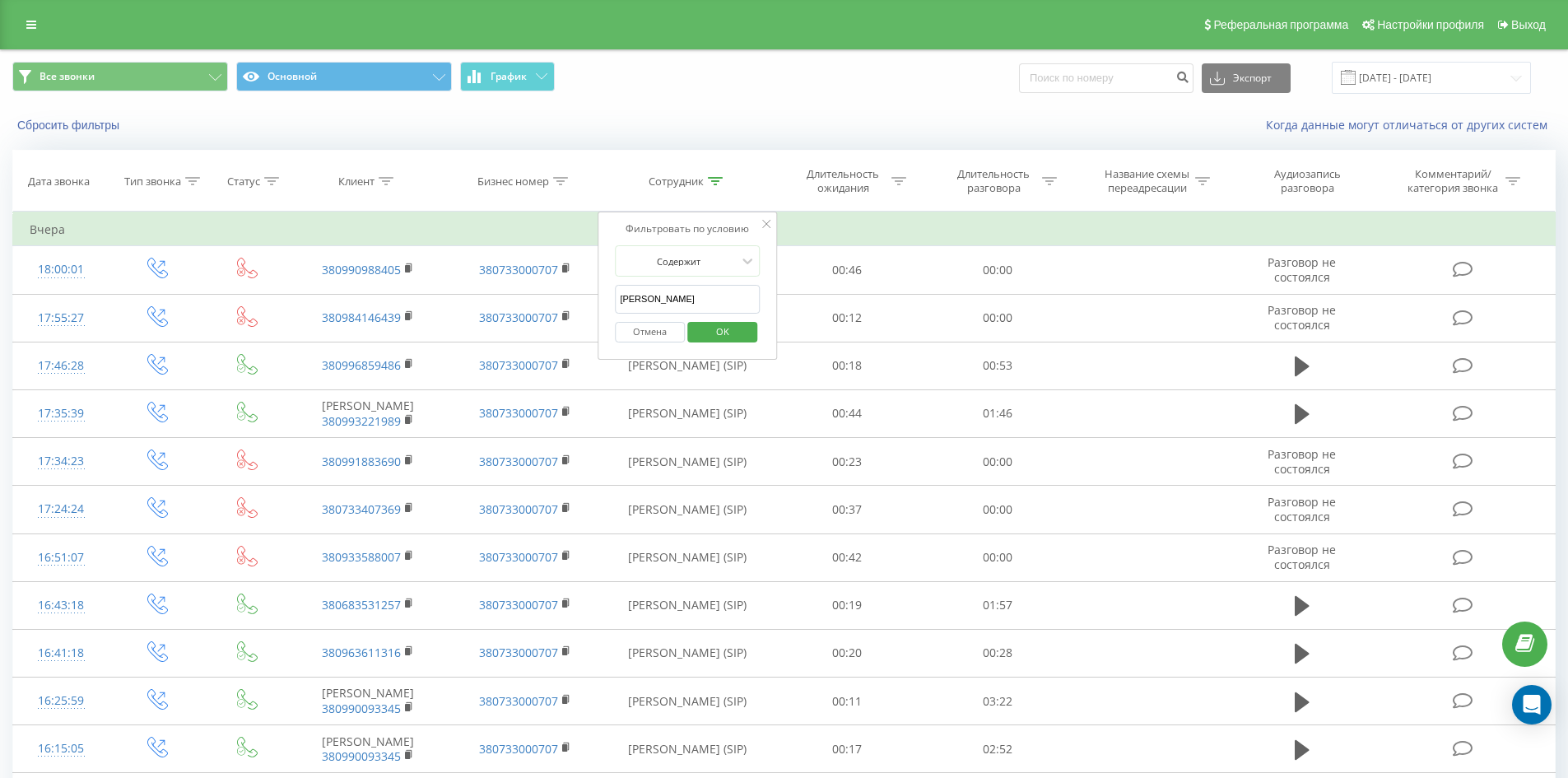
click button "OK" at bounding box center [722, 332] width 70 height 20
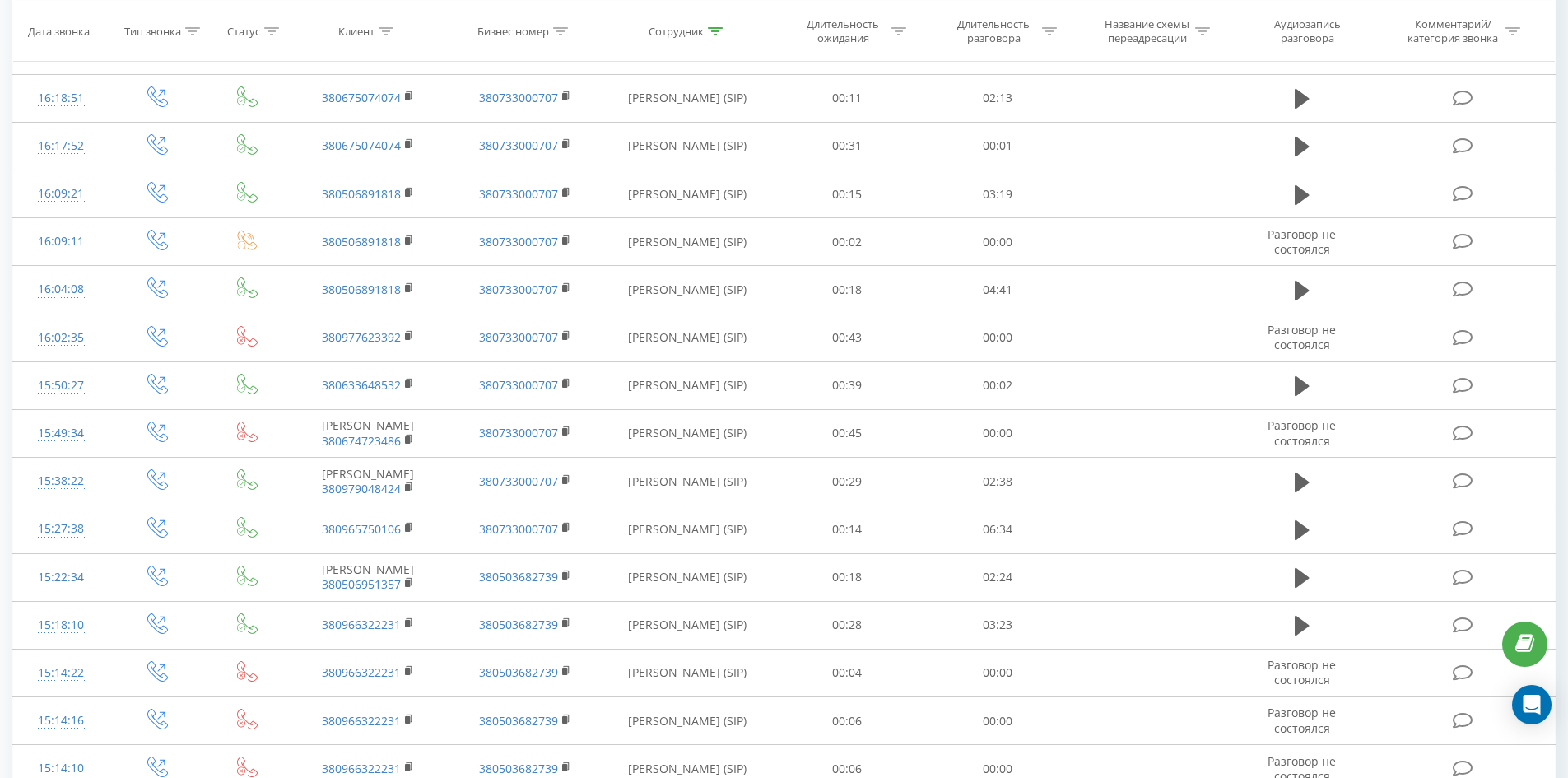
scroll to position [3968, 0]
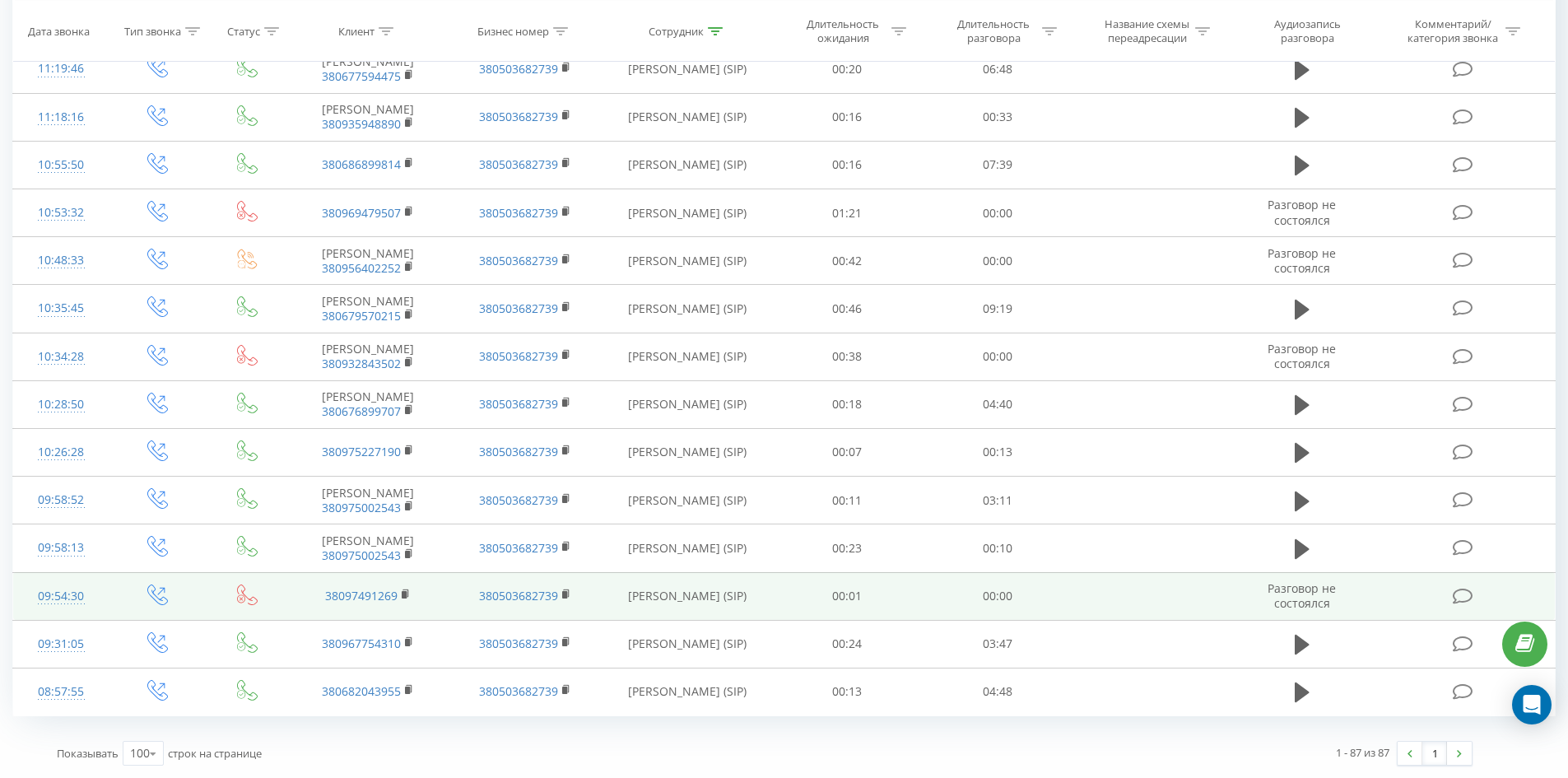
drag, startPoint x: 606, startPoint y: 198, endPoint x: 561, endPoint y: 586, distance: 390.6
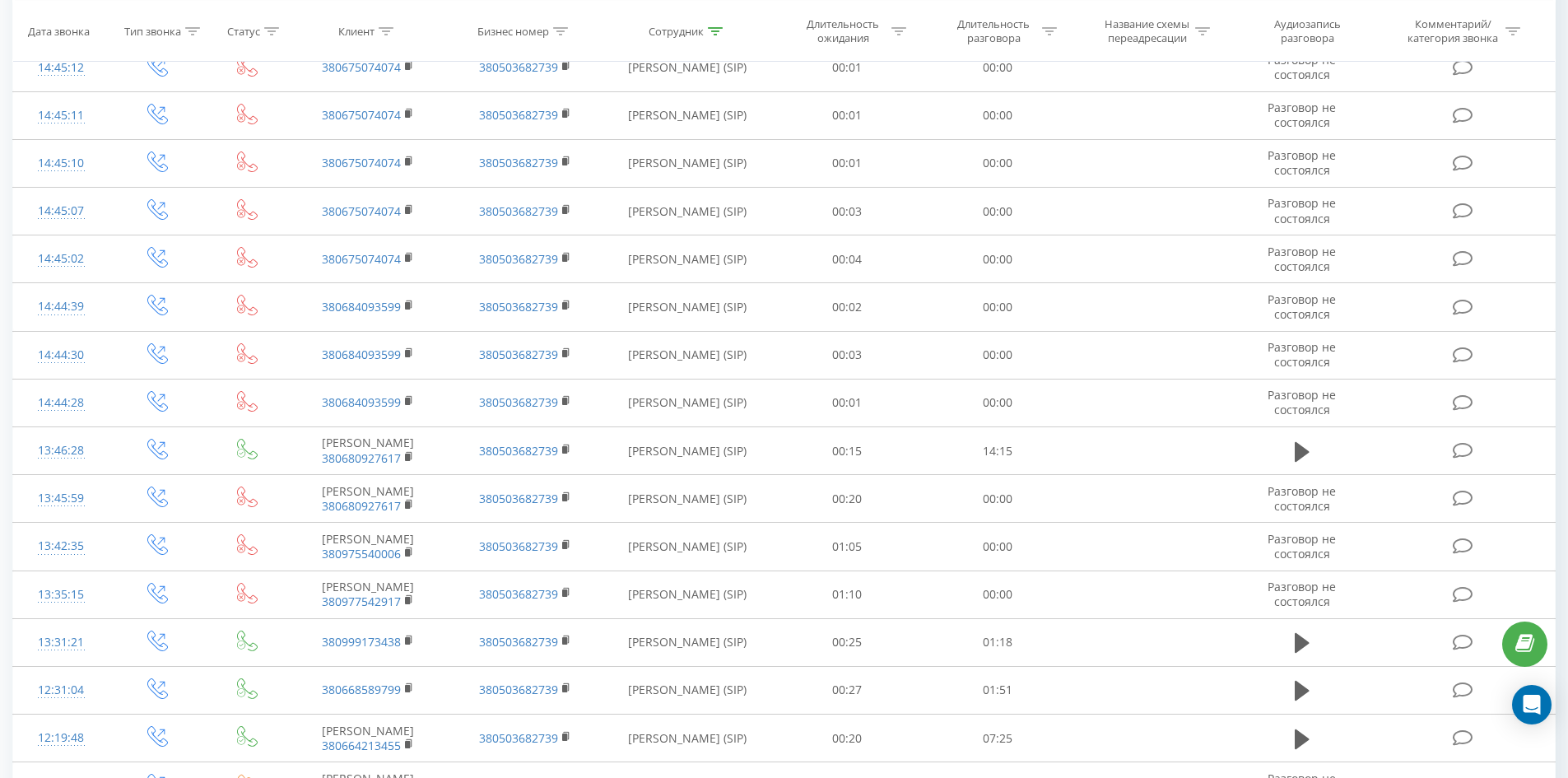
scroll to position [0, 0]
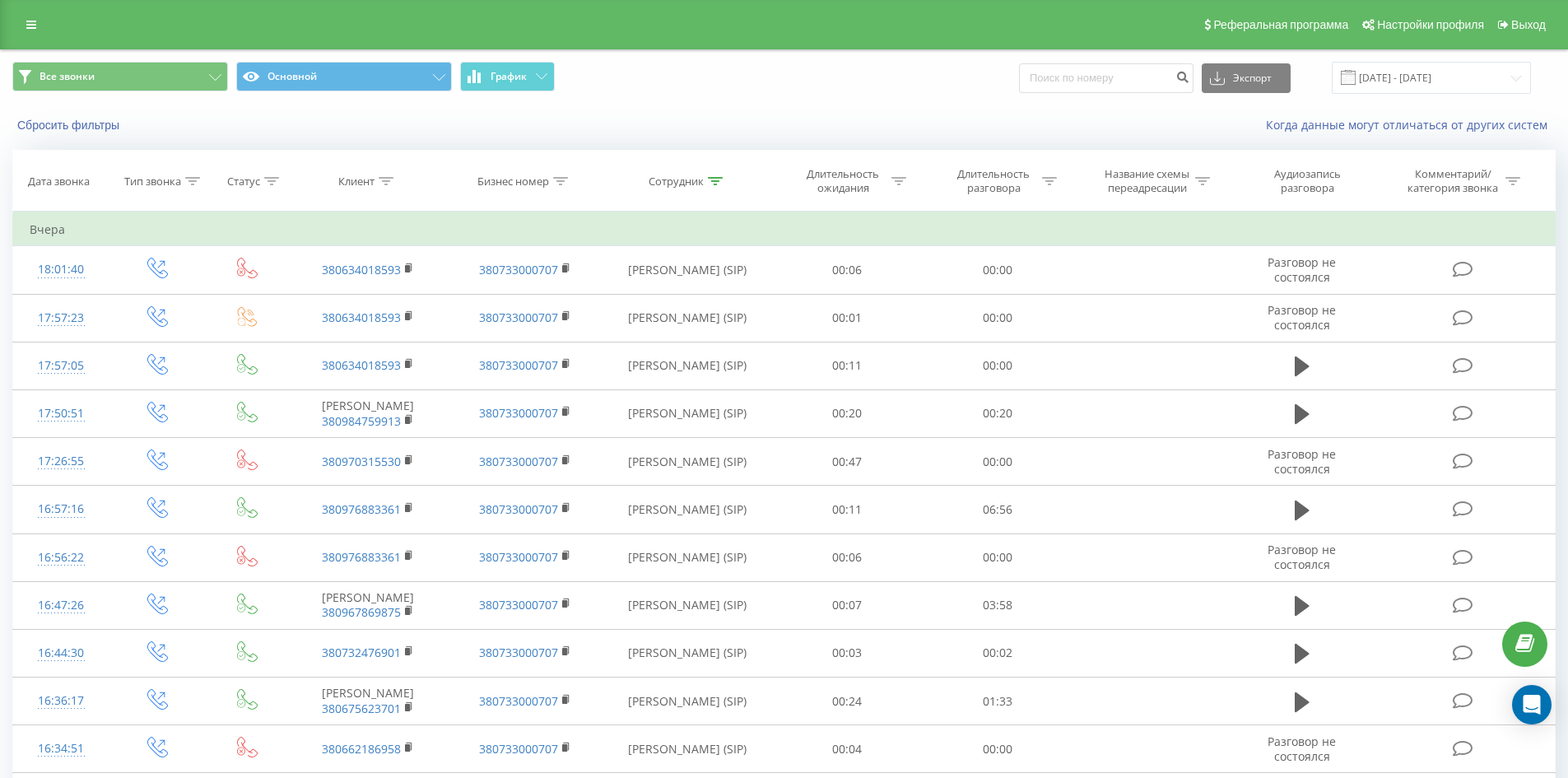
drag, startPoint x: 561, startPoint y: 586, endPoint x: 640, endPoint y: 206, distance: 388.1
click at [717, 179] on icon at bounding box center [714, 181] width 14 height 9
click at [719, 300] on input "[PERSON_NAME]" at bounding box center [687, 299] width 145 height 29
click button "OK" at bounding box center [722, 332] width 70 height 20
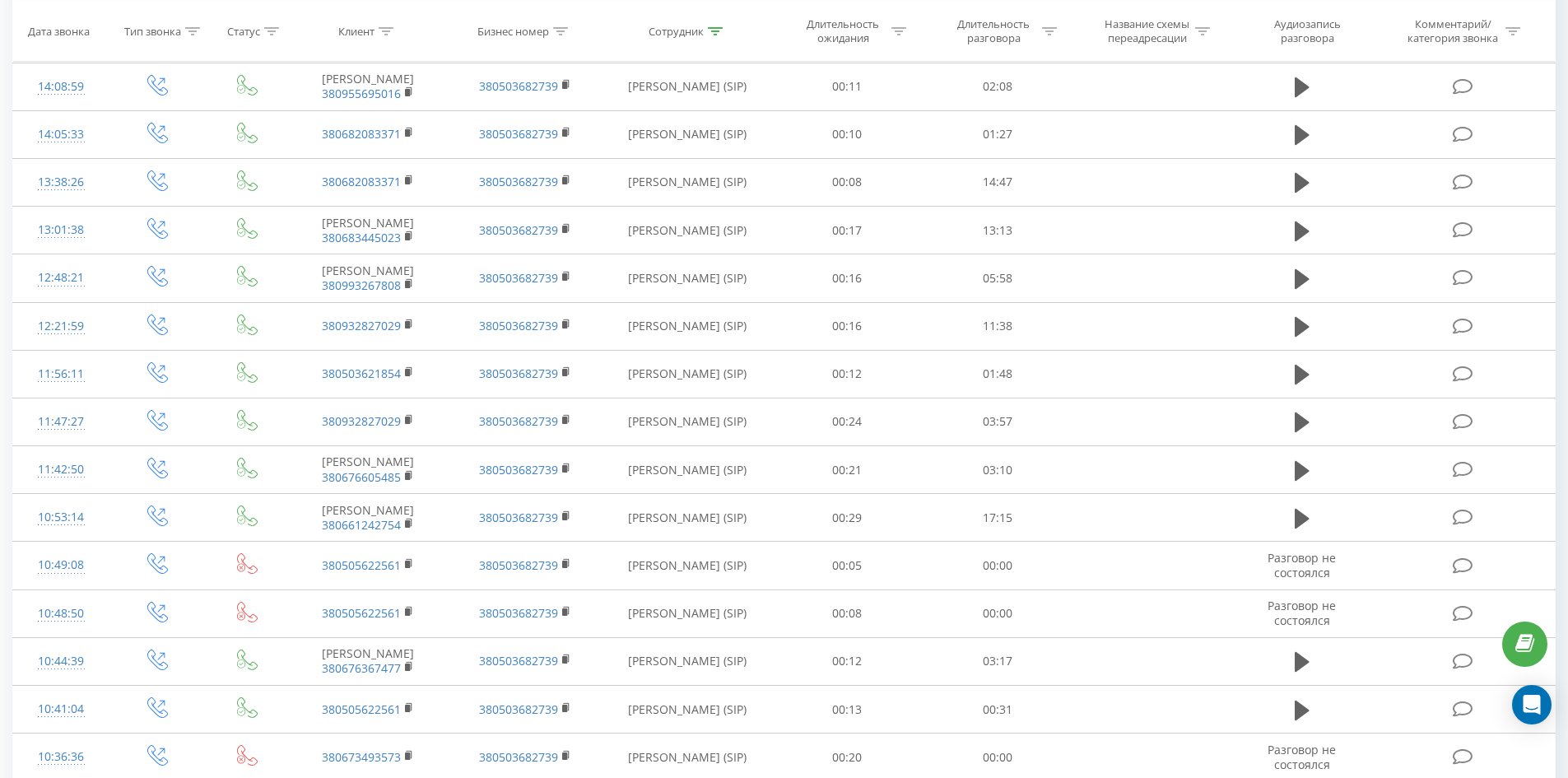
scroll to position [1868, 0]
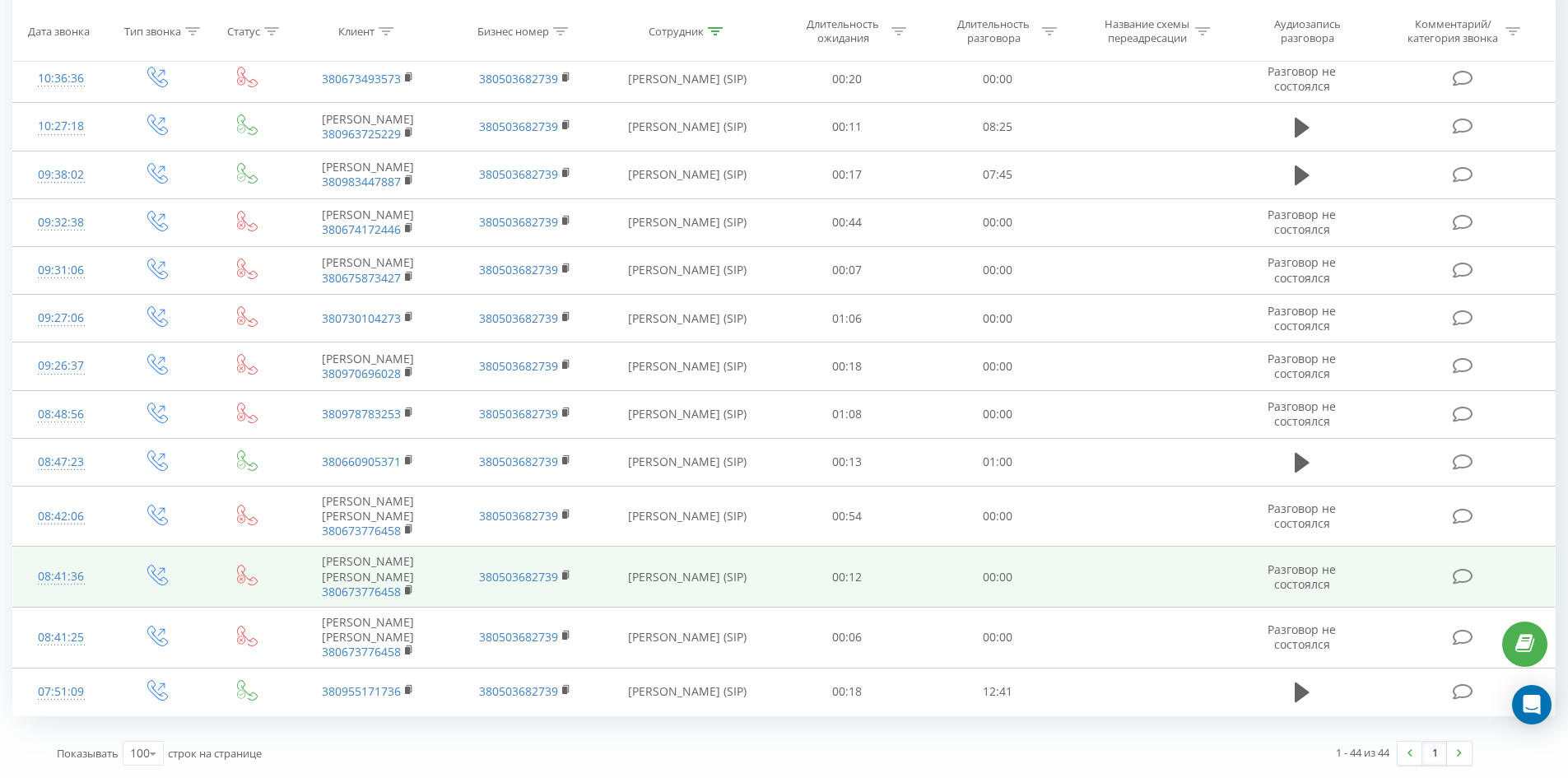
drag, startPoint x: 651, startPoint y: 125, endPoint x: 589, endPoint y: 550, distance: 429.5
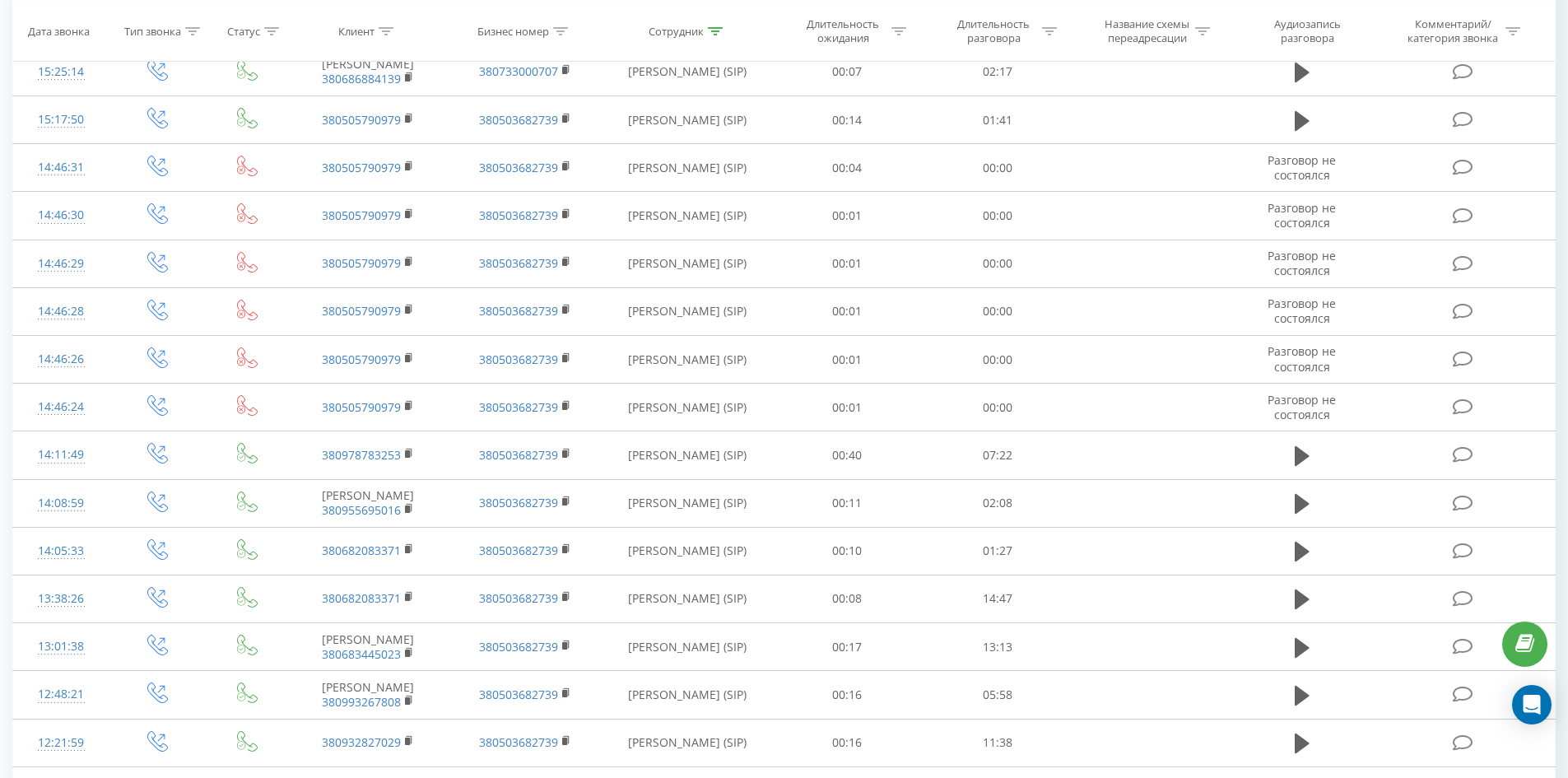
scroll to position [0, 0]
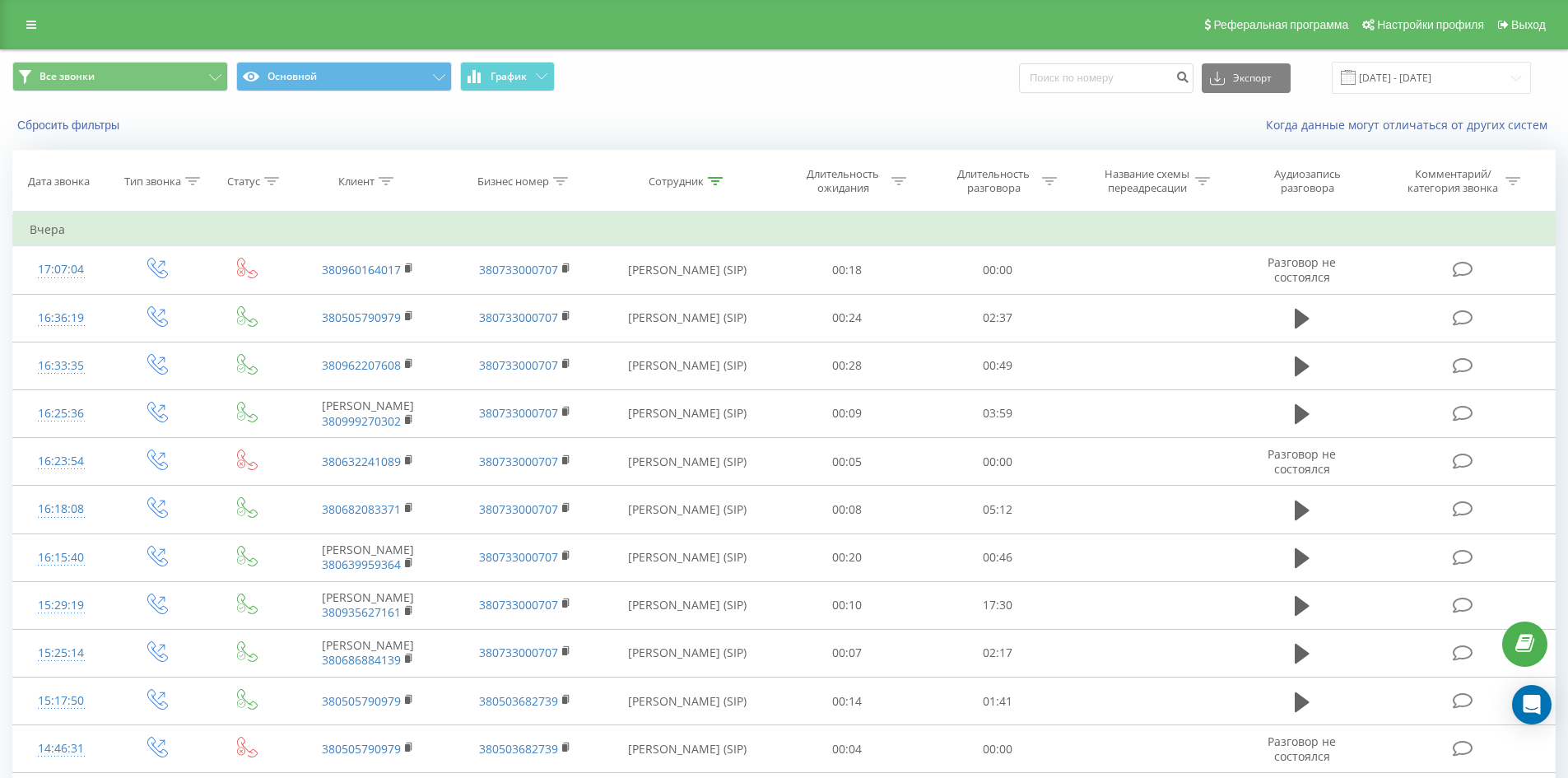
drag, startPoint x: 613, startPoint y: 421, endPoint x: 718, endPoint y: 79, distance: 357.8
click at [719, 182] on icon at bounding box center [714, 181] width 14 height 9
click at [716, 308] on input "[PERSON_NAME]" at bounding box center [687, 299] width 145 height 29
click button "OK" at bounding box center [722, 332] width 70 height 20
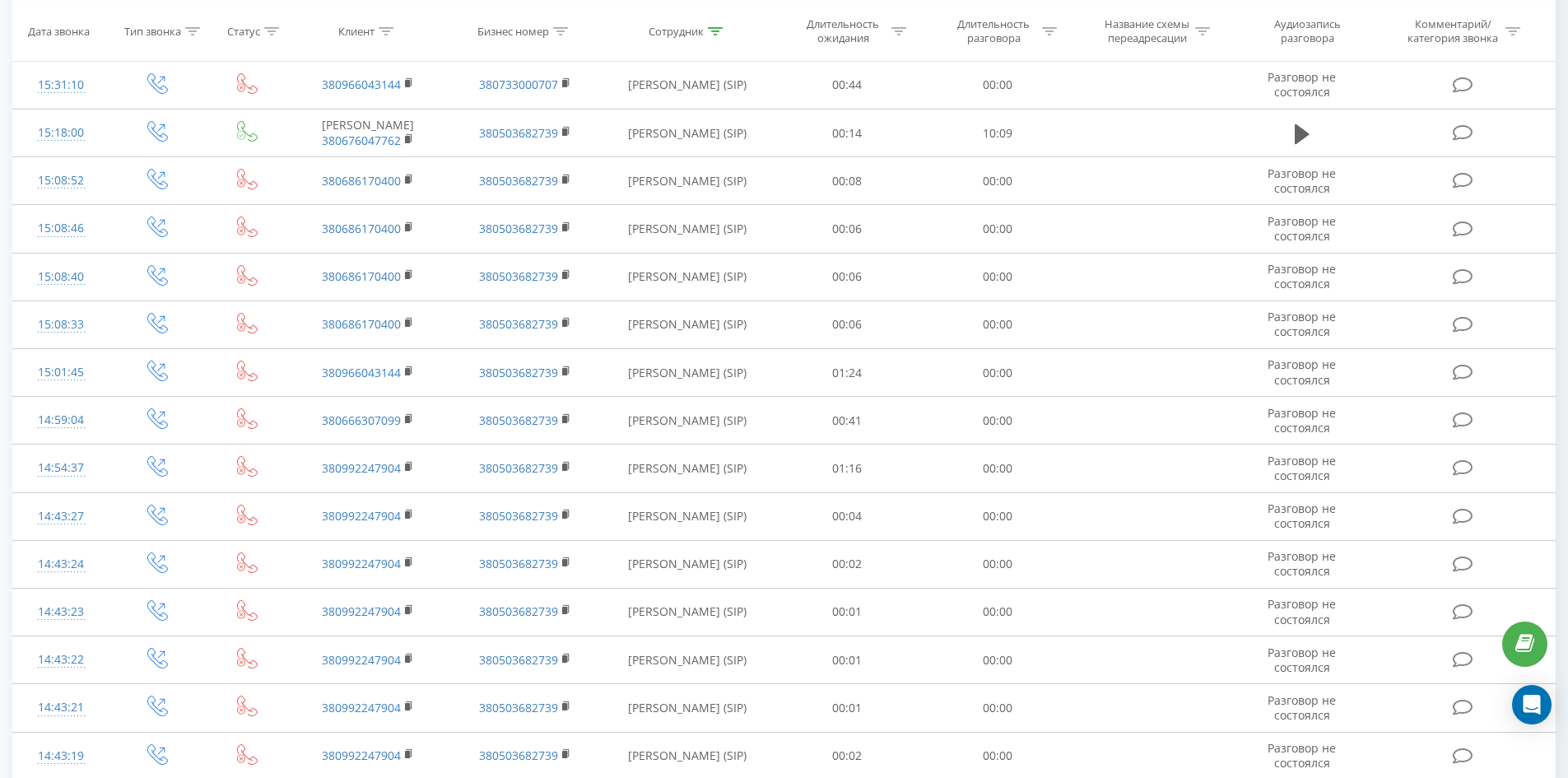
scroll to position [2576, 0]
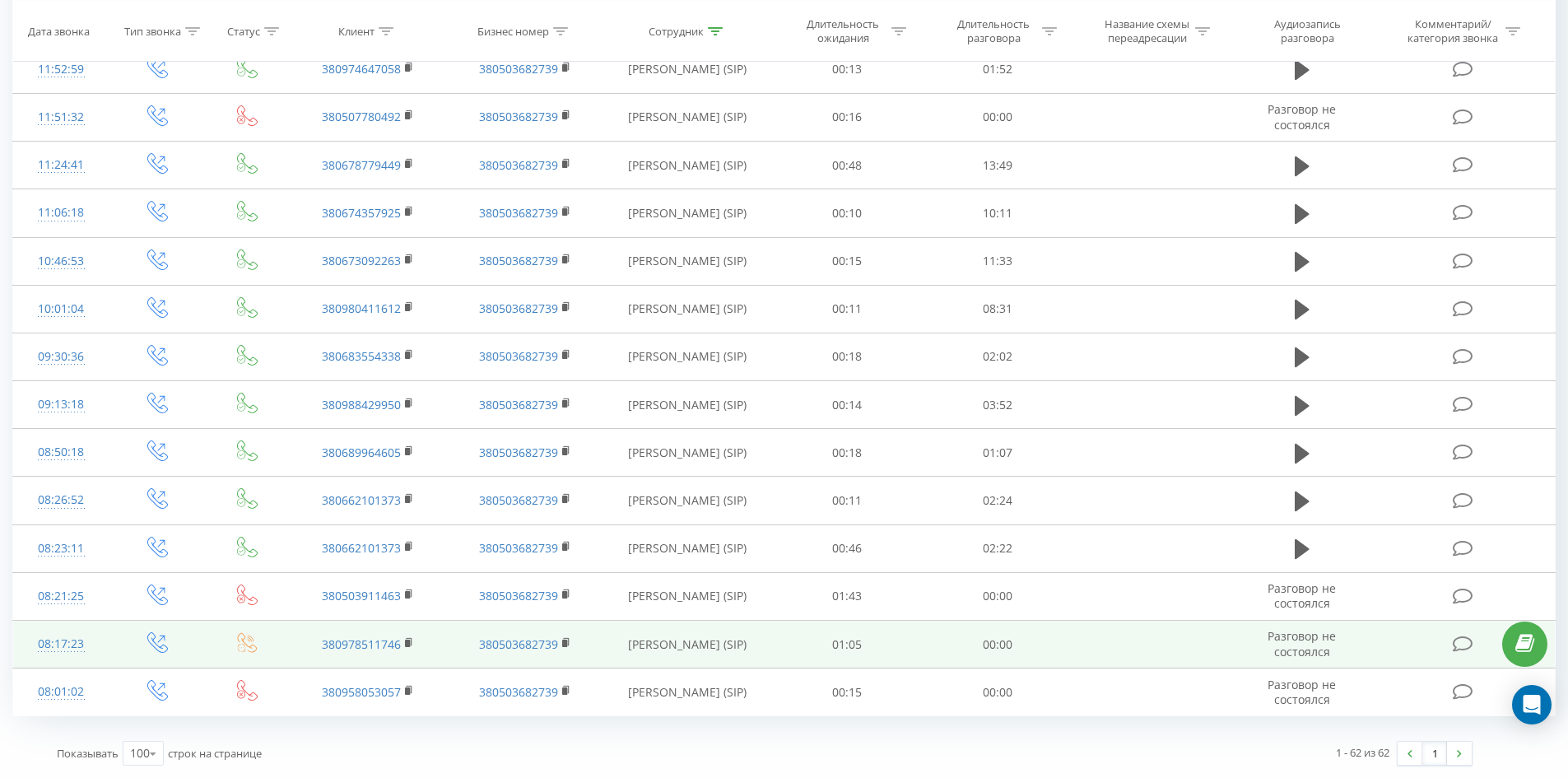
drag, startPoint x: 642, startPoint y: 295, endPoint x: 641, endPoint y: 647, distance: 352.0
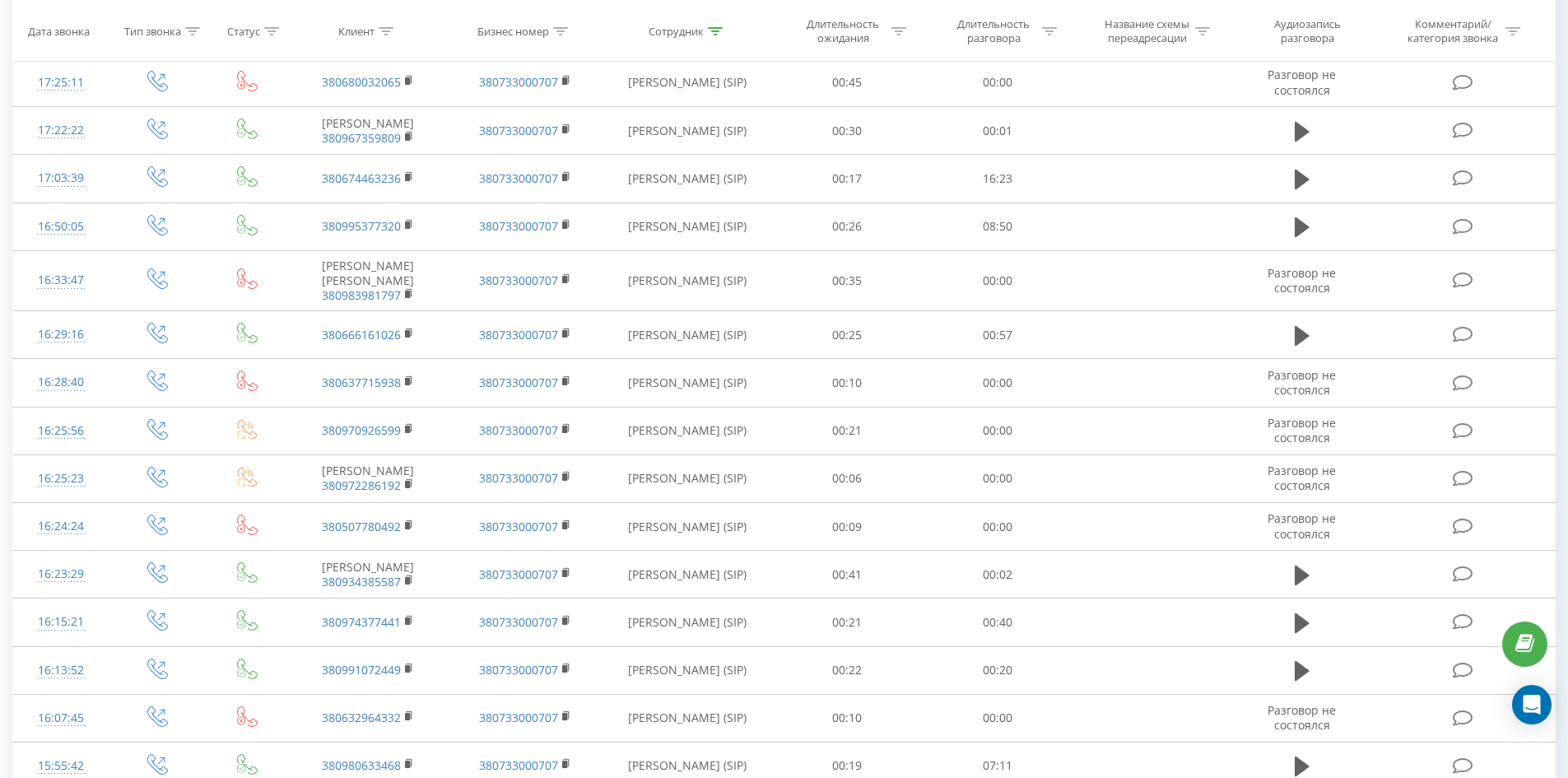
scroll to position [0, 0]
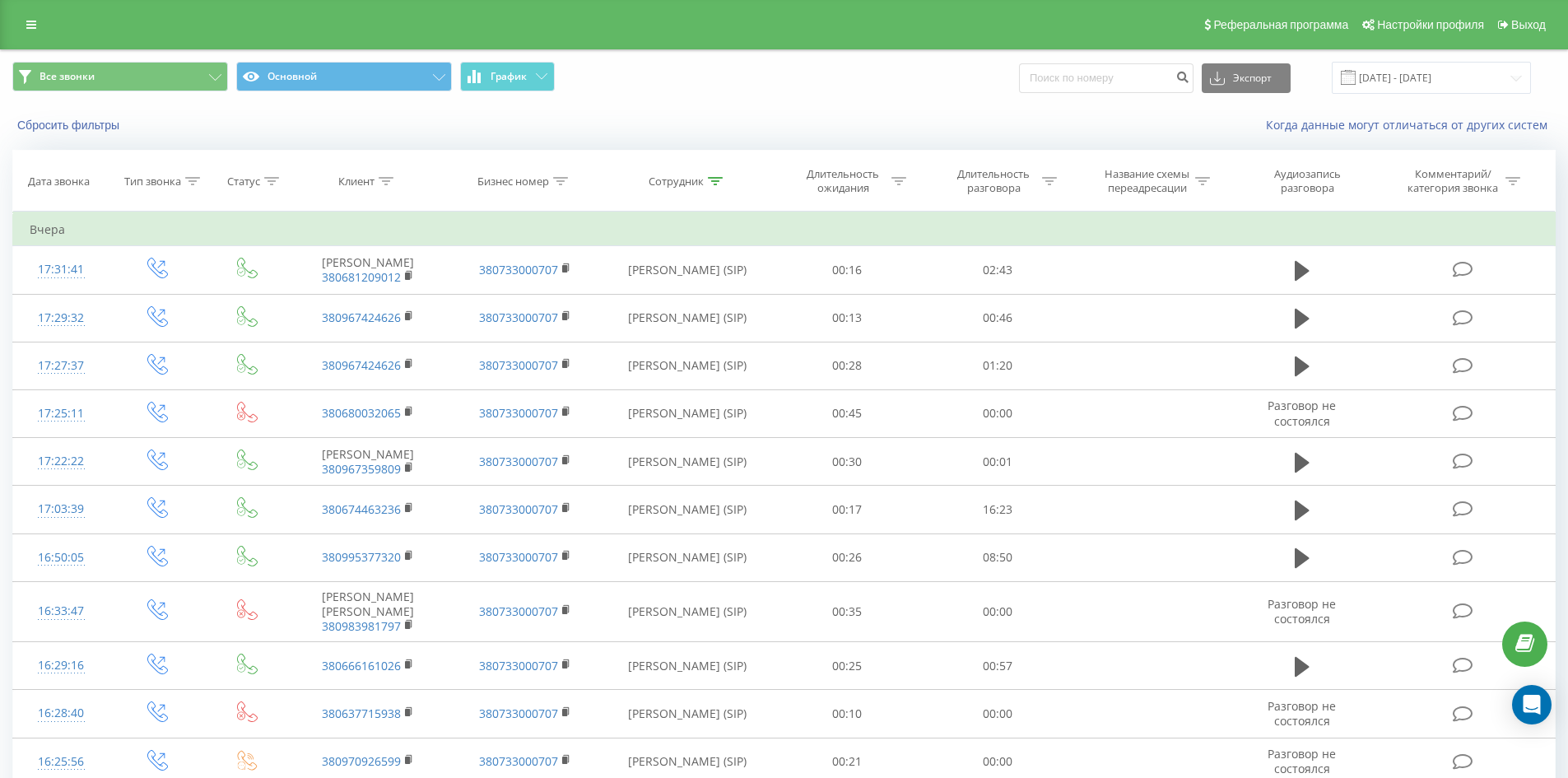
drag, startPoint x: 641, startPoint y: 647, endPoint x: 639, endPoint y: 238, distance: 409.0
drag, startPoint x: 716, startPoint y: 176, endPoint x: 714, endPoint y: 291, distance: 115.0
click at [716, 178] on icon at bounding box center [714, 181] width 14 height 9
click at [717, 296] on input "[PERSON_NAME]" at bounding box center [687, 299] width 145 height 29
click button "OK" at bounding box center [722, 332] width 70 height 20
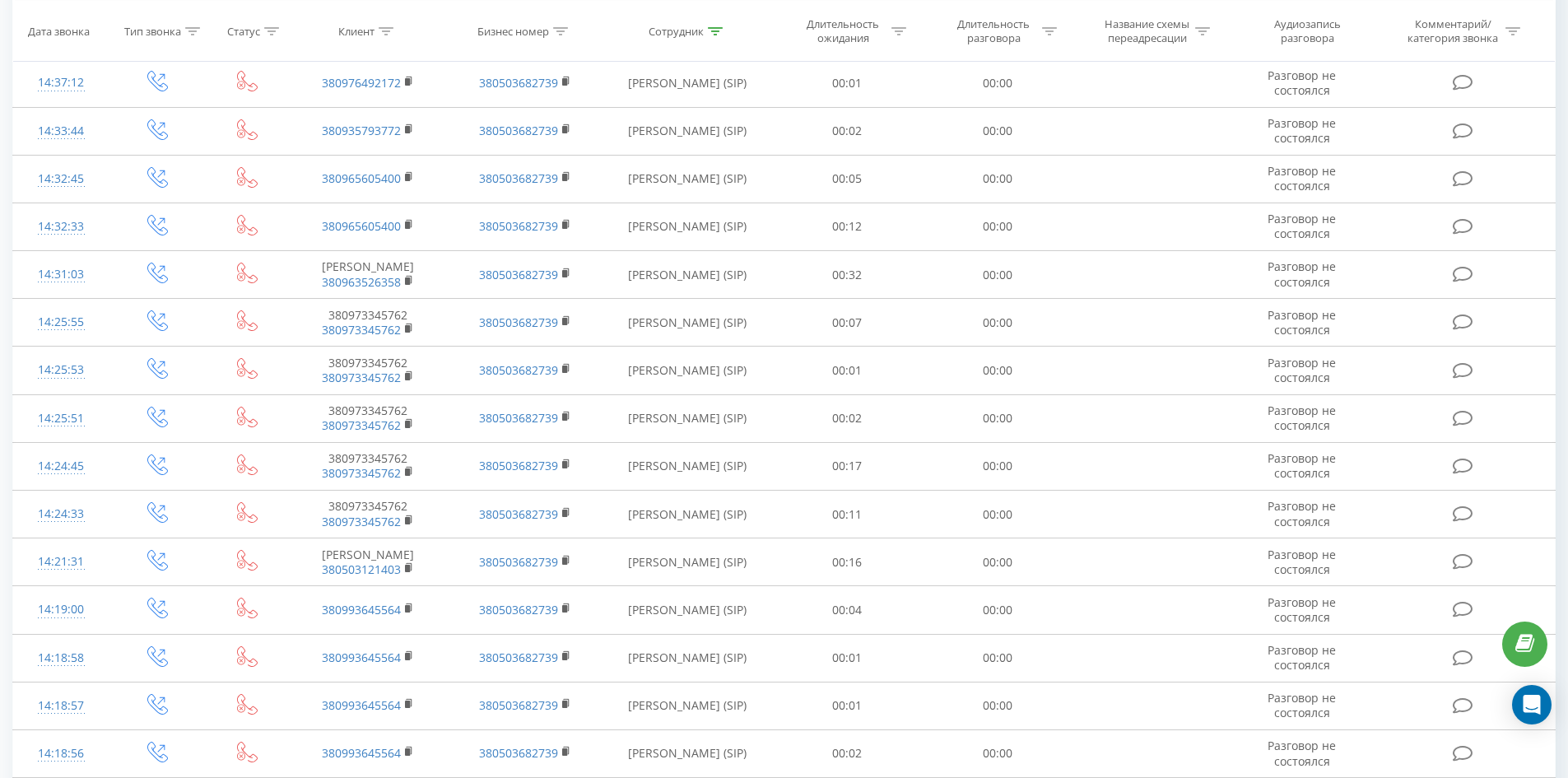
scroll to position [3925, 0]
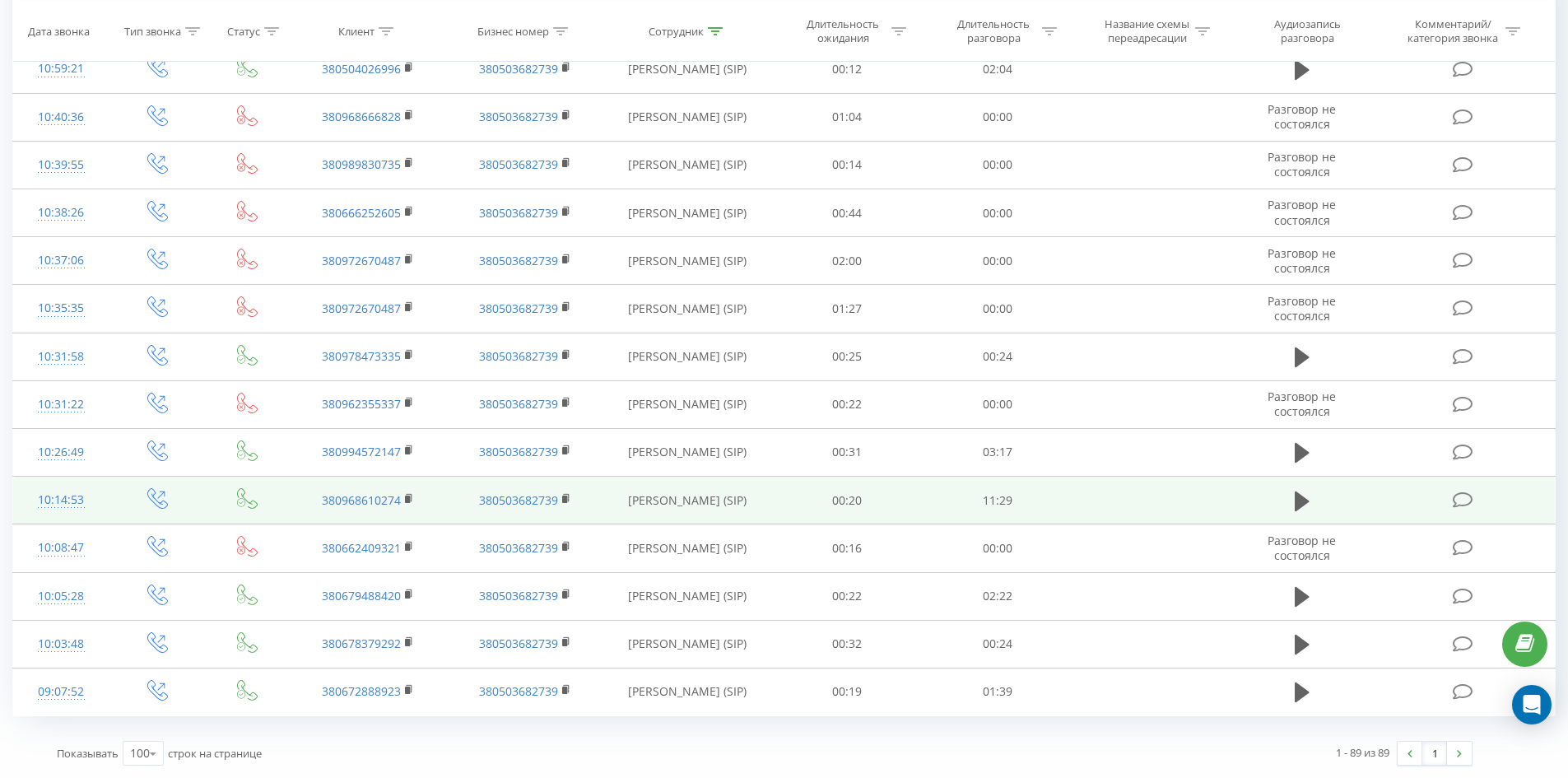
drag, startPoint x: 763, startPoint y: 127, endPoint x: 749, endPoint y: 491, distance: 364.3
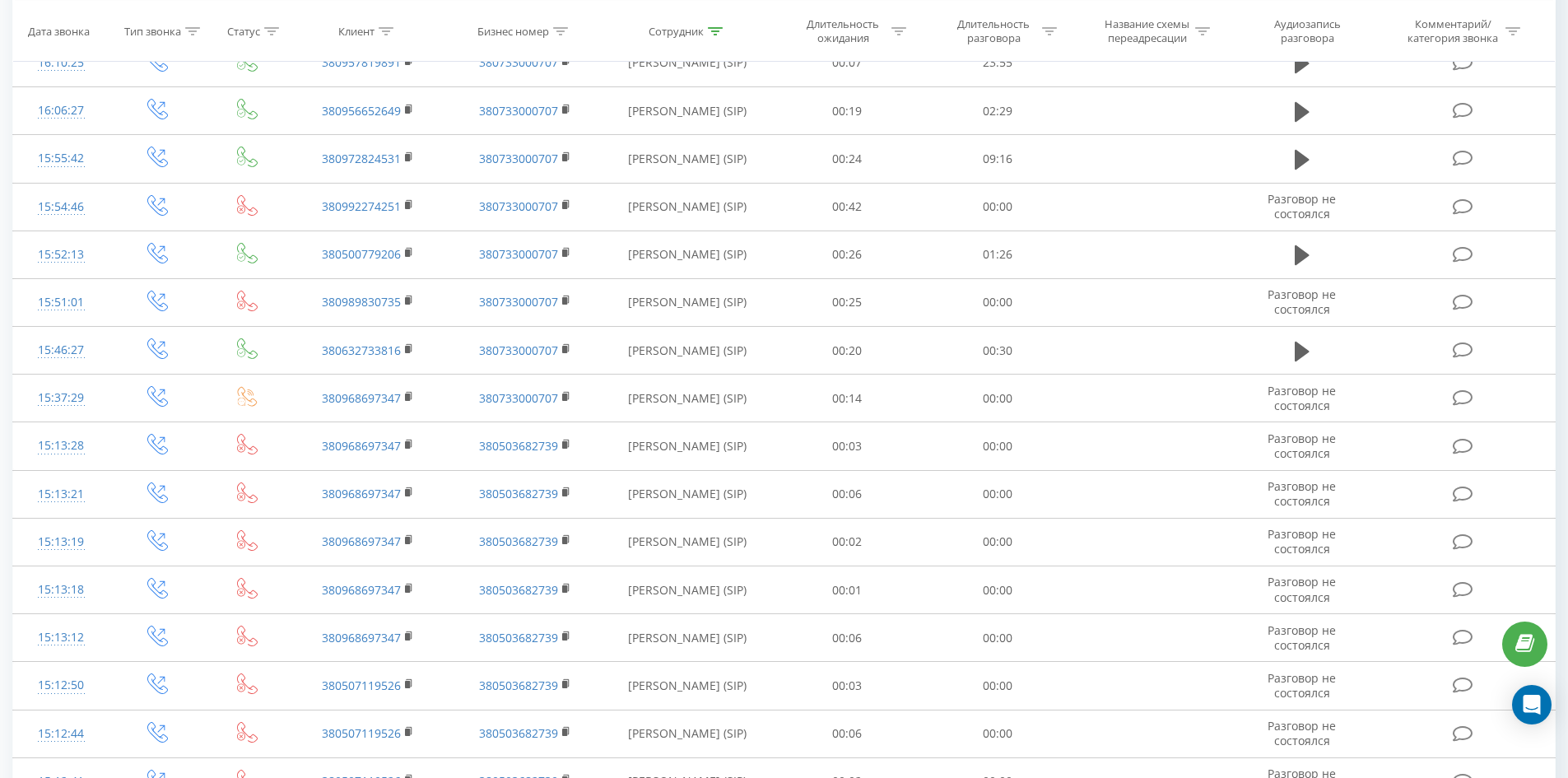
scroll to position [0, 0]
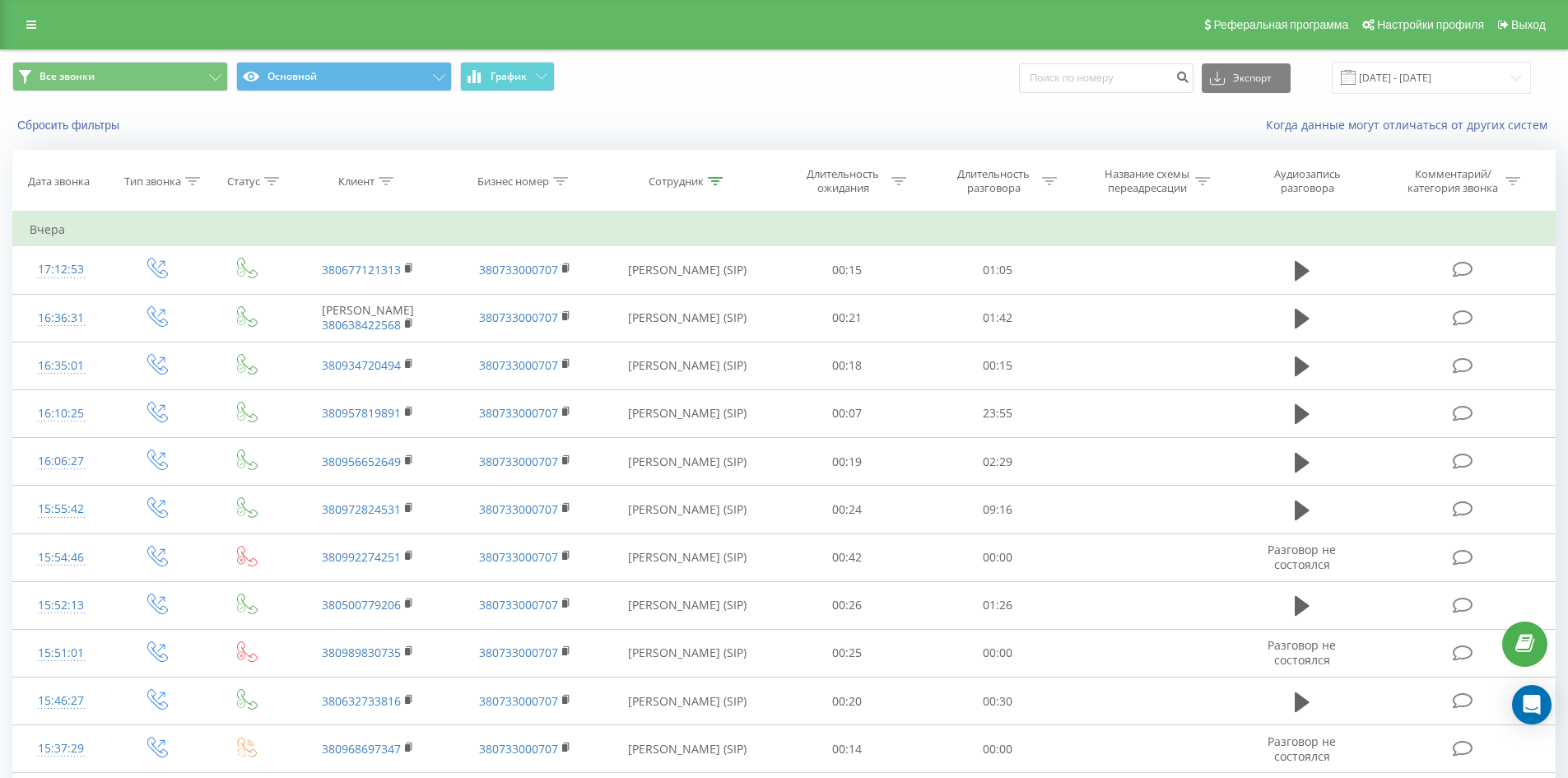
drag, startPoint x: 757, startPoint y: 318, endPoint x: 784, endPoint y: 116, distance: 203.8
drag, startPoint x: 710, startPoint y: 179, endPoint x: 713, endPoint y: 229, distance: 50.1
click at [711, 186] on div at bounding box center [714, 181] width 14 height 14
click at [731, 308] on input "[PERSON_NAME]" at bounding box center [687, 299] width 145 height 29
click button "OK" at bounding box center [722, 332] width 70 height 20
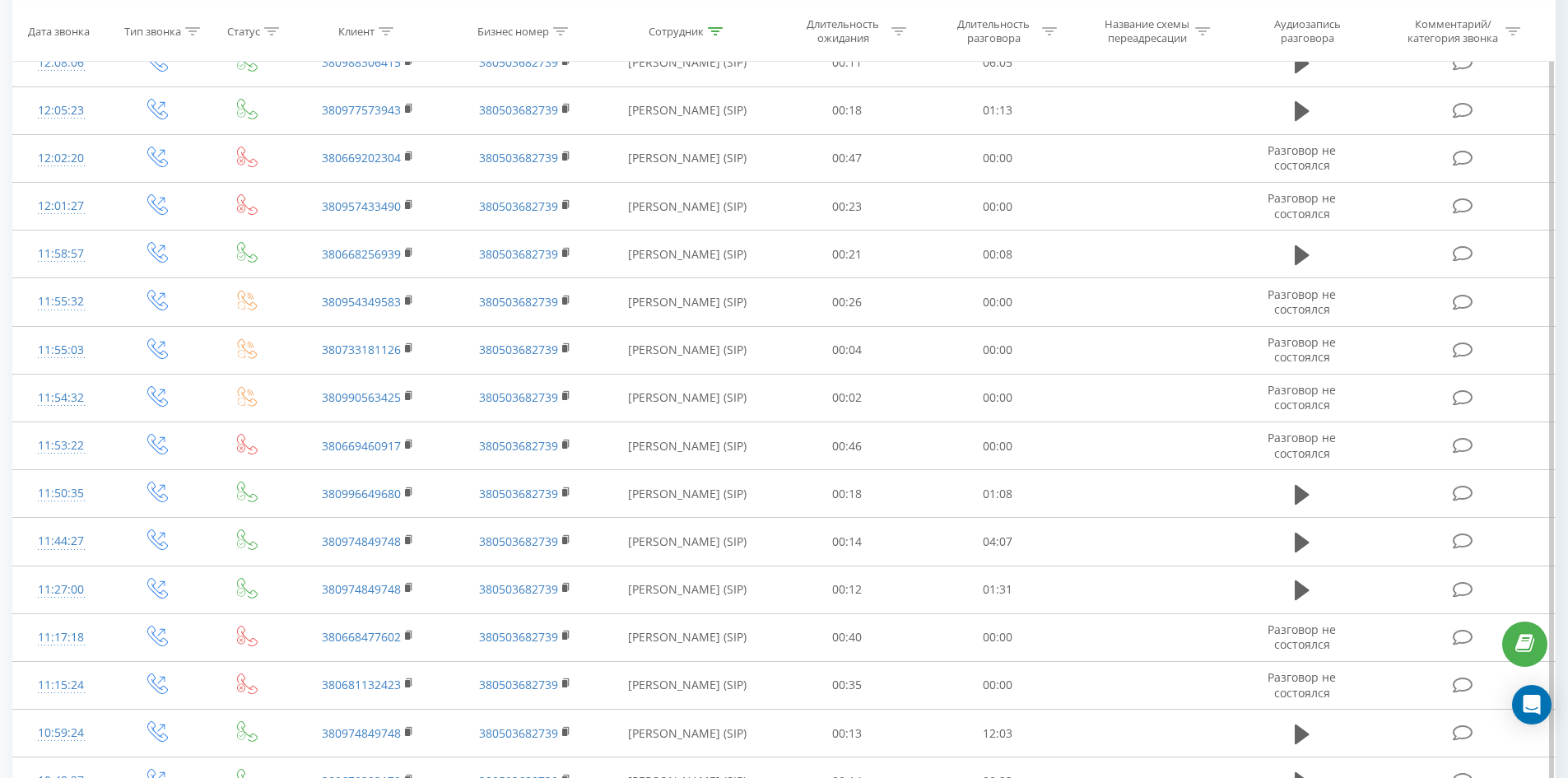
scroll to position [2896, 0]
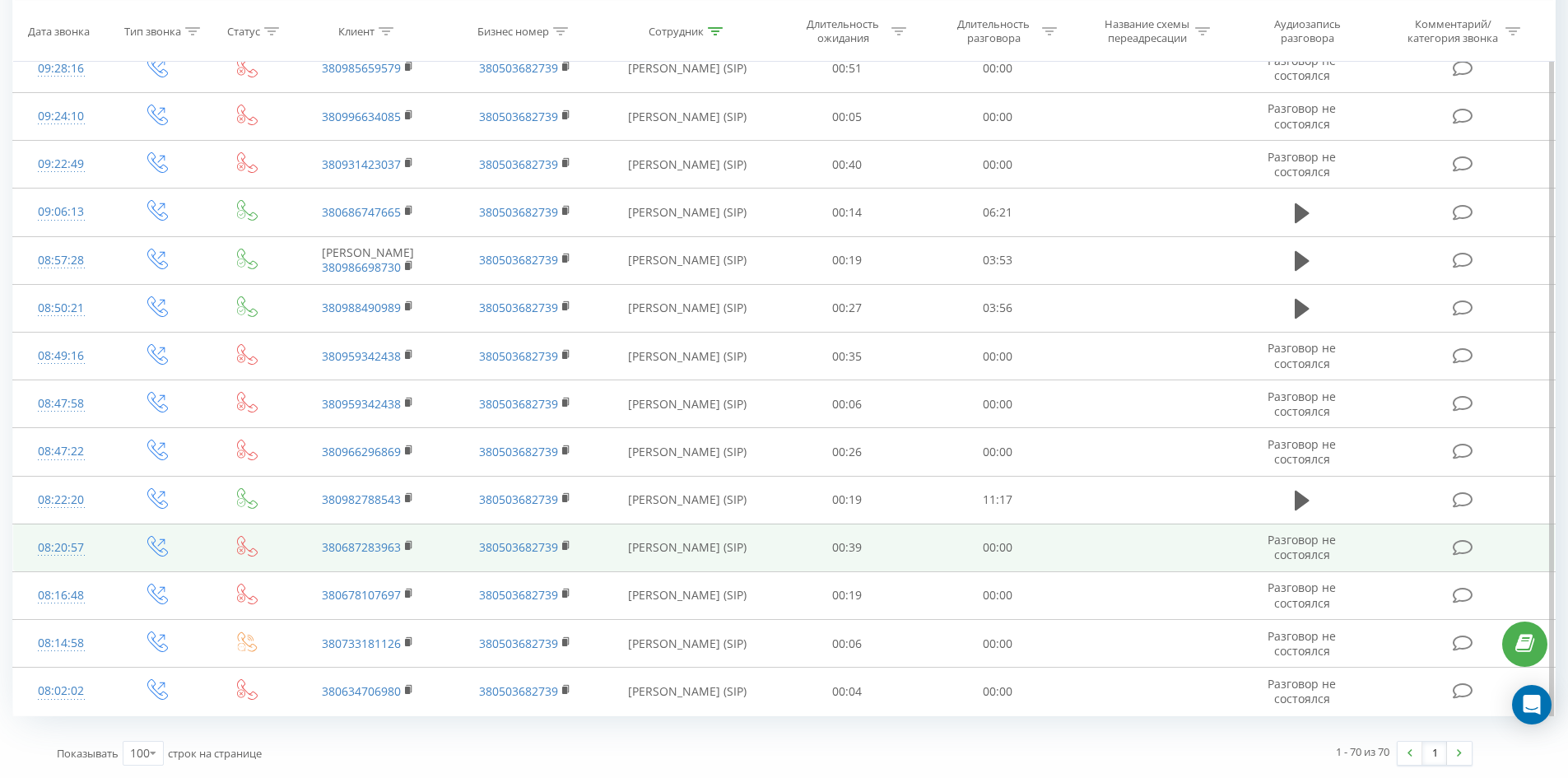
drag, startPoint x: 719, startPoint y: 127, endPoint x: 730, endPoint y: 533, distance: 406.1
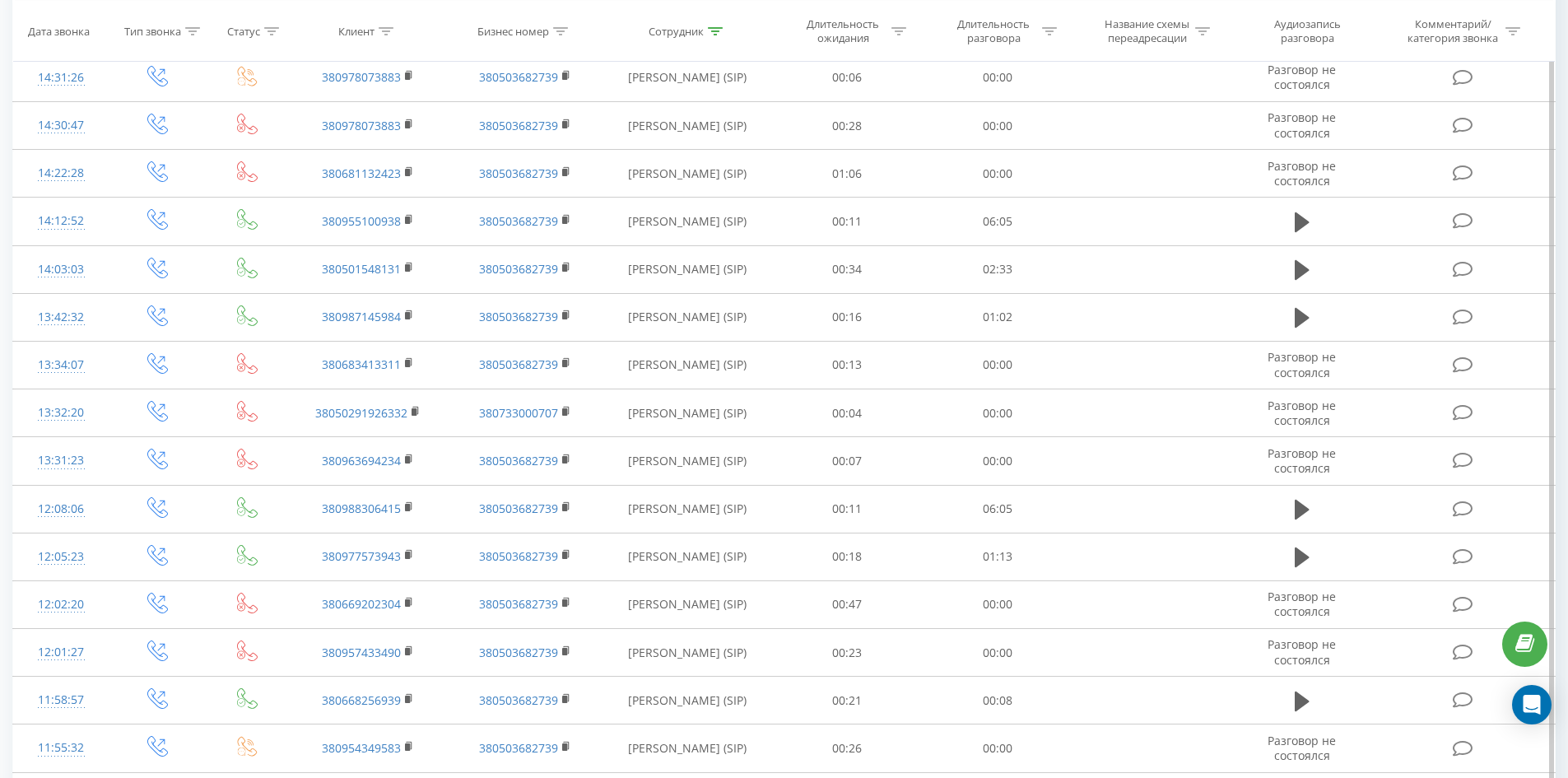
scroll to position [0, 0]
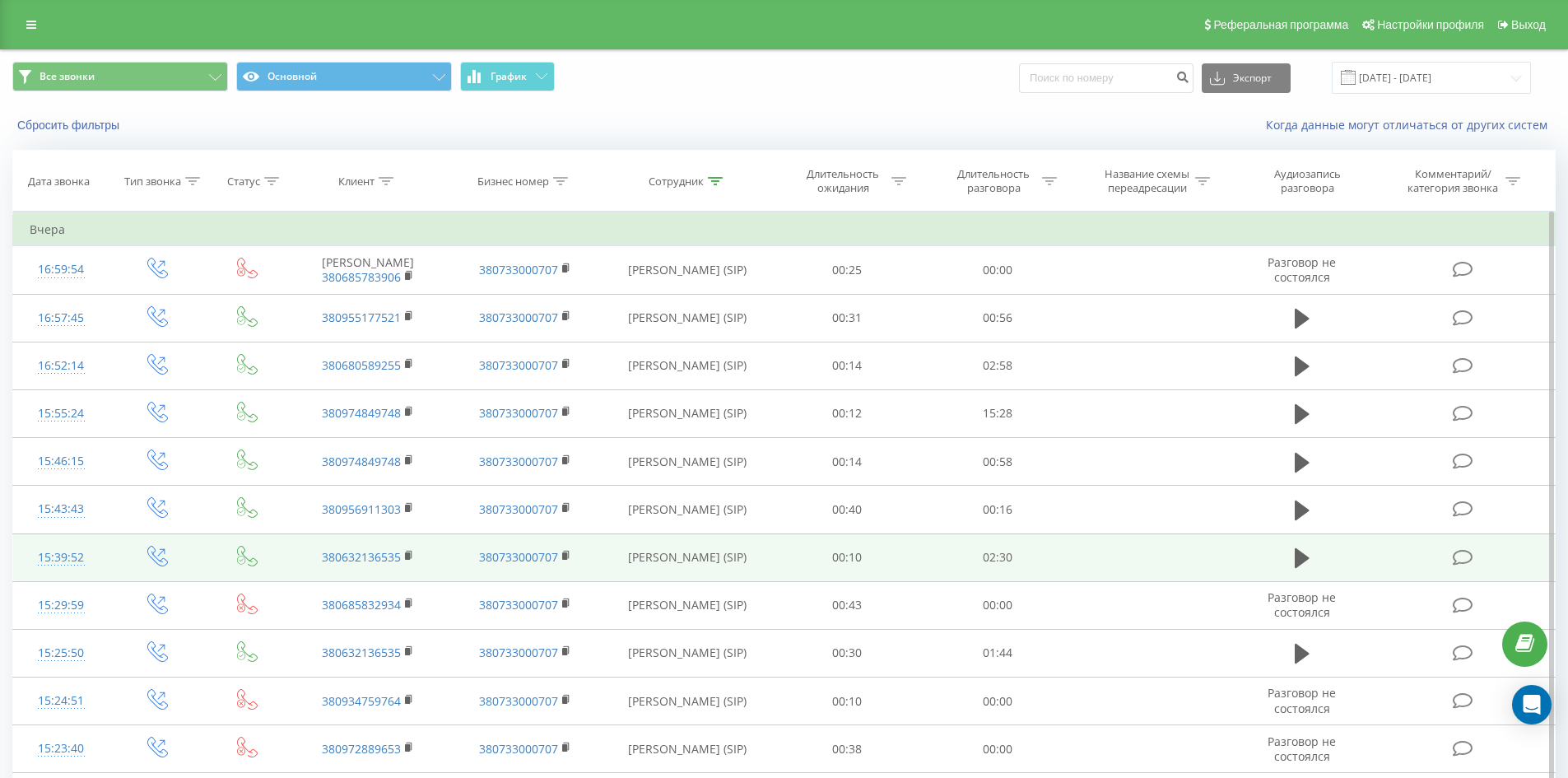
drag, startPoint x: 682, startPoint y: 535, endPoint x: 703, endPoint y: 237, distance: 298.7
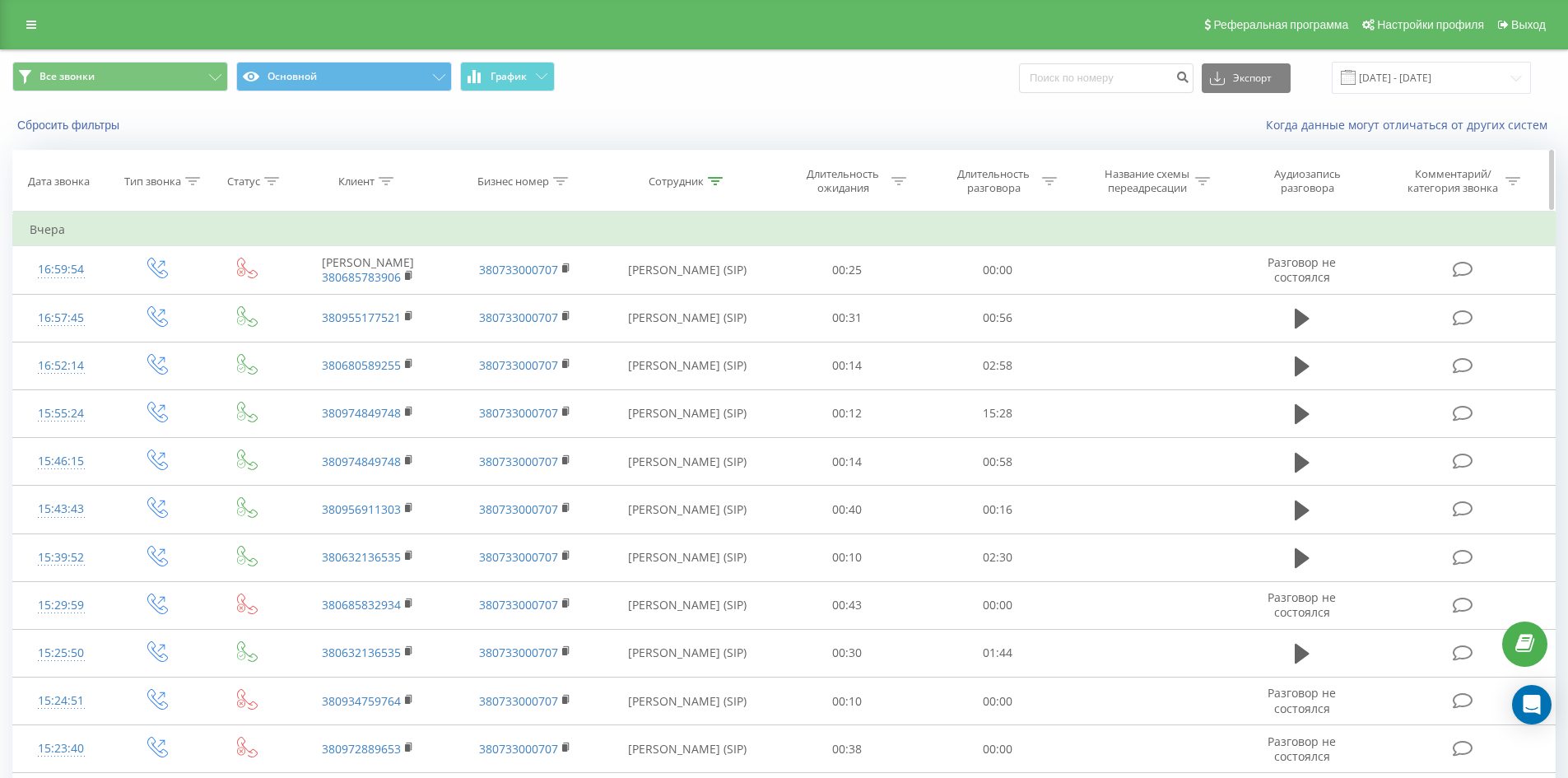
drag, startPoint x: 713, startPoint y: 176, endPoint x: 713, endPoint y: 193, distance: 17.0
click at [713, 177] on icon at bounding box center [714, 181] width 14 height 9
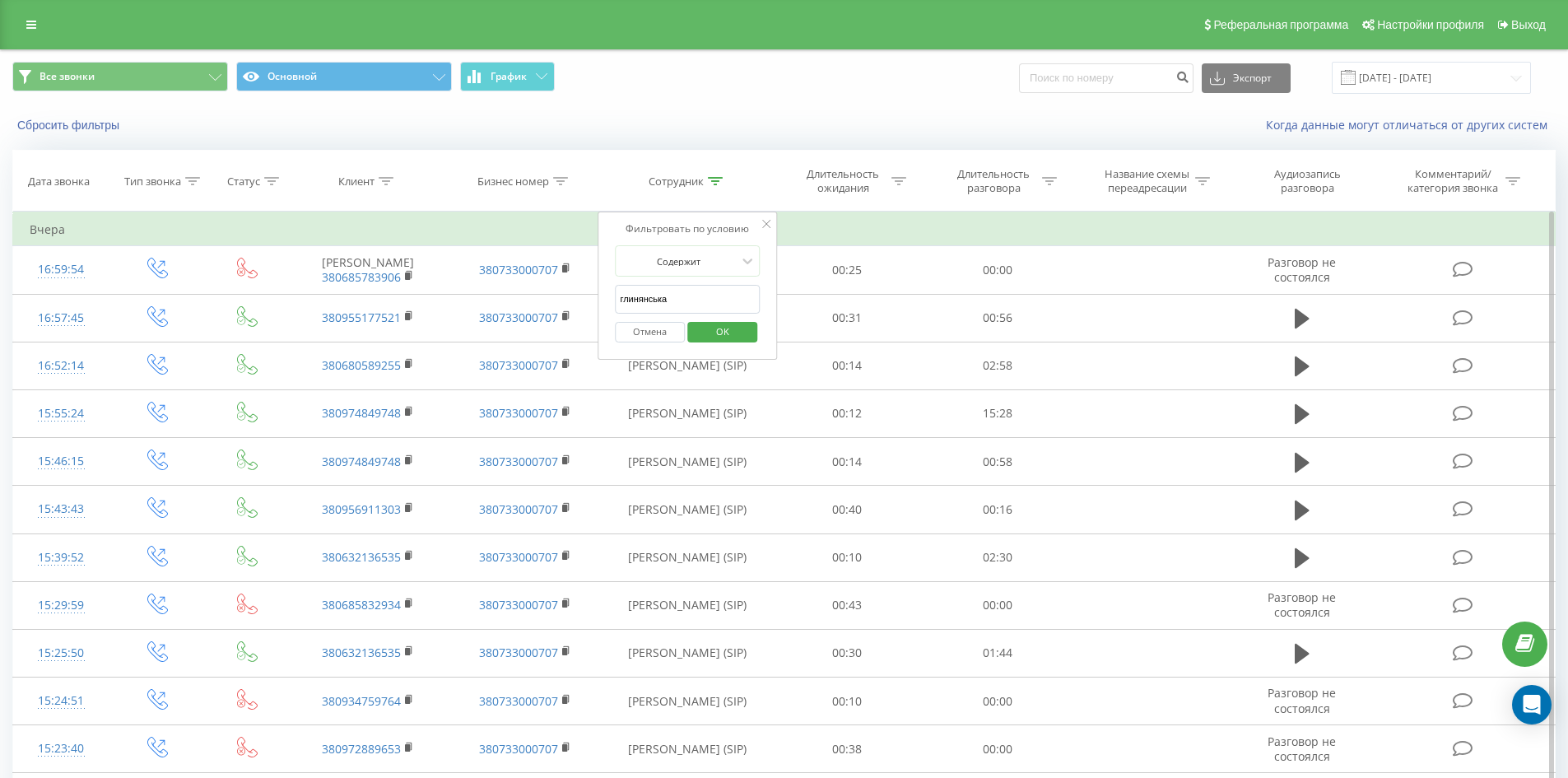
click at [707, 310] on input "глинянська" at bounding box center [687, 299] width 145 height 29
click button "OK" at bounding box center [722, 332] width 70 height 20
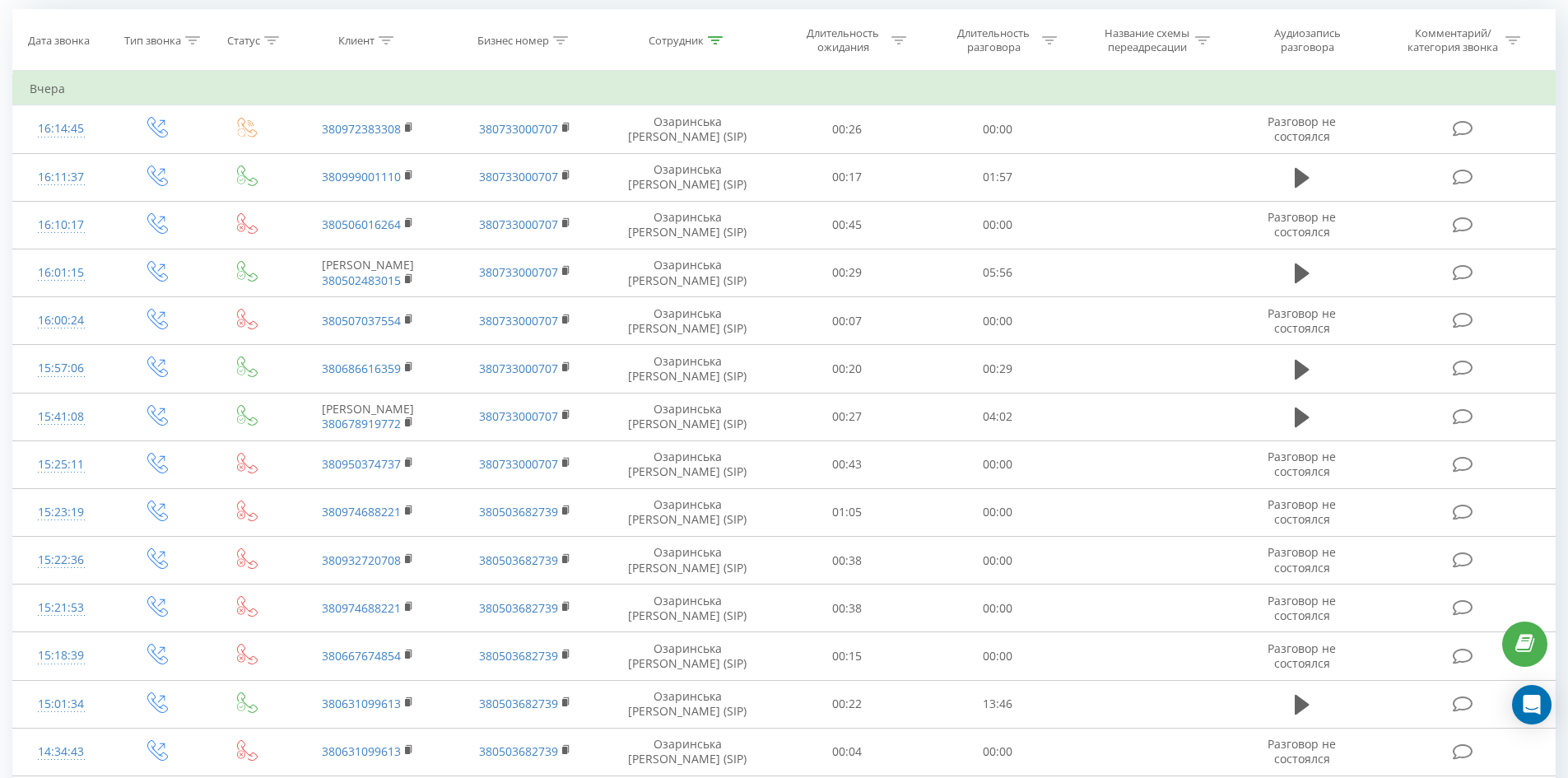
scroll to position [1366, 0]
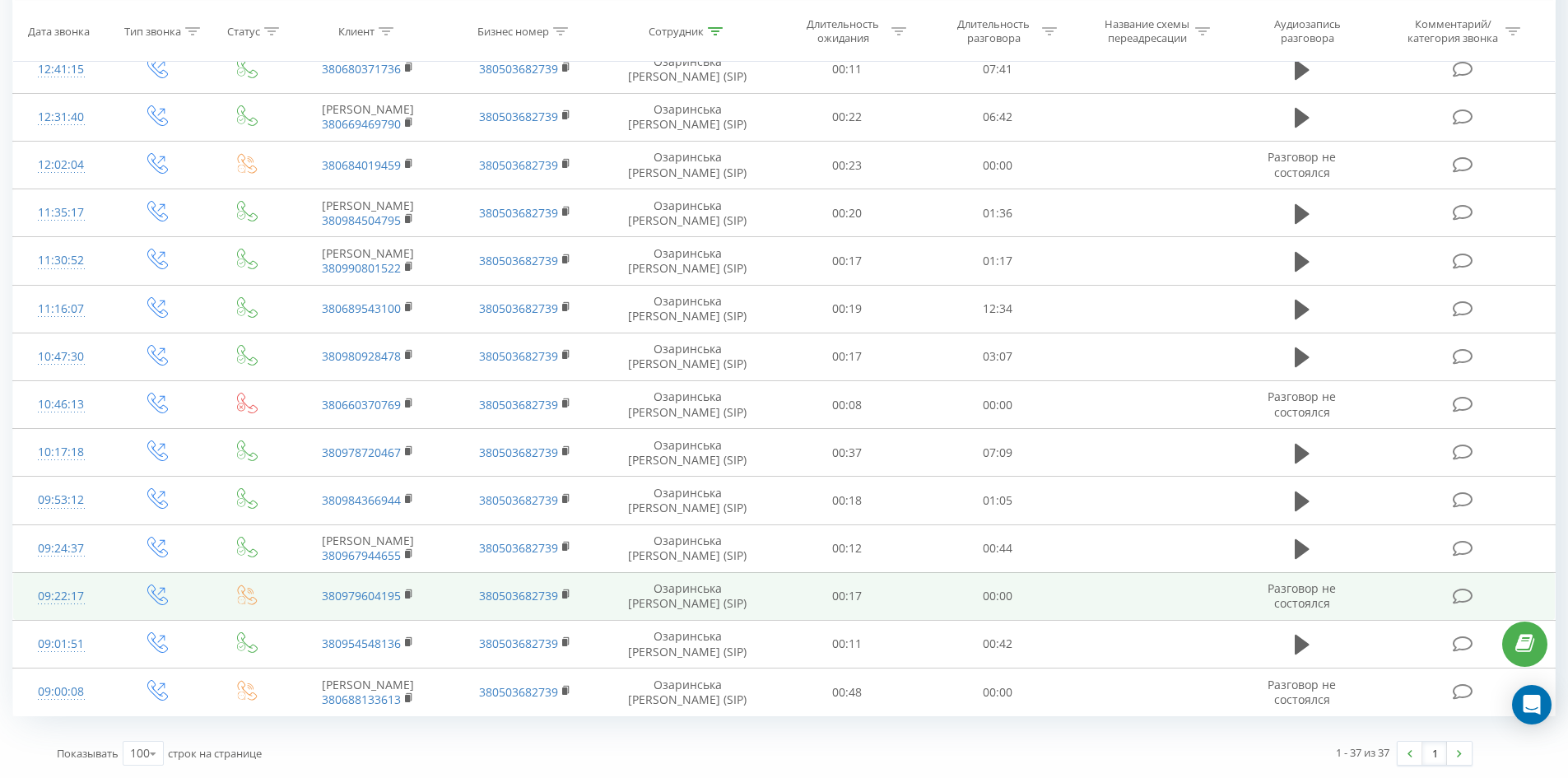
drag, startPoint x: 669, startPoint y: 102, endPoint x: 679, endPoint y: 572, distance: 470.1
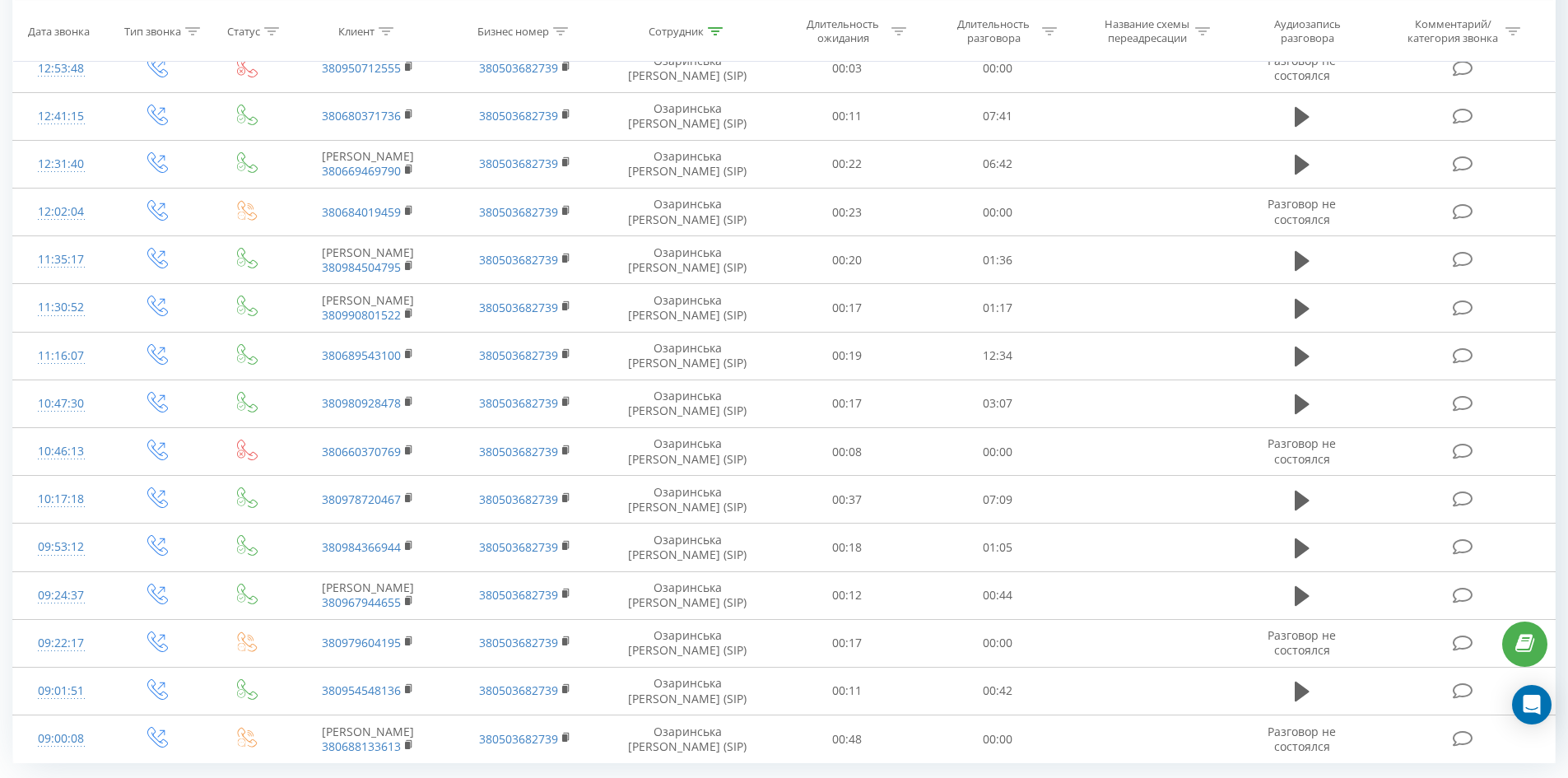
scroll to position [0, 0]
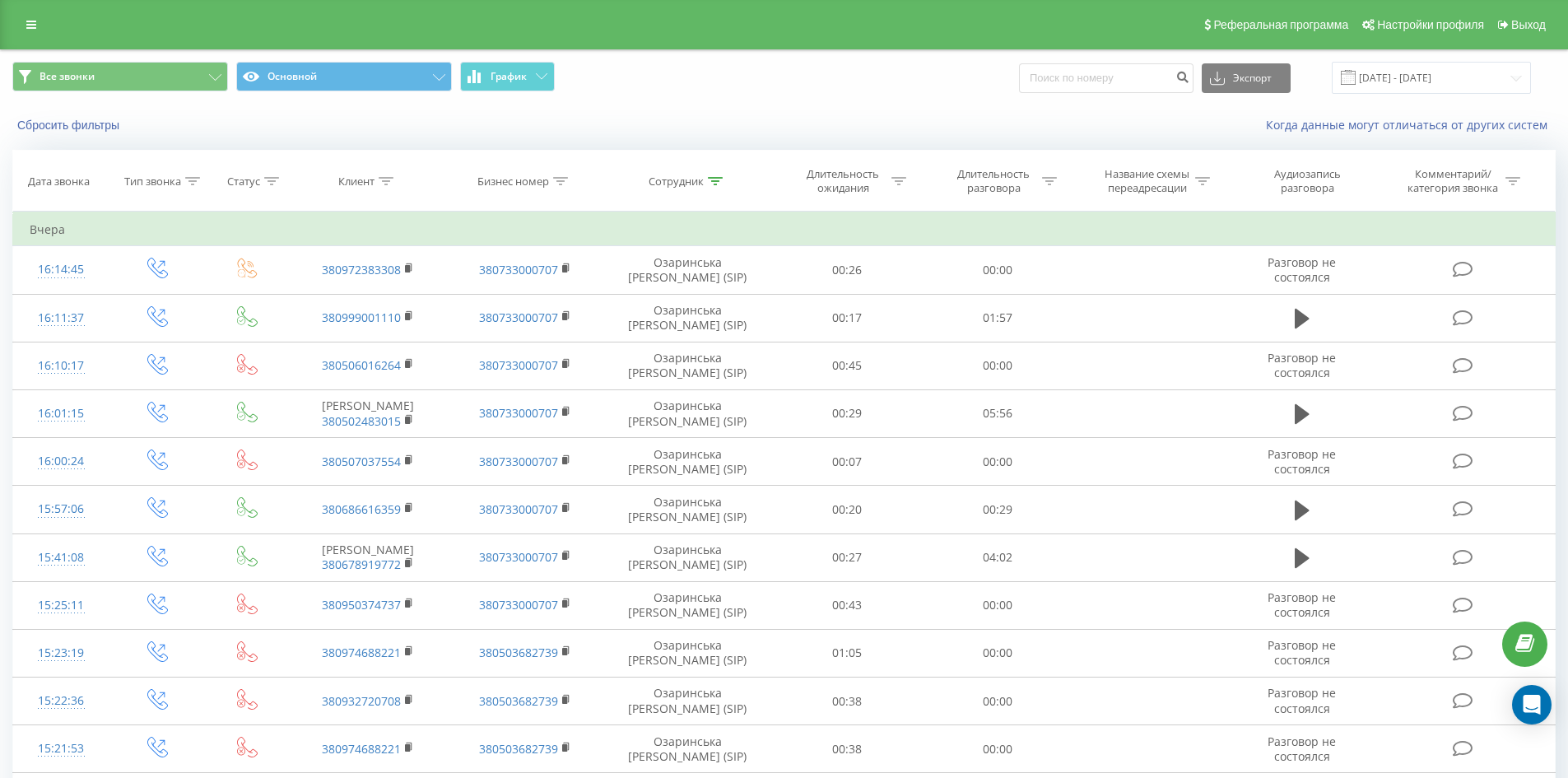
drag, startPoint x: 679, startPoint y: 572, endPoint x: 692, endPoint y: 108, distance: 464.2
click at [713, 179] on icon at bounding box center [714, 181] width 14 height 9
click at [710, 294] on input "озаринська [PERSON_NAME]" at bounding box center [687, 299] width 145 height 29
click button "OK" at bounding box center [722, 332] width 70 height 20
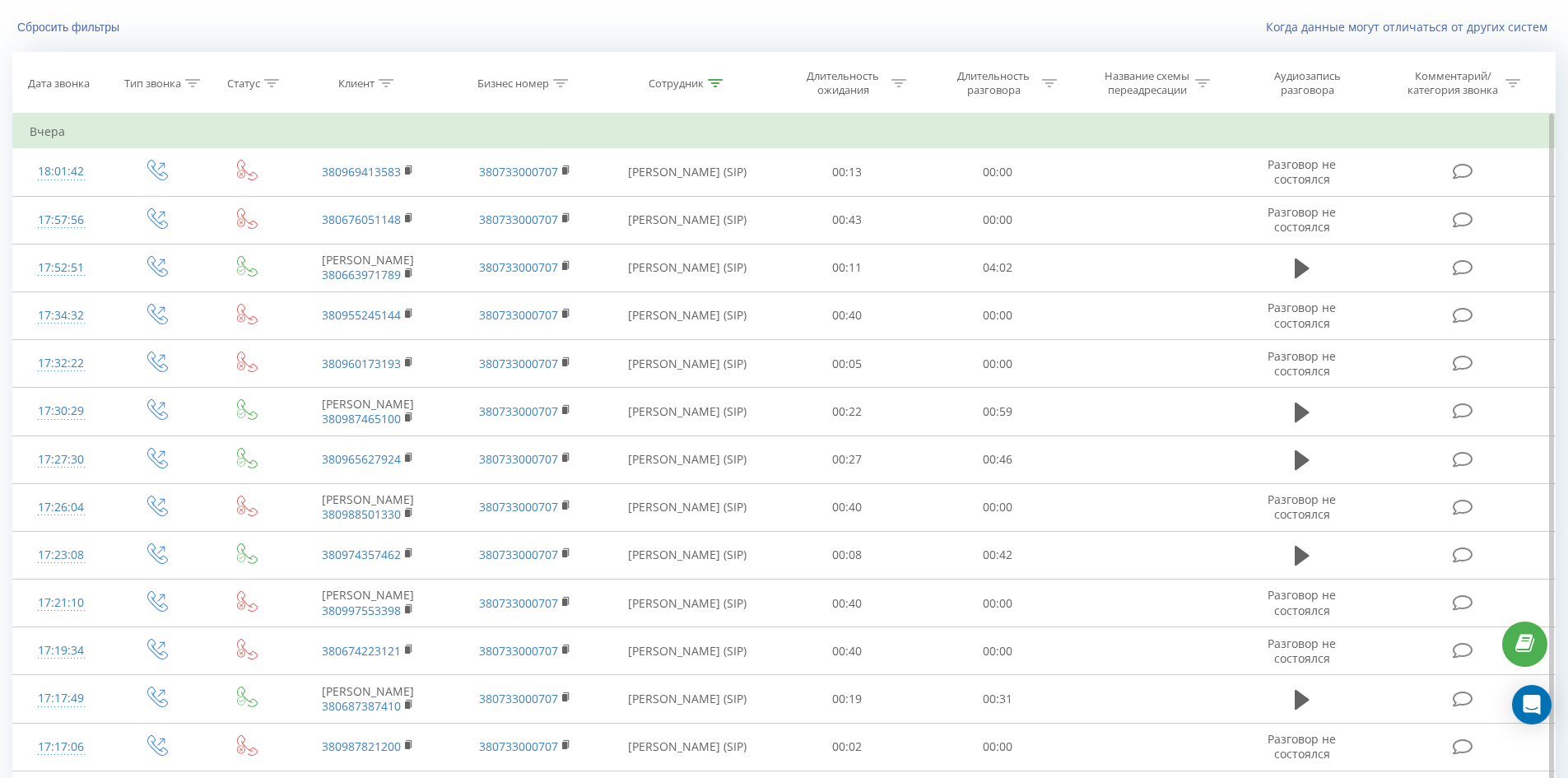
scroll to position [1836, 0]
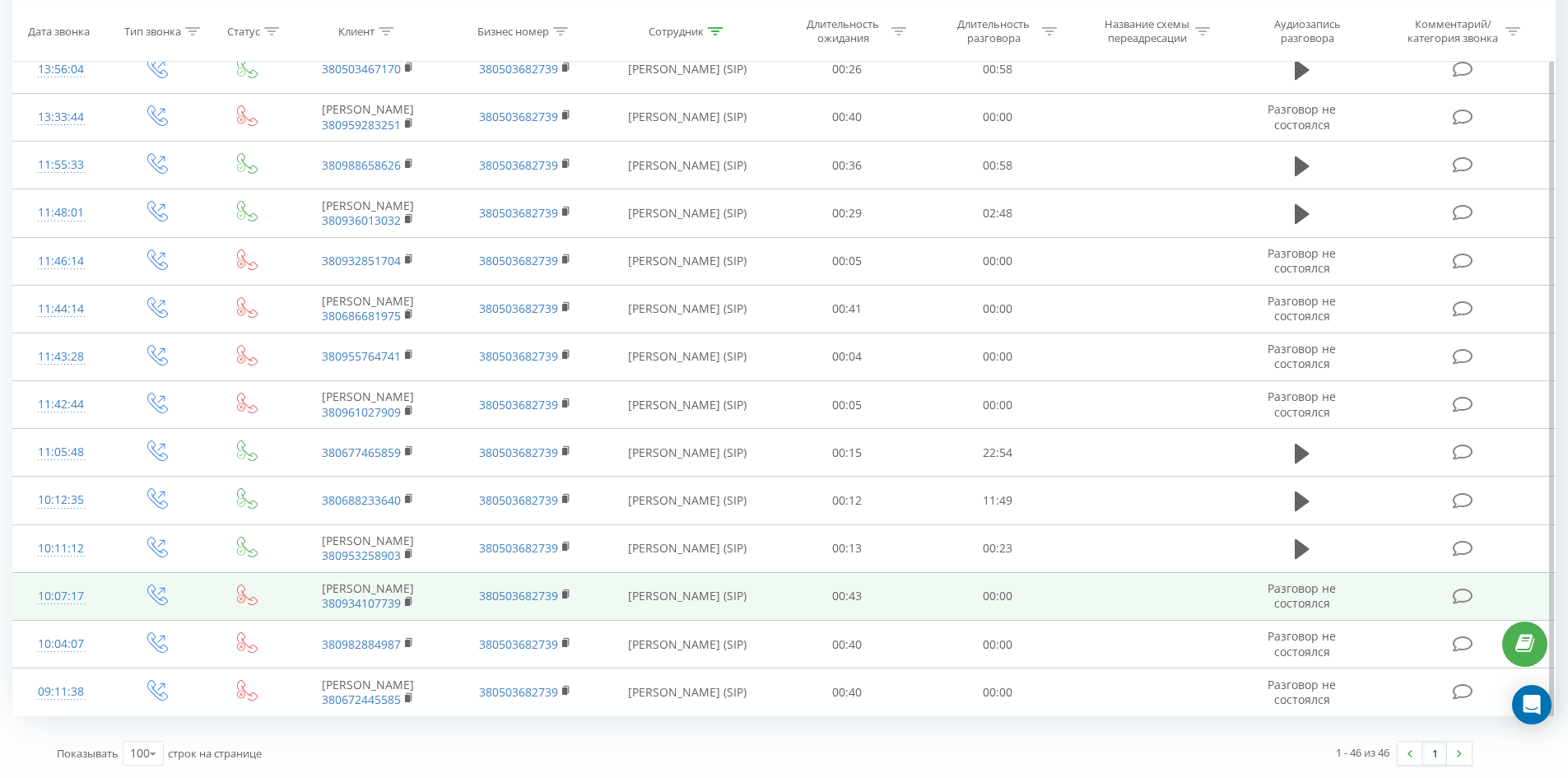
drag, startPoint x: 655, startPoint y: 313, endPoint x: 624, endPoint y: 568, distance: 256.9
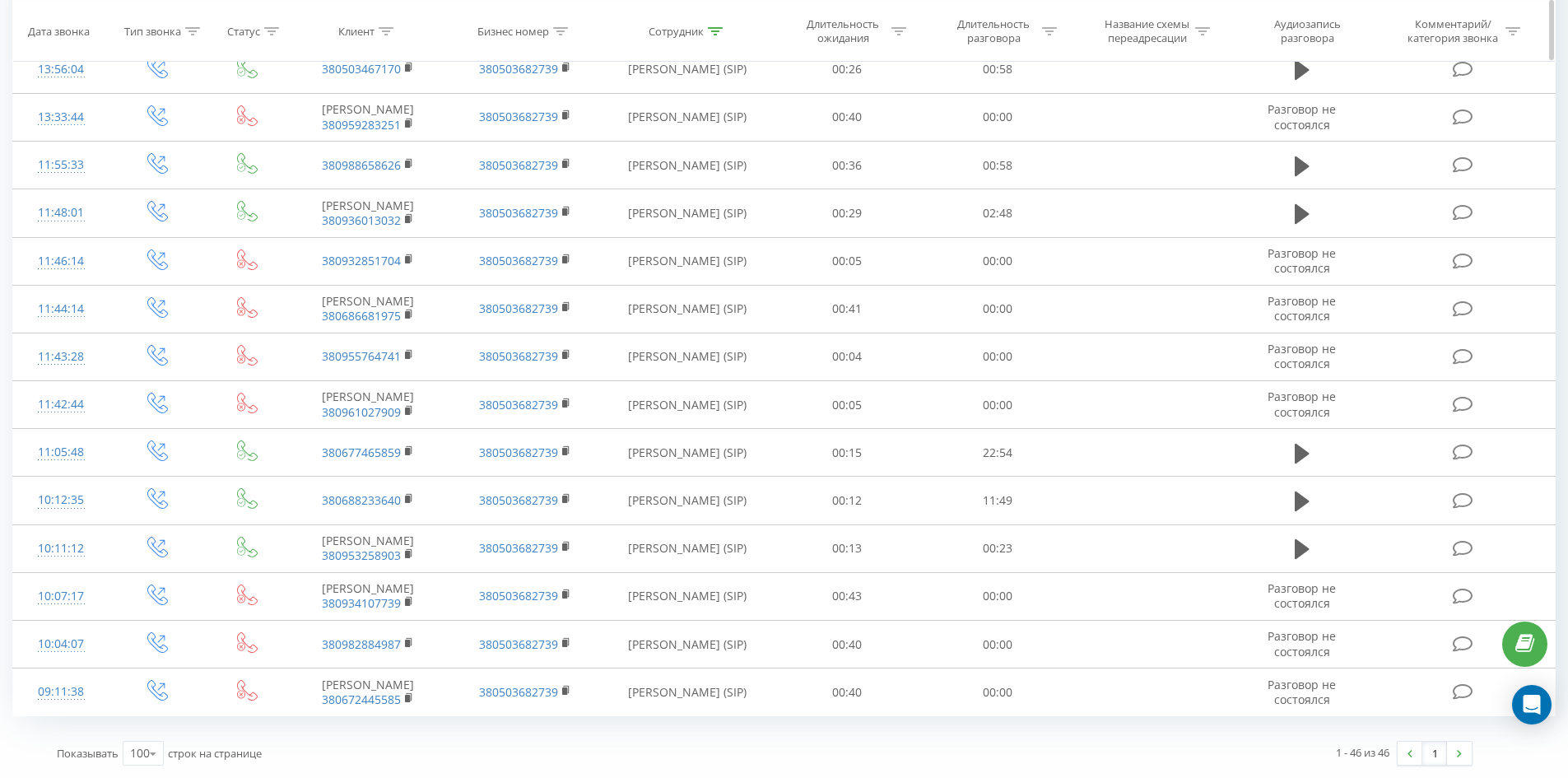
scroll to position [0, 0]
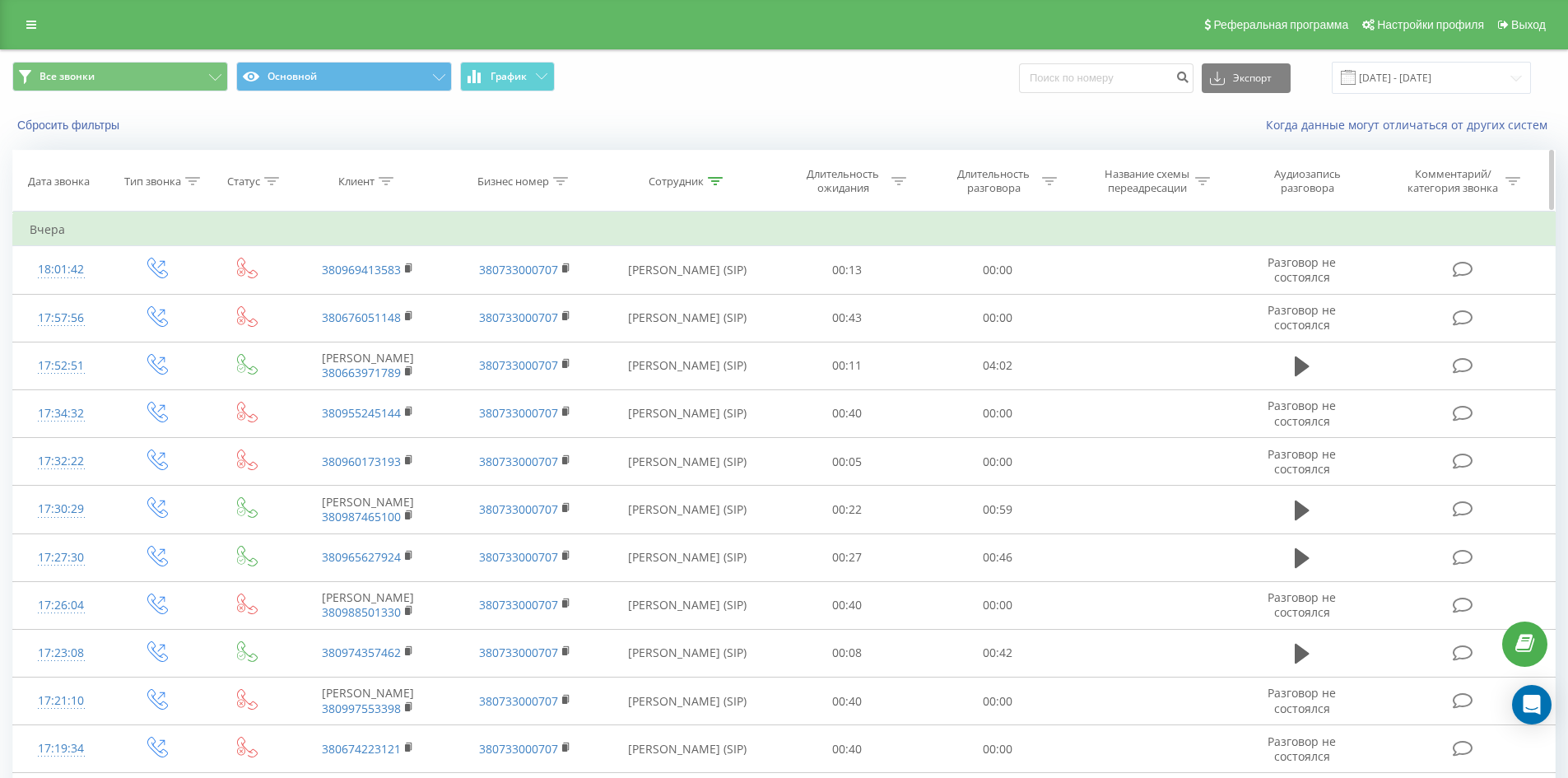
drag, startPoint x: 661, startPoint y: 647, endPoint x: 783, endPoint y: 200, distance: 463.3
drag, startPoint x: 713, startPoint y: 174, endPoint x: 710, endPoint y: 254, distance: 80.1
click at [713, 176] on div at bounding box center [714, 181] width 14 height 14
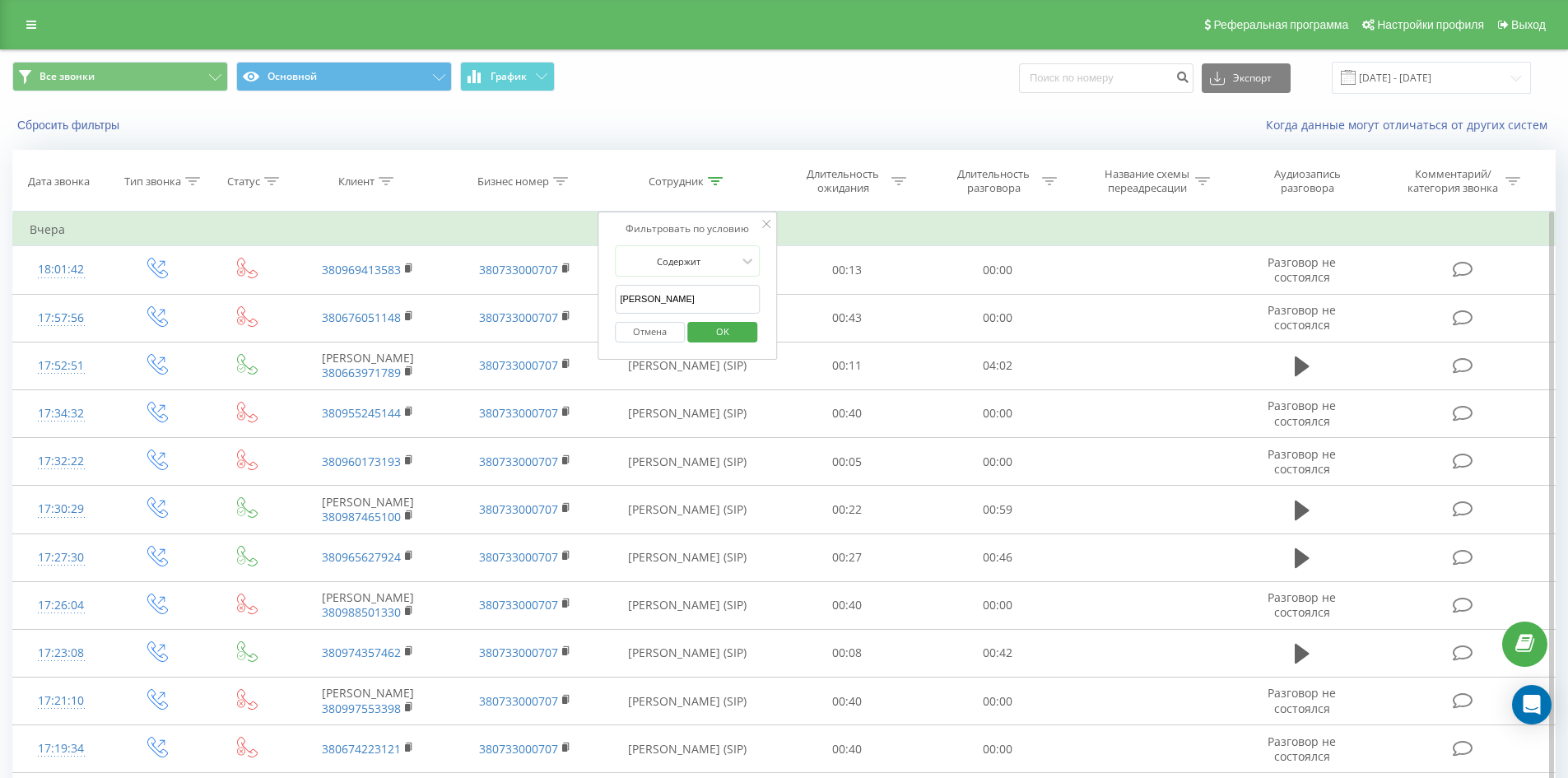
click at [714, 295] on input "[PERSON_NAME]" at bounding box center [687, 299] width 145 height 29
click button "OK" at bounding box center [722, 332] width 70 height 20
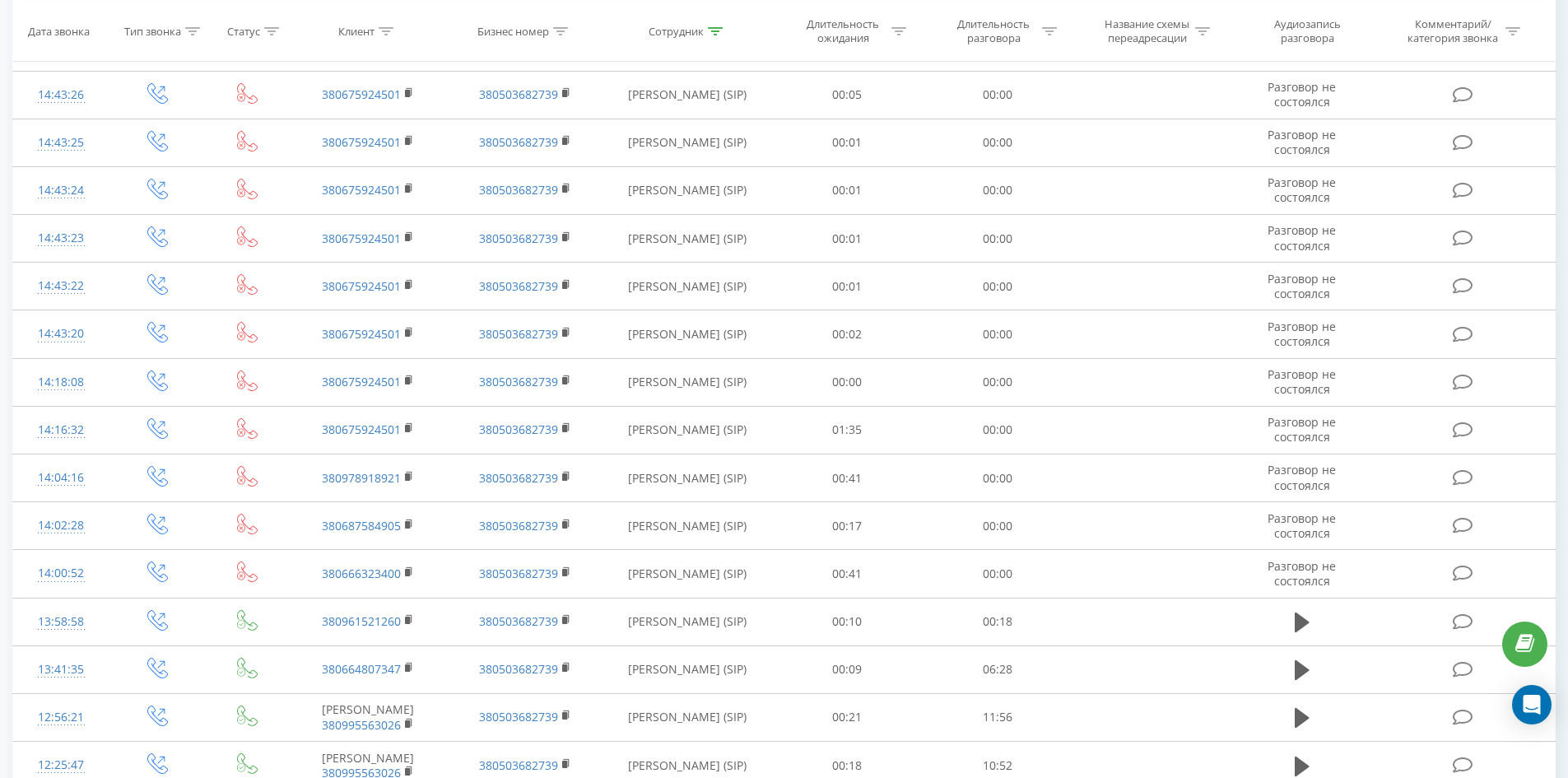
scroll to position [3714, 0]
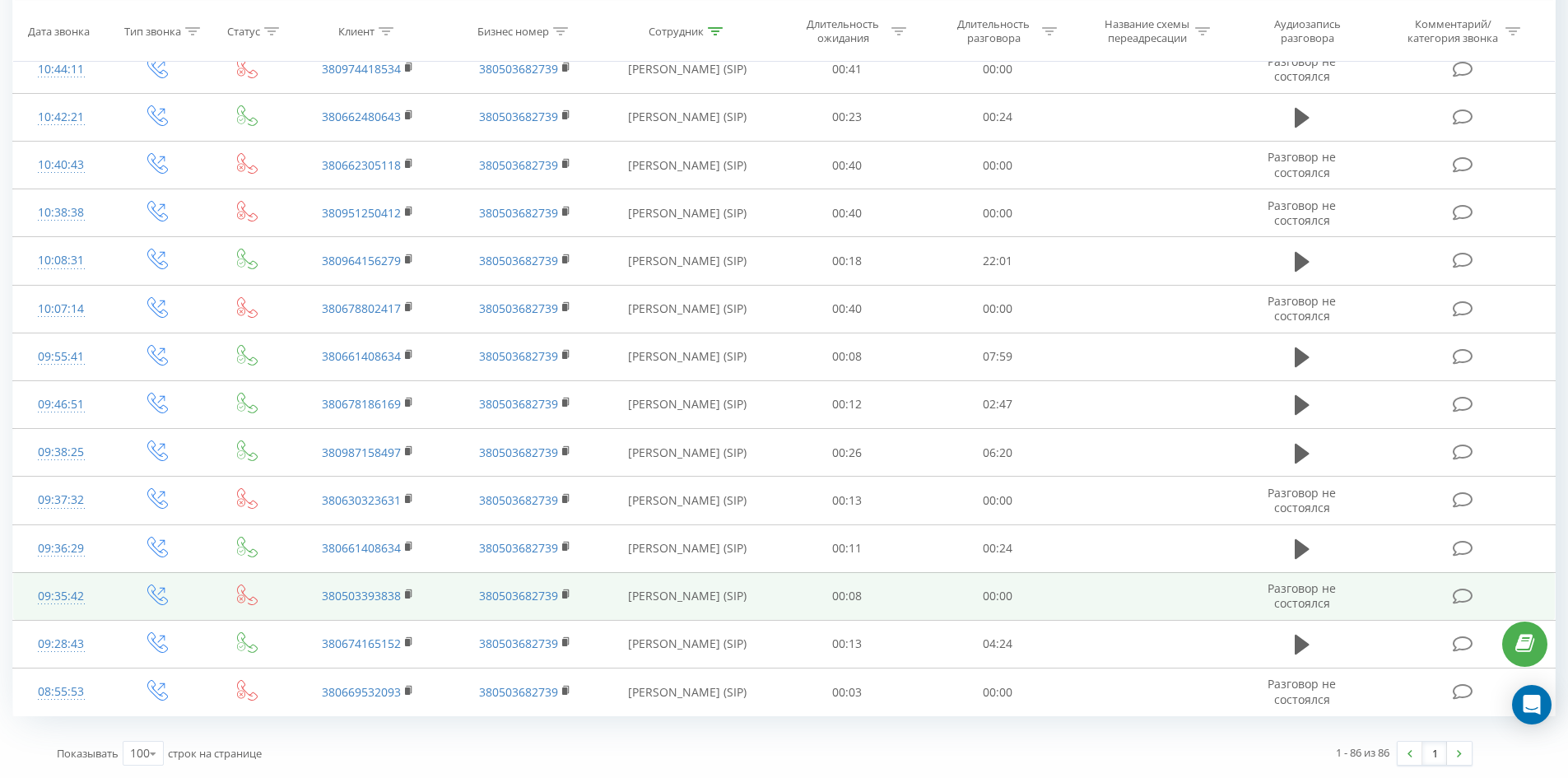
drag, startPoint x: 623, startPoint y: 399, endPoint x: 592, endPoint y: 598, distance: 201.4
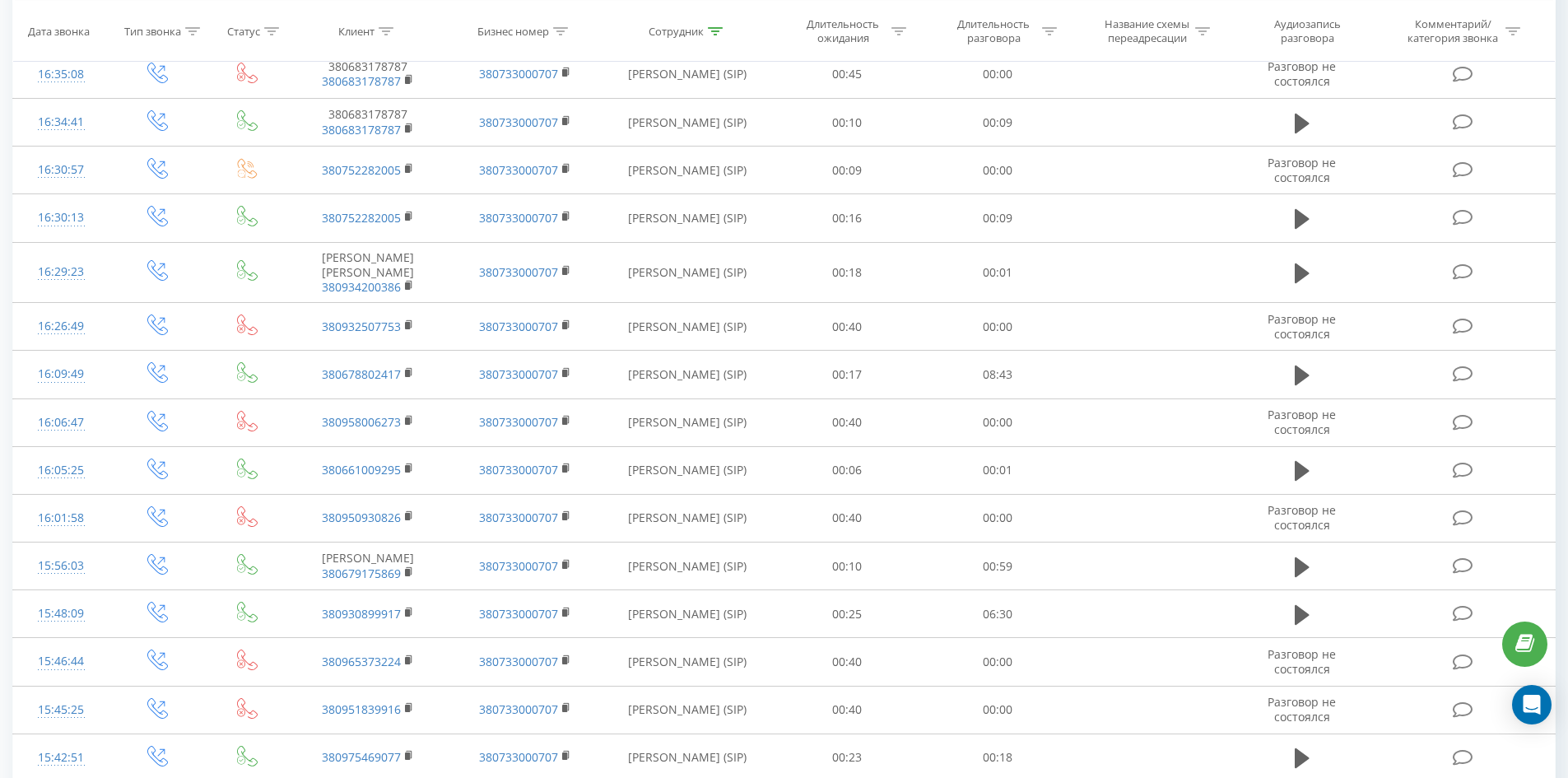
scroll to position [0, 0]
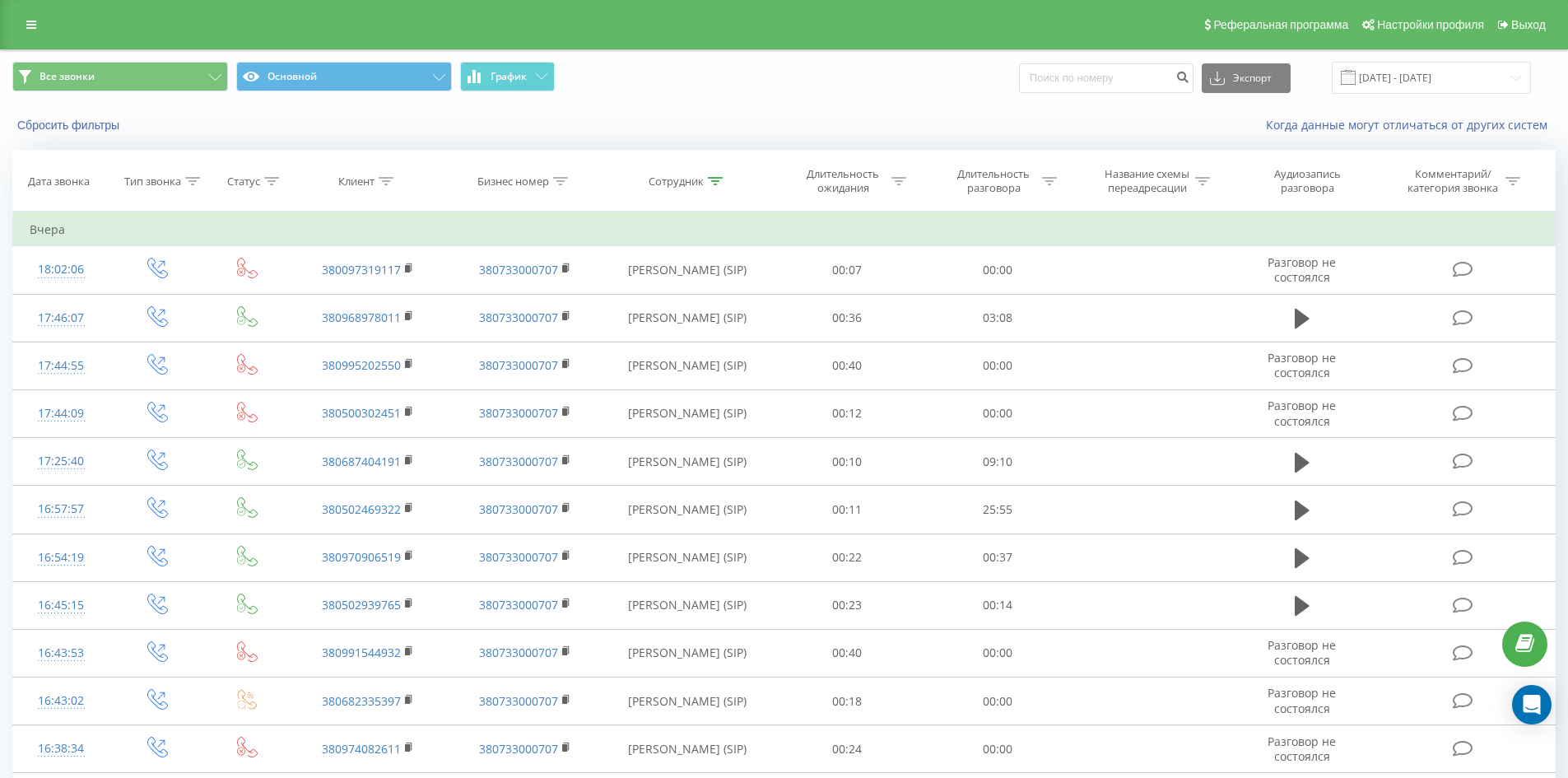
drag, startPoint x: 623, startPoint y: 618, endPoint x: 651, endPoint y: 101, distance: 517.8
click at [712, 181] on icon at bounding box center [714, 181] width 14 height 9
click at [707, 296] on input "[PERSON_NAME]" at bounding box center [687, 299] width 145 height 29
click button "OK" at bounding box center [722, 332] width 70 height 20
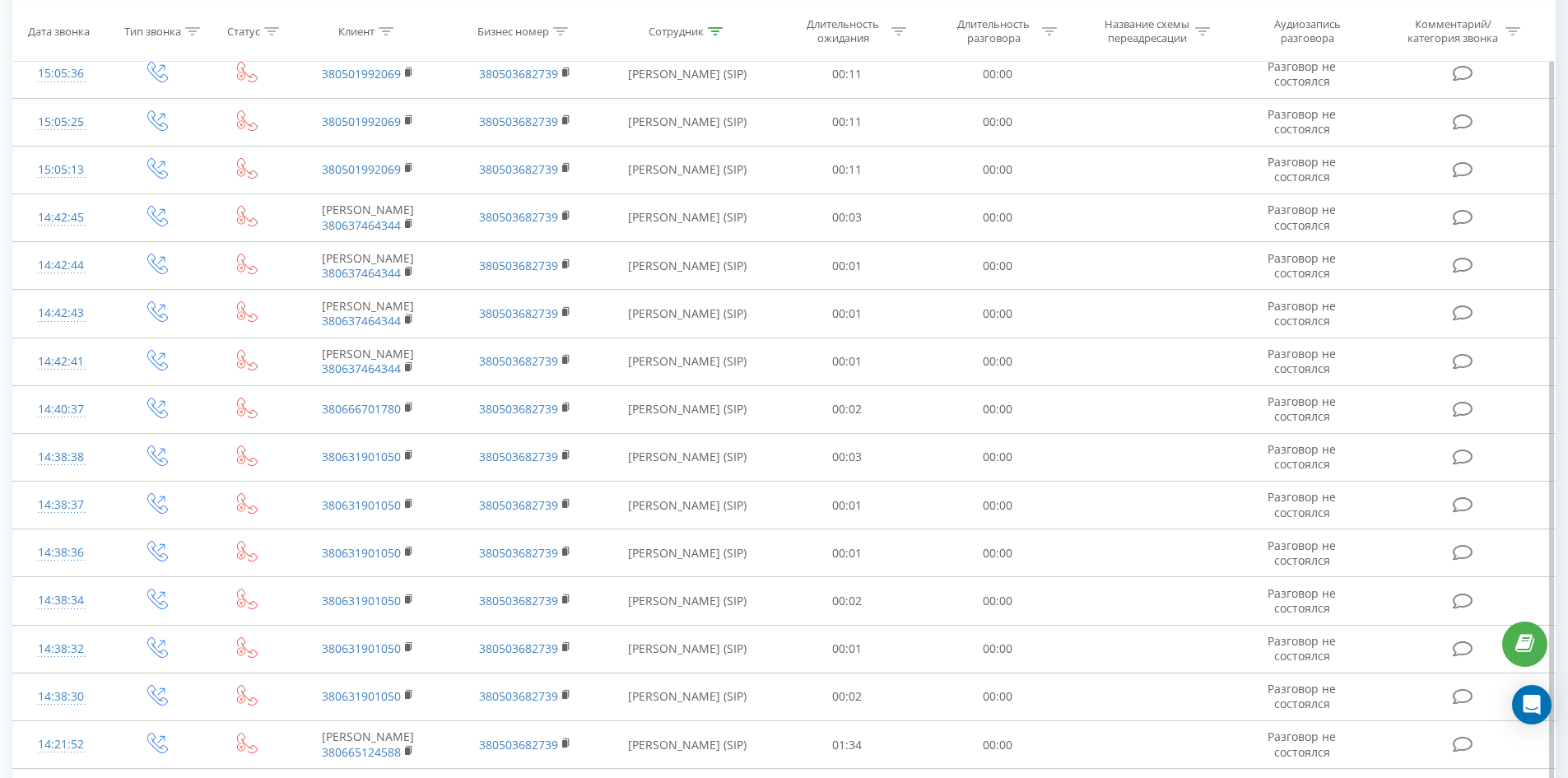
scroll to position [2197, 0]
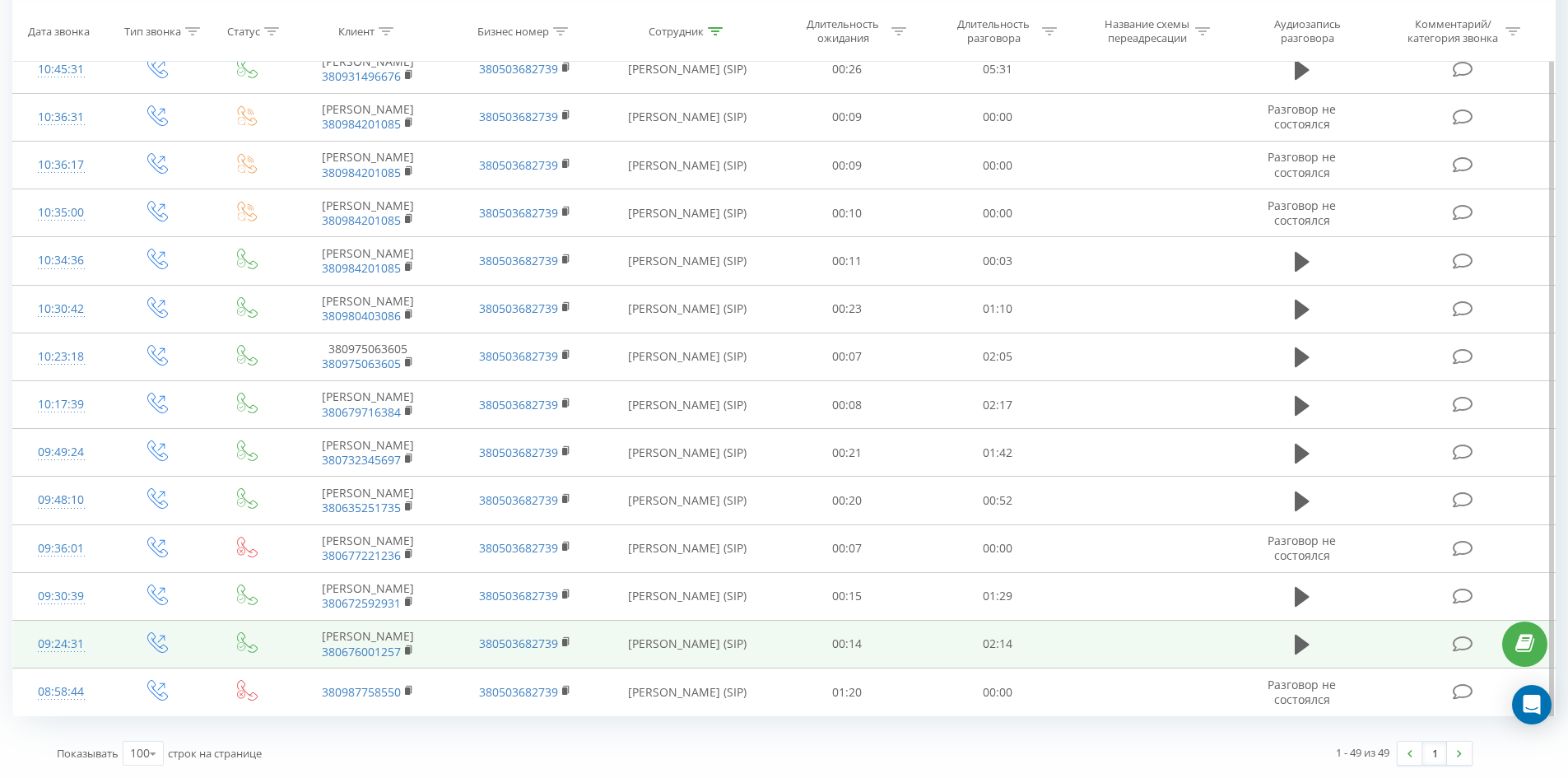
drag, startPoint x: 681, startPoint y: 164, endPoint x: 713, endPoint y: 616, distance: 453.1
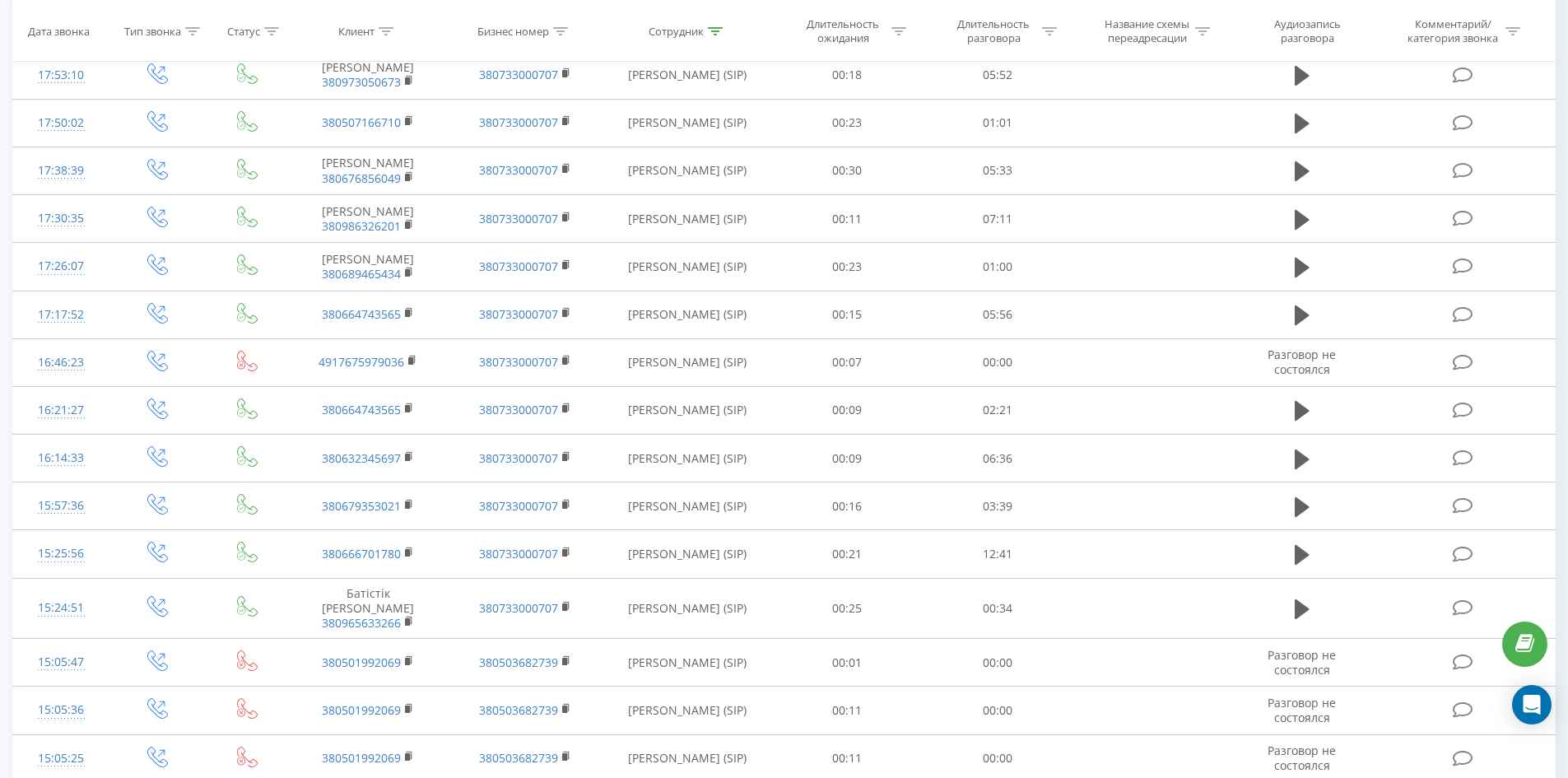
scroll to position [0, 0]
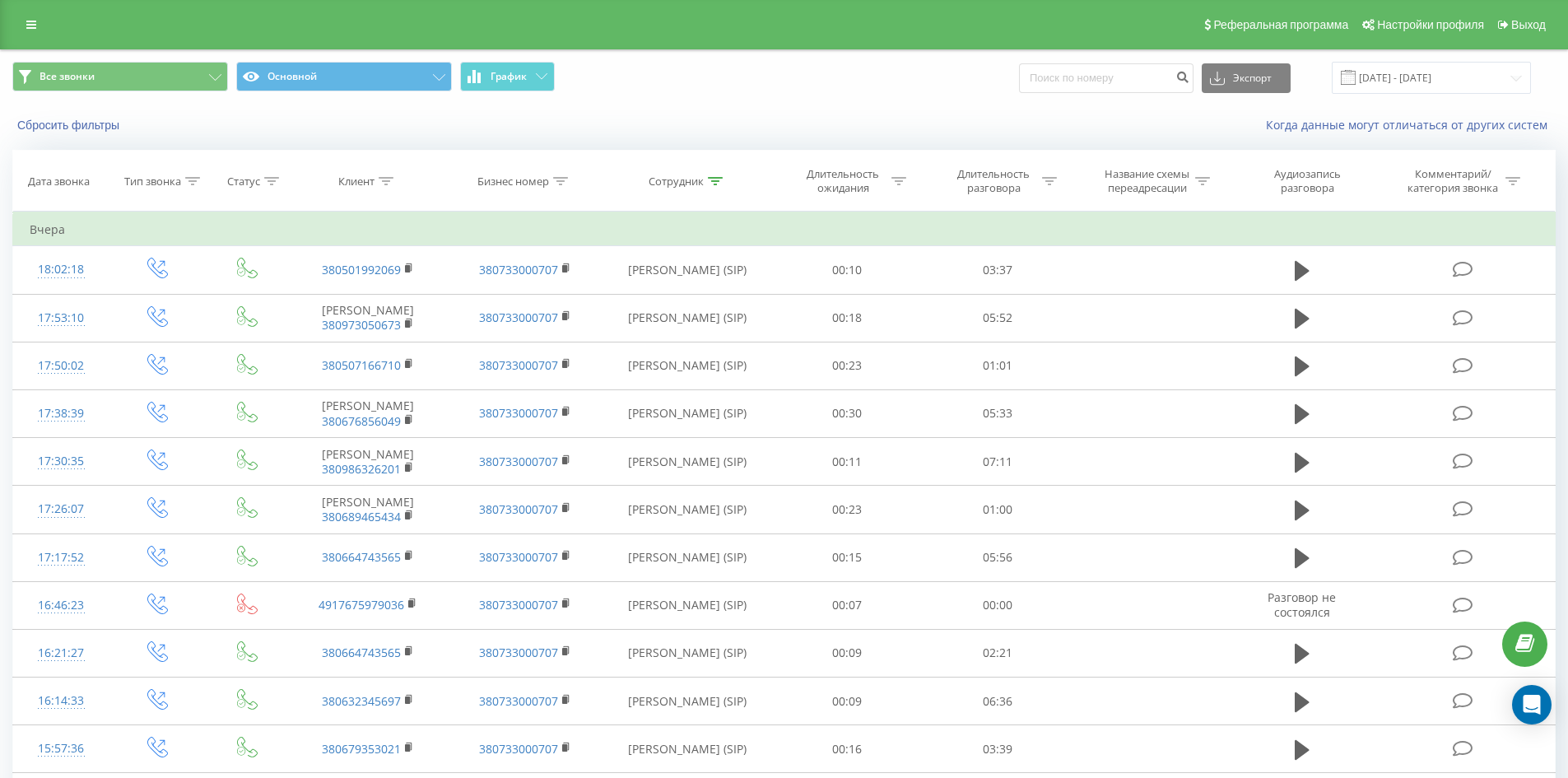
drag, startPoint x: 723, startPoint y: 416, endPoint x: 757, endPoint y: 134, distance: 284.0
click at [713, 185] on div at bounding box center [714, 181] width 14 height 14
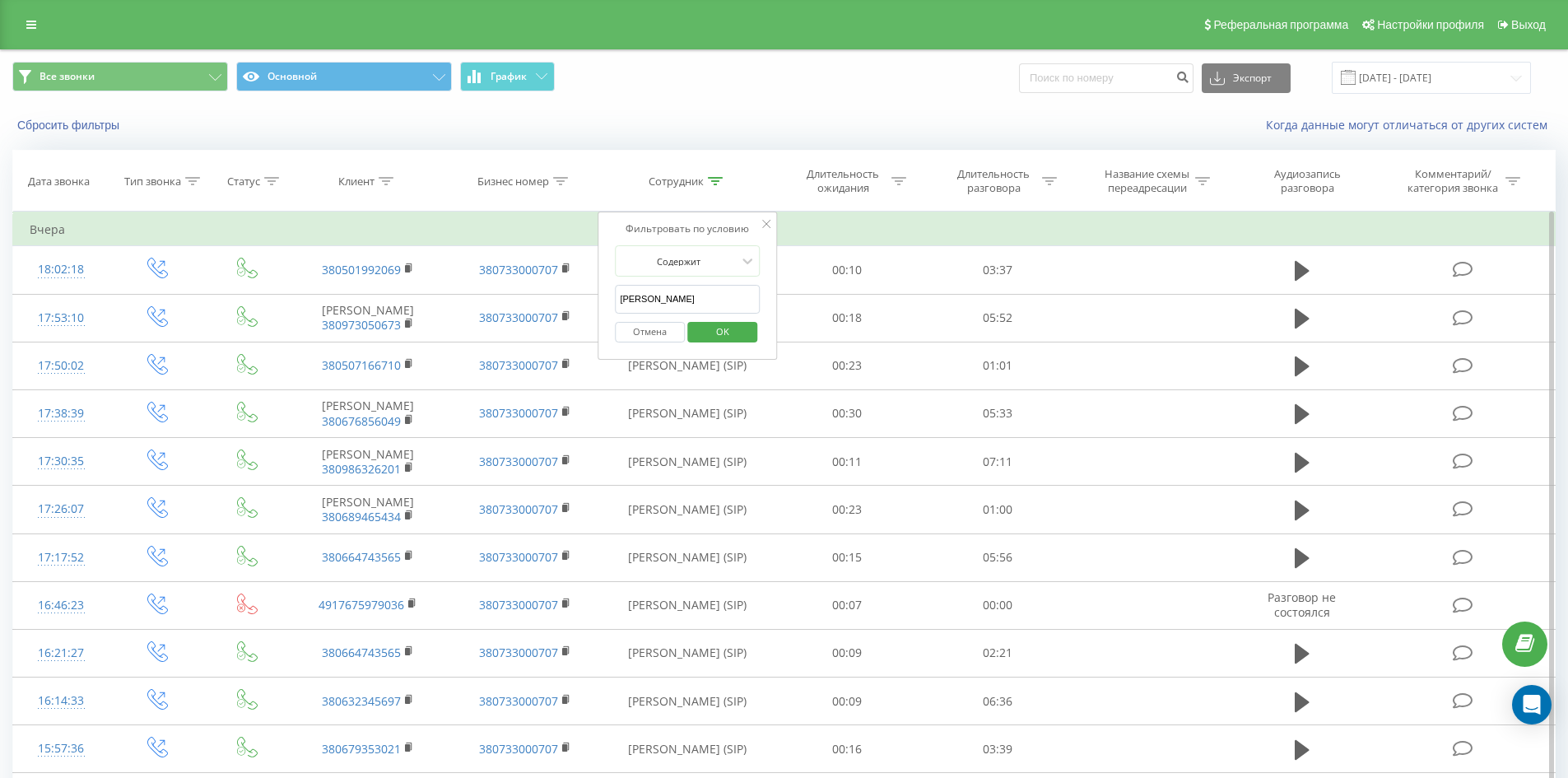
click at [727, 292] on input "[PERSON_NAME]" at bounding box center [687, 299] width 145 height 29
click button "OK" at bounding box center [722, 332] width 70 height 20
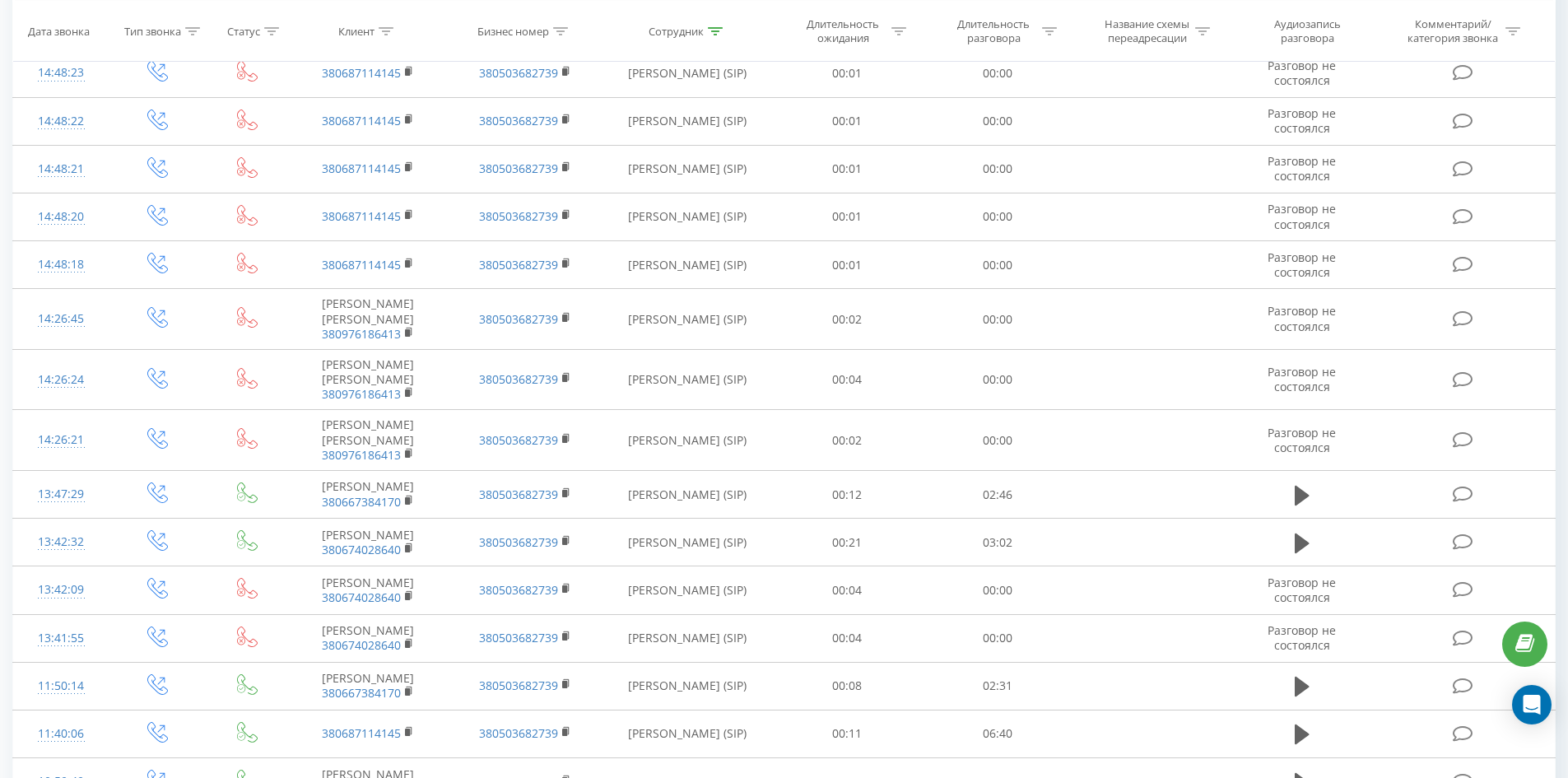
scroll to position [1773, 0]
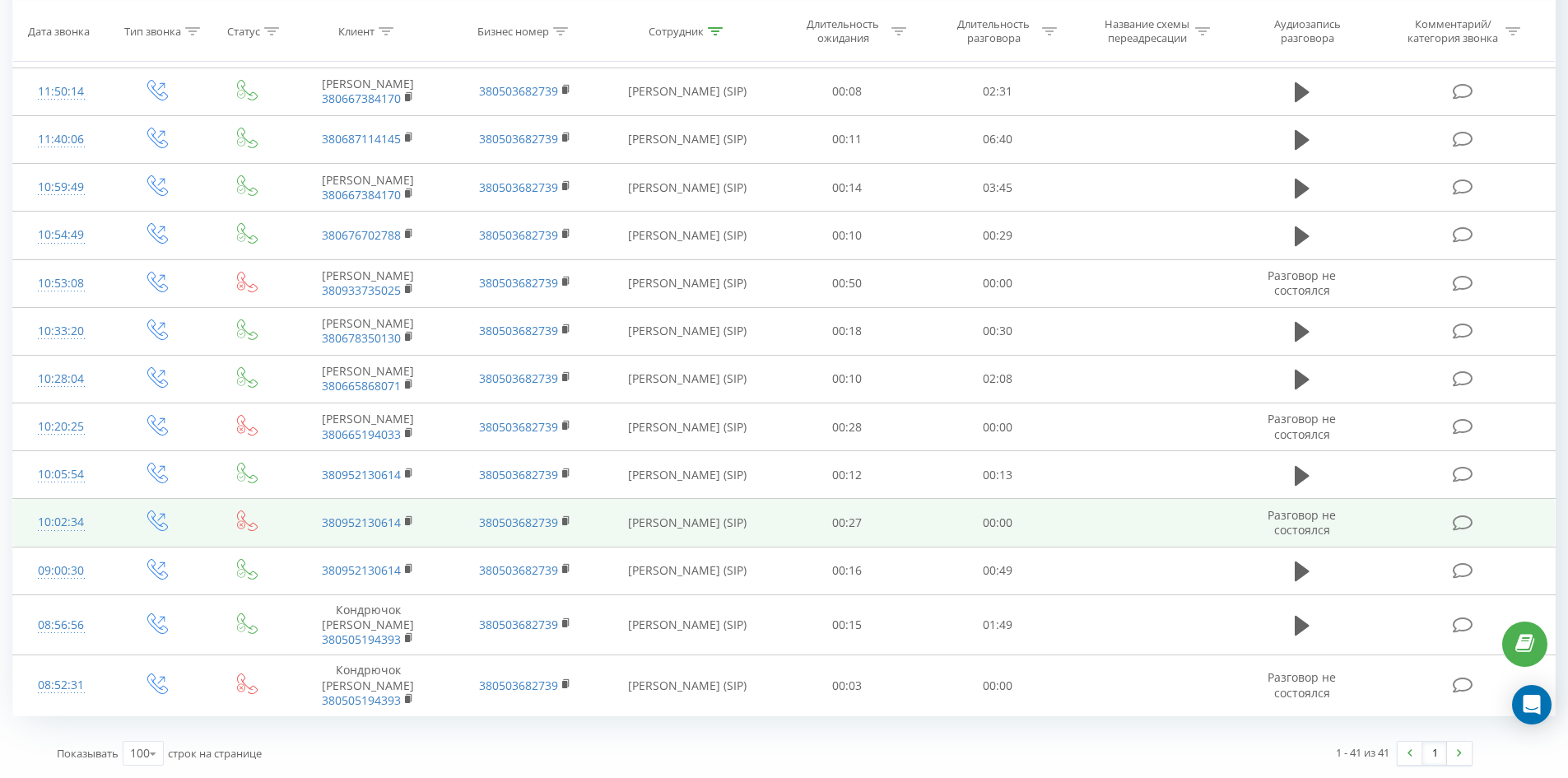
drag, startPoint x: 827, startPoint y: 215, endPoint x: 792, endPoint y: 514, distance: 301.0
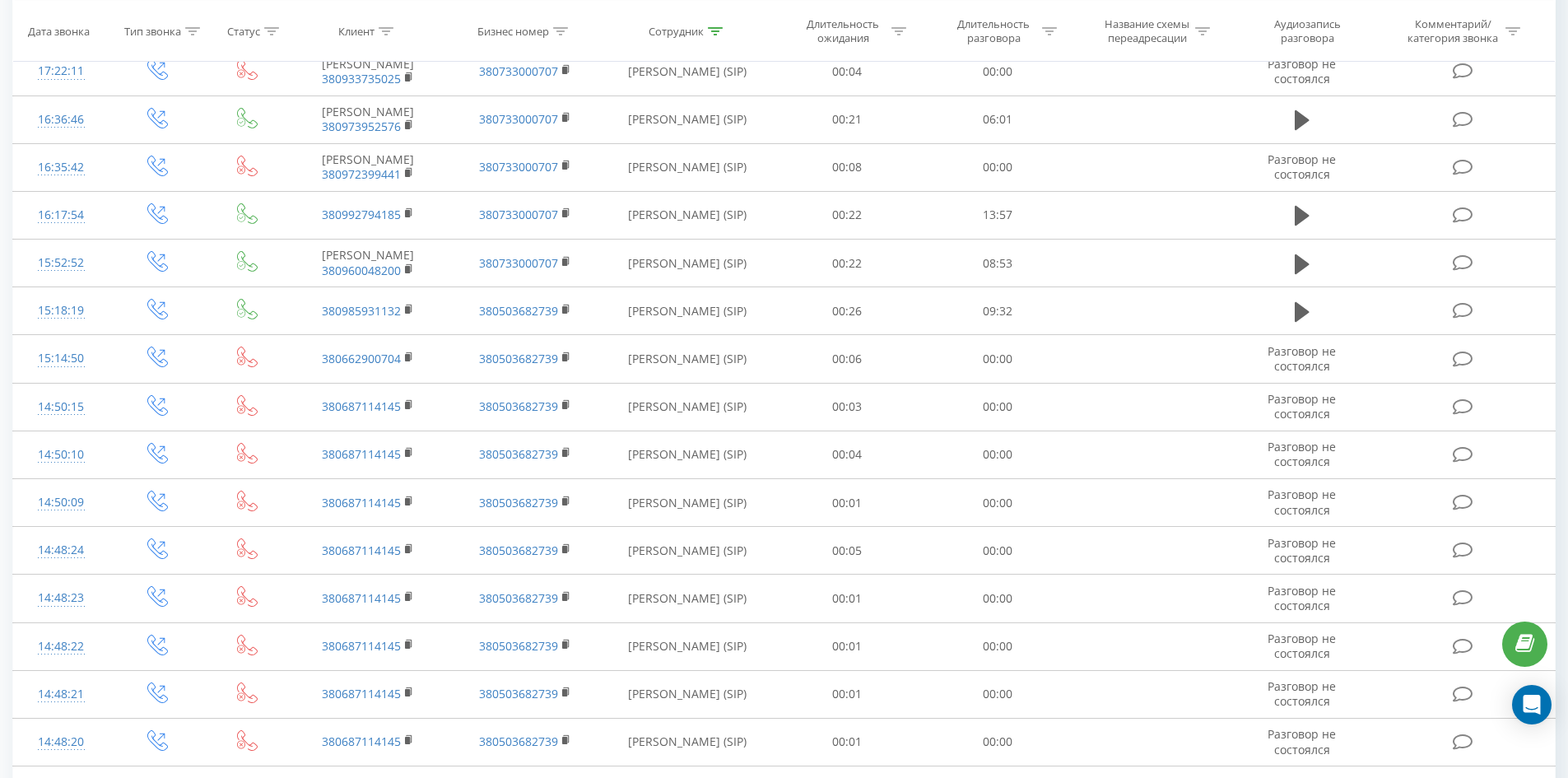
scroll to position [0, 0]
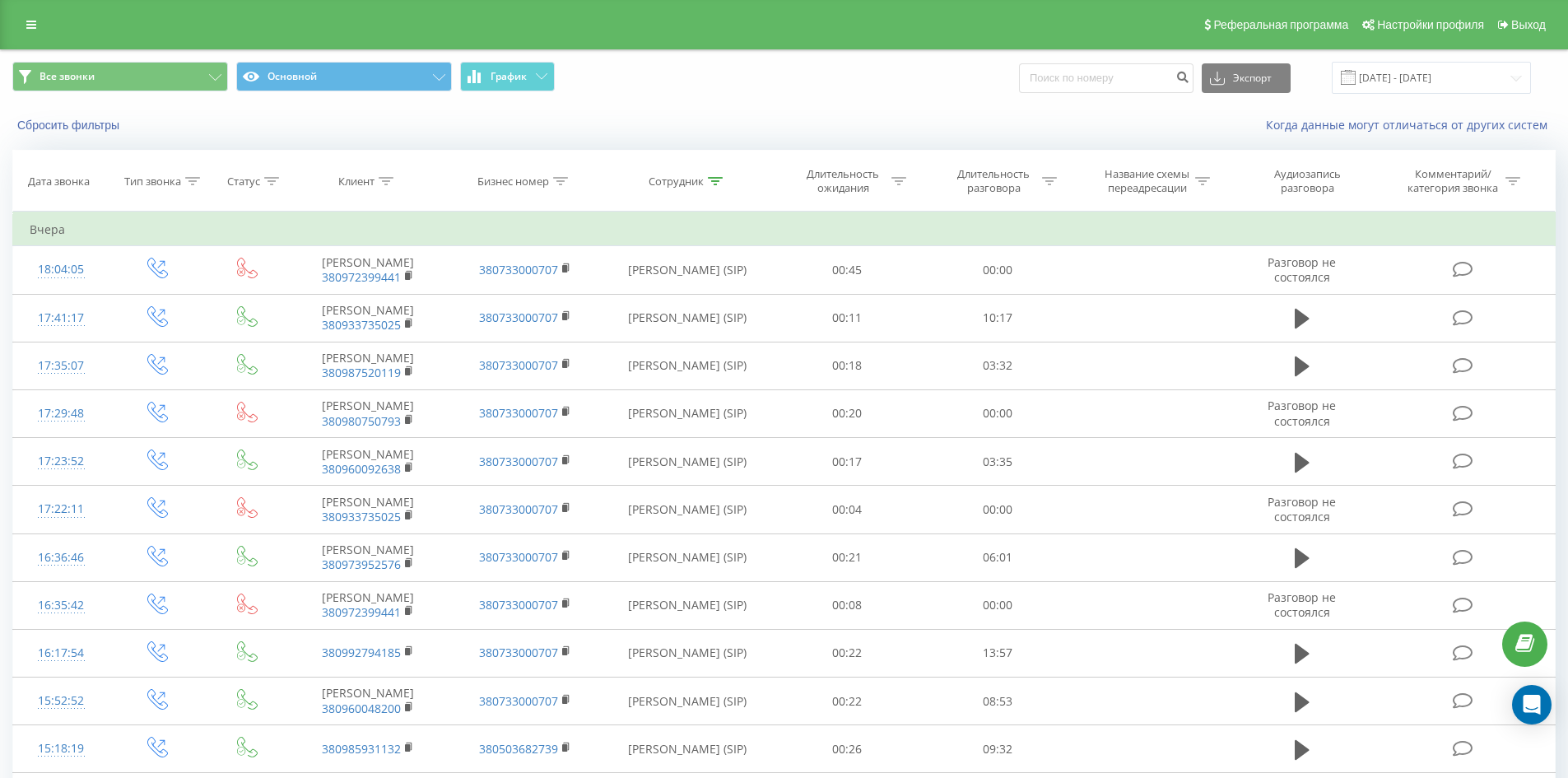
drag, startPoint x: 792, startPoint y: 514, endPoint x: 833, endPoint y: 98, distance: 418.0
click at [716, 184] on icon at bounding box center [714, 181] width 14 height 9
click at [734, 294] on input "[PERSON_NAME]" at bounding box center [687, 299] width 145 height 29
click button "OK" at bounding box center [722, 332] width 70 height 20
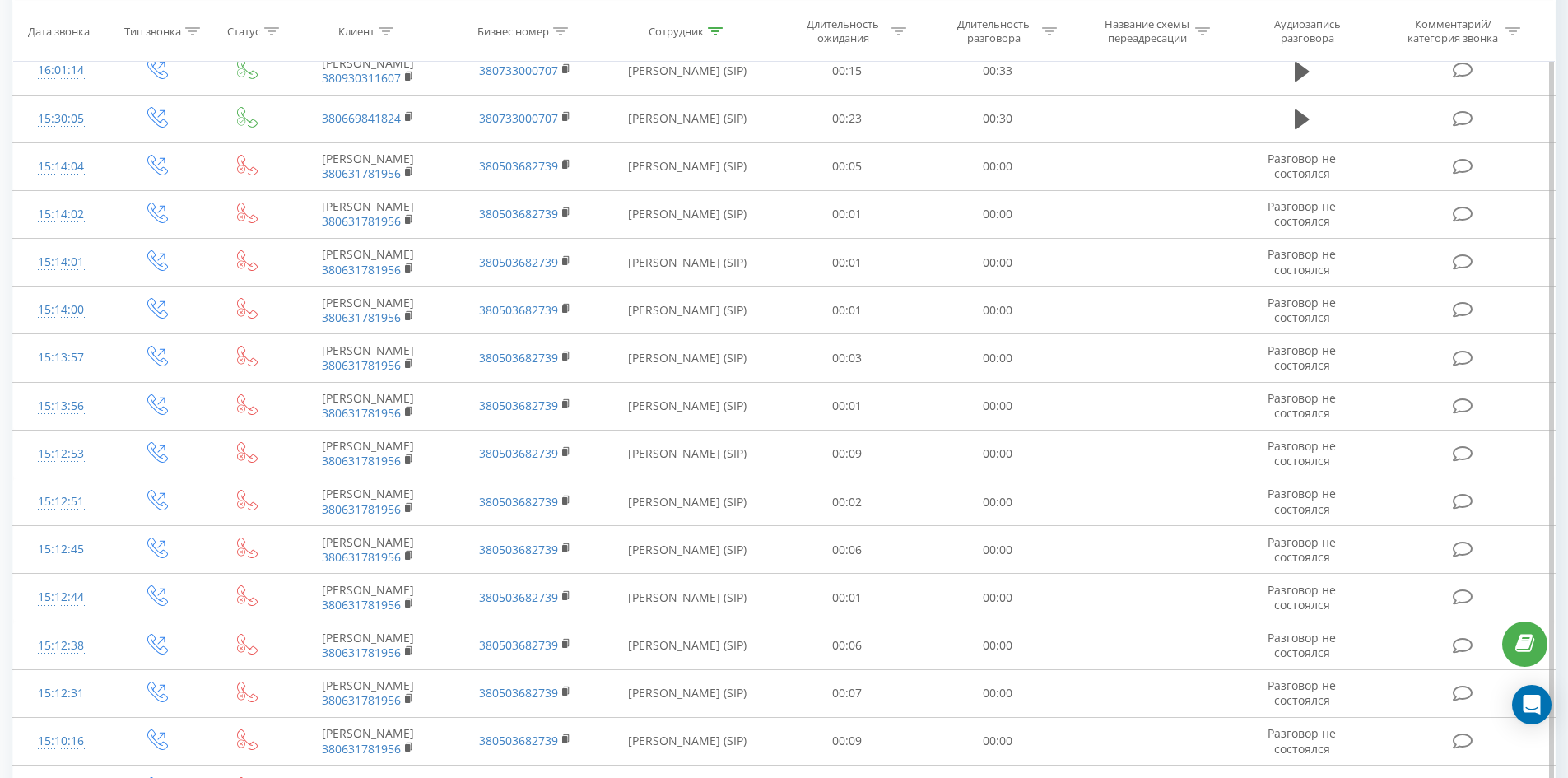
scroll to position [2984, 0]
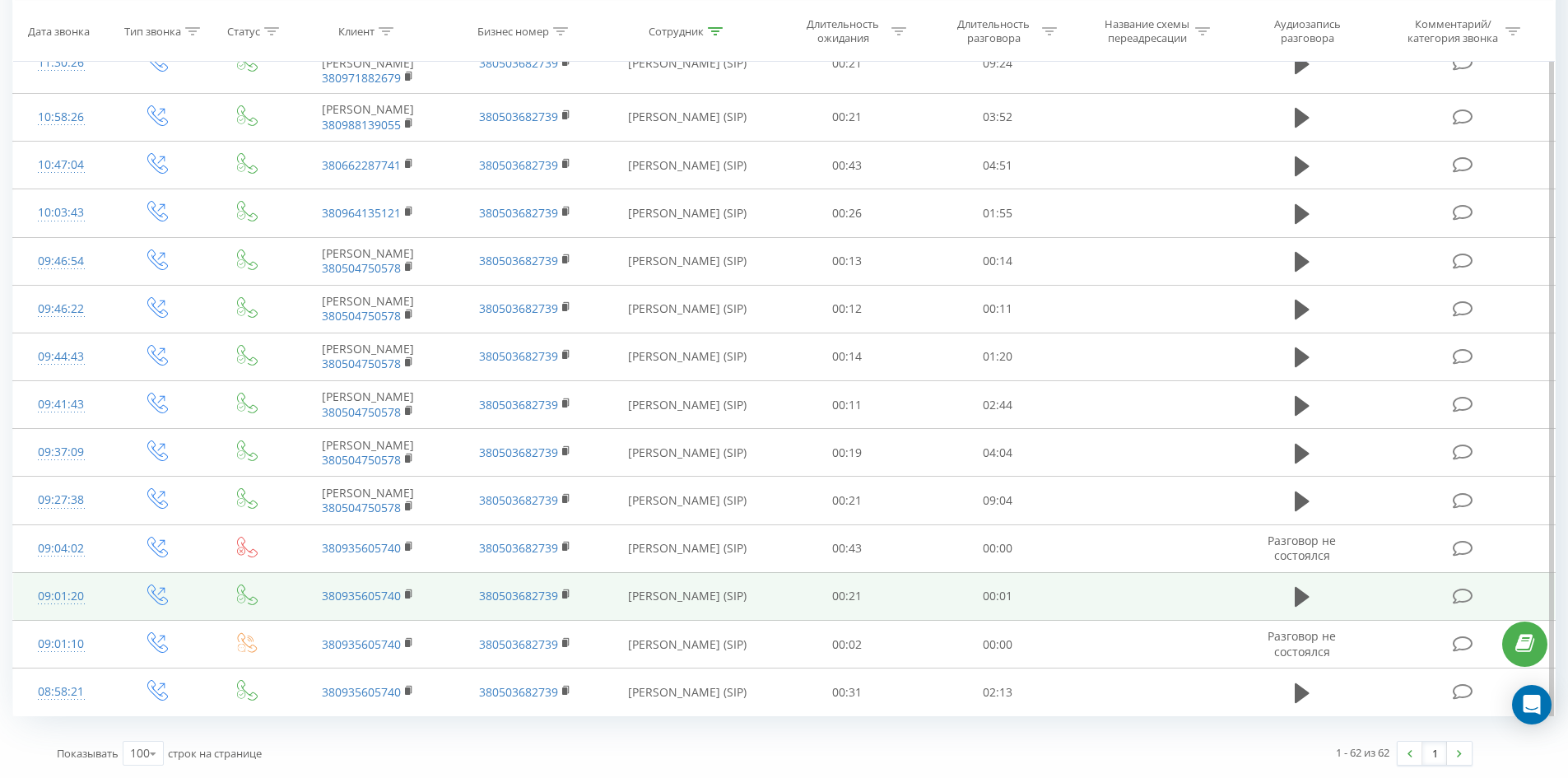
drag, startPoint x: 753, startPoint y: 174, endPoint x: 800, endPoint y: 578, distance: 406.7
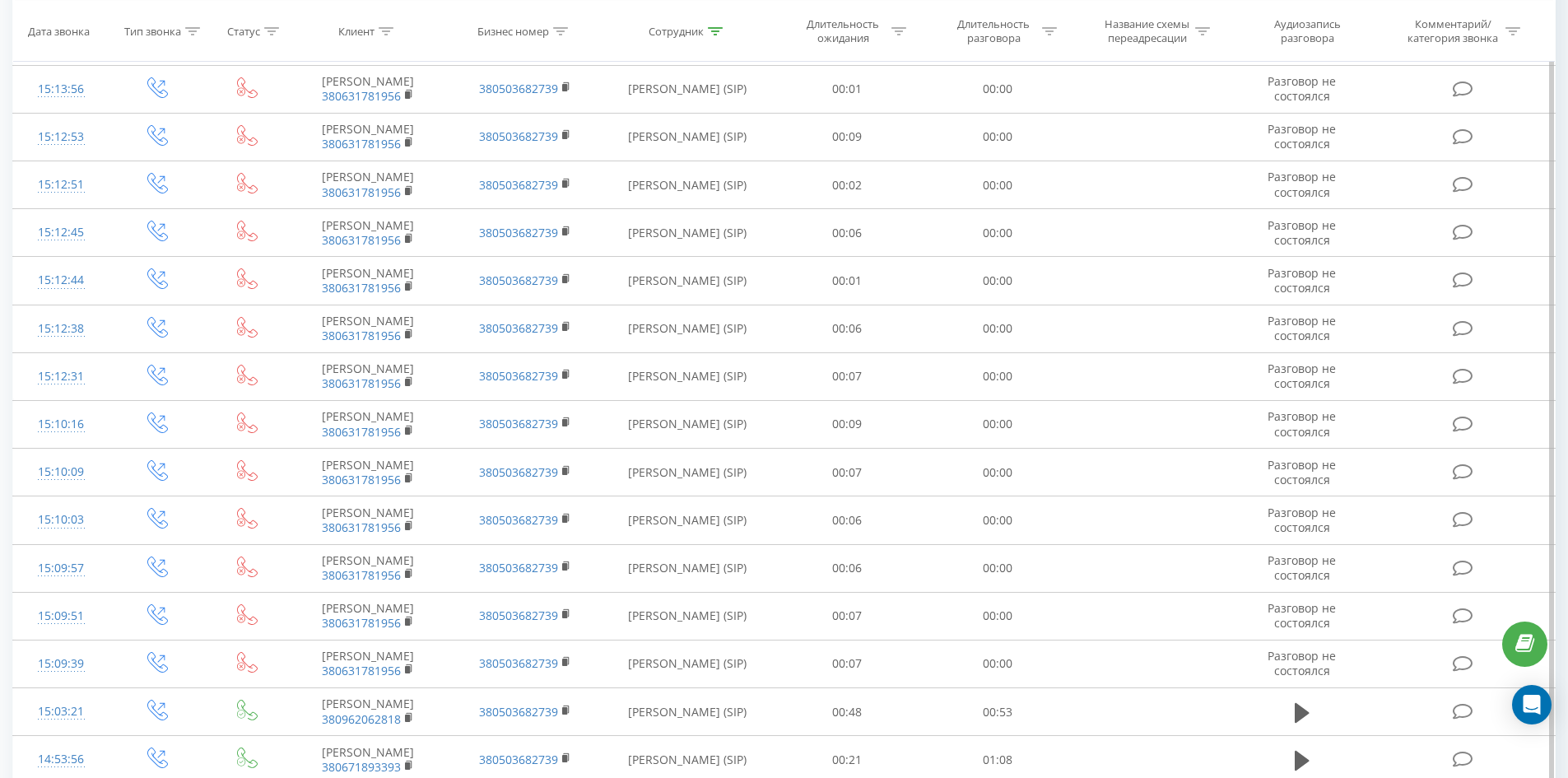
scroll to position [0, 0]
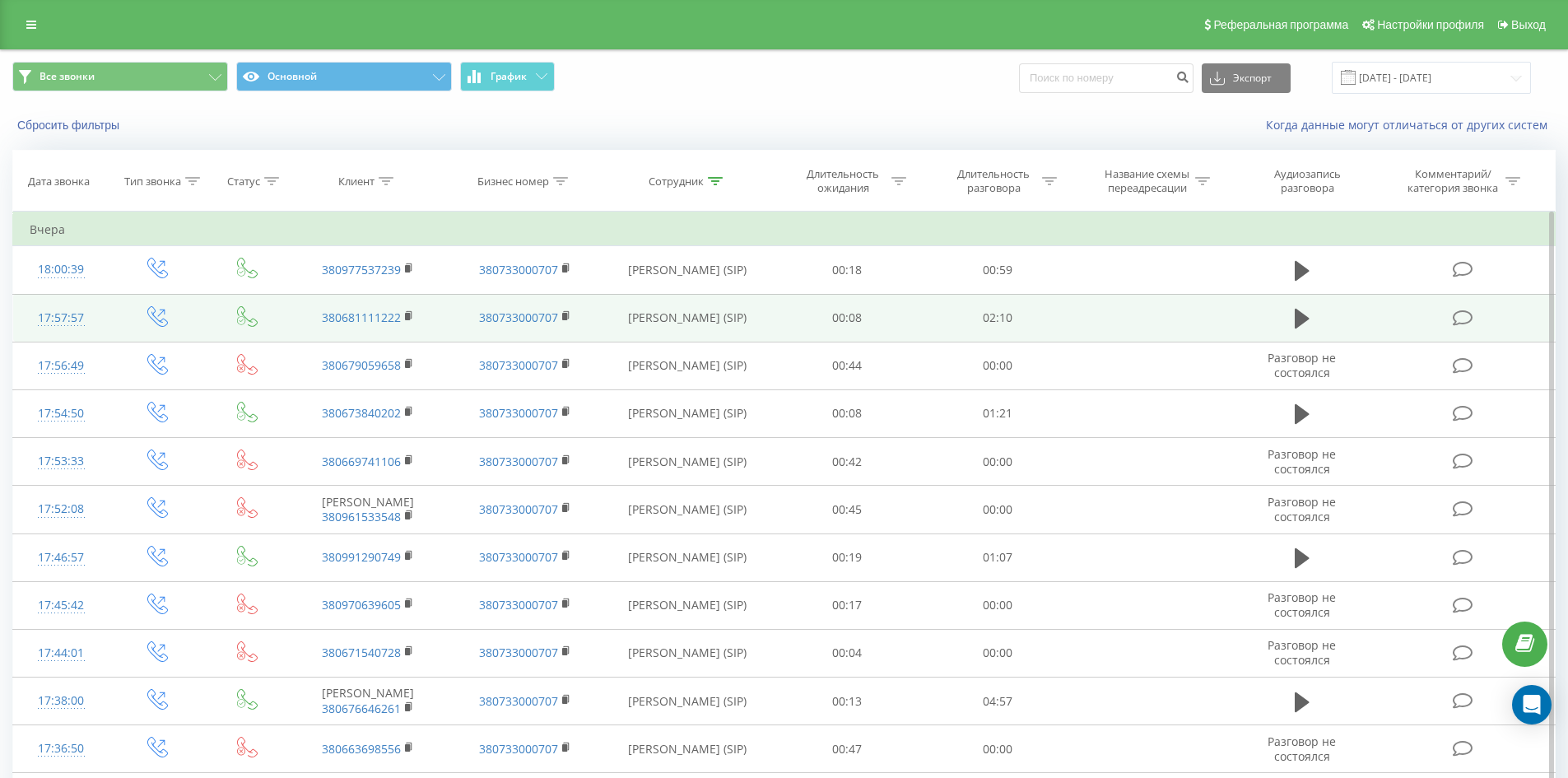
drag, startPoint x: 801, startPoint y: 578, endPoint x: 803, endPoint y: 229, distance: 349.0
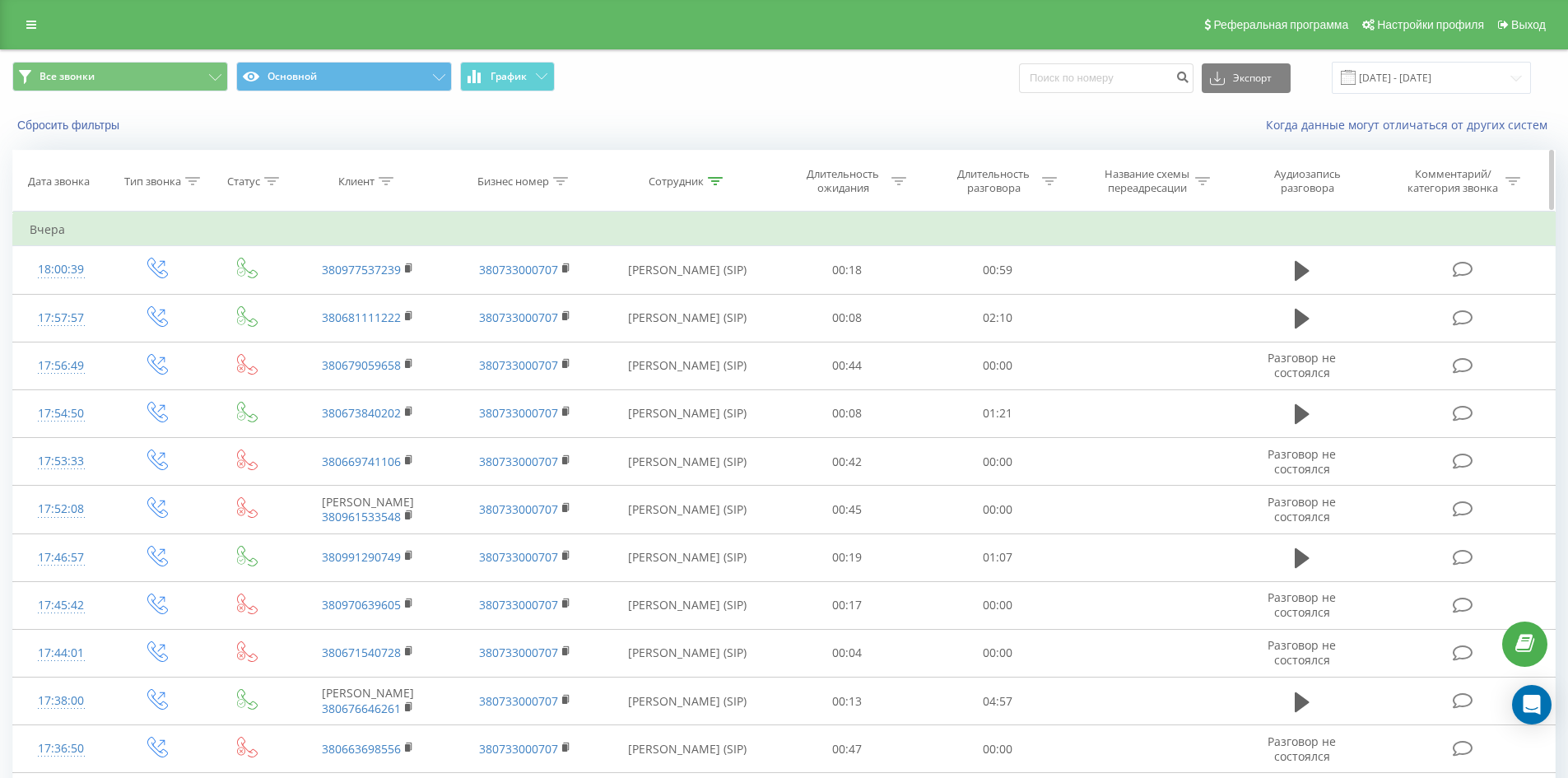
click at [713, 186] on div at bounding box center [714, 181] width 14 height 14
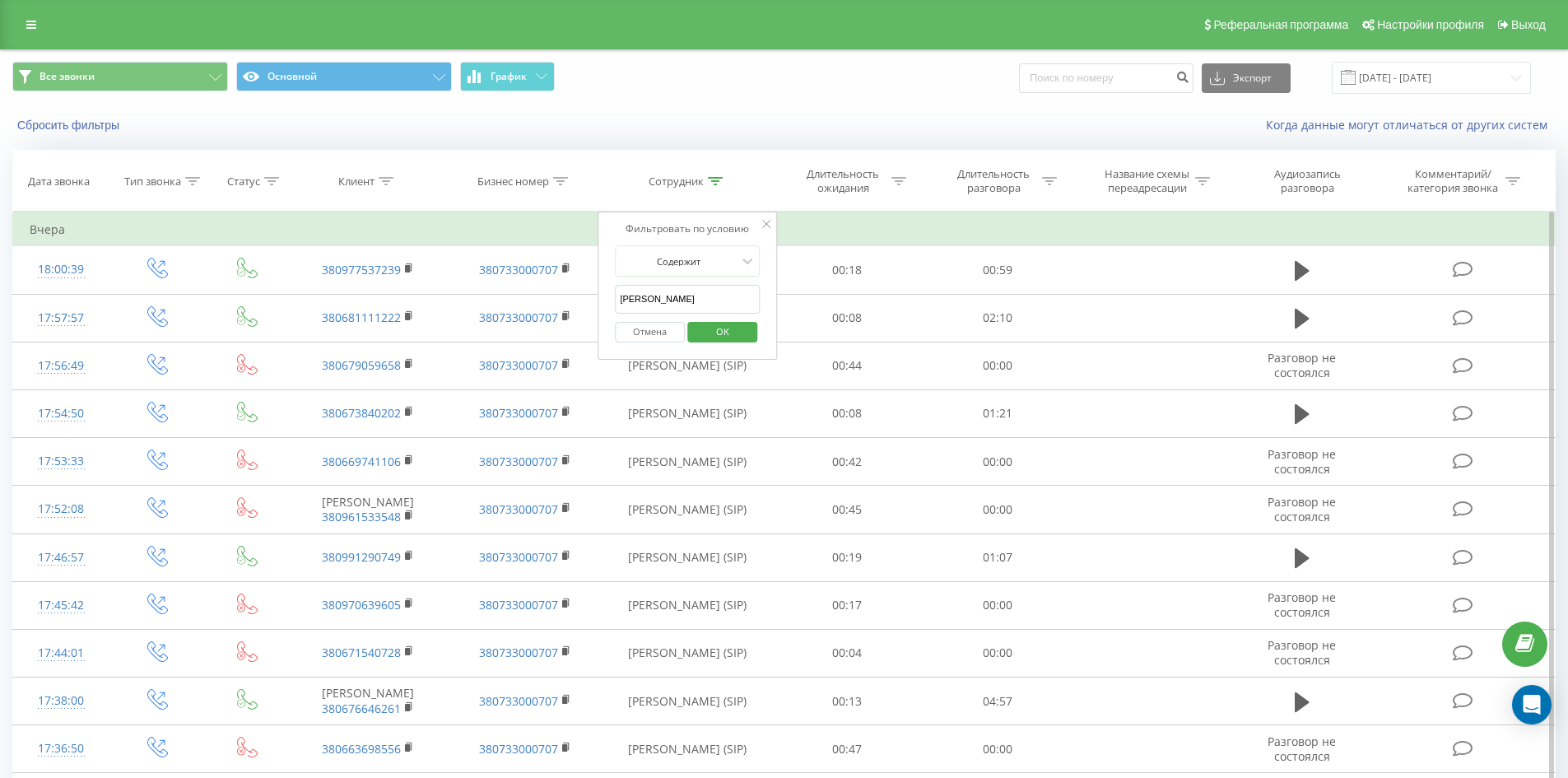
click at [721, 296] on input "[PERSON_NAME]" at bounding box center [687, 299] width 145 height 29
click button "OK" at bounding box center [722, 332] width 70 height 20
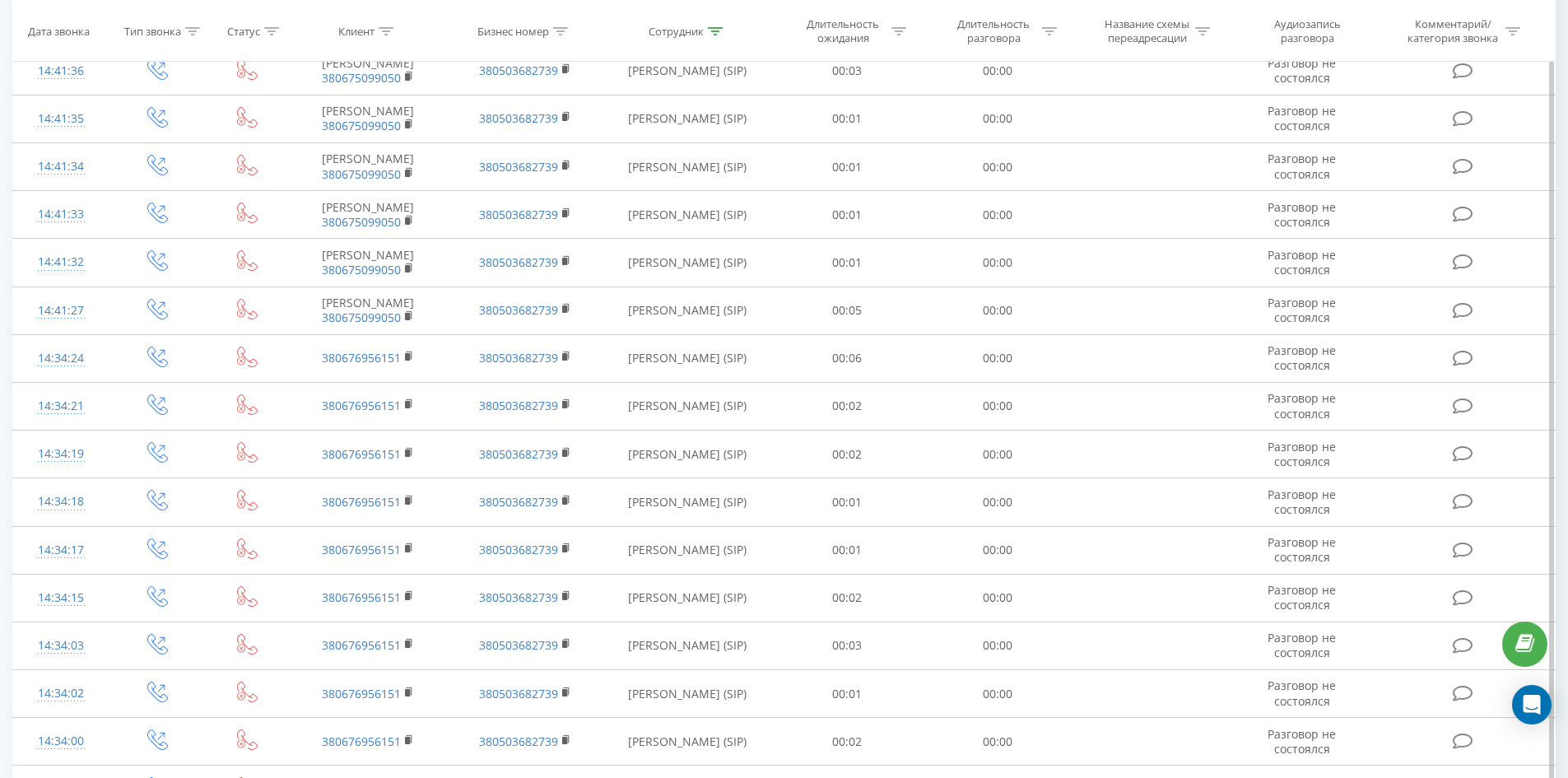
scroll to position [4893, 0]
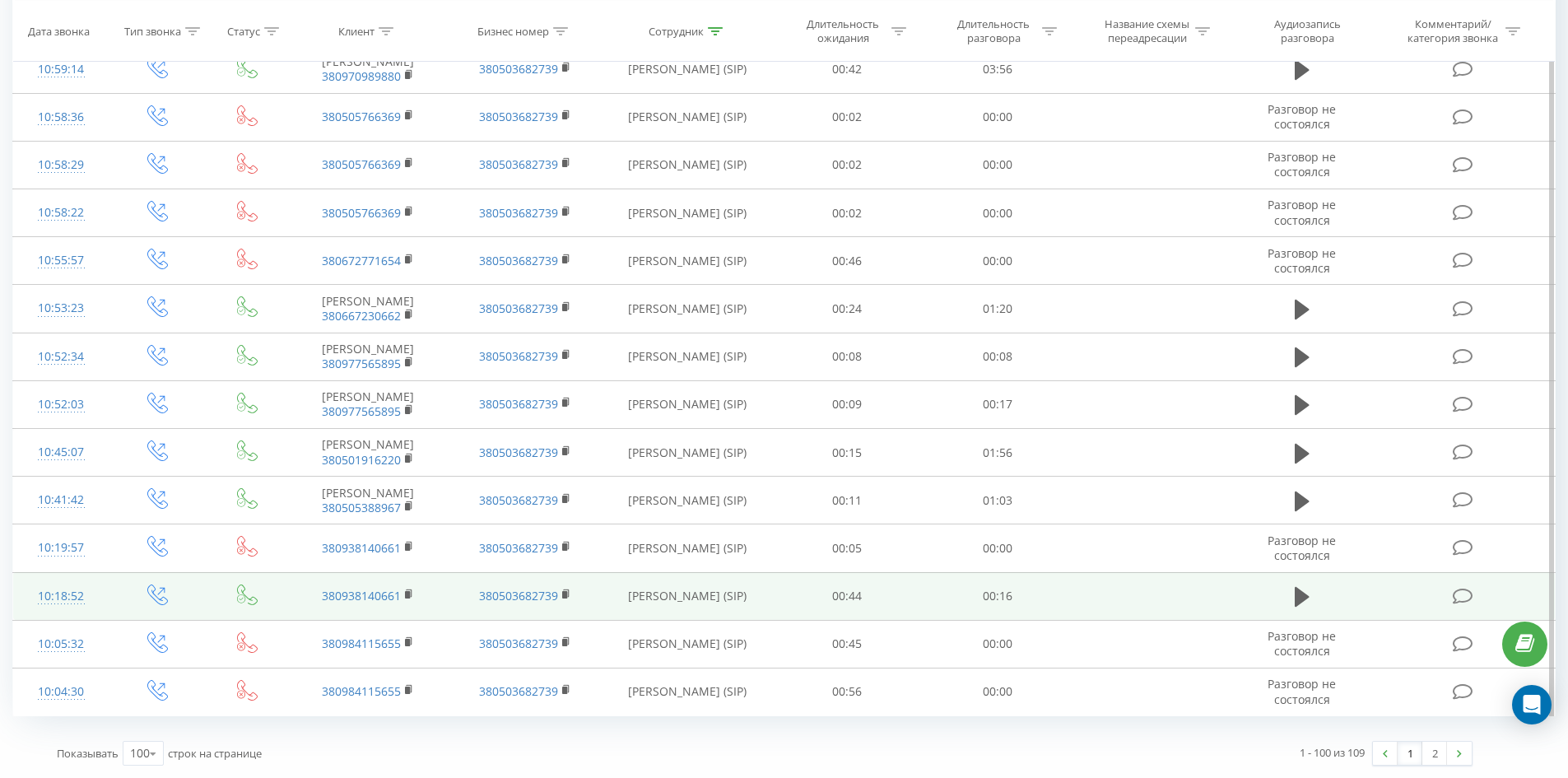
drag, startPoint x: 677, startPoint y: 272, endPoint x: 636, endPoint y: 617, distance: 347.4
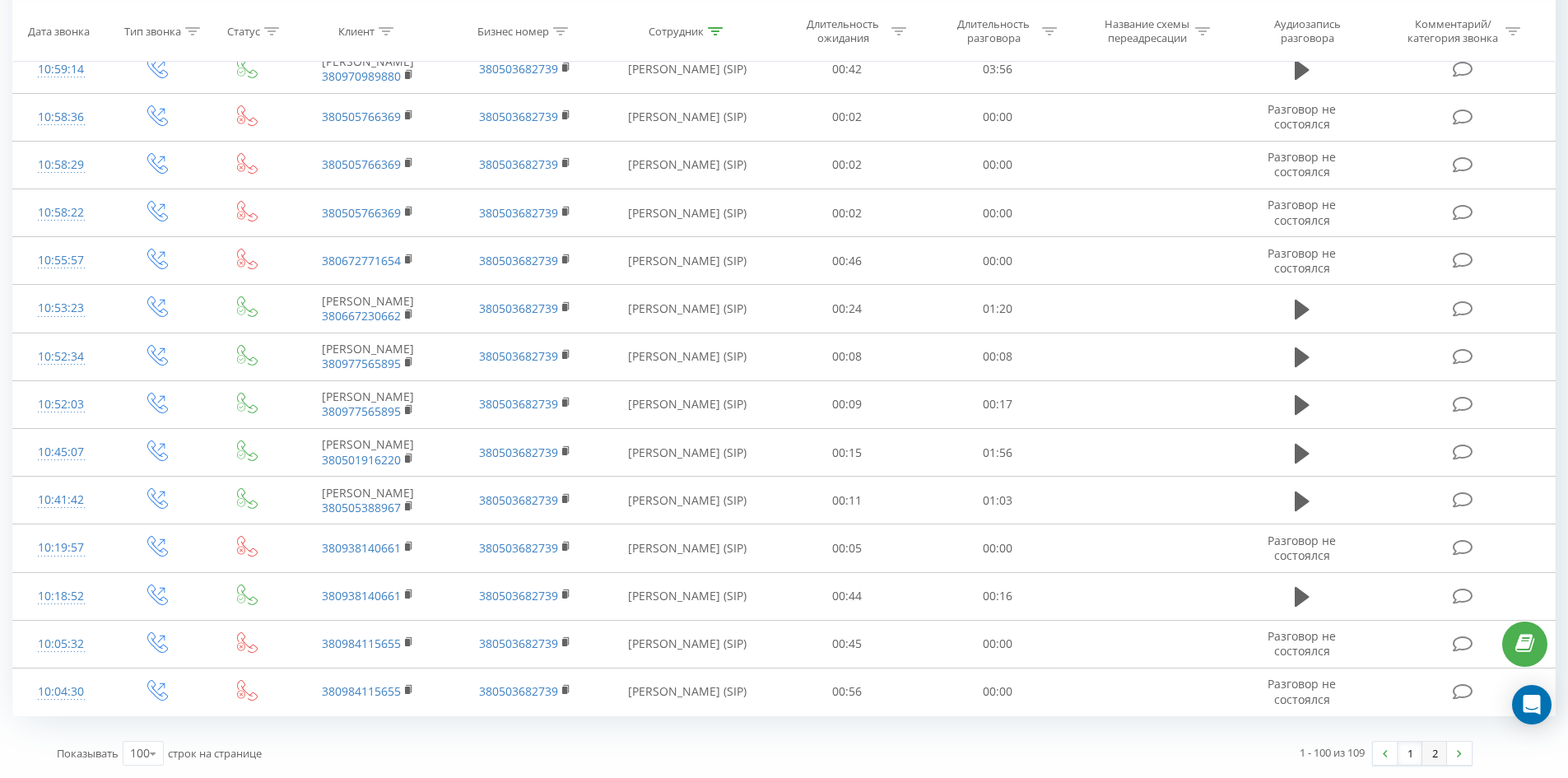
click at [1433, 759] on link "2" at bounding box center [1435, 753] width 25 height 23
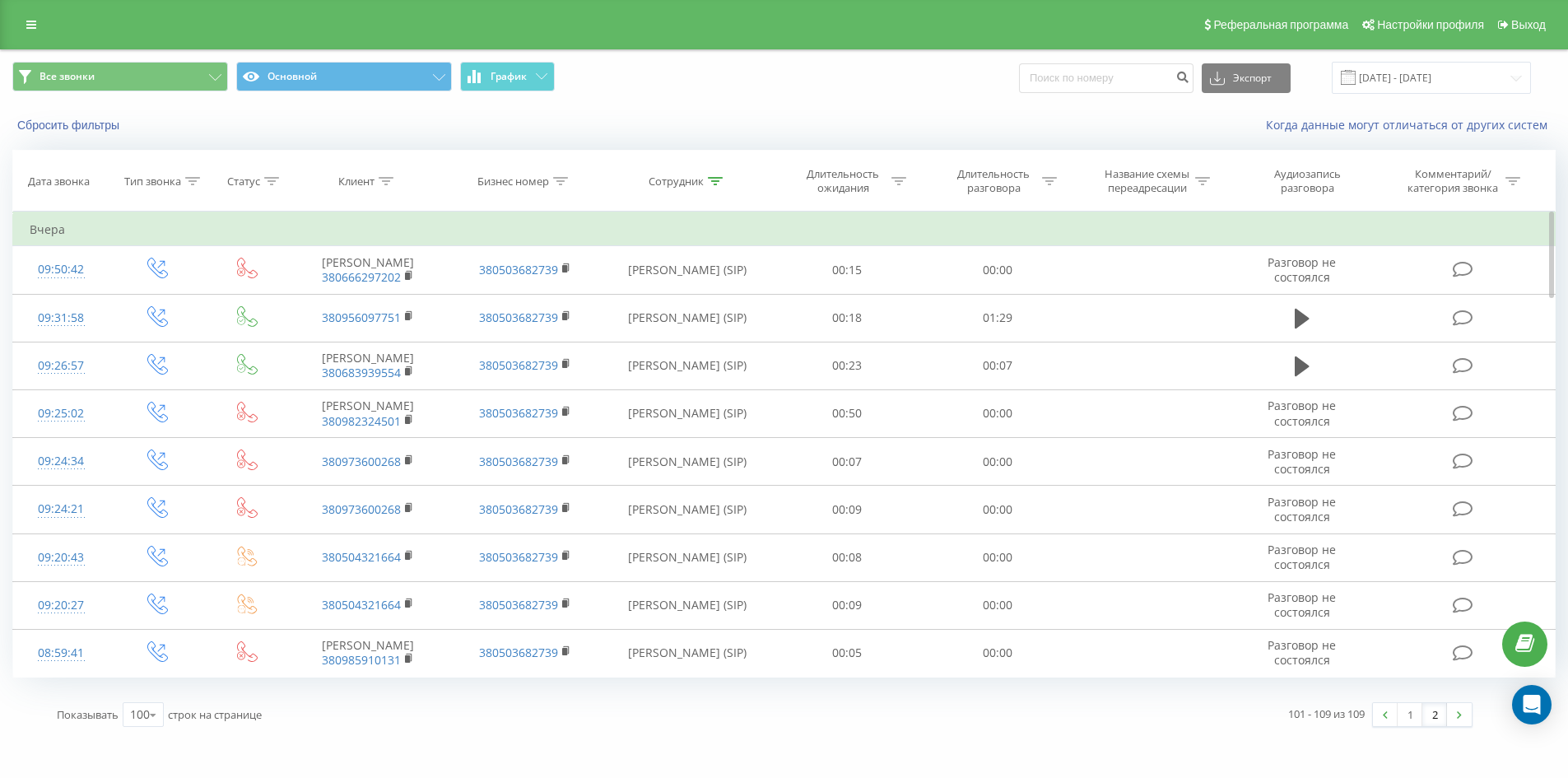
scroll to position [14, 0]
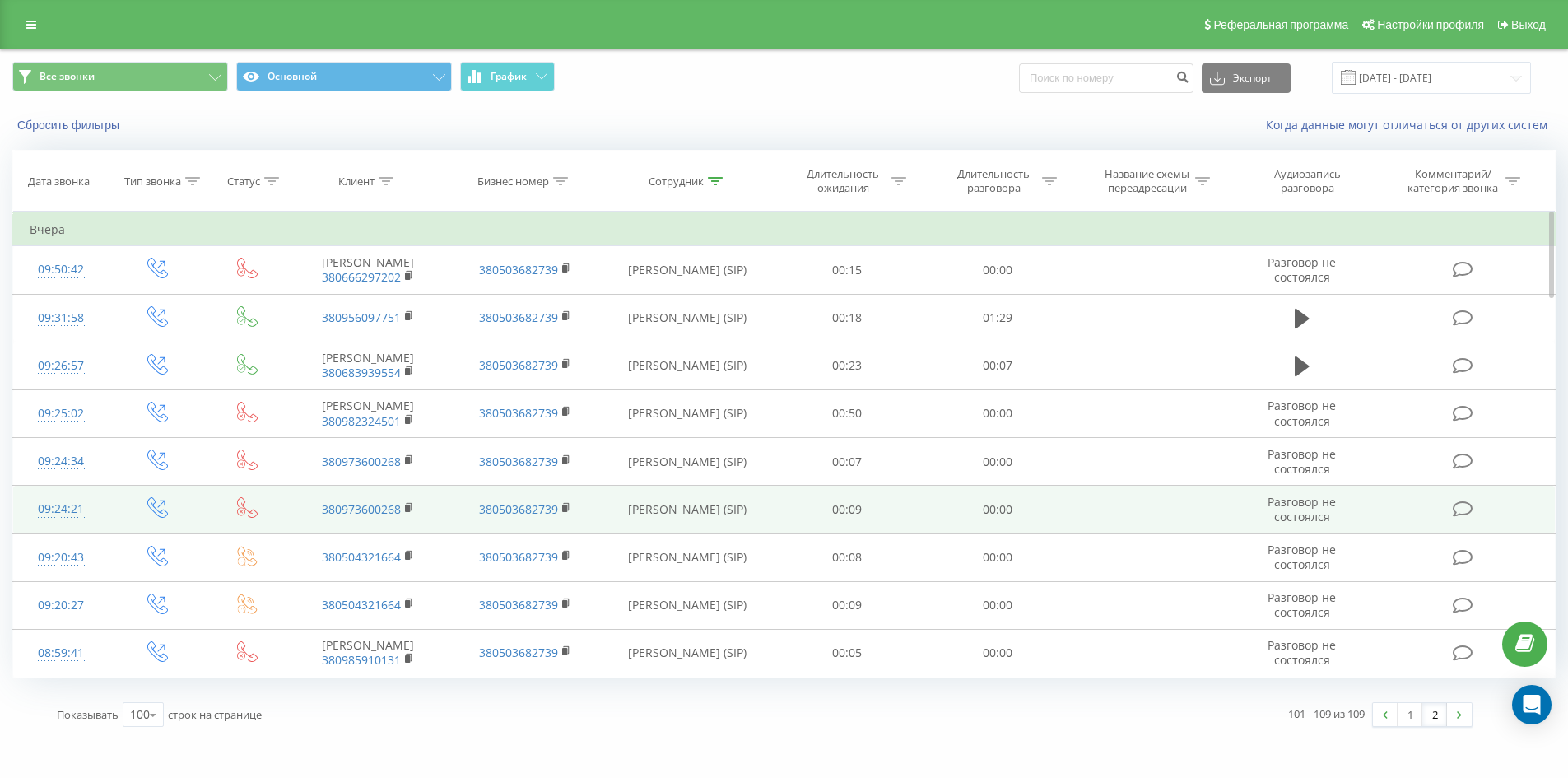
drag, startPoint x: 565, startPoint y: 414, endPoint x: 600, endPoint y: 527, distance: 118.3
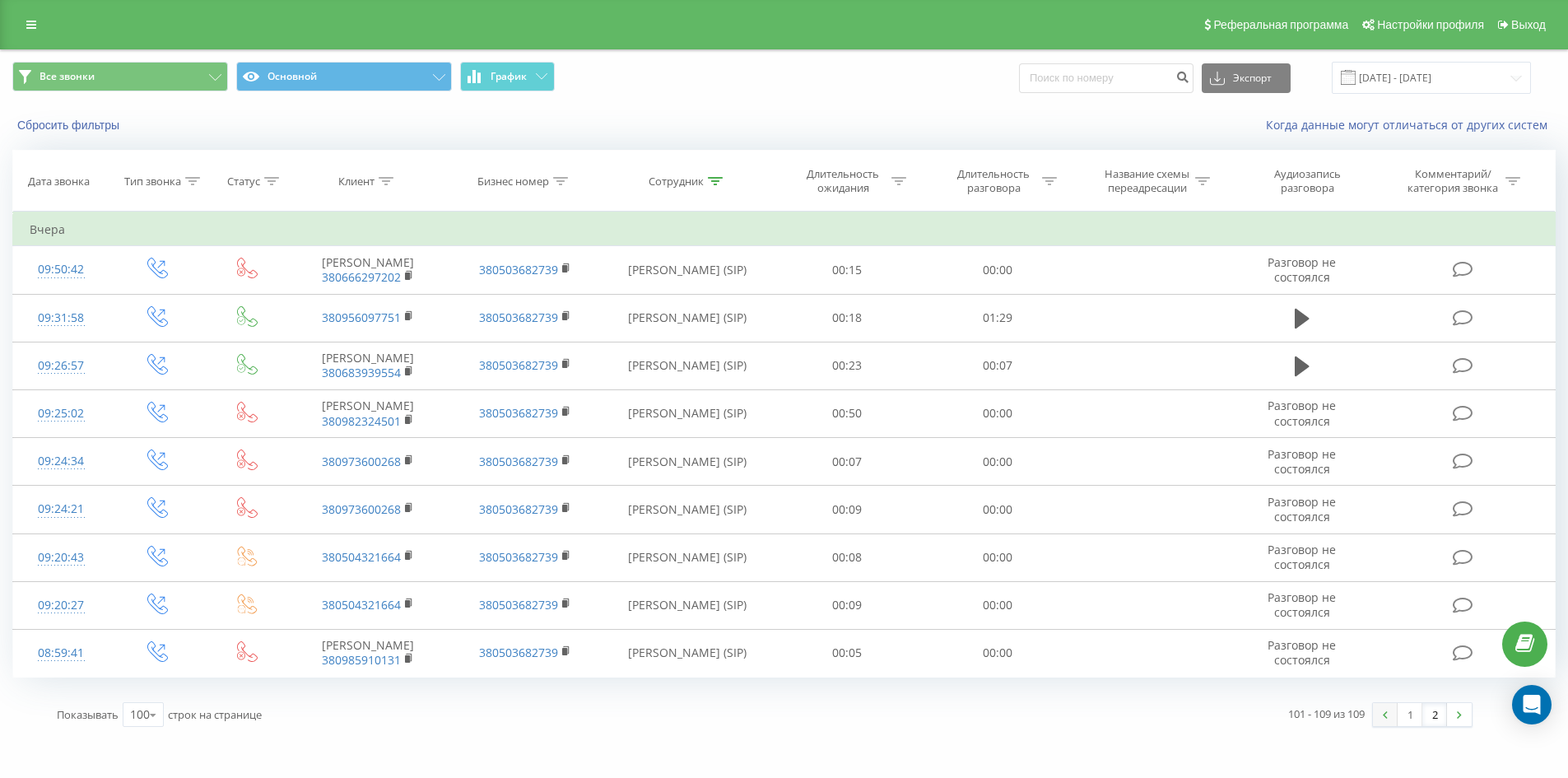
click at [1385, 726] on link at bounding box center [1386, 714] width 25 height 23
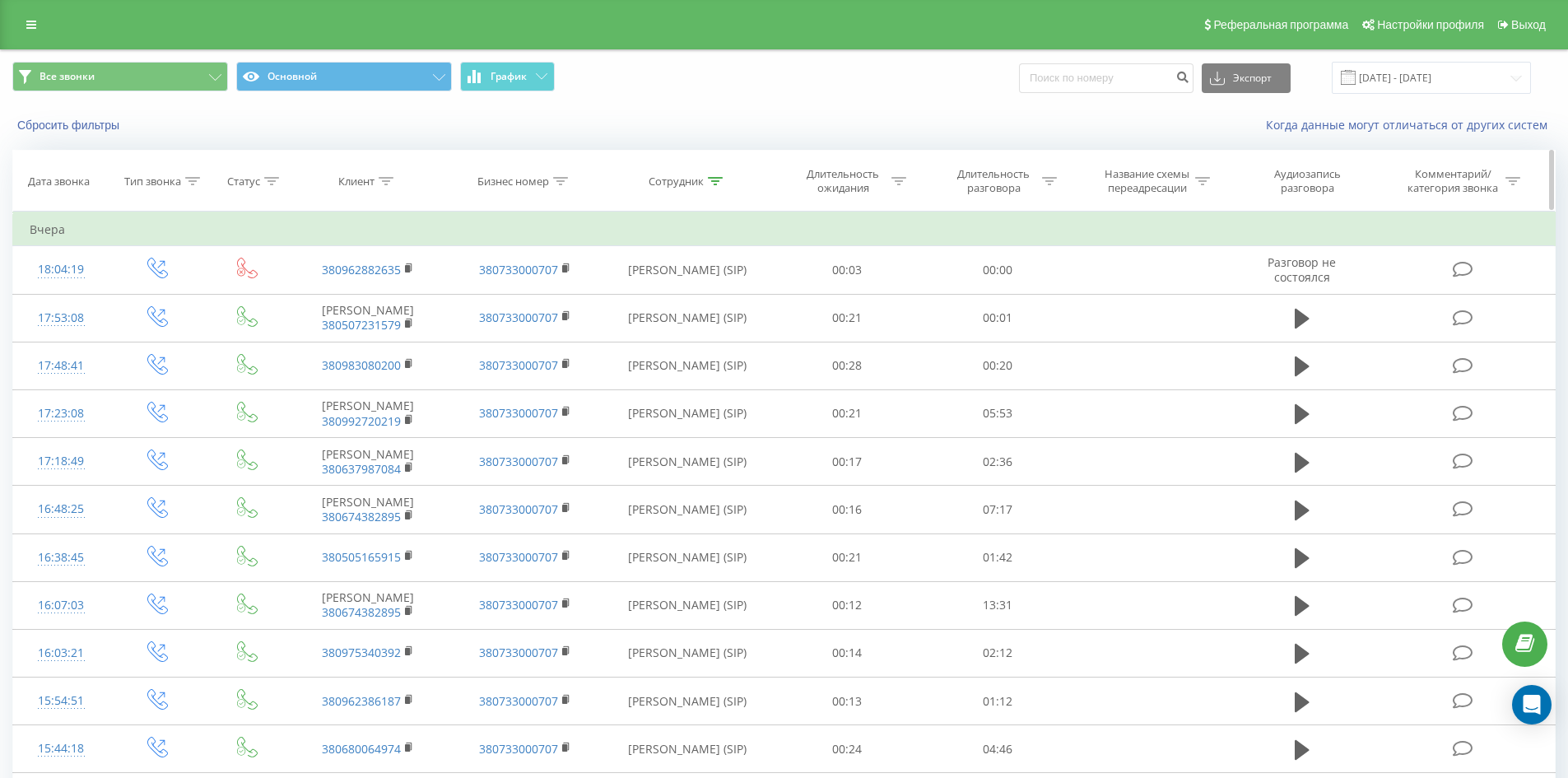
click at [720, 181] on icon at bounding box center [714, 181] width 14 height 9
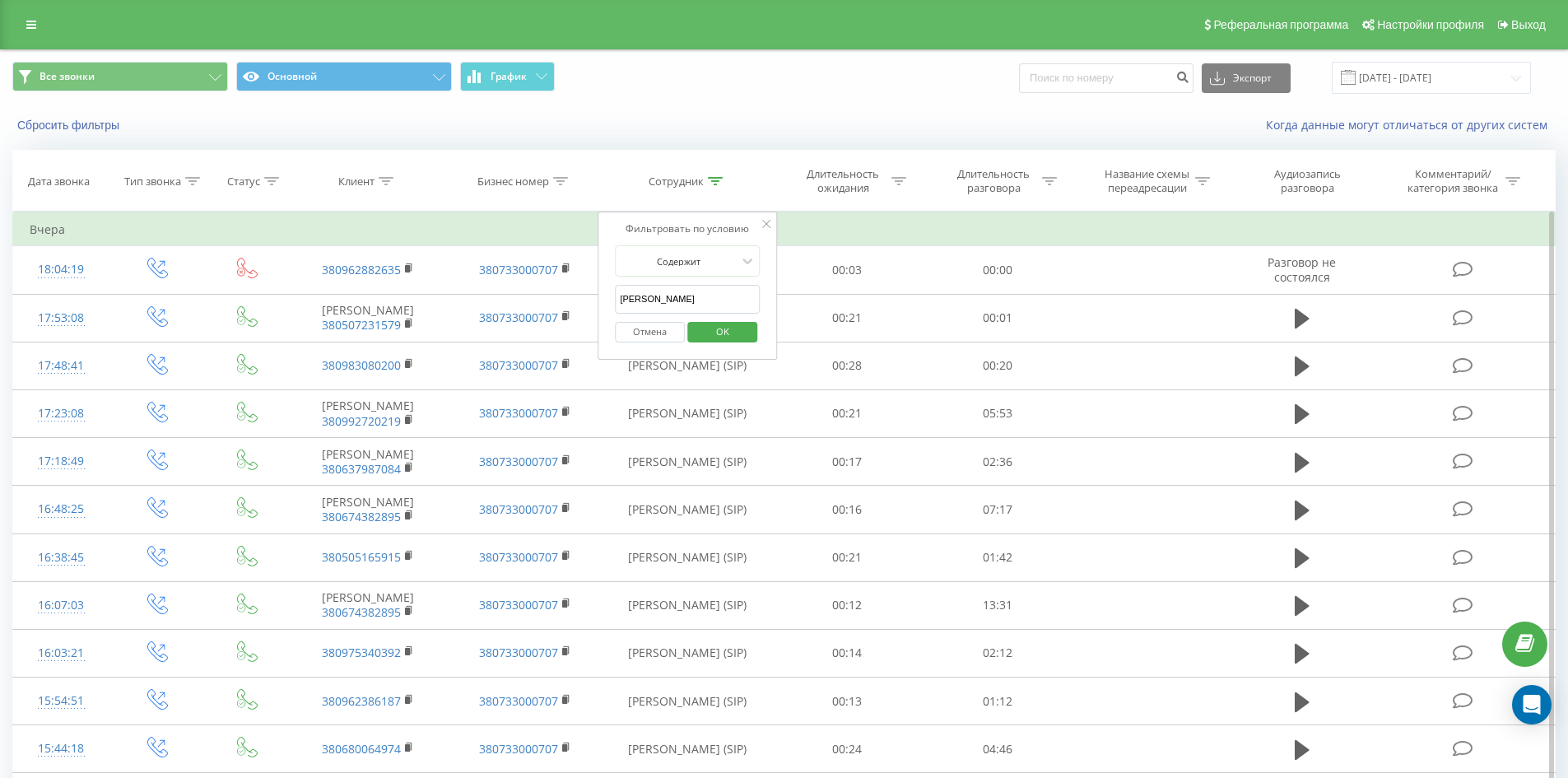
click at [719, 291] on input "[PERSON_NAME]" at bounding box center [687, 299] width 145 height 29
click button "OK" at bounding box center [722, 332] width 70 height 20
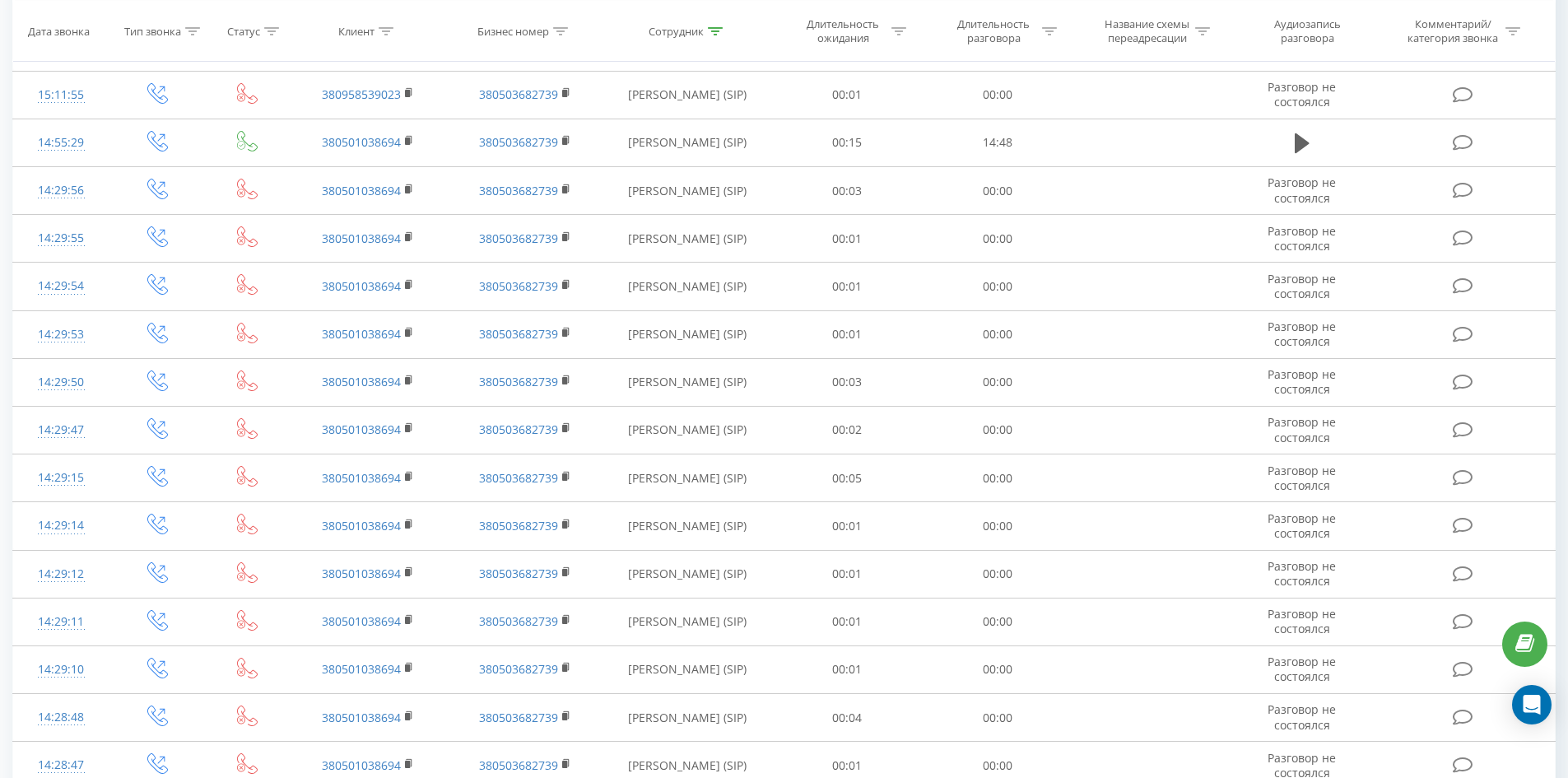
scroll to position [3663, 0]
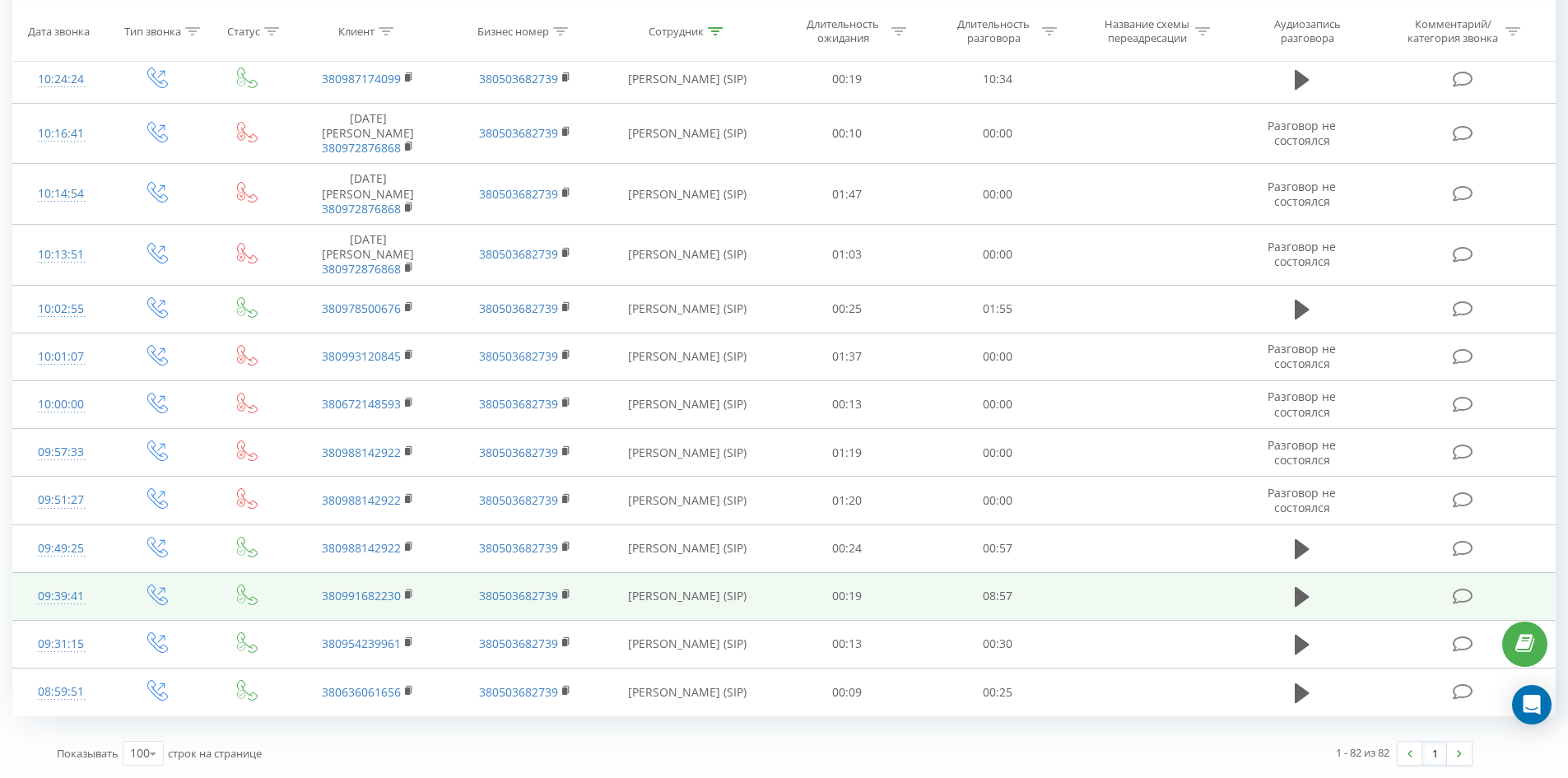
drag, startPoint x: 756, startPoint y: 354, endPoint x: 737, endPoint y: 578, distance: 224.8
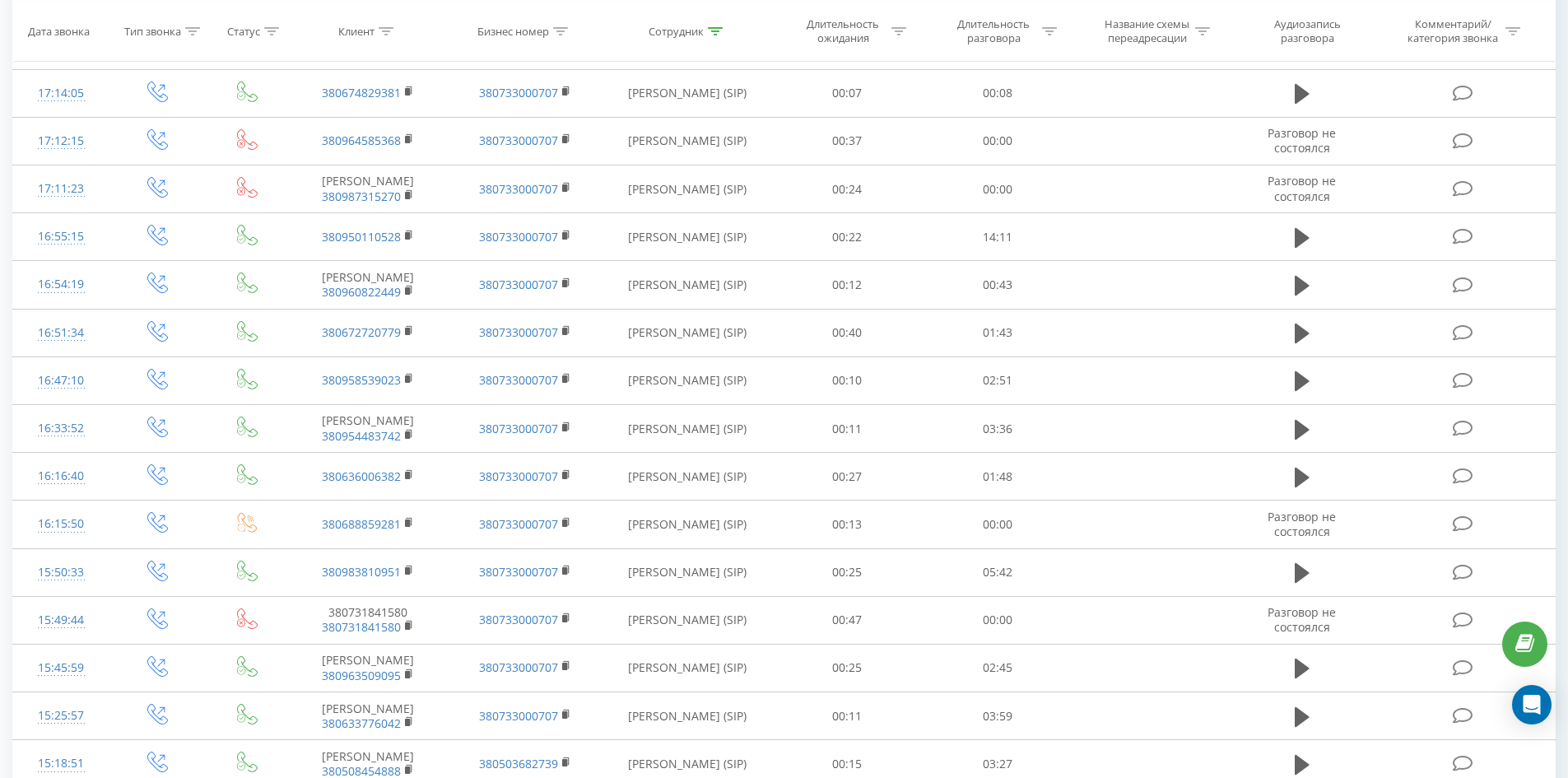
scroll to position [0, 0]
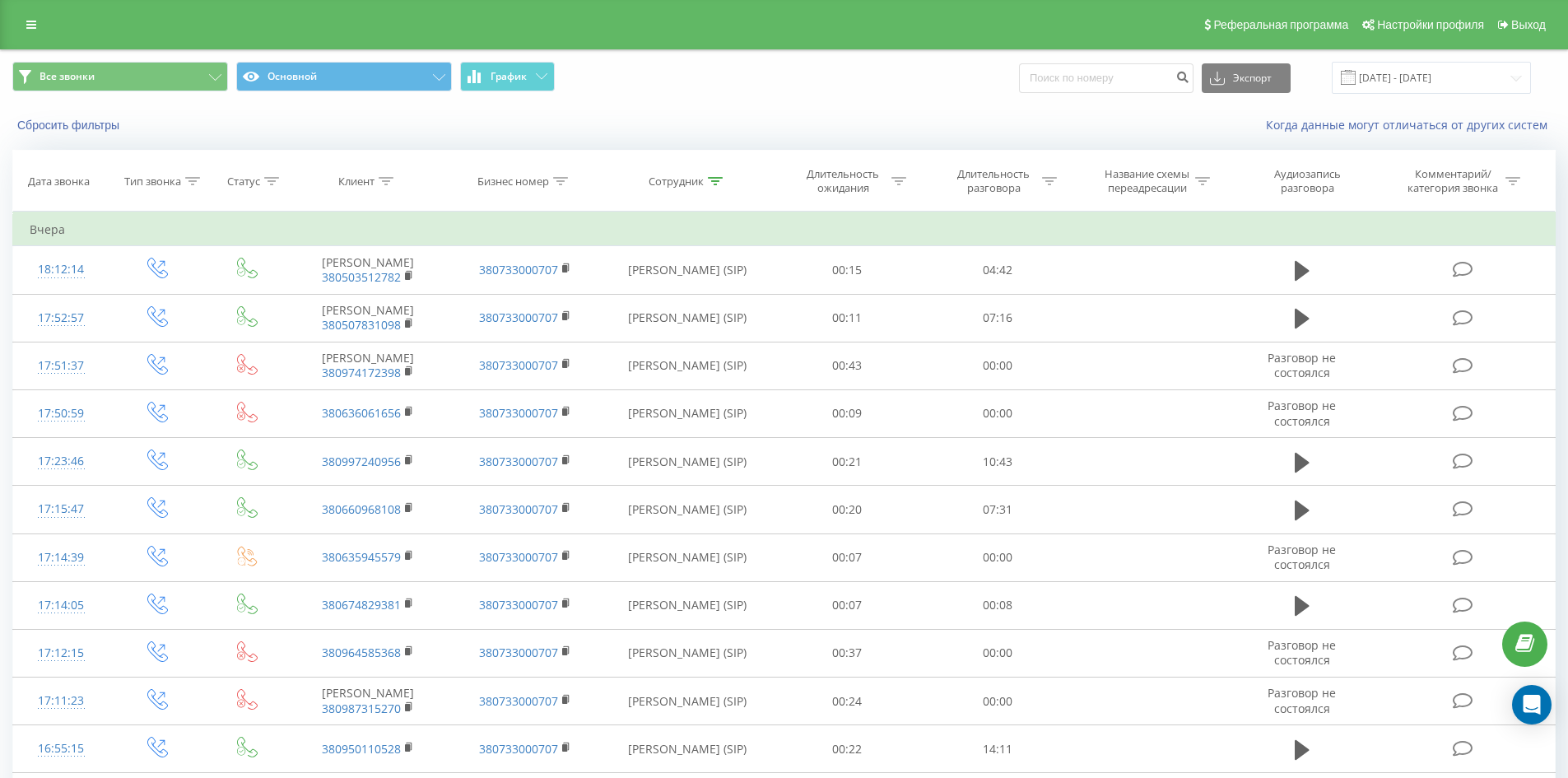
drag, startPoint x: 393, startPoint y: 539, endPoint x: 494, endPoint y: 198, distance: 355.6
click at [717, 178] on icon at bounding box center [714, 181] width 14 height 9
click at [719, 277] on div "Содержит" at bounding box center [687, 260] width 145 height 31
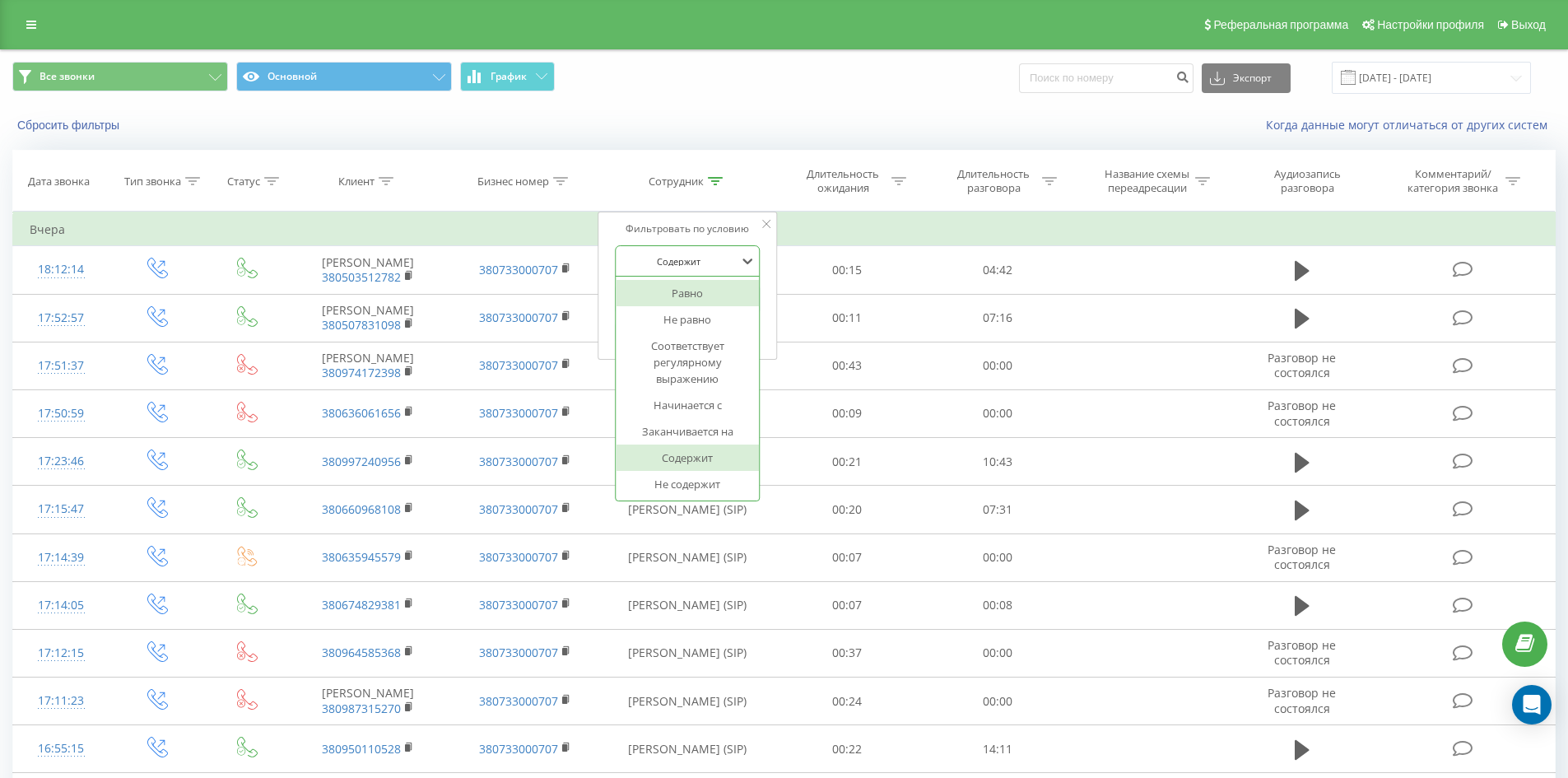
click at [758, 118] on div "Когда данные могут отличаться от других систем" at bounding box center [1077, 124] width 978 height 16
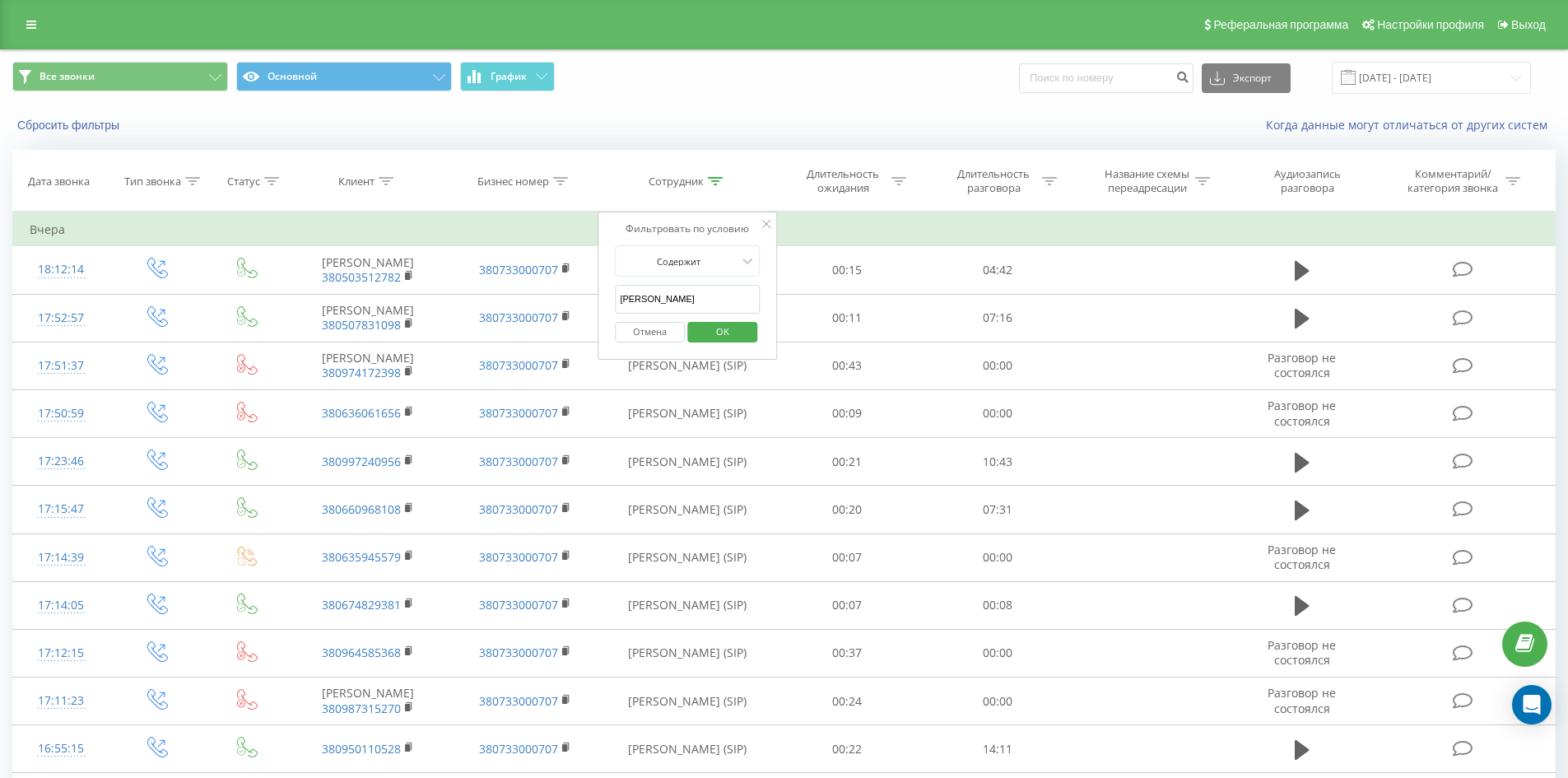
click at [701, 309] on input "[PERSON_NAME]" at bounding box center [687, 299] width 145 height 29
click button "OK" at bounding box center [722, 332] width 70 height 20
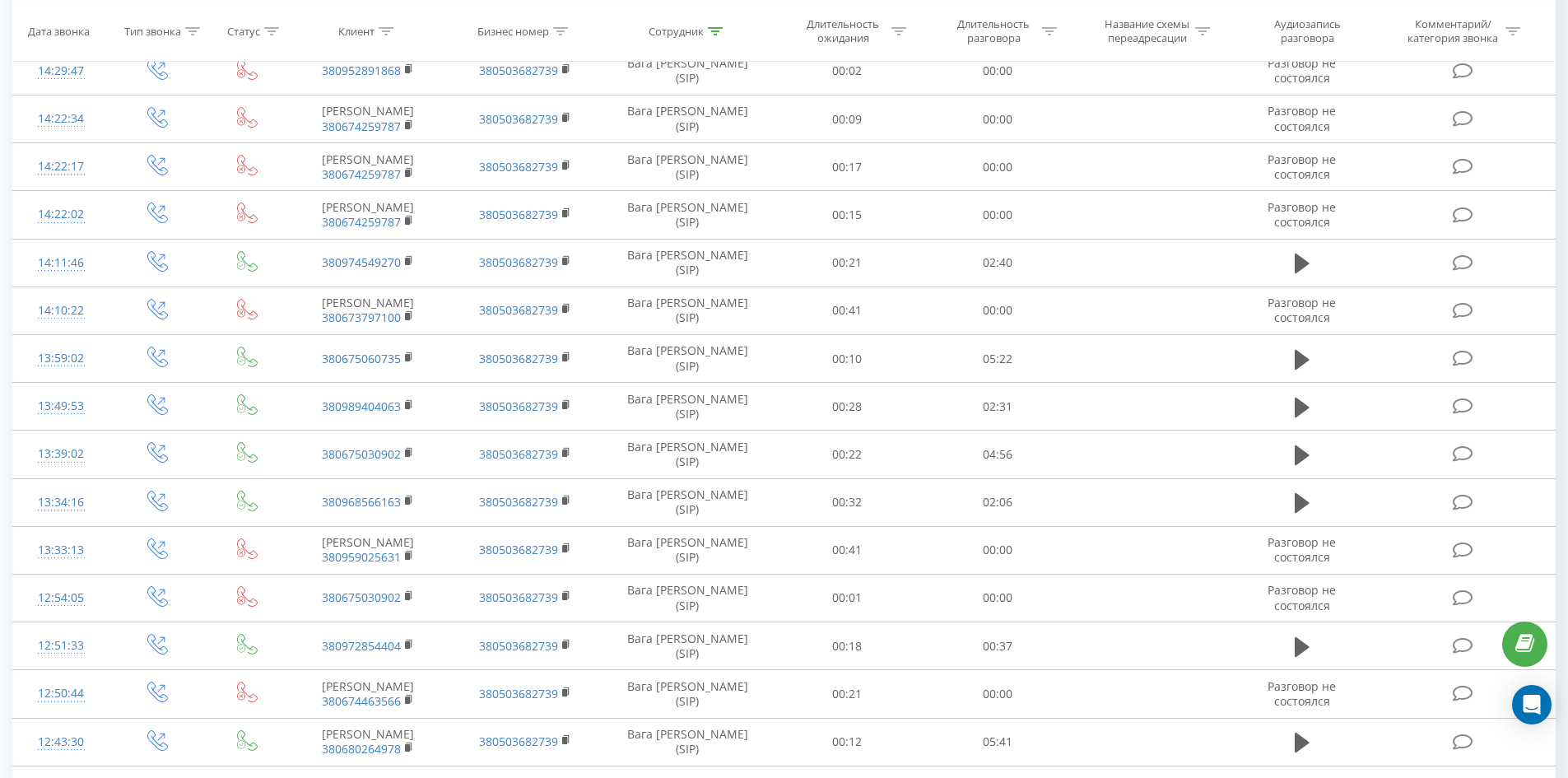
scroll to position [3326, 0]
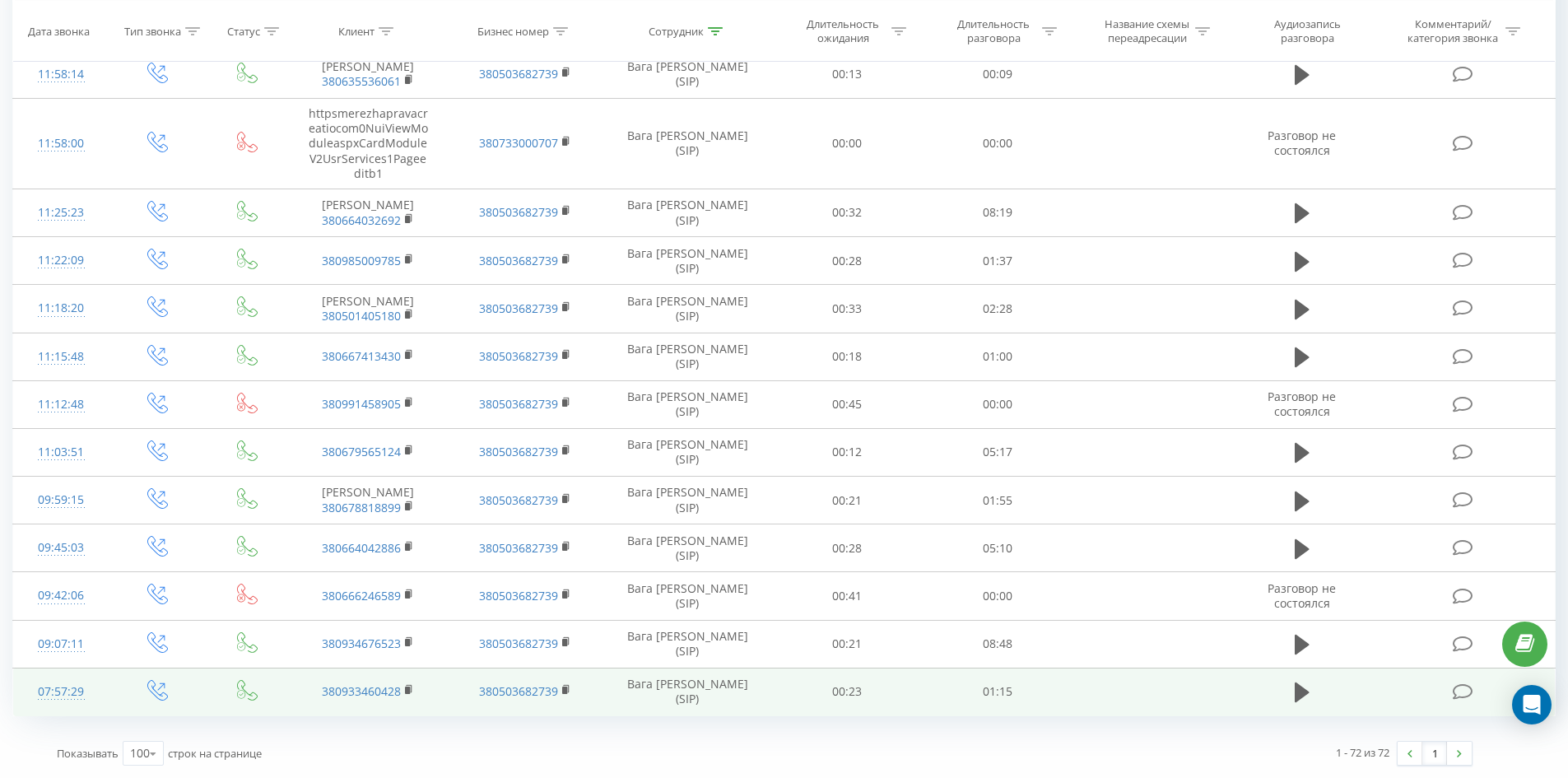
drag, startPoint x: 809, startPoint y: 132, endPoint x: 1436, endPoint y: 702, distance: 847.4
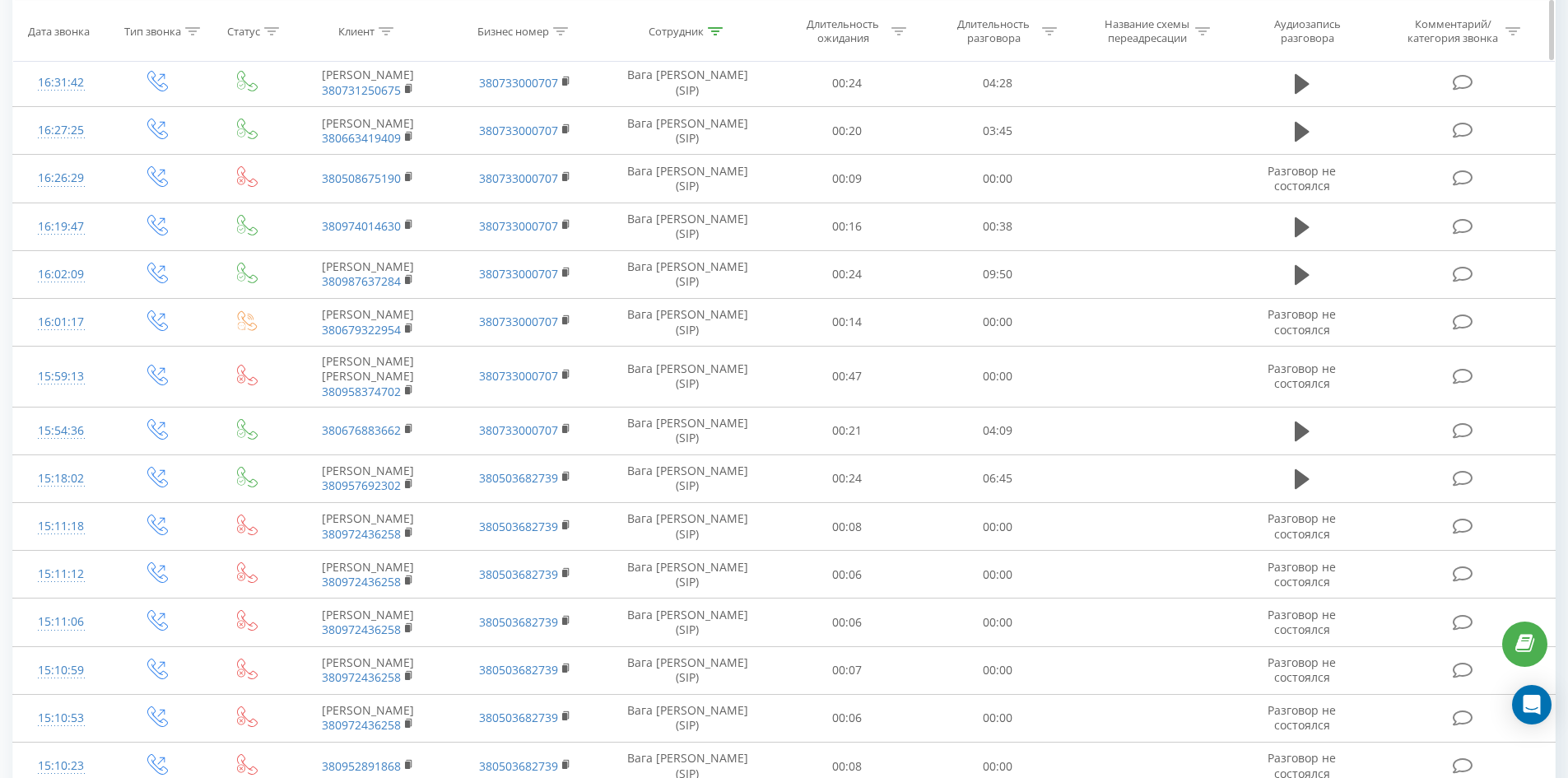
scroll to position [0, 0]
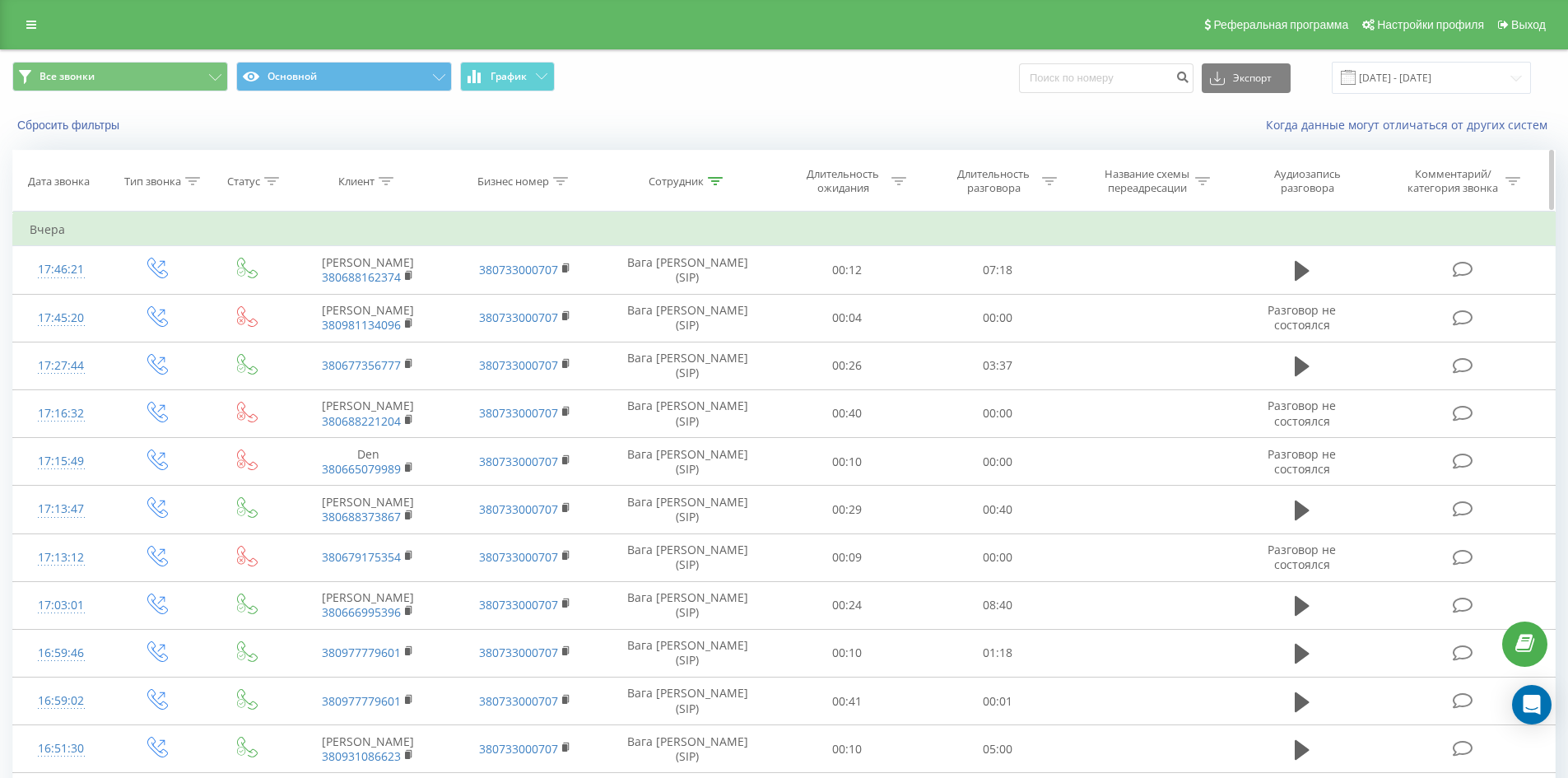
drag, startPoint x: 849, startPoint y: 629, endPoint x: 845, endPoint y: 203, distance: 426.0
drag, startPoint x: 730, startPoint y: 187, endPoint x: 709, endPoint y: 183, distance: 21.4
click at [725, 186] on div "Сотрудник" at bounding box center [687, 181] width 169 height 14
click at [717, 311] on input "вага [PERSON_NAME]" at bounding box center [687, 299] width 145 height 29
click button "OK" at bounding box center [722, 332] width 70 height 20
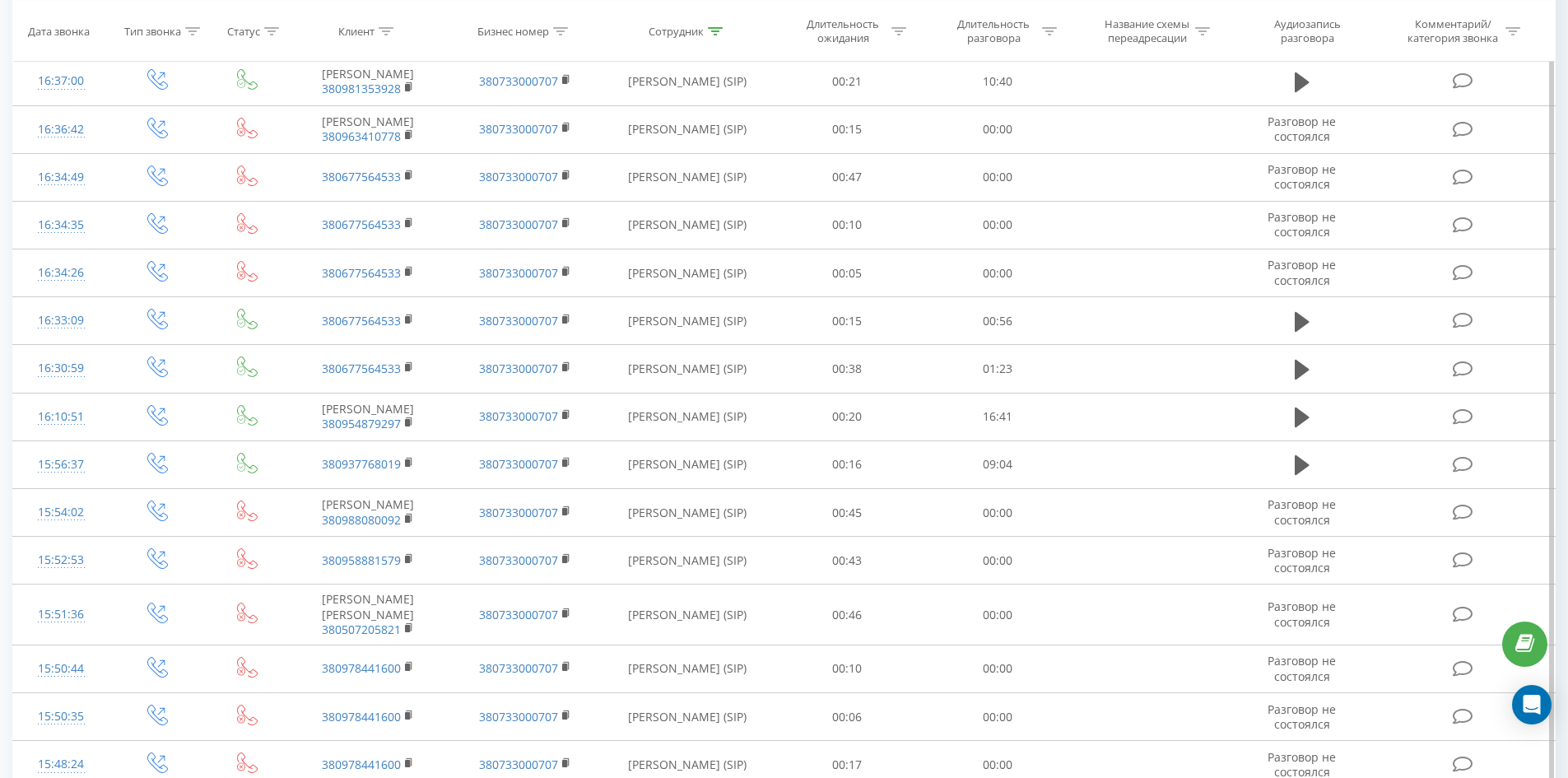
scroll to position [4494, 0]
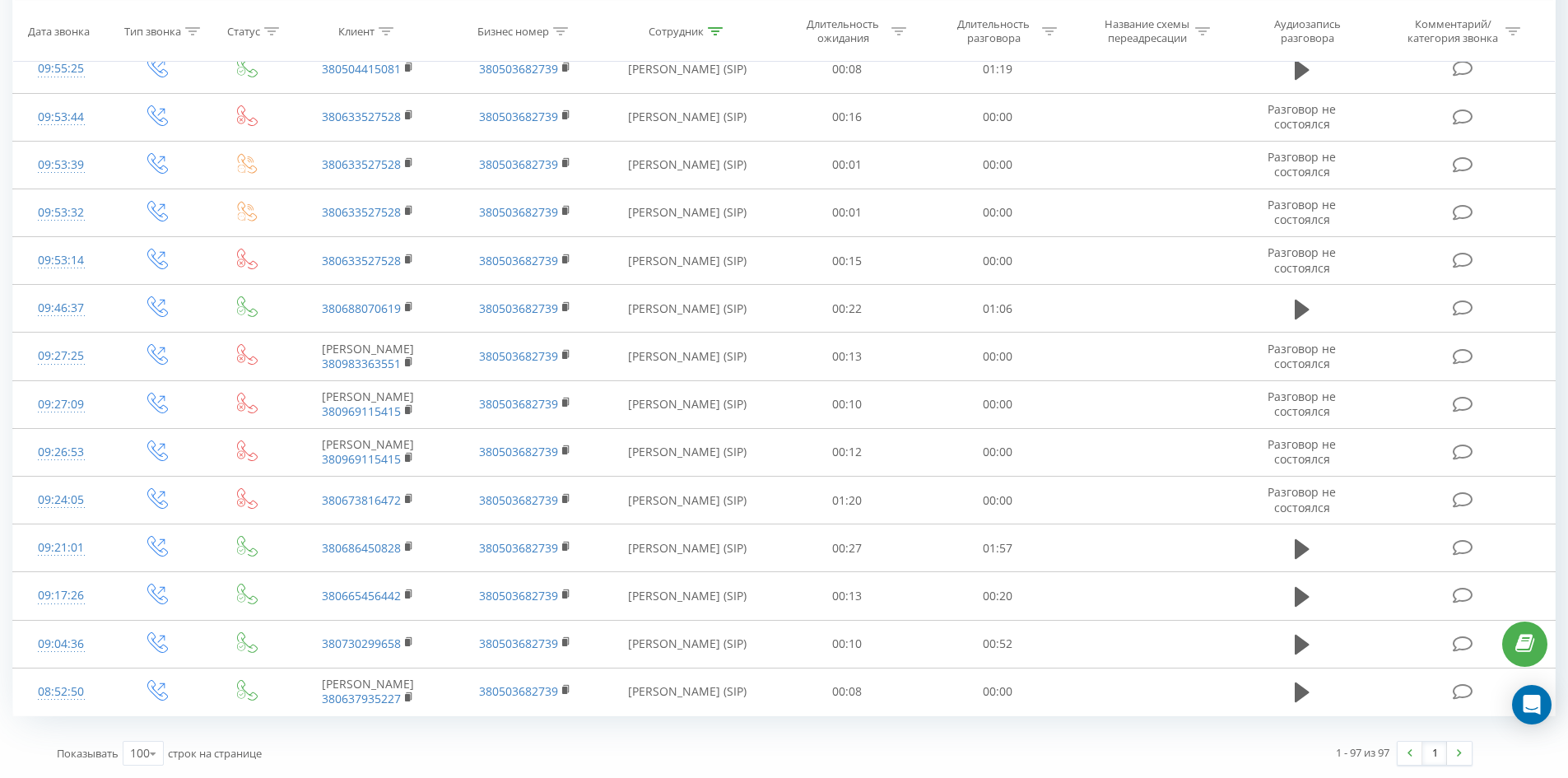
drag, startPoint x: 875, startPoint y: 67, endPoint x: 1440, endPoint y: 731, distance: 871.8
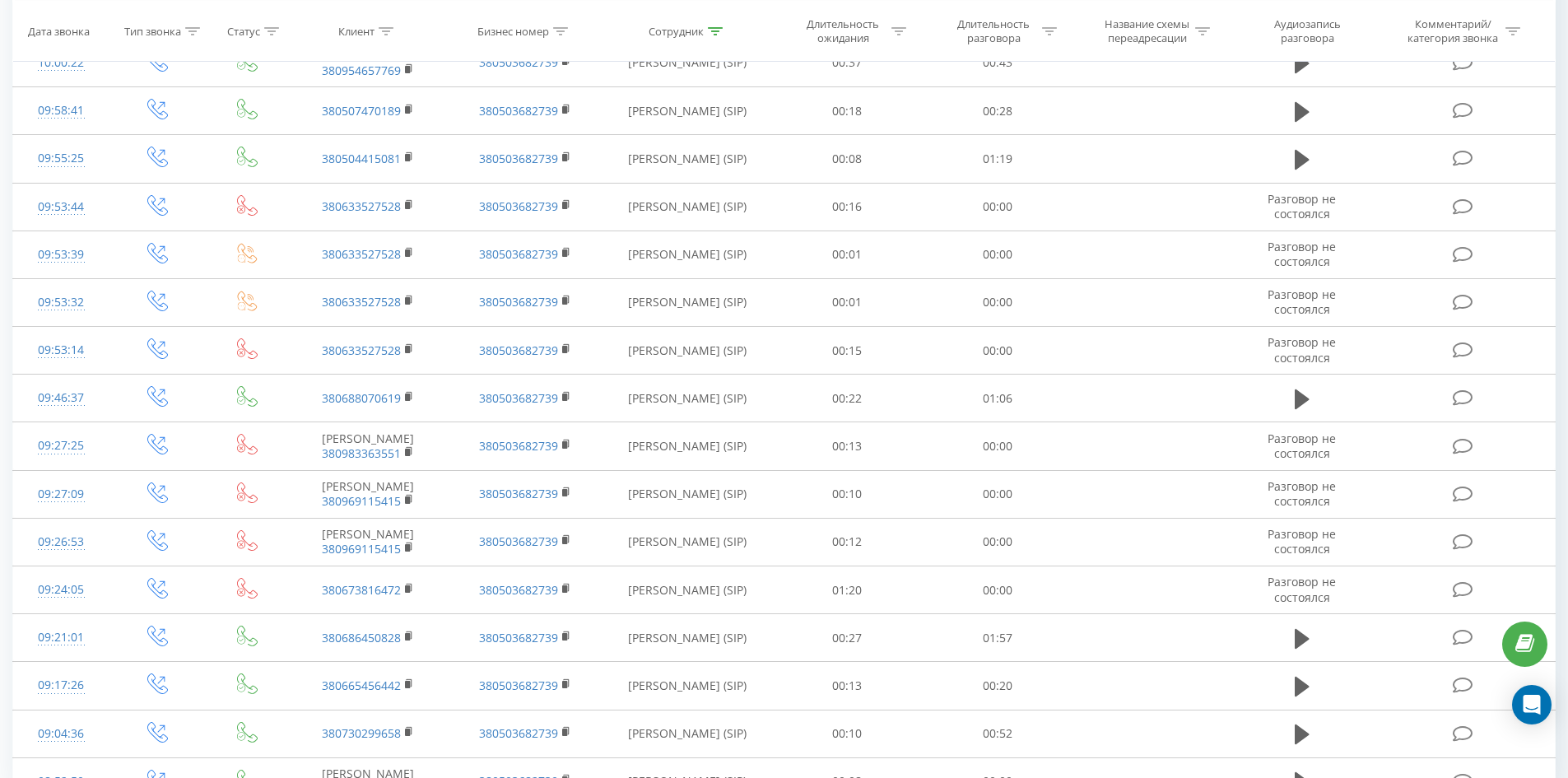
scroll to position [0, 0]
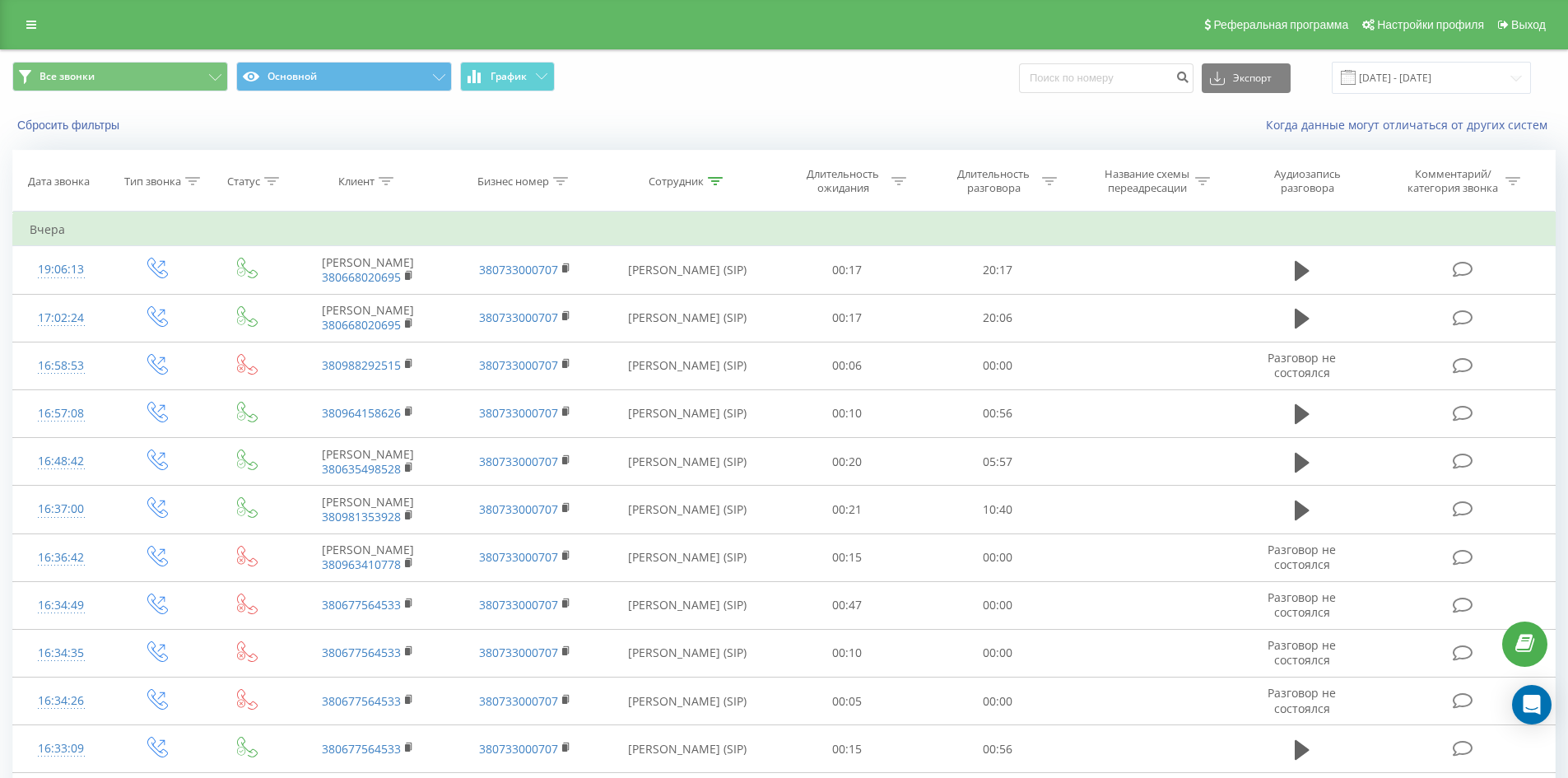
drag, startPoint x: 1023, startPoint y: 543, endPoint x: 1111, endPoint y: -14, distance: 563.9
drag, startPoint x: 713, startPoint y: 180, endPoint x: 720, endPoint y: 300, distance: 120.2
click at [713, 183] on icon at bounding box center [714, 181] width 14 height 9
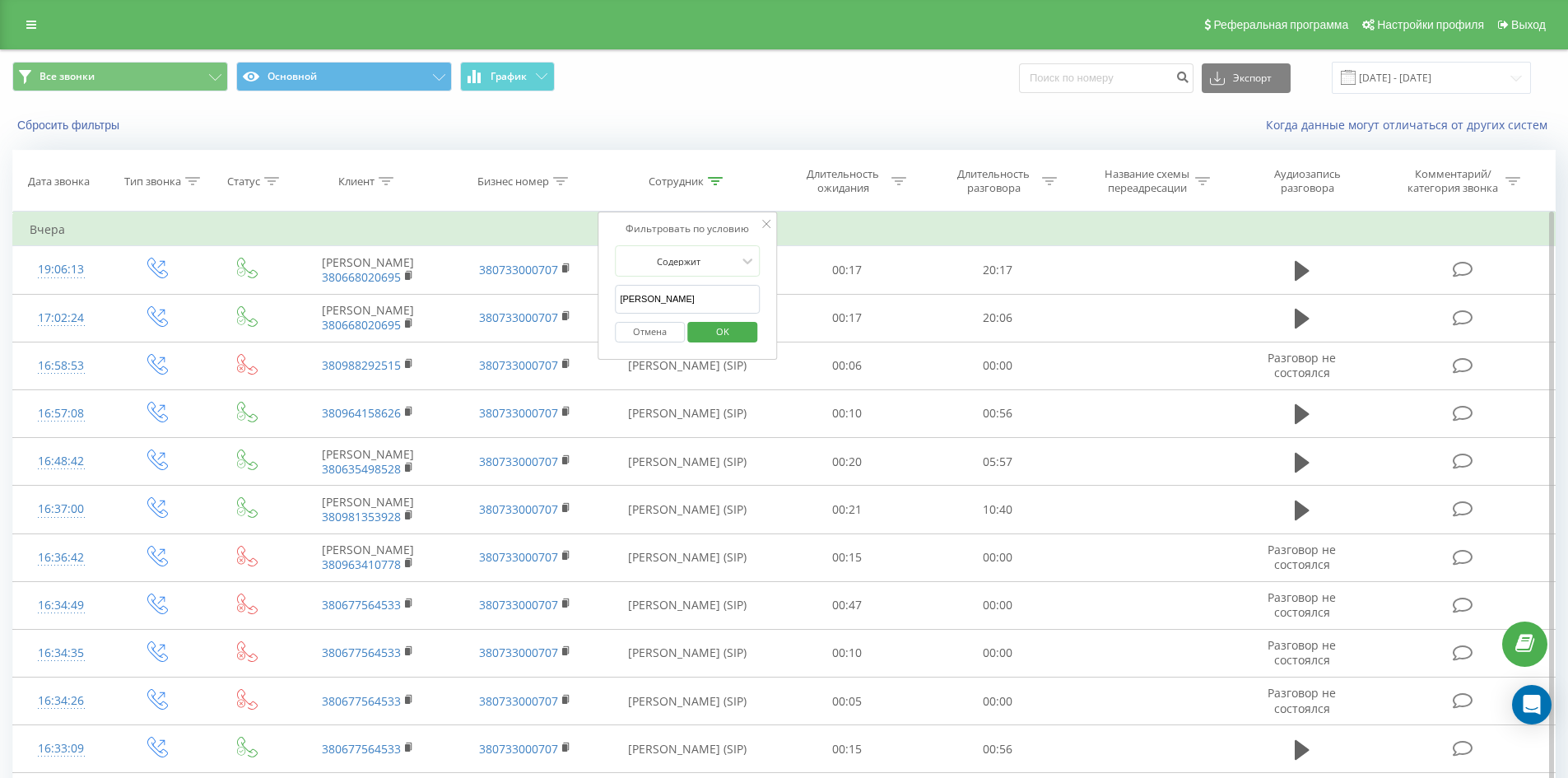
click at [722, 308] on input "[PERSON_NAME]" at bounding box center [687, 299] width 145 height 29
click button "OK" at bounding box center [722, 332] width 70 height 20
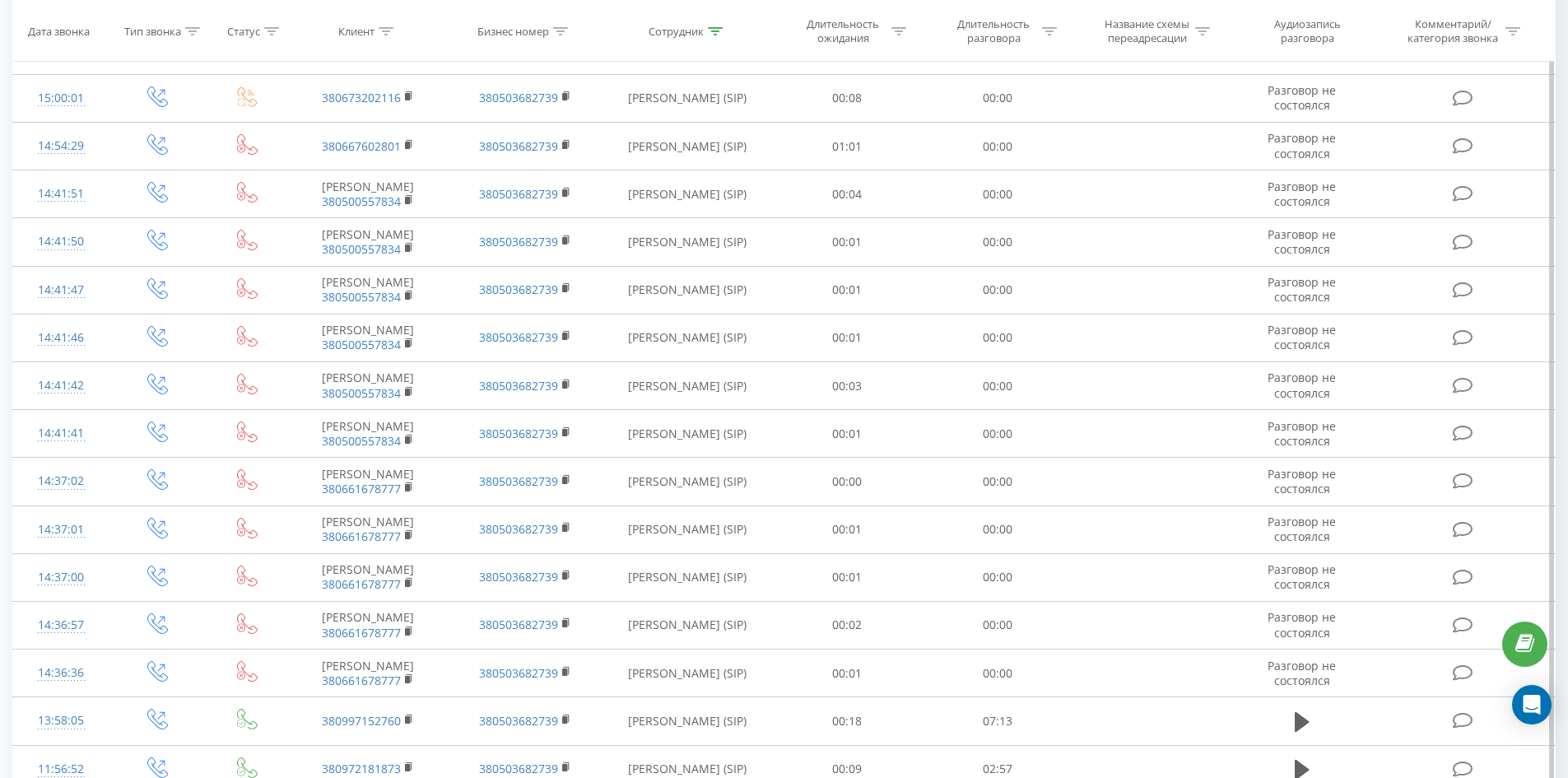
scroll to position [2942, 0]
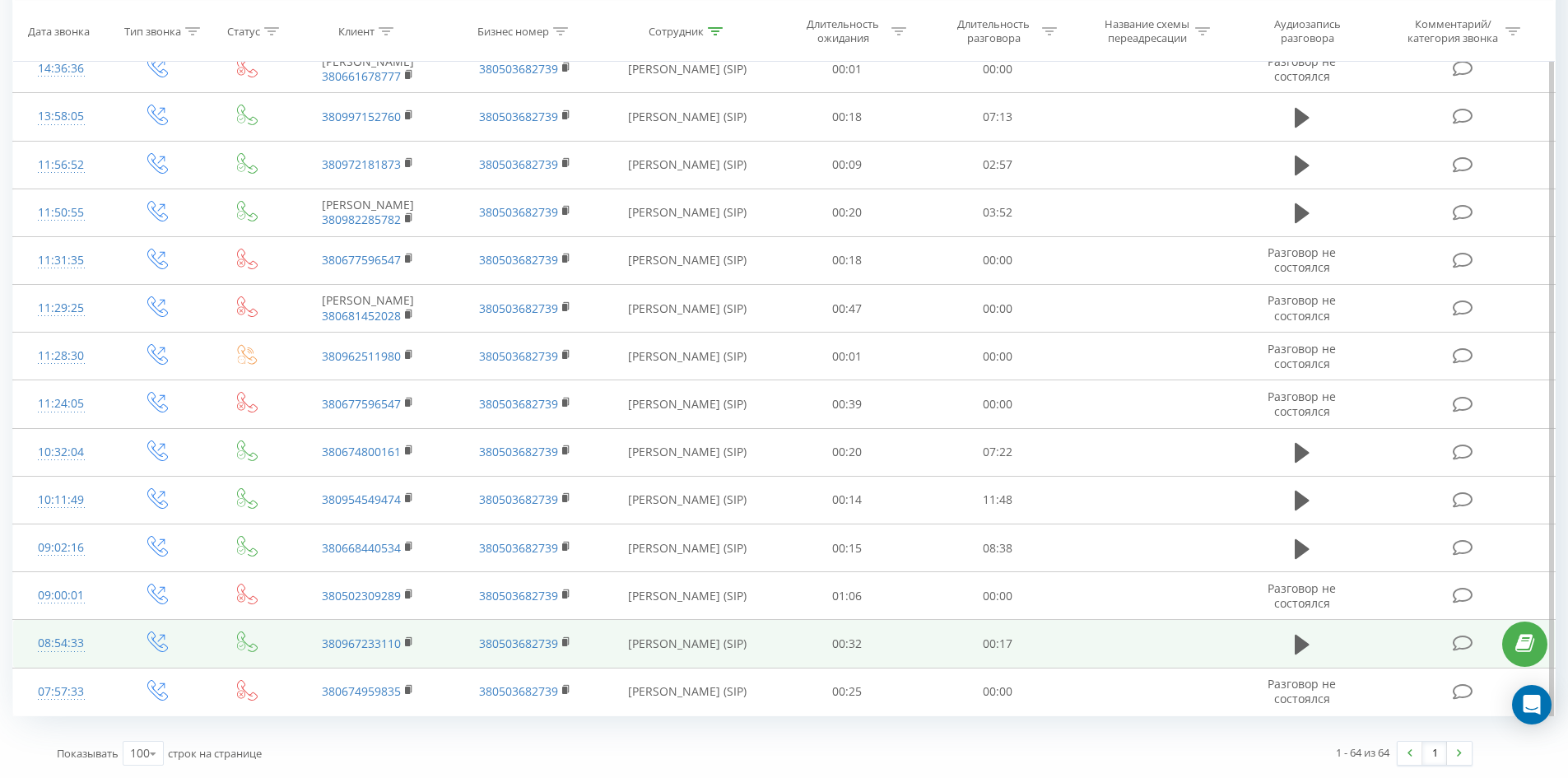
drag, startPoint x: 707, startPoint y: 169, endPoint x: 792, endPoint y: 648, distance: 486.5
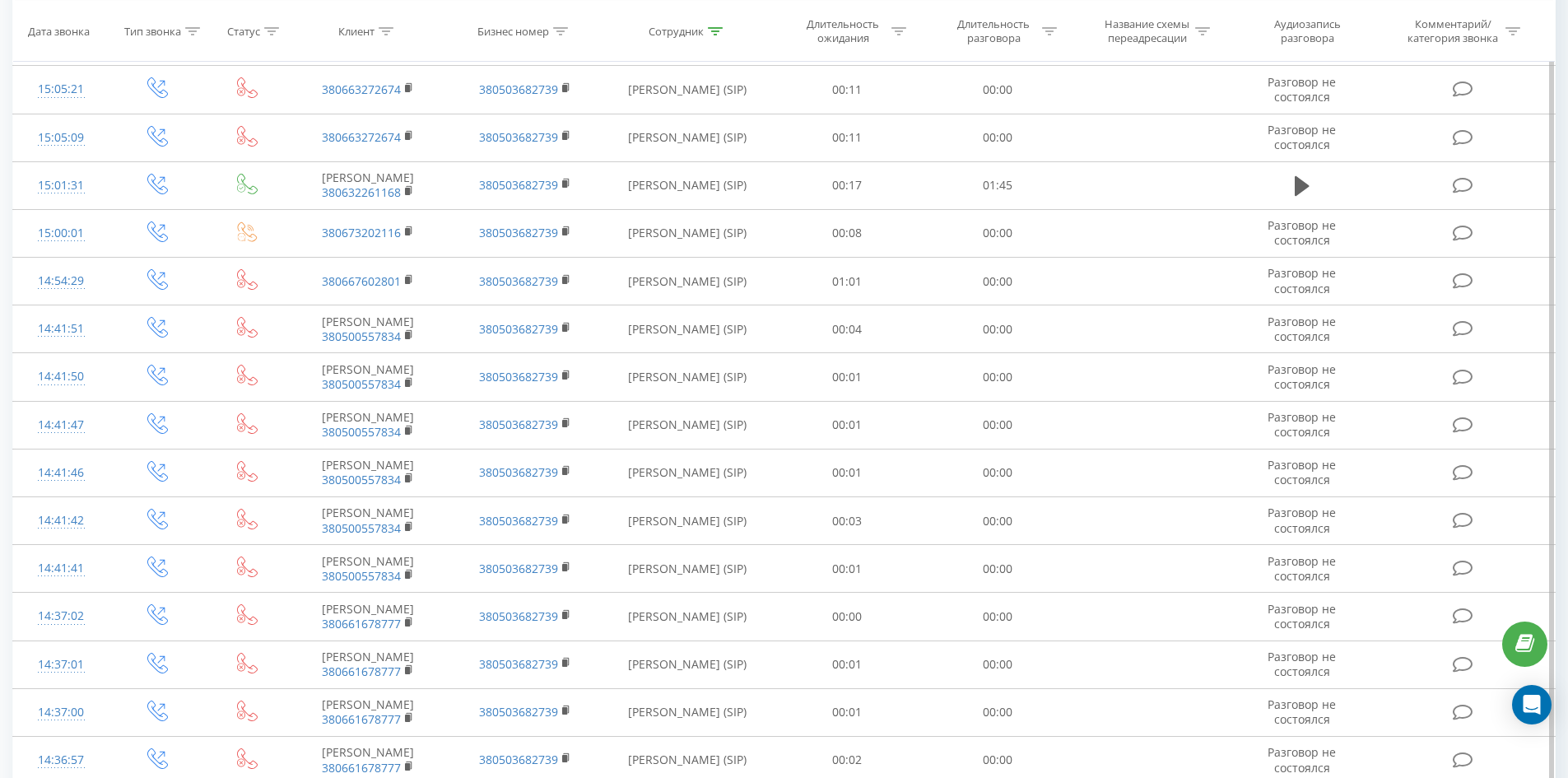
scroll to position [0, 0]
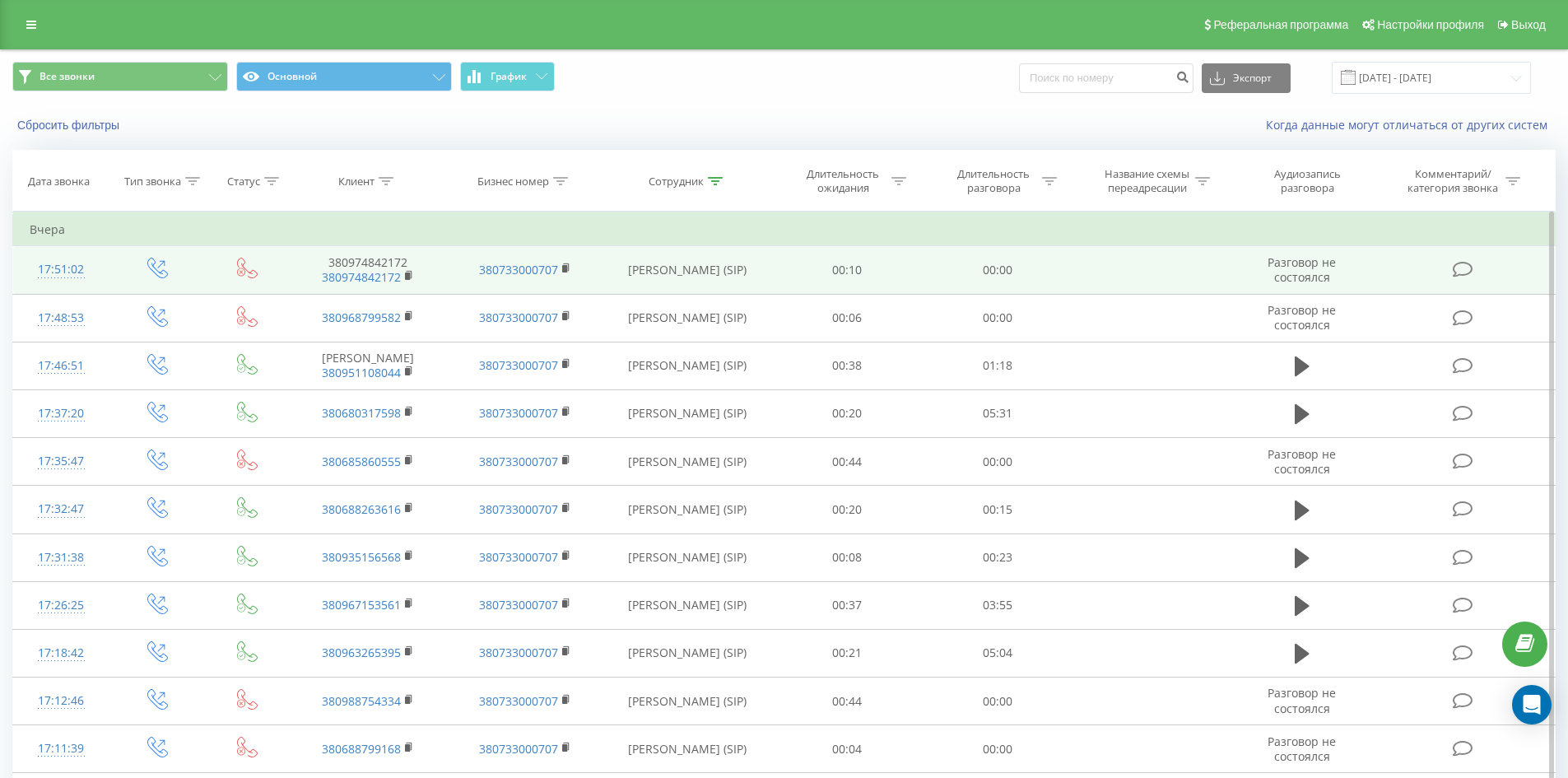
drag, startPoint x: 789, startPoint y: 677, endPoint x: 753, endPoint y: 274, distance: 404.6
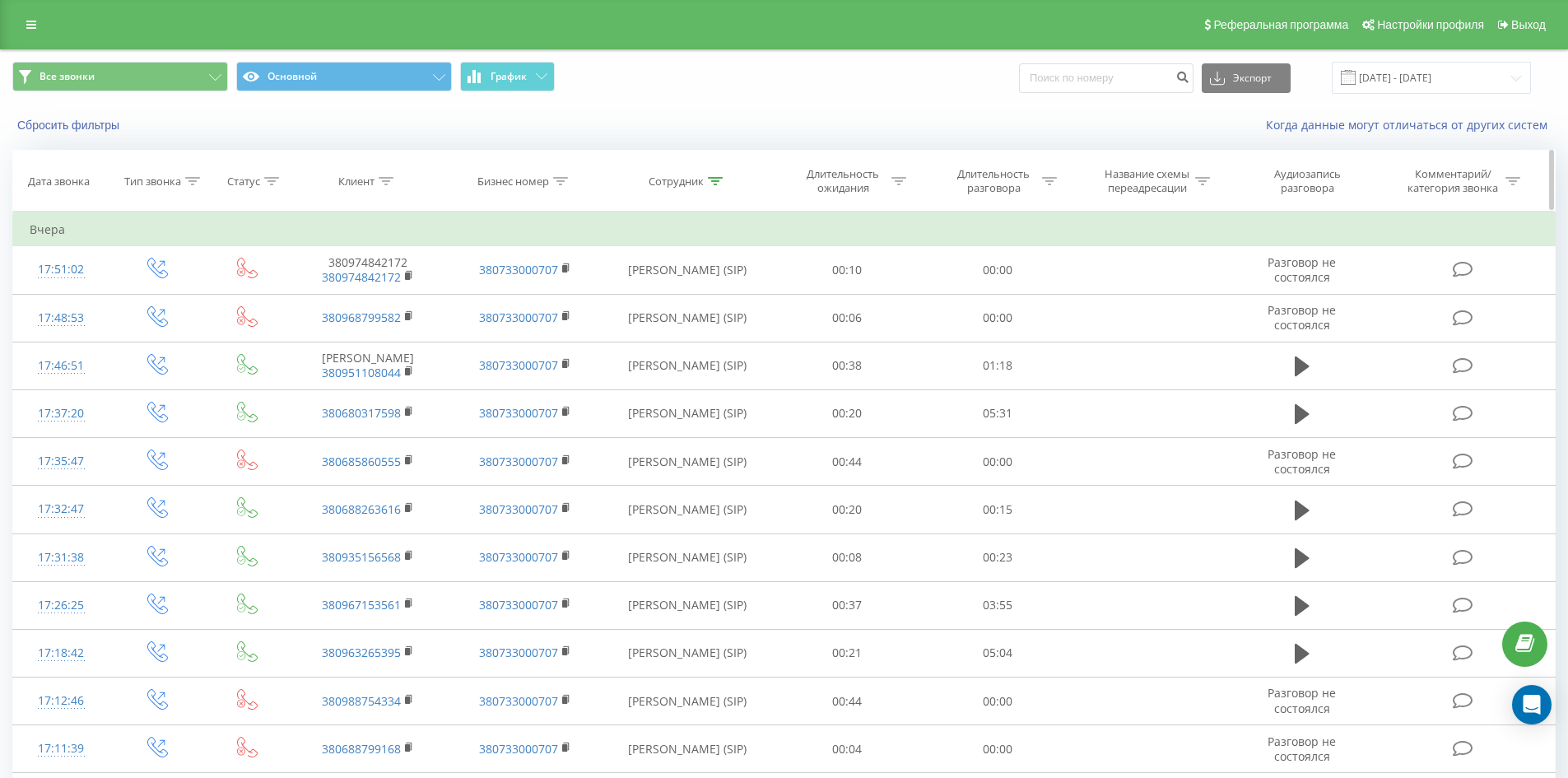
click at [714, 179] on icon at bounding box center [714, 181] width 14 height 9
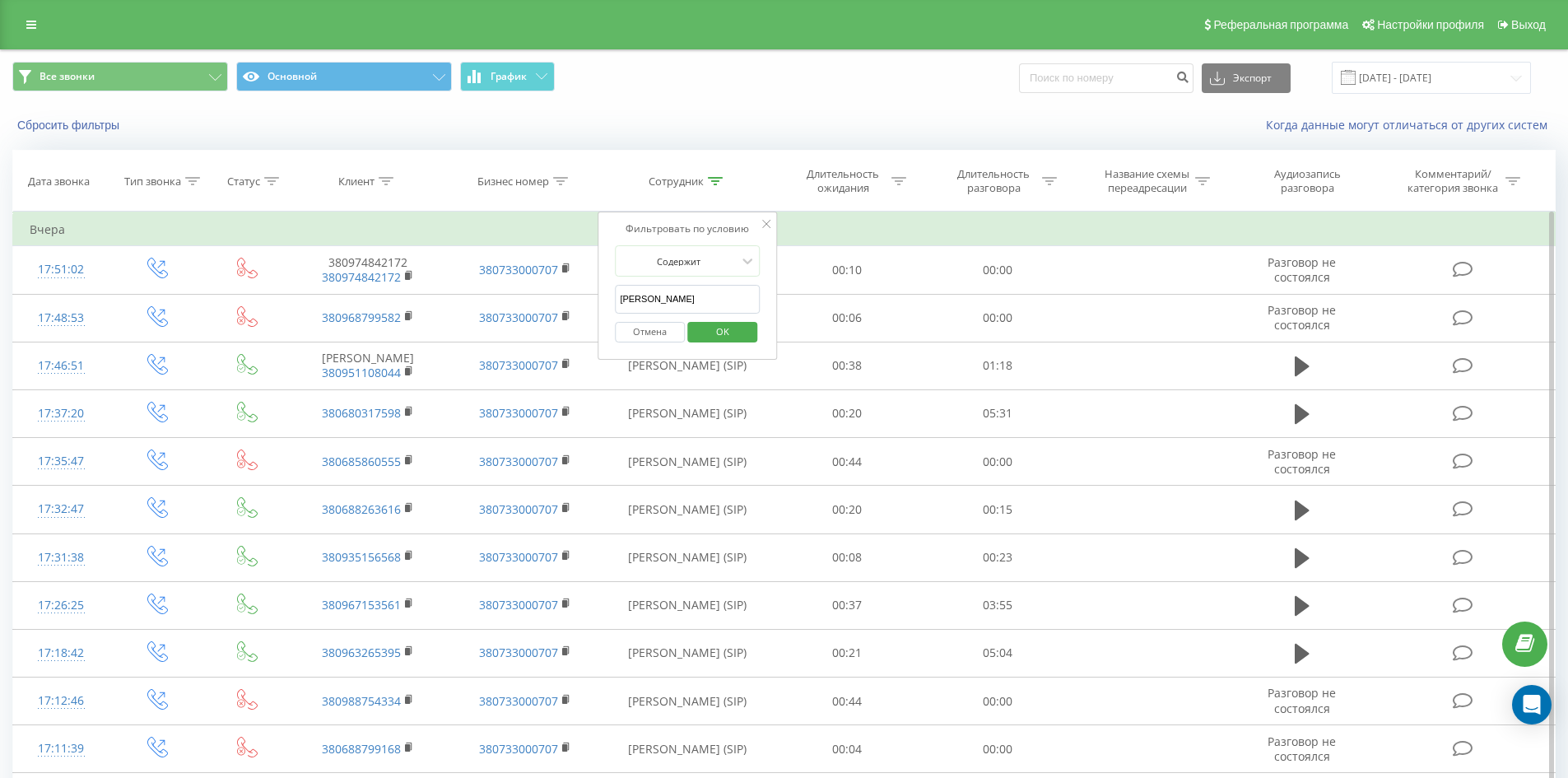
click at [711, 298] on input "[PERSON_NAME]" at bounding box center [687, 299] width 145 height 29
click button "OK" at bounding box center [722, 332] width 70 height 20
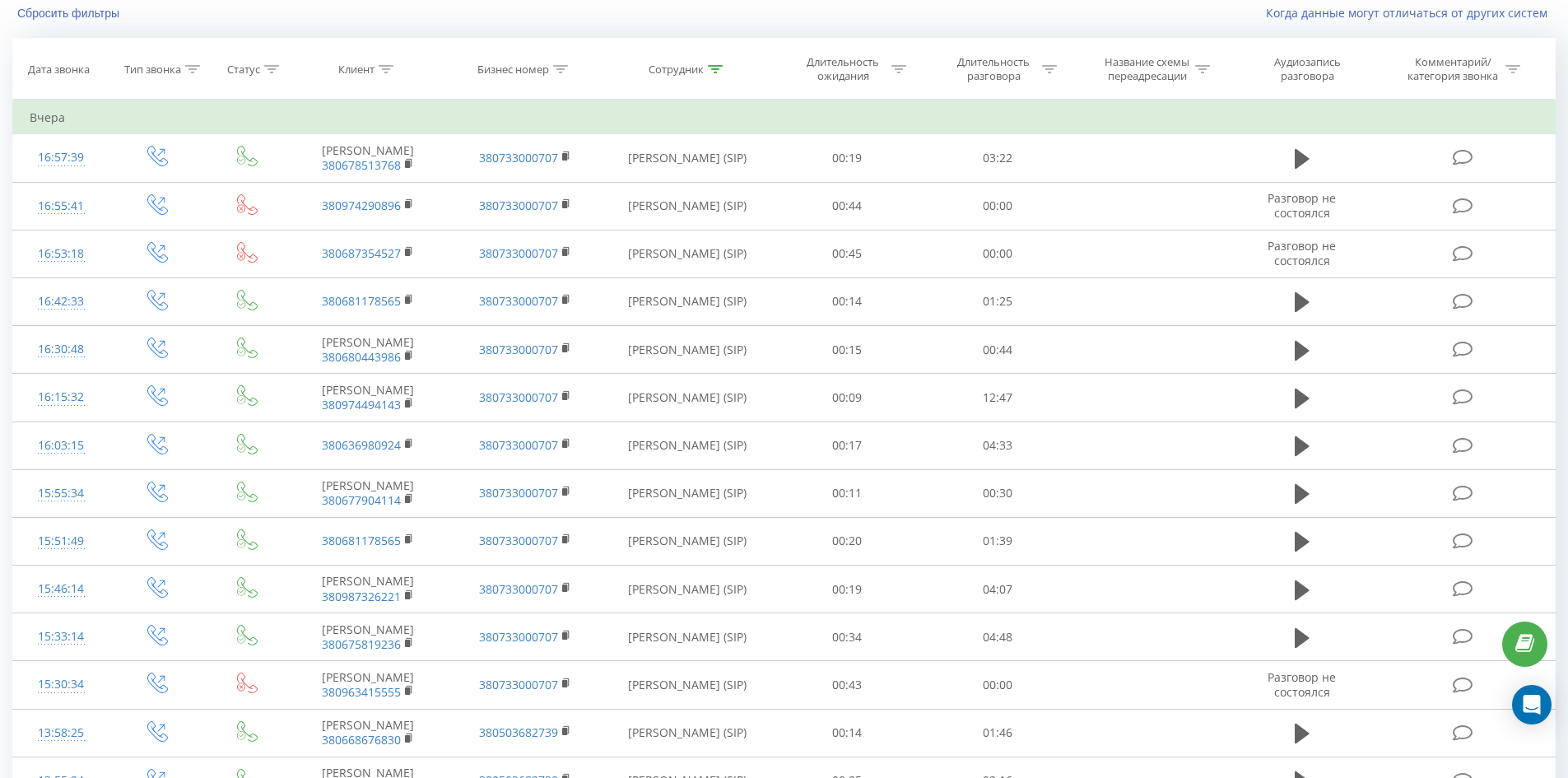
scroll to position [1569, 0]
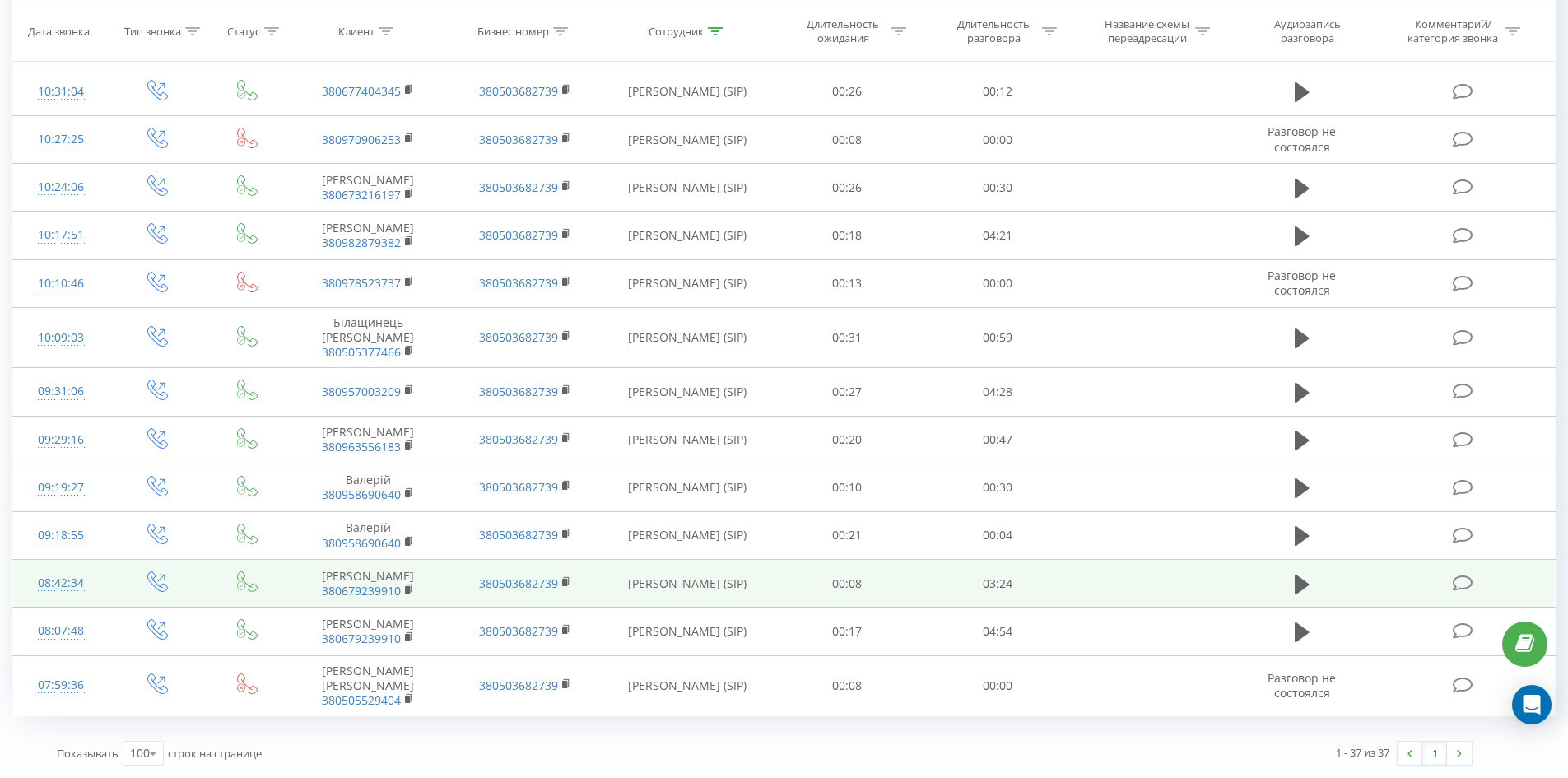
drag, startPoint x: 668, startPoint y: 135, endPoint x: 730, endPoint y: 578, distance: 447.3
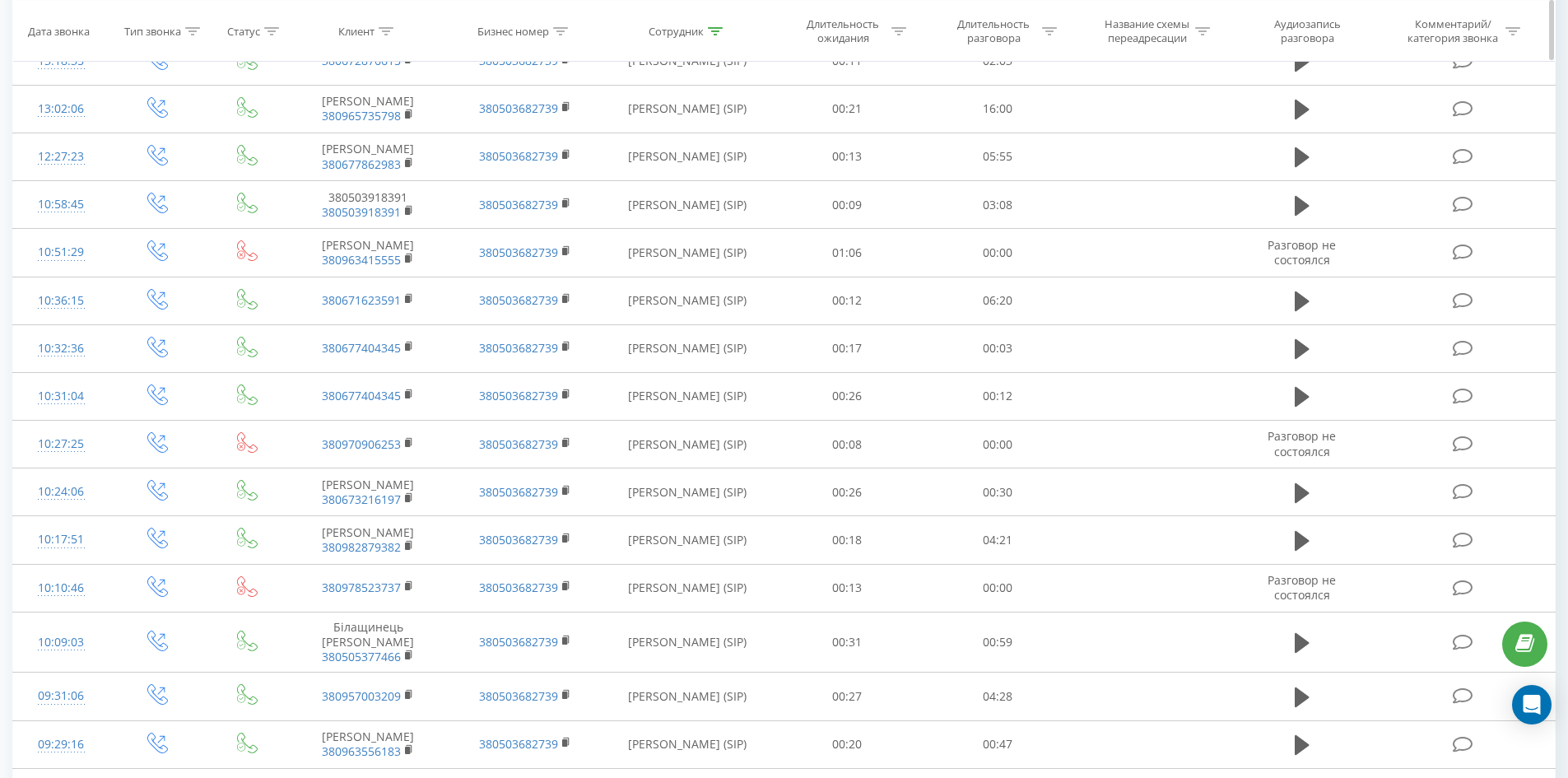
scroll to position [0, 0]
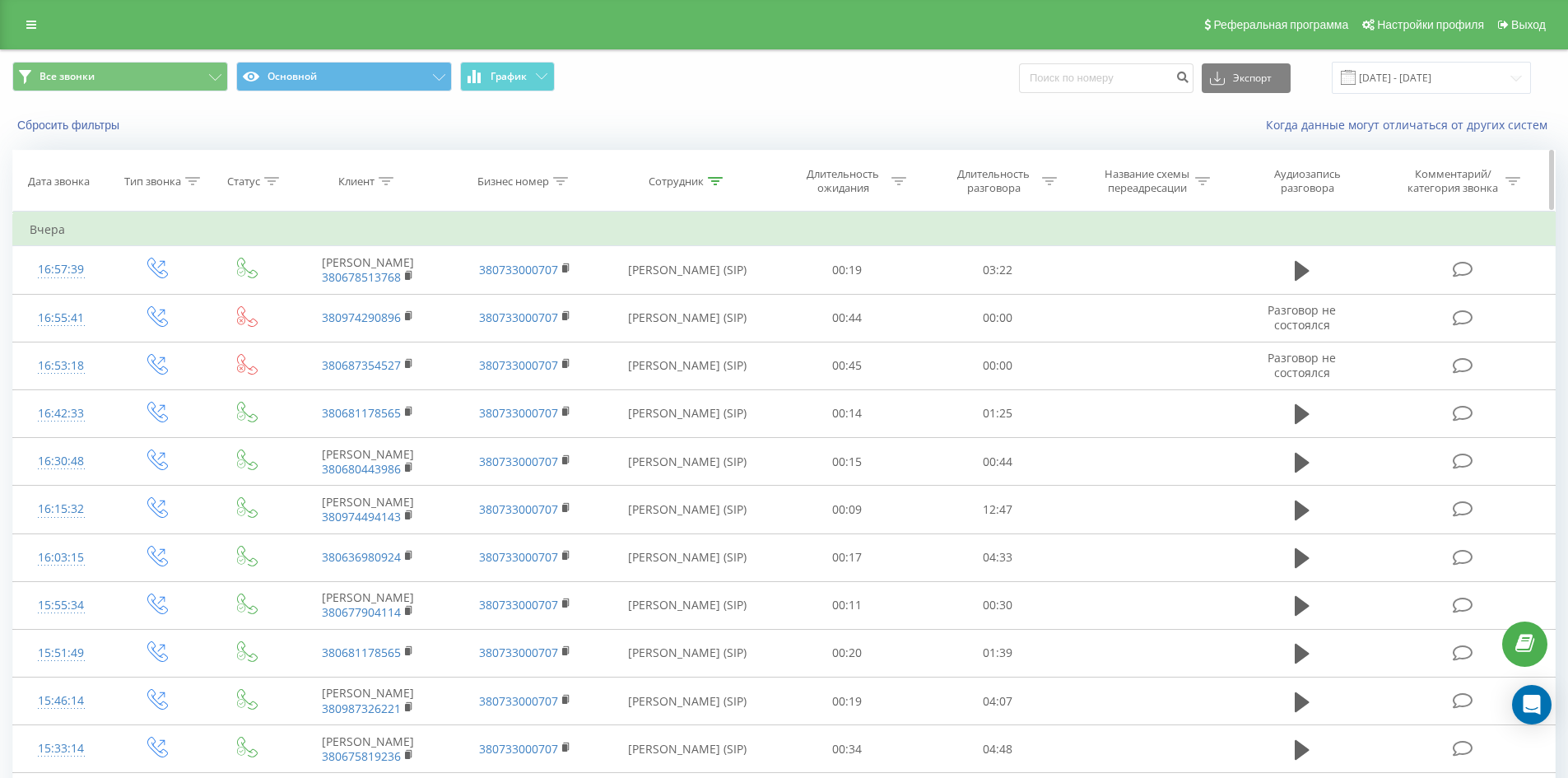
drag, startPoint x: 725, startPoint y: 581, endPoint x: 785, endPoint y: 183, distance: 402.5
click at [719, 181] on icon at bounding box center [714, 181] width 14 height 9
click at [721, 296] on input "[PERSON_NAME]" at bounding box center [687, 299] width 145 height 29
click button "OK" at bounding box center [722, 332] width 70 height 20
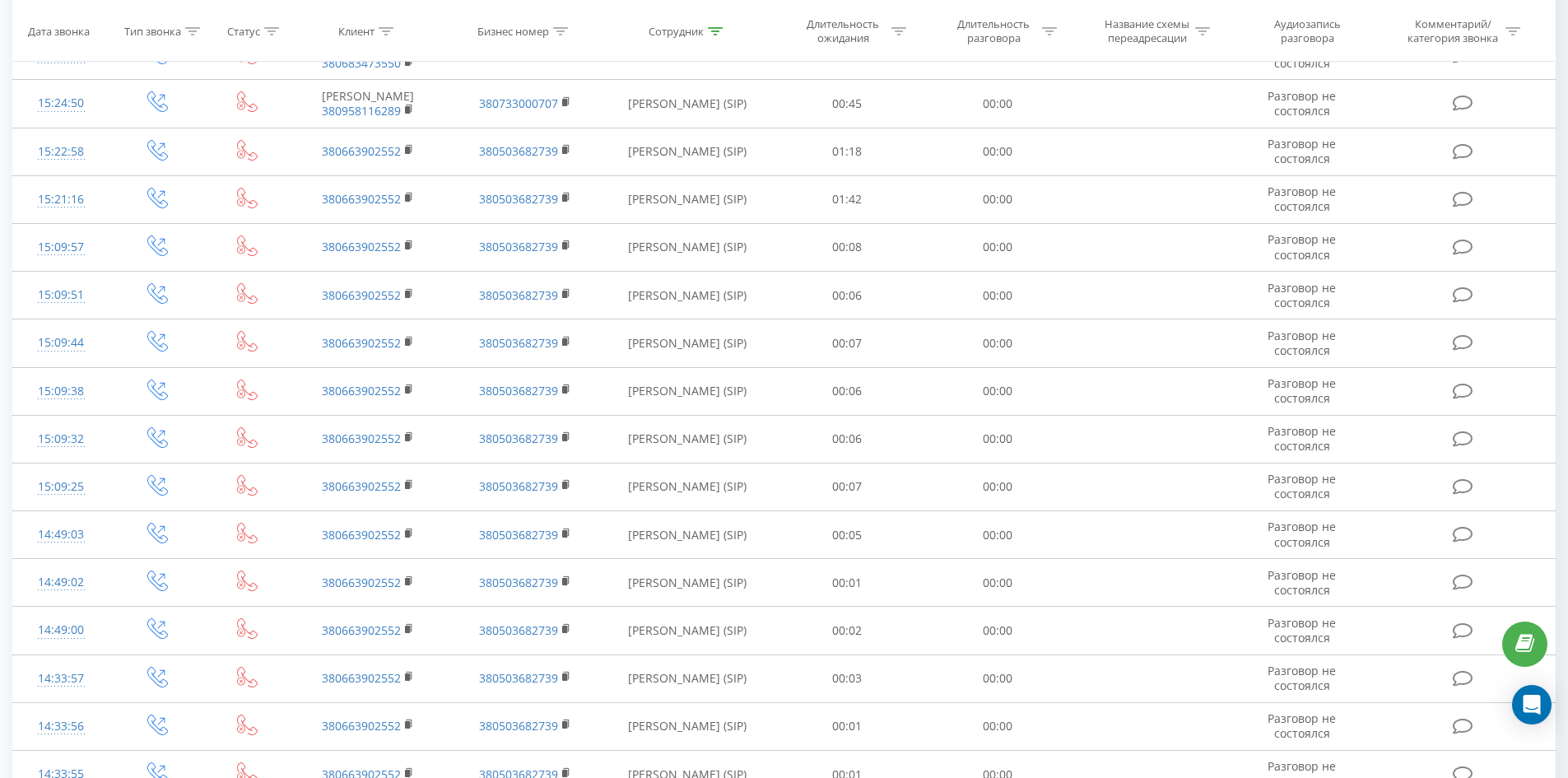
scroll to position [2944, 0]
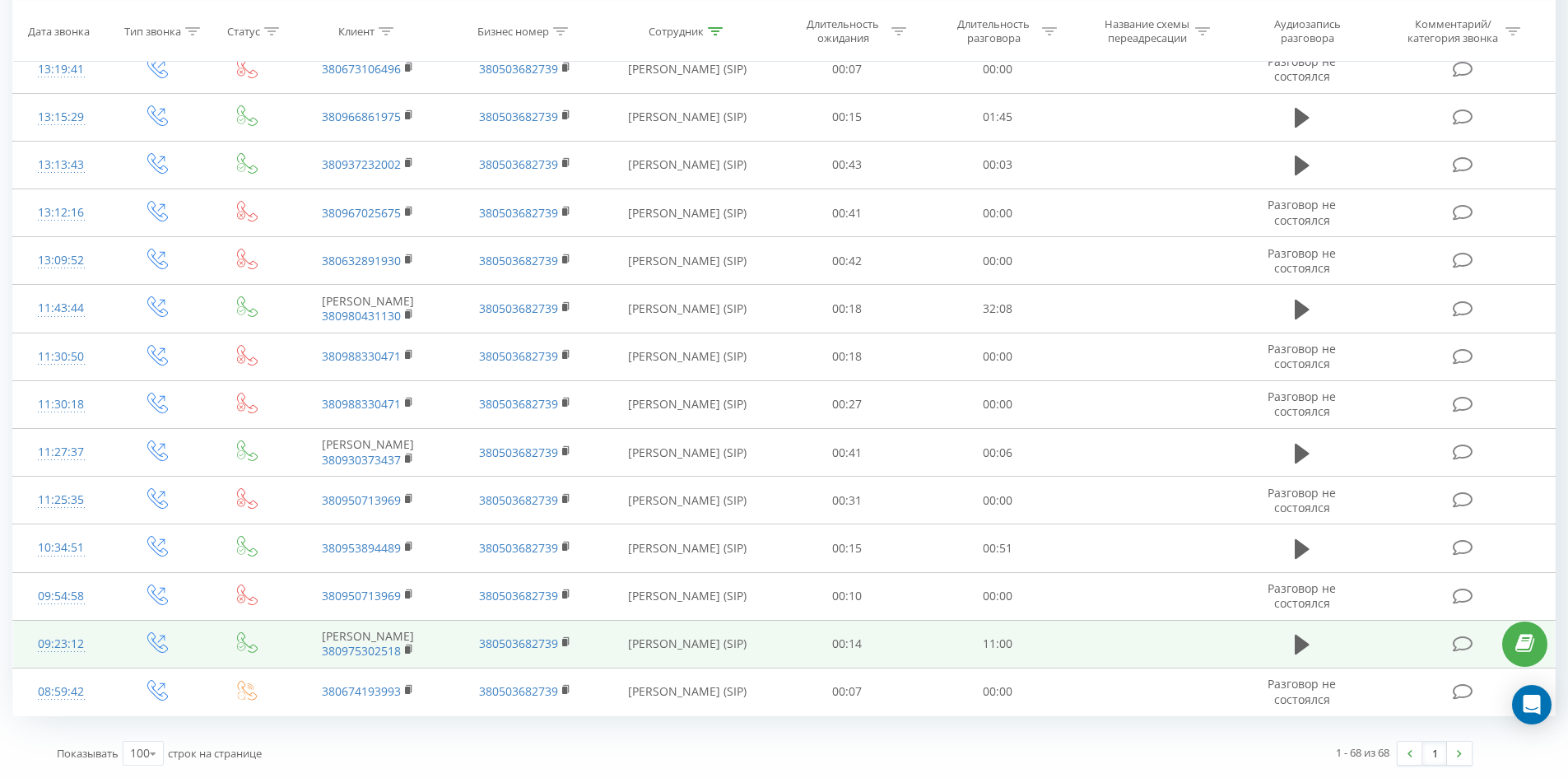
drag, startPoint x: 798, startPoint y: 88, endPoint x: 1344, endPoint y: 659, distance: 790.0
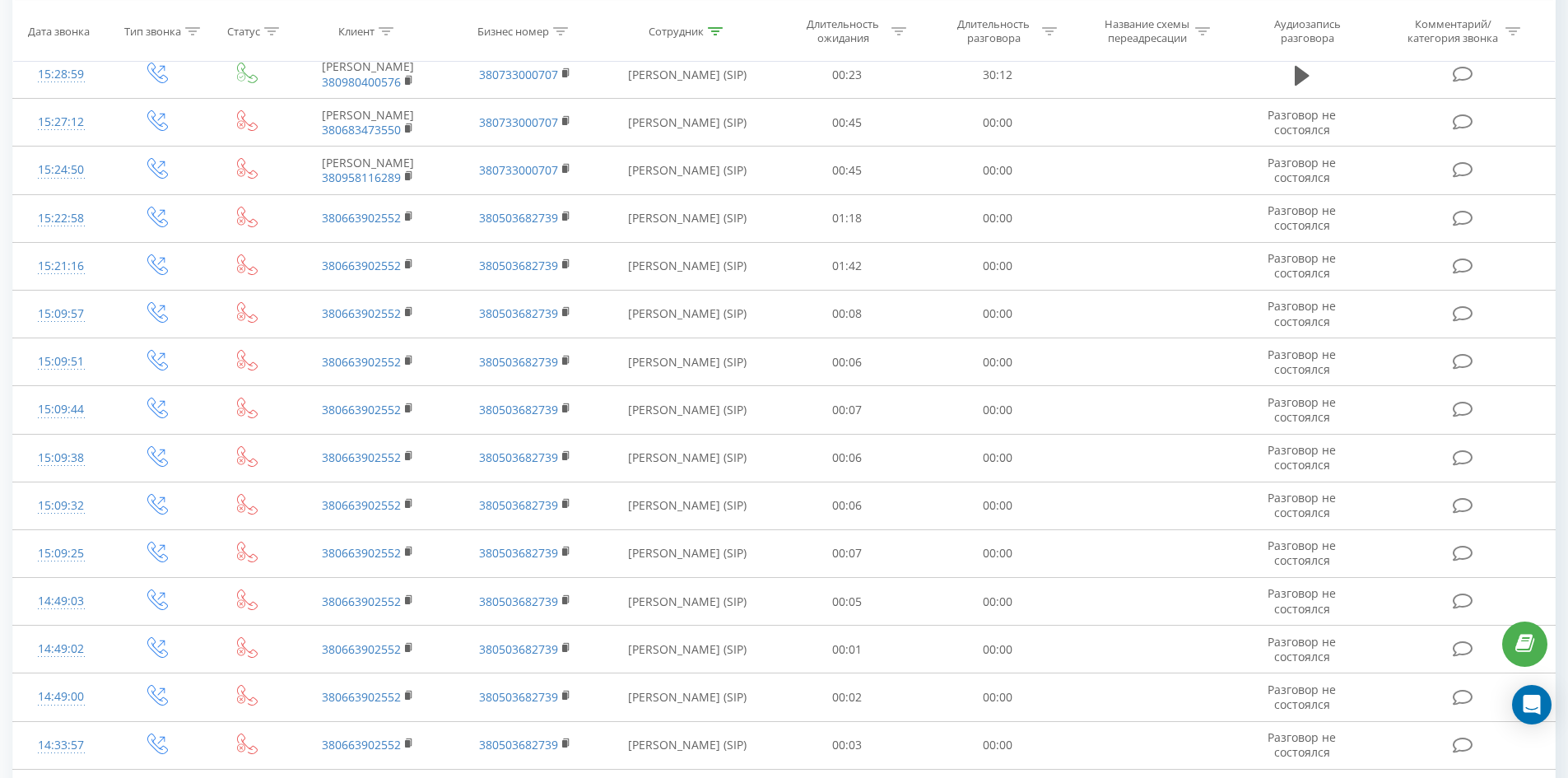
scroll to position [0, 0]
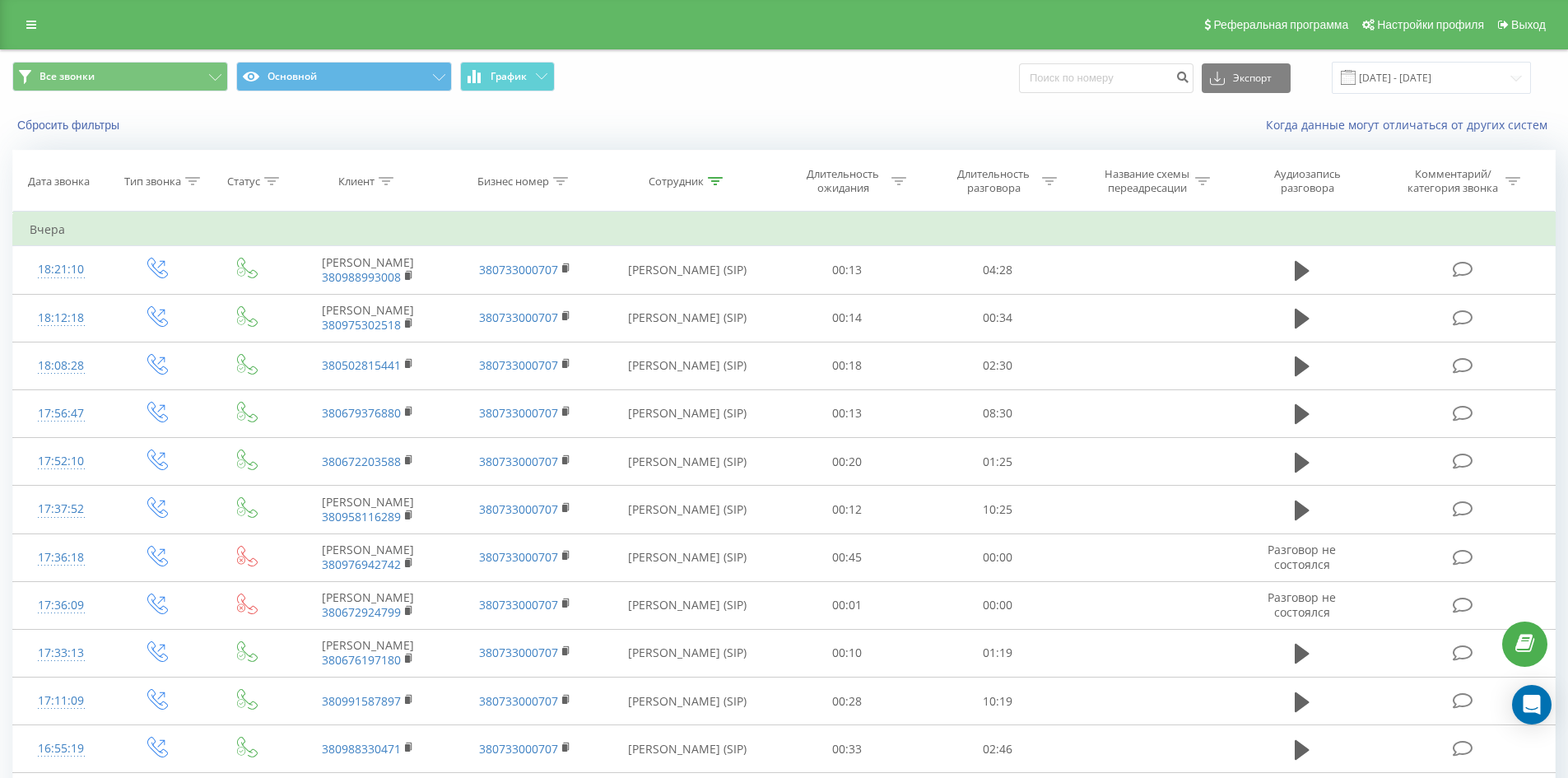
drag, startPoint x: 823, startPoint y: 459, endPoint x: 869, endPoint y: 143, distance: 319.3
click at [718, 177] on icon at bounding box center [714, 181] width 14 height 9
click at [720, 314] on div "Отмена OK" at bounding box center [687, 332] width 145 height 37
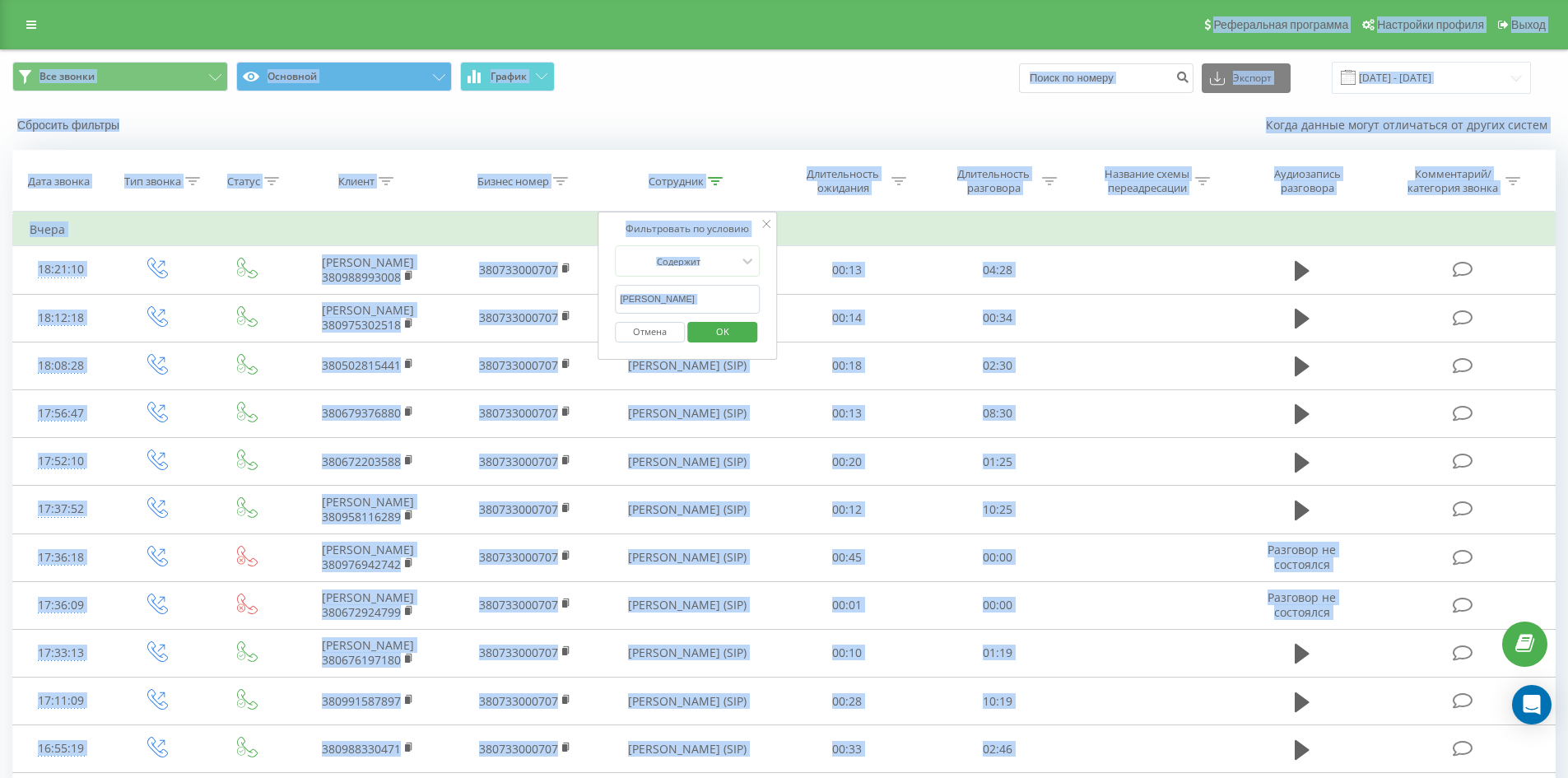
click at [723, 313] on div "Отмена OK" at bounding box center [687, 332] width 145 height 37
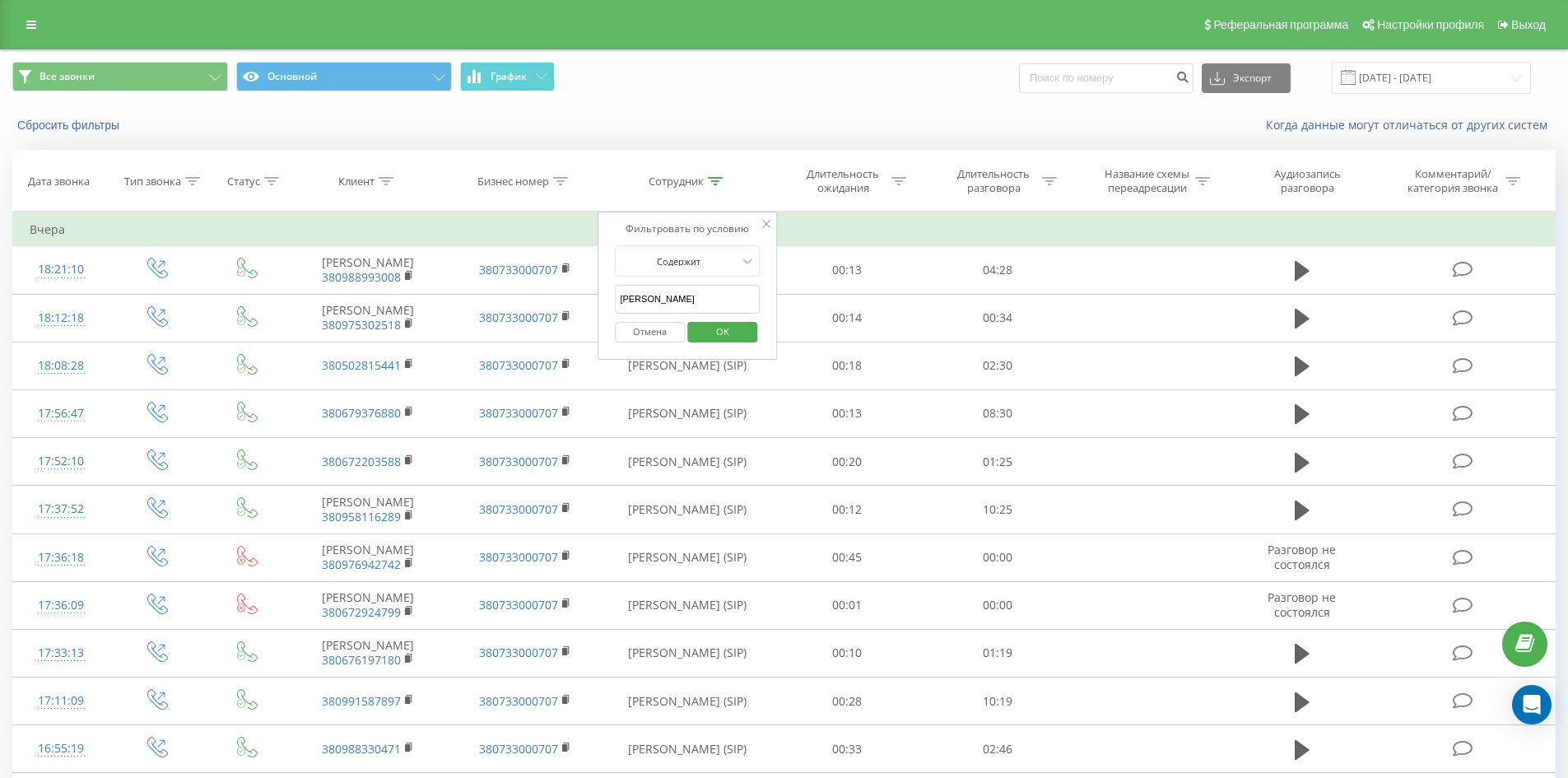
click at [721, 299] on input "[PERSON_NAME]" at bounding box center [687, 299] width 145 height 29
click button "OK" at bounding box center [722, 332] width 70 height 20
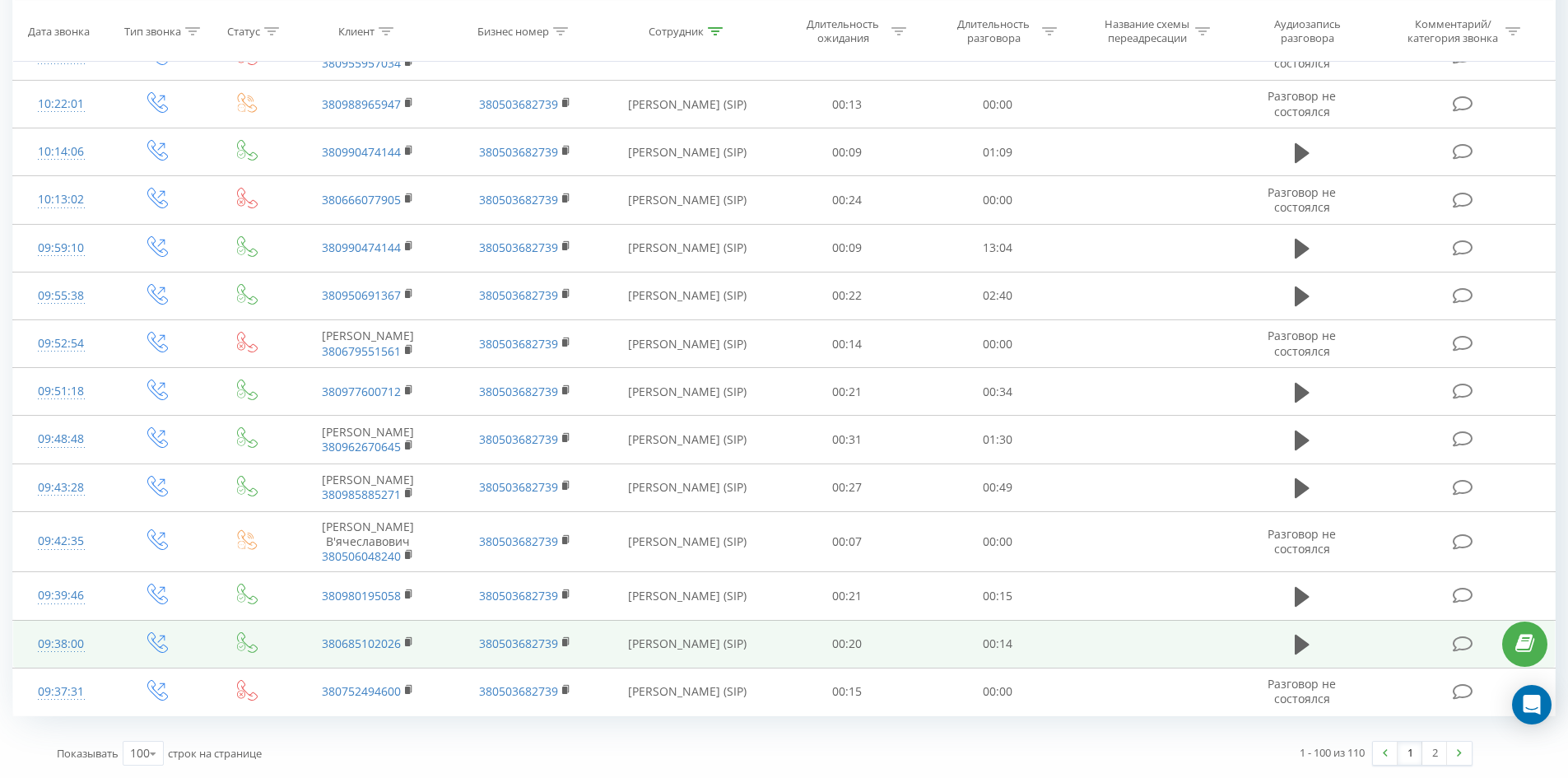
drag, startPoint x: 1108, startPoint y: 343, endPoint x: 1469, endPoint y: 662, distance: 481.7
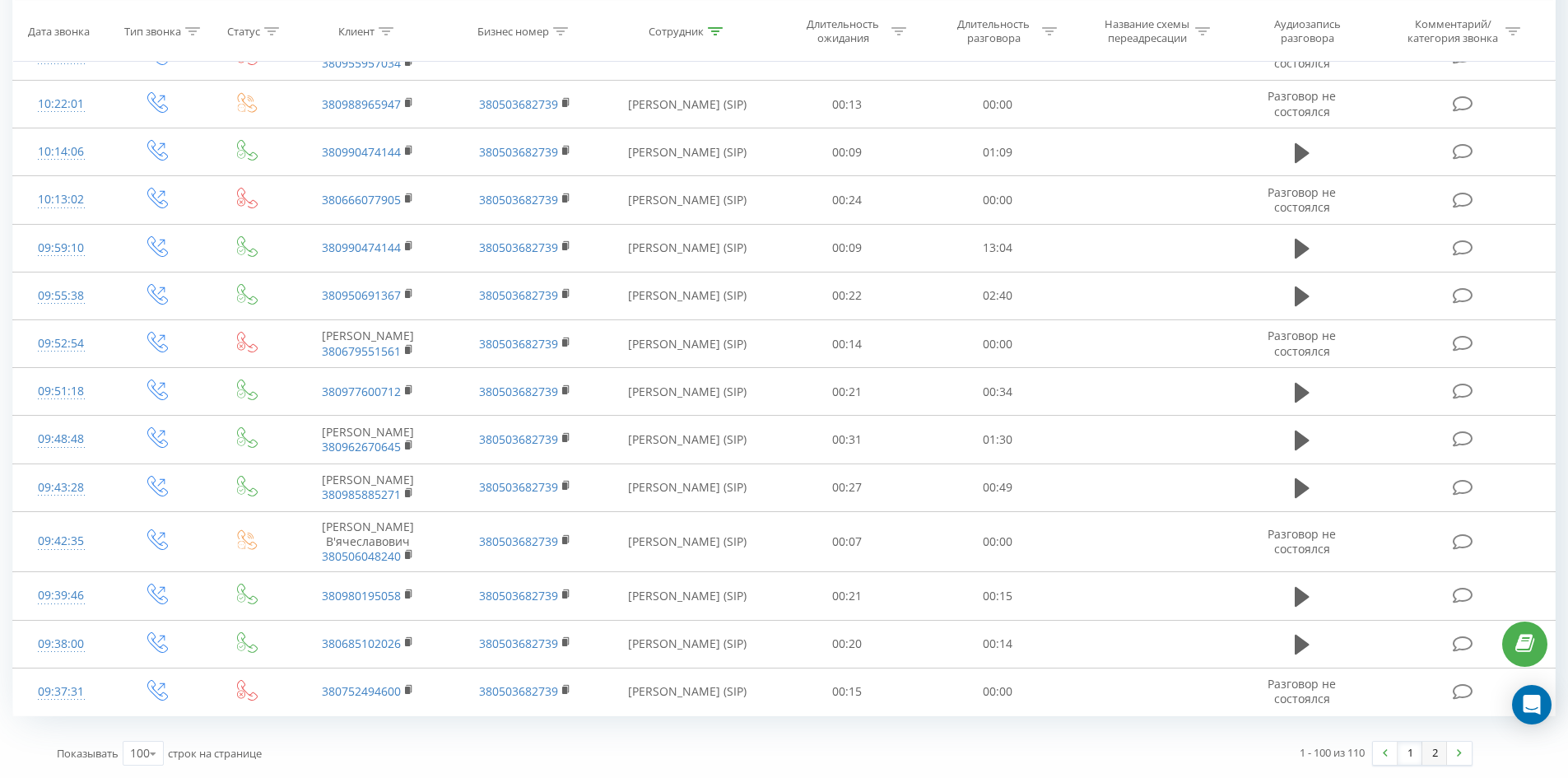
click at [1441, 757] on link "2" at bounding box center [1435, 753] width 25 height 23
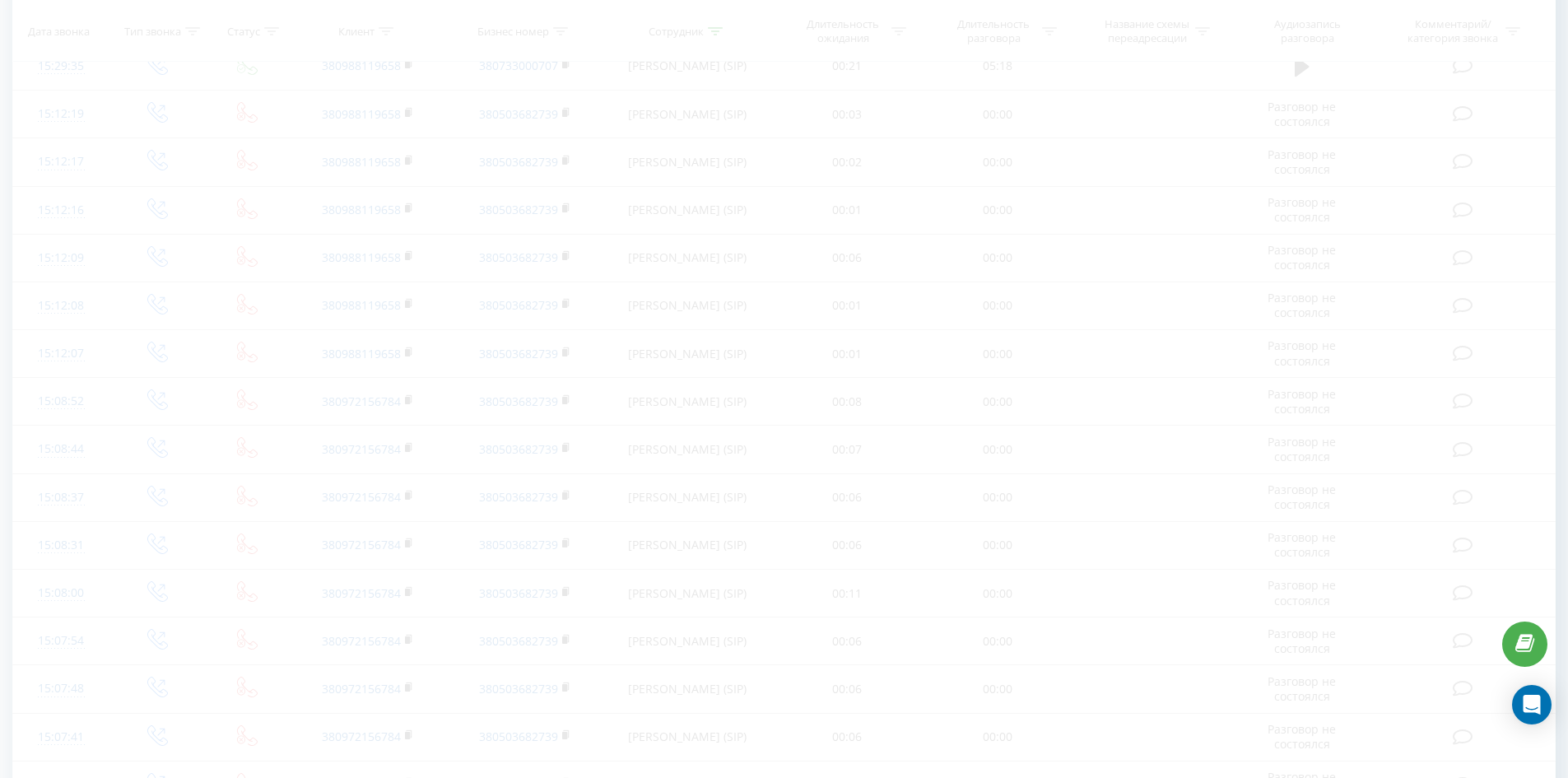
scroll to position [63, 0]
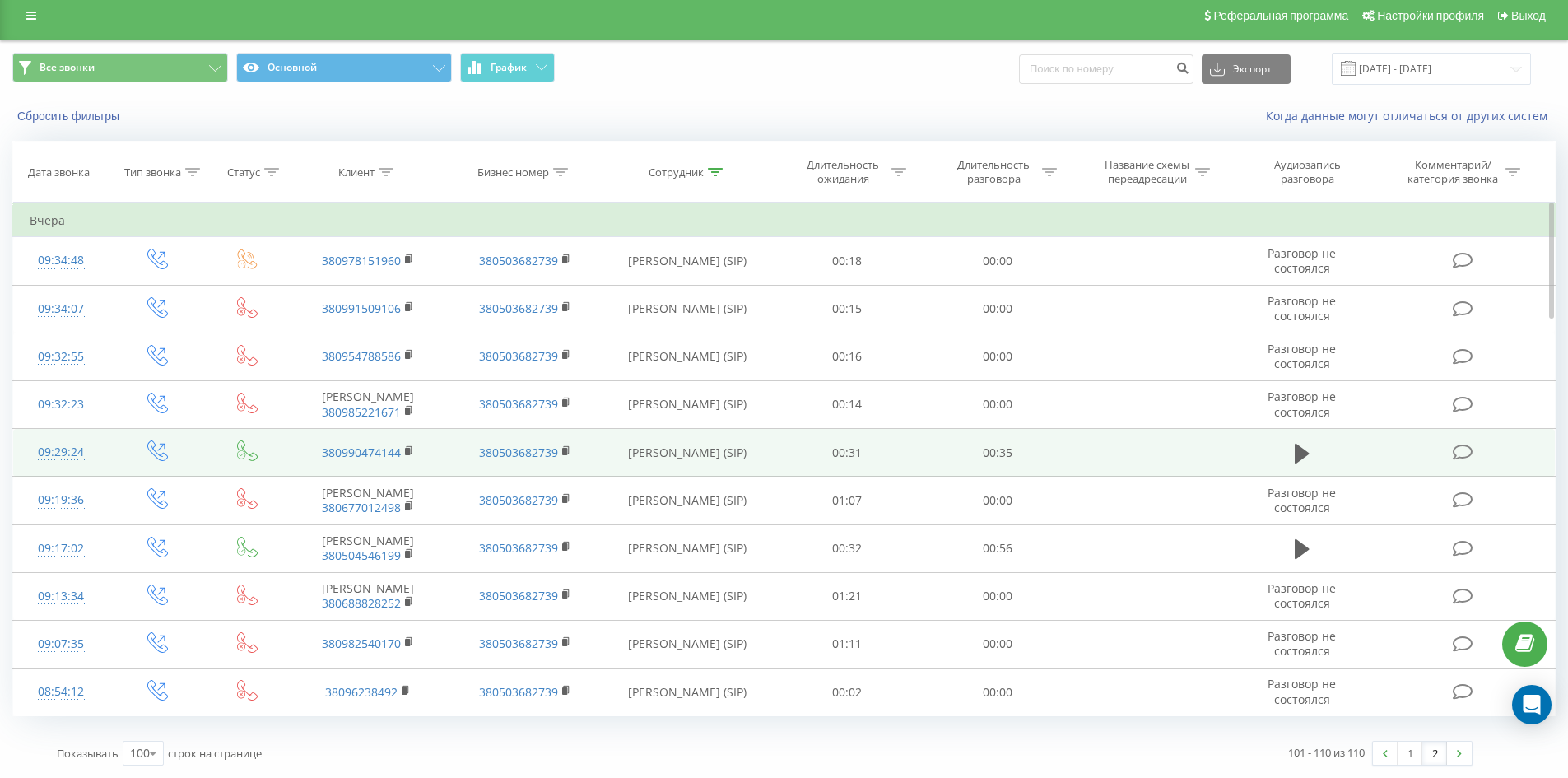
drag, startPoint x: 680, startPoint y: 251, endPoint x: 831, endPoint y: 437, distance: 239.6
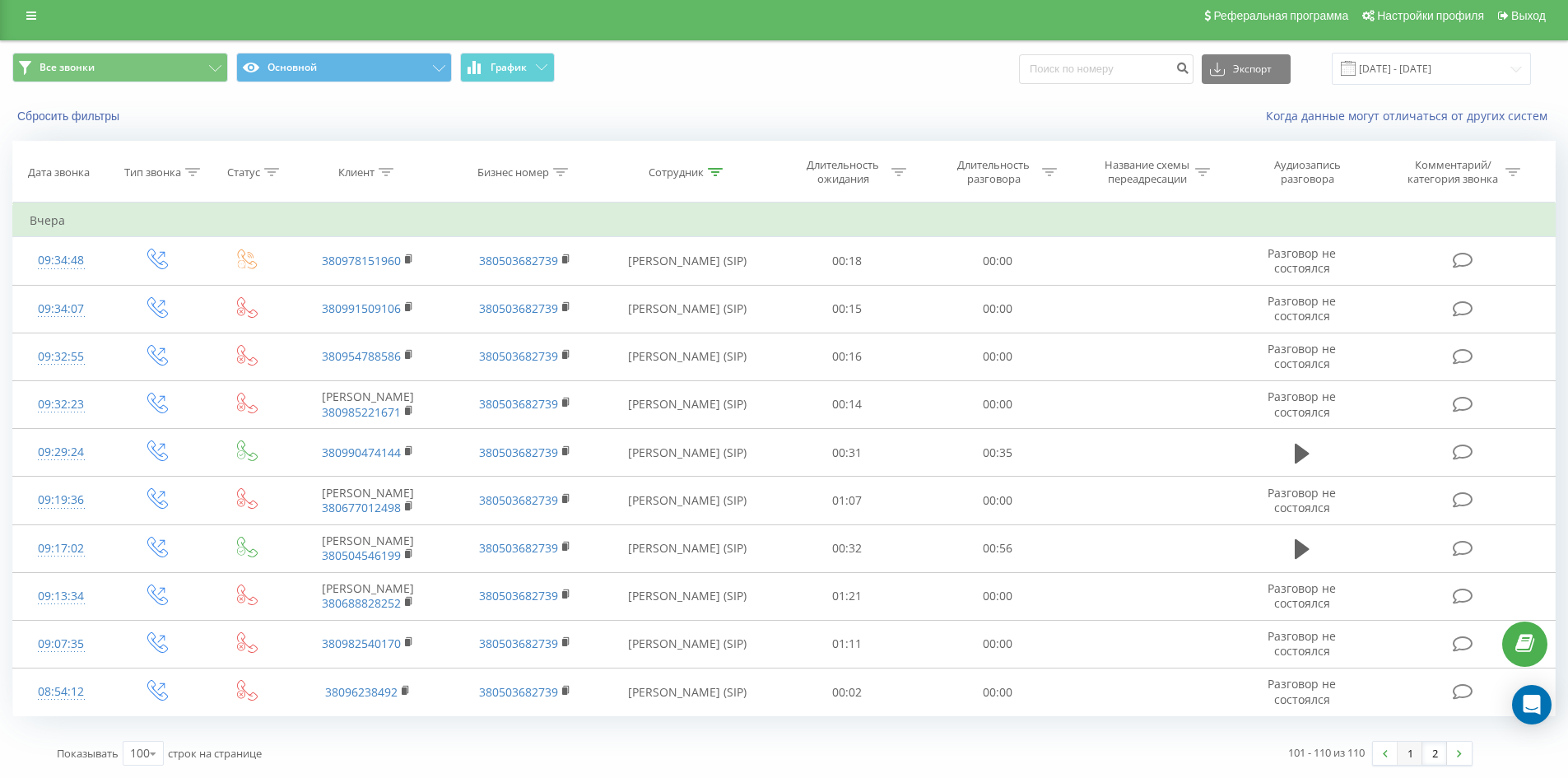
click at [1409, 753] on link "1" at bounding box center [1410, 753] width 25 height 23
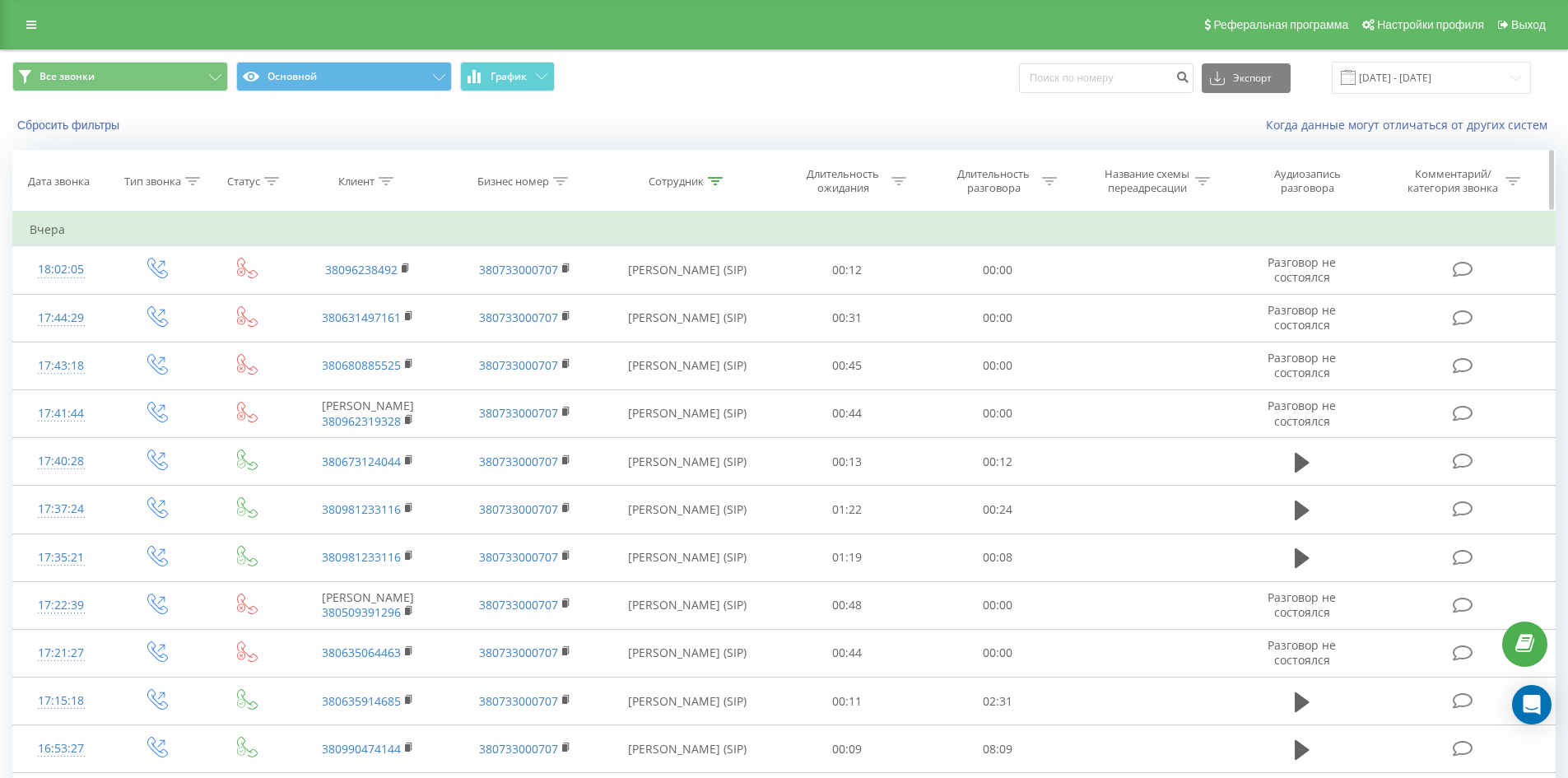
click at [707, 174] on div at bounding box center [714, 181] width 14 height 14
click at [722, 302] on input "[PERSON_NAME]" at bounding box center [687, 299] width 145 height 29
click button "OK" at bounding box center [722, 332] width 70 height 20
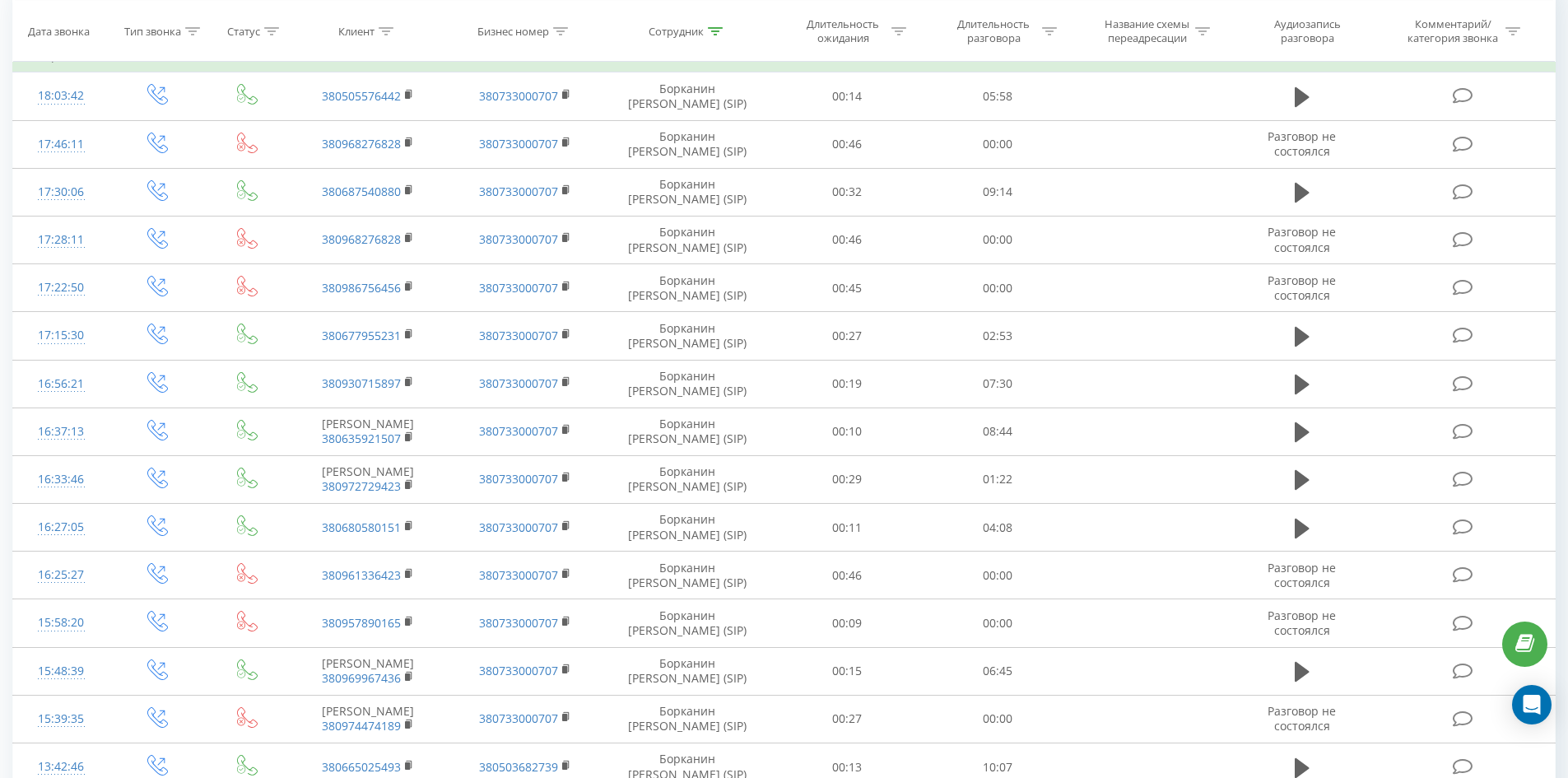
scroll to position [1130, 0]
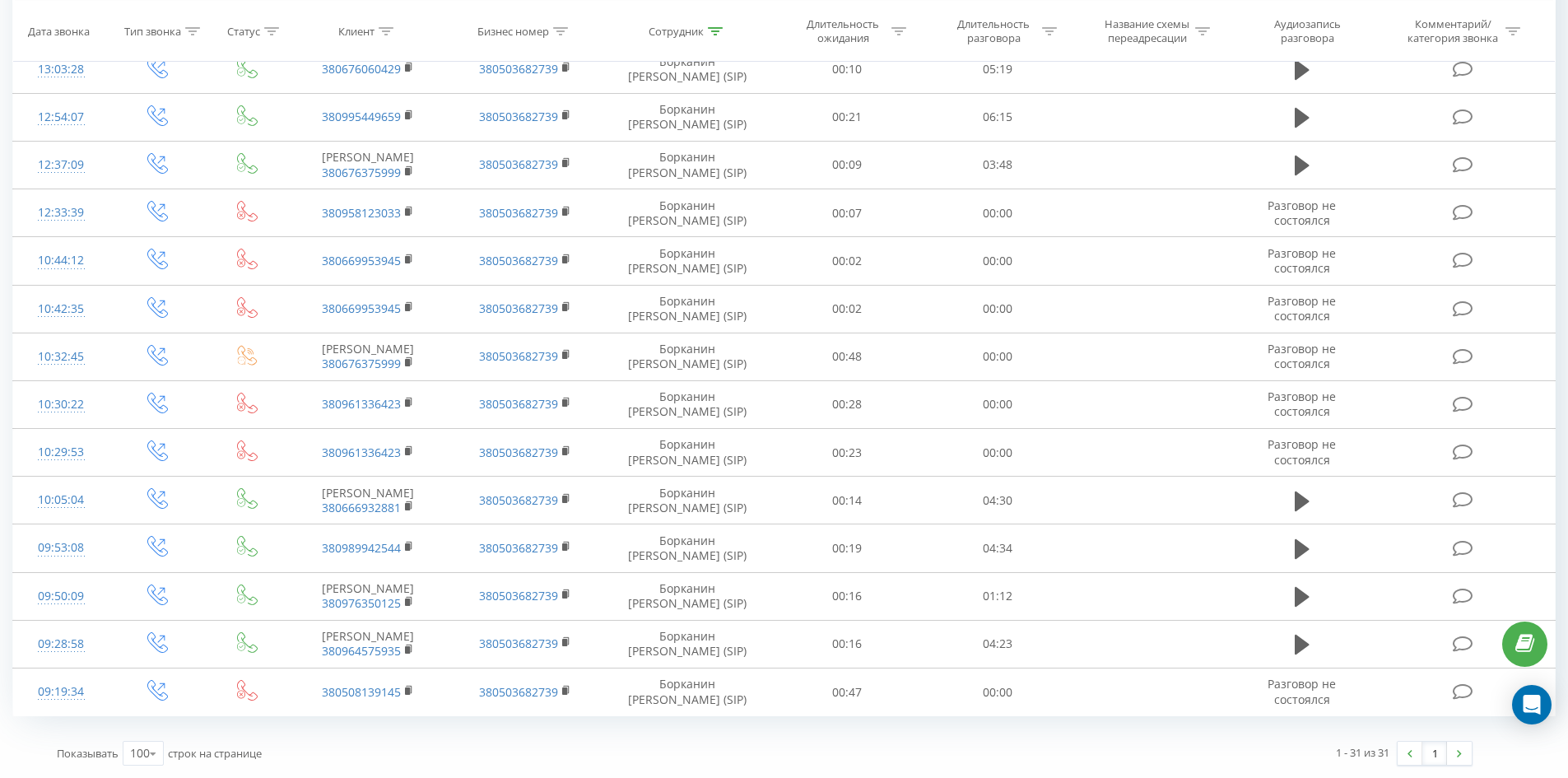
drag, startPoint x: 1106, startPoint y: 348, endPoint x: 1429, endPoint y: 732, distance: 501.8
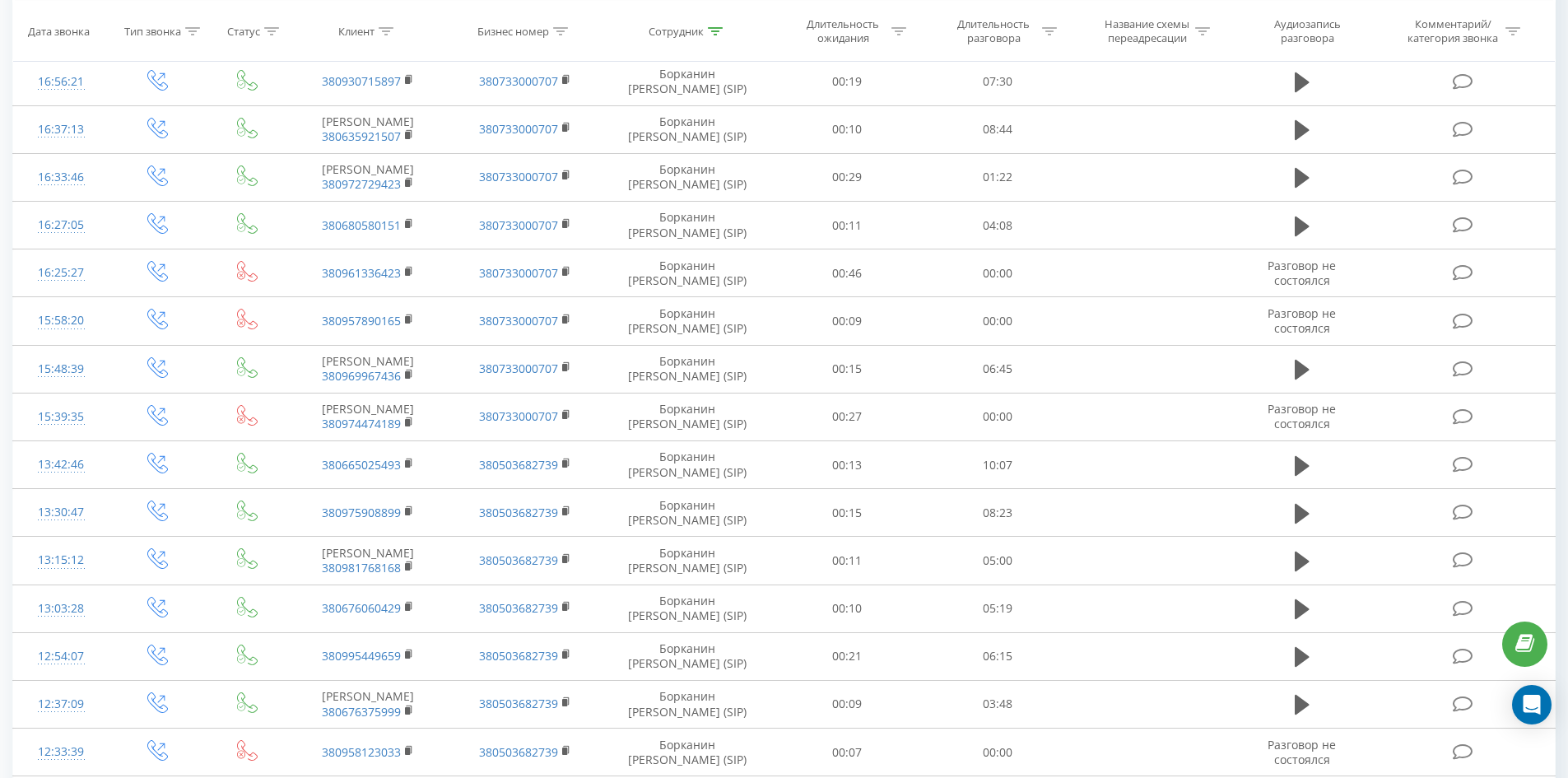
scroll to position [0, 0]
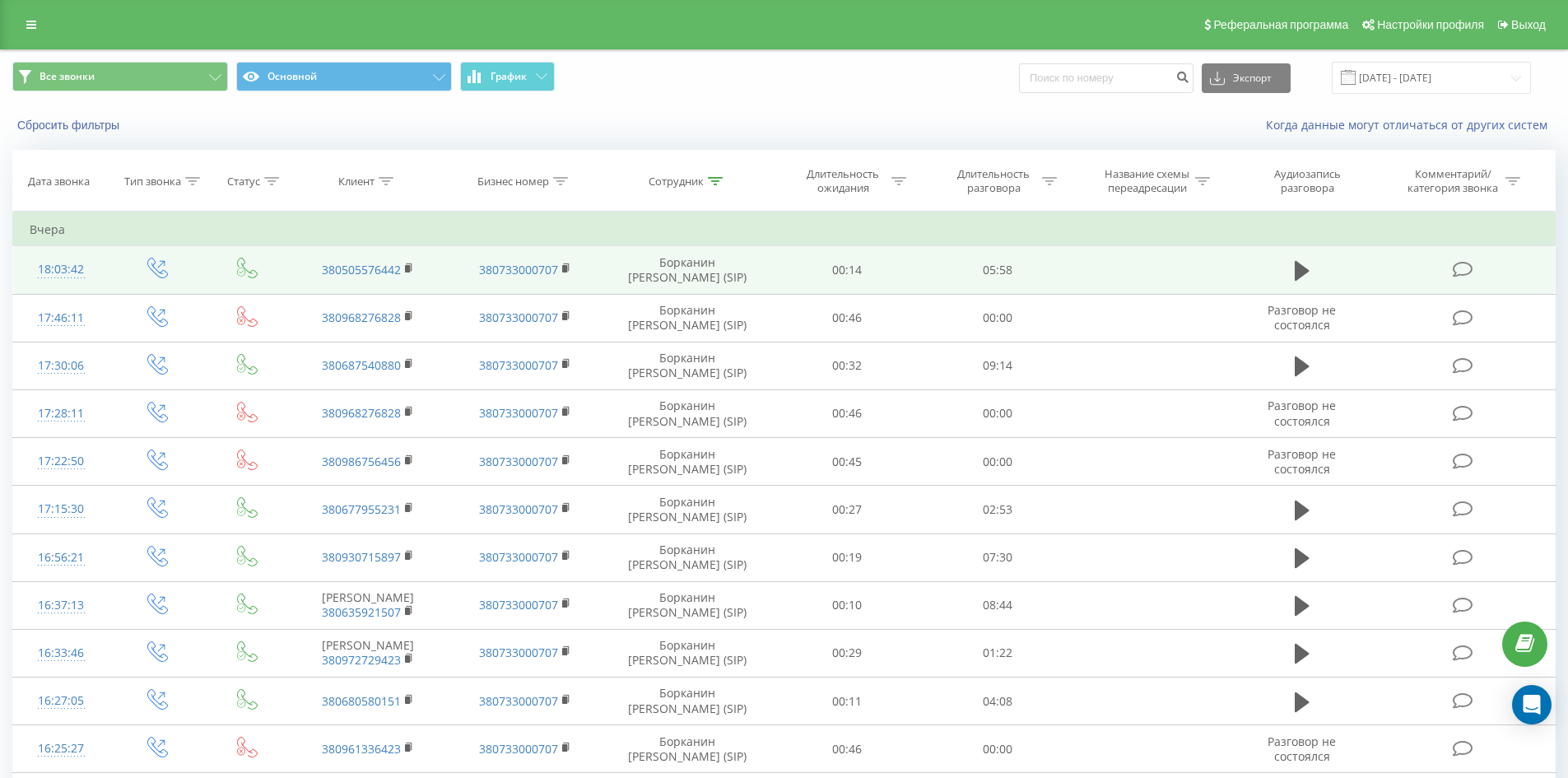
drag, startPoint x: 893, startPoint y: 634, endPoint x: 905, endPoint y: 291, distance: 343.2
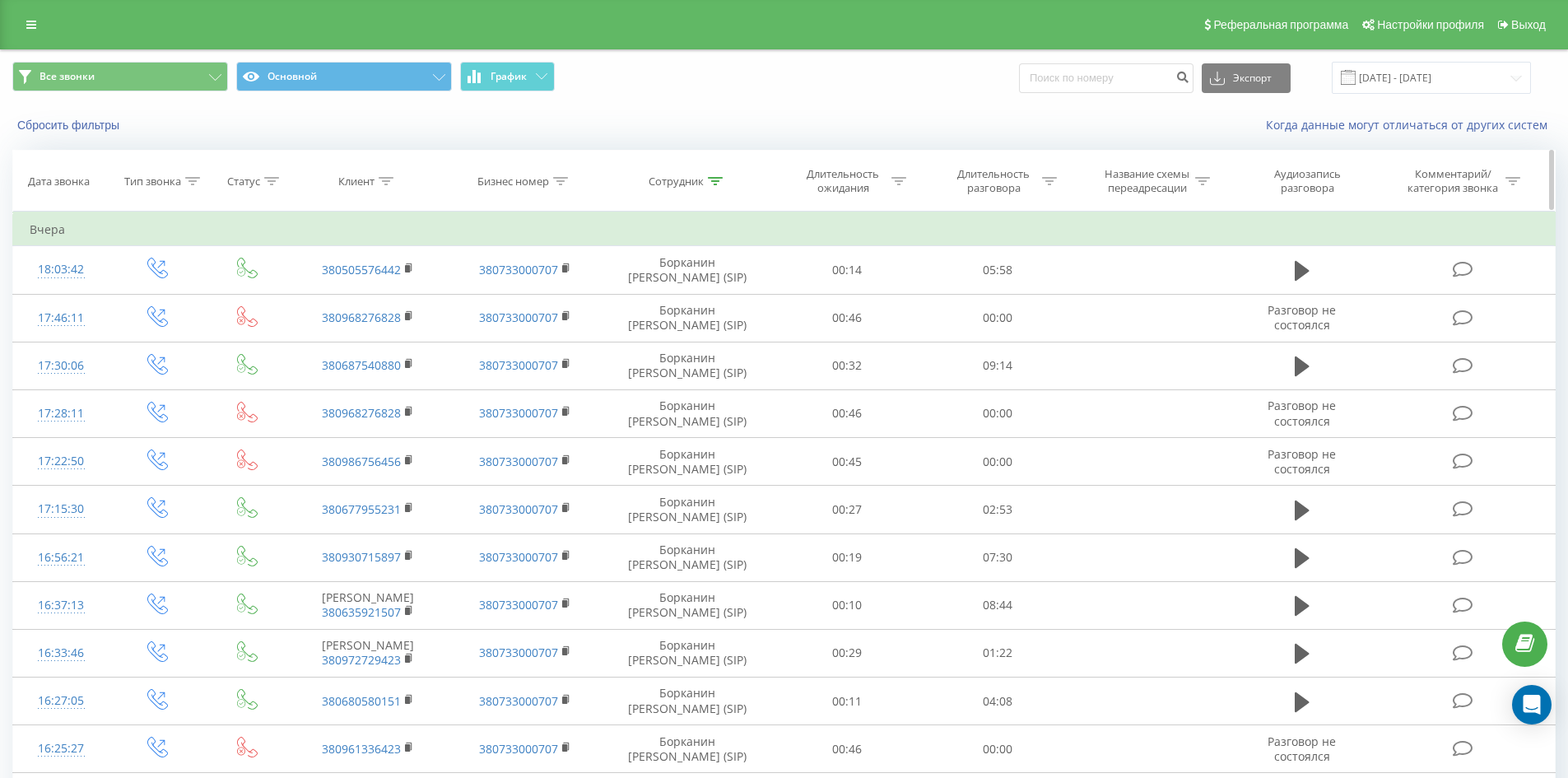
click at [719, 183] on icon at bounding box center [714, 181] width 14 height 9
click at [719, 284] on input "борканин [PERSON_NAME]" at bounding box center [687, 299] width 145 height 29
click button "OK" at bounding box center [722, 332] width 70 height 20
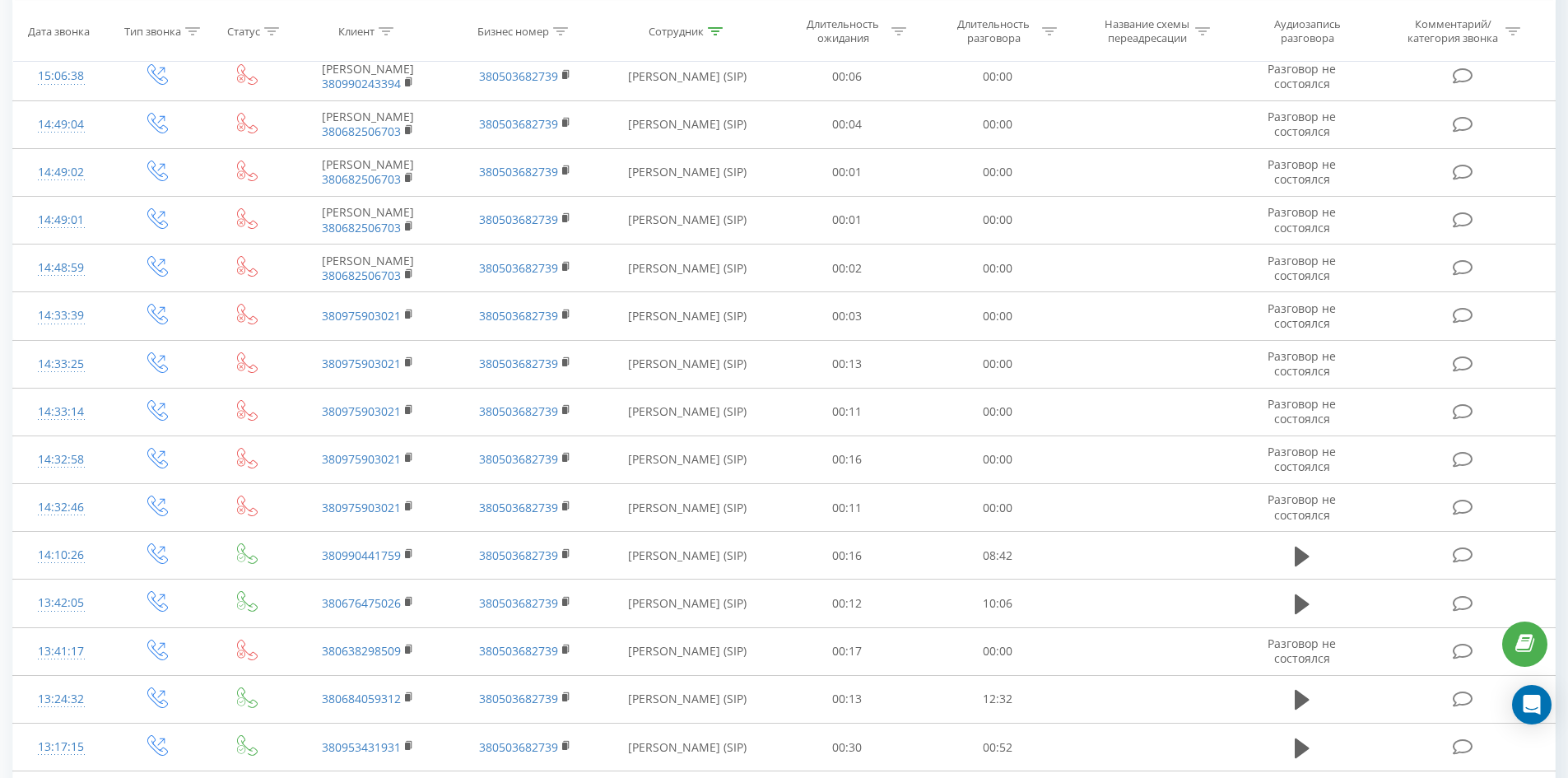
scroll to position [1984, 0]
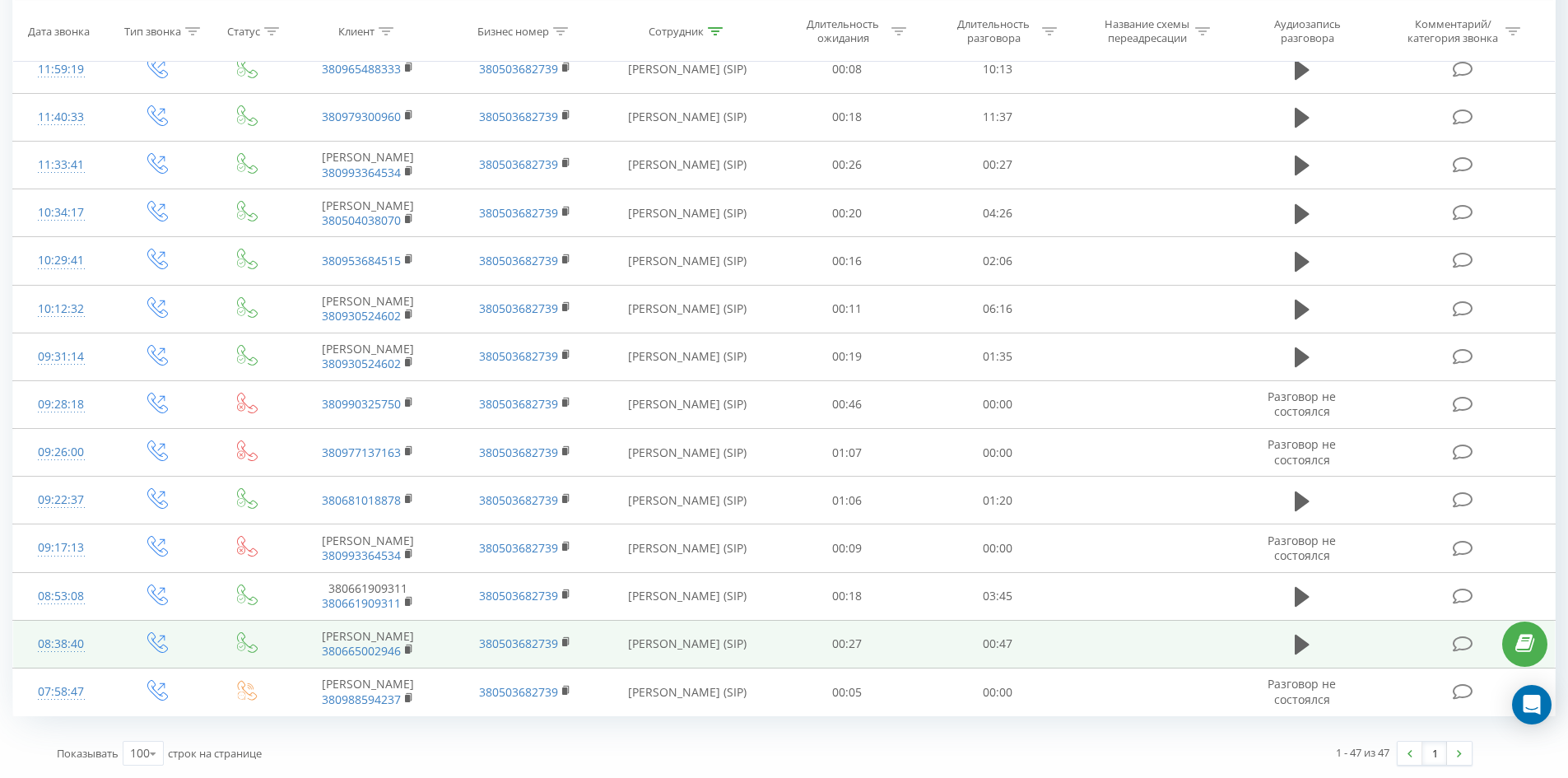
drag, startPoint x: 813, startPoint y: 304, endPoint x: 808, endPoint y: 623, distance: 319.0
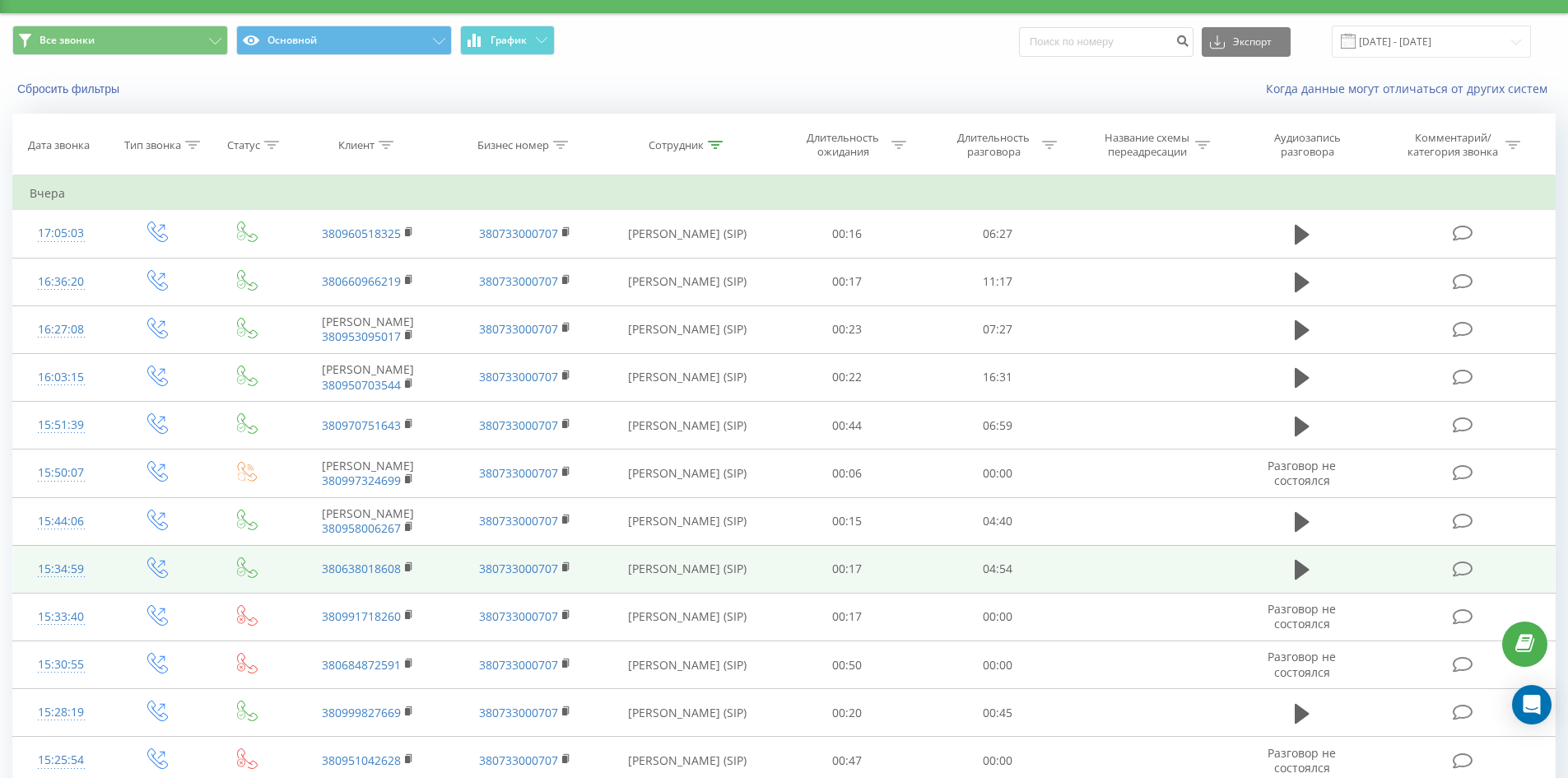
scroll to position [0, 0]
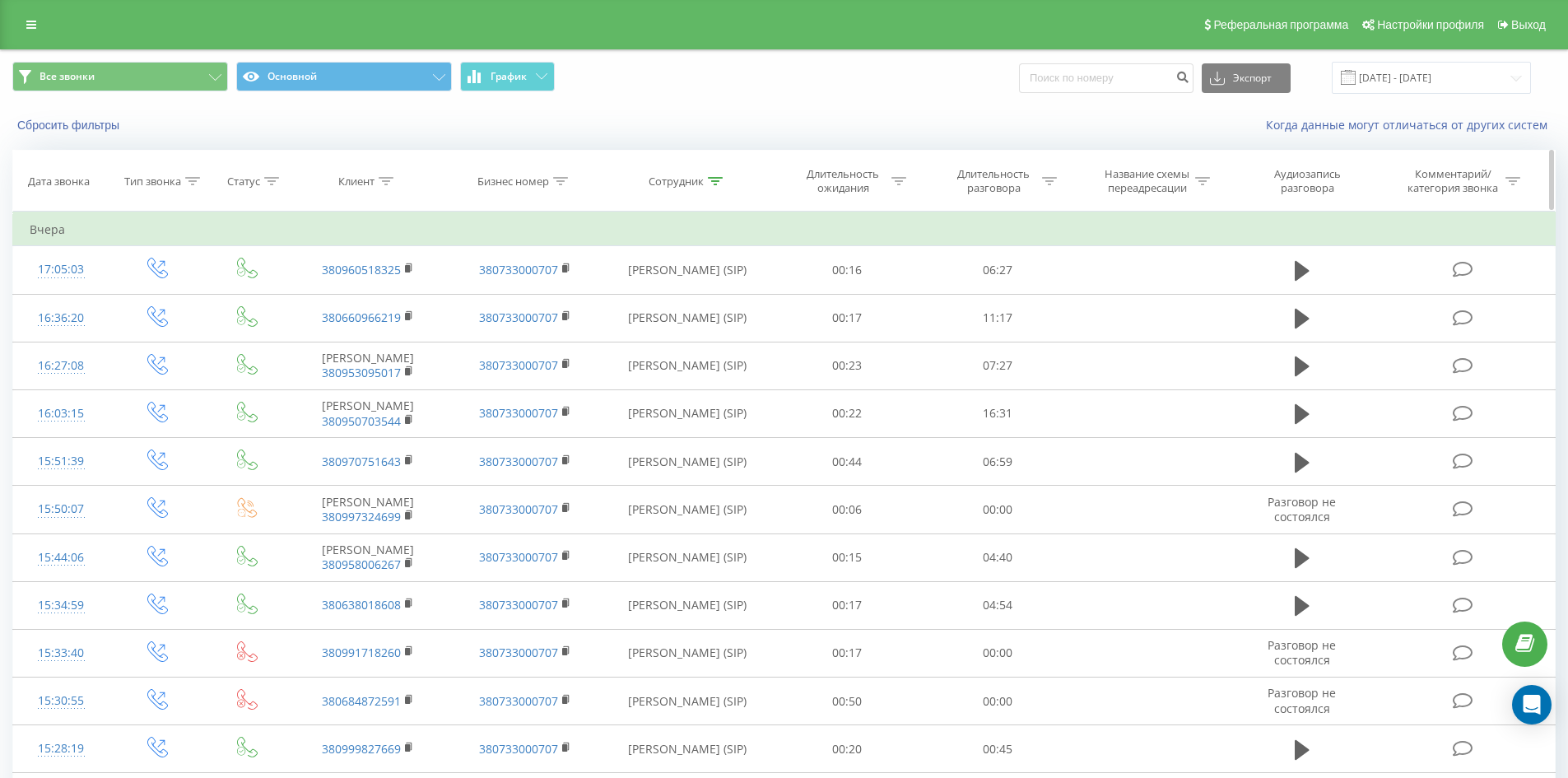
drag, startPoint x: 789, startPoint y: 414, endPoint x: 771, endPoint y: 194, distance: 220.7
click at [719, 183] on icon at bounding box center [714, 181] width 14 height 9
click at [726, 299] on input "[PERSON_NAME]" at bounding box center [687, 299] width 145 height 29
type input "л"
click button "OK" at bounding box center [722, 332] width 70 height 20
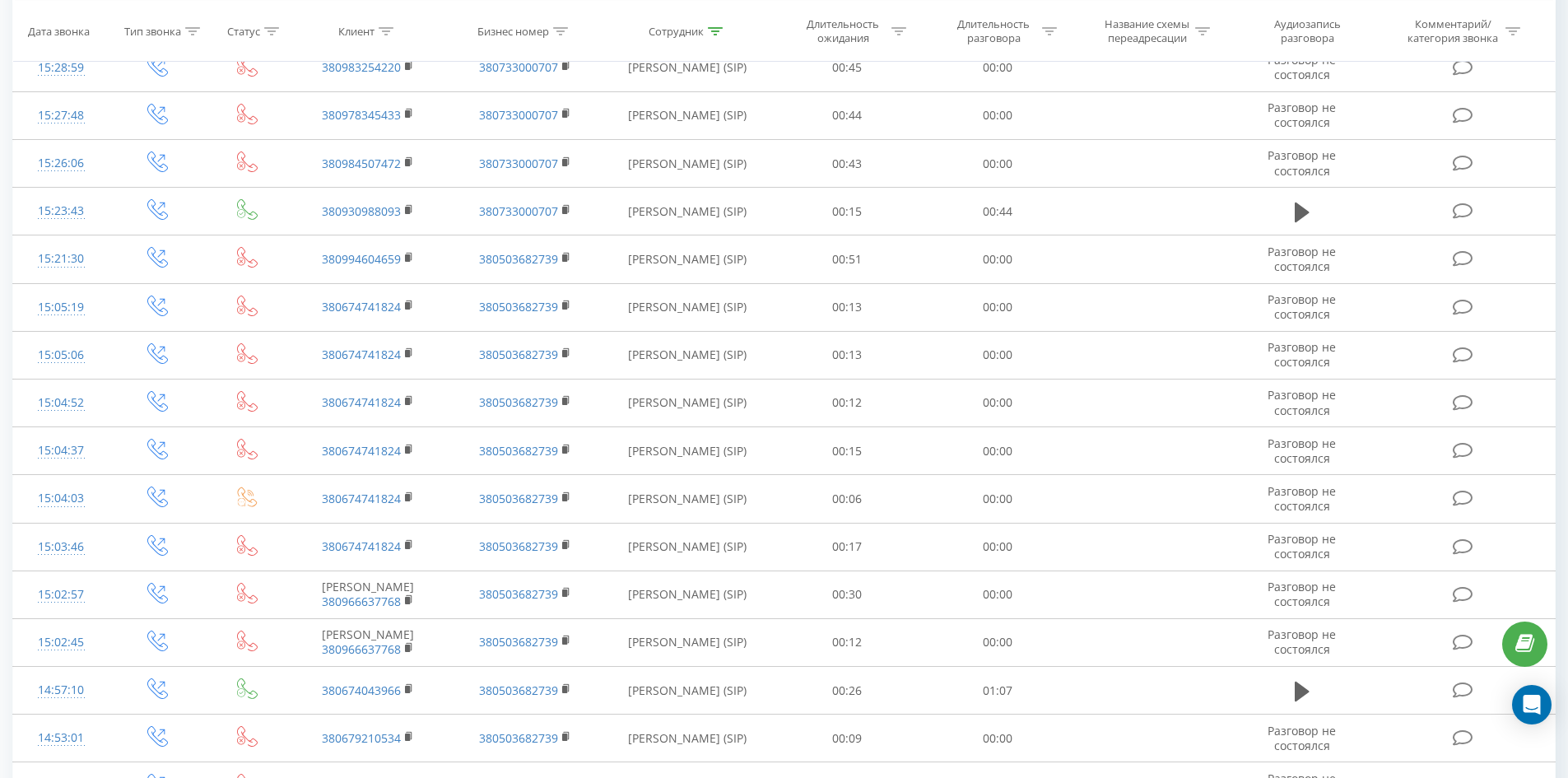
scroll to position [2435, 0]
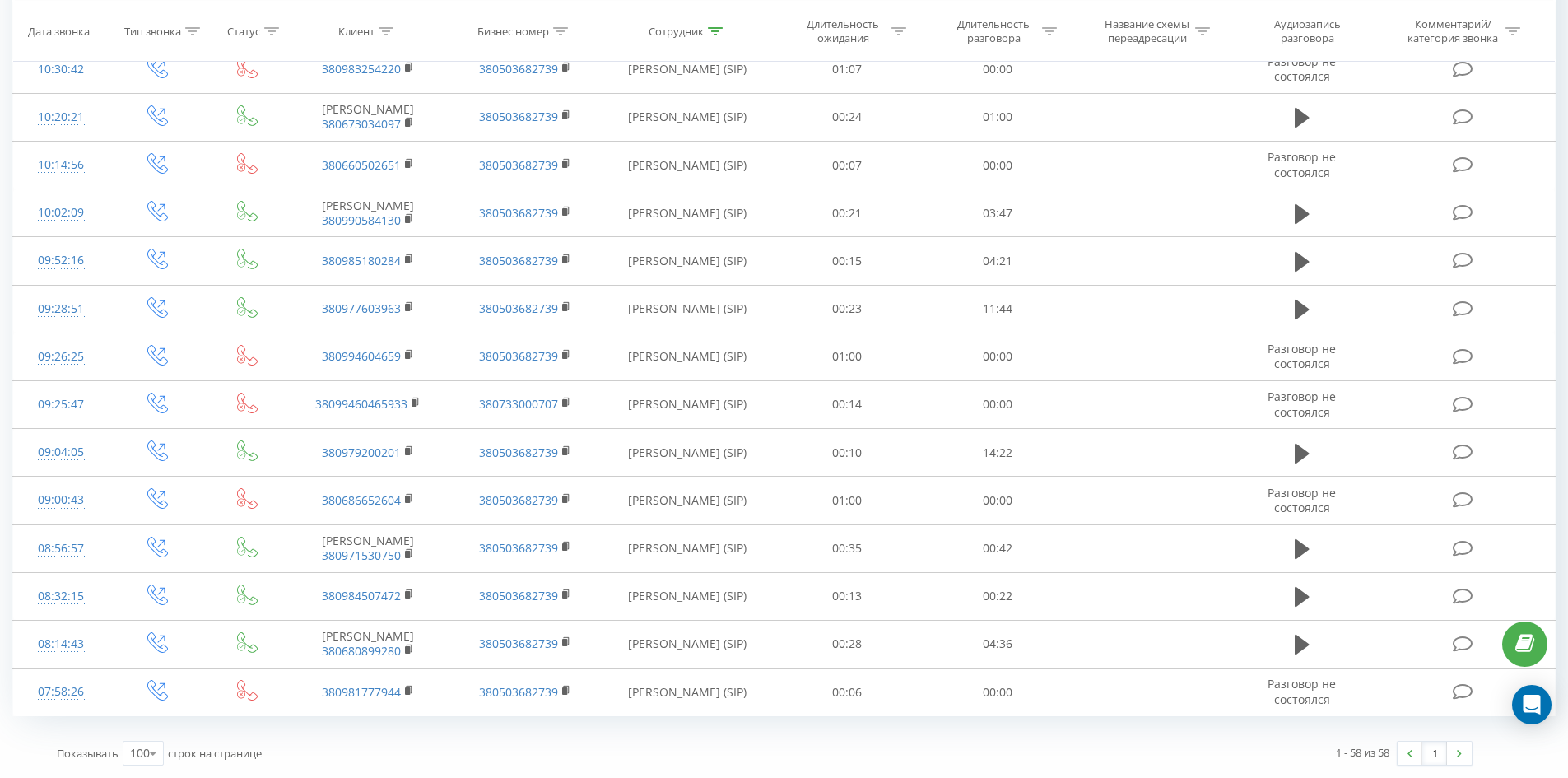
drag, startPoint x: 703, startPoint y: 153, endPoint x: 1431, endPoint y: 726, distance: 926.5
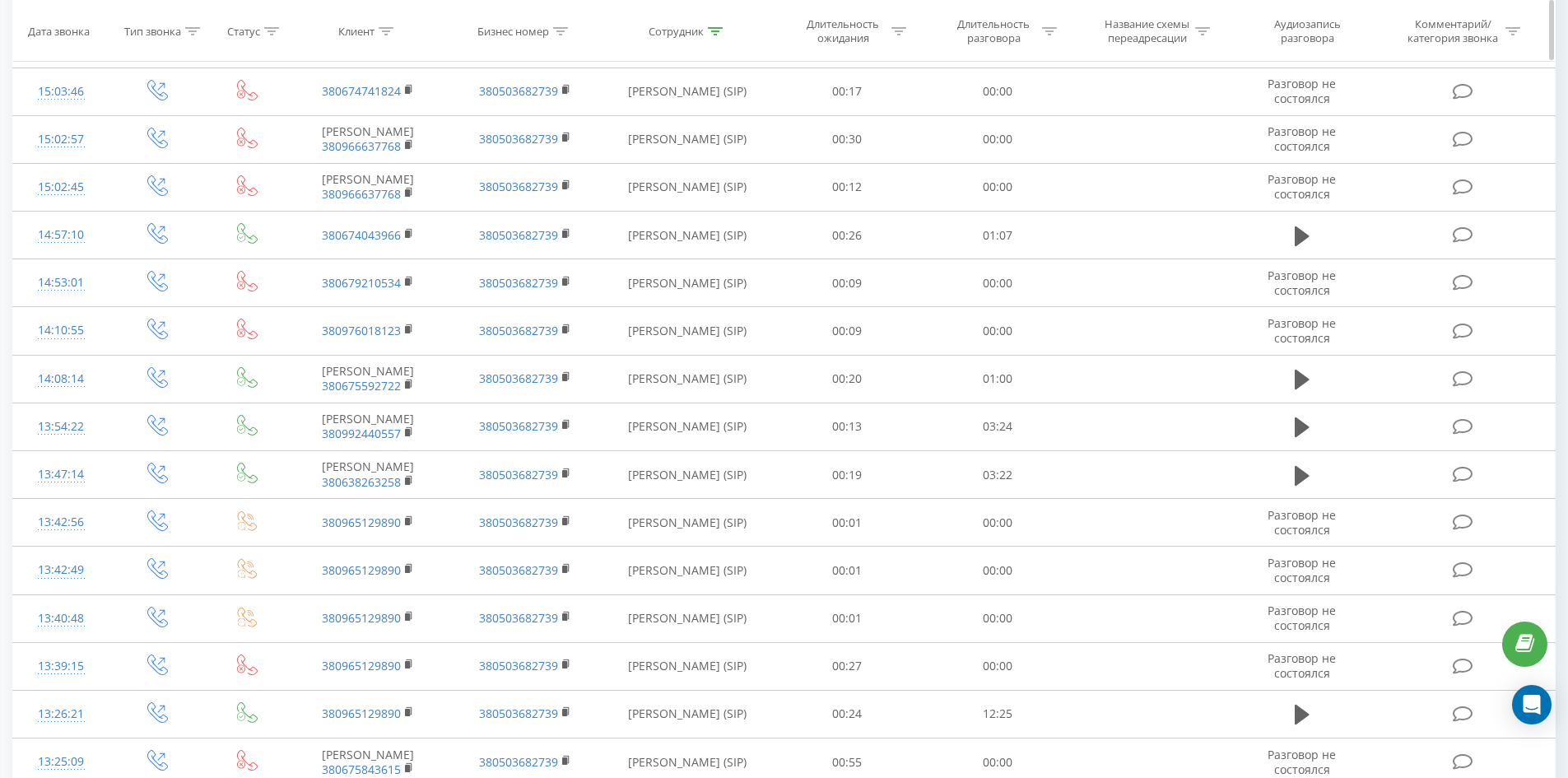
scroll to position [0, 0]
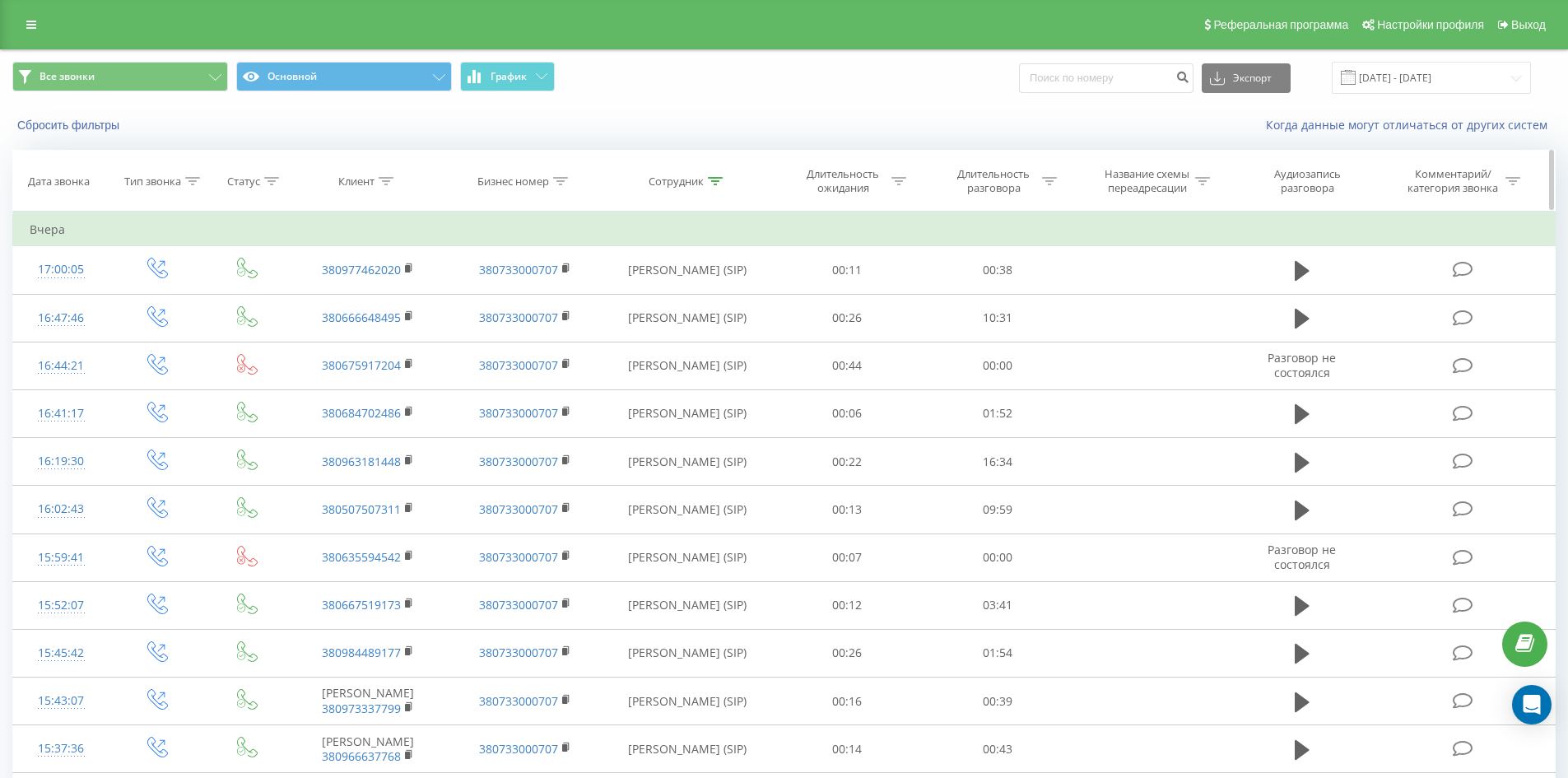
drag, startPoint x: 1035, startPoint y: 541, endPoint x: 1076, endPoint y: 187, distance: 356.4
click at [713, 181] on icon at bounding box center [714, 181] width 14 height 9
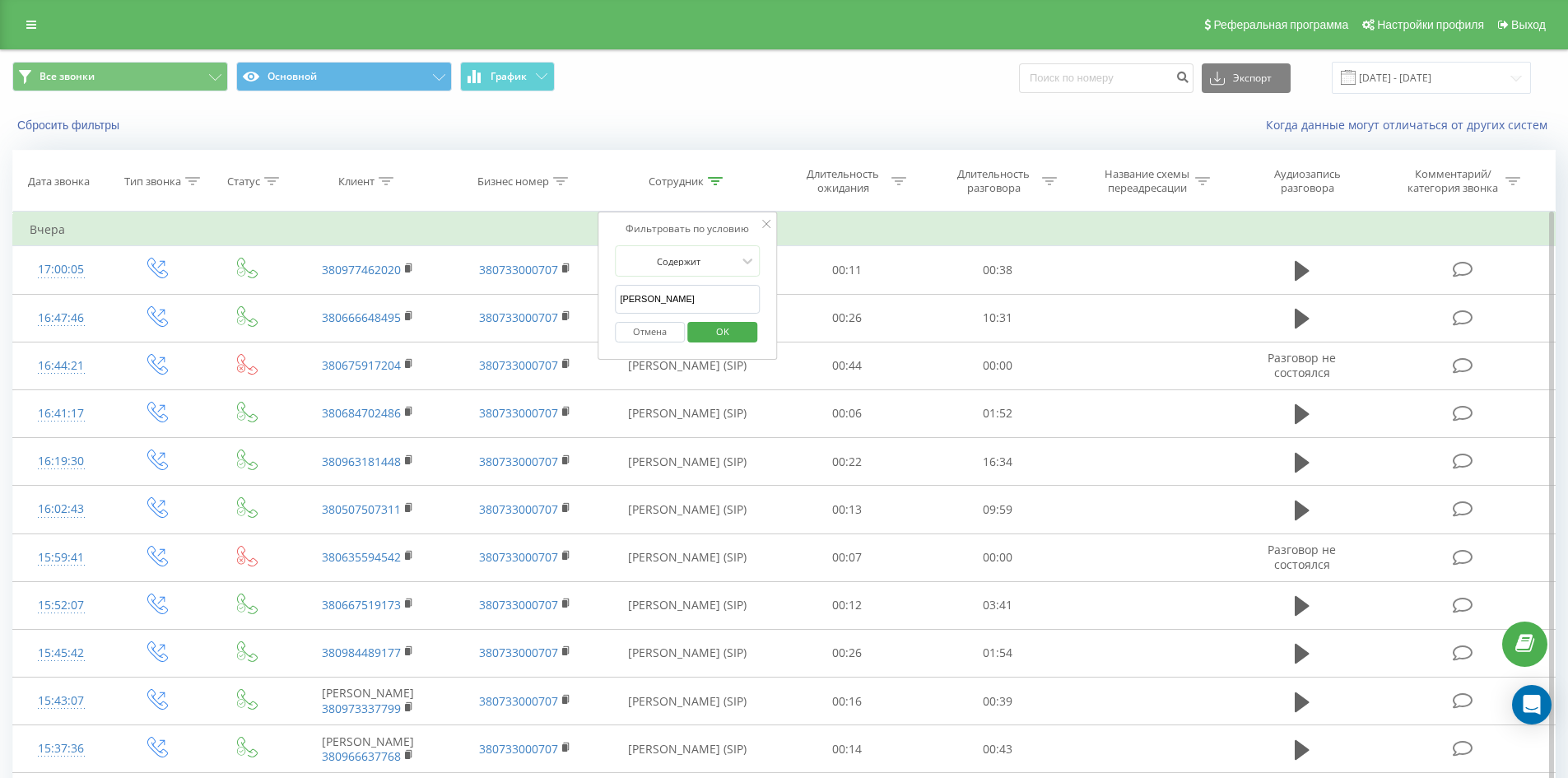
click at [712, 303] on input "[PERSON_NAME]" at bounding box center [687, 299] width 145 height 29
click button "OK" at bounding box center [722, 332] width 70 height 20
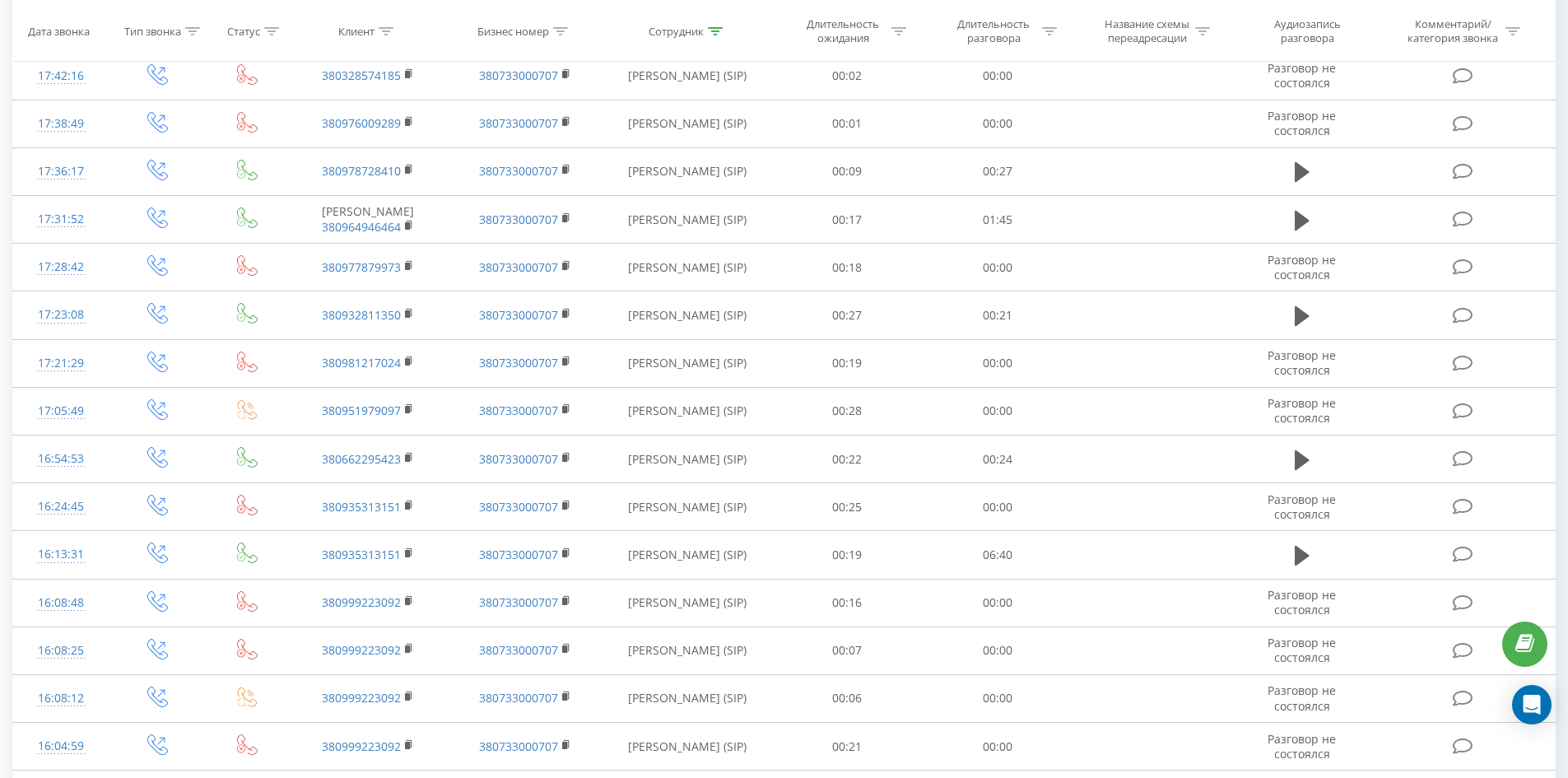
scroll to position [2803, 0]
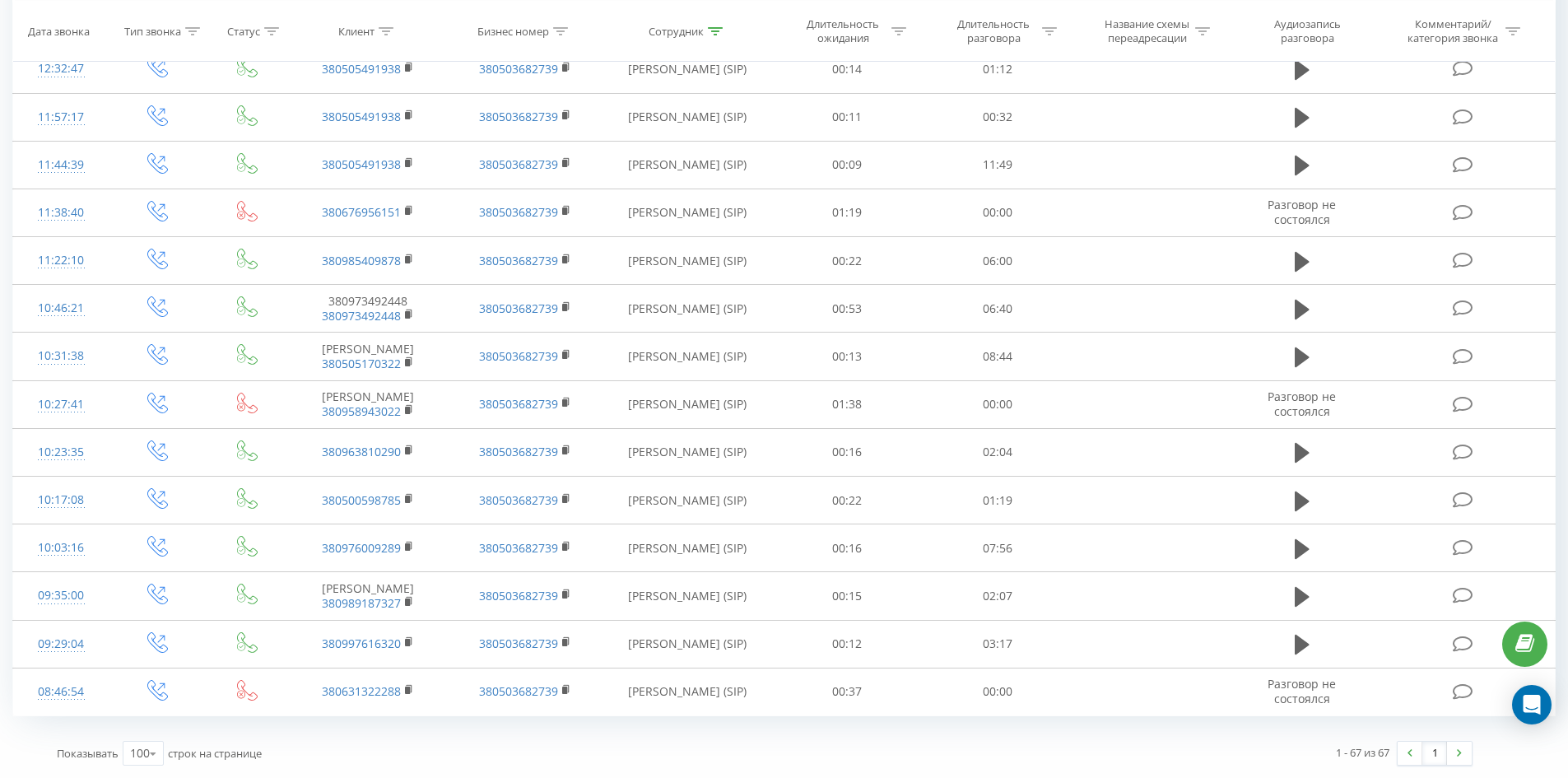
drag, startPoint x: 801, startPoint y: 107, endPoint x: 1382, endPoint y: 725, distance: 848.2
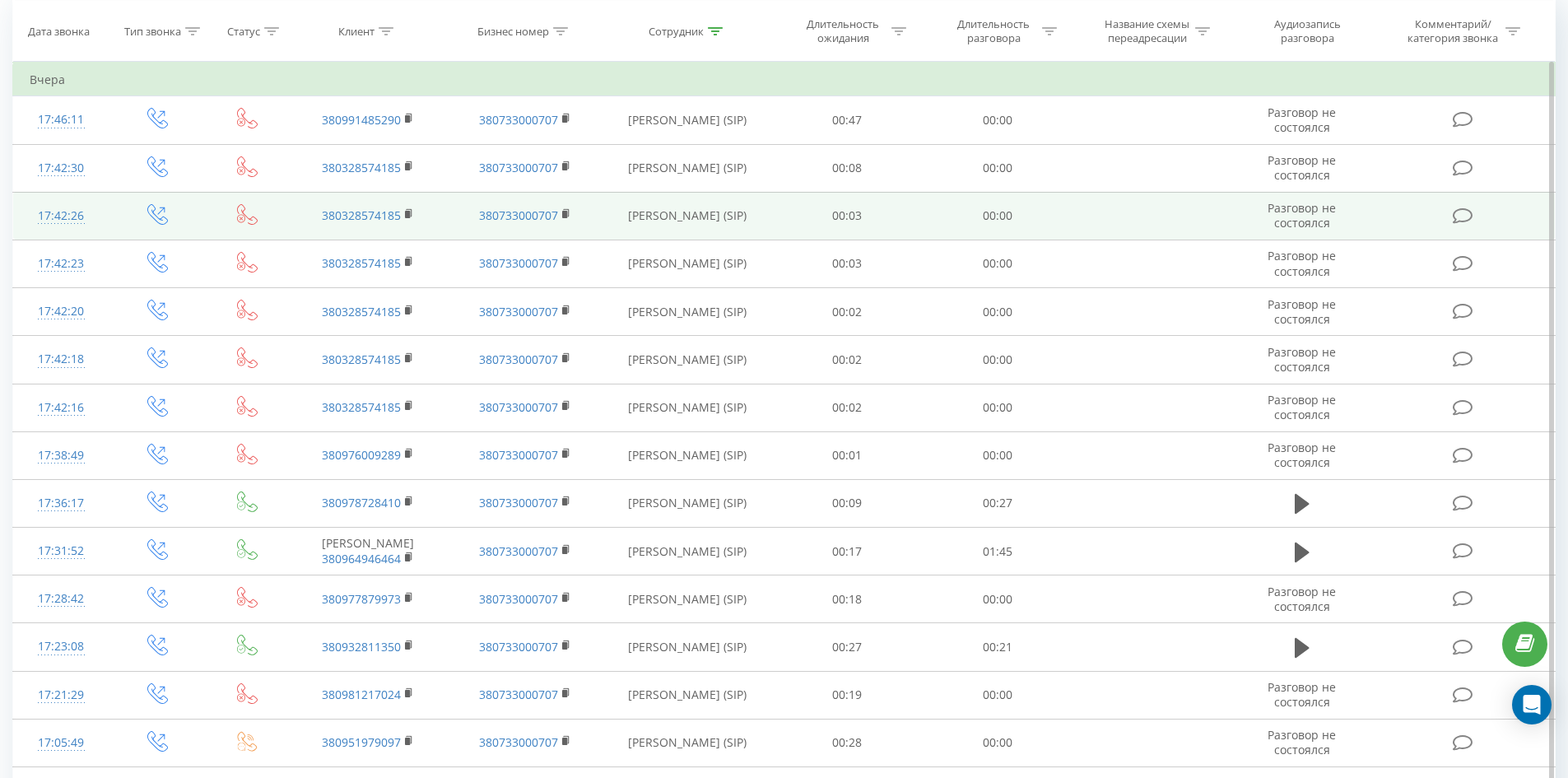
scroll to position [0, 0]
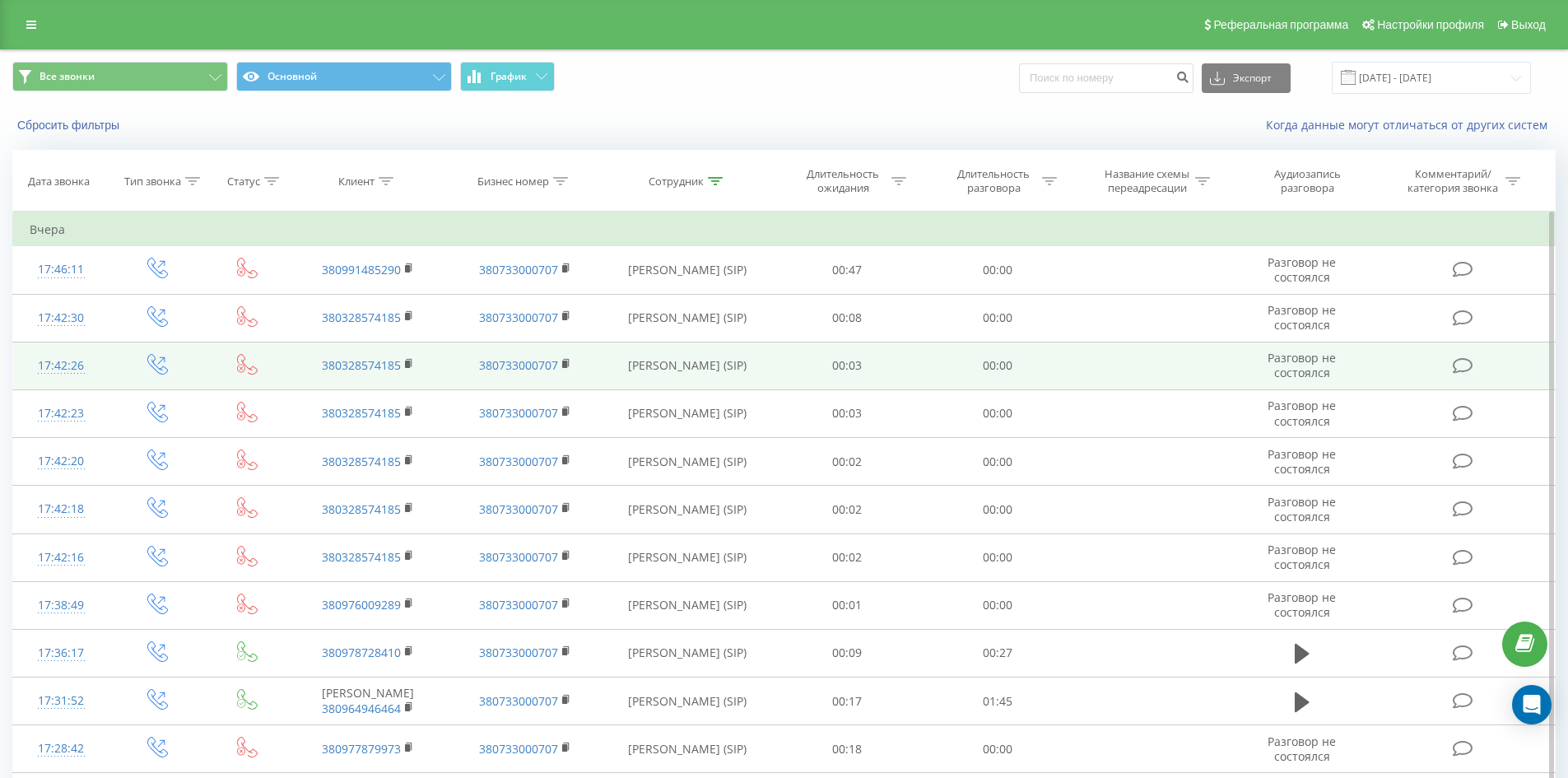
drag, startPoint x: 823, startPoint y: 638, endPoint x: 892, endPoint y: 223, distance: 420.7
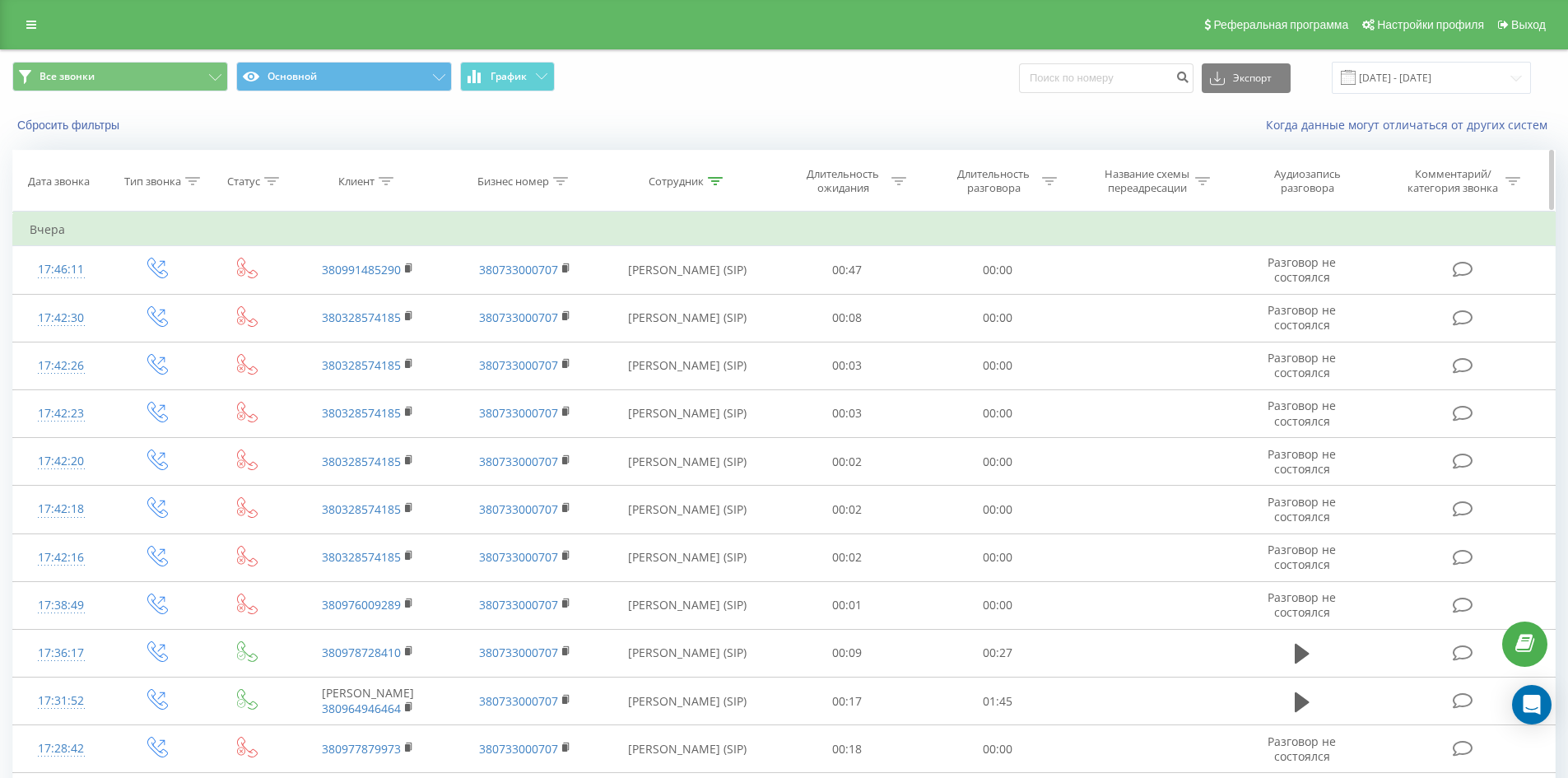
click at [715, 177] on icon at bounding box center [714, 181] width 14 height 9
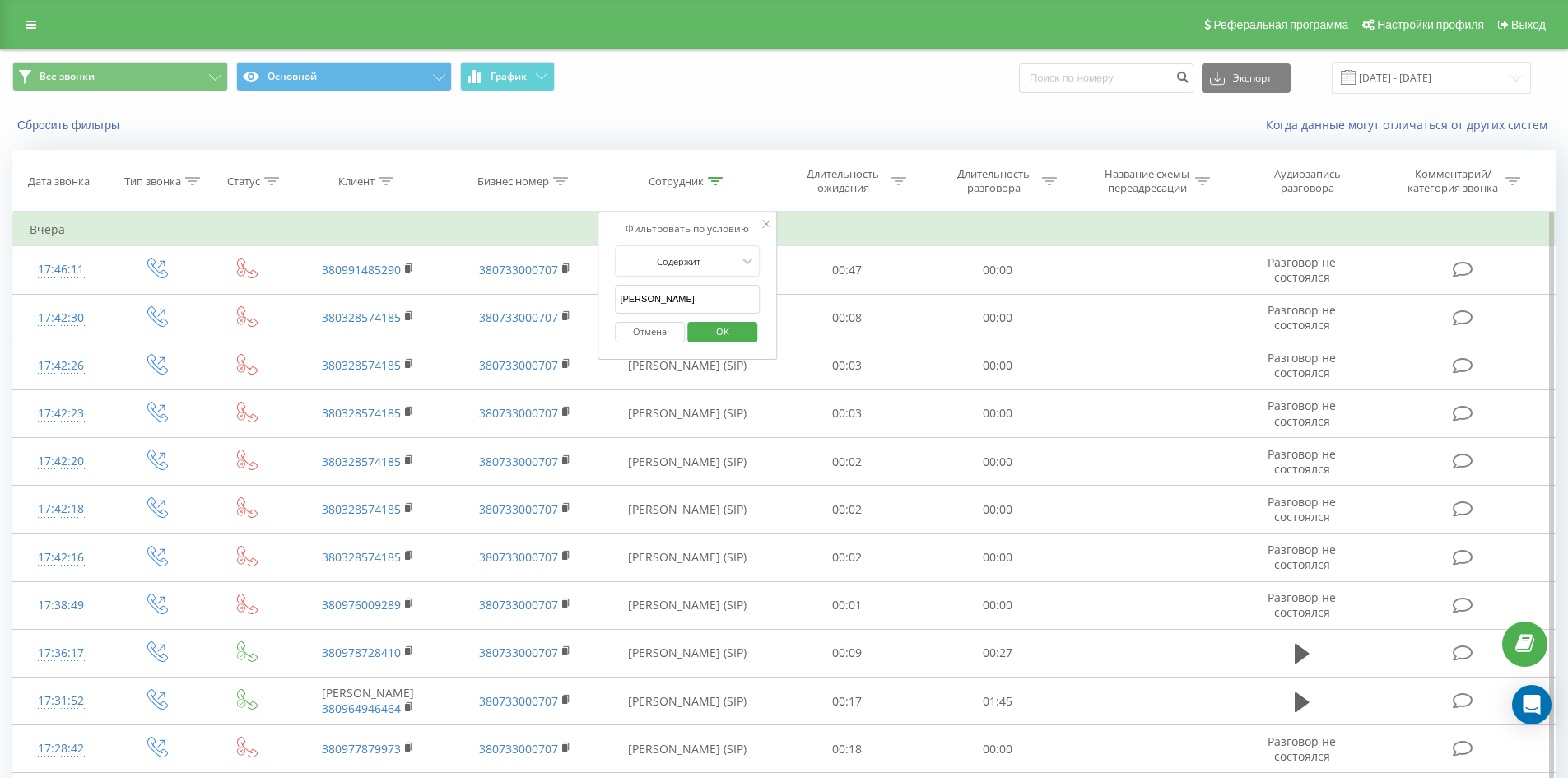
click at [726, 297] on input "[PERSON_NAME]" at bounding box center [687, 299] width 145 height 29
click button "OK" at bounding box center [722, 332] width 70 height 20
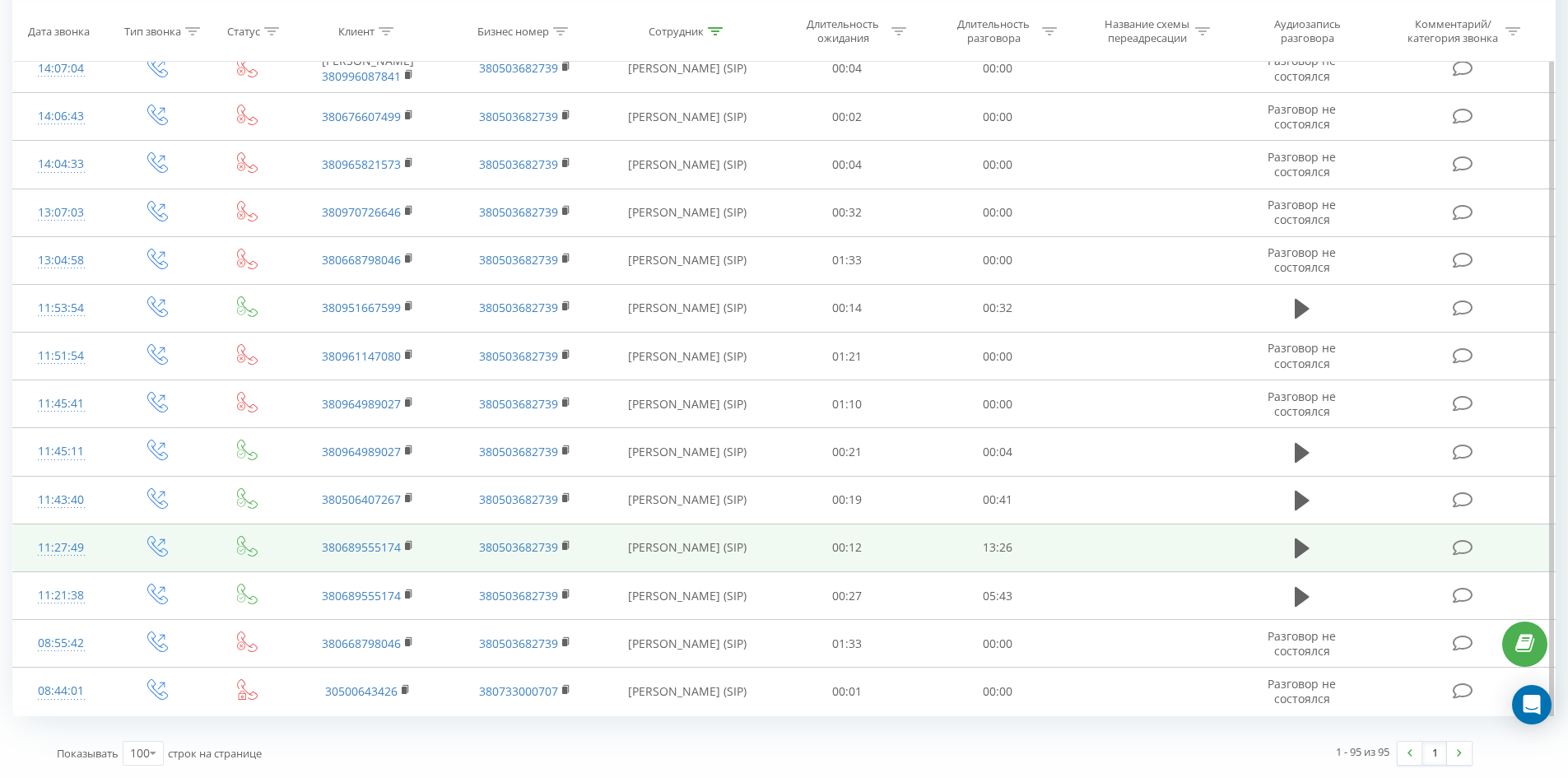
scroll to position [4132, 0]
drag, startPoint x: 846, startPoint y: 145, endPoint x: 1097, endPoint y: 553, distance: 479.0
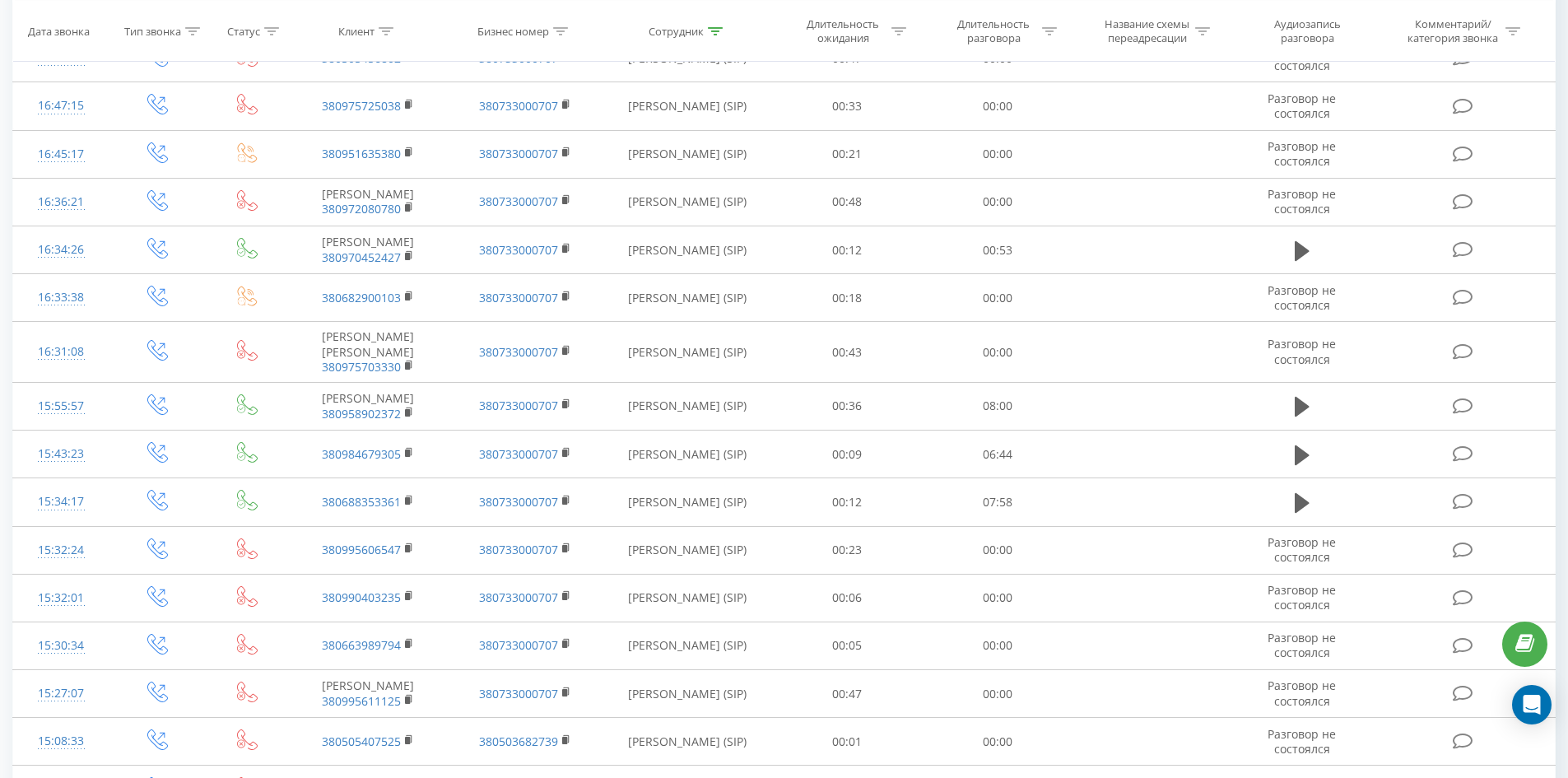
scroll to position [0, 0]
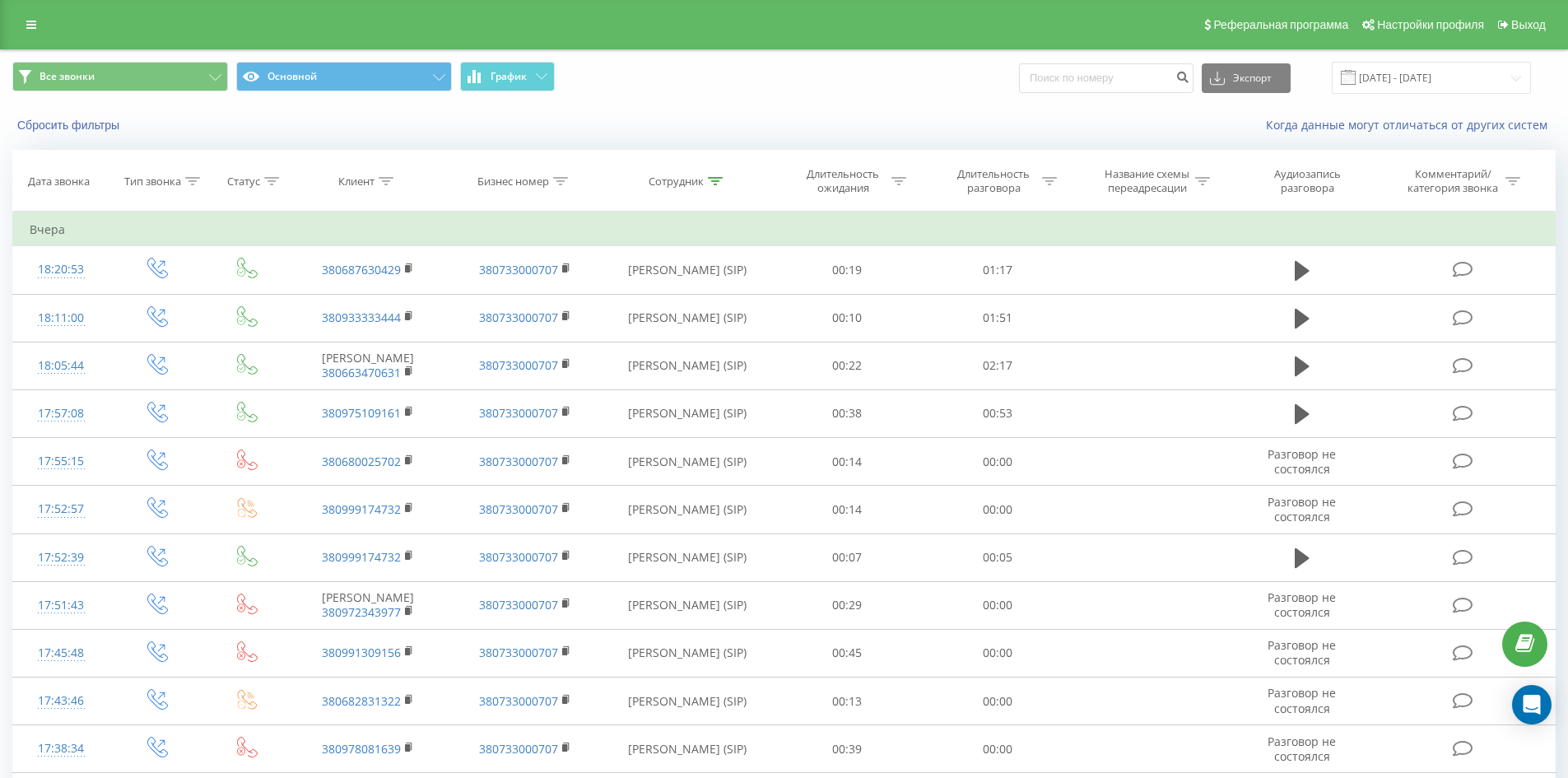
drag, startPoint x: 875, startPoint y: 556, endPoint x: 954, endPoint y: 69, distance: 493.4
click at [711, 179] on icon at bounding box center [714, 181] width 14 height 9
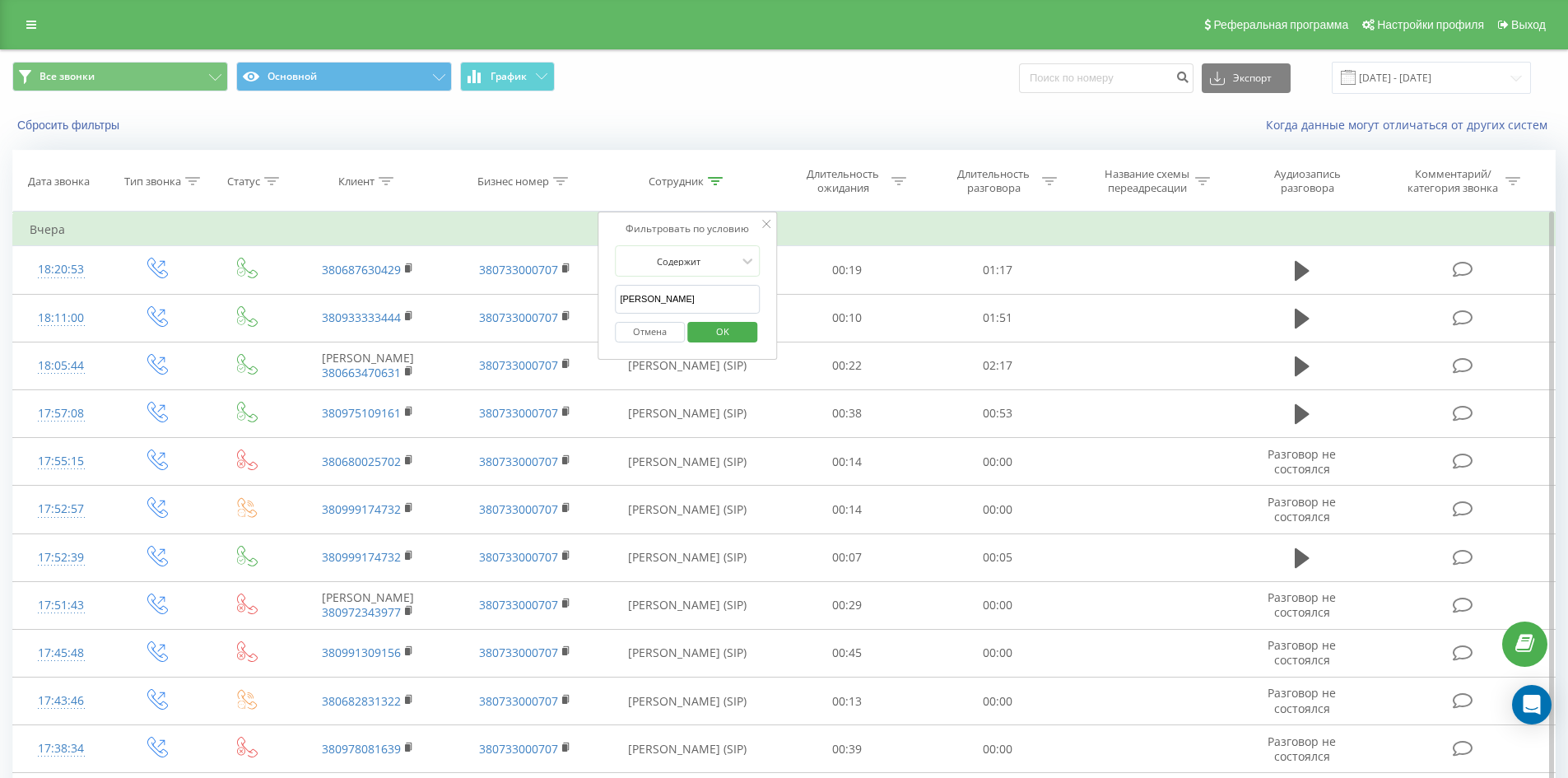
click at [719, 290] on input "[PERSON_NAME]" at bounding box center [687, 299] width 145 height 29
click button "OK" at bounding box center [722, 332] width 70 height 20
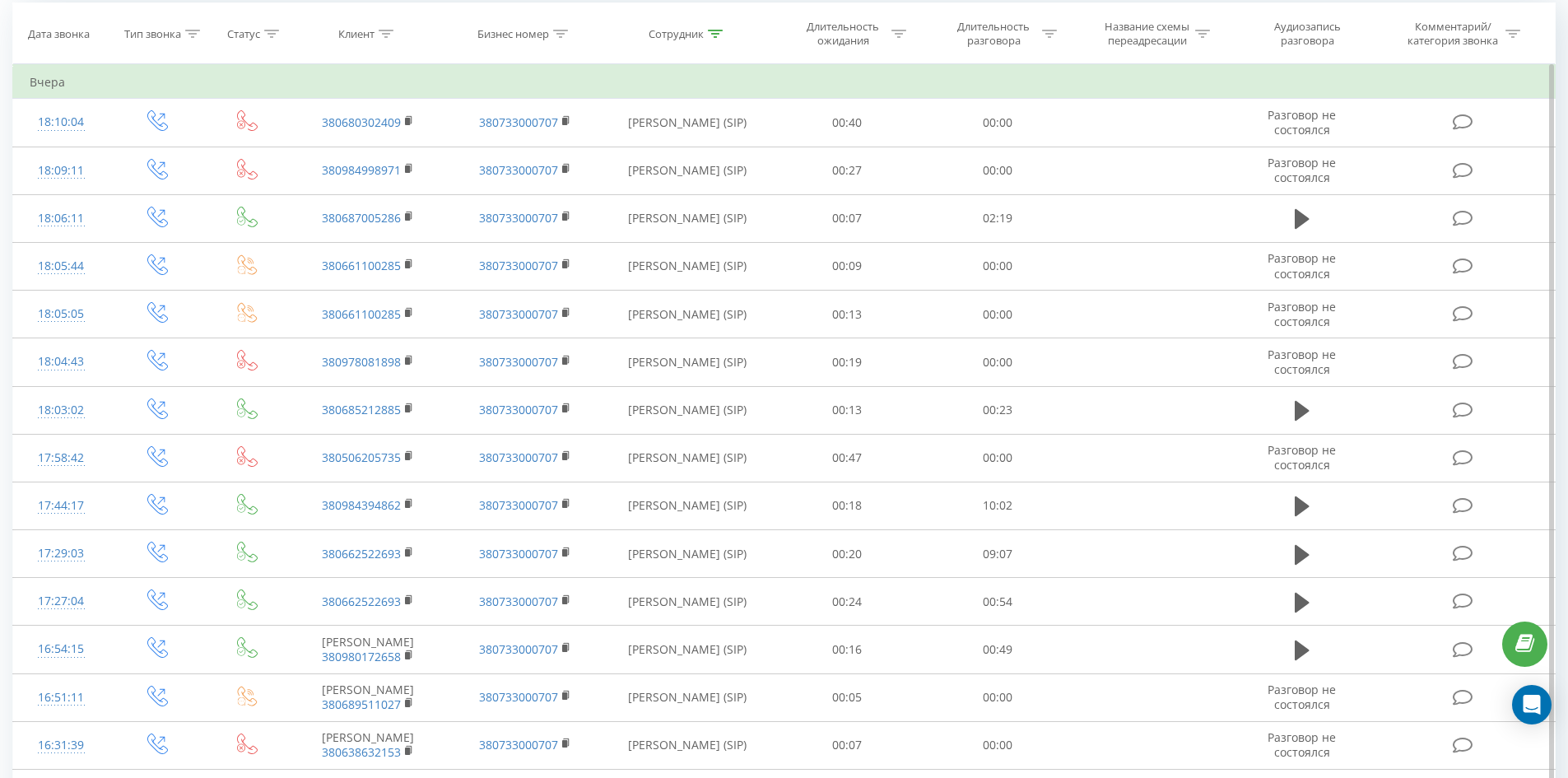
scroll to position [3348, 0]
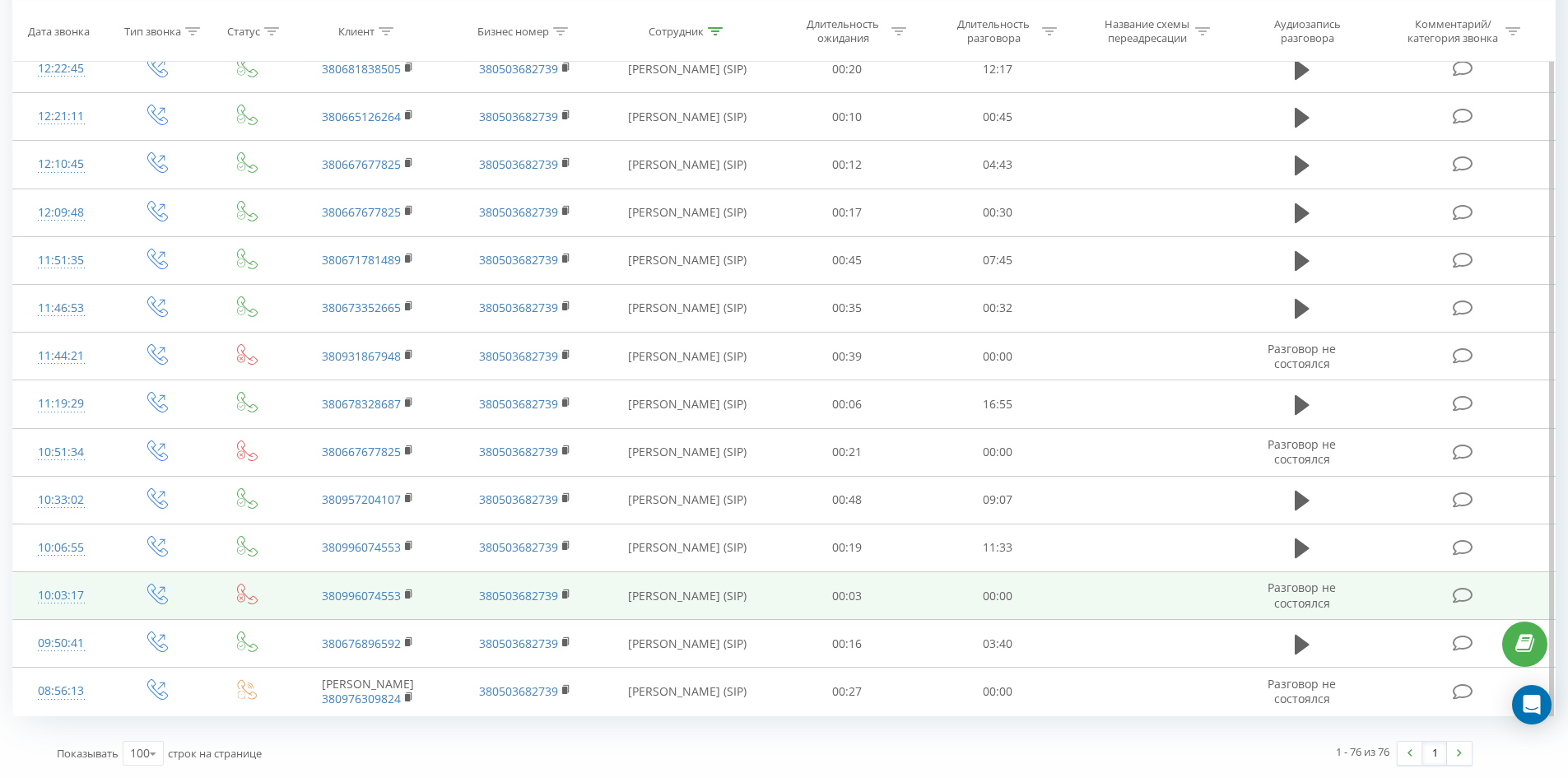
drag, startPoint x: 811, startPoint y: 101, endPoint x: 1198, endPoint y: 600, distance: 631.5
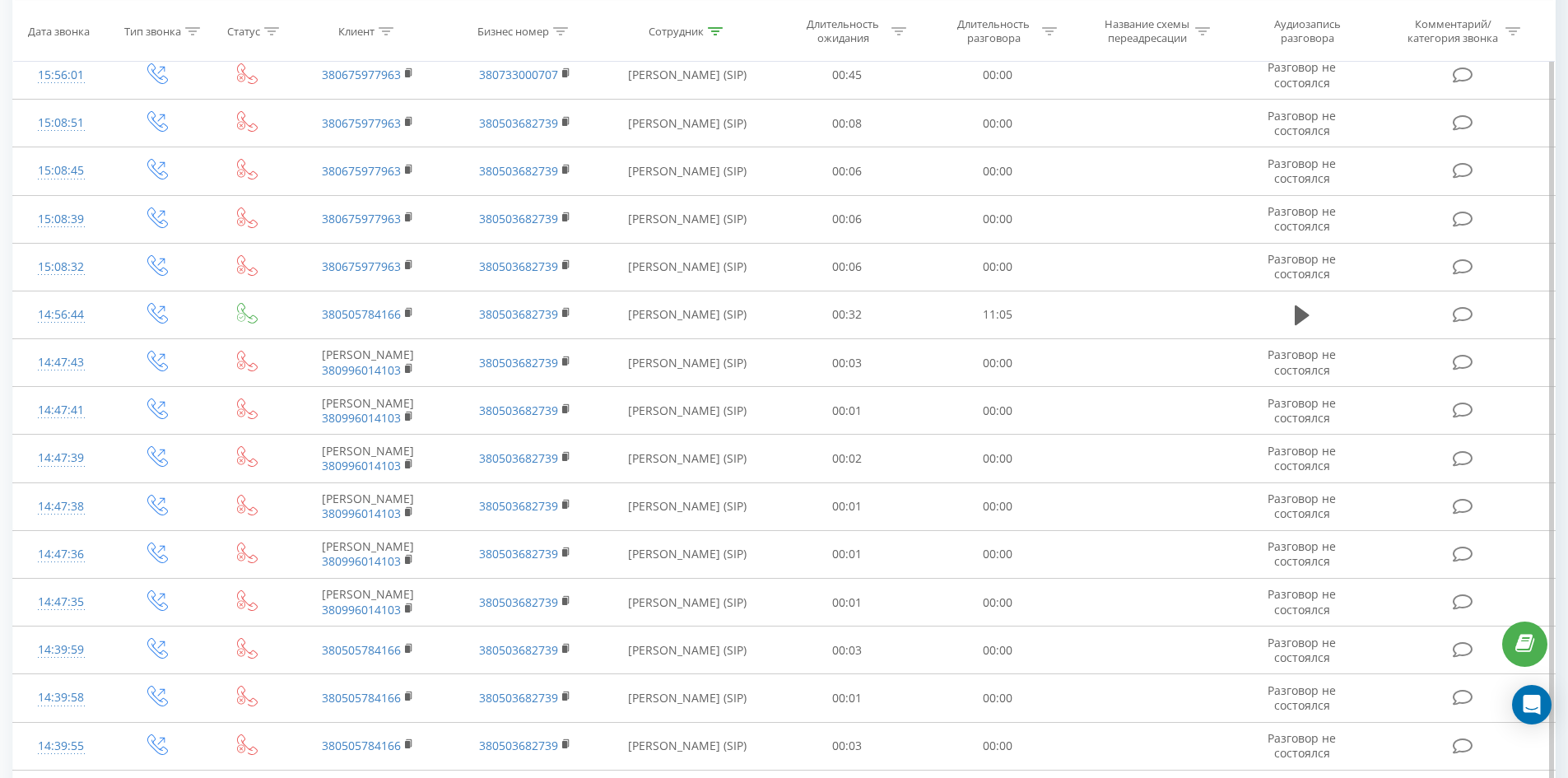
scroll to position [0, 0]
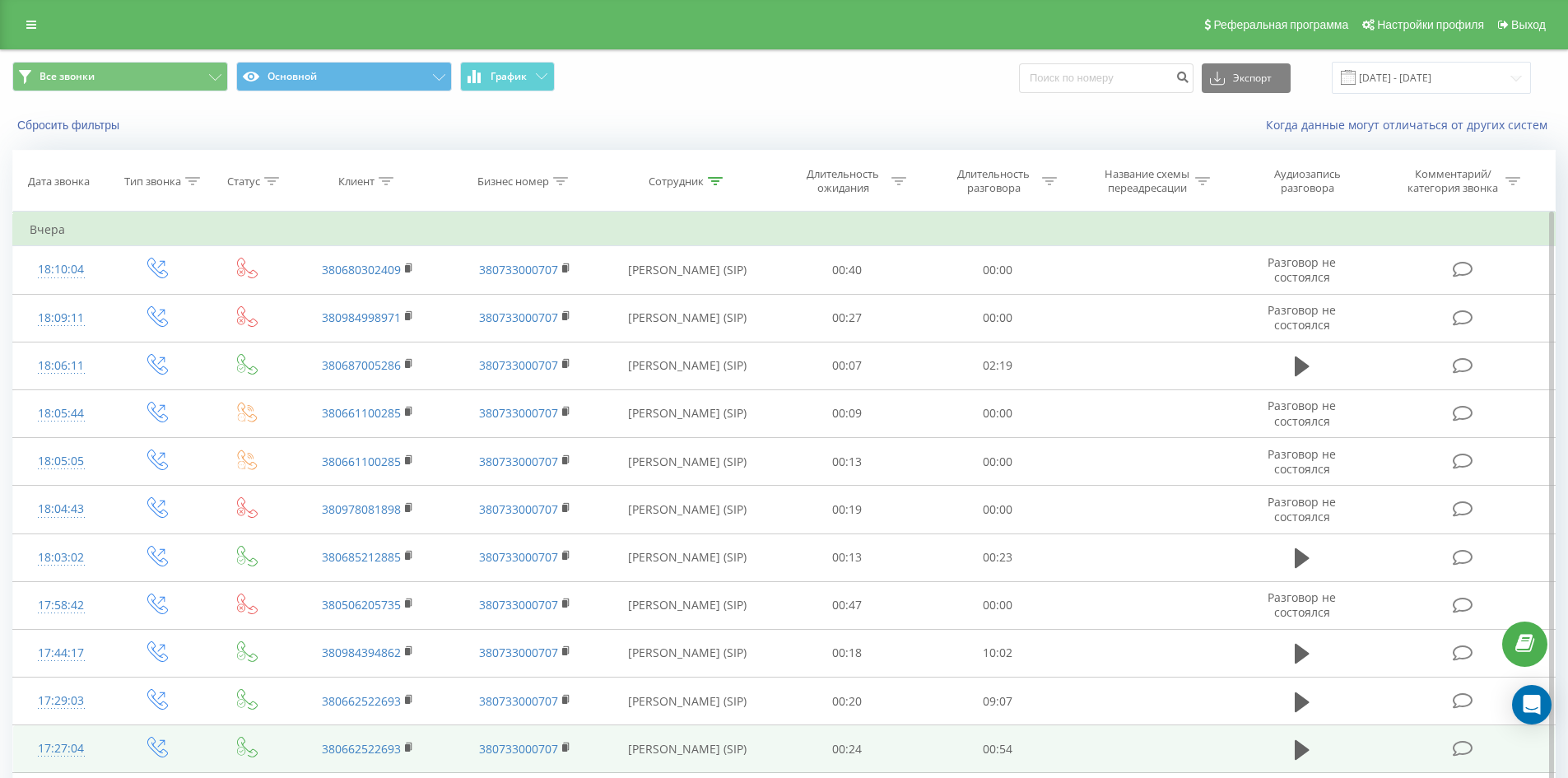
drag, startPoint x: 641, startPoint y: 398, endPoint x: 677, endPoint y: 76, distance: 324.0
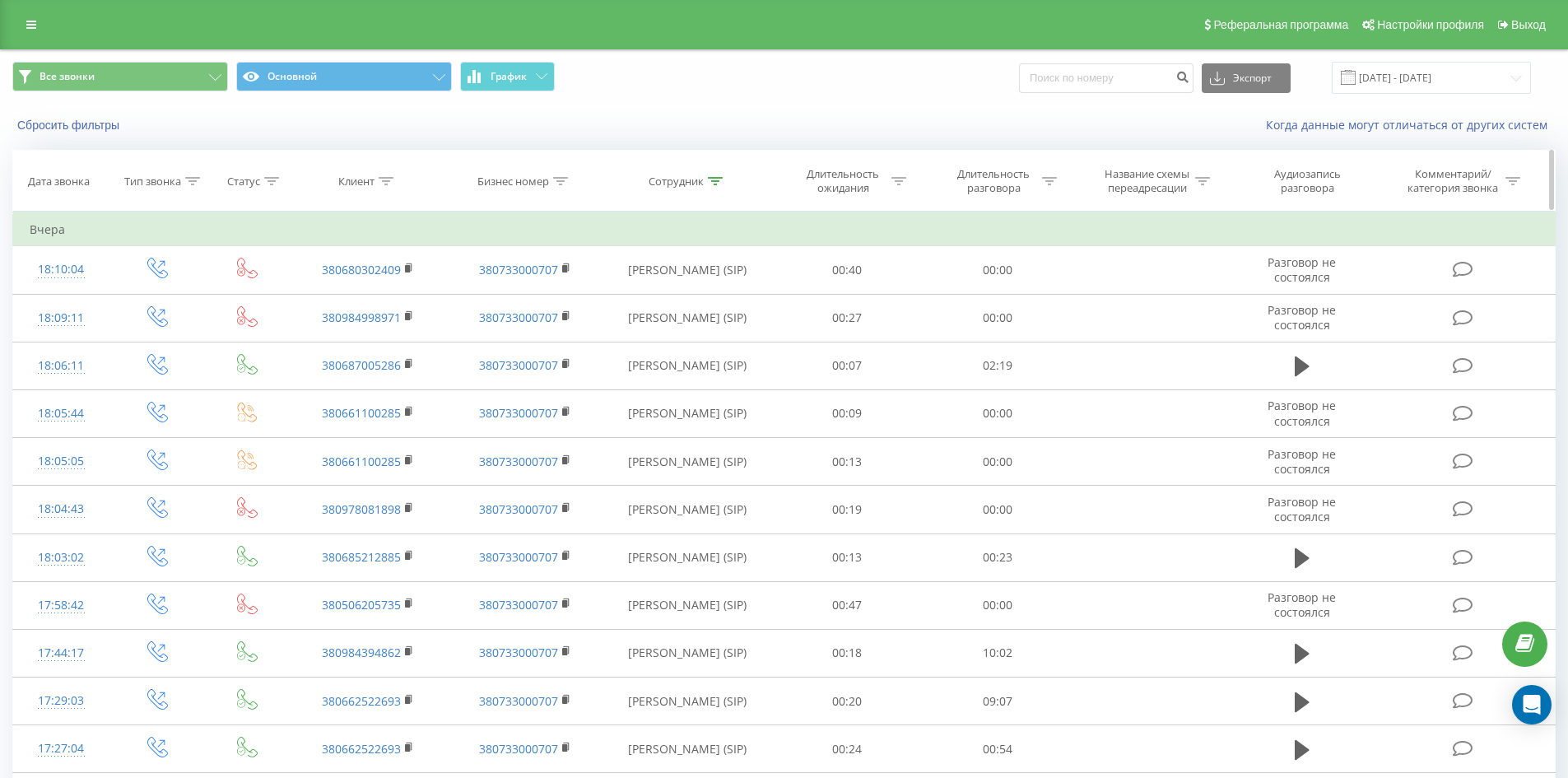
click at [718, 180] on icon at bounding box center [714, 181] width 14 height 9
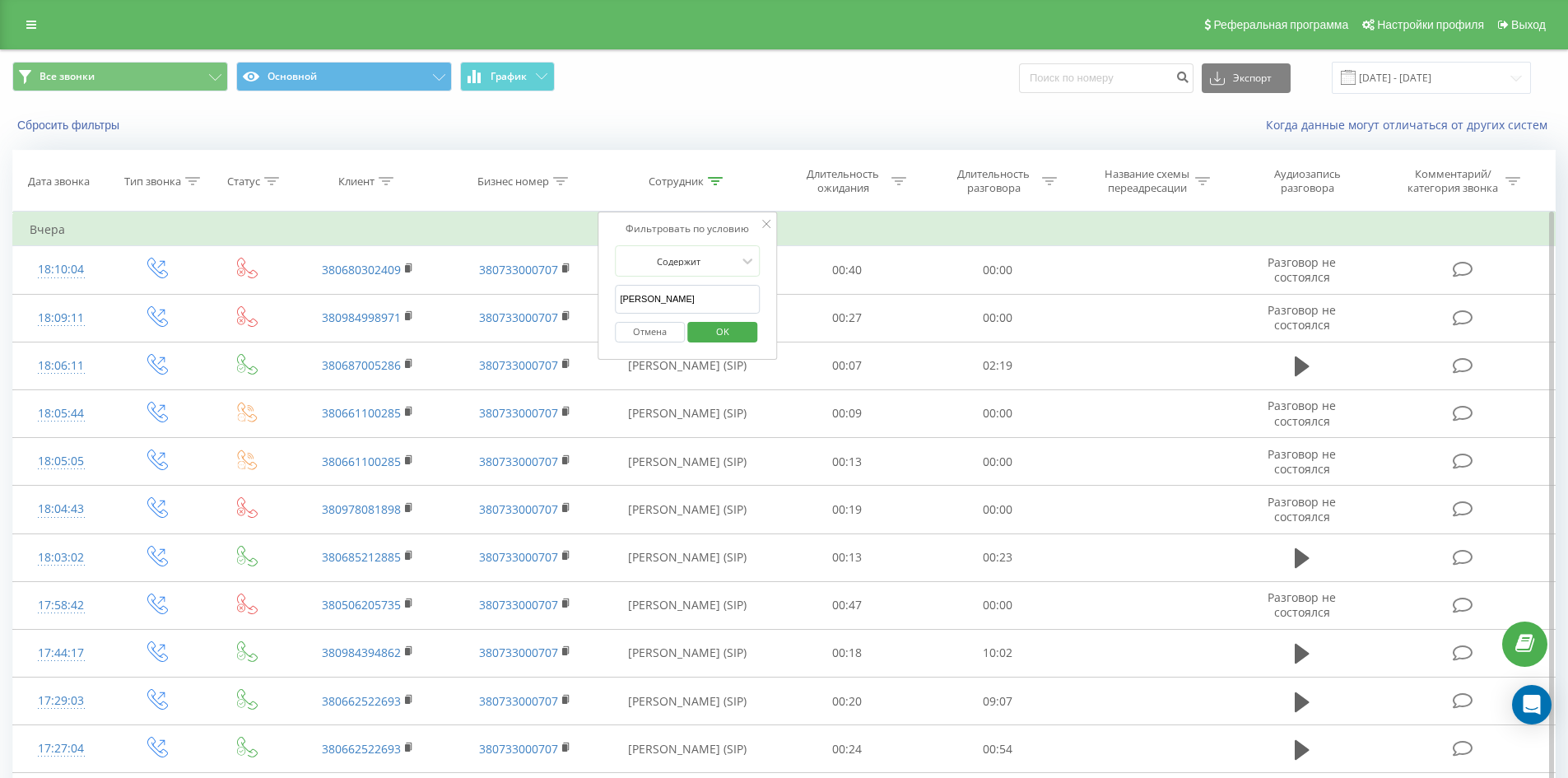
click at [736, 293] on input "[PERSON_NAME]" at bounding box center [687, 299] width 145 height 29
click button "OK" at bounding box center [722, 332] width 70 height 20
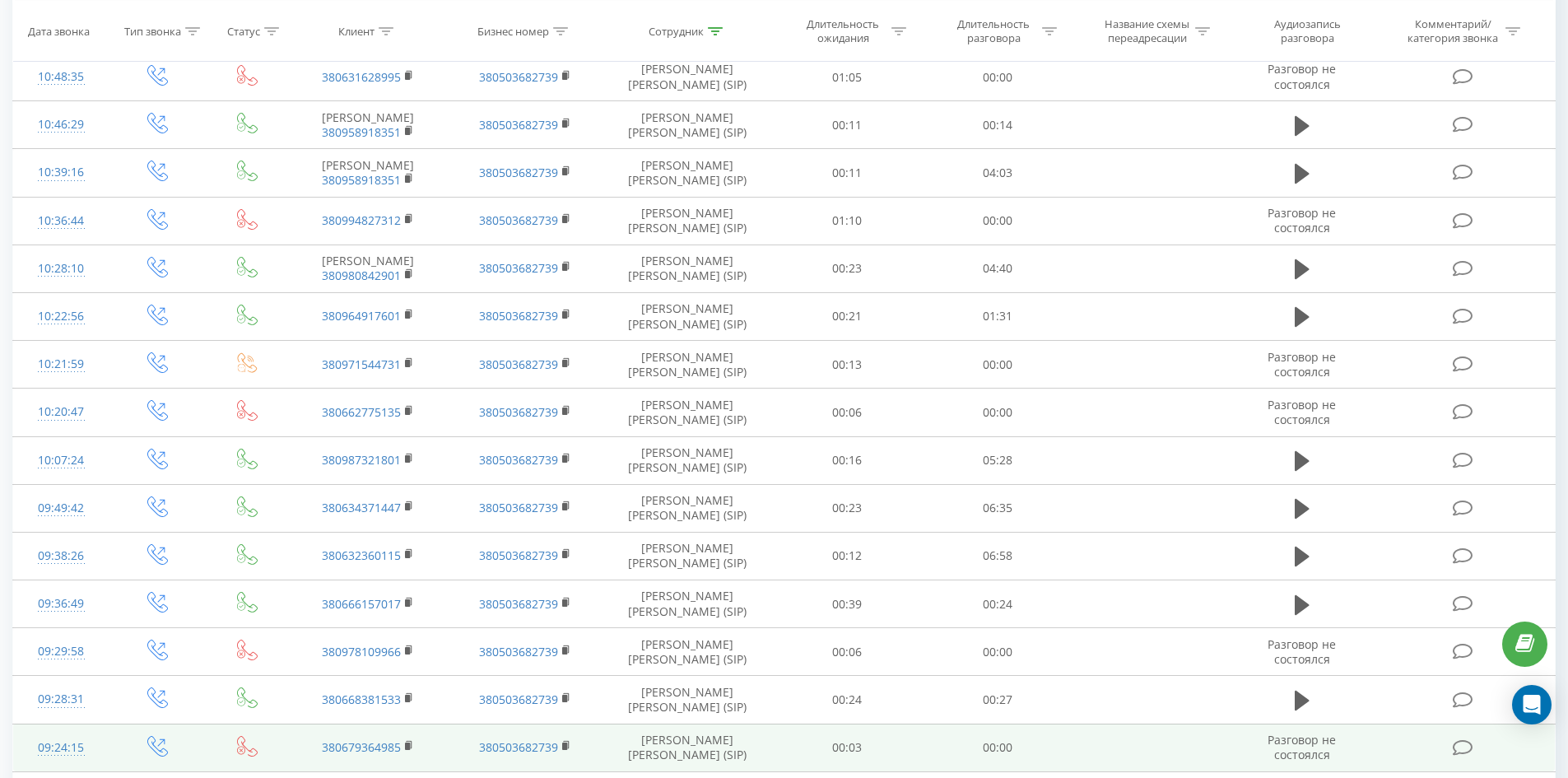
scroll to position [4493, 0]
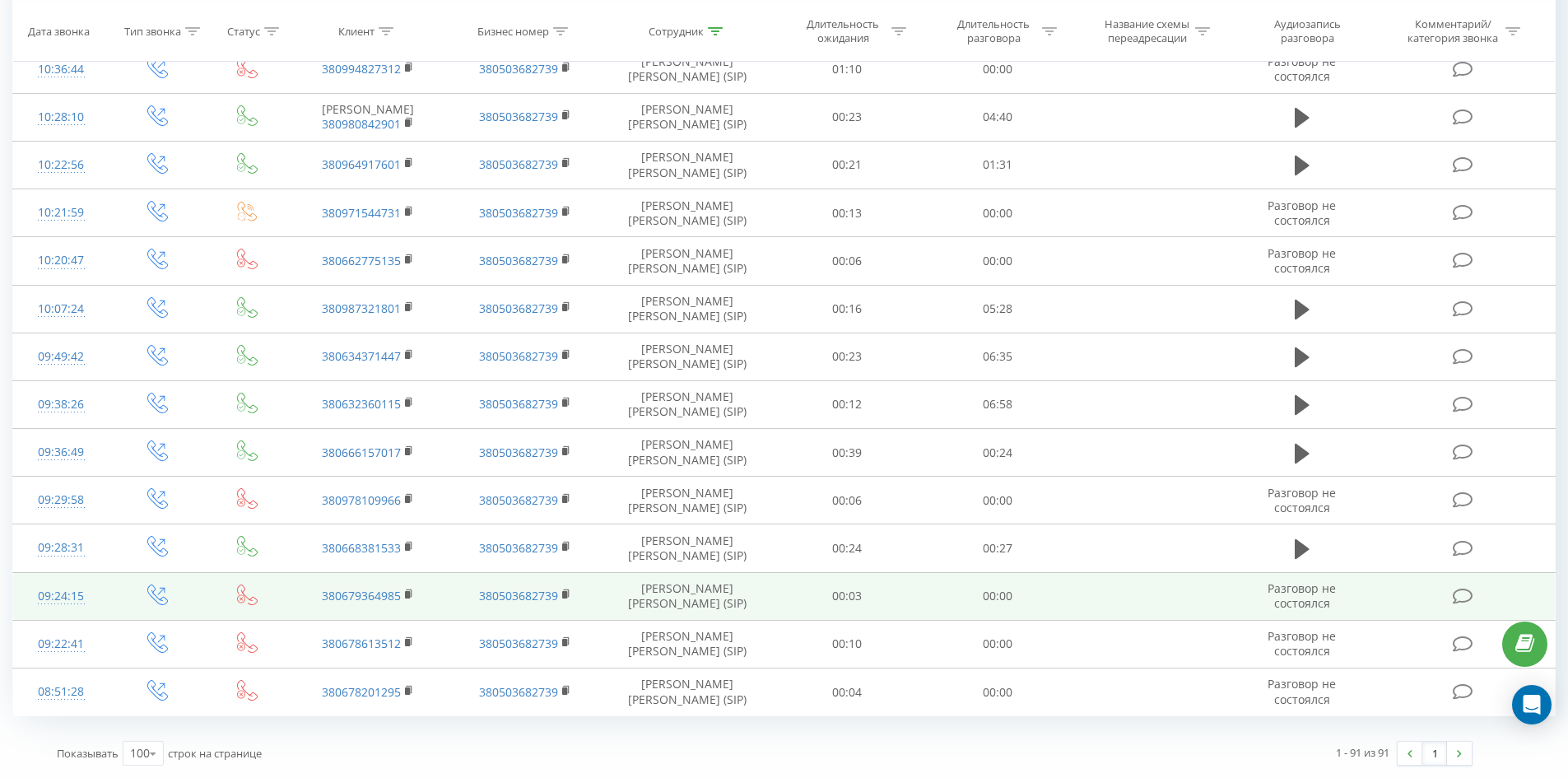
drag, startPoint x: 849, startPoint y: 251, endPoint x: 959, endPoint y: 591, distance: 357.4
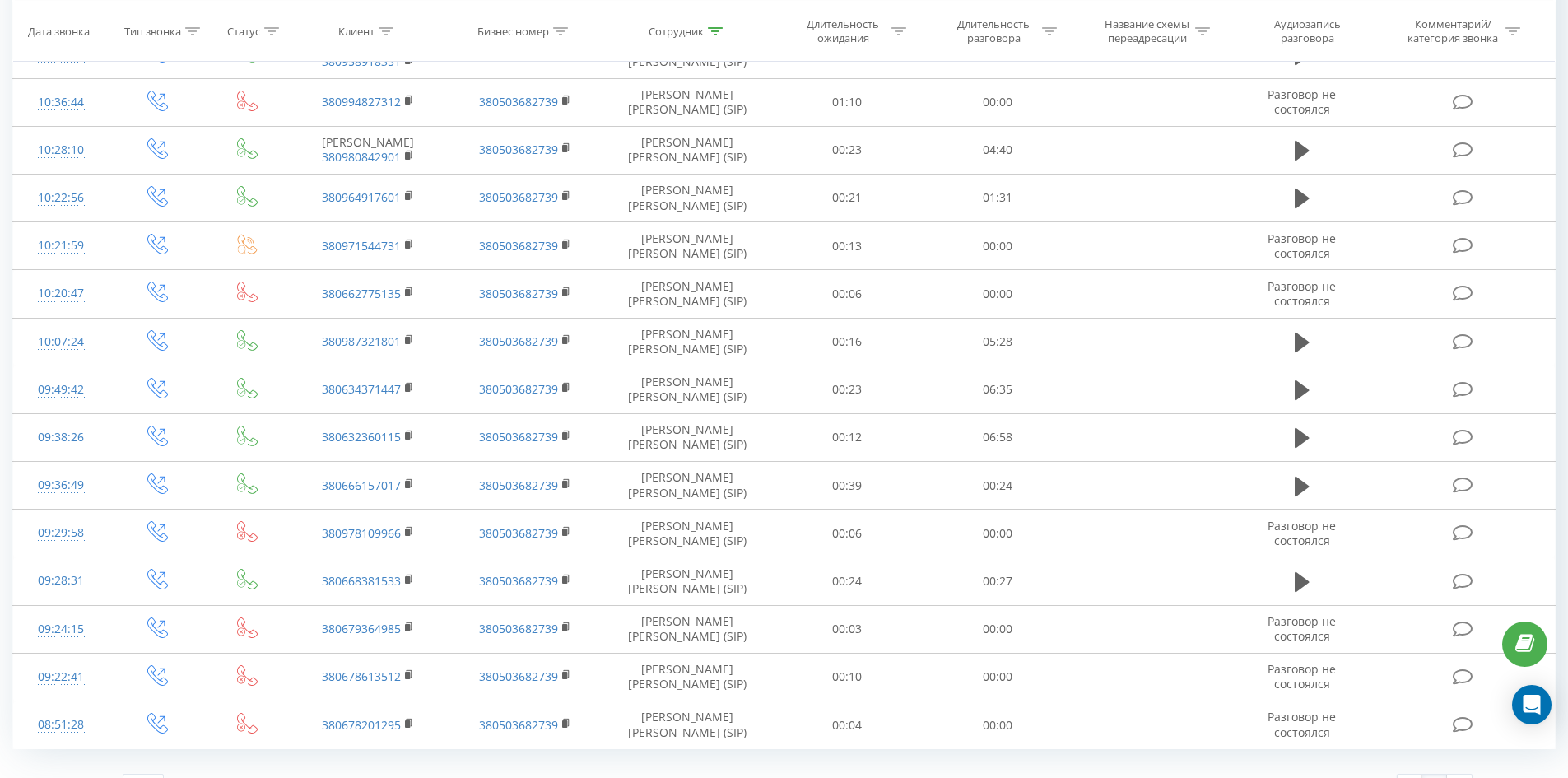
scroll to position [0, 0]
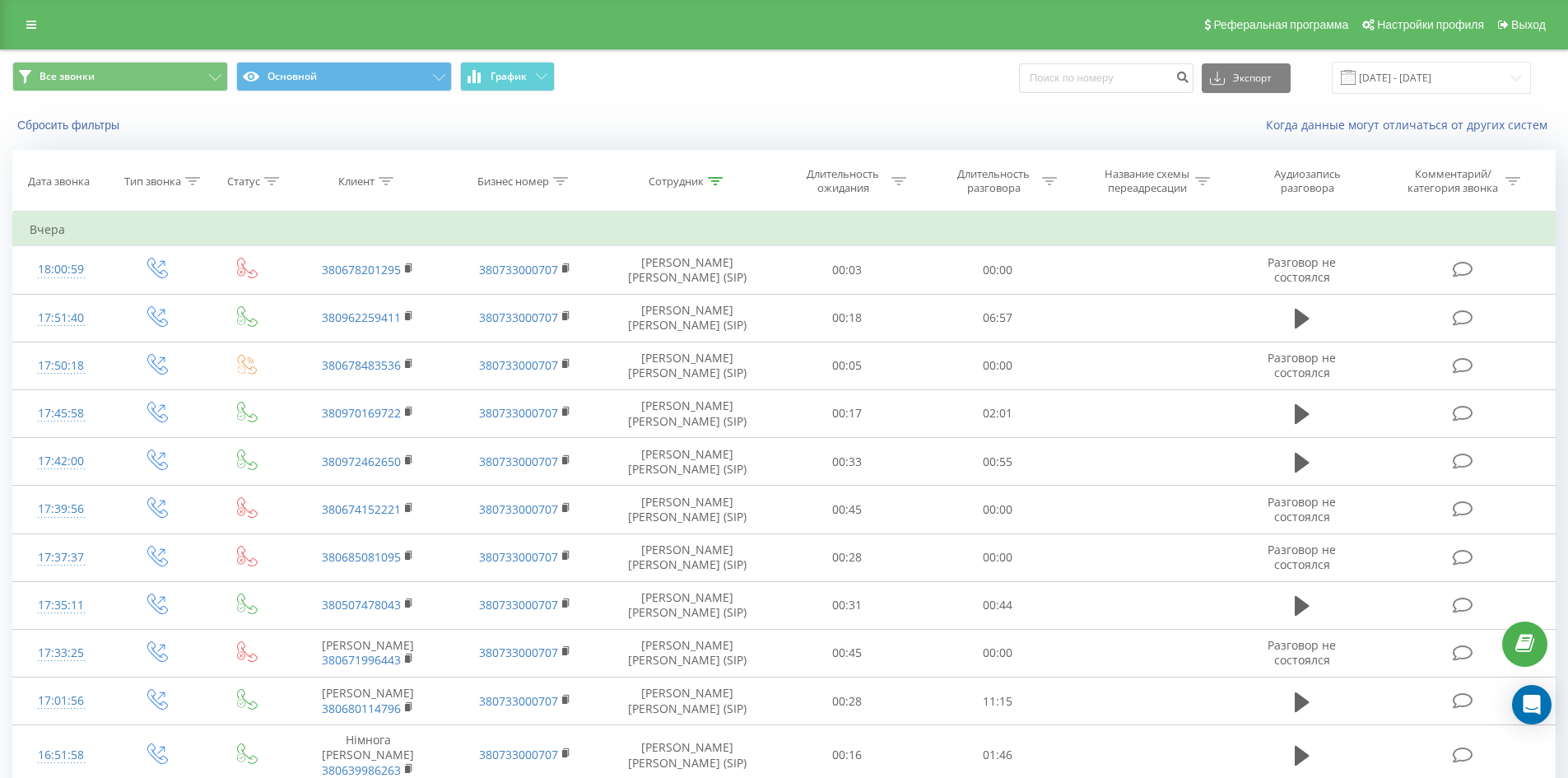
drag, startPoint x: 816, startPoint y: 589, endPoint x: 933, endPoint y: 59, distance: 542.8
drag, startPoint x: 704, startPoint y: 174, endPoint x: 707, endPoint y: 205, distance: 31.1
click at [704, 176] on div "Сотрудник" at bounding box center [685, 181] width 74 height 14
click at [713, 299] on input "мамацашвілі" at bounding box center [687, 299] width 145 height 29
click button "OK" at bounding box center [722, 332] width 70 height 20
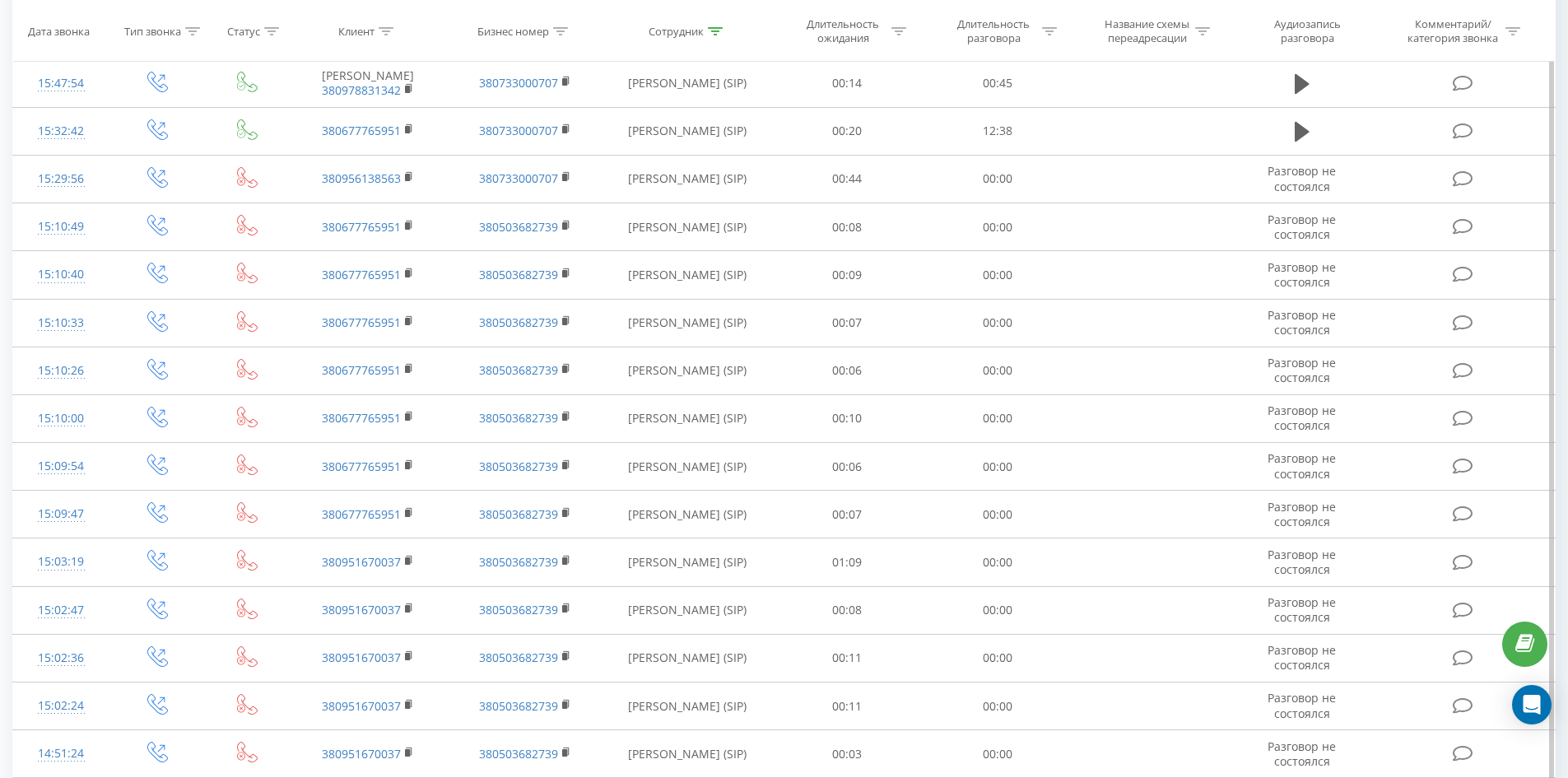
scroll to position [4346, 0]
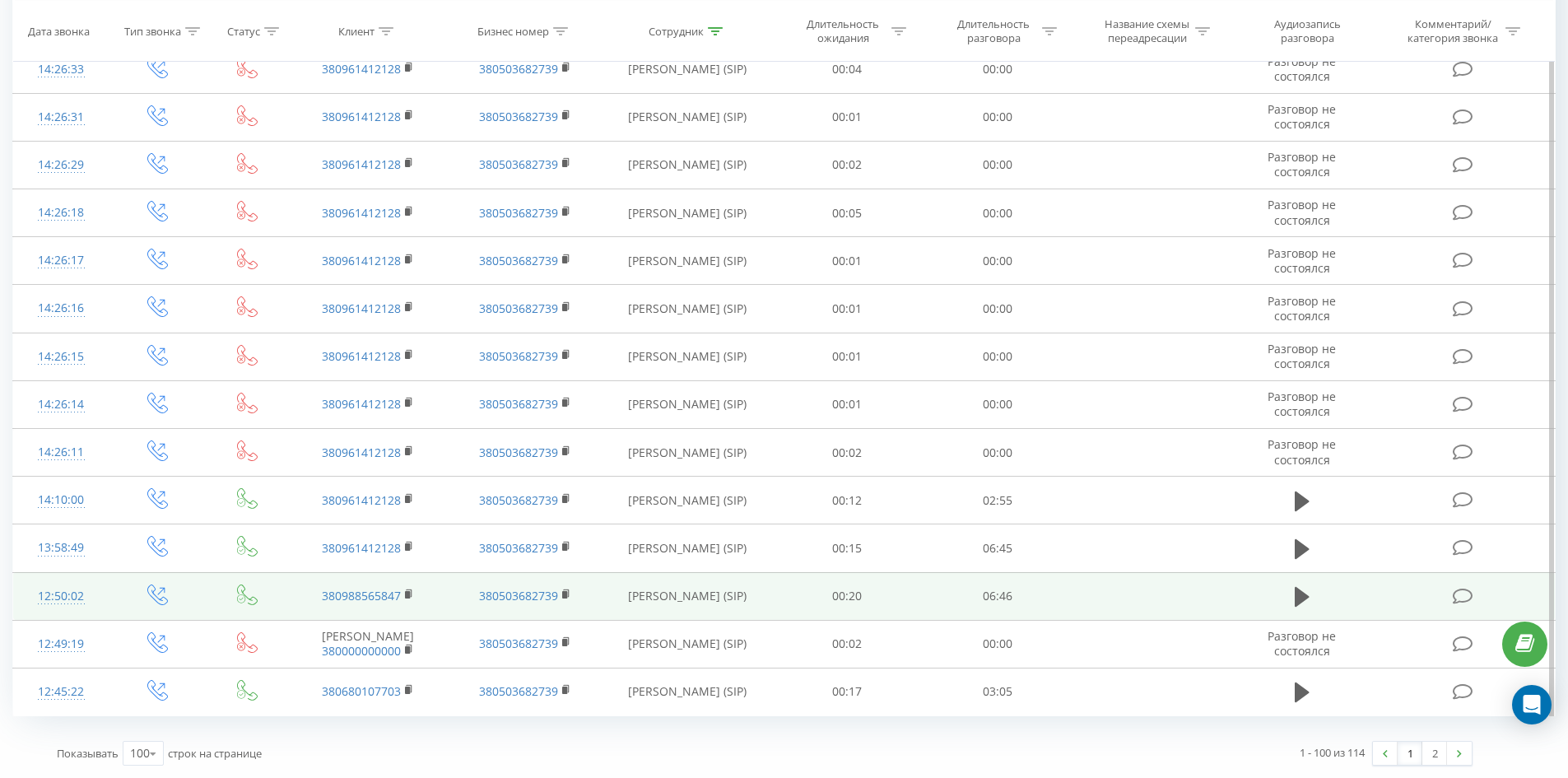
drag, startPoint x: 643, startPoint y: 188, endPoint x: 662, endPoint y: 602, distance: 414.4
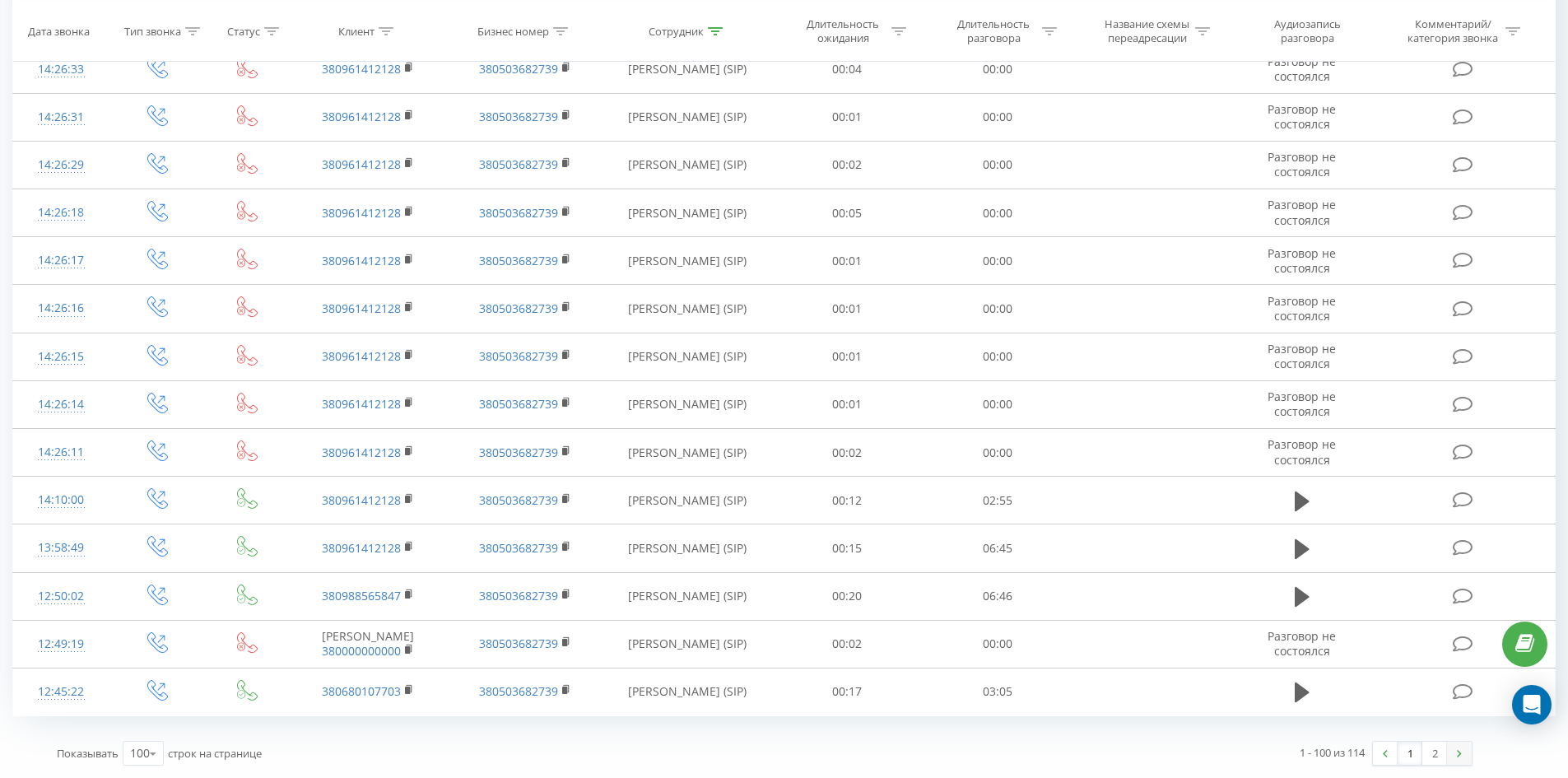
click at [1448, 753] on link at bounding box center [1459, 753] width 25 height 23
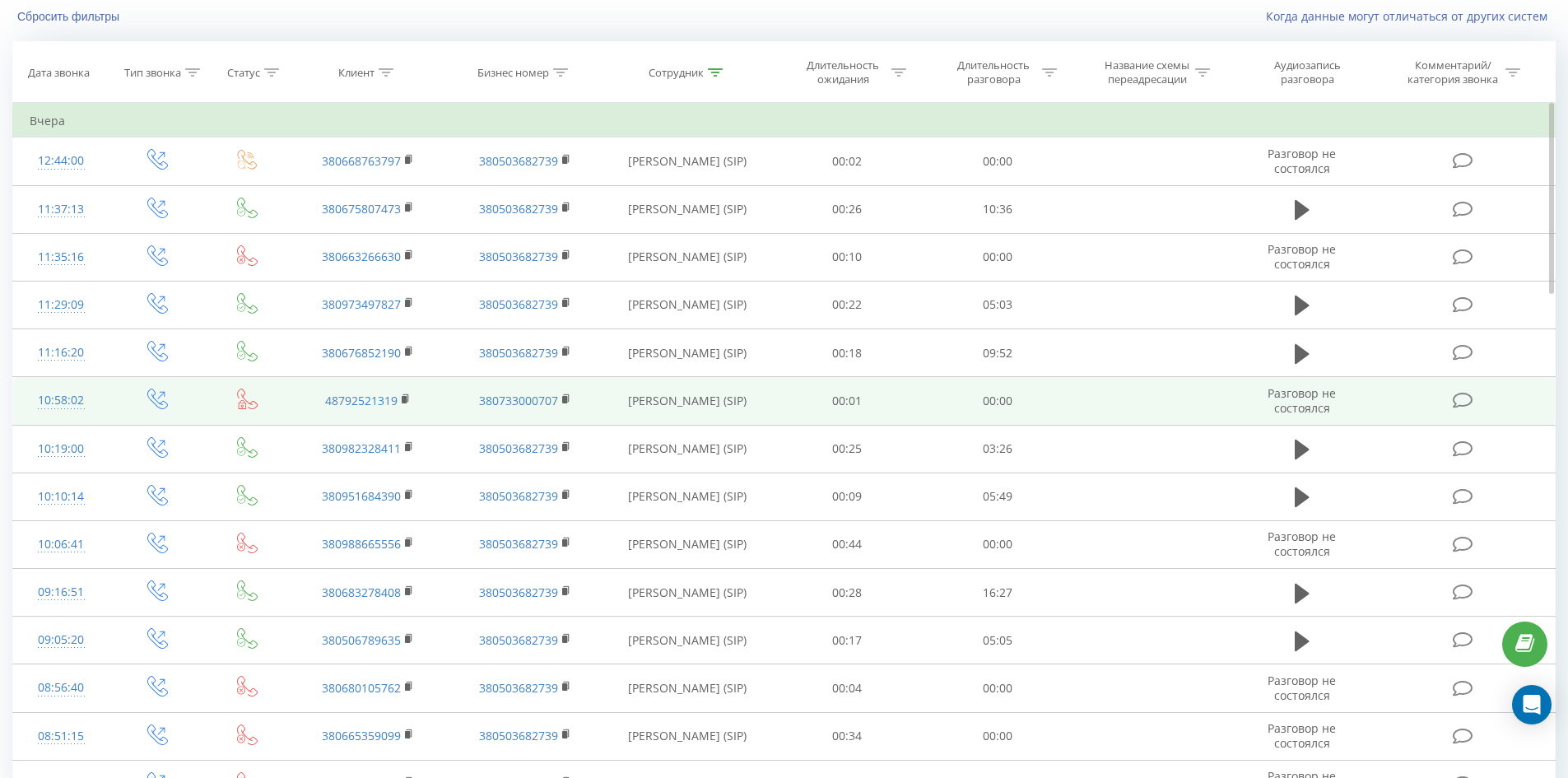
scroll to position [201, 0]
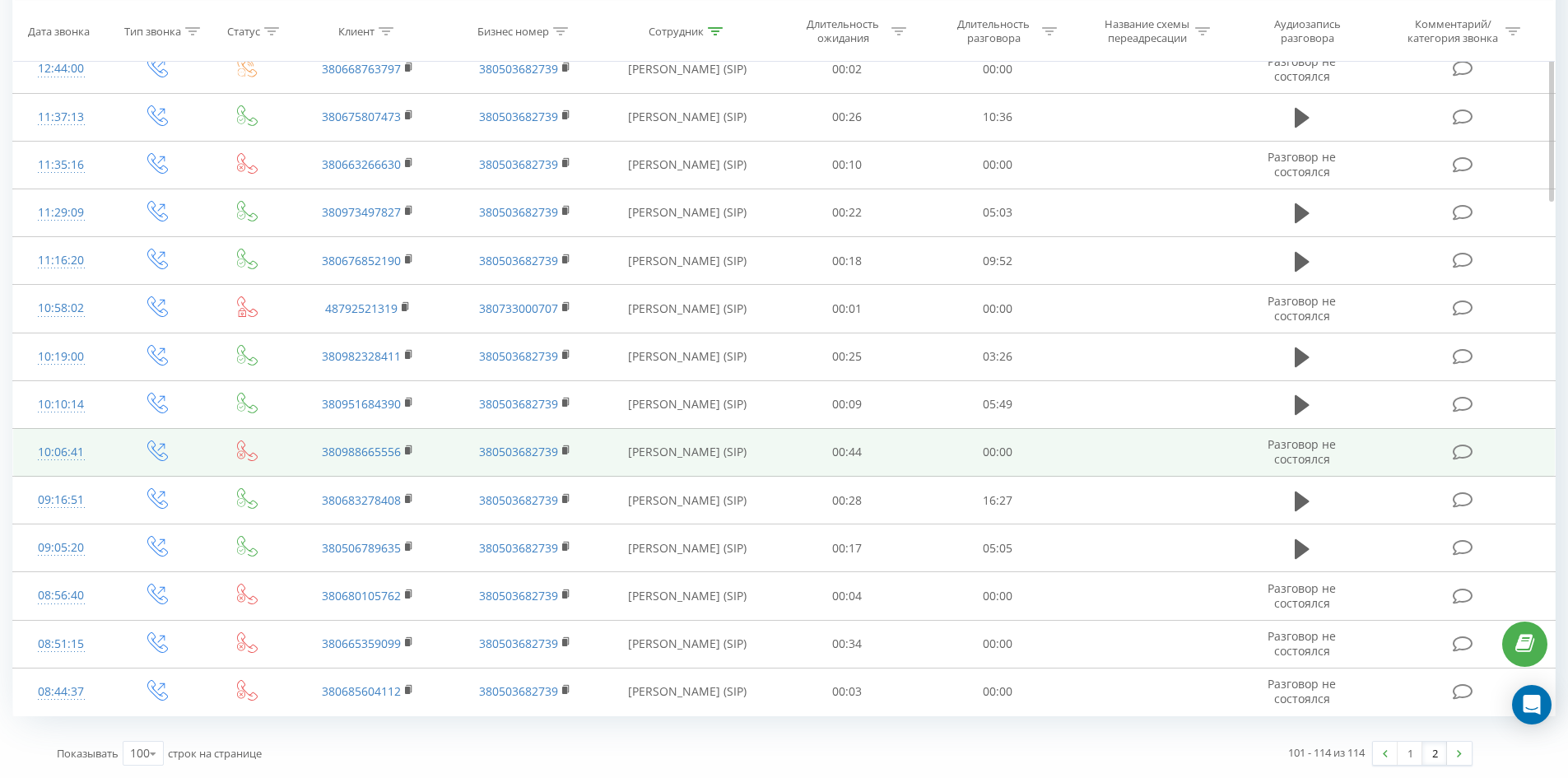
drag, startPoint x: 837, startPoint y: 284, endPoint x: 829, endPoint y: 456, distance: 172.2
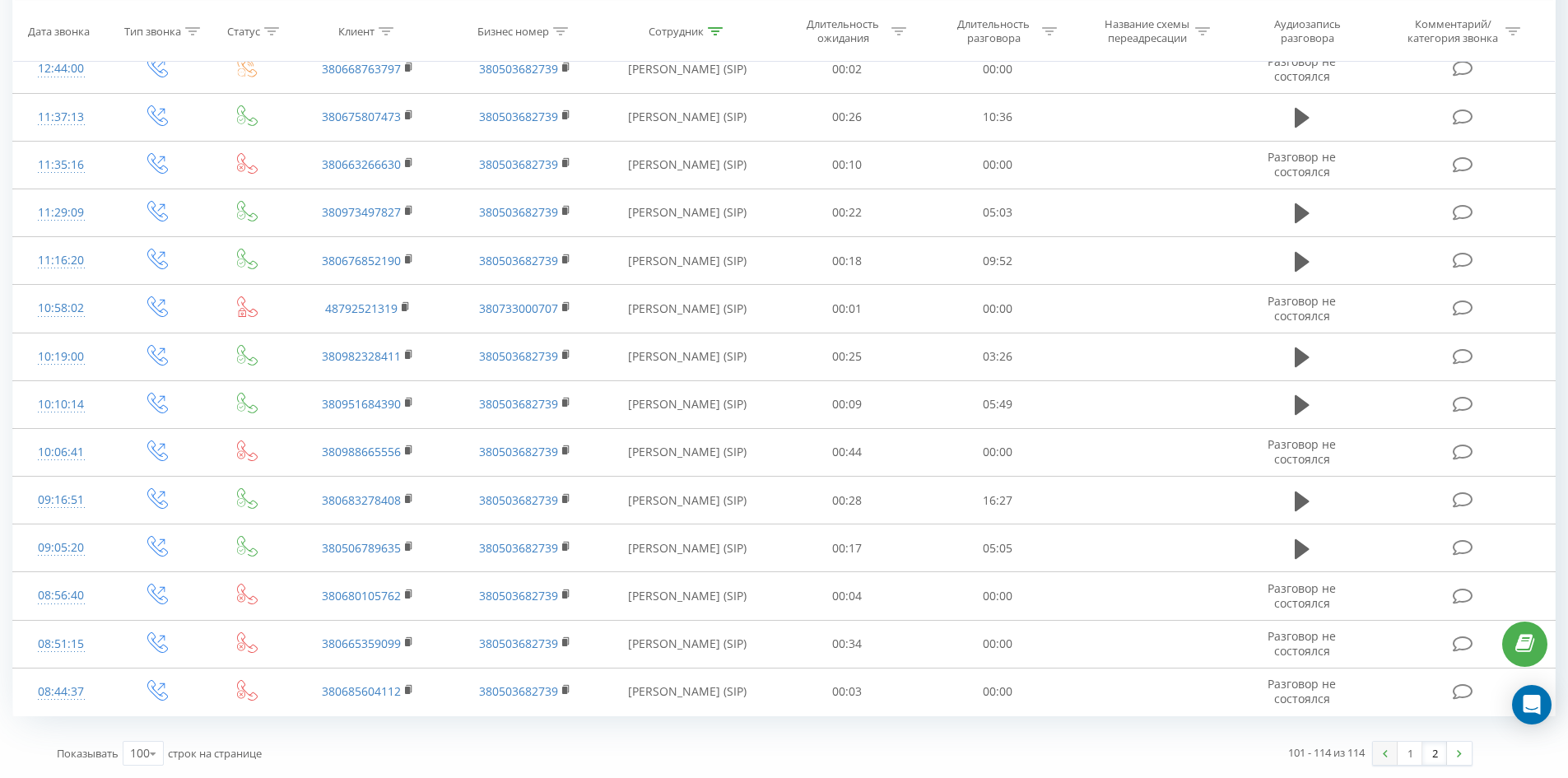
click at [1395, 750] on link at bounding box center [1386, 753] width 25 height 23
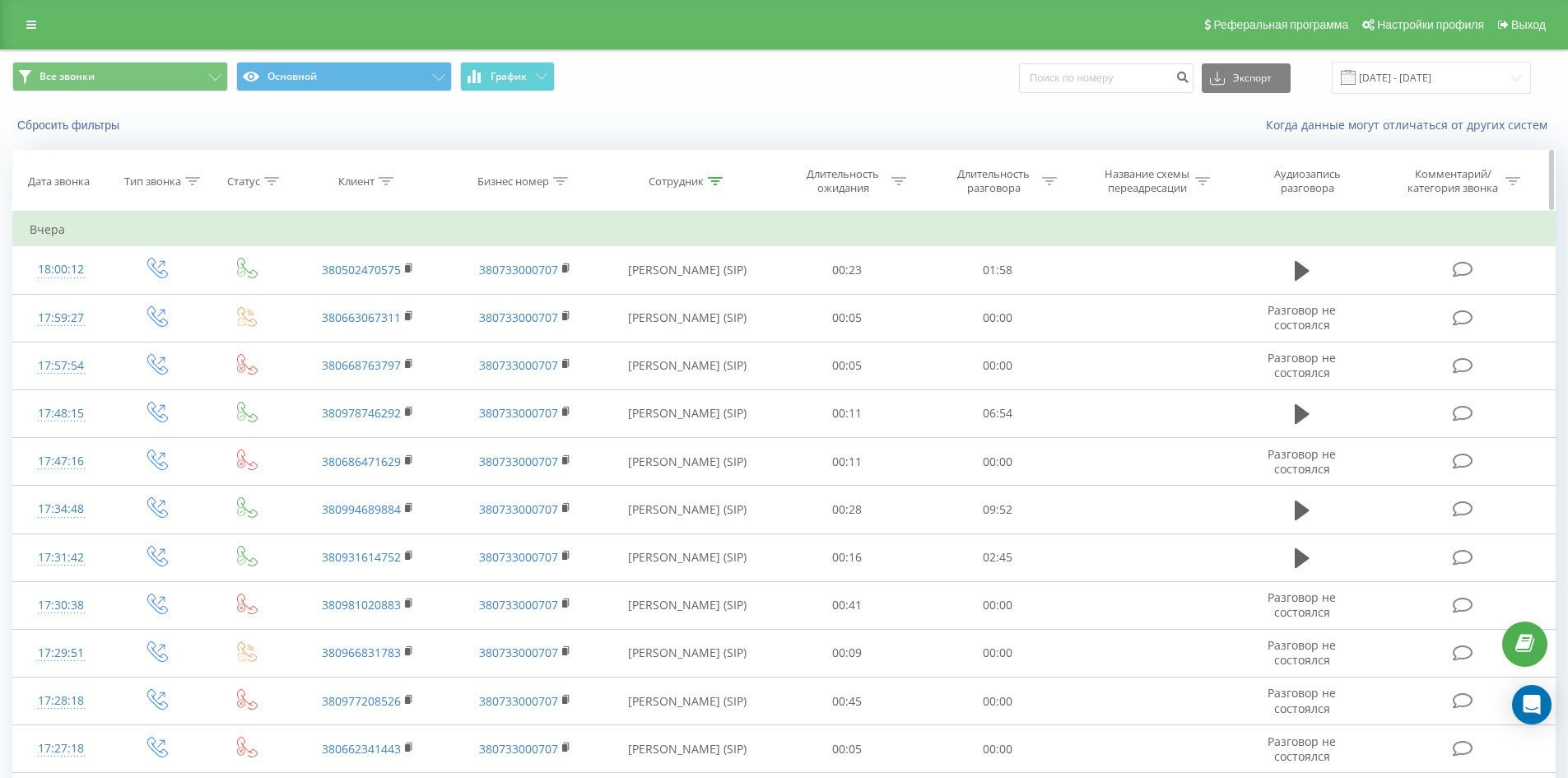
click at [721, 177] on icon at bounding box center [714, 181] width 14 height 9
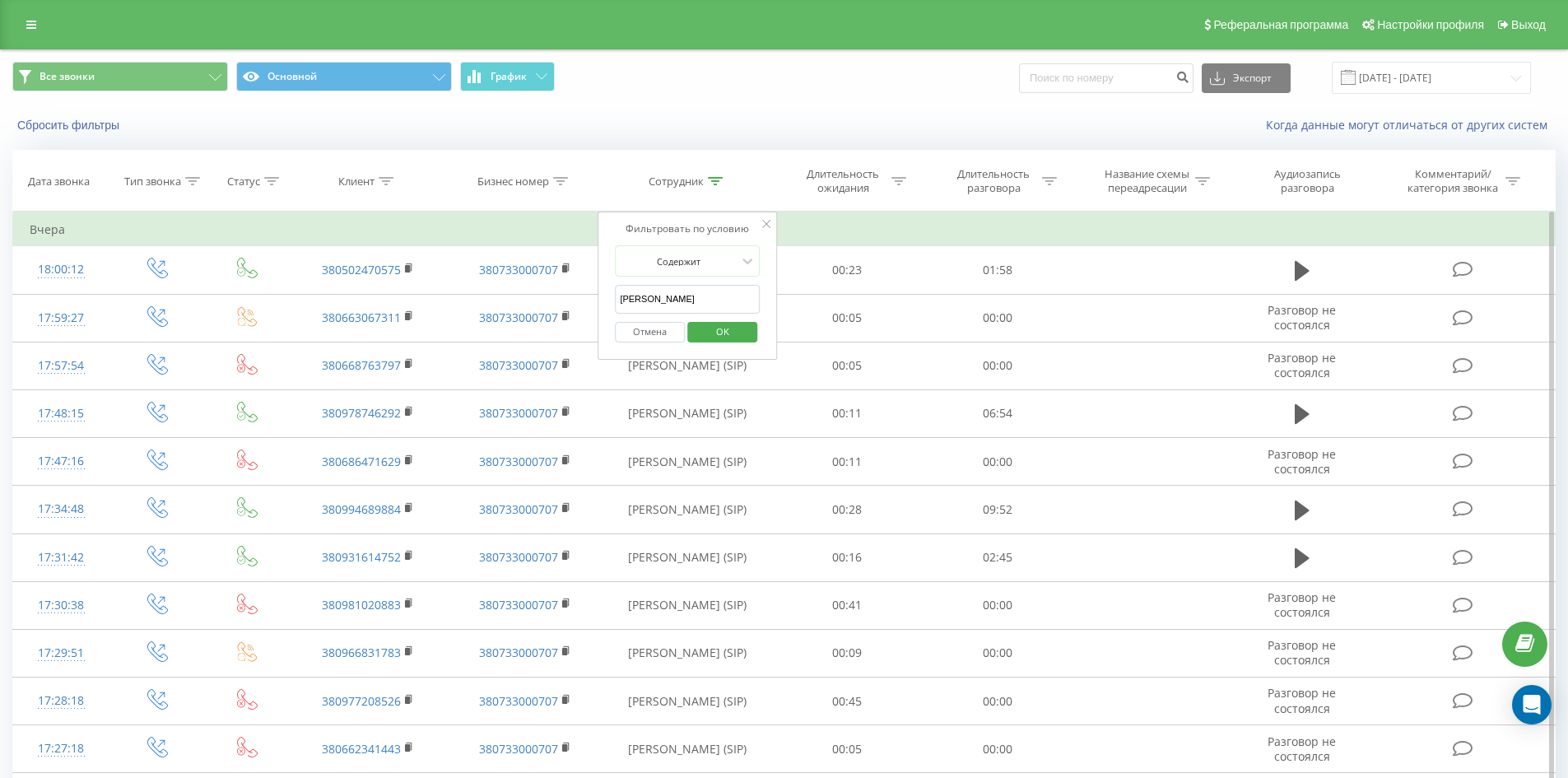
click at [722, 297] on input "[PERSON_NAME]" at bounding box center [687, 299] width 145 height 29
click button "OK" at bounding box center [722, 332] width 70 height 20
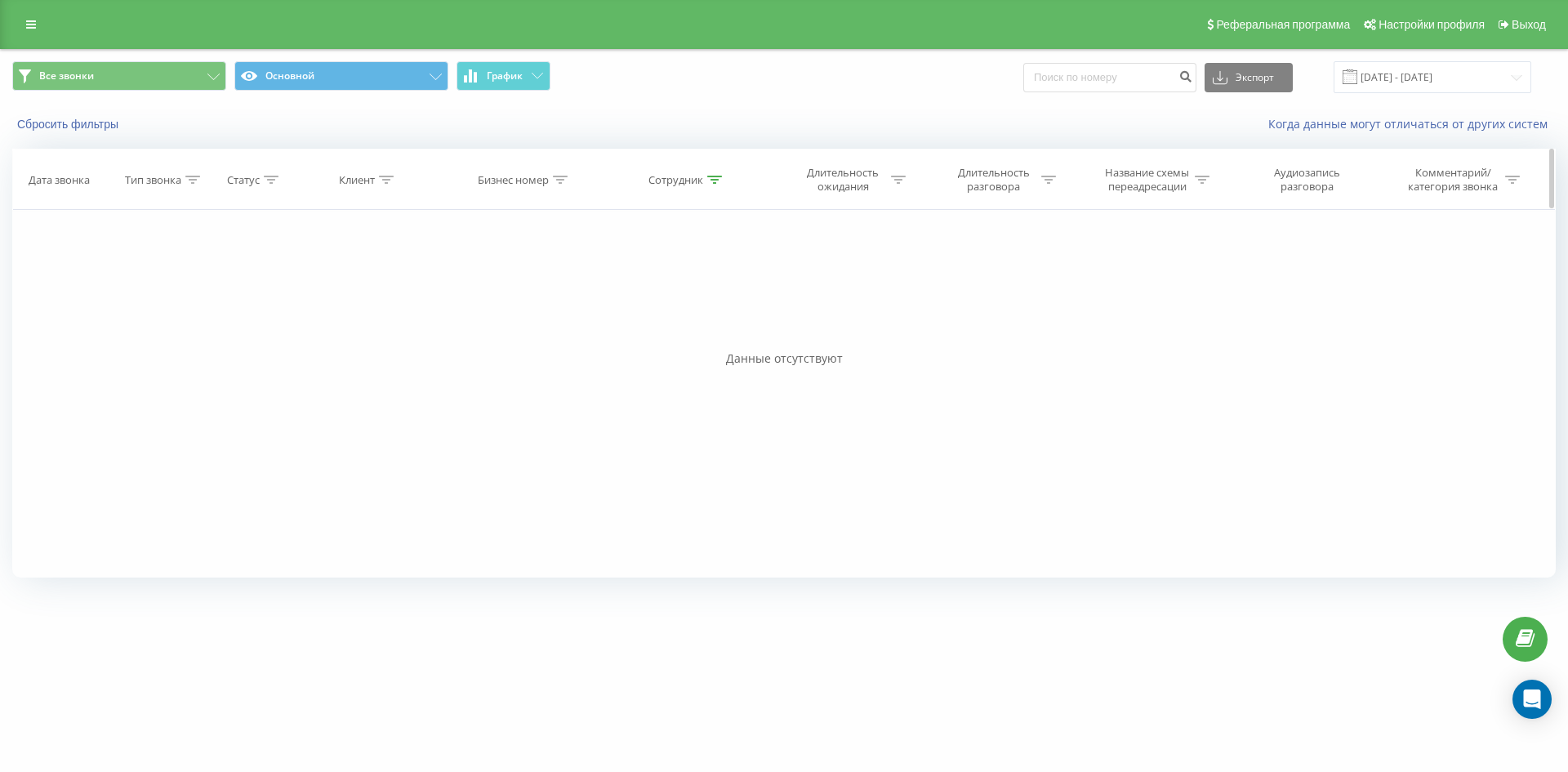
click at [714, 182] on icon at bounding box center [714, 180] width 14 height 9
click at [732, 291] on input "[PERSON_NAME]" at bounding box center [687, 297] width 143 height 29
click button "OK" at bounding box center [722, 329] width 70 height 20
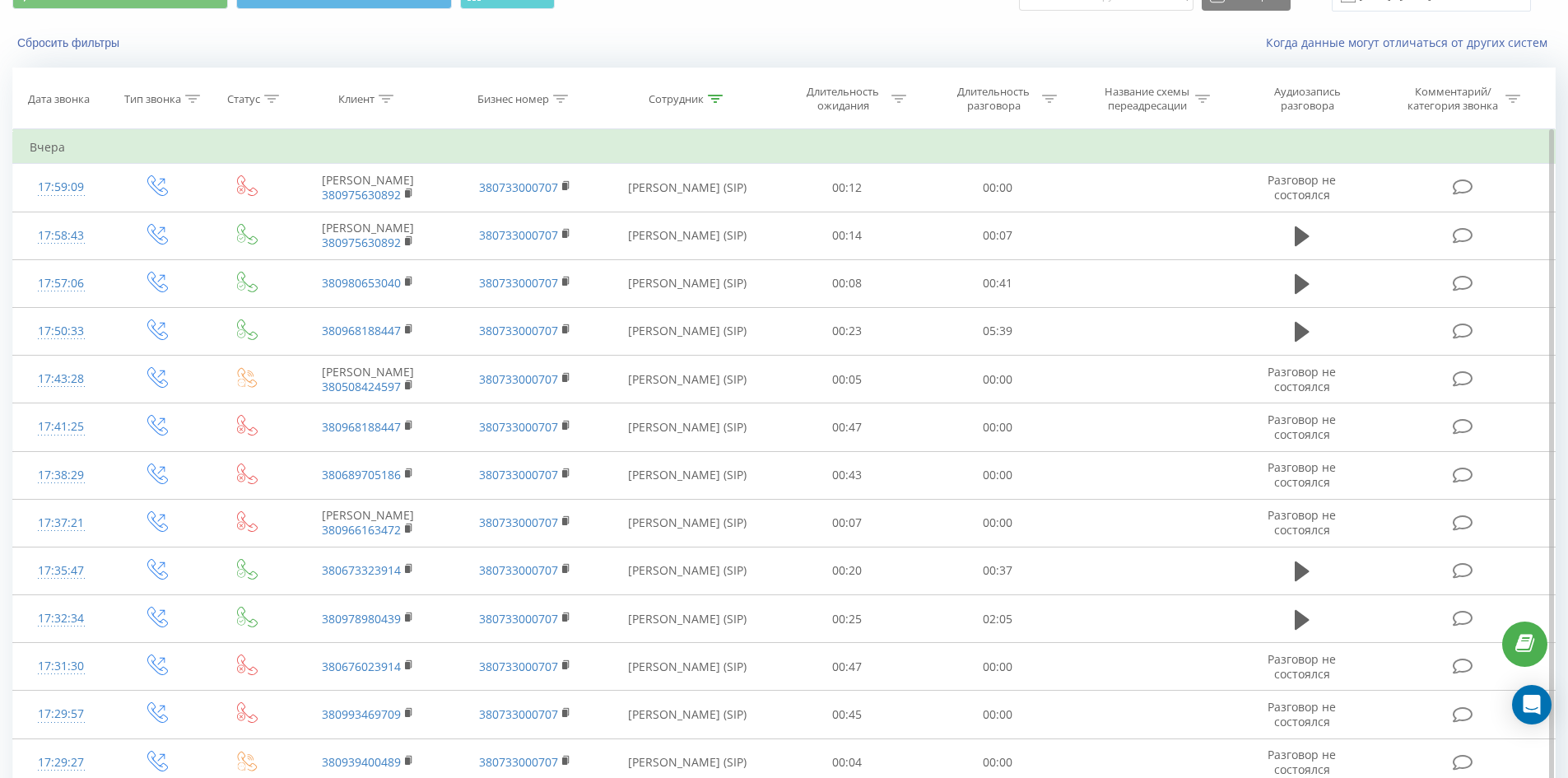
scroll to position [4447, 0]
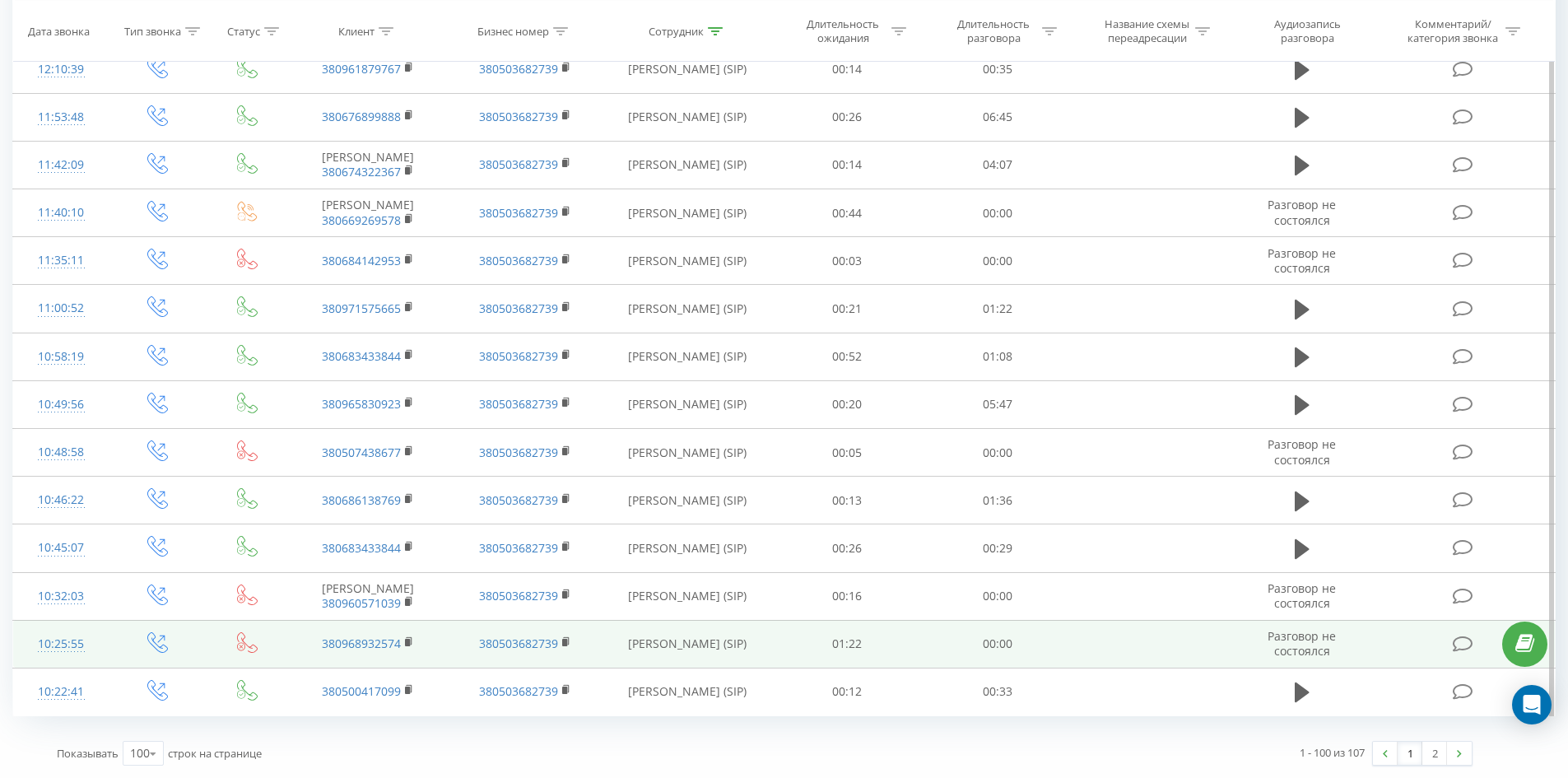
drag, startPoint x: 827, startPoint y: 282, endPoint x: 1224, endPoint y: 657, distance: 546.1
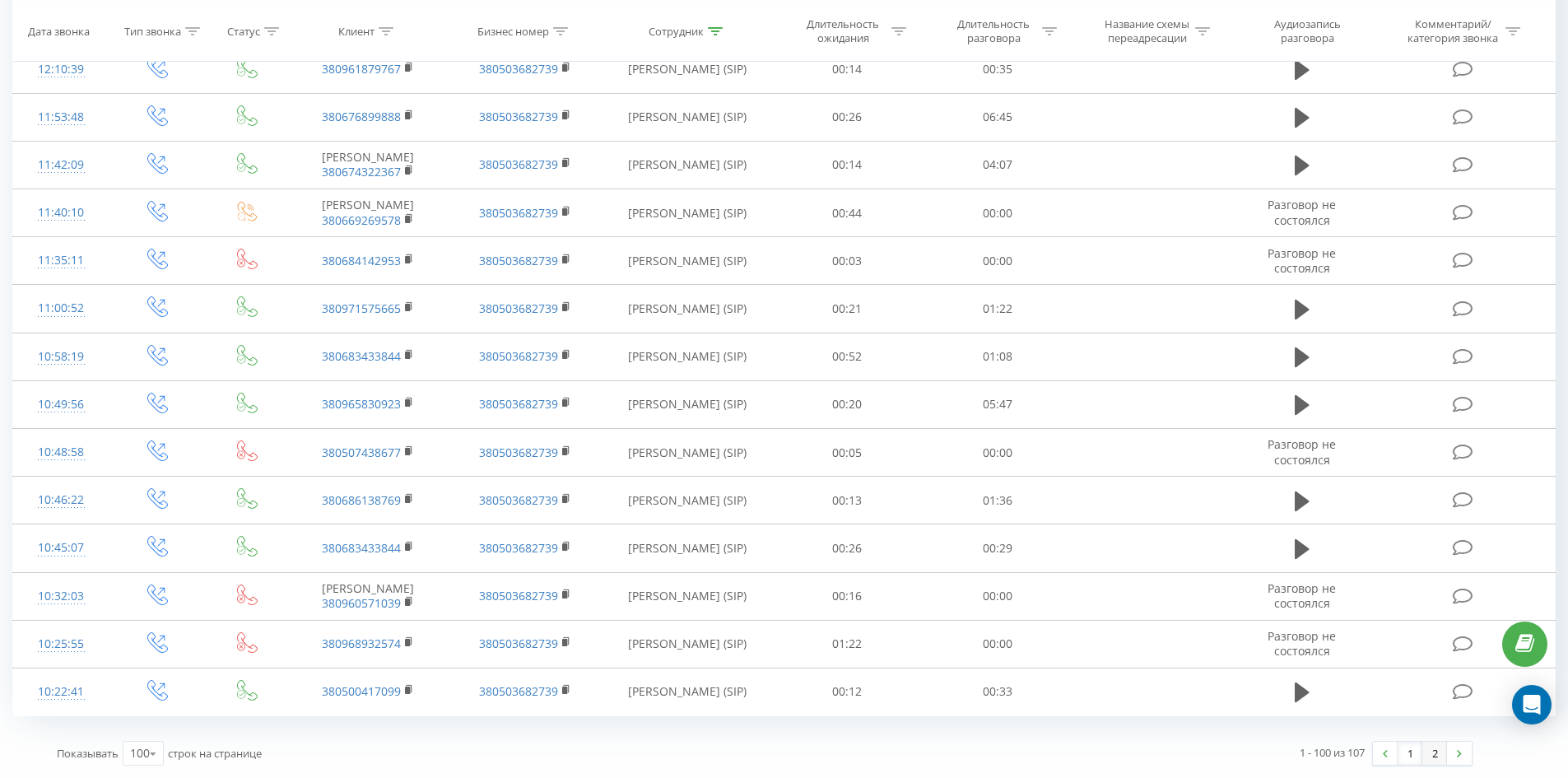
click at [1433, 749] on link "2" at bounding box center [1435, 753] width 25 height 23
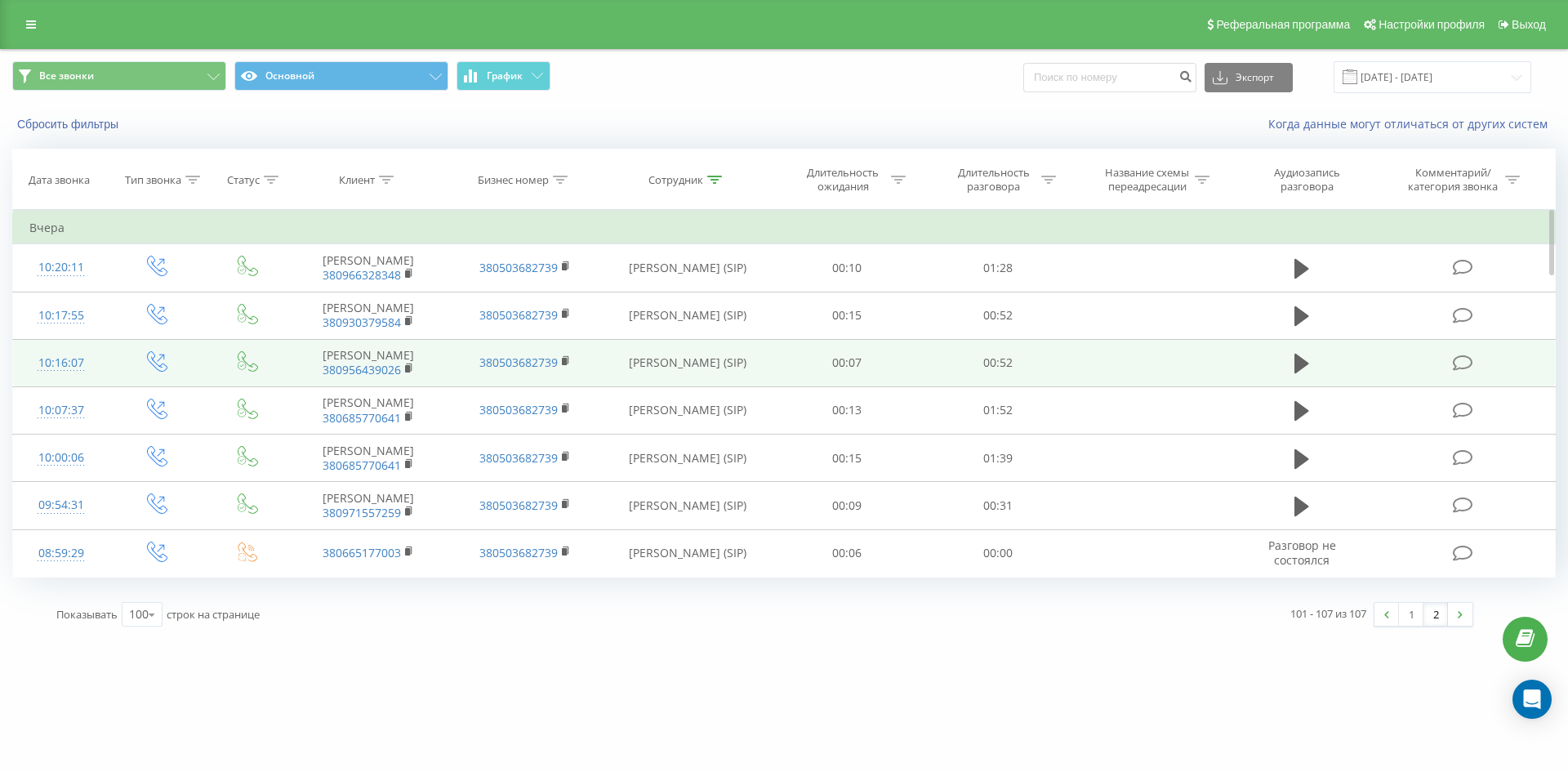
drag, startPoint x: 822, startPoint y: 143, endPoint x: 819, endPoint y: 380, distance: 237.0
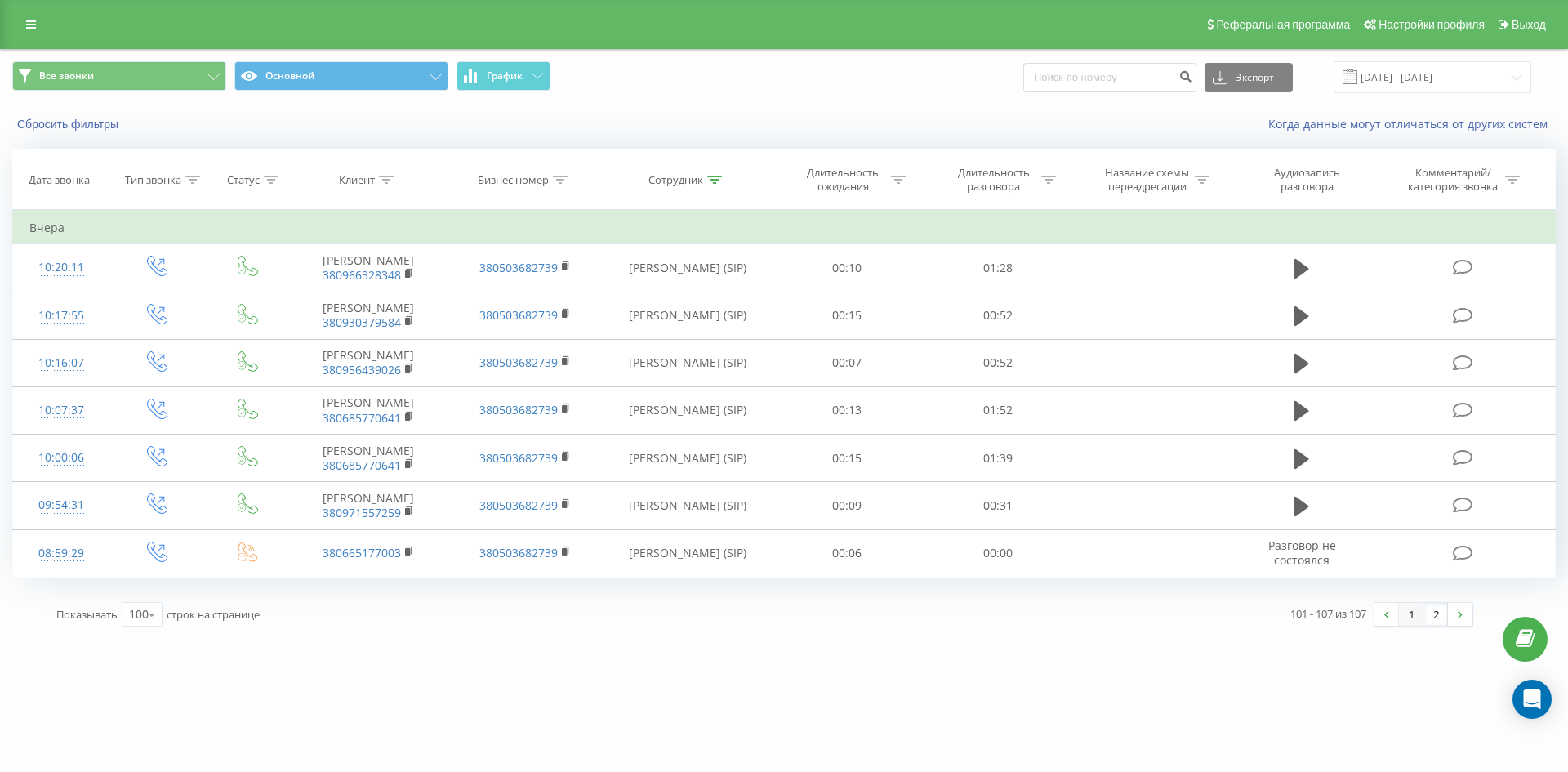
click at [1415, 626] on link "1" at bounding box center [1411, 614] width 25 height 23
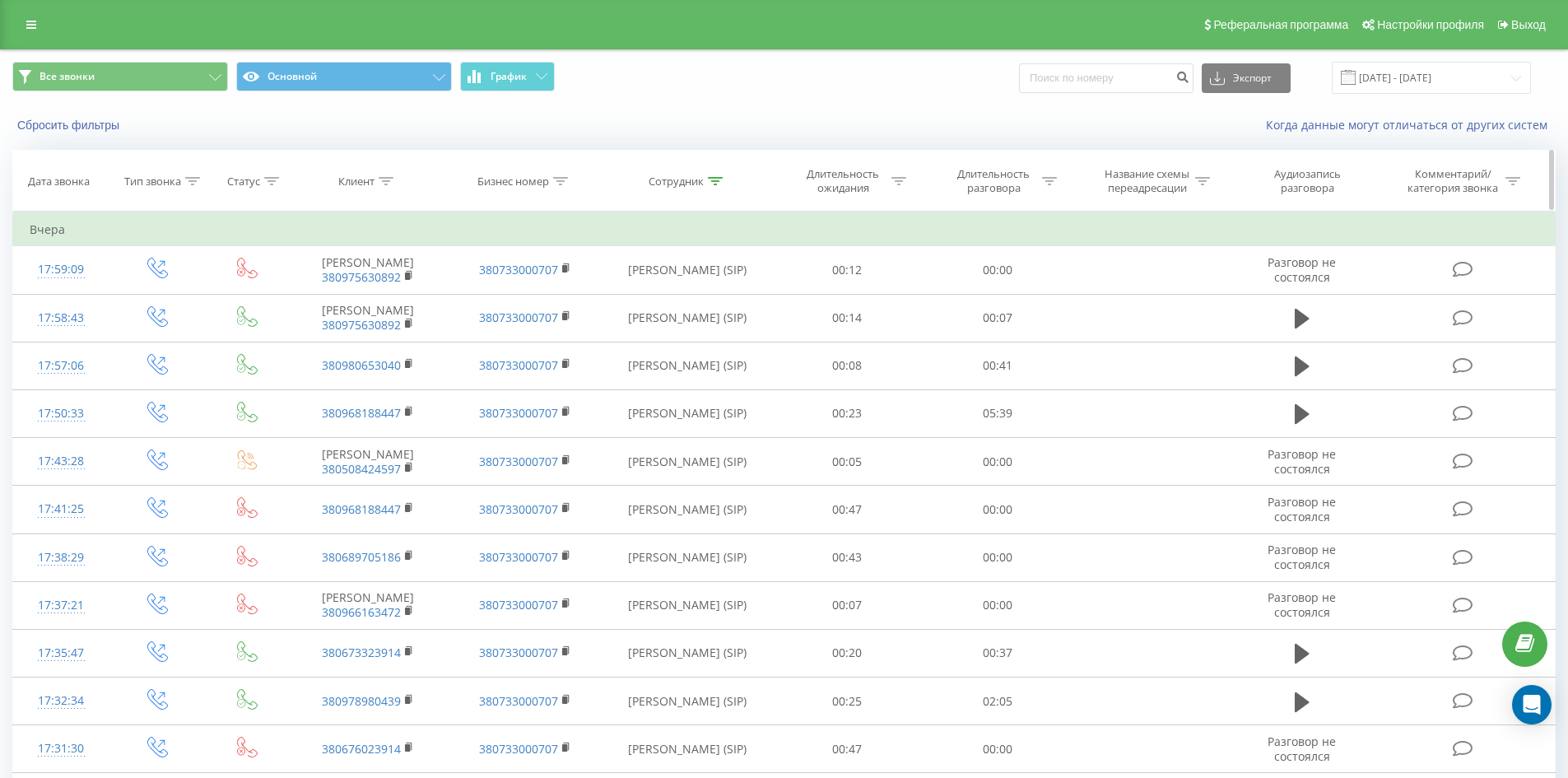
click at [706, 181] on div "Сотрудник" at bounding box center [685, 181] width 74 height 14
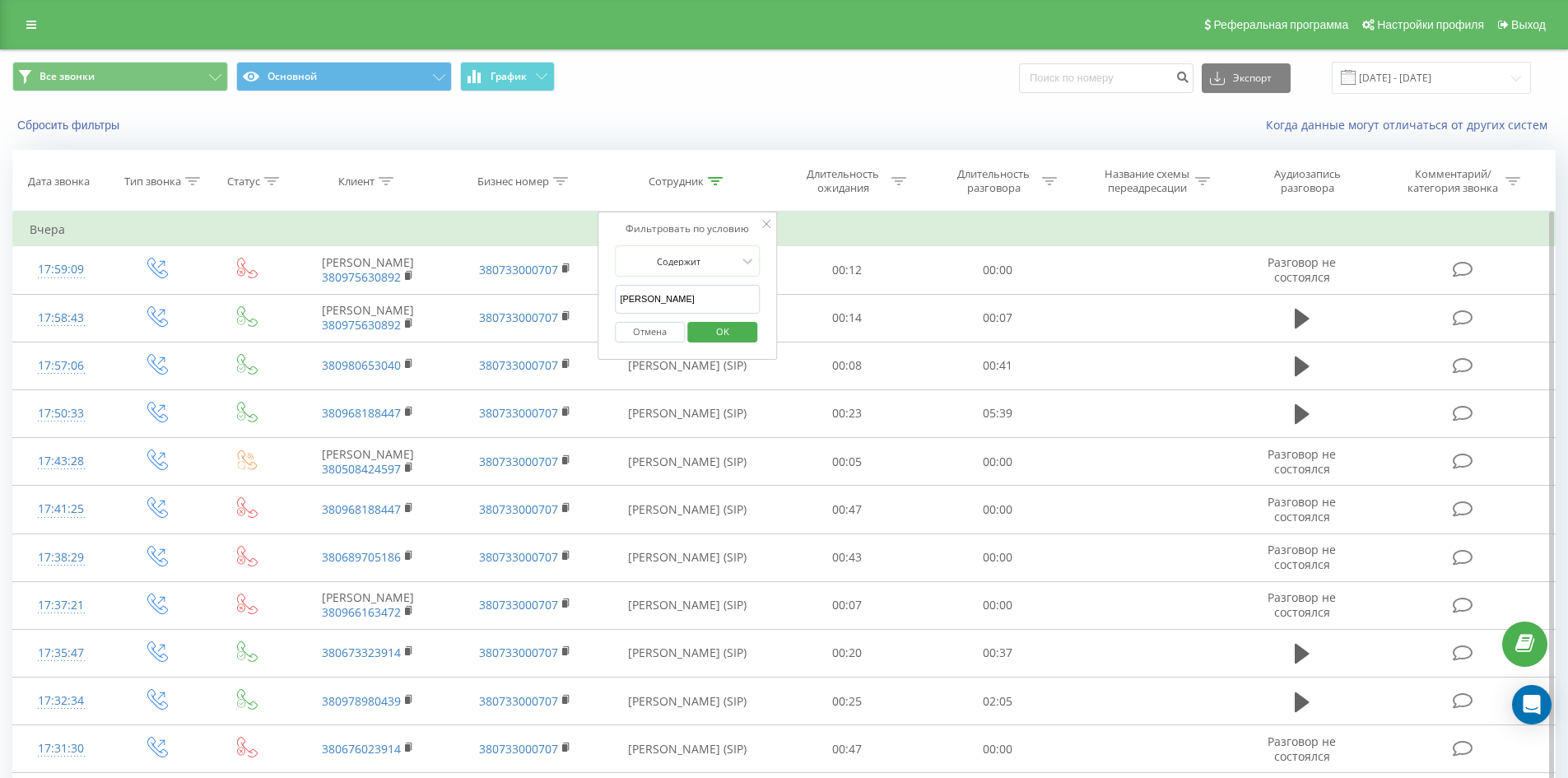
click at [723, 297] on input "[PERSON_NAME]" at bounding box center [687, 299] width 145 height 29
click button "OK" at bounding box center [722, 332] width 70 height 20
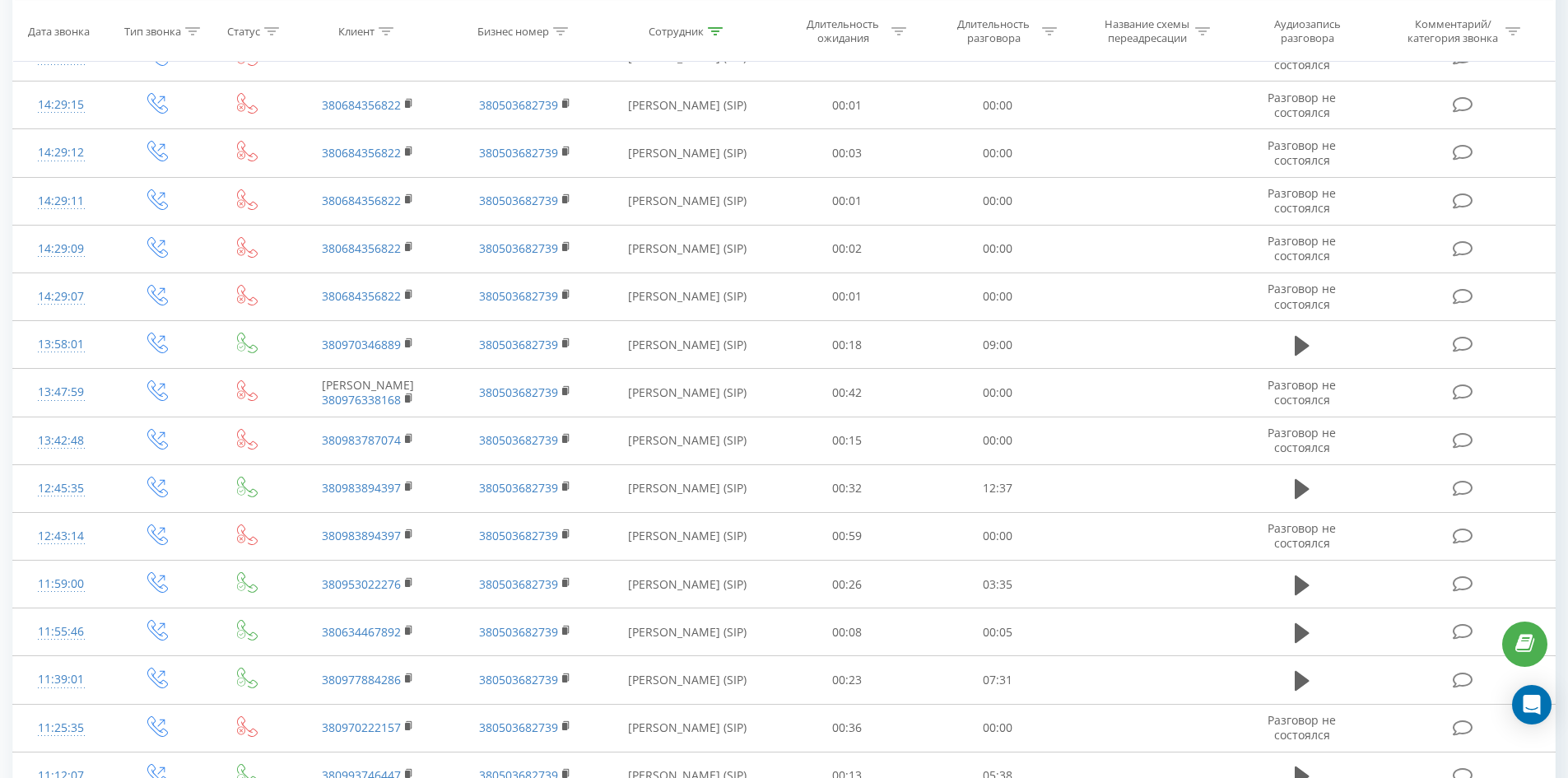
scroll to position [2429, 0]
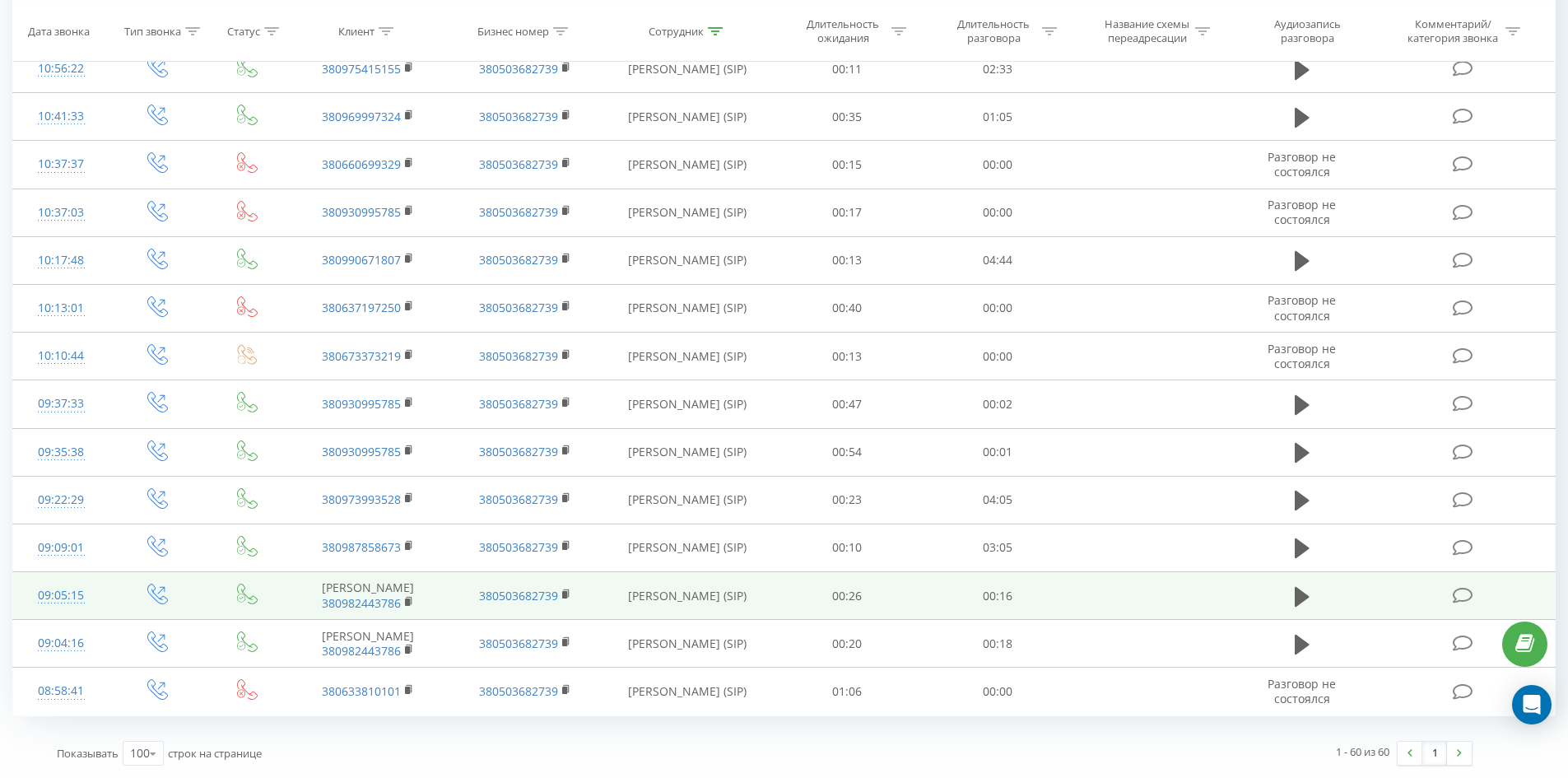
drag, startPoint x: 1115, startPoint y: 230, endPoint x: 1362, endPoint y: 613, distance: 455.7
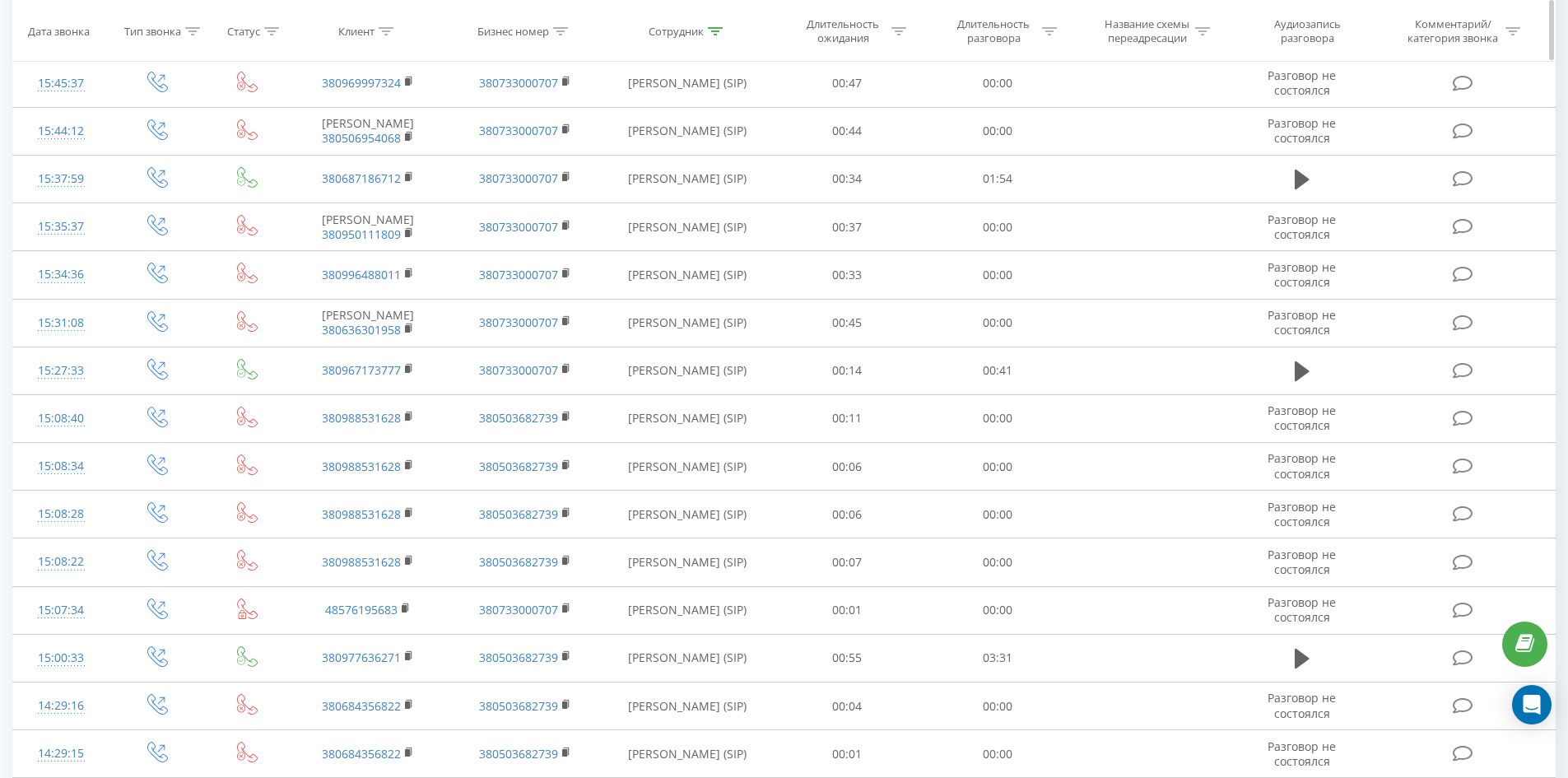
scroll to position [0, 0]
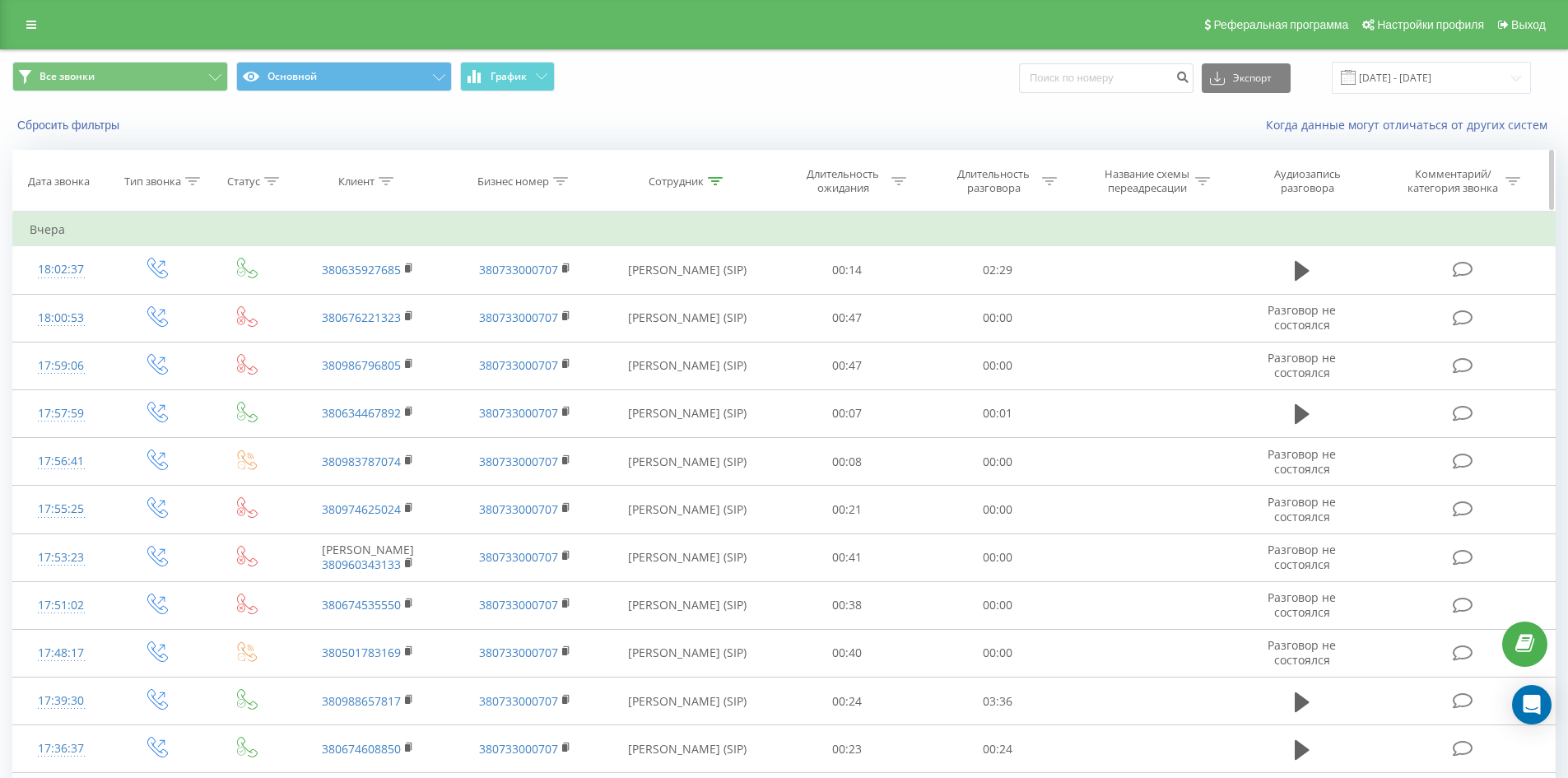
drag, startPoint x: 839, startPoint y: 645, endPoint x: 898, endPoint y: 157, distance: 491.6
click at [719, 180] on icon at bounding box center [714, 181] width 14 height 9
click at [725, 297] on input "[PERSON_NAME]" at bounding box center [687, 299] width 145 height 29
click button "OK" at bounding box center [722, 332] width 70 height 20
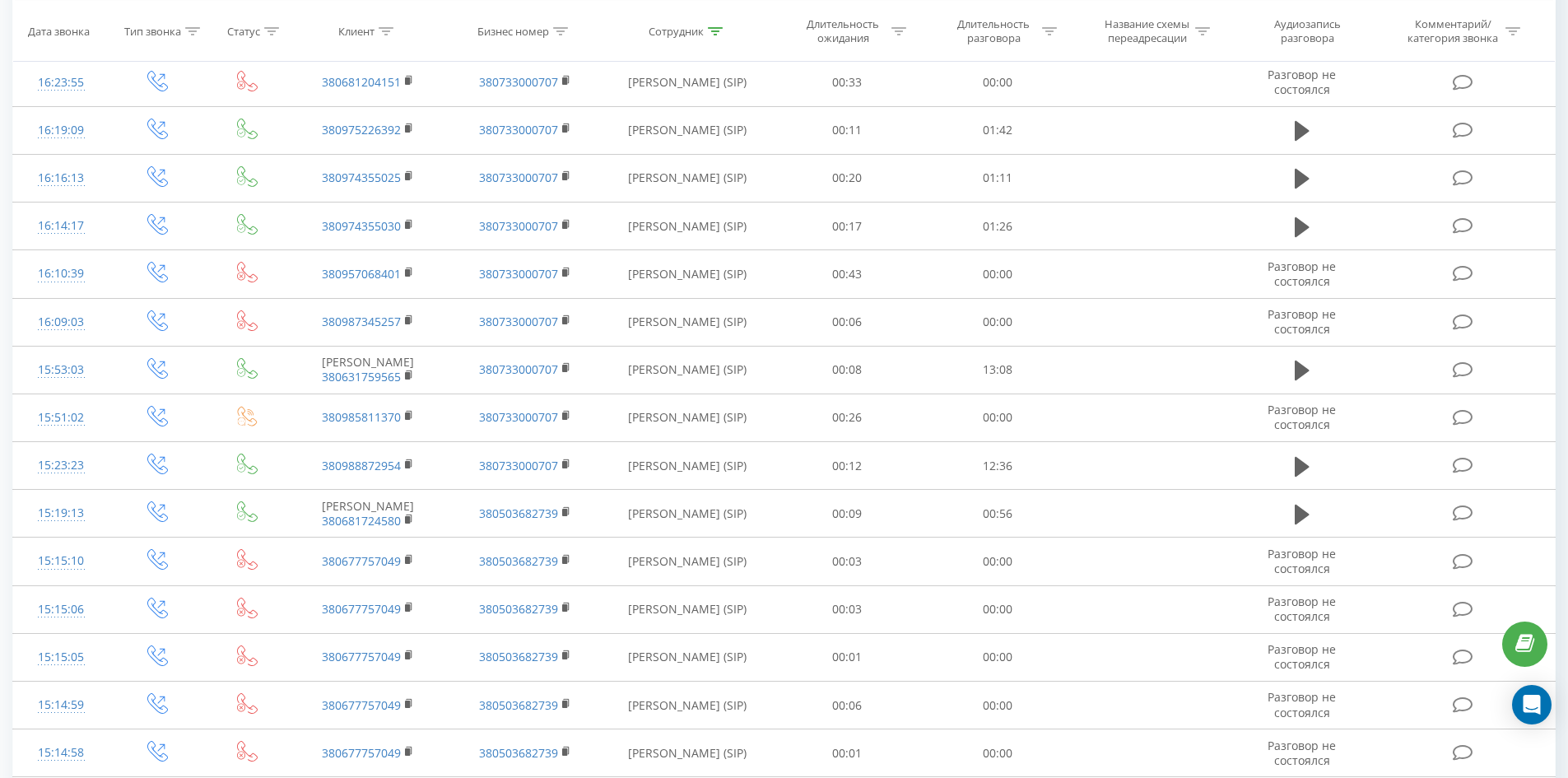
scroll to position [3976, 0]
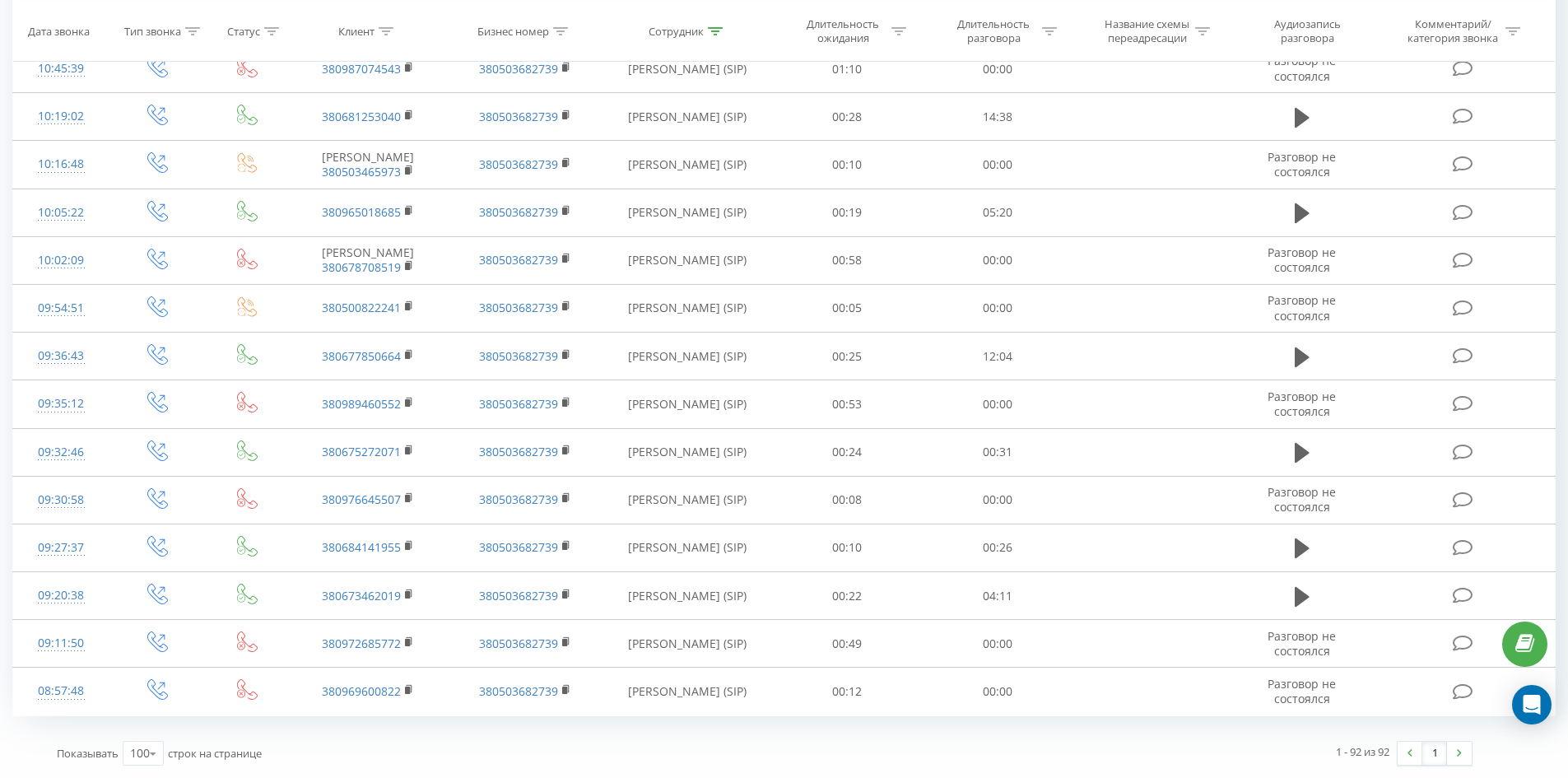
drag, startPoint x: 907, startPoint y: 201, endPoint x: 1389, endPoint y: 726, distance: 712.7
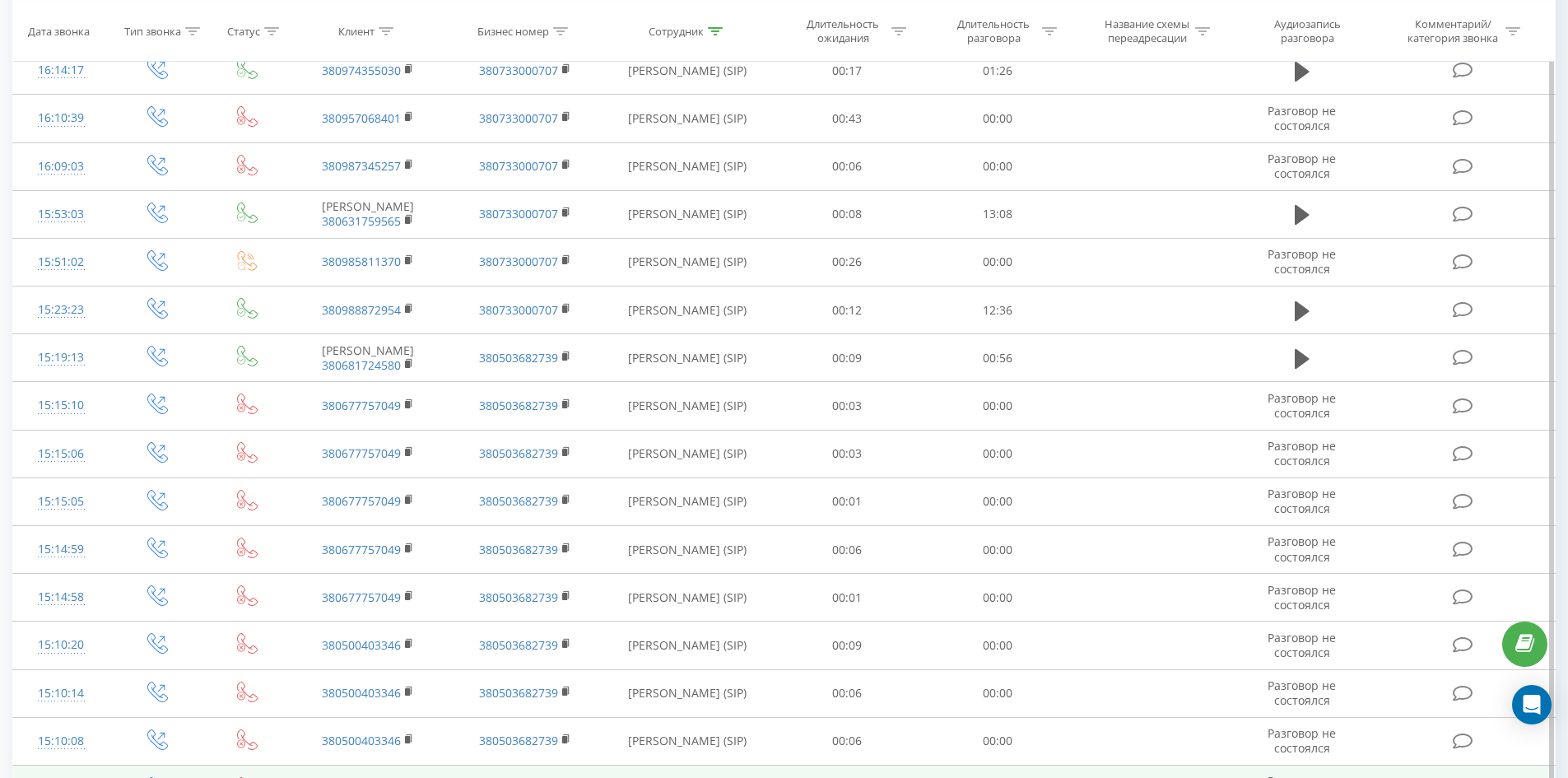
scroll to position [0, 0]
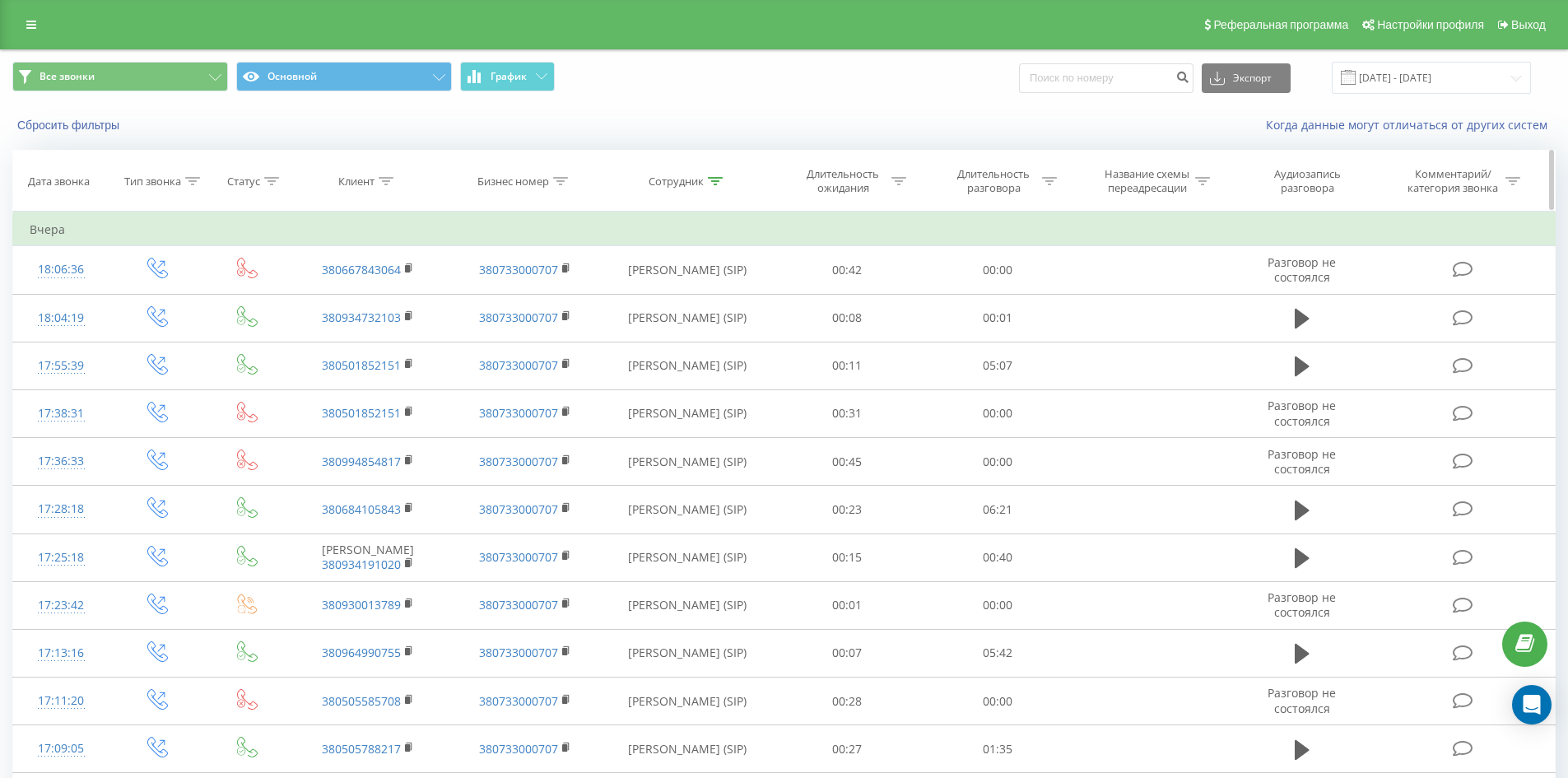
drag, startPoint x: 631, startPoint y: 620, endPoint x: 768, endPoint y: 195, distance: 446.5
click at [713, 182] on icon at bounding box center [714, 181] width 14 height 9
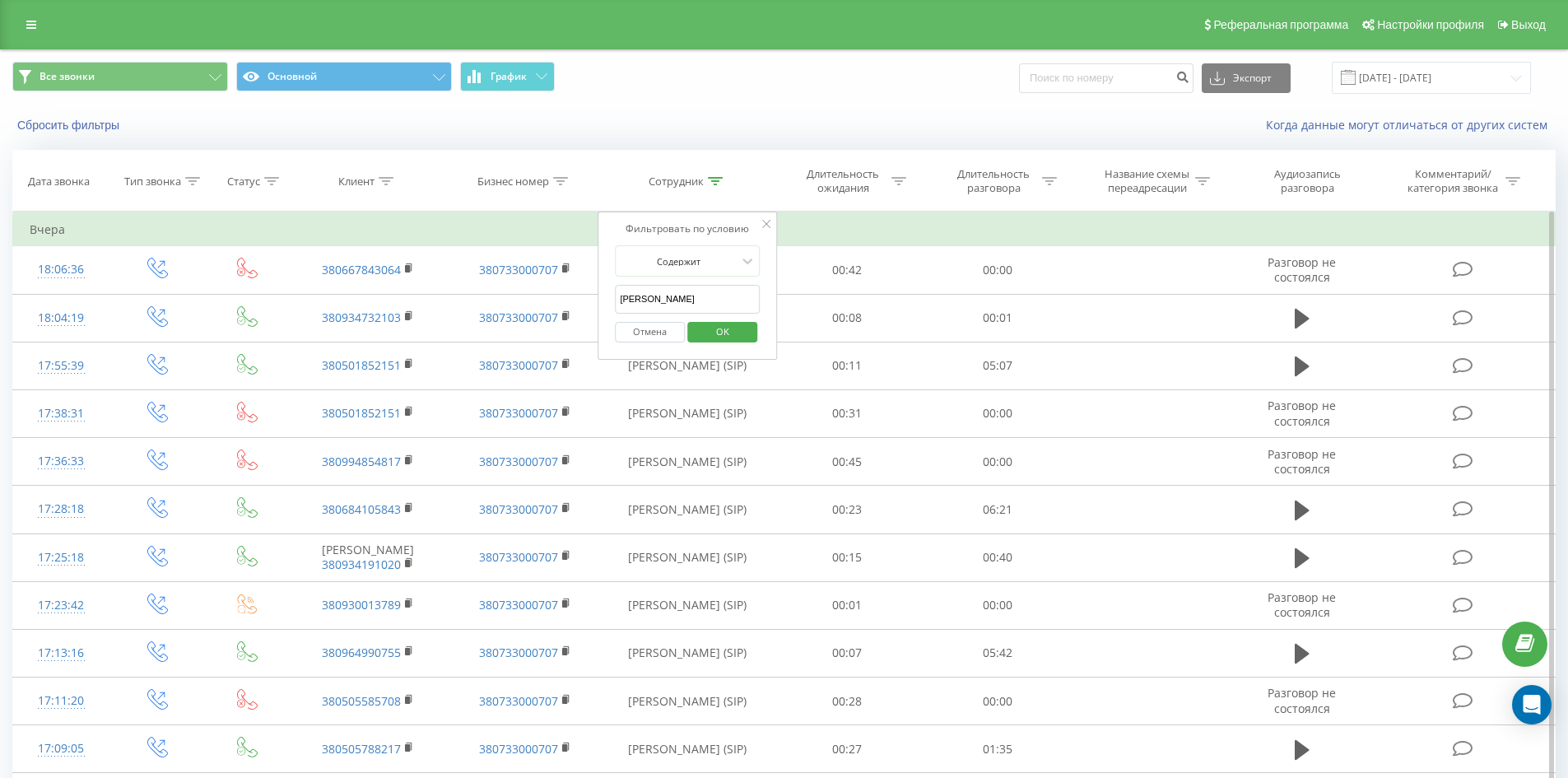
click at [723, 309] on input "[PERSON_NAME]" at bounding box center [687, 299] width 145 height 29
click button "OK" at bounding box center [722, 332] width 70 height 20
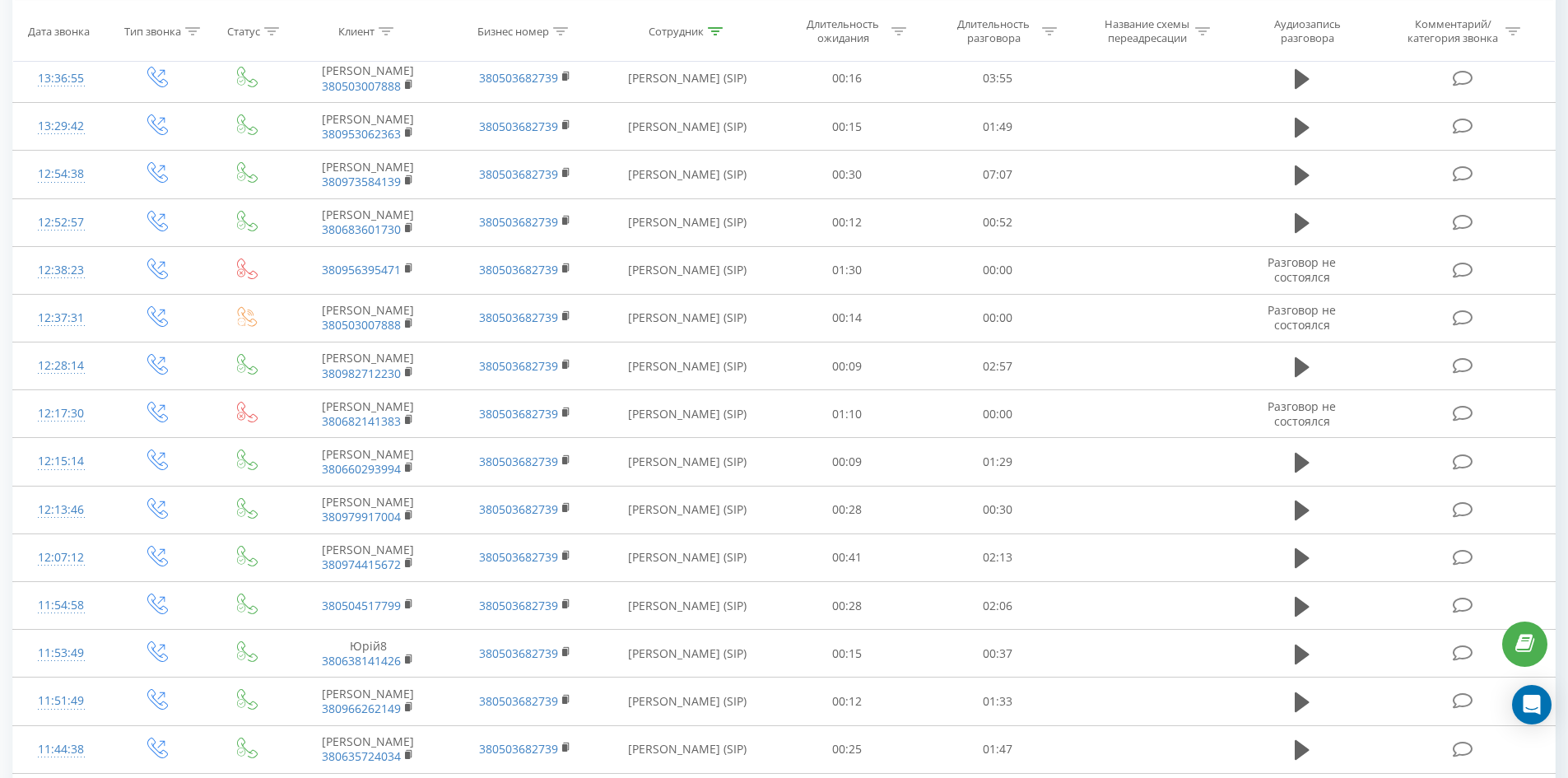
scroll to position [4878, 0]
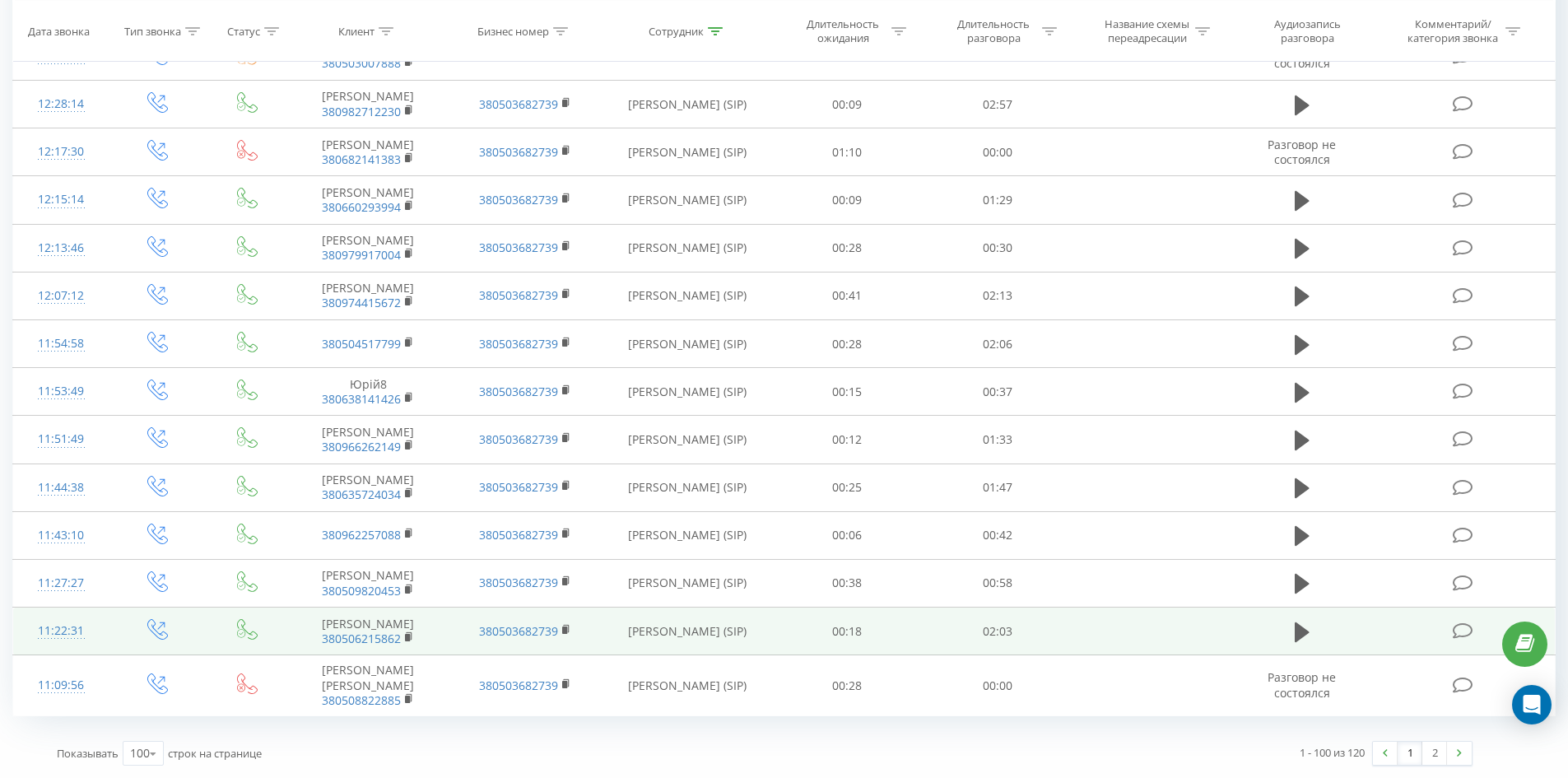
drag, startPoint x: 836, startPoint y: 186, endPoint x: 908, endPoint y: 604, distance: 424.2
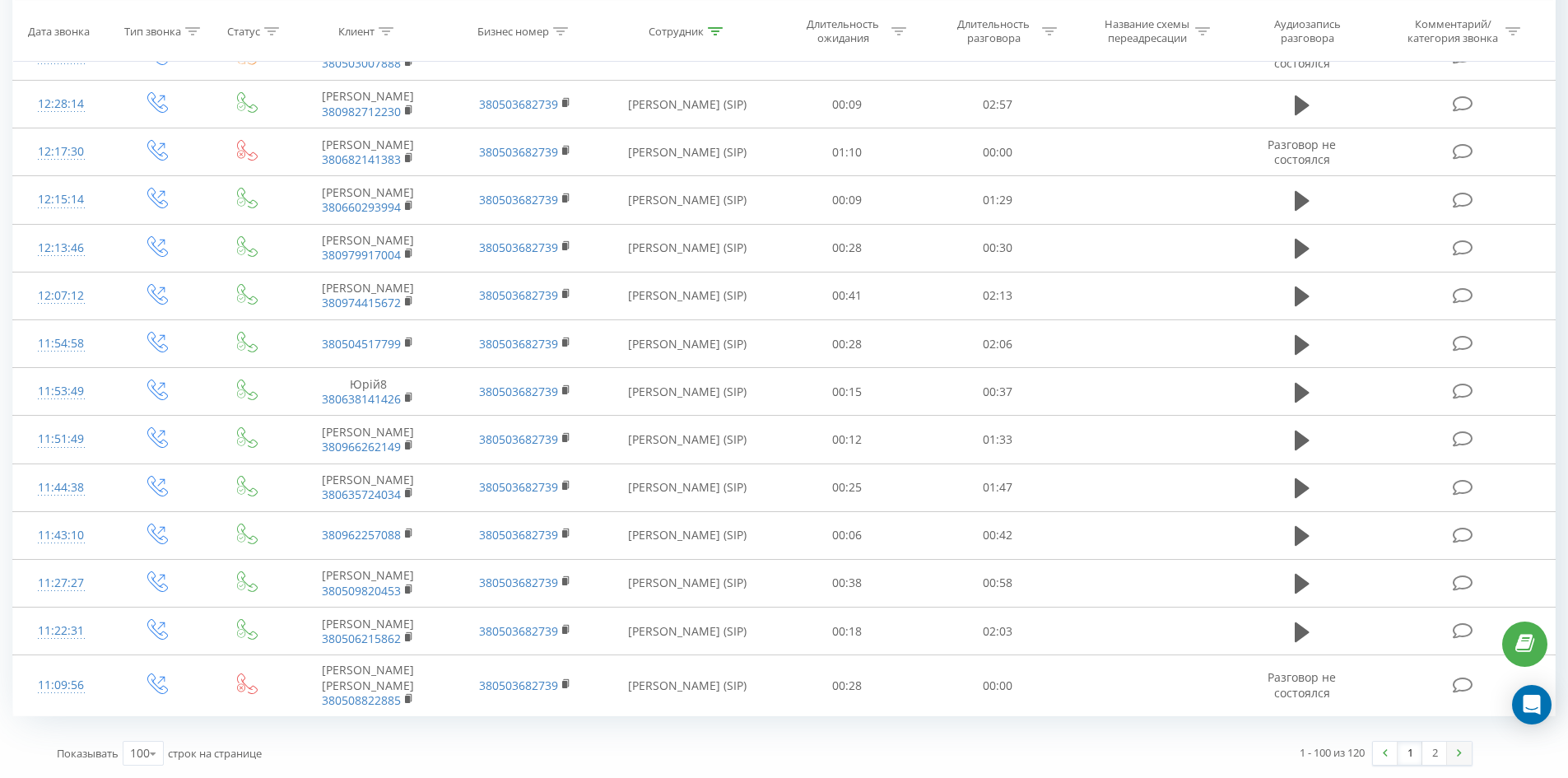
click at [1449, 754] on link at bounding box center [1459, 753] width 25 height 23
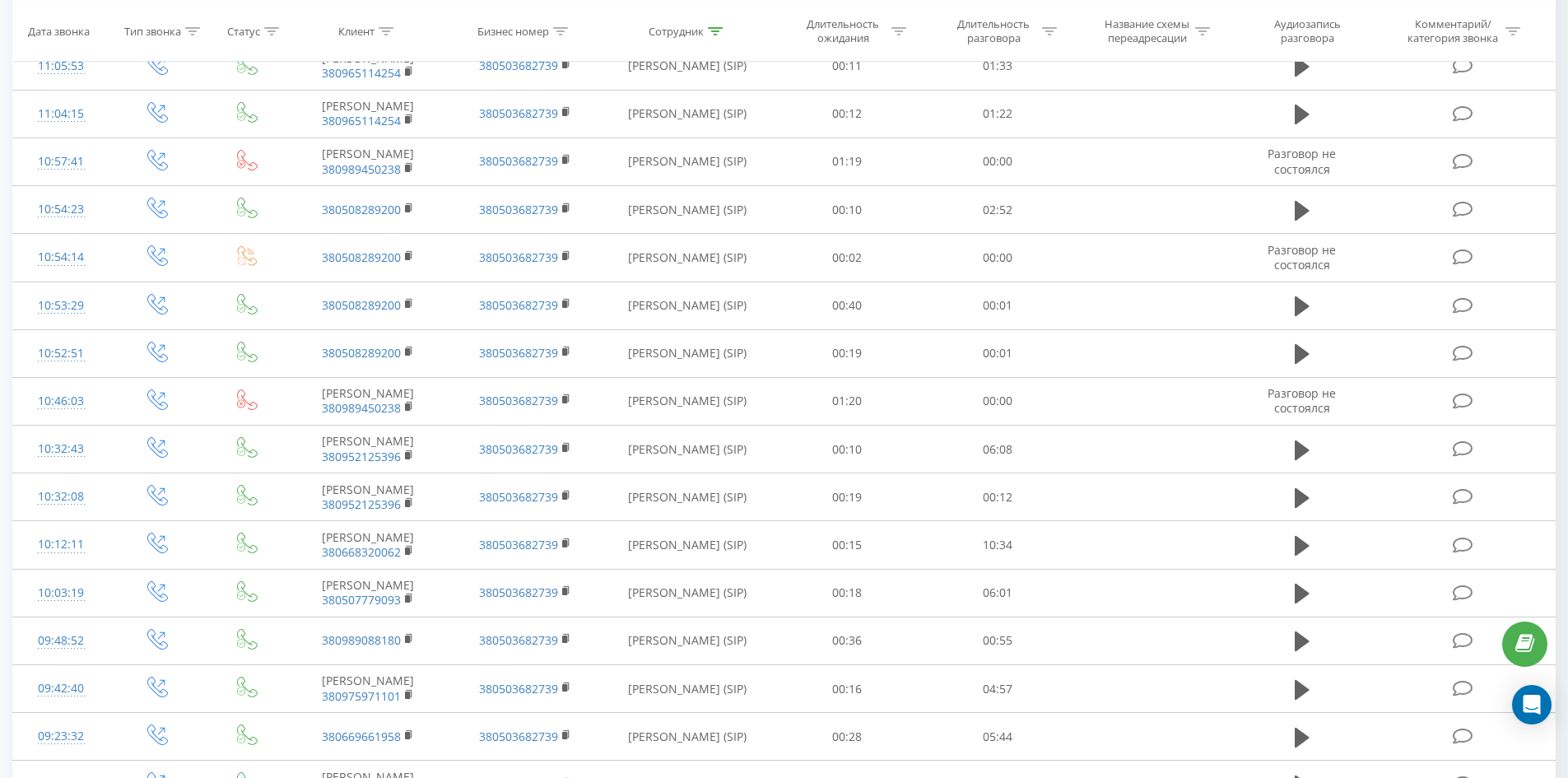
scroll to position [640, 0]
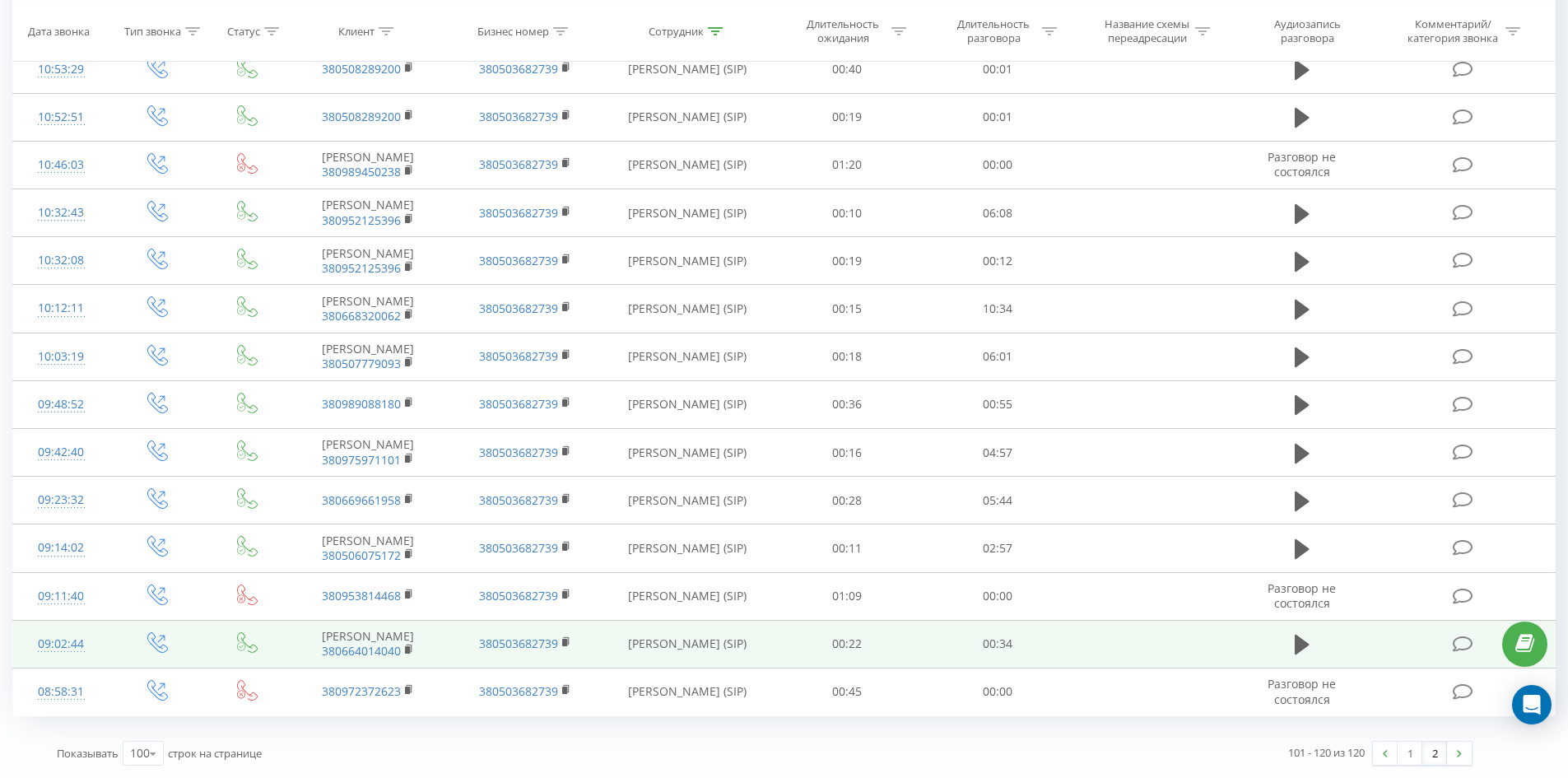
drag, startPoint x: 747, startPoint y: 434, endPoint x: 786, endPoint y: 629, distance: 198.9
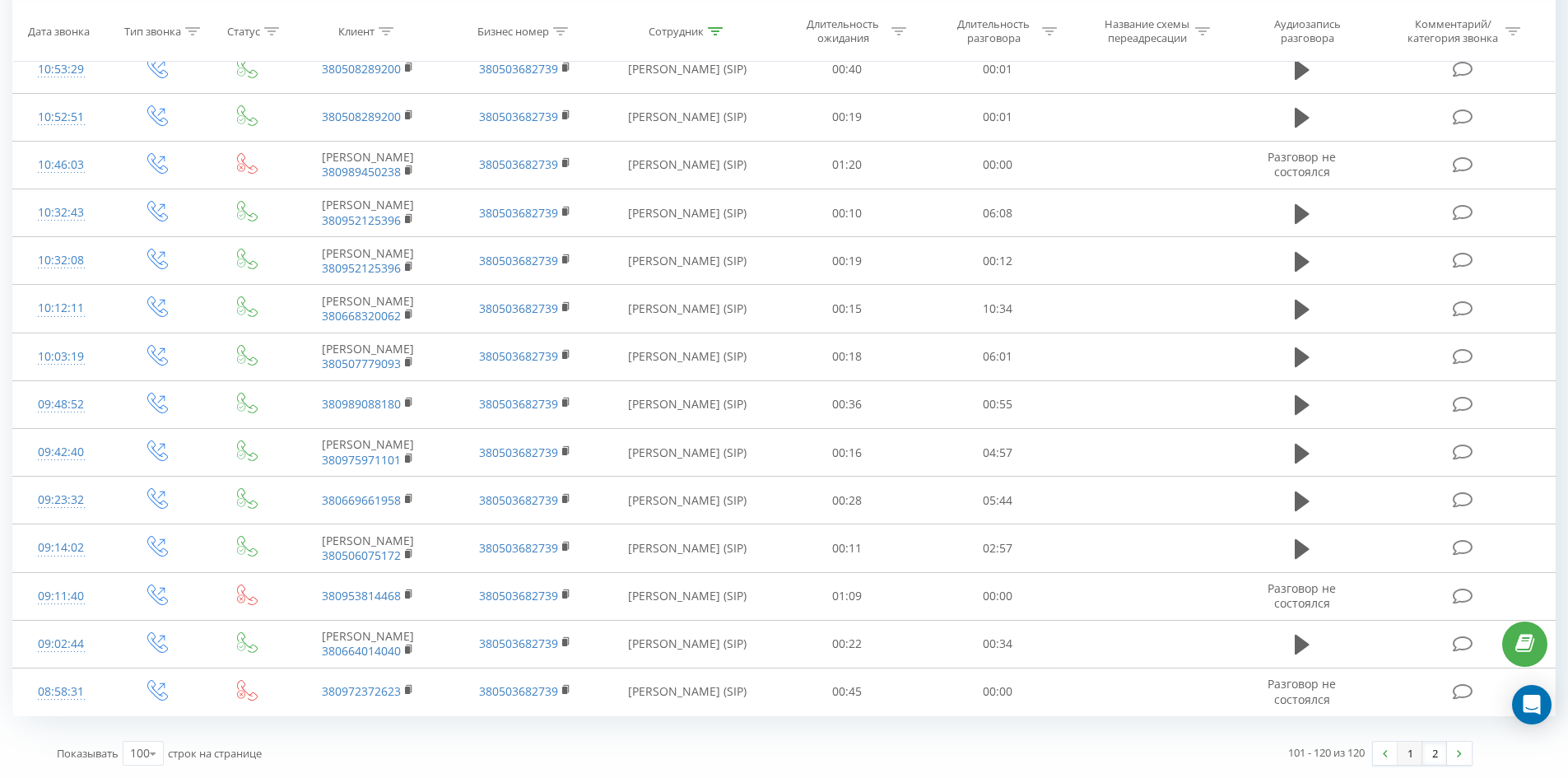
click at [1407, 748] on link "1" at bounding box center [1410, 753] width 25 height 23
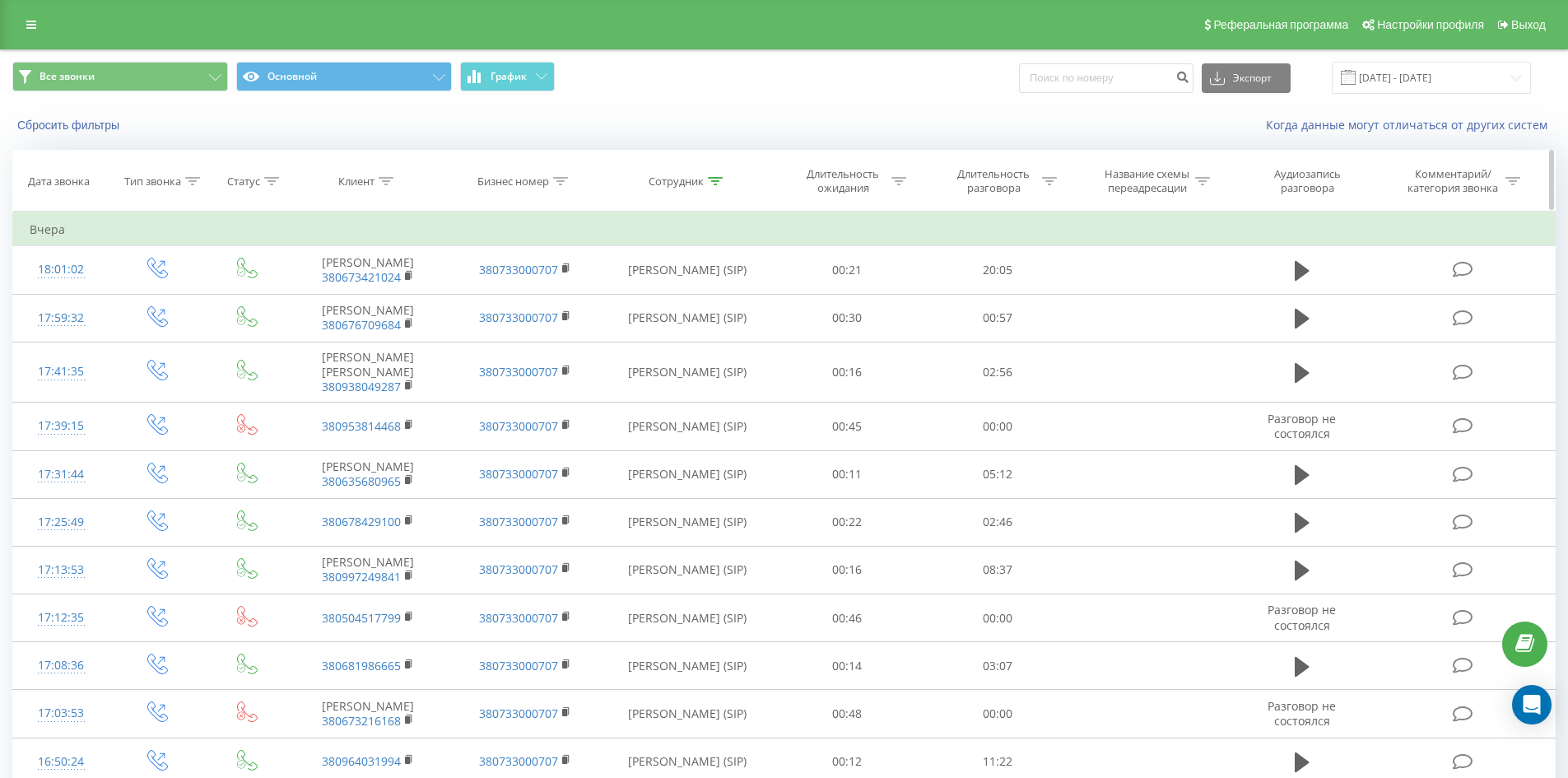
click at [717, 183] on icon at bounding box center [714, 181] width 14 height 9
click at [721, 301] on input "[PERSON_NAME]" at bounding box center [687, 299] width 145 height 29
click button "OK" at bounding box center [722, 332] width 70 height 20
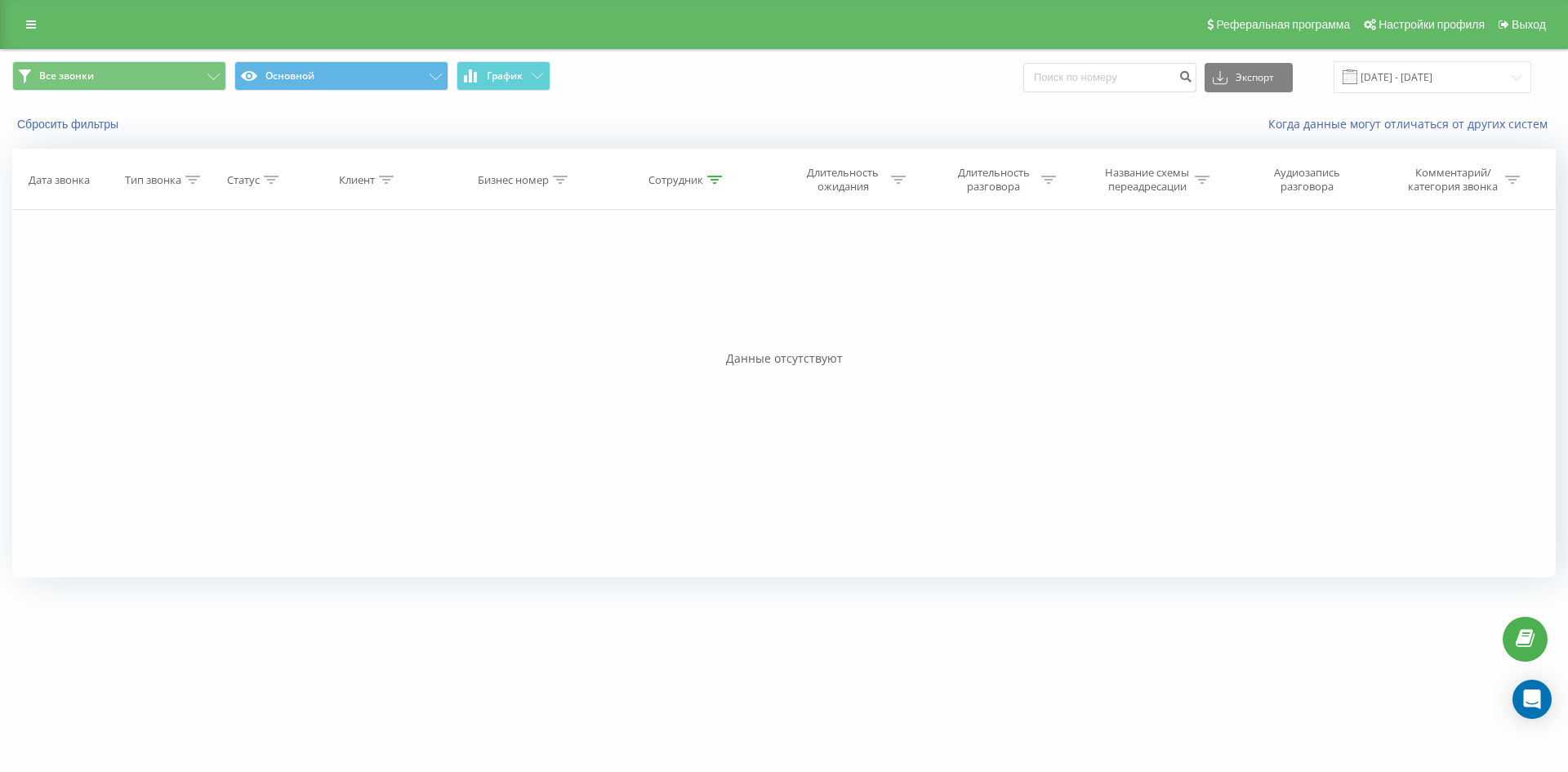
drag, startPoint x: 731, startPoint y: 169, endPoint x: 715, endPoint y: 276, distance: 108.2
drag, startPoint x: 715, startPoint y: 178, endPoint x: 716, endPoint y: 298, distance: 120.0
click at [715, 181] on icon at bounding box center [714, 180] width 14 height 9
click at [718, 304] on input "[PERSON_NAME]" at bounding box center [687, 297] width 143 height 29
click button "OK" at bounding box center [722, 329] width 70 height 20
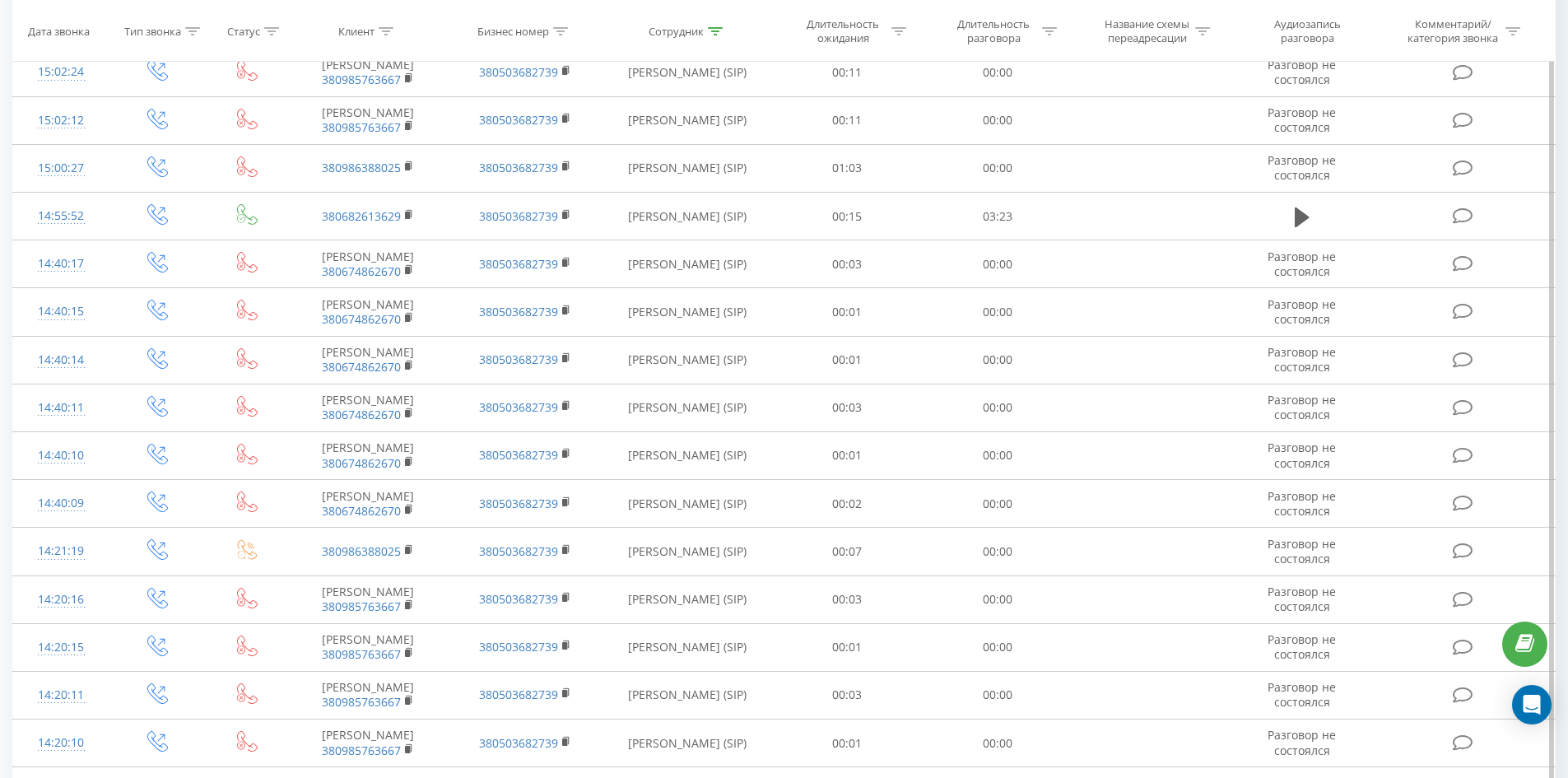
scroll to position [4346, 0]
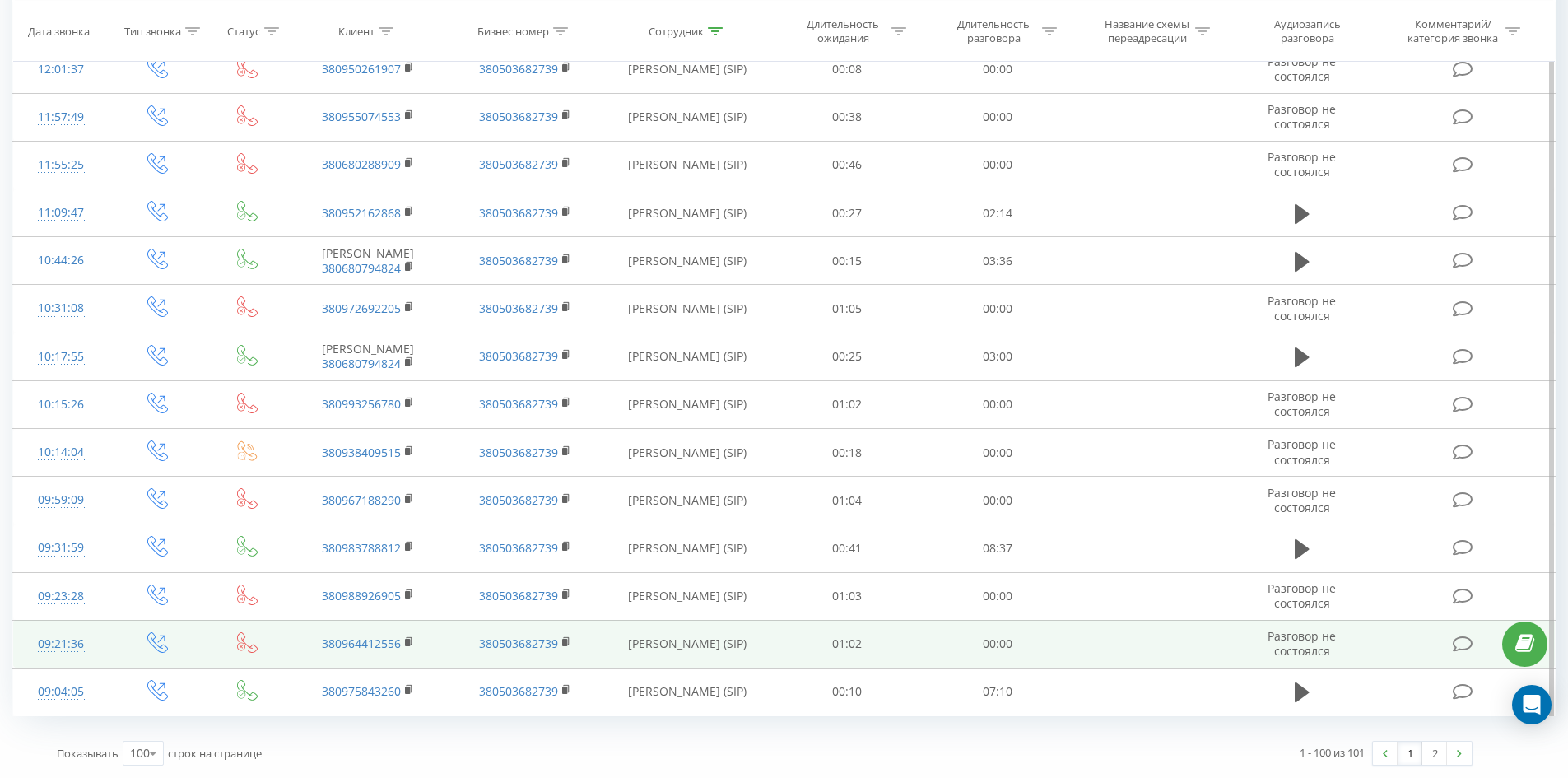
drag, startPoint x: 725, startPoint y: 359, endPoint x: 732, endPoint y: 661, distance: 302.1
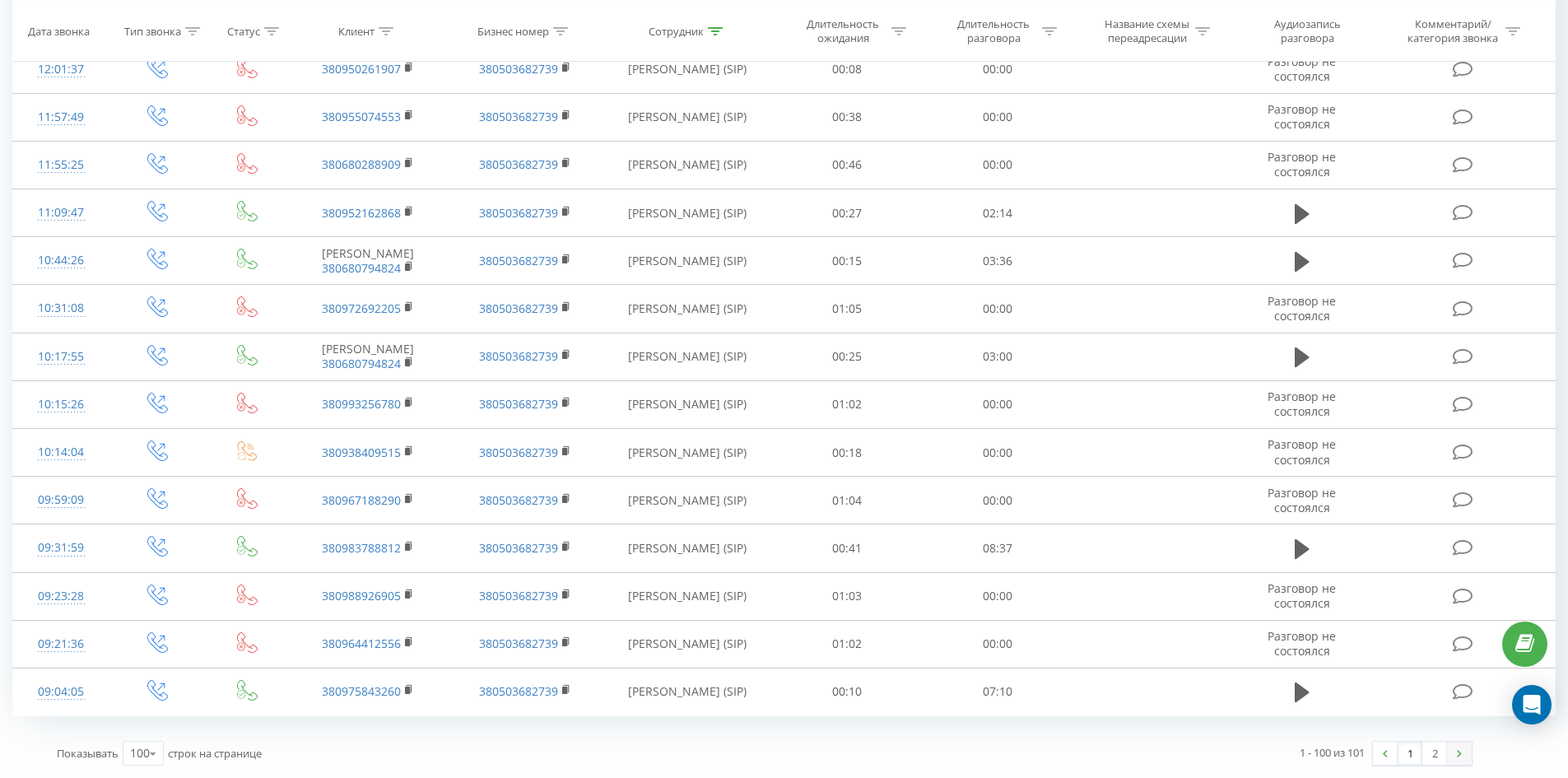
click at [1458, 753] on img at bounding box center [1459, 754] width 5 height 8
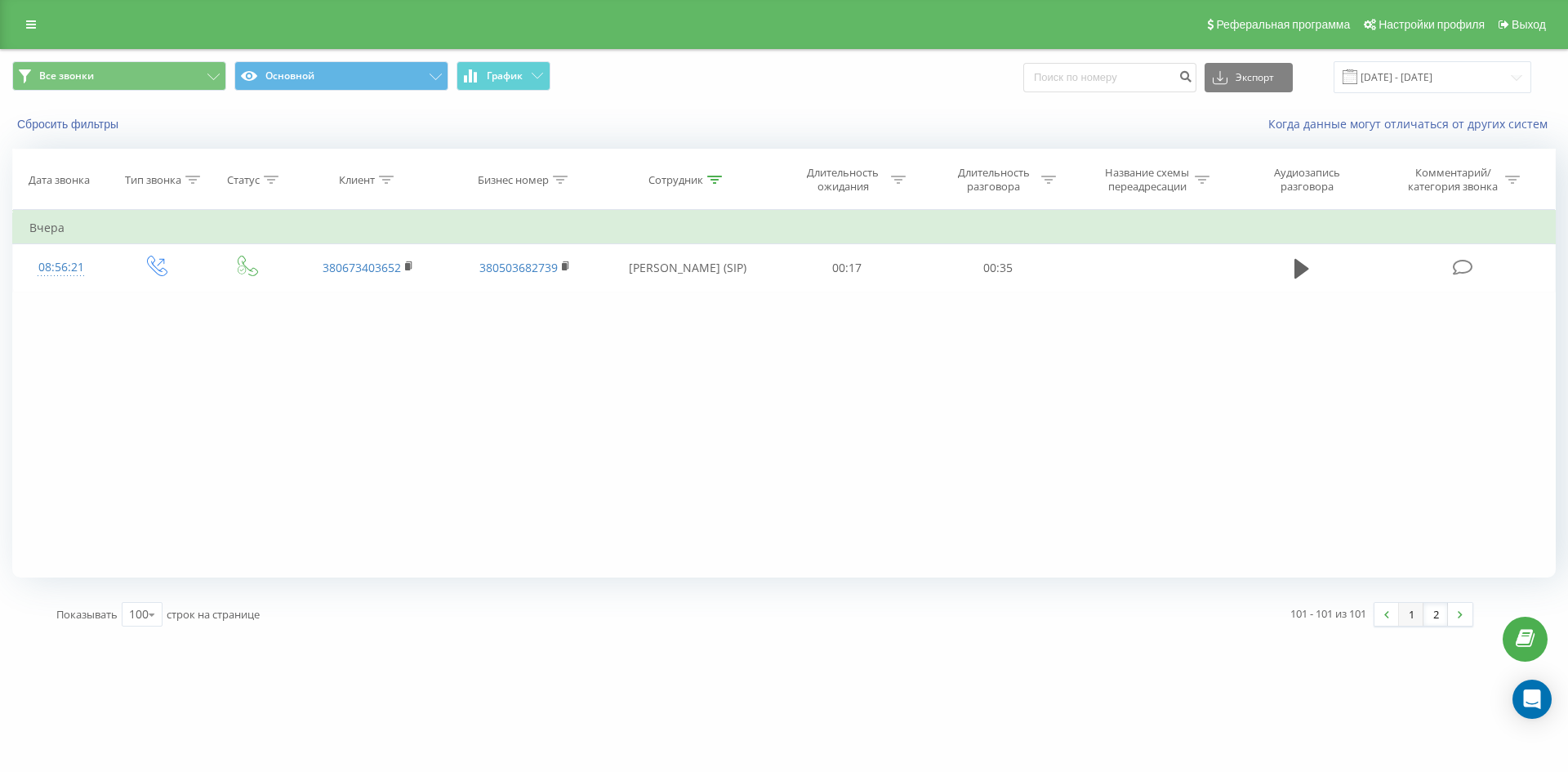
click at [1412, 624] on link "1" at bounding box center [1411, 614] width 25 height 23
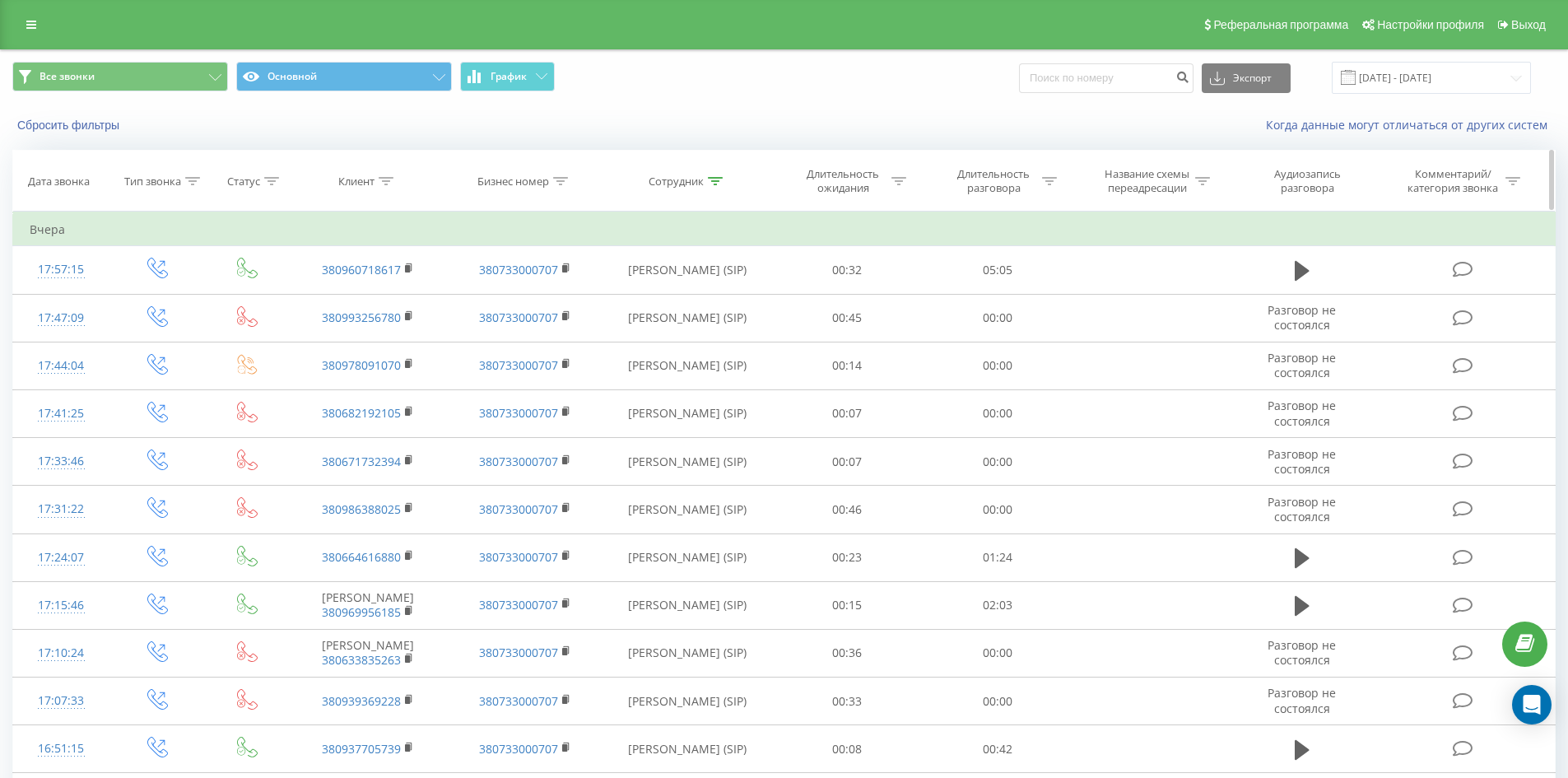
click at [720, 183] on icon at bounding box center [714, 181] width 14 height 9
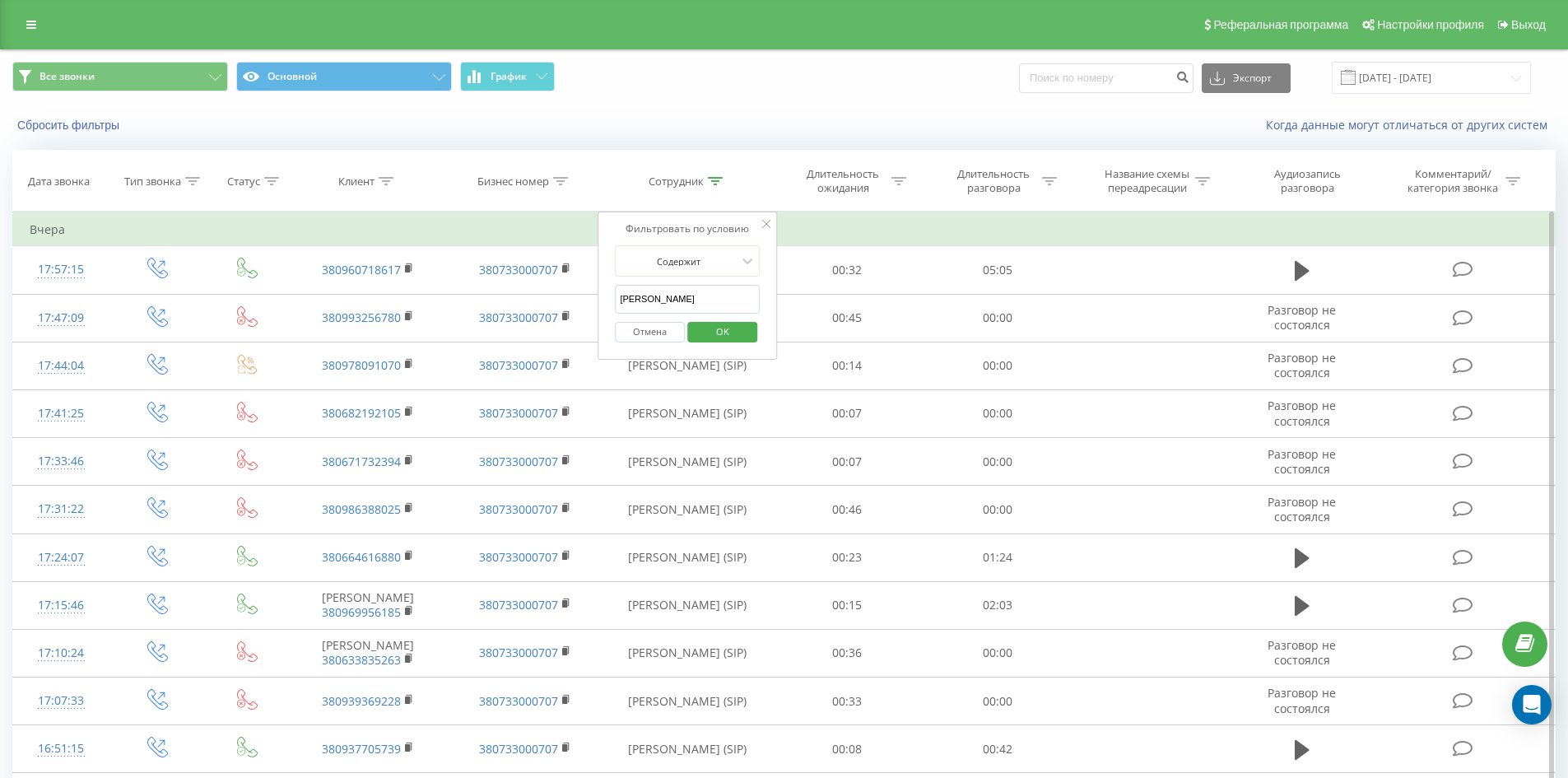
click at [707, 290] on input "[PERSON_NAME]" at bounding box center [687, 299] width 145 height 29
click button "OK" at bounding box center [722, 332] width 70 height 20
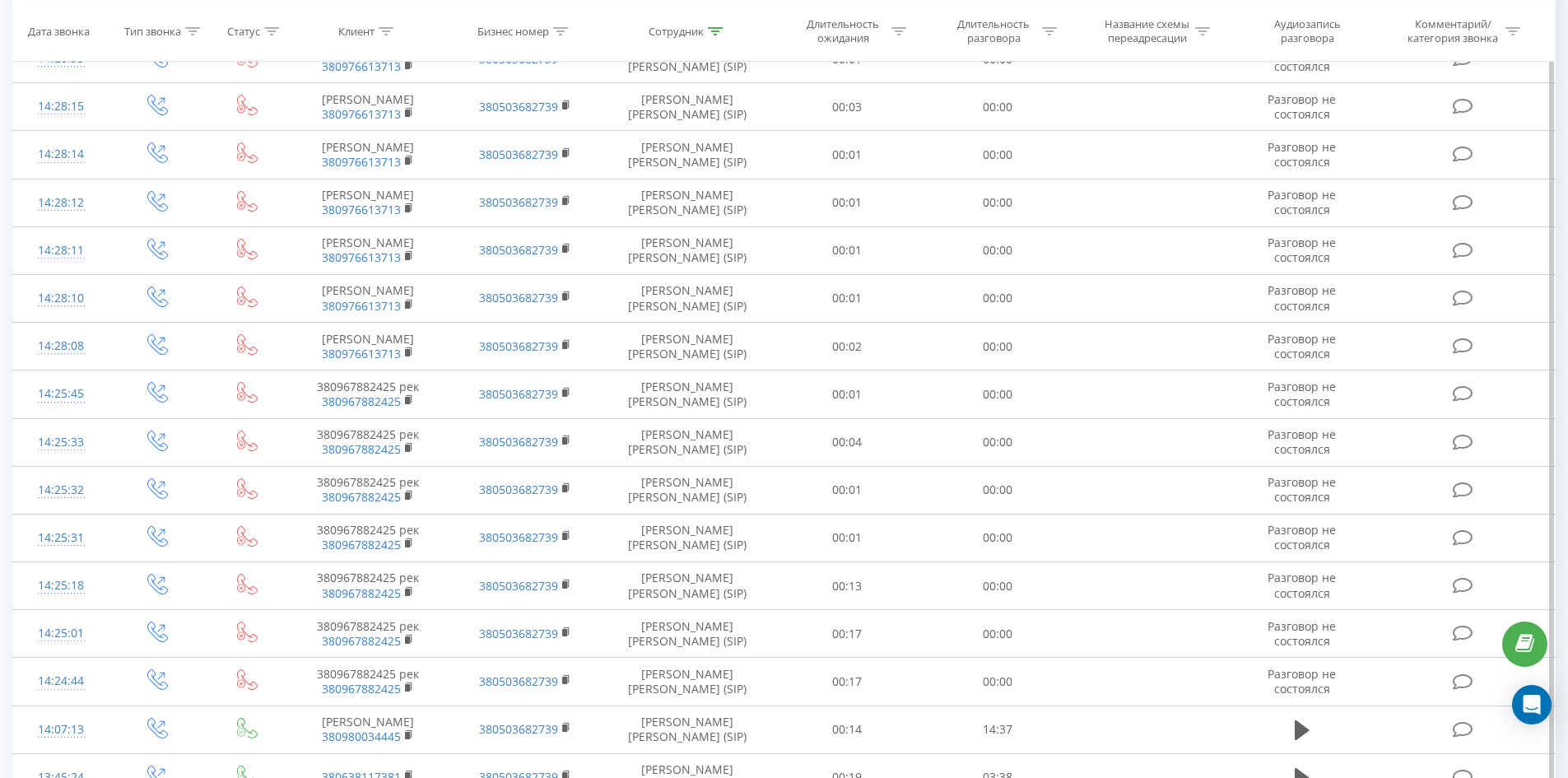
scroll to position [4752, 0]
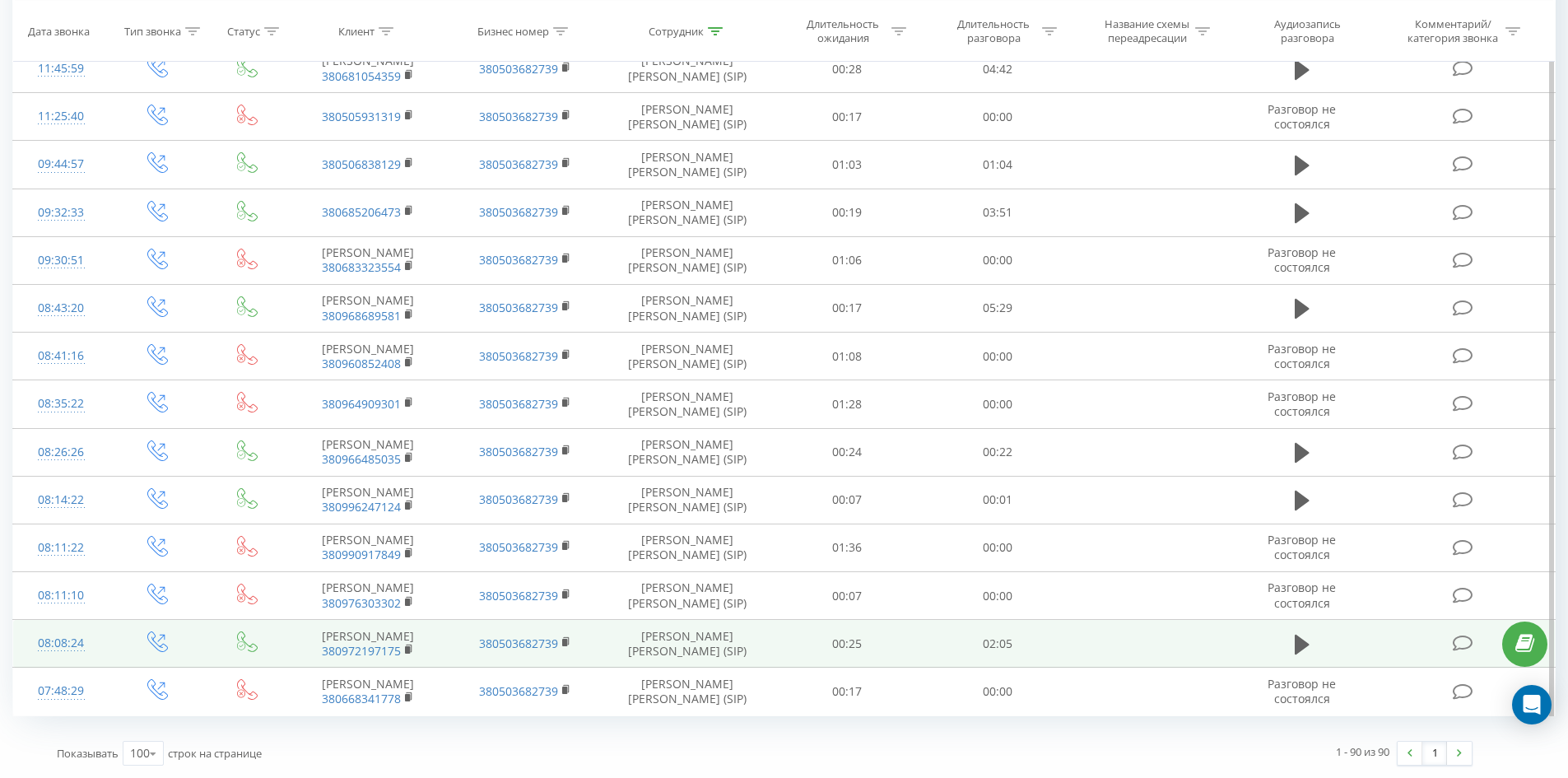
drag, startPoint x: 701, startPoint y: 119, endPoint x: 830, endPoint y: 650, distance: 546.4
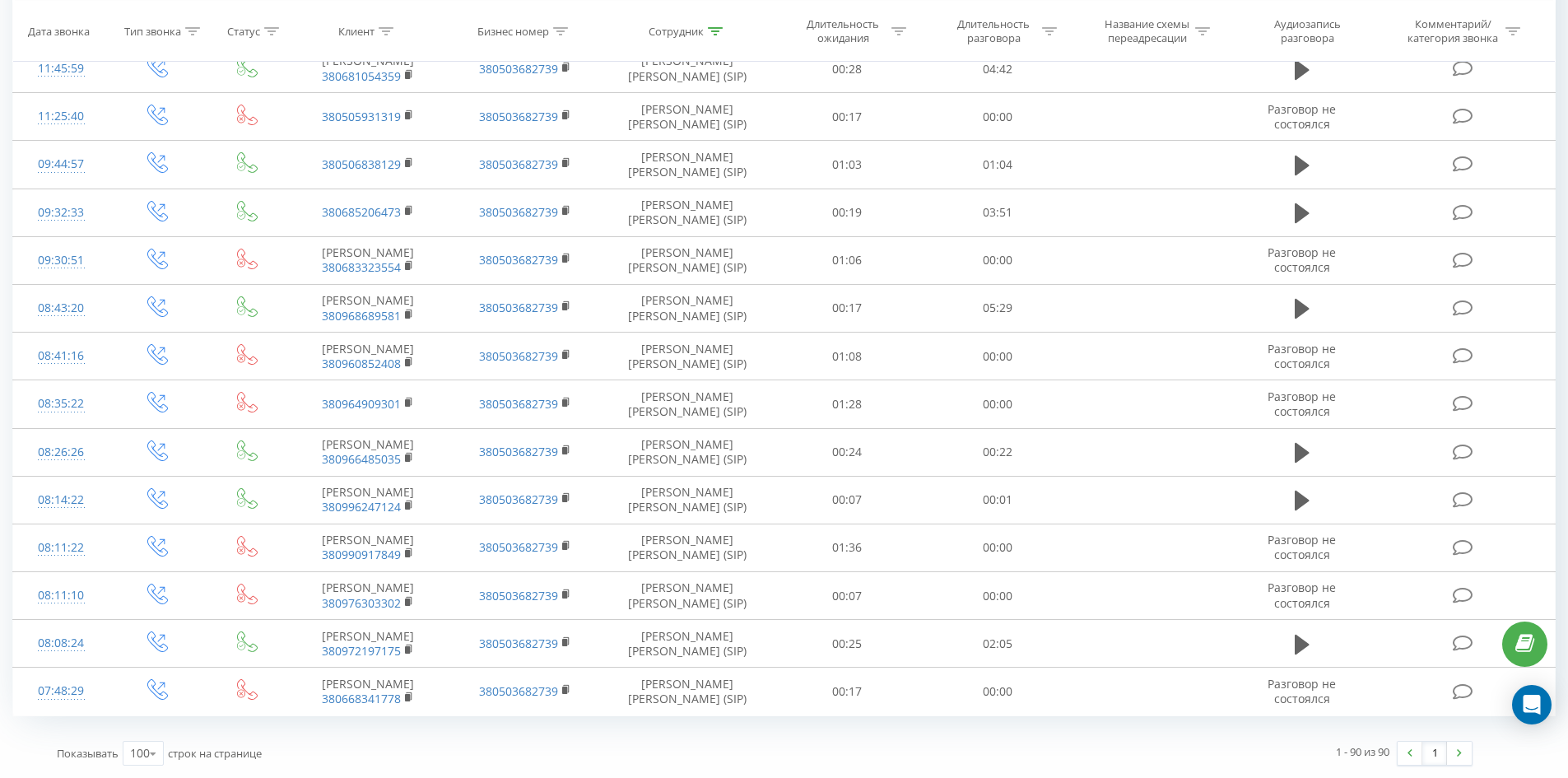
scroll to position [0, 0]
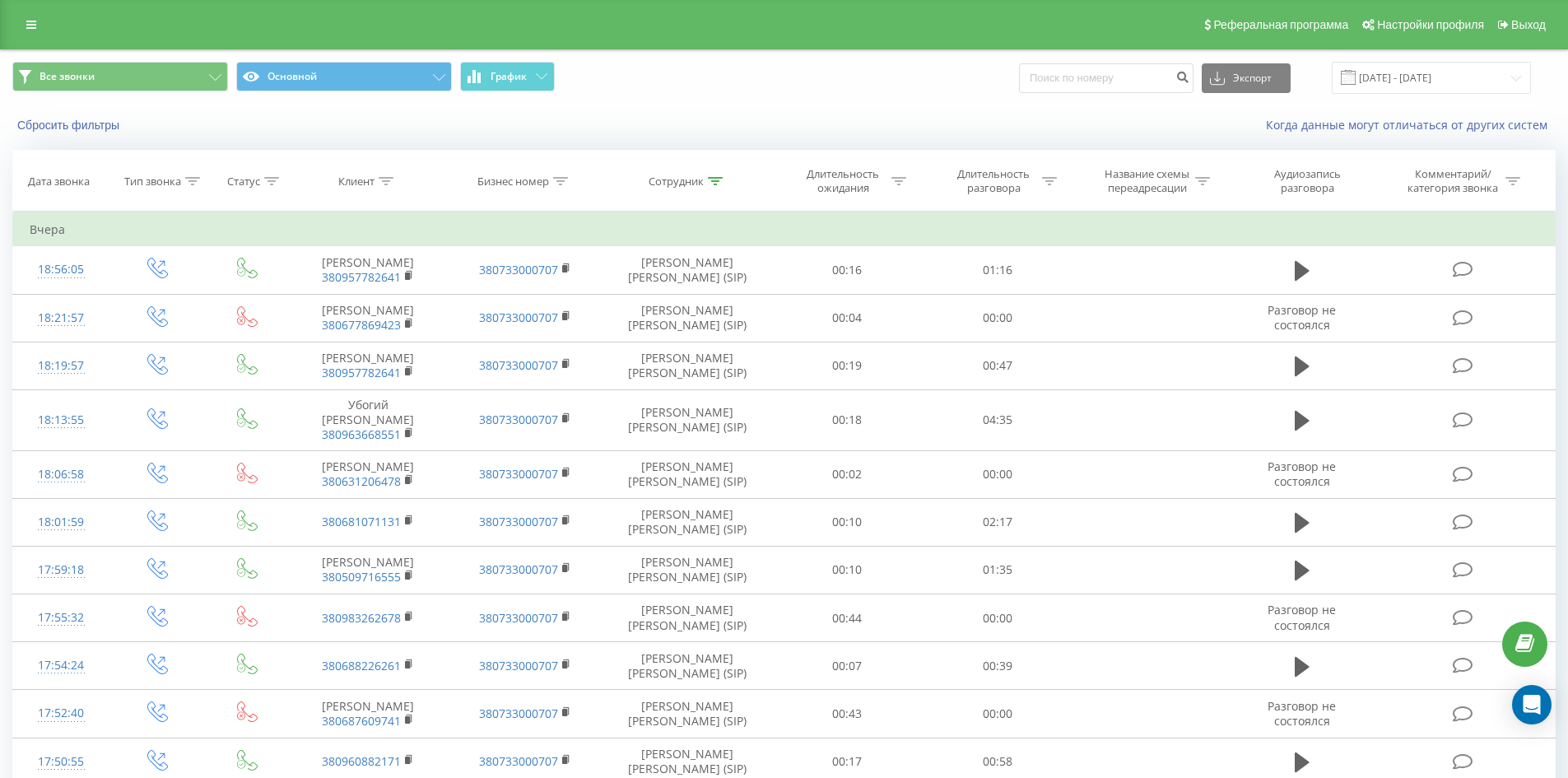
drag, startPoint x: 686, startPoint y: 689, endPoint x: 794, endPoint y: 81, distance: 617.5
click at [717, 181] on icon at bounding box center [714, 181] width 14 height 9
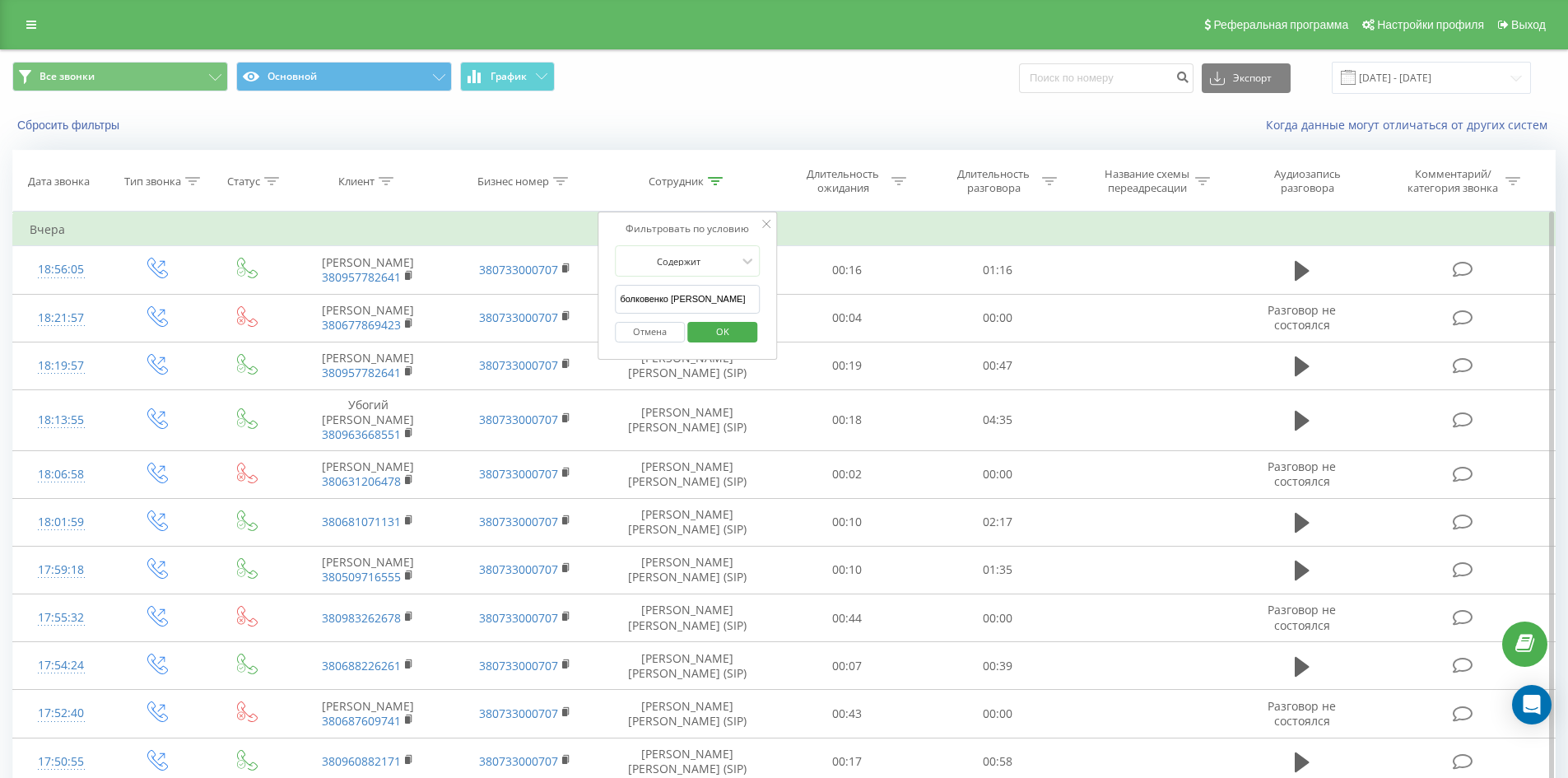
click at [717, 304] on input "болковенко [PERSON_NAME]" at bounding box center [687, 299] width 145 height 29
click button "OK" at bounding box center [722, 332] width 70 height 20
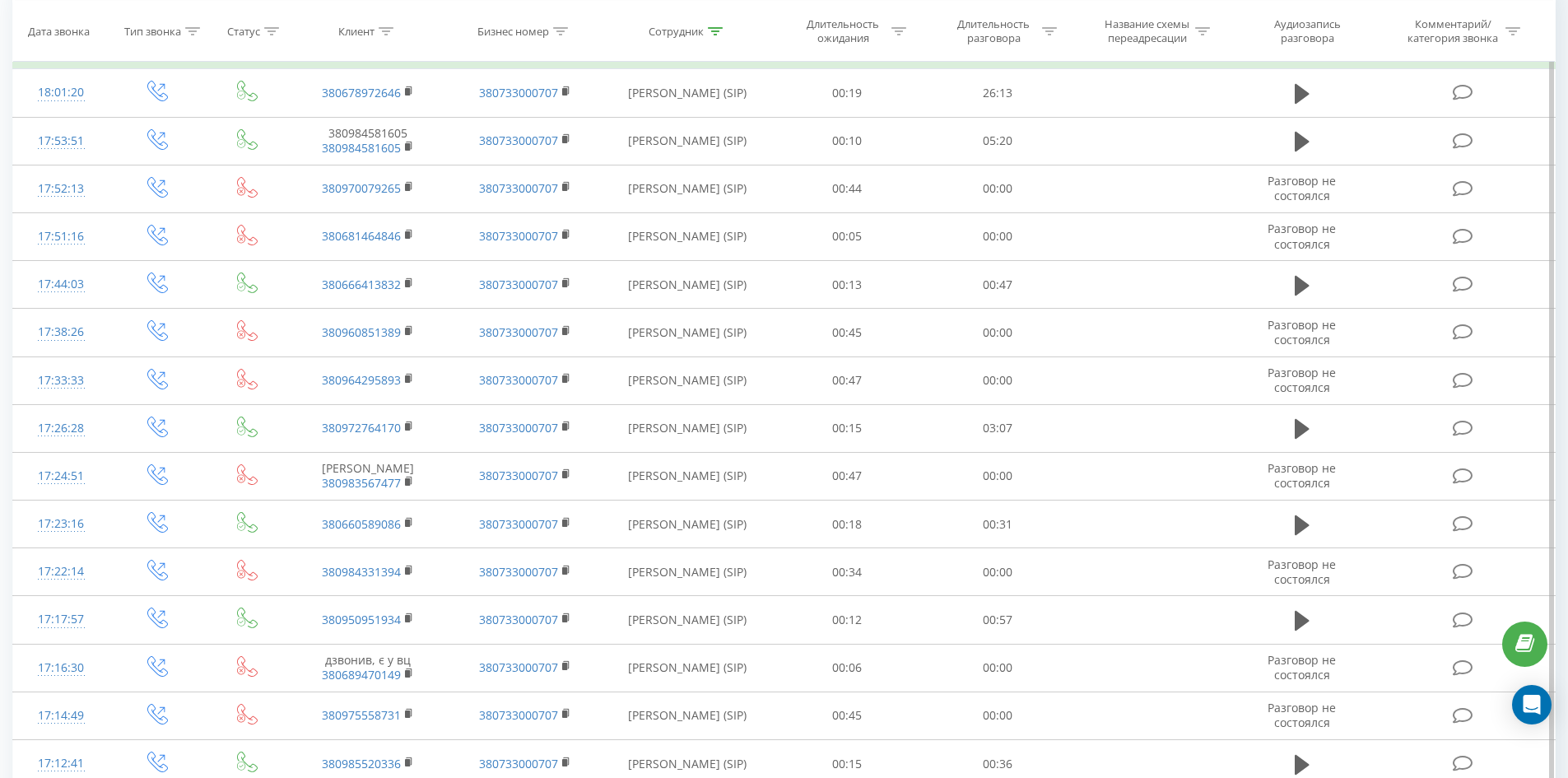
scroll to position [4385, 0]
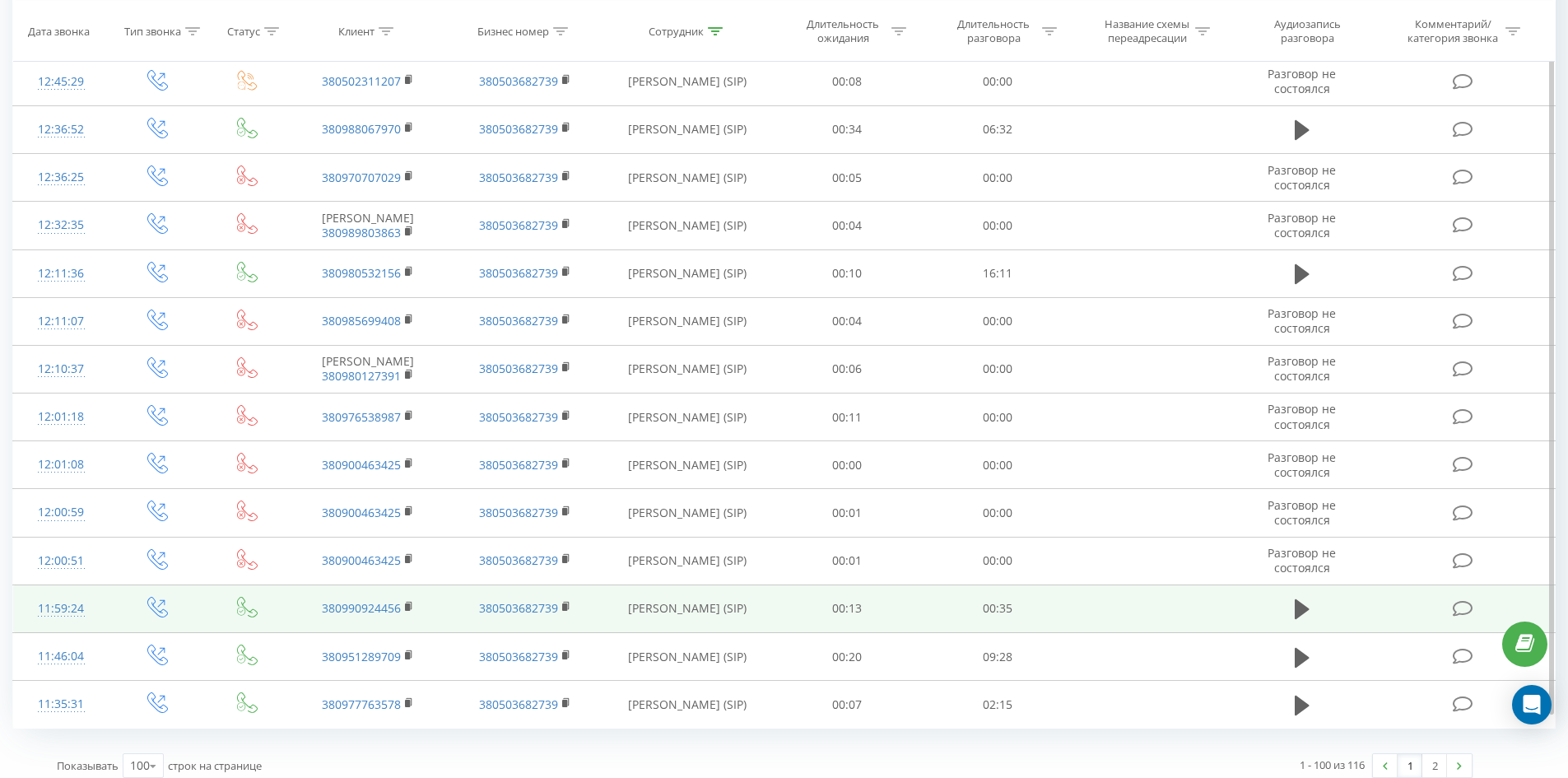
drag, startPoint x: 719, startPoint y: 144, endPoint x: 731, endPoint y: 595, distance: 451.2
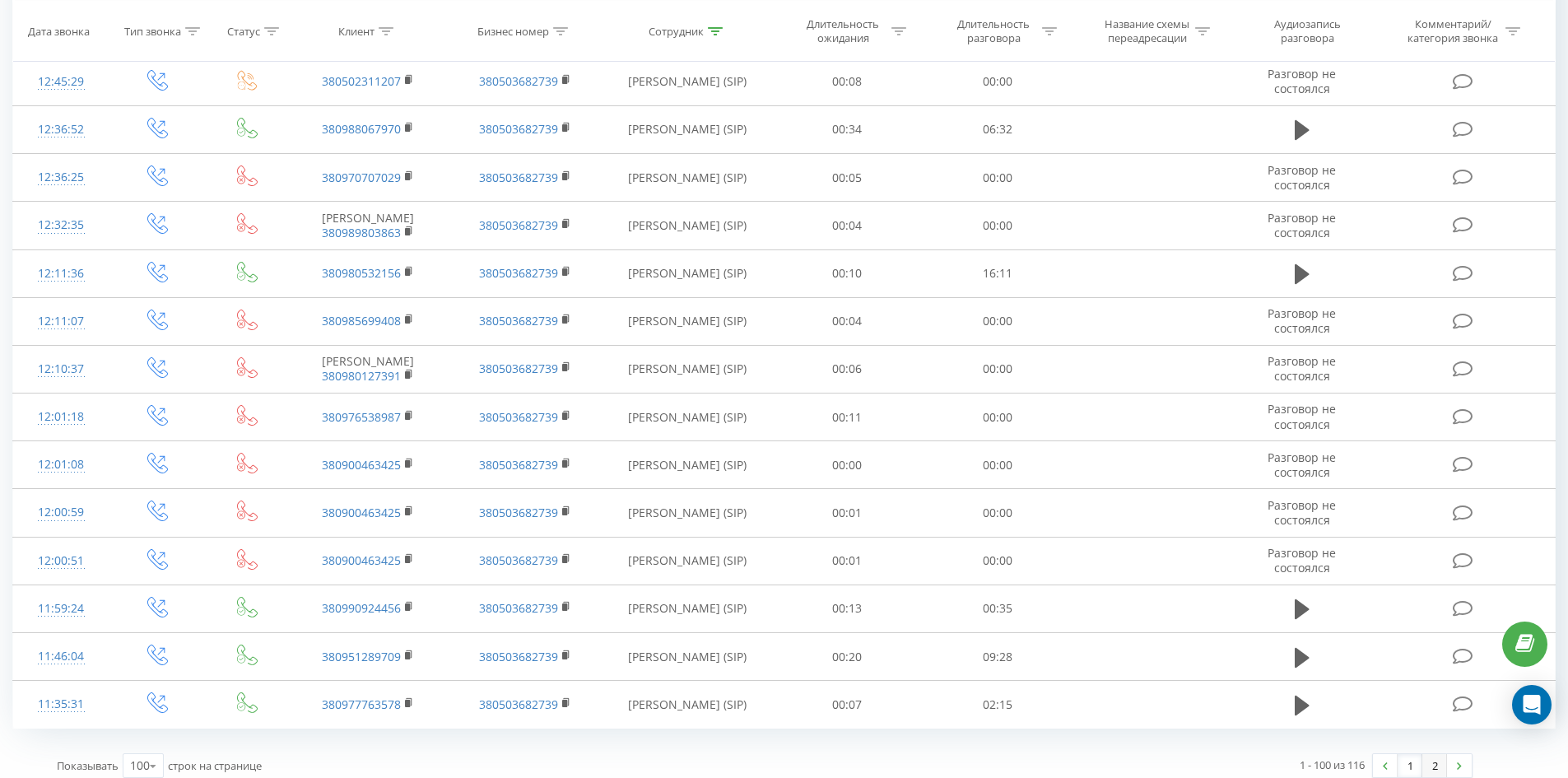
click at [1424, 754] on link "2" at bounding box center [1435, 765] width 25 height 23
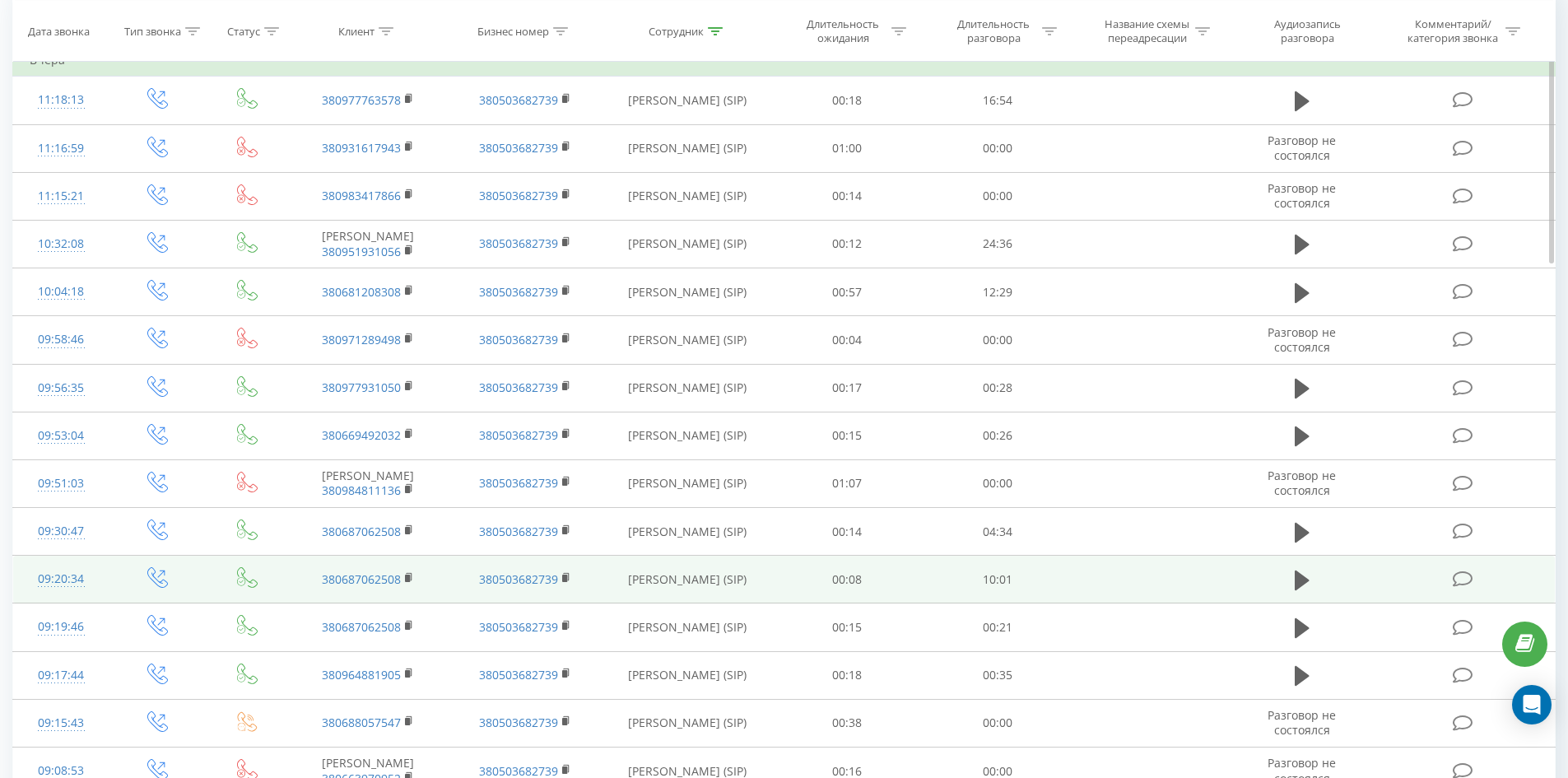
scroll to position [296, 0]
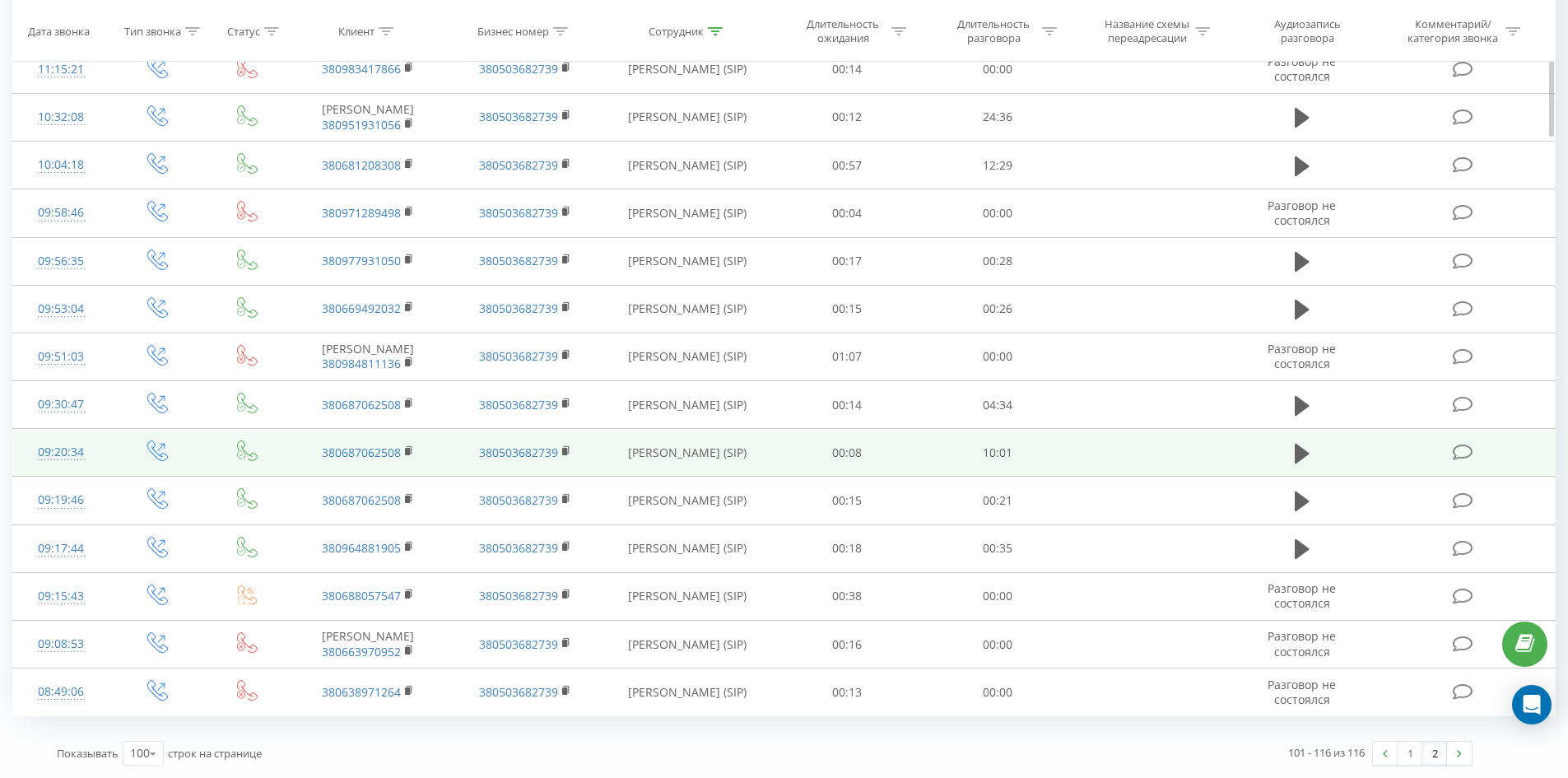
drag, startPoint x: 762, startPoint y: 180, endPoint x: 846, endPoint y: 467, distance: 299.0
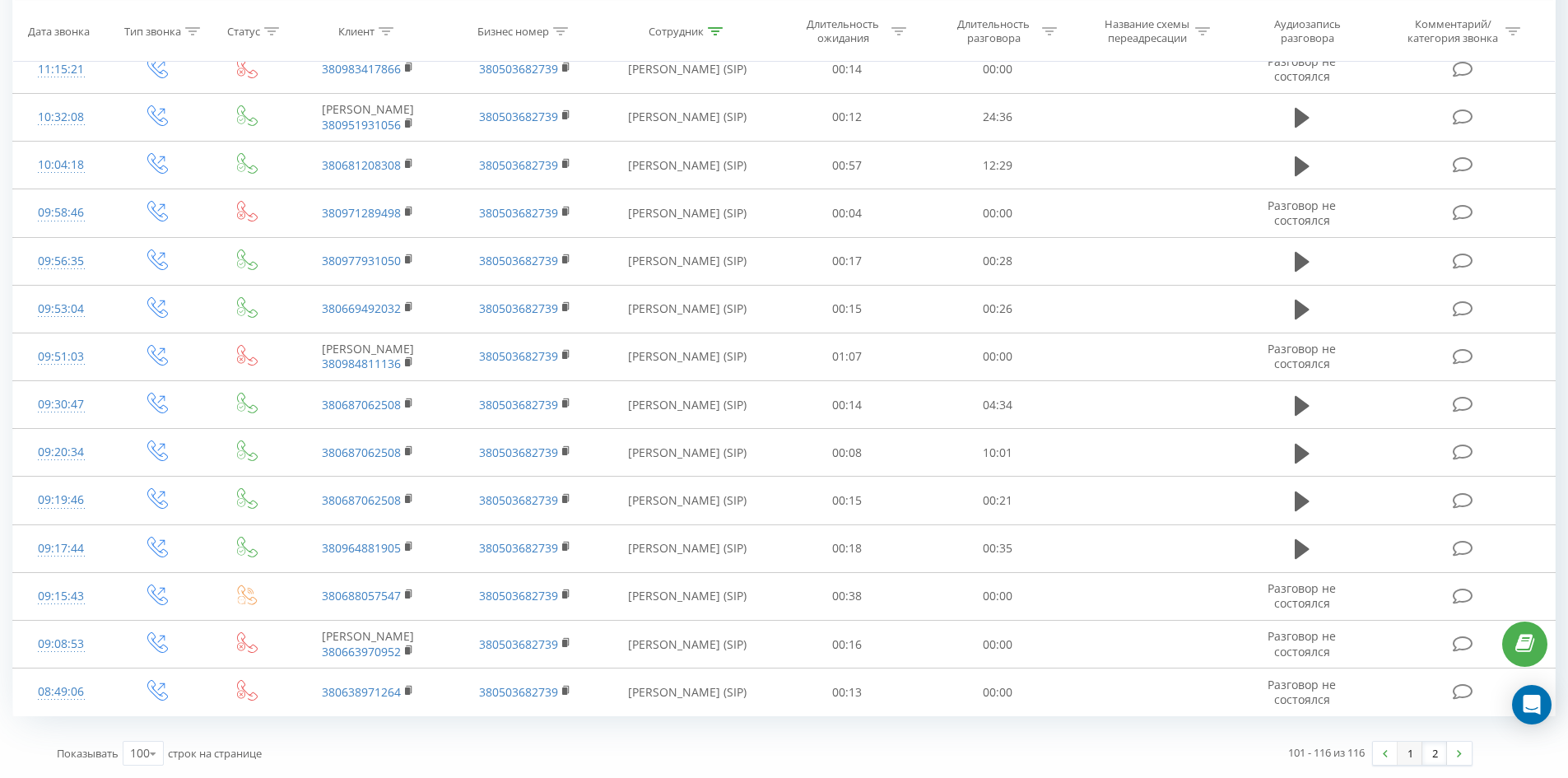
click at [1401, 746] on link "1" at bounding box center [1410, 753] width 25 height 23
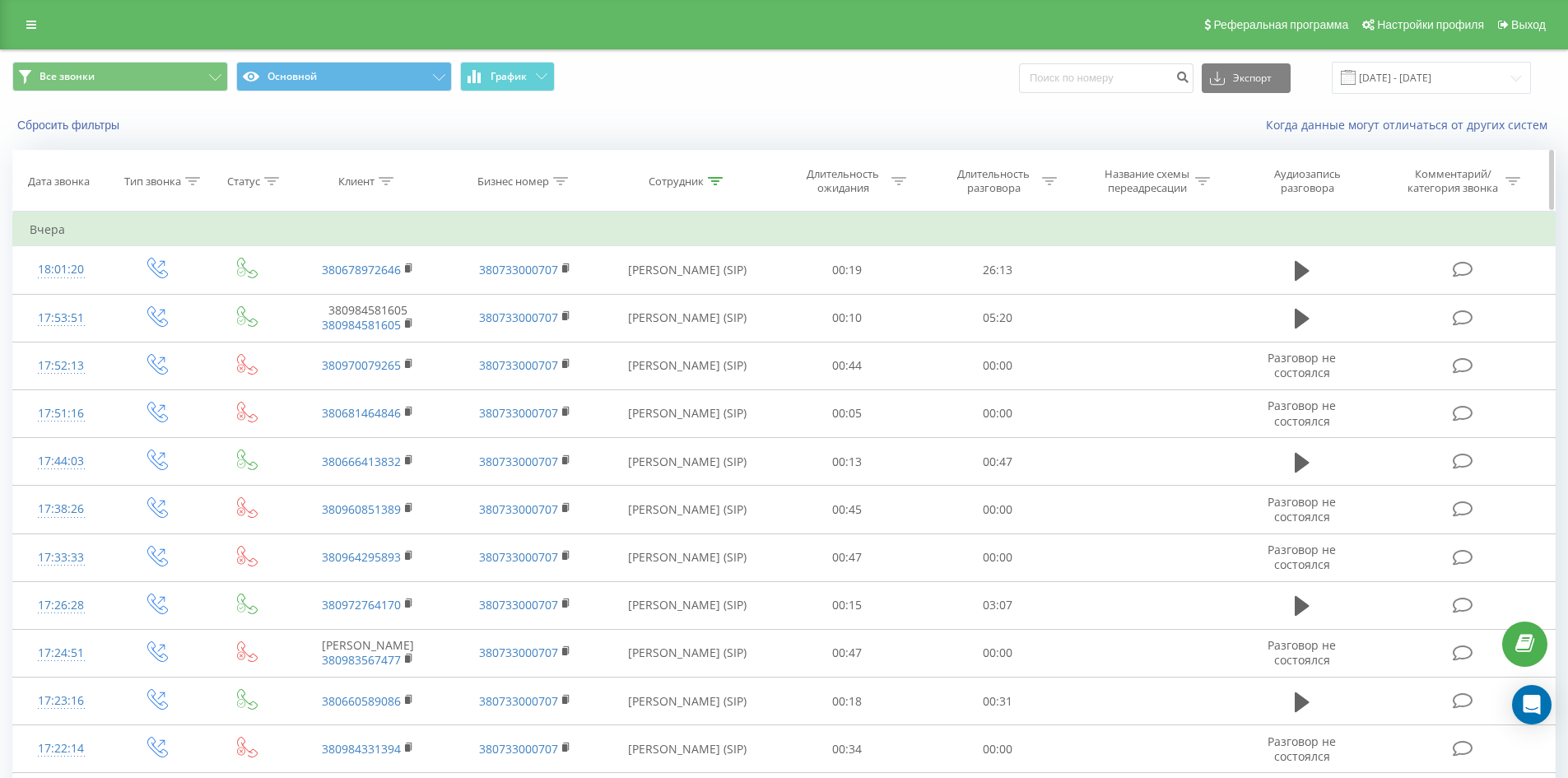
click at [714, 179] on icon at bounding box center [714, 181] width 14 height 9
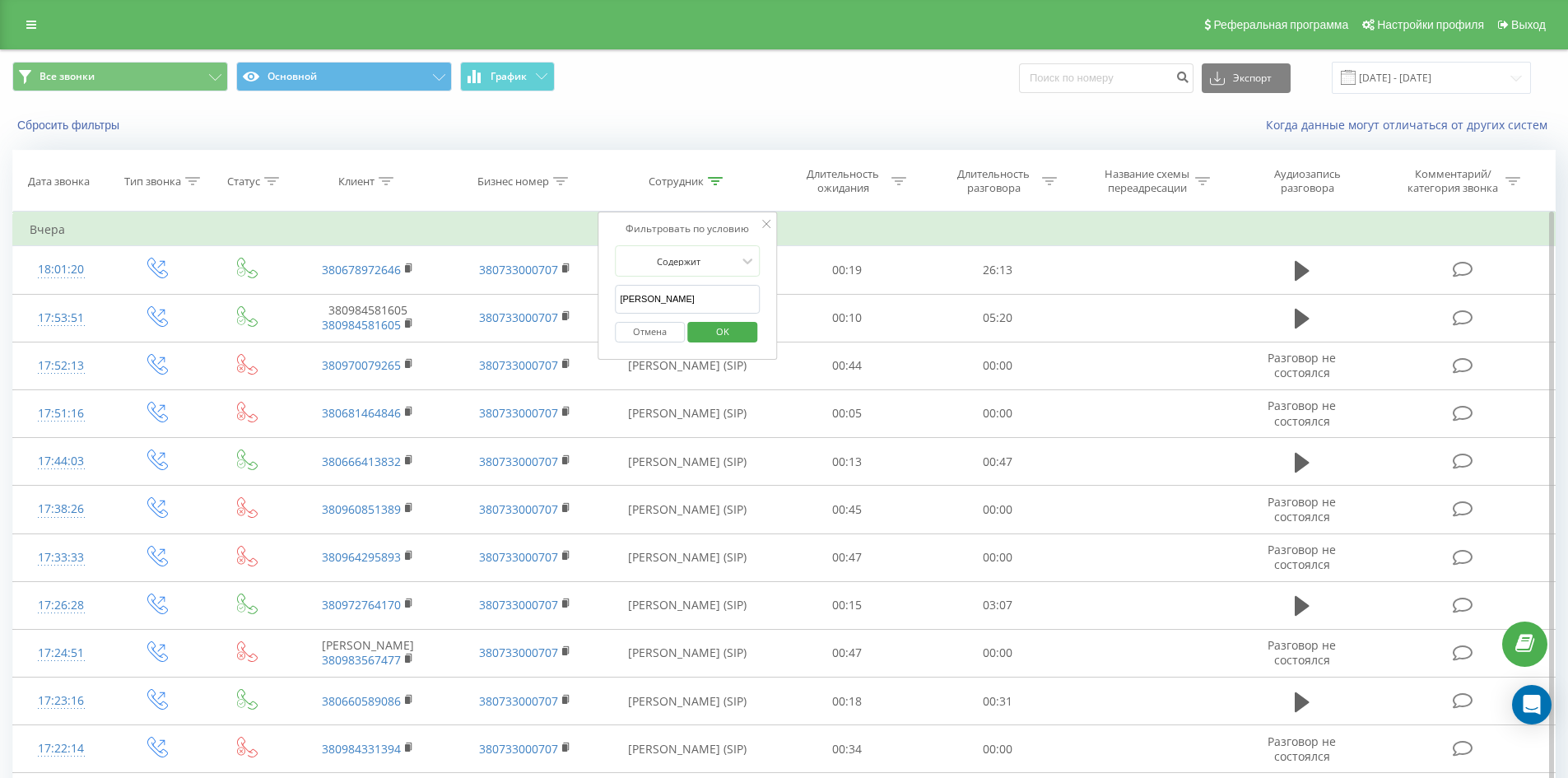
click at [719, 311] on input "[PERSON_NAME]" at bounding box center [687, 299] width 145 height 29
click button "OK" at bounding box center [722, 332] width 70 height 20
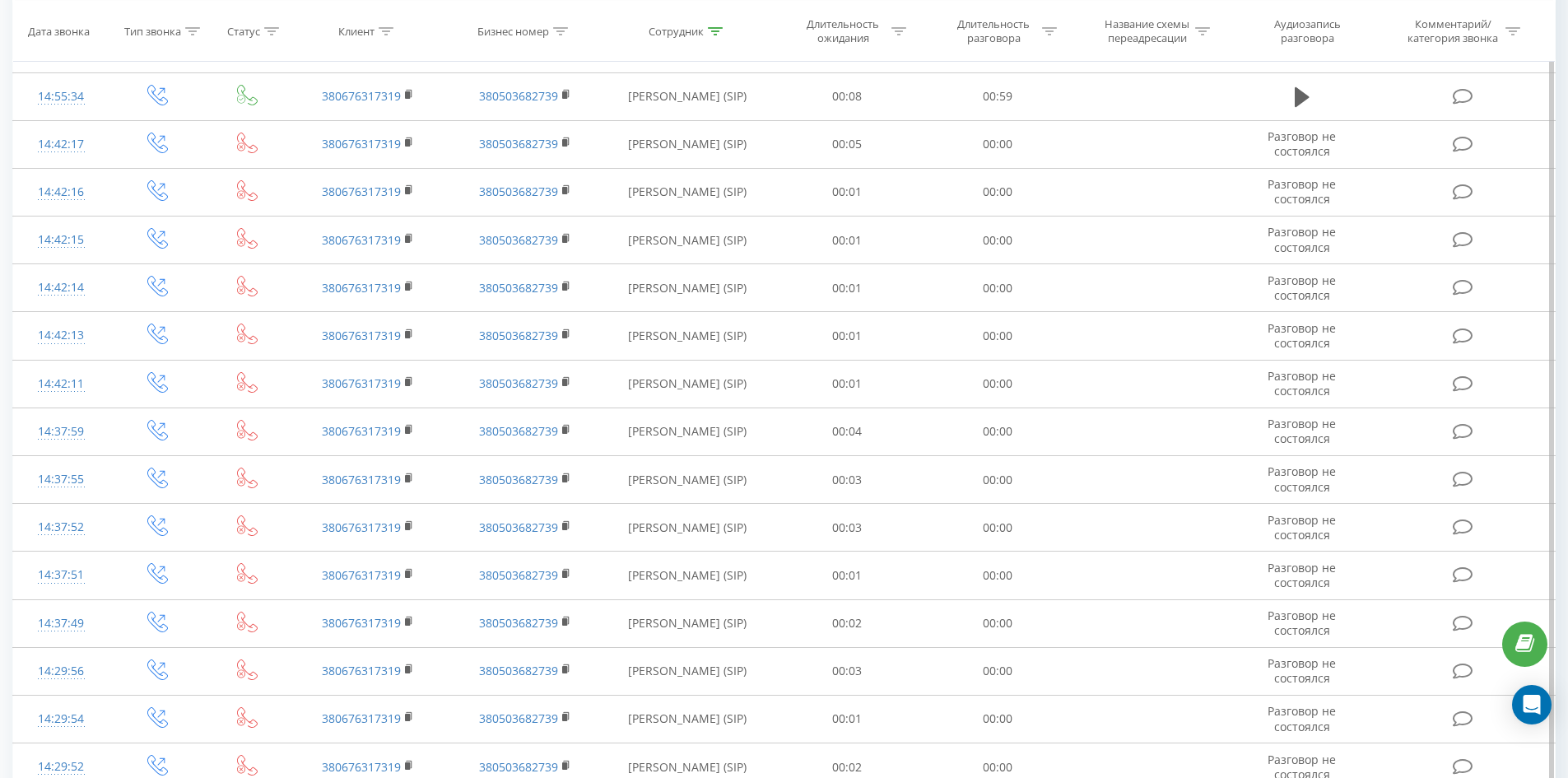
scroll to position [3525, 0]
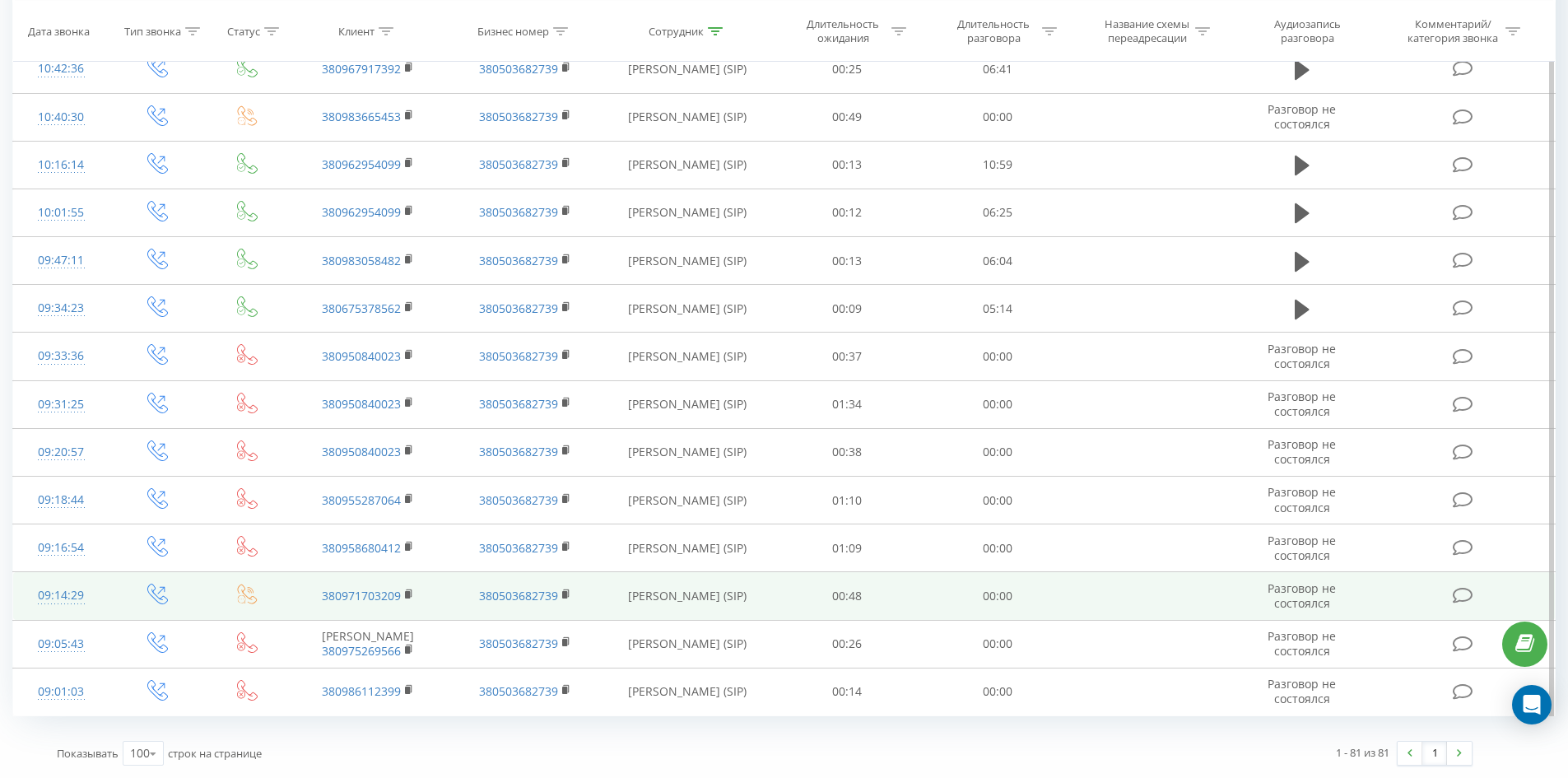
drag, startPoint x: 787, startPoint y: 114, endPoint x: 844, endPoint y: 580, distance: 469.5
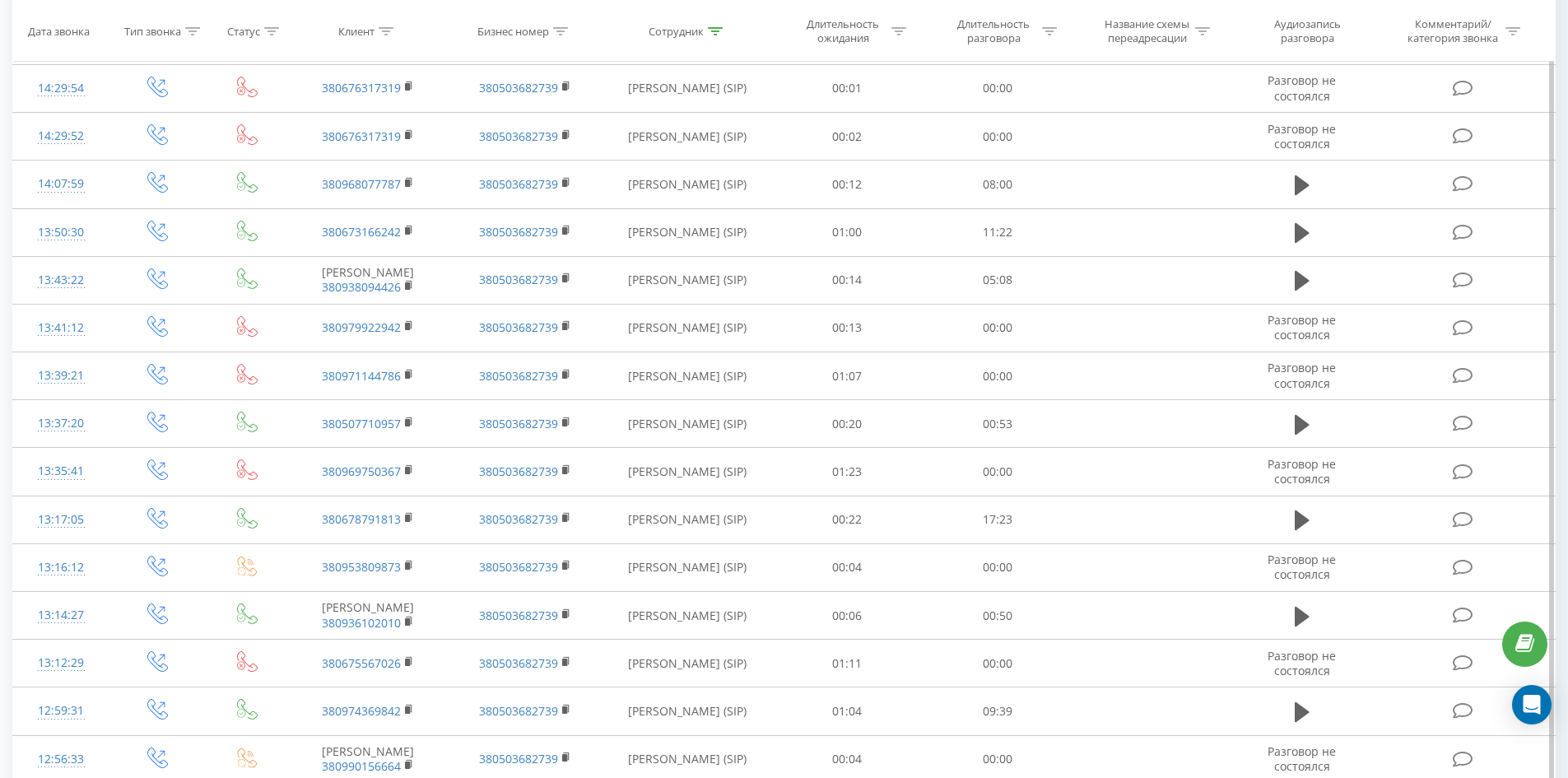
scroll to position [0, 0]
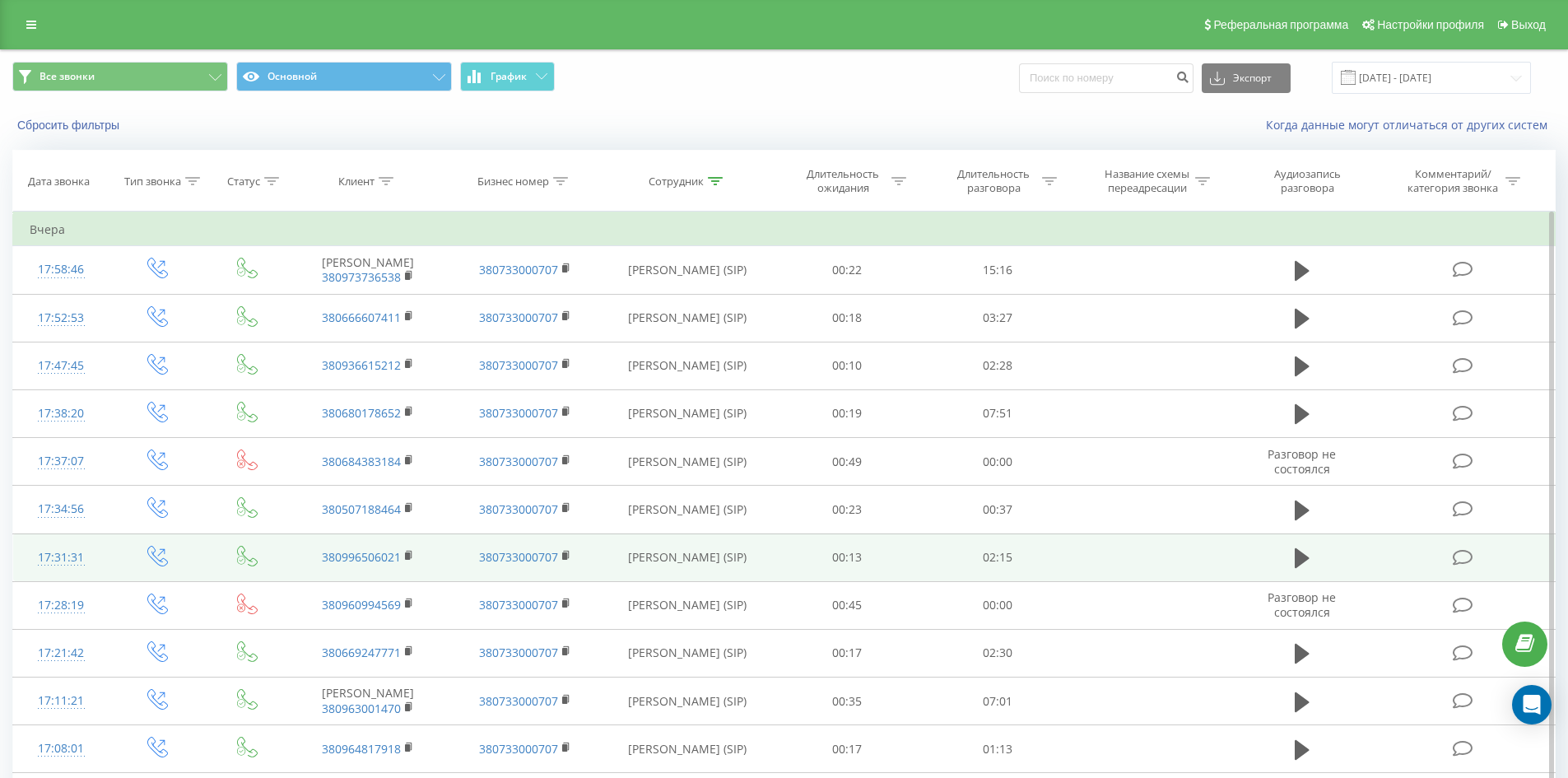
drag, startPoint x: 809, startPoint y: 334, endPoint x: 858, endPoint y: 148, distance: 192.3
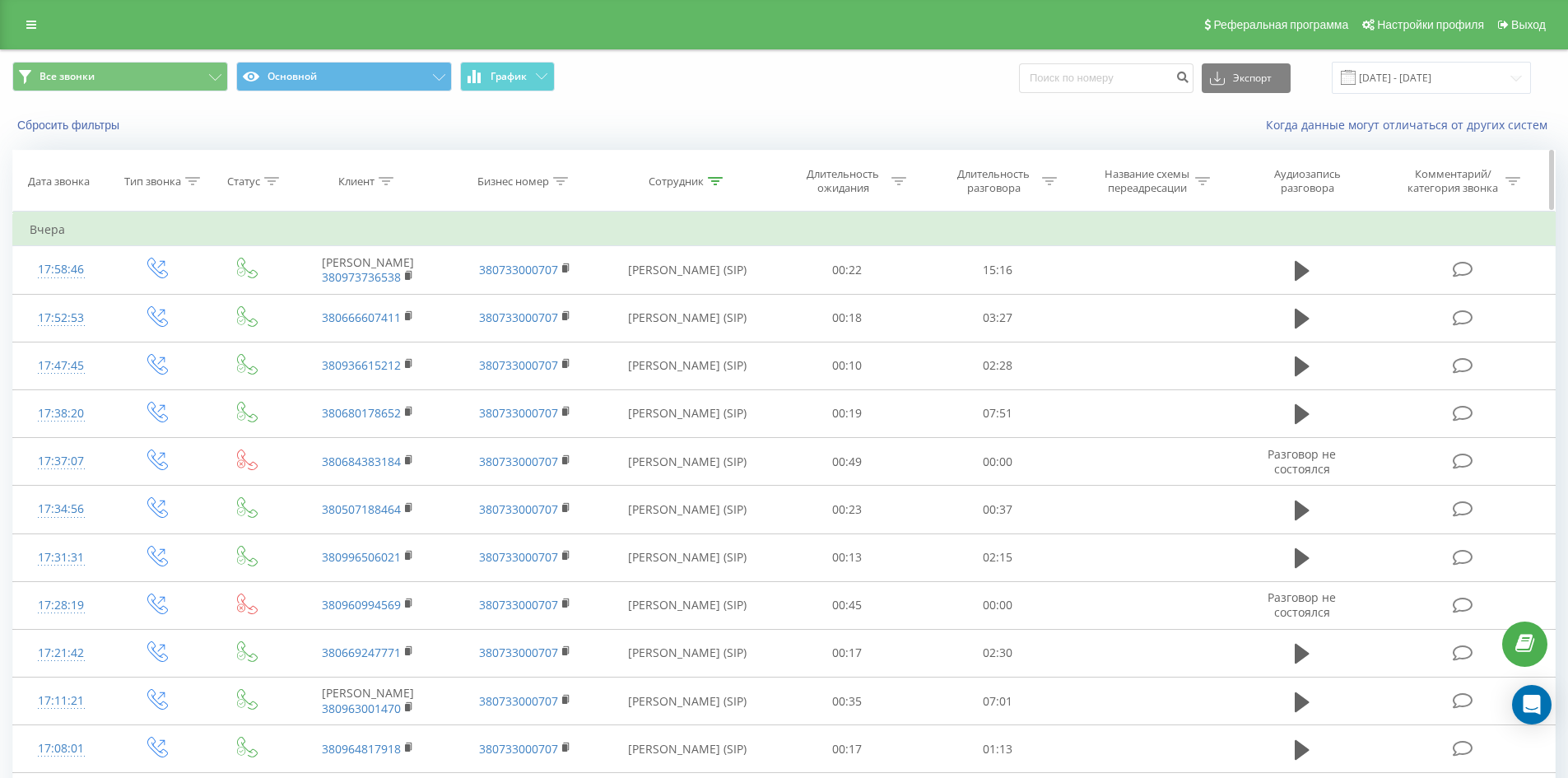
click at [710, 180] on icon at bounding box center [714, 181] width 14 height 9
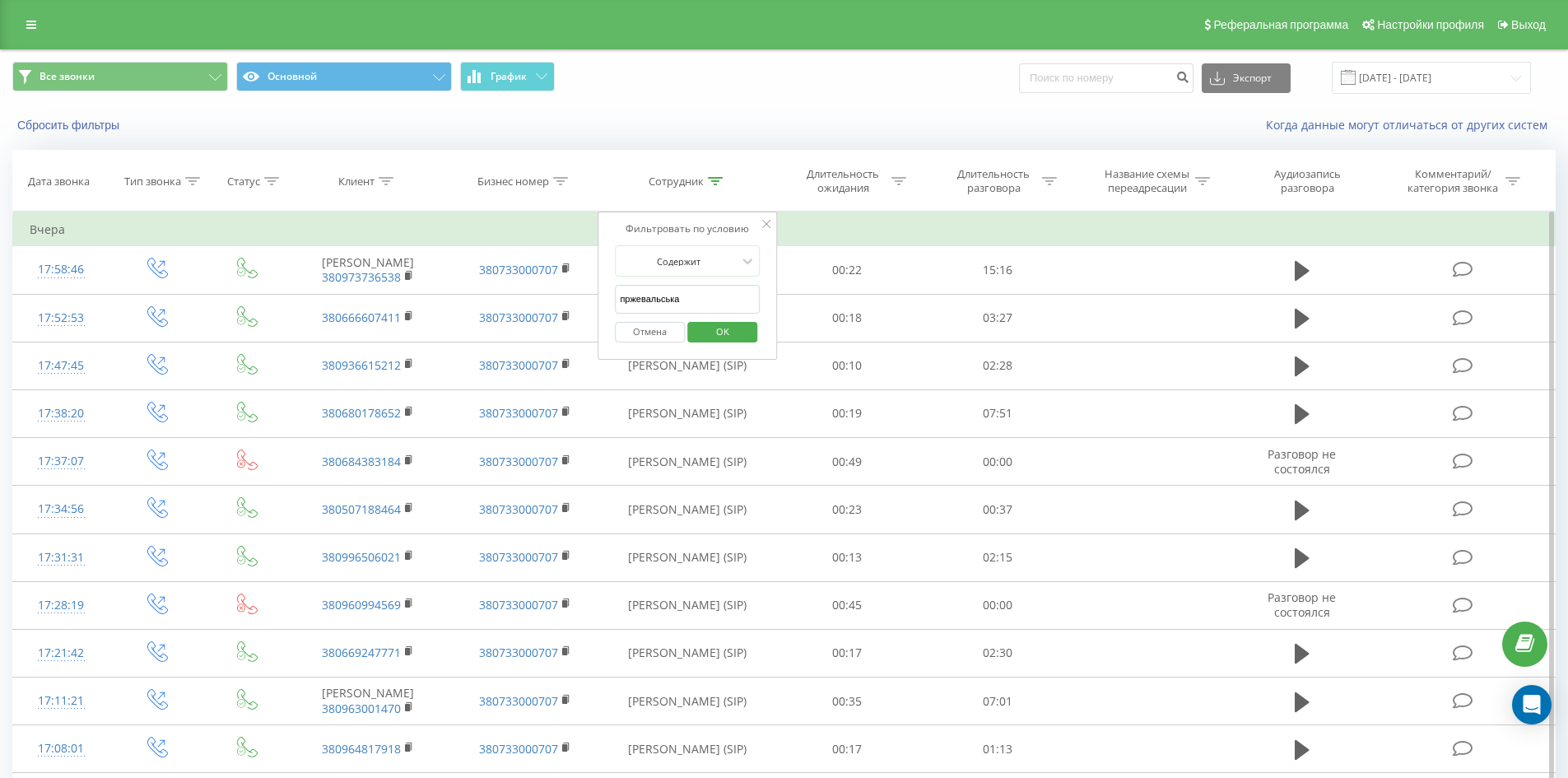
click at [724, 302] on input "пржевальська" at bounding box center [687, 299] width 145 height 29
click button "OK" at bounding box center [722, 332] width 70 height 20
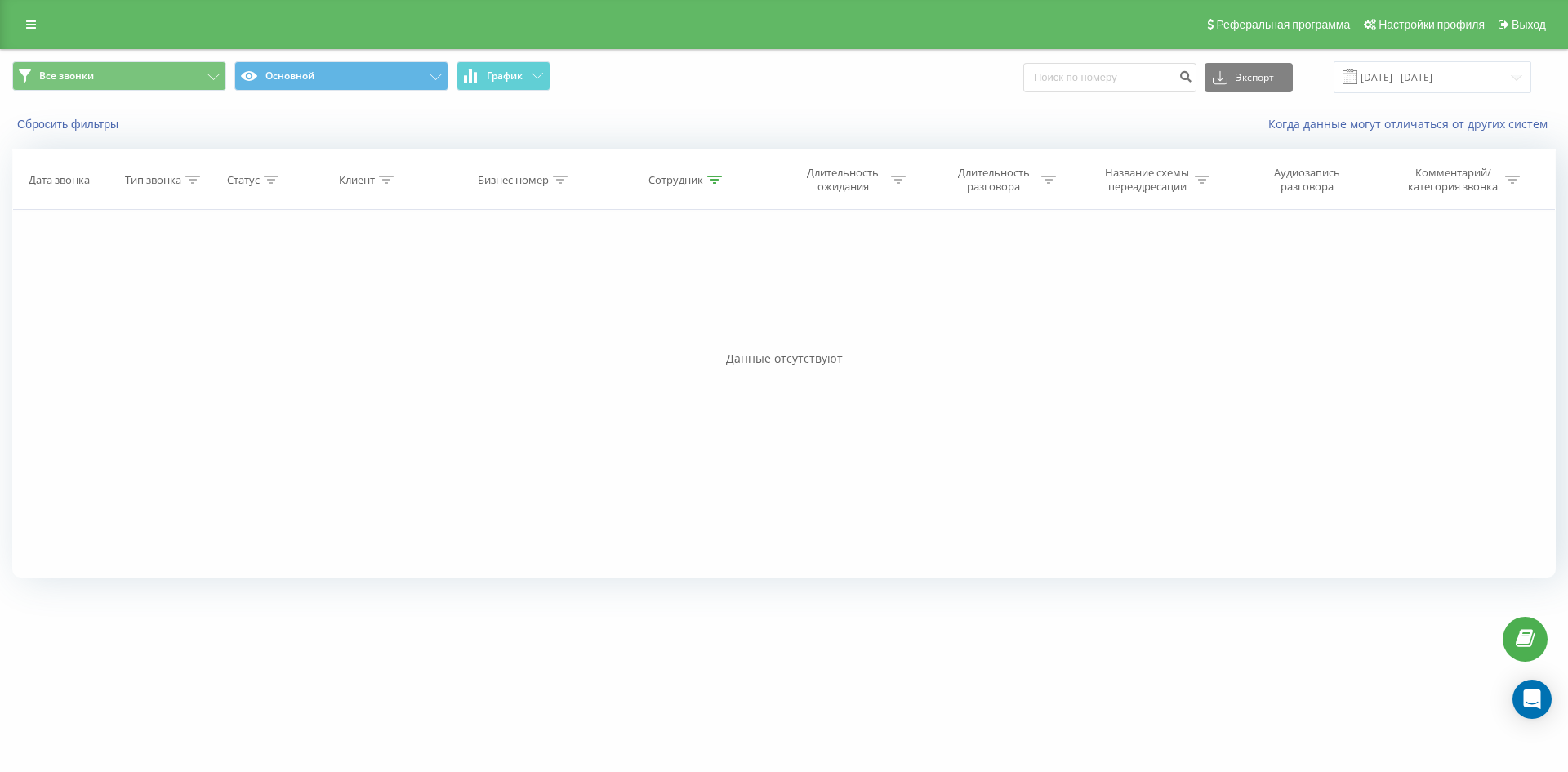
drag, startPoint x: 926, startPoint y: 251, endPoint x: 947, endPoint y: 453, distance: 203.1
click at [717, 181] on icon at bounding box center [714, 180] width 14 height 9
click at [716, 285] on input "[PERSON_NAME]" at bounding box center [687, 297] width 143 height 29
click button "OK" at bounding box center [722, 329] width 70 height 20
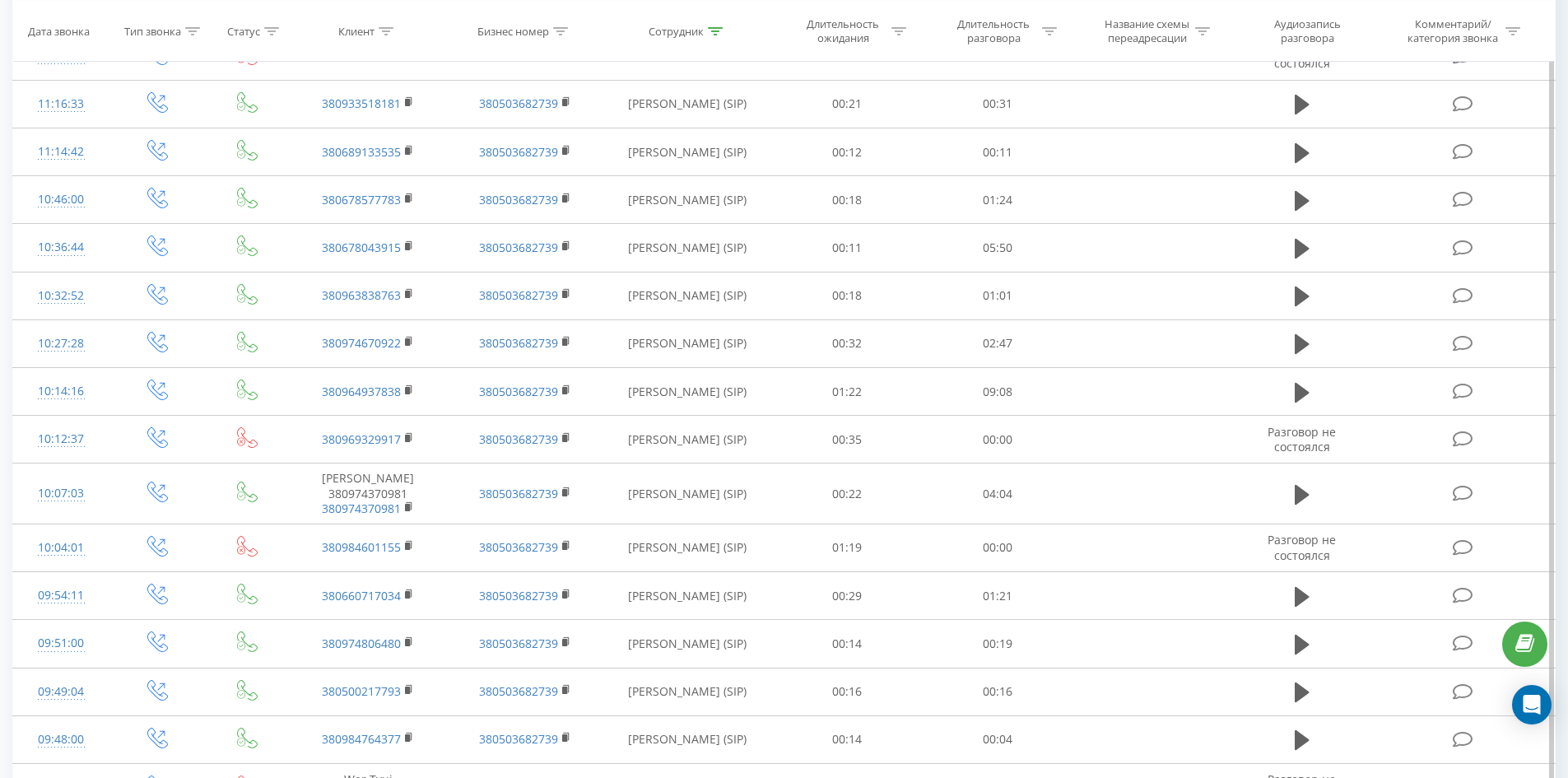
scroll to position [4410, 0]
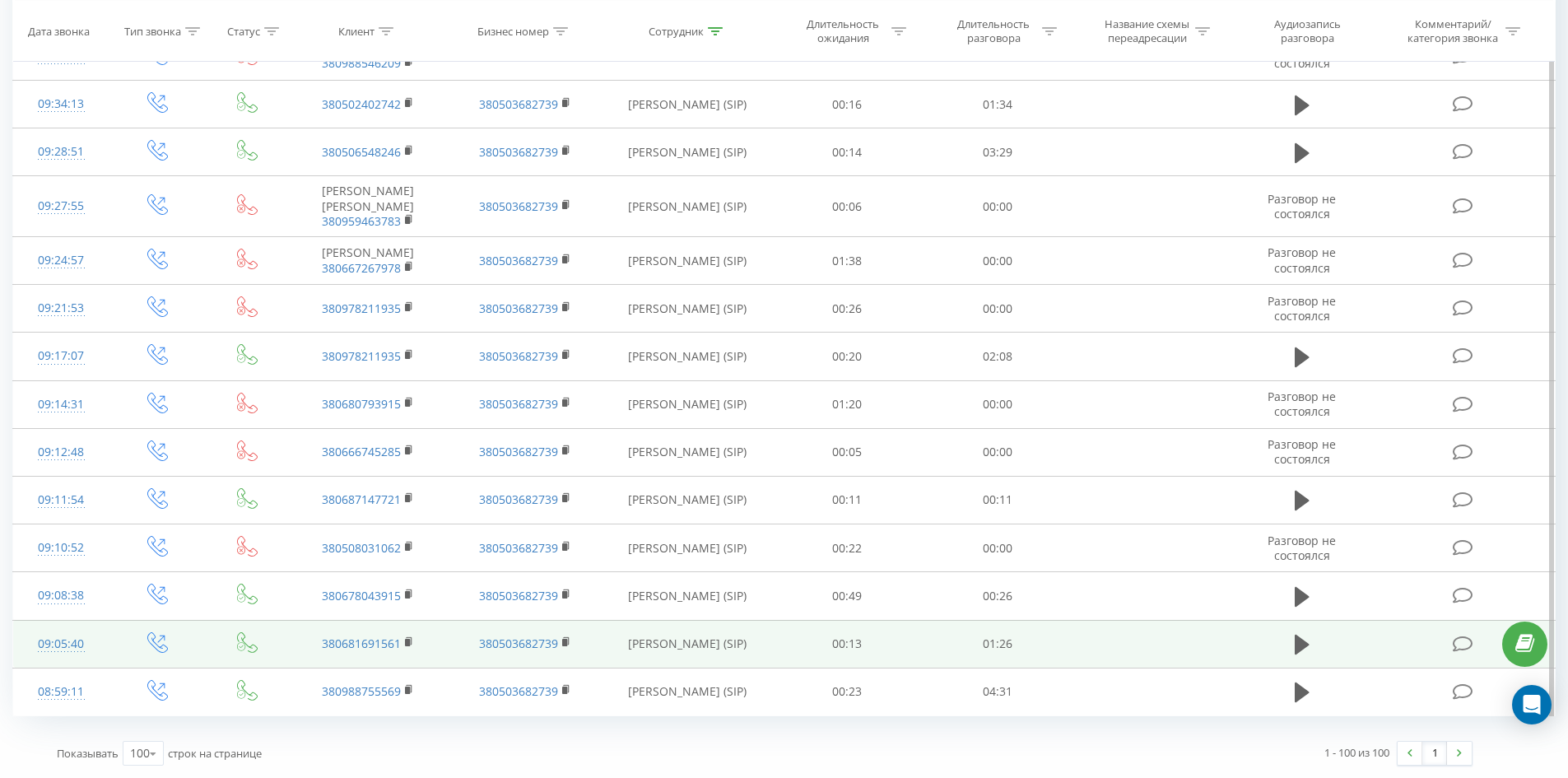
drag, startPoint x: 878, startPoint y: 319, endPoint x: 1264, endPoint y: 635, distance: 498.9
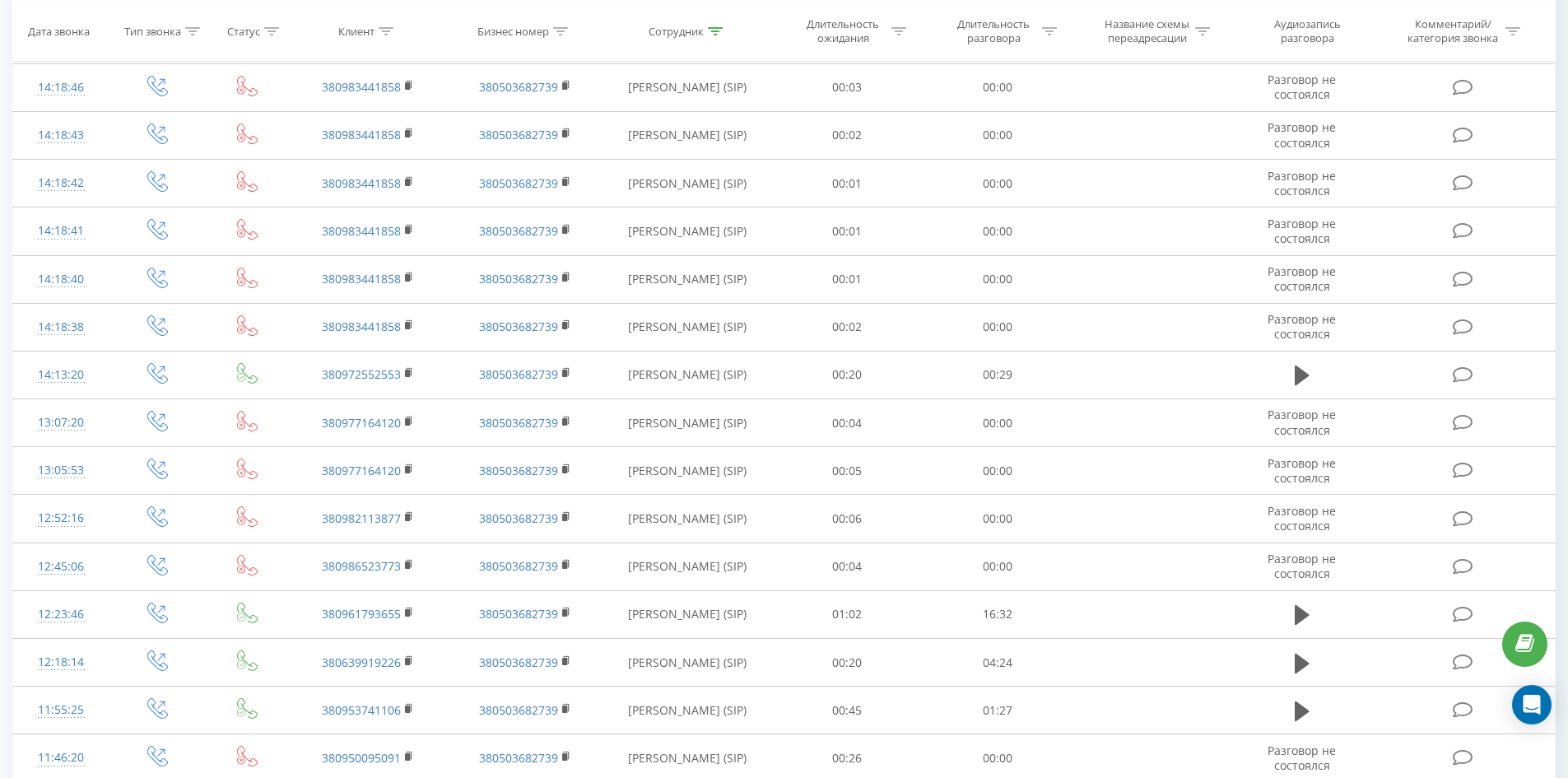
scroll to position [0, 0]
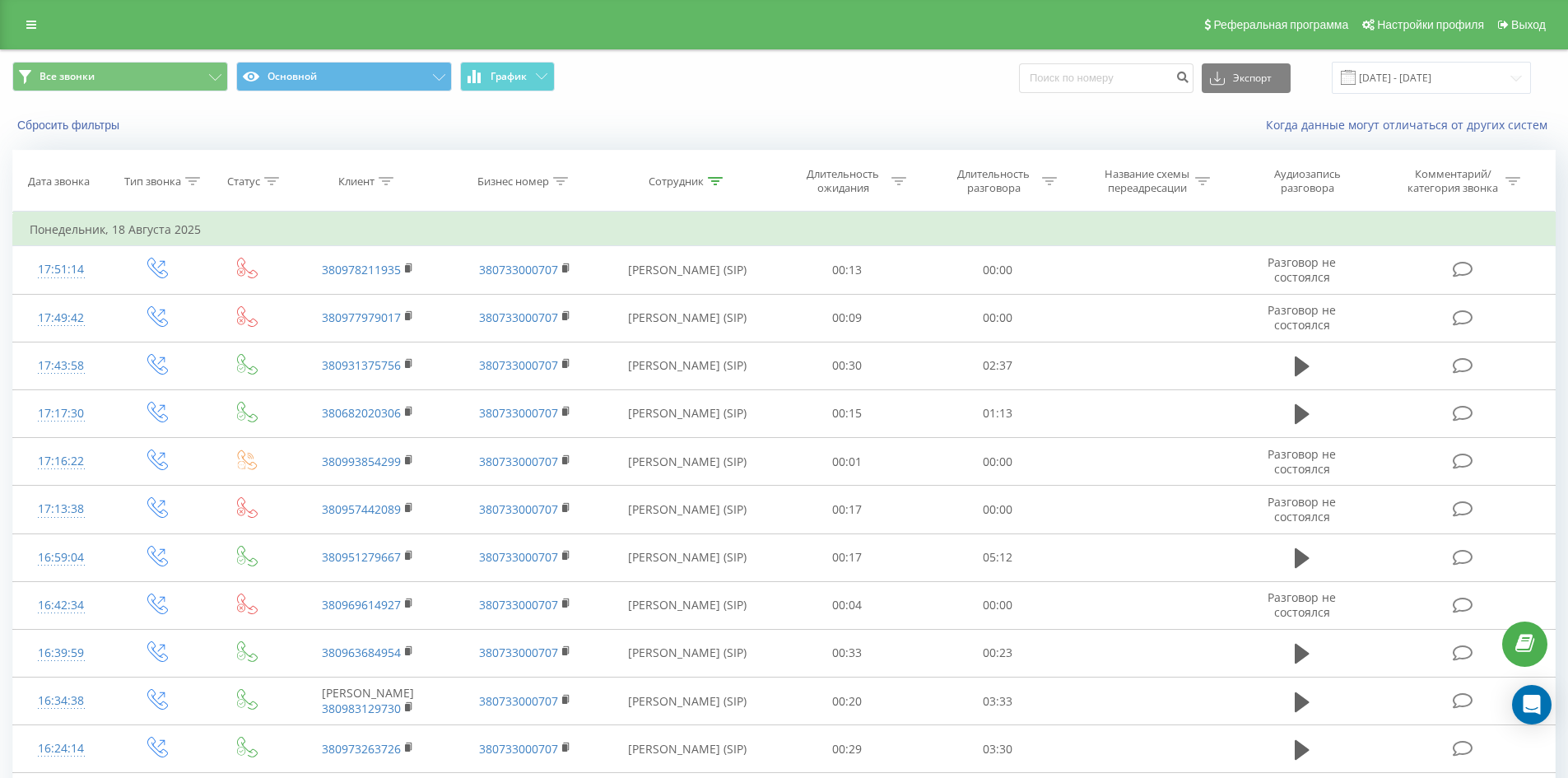
drag, startPoint x: 833, startPoint y: 453, endPoint x: 848, endPoint y: 88, distance: 365.3
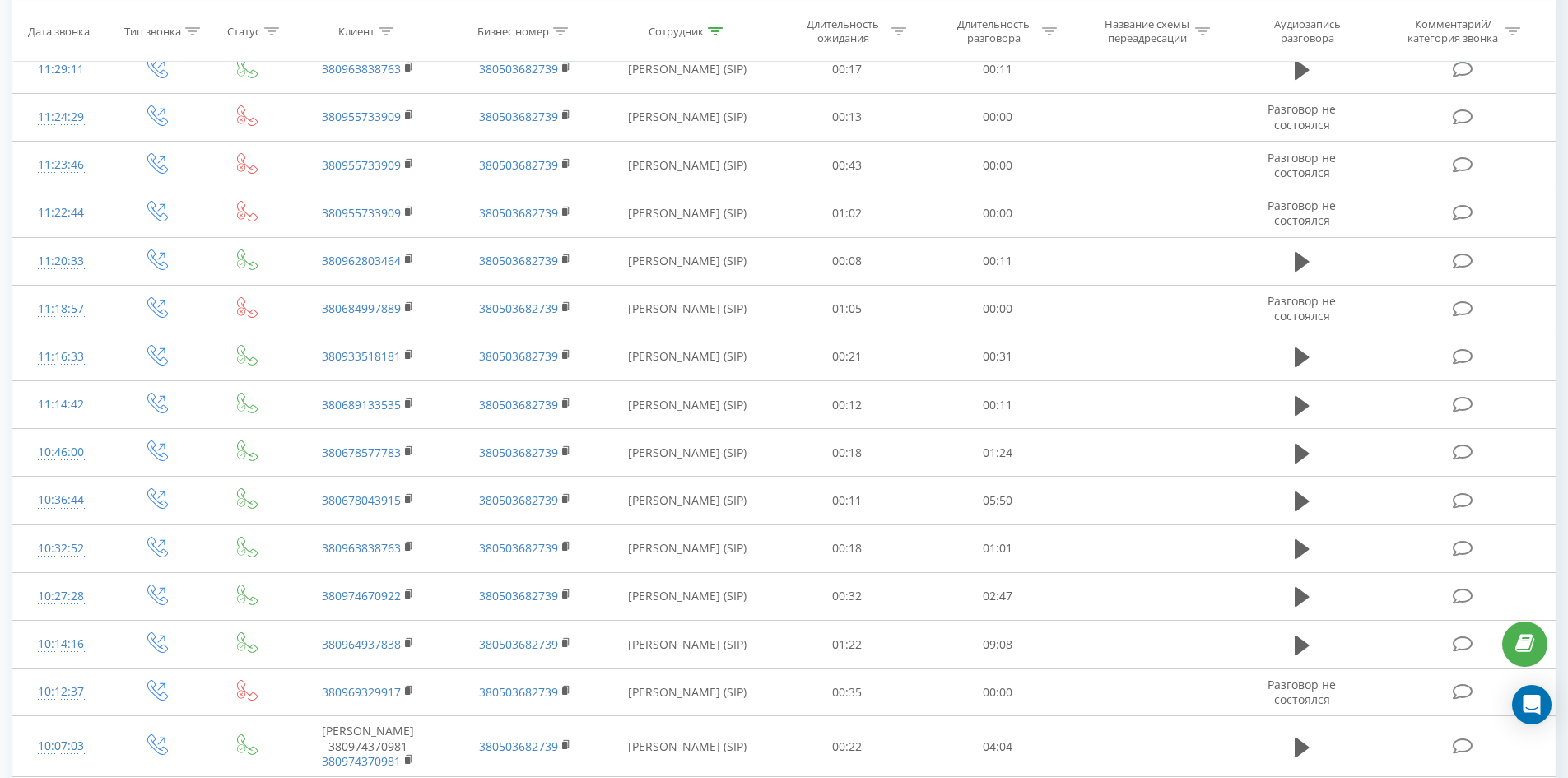
scroll to position [4410, 0]
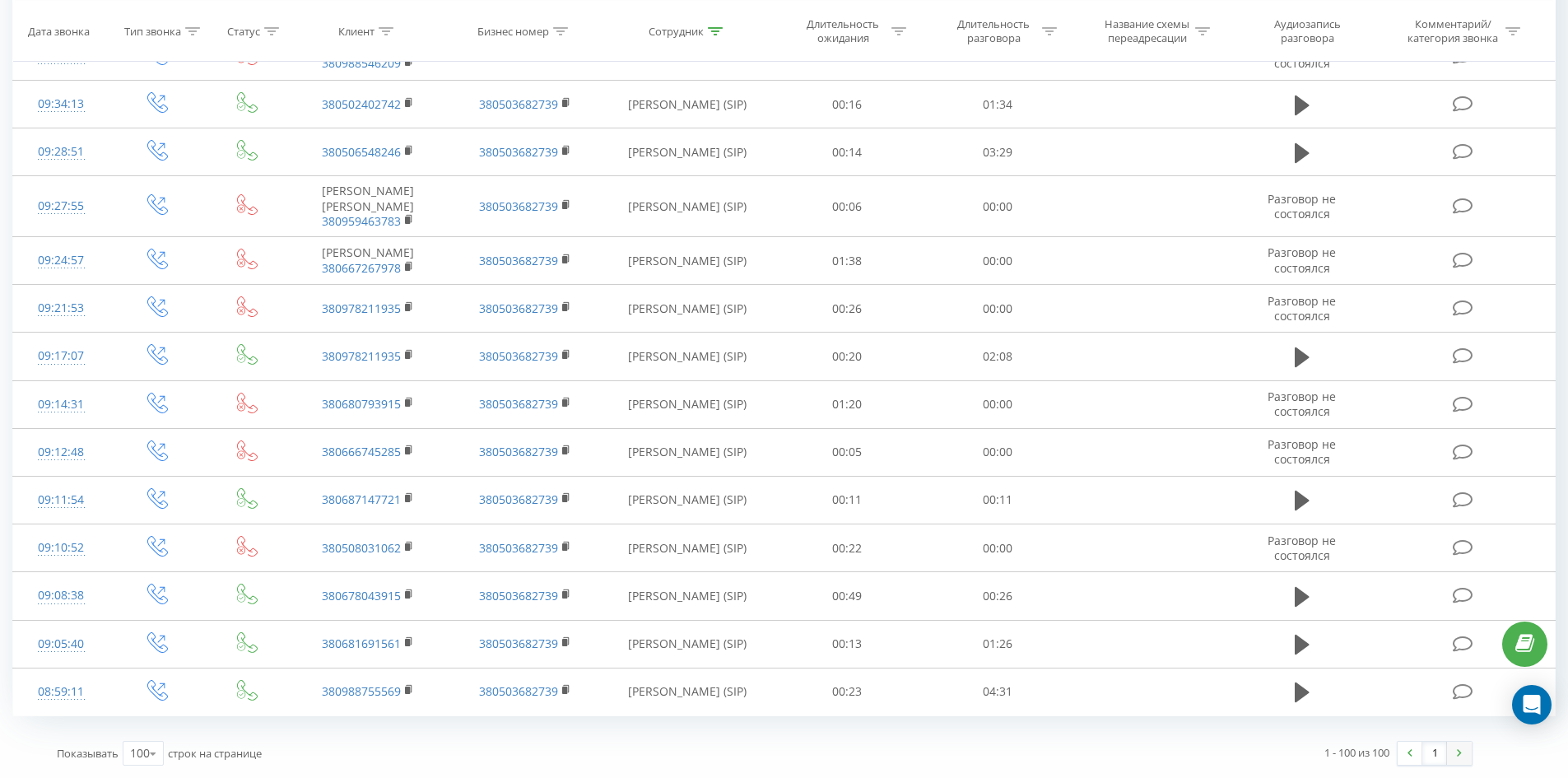
drag, startPoint x: 938, startPoint y: 306, endPoint x: 1458, endPoint y: 743, distance: 679.2
drag, startPoint x: 708, startPoint y: 31, endPoint x: 703, endPoint y: 153, distance: 122.1
click at [708, 36] on div at bounding box center [714, 31] width 14 height 14
click at [703, 198] on input "[PERSON_NAME]" at bounding box center [687, 212] width 145 height 29
click button "OK" at bounding box center [722, 244] width 70 height 20
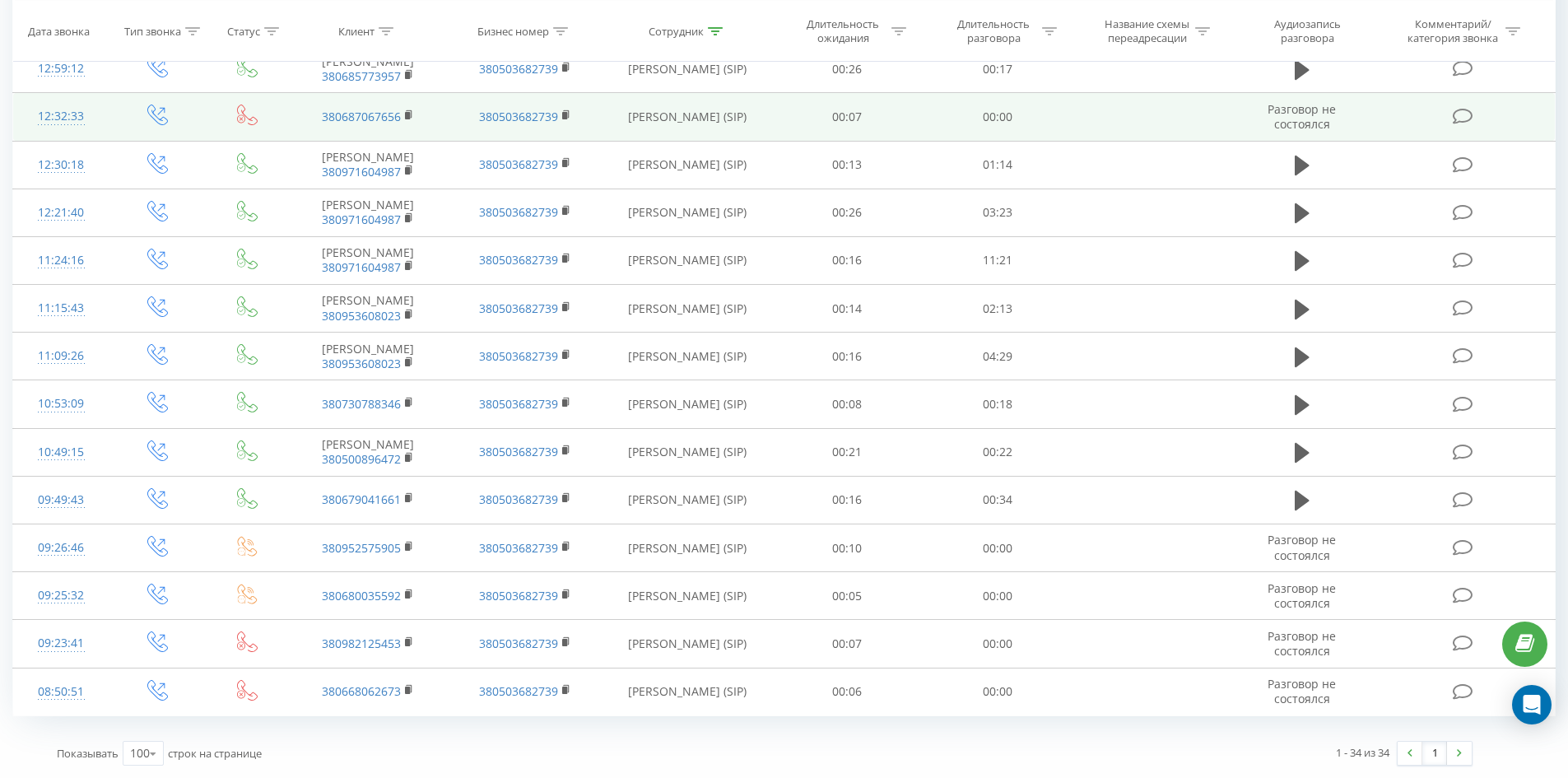
scroll to position [1222, 0]
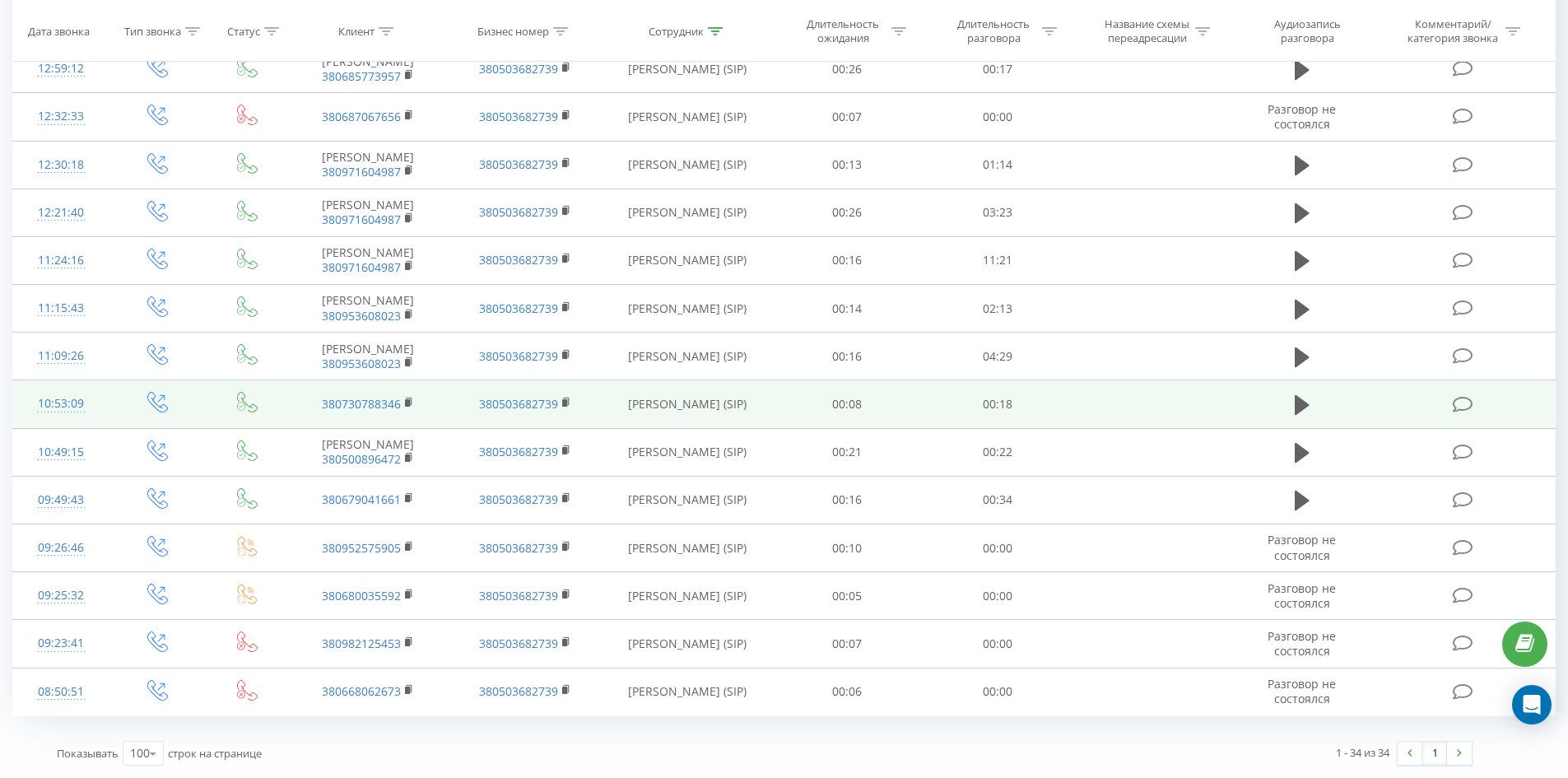
drag, startPoint x: 926, startPoint y: 195, endPoint x: 1005, endPoint y: 390, distance: 210.4
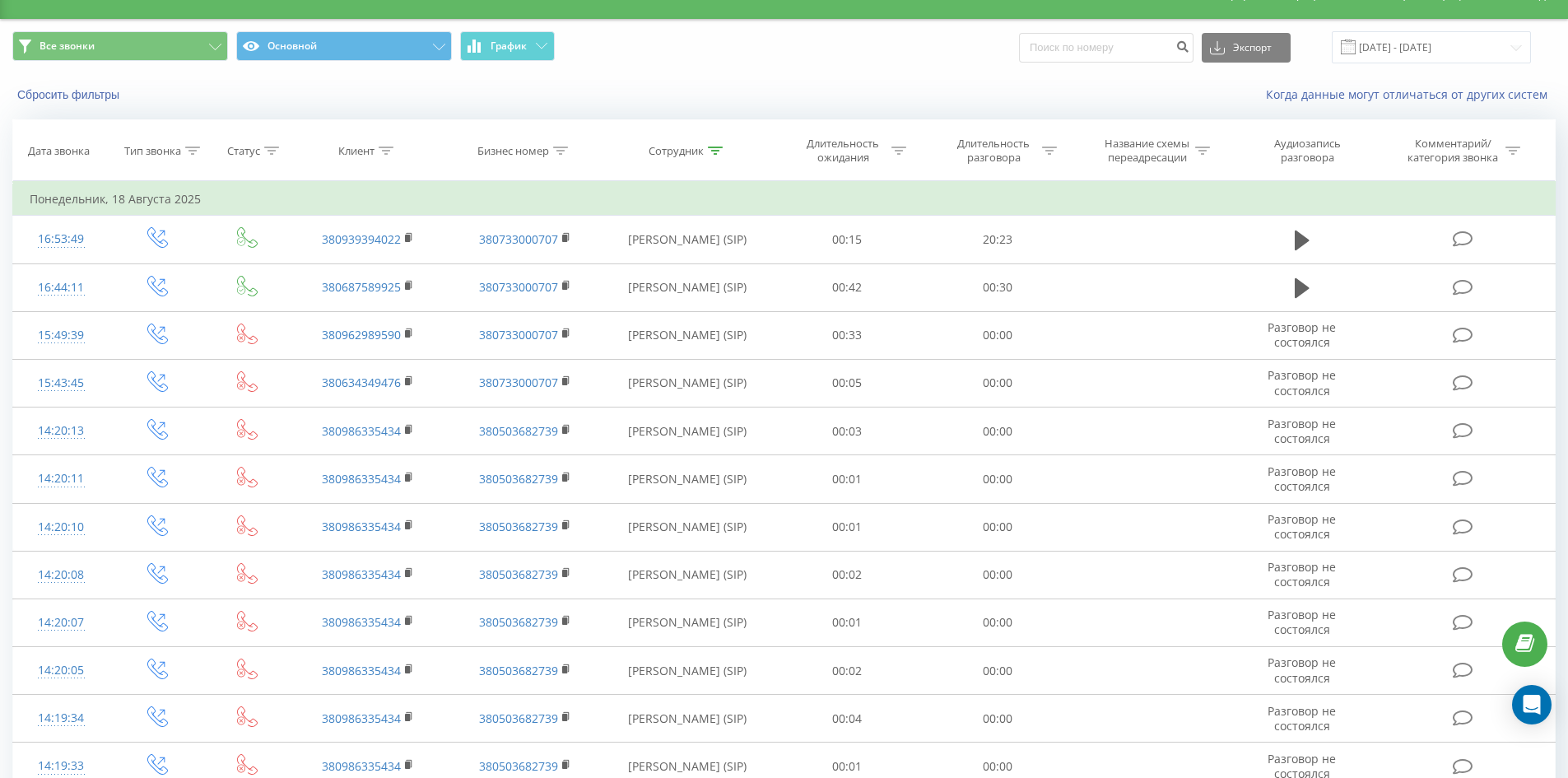
scroll to position [0, 0]
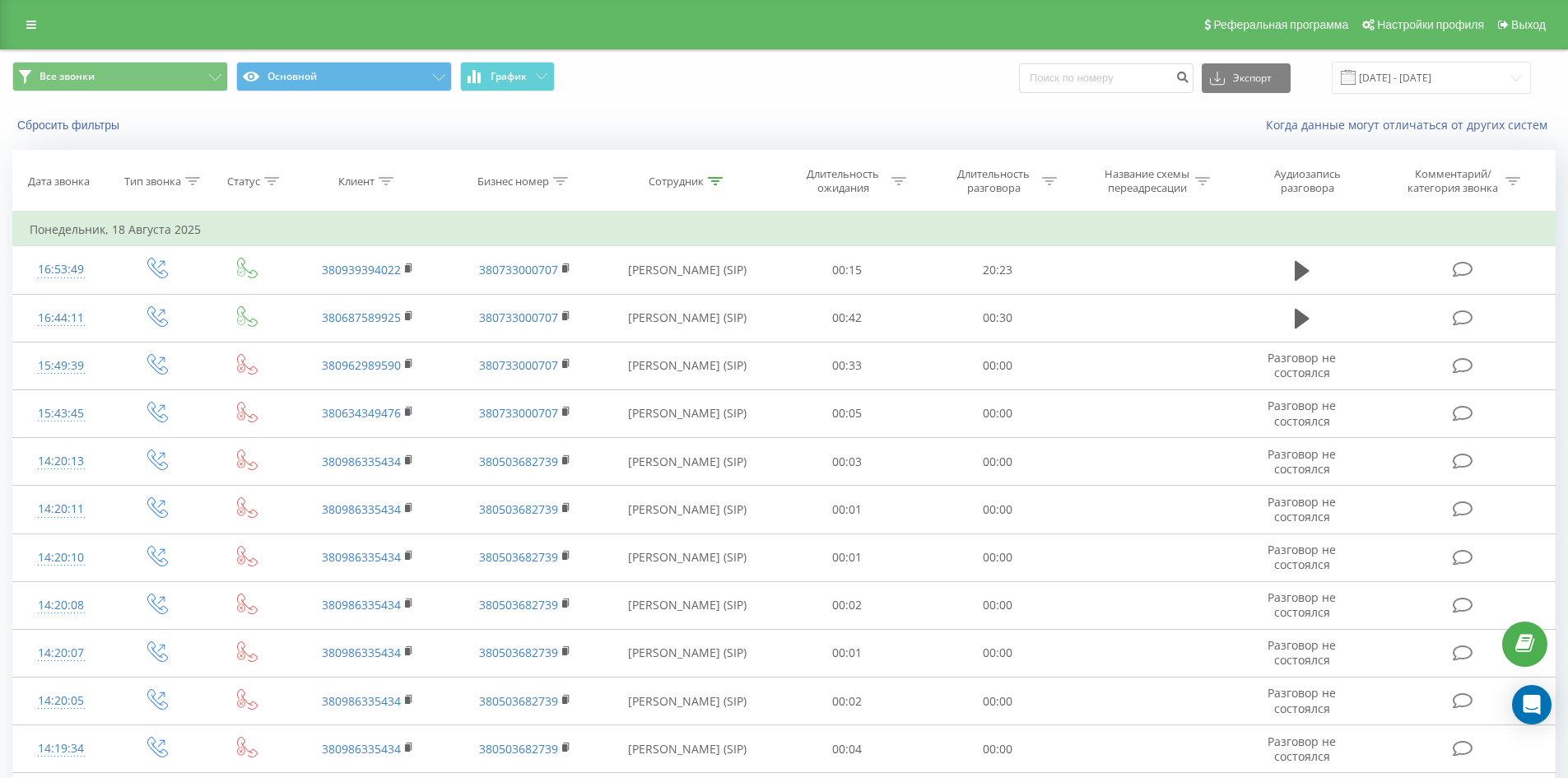
drag, startPoint x: 602, startPoint y: 409, endPoint x: 624, endPoint y: 19, distance: 390.6
click at [713, 180] on icon at bounding box center [714, 181] width 14 height 9
click at [719, 294] on input "[PERSON_NAME]" at bounding box center [687, 299] width 145 height 29
click button "OK" at bounding box center [722, 332] width 70 height 20
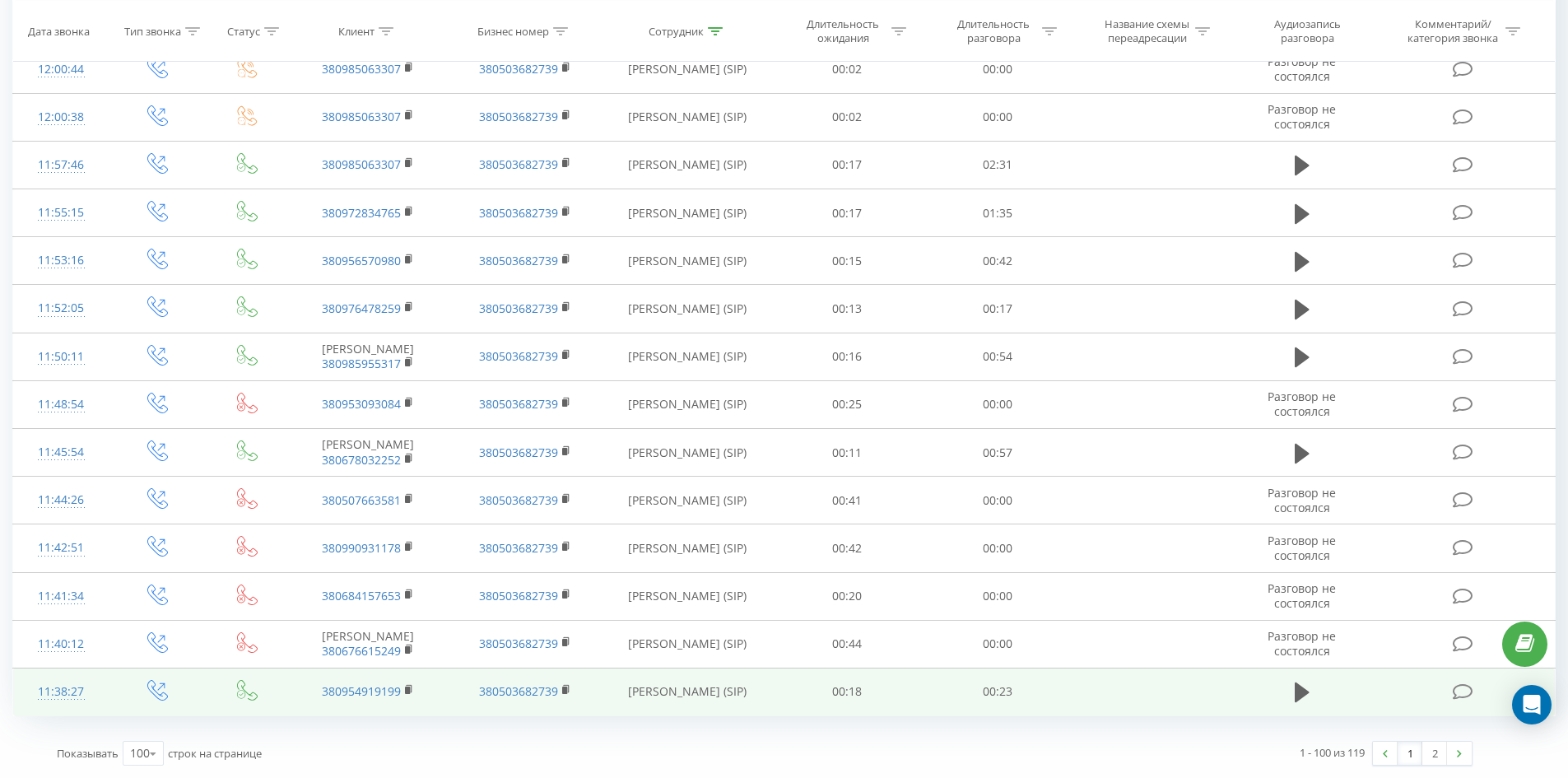
drag, startPoint x: 970, startPoint y: 200, endPoint x: 1344, endPoint y: 689, distance: 615.6
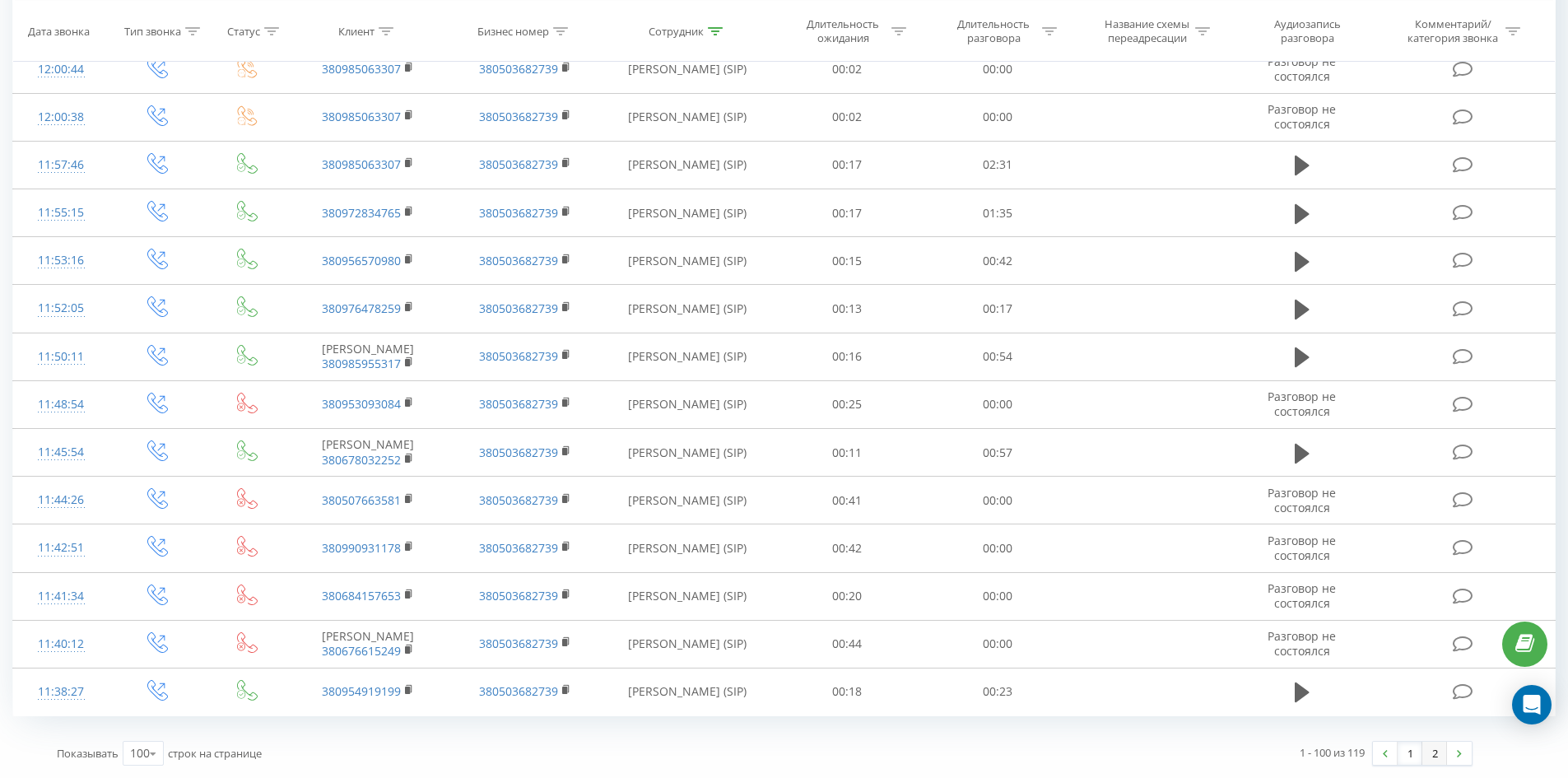
click at [1434, 747] on link "2" at bounding box center [1435, 753] width 25 height 23
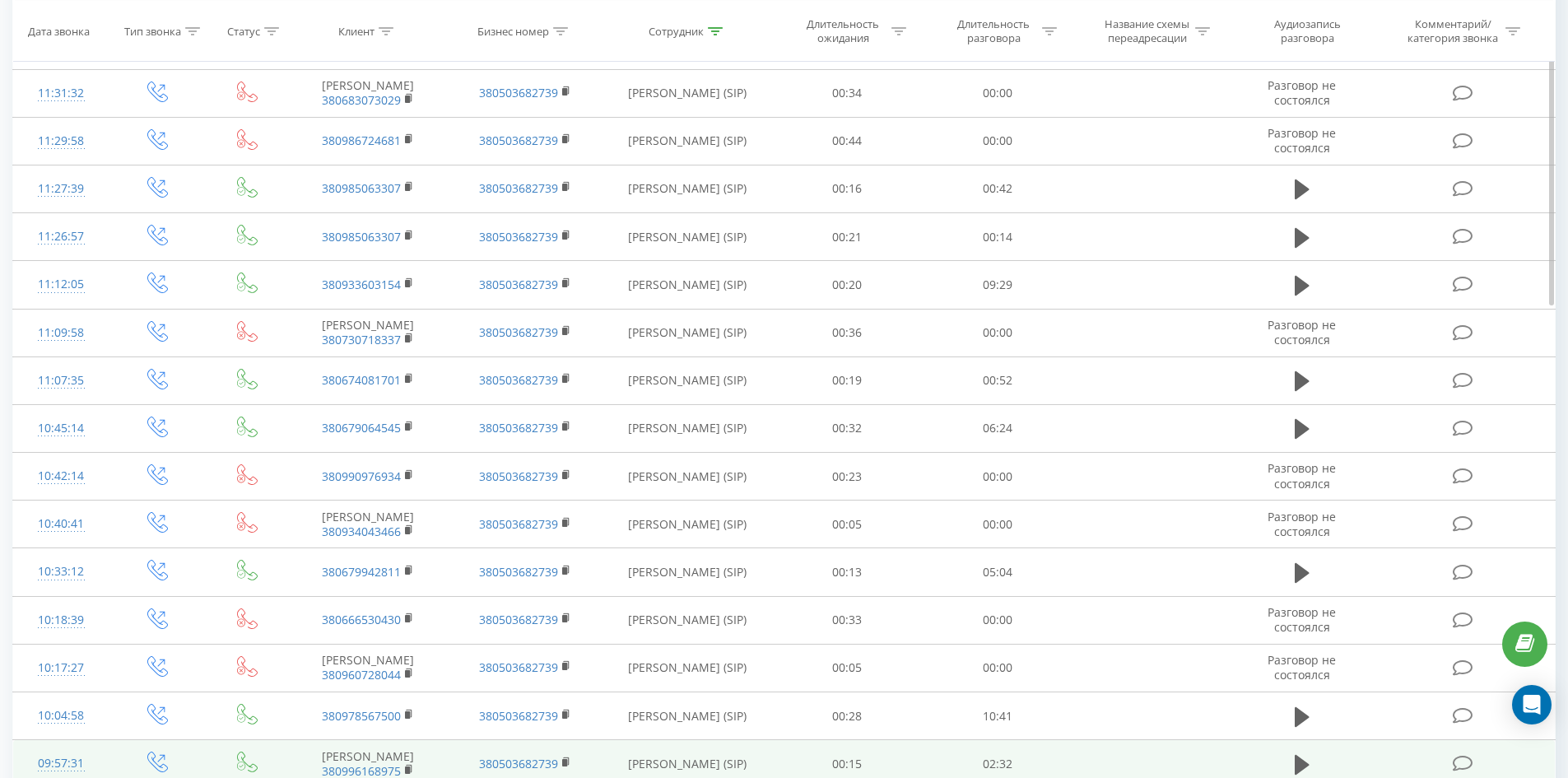
scroll to position [466, 0]
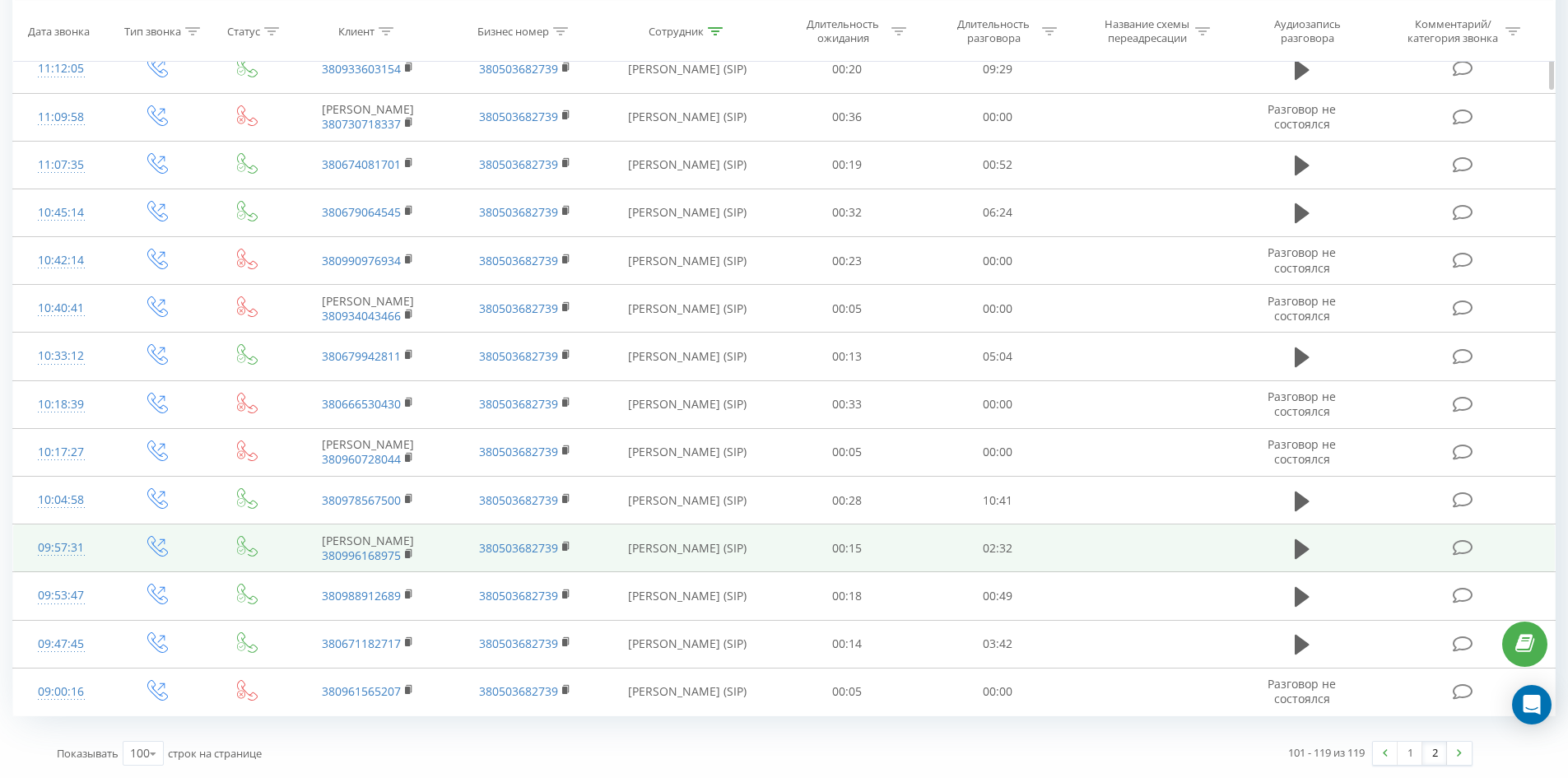
drag, startPoint x: 694, startPoint y: 164, endPoint x: 797, endPoint y: 545, distance: 394.7
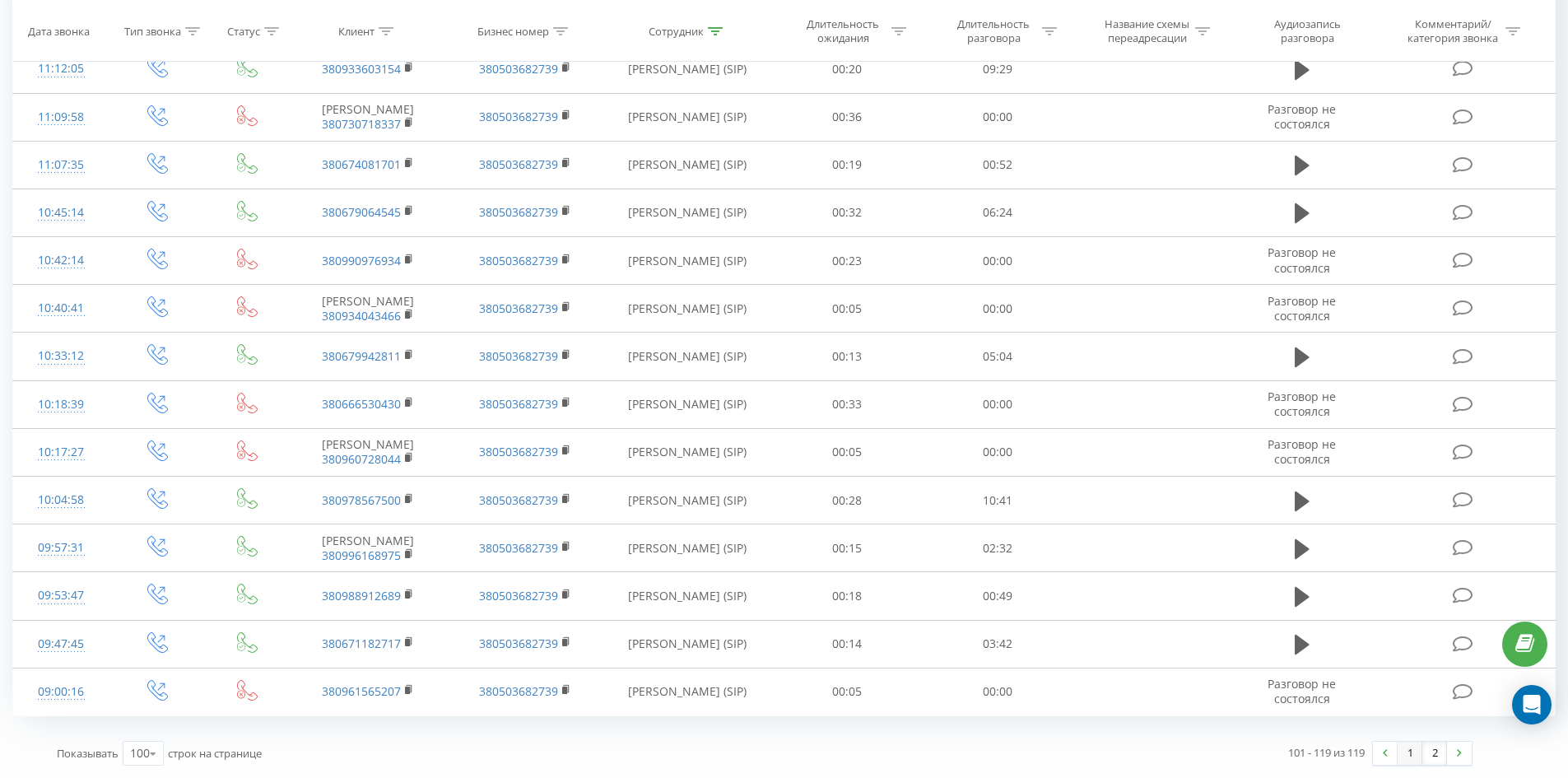
click at [1408, 755] on link "1" at bounding box center [1410, 753] width 25 height 23
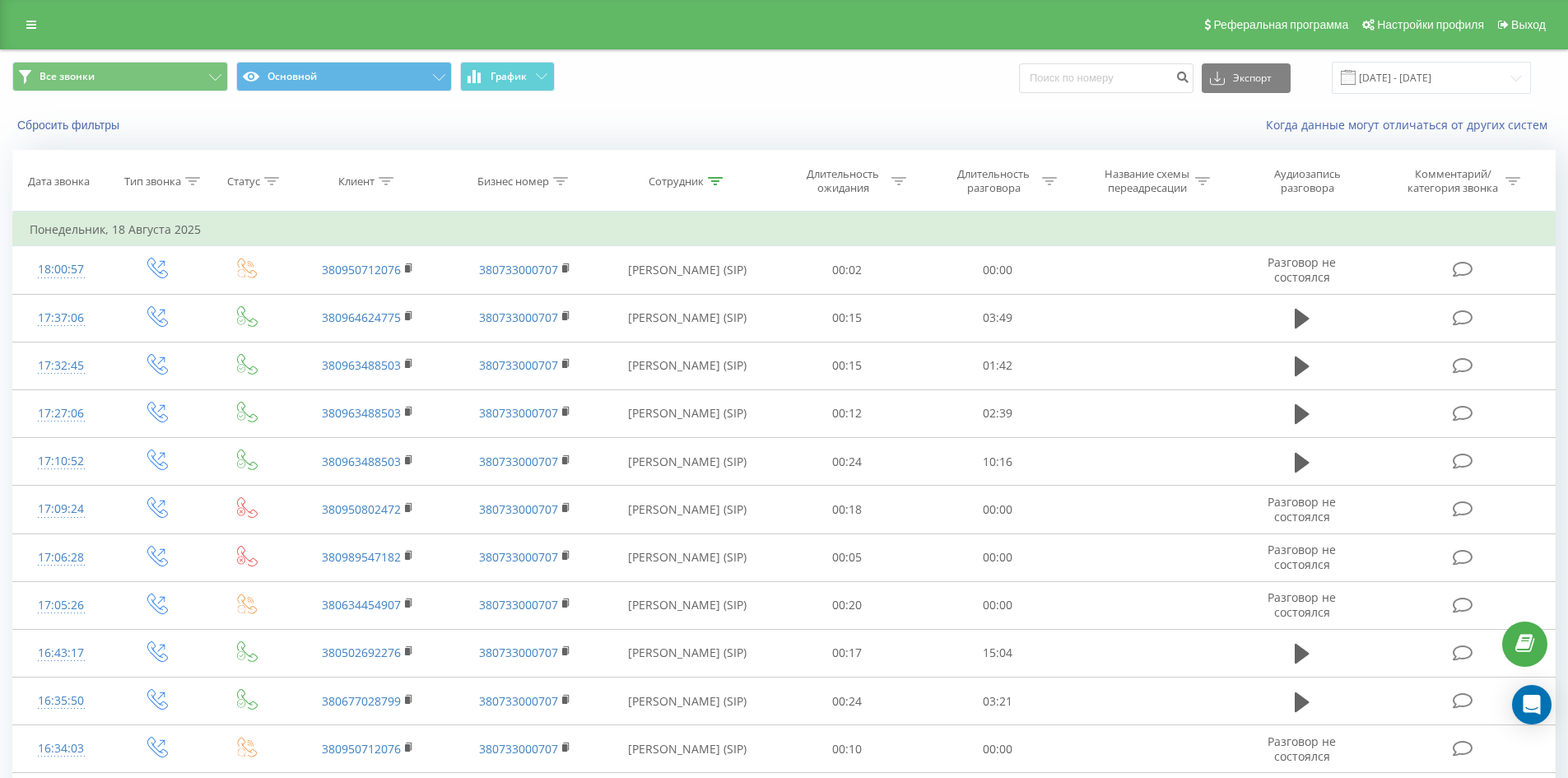
drag, startPoint x: 720, startPoint y: 178, endPoint x: 707, endPoint y: 290, distance: 112.8
click at [719, 179] on icon at bounding box center [714, 181] width 14 height 9
click at [707, 302] on input "[PERSON_NAME]" at bounding box center [687, 299] width 145 height 29
click button "OK" at bounding box center [722, 332] width 70 height 20
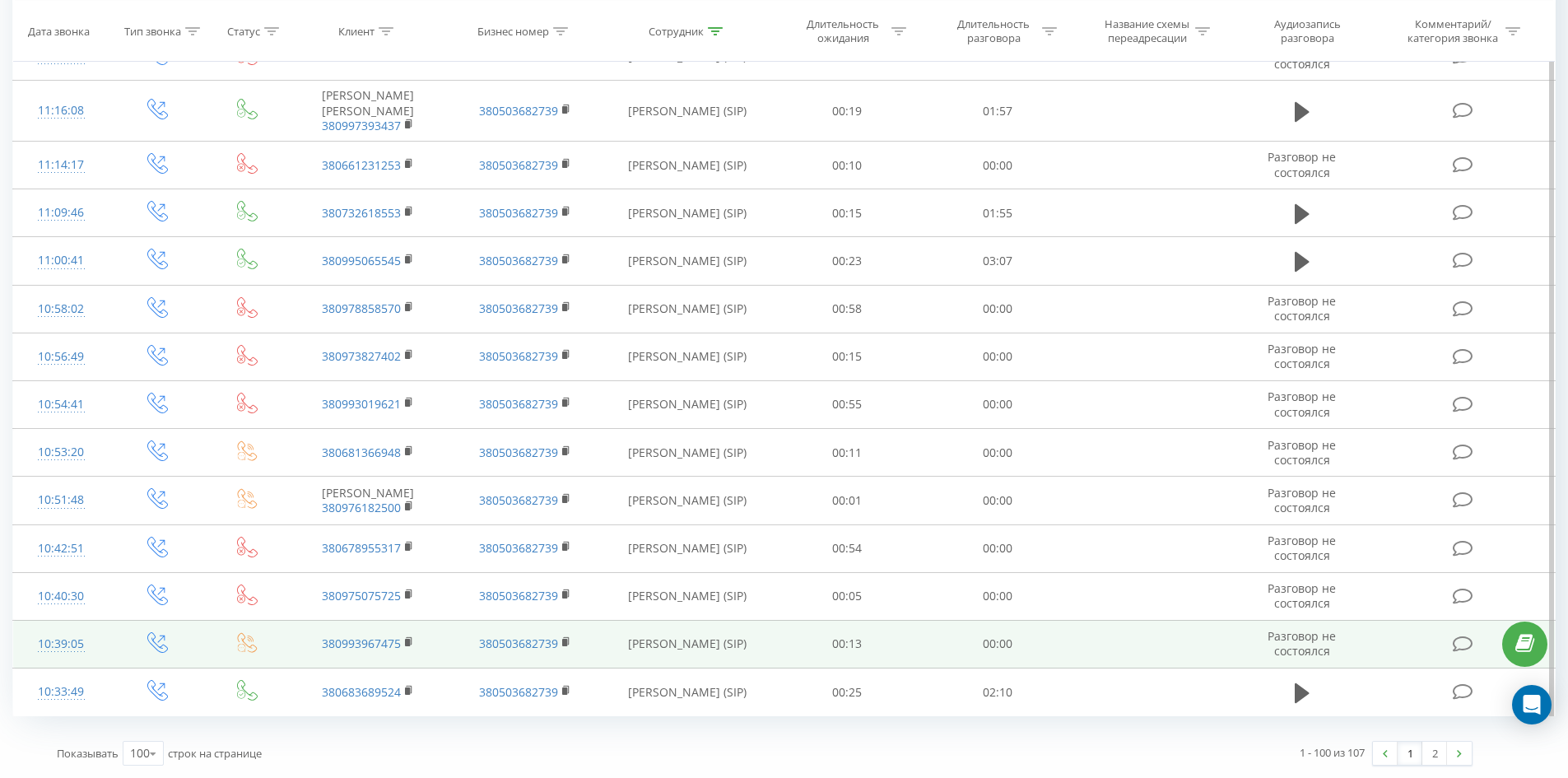
drag, startPoint x: 911, startPoint y: 138, endPoint x: 1389, endPoint y: 659, distance: 707.1
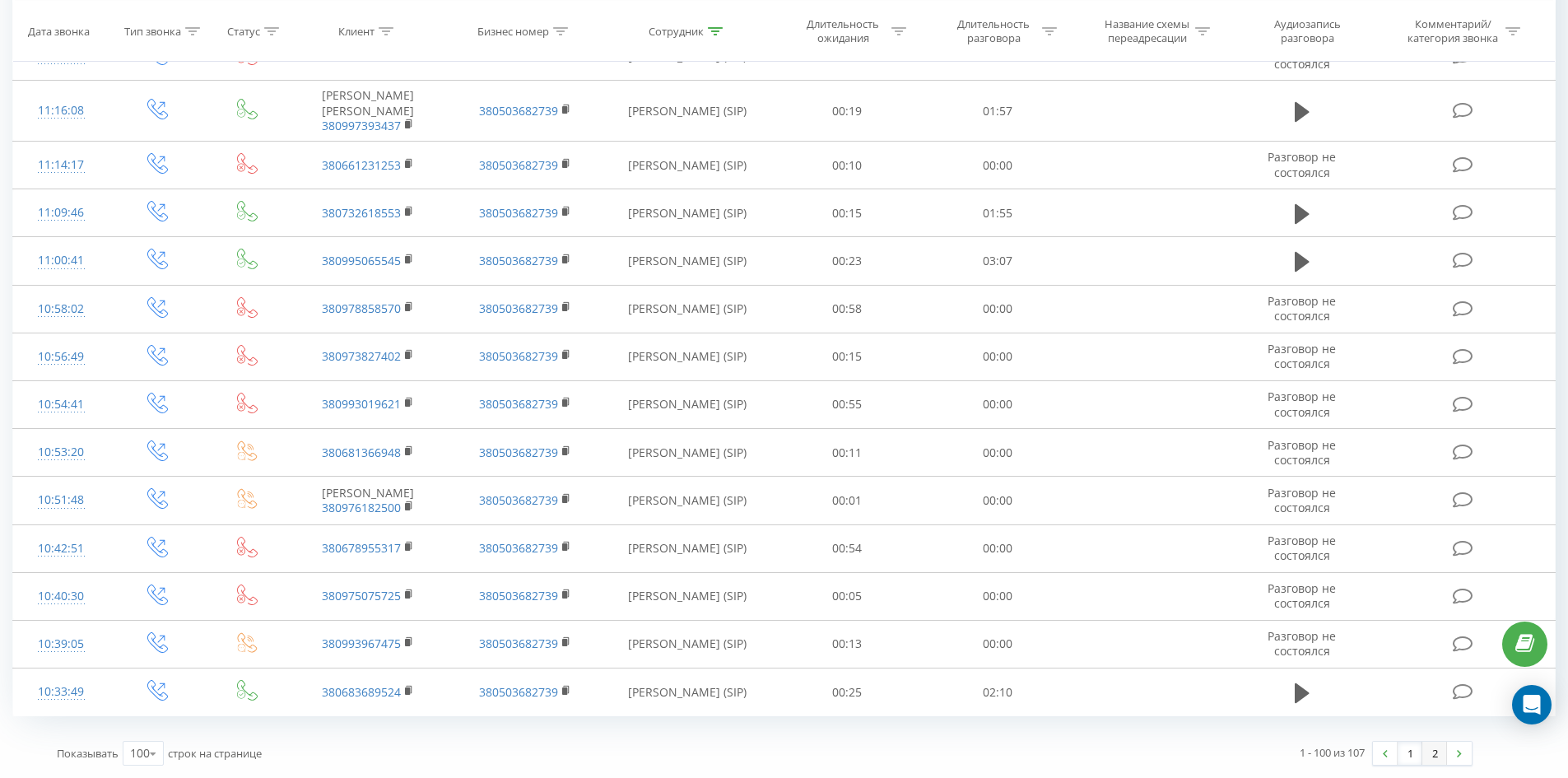
click at [1447, 757] on link "2" at bounding box center [1435, 753] width 25 height 23
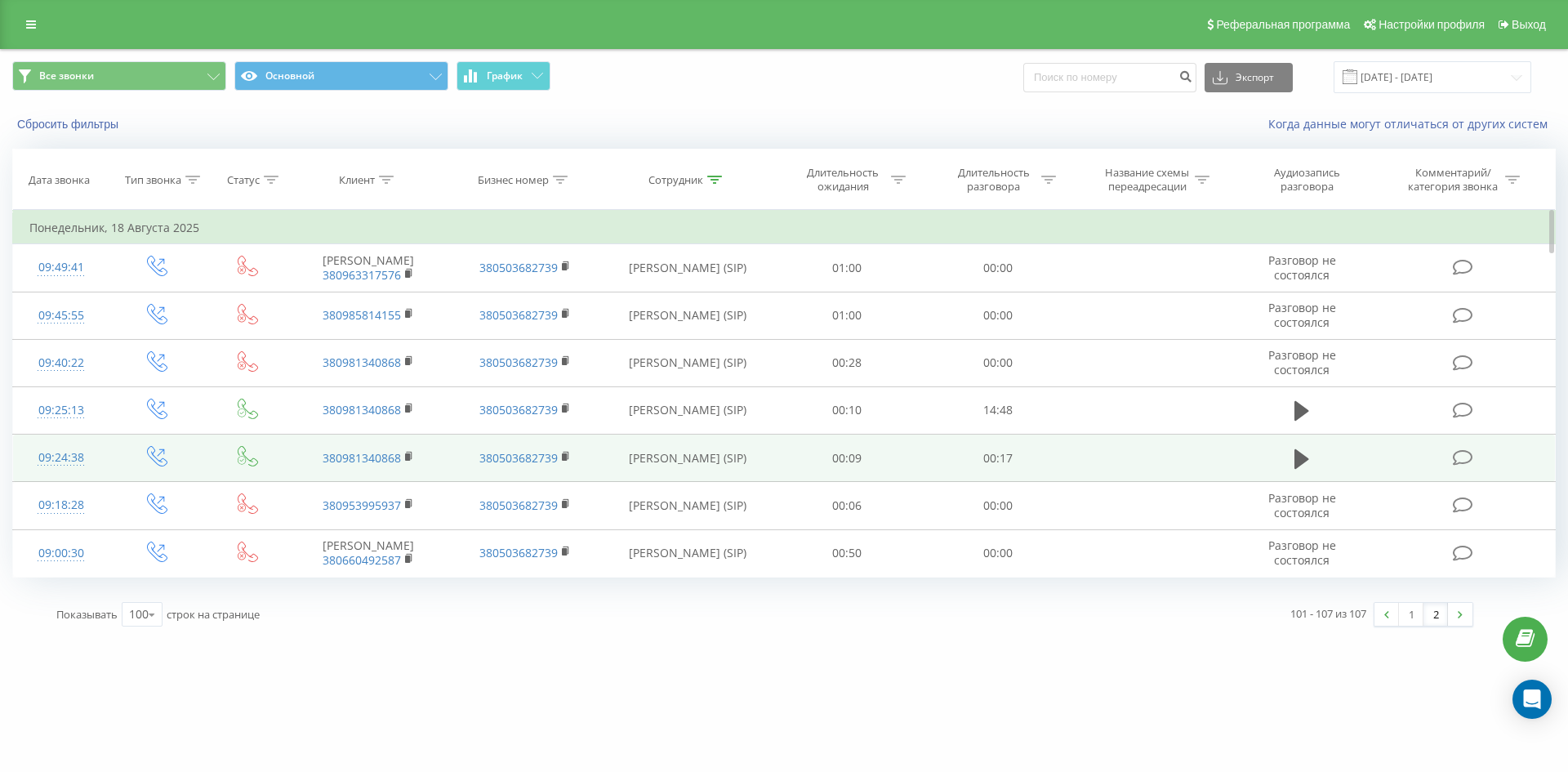
drag, startPoint x: 843, startPoint y: 279, endPoint x: 862, endPoint y: 455, distance: 177.0
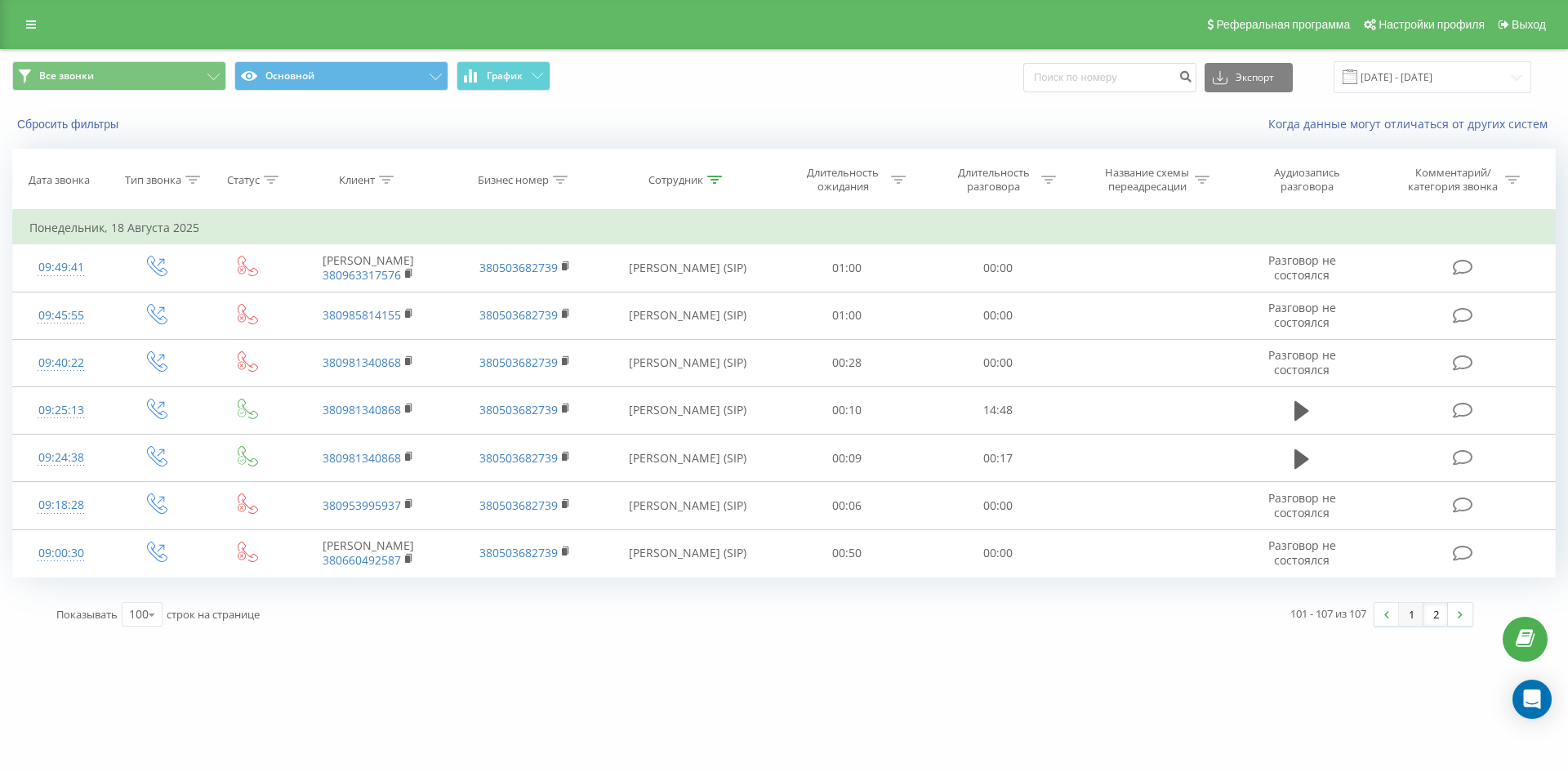
click at [1416, 612] on link "1" at bounding box center [1411, 614] width 25 height 23
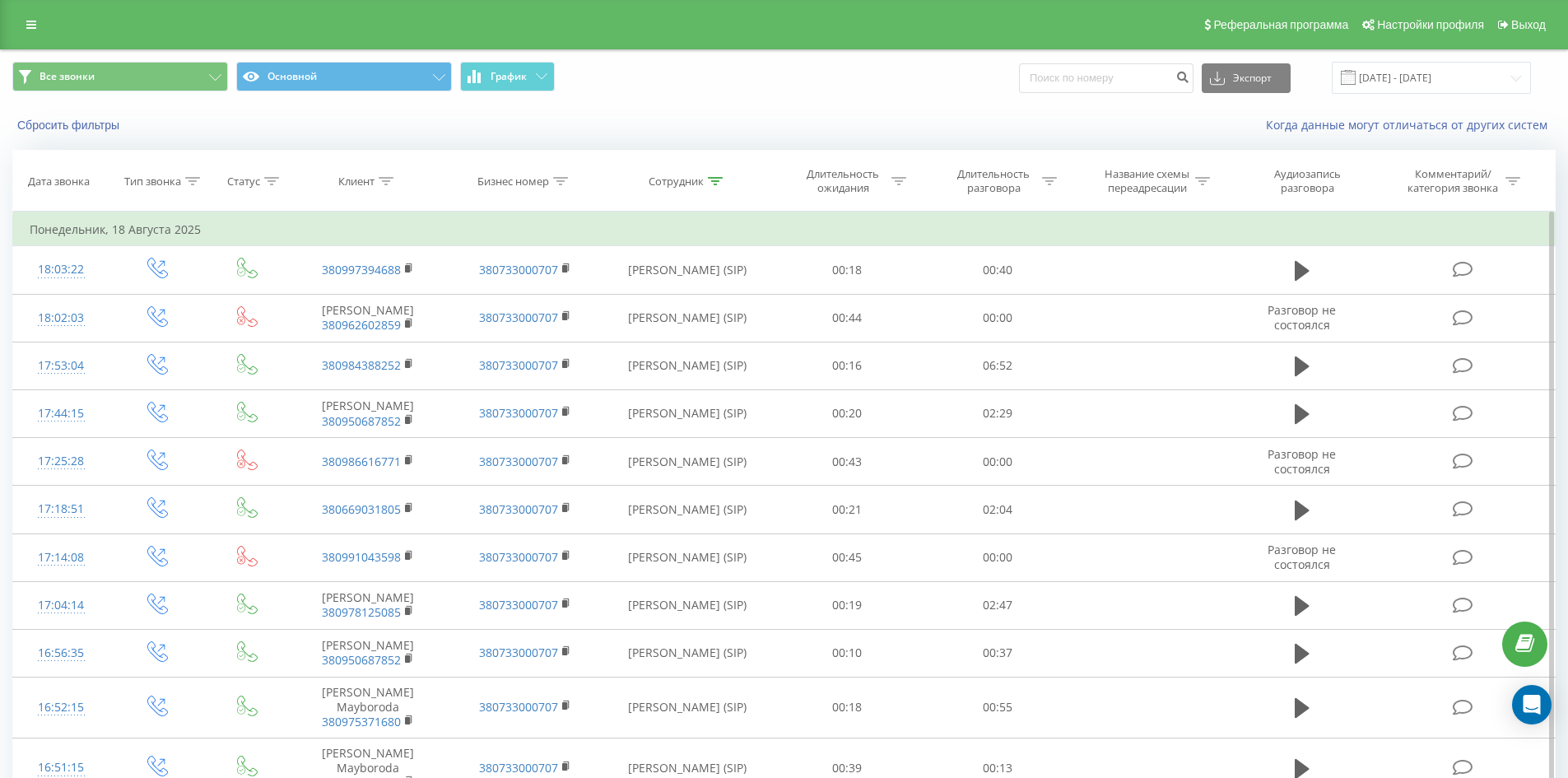
drag, startPoint x: 710, startPoint y: 182, endPoint x: 714, endPoint y: 276, distance: 94.1
click at [711, 182] on icon at bounding box center [714, 181] width 14 height 9
click at [713, 288] on input "[PERSON_NAME]" at bounding box center [687, 299] width 145 height 29
click button "OK" at bounding box center [722, 332] width 70 height 20
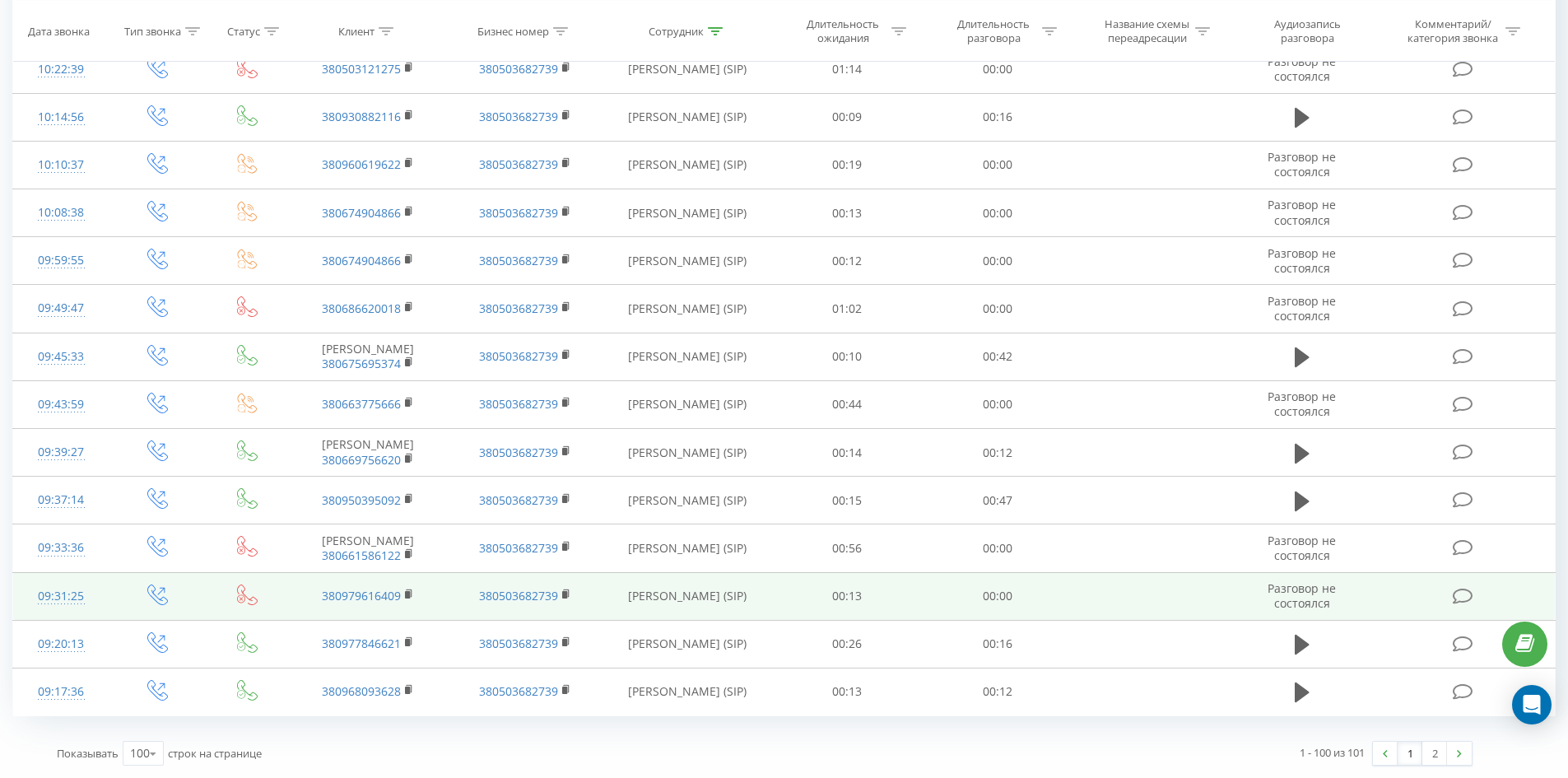
drag, startPoint x: 980, startPoint y: 117, endPoint x: 817, endPoint y: 584, distance: 494.6
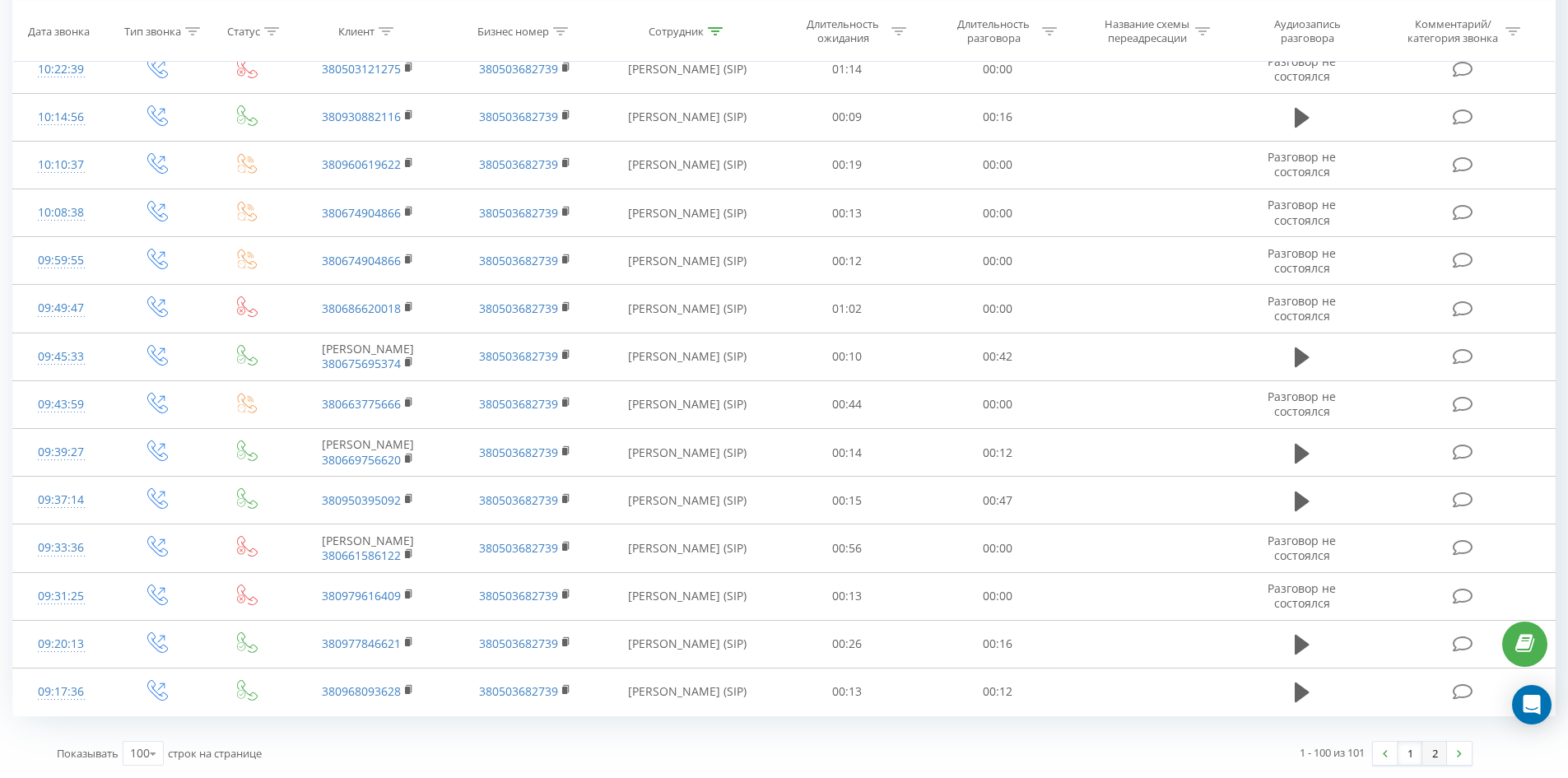
click at [1425, 751] on link "2" at bounding box center [1435, 753] width 25 height 23
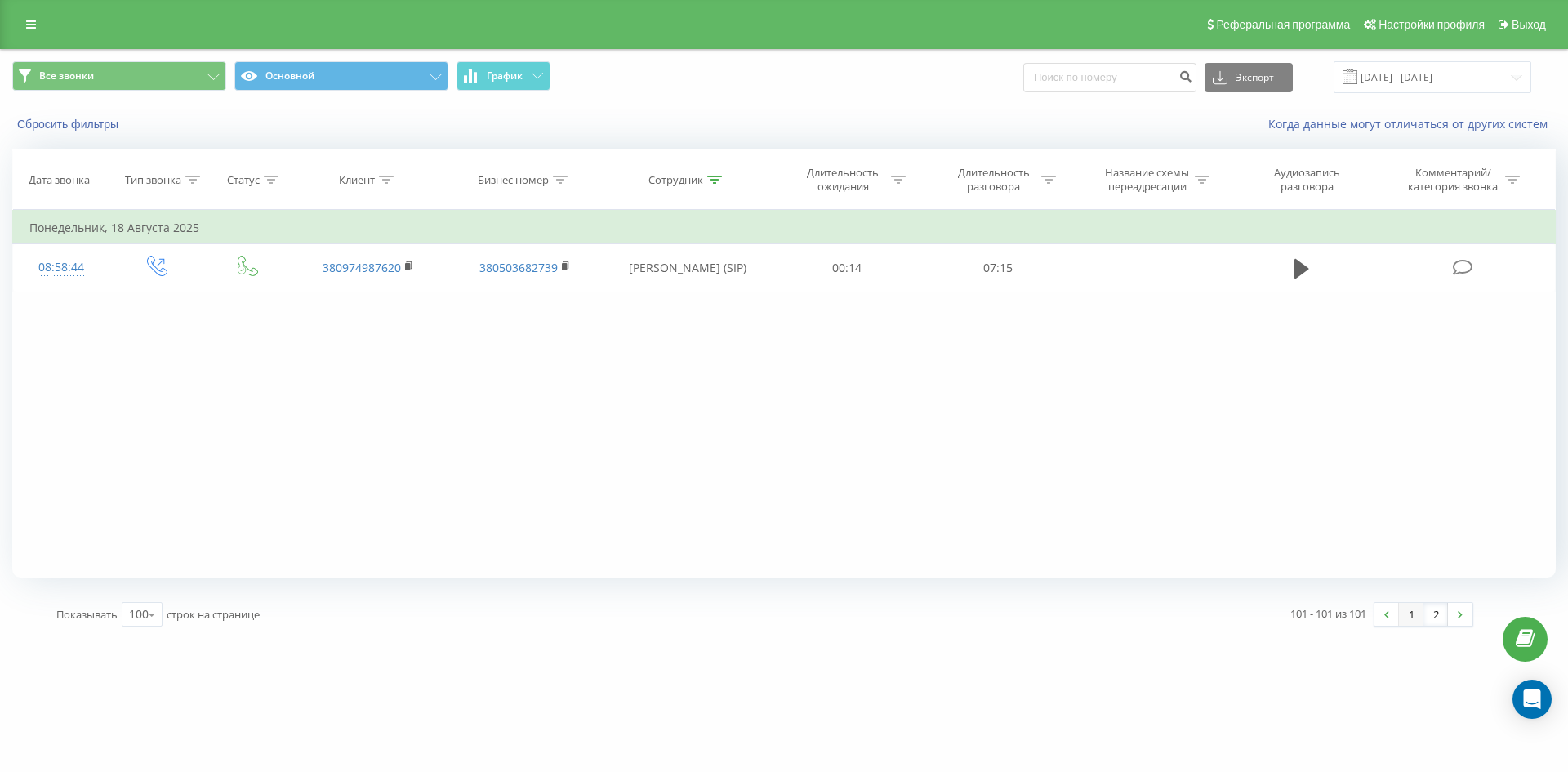
click at [1411, 607] on link "1" at bounding box center [1411, 614] width 25 height 23
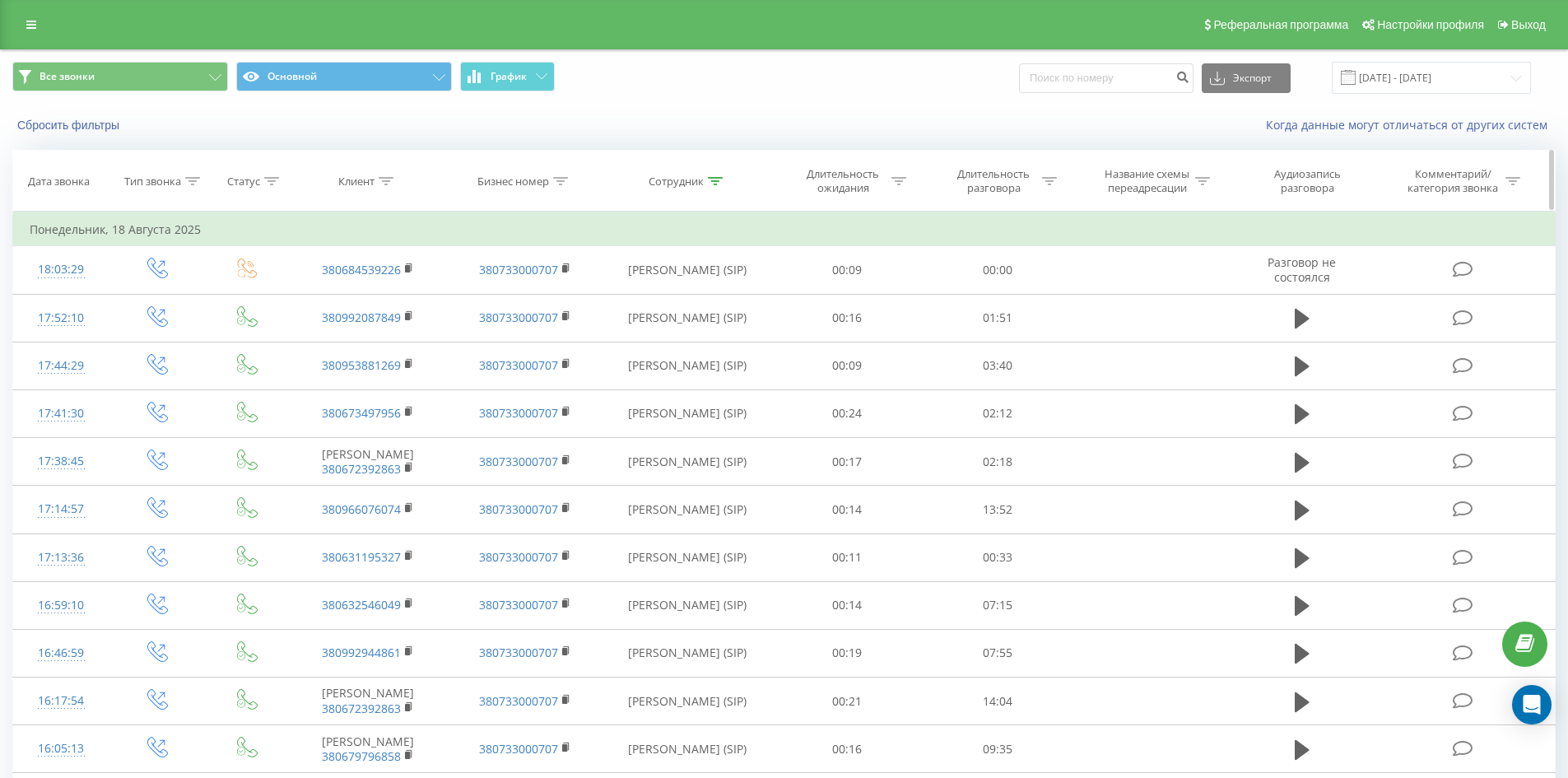
click at [710, 182] on icon at bounding box center [714, 181] width 14 height 9
click at [727, 303] on input "[PERSON_NAME]" at bounding box center [687, 299] width 145 height 29
click button "OK" at bounding box center [722, 332] width 70 height 20
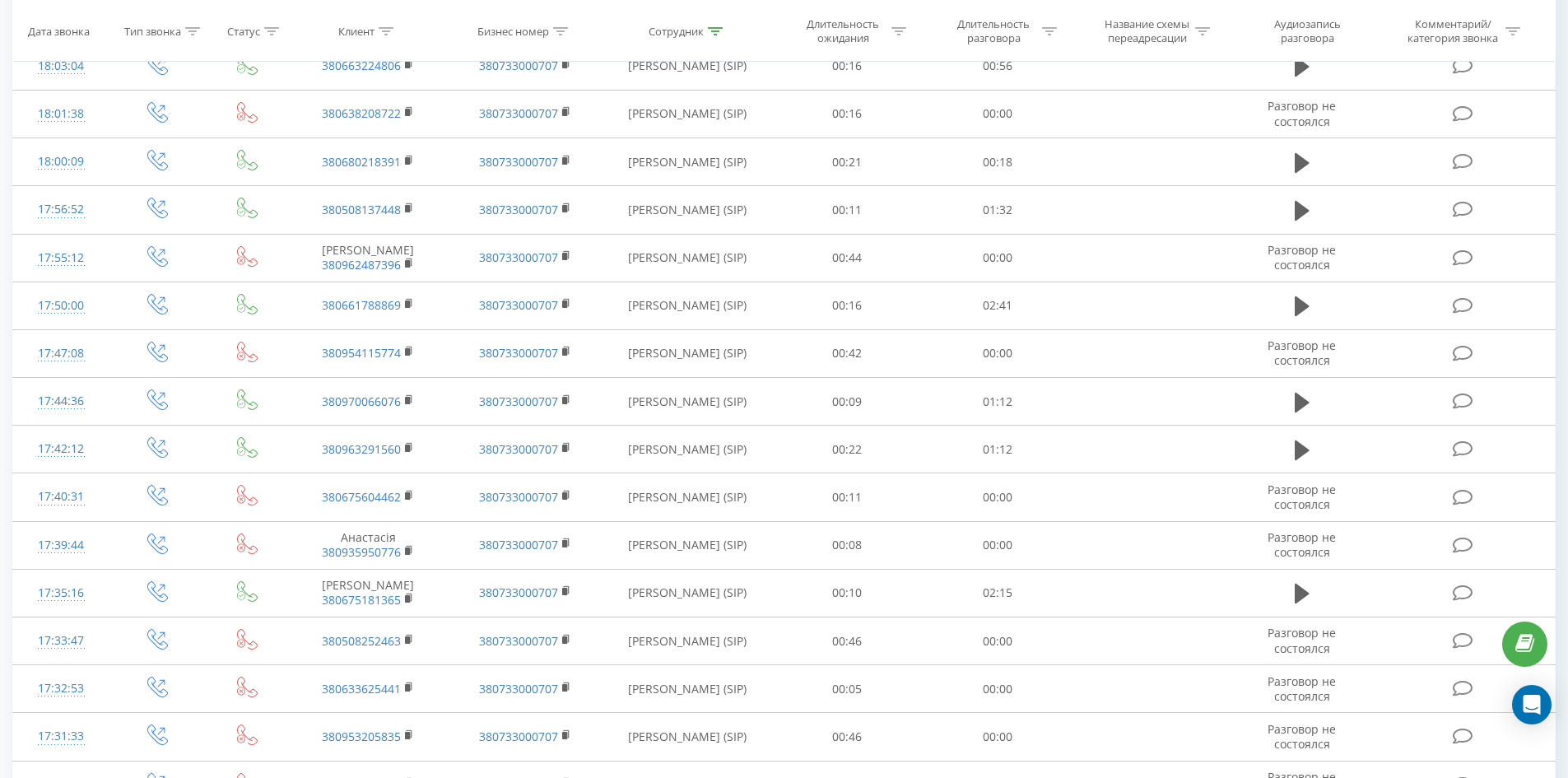
scroll to position [3620, 0]
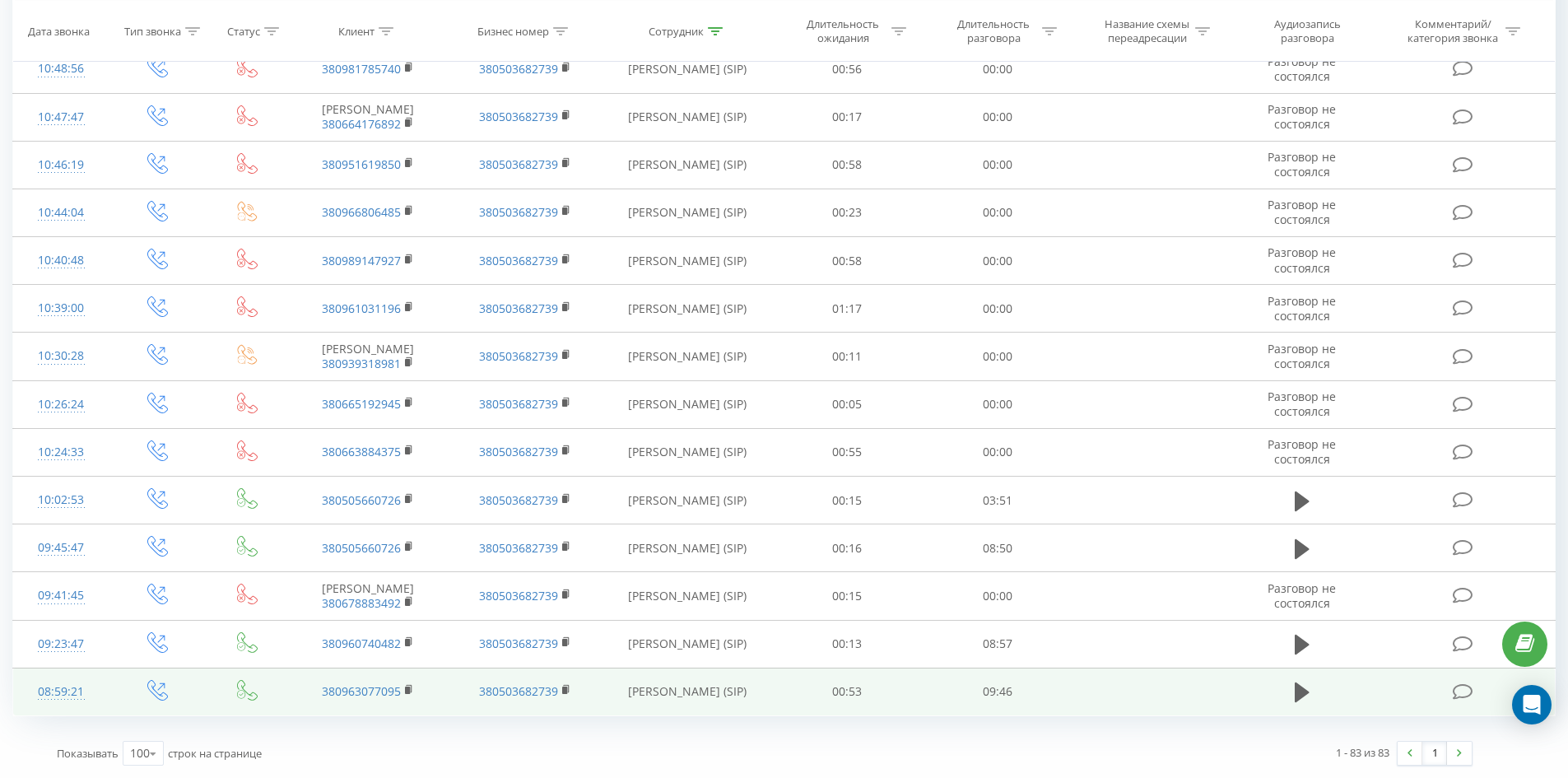
drag, startPoint x: 895, startPoint y: 180, endPoint x: 1440, endPoint y: 699, distance: 752.6
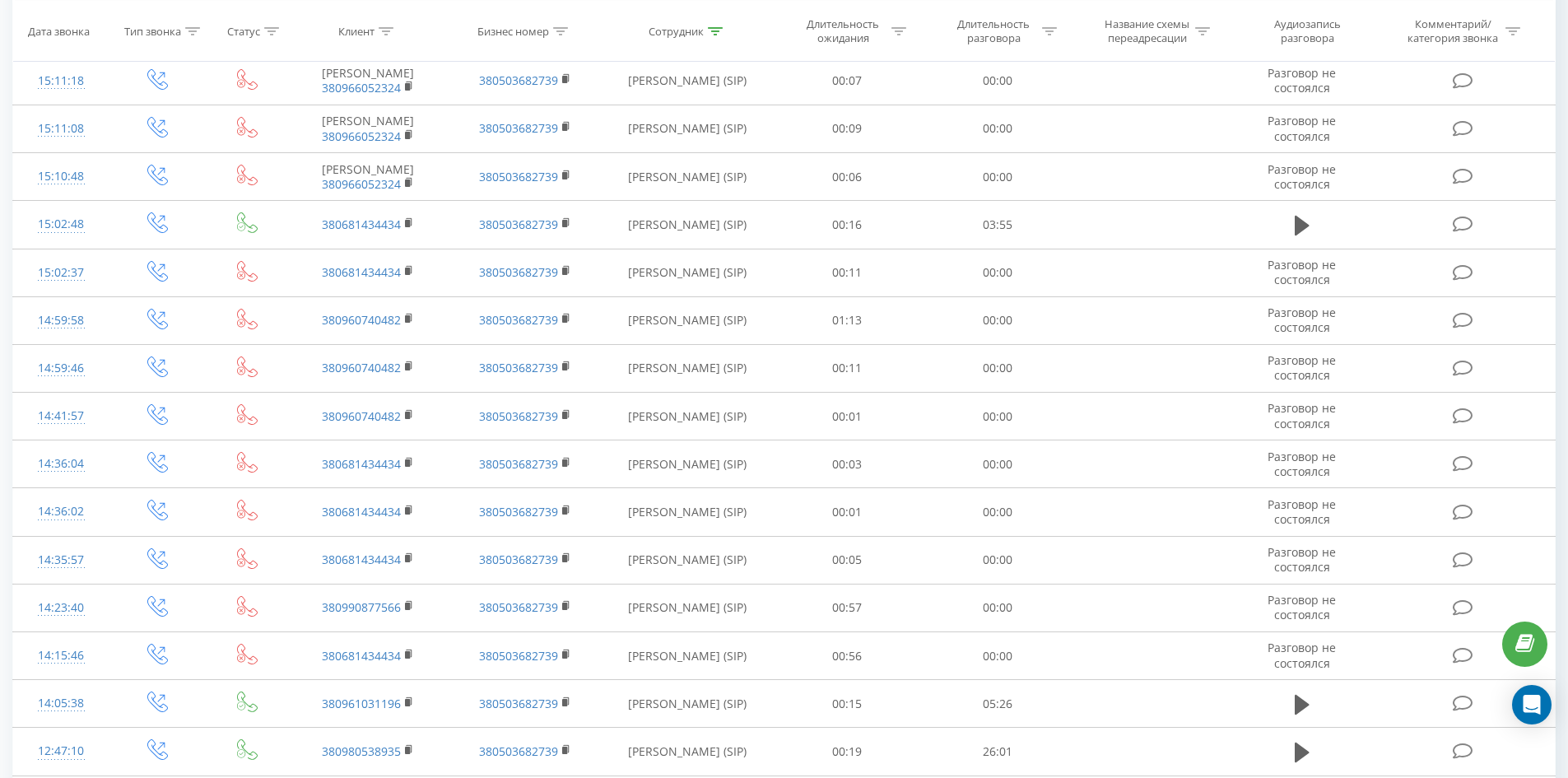
scroll to position [0, 0]
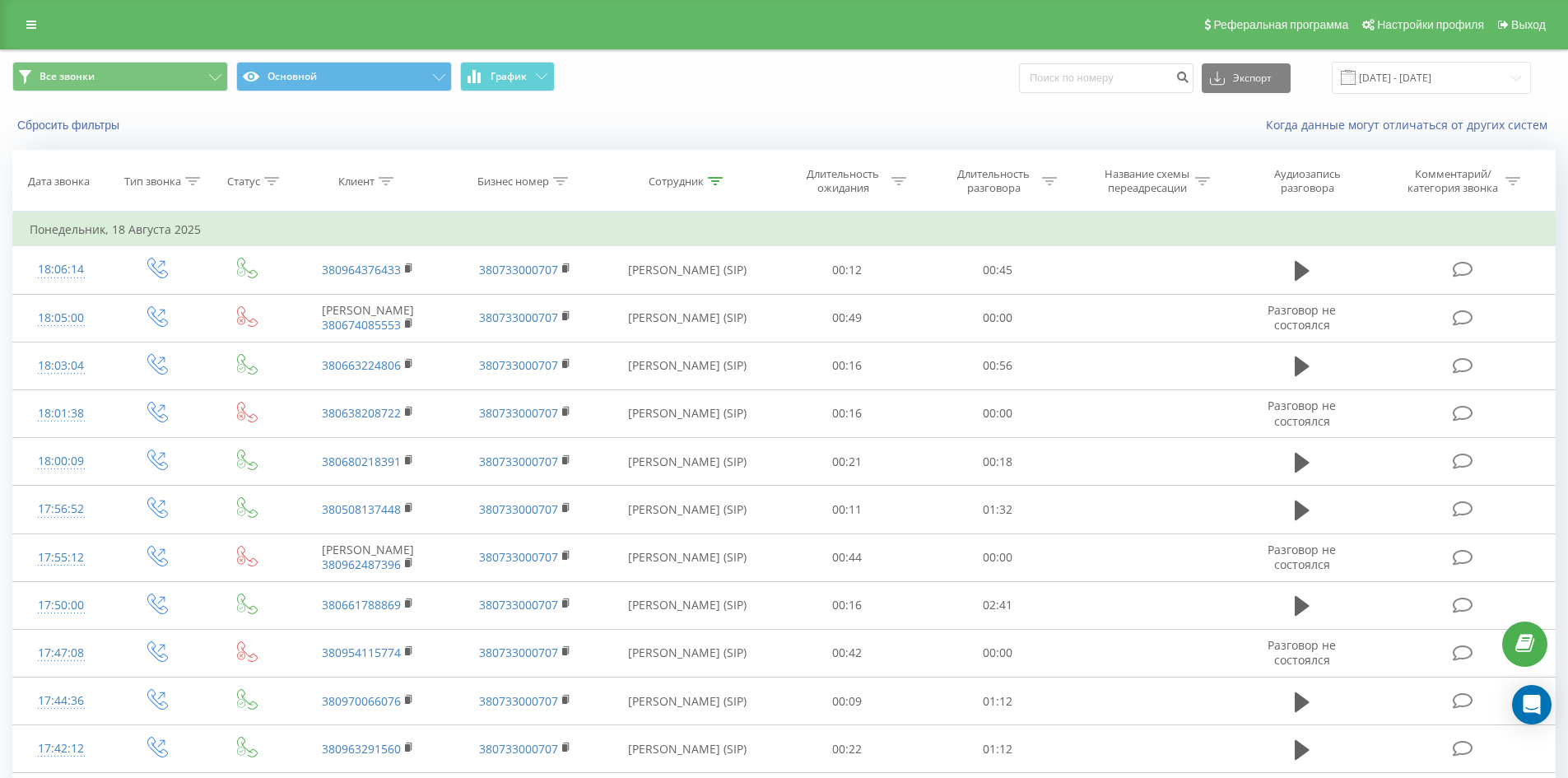
drag, startPoint x: 950, startPoint y: 629, endPoint x: 990, endPoint y: 216, distance: 414.9
click at [715, 179] on icon at bounding box center [714, 181] width 14 height 9
click at [707, 295] on input "[PERSON_NAME]" at bounding box center [687, 299] width 145 height 29
click button "OK" at bounding box center [722, 332] width 70 height 20
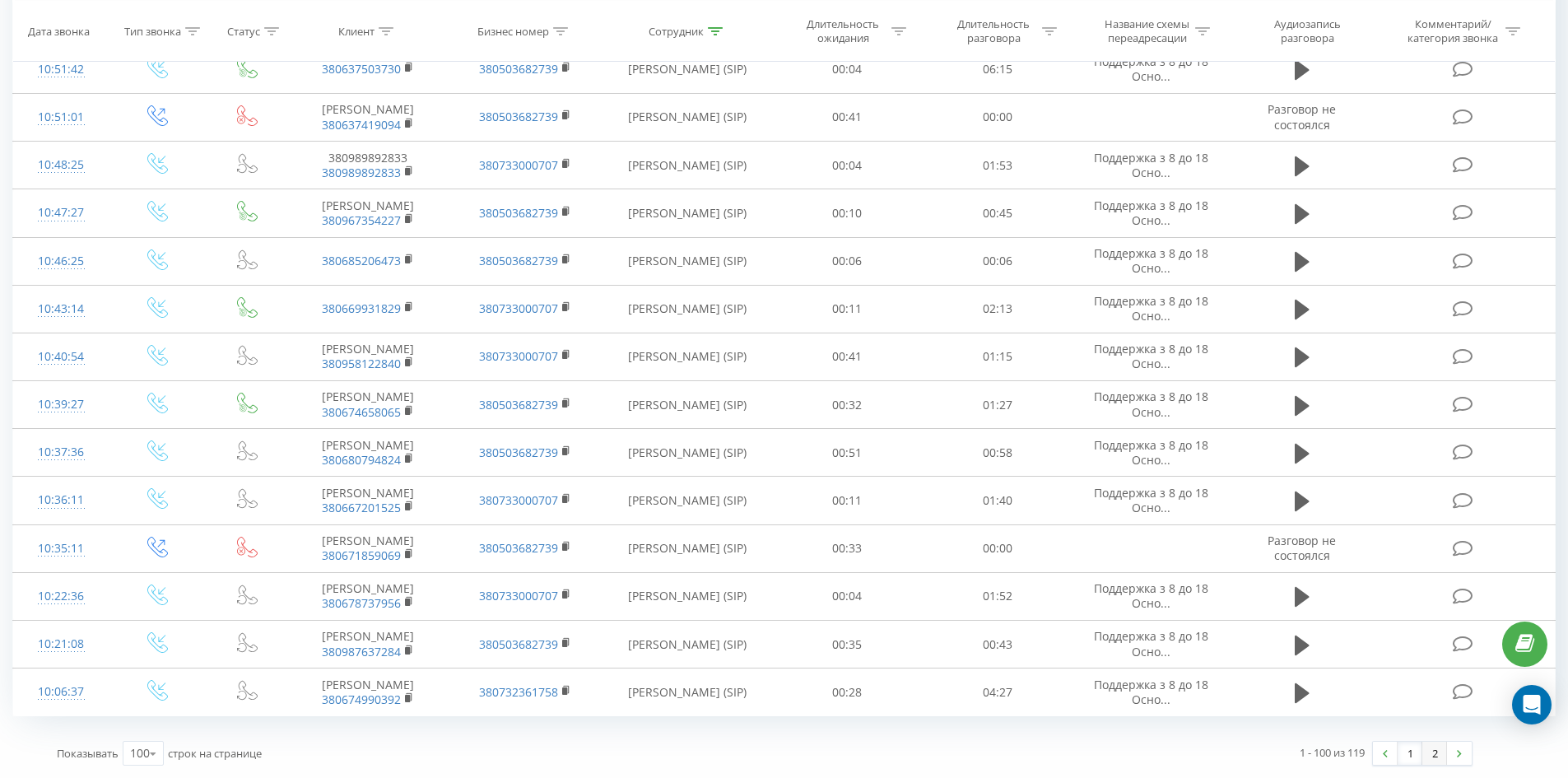
drag, startPoint x: 1096, startPoint y: 165, endPoint x: 1431, endPoint y: 751, distance: 675.0
click at [1437, 743] on link "2" at bounding box center [1435, 753] width 25 height 23
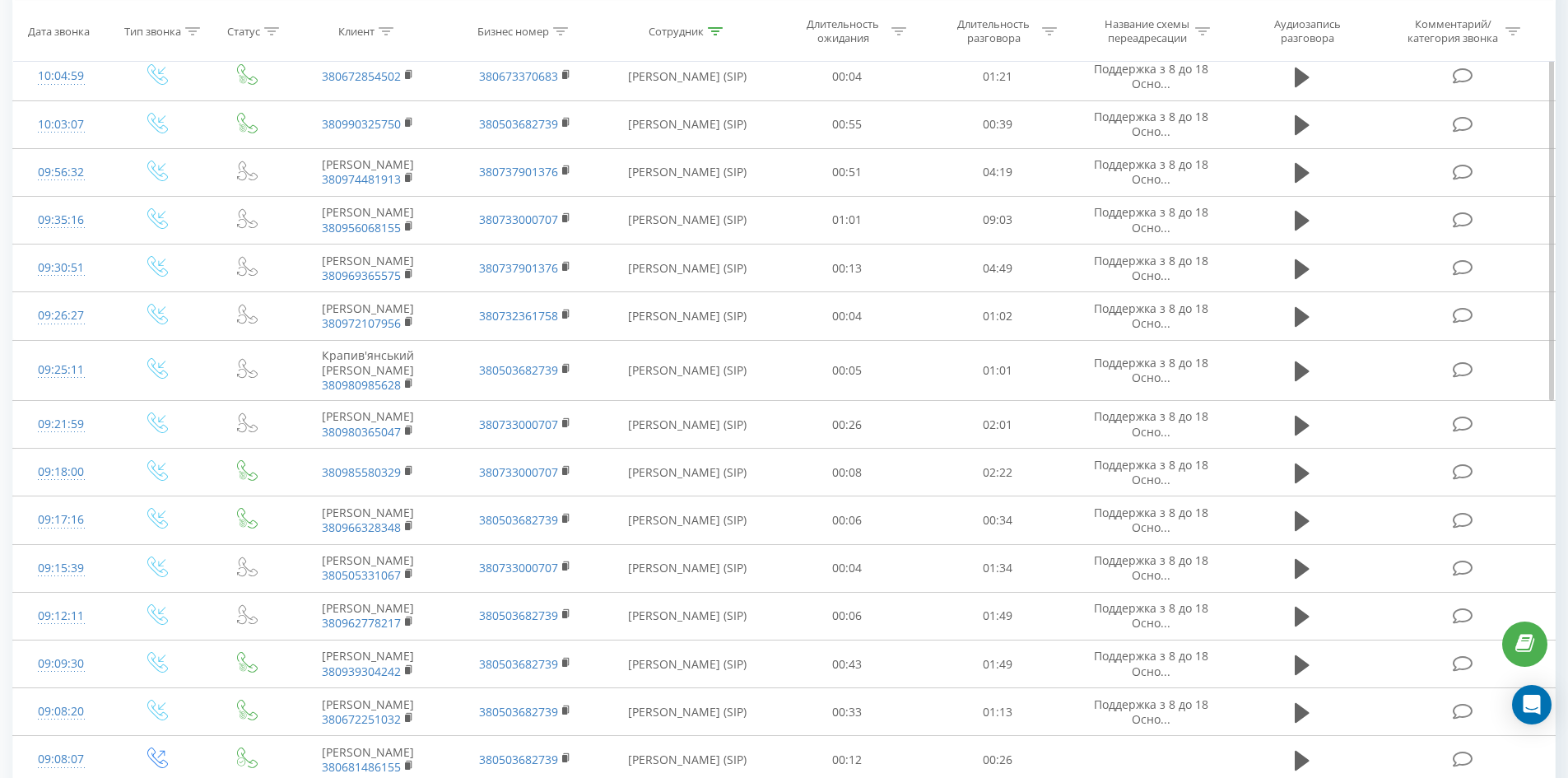
scroll to position [623, 0]
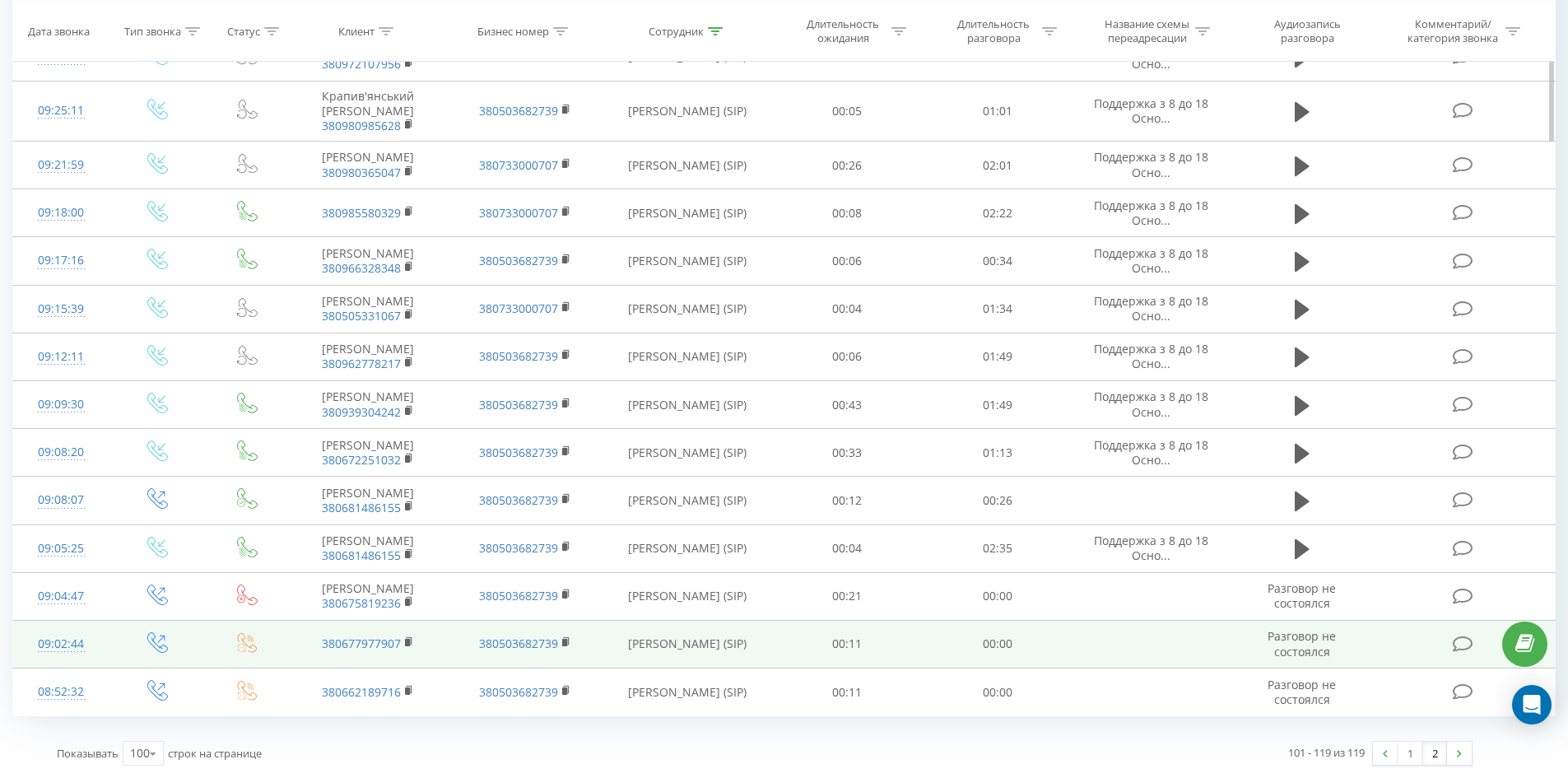
drag, startPoint x: 778, startPoint y: 362, endPoint x: 798, endPoint y: 633, distance: 271.7
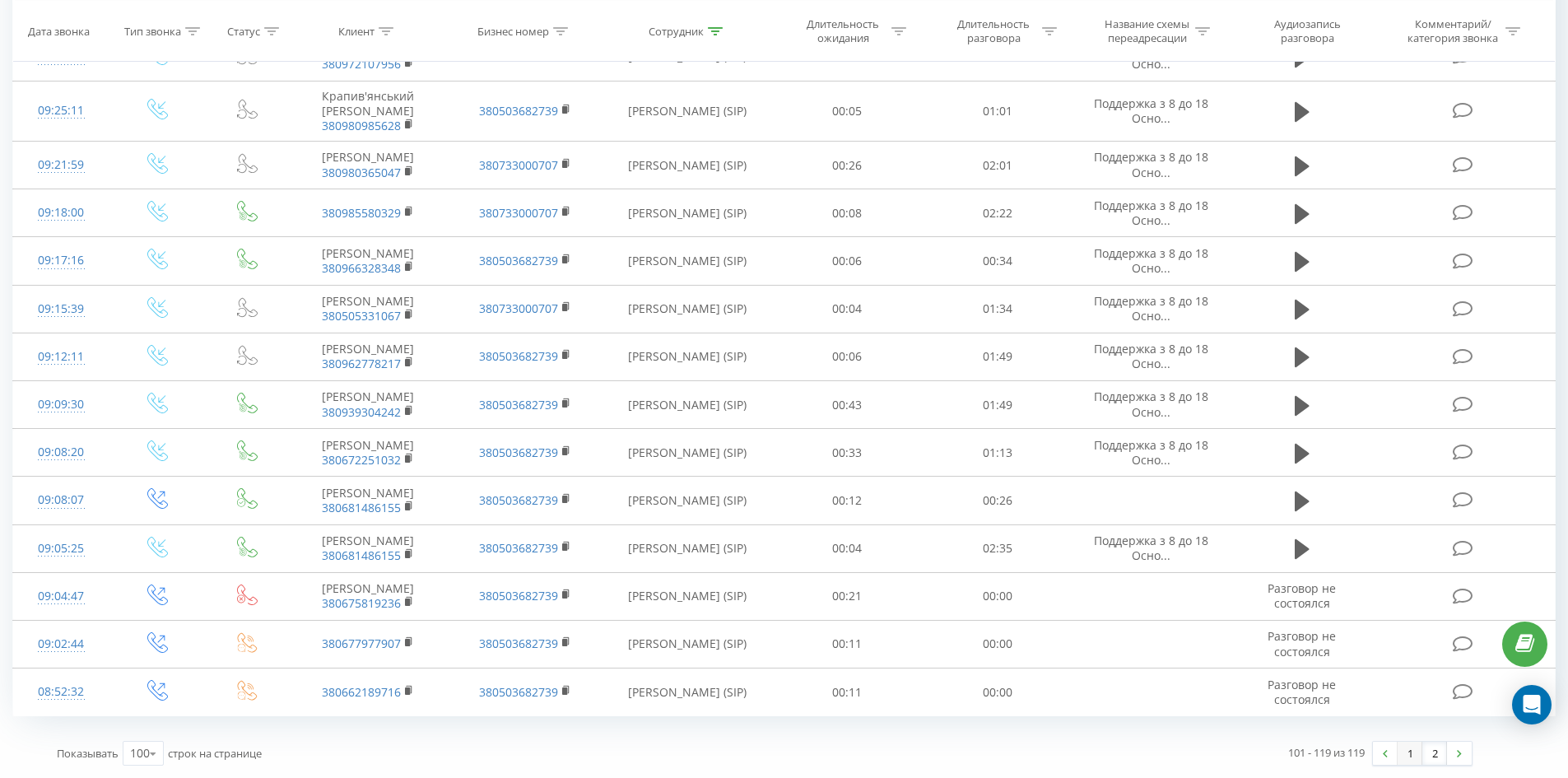
click at [1409, 752] on link "1" at bounding box center [1410, 753] width 25 height 23
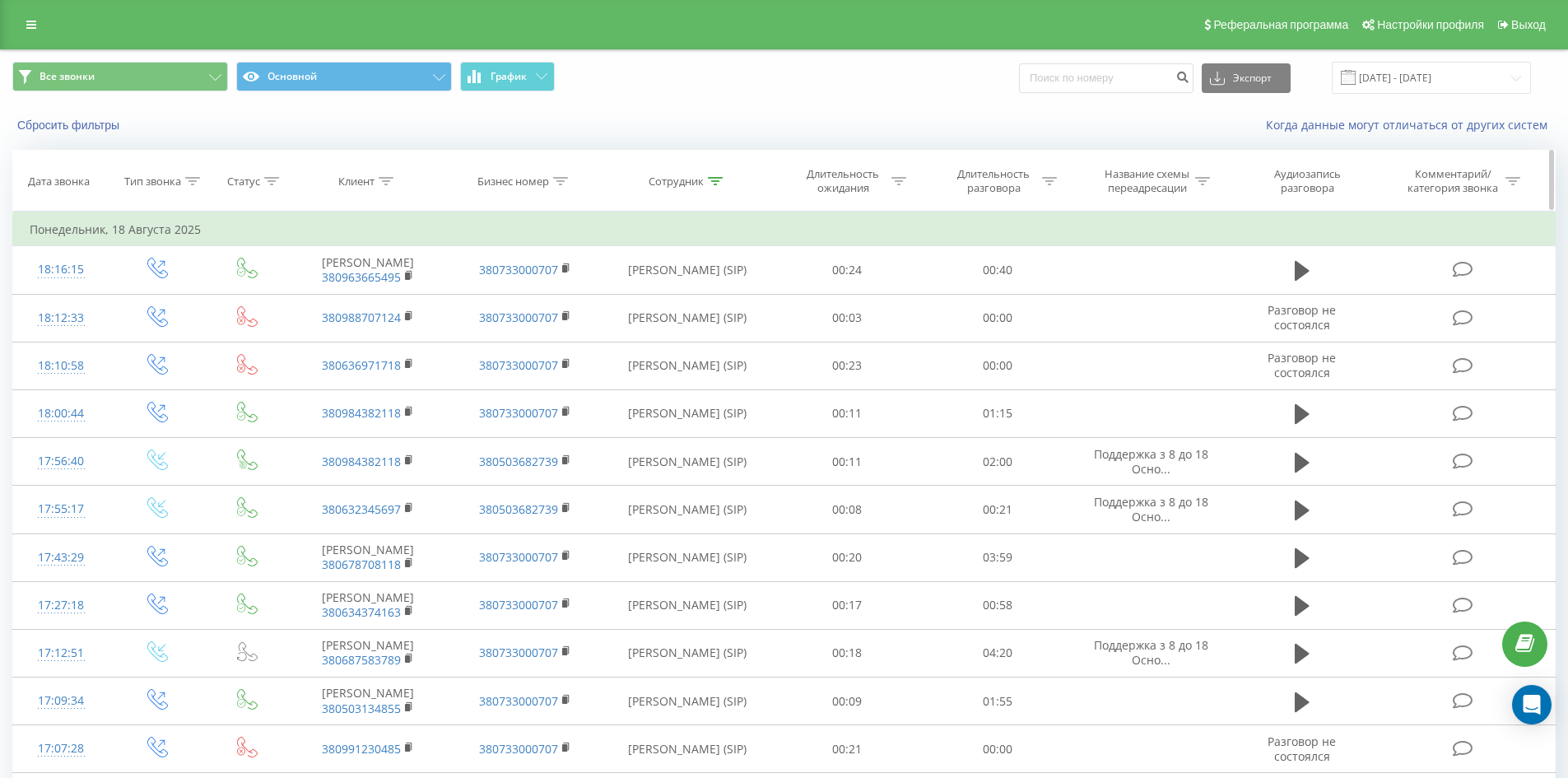
click at [714, 178] on icon at bounding box center [714, 181] width 14 height 9
click at [714, 298] on input "[PERSON_NAME]" at bounding box center [687, 299] width 145 height 29
click button "OK" at bounding box center [722, 332] width 70 height 20
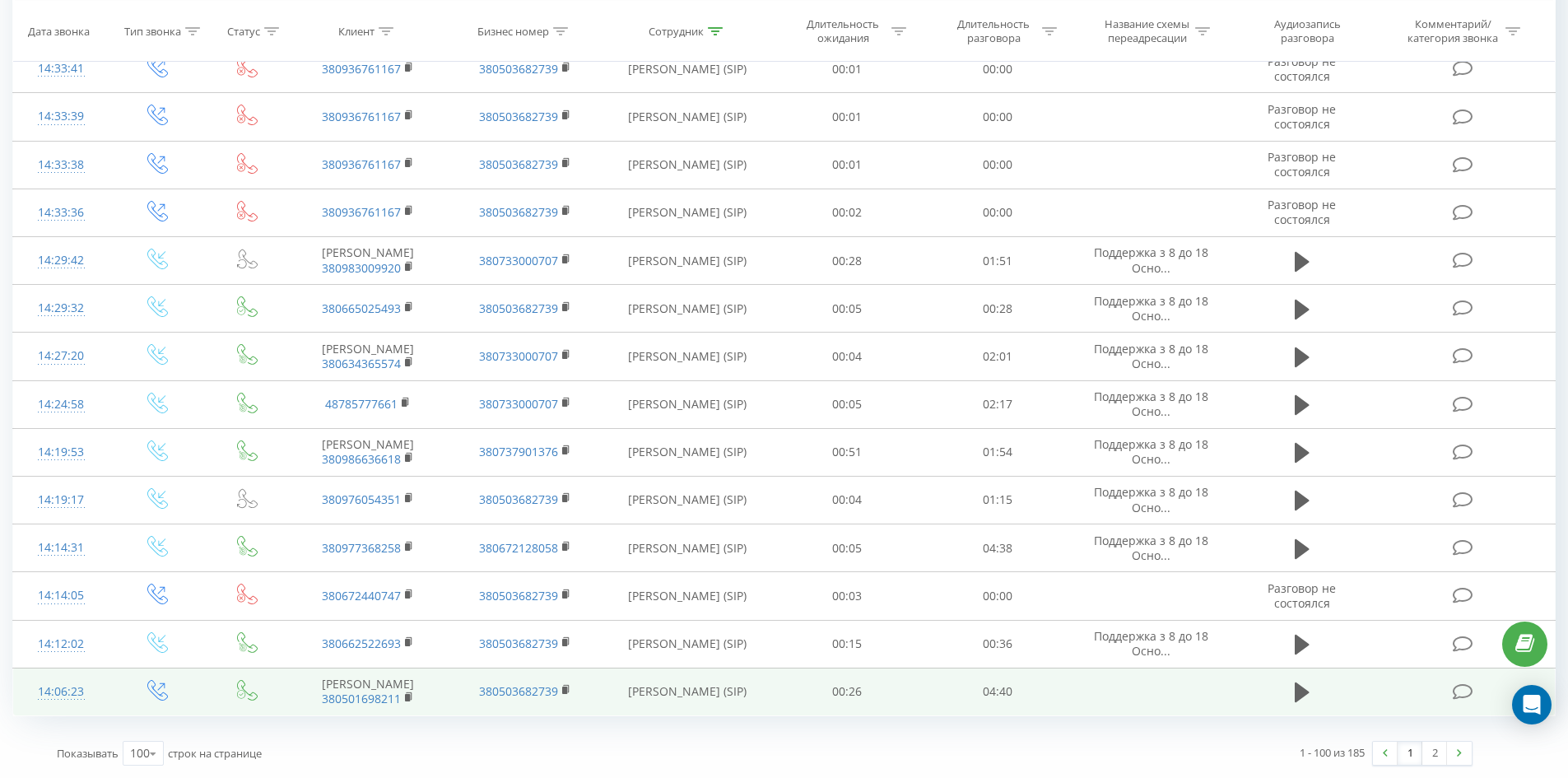
drag, startPoint x: 1253, startPoint y: 360, endPoint x: 1488, endPoint y: 683, distance: 399.4
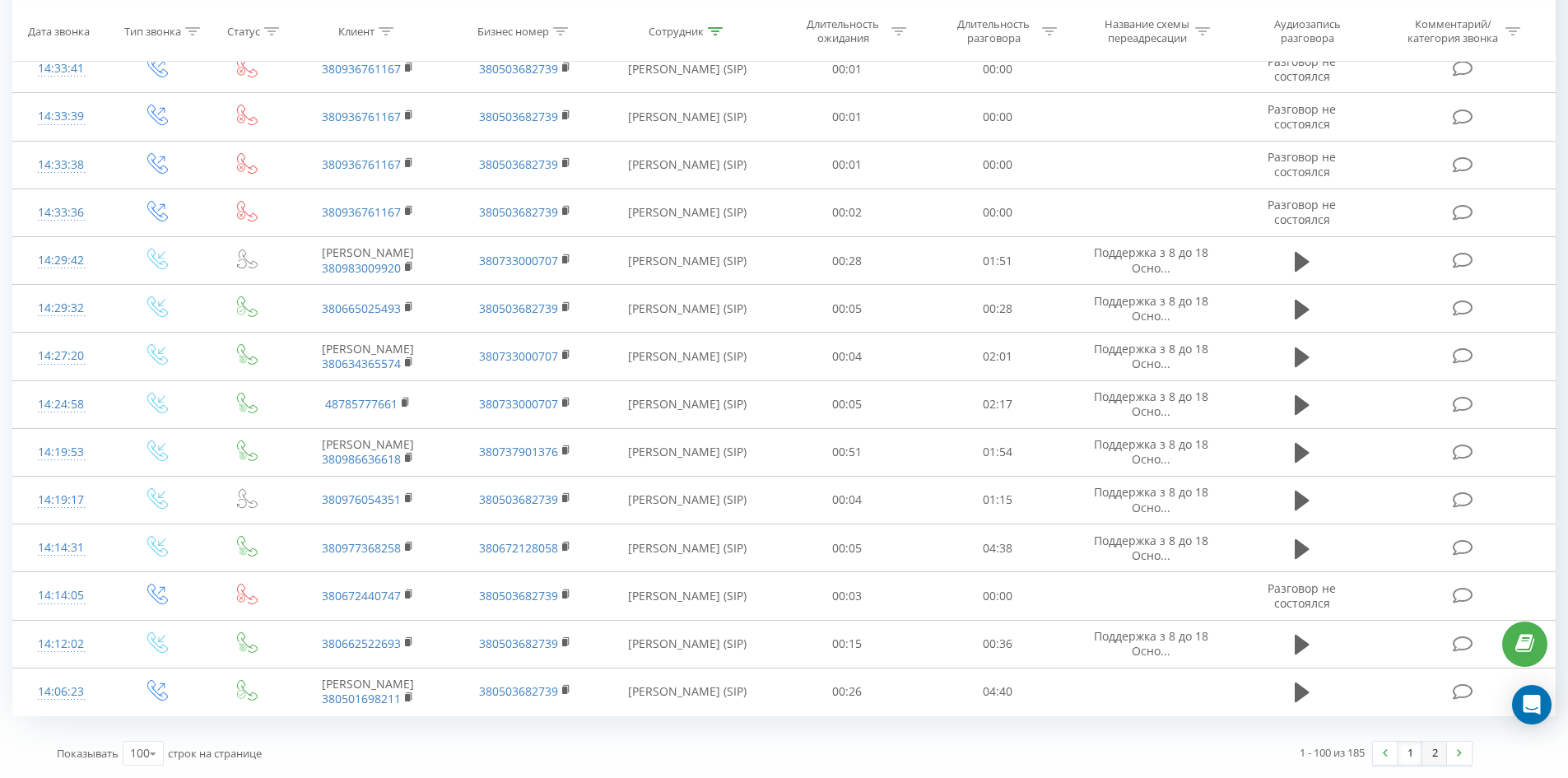
click at [1446, 751] on link "2" at bounding box center [1435, 753] width 25 height 23
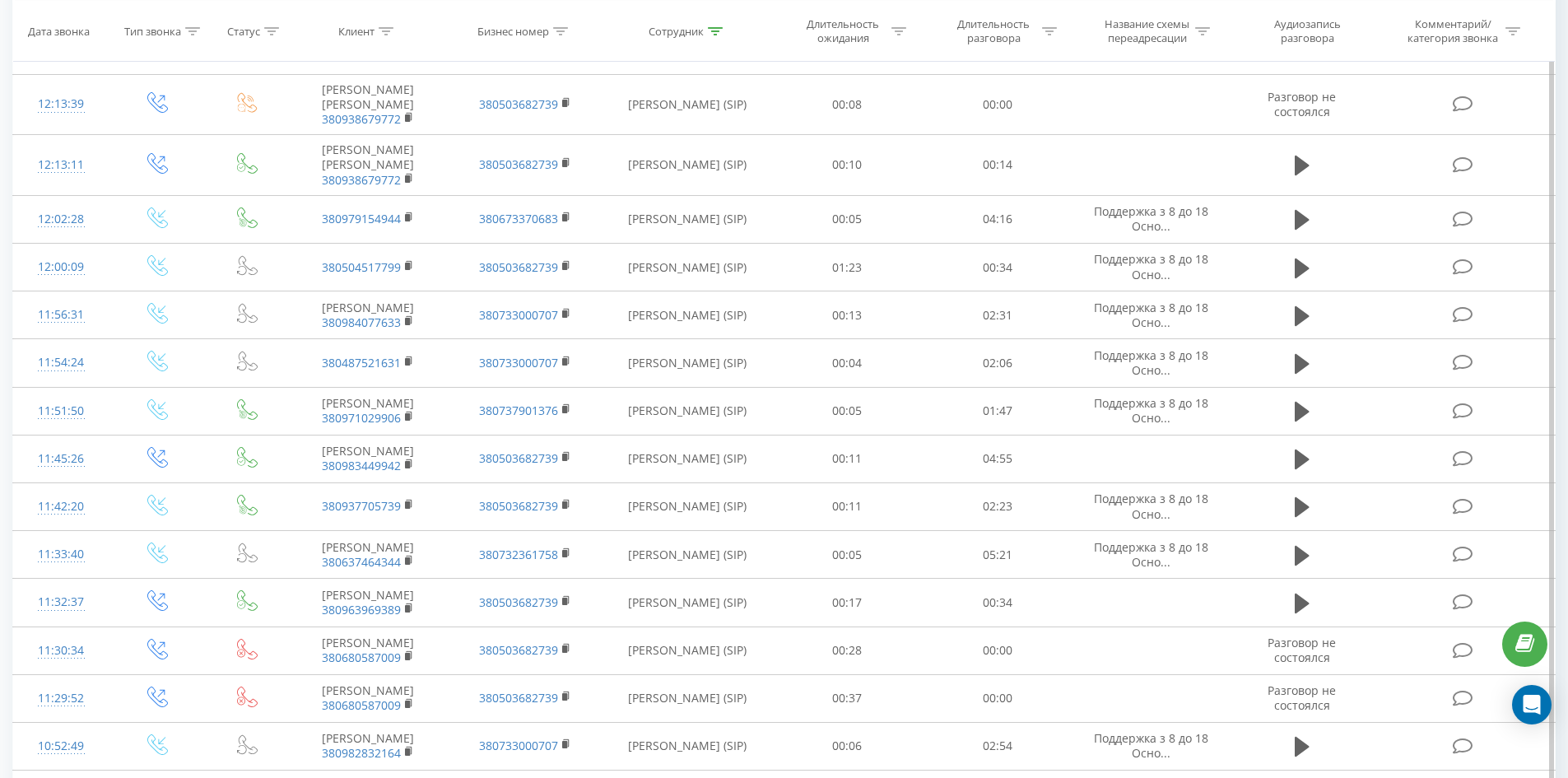
scroll to position [4316, 0]
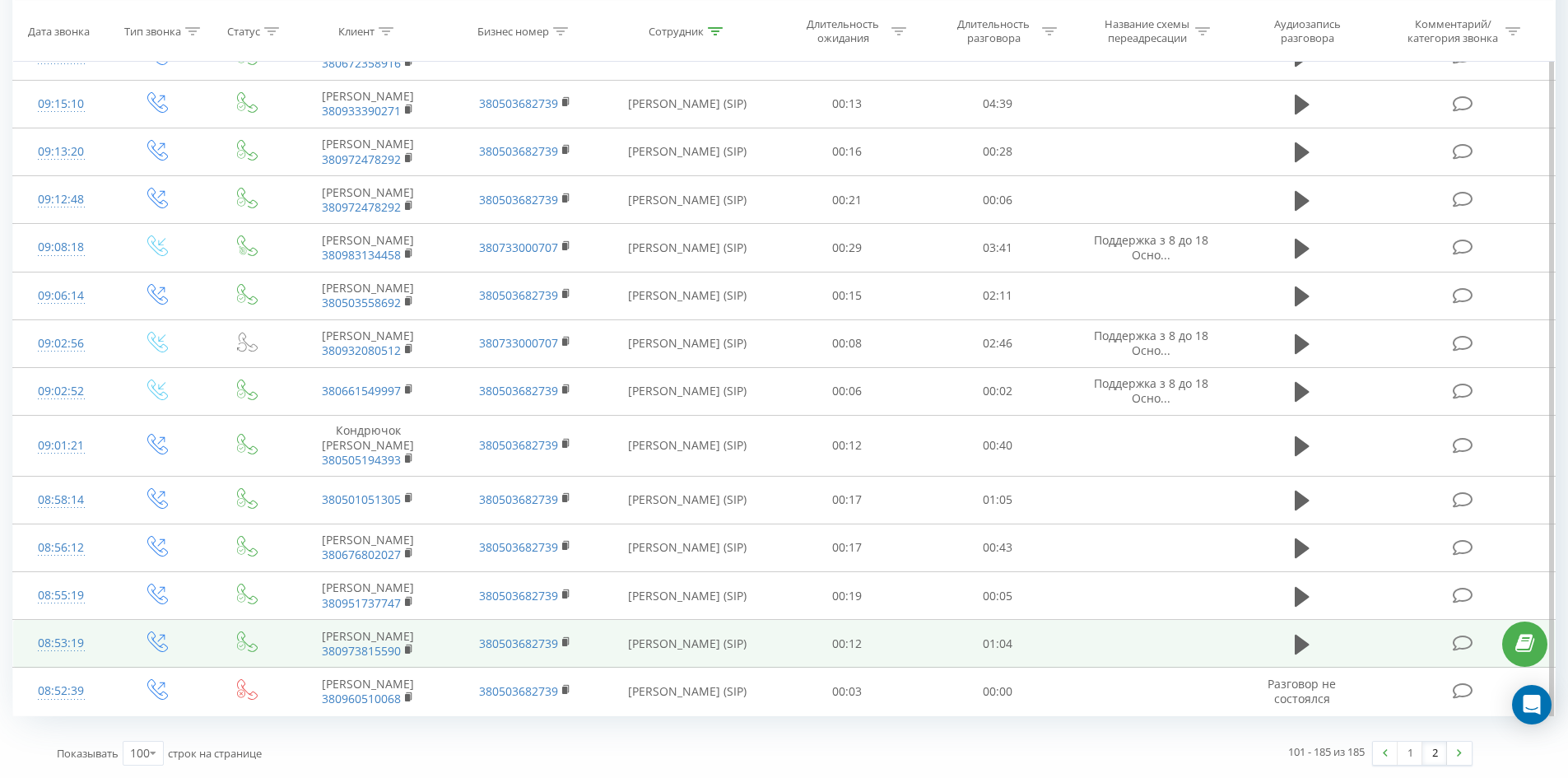
drag, startPoint x: 854, startPoint y: 229, endPoint x: 838, endPoint y: 591, distance: 362.4
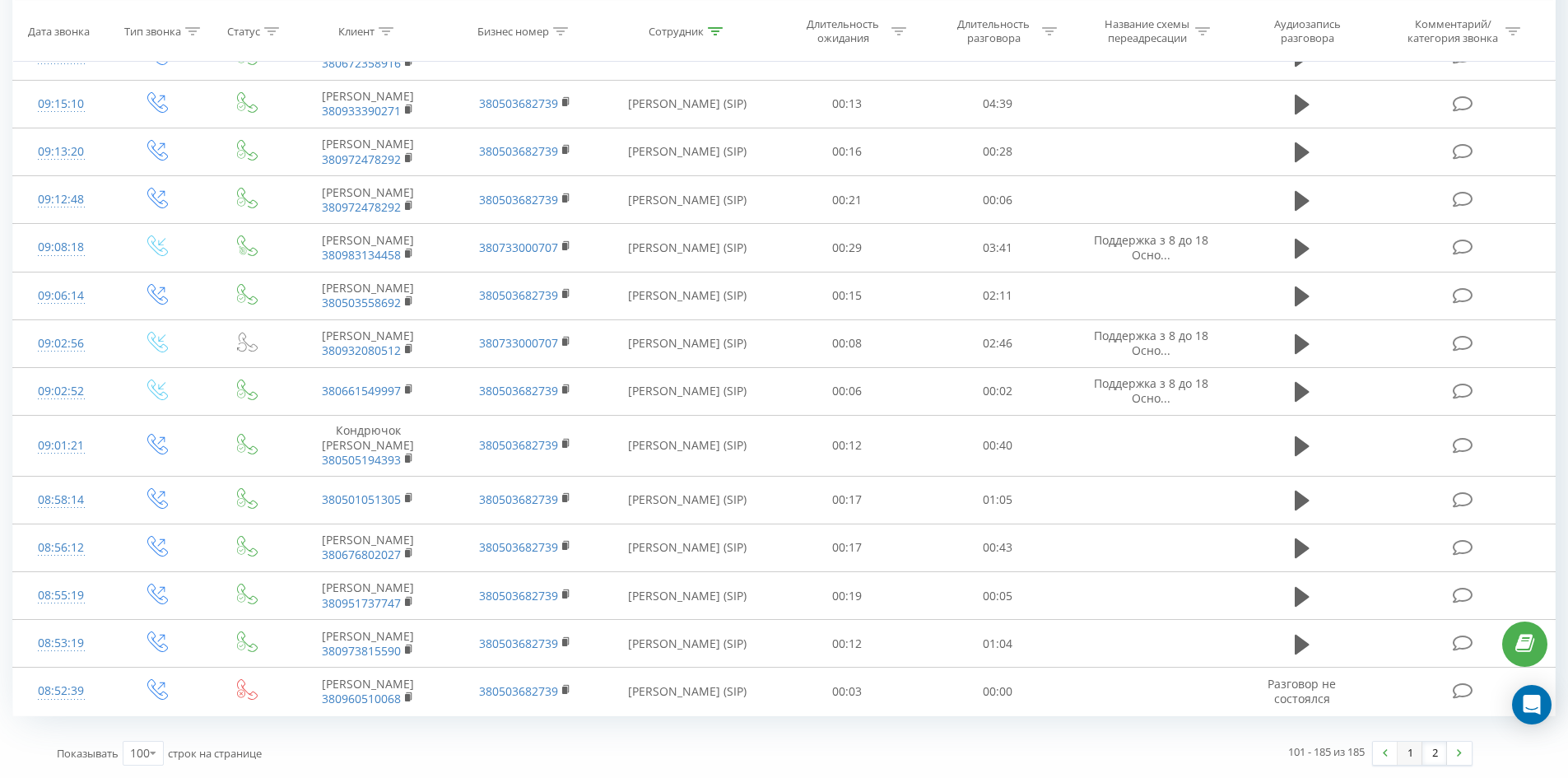
click at [1401, 742] on link "1" at bounding box center [1410, 753] width 25 height 23
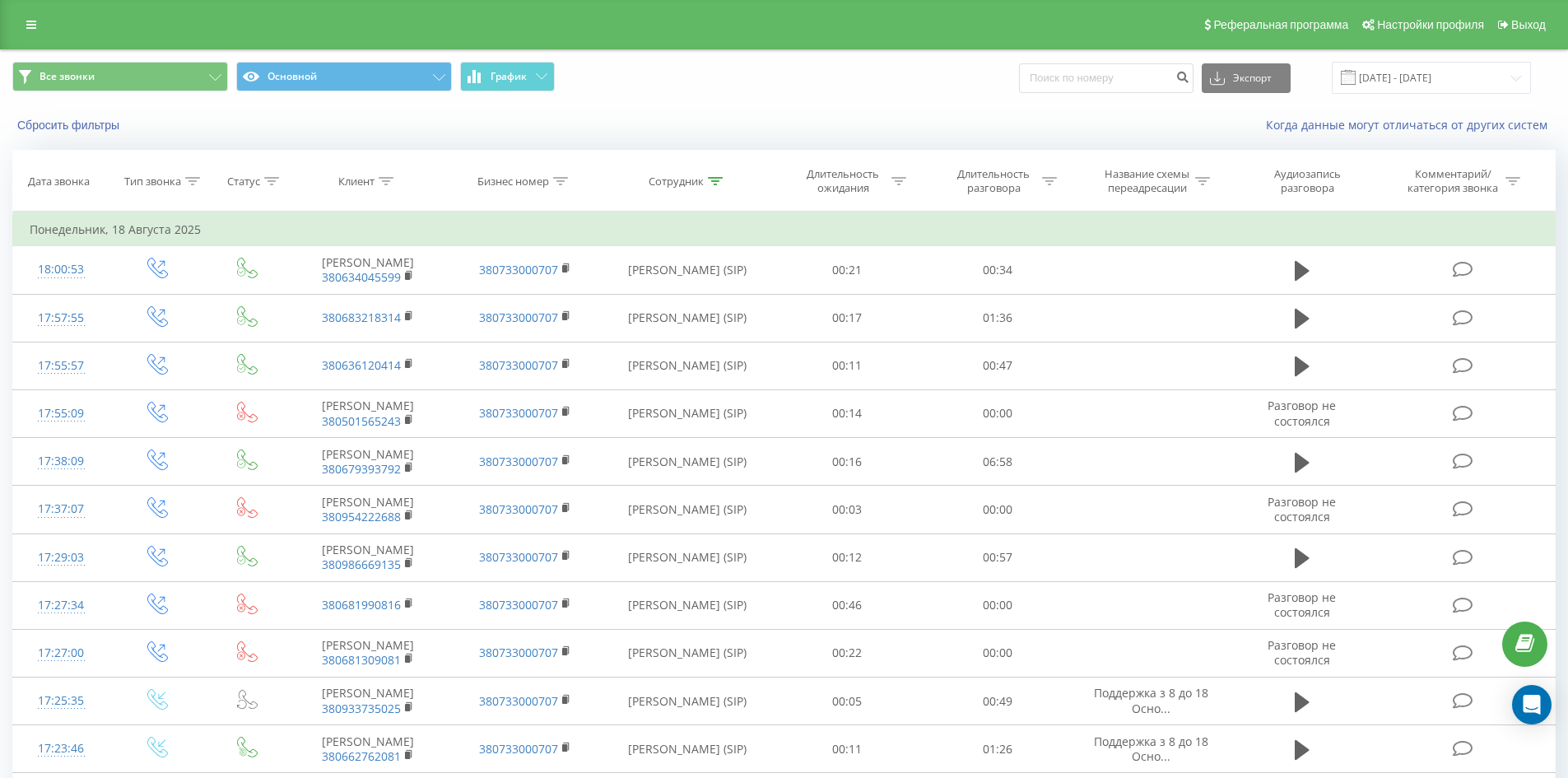
click at [716, 178] on icon at bounding box center [714, 181] width 14 height 9
click at [709, 304] on input "[PERSON_NAME]" at bounding box center [687, 299] width 145 height 29
click button "OK" at bounding box center [722, 332] width 70 height 20
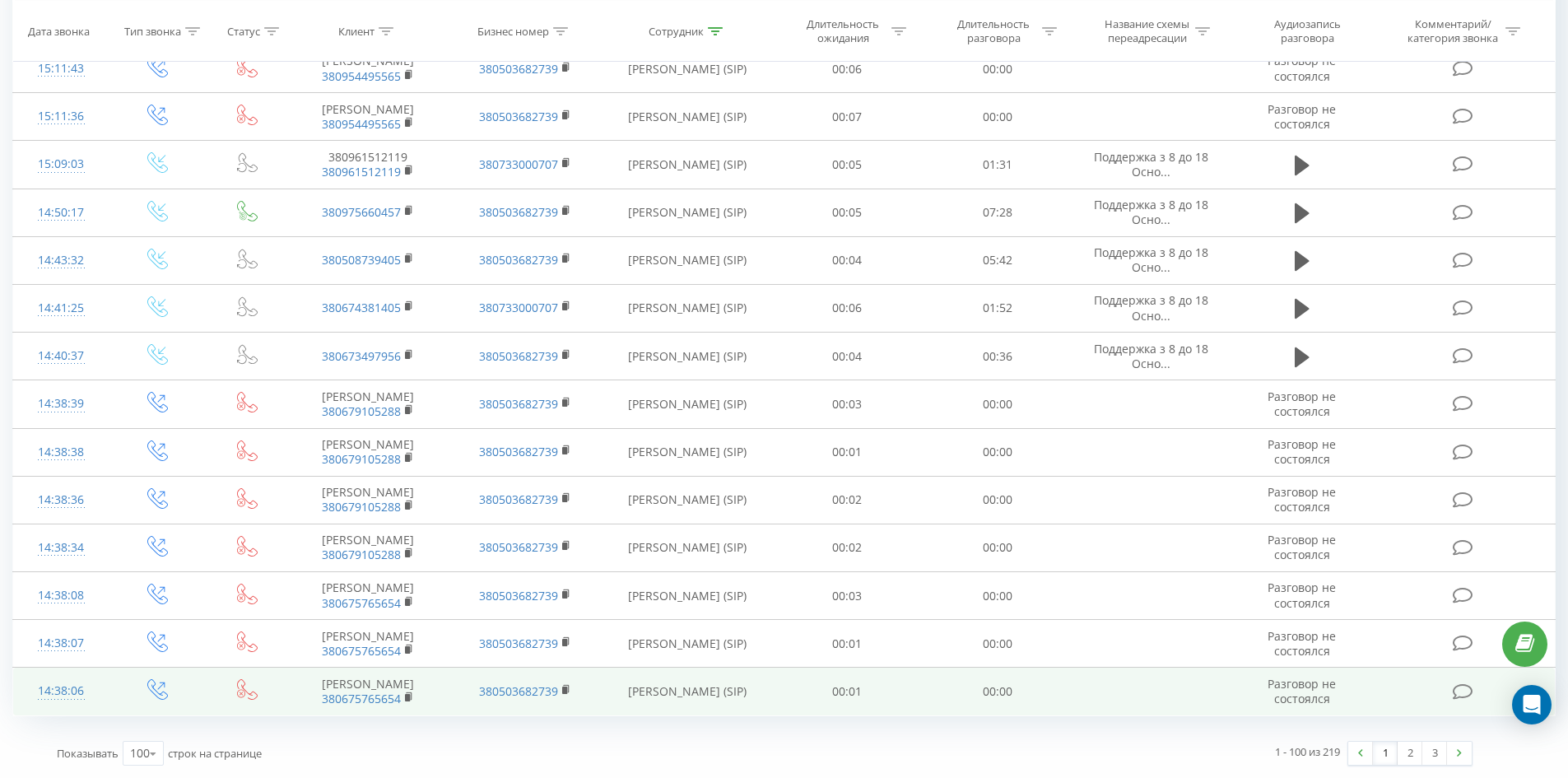
drag, startPoint x: 1024, startPoint y: 227, endPoint x: 1384, endPoint y: 711, distance: 603.2
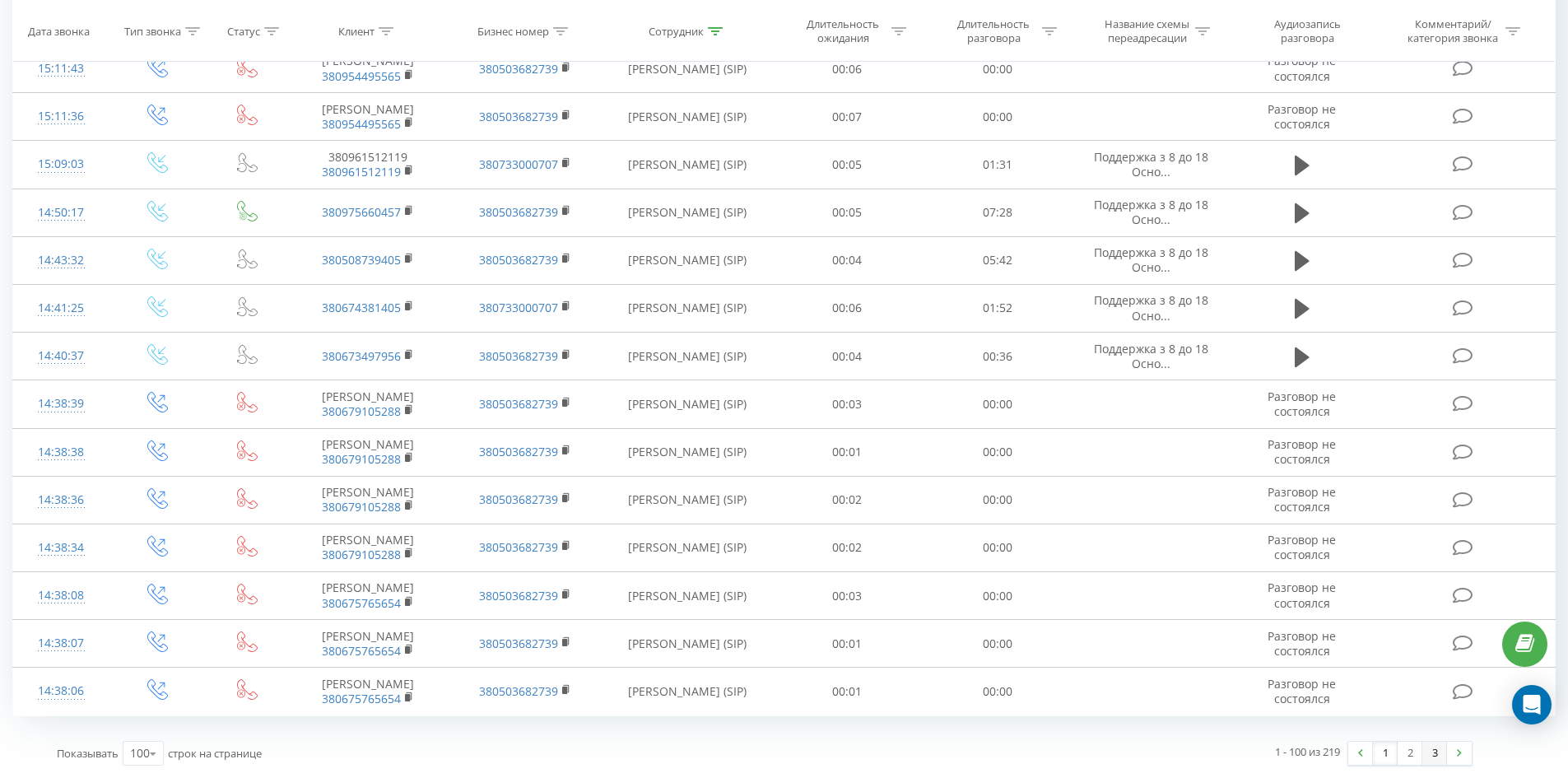
click at [1443, 750] on link "3" at bounding box center [1435, 753] width 25 height 23
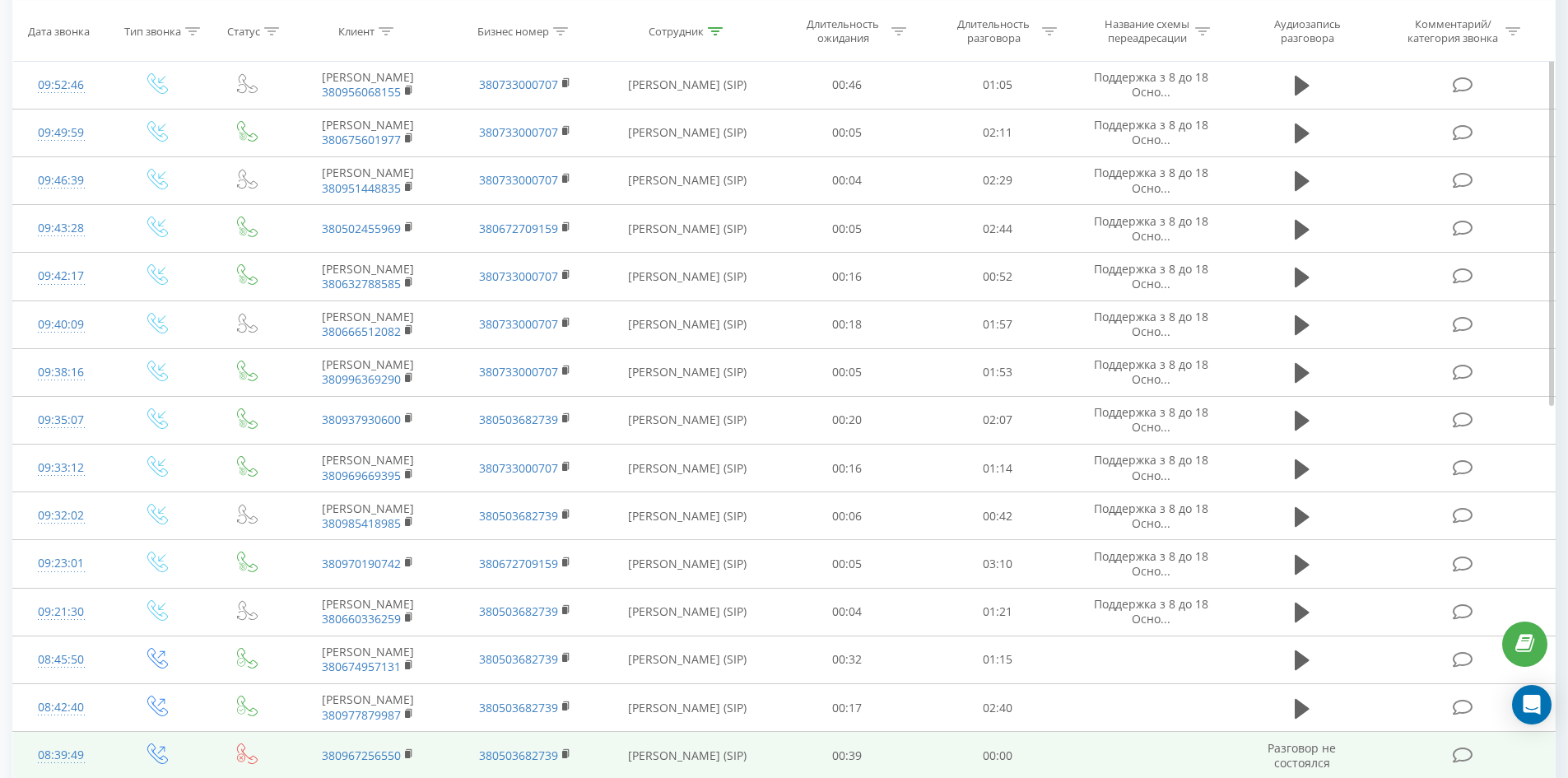
scroll to position [618, 0]
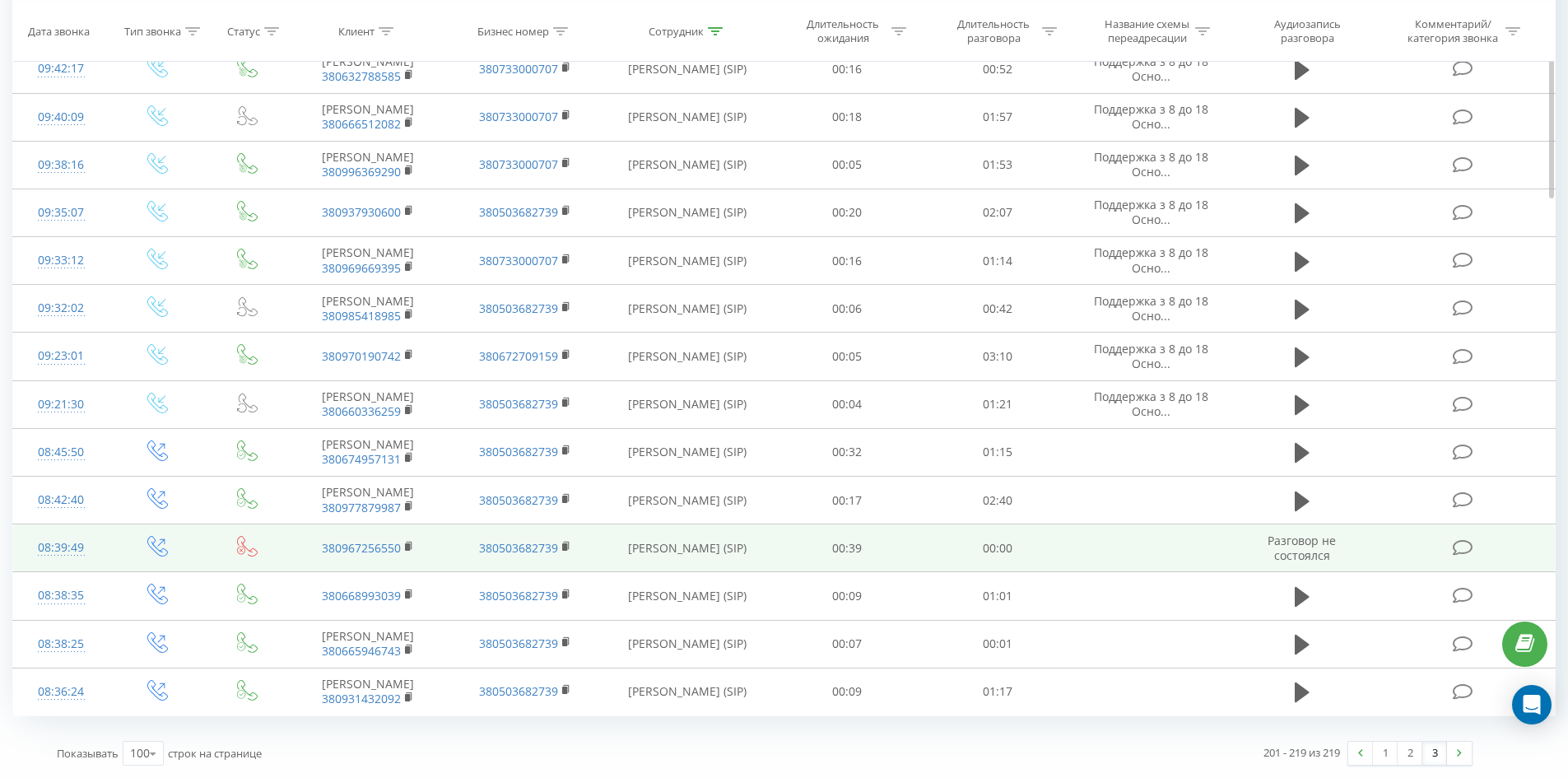
drag, startPoint x: 883, startPoint y: 104, endPoint x: 885, endPoint y: 518, distance: 414.0
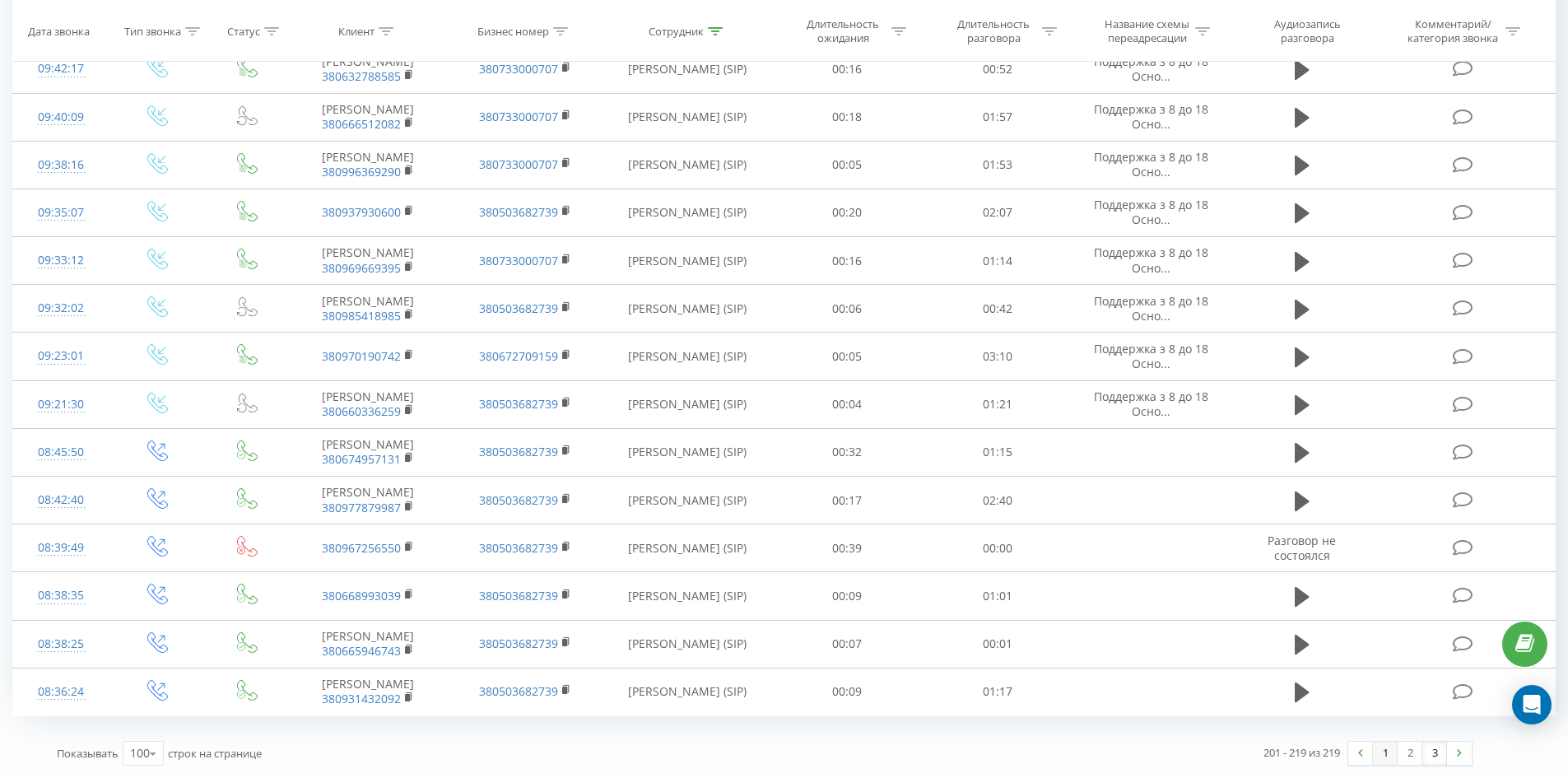
click at [1382, 757] on link "1" at bounding box center [1386, 753] width 25 height 23
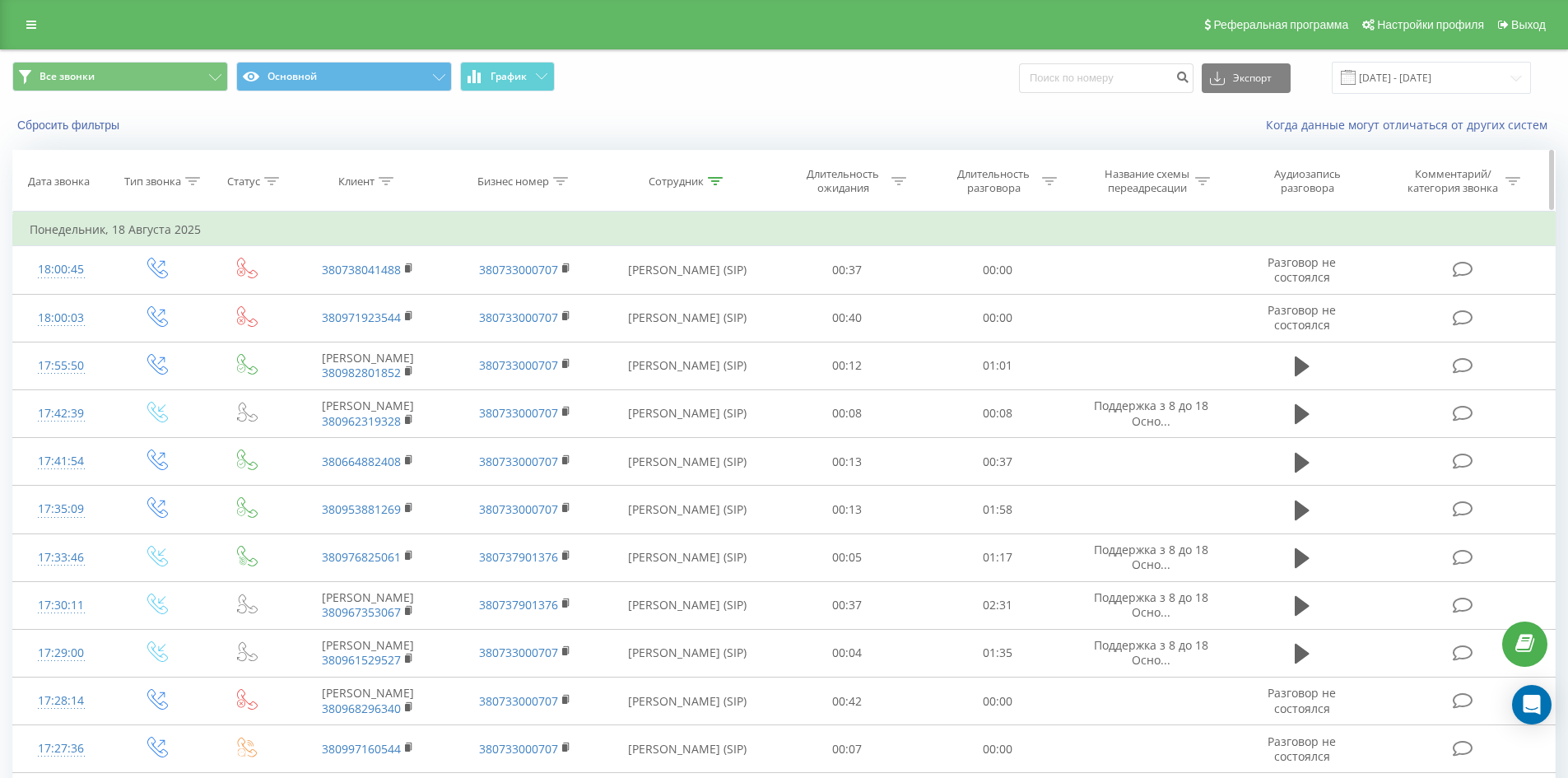
click at [715, 181] on icon at bounding box center [714, 181] width 14 height 9
click at [721, 308] on input "[PERSON_NAME]" at bounding box center [687, 299] width 145 height 29
type input "[PERSON_NAME]"
click button "OK" at bounding box center [722, 332] width 70 height 20
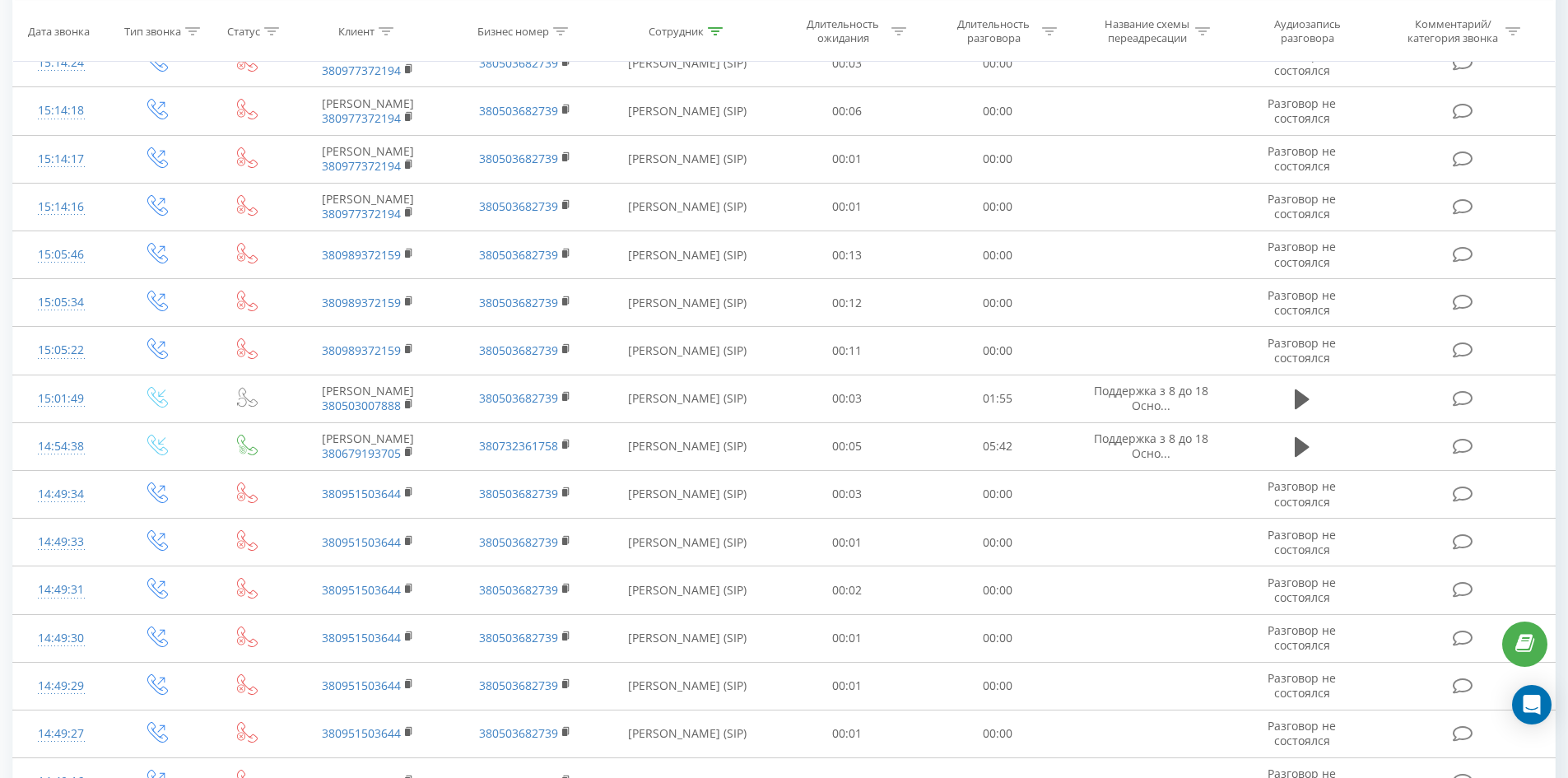
drag, startPoint x: 1121, startPoint y: 347, endPoint x: 1344, endPoint y: 697, distance: 415.0
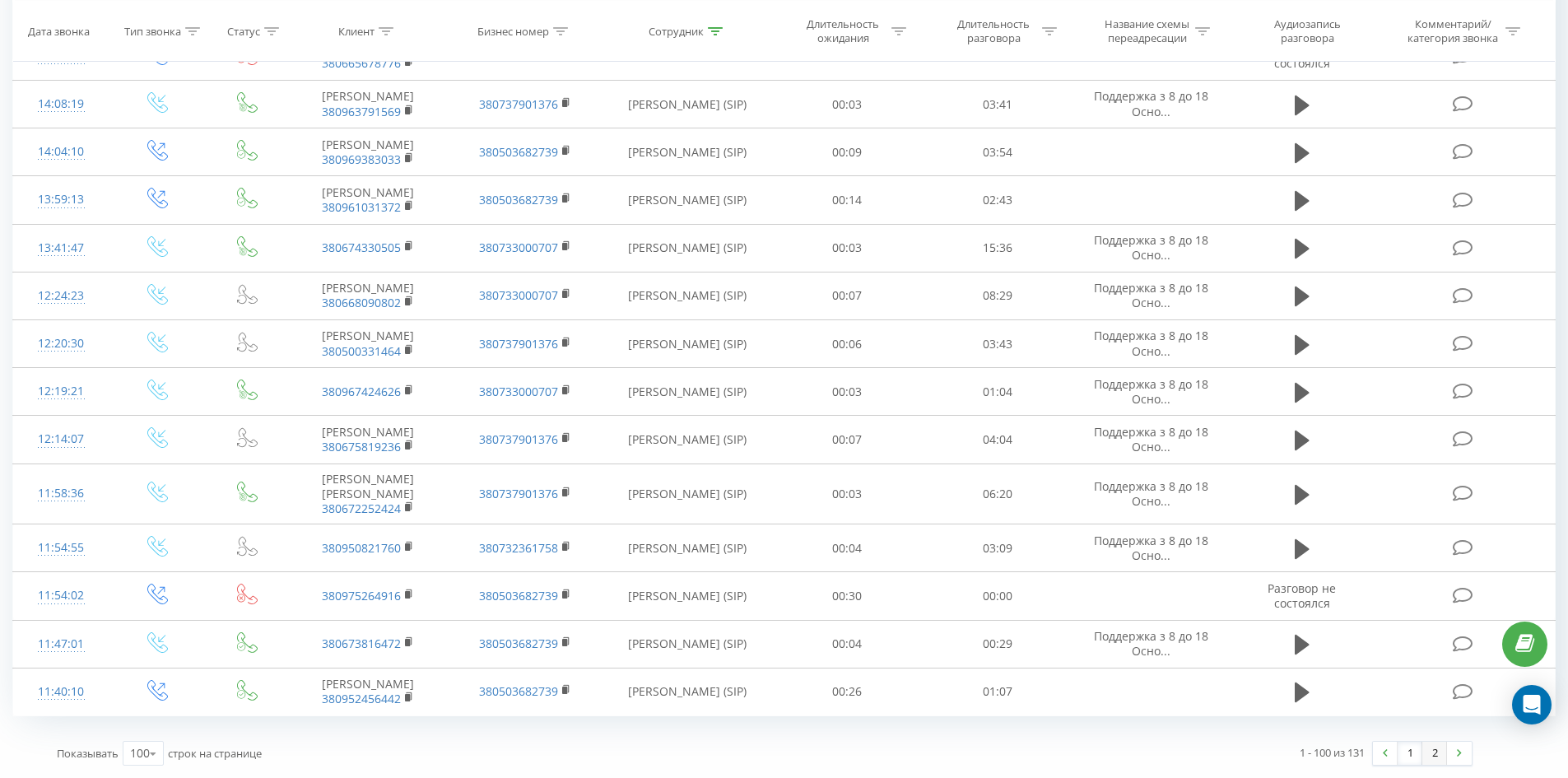
click at [1429, 747] on link "2" at bounding box center [1435, 753] width 25 height 23
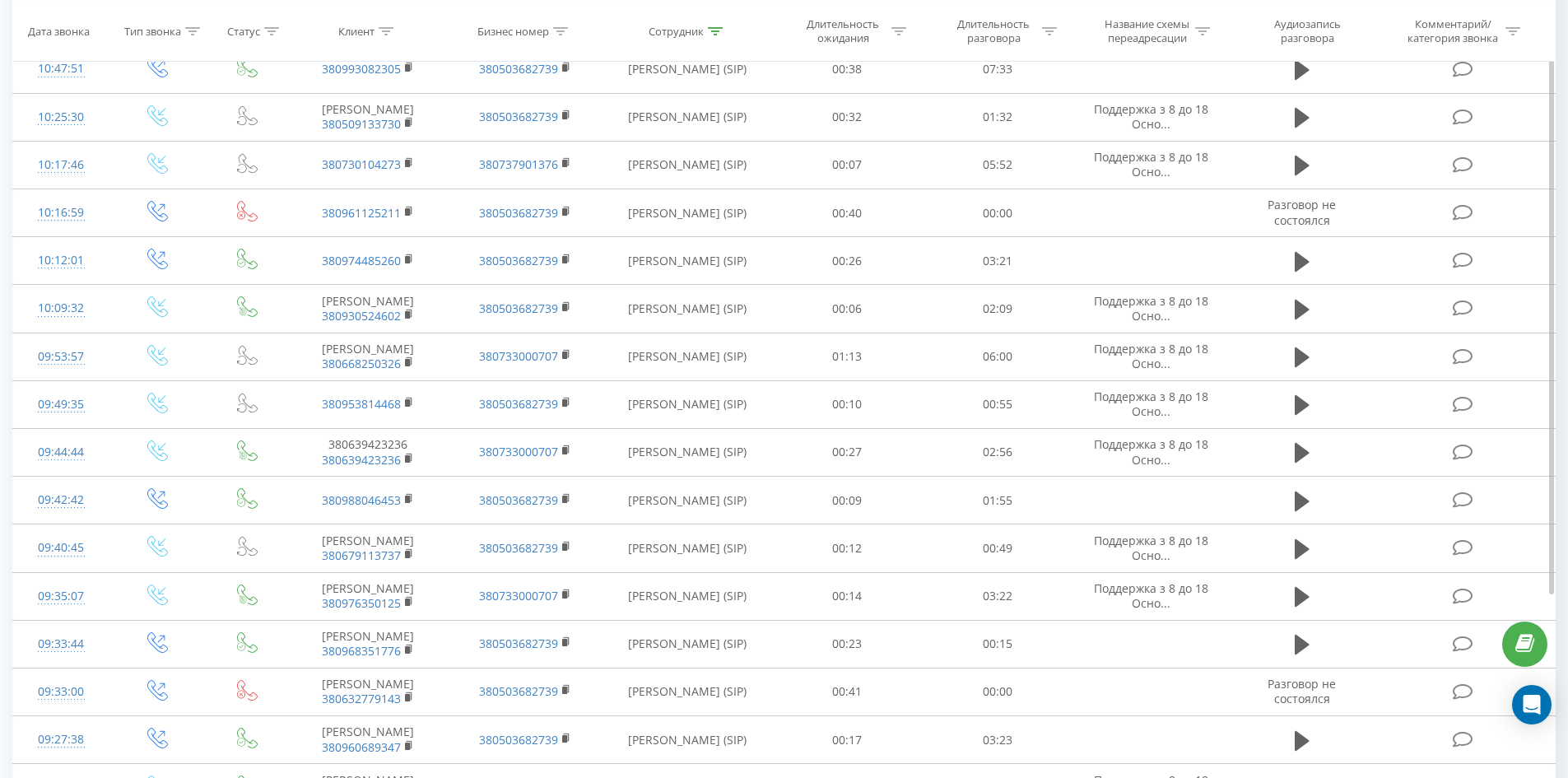
scroll to position [1221, 0]
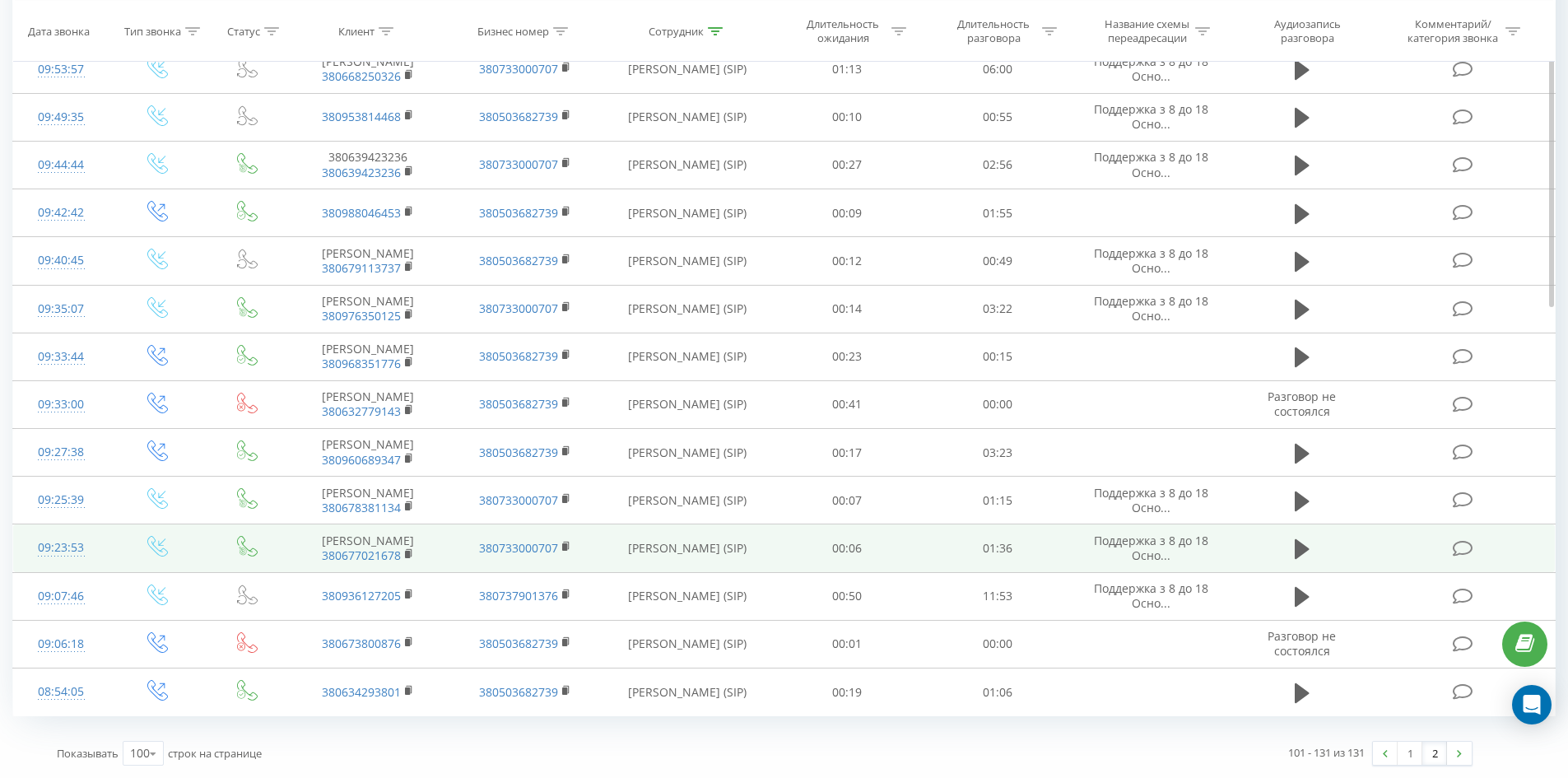
drag, startPoint x: 930, startPoint y: 128, endPoint x: 933, endPoint y: 539, distance: 411.0
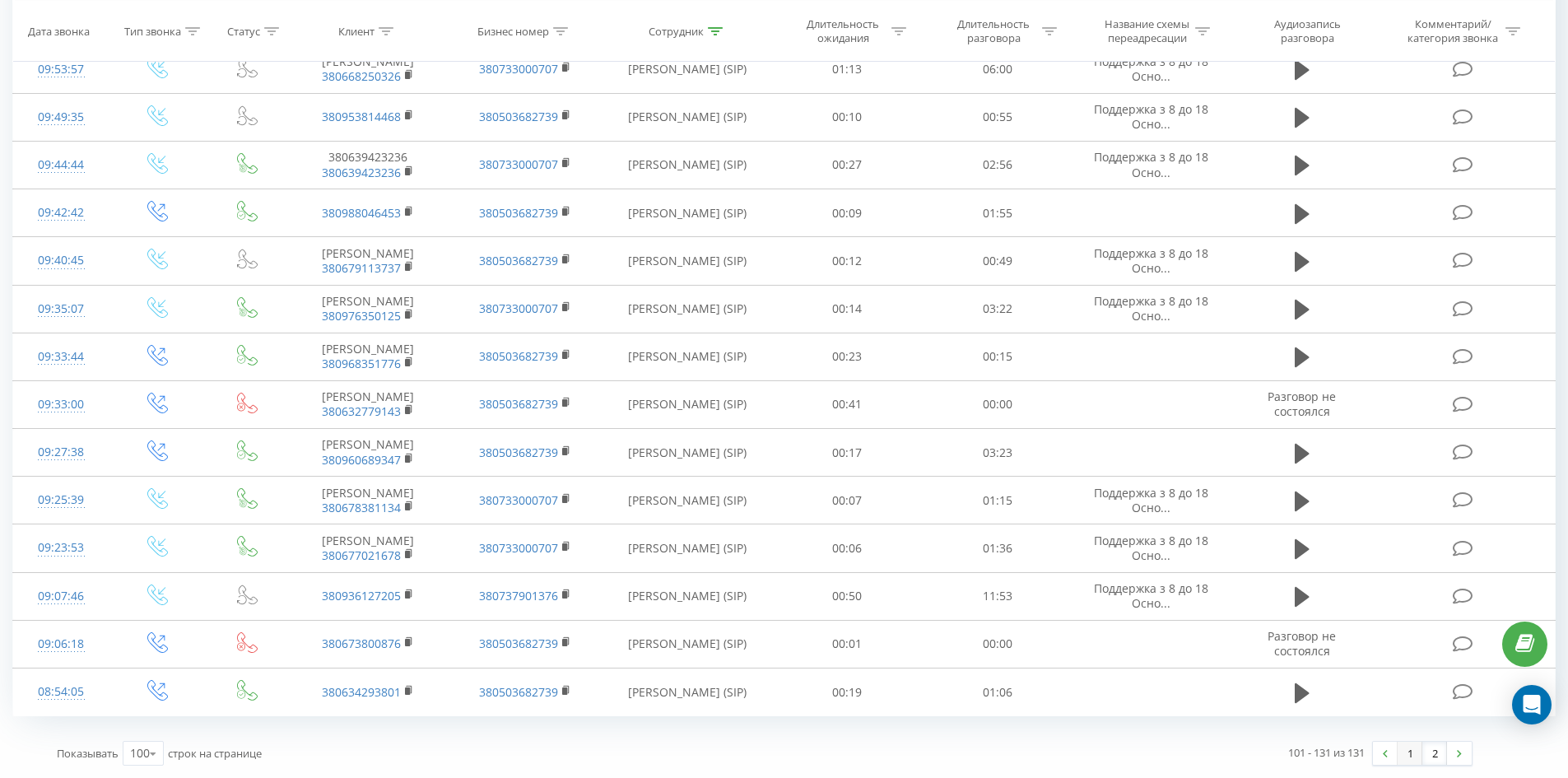
click at [1401, 751] on link "1" at bounding box center [1410, 753] width 25 height 23
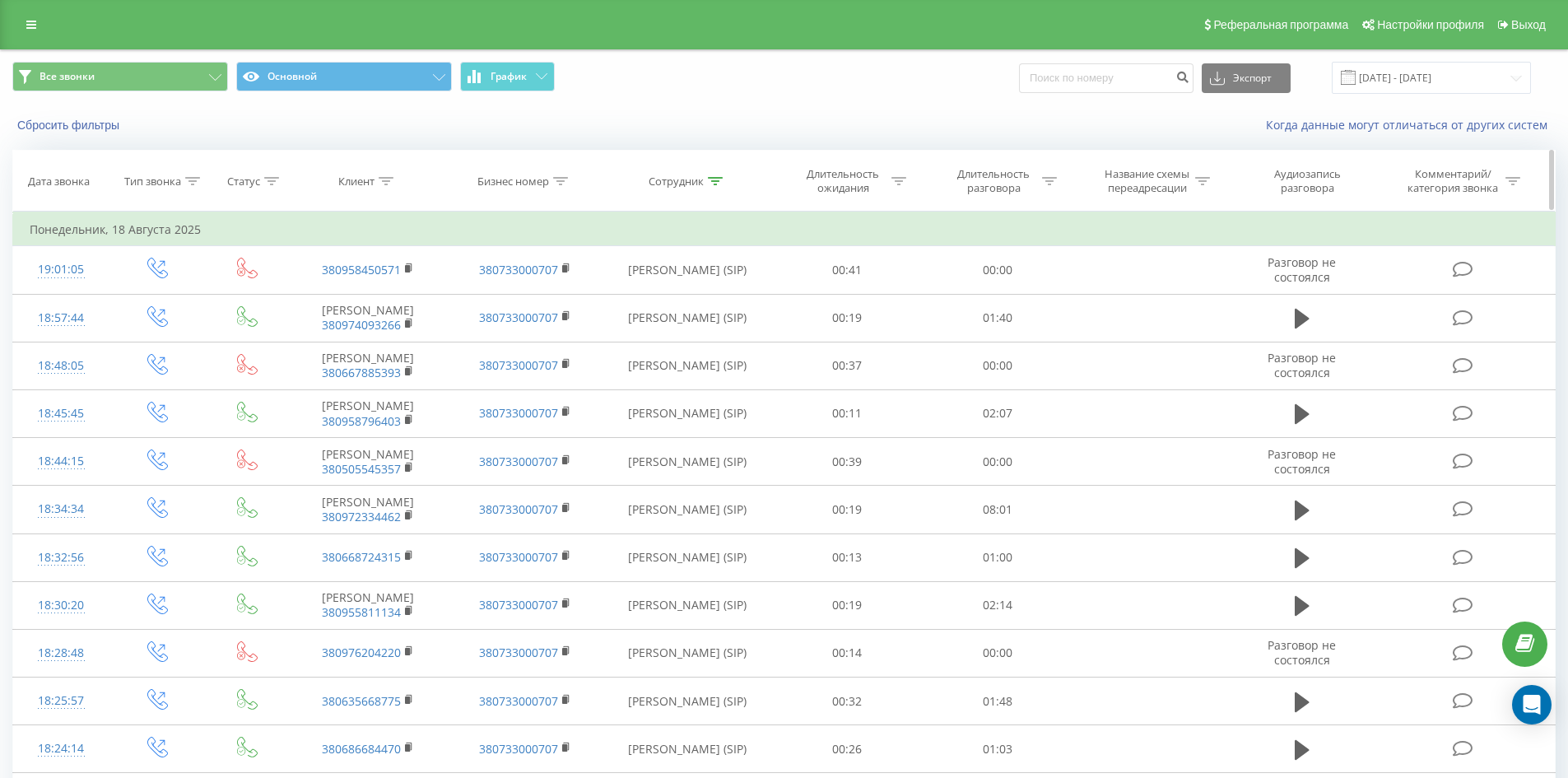
click at [711, 177] on icon at bounding box center [714, 181] width 14 height 9
click at [718, 297] on input "[PERSON_NAME]" at bounding box center [687, 299] width 145 height 29
click button "OK" at bounding box center [722, 332] width 70 height 20
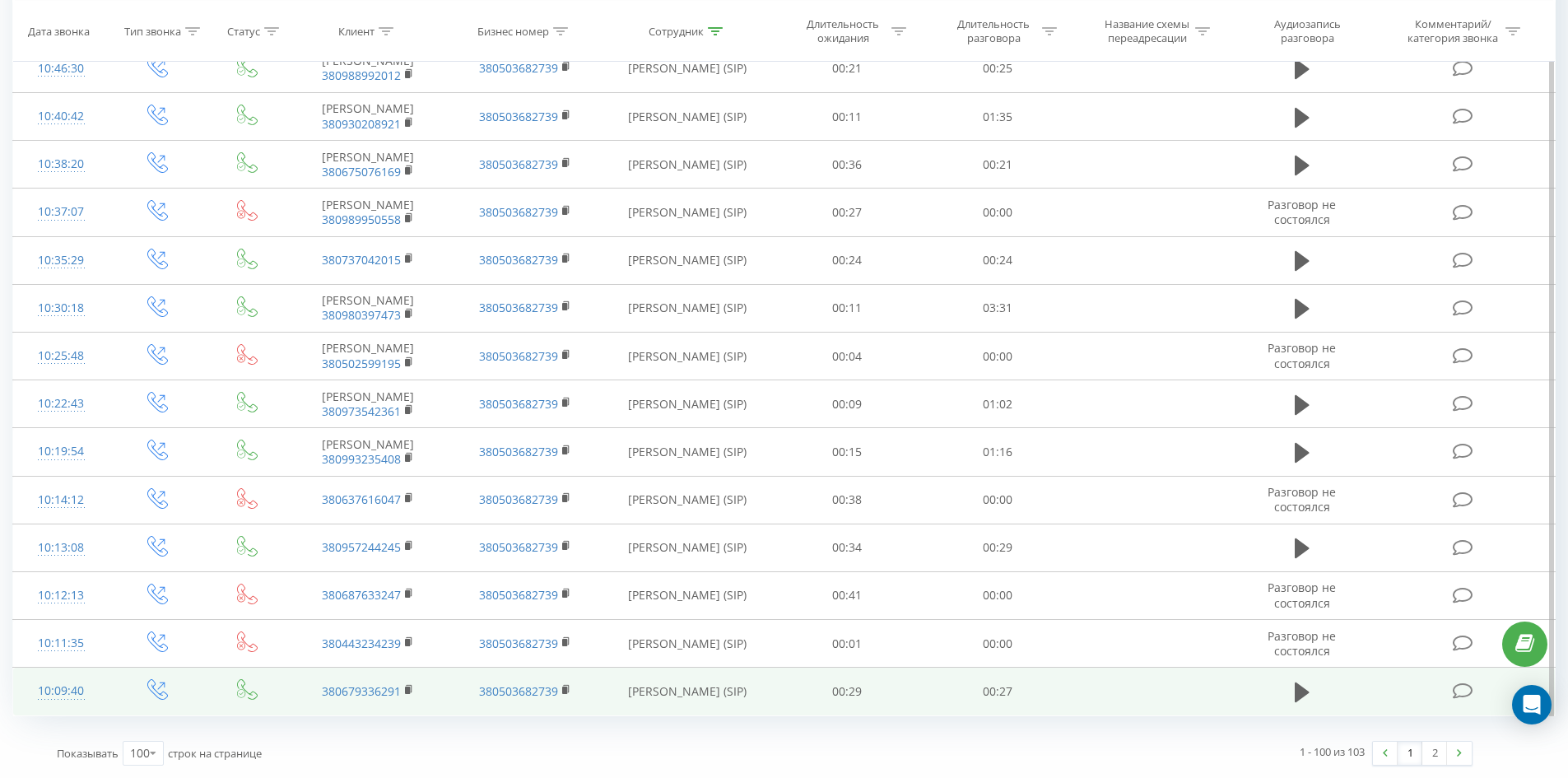
drag, startPoint x: 767, startPoint y: 82, endPoint x: 1405, endPoint y: 714, distance: 898.0
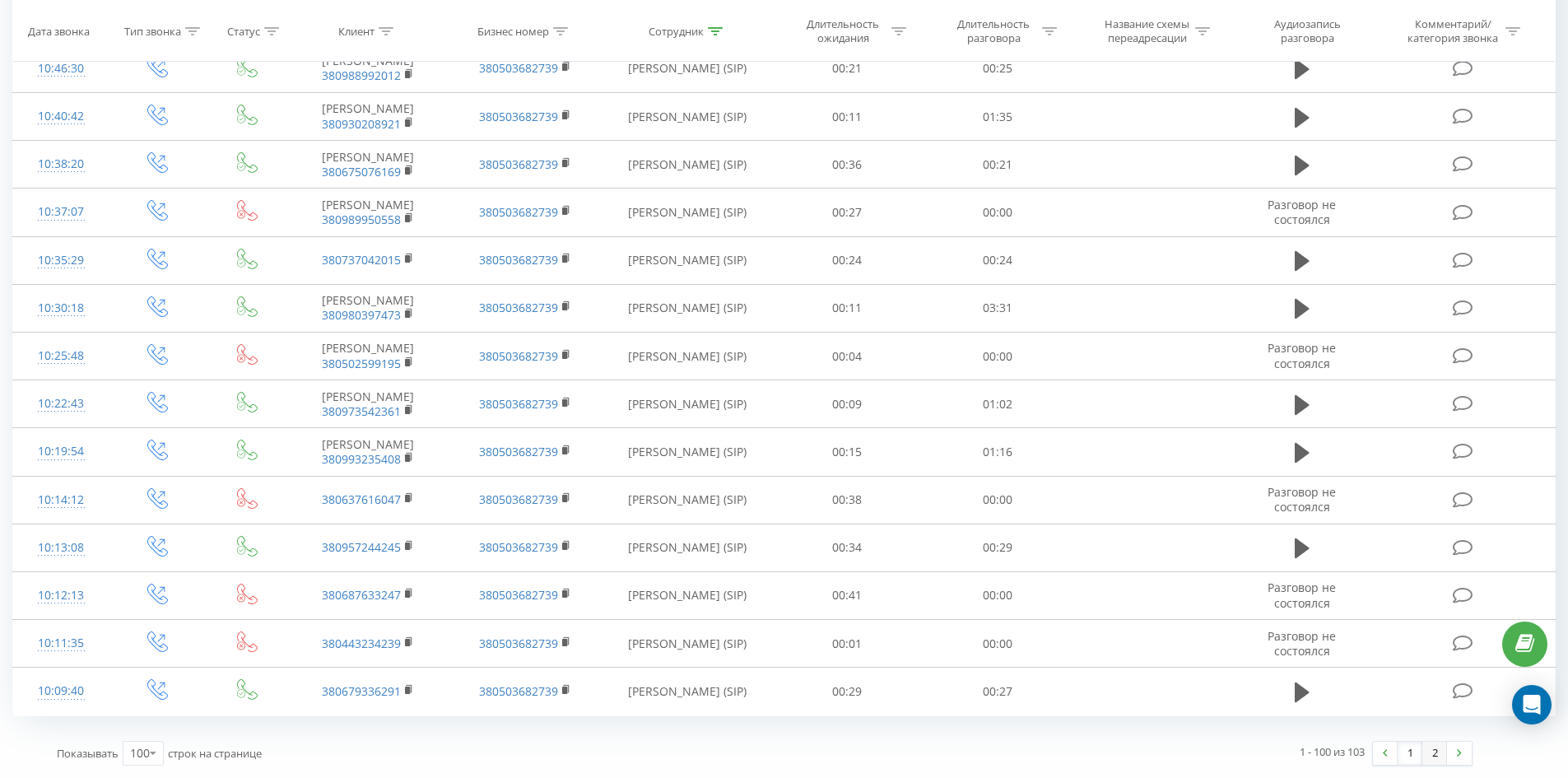
click at [1437, 754] on link "2" at bounding box center [1435, 753] width 25 height 23
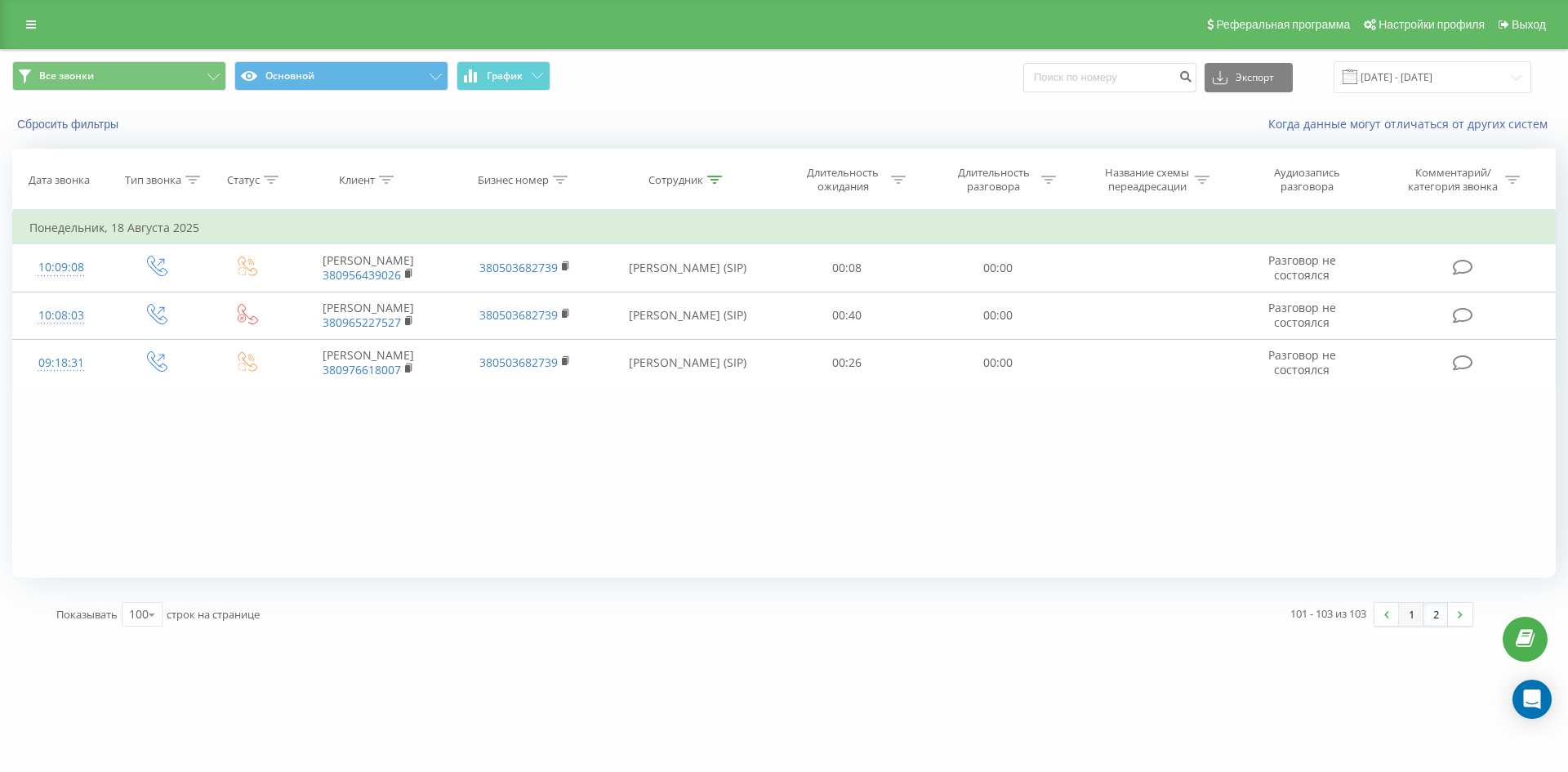
click at [1411, 620] on link "1" at bounding box center [1411, 614] width 25 height 23
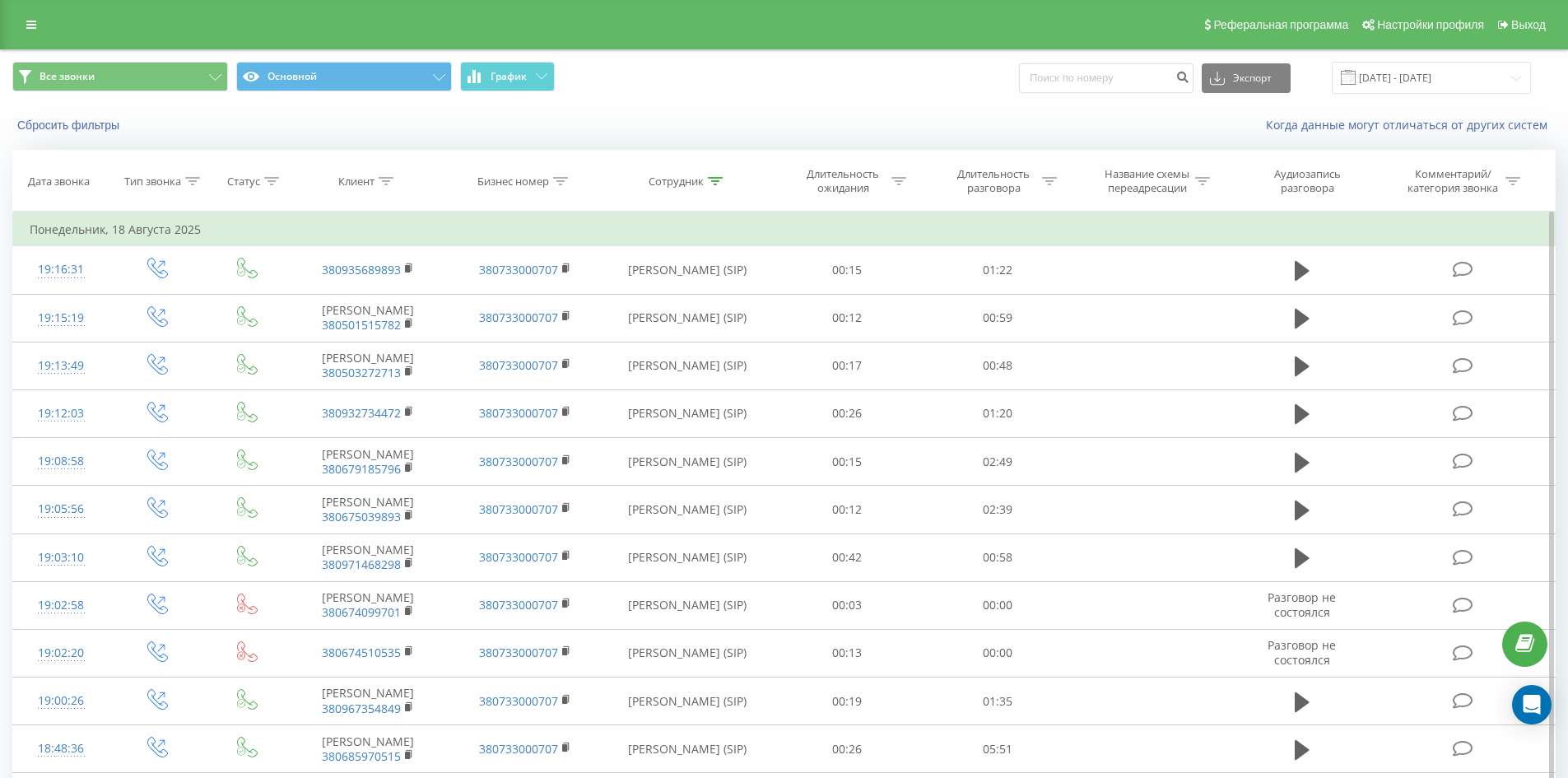
drag, startPoint x: 717, startPoint y: 177, endPoint x: 709, endPoint y: 252, distance: 75.4
click at [717, 178] on icon at bounding box center [714, 181] width 14 height 9
click at [708, 288] on input "приколота артем" at bounding box center [687, 299] width 145 height 29
click button "OK" at bounding box center [722, 332] width 70 height 20
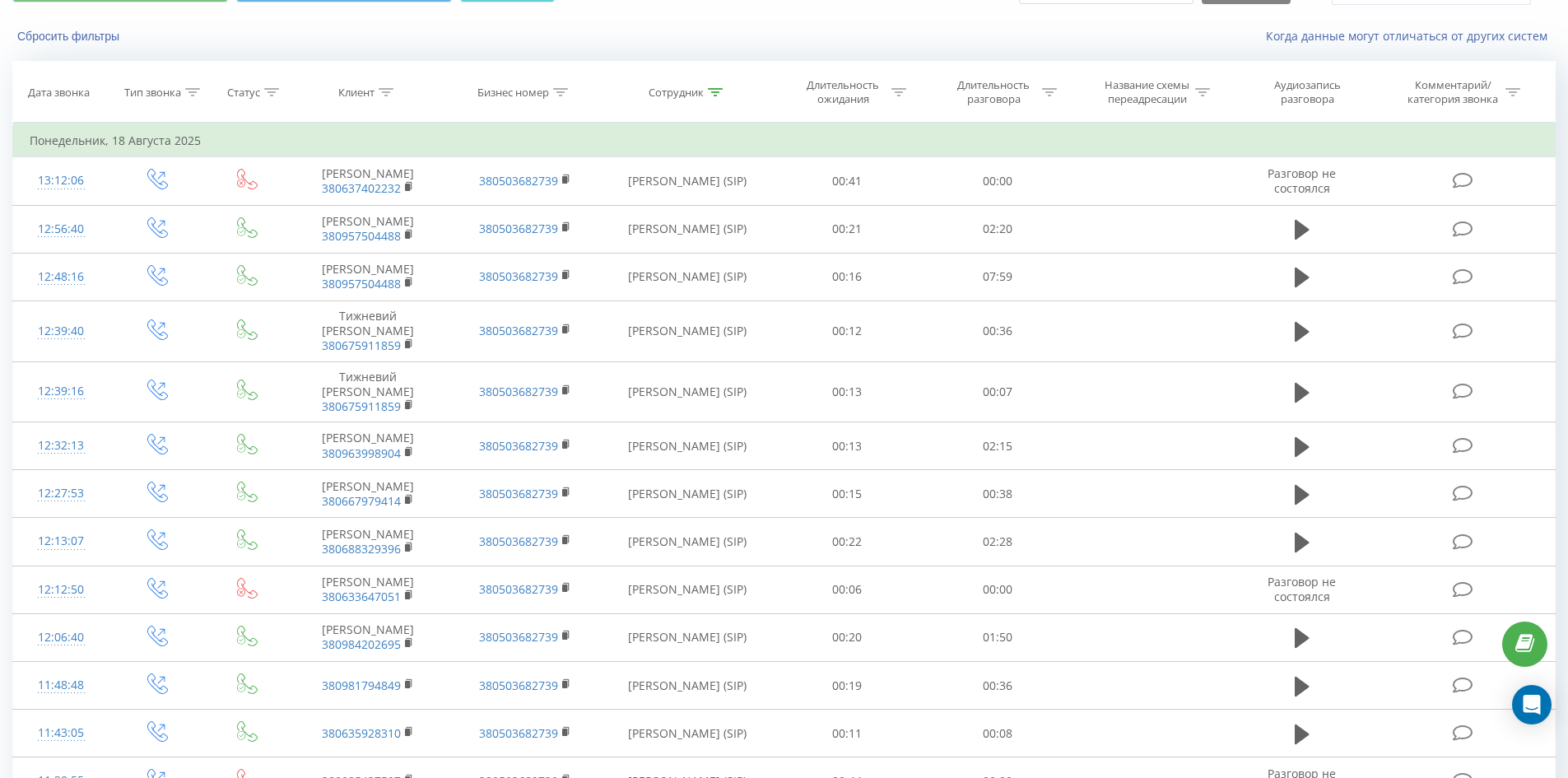
scroll to position [1437, 0]
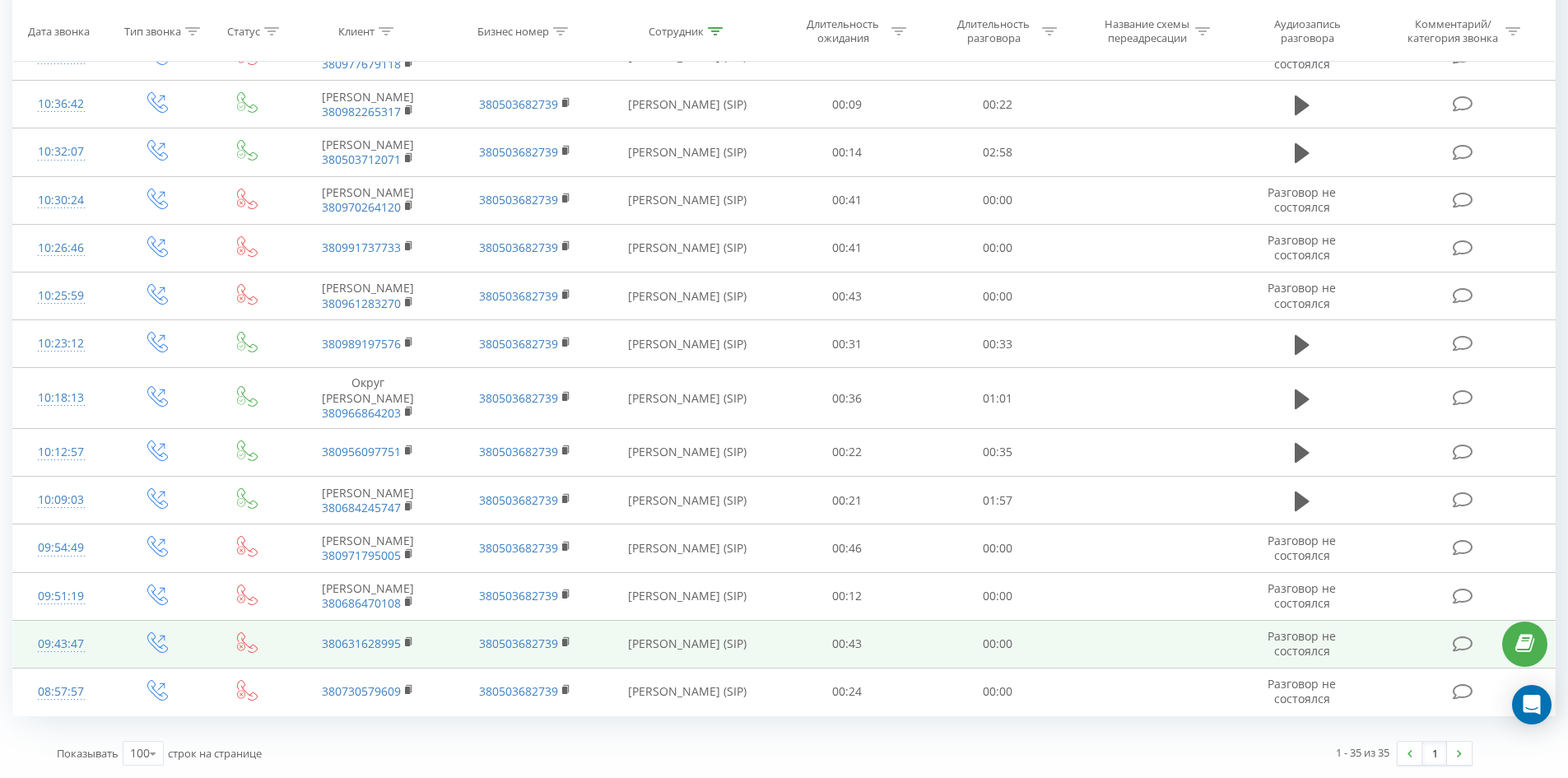
drag, startPoint x: 1040, startPoint y: 193, endPoint x: 1356, endPoint y: 652, distance: 557.3
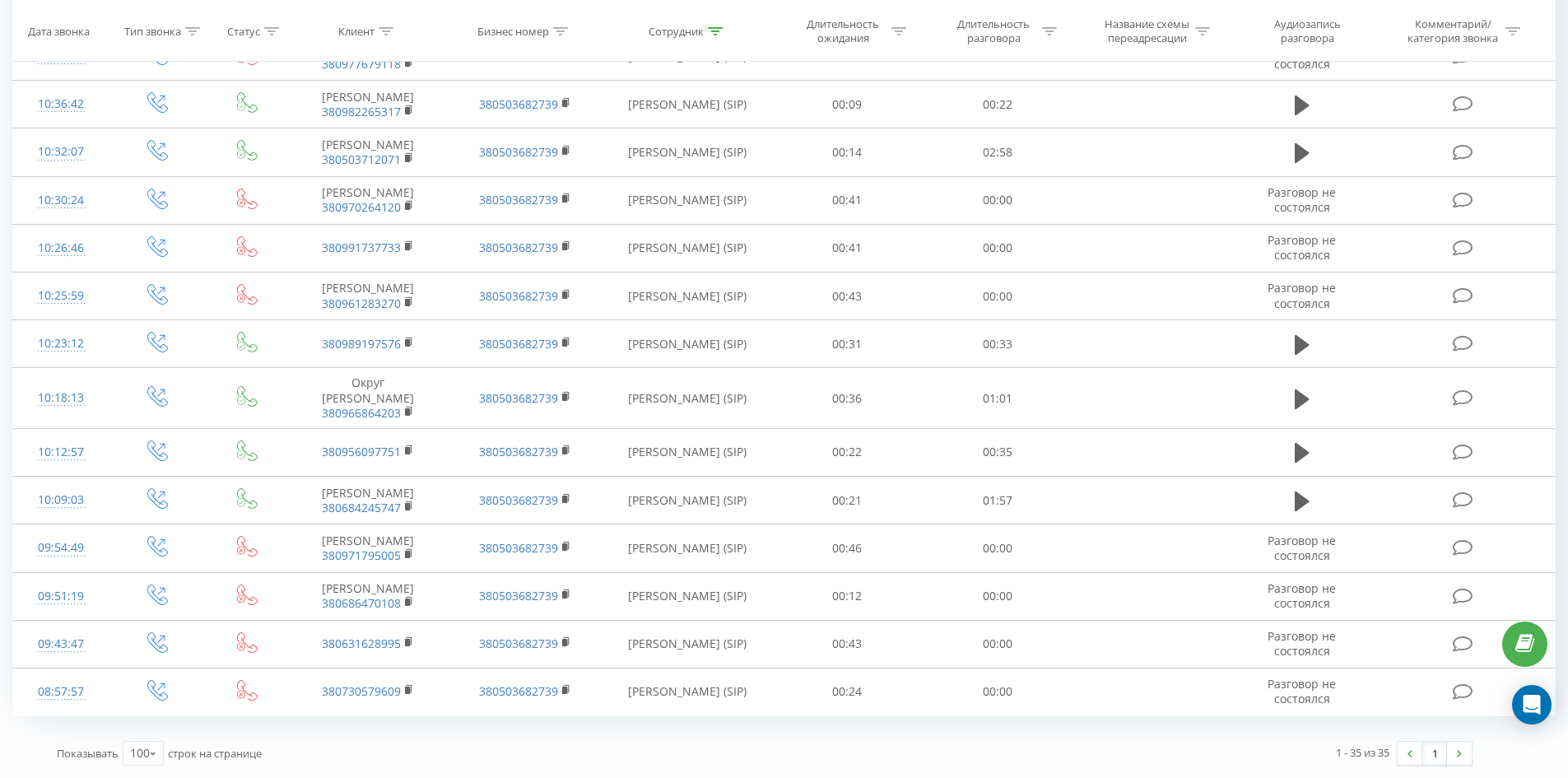
scroll to position [0, 0]
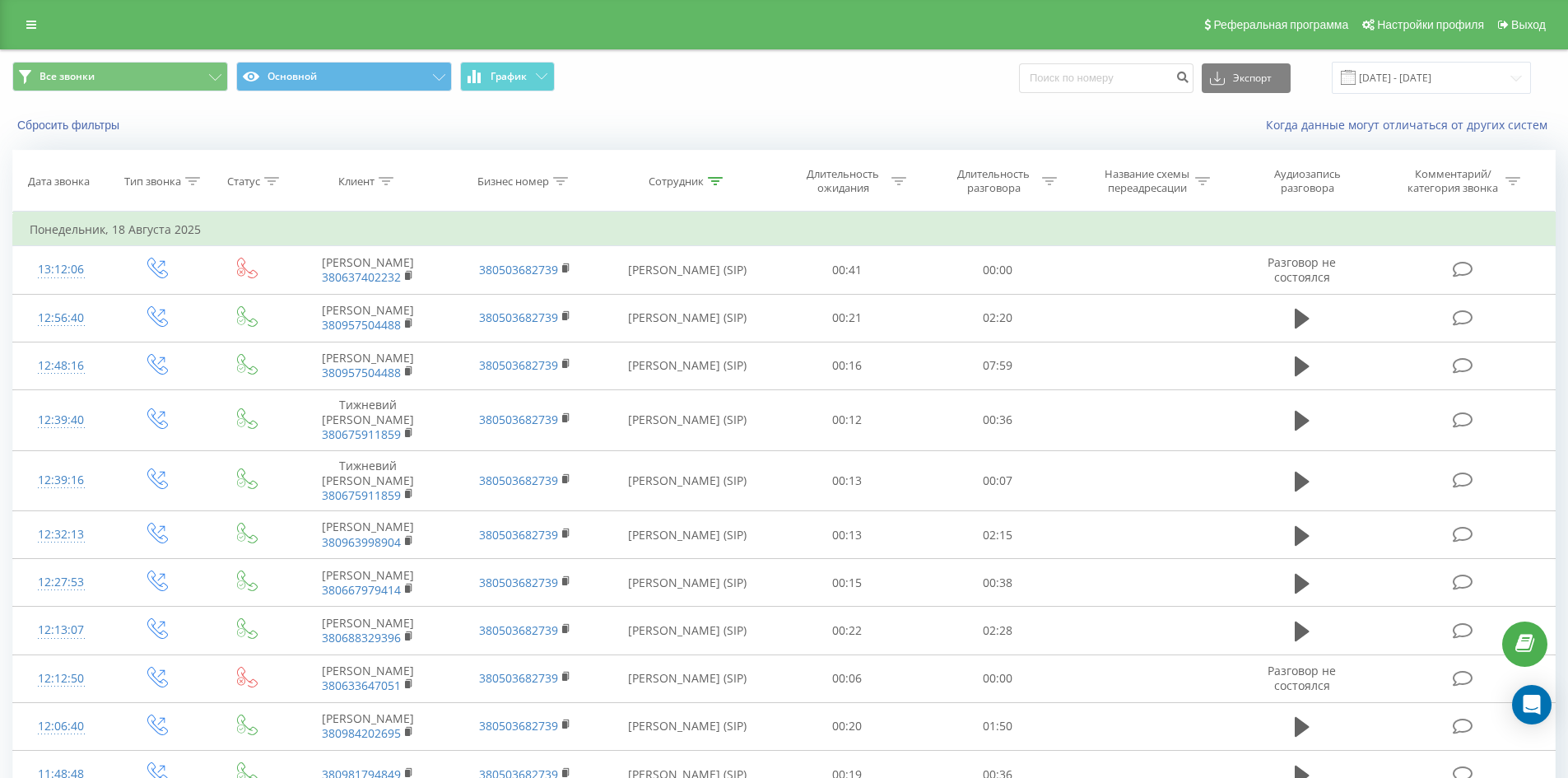
drag, startPoint x: 920, startPoint y: 606, endPoint x: 1076, endPoint y: 98, distance: 531.4
drag, startPoint x: 716, startPoint y: 176, endPoint x: 713, endPoint y: 315, distance: 139.0
click at [716, 177] on icon at bounding box center [714, 181] width 14 height 9
click at [713, 318] on div "Отмена OK" at bounding box center [687, 332] width 145 height 37
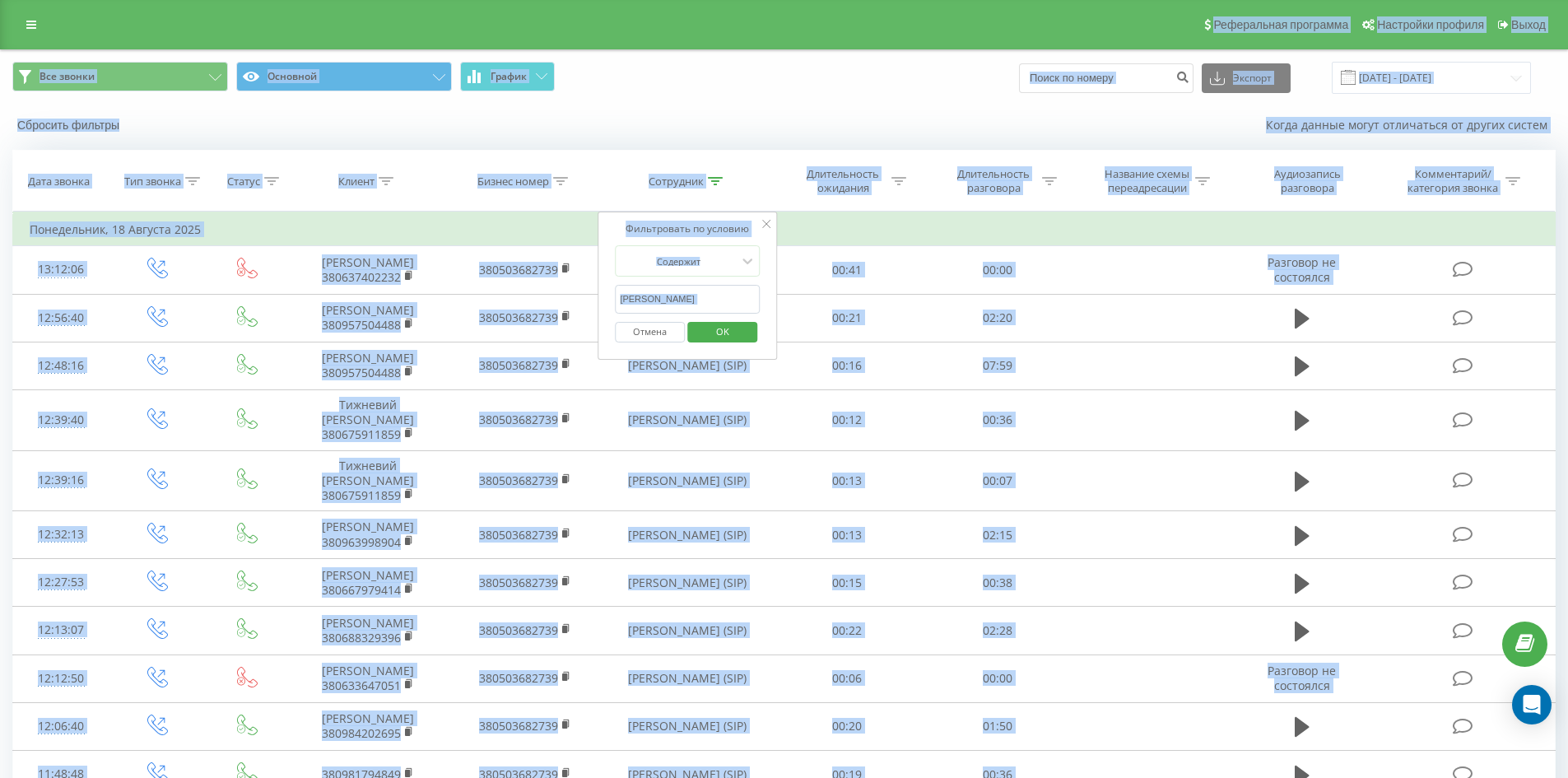
click at [708, 300] on input "лобас анна" at bounding box center [687, 299] width 145 height 29
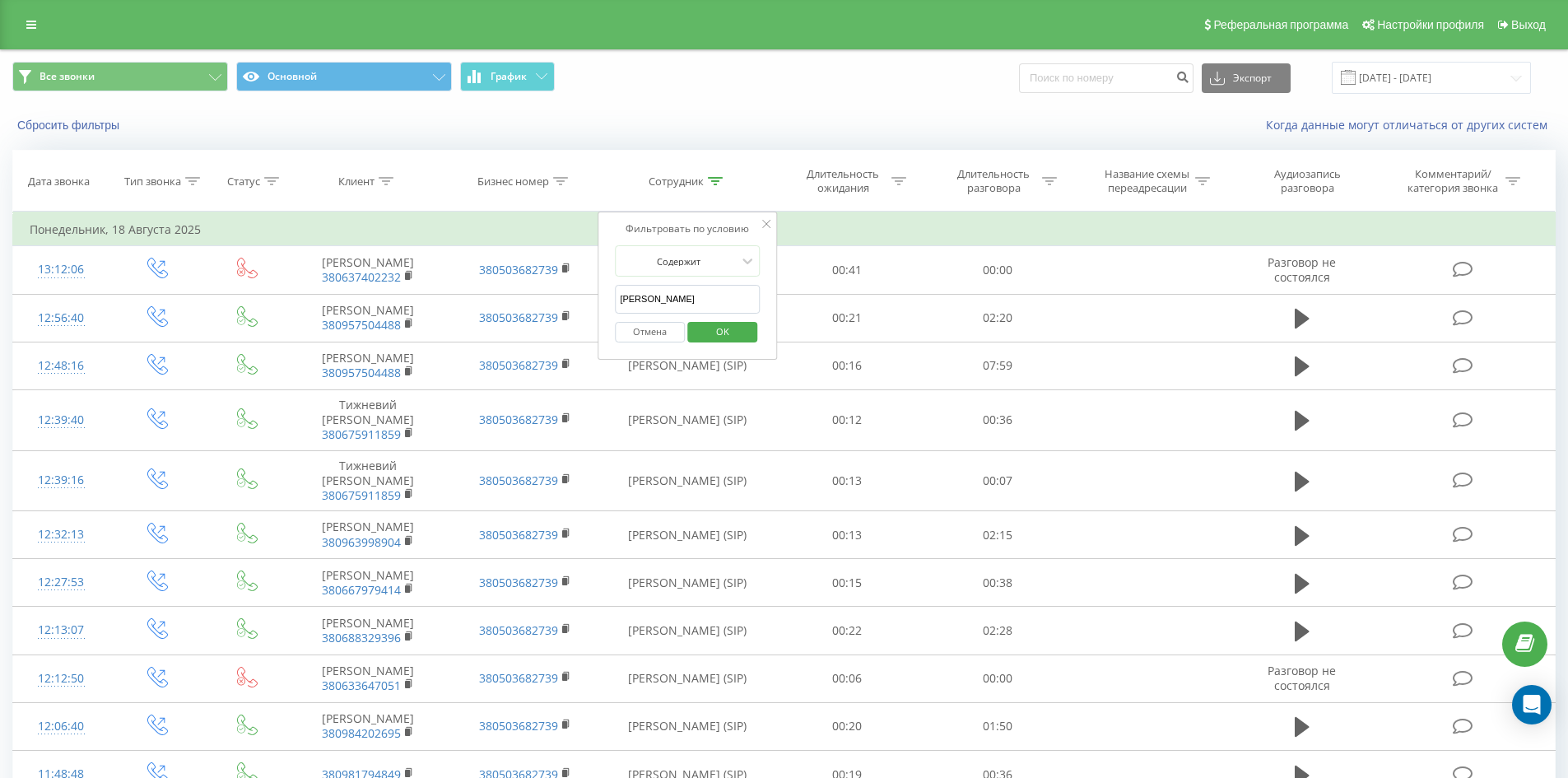
click button "OK" at bounding box center [722, 332] width 70 height 20
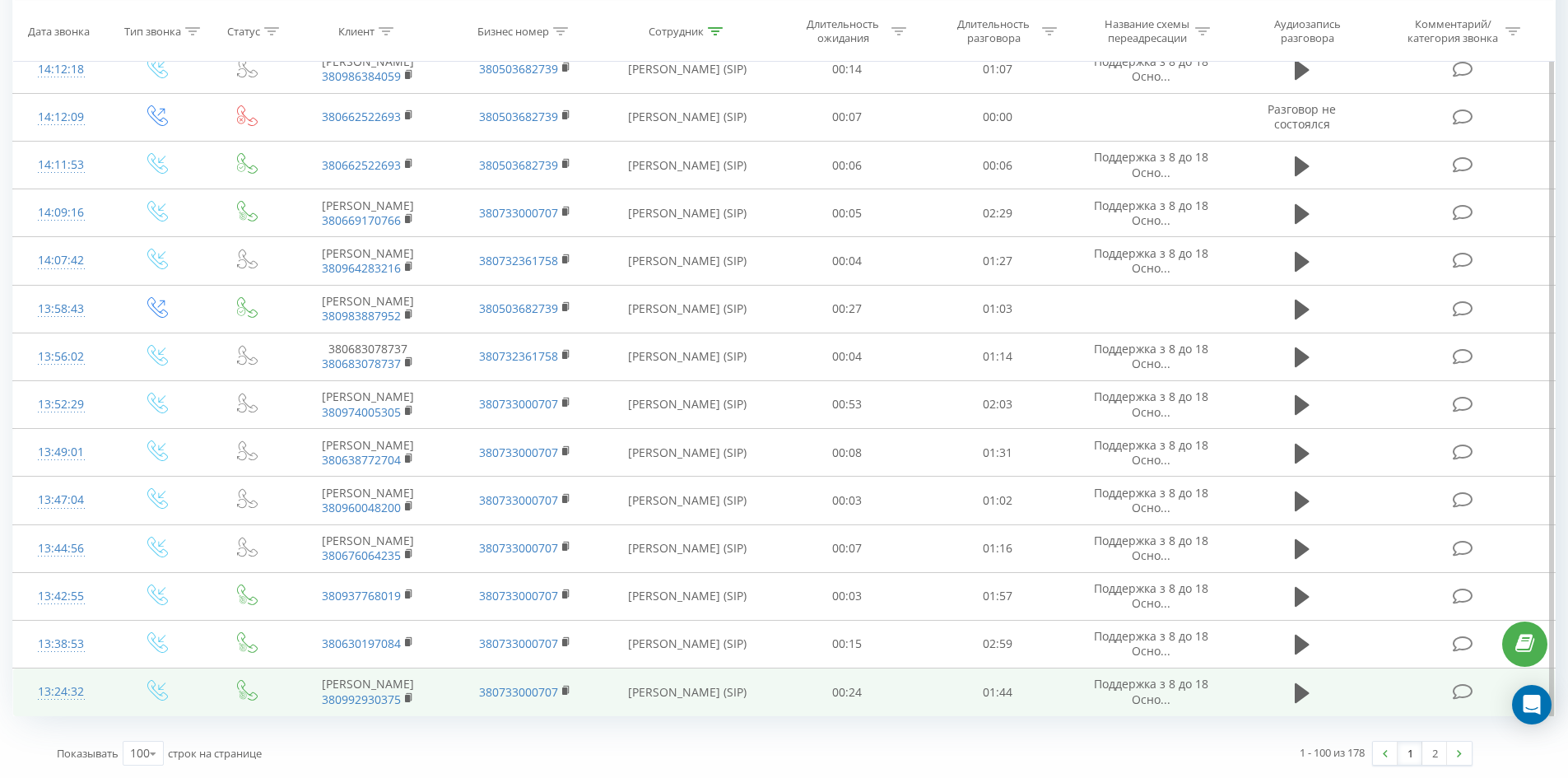
drag, startPoint x: 1058, startPoint y: 314, endPoint x: 1378, endPoint y: 711, distance: 509.9
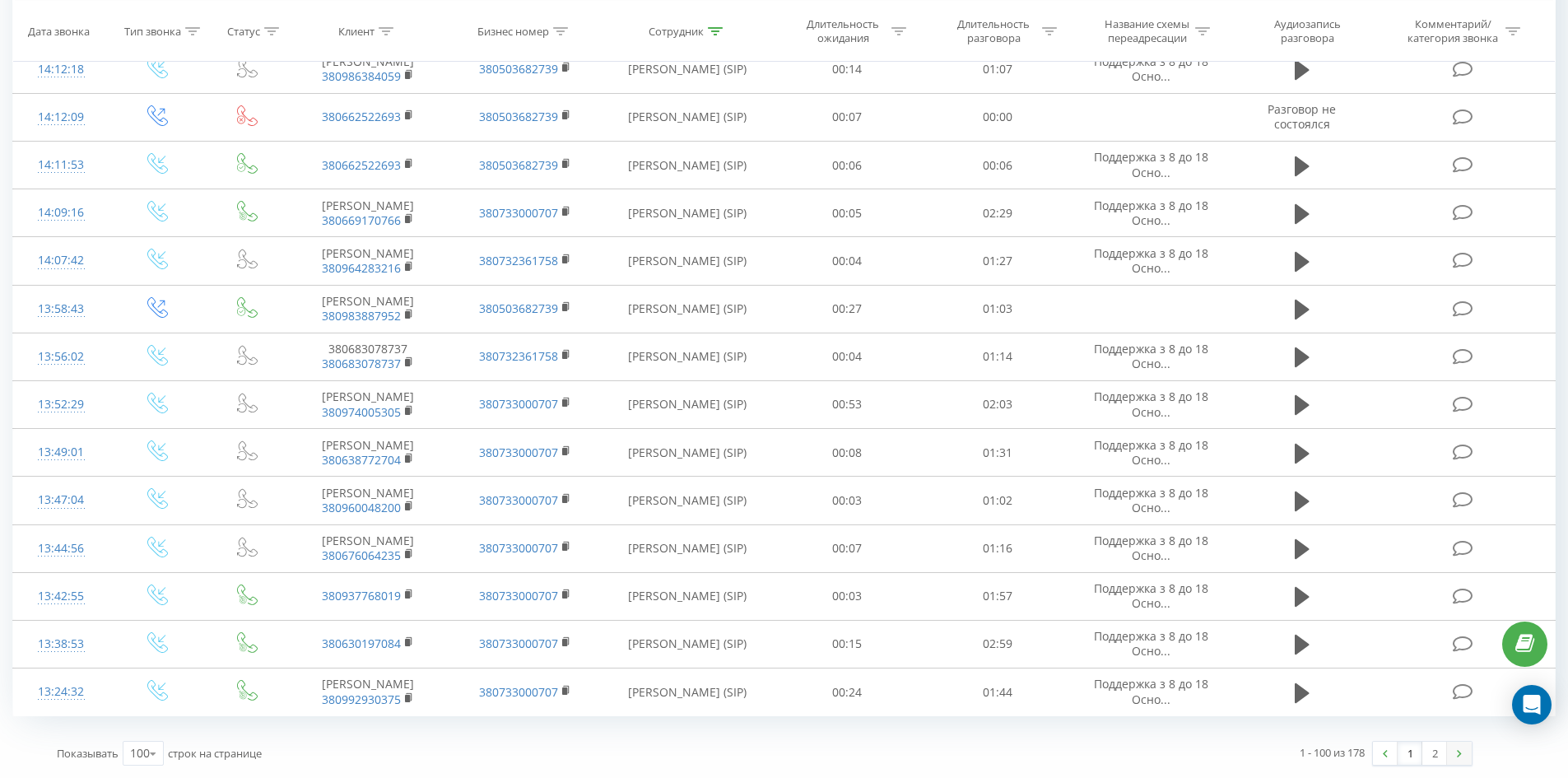
click at [1449, 753] on link at bounding box center [1459, 753] width 25 height 23
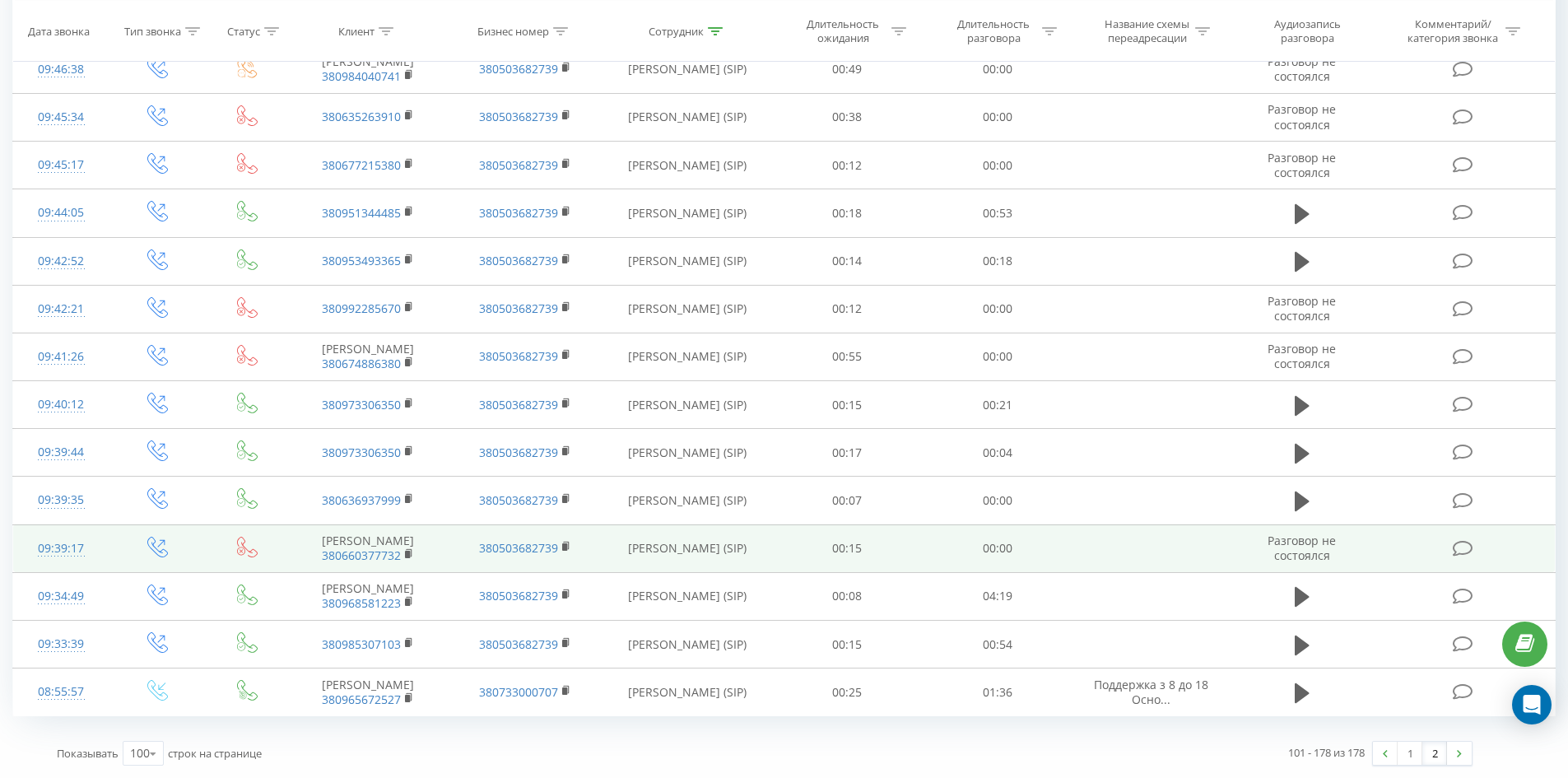
scroll to position [3788, 0]
drag, startPoint x: 855, startPoint y: 178, endPoint x: 863, endPoint y: 542, distance: 364.1
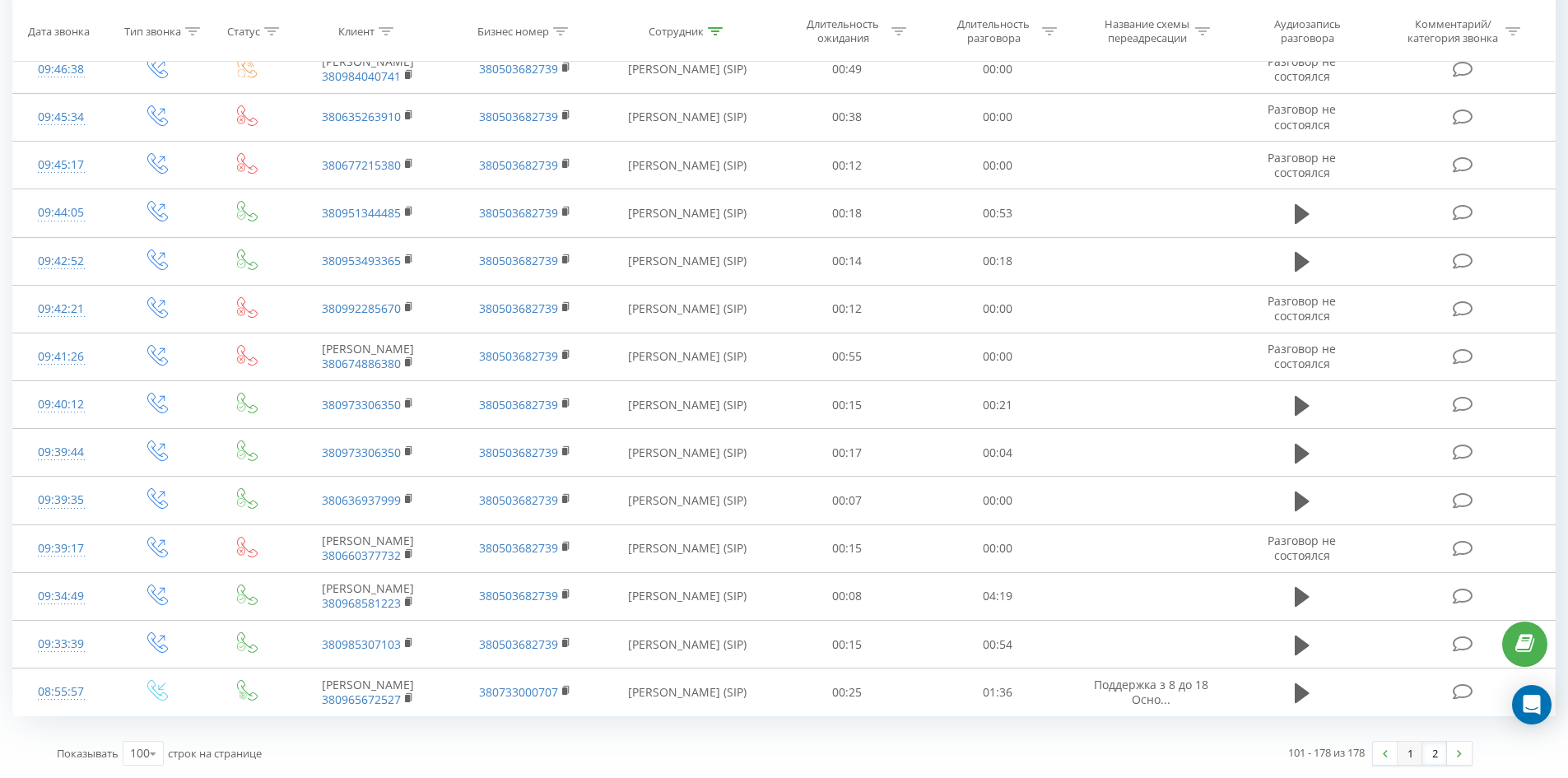
click at [1400, 750] on link "1" at bounding box center [1410, 753] width 25 height 23
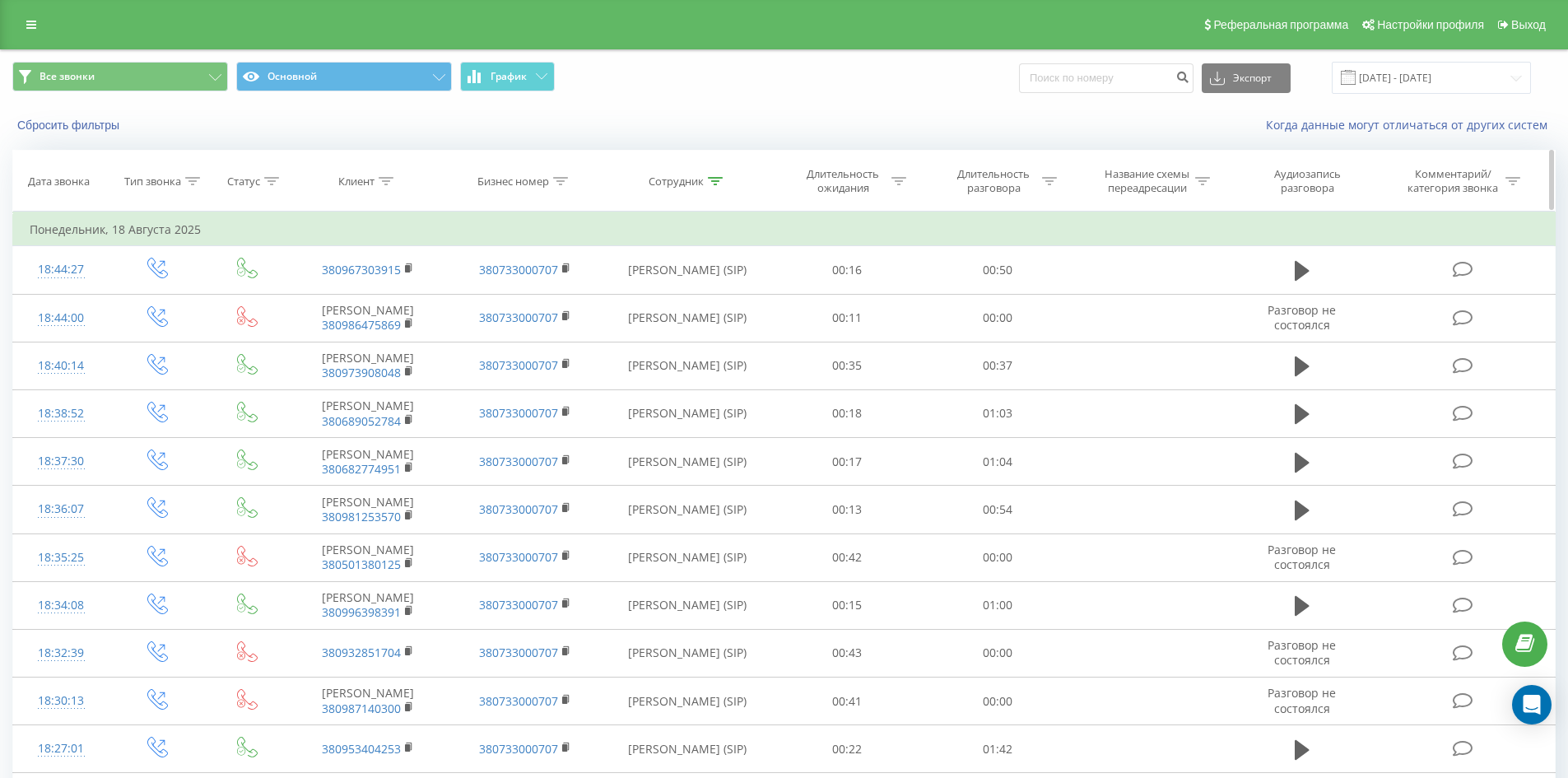
click at [713, 181] on icon at bounding box center [714, 181] width 14 height 9
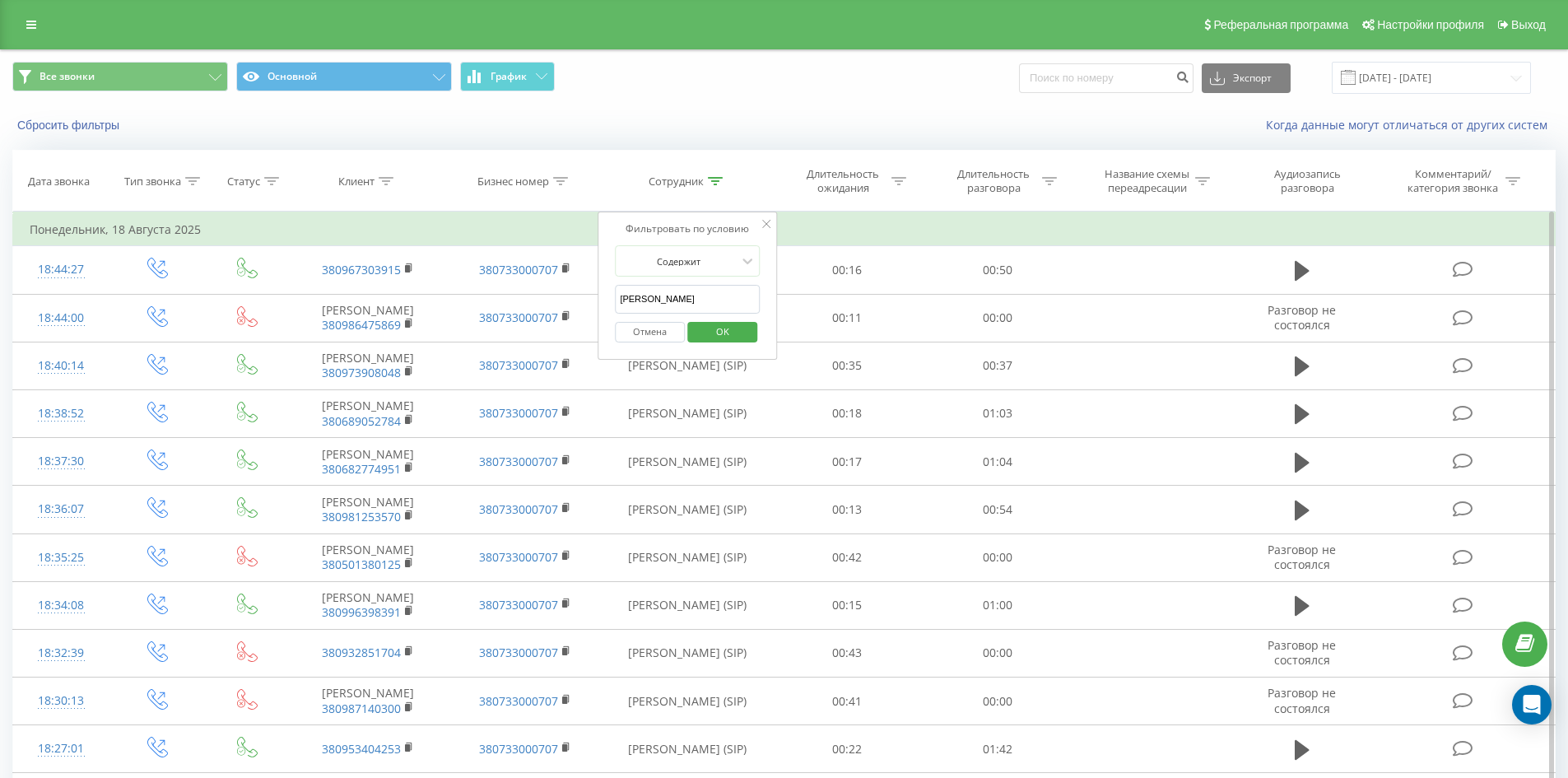
click at [715, 302] on input "воронкова олена" at bounding box center [687, 299] width 145 height 29
click button "OK" at bounding box center [722, 332] width 70 height 20
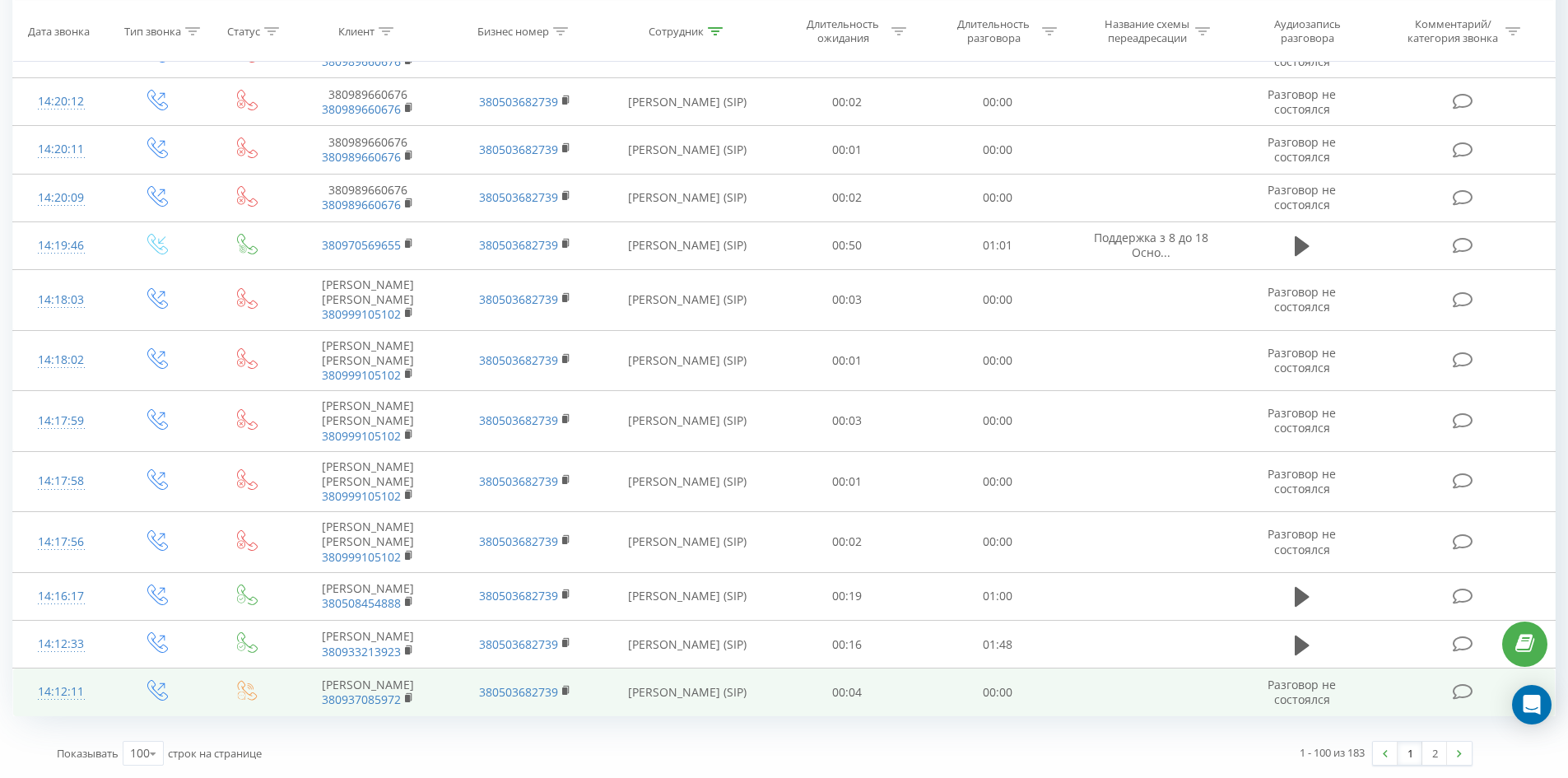
drag, startPoint x: 1122, startPoint y: 201, endPoint x: 1431, endPoint y: 706, distance: 592.0
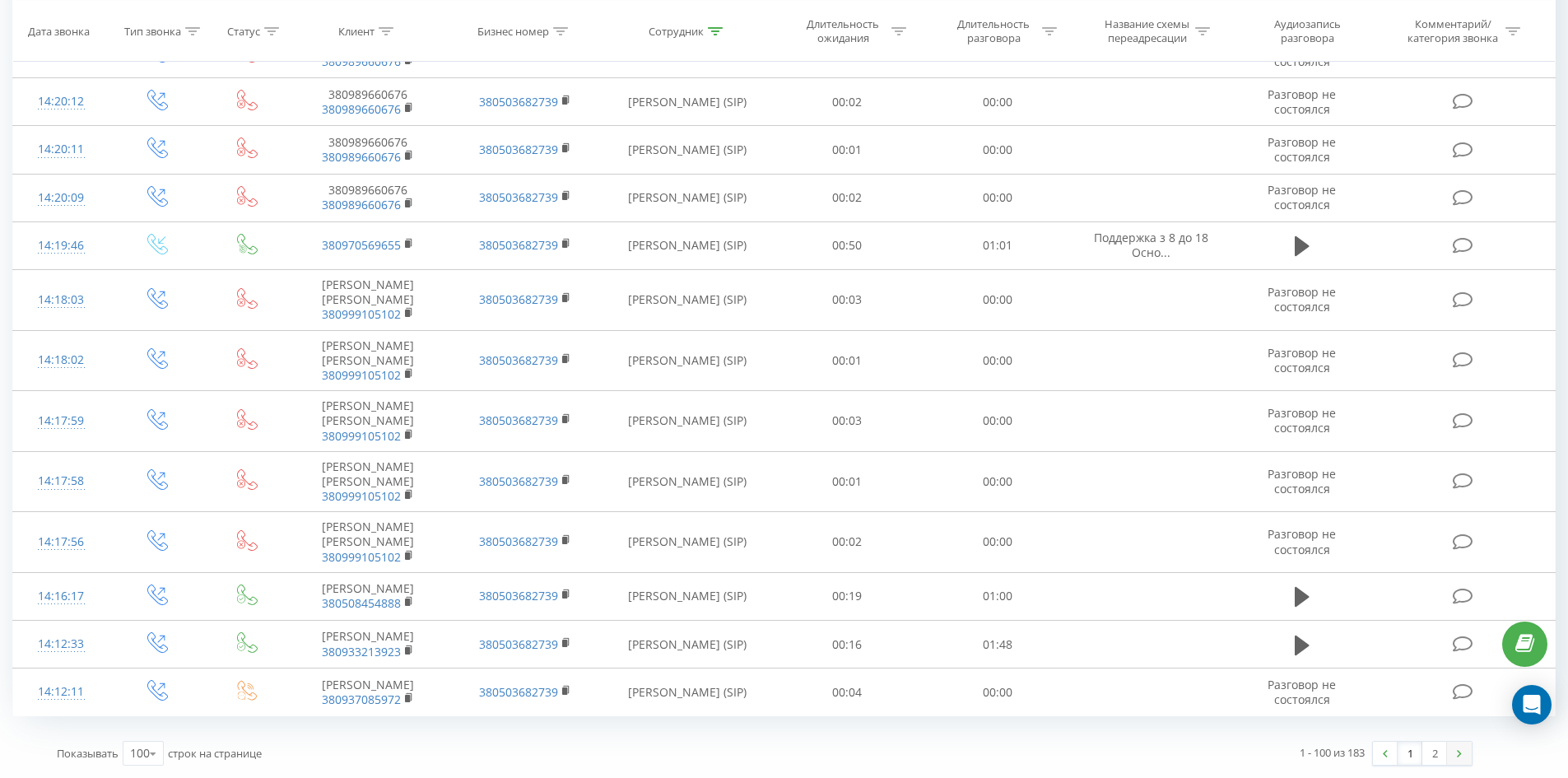
click at [1454, 747] on link at bounding box center [1459, 753] width 25 height 23
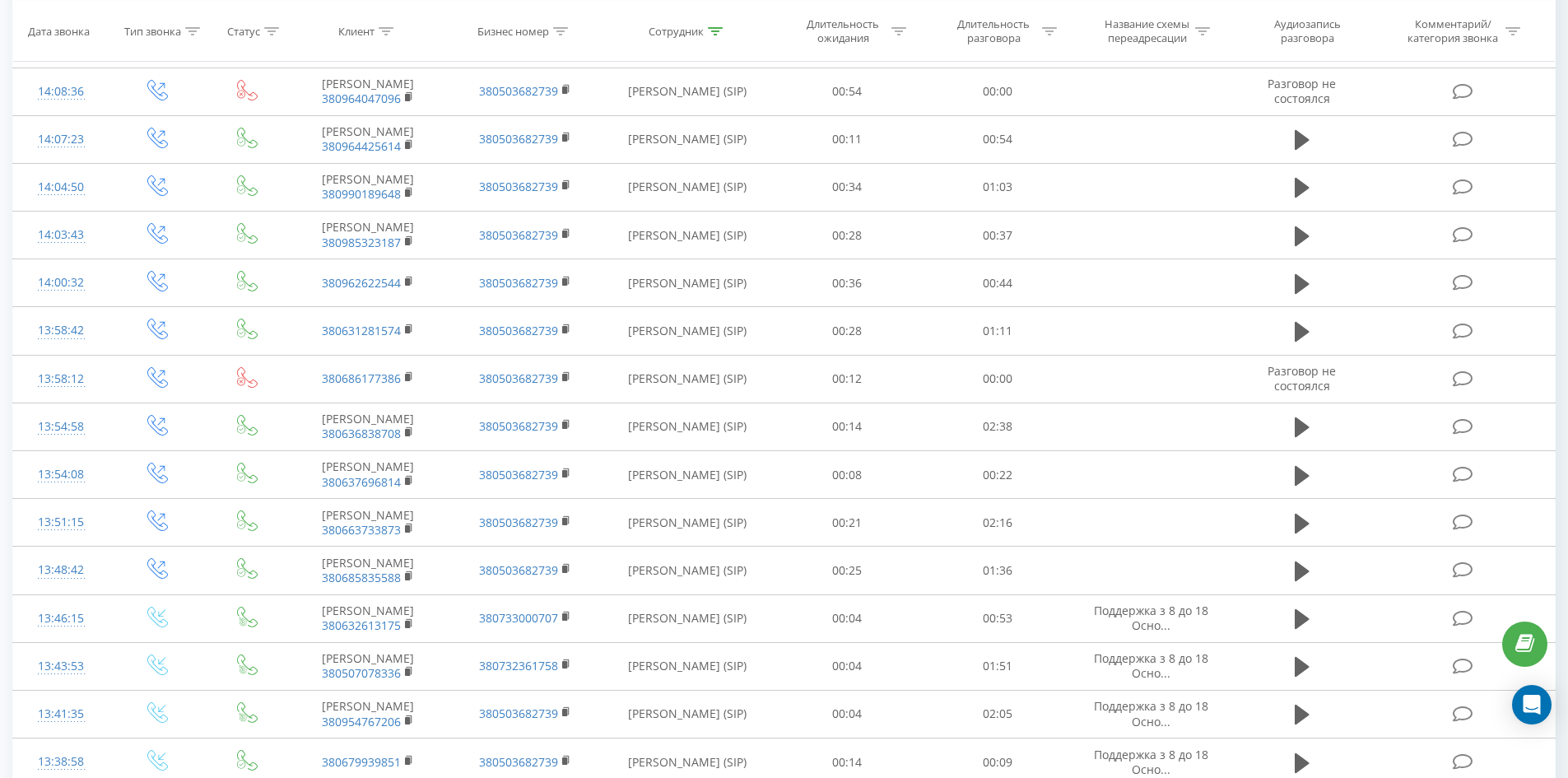
scroll to position [4138, 0]
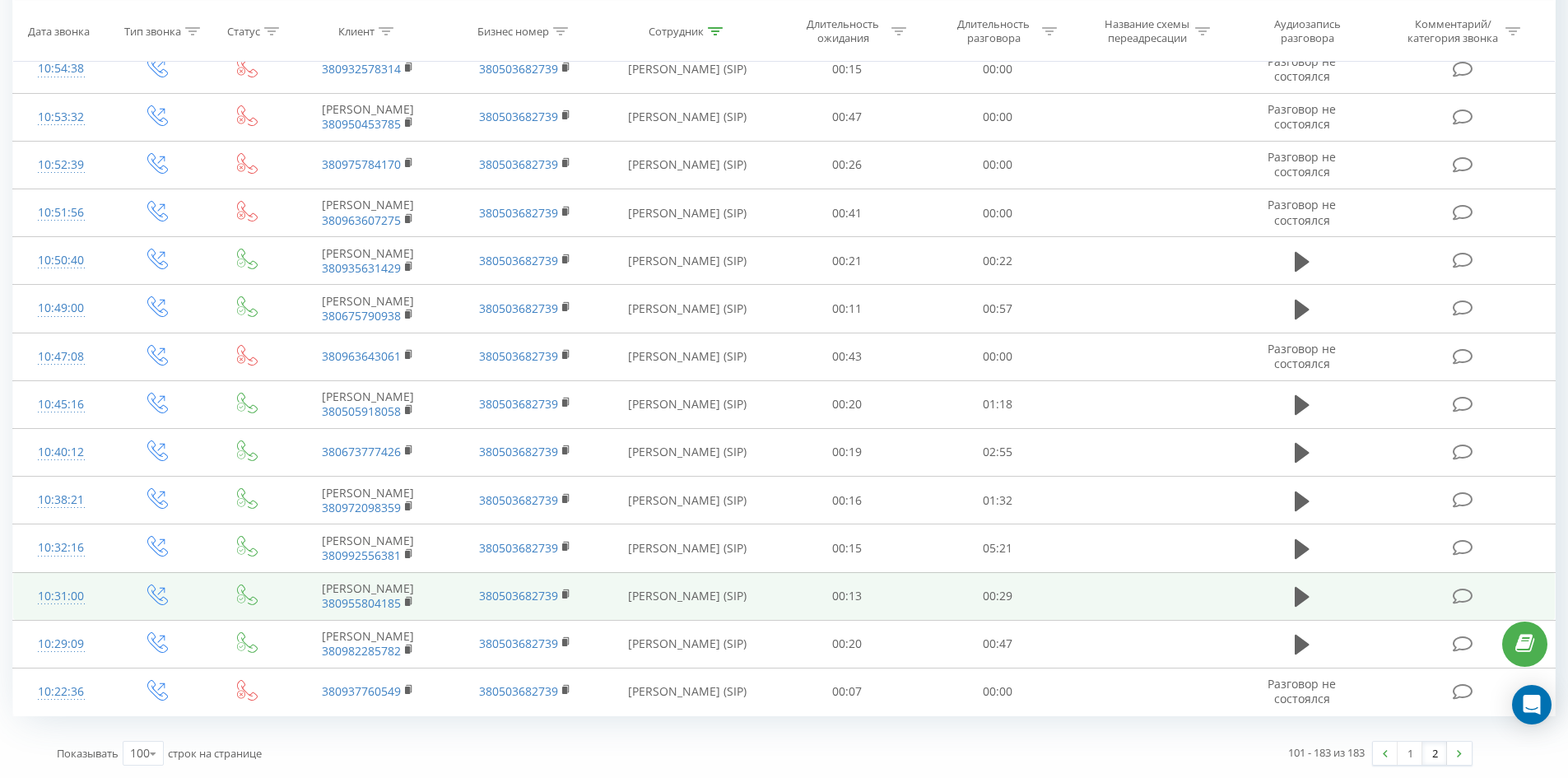
drag, startPoint x: 888, startPoint y: 274, endPoint x: 848, endPoint y: 604, distance: 332.4
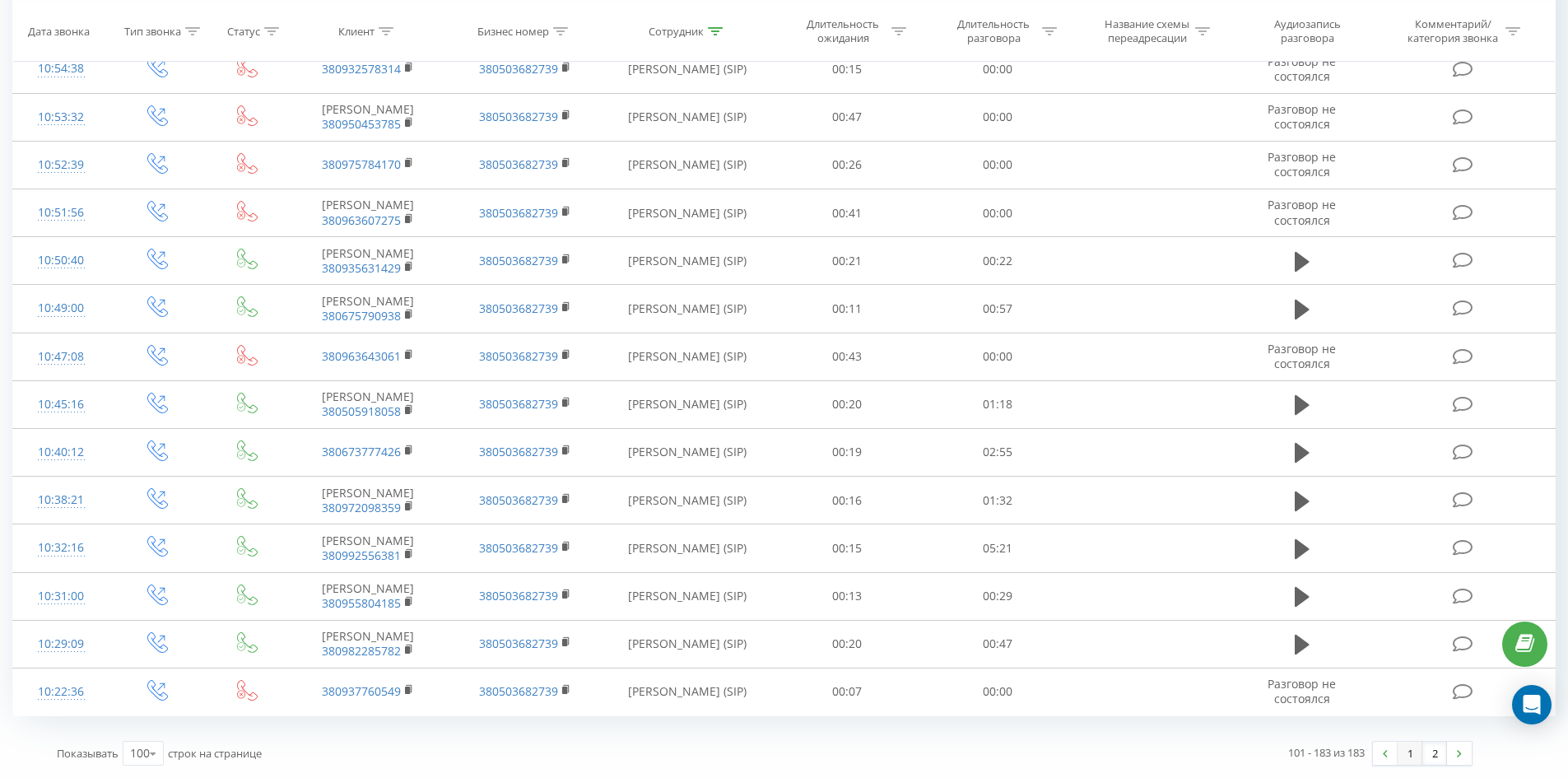
click at [1415, 759] on link "1" at bounding box center [1410, 753] width 25 height 23
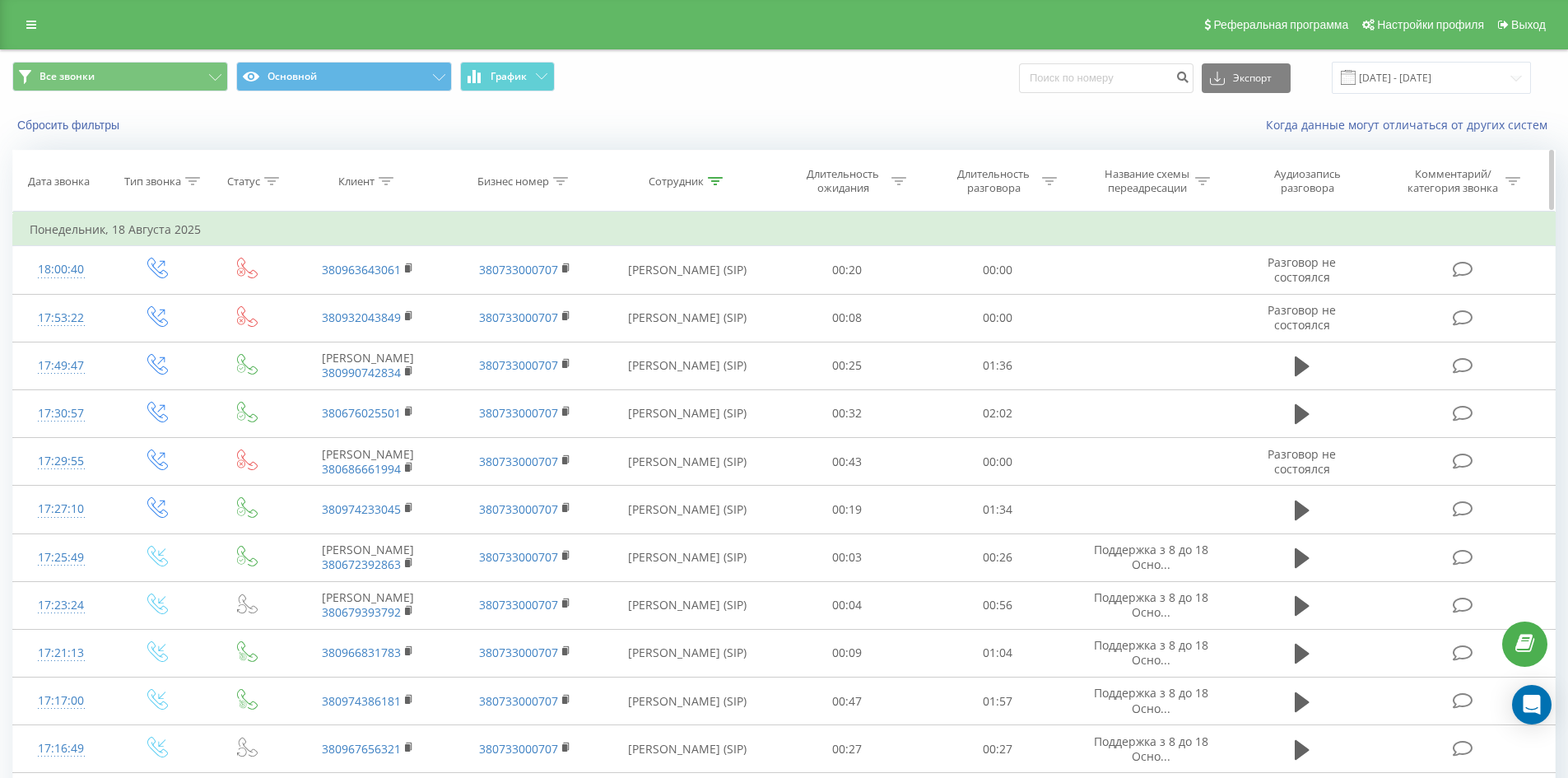
click at [718, 180] on icon at bounding box center [714, 181] width 14 height 9
click at [719, 299] on input "мунтяну валерія" at bounding box center [687, 299] width 145 height 29
click button "OK" at bounding box center [722, 332] width 70 height 20
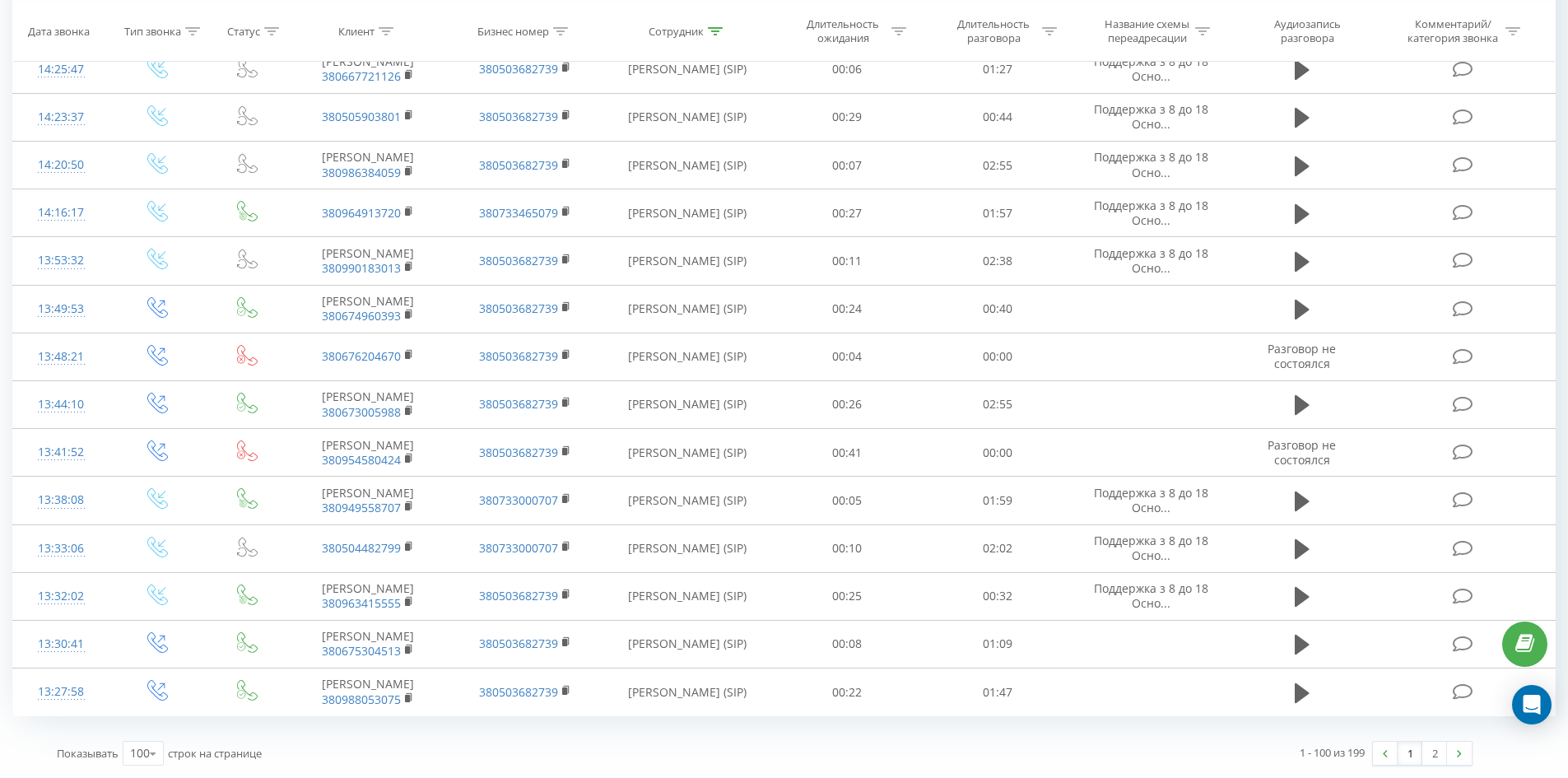
drag, startPoint x: 955, startPoint y: 249, endPoint x: 1402, endPoint y: 747, distance: 669.2
click at [1434, 759] on link "2" at bounding box center [1435, 753] width 25 height 23
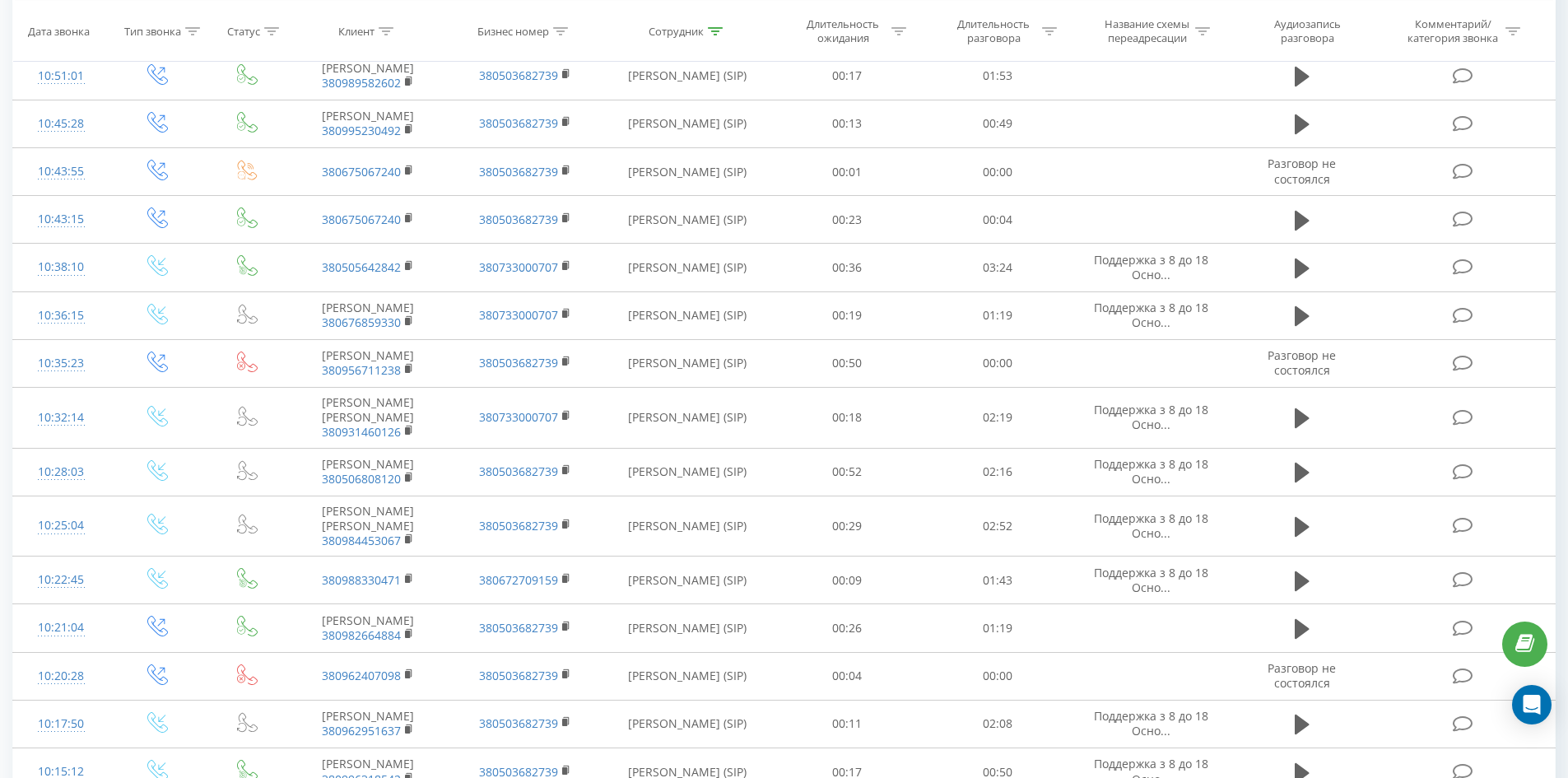
scroll to position [5102, 0]
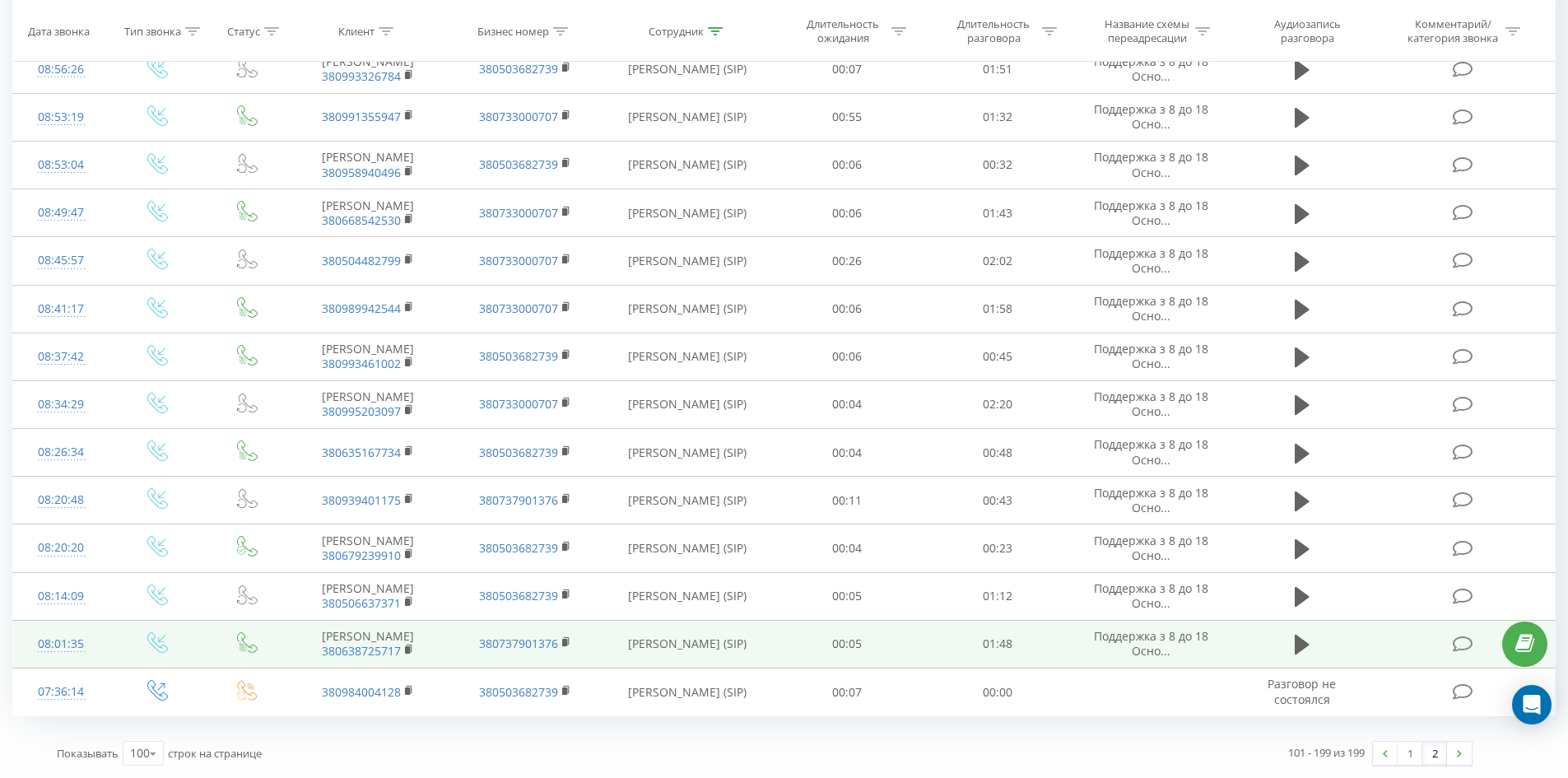
drag, startPoint x: 839, startPoint y: 138, endPoint x: 872, endPoint y: 613, distance: 476.1
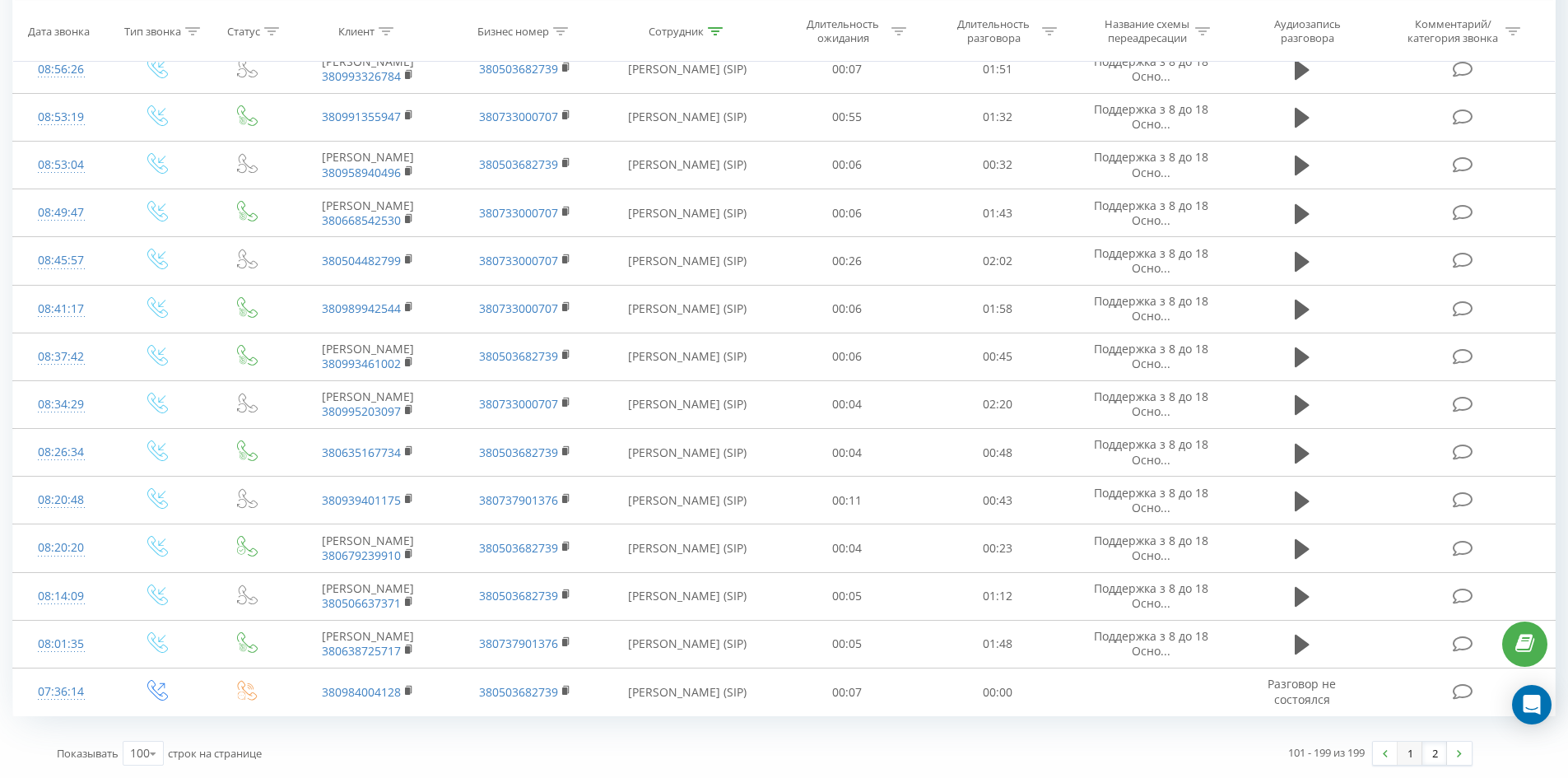
click at [1404, 759] on link "1" at bounding box center [1410, 753] width 25 height 23
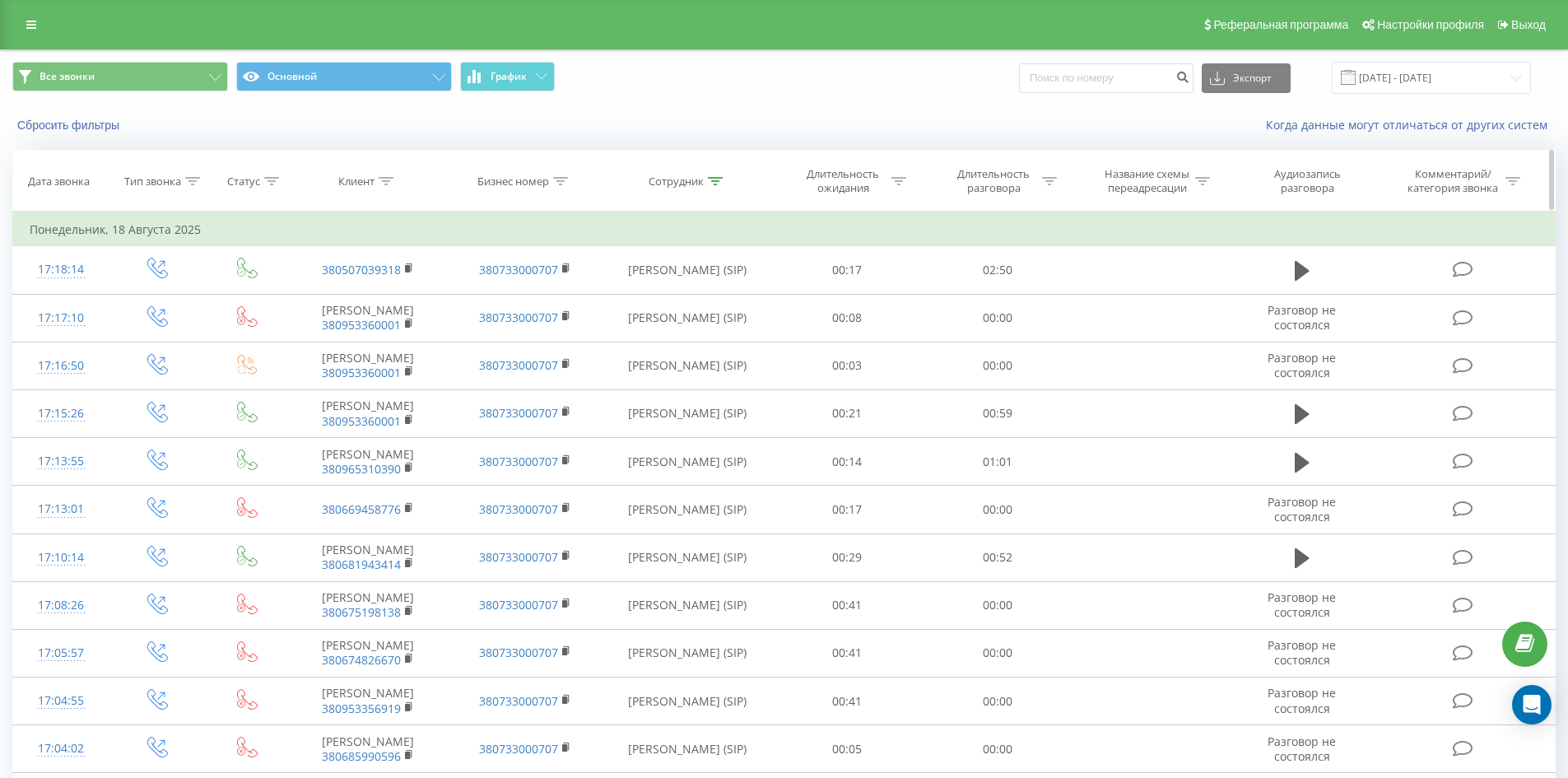
click at [715, 180] on icon at bounding box center [714, 181] width 14 height 9
click at [720, 292] on input "омелянчук максим" at bounding box center [687, 299] width 145 height 29
click button "OK" at bounding box center [722, 332] width 70 height 20
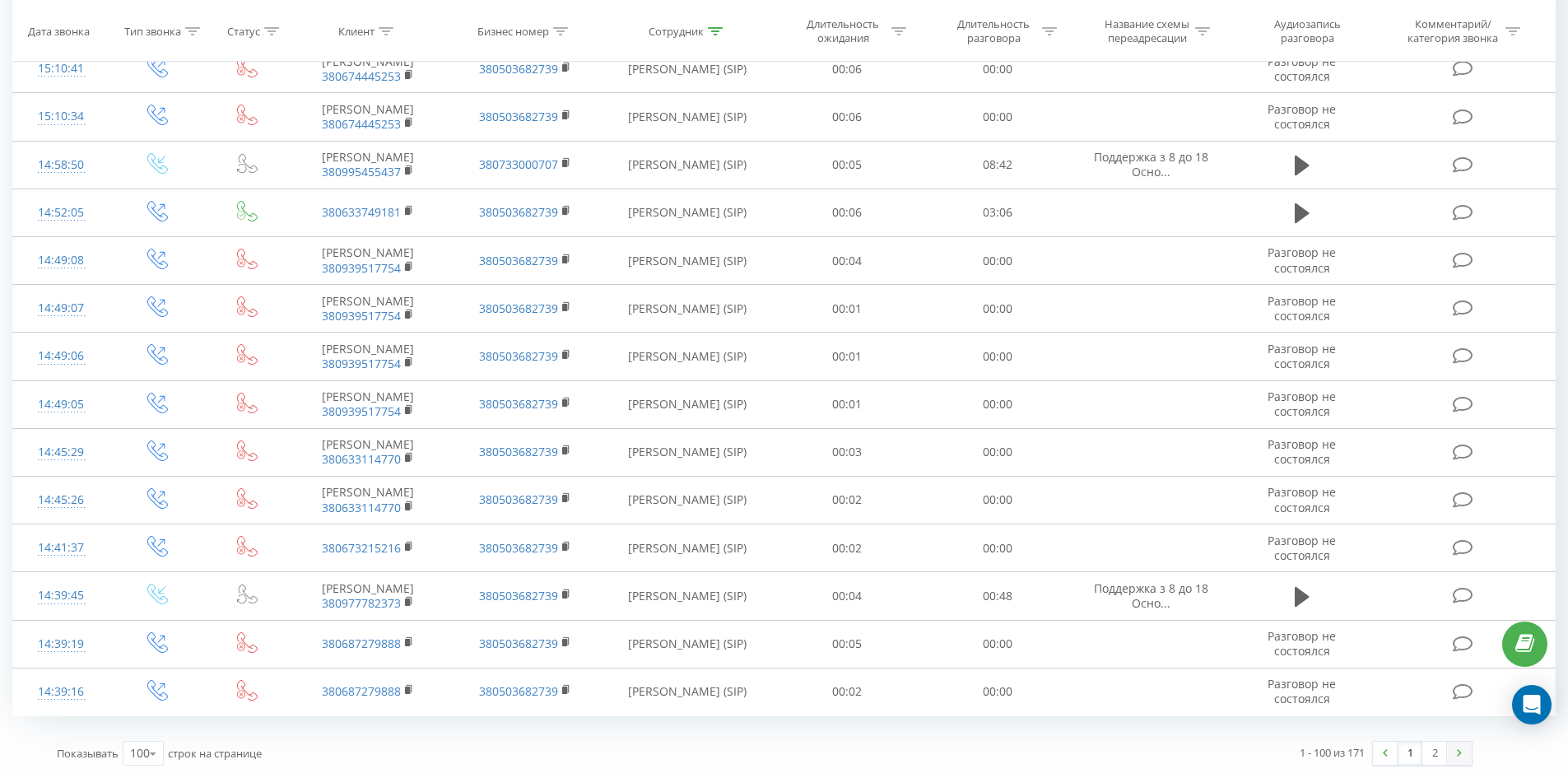
drag, startPoint x: 1142, startPoint y: 221, endPoint x: 1448, endPoint y: 759, distance: 618.9
click at [1439, 748] on link "2" at bounding box center [1435, 753] width 25 height 23
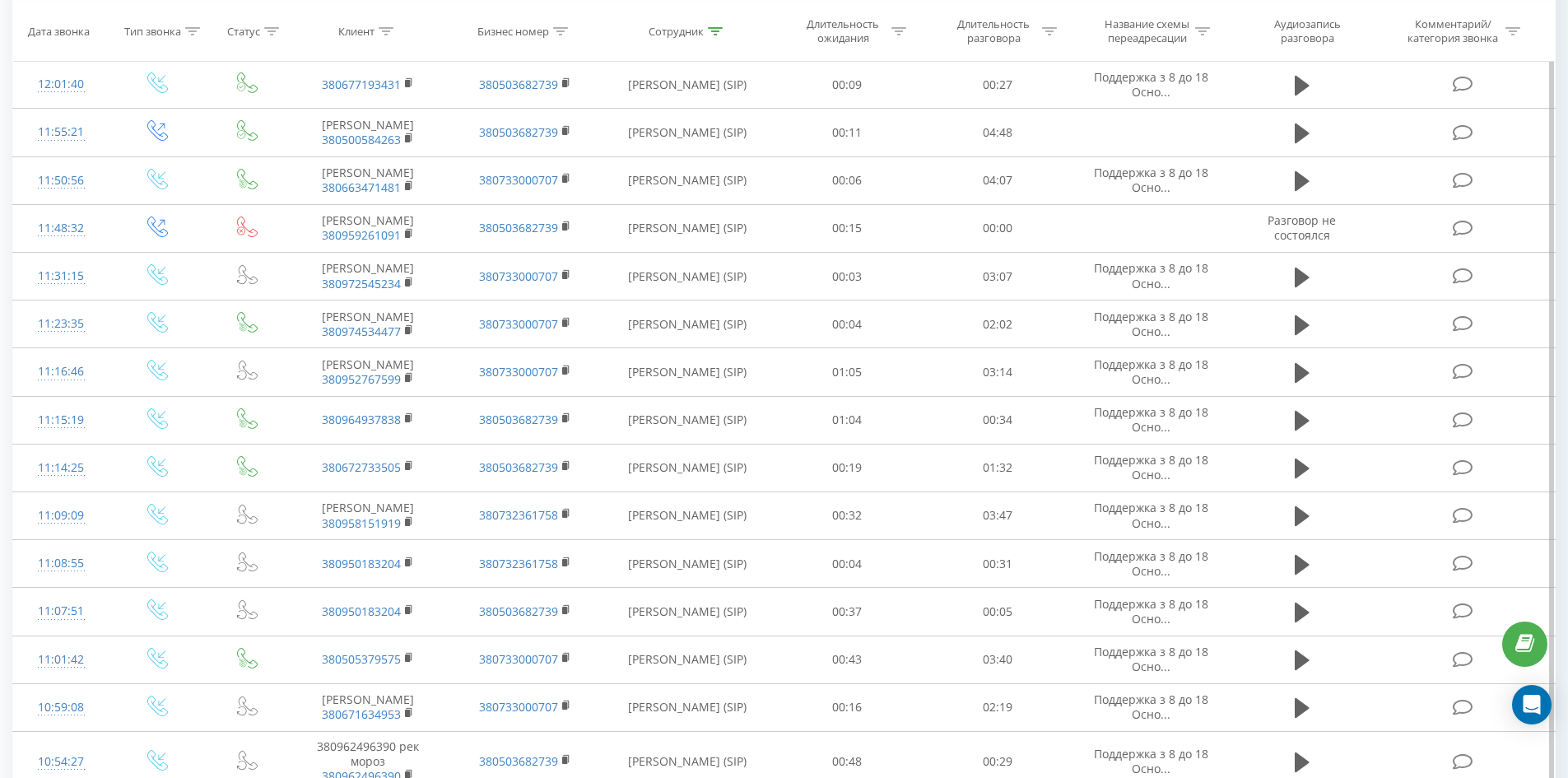
scroll to position [3491, 0]
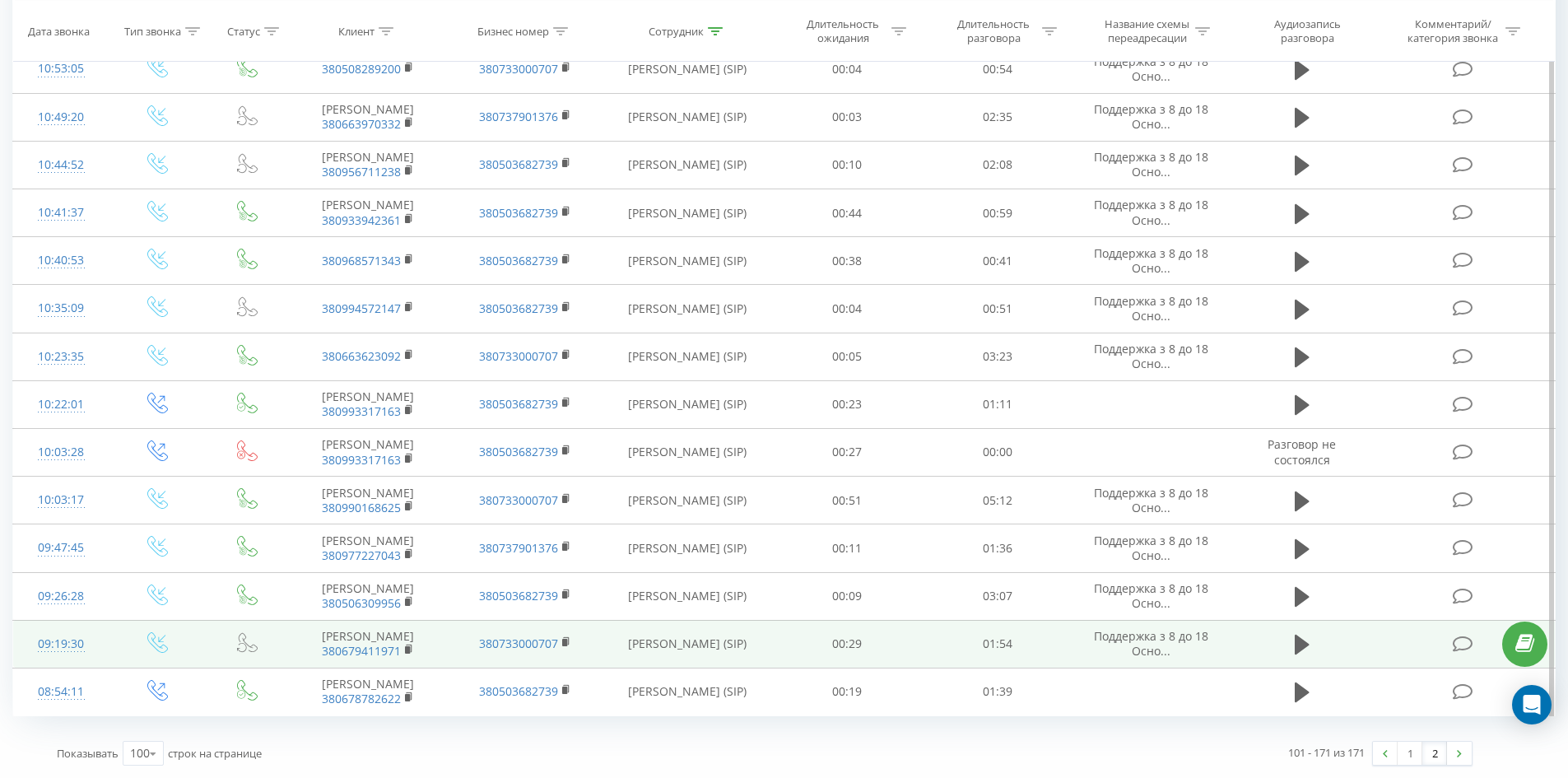
drag, startPoint x: 837, startPoint y: 239, endPoint x: 915, endPoint y: 637, distance: 405.6
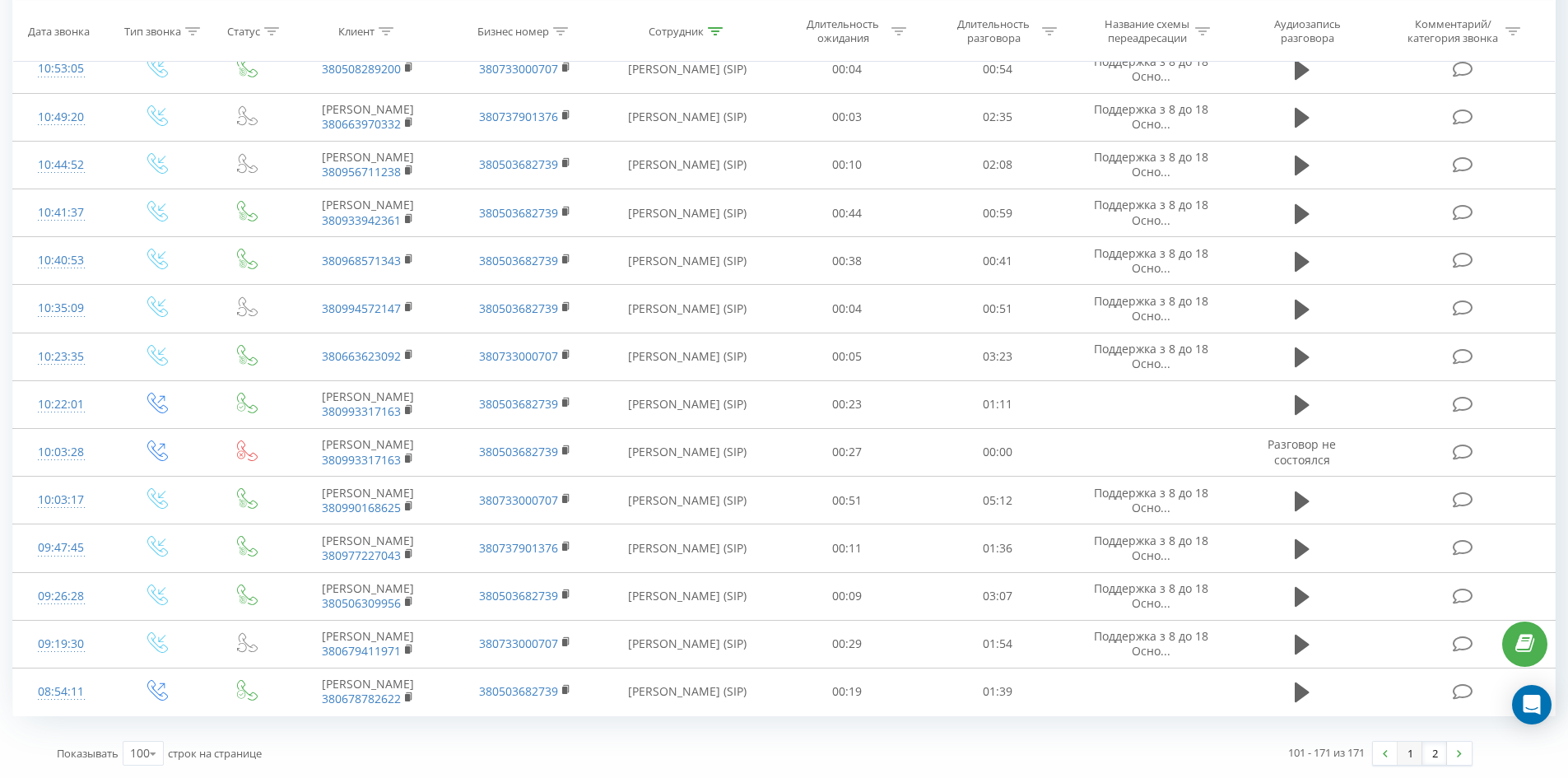
click at [1413, 753] on link "1" at bounding box center [1410, 753] width 25 height 23
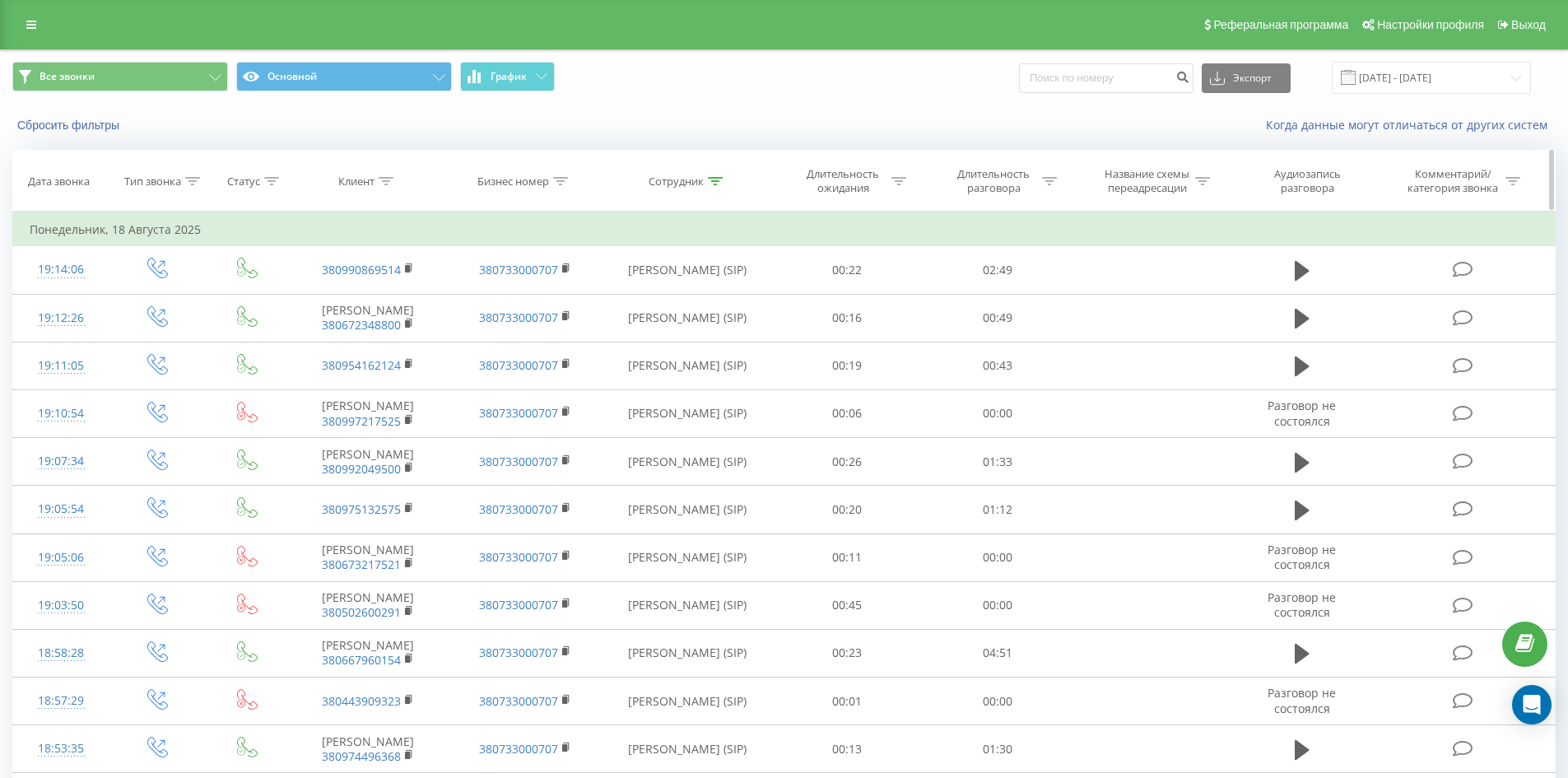
drag, startPoint x: 713, startPoint y: 174, endPoint x: 721, endPoint y: 301, distance: 127.3
click at [714, 177] on div at bounding box center [714, 181] width 14 height 14
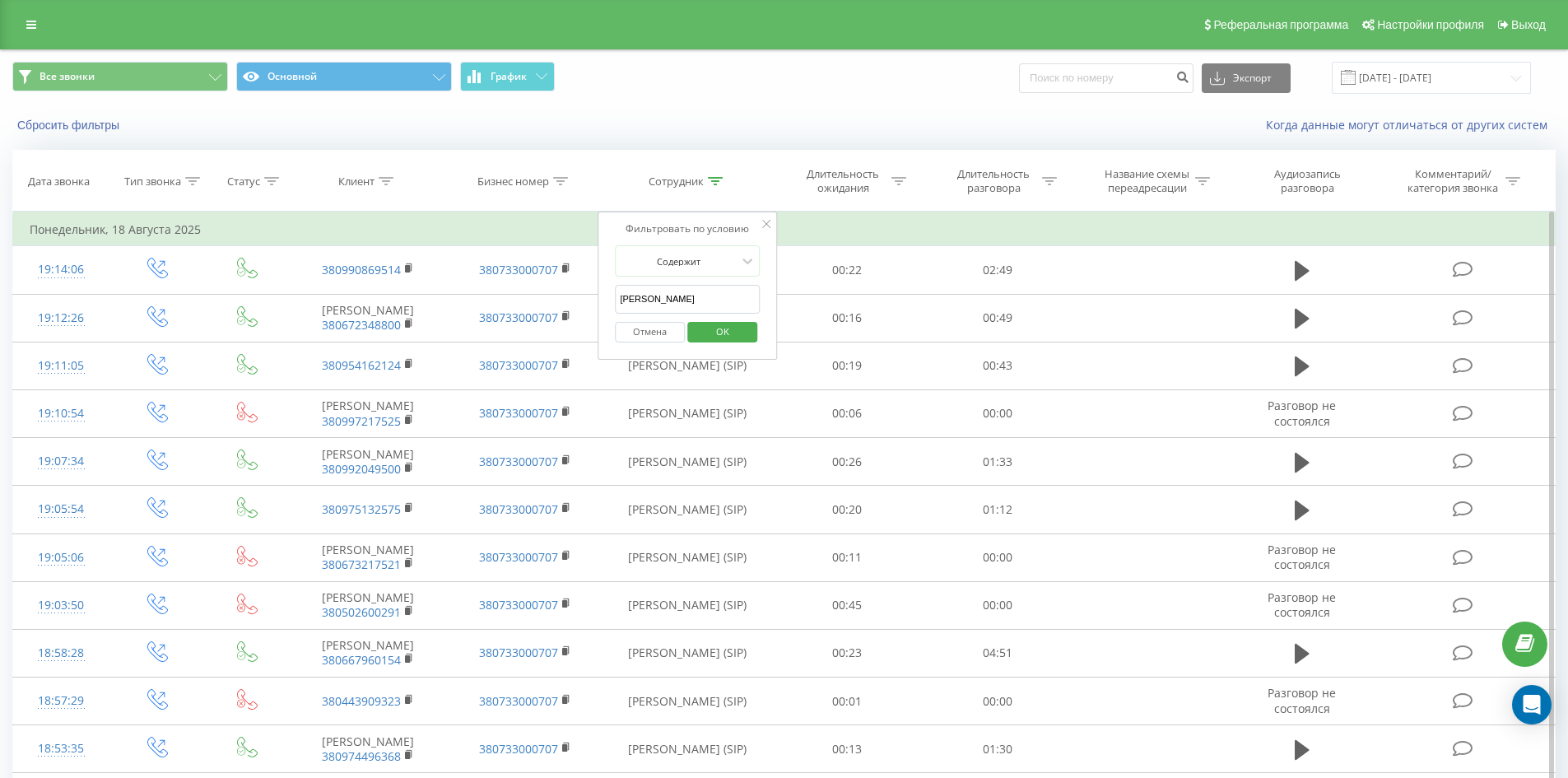
click at [721, 301] on input "ямковий святослав" at bounding box center [687, 299] width 145 height 29
click button "OK" at bounding box center [722, 332] width 70 height 20
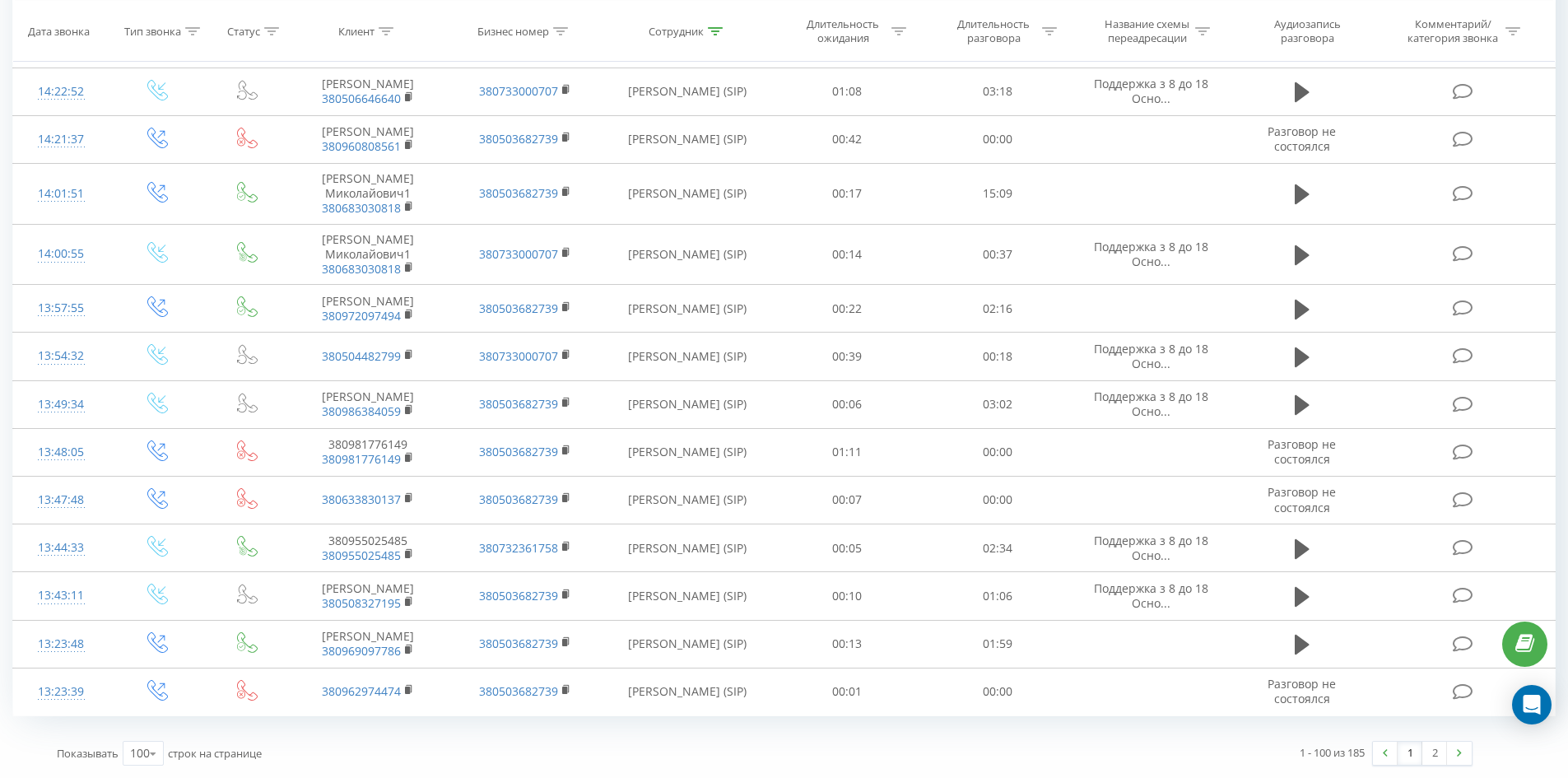
drag, startPoint x: 1117, startPoint y: 461, endPoint x: 1391, endPoint y: 791, distance: 428.9
click at [1440, 756] on link "2" at bounding box center [1435, 753] width 25 height 23
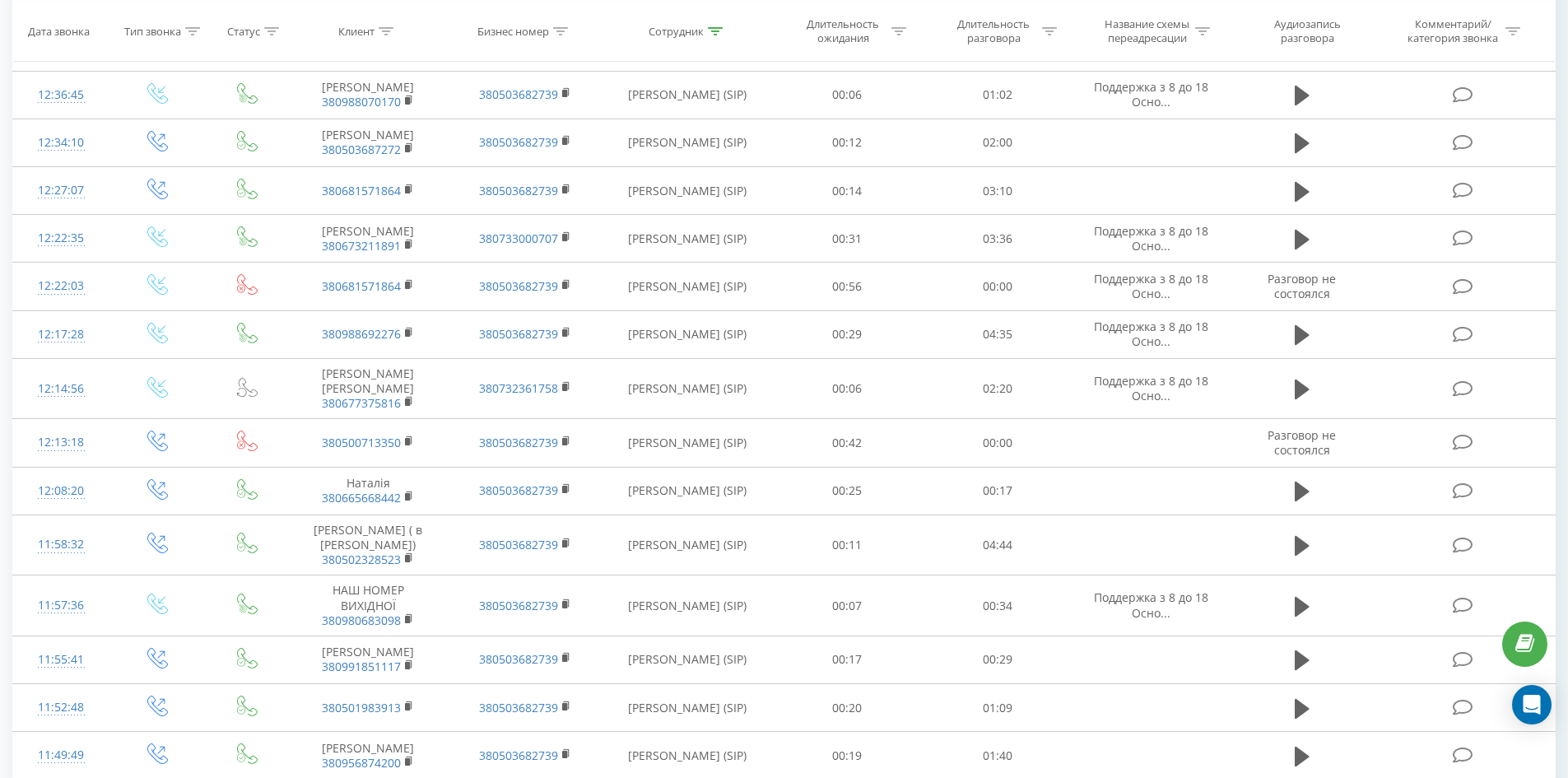
scroll to position [4220, 0]
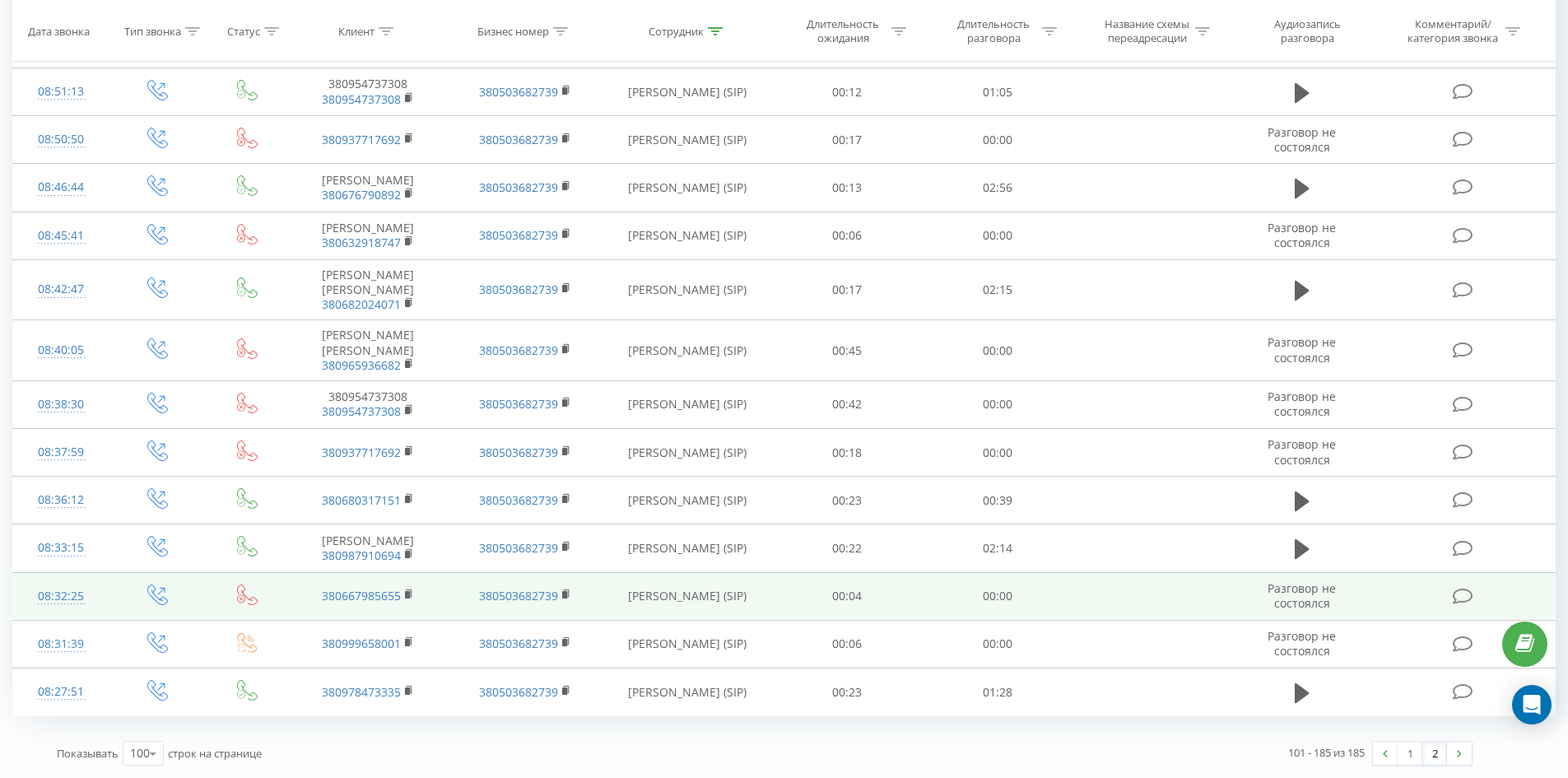
drag, startPoint x: 733, startPoint y: 122, endPoint x: 794, endPoint y: 590, distance: 472.0
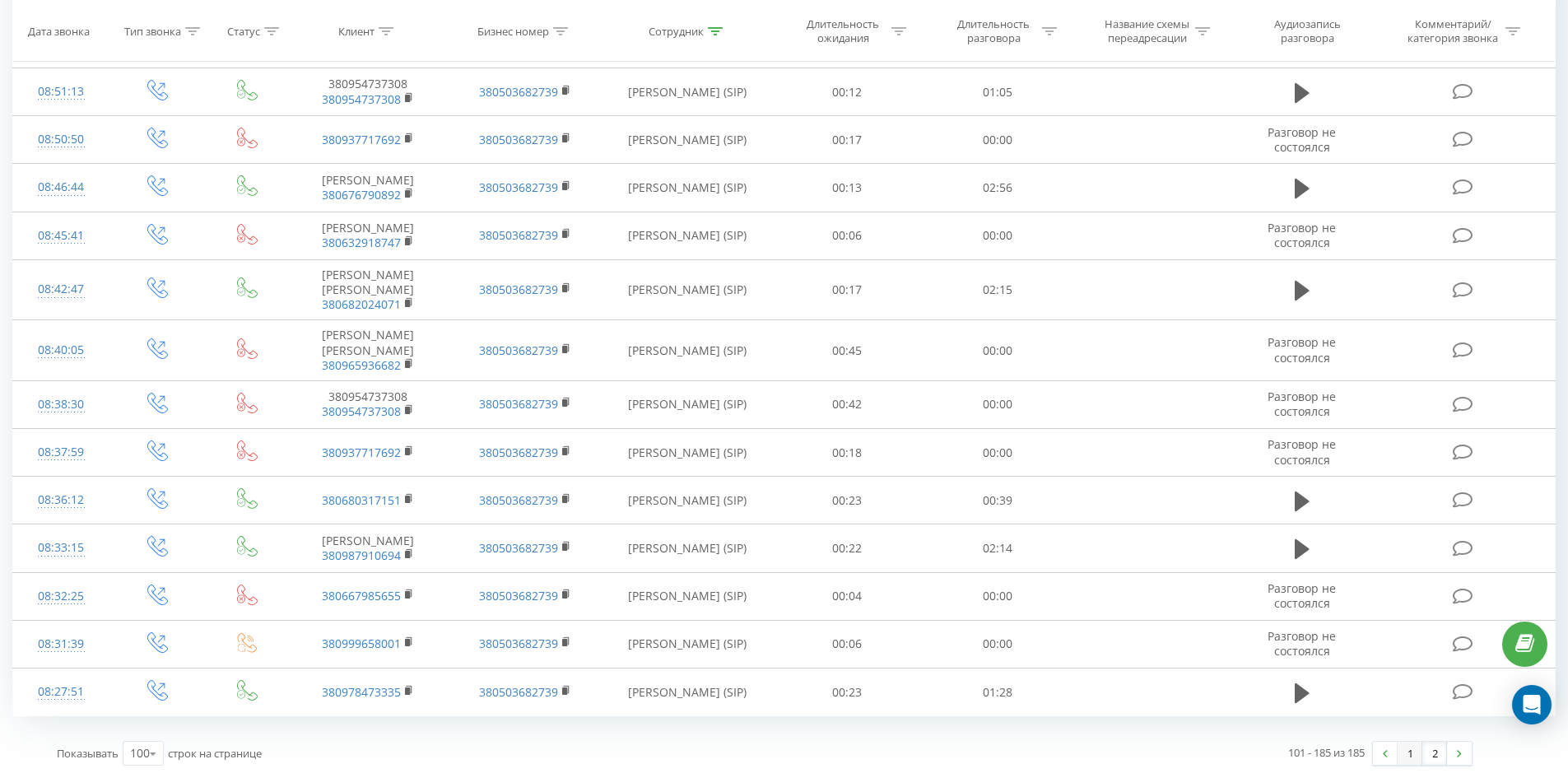
click at [1410, 749] on link "1" at bounding box center [1410, 753] width 25 height 23
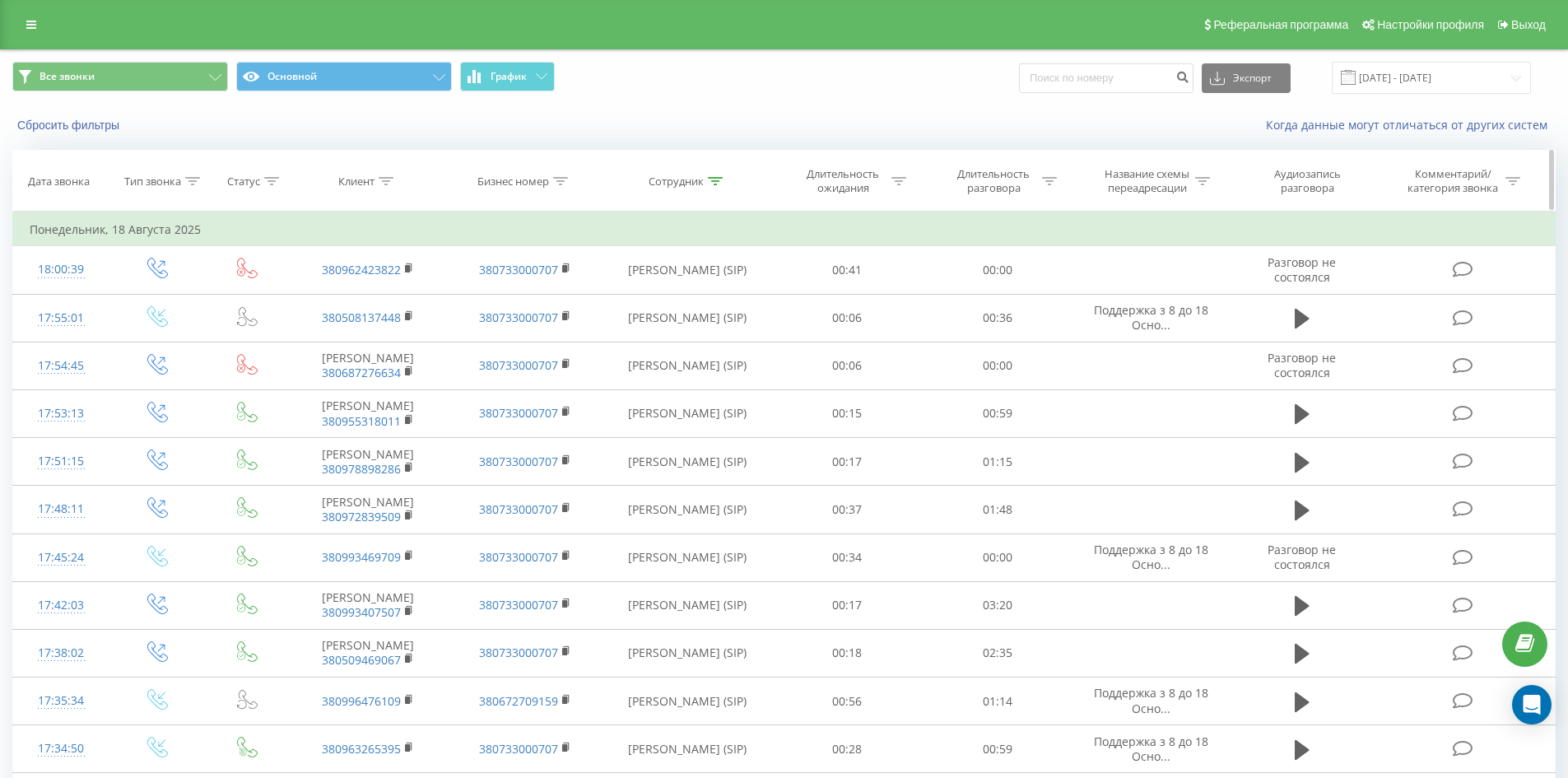
drag, startPoint x: 707, startPoint y: 180, endPoint x: 708, endPoint y: 203, distance: 23.0
click at [707, 181] on icon at bounding box center [714, 181] width 14 height 9
click at [714, 309] on input "кухар богдана" at bounding box center [687, 299] width 145 height 29
click button "OK" at bounding box center [722, 332] width 70 height 20
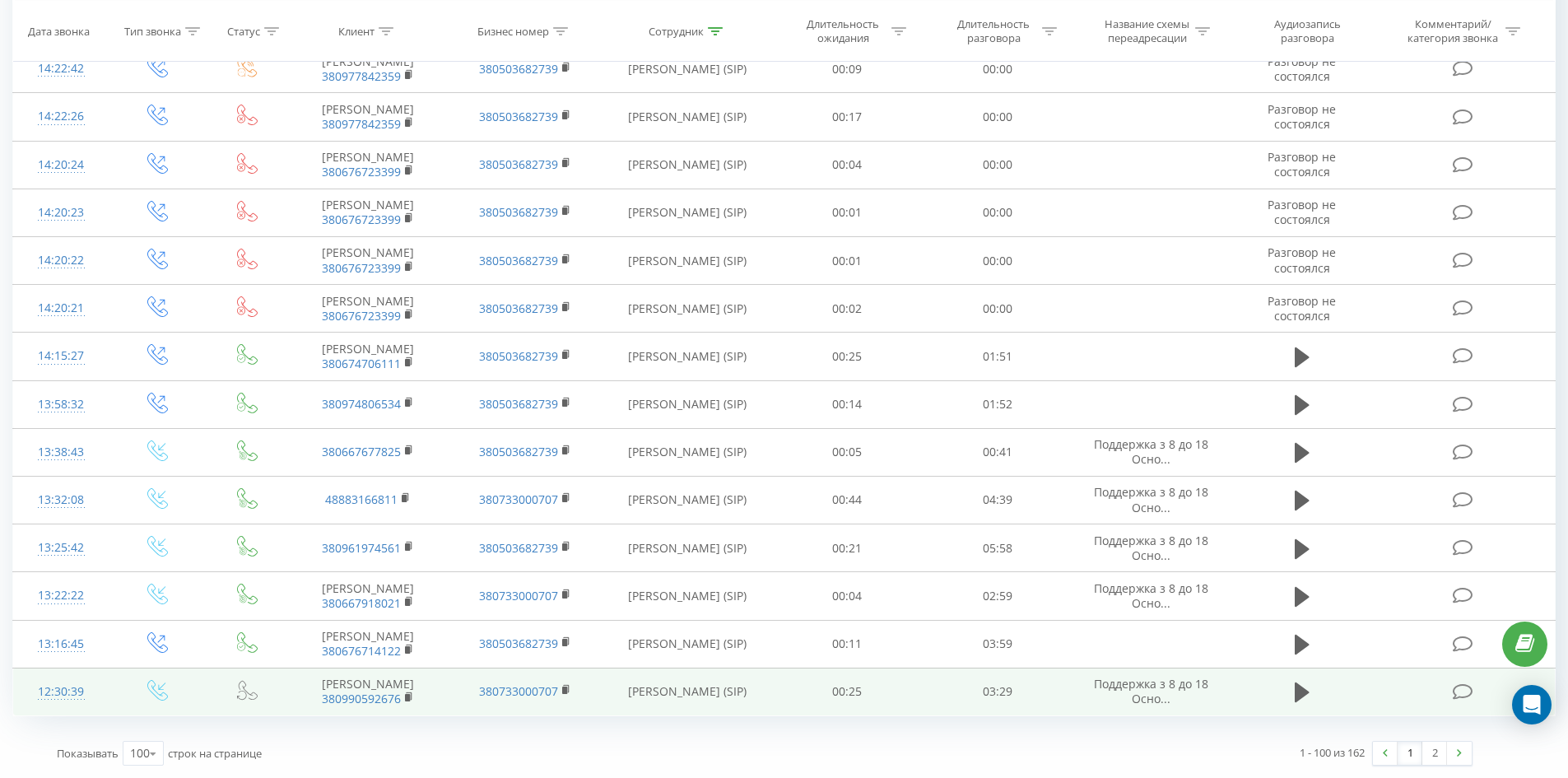
drag, startPoint x: 985, startPoint y: 232, endPoint x: 1431, endPoint y: 709, distance: 653.0
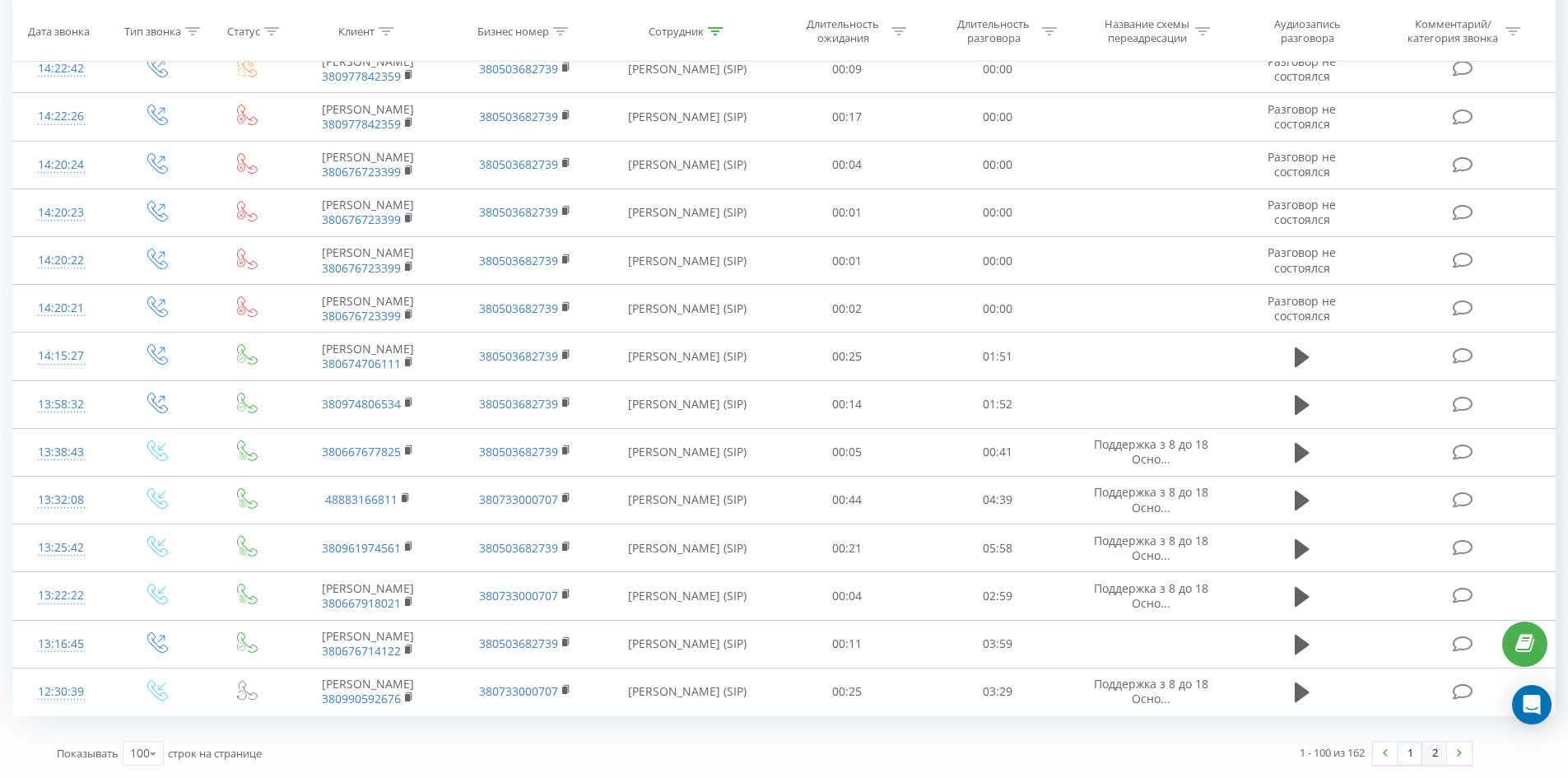
click at [1435, 750] on link "2" at bounding box center [1435, 753] width 25 height 23
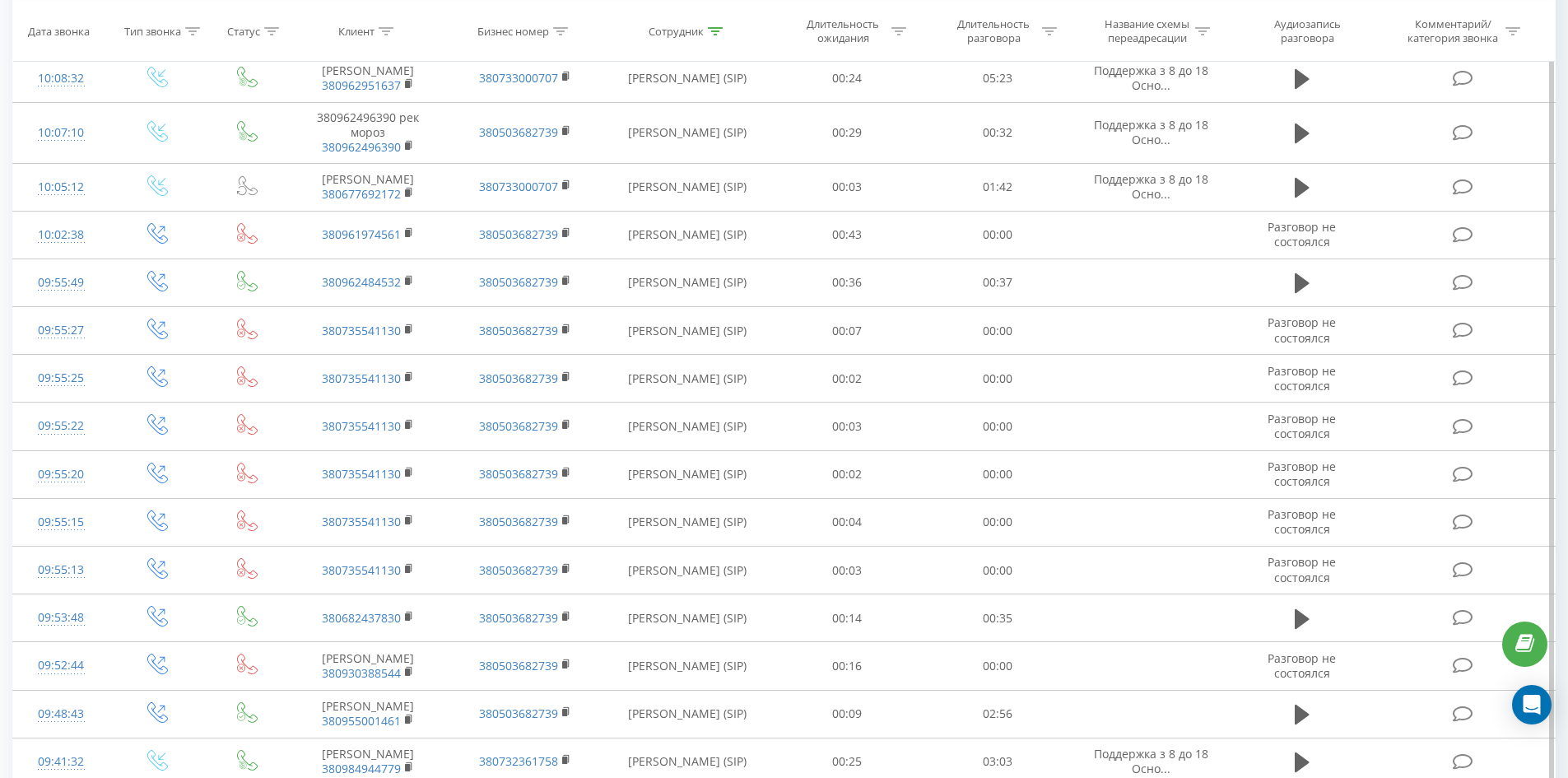
scroll to position [2906, 0]
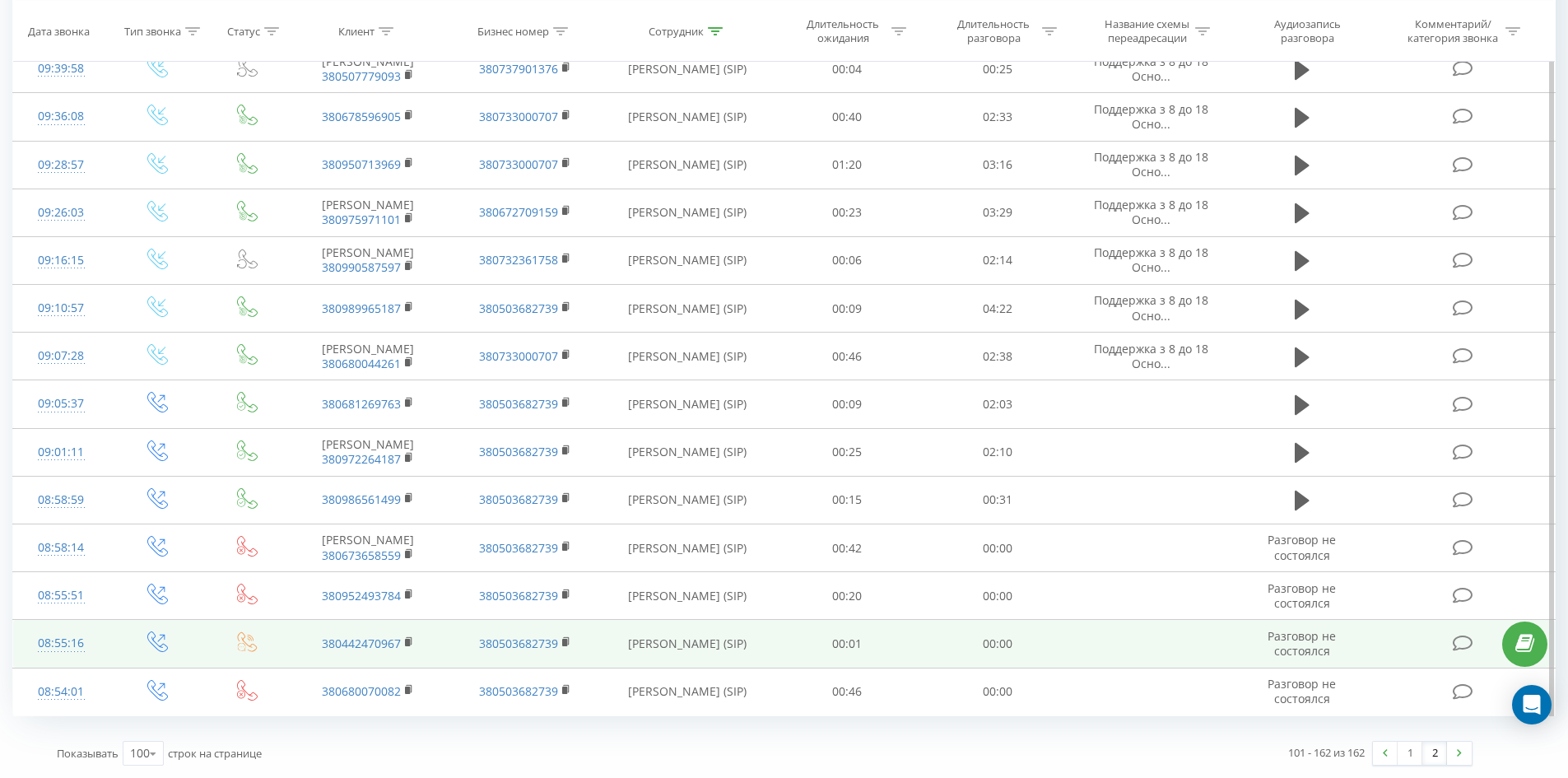
drag, startPoint x: 781, startPoint y: 185, endPoint x: 837, endPoint y: 624, distance: 442.6
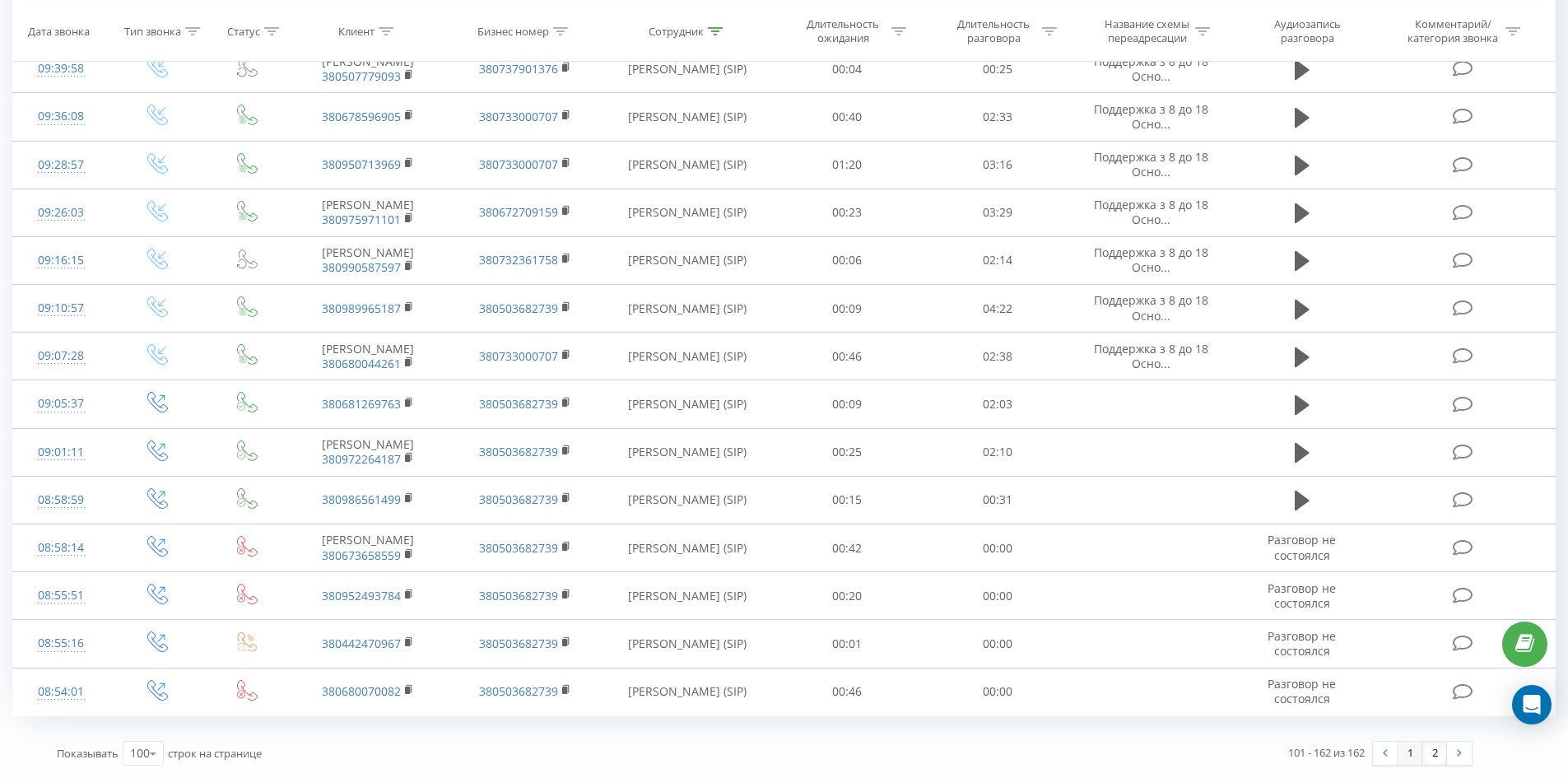
click at [1399, 755] on link "1" at bounding box center [1410, 753] width 25 height 23
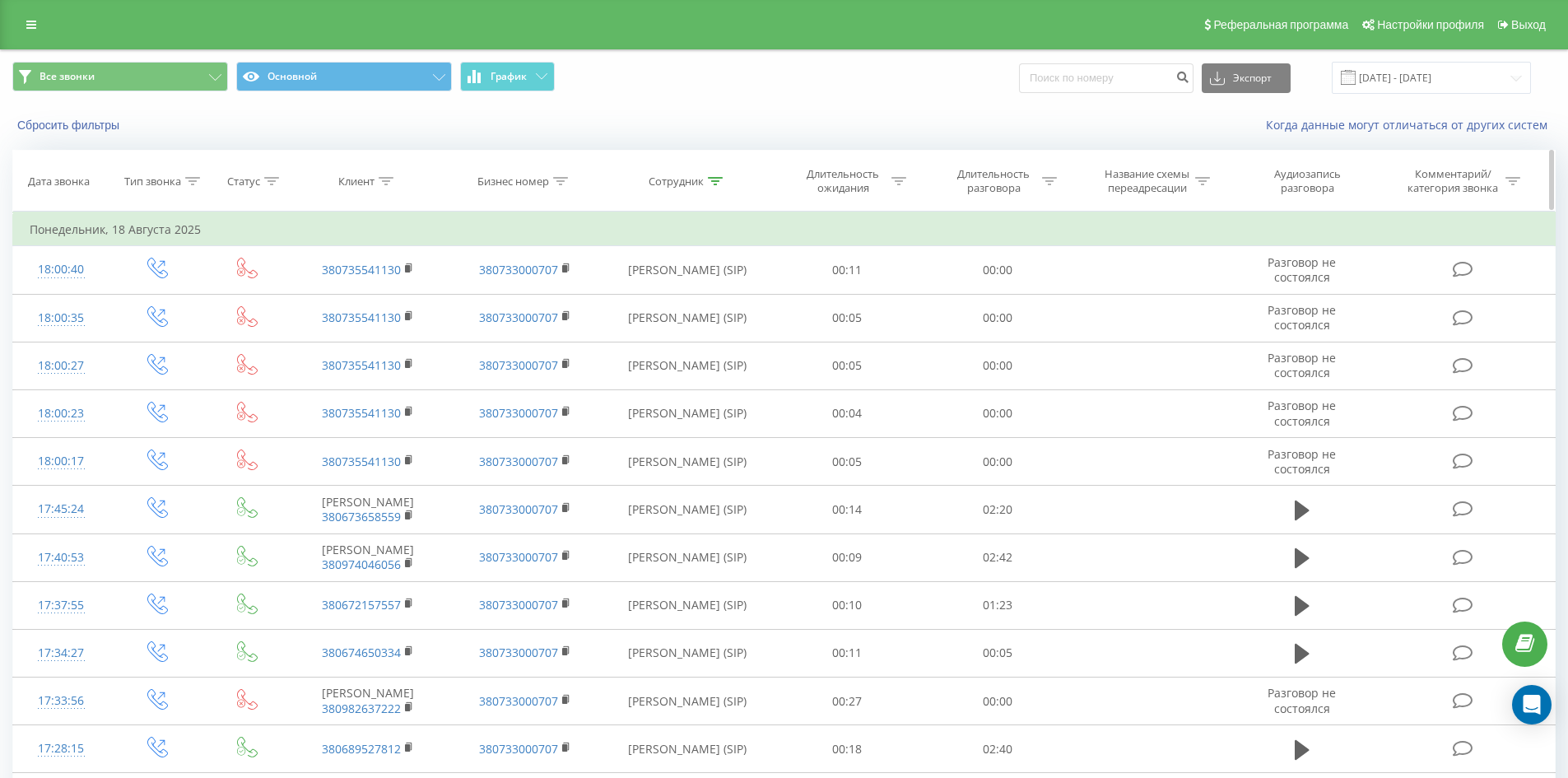
click at [723, 179] on div "Сотрудник" at bounding box center [687, 181] width 169 height 14
click at [709, 305] on input "руда ірина" at bounding box center [687, 299] width 145 height 29
click button "OK" at bounding box center [722, 332] width 70 height 20
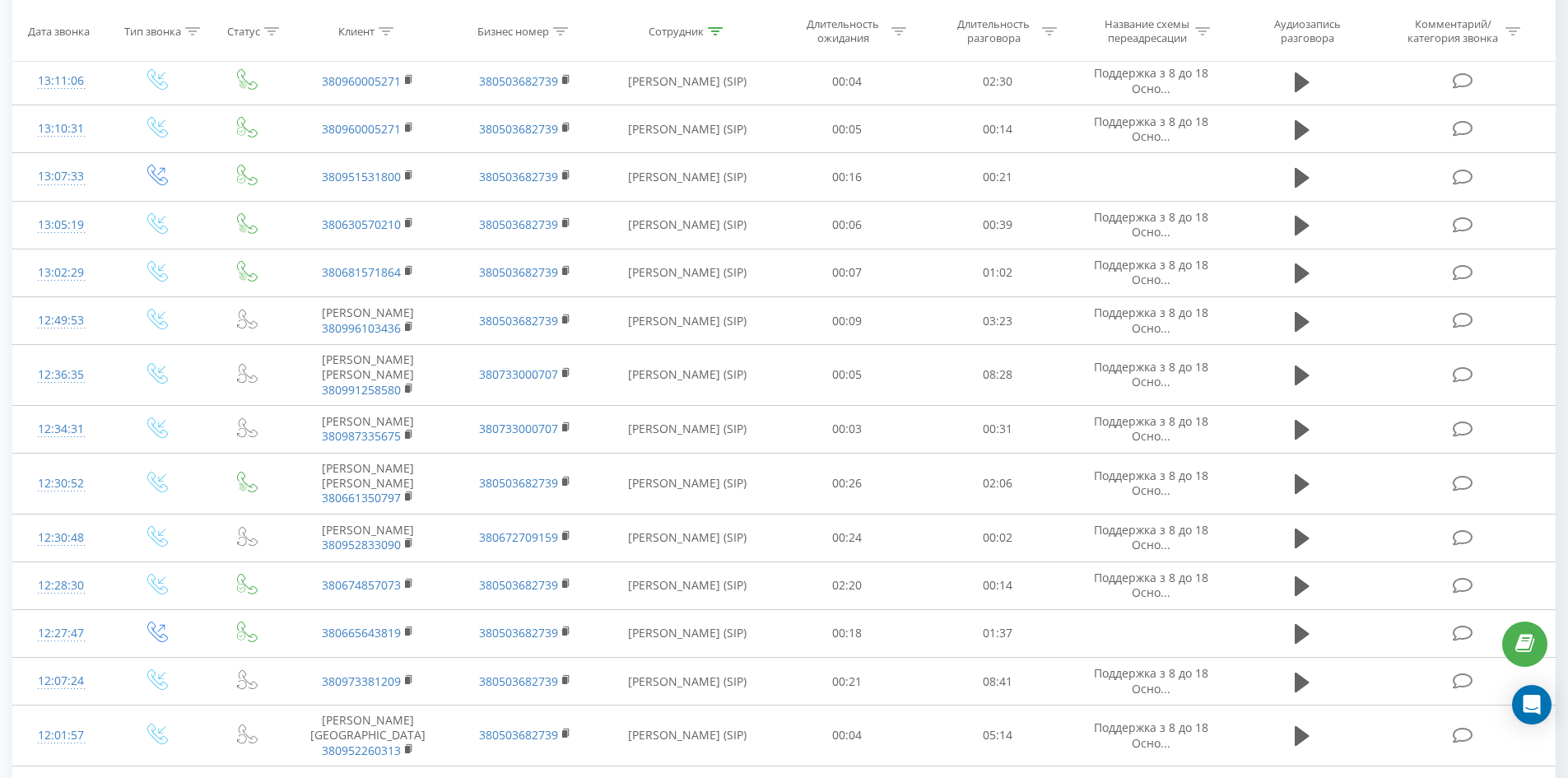
scroll to position [4663, 0]
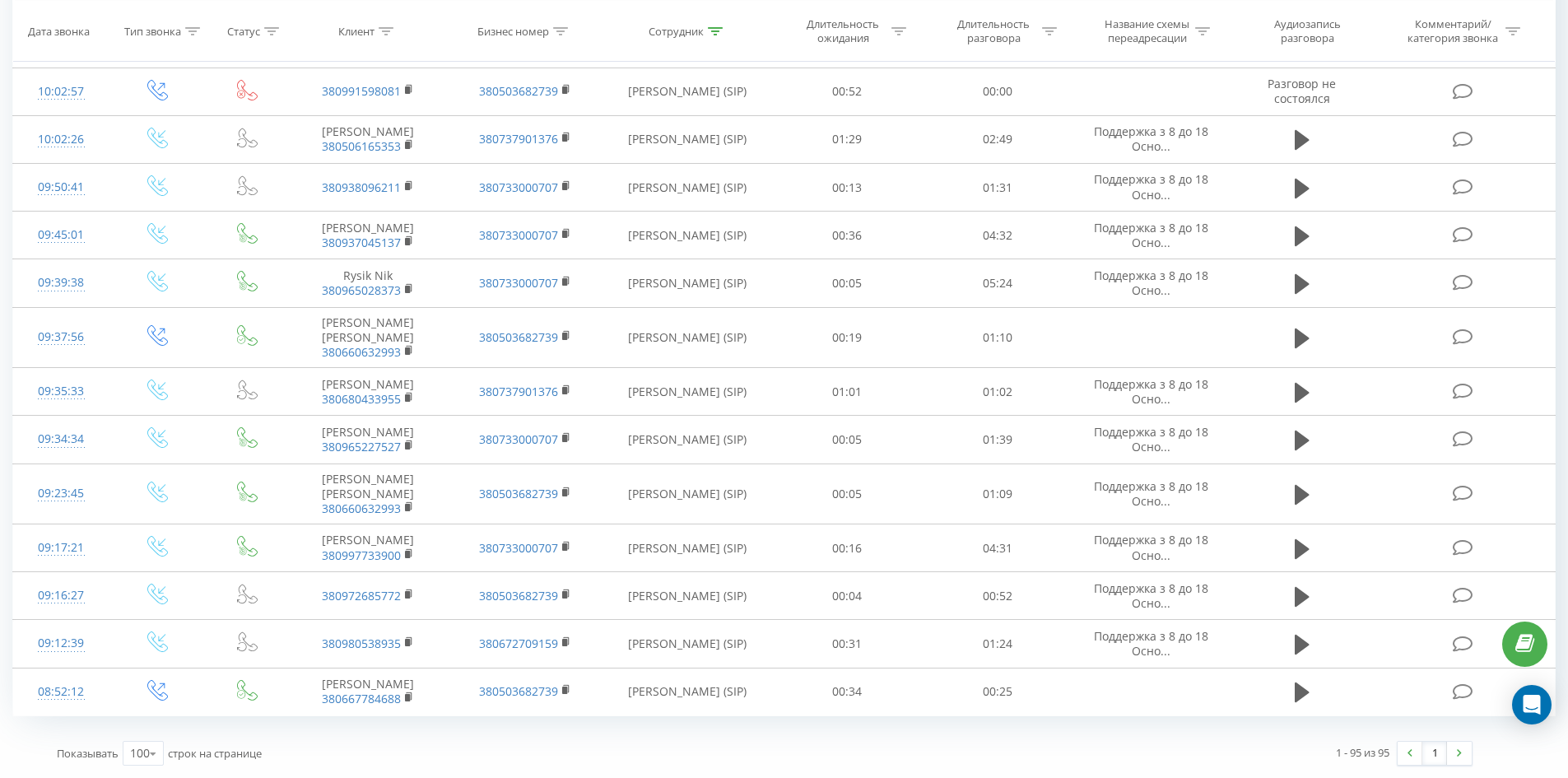
drag, startPoint x: 1218, startPoint y: 266, endPoint x: 1472, endPoint y: 725, distance: 524.6
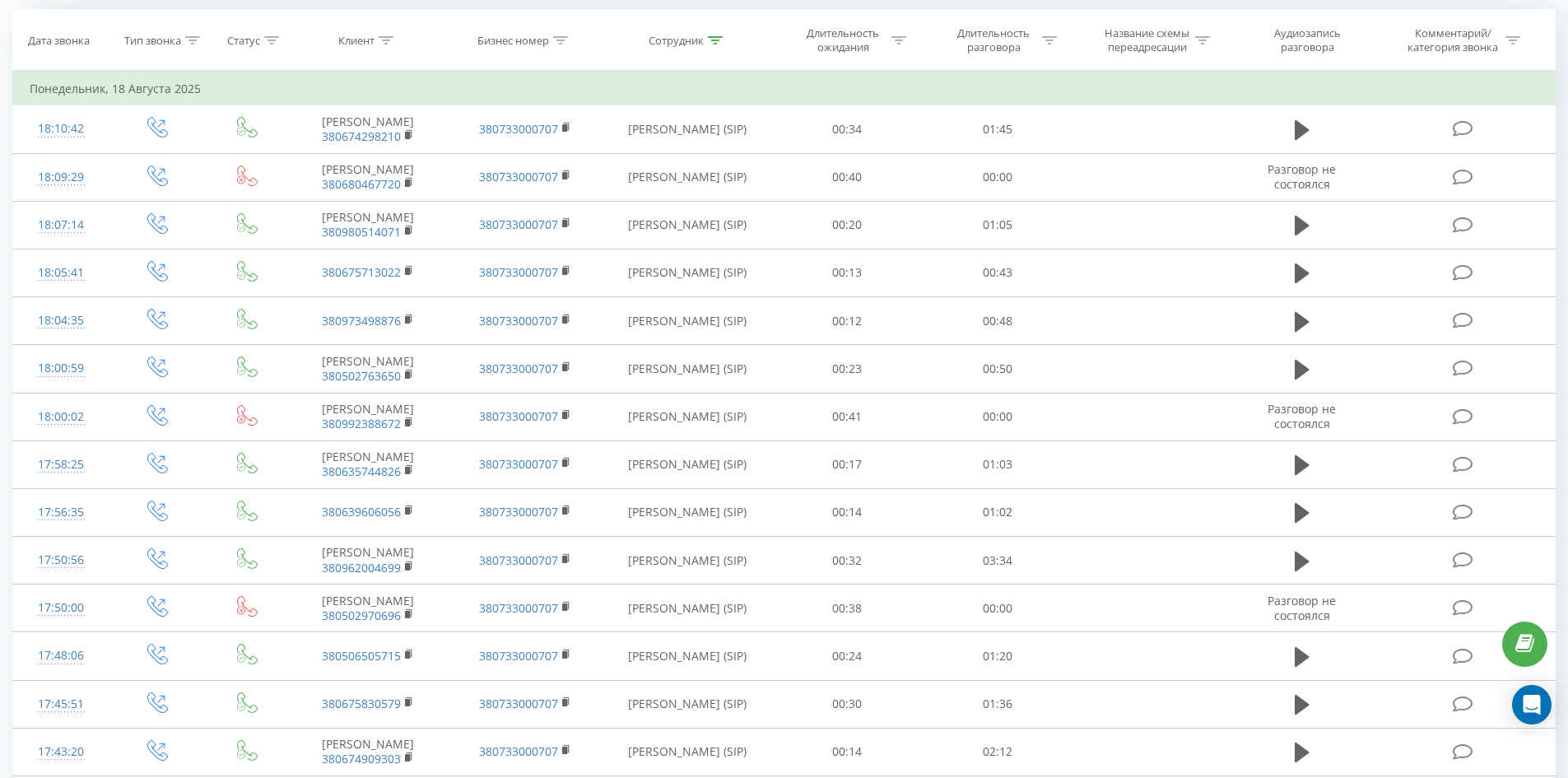
scroll to position [0, 0]
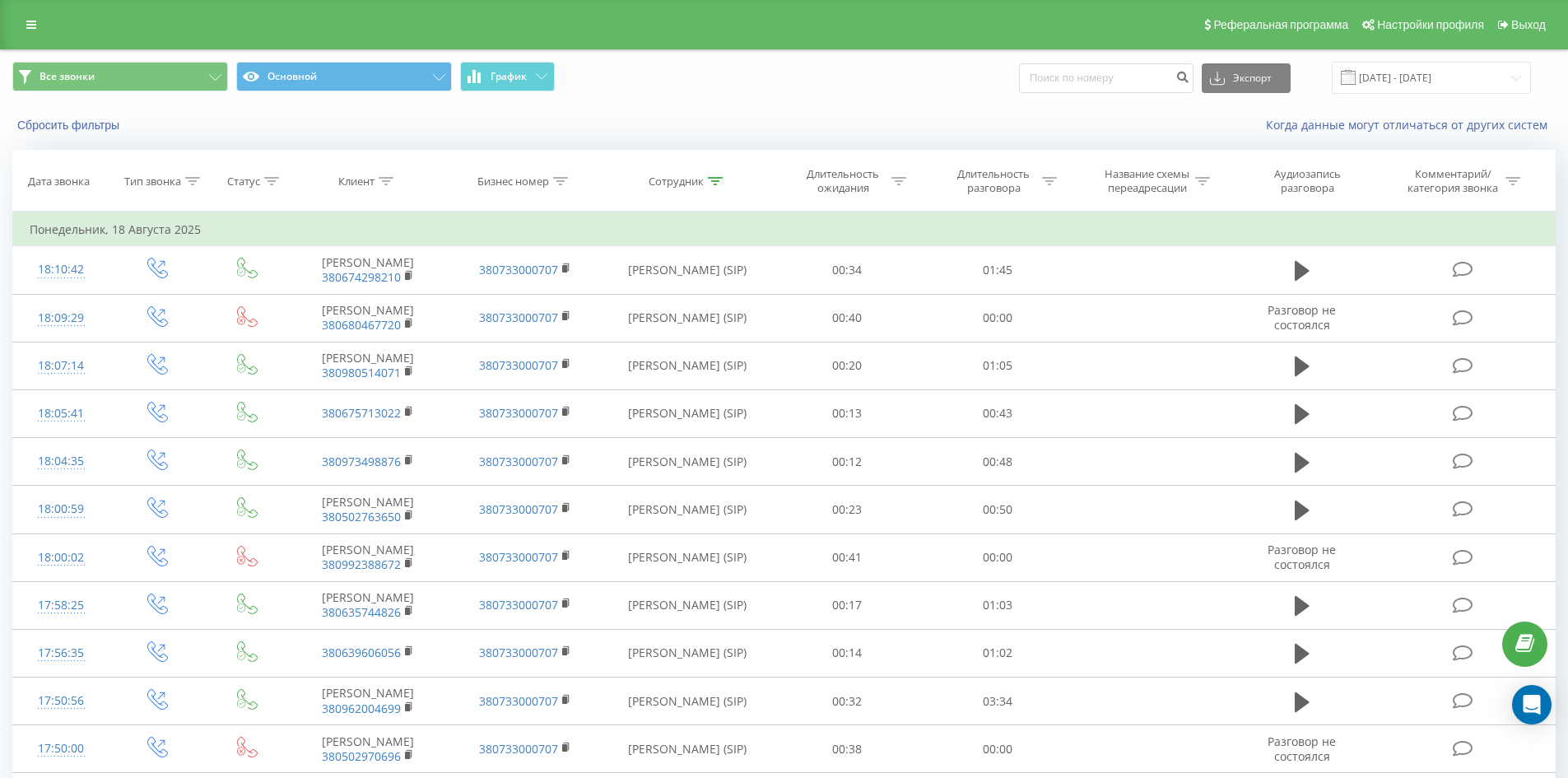
drag, startPoint x: 971, startPoint y: 637, endPoint x: 862, endPoint y: 98, distance: 549.9
click at [715, 180] on icon at bounding box center [714, 181] width 14 height 9
click at [705, 302] on input "бояров владислав" at bounding box center [687, 299] width 145 height 29
click button "OK" at bounding box center [722, 332] width 70 height 20
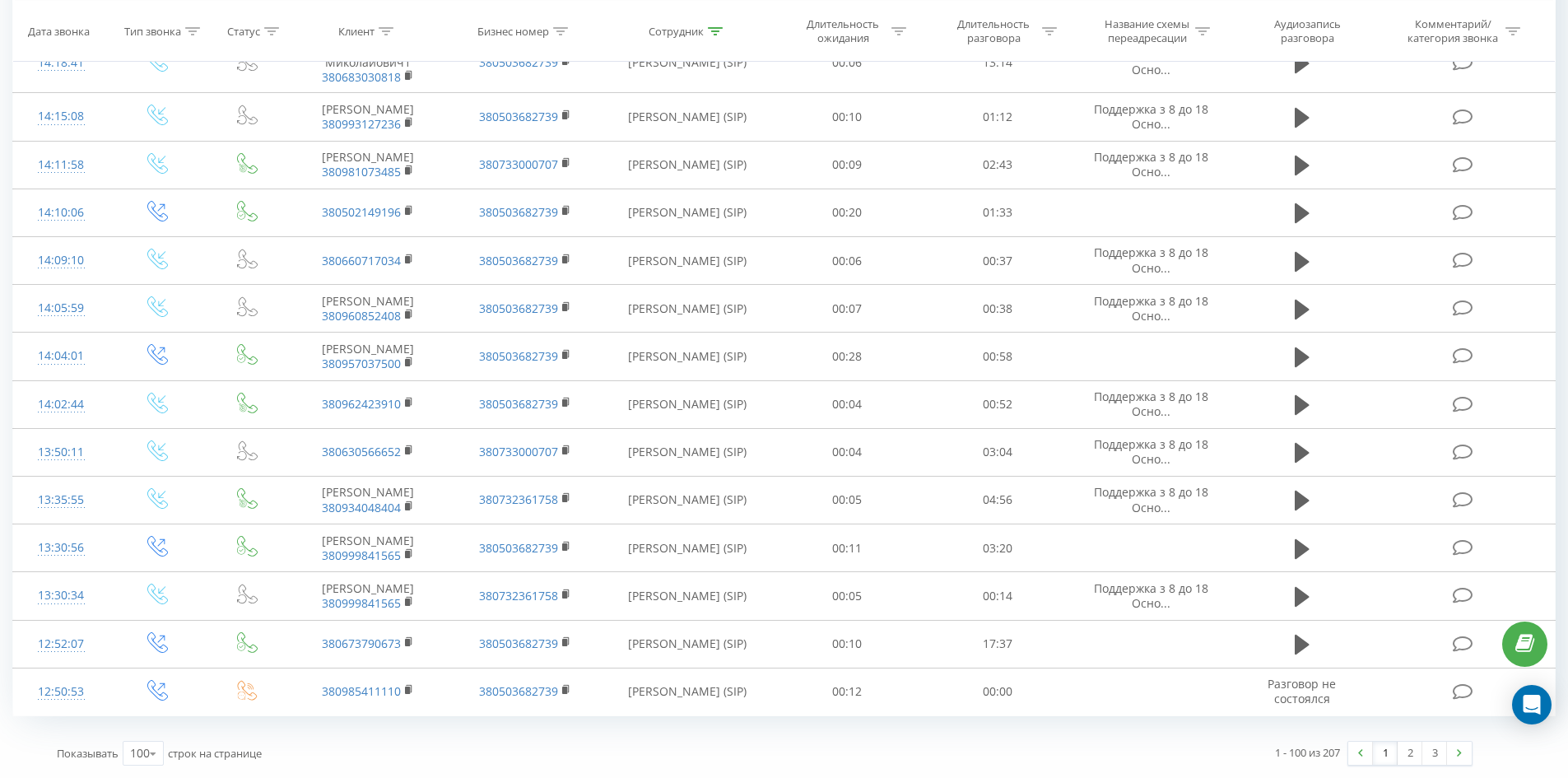
drag, startPoint x: 1006, startPoint y: 92, endPoint x: 1550, endPoint y: 769, distance: 868.5
click at [1460, 757] on img at bounding box center [1459, 753] width 5 height 8
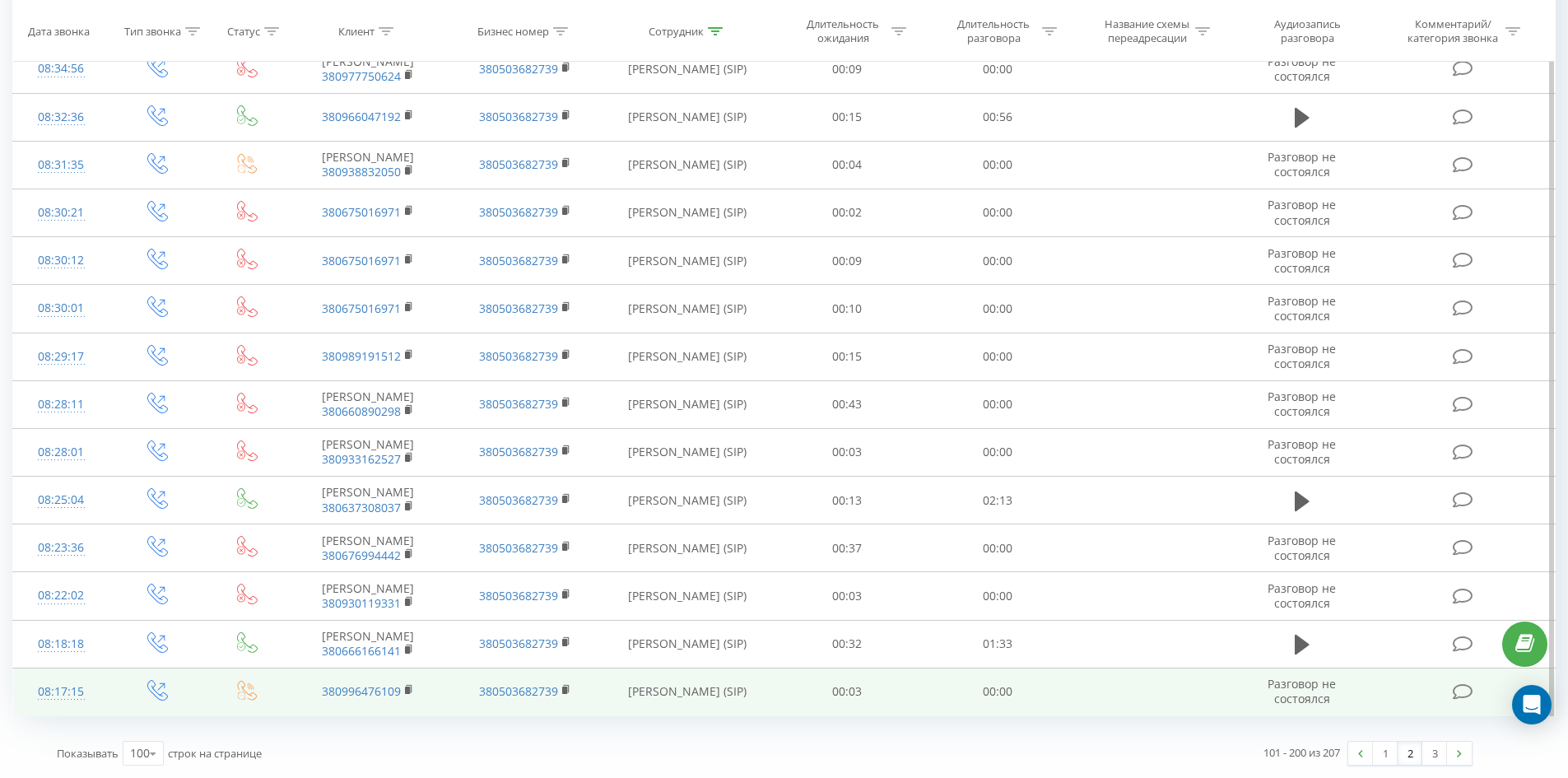
drag, startPoint x: 1006, startPoint y: 283, endPoint x: 1381, endPoint y: 678, distance: 544.7
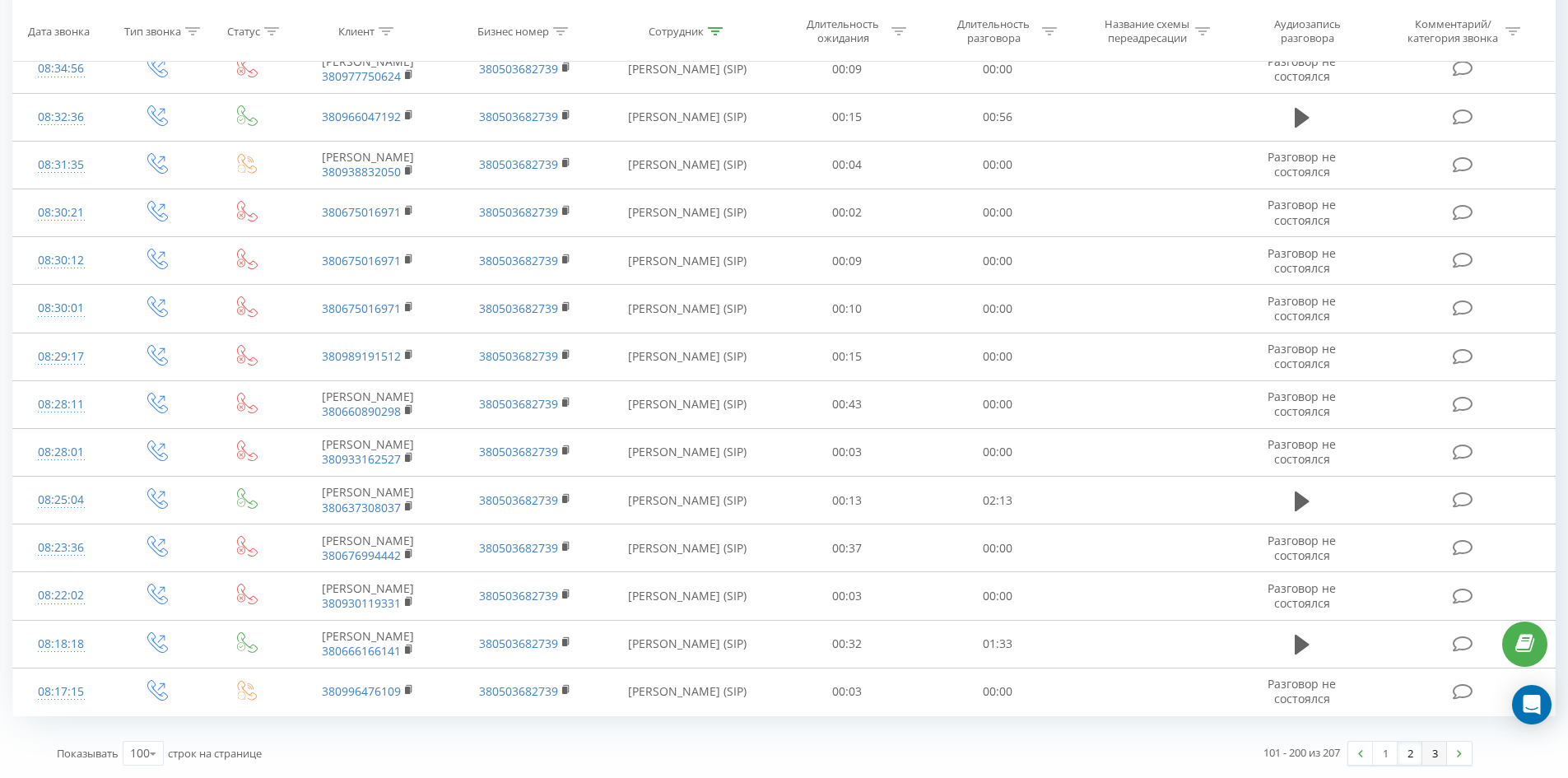
click at [1429, 749] on link "3" at bounding box center [1435, 753] width 25 height 23
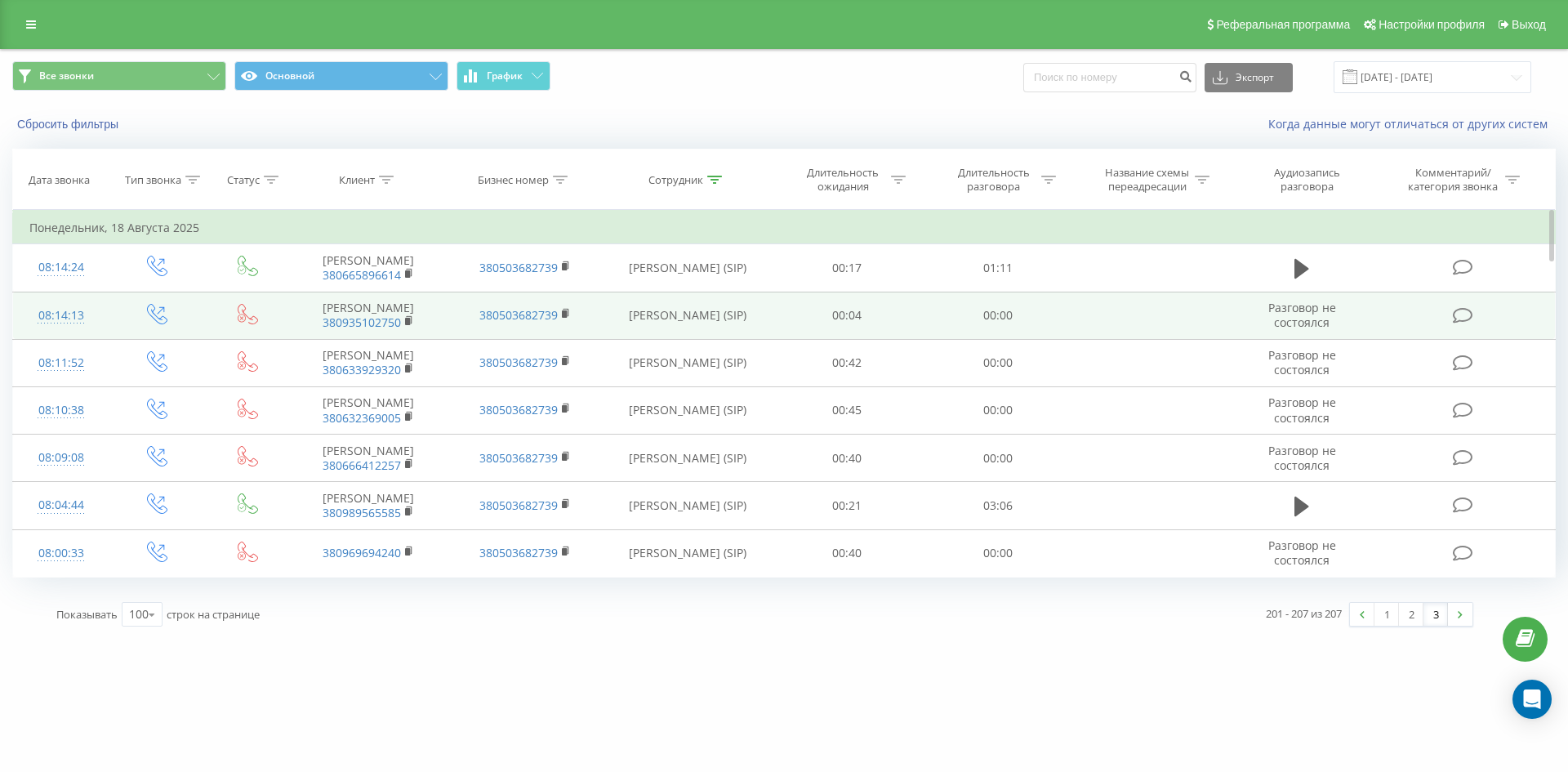
drag, startPoint x: 936, startPoint y: 149, endPoint x: 944, endPoint y: 356, distance: 207.2
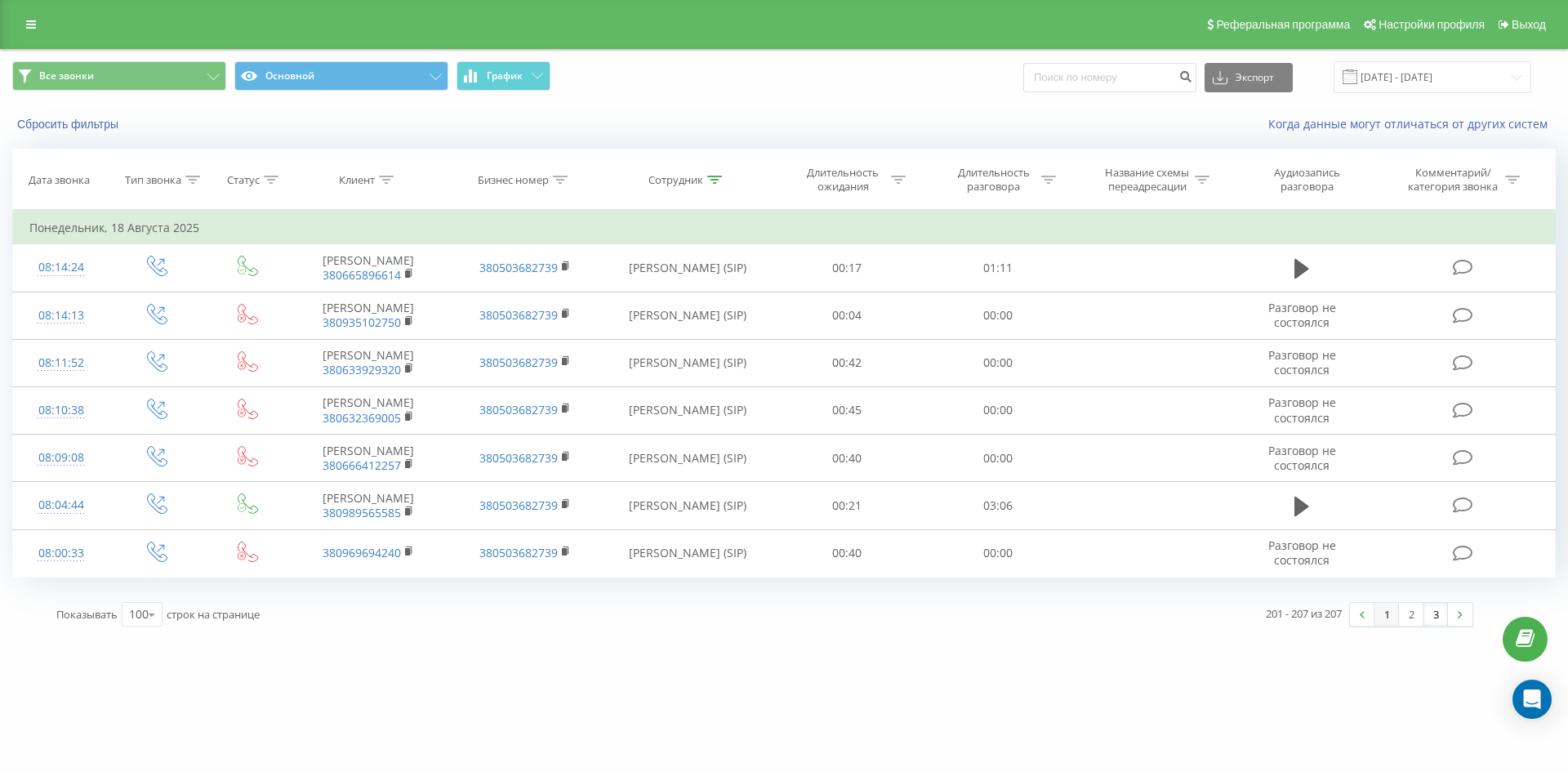
click at [1385, 626] on link "1" at bounding box center [1386, 614] width 25 height 23
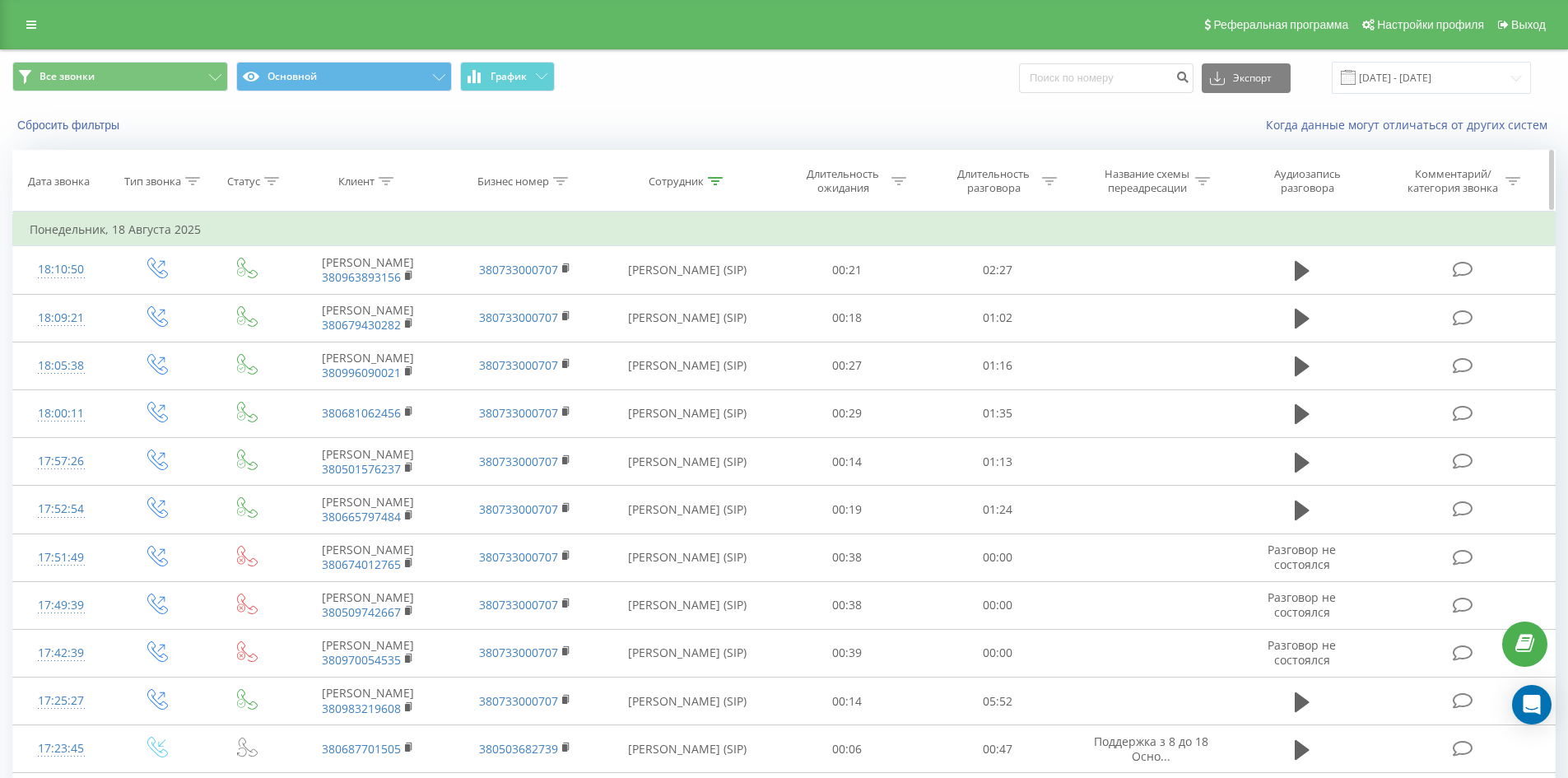
drag, startPoint x: 710, startPoint y: 177, endPoint x: 712, endPoint y: 191, distance: 14.1
click at [710, 178] on icon at bounding box center [714, 181] width 14 height 9
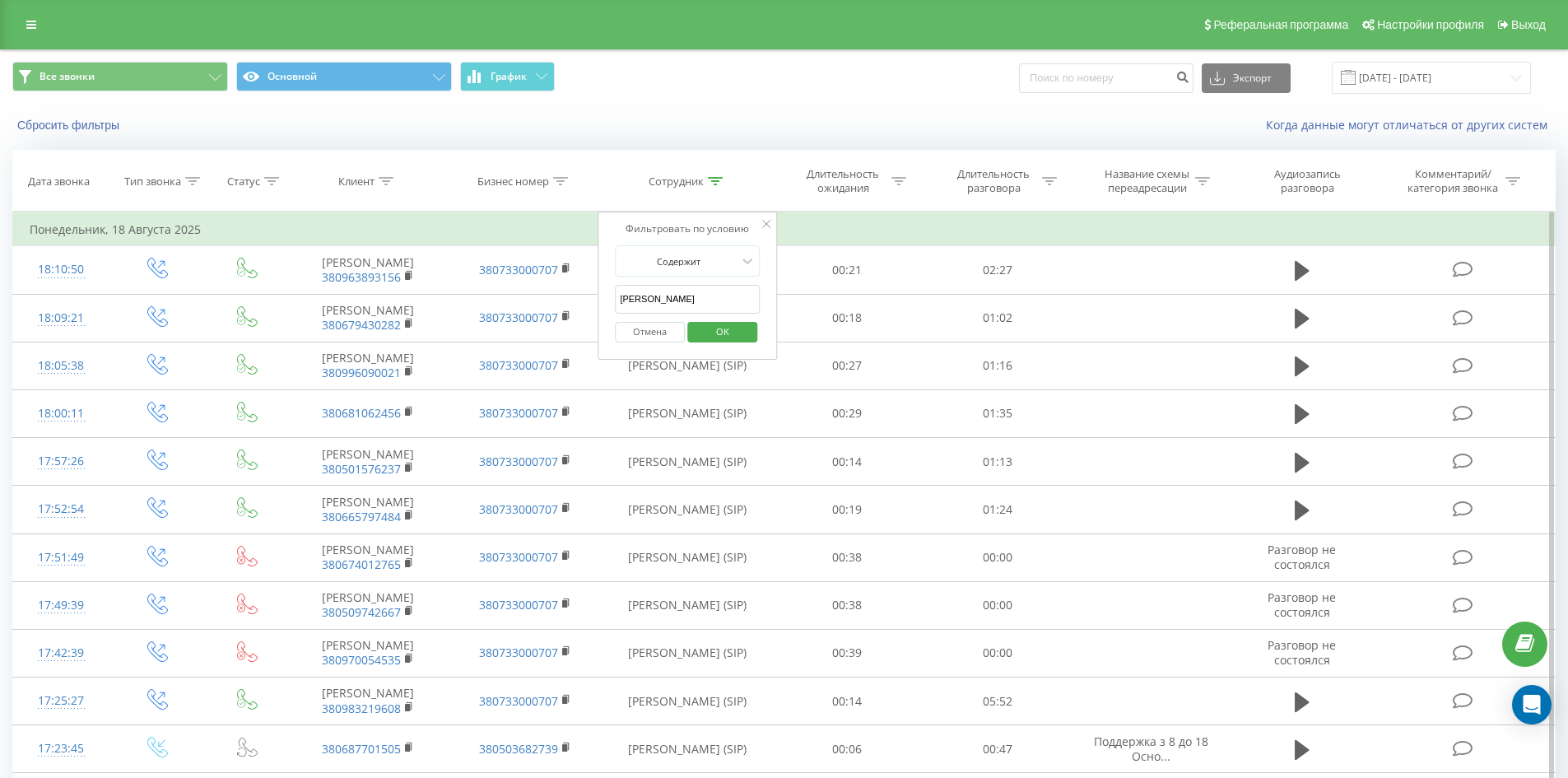
click at [695, 309] on input "салієнко сергій" at bounding box center [687, 299] width 145 height 29
click button "OK" at bounding box center [722, 332] width 70 height 20
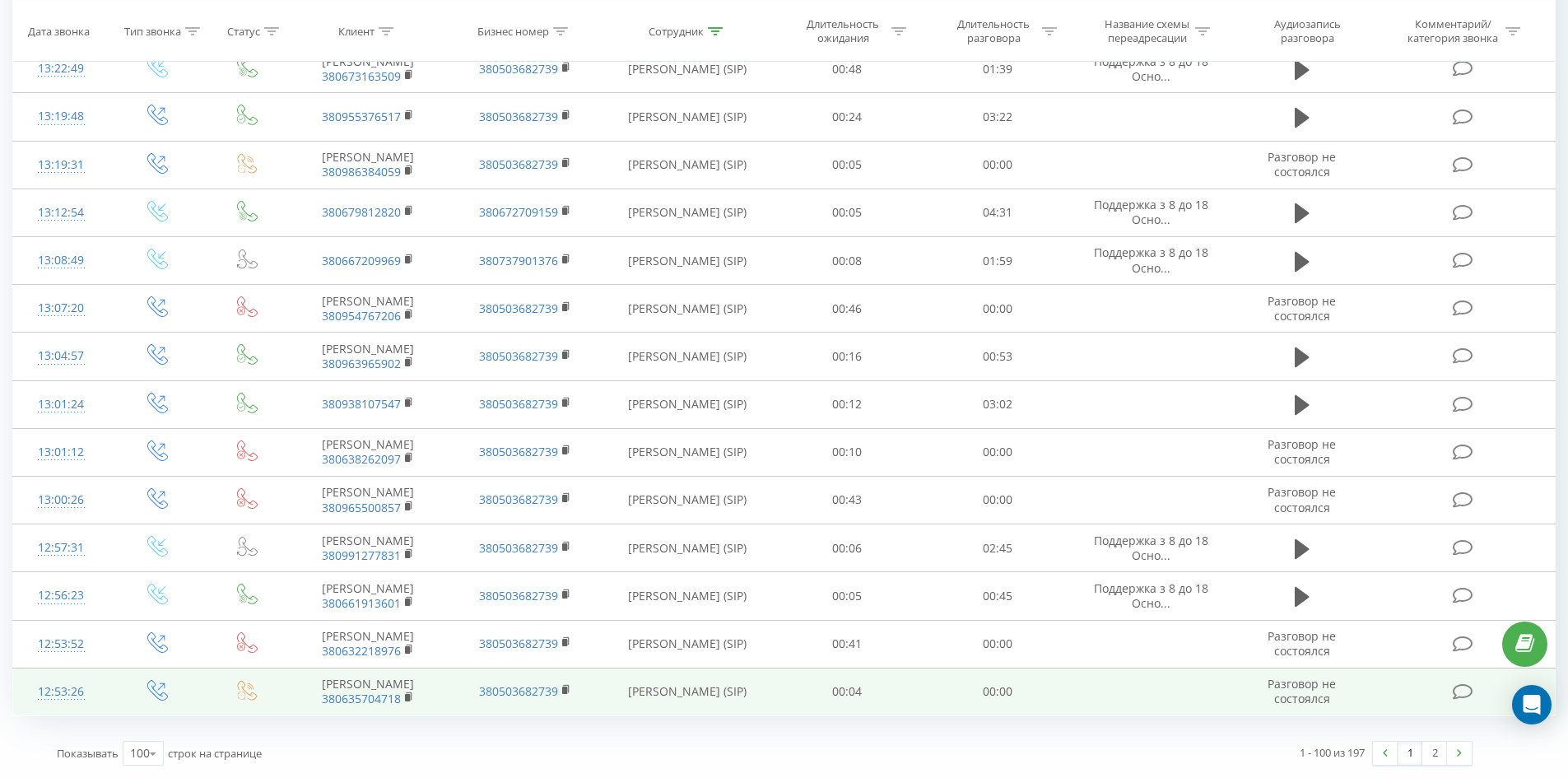
drag, startPoint x: 1155, startPoint y: 286, endPoint x: 1401, endPoint y: 709, distance: 489.3
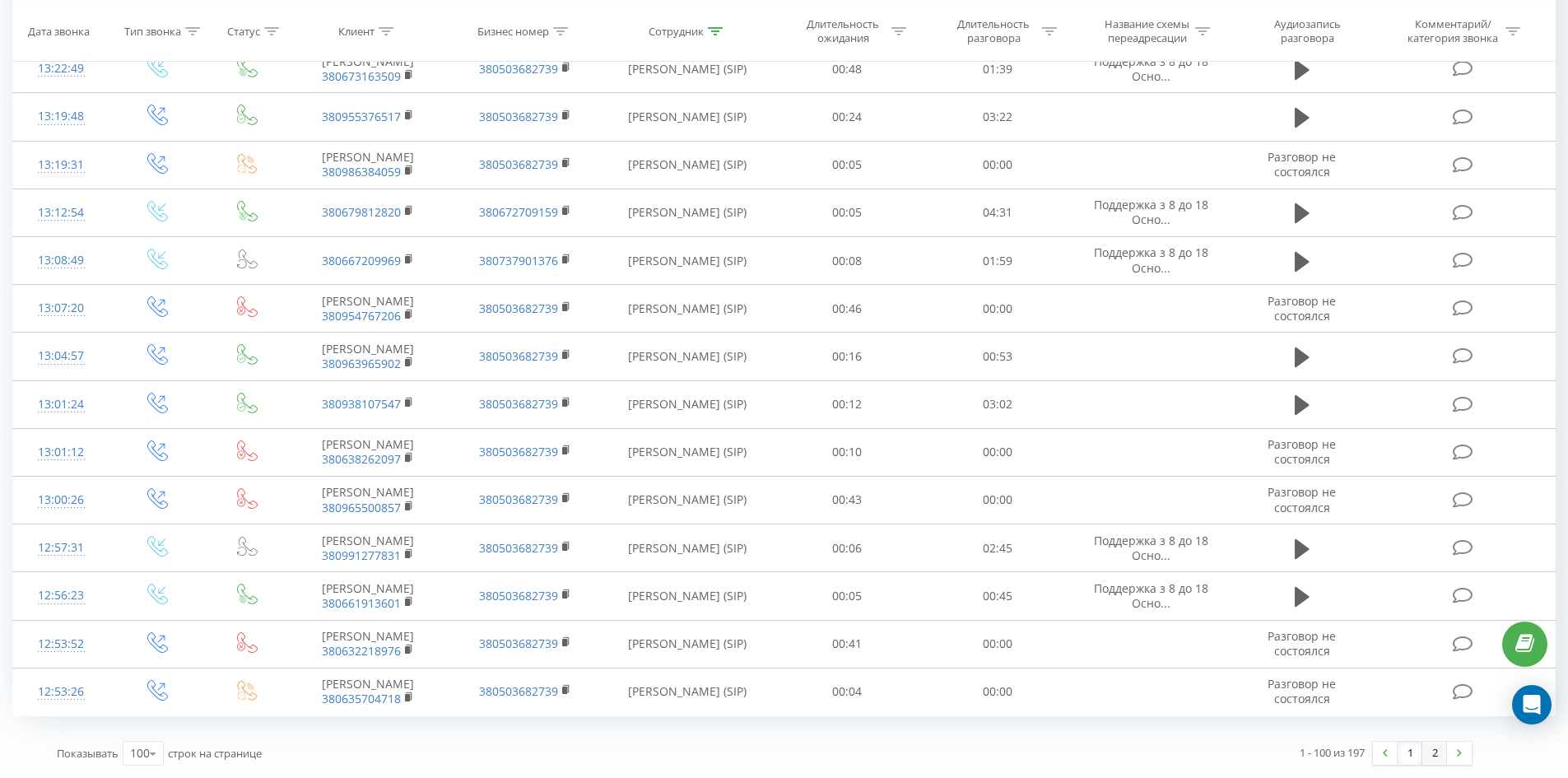
click at [1439, 753] on link "2" at bounding box center [1435, 753] width 25 height 23
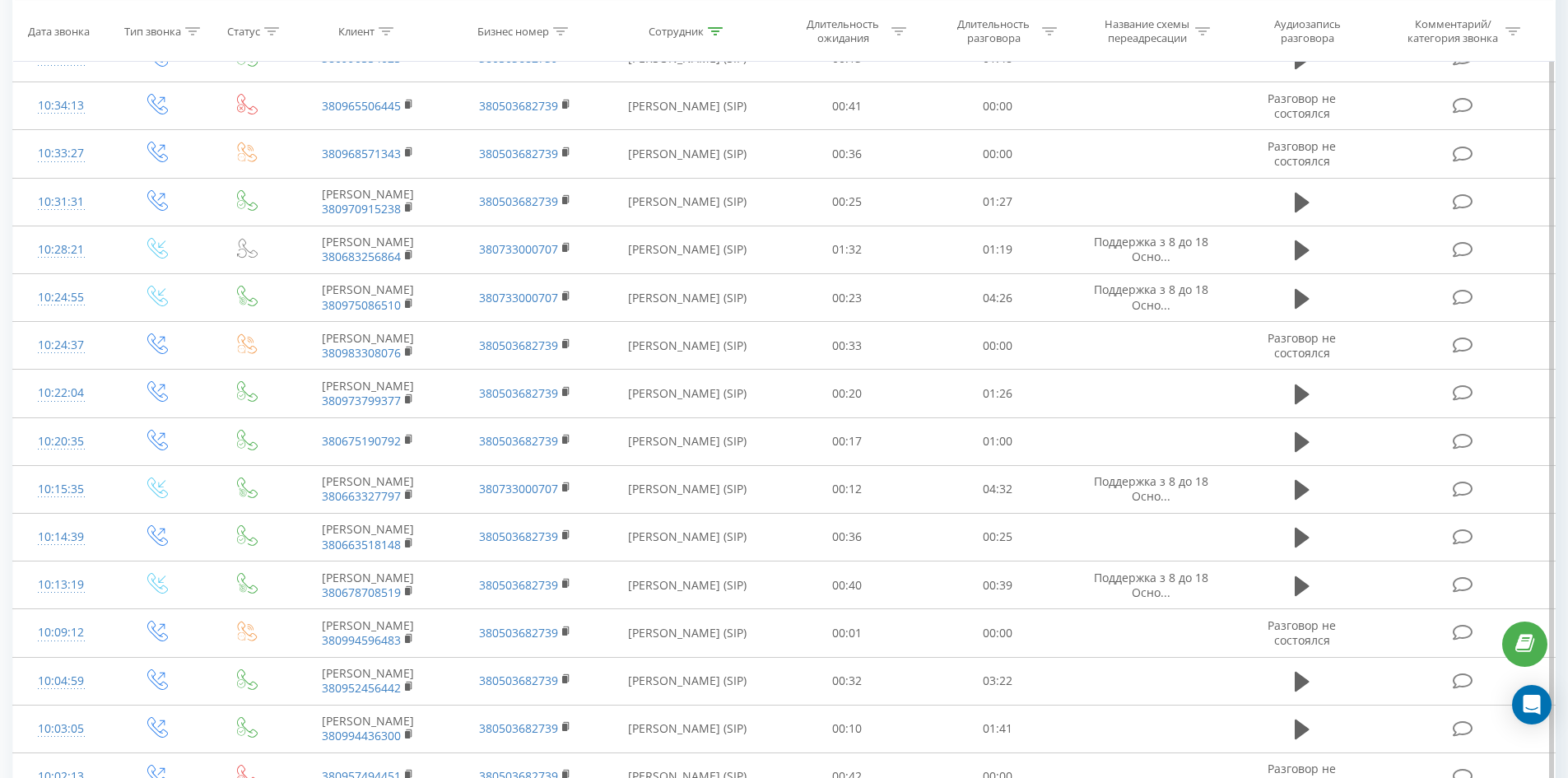
scroll to position [4896, 0]
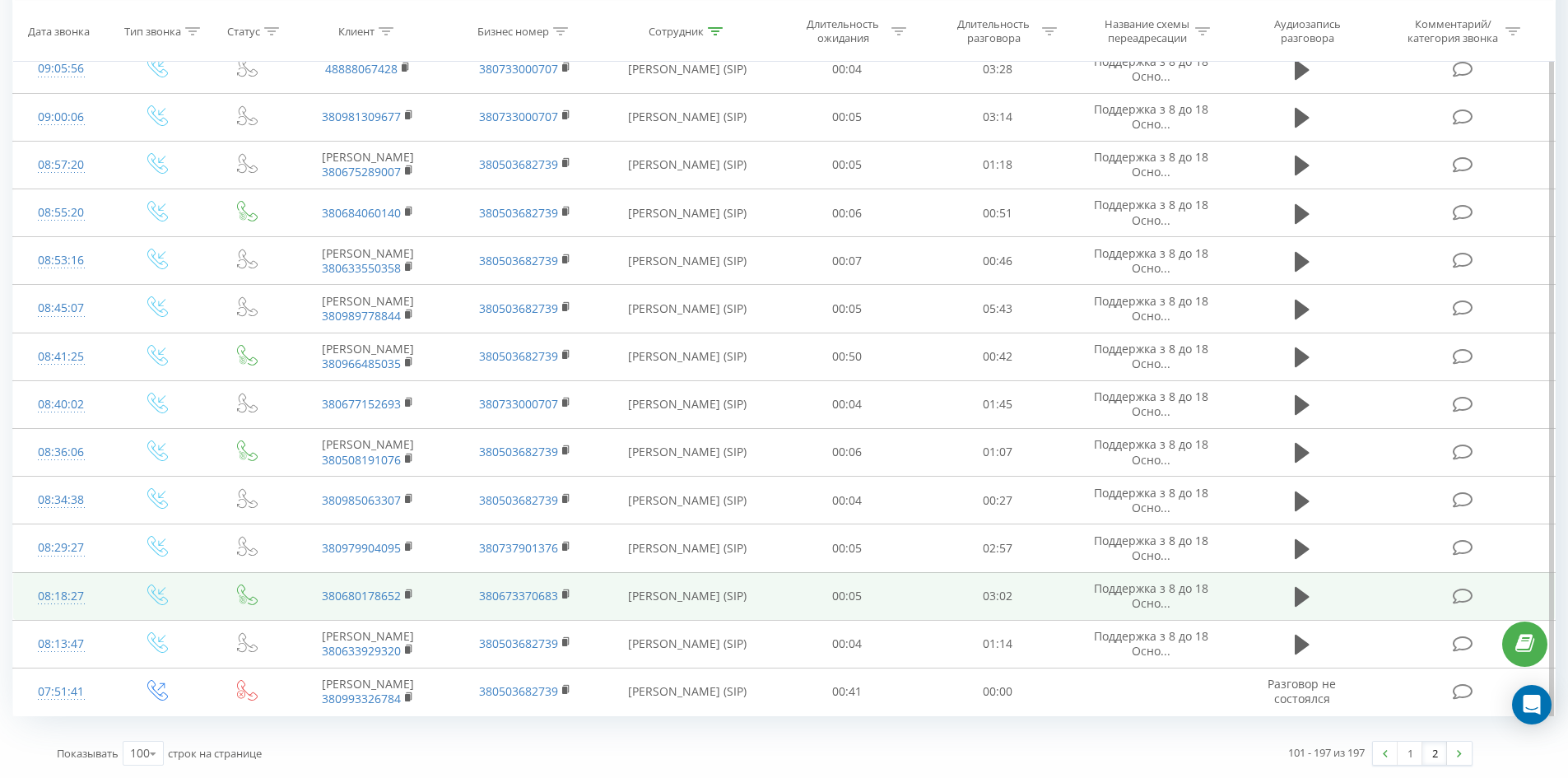
drag, startPoint x: 666, startPoint y: 180, endPoint x: 713, endPoint y: 559, distance: 381.9
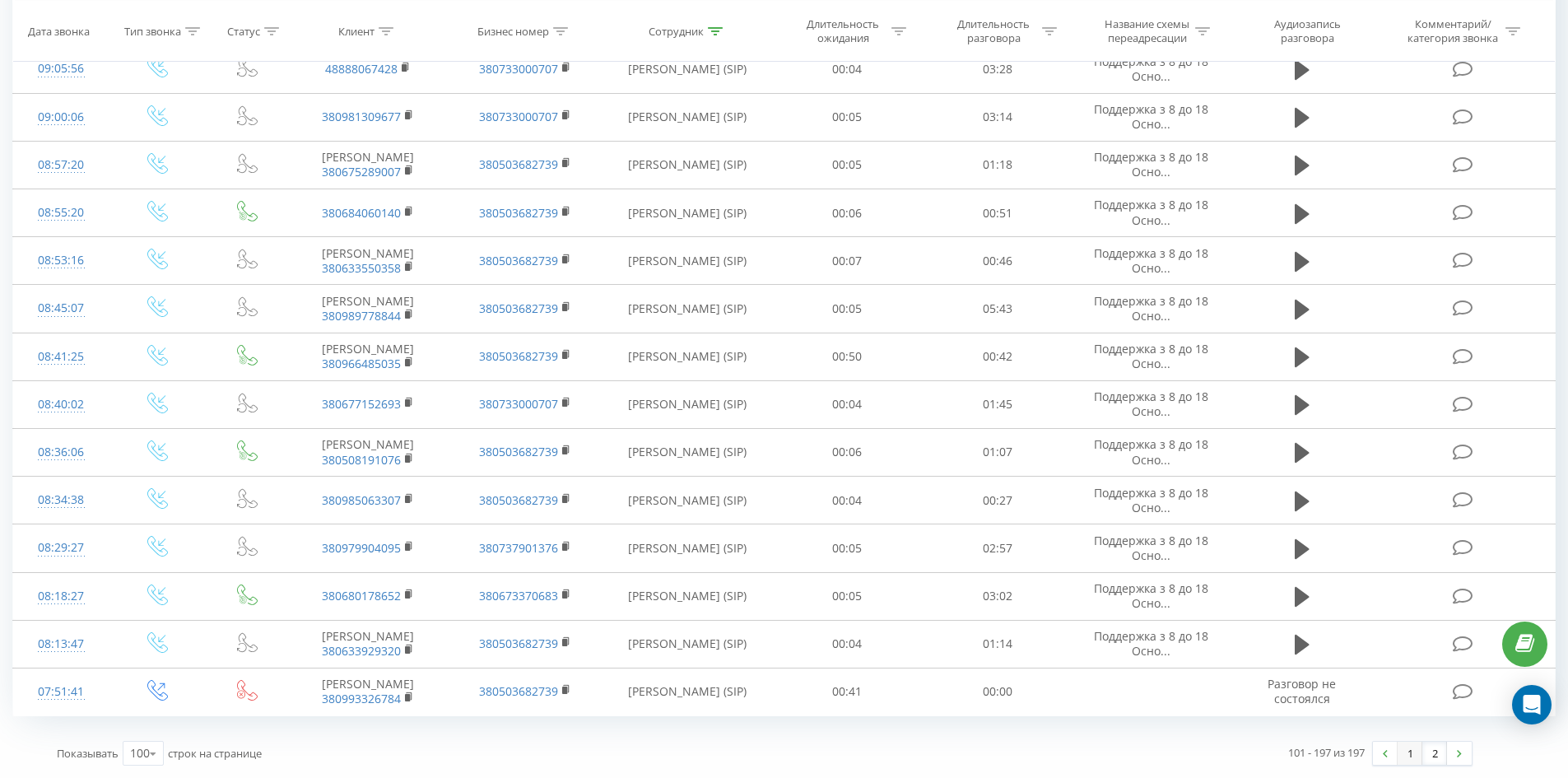
click at [1413, 753] on link "1" at bounding box center [1410, 753] width 25 height 23
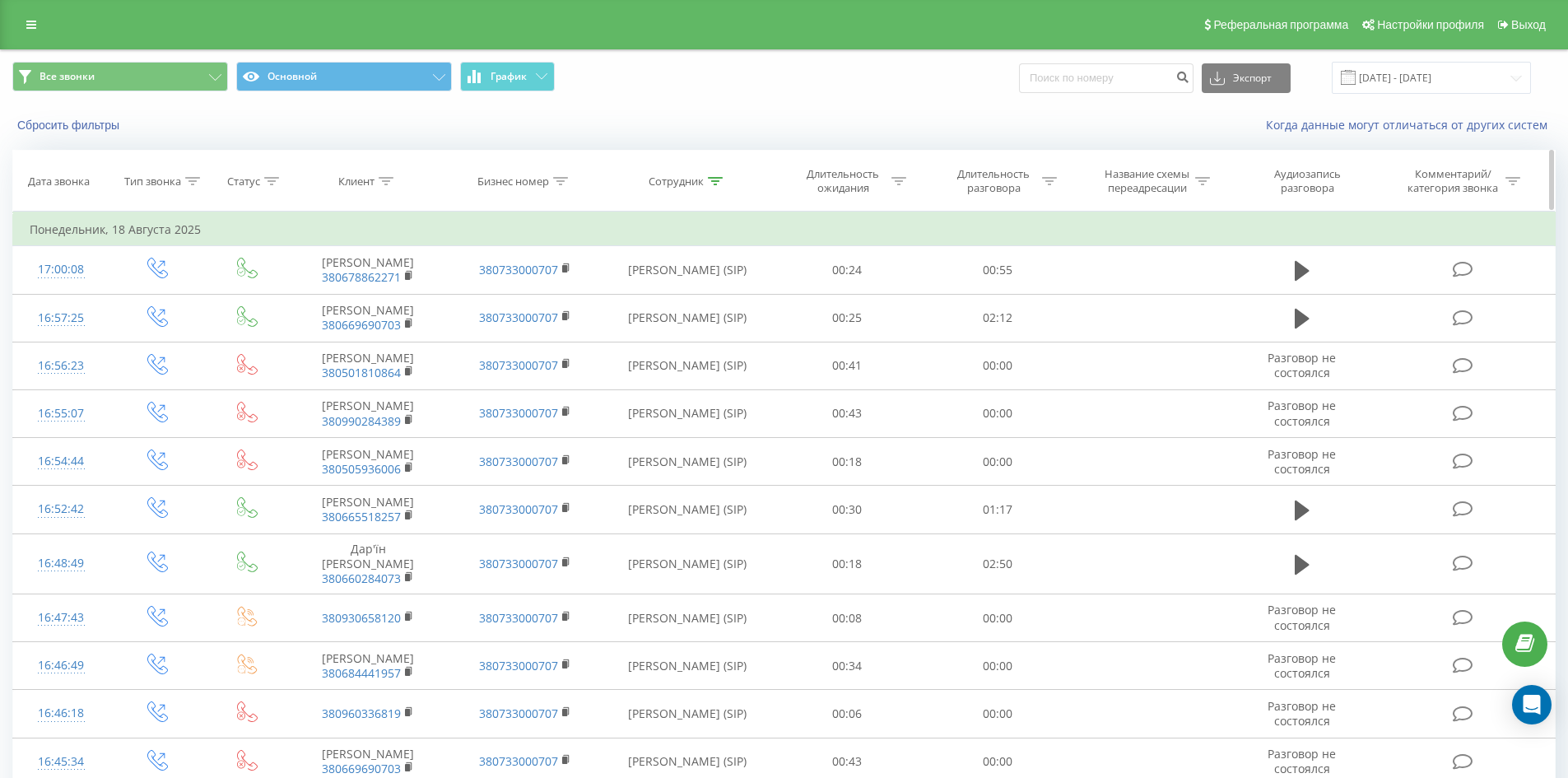
click at [710, 180] on icon at bounding box center [714, 181] width 14 height 9
click at [705, 300] on input "раєвська анастасія" at bounding box center [687, 299] width 145 height 29
click button "OK" at bounding box center [722, 332] width 70 height 20
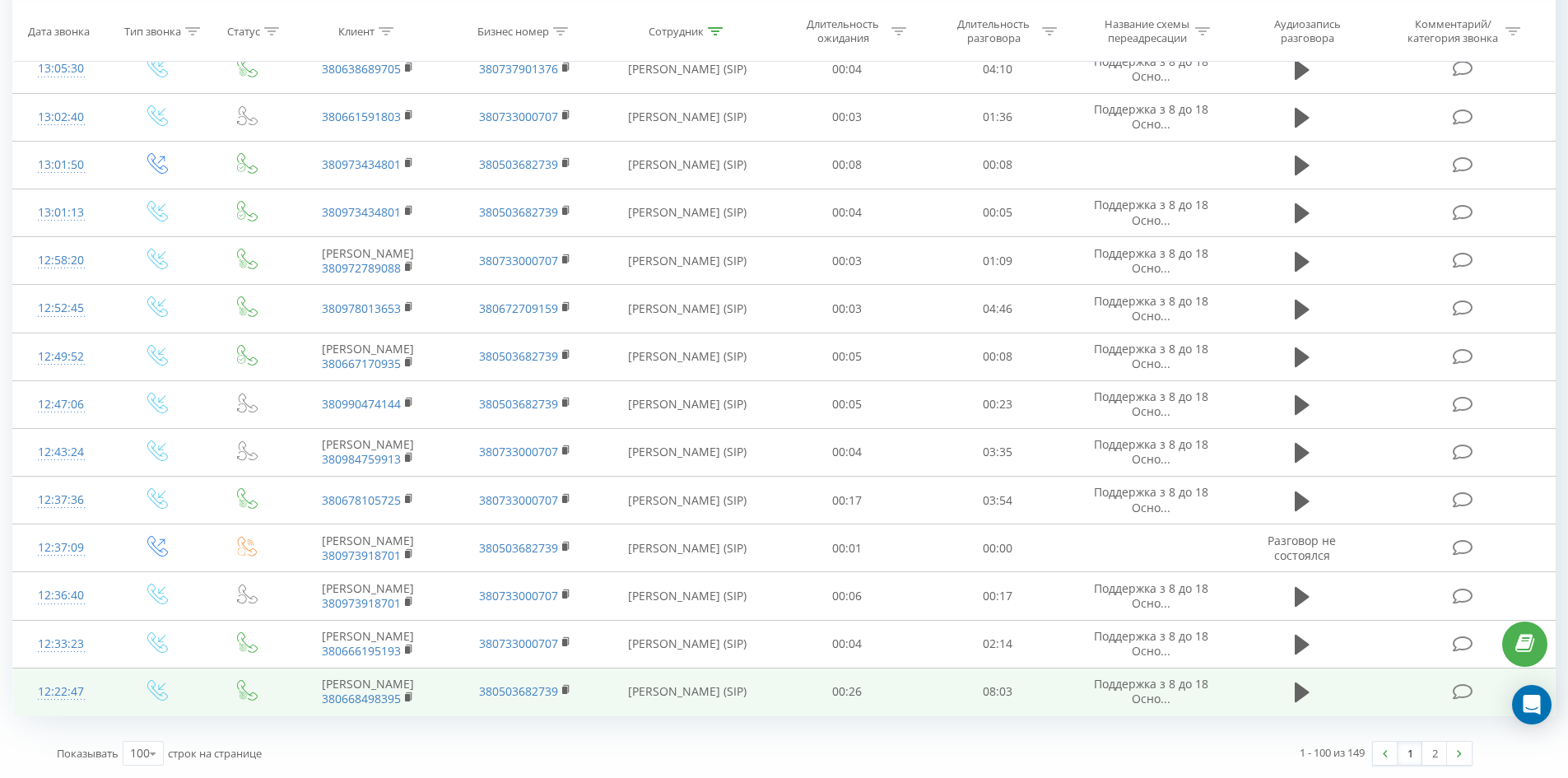
drag, startPoint x: 1226, startPoint y: 283, endPoint x: 1448, endPoint y: 693, distance: 466.2
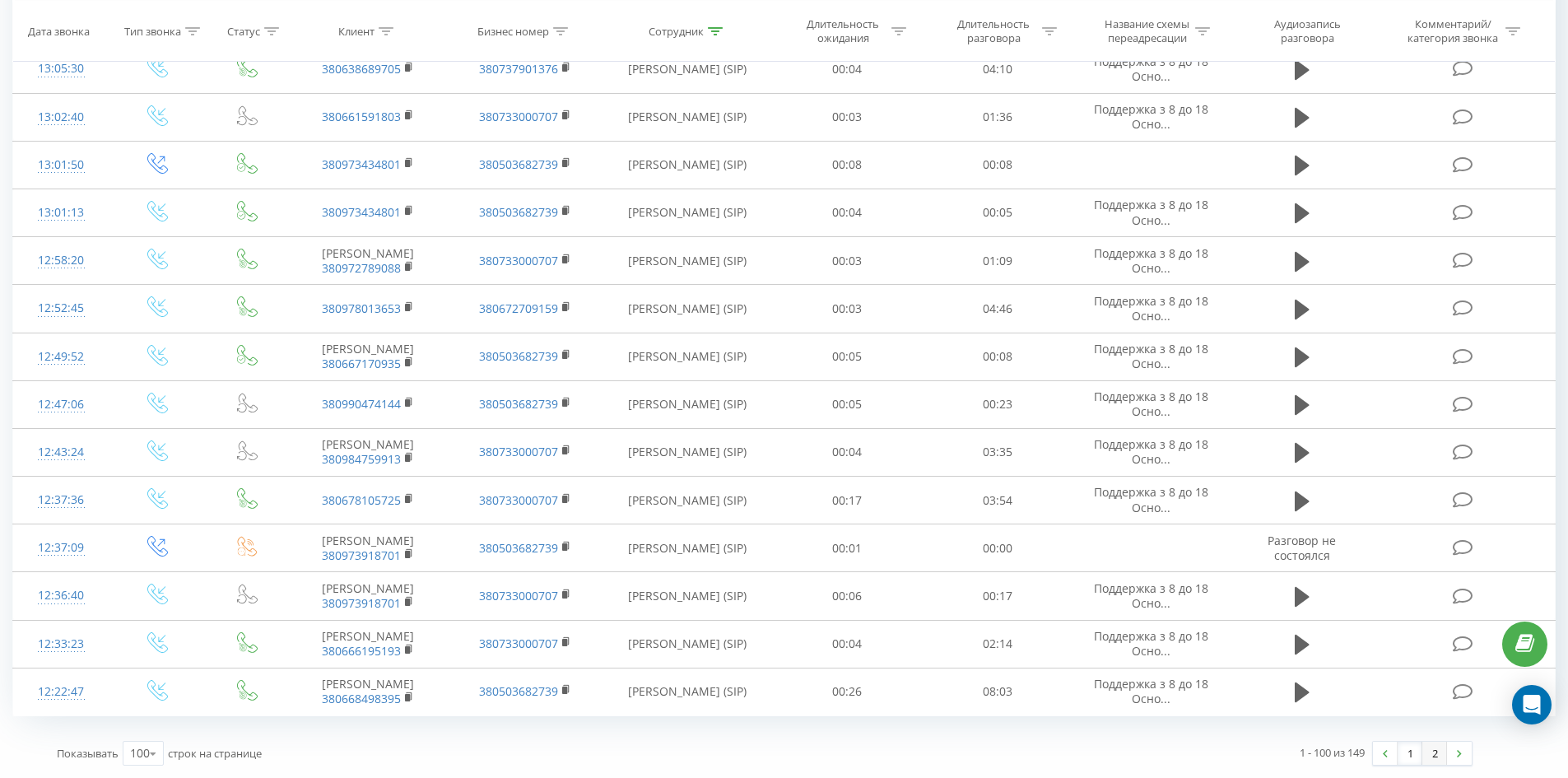
click at [1429, 747] on link "2" at bounding box center [1435, 753] width 25 height 23
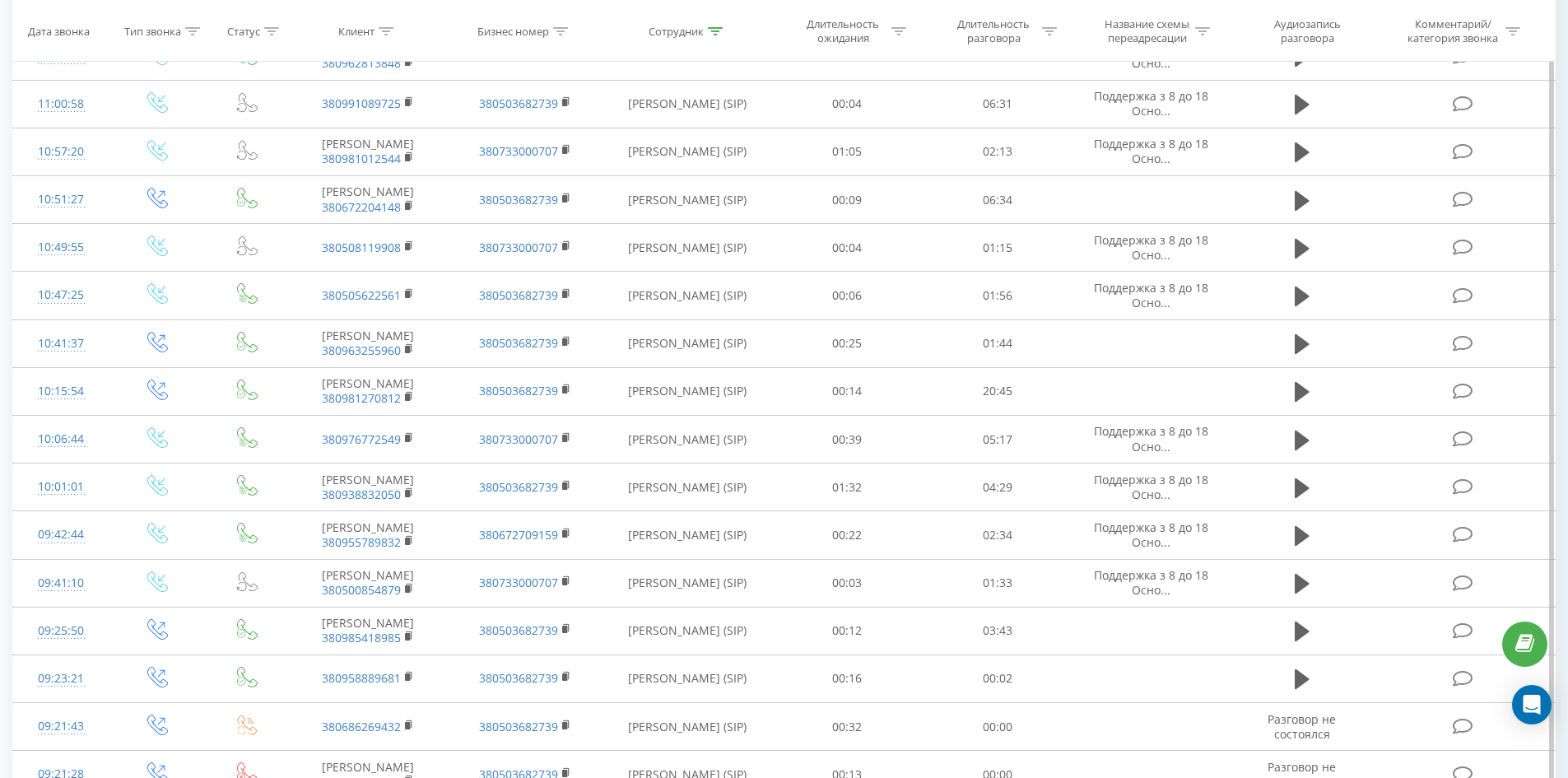
scroll to position [2222, 0]
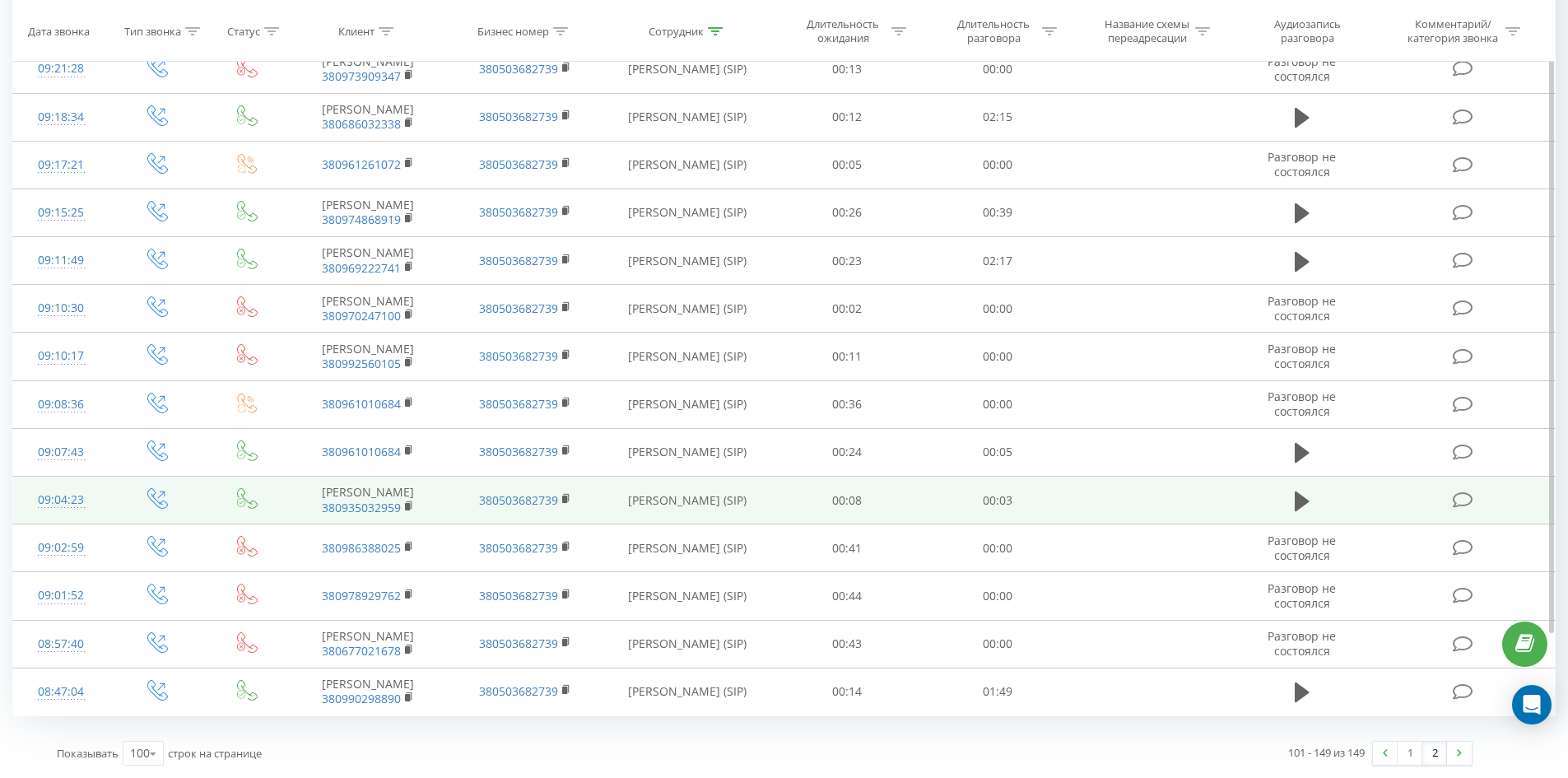
drag, startPoint x: 788, startPoint y: 150, endPoint x: 900, endPoint y: 517, distance: 383.7
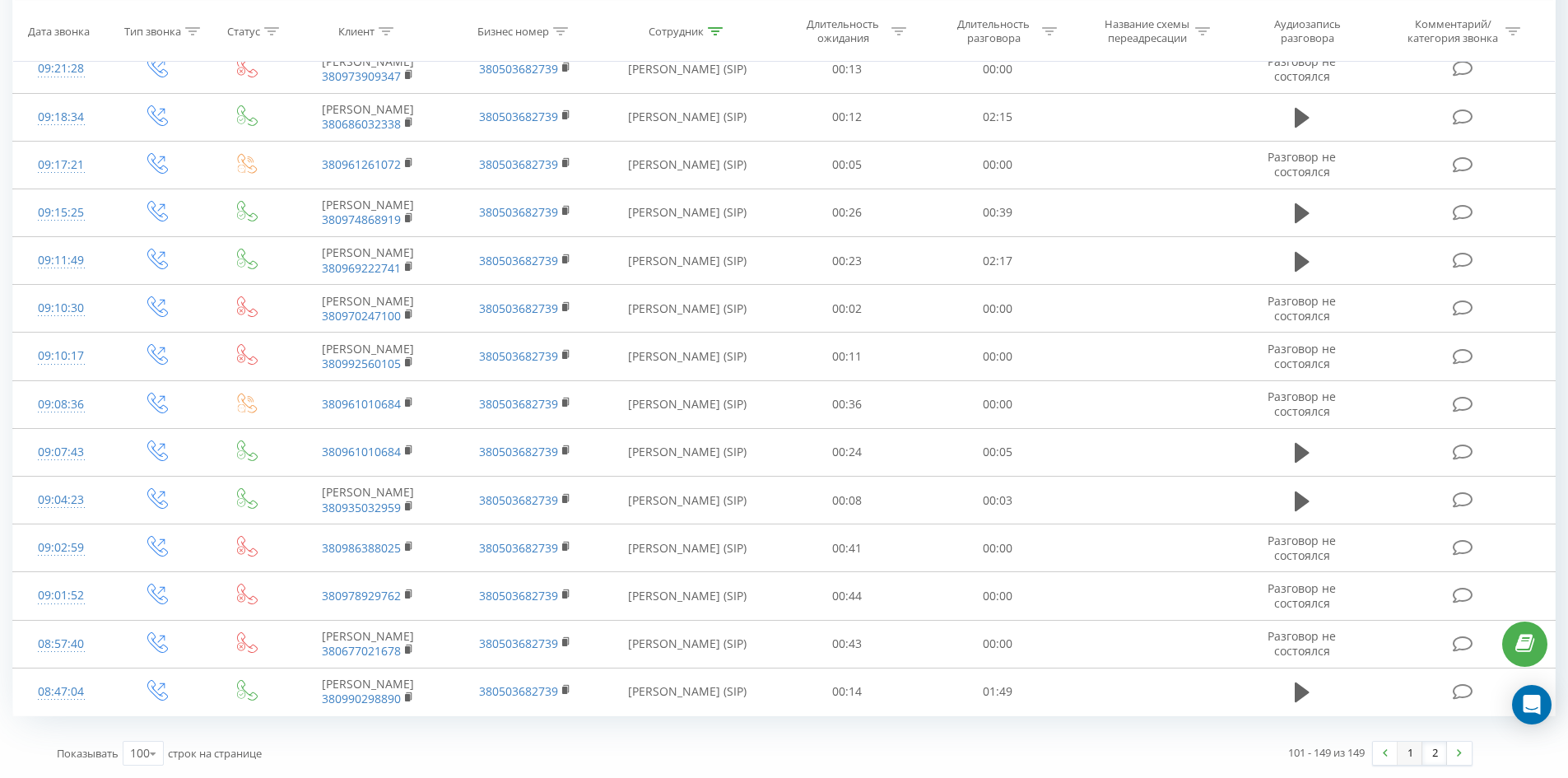
click at [1407, 755] on link "1" at bounding box center [1410, 753] width 25 height 23
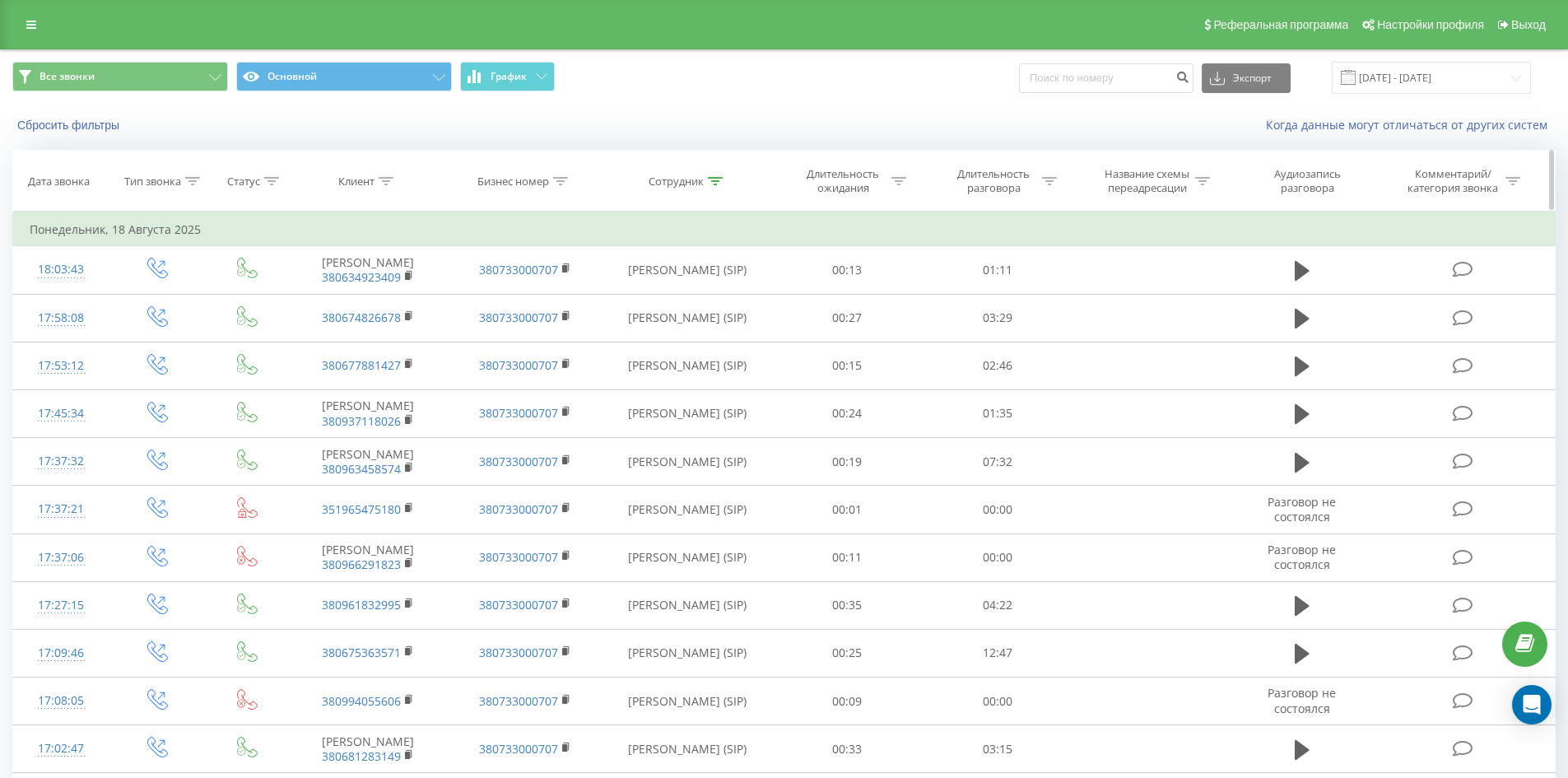
click at [718, 180] on icon at bounding box center [714, 181] width 14 height 9
click at [723, 302] on input "ващенко марія" at bounding box center [687, 299] width 145 height 29
click button "OK" at bounding box center [722, 332] width 70 height 20
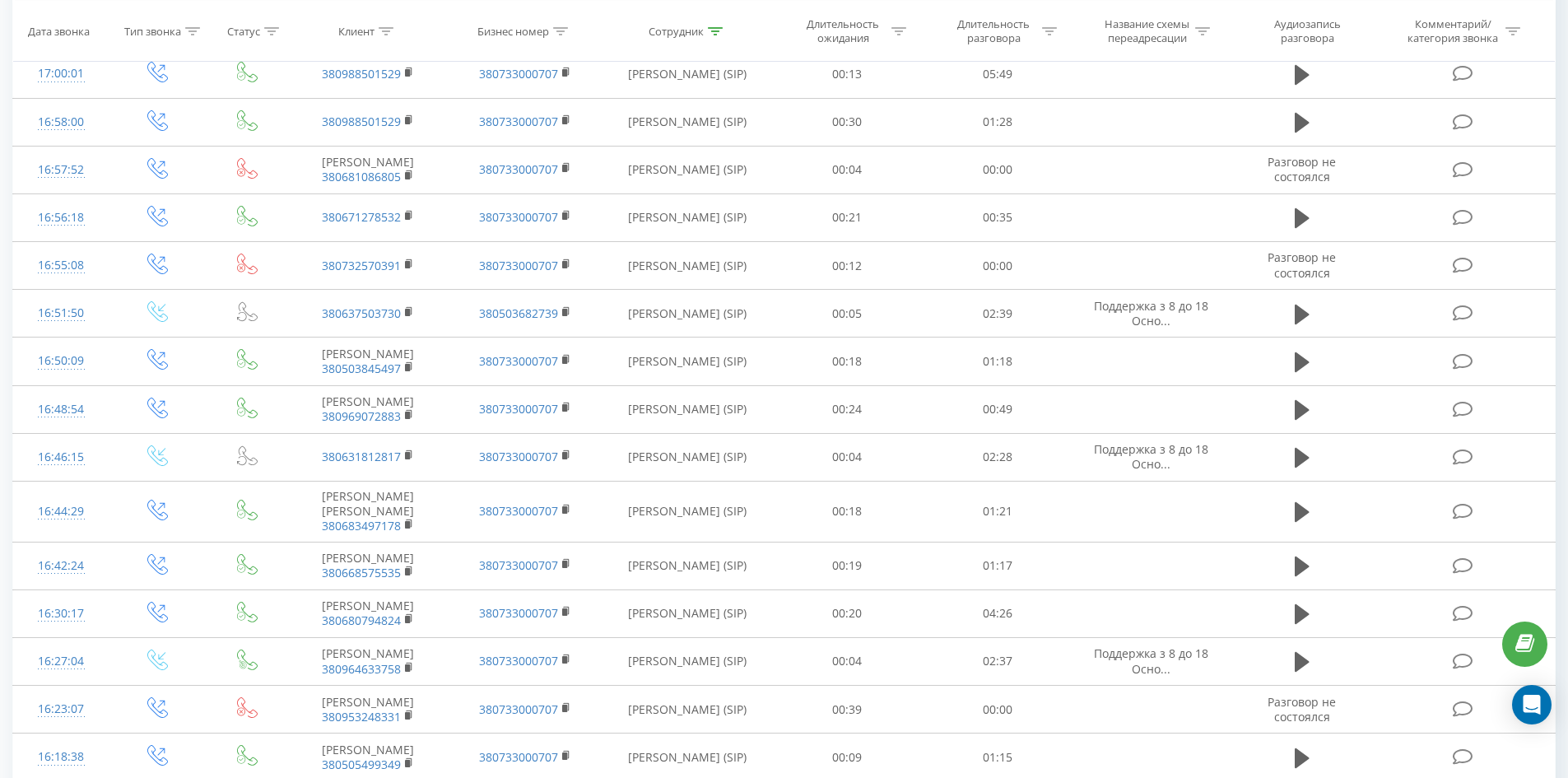
scroll to position [5146, 0]
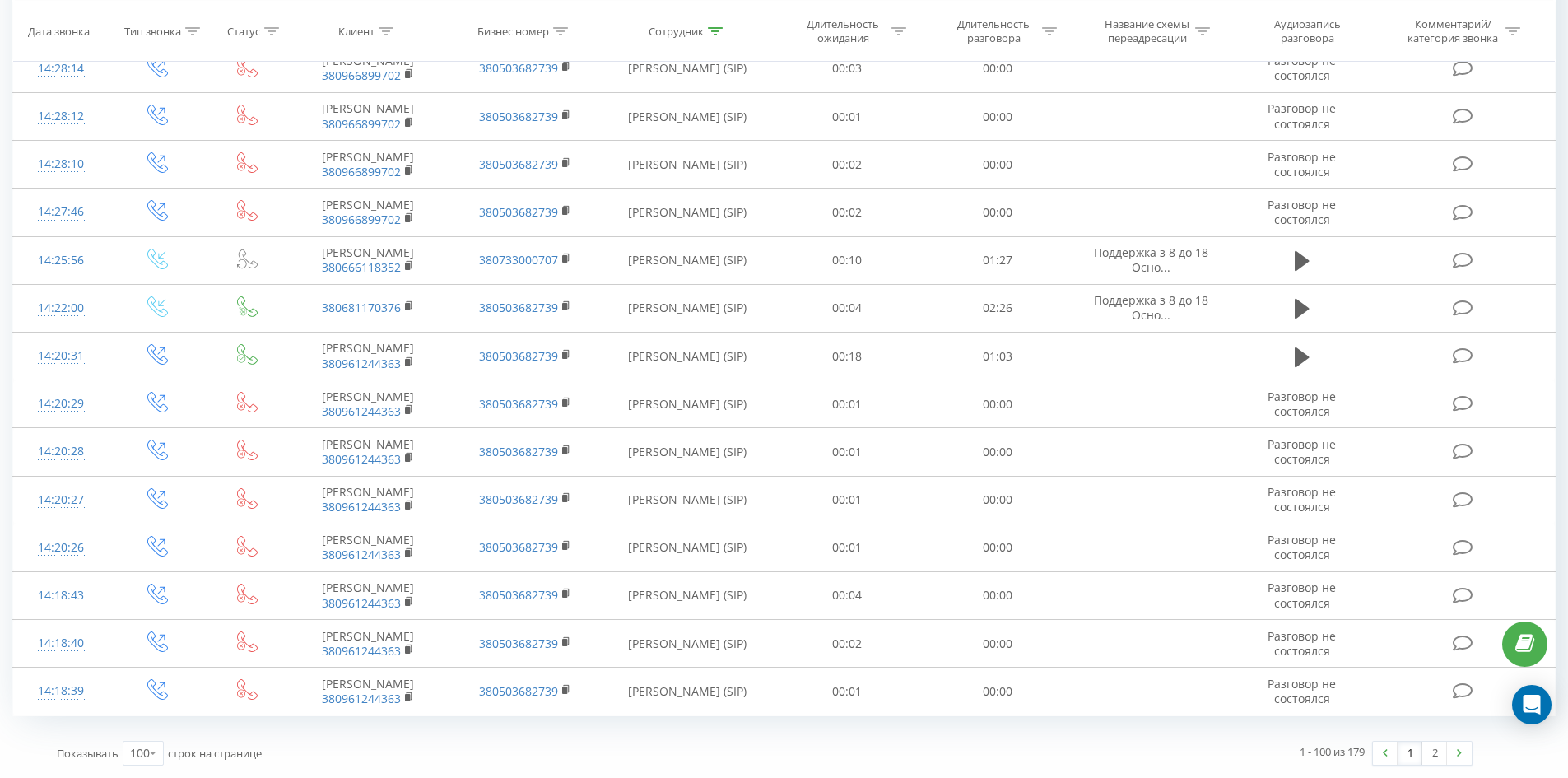
drag, startPoint x: 1200, startPoint y: 324, endPoint x: 1480, endPoint y: 746, distance: 506.4
click at [1435, 765] on div "1 2" at bounding box center [1422, 754] width 100 height 25
click at [1432, 743] on link "2" at bounding box center [1435, 753] width 25 height 23
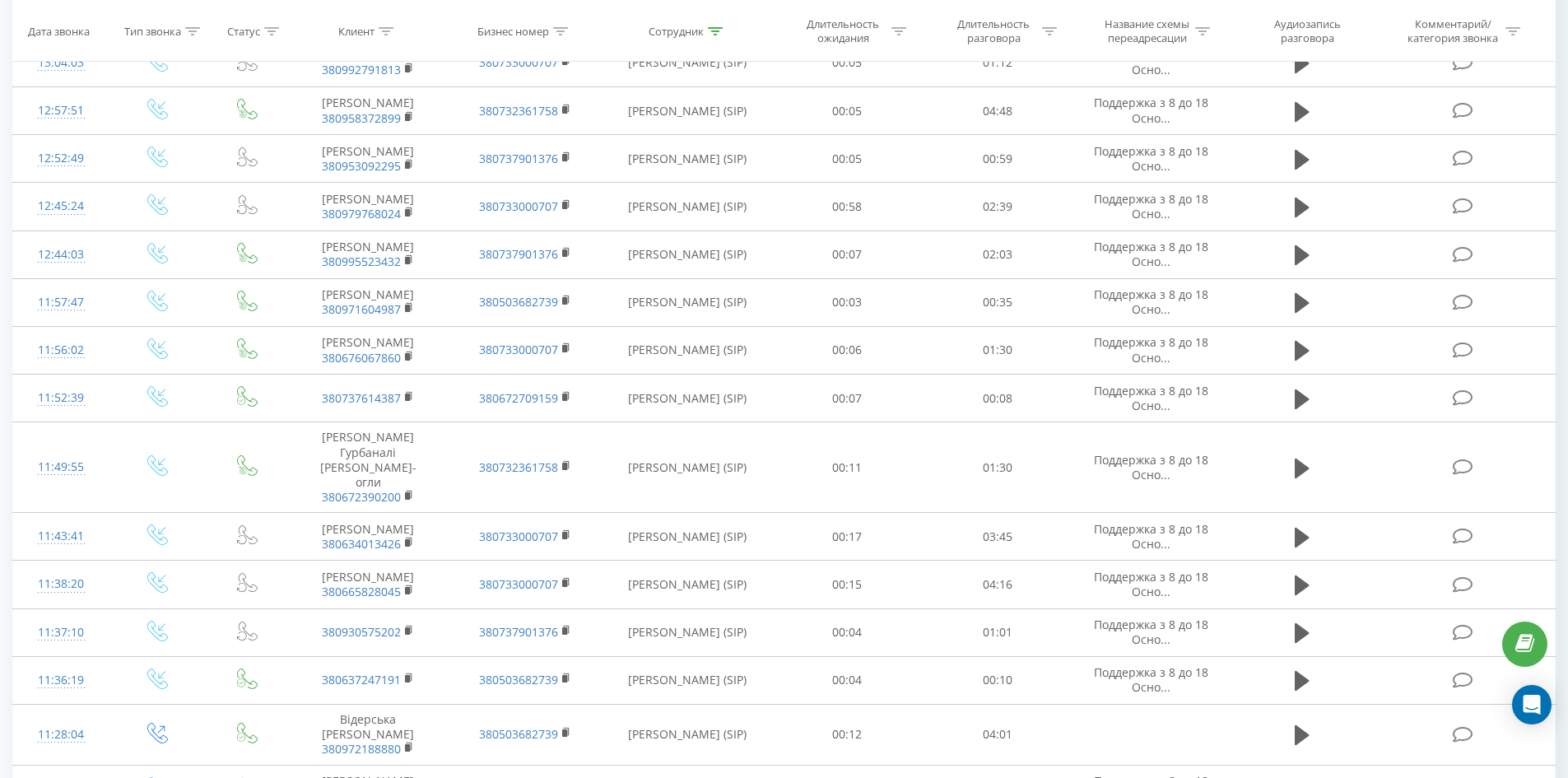
scroll to position [3993, 0]
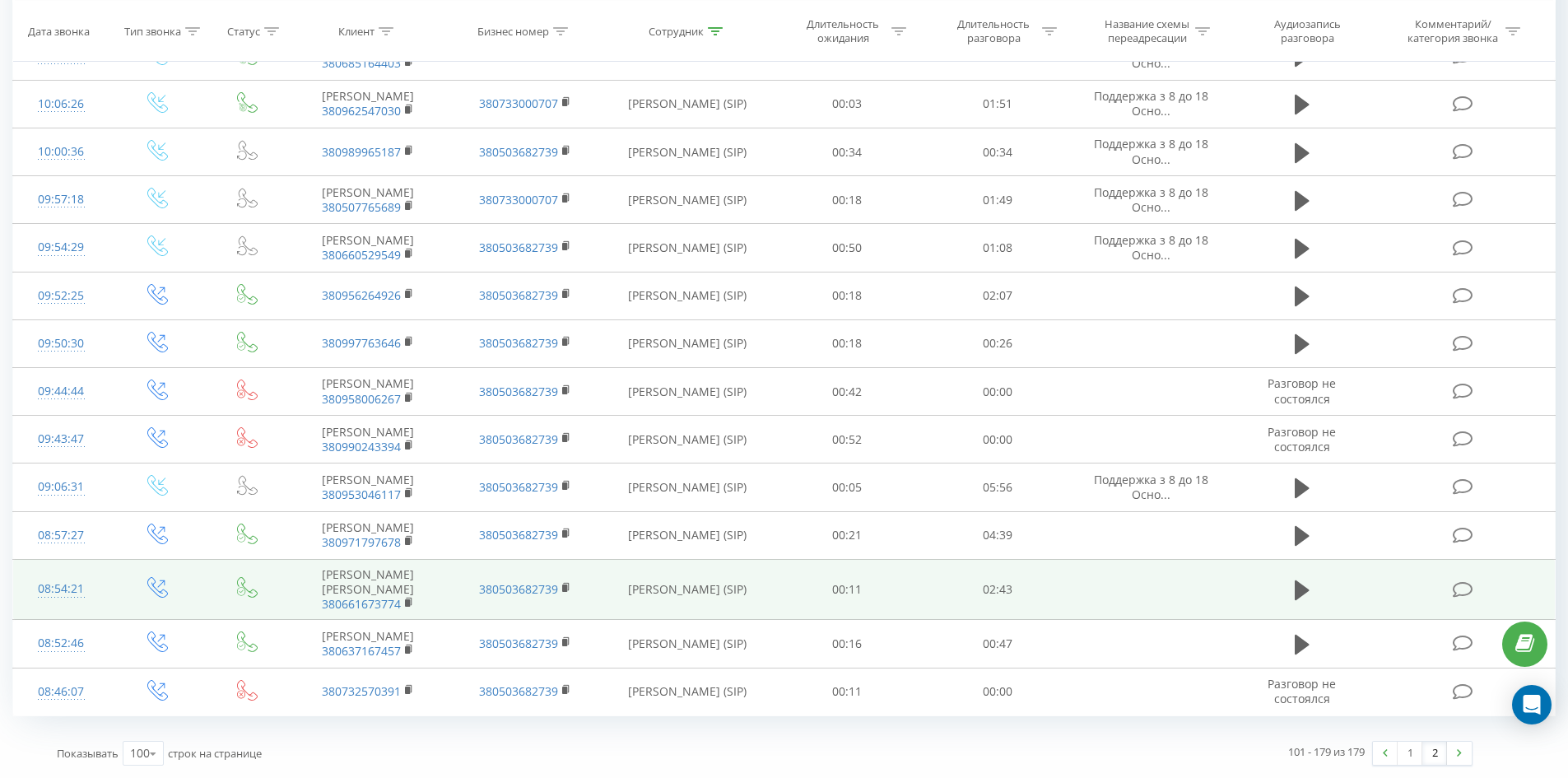
drag, startPoint x: 780, startPoint y: 242, endPoint x: 814, endPoint y: 595, distance: 354.6
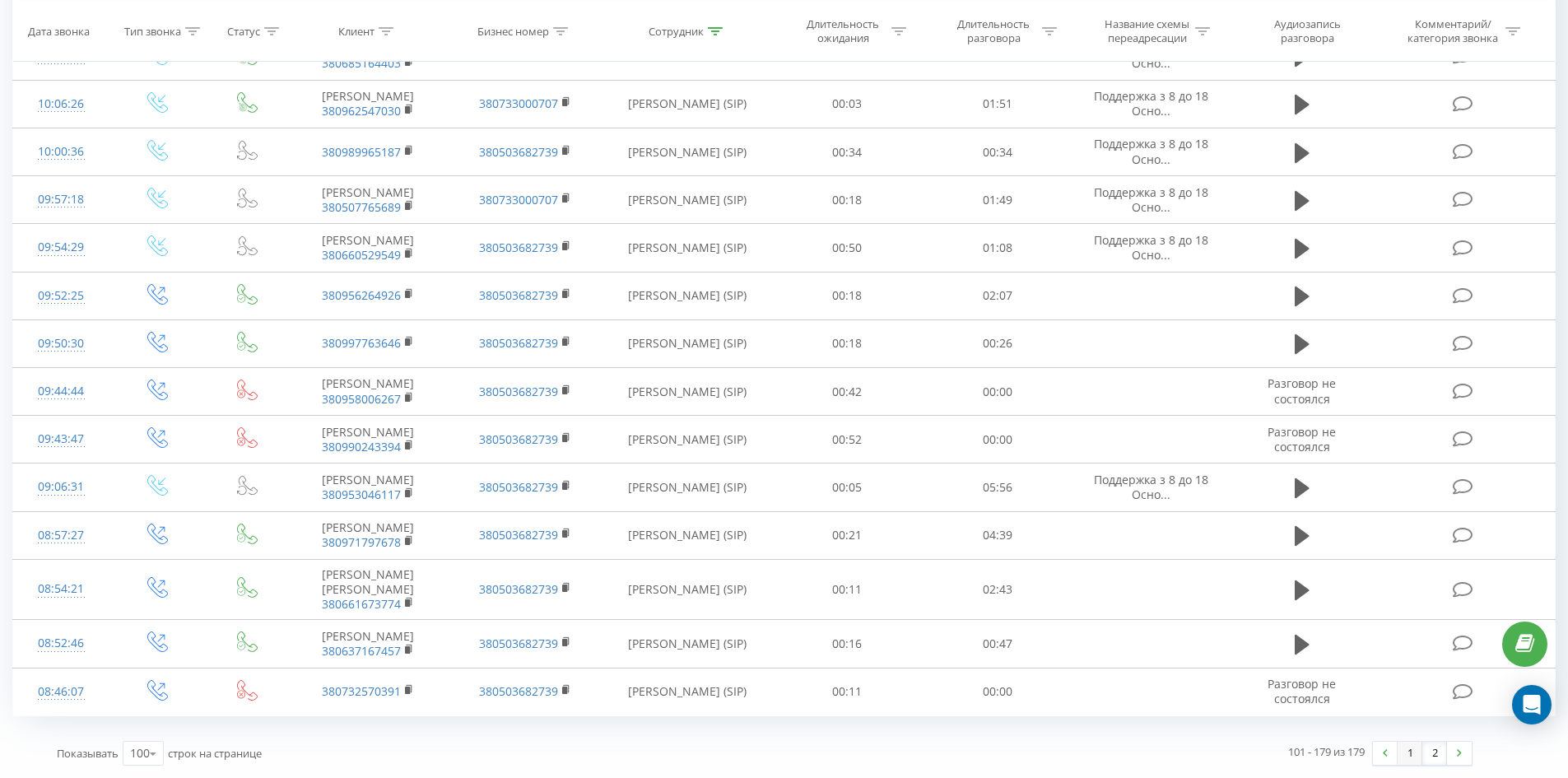
click at [1406, 754] on link "1" at bounding box center [1410, 753] width 25 height 23
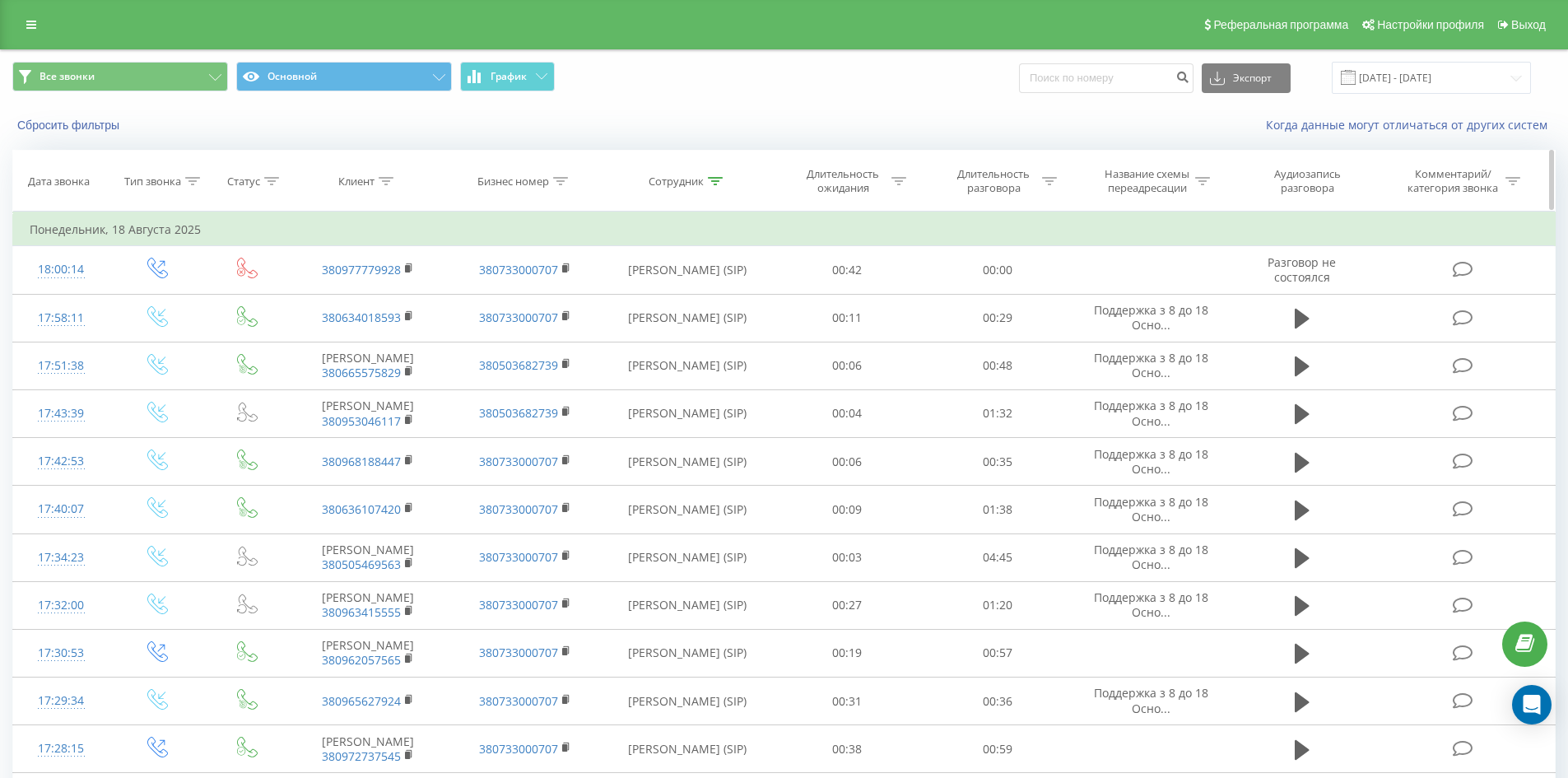
click at [714, 188] on div at bounding box center [714, 181] width 14 height 14
click at [721, 284] on input "сауляк юлія" at bounding box center [687, 299] width 145 height 29
click button "OK" at bounding box center [722, 332] width 70 height 20
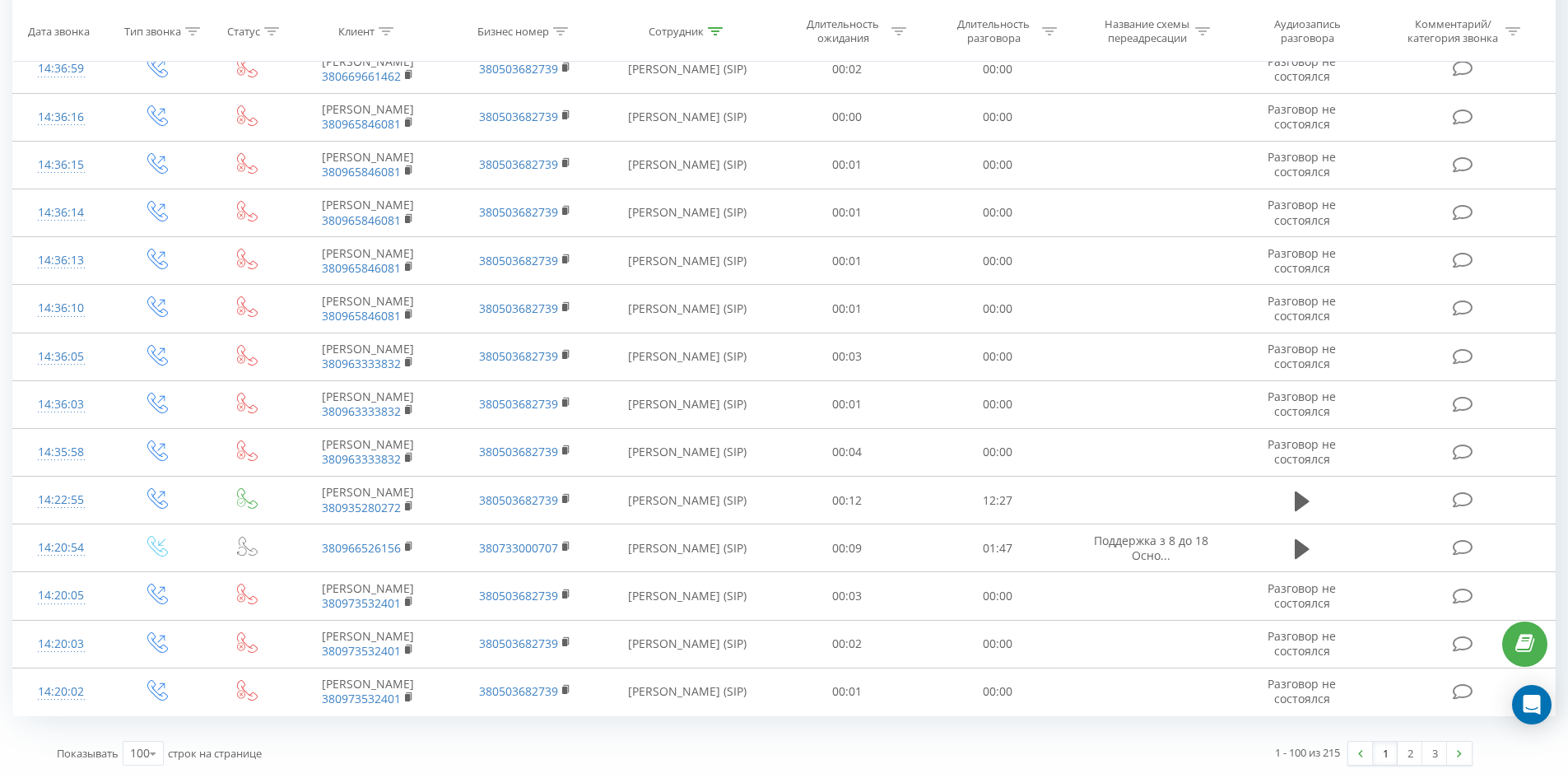
drag, startPoint x: 1028, startPoint y: 269, endPoint x: 1455, endPoint y: 718, distance: 619.6
click at [1438, 758] on link "3" at bounding box center [1435, 753] width 25 height 23
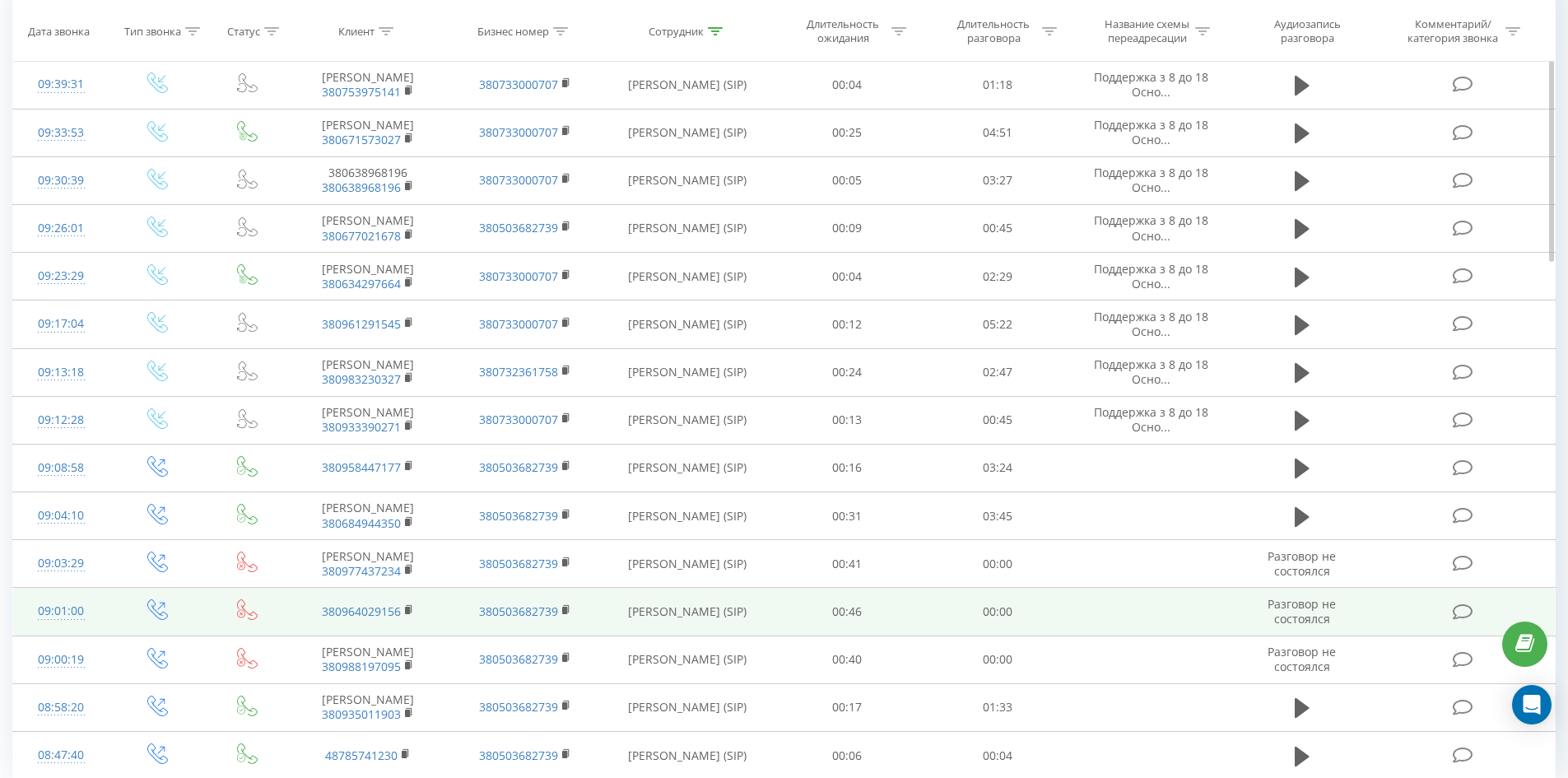
scroll to position [378, 0]
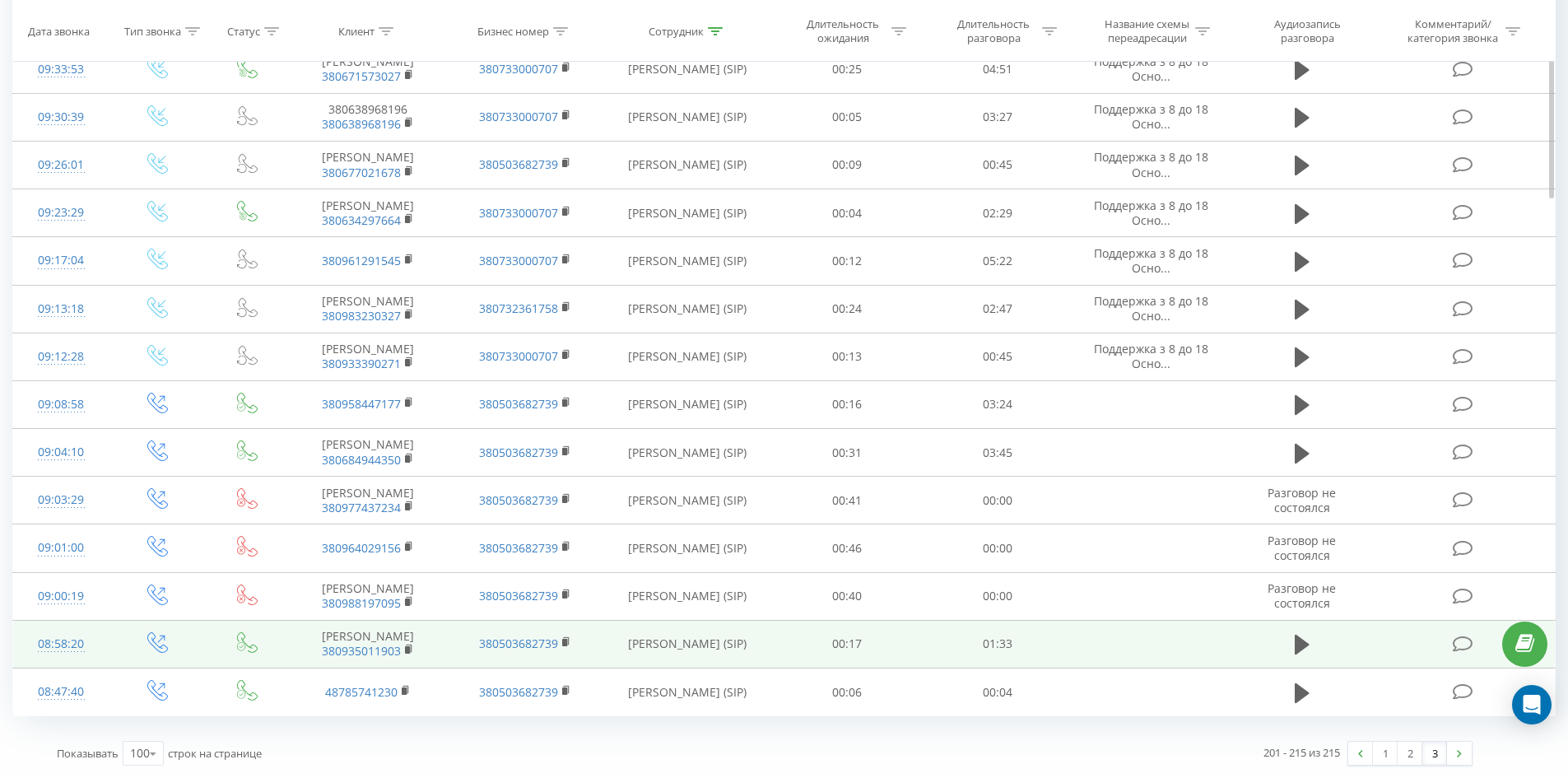
drag, startPoint x: 750, startPoint y: 148, endPoint x: 856, endPoint y: 607, distance: 471.1
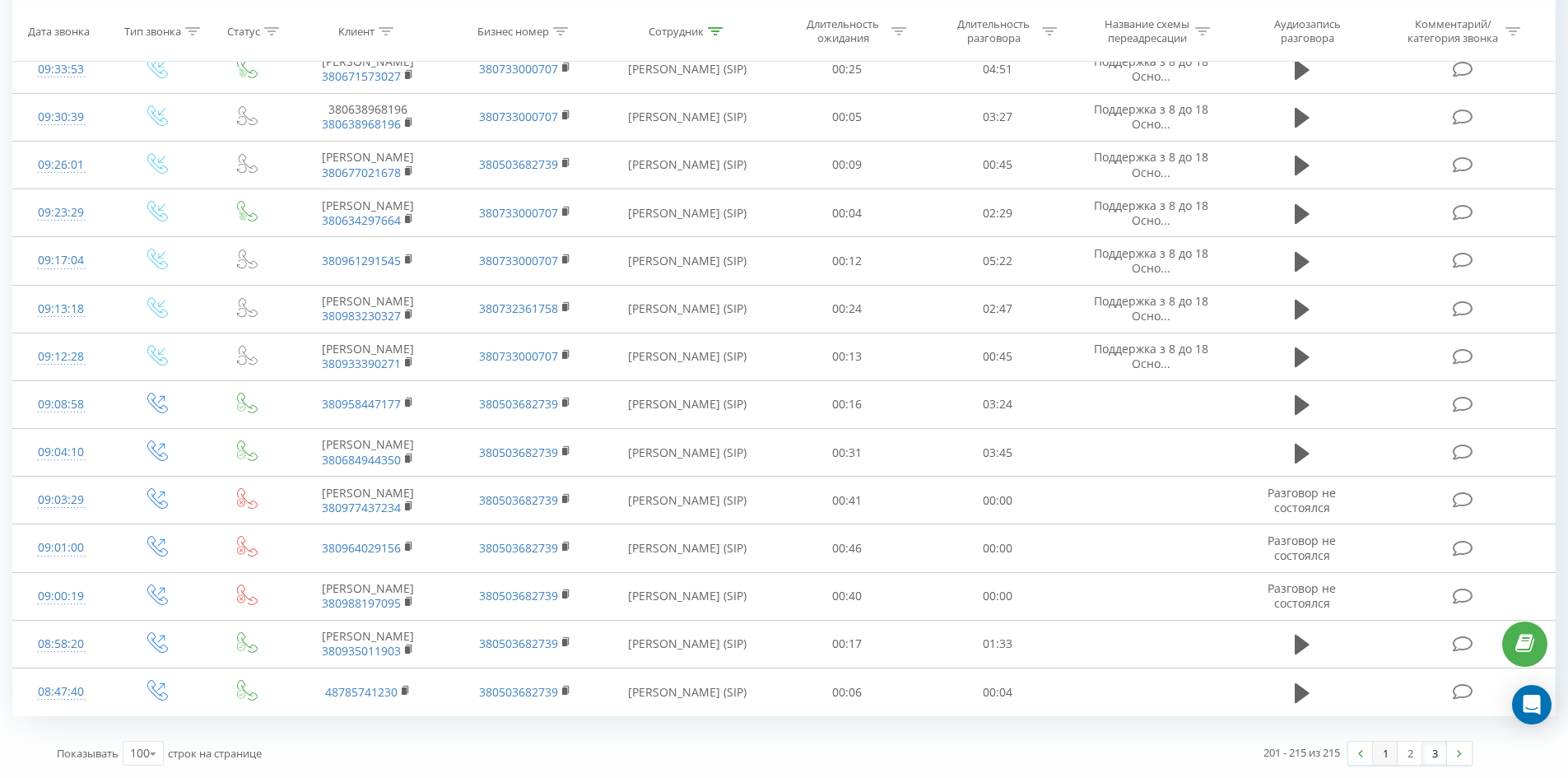
click at [1388, 759] on link "1" at bounding box center [1386, 753] width 25 height 23
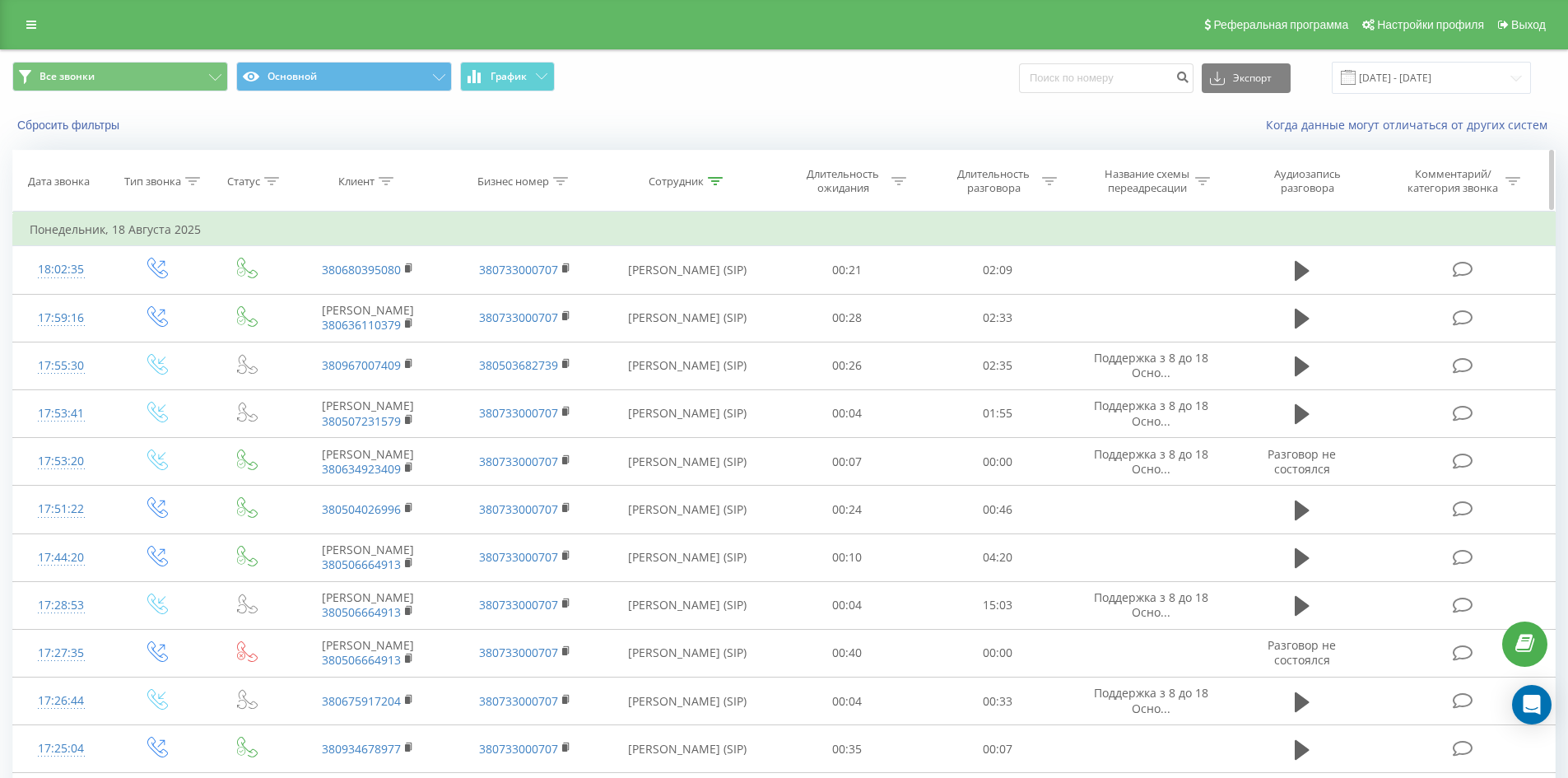
click at [720, 174] on div at bounding box center [714, 181] width 14 height 14
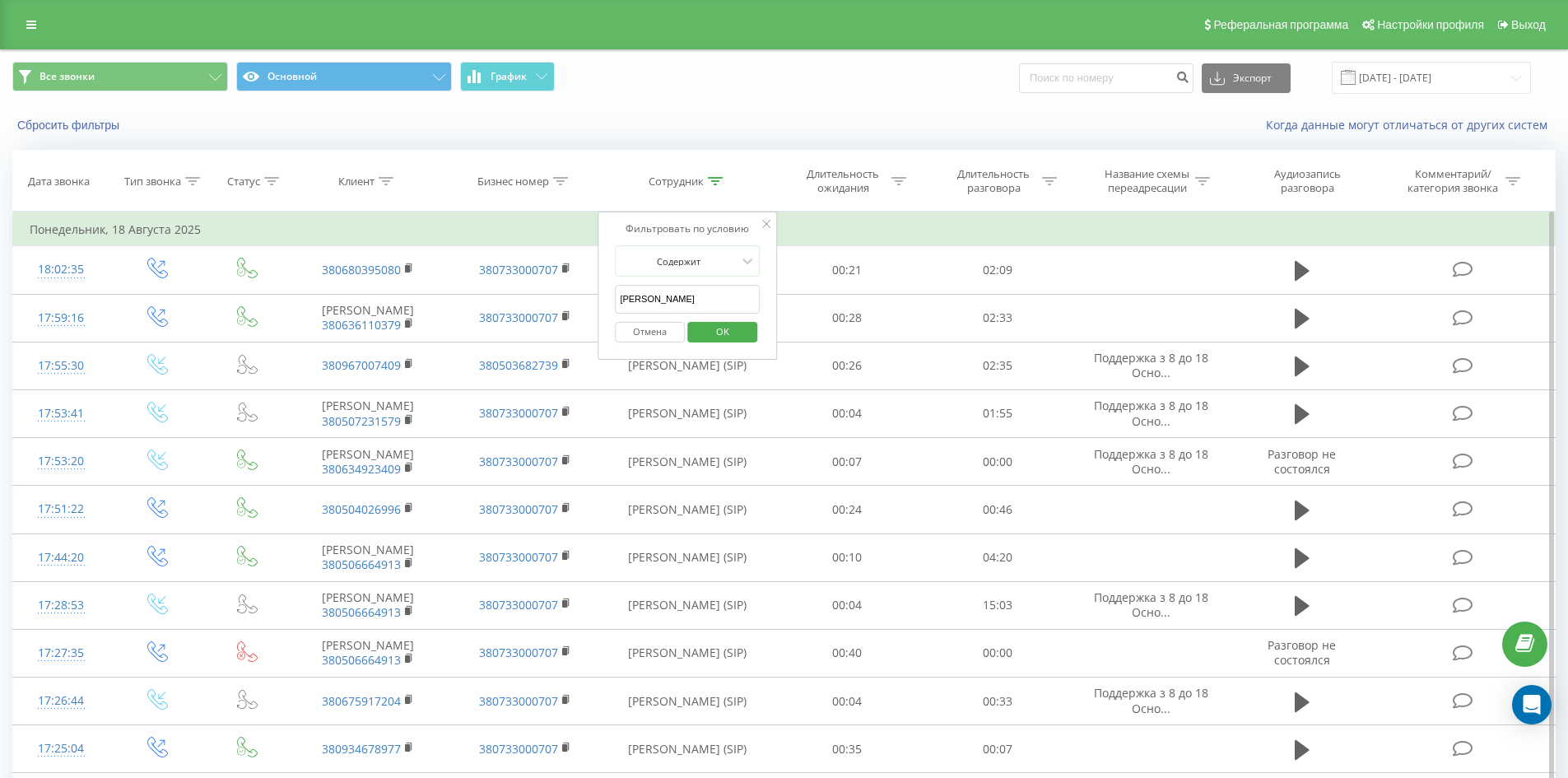
click at [707, 308] on input "якимів юлія" at bounding box center [687, 299] width 145 height 29
click button "OK" at bounding box center [722, 332] width 70 height 20
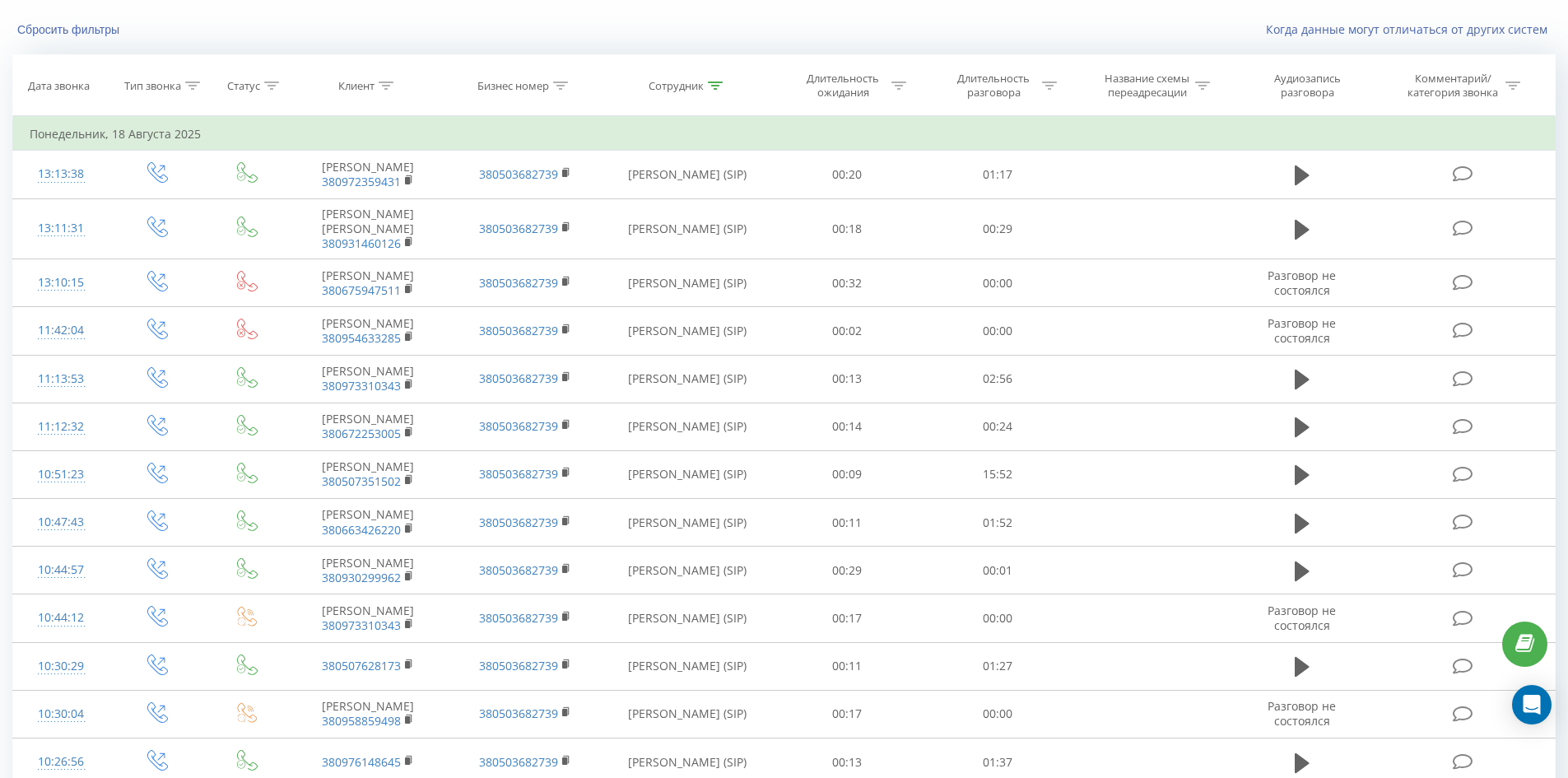
scroll to position [557, 0]
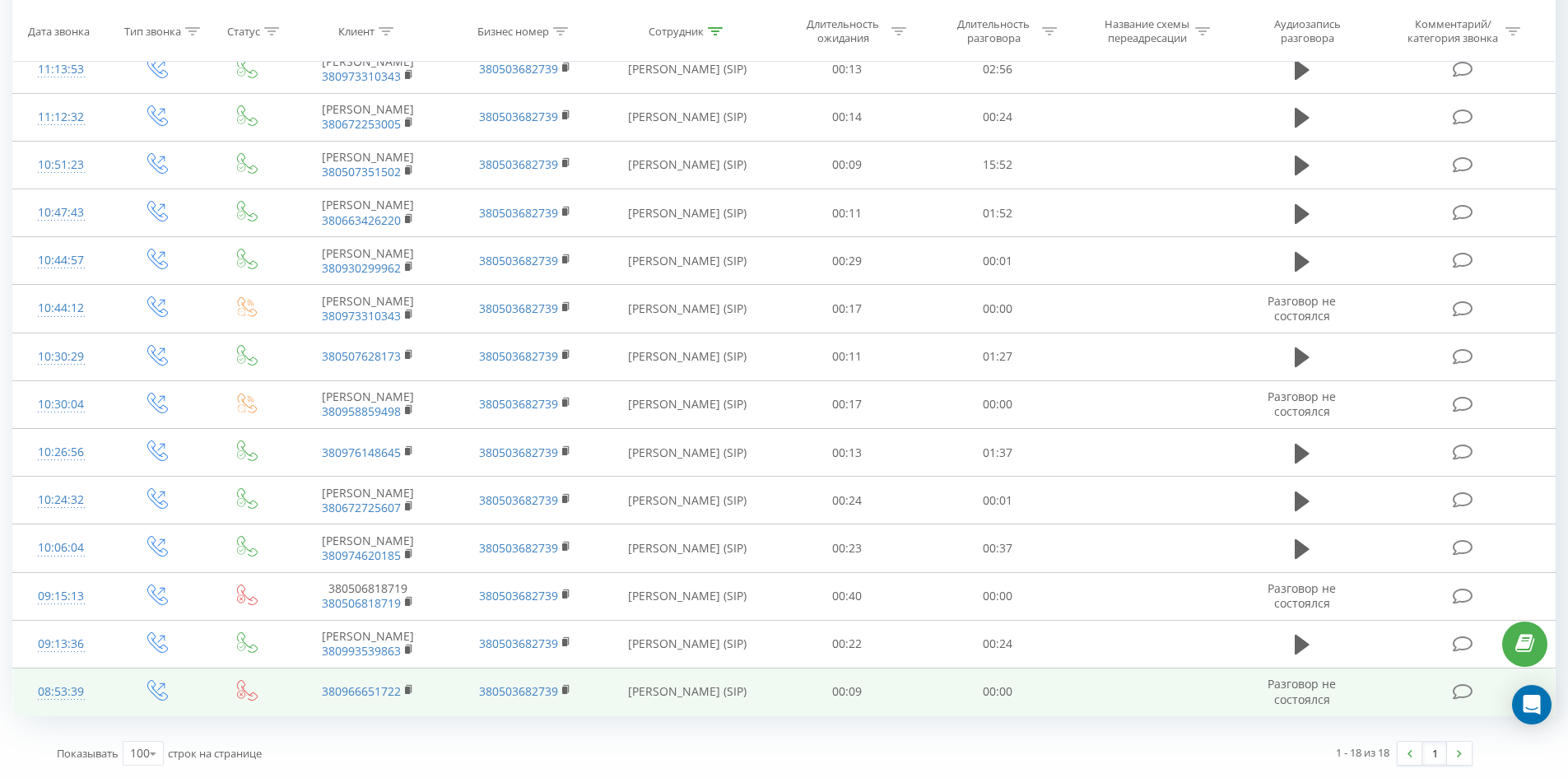
drag, startPoint x: 1140, startPoint y: 274, endPoint x: 1398, endPoint y: 715, distance: 510.9
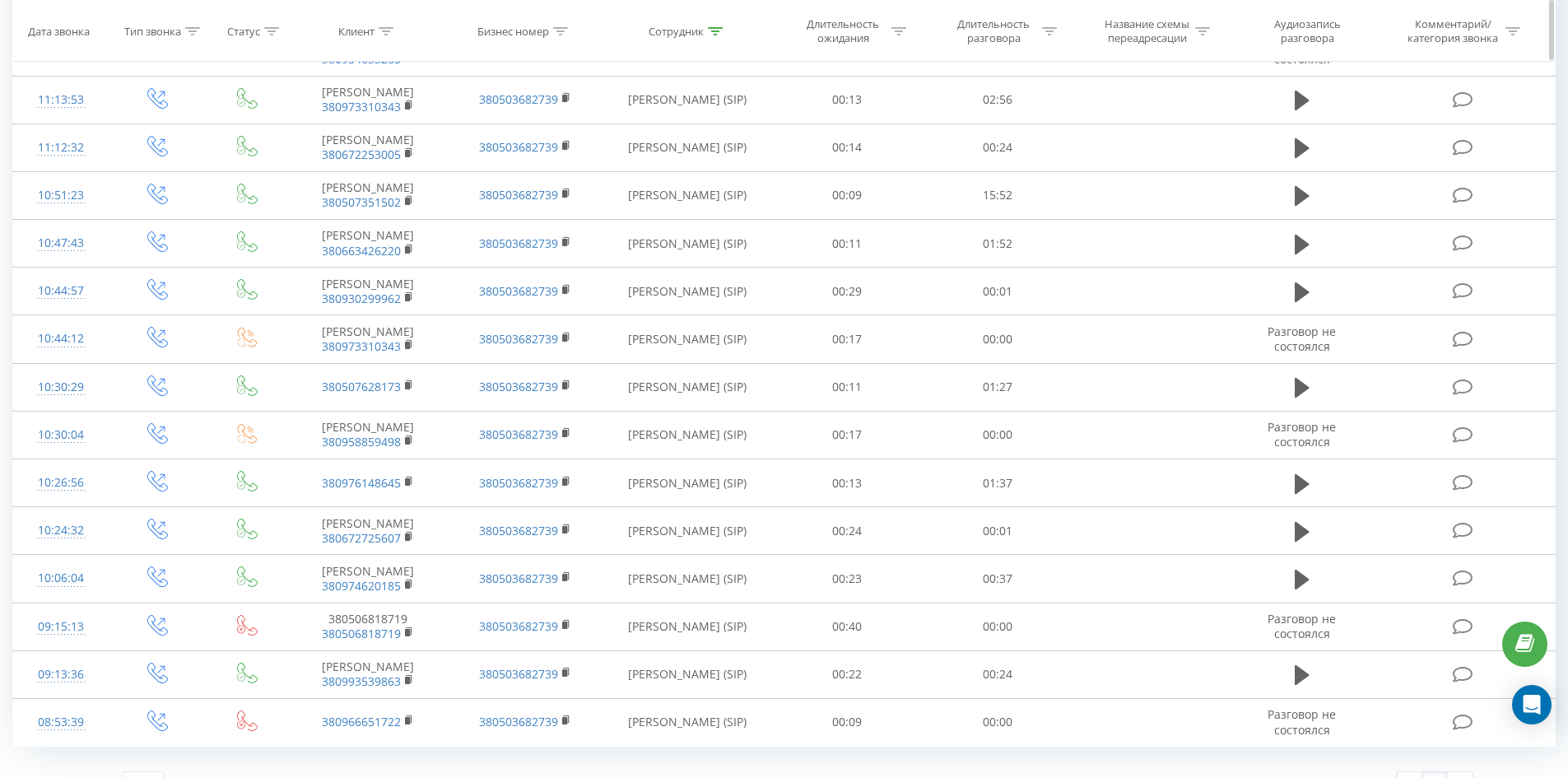
scroll to position [0, 0]
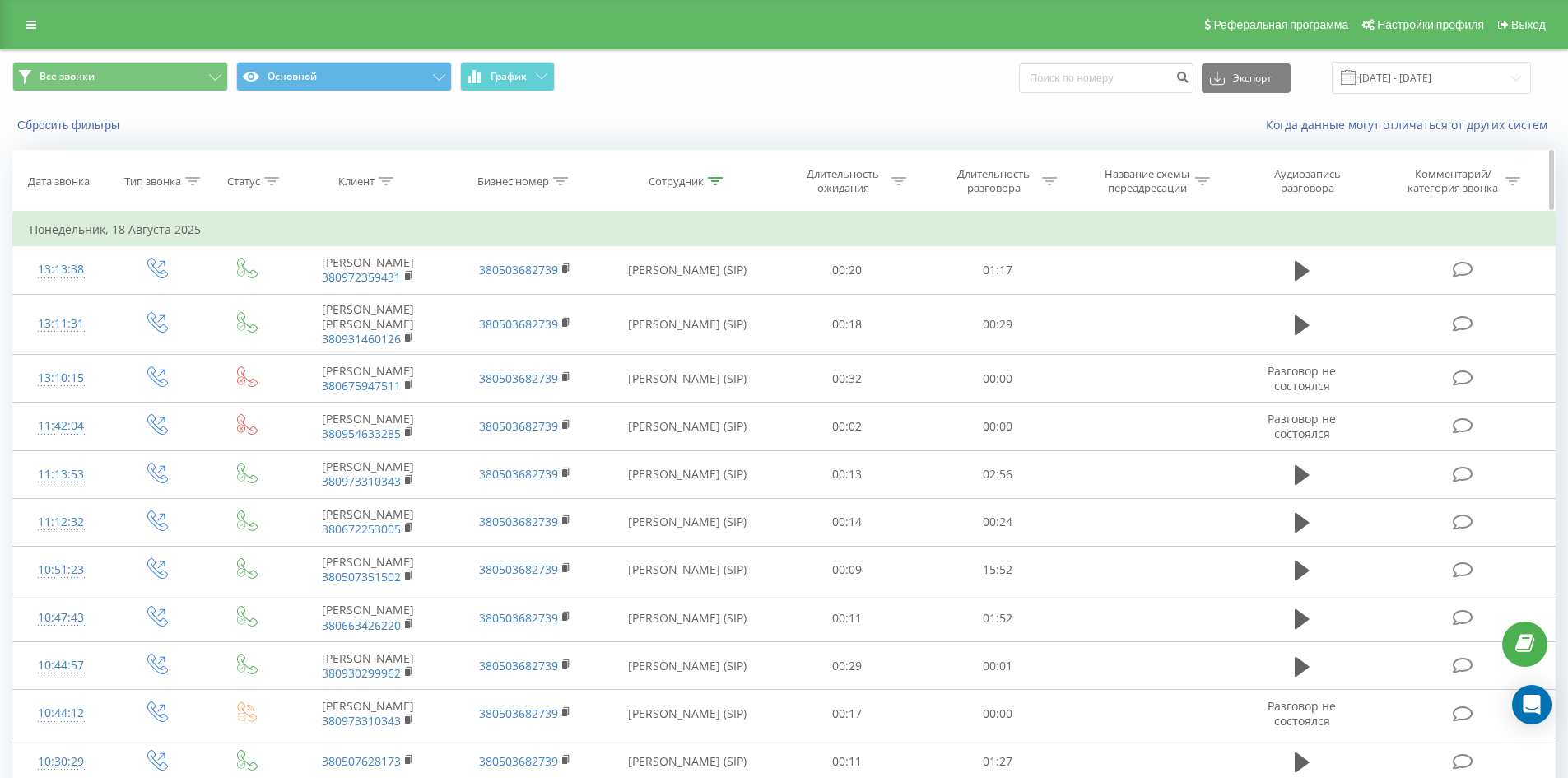
drag, startPoint x: 848, startPoint y: 589, endPoint x: 898, endPoint y: 174, distance: 418.0
click at [718, 182] on icon at bounding box center [714, 181] width 14 height 9
click at [727, 291] on input "лапицький віталій" at bounding box center [687, 299] width 145 height 29
type input "клімова а"
click button "OK" at bounding box center [722, 332] width 70 height 20
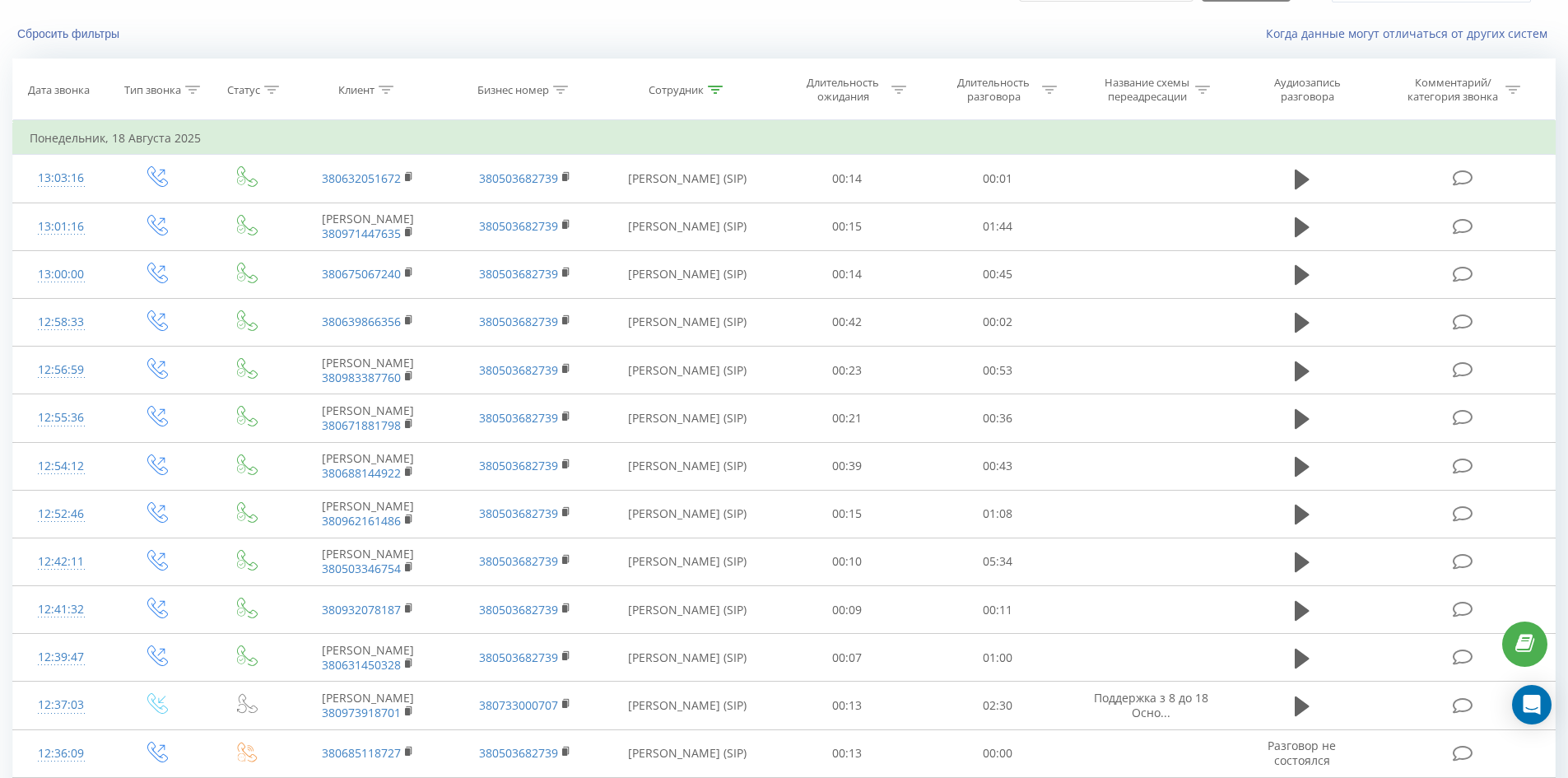
scroll to position [2528, 0]
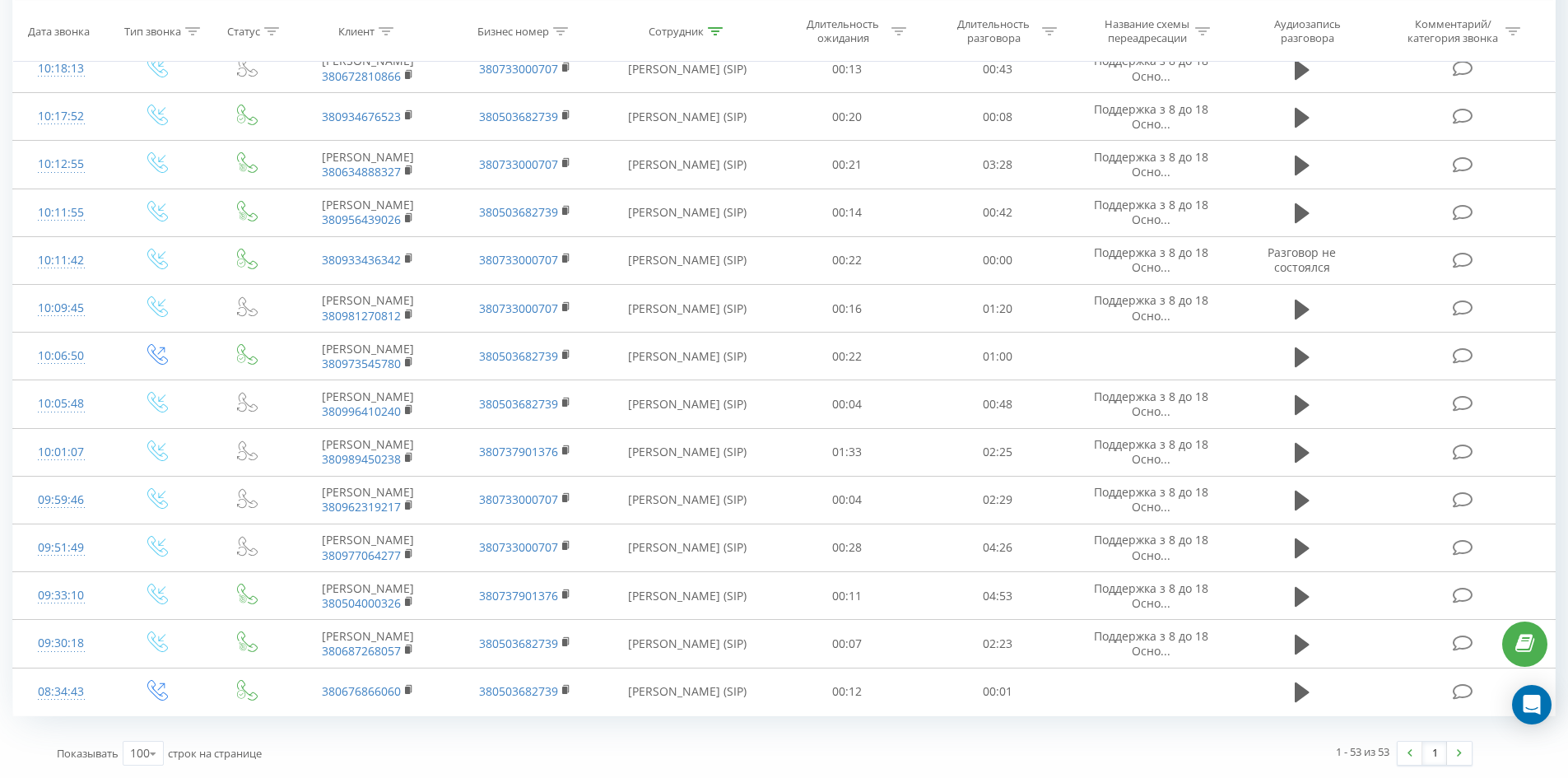
drag, startPoint x: 846, startPoint y: 212, endPoint x: 1356, endPoint y: 754, distance: 744.2
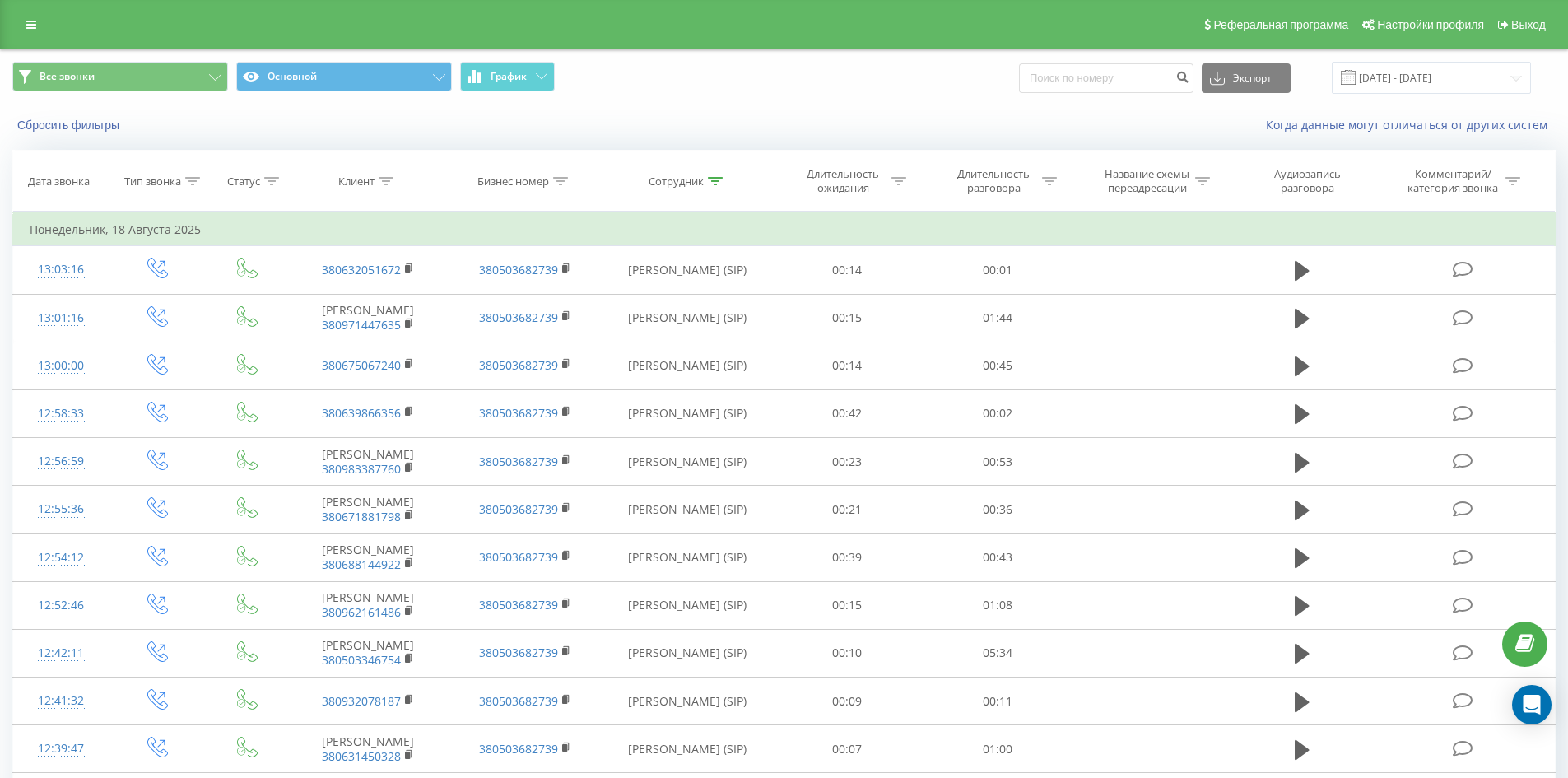
drag, startPoint x: 717, startPoint y: 634, endPoint x: 696, endPoint y: 46, distance: 588.4
